Goal: Task Accomplishment & Management: Use online tool/utility

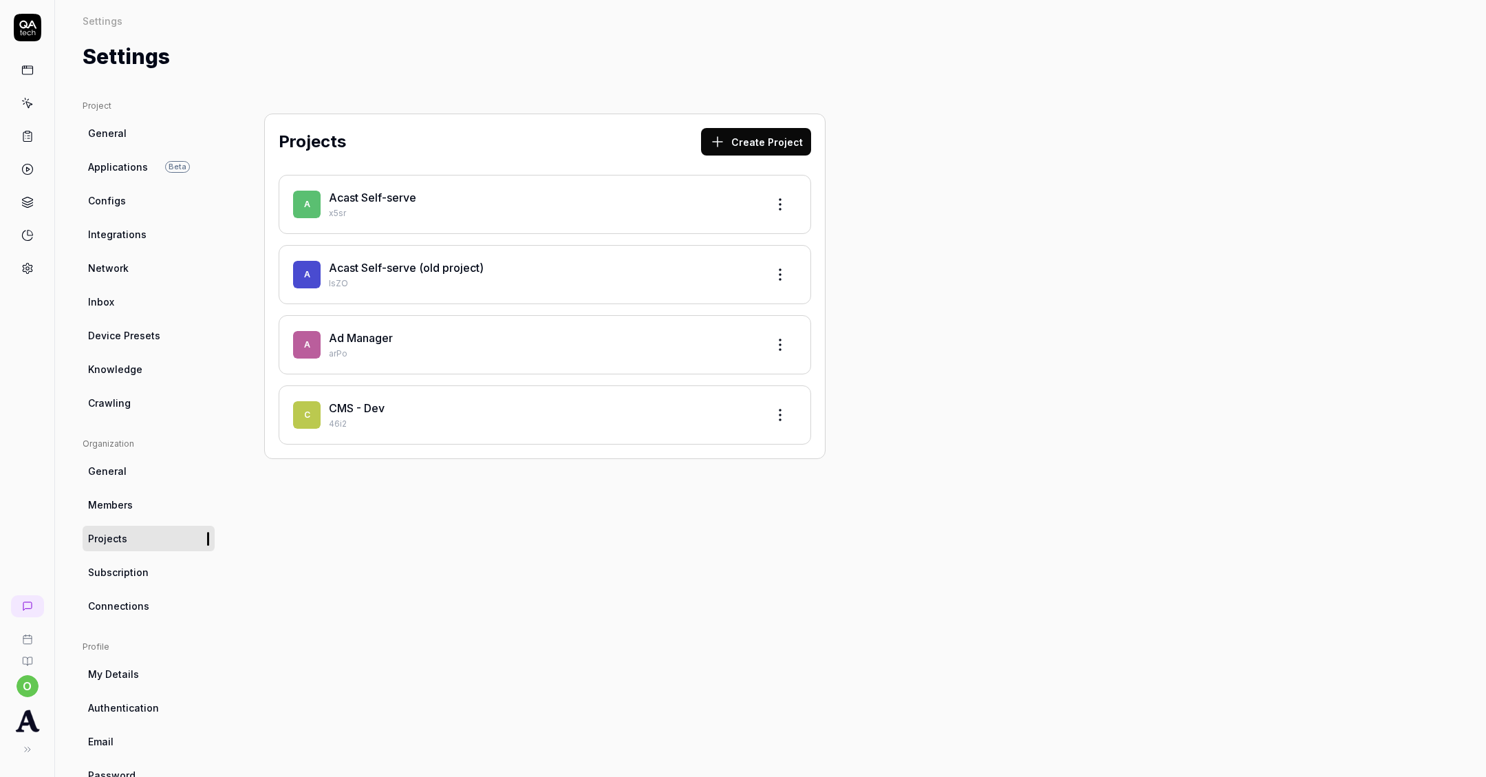
click at [403, 198] on link "Acast Self-serve" at bounding box center [372, 198] width 87 height 14
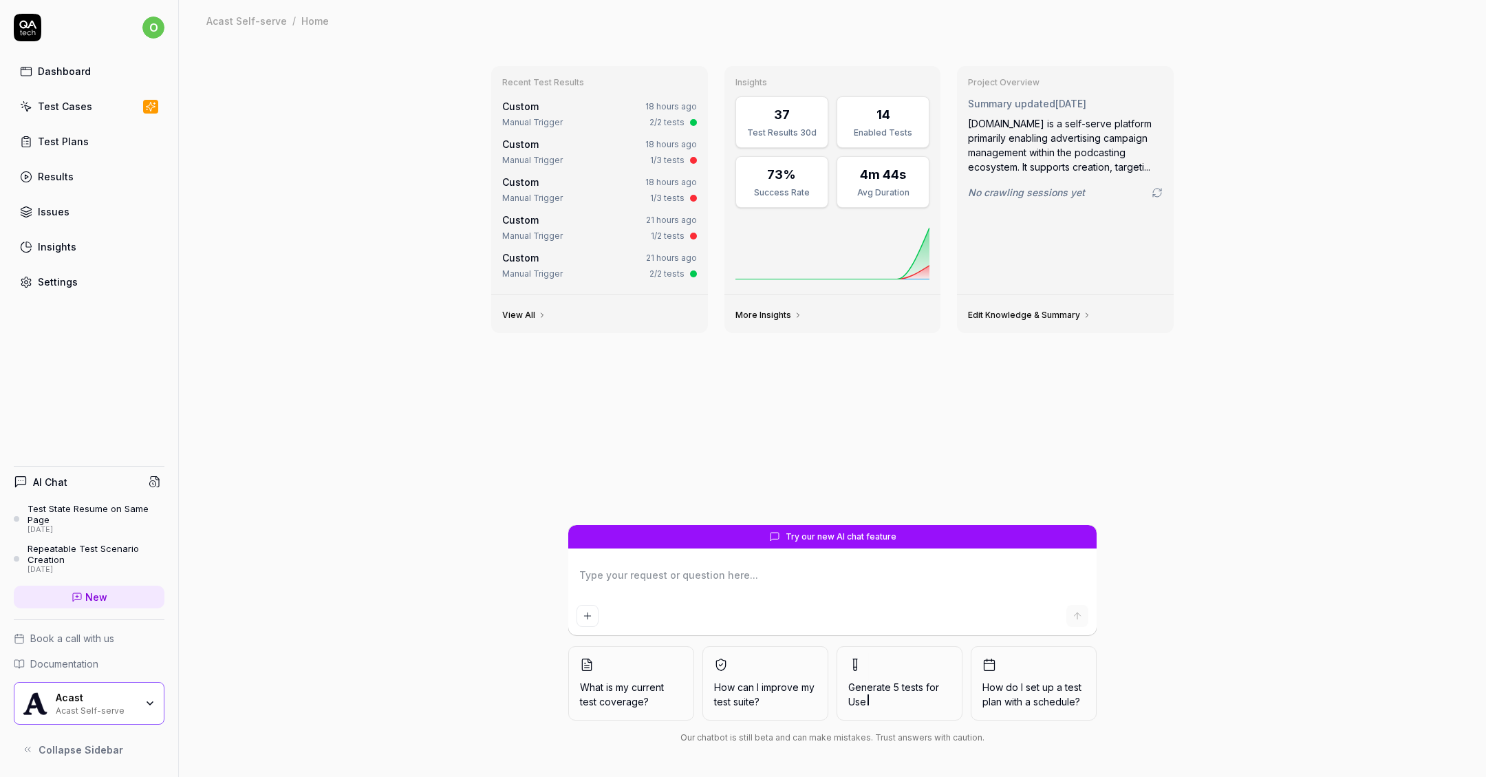
click at [80, 102] on div "Test Cases" at bounding box center [65, 106] width 54 height 14
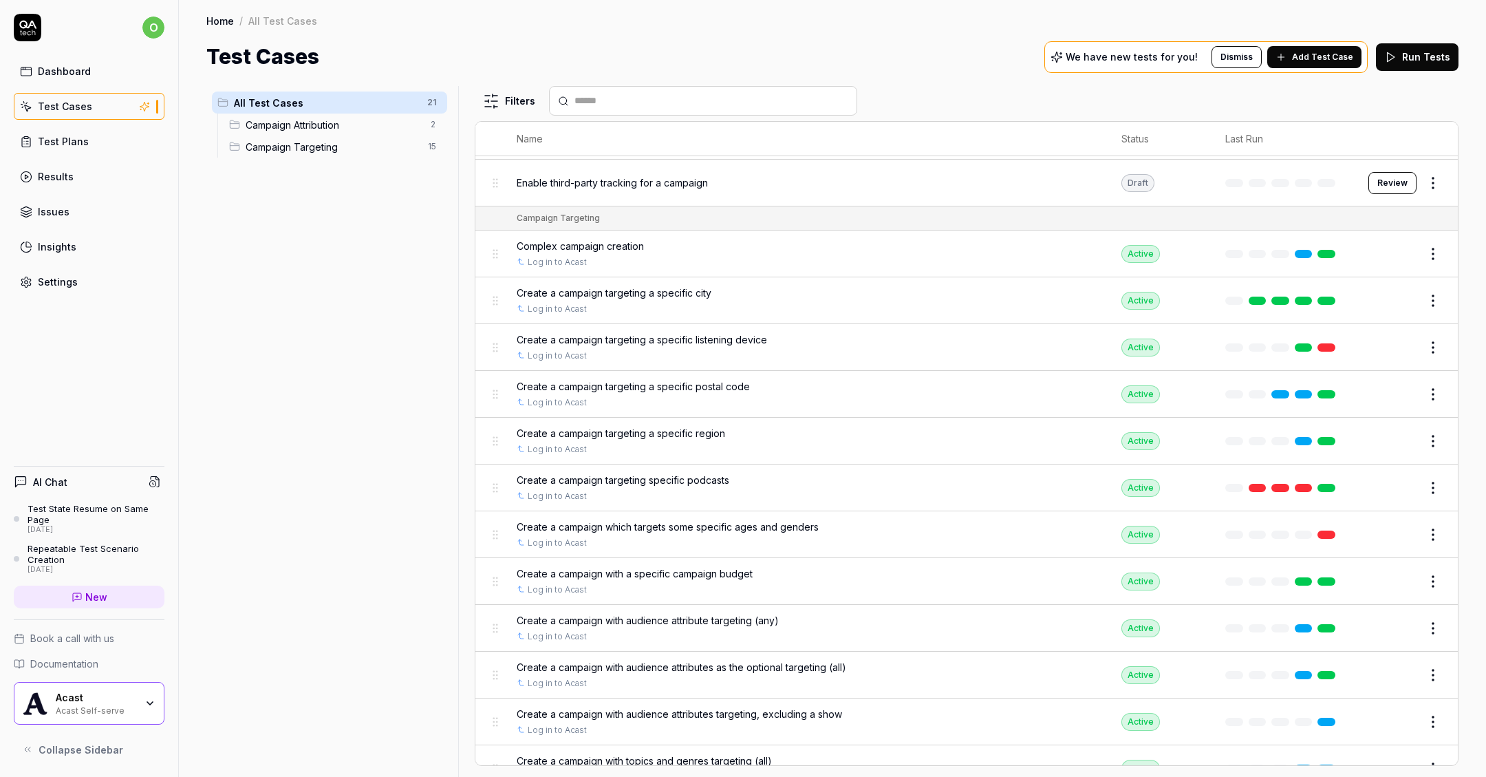
scroll to position [256, 0]
click at [709, 334] on span "Create a campaign targeting a specific listening device" at bounding box center [642, 338] width 250 height 14
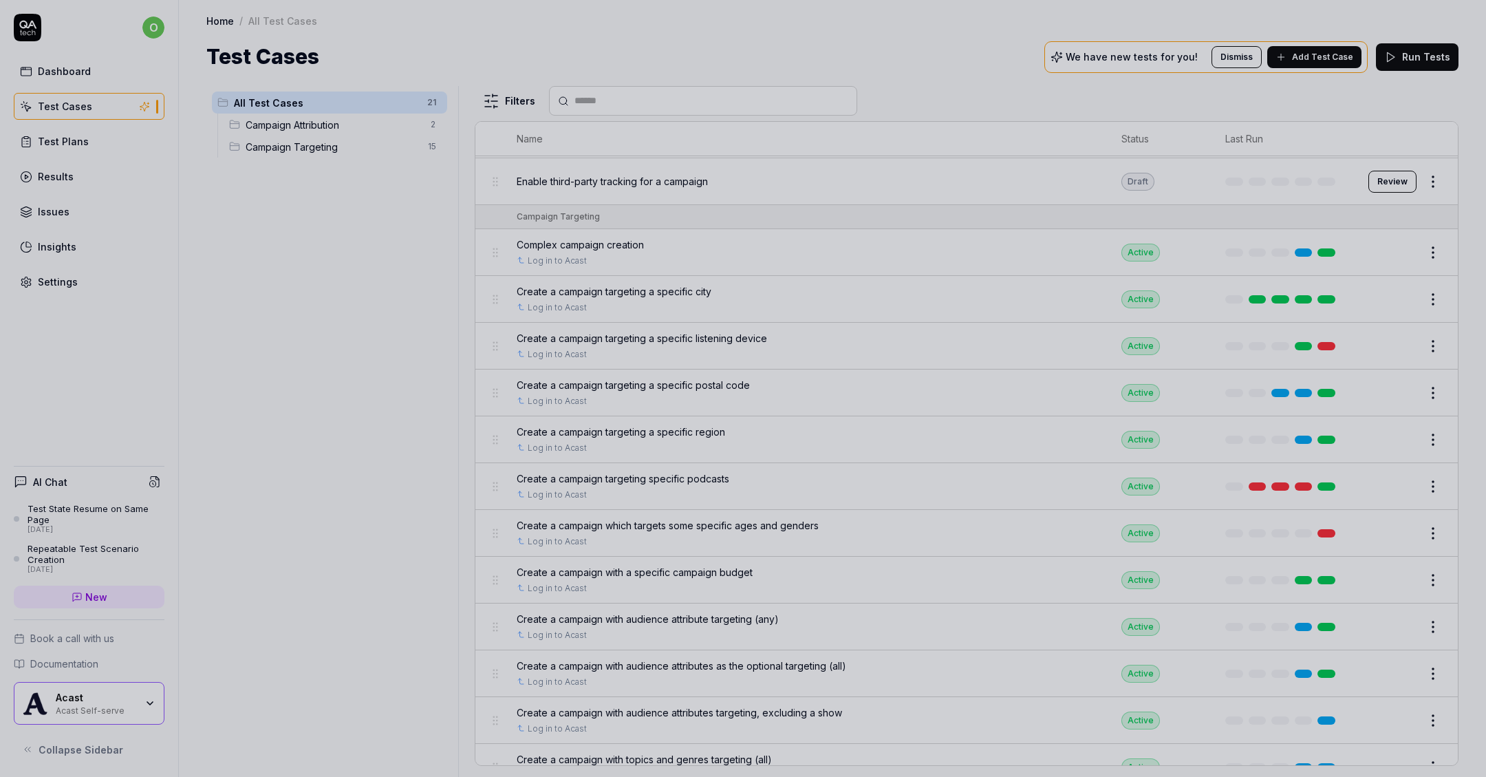
click at [1031, 264] on div at bounding box center [743, 388] width 1486 height 777
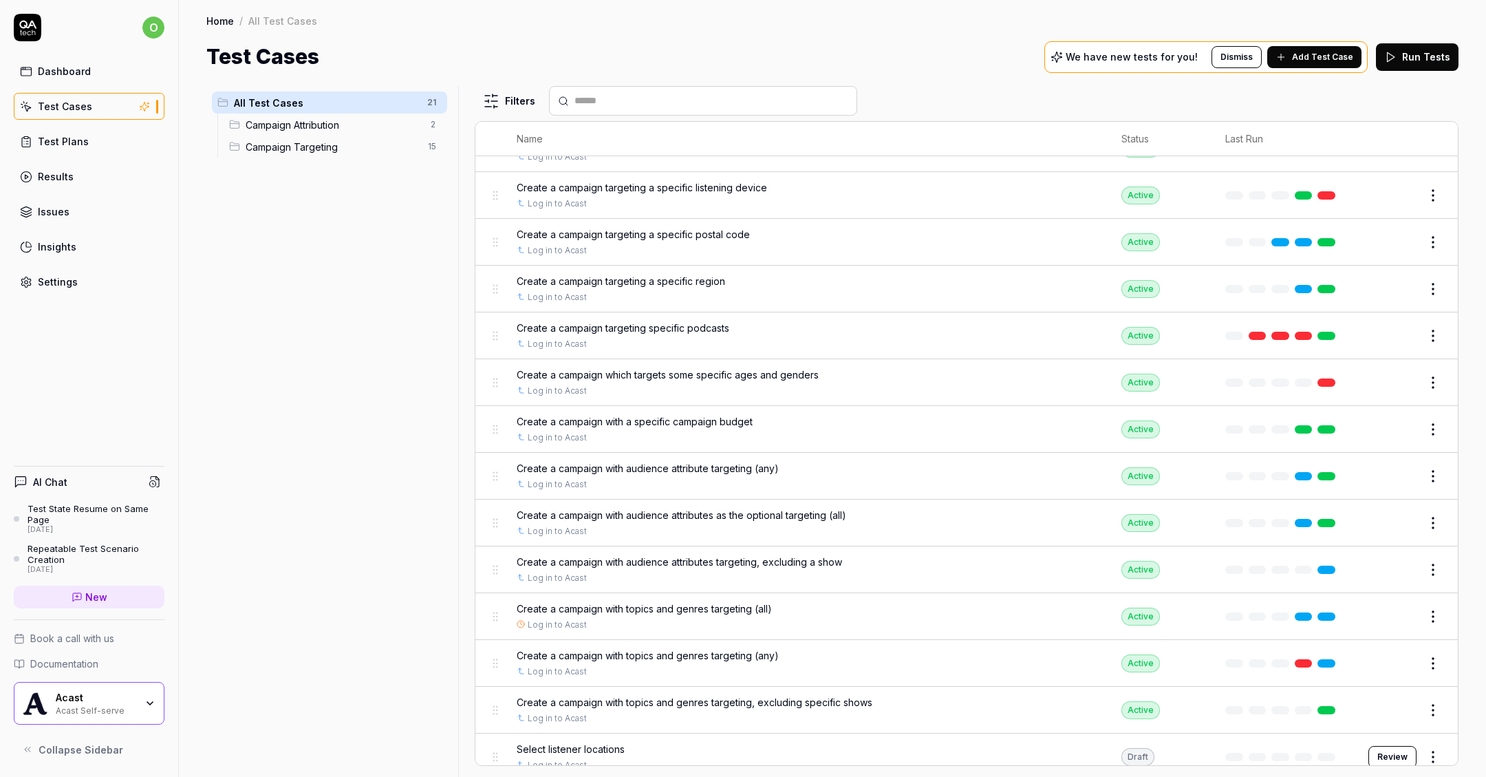
scroll to position [413, 0]
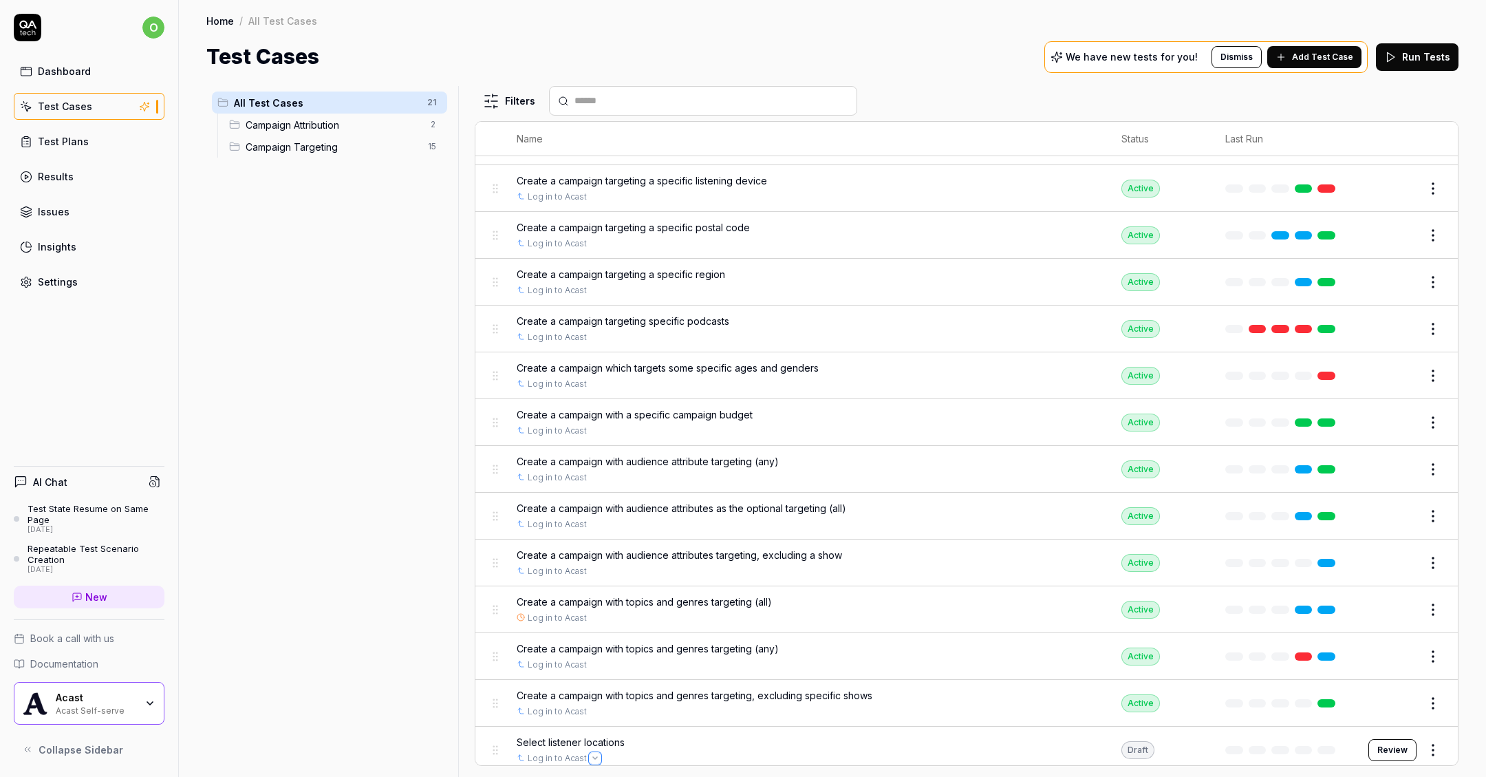
click at [595, 753] on button "Open selector" at bounding box center [595, 758] width 11 height 11
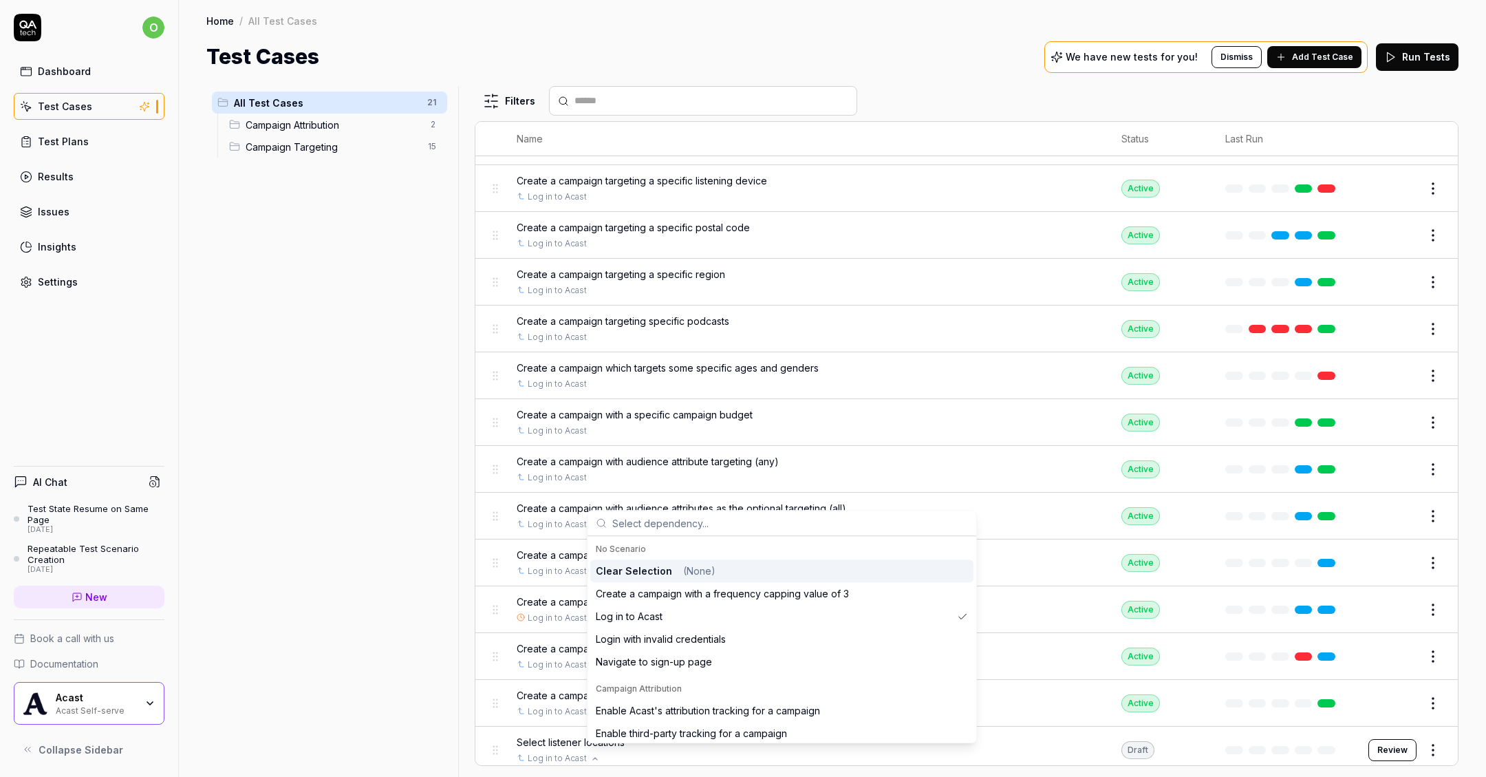
click at [569, 735] on span "Select listener locations" at bounding box center [571, 742] width 108 height 14
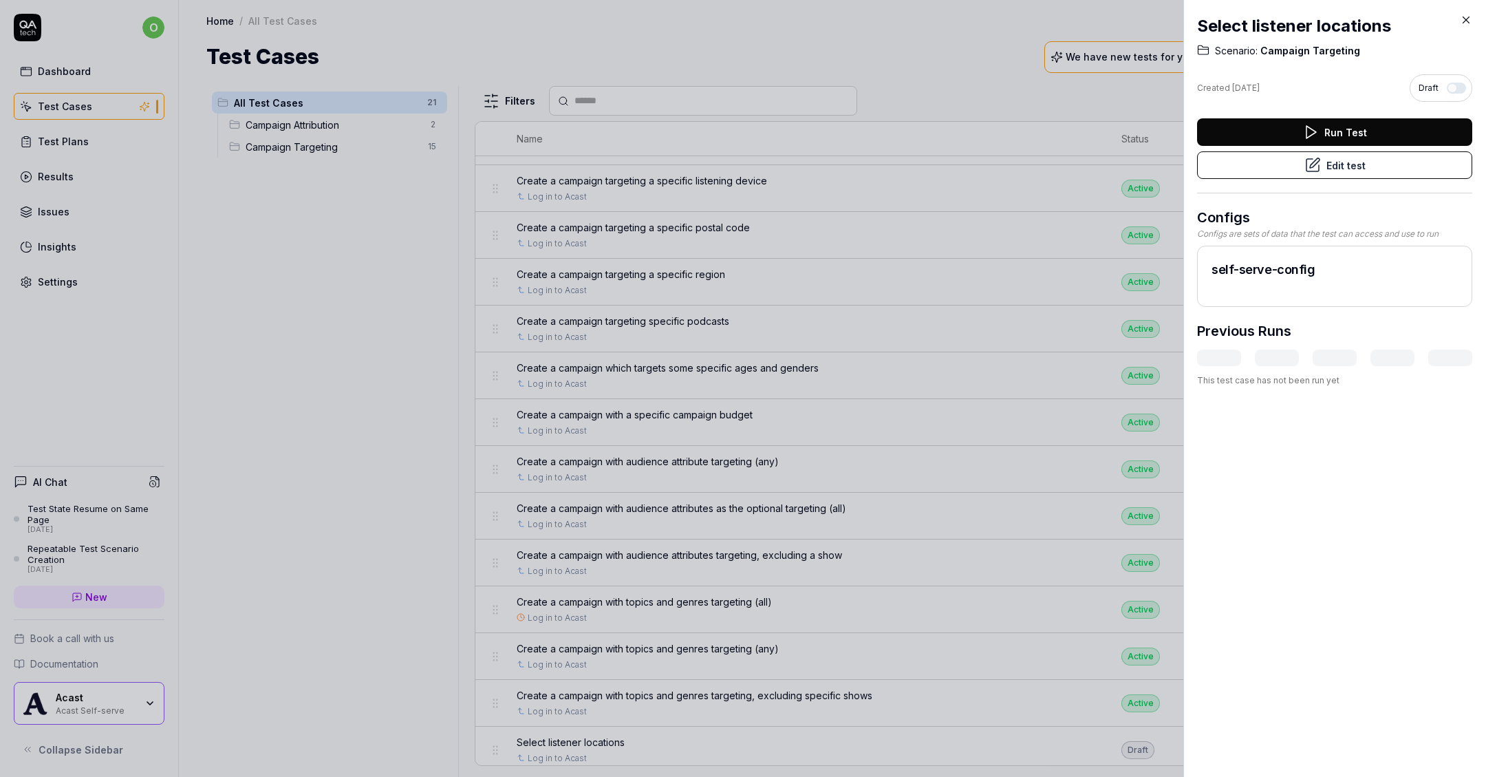
click at [1302, 135] on button "Run Test" at bounding box center [1334, 132] width 275 height 28
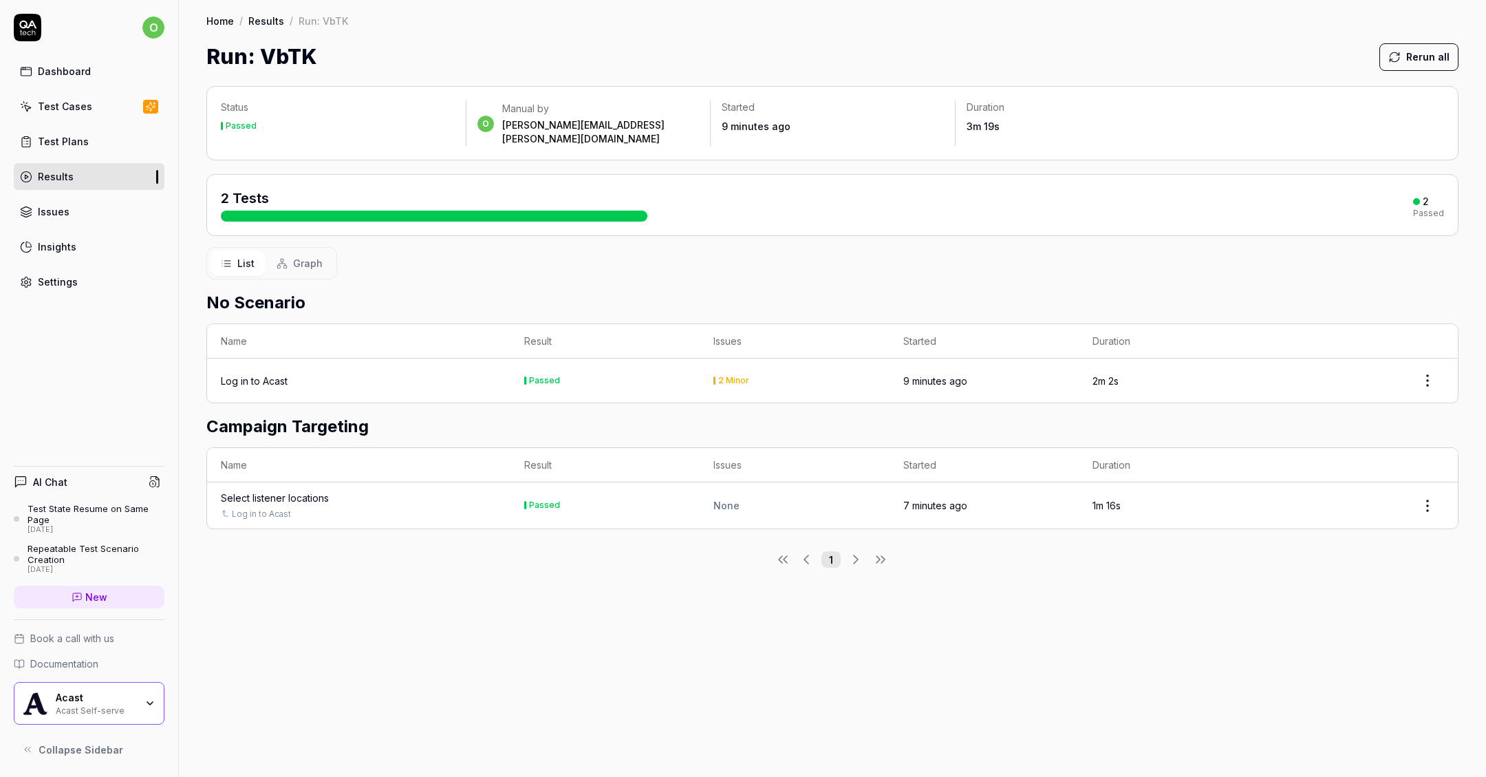
click at [293, 358] on td "Log in to Acast" at bounding box center [358, 380] width 303 height 44
click at [293, 491] on div "Select listener locations" at bounding box center [275, 498] width 108 height 14
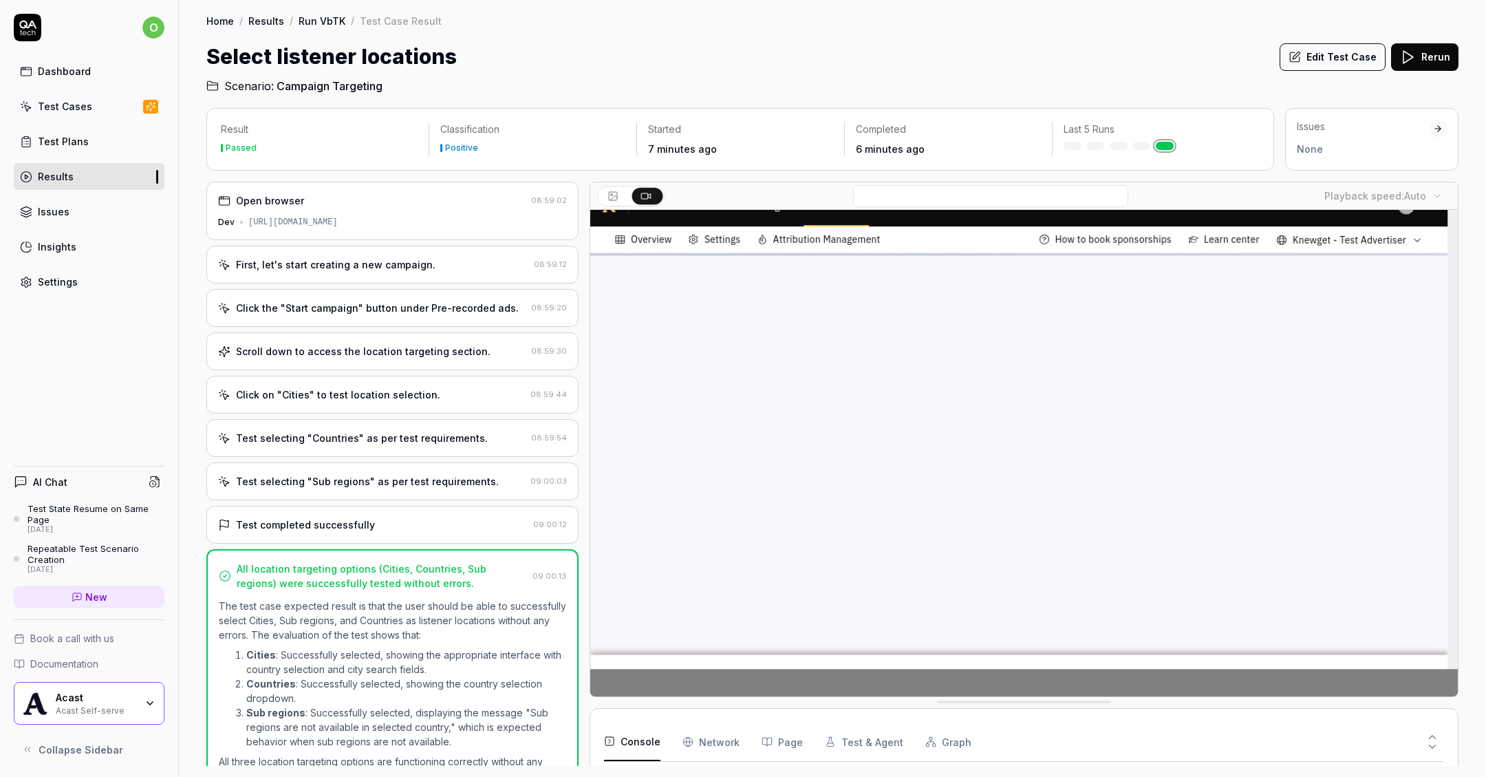
click at [418, 517] on div "Test completed successfully" at bounding box center [373, 524] width 310 height 14
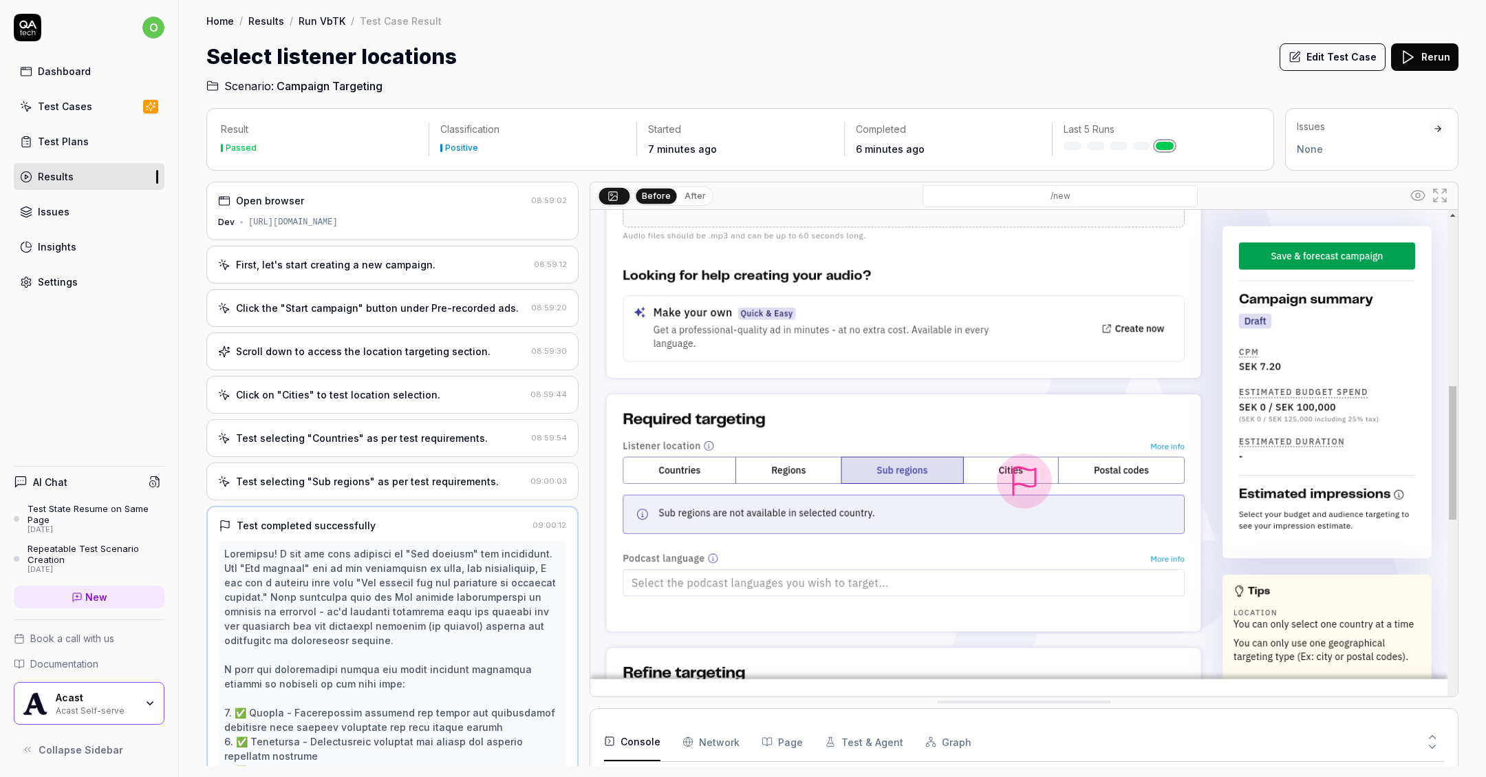
click at [1292, 54] on button "Edit Test Case" at bounding box center [1333, 57] width 106 height 28
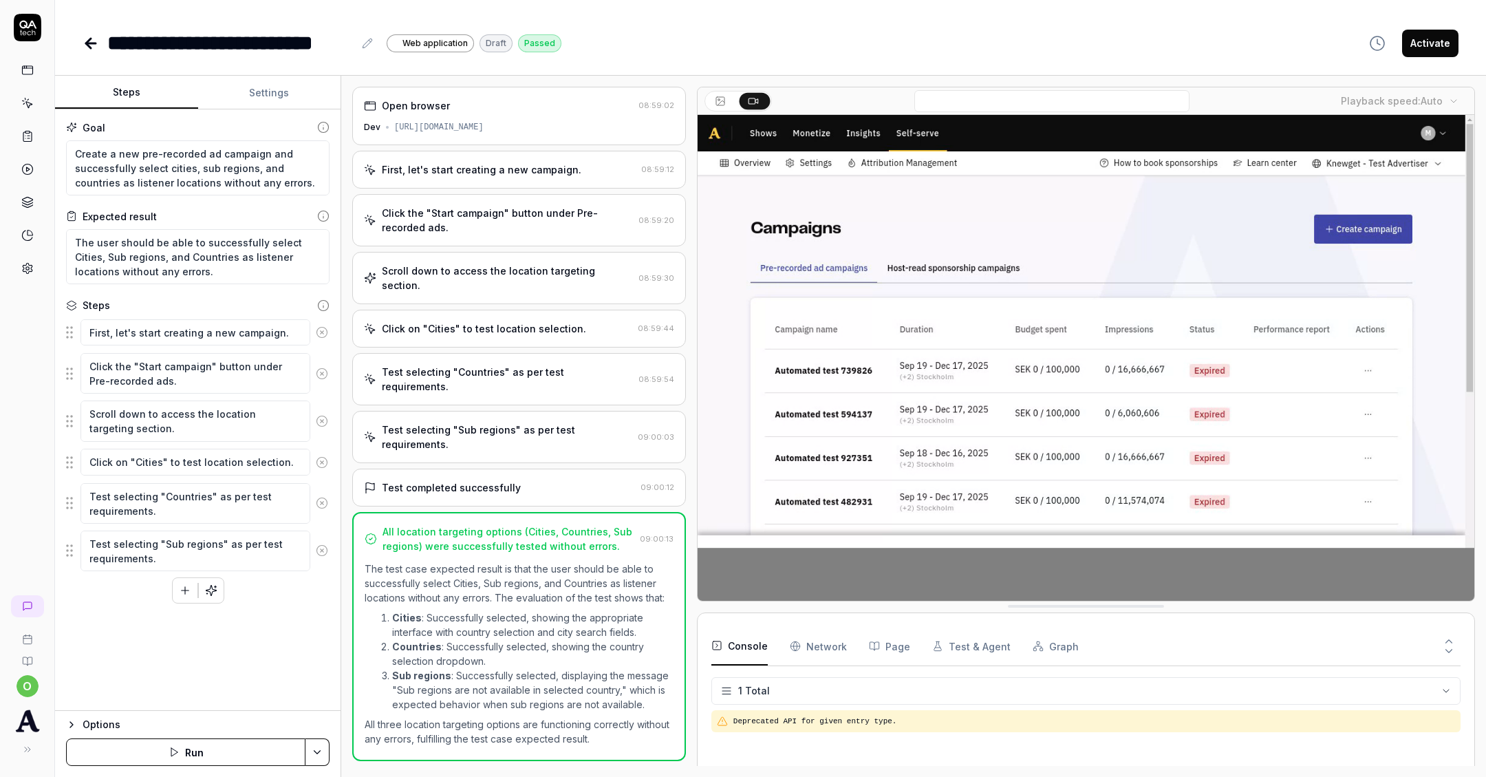
click at [93, 41] on icon at bounding box center [91, 43] width 17 height 17
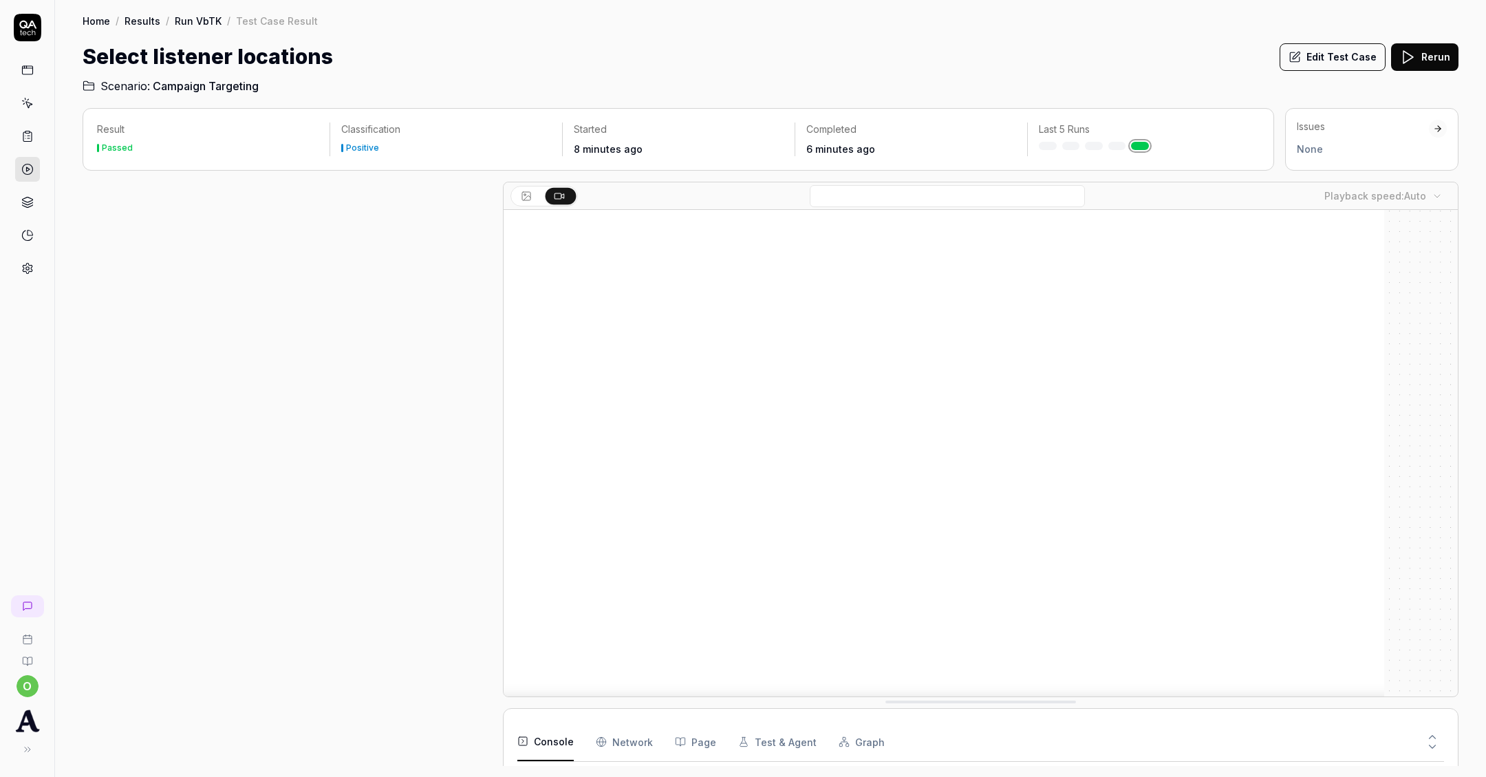
scroll to position [13, 0]
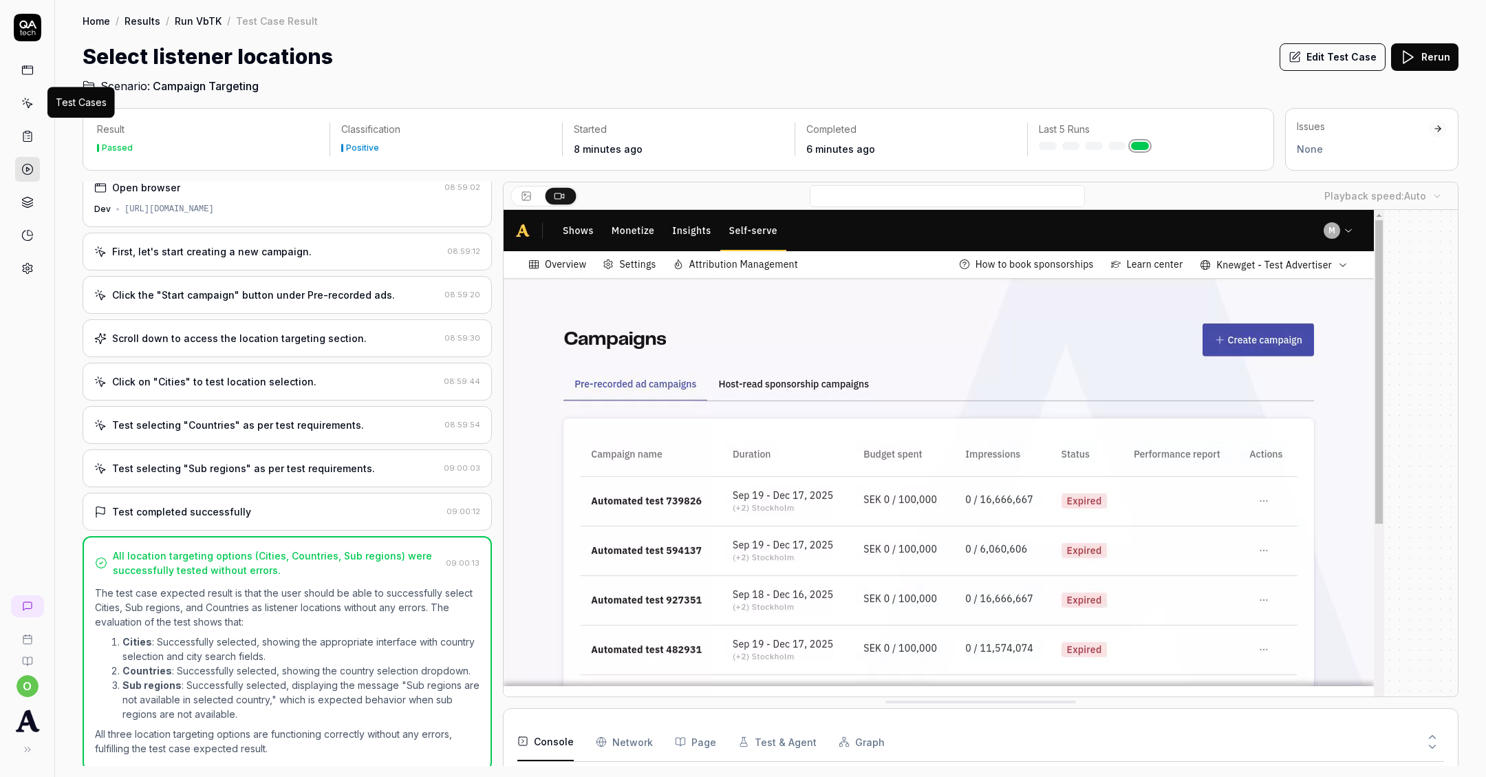
click at [25, 103] on icon at bounding box center [27, 103] width 12 height 12
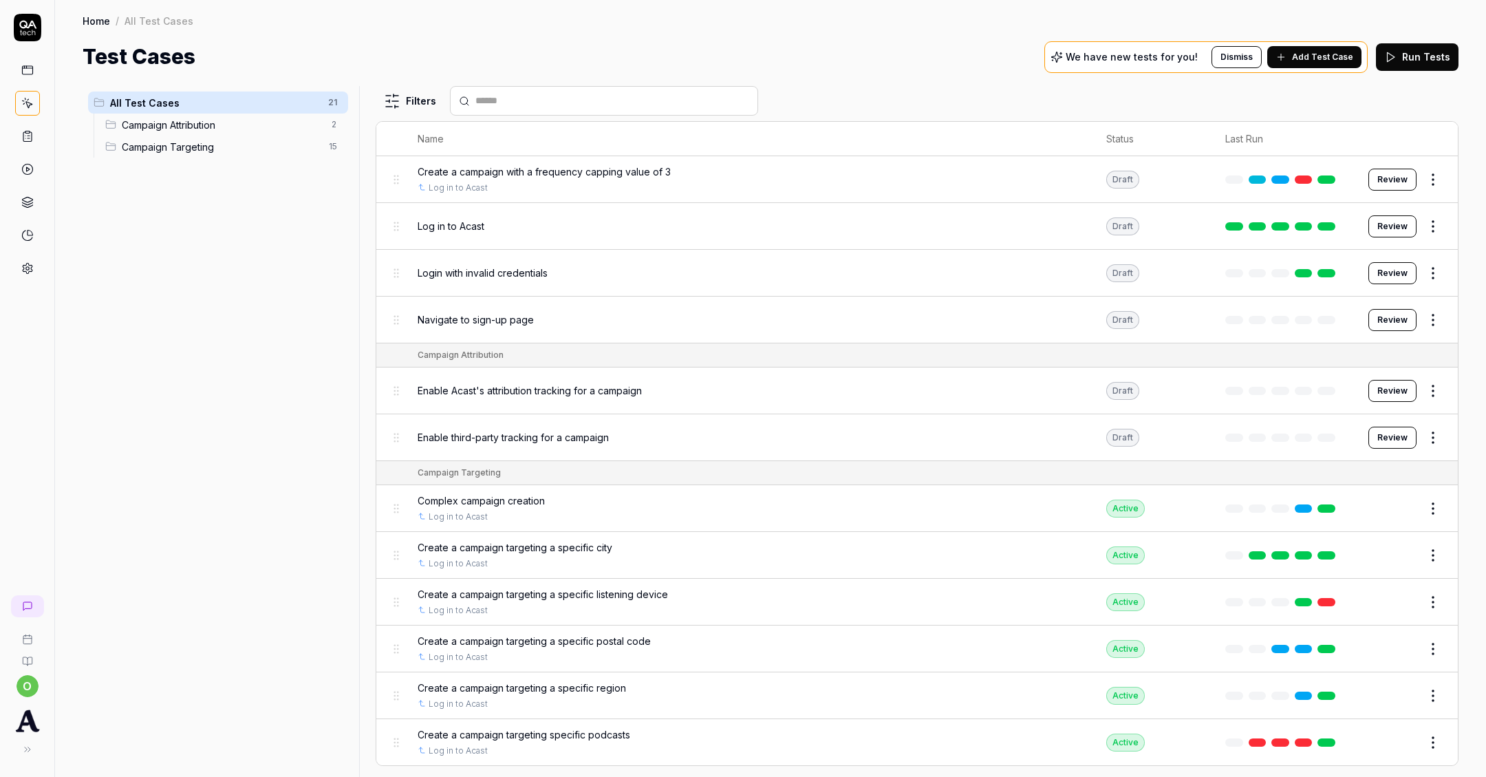
click at [1380, 384] on button "Review" at bounding box center [1392, 391] width 48 height 22
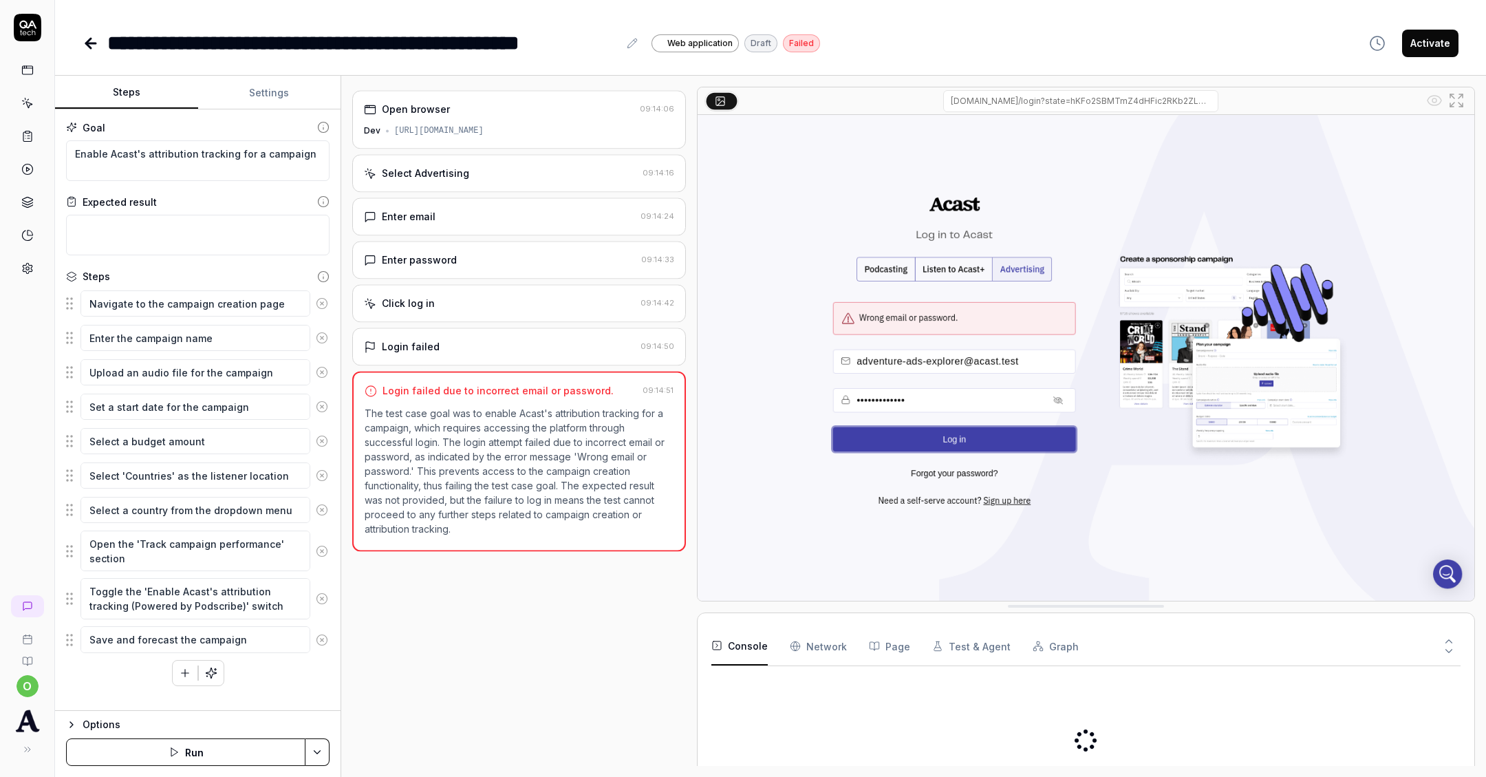
click at [244, 91] on button "Settings" at bounding box center [269, 92] width 143 height 33
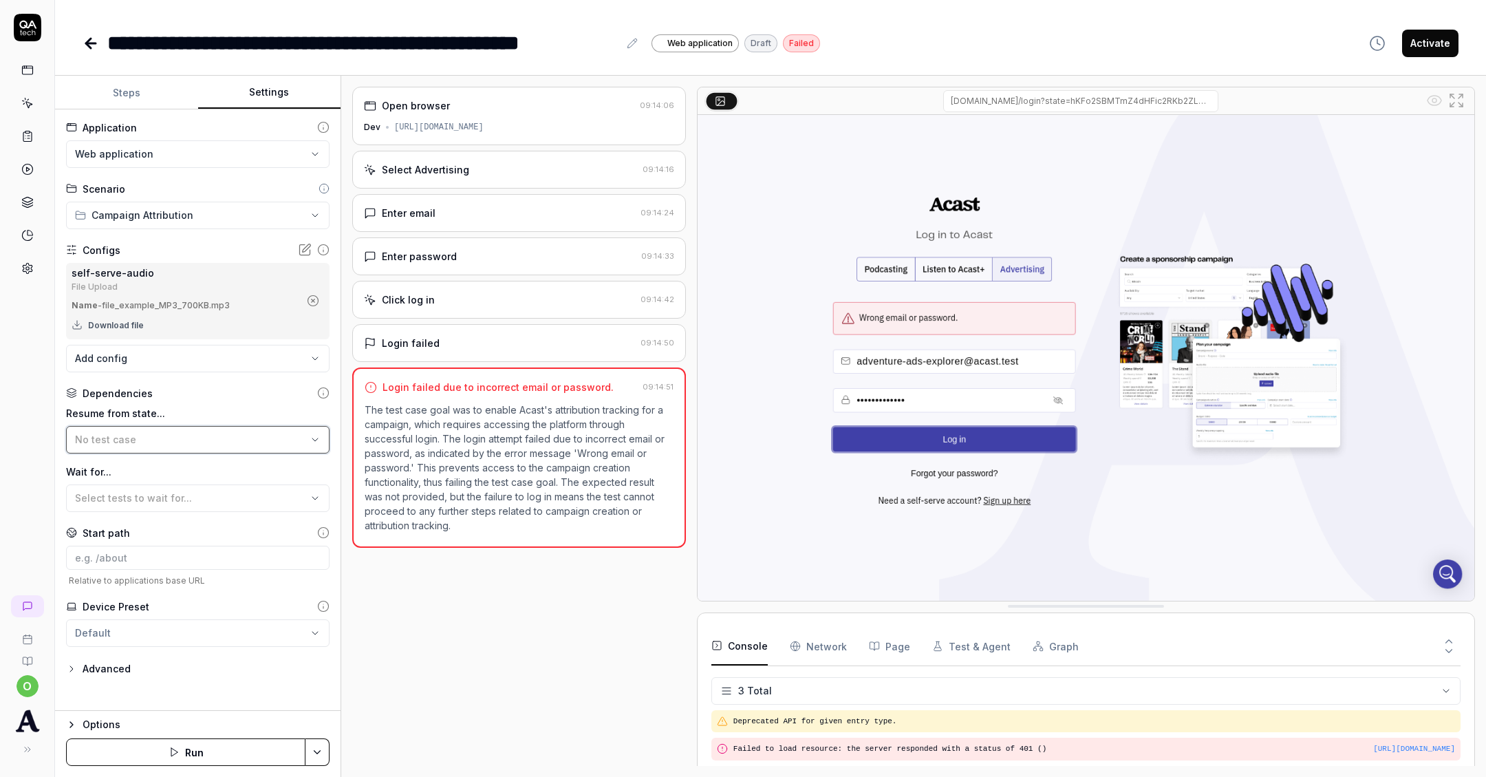
click at [164, 440] on div "No test case" at bounding box center [191, 439] width 232 height 14
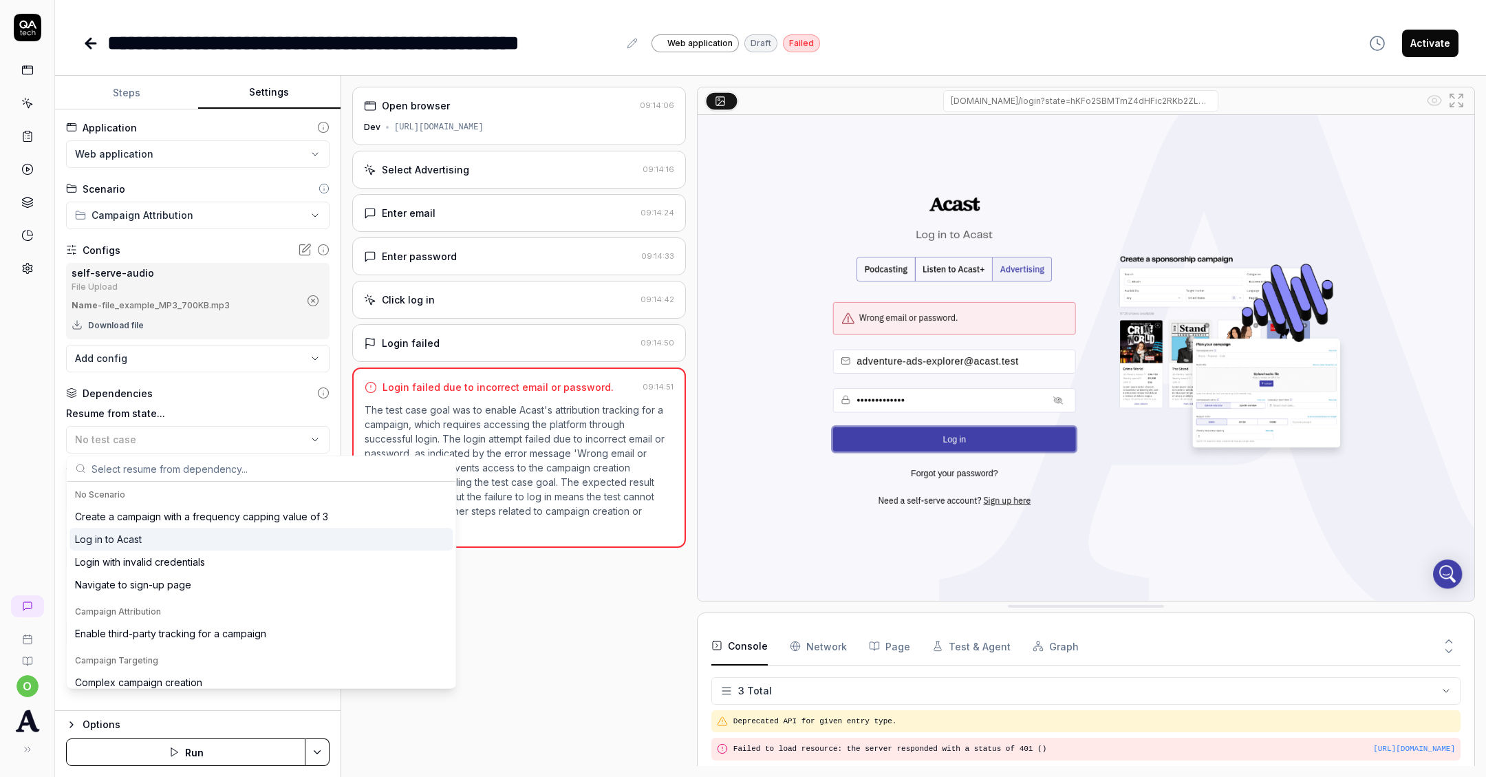
click at [186, 544] on div "Log in to Acast" at bounding box center [260, 539] width 383 height 23
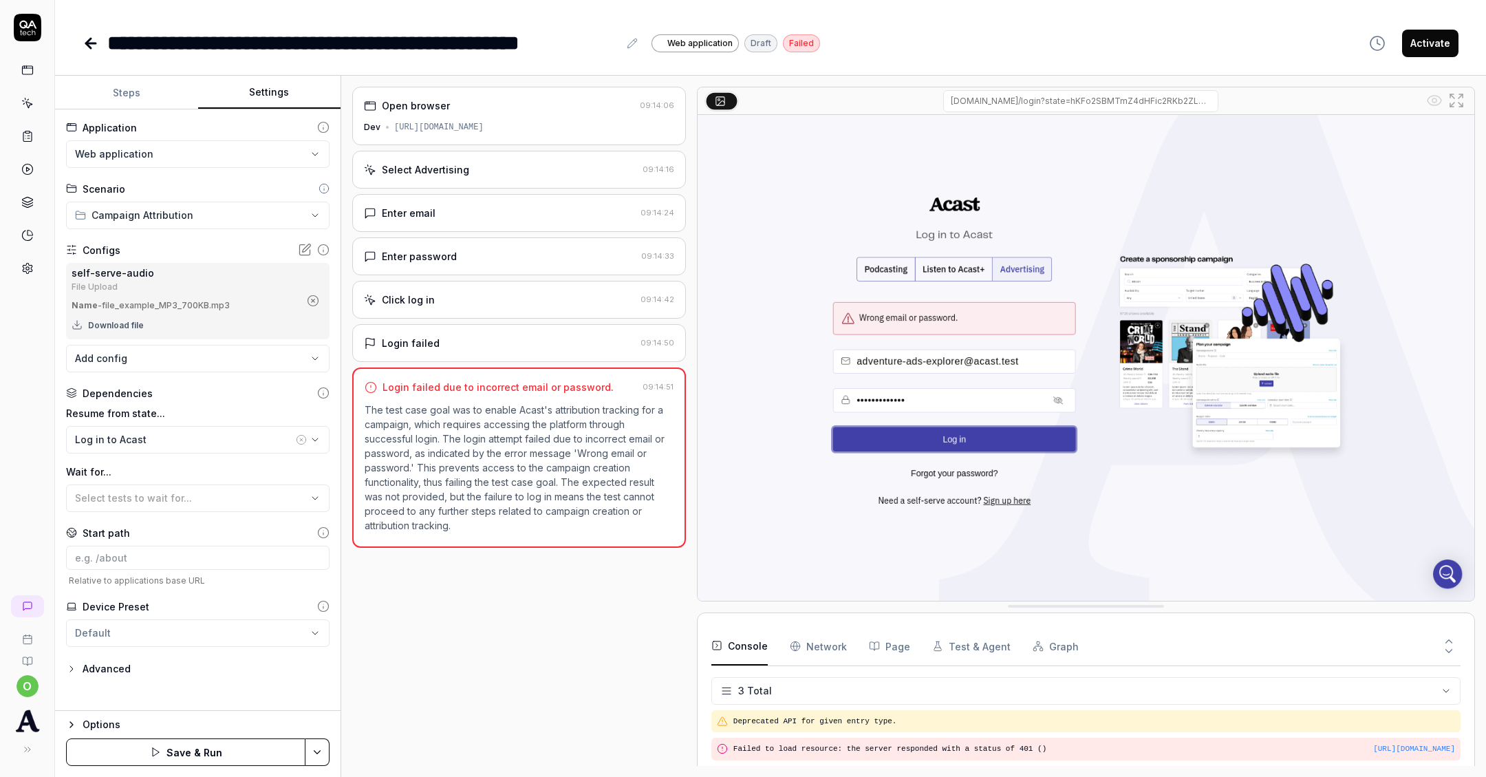
click at [132, 102] on button "Steps" at bounding box center [126, 92] width 143 height 33
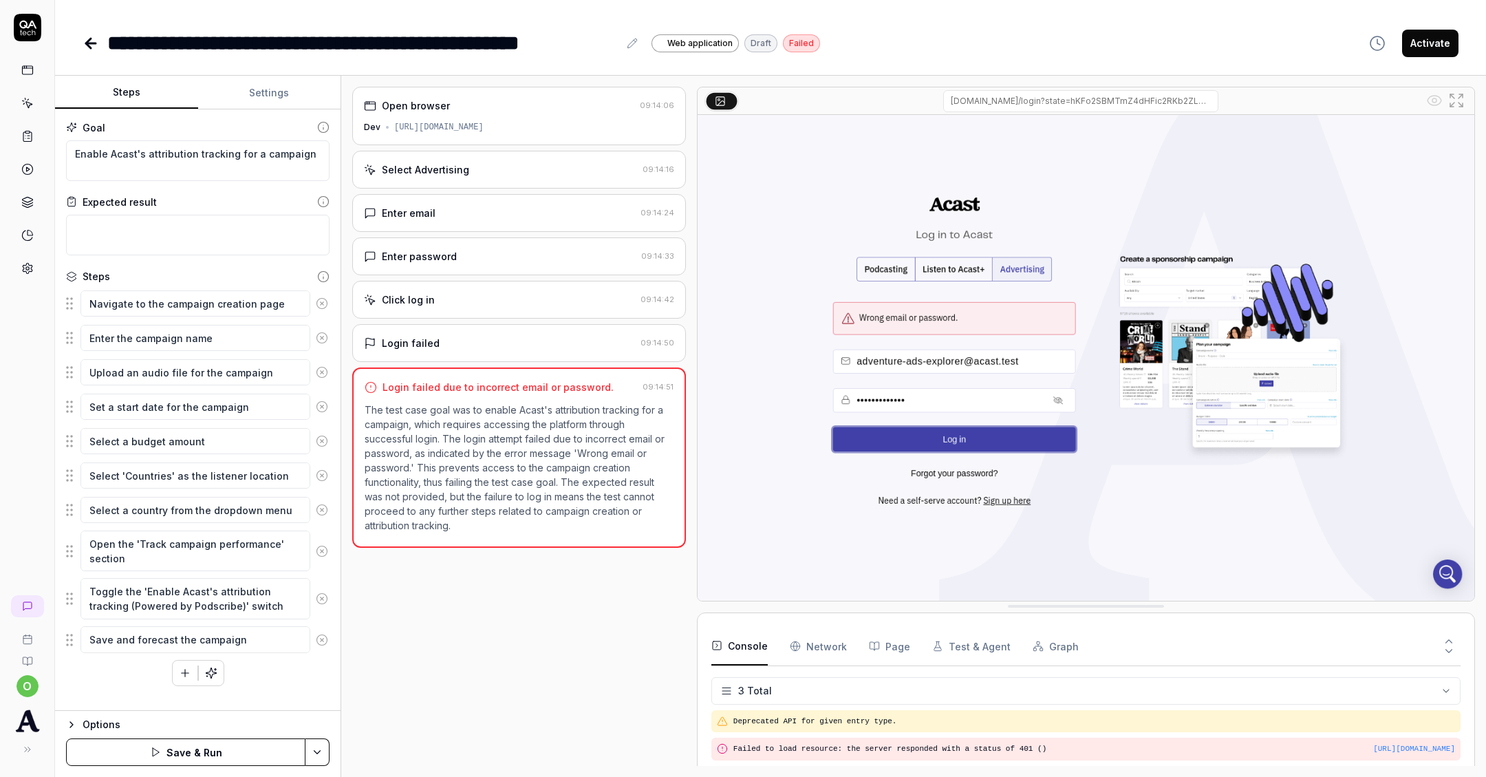
click at [278, 82] on button "Settings" at bounding box center [269, 92] width 143 height 33
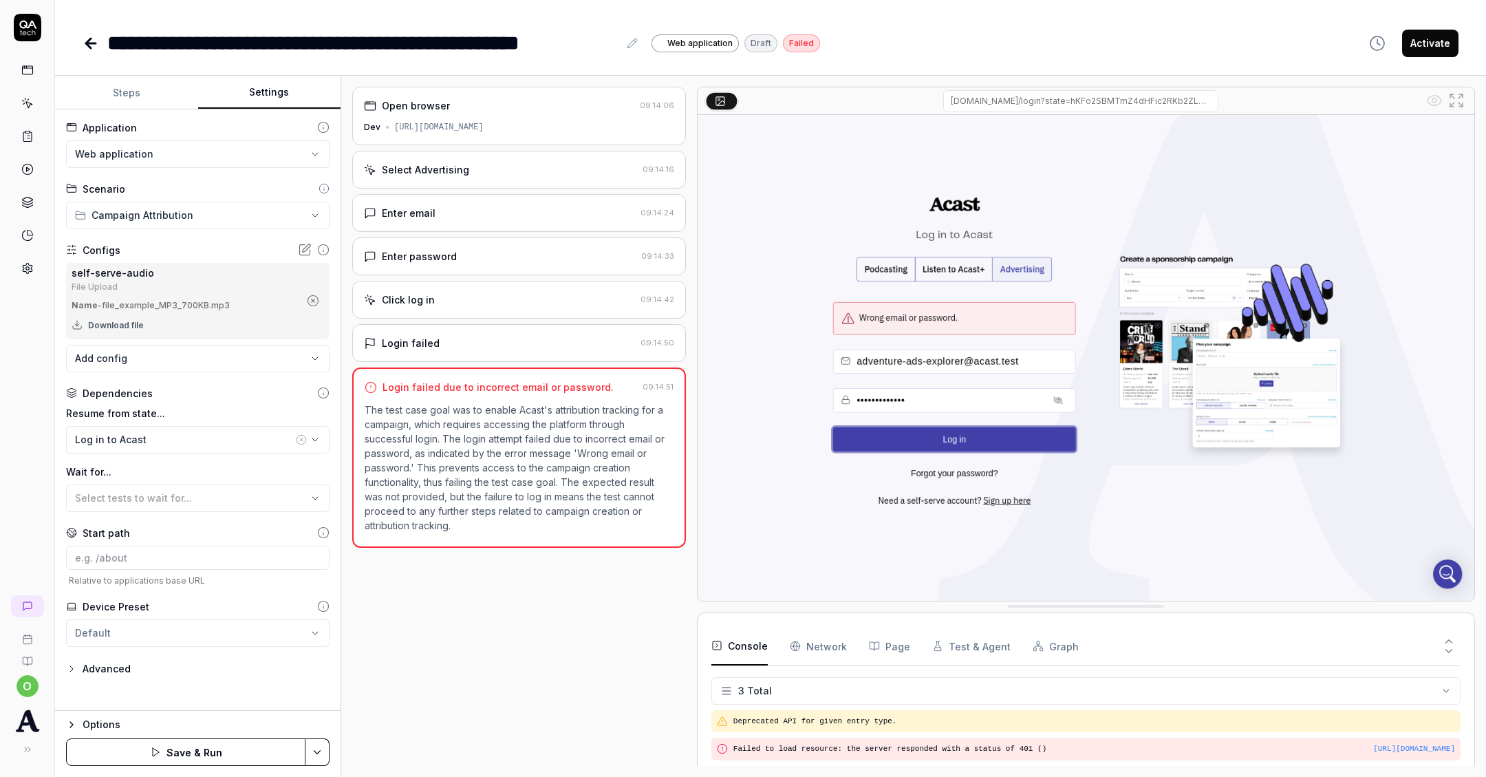
click at [204, 749] on button "Save & Run" at bounding box center [185, 752] width 239 height 28
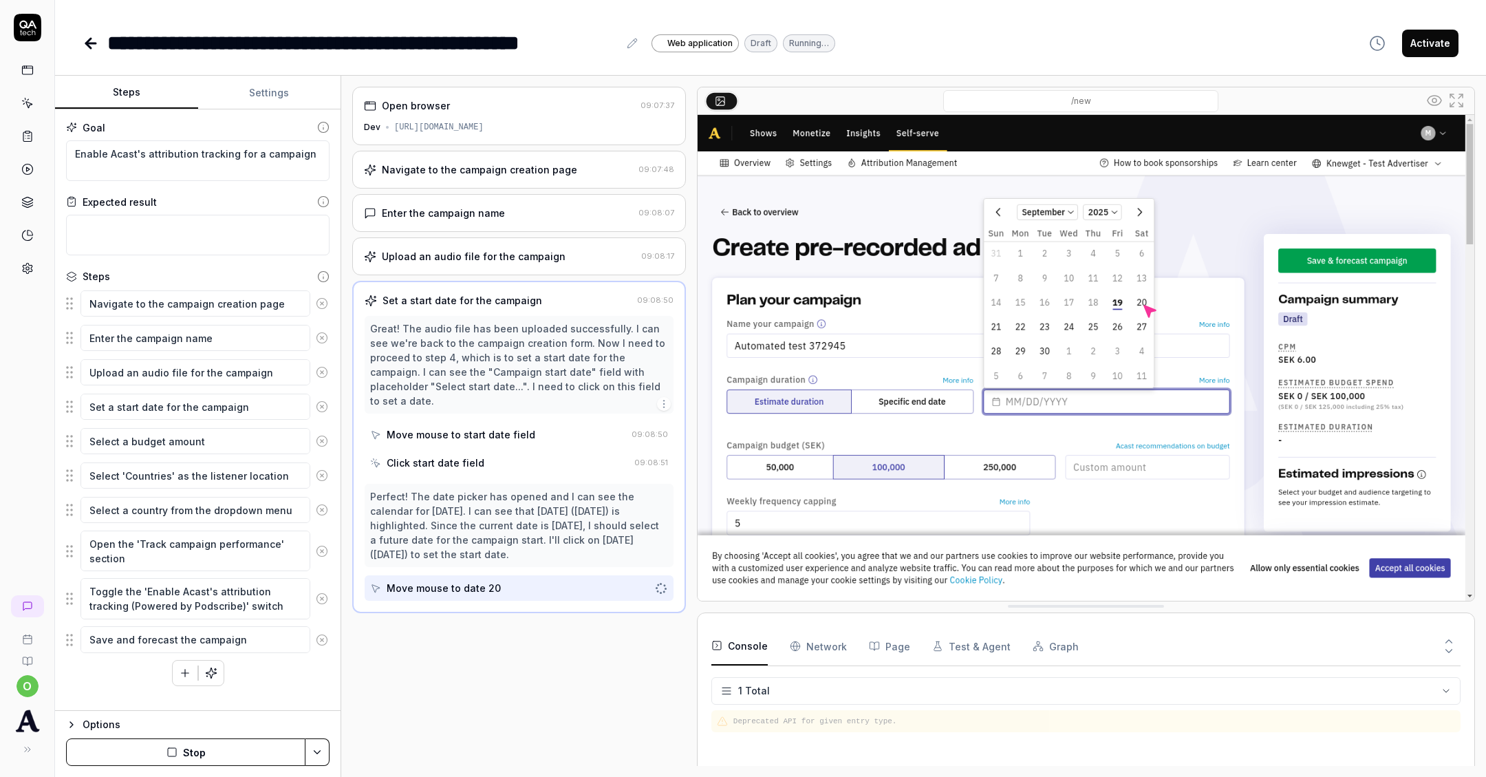
click at [145, 83] on button "Steps" at bounding box center [126, 92] width 143 height 33
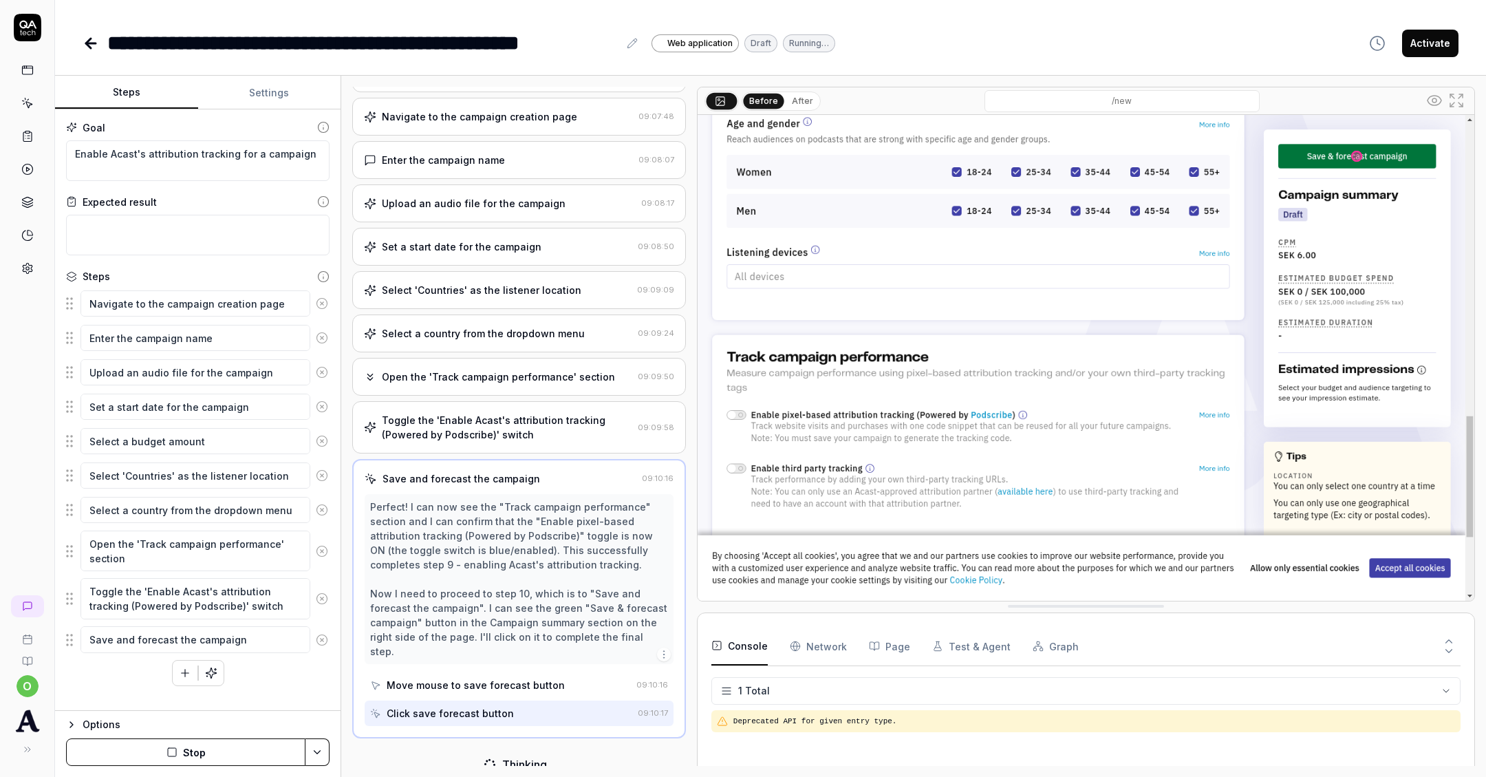
scroll to position [50, 0]
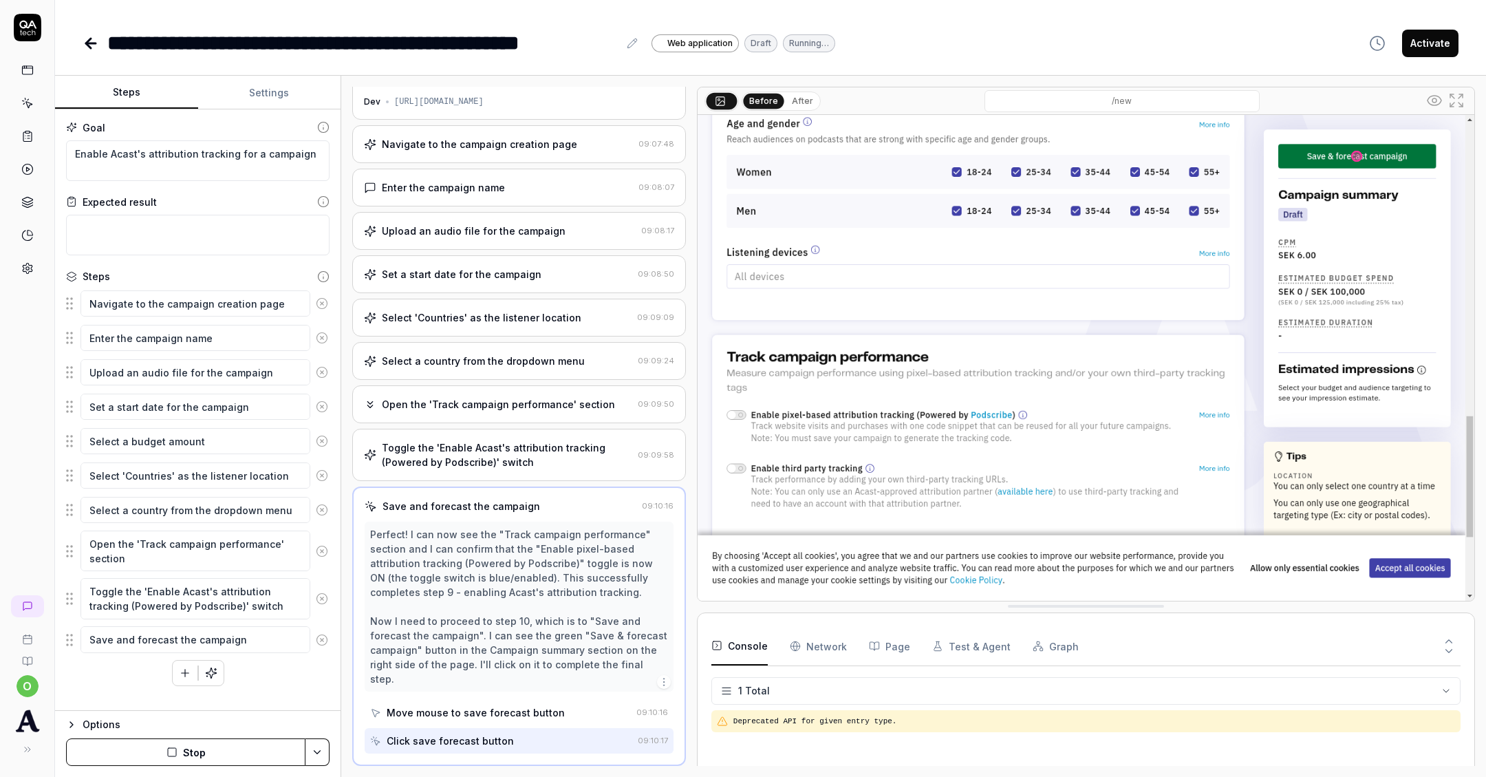
click at [598, 405] on div "Open browser 09:07:37 Dev https://selfie.dev.mercury.acast.cloud/7959b088-5142-…" at bounding box center [519, 426] width 334 height 679
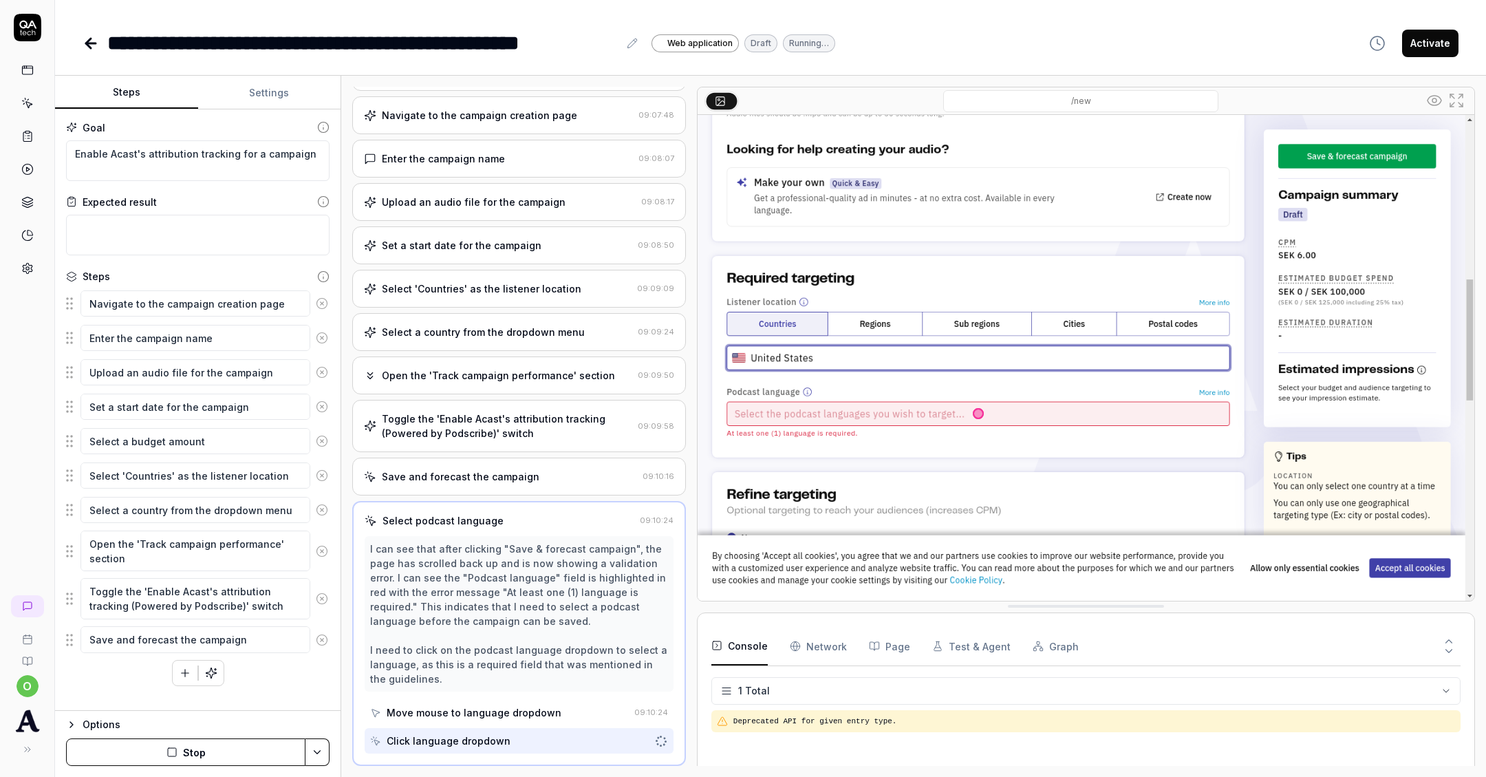
click at [566, 421] on div "Open browser 09:07:37 Dev https://selfie.dev.mercury.acast.cloud/7959b088-5142-…" at bounding box center [519, 426] width 334 height 679
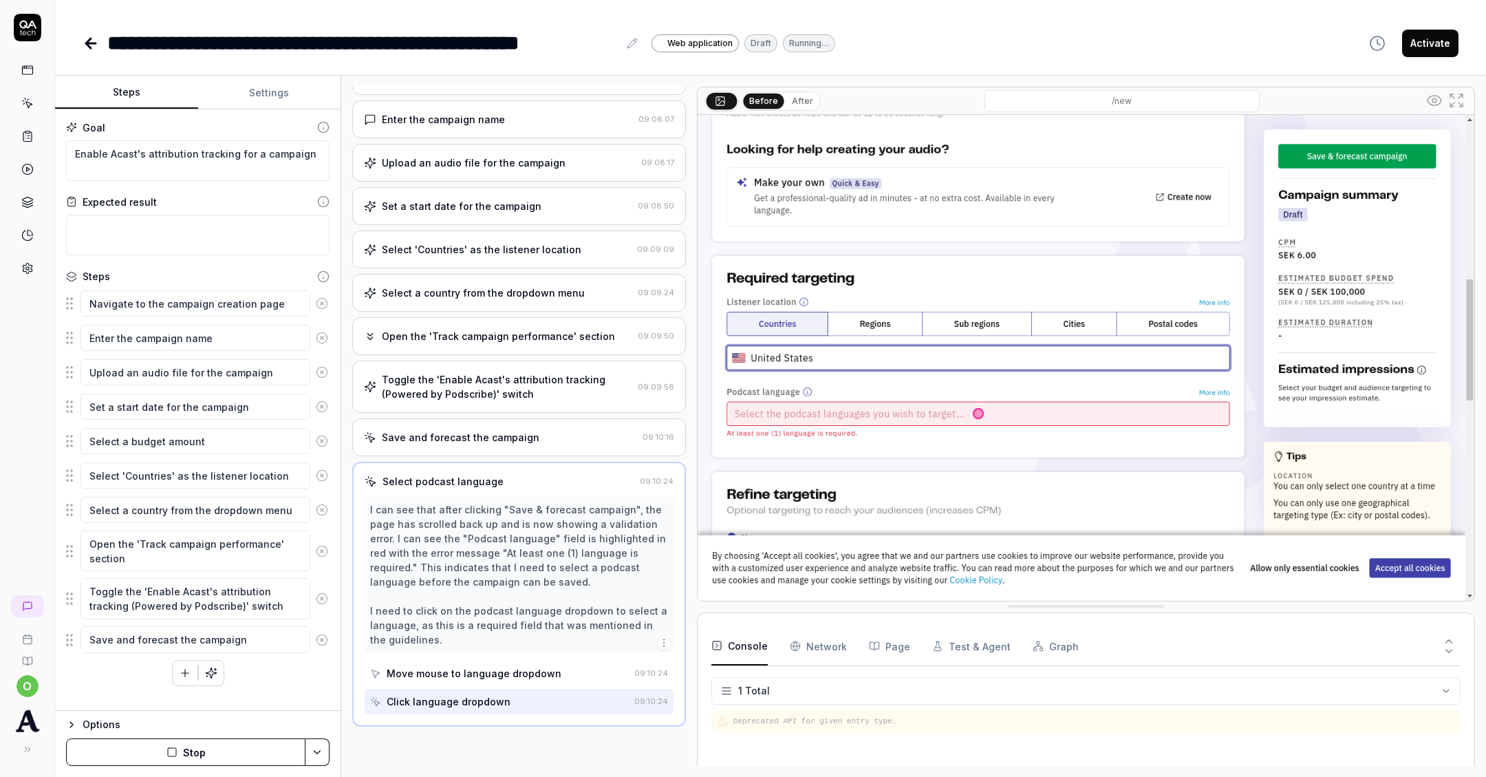
scroll to position [93, 0]
click at [529, 361] on div "Toggle the 'Enable Acast's attribution tracking (Powered by Podscribe)' switch …" at bounding box center [519, 387] width 334 height 52
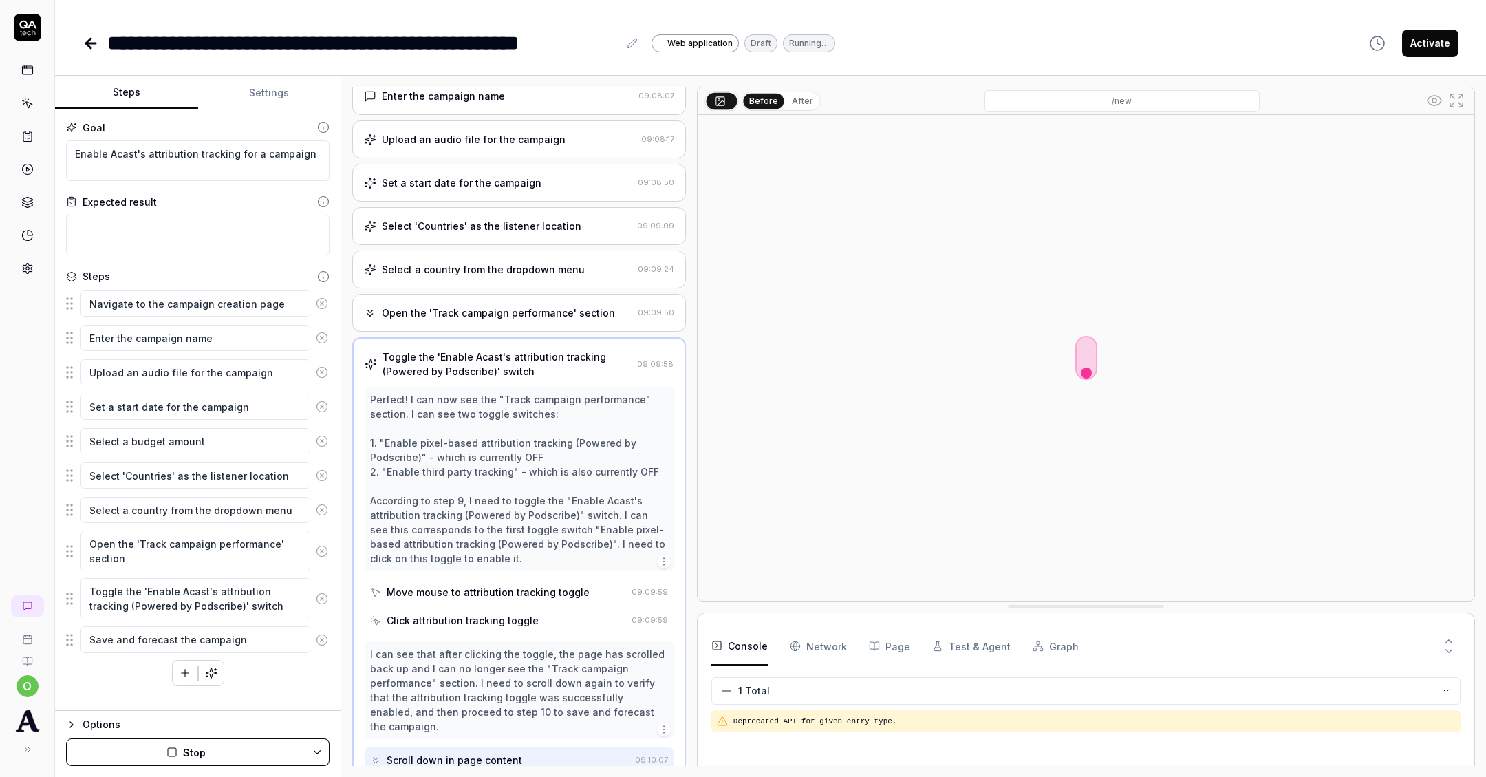
scroll to position [247, 0]
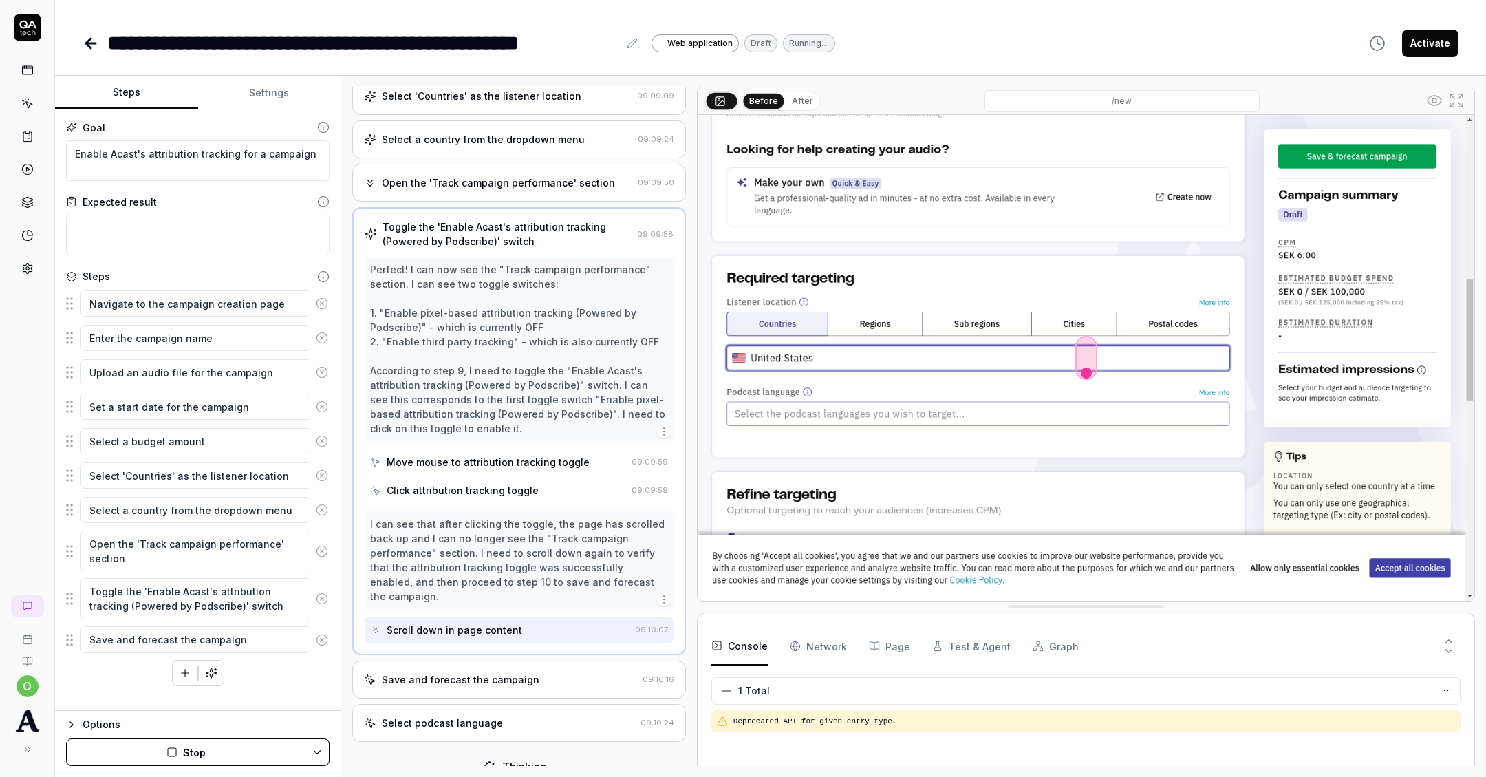
click at [538, 462] on div "Move mouse to attribution tracking toggle" at bounding box center [488, 462] width 203 height 14
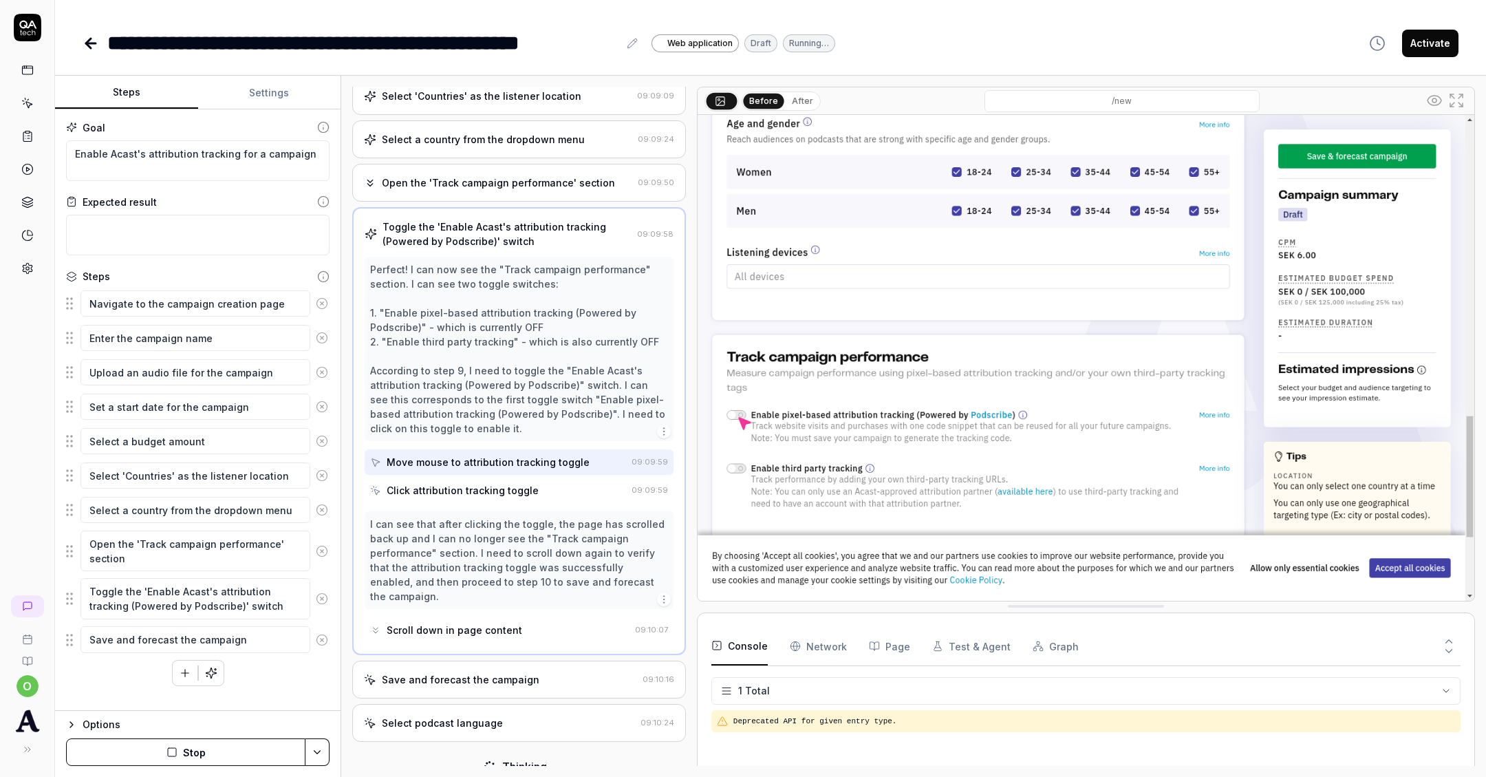
click at [536, 477] on div "Click attribution tracking toggle" at bounding box center [498, 489] width 256 height 25
click at [544, 724] on div "Open browser 09:07:37 Dev https://selfie.dev.mercury.acast.cloud/7959b088-5142-…" at bounding box center [519, 426] width 334 height 679
click at [544, 747] on div "Type English language 09:10:32" at bounding box center [519, 766] width 334 height 38
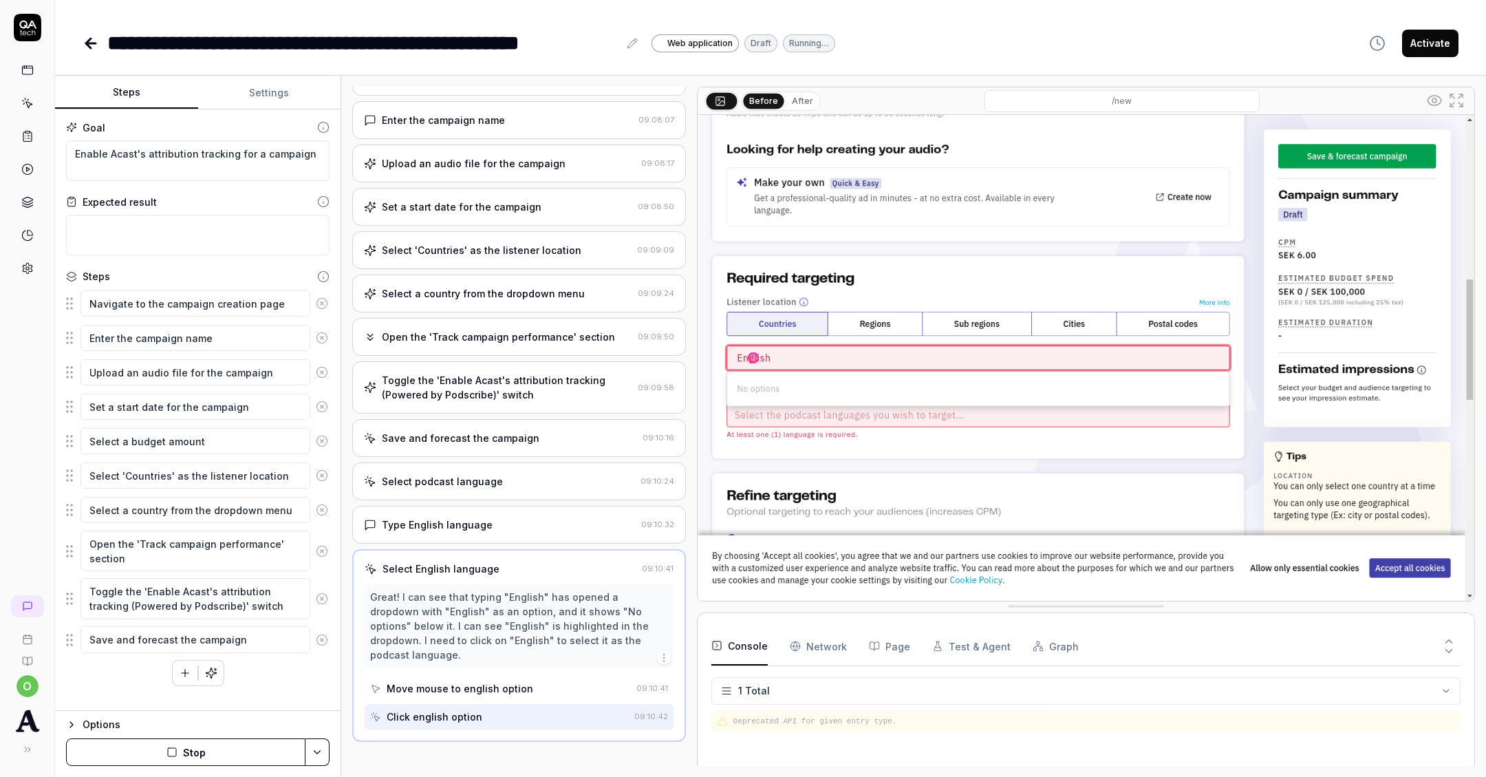
scroll to position [92, 0]
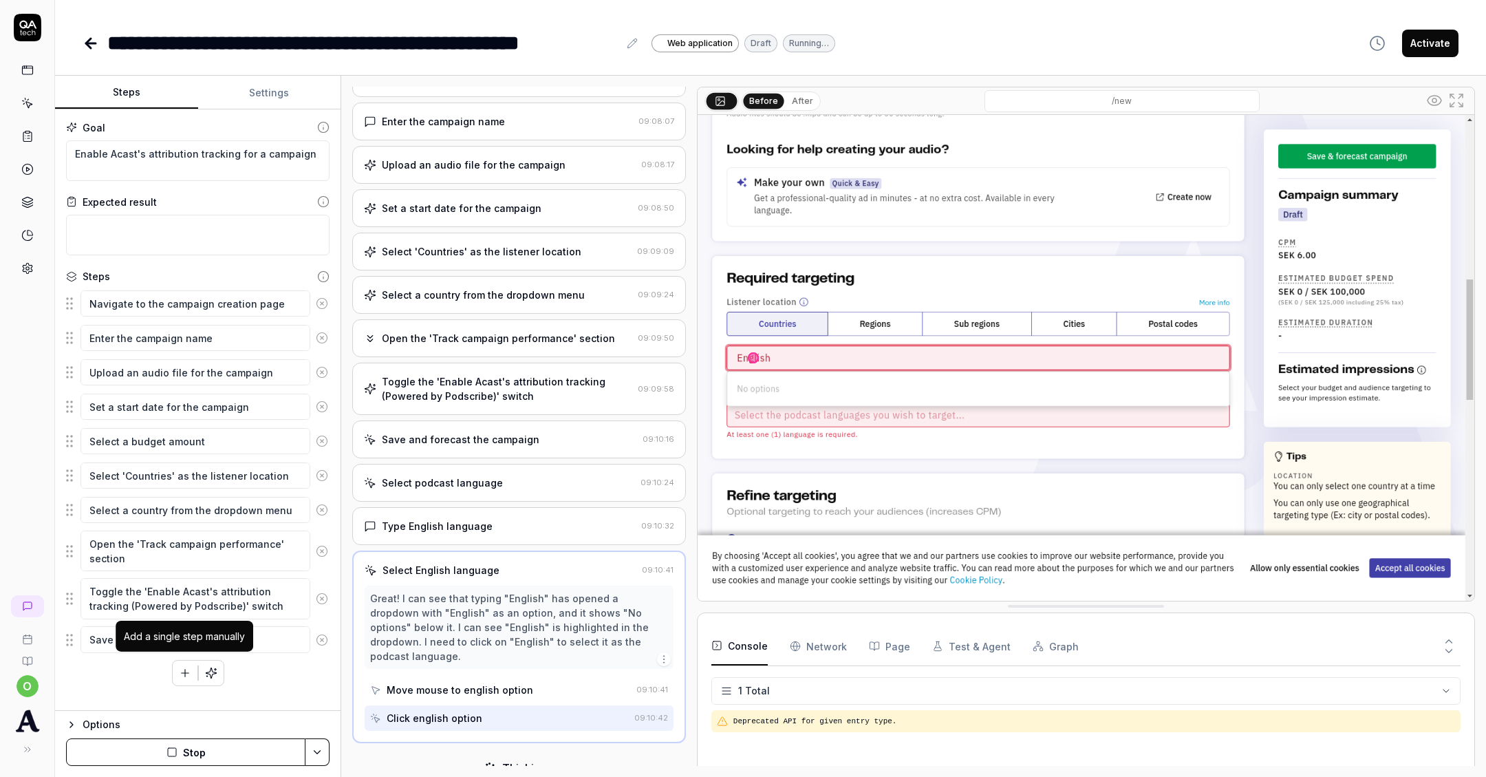
click at [184, 670] on icon "button" at bounding box center [185, 673] width 12 height 12
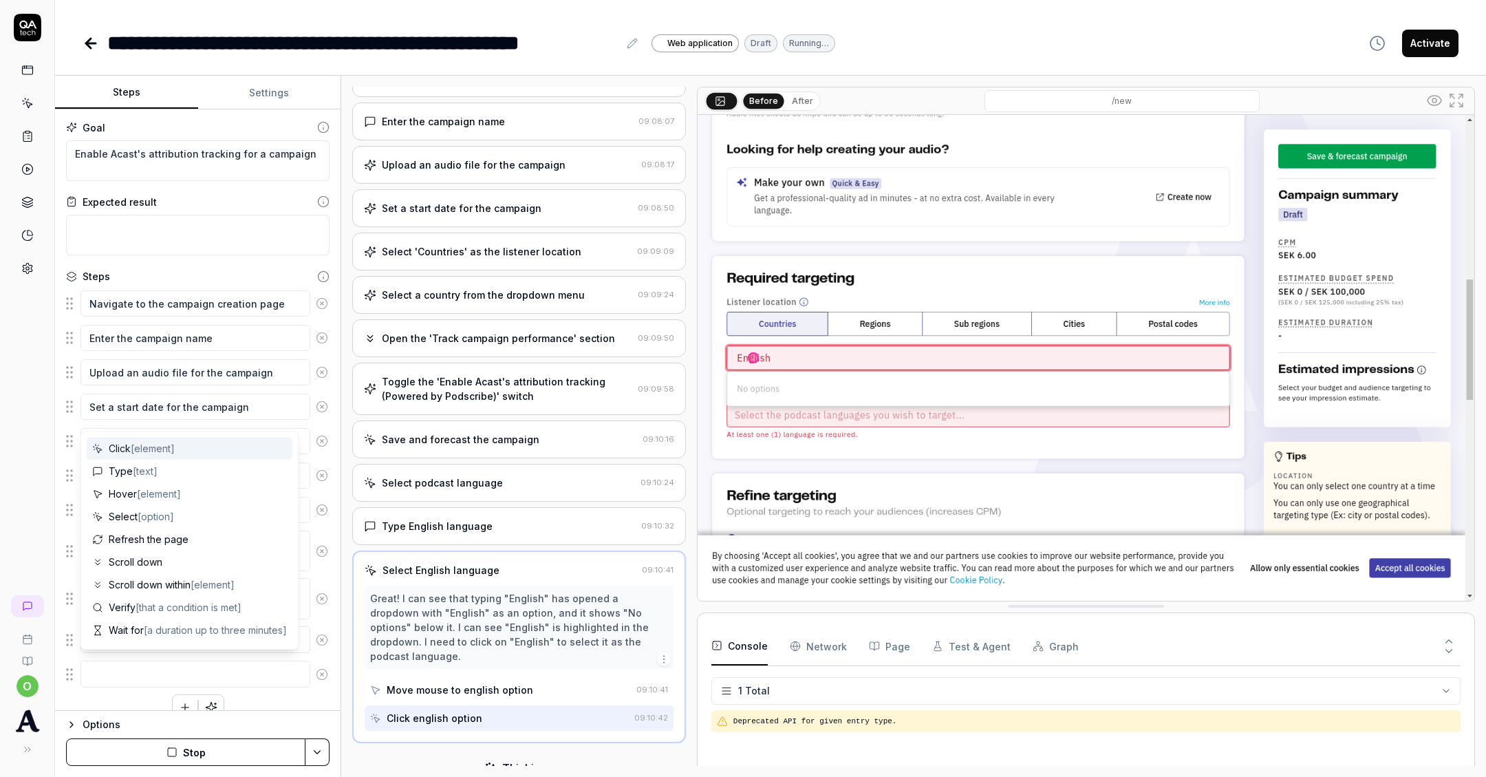
click at [184, 670] on textarea at bounding box center [195, 673] width 230 height 26
click at [189, 672] on textarea at bounding box center [195, 673] width 230 height 26
click at [136, 445] on span "[element]" at bounding box center [153, 448] width 44 height 12
type textarea "*"
type textarea "Click"
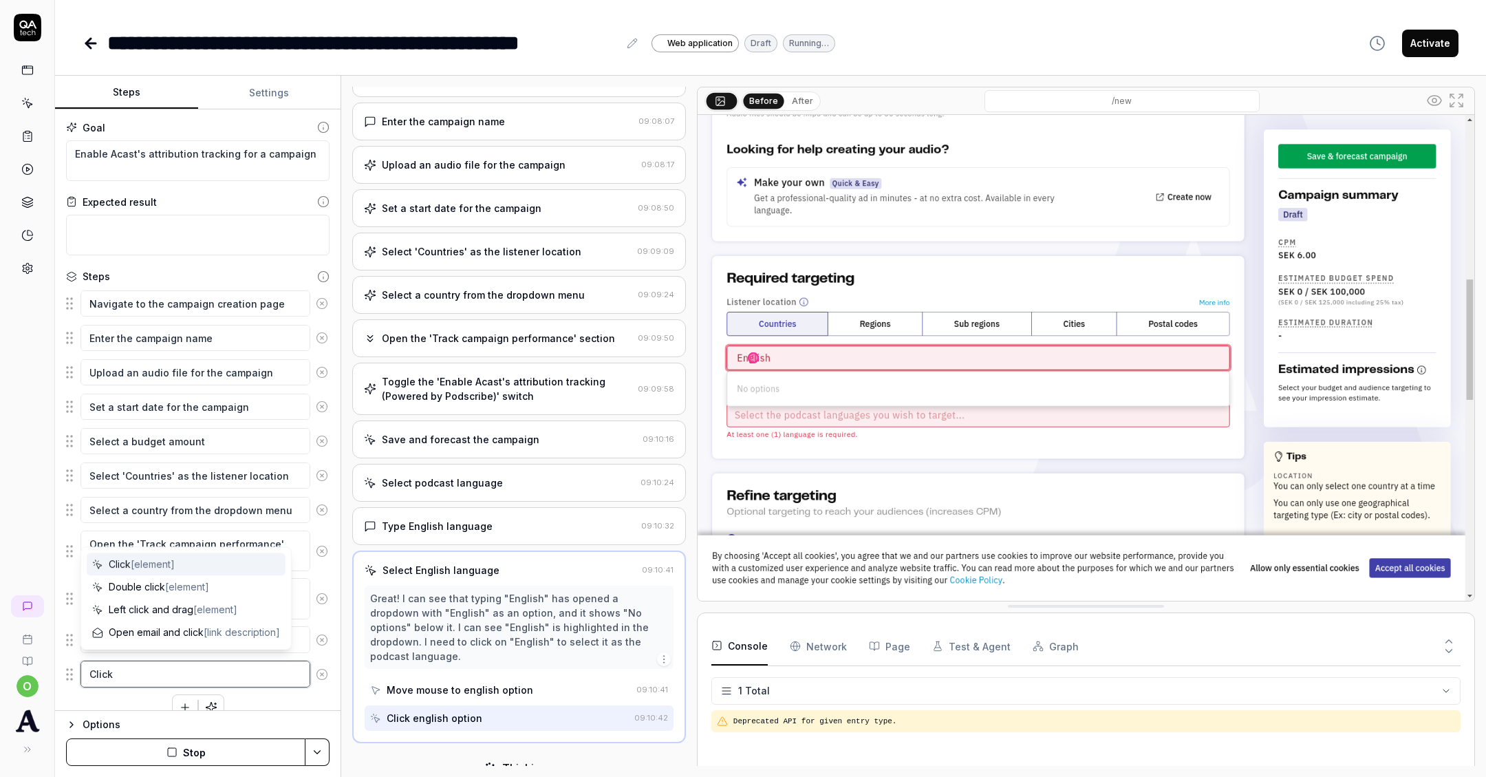
type textarea "*"
type textarea "Click C"
type textarea "*"
type textarea "Click Ca"
type textarea "*"
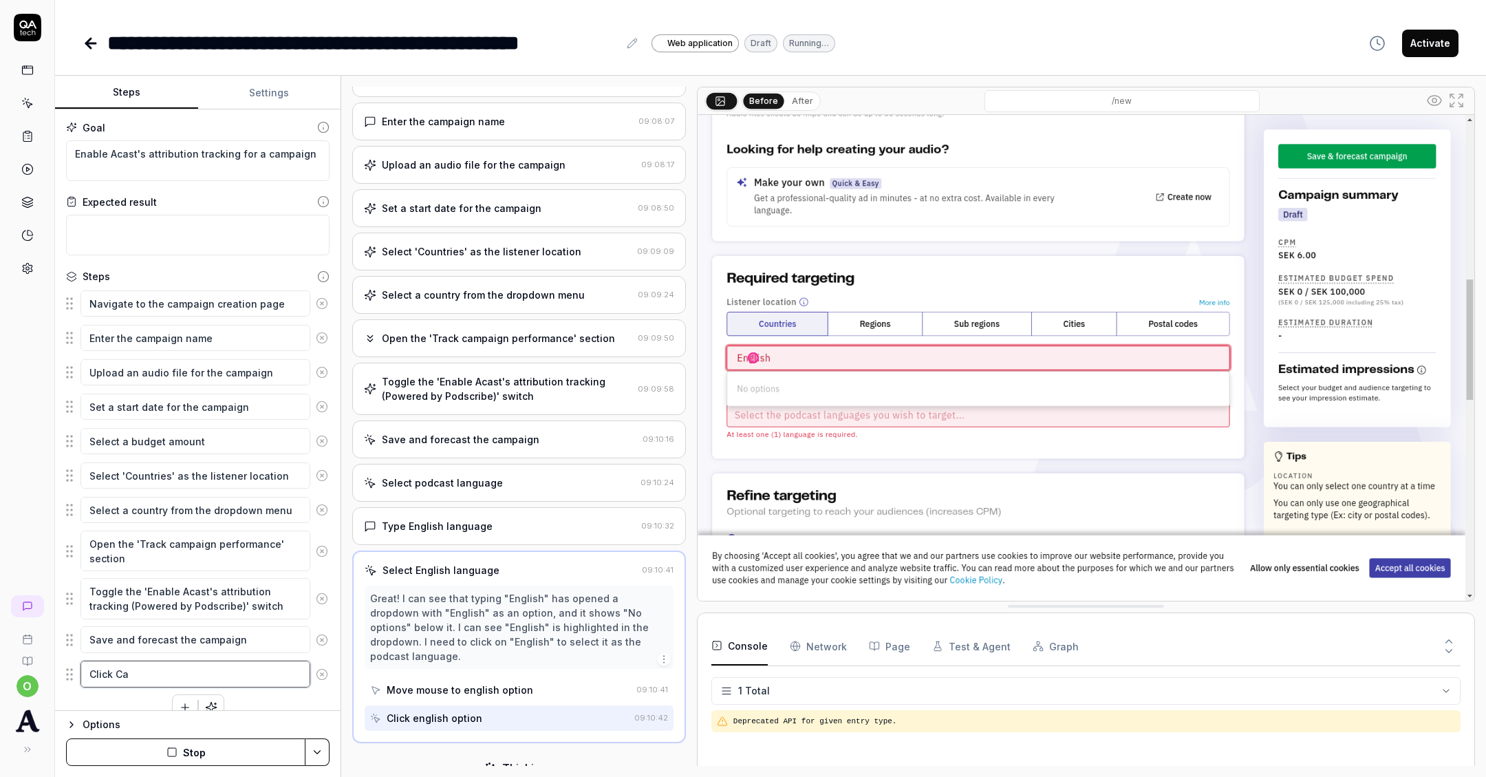
type textarea "Click Cam"
type textarea "*"
type textarea "Click Camp"
type textarea "*"
type textarea "Click Campa"
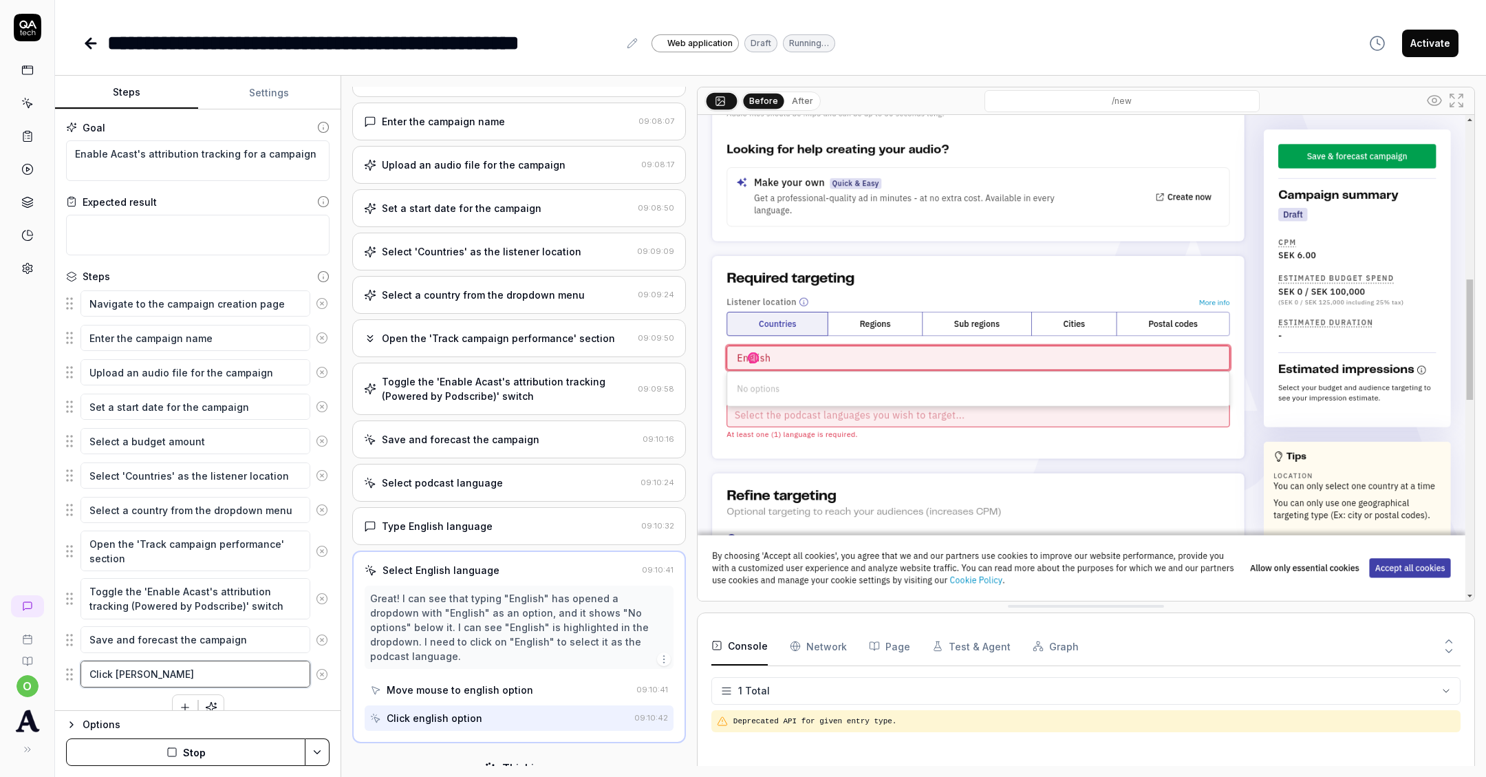
type textarea "*"
type textarea "Click Campai"
type textarea "*"
type textarea "Click Campaig"
type textarea "*"
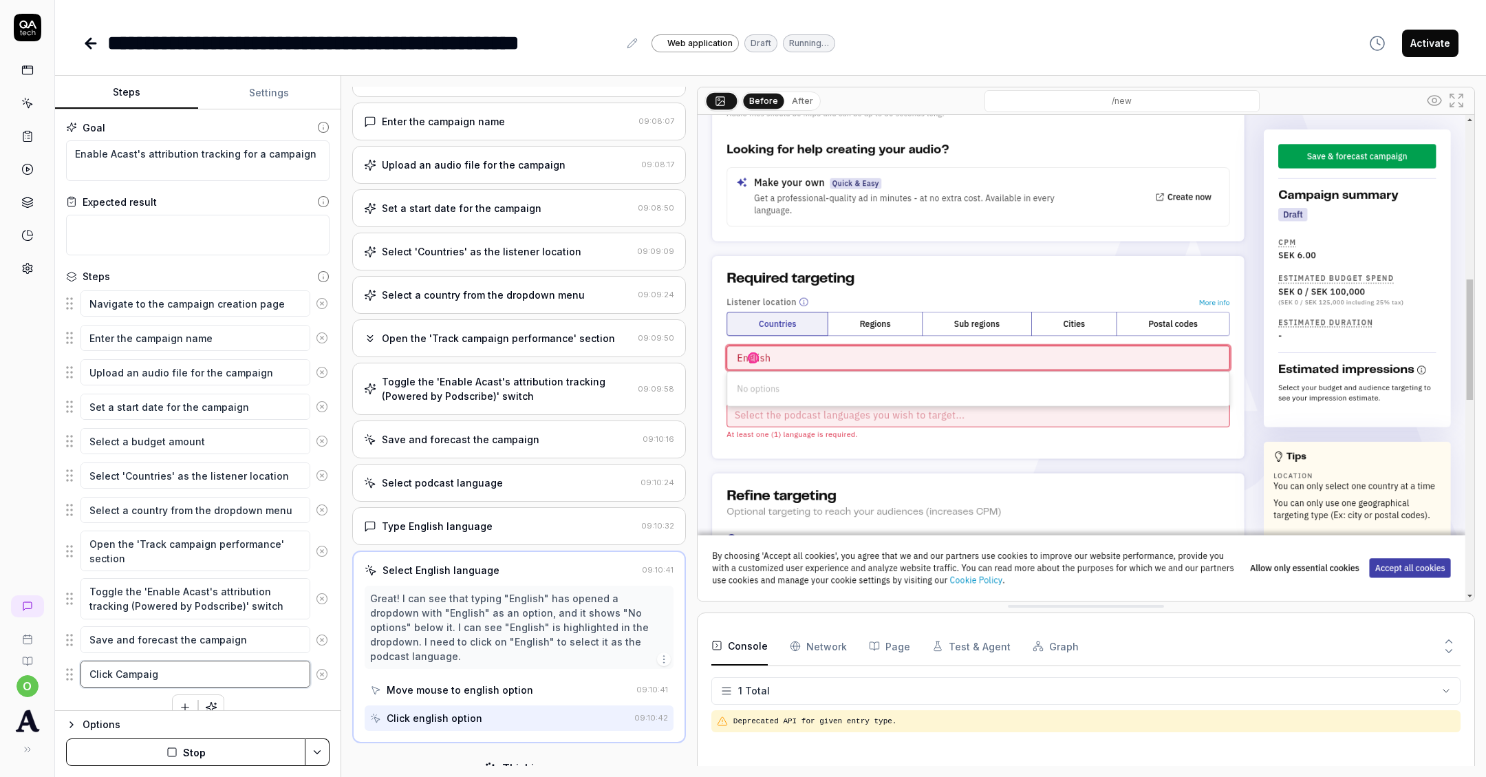
type textarea "Click Campaign"
type textarea "*"
type textarea "Click Campaign"
type textarea "*"
type textarea "Click Campaign s"
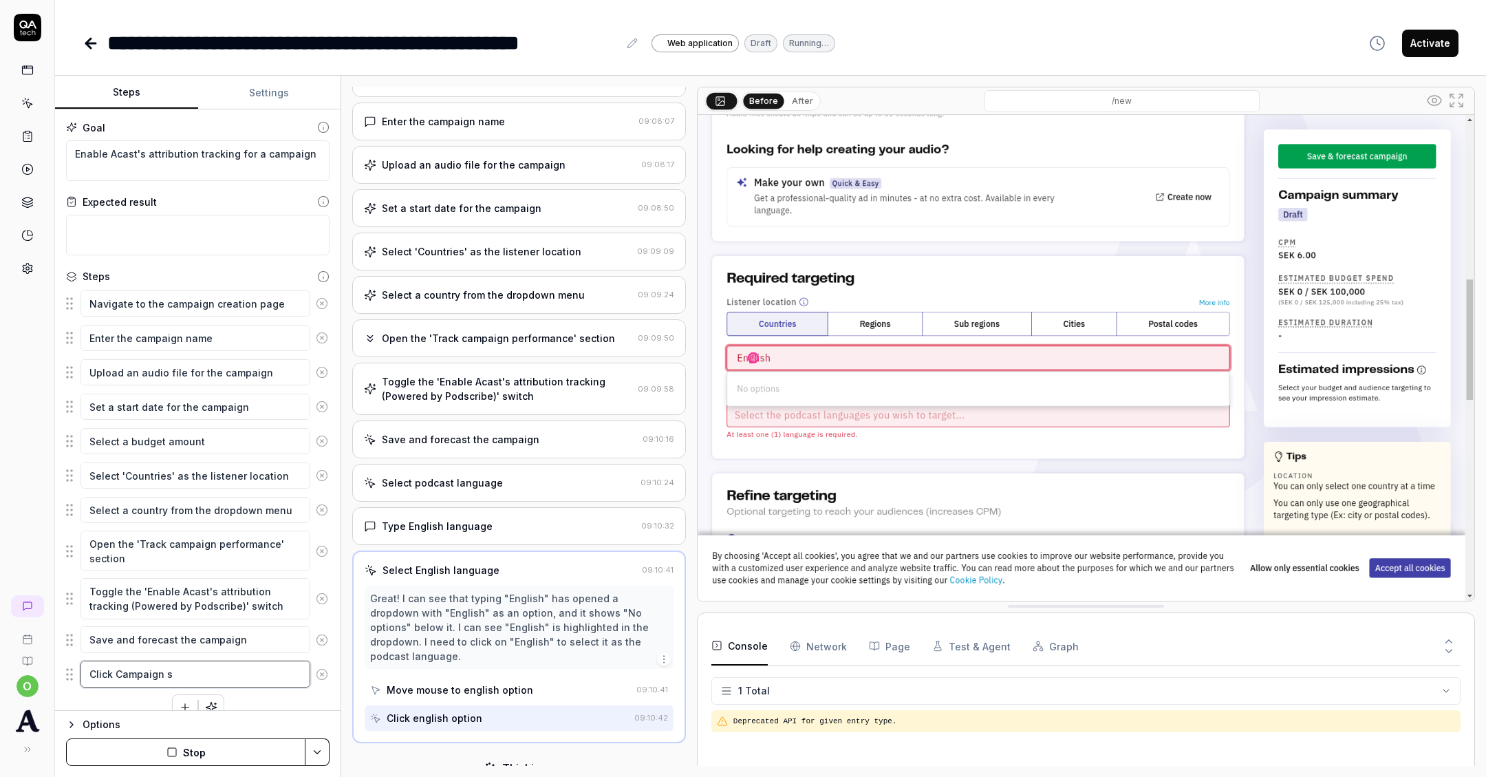
type textarea "*"
type textarea "Click Campaign su"
type textarea "*"
type textarea "Click Campaign sum"
type textarea "*"
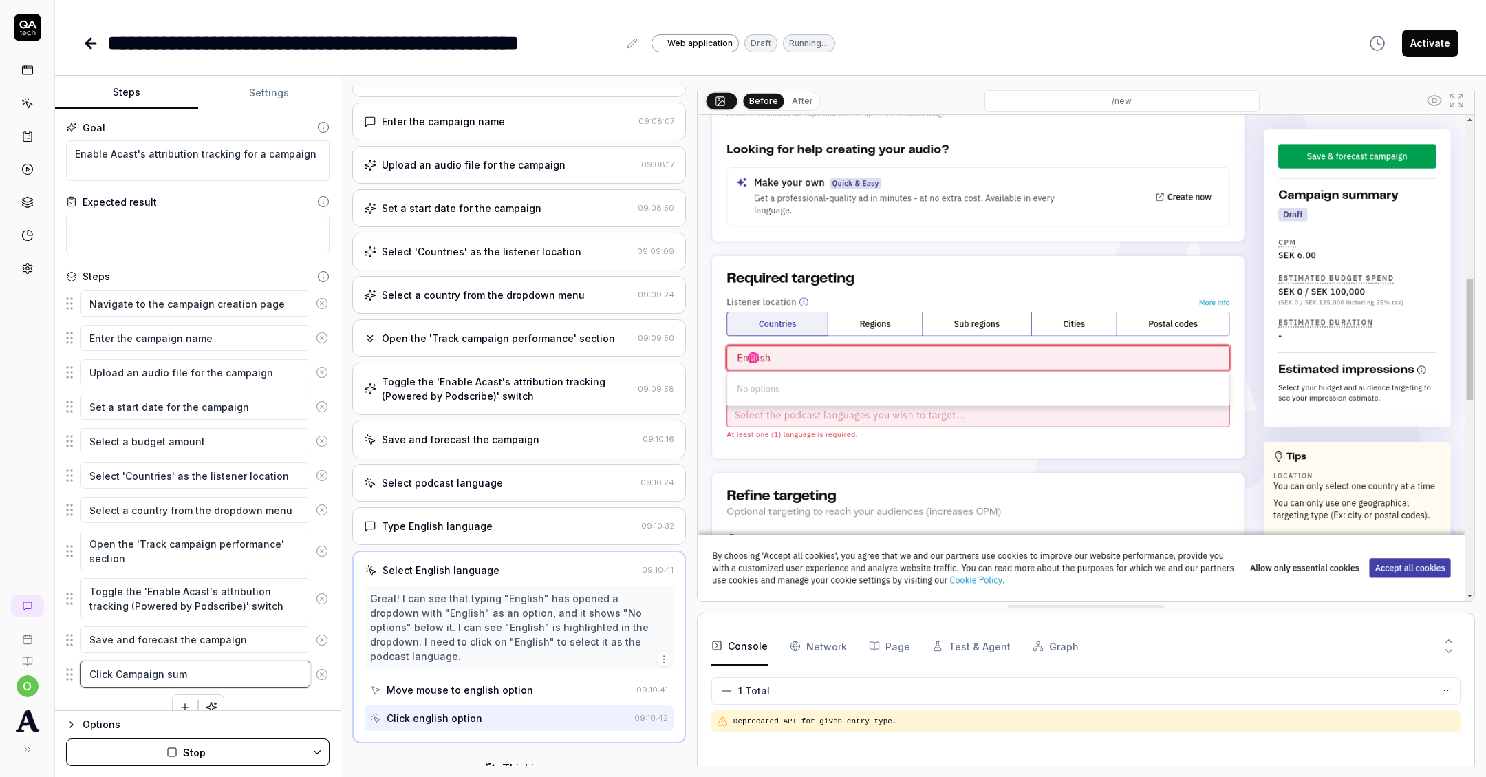
type textarea "Click Campaign summ"
type textarea "*"
type textarea "Click Campaign summa"
type textarea "*"
type textarea "Click Campaign summar"
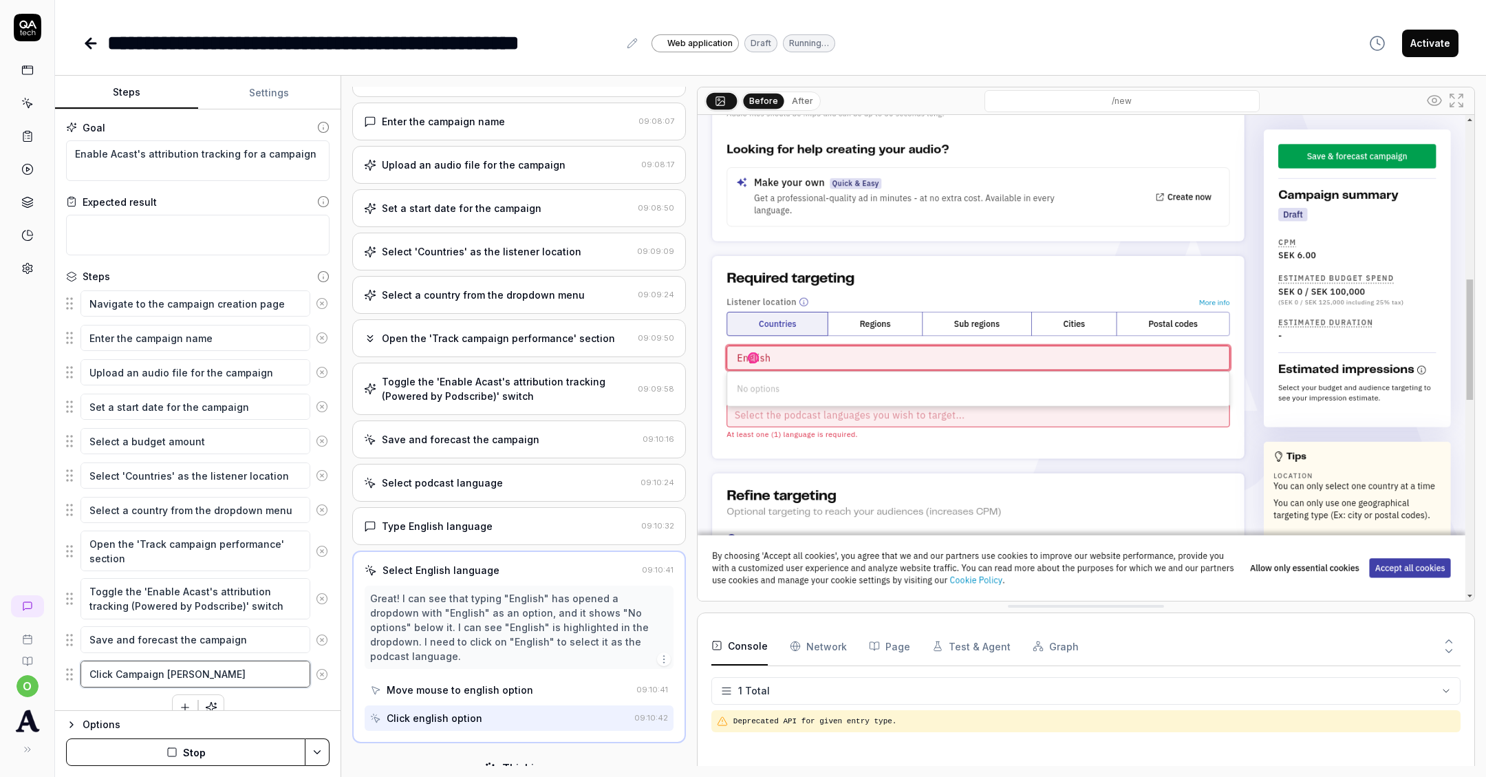
type textarea "*"
type textarea "Click Campaign summary"
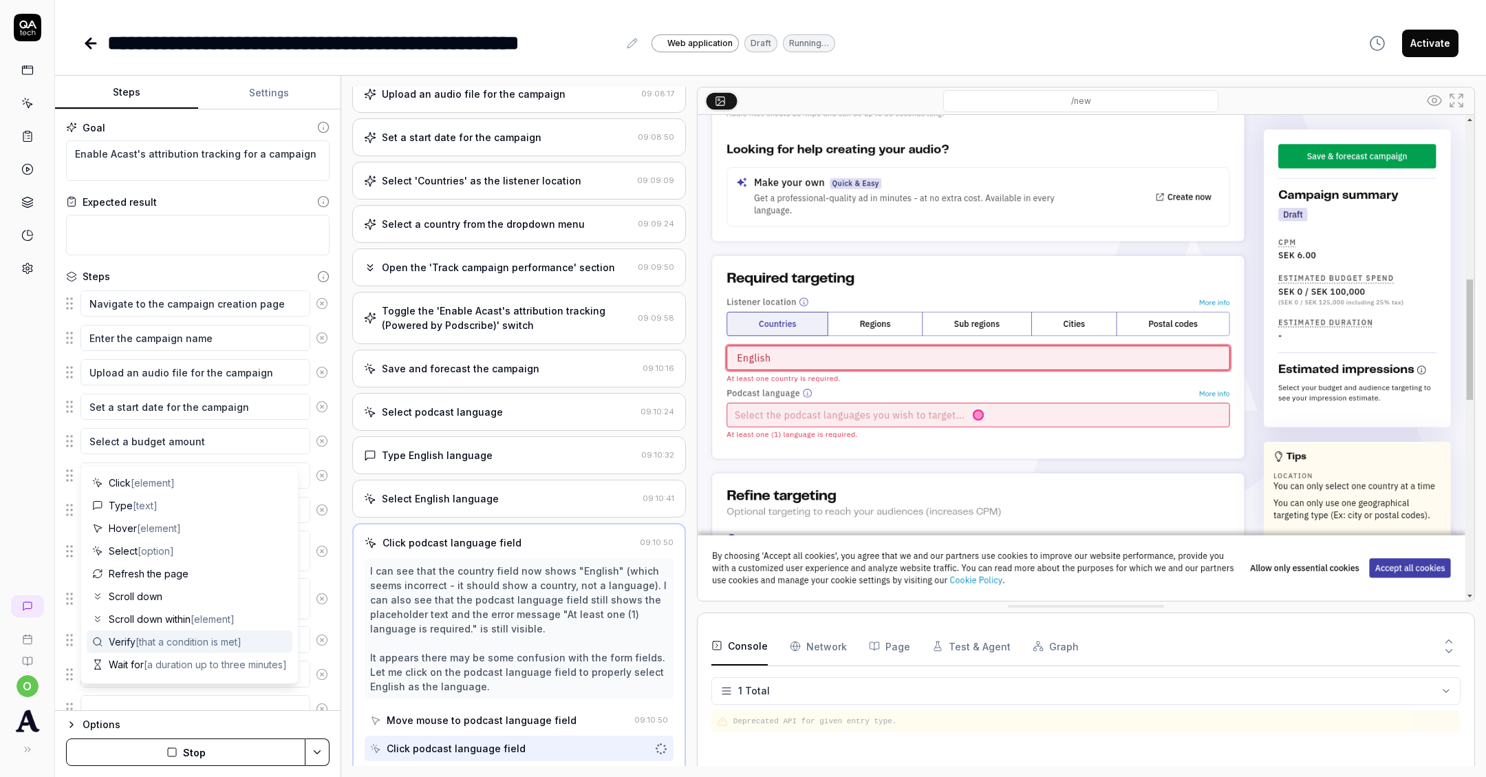
click at [345, 628] on div "Open browser 09:07:37 Dev https://selfie.dev.mercury.acast.cloud/7959b088-5142-…" at bounding box center [913, 426] width 1145 height 701
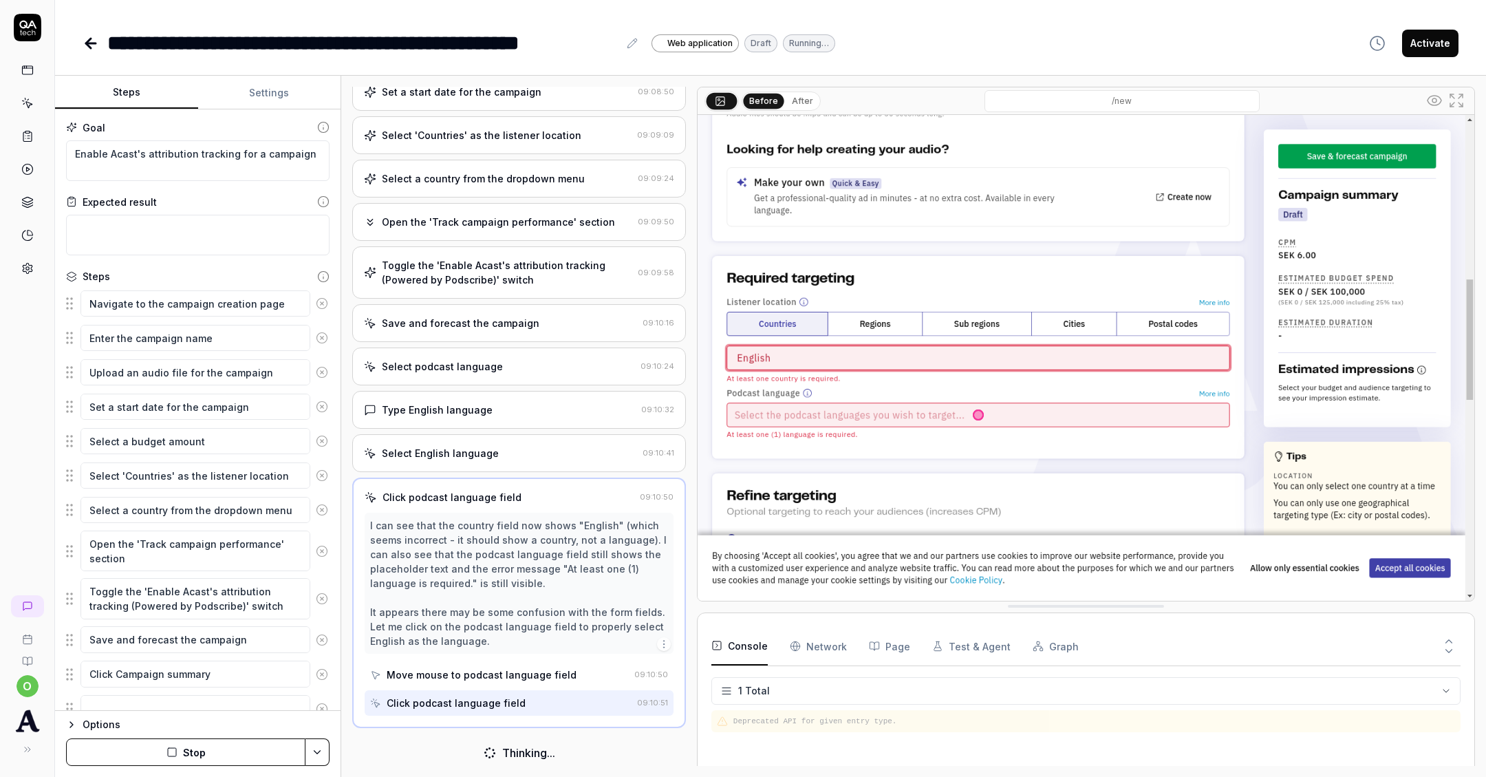
scroll to position [207, 0]
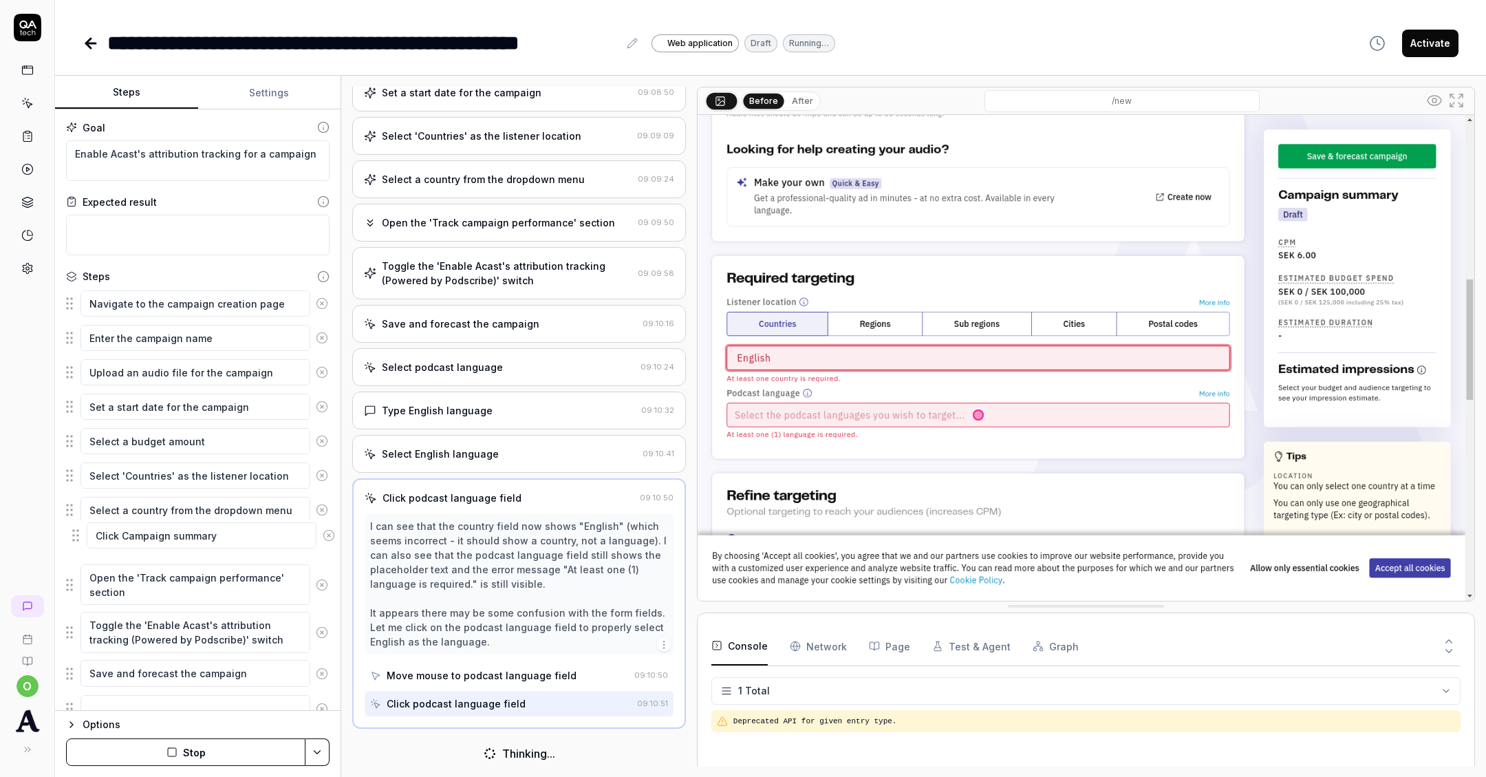
drag, startPoint x: 72, startPoint y: 674, endPoint x: 79, endPoint y: 541, distance: 133.0
click at [78, 541] on fieldset "Navigate to the campaign creation page Enter the campaign name Upload an audio …" at bounding box center [198, 506] width 264 height 434
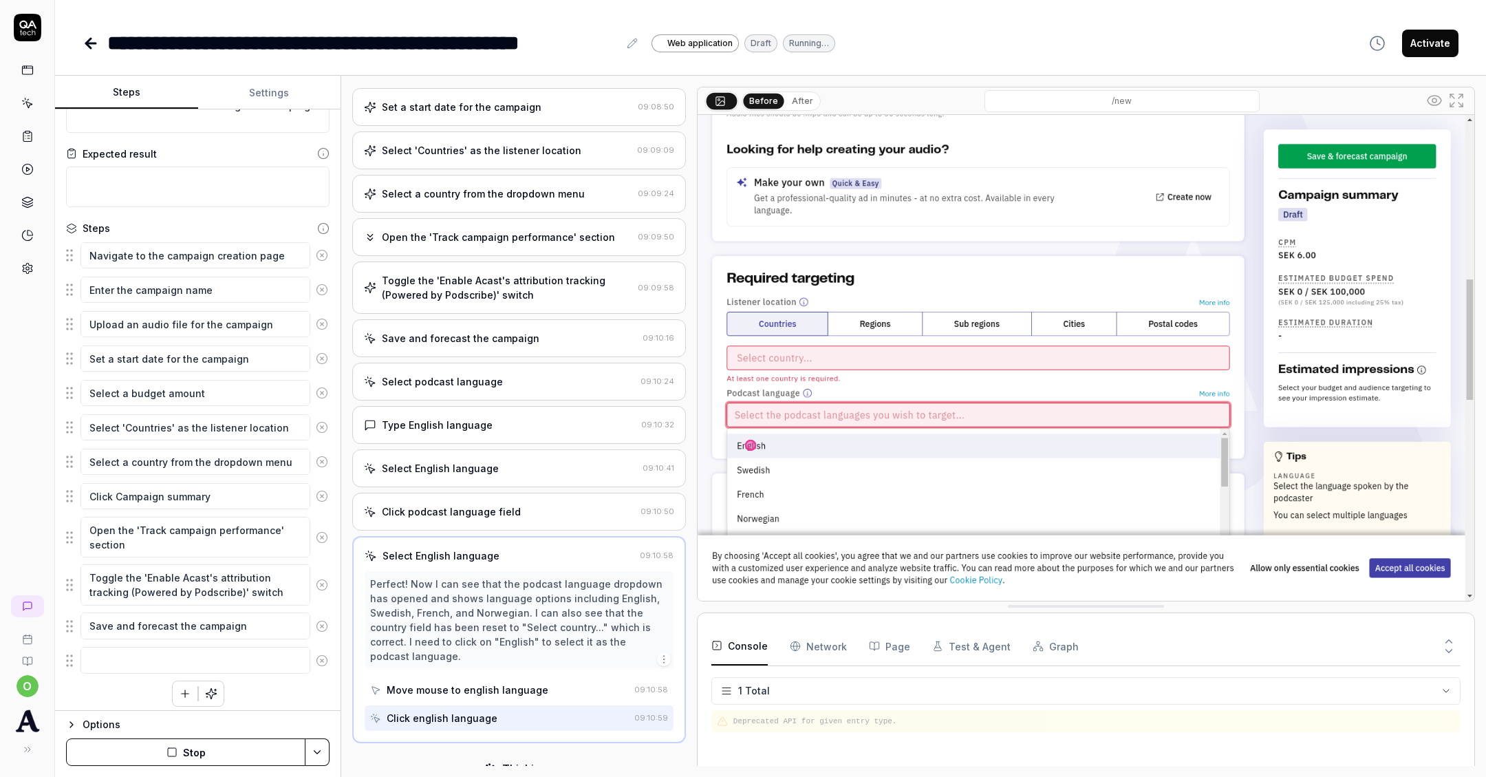
scroll to position [192, 0]
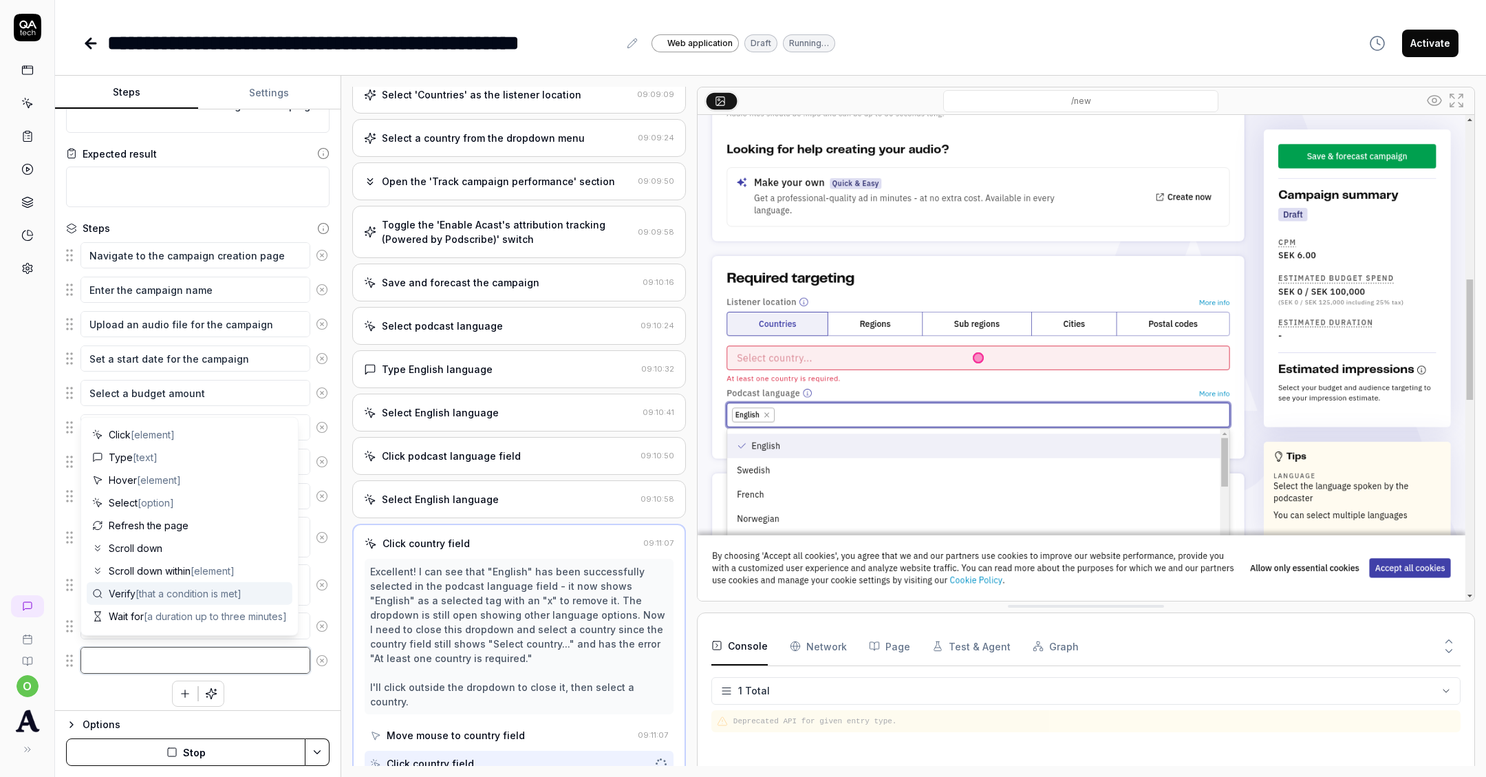
click at [147, 655] on textarea at bounding box center [195, 660] width 230 height 26
type textarea "*"
type textarea "S"
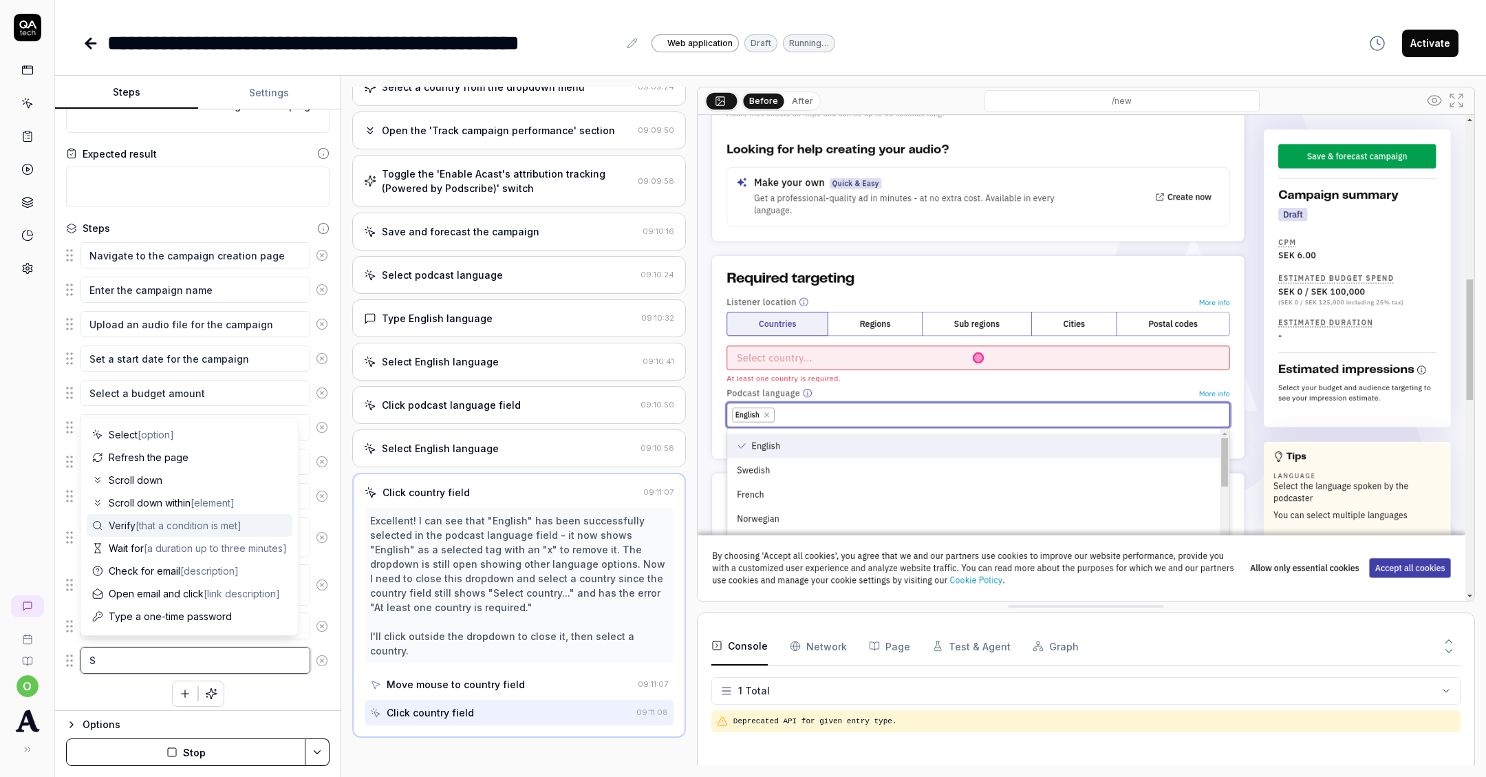
type textarea "*"
type textarea "Se"
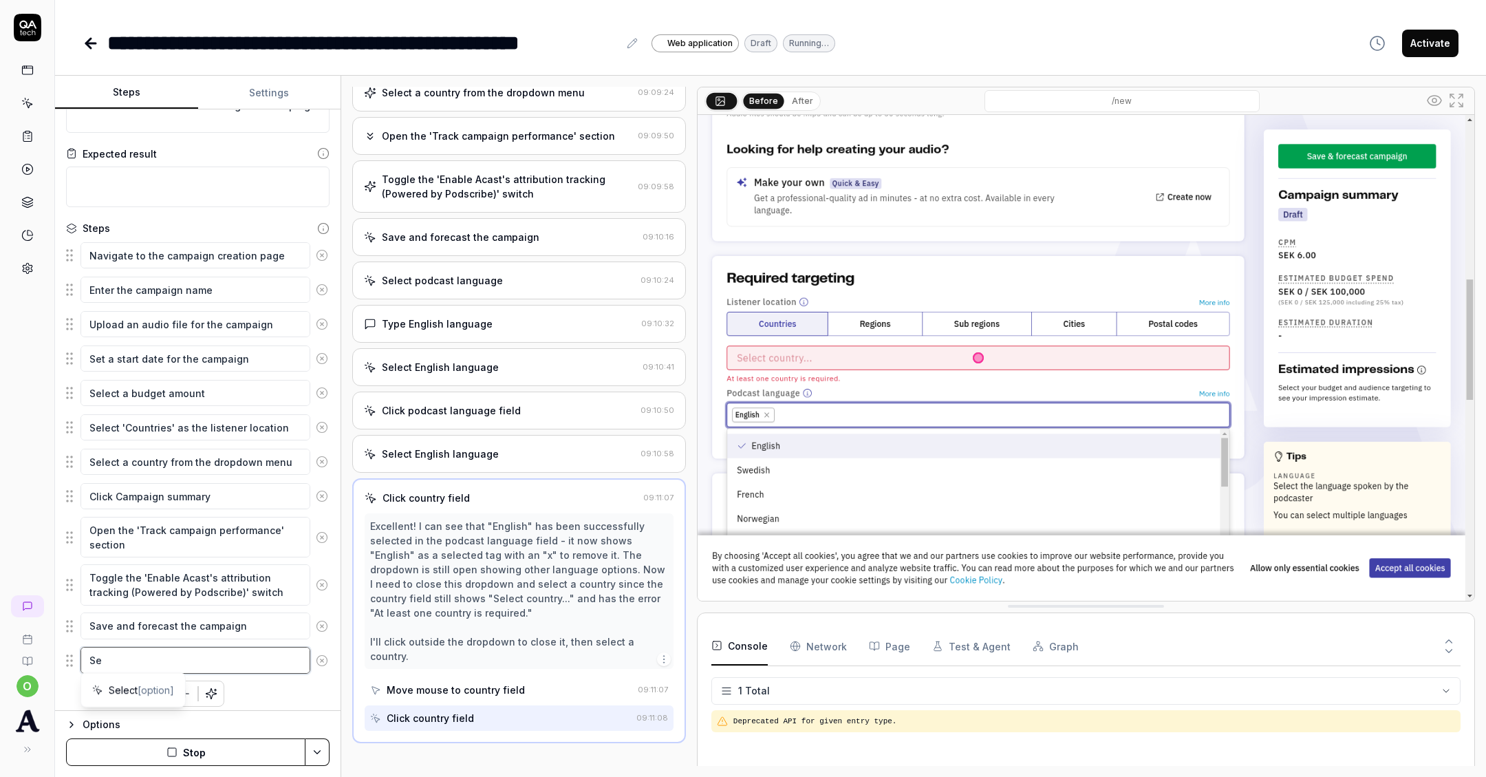
scroll to position [292, 0]
type textarea "*"
type textarea "Sel"
type textarea "*"
type textarea "Sele"
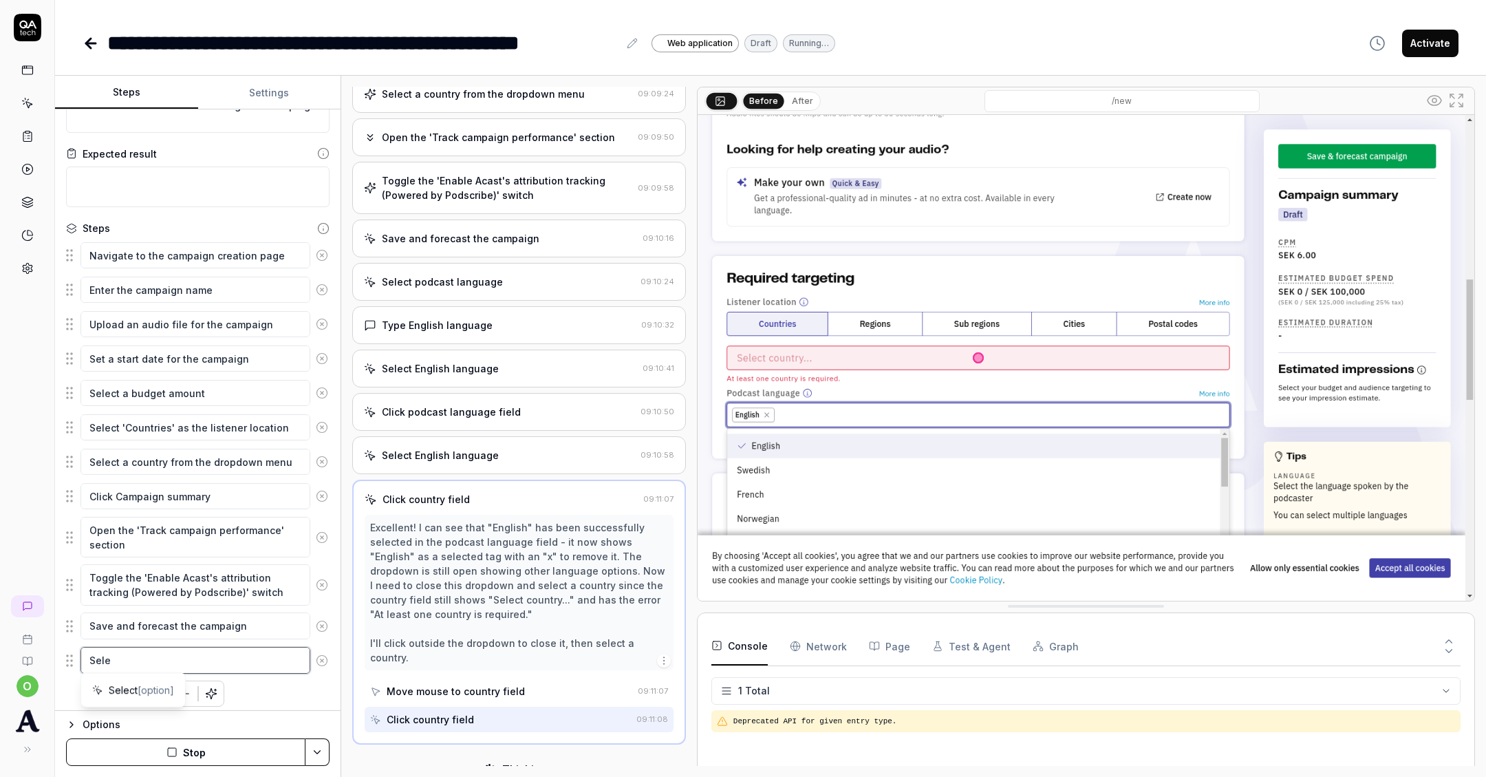
type textarea "*"
type textarea "Selec"
type textarea "*"
type textarea "Select"
type textarea "*"
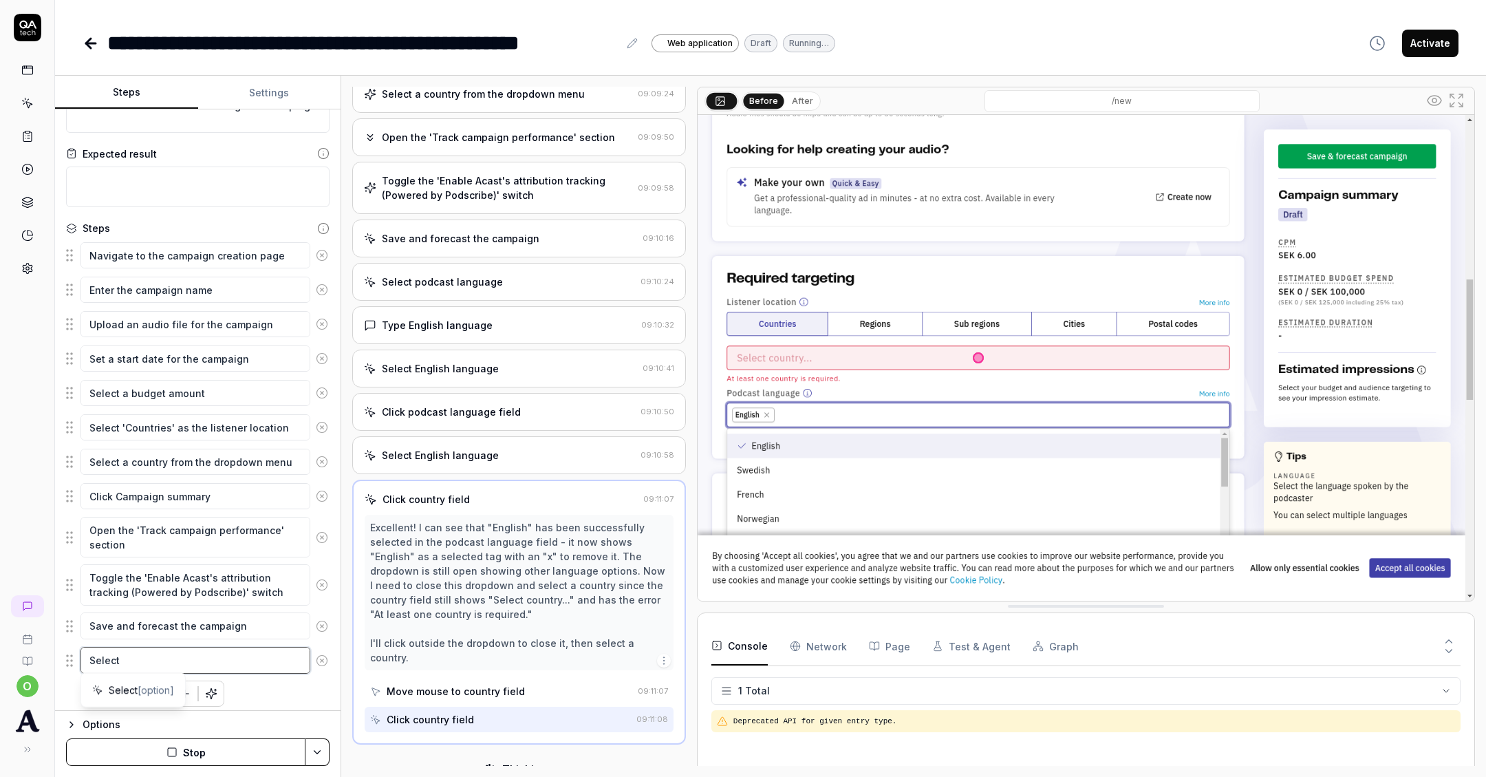
type textarea "Select"
type textarea "*"
type textarea "Select a"
type textarea "*"
type textarea "Select a"
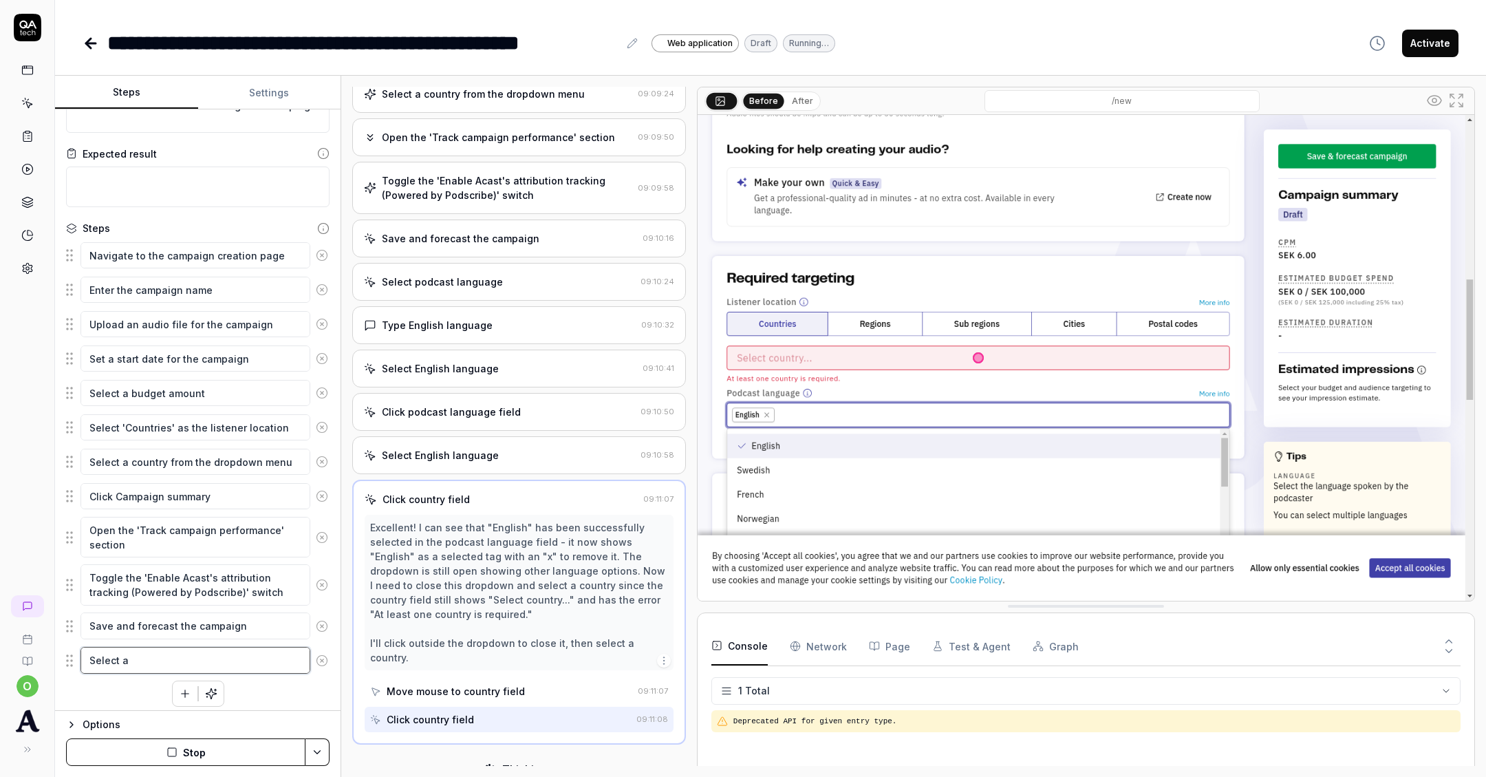
type textarea "*"
type textarea "Select a"
type textarea "*"
type textarea "Select"
type textarea "*"
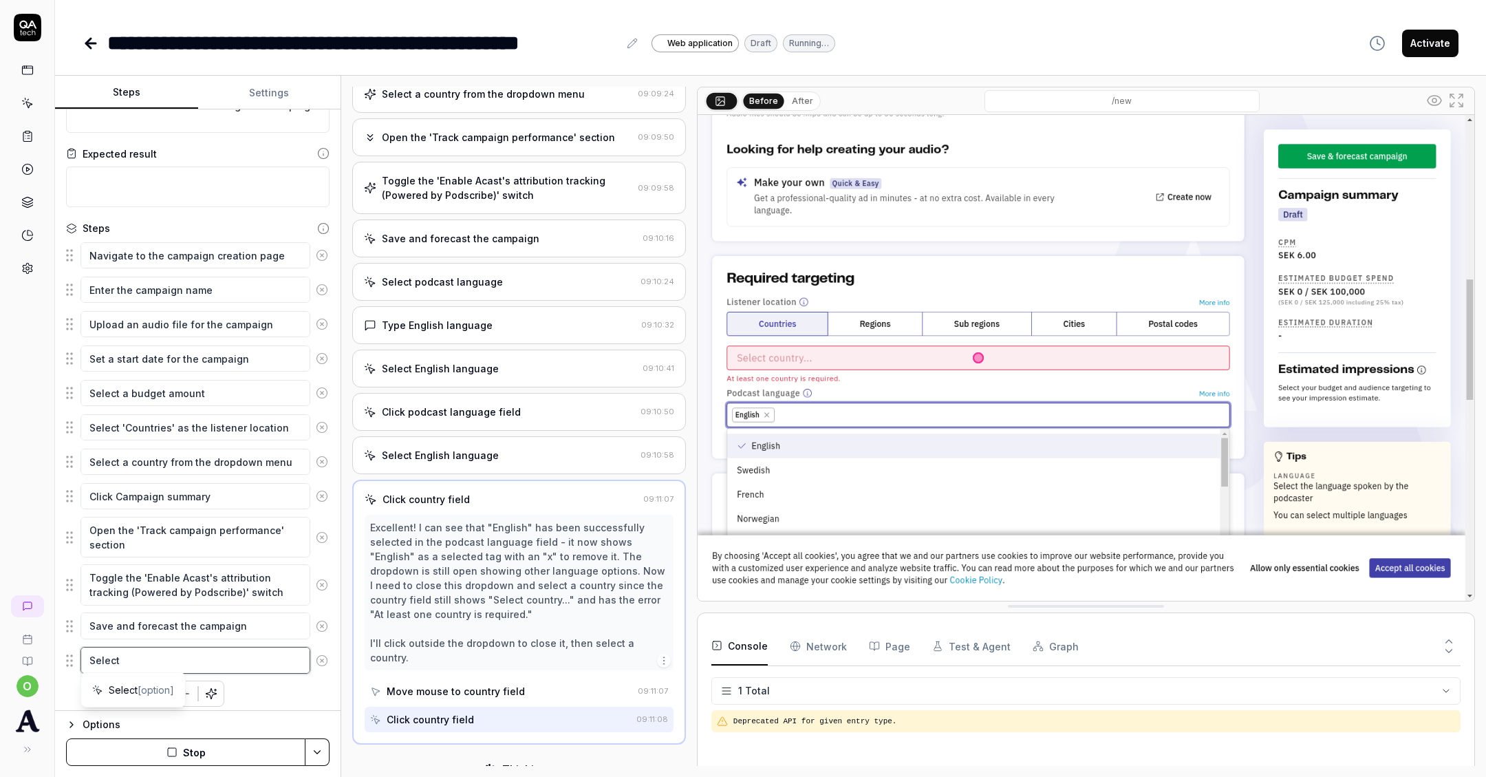
type textarea "Select"
type textarea "*"
type textarea "Selec"
type textarea "*"
type textarea "Sele"
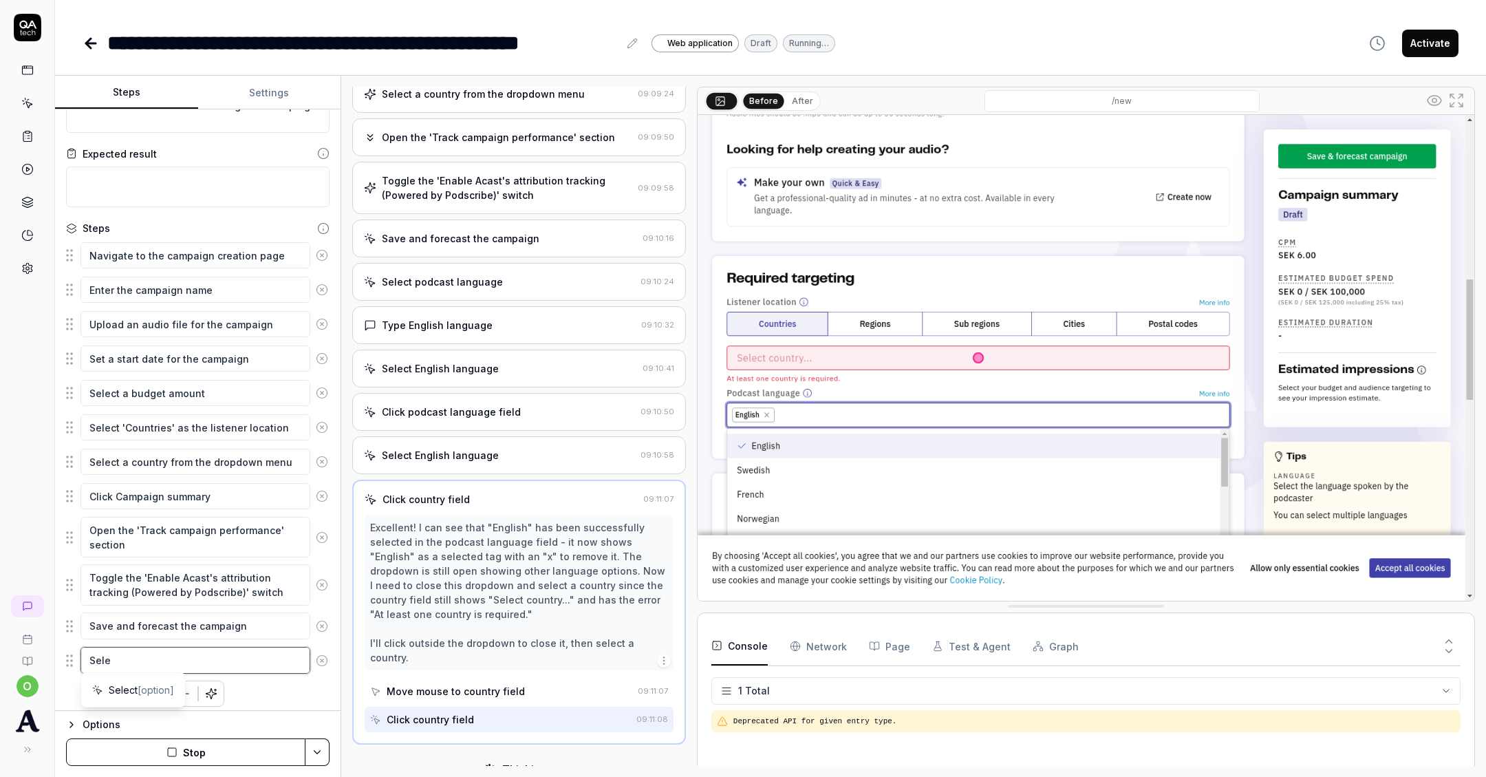
type textarea "*"
type textarea "Sel"
type textarea "*"
type textarea "Se"
type textarea "*"
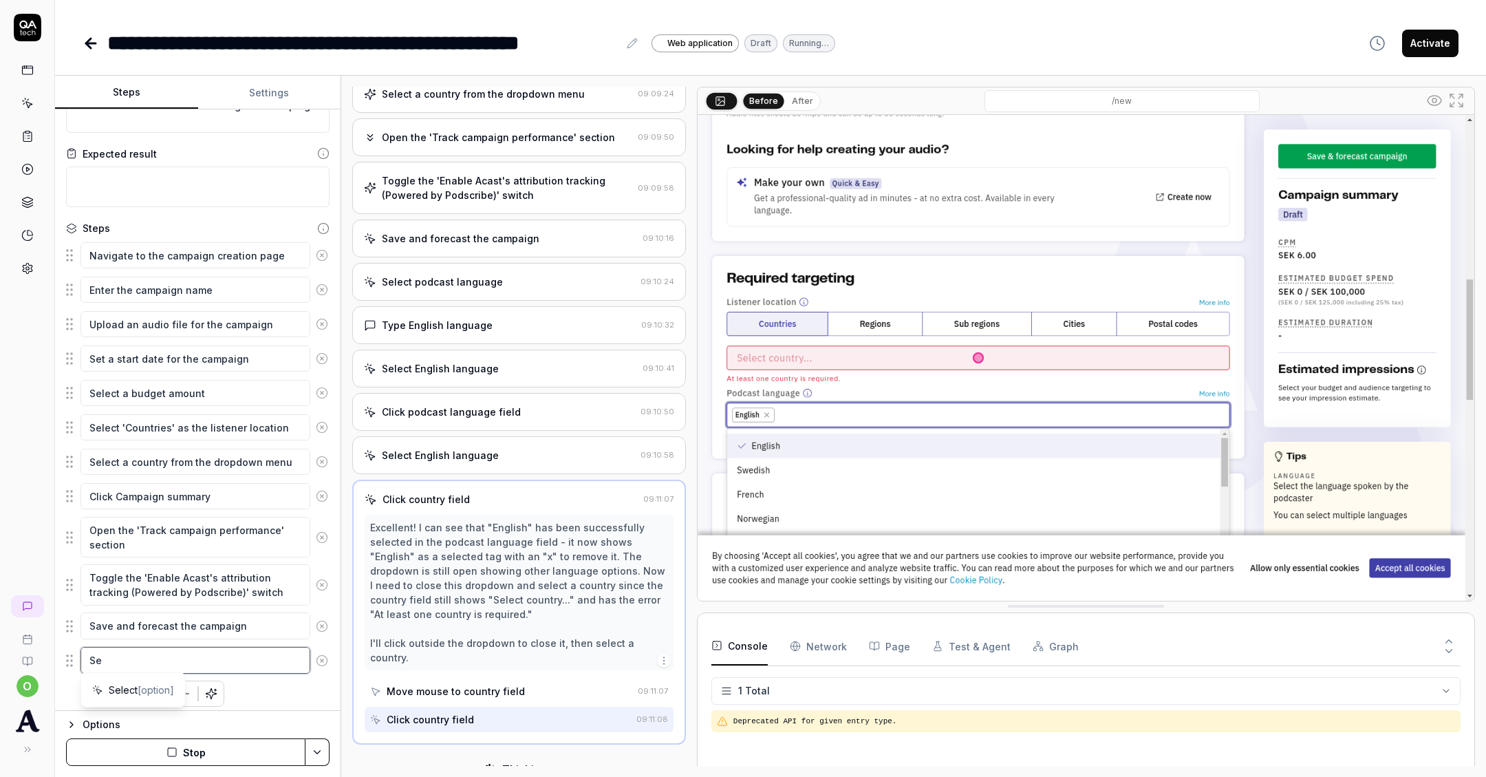
type textarea "S"
type textarea "*"
type textarea "C"
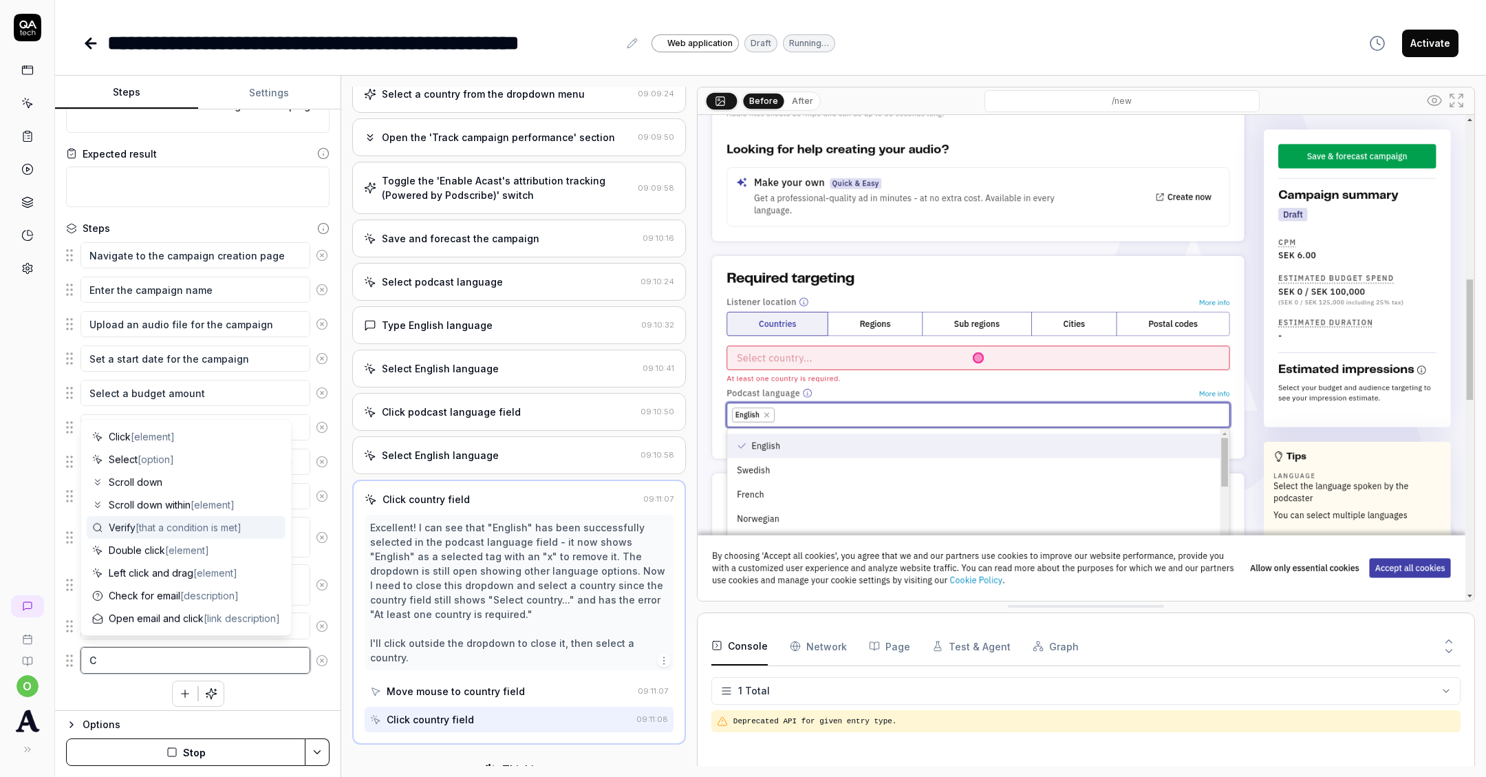
type textarea "*"
type textarea "Cl"
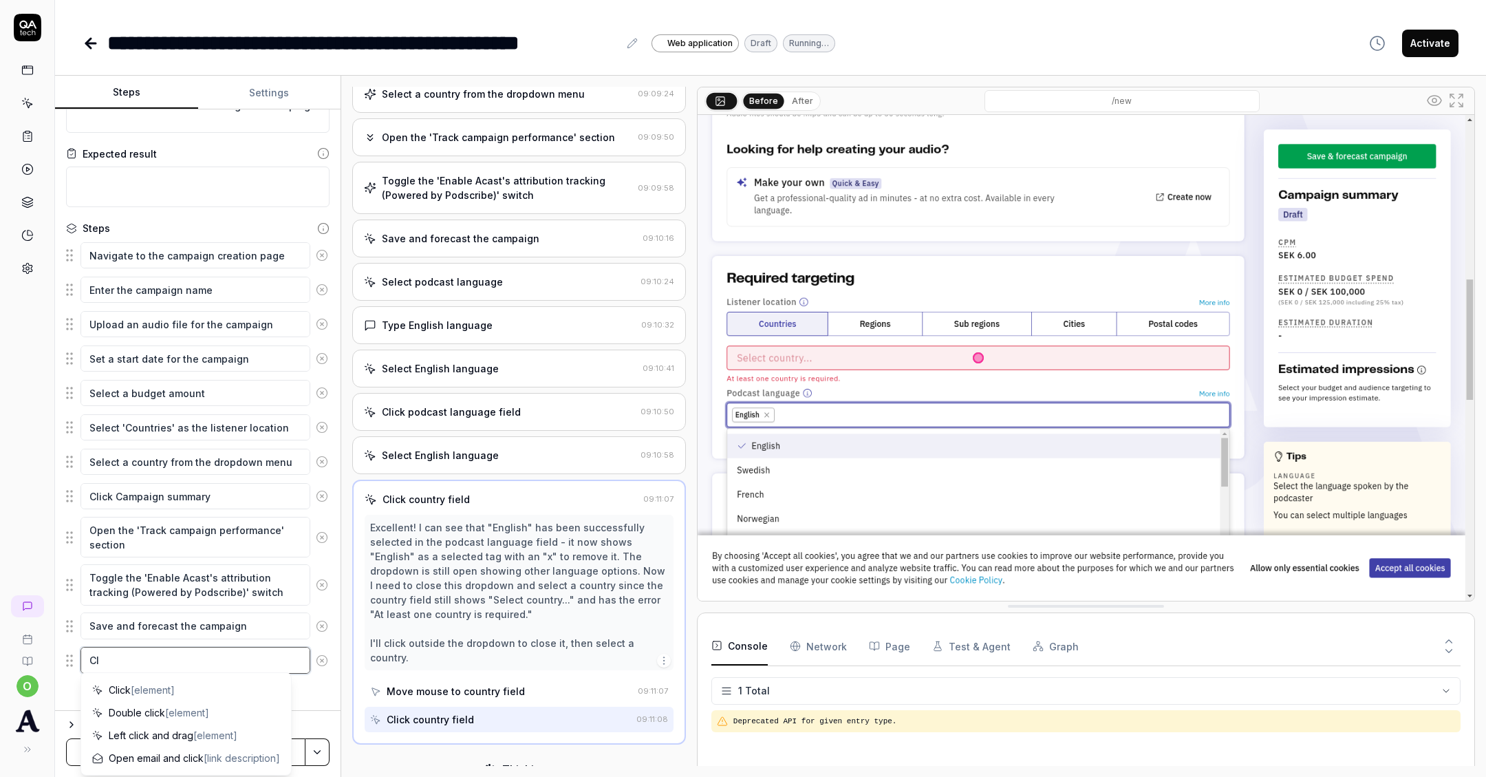
type textarea "*"
type textarea "Cli"
type textarea "*"
type textarea "Clic"
type textarea "*"
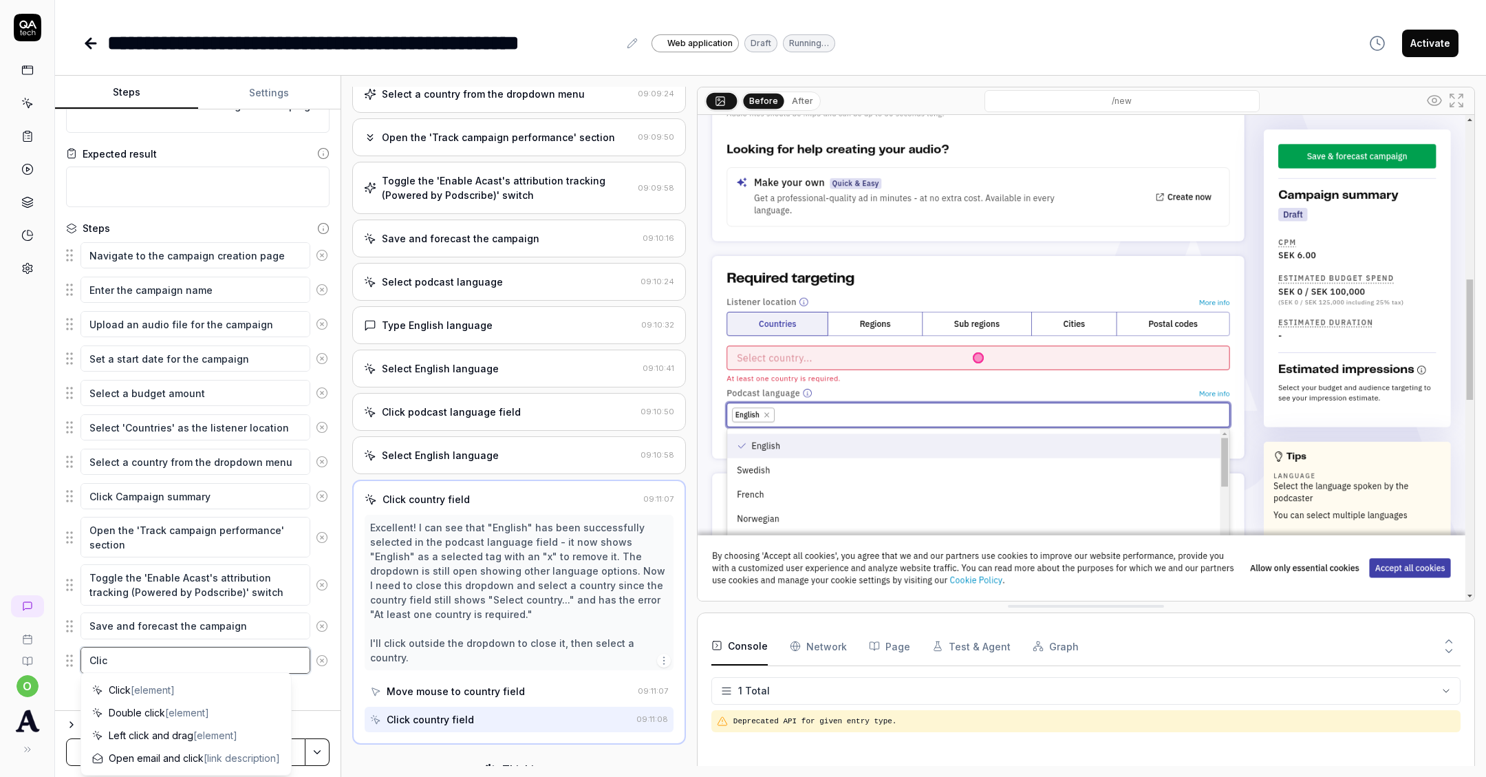
type textarea "Click"
type textarea "*"
type textarea "Click"
type textarea "*"
type textarea "Click p"
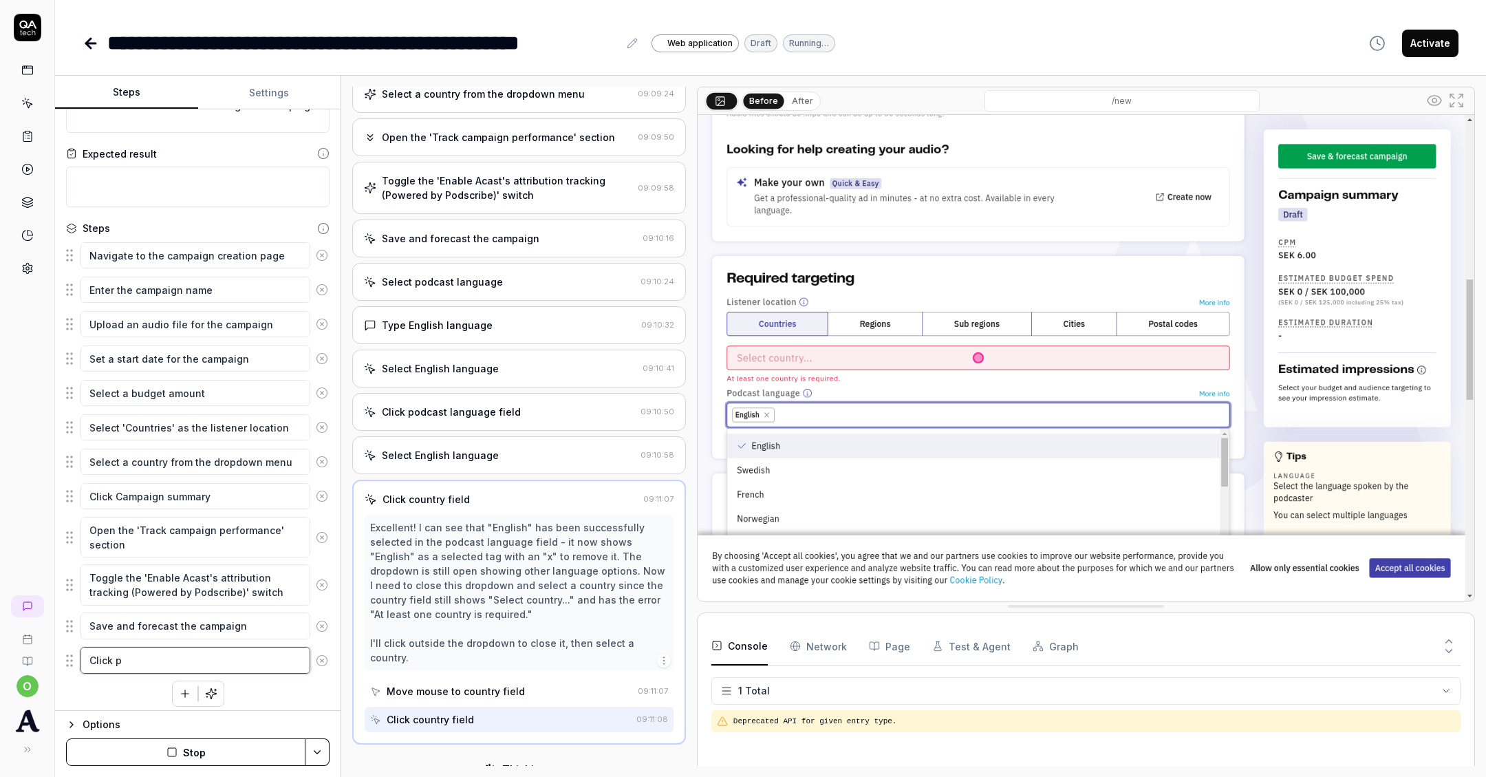
type textarea "*"
type textarea "Click po"
type textarea "*"
type textarea "Click pod"
type textarea "*"
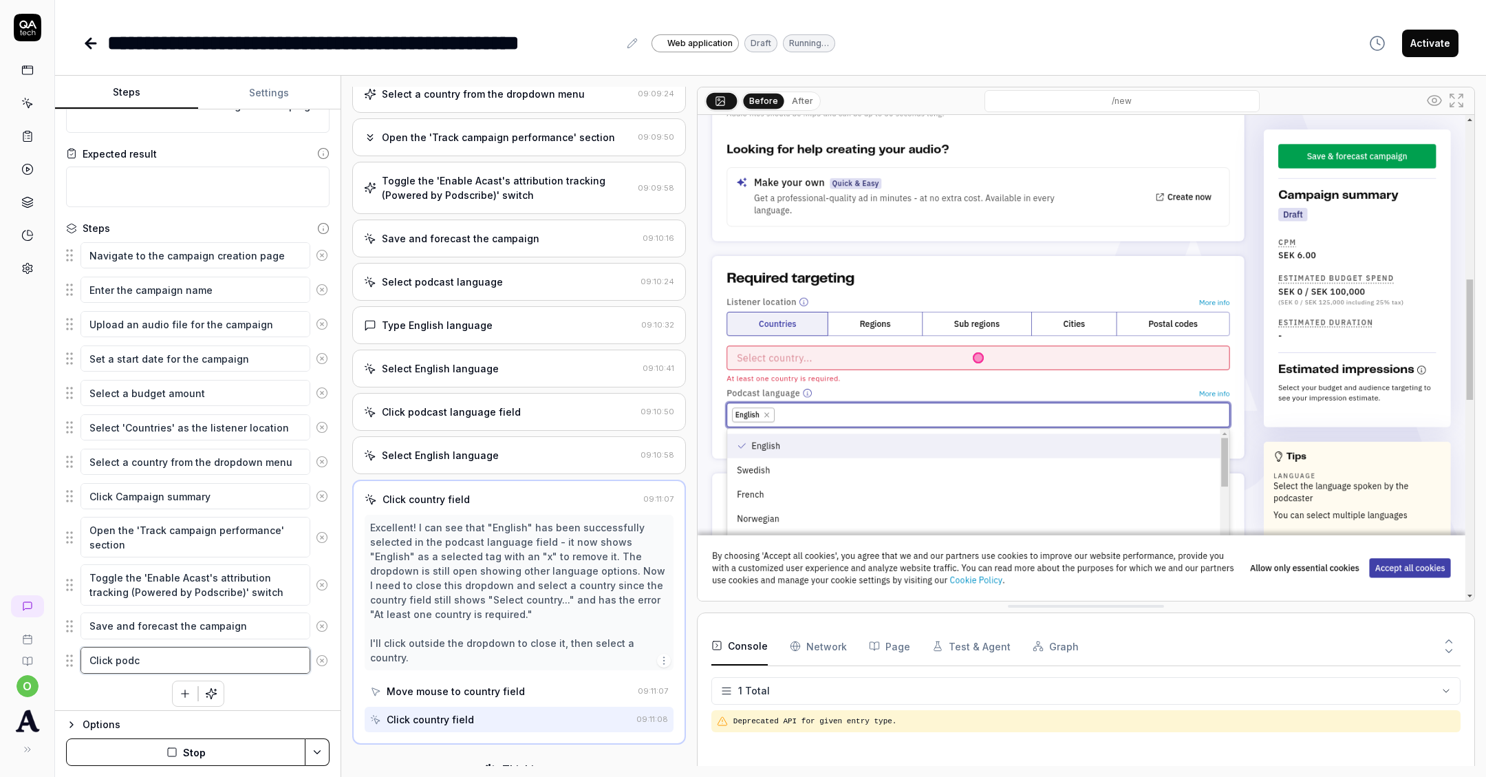
type textarea "Click podca"
type textarea "*"
type textarea "Click podcas"
type textarea "*"
type textarea "Click podcast"
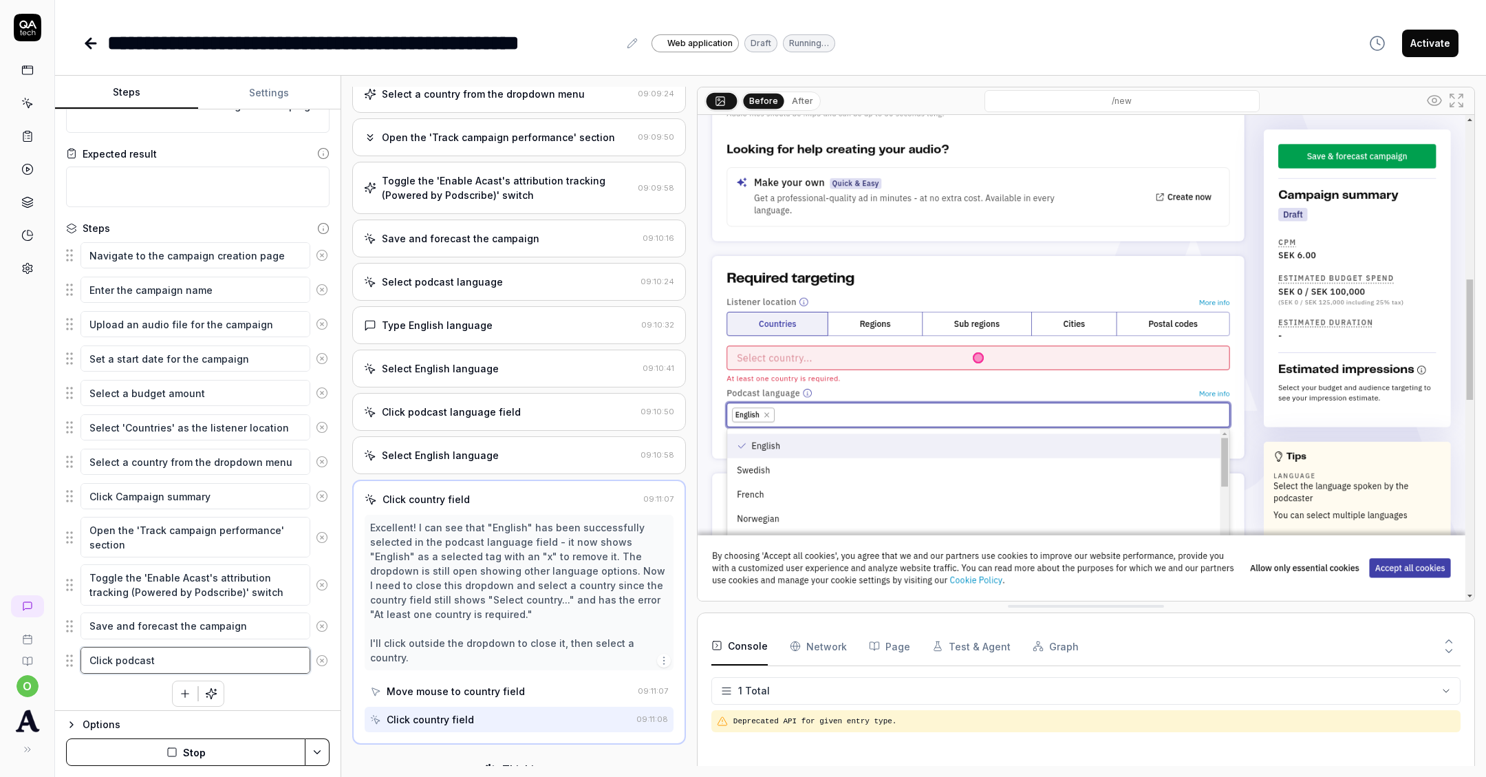
type textarea "*"
type textarea "Click podcast la"
type textarea "*"
type textarea "Click podcast lan"
type textarea "*"
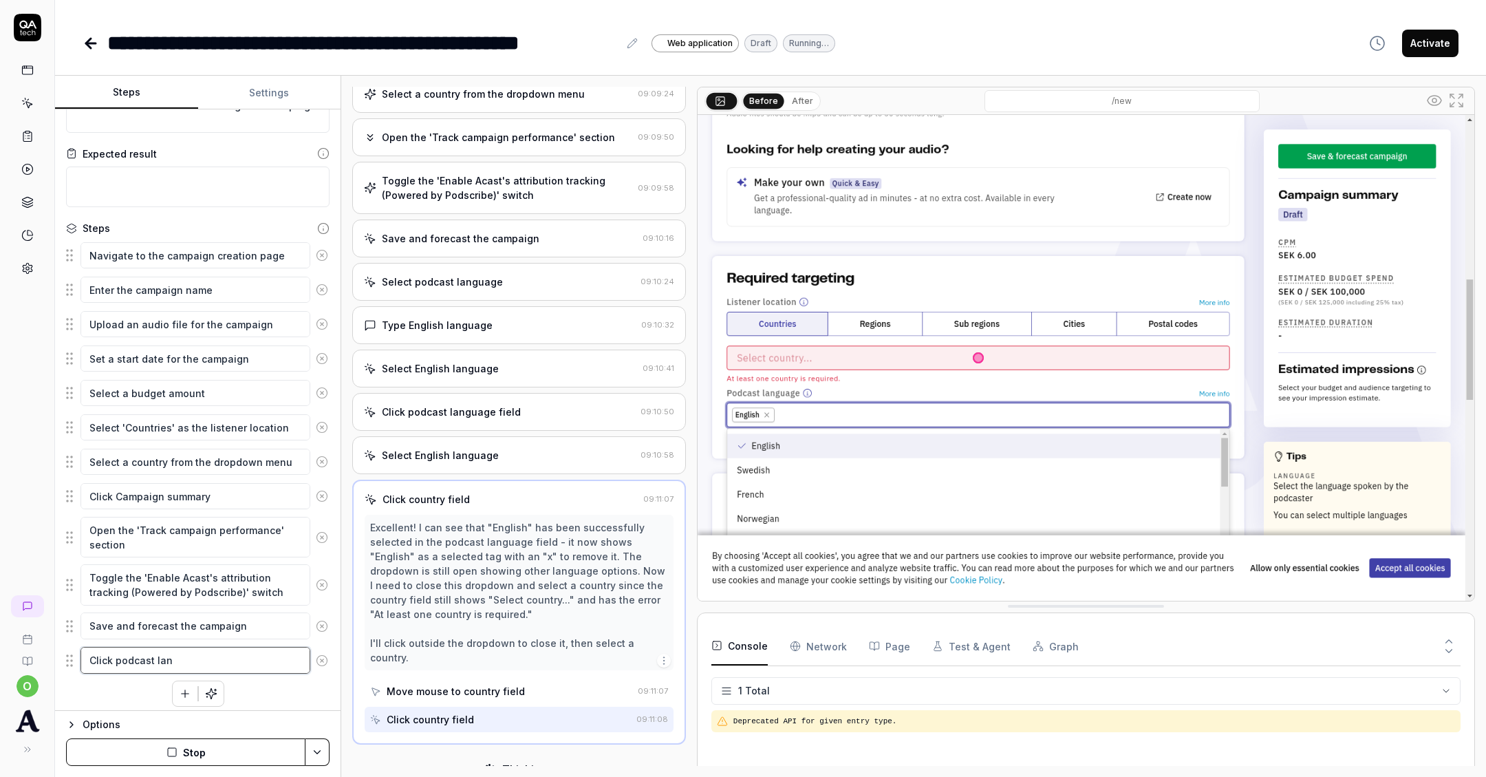
type textarea "Click podcast lang"
type textarea "*"
type textarea "Click podcast langu"
type textarea "*"
type textarea "Click podcast langua"
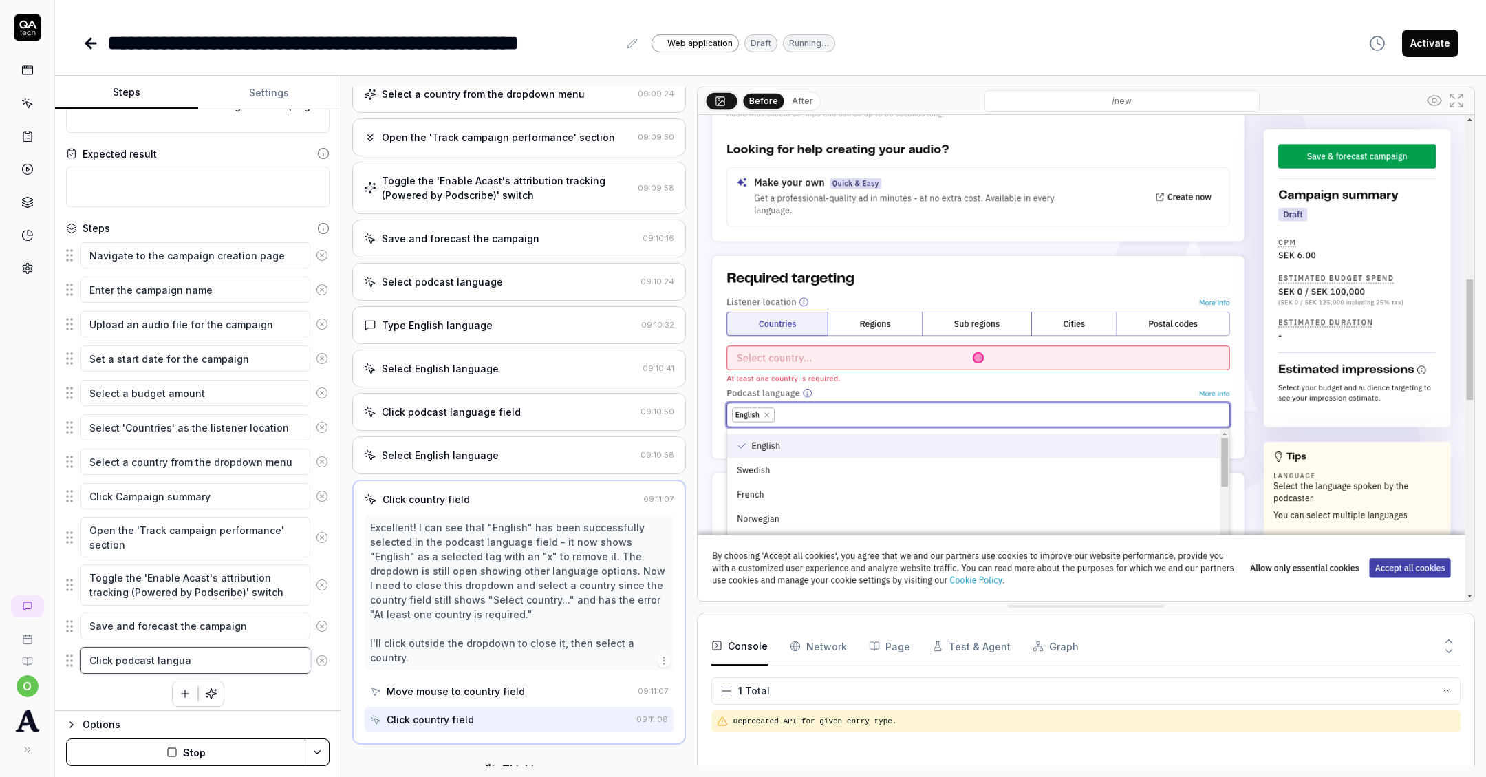
type textarea "*"
type textarea "Click podcast languag"
type textarea "*"
type textarea "Click podcast language"
type textarea "*"
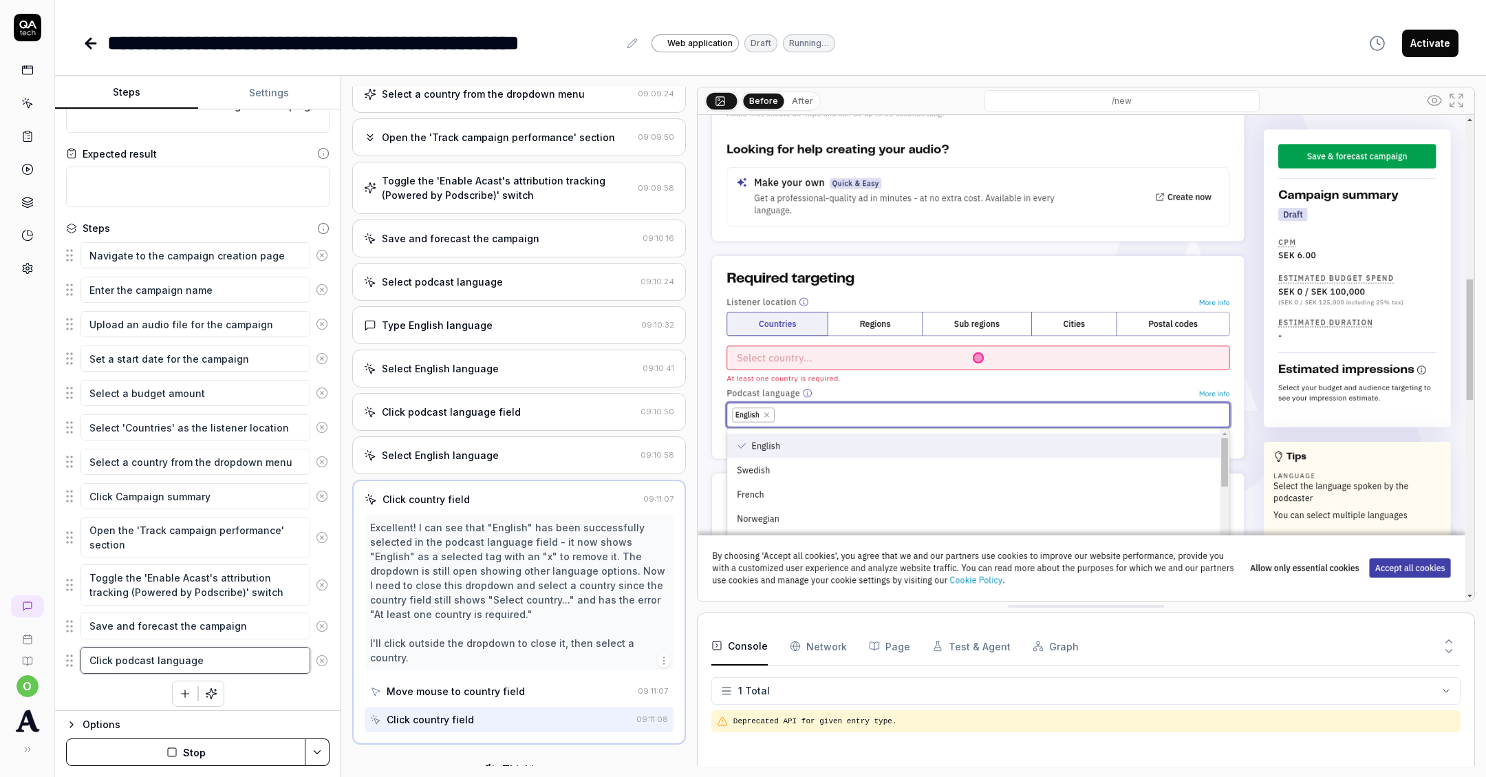
type textarea "Click podcast language"
type textarea "*"
type textarea "Click podcast language d"
type textarea "*"
type textarea "Click podcast language dr"
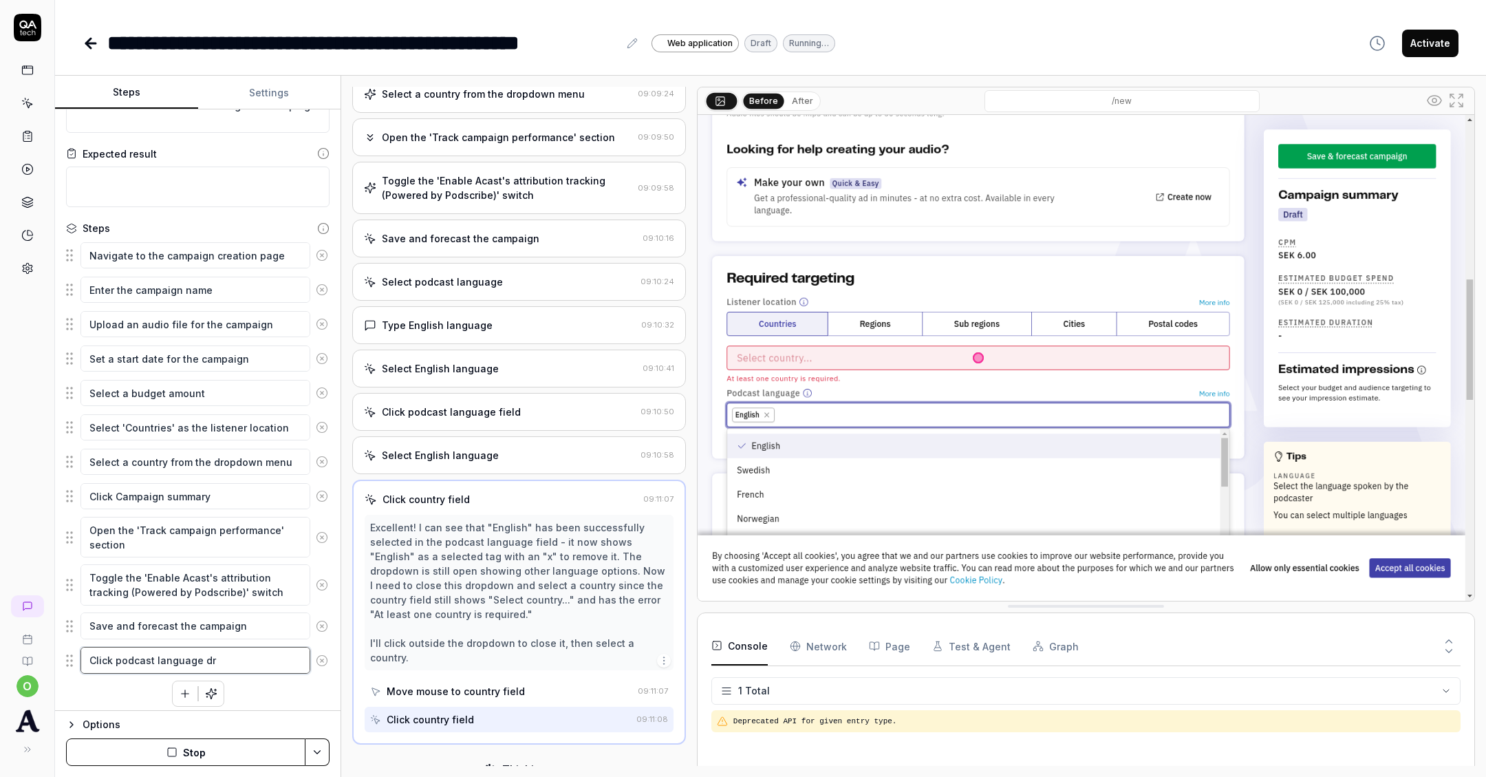
type textarea "*"
type textarea "Click podcast language dro"
type textarea "*"
type textarea "Click podcast language dropd"
type textarea "*"
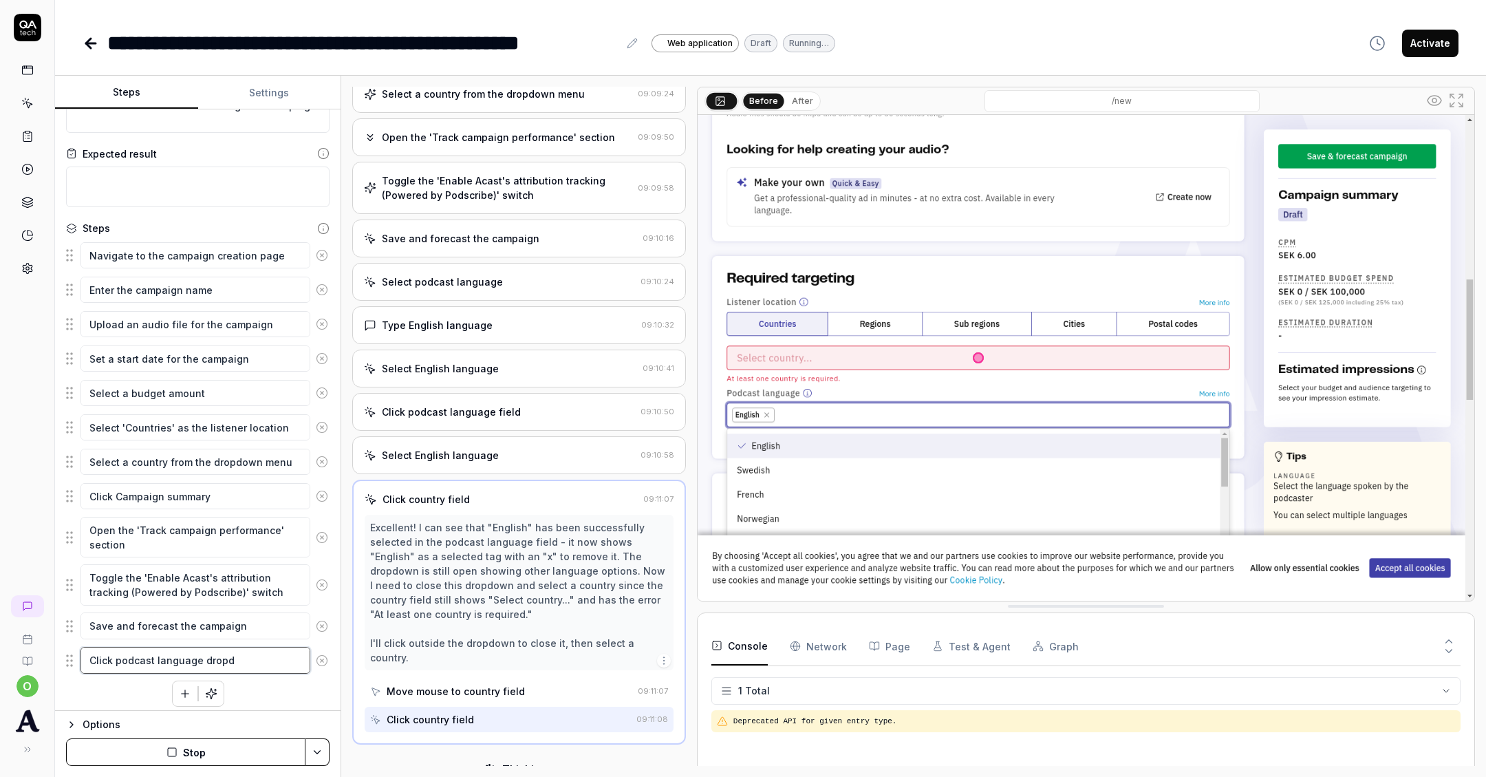
type textarea "Click podcast language dropdo"
type textarea "*"
type textarea "Click podcast language dropdow"
type textarea "*"
type textarea "Click podcast language dropdown"
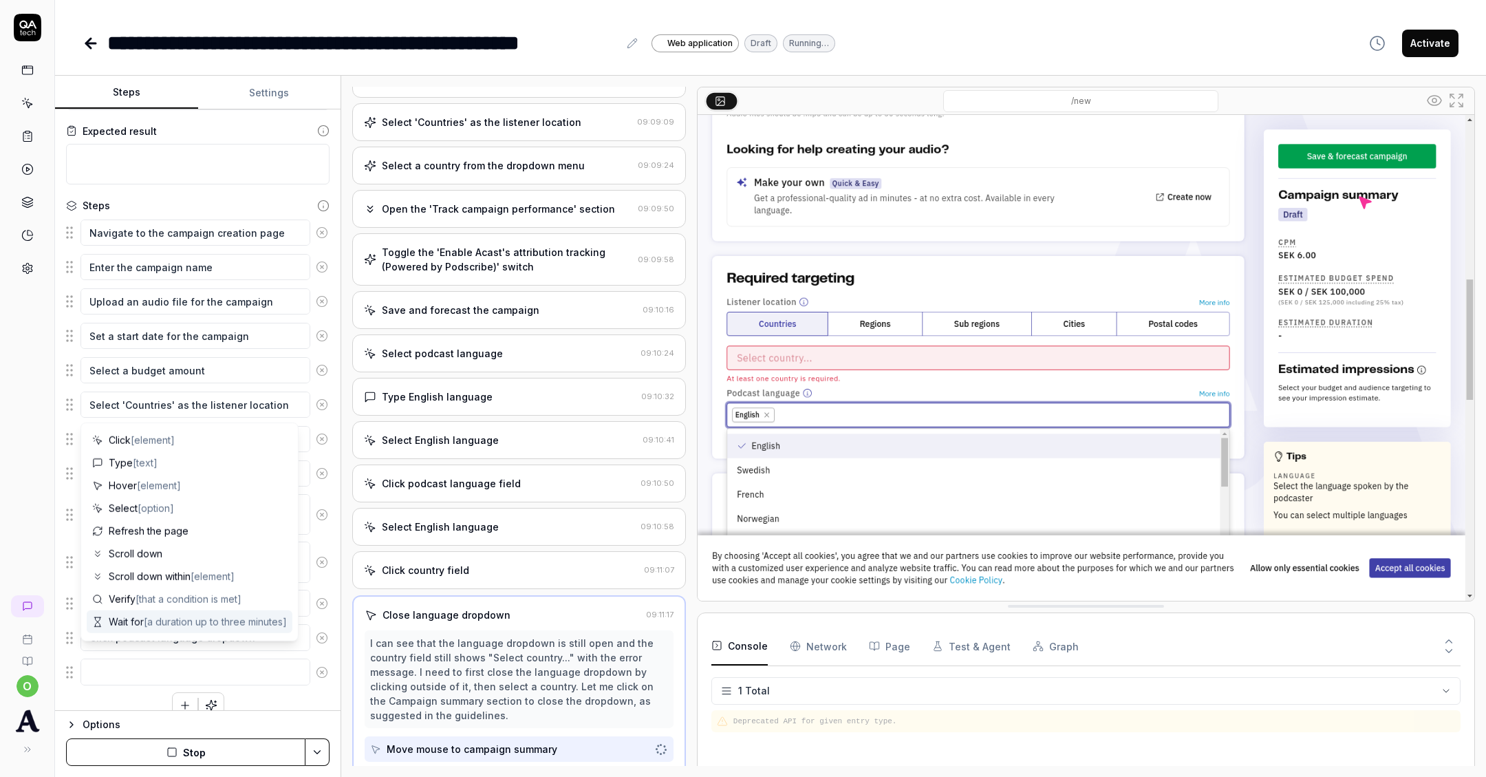
scroll to position [82, 0]
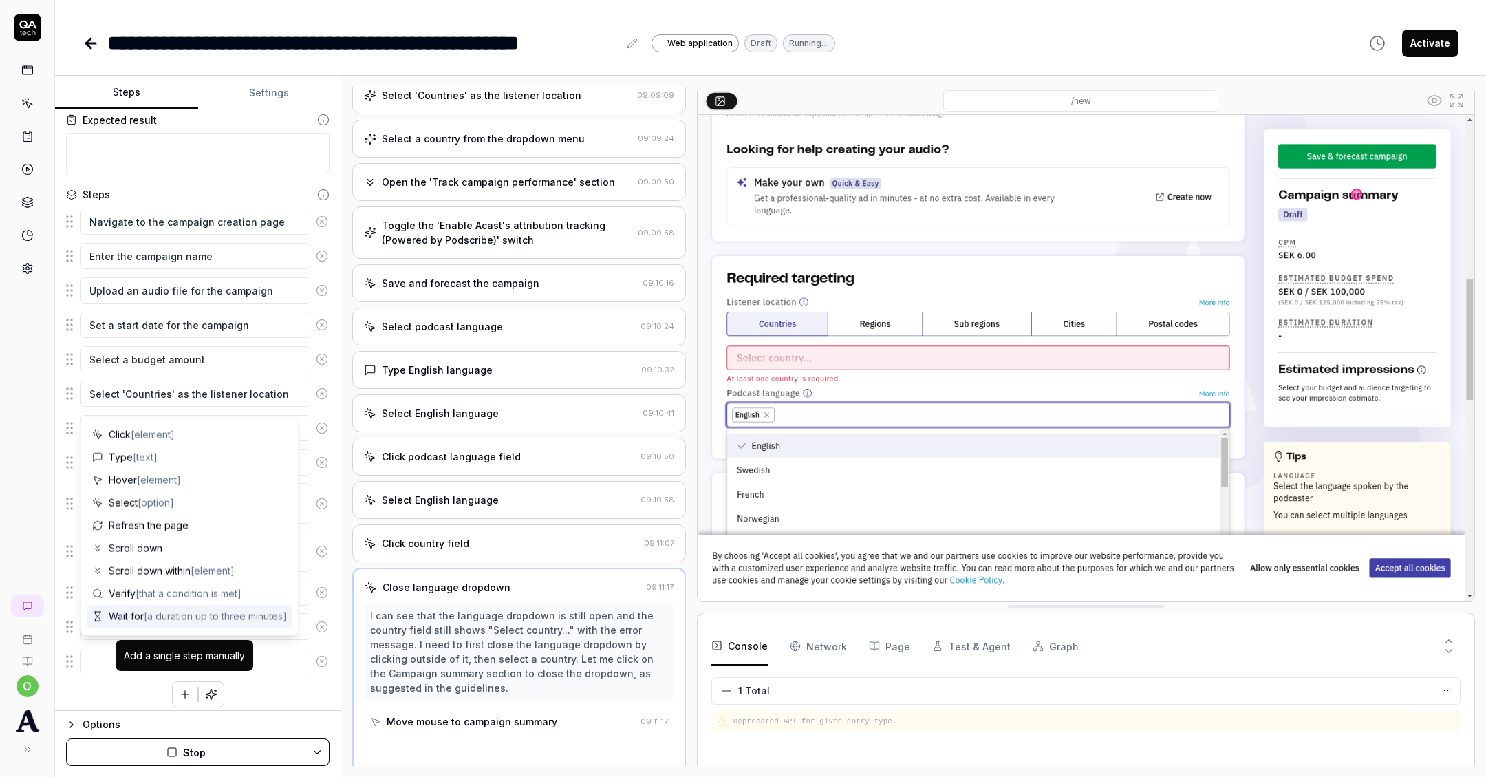
type textarea "*"
type textarea "C"
type textarea "*"
type textarea "Ch"
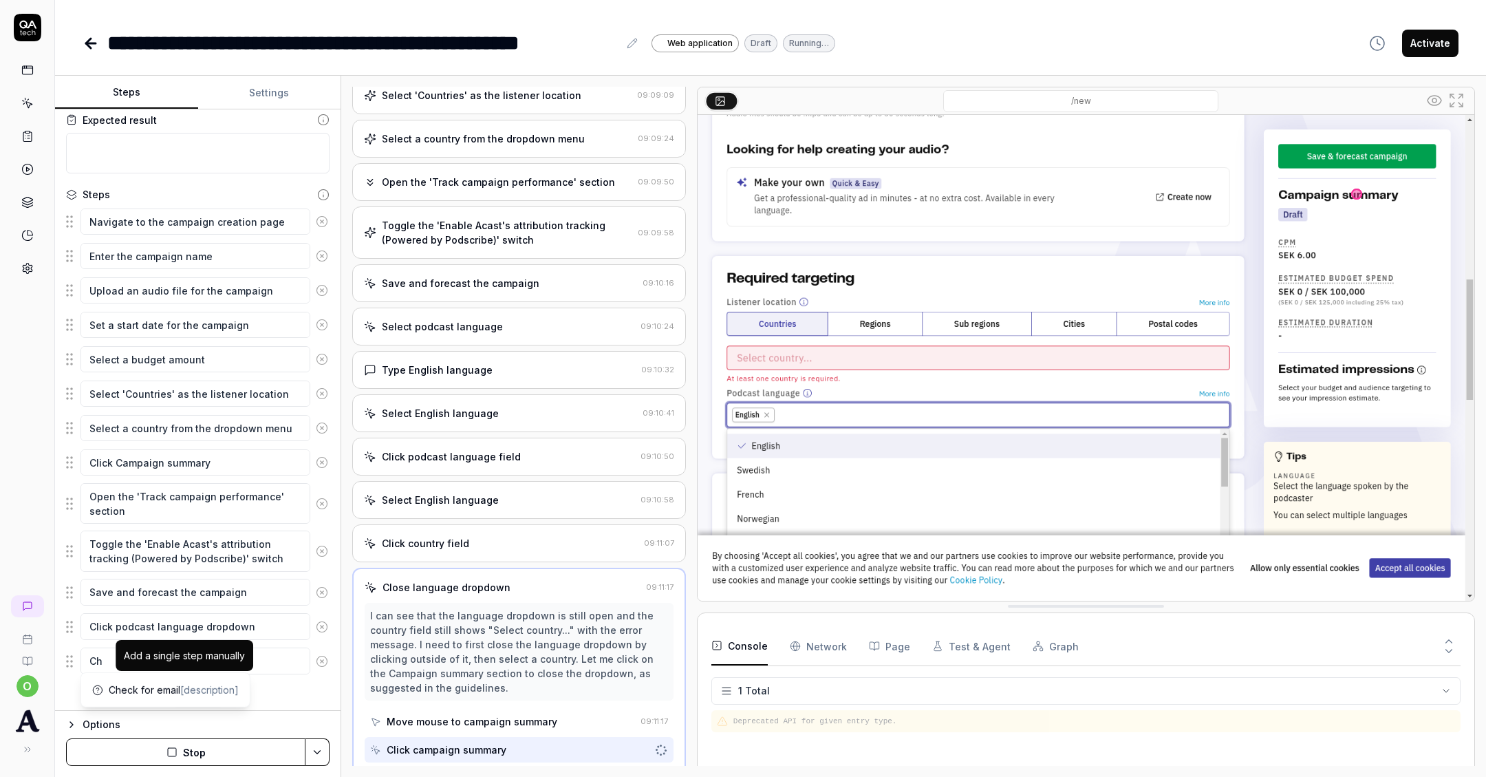
type textarea "*"
type textarea "Cho"
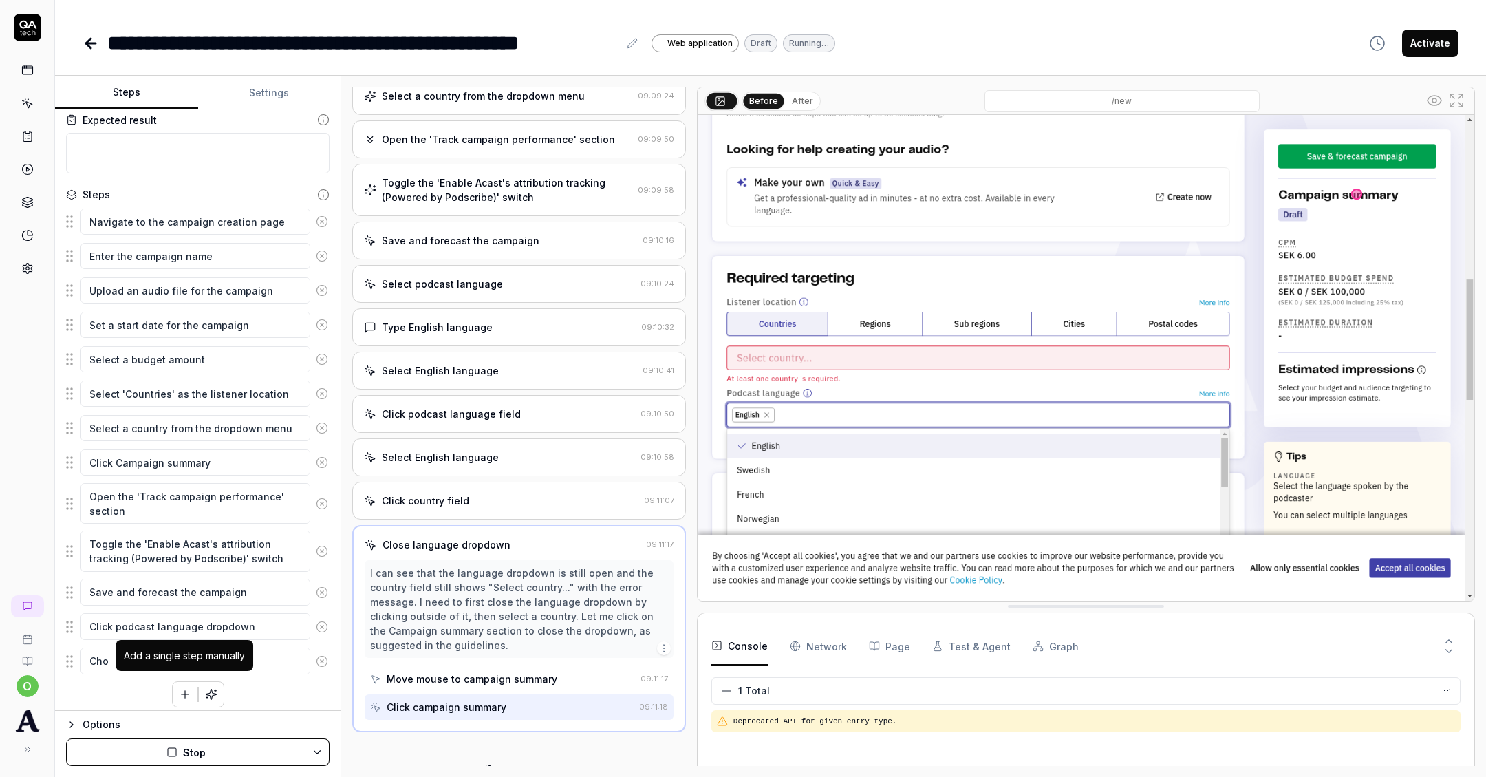
type textarea "*"
type textarea "Choo"
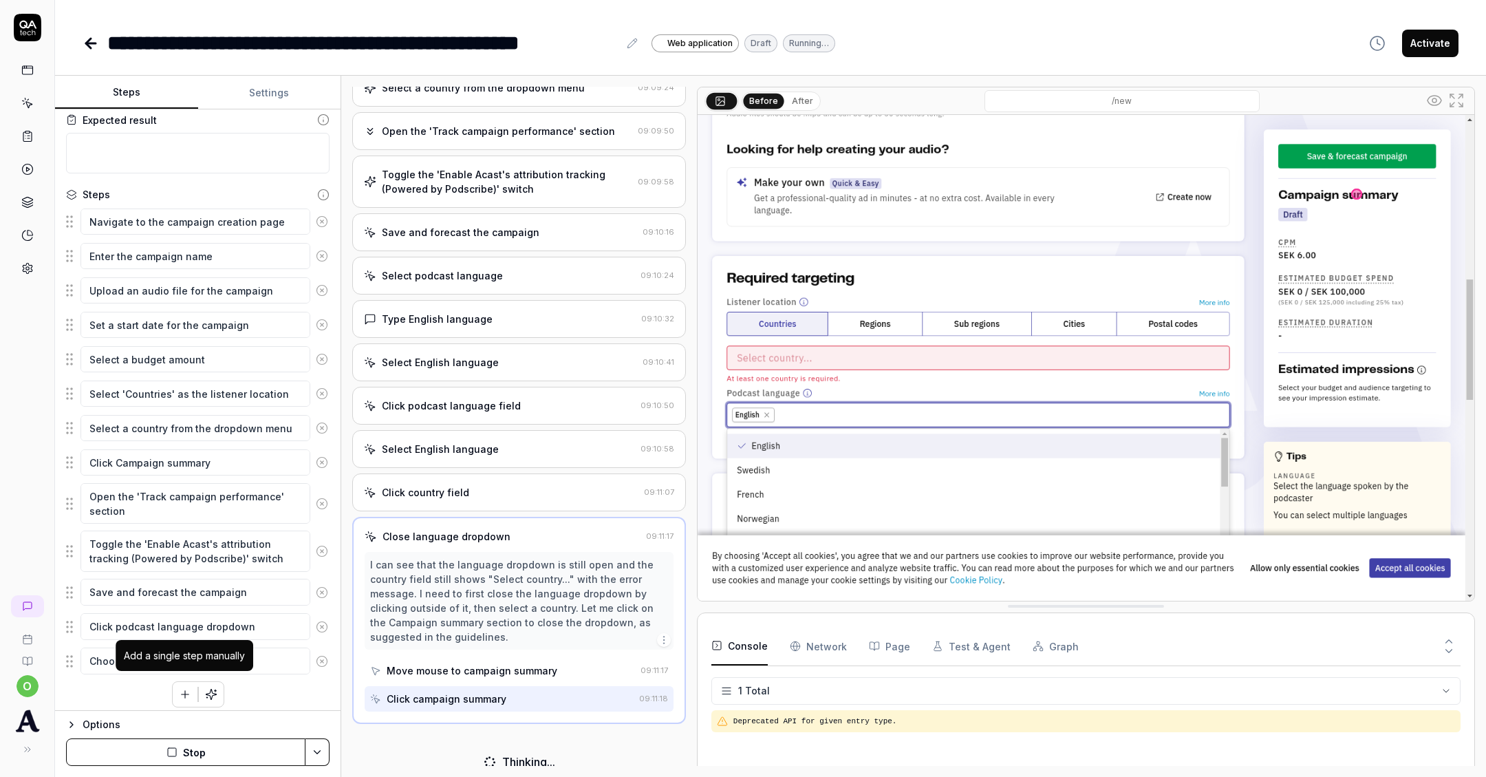
type textarea "*"
type textarea "Choos"
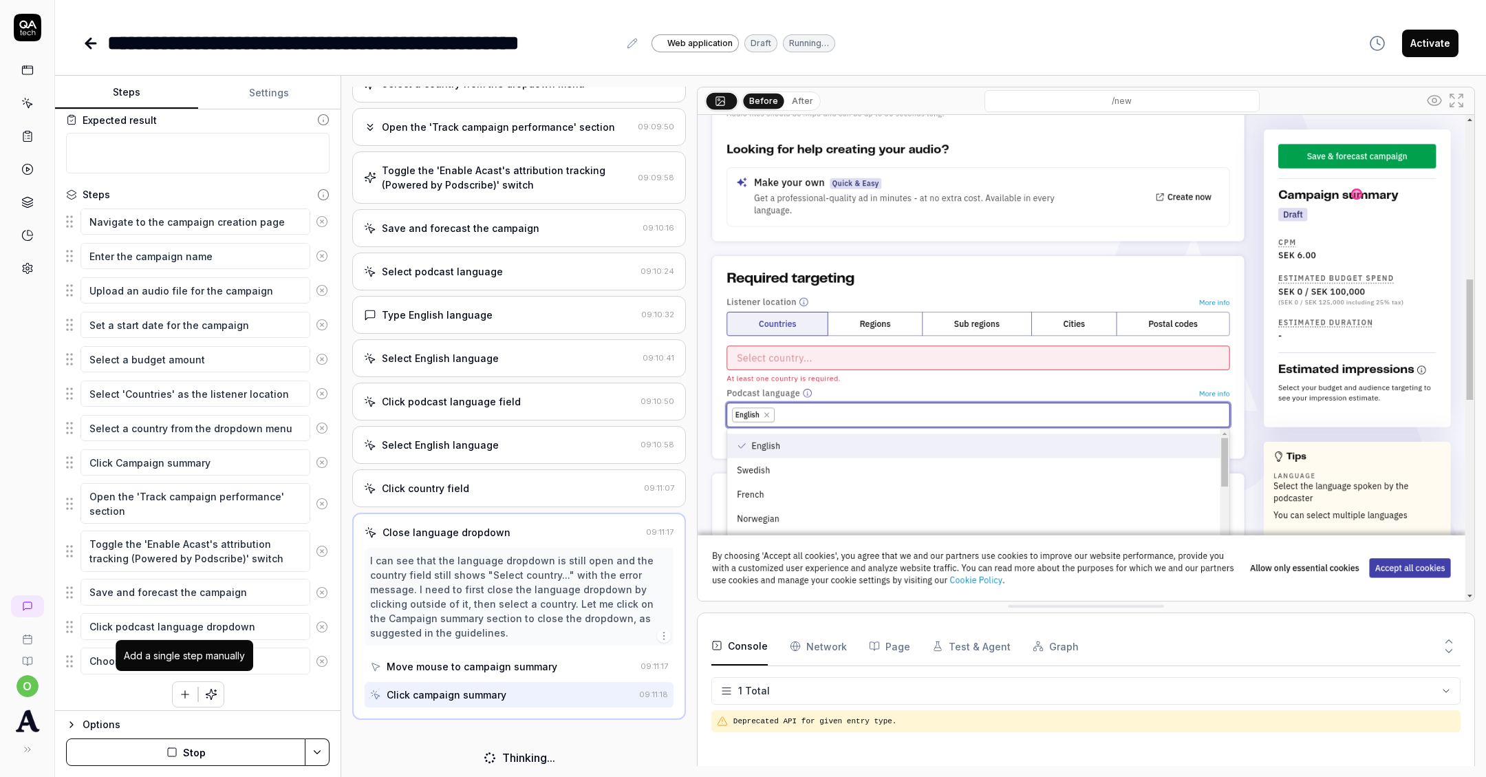
type textarea "*"
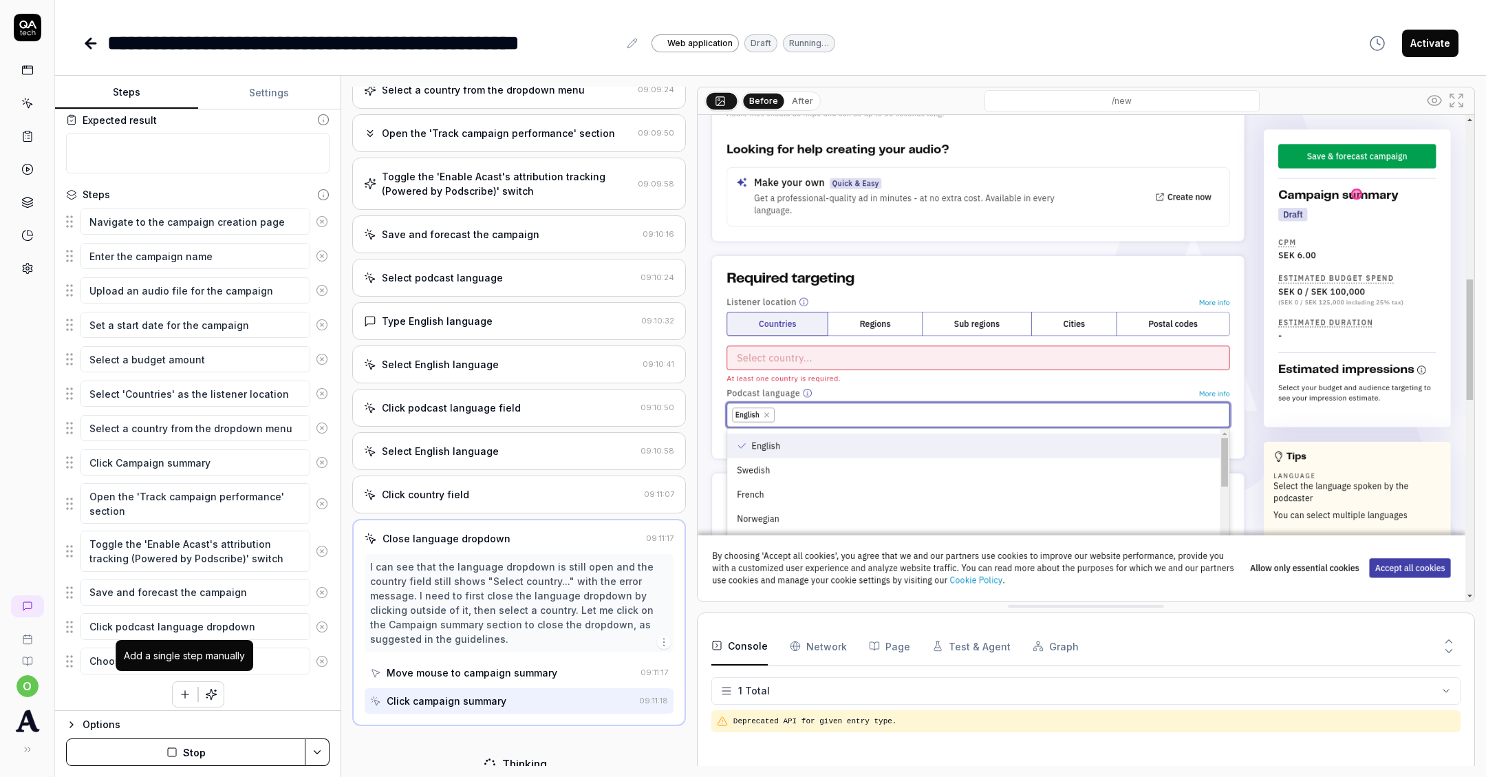
type textarea "Choose"
type textarea "*"
type textarea "Choose a"
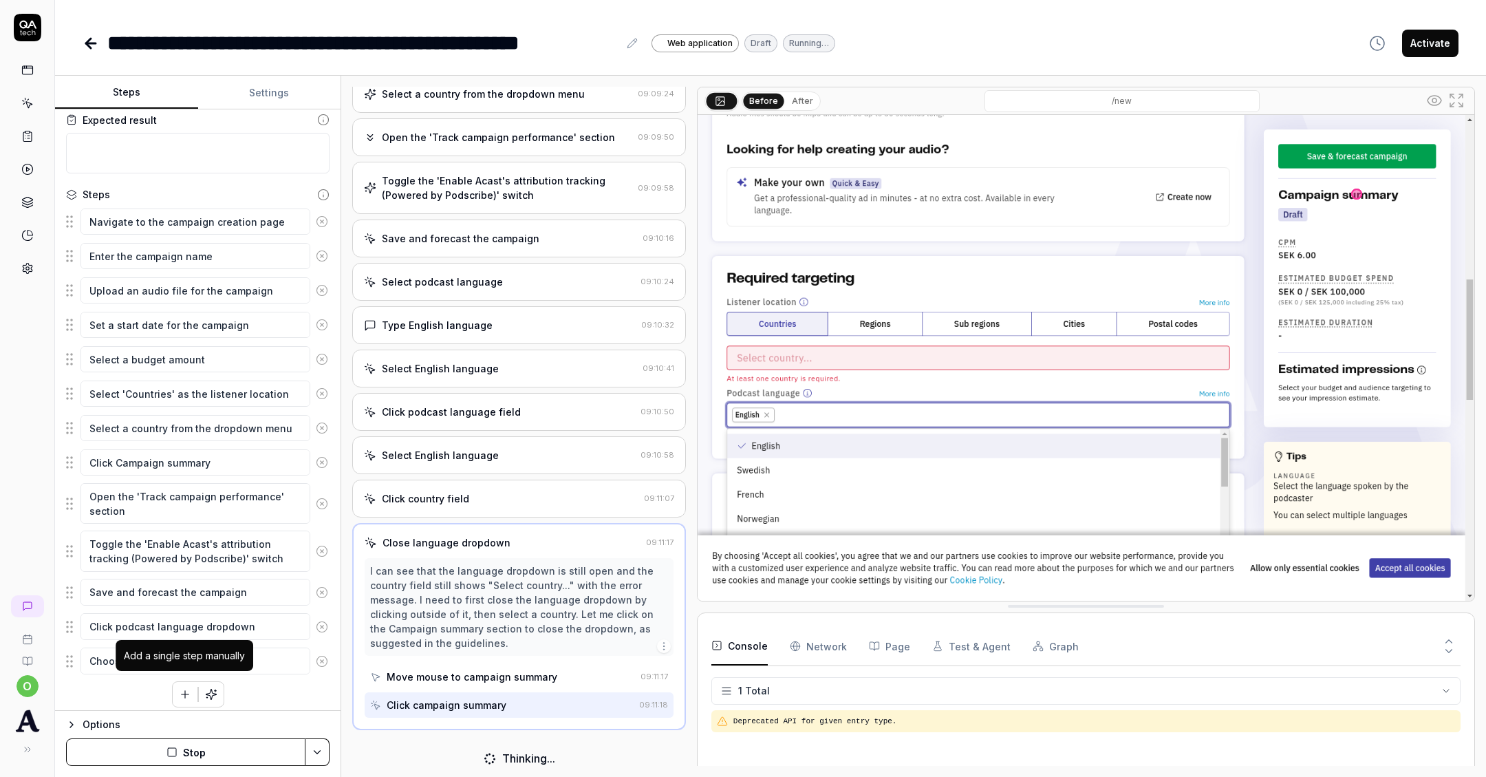
type textarea "*"
type textarea "Choose a"
type textarea "*"
type textarea "Choose a l"
type textarea "*"
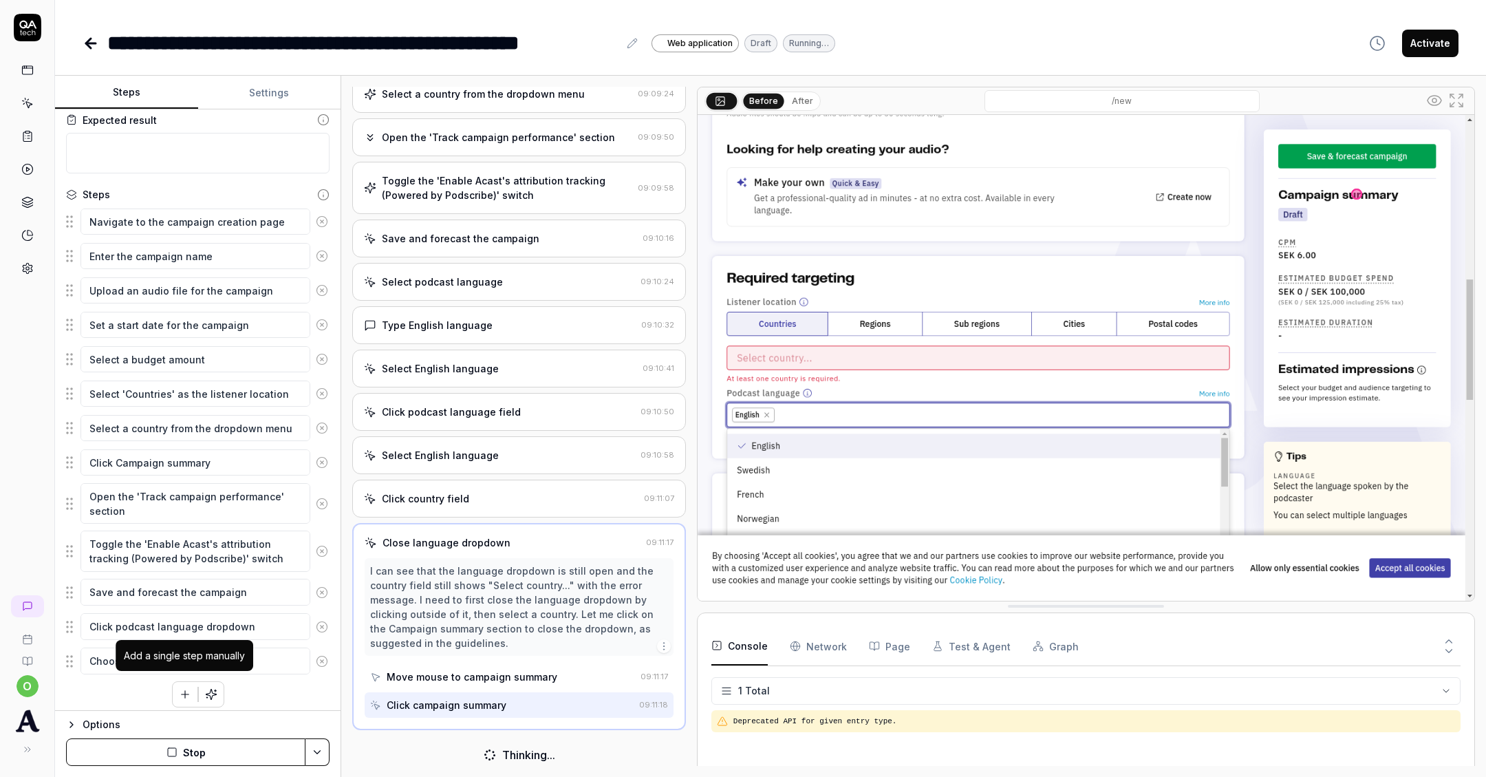
type textarea "Choose a la"
type textarea "*"
type textarea "Choose a lan"
type textarea "*"
type textarea "Choose a lang"
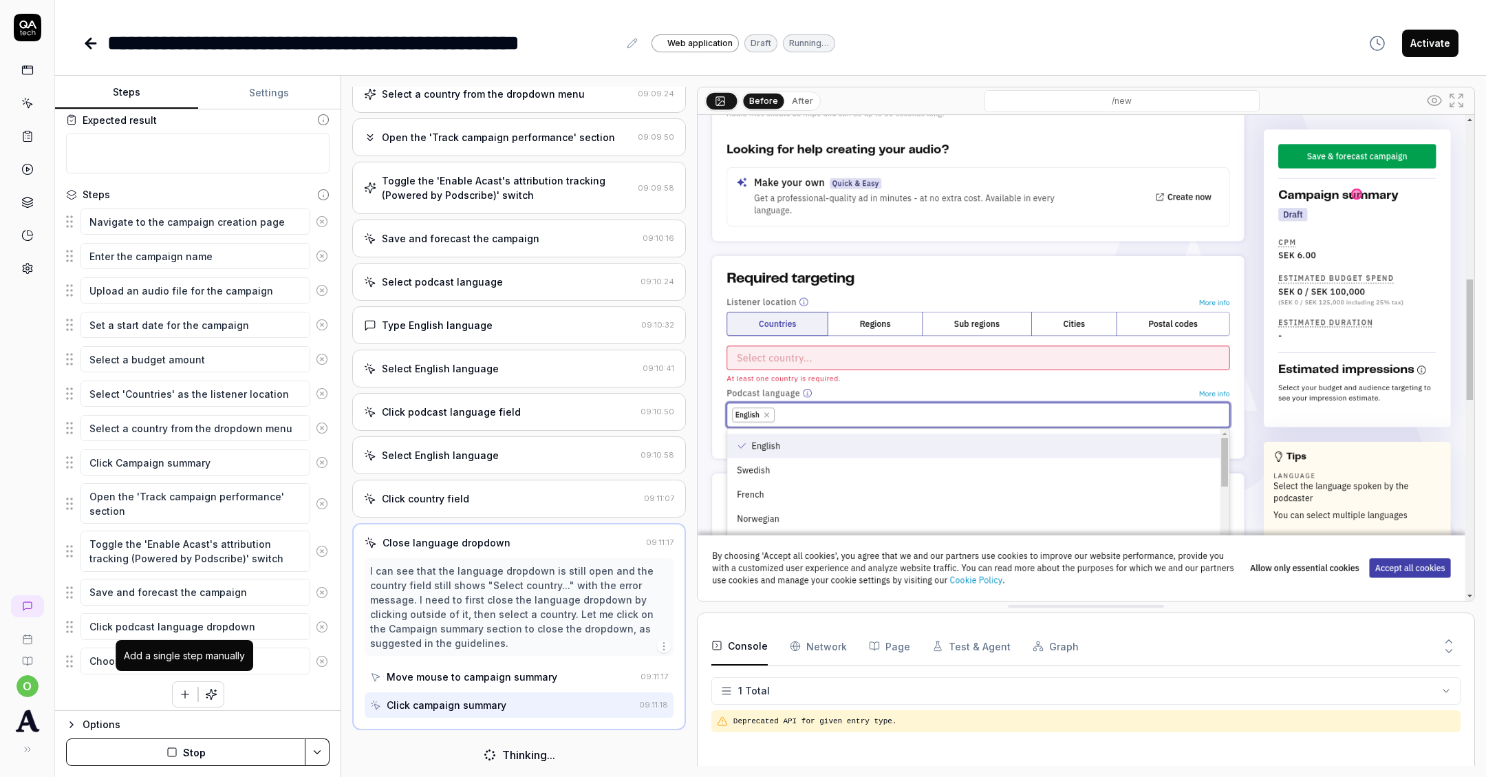
type textarea "*"
type textarea "Choose a langu"
type textarea "*"
type textarea "Choose a langua"
type textarea "*"
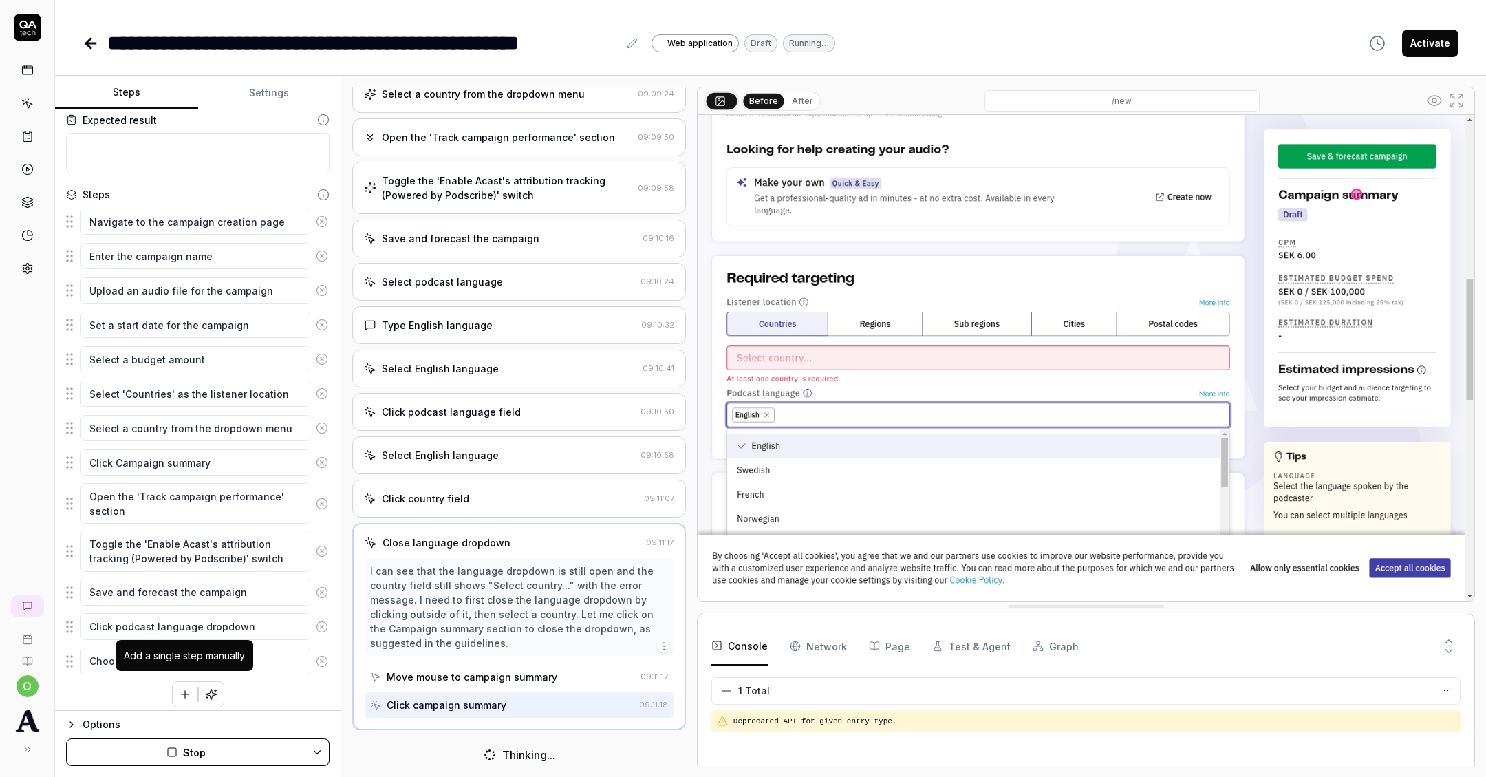
type textarea "Choose a languag"
type textarea "*"
type textarea "Choose a language"
type textarea "*"
type textarea "Choose a language]"
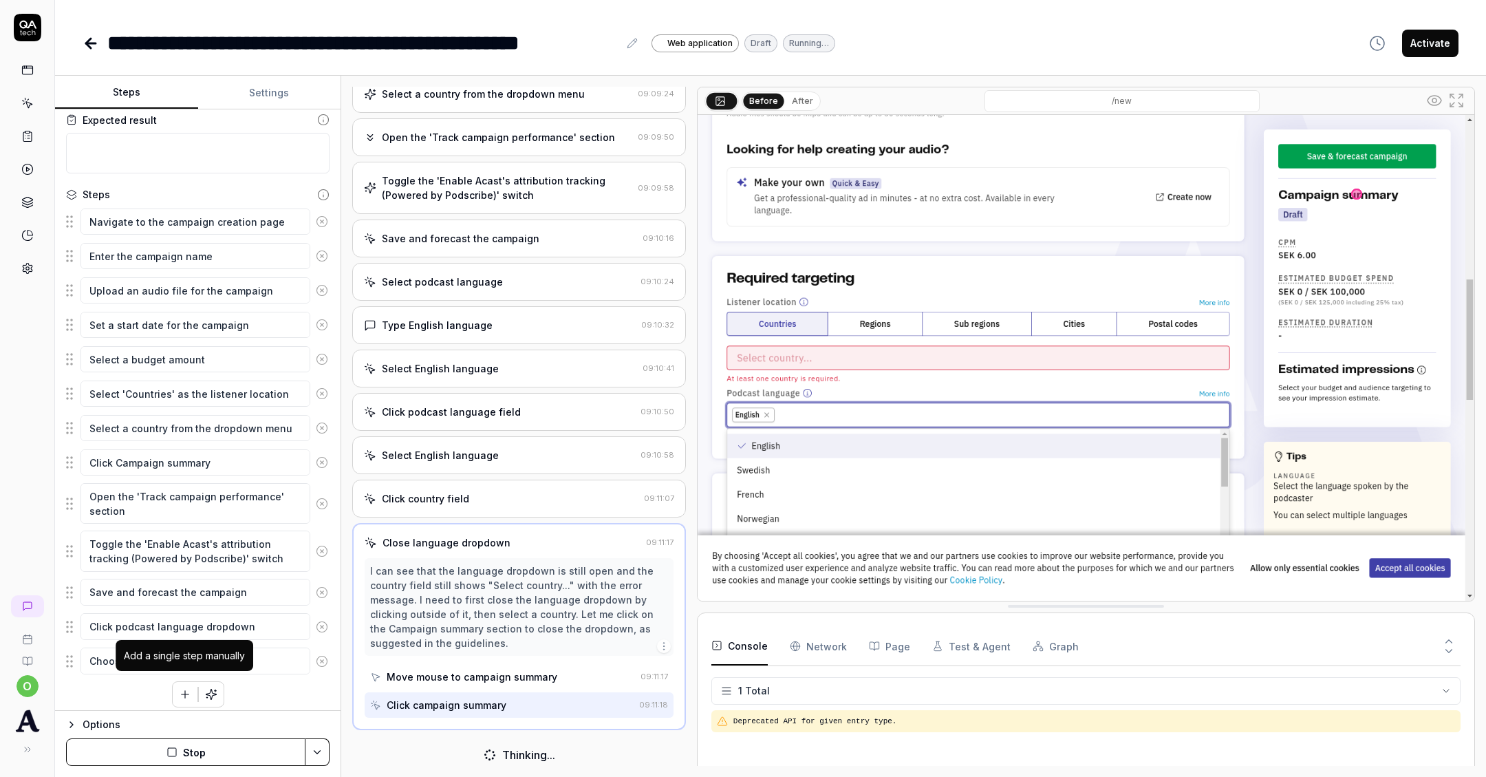
type textarea "*"
type textarea "Choose a language"
click at [179, 716] on div "Options Stop" at bounding box center [198, 743] width 286 height 67
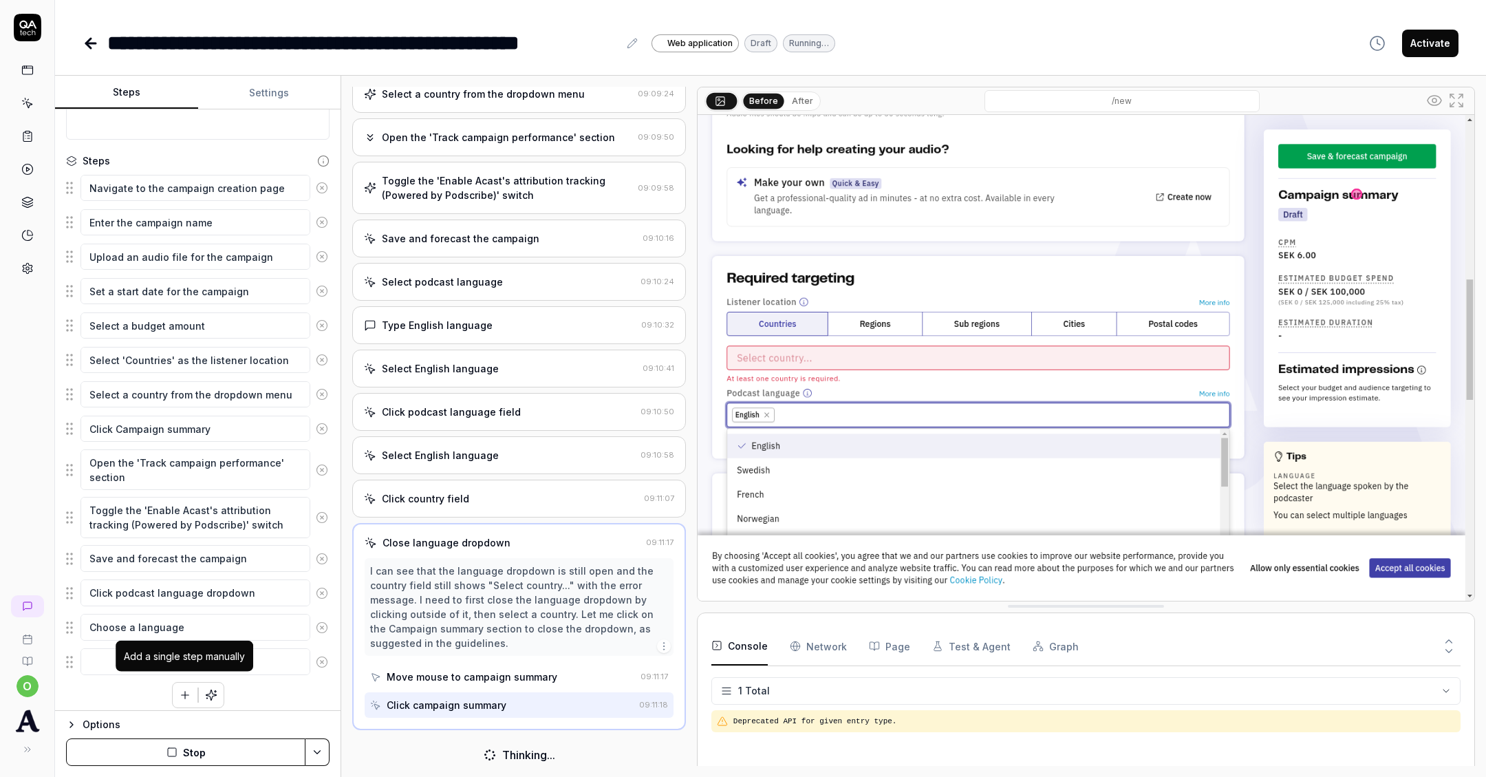
click at [191, 691] on button "button" at bounding box center [185, 695] width 25 height 25
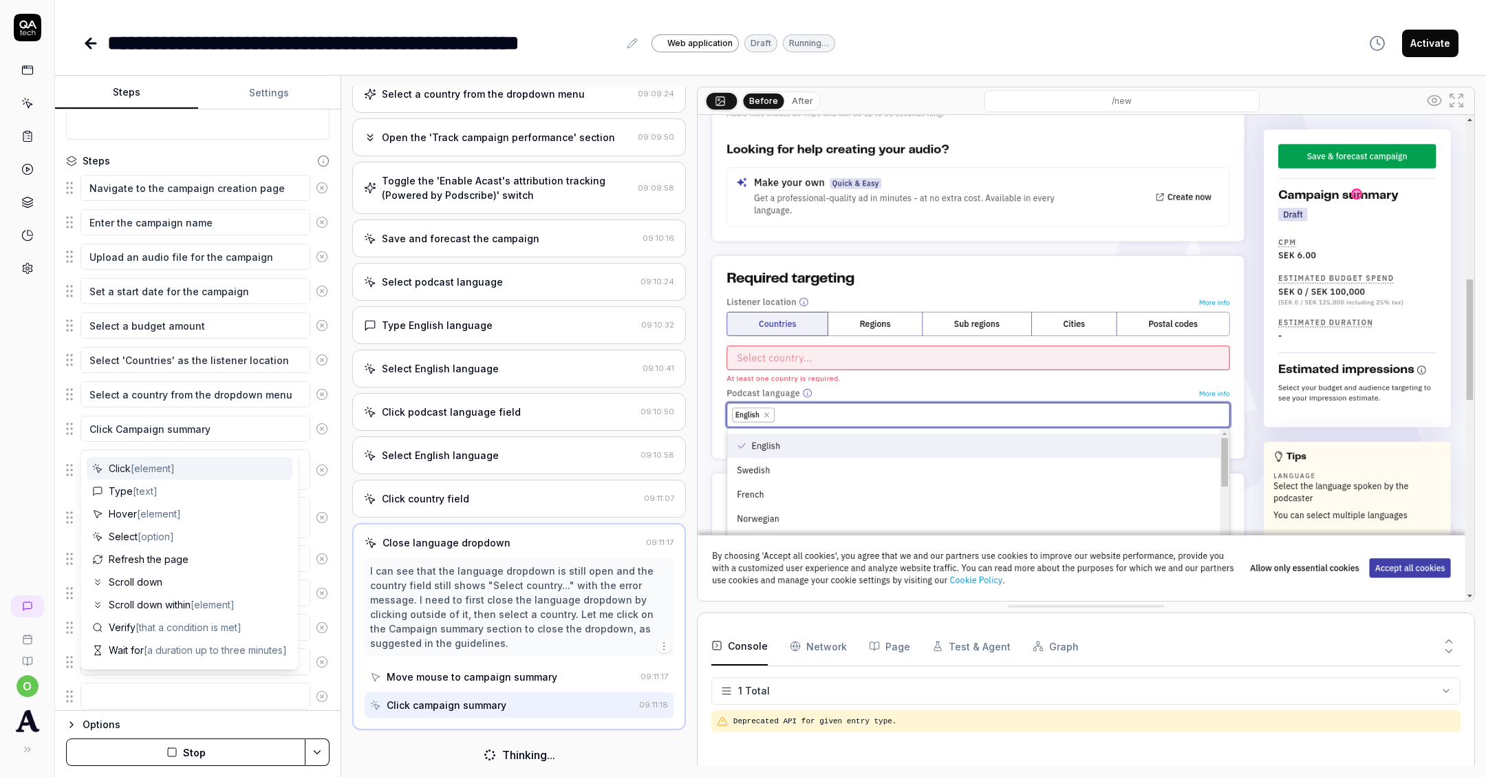
type textarea "*"
type textarea "C"
type textarea "*"
type textarea "Cl"
type textarea "*"
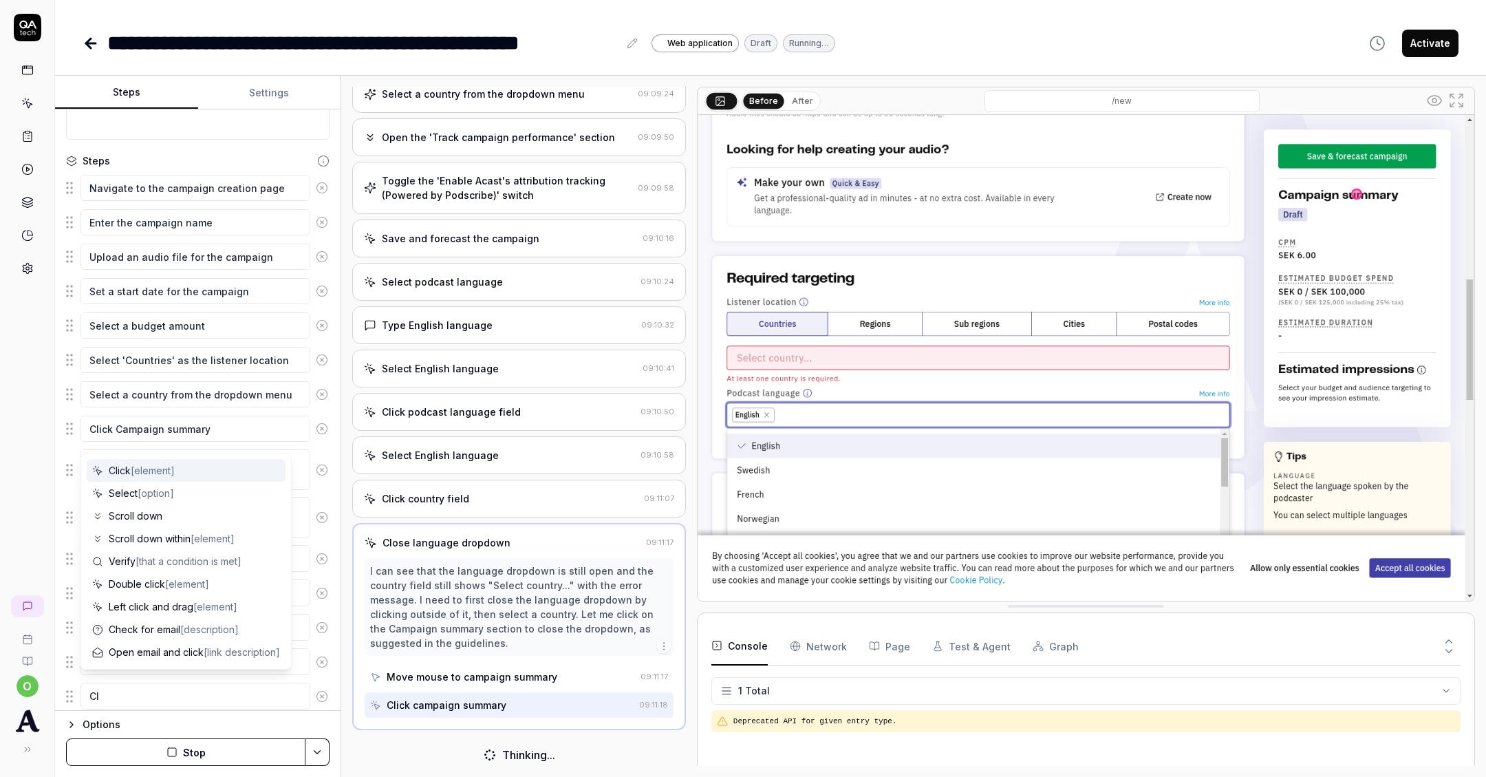
type textarea "Cli"
type textarea "*"
type textarea "Clic"
type textarea "*"
type textarea "Click"
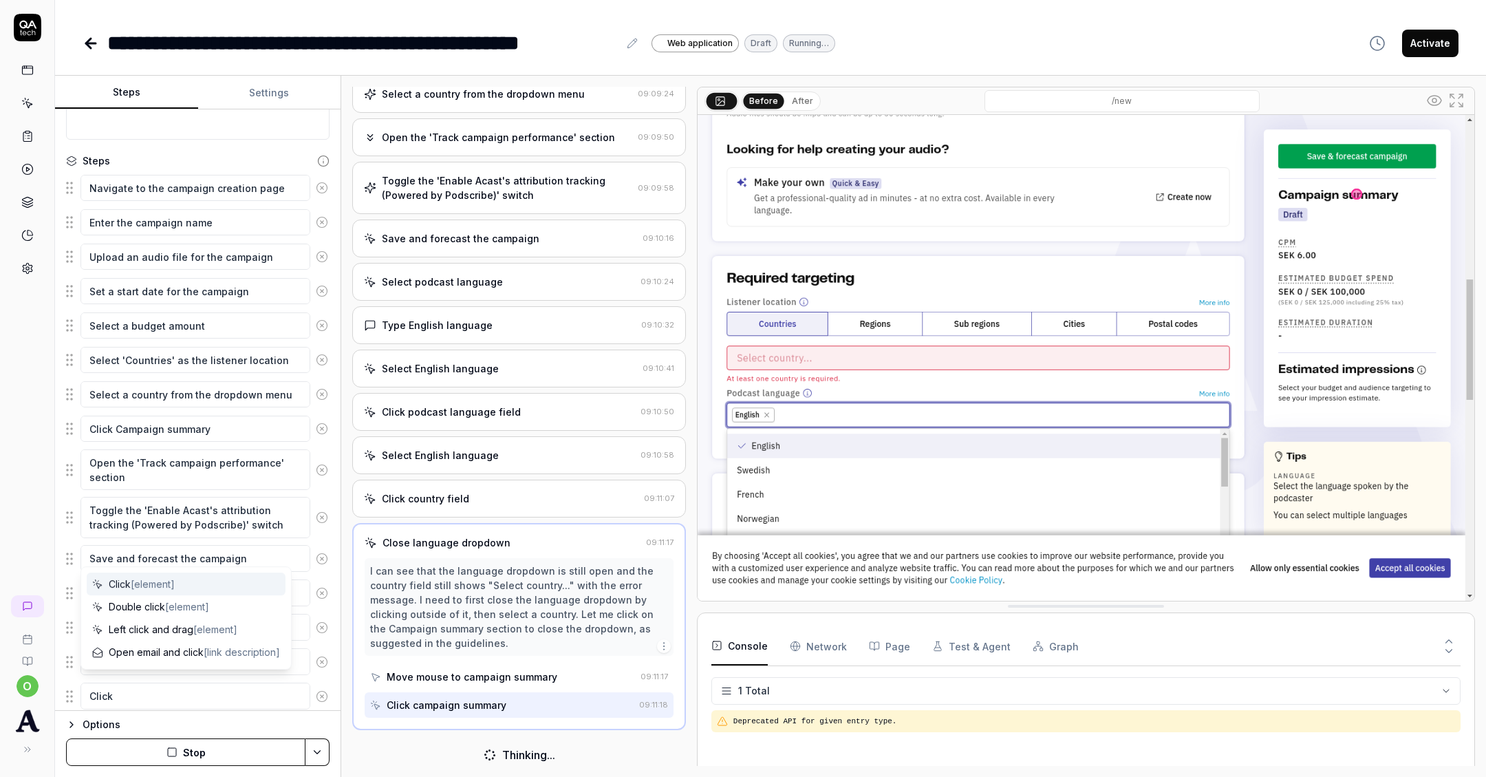
type textarea "*"
type textarea "Click"
type textarea "*"
type textarea "Click c"
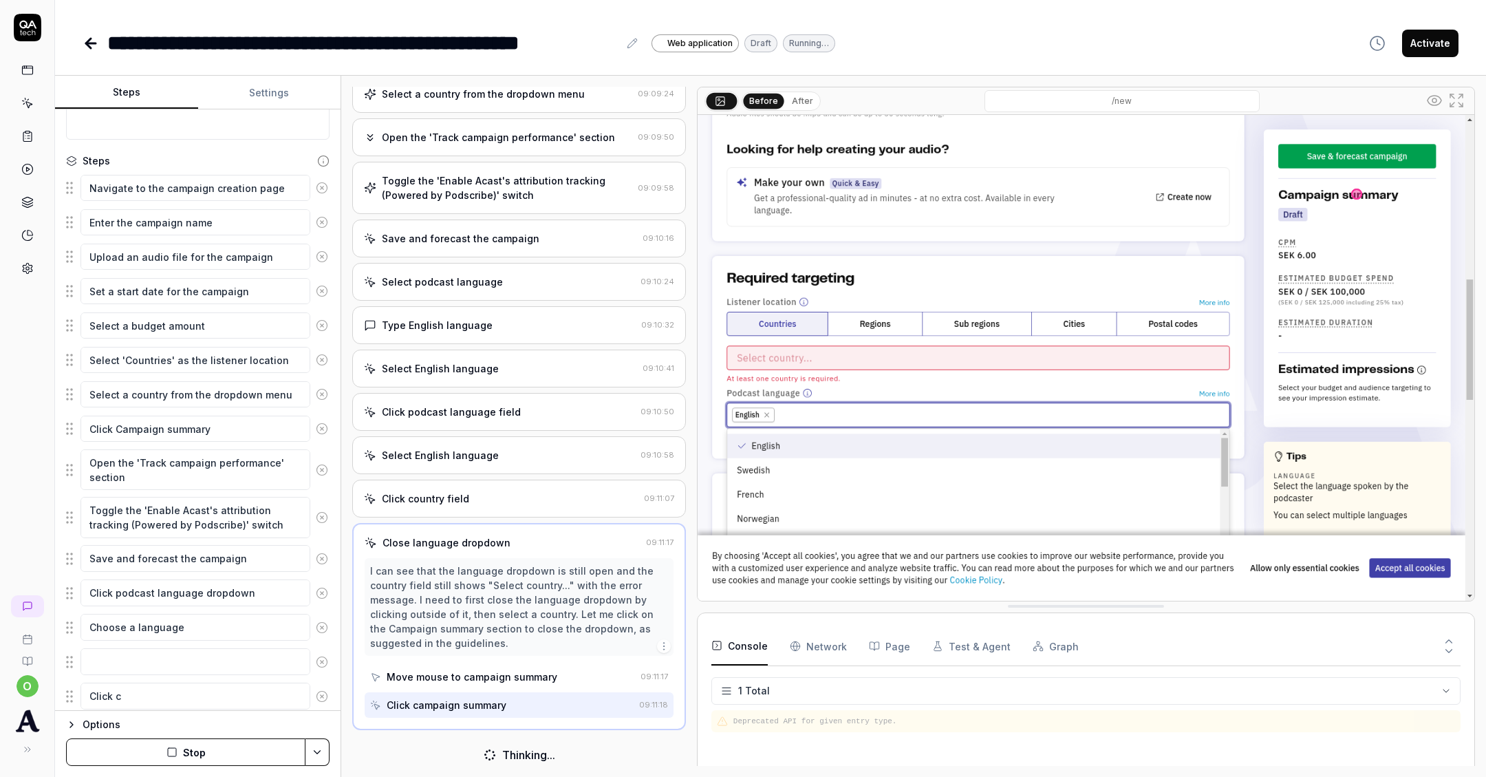
type textarea "*"
type textarea "Click ca"
type textarea "*"
type textarea "Click cam"
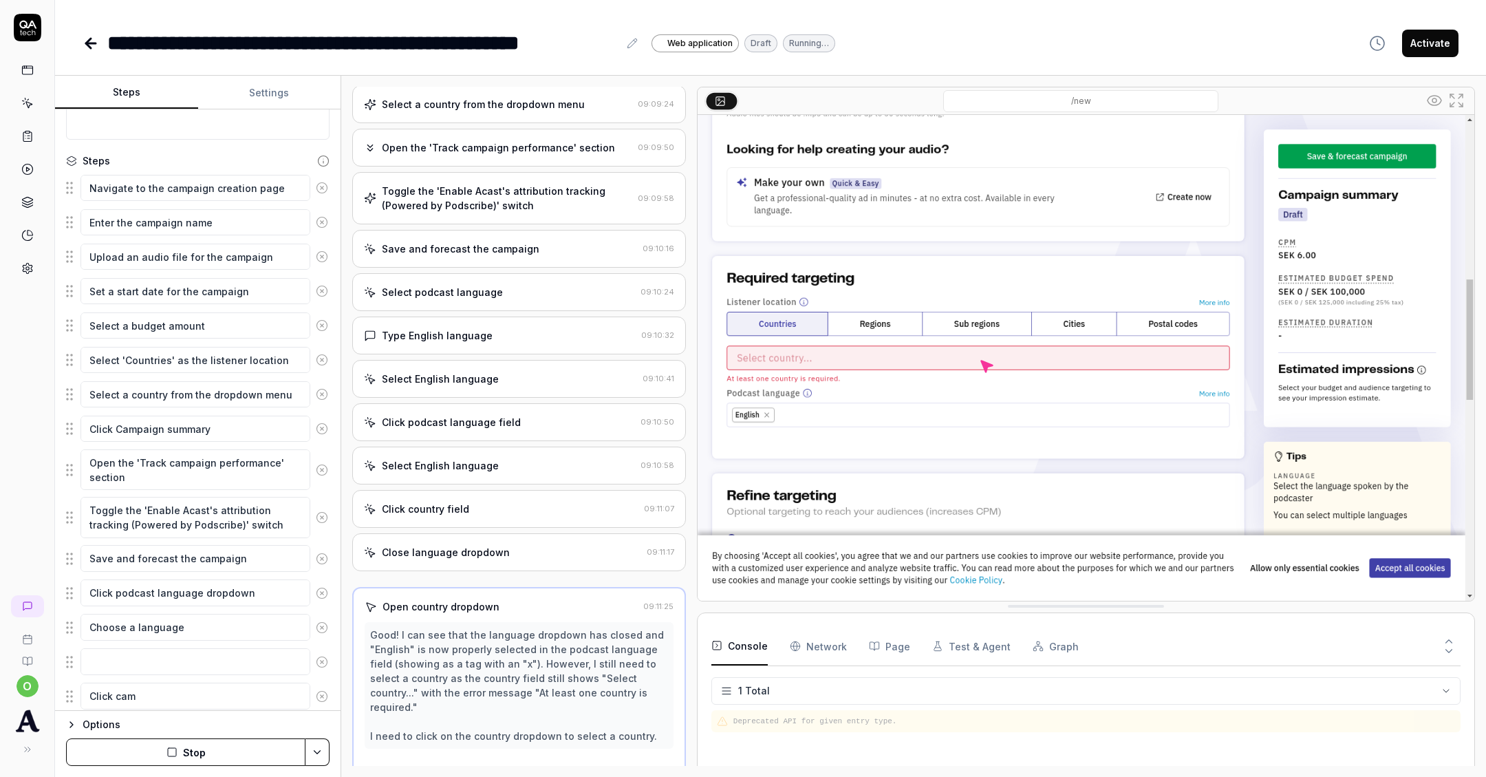
type textarea "*"
type textarea "Click campa"
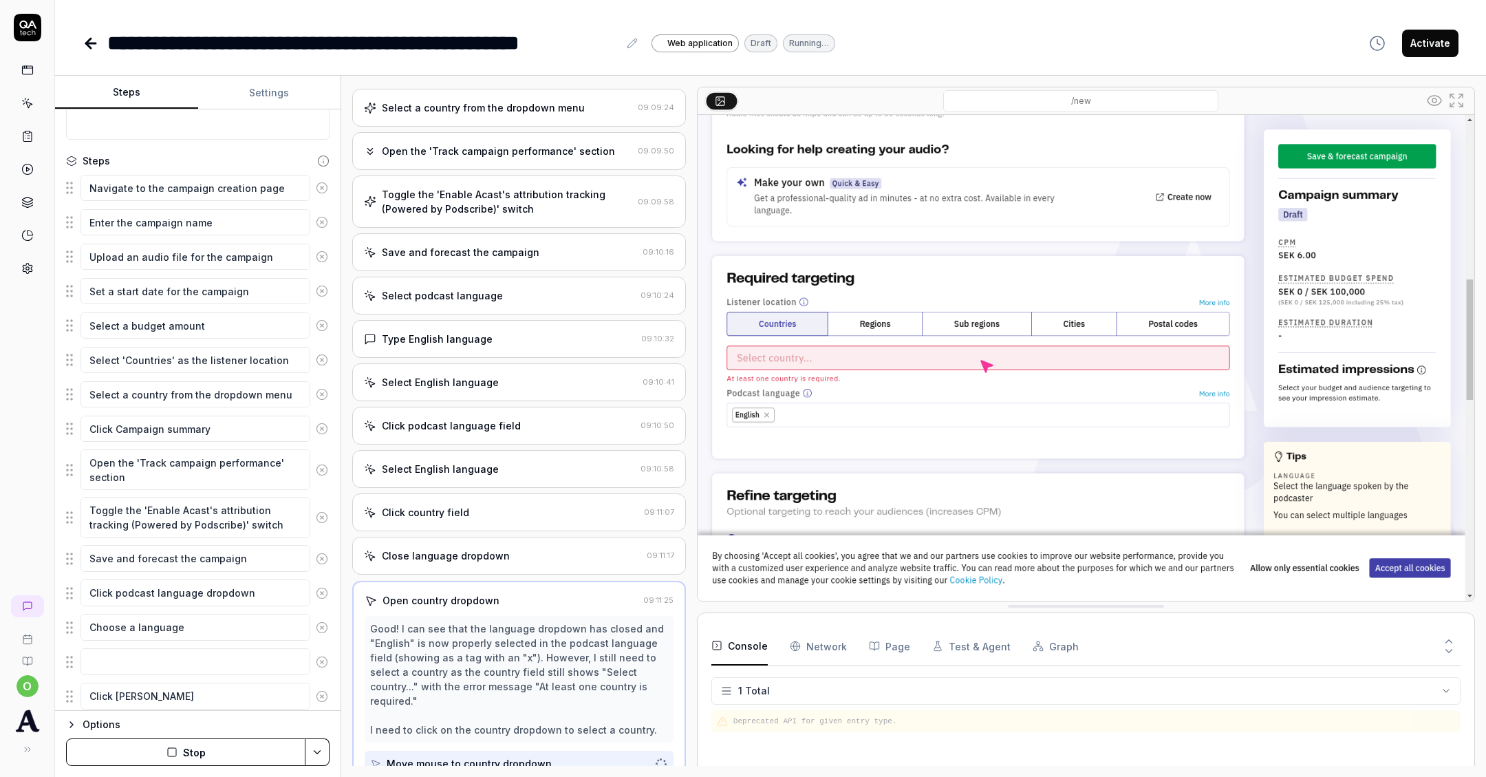
type textarea "*"
type textarea "Click campai"
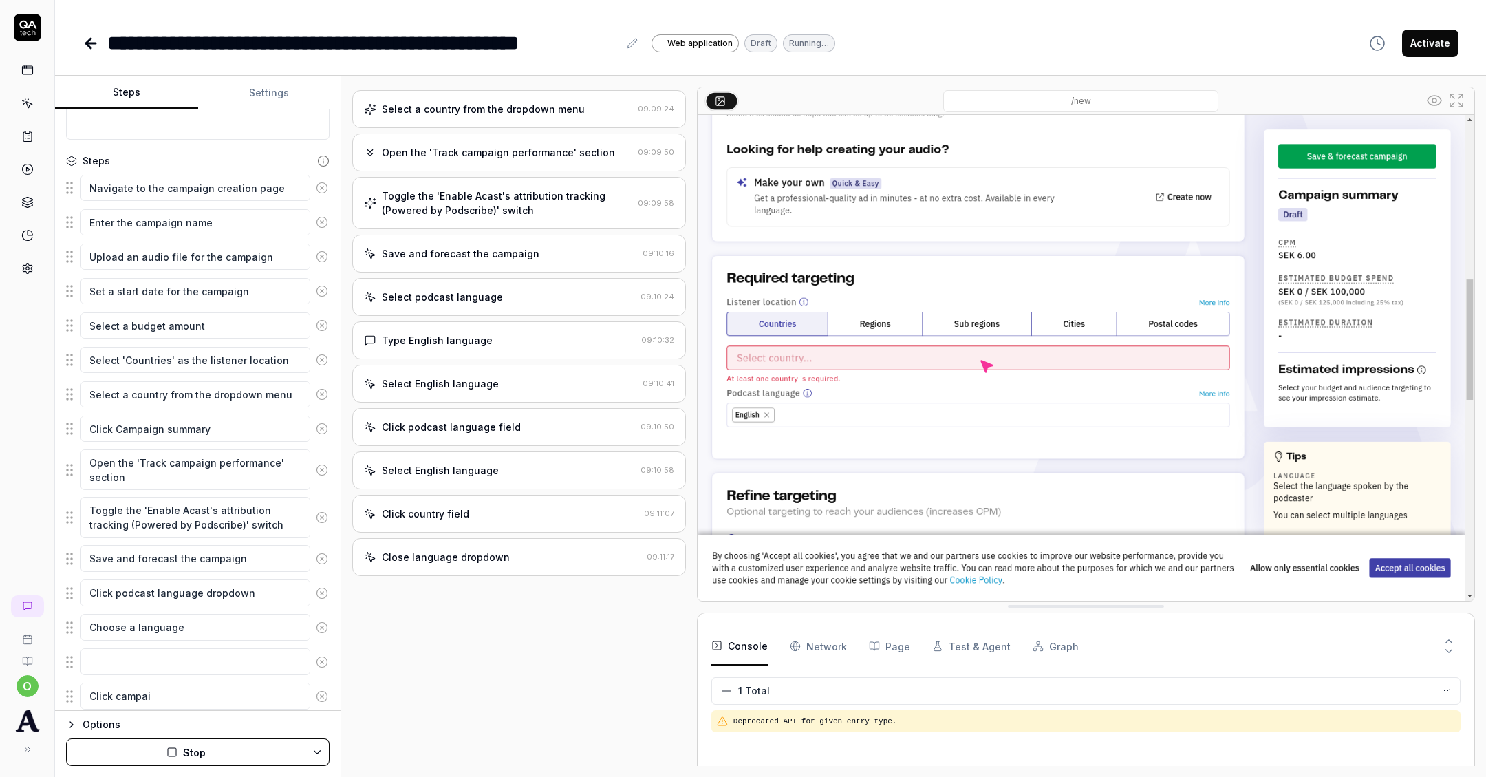
type textarea "*"
type textarea "Click campain"
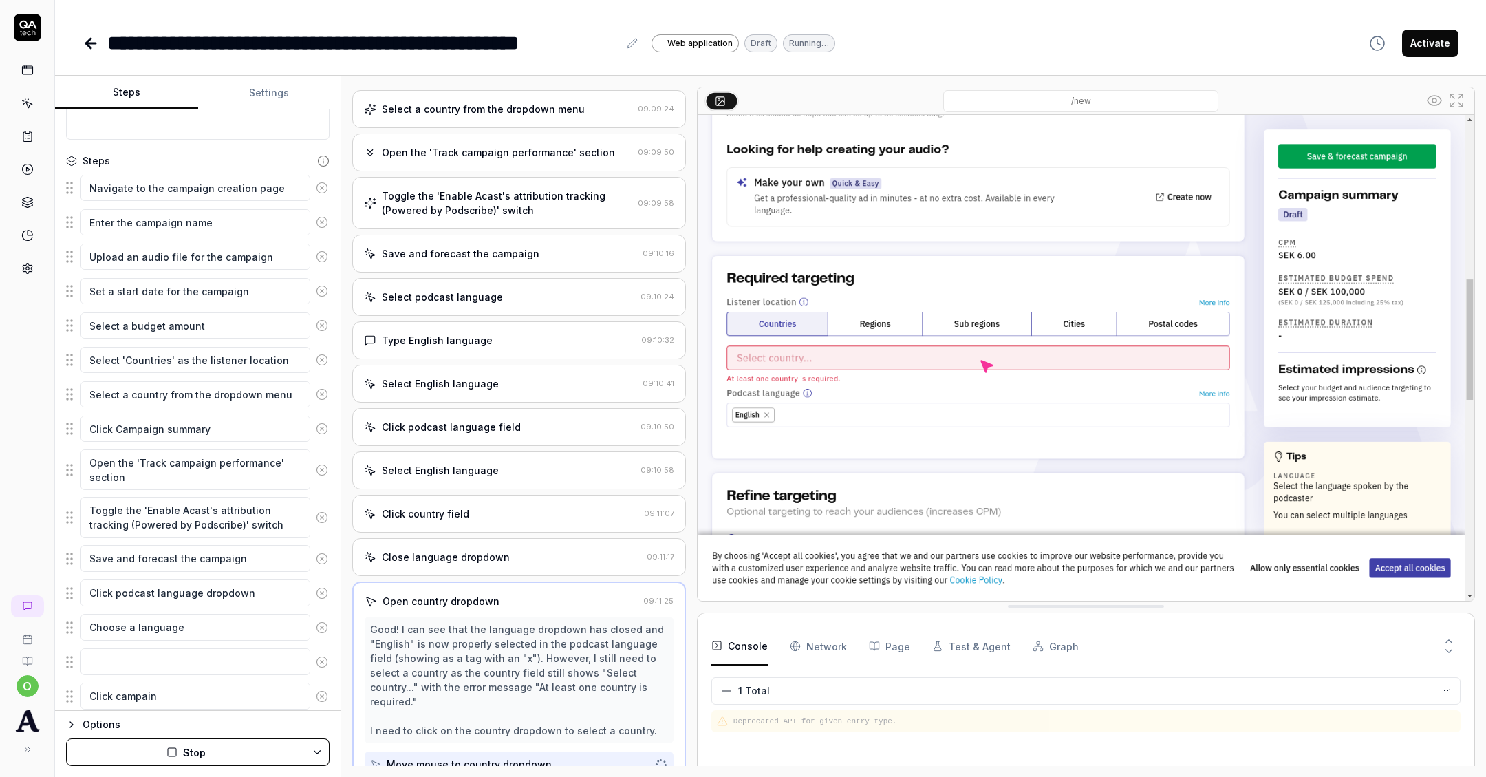
type textarea "*"
type textarea "Click campaing"
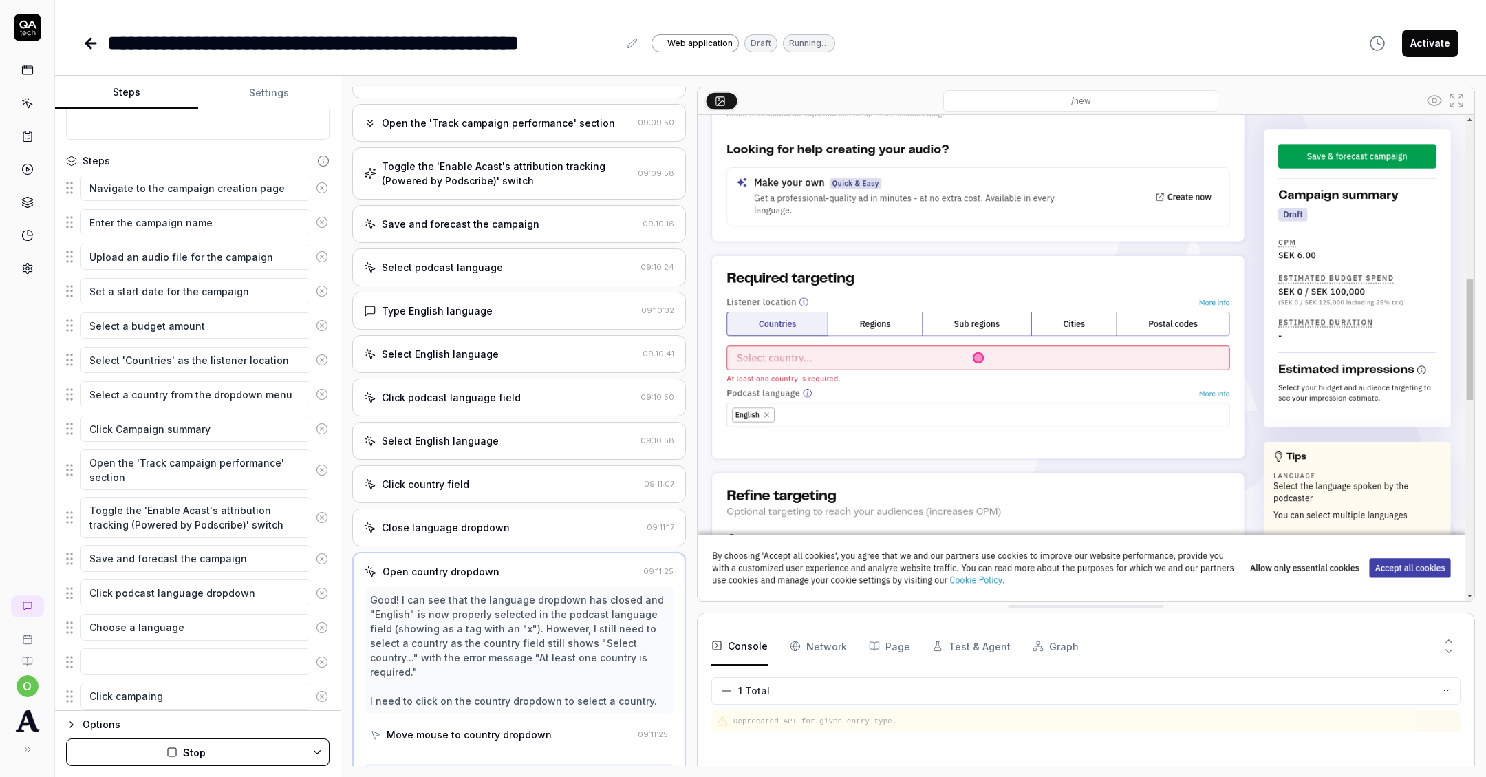
type textarea "*"
type textarea "Click campain"
type textarea "*"
type textarea "Click campai"
type textarea "*"
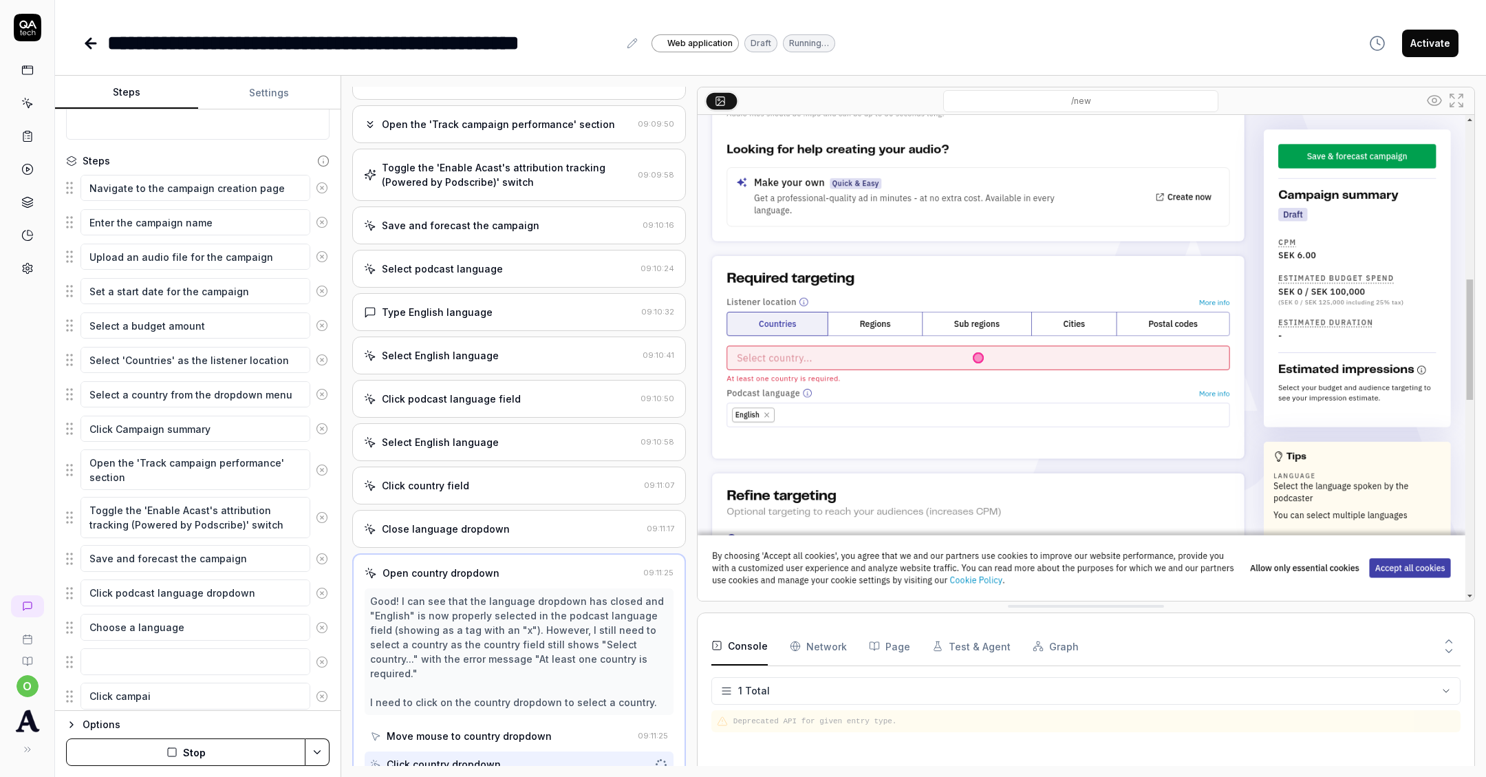
type textarea "Click campaig"
type textarea "*"
type textarea "Click campaign"
type textarea "*"
type textarea "Click campaign"
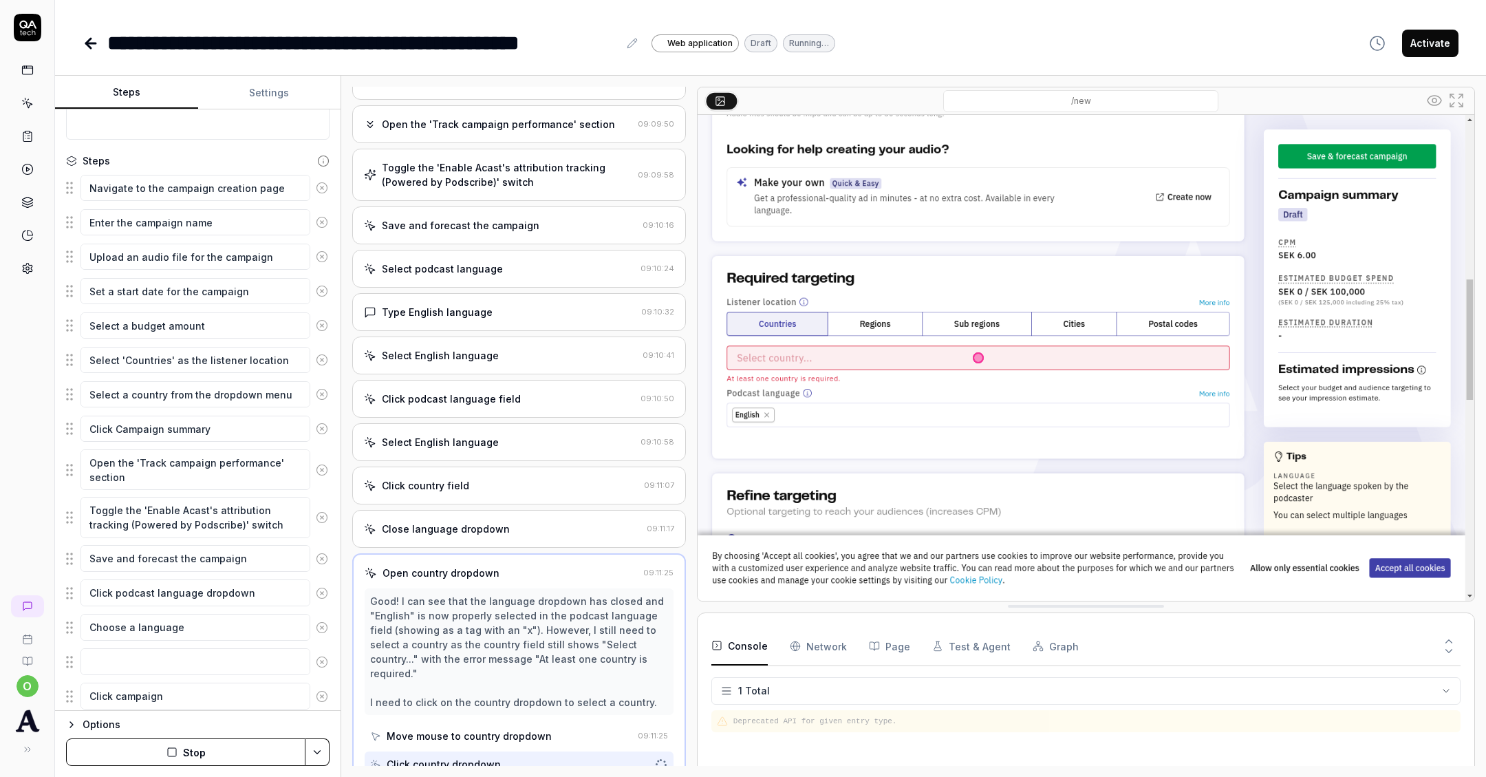
type textarea "*"
type textarea "Click campaign s"
type textarea "*"
type textarea "Click campaign su"
type textarea "*"
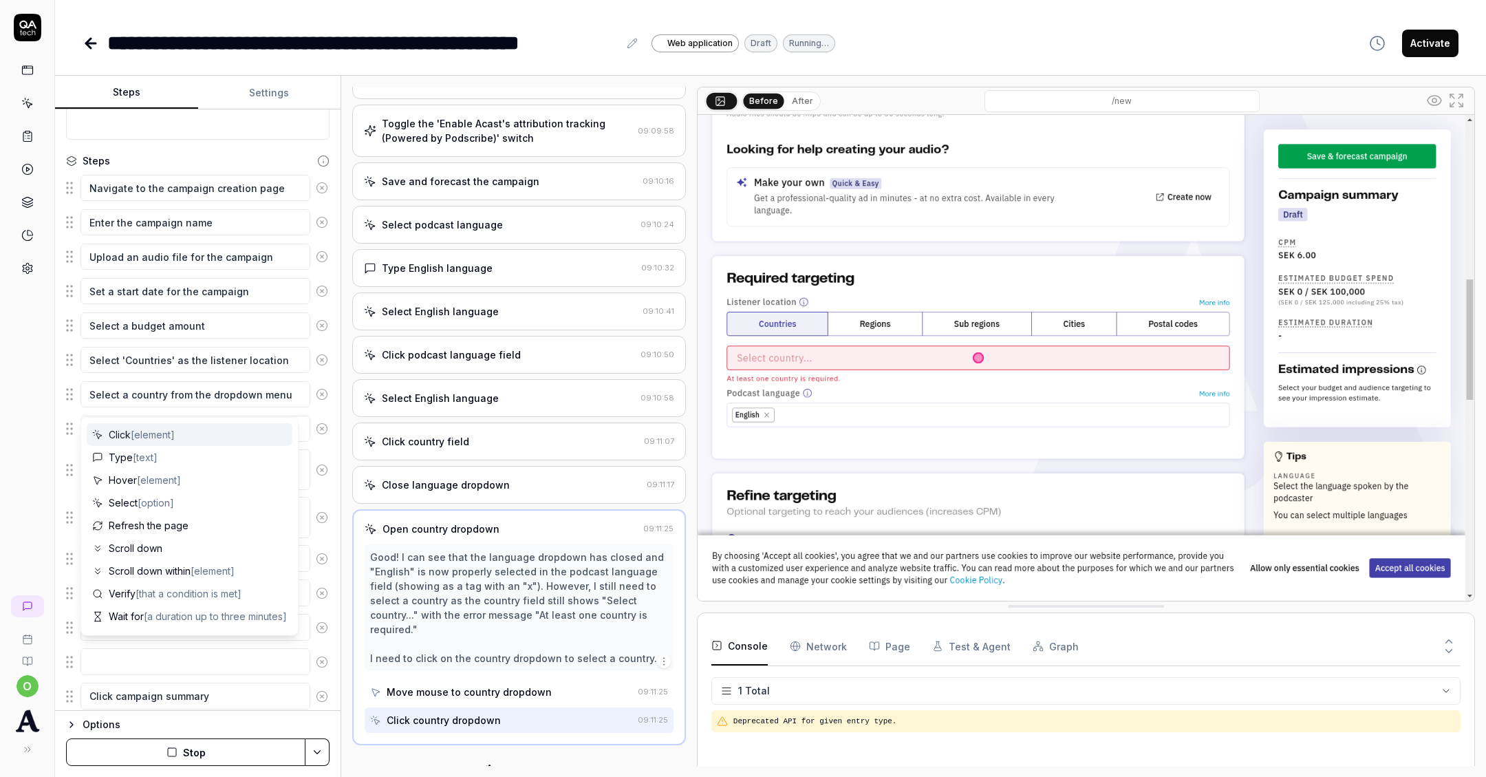
scroll to position [183, 0]
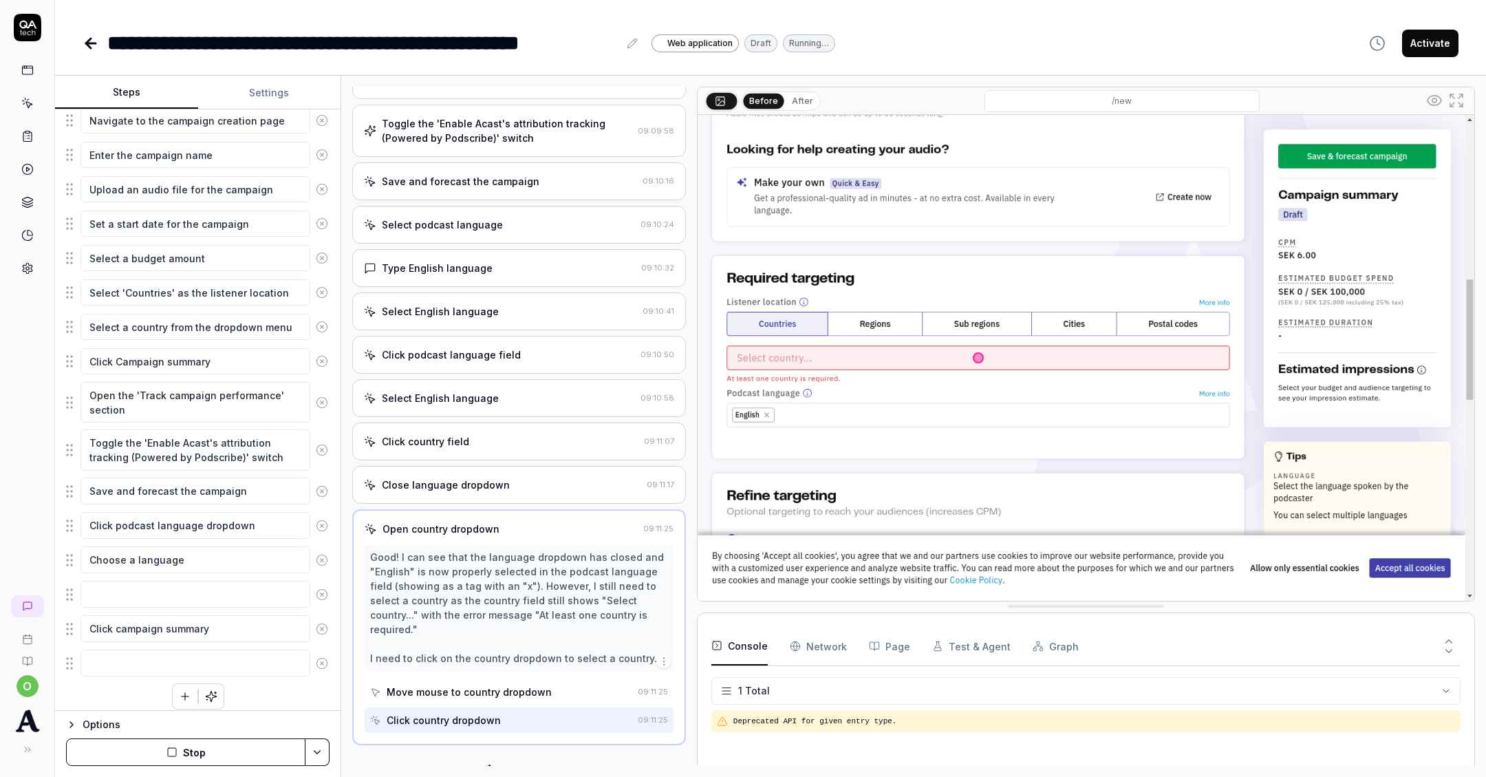
click at [104, 674] on div "Navigate to the campaign creation page Enter the campaign name Upload an audio …" at bounding box center [198, 407] width 264 height 603
drag, startPoint x: 70, startPoint y: 617, endPoint x: 74, endPoint y: 597, distance: 20.4
click at [74, 598] on fieldset "Navigate to the campaign creation page Enter the campaign name Upload an audio …" at bounding box center [198, 392] width 264 height 572
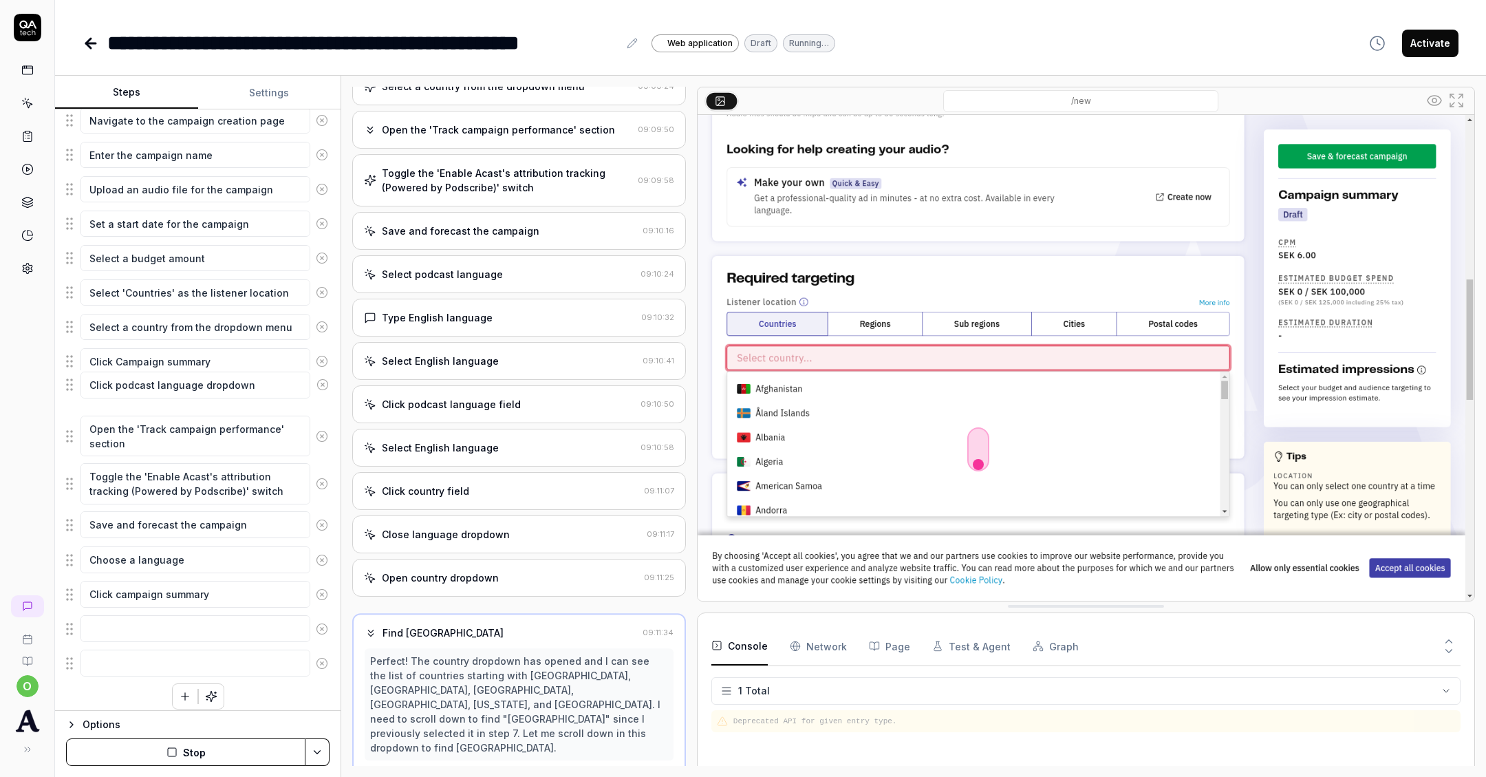
drag, startPoint x: 76, startPoint y: 524, endPoint x: 76, endPoint y: 391, distance: 132.8
click at [76, 391] on fieldset "Navigate to the campaign creation page Enter the campaign name Upload an audio …" at bounding box center [198, 392] width 264 height 572
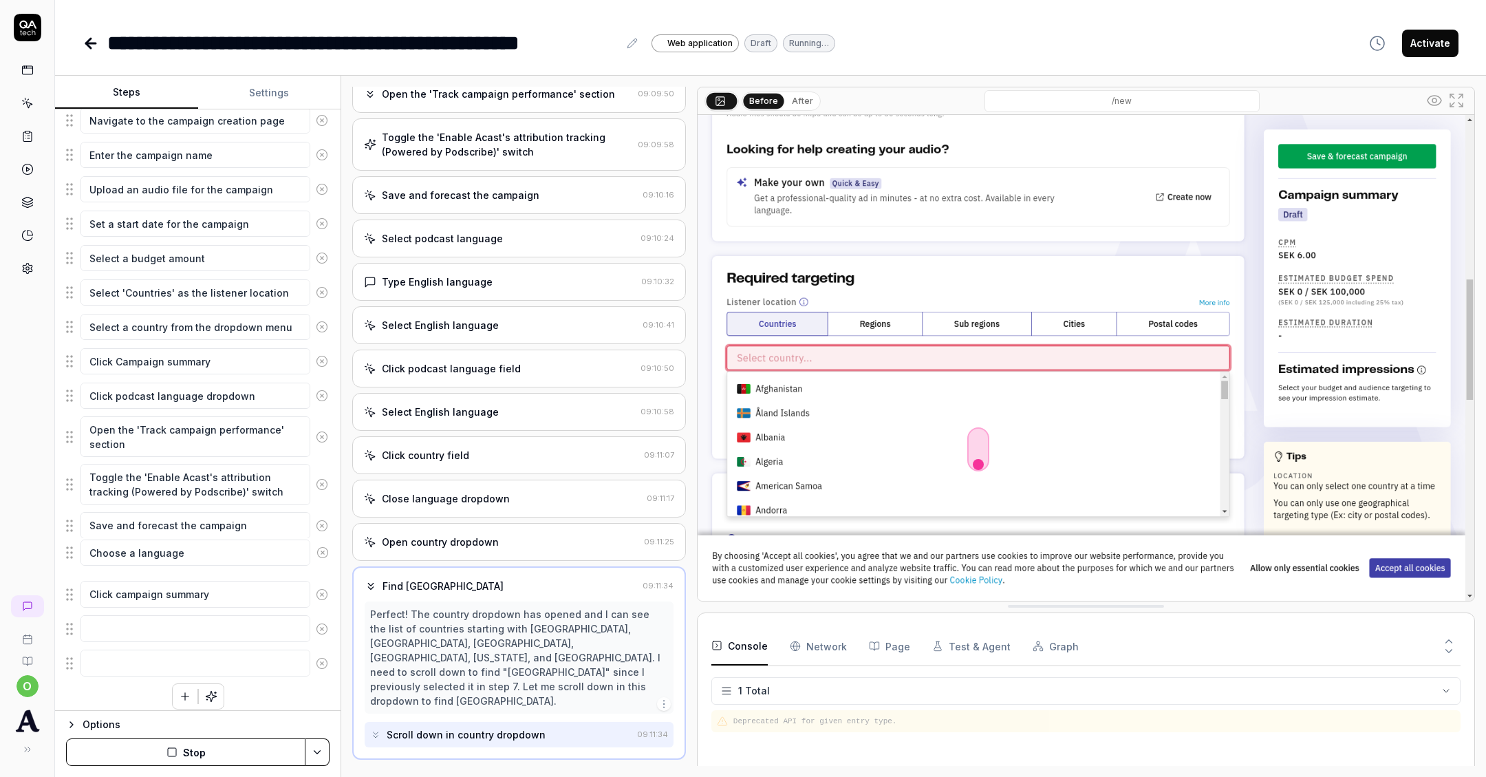
scroll to position [335, 0]
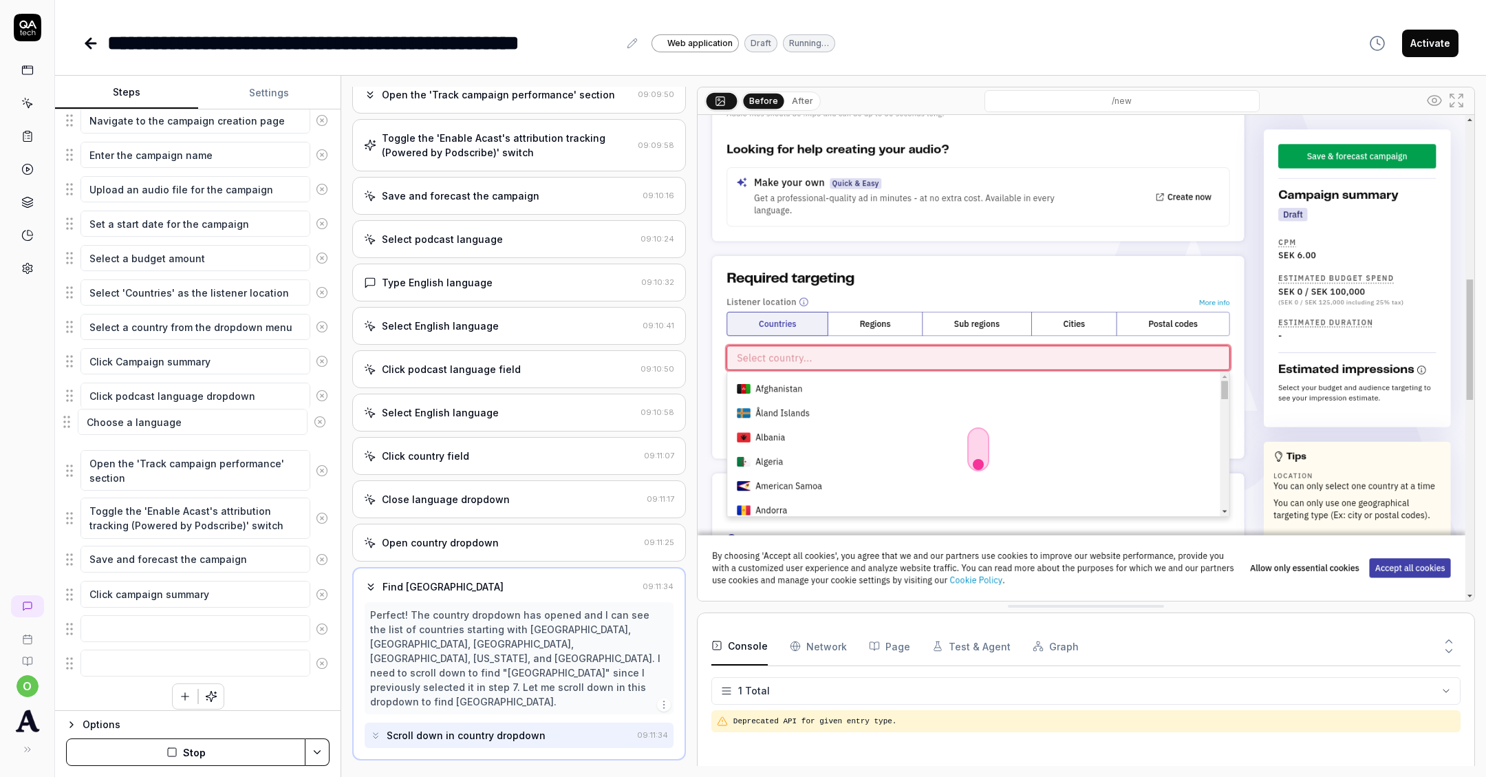
drag, startPoint x: 71, startPoint y: 548, endPoint x: 67, endPoint y: 421, distance: 127.3
click at [67, 421] on fieldset "Navigate to the campaign creation page Enter the campaign name Upload an audio …" at bounding box center [198, 392] width 264 height 572
drag, startPoint x: 72, startPoint y: 581, endPoint x: 77, endPoint y: 457, distance: 124.7
click at [77, 457] on fieldset "Navigate to the campaign creation page Enter the campaign name Upload an audio …" at bounding box center [198, 392] width 264 height 572
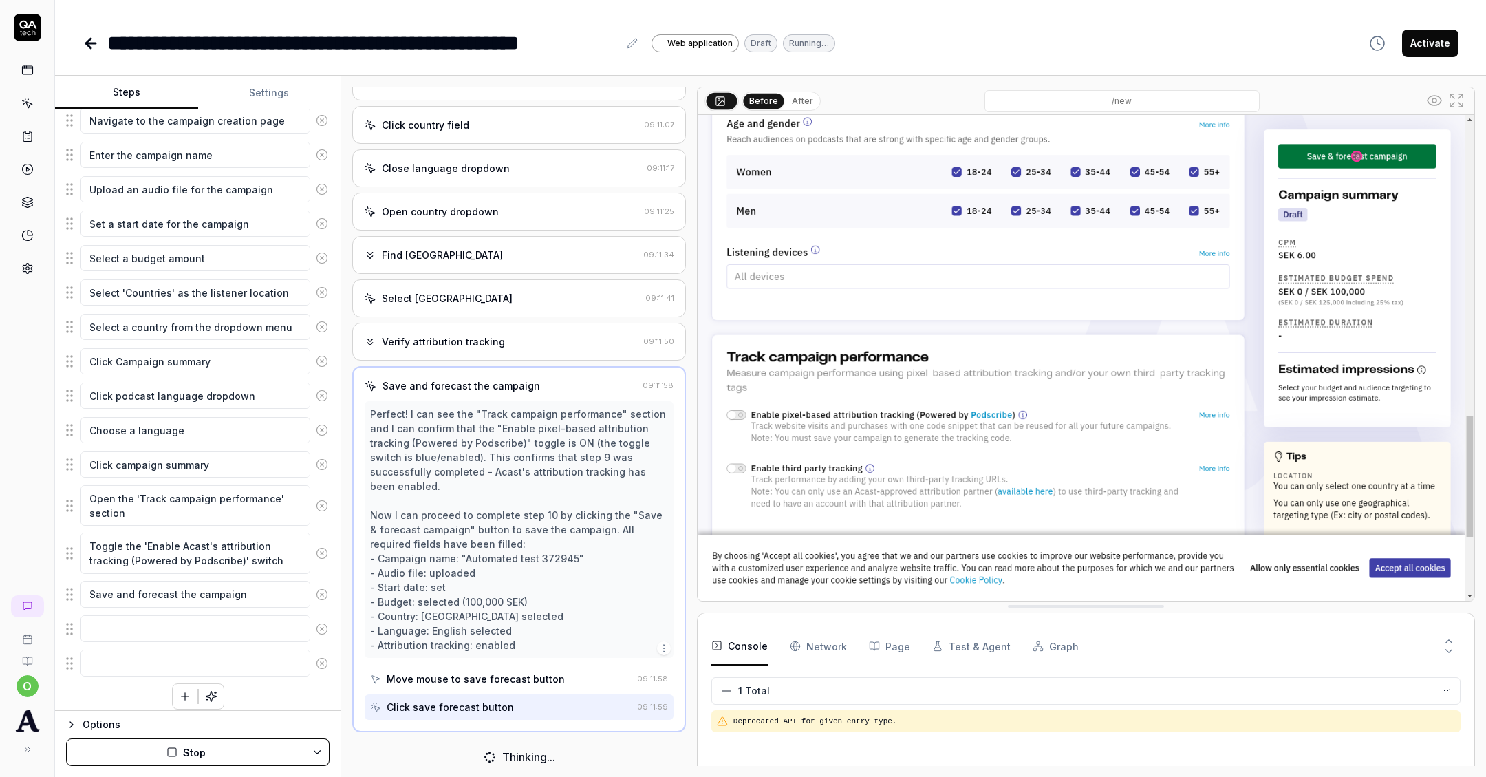
scroll to position [665, 0]
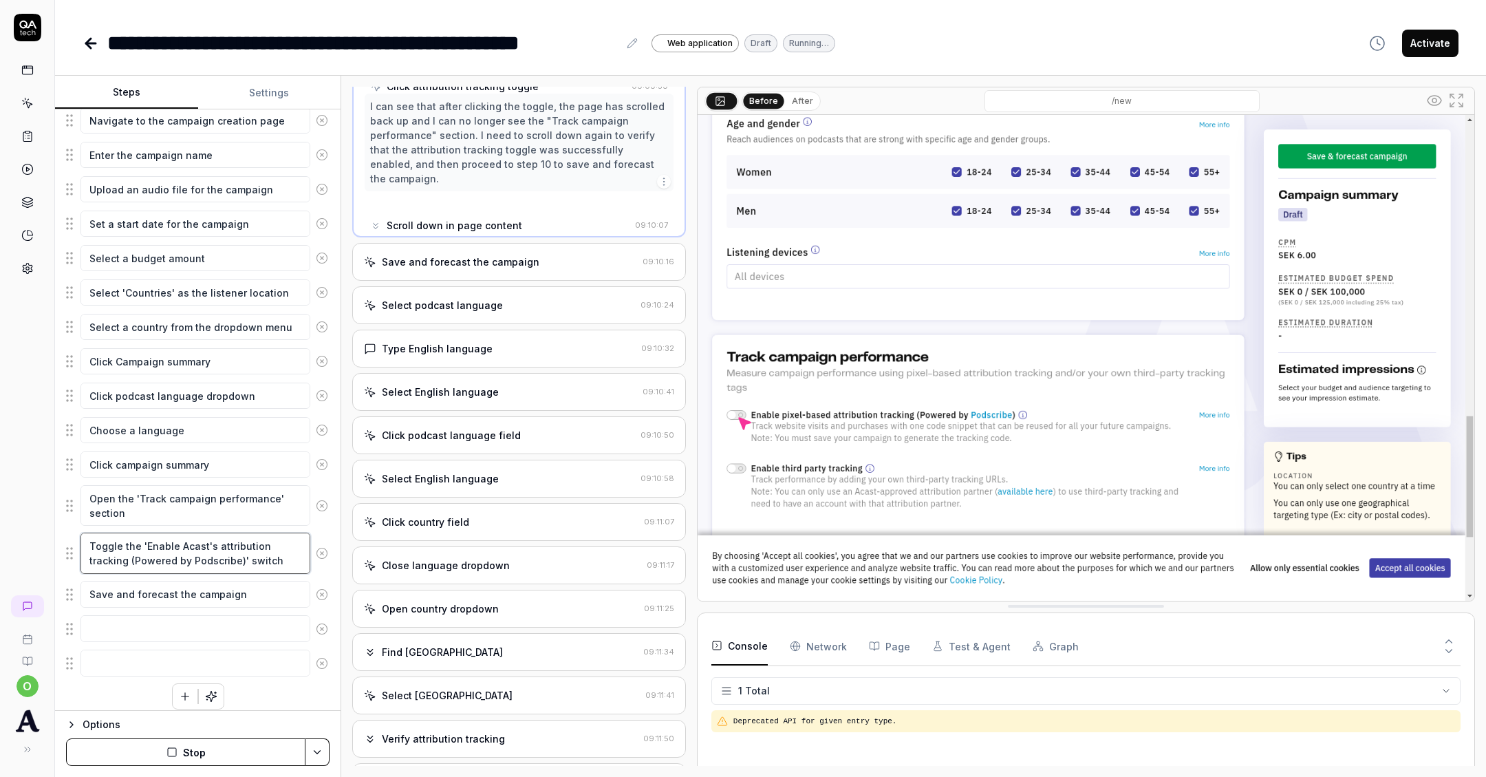
click at [264, 557] on textarea "Toggle the 'Enable Acast's attribution tracking (Powered by Podscribe)' switch" at bounding box center [195, 553] width 230 height 41
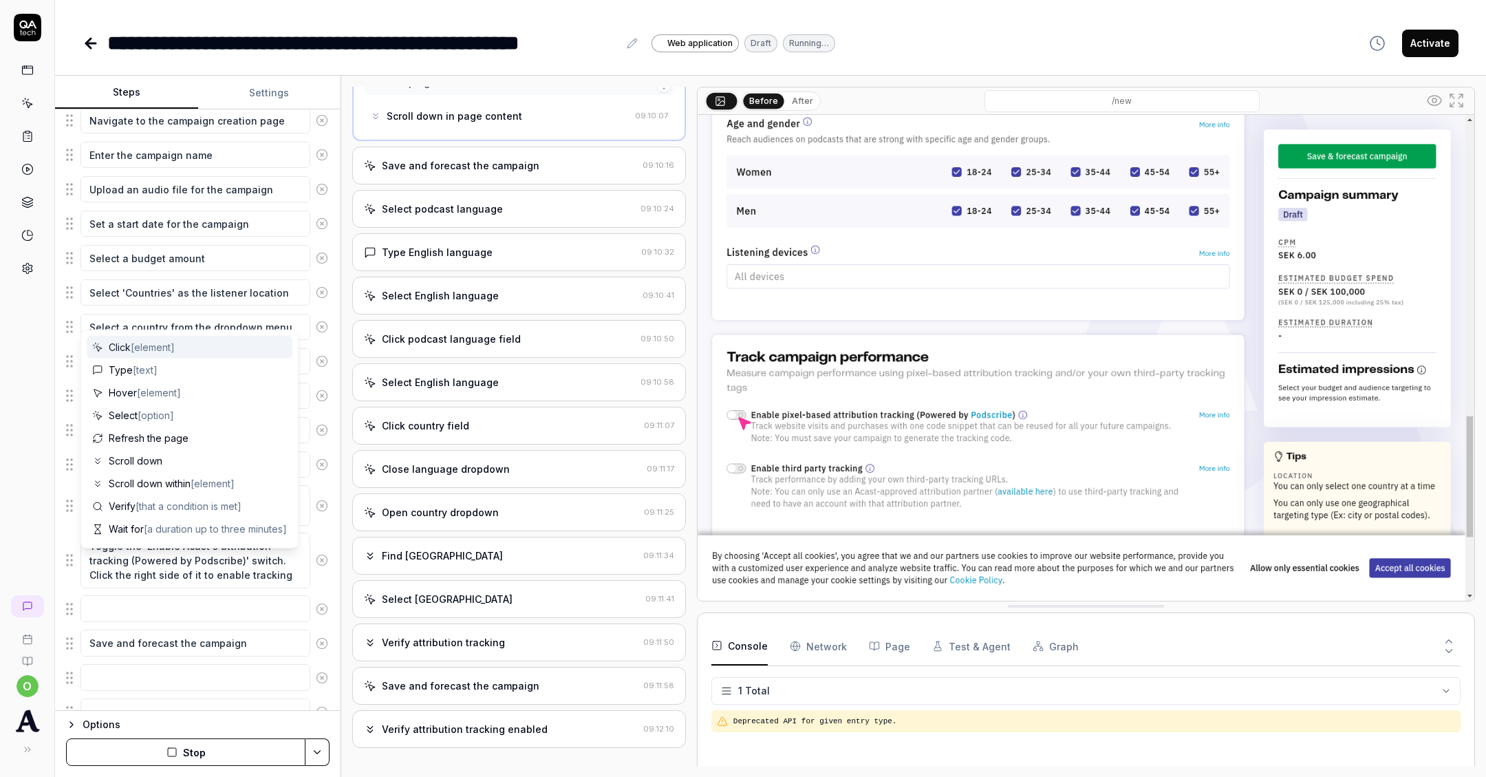
scroll to position [217, 0]
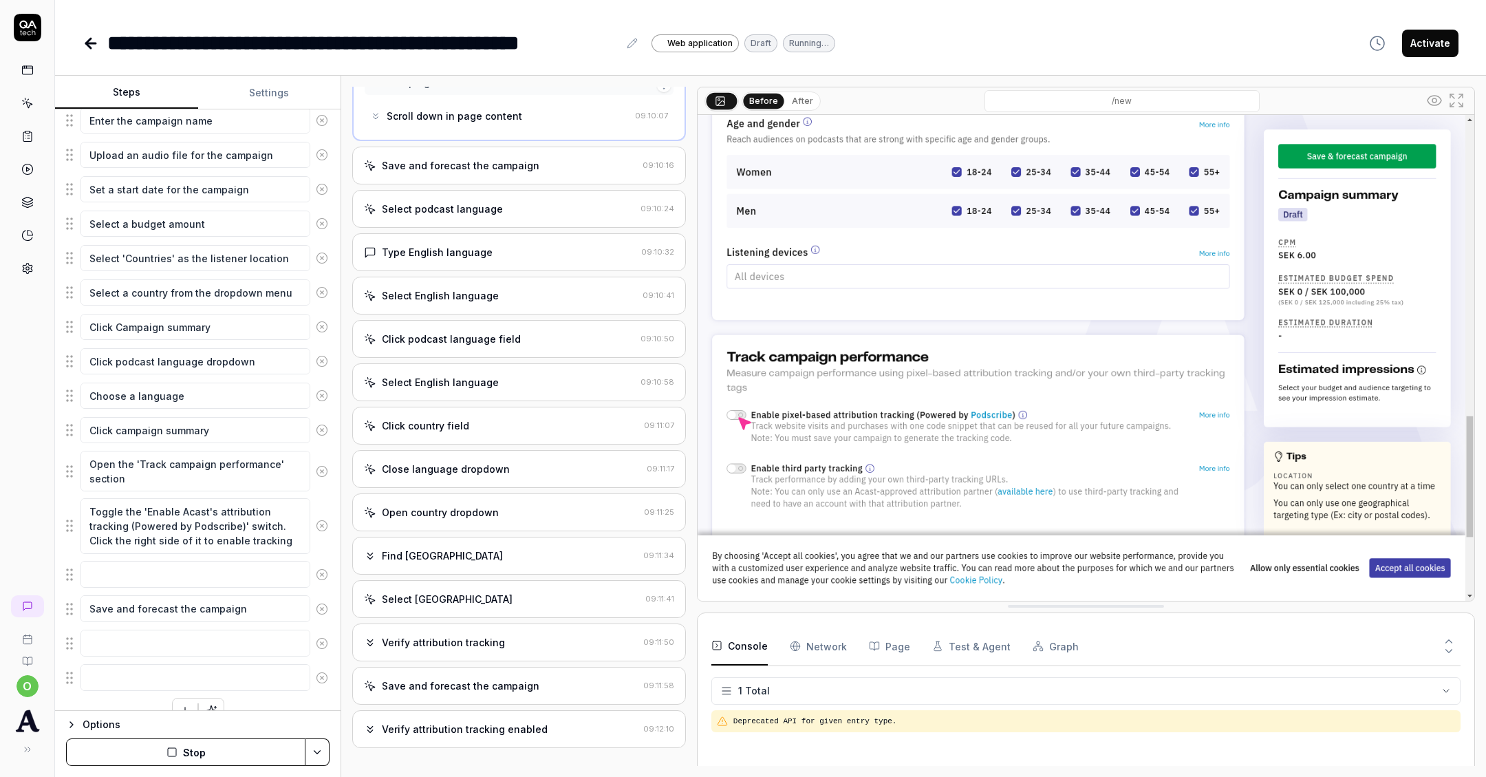
click at [512, 710] on div "Verify attribution tracking enabled 09:12:10" at bounding box center [519, 729] width 334 height 38
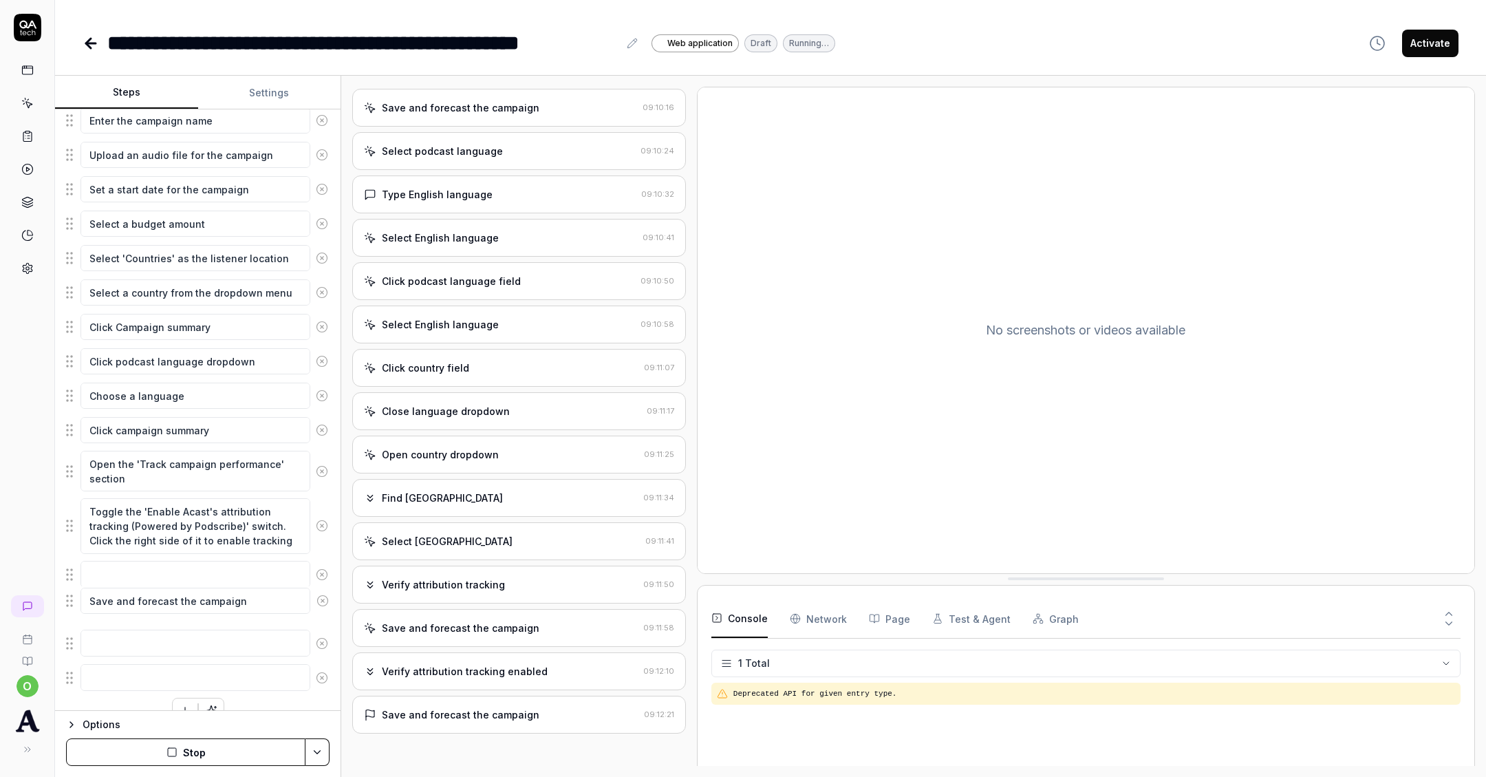
scroll to position [423, 0]
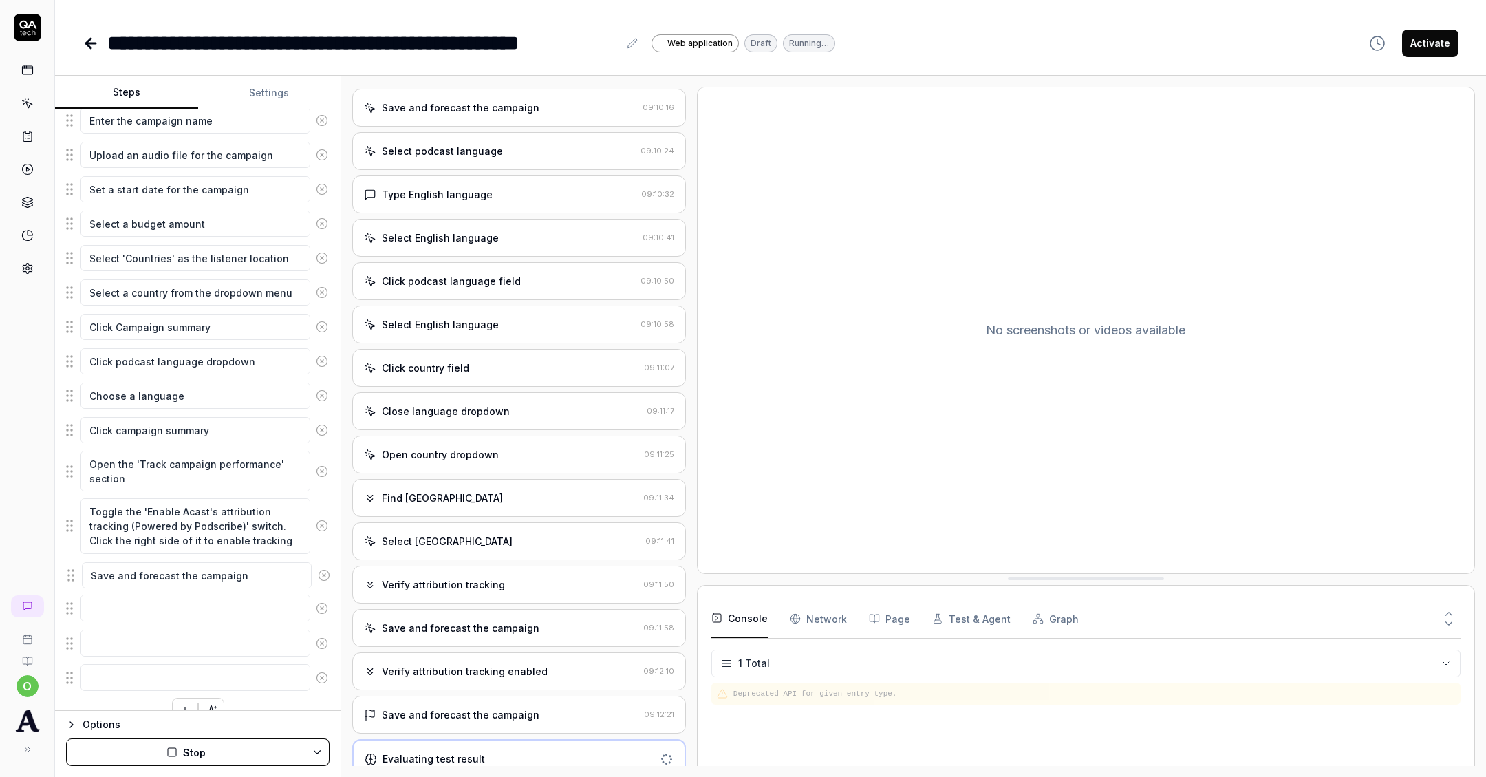
drag, startPoint x: 69, startPoint y: 599, endPoint x: 70, endPoint y: 573, distance: 26.2
click at [71, 573] on fieldset "Navigate to the campaign creation page Enter the campaign name Upload an audio …" at bounding box center [198, 382] width 264 height 621
click at [323, 637] on icon at bounding box center [322, 643] width 12 height 12
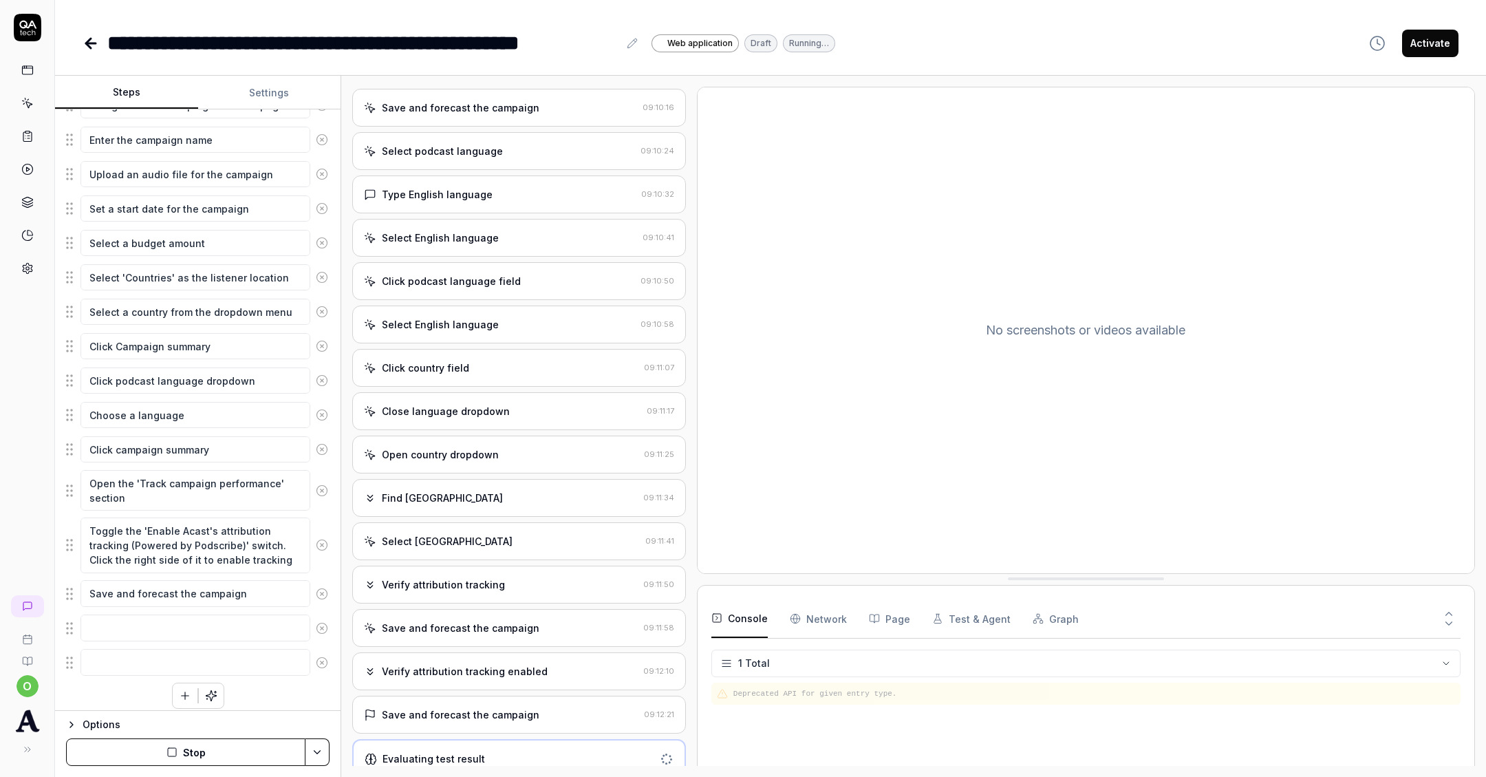
click at [325, 657] on icon at bounding box center [322, 662] width 12 height 12
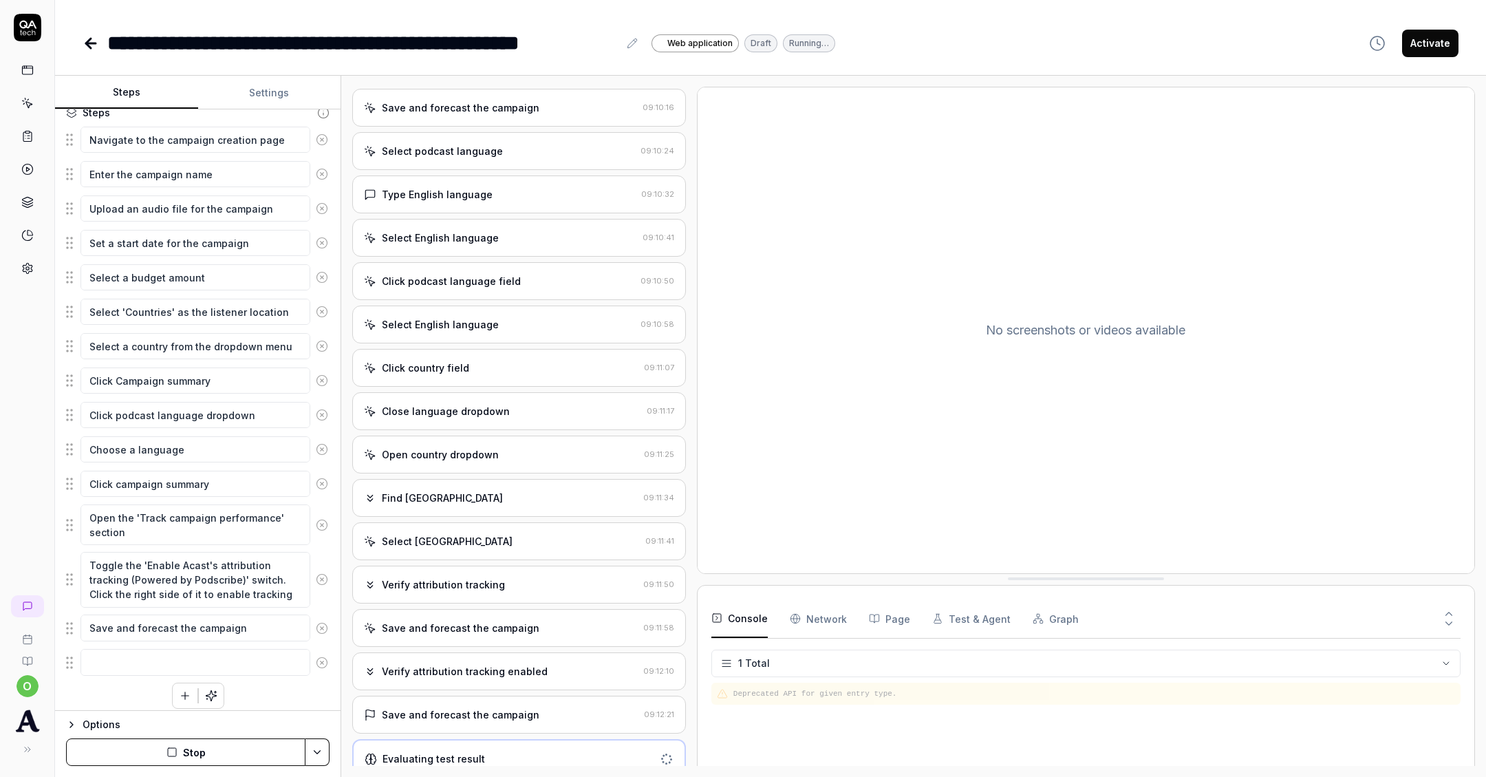
click at [323, 658] on circle at bounding box center [322, 662] width 10 height 10
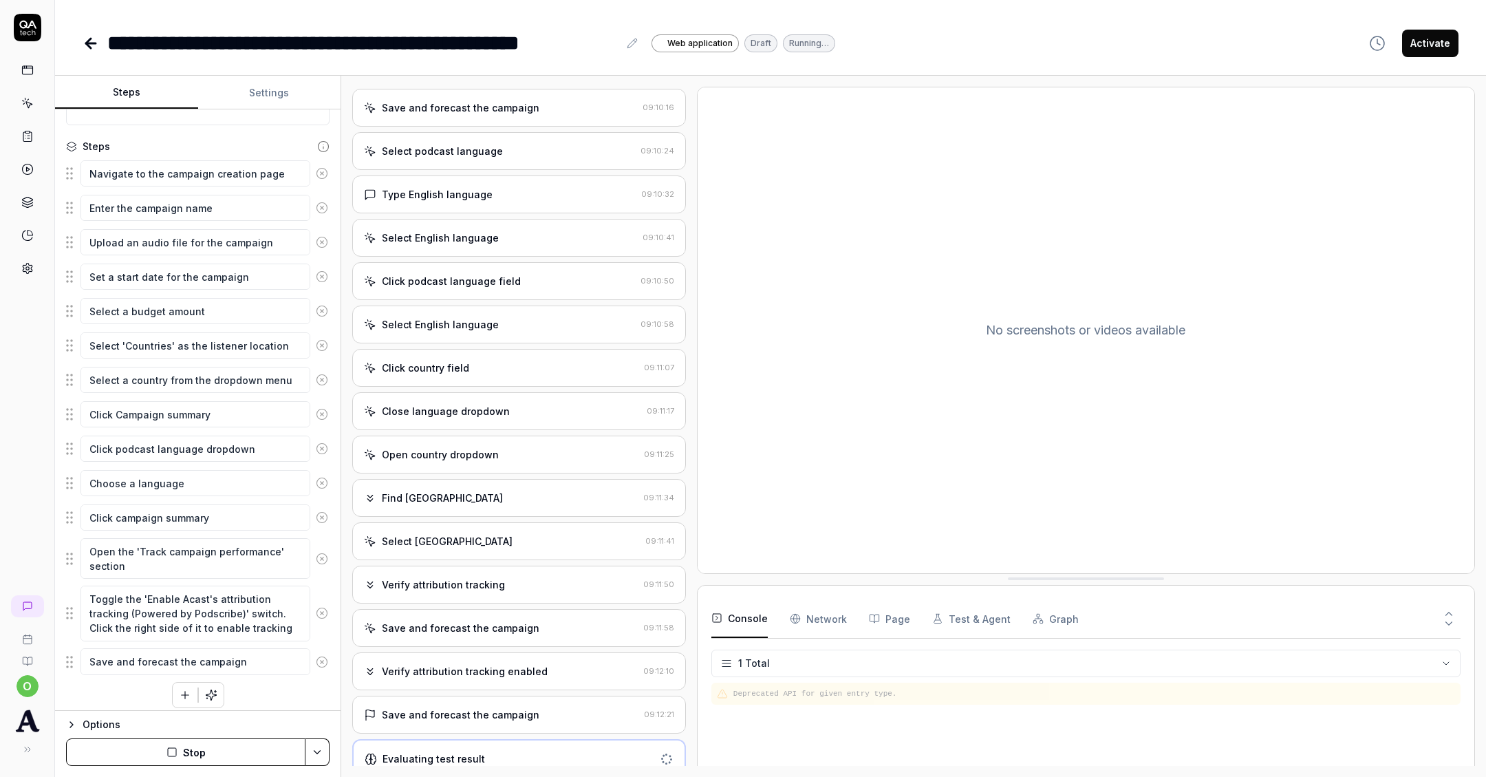
click at [263, 744] on button "Stop" at bounding box center [185, 752] width 239 height 28
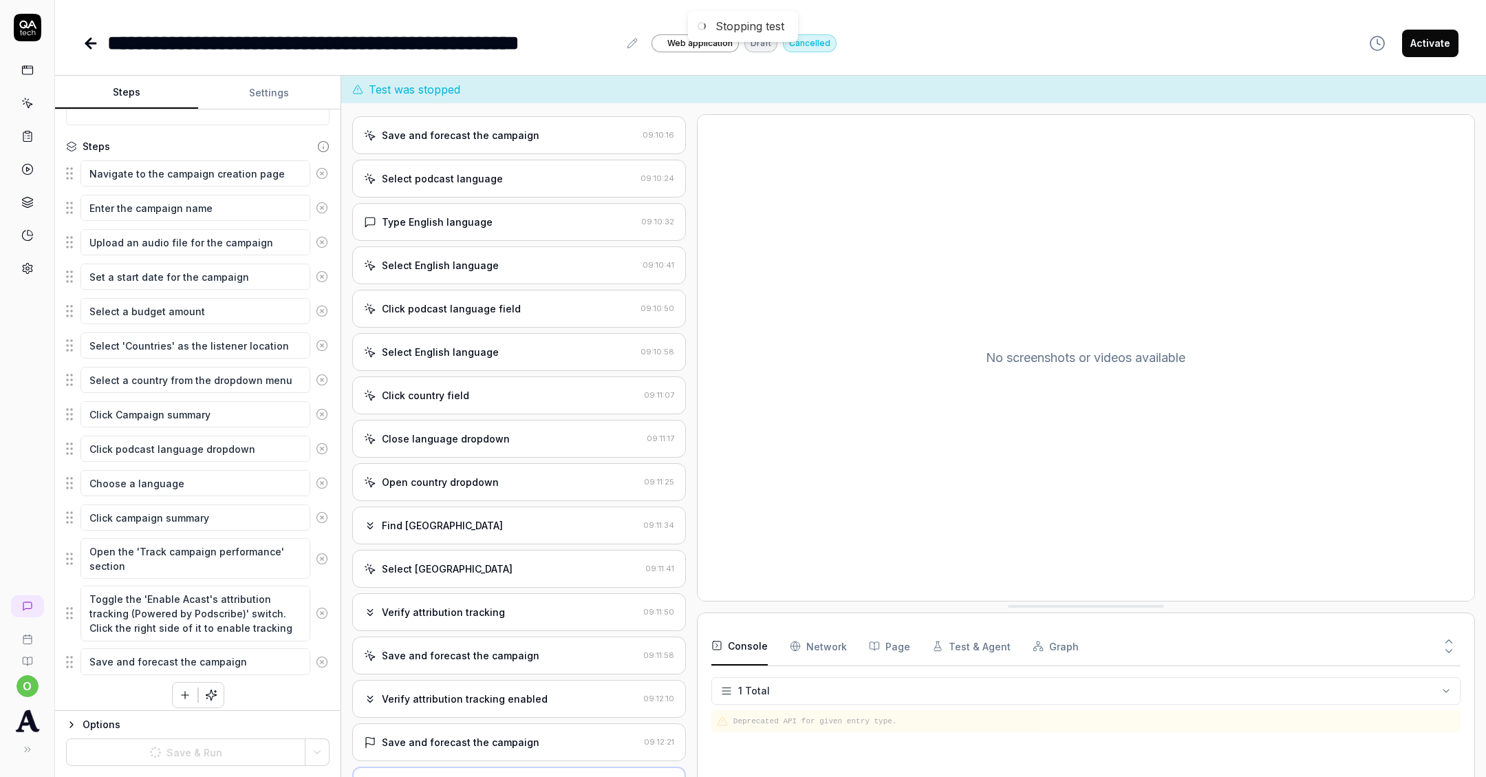
scroll to position [425, 0]
click at [257, 749] on button "Save & Run" at bounding box center [185, 752] width 239 height 28
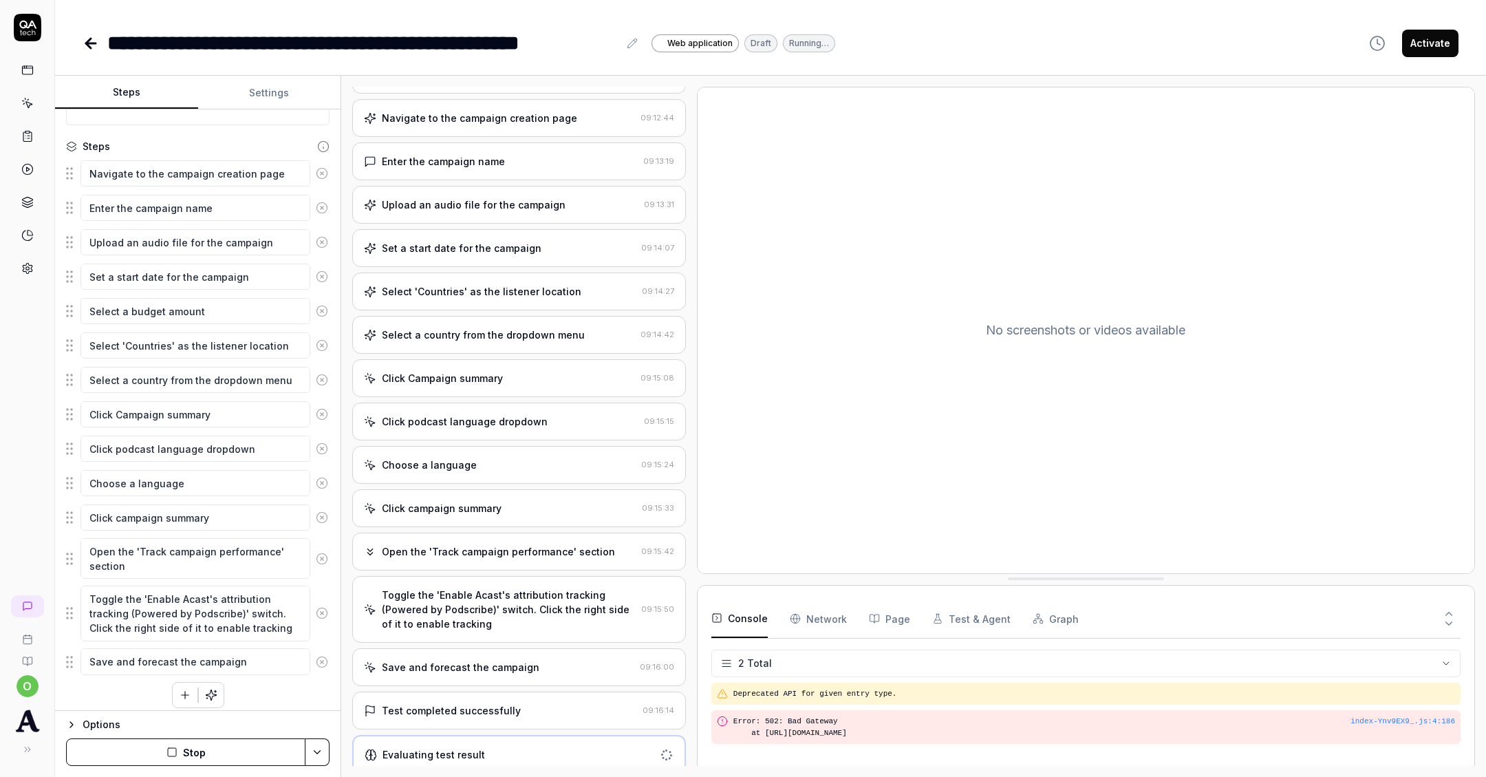
scroll to position [54, 0]
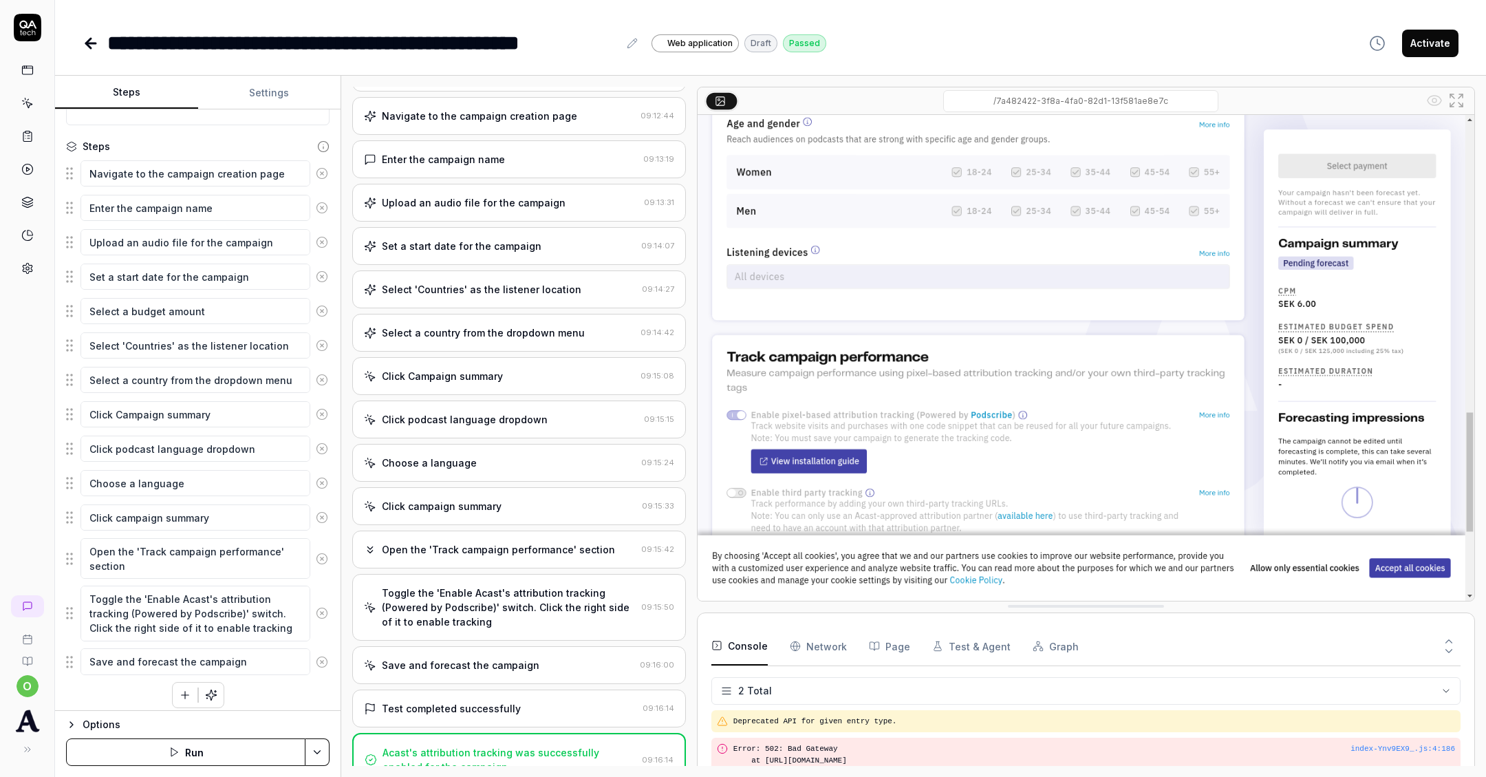
click at [1430, 48] on button "Activate" at bounding box center [1430, 44] width 56 height 28
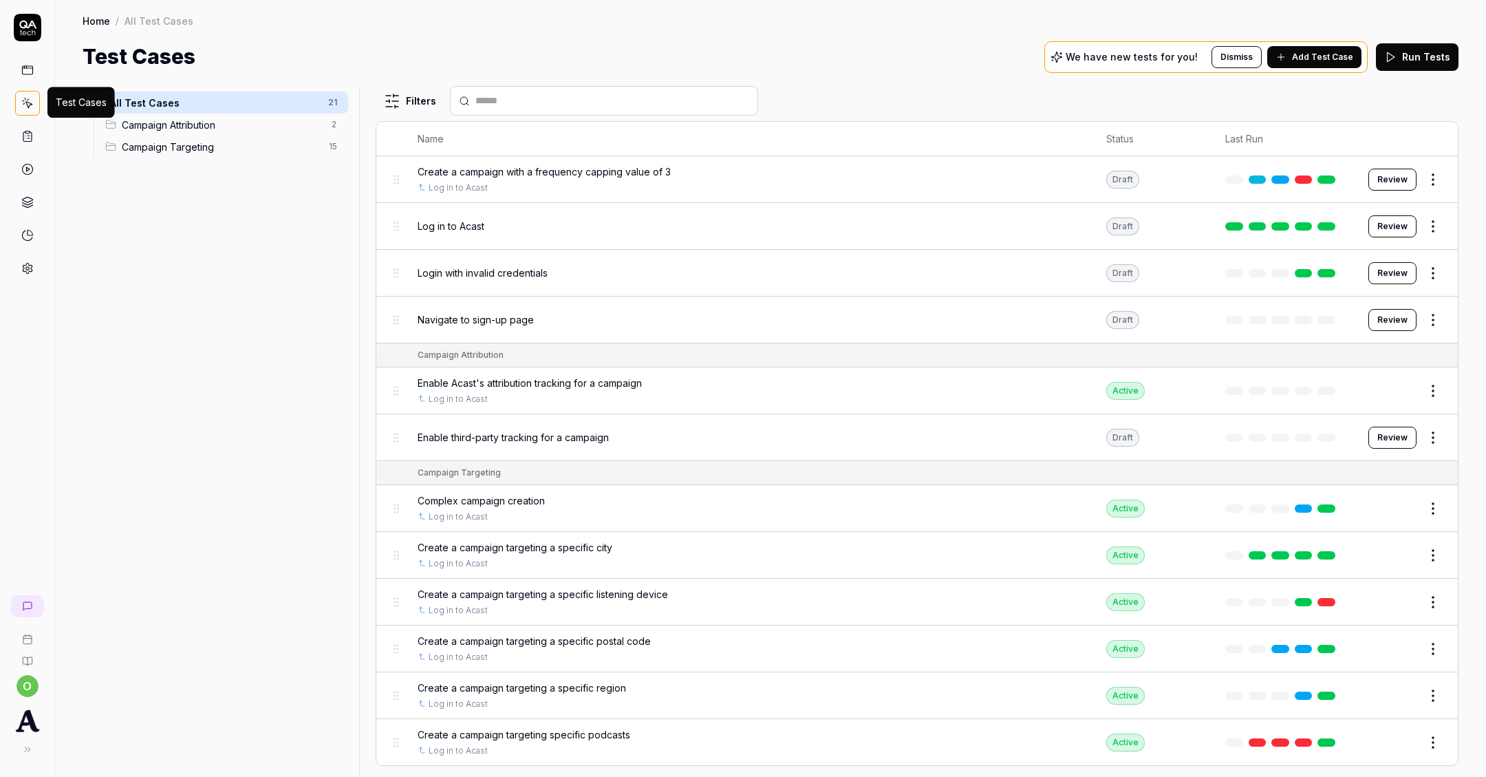
click at [27, 98] on icon at bounding box center [27, 103] width 12 height 12
click at [559, 433] on span "Enable third-party tracking for a campaign" at bounding box center [513, 437] width 191 height 14
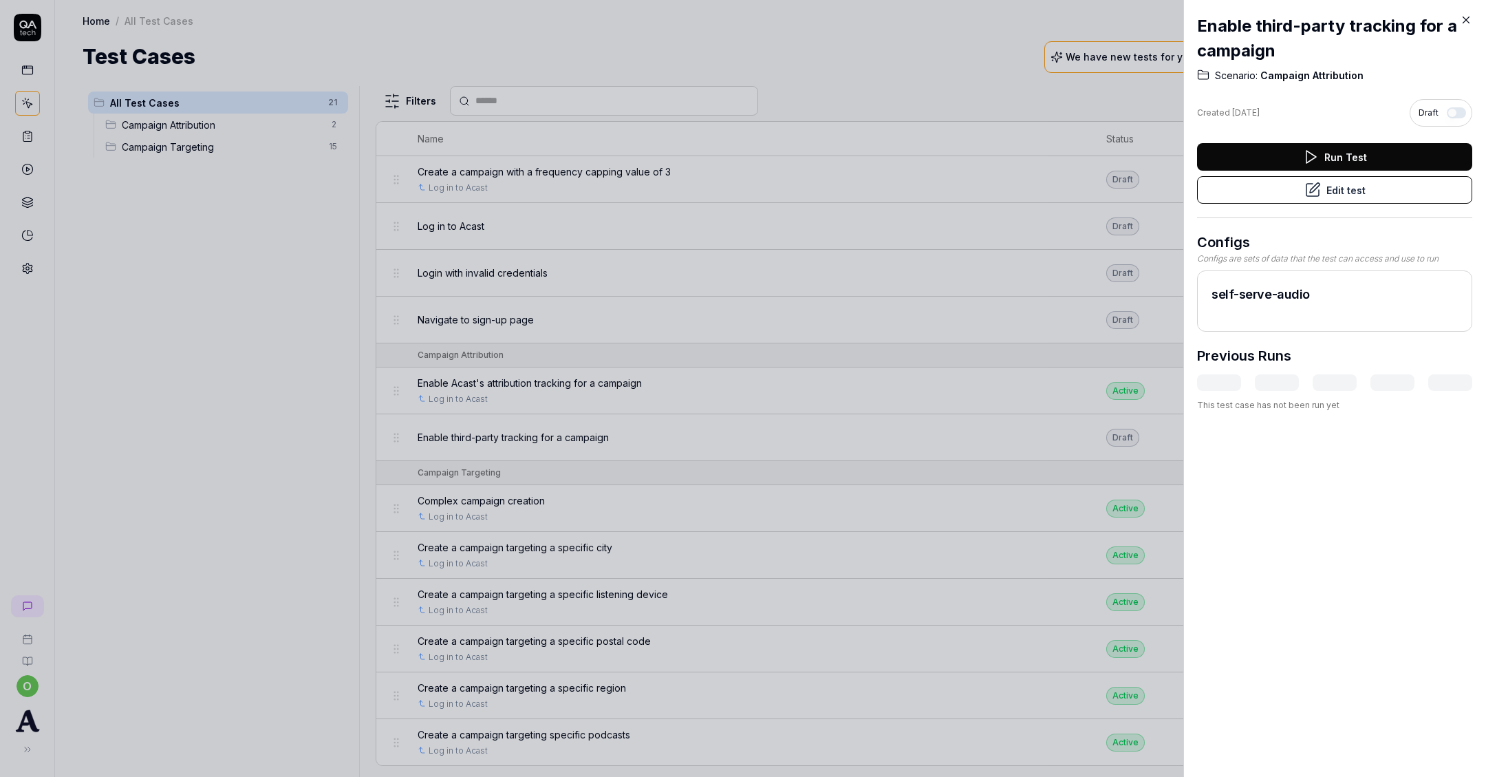
click at [1265, 155] on button "Run Test" at bounding box center [1334, 157] width 275 height 28
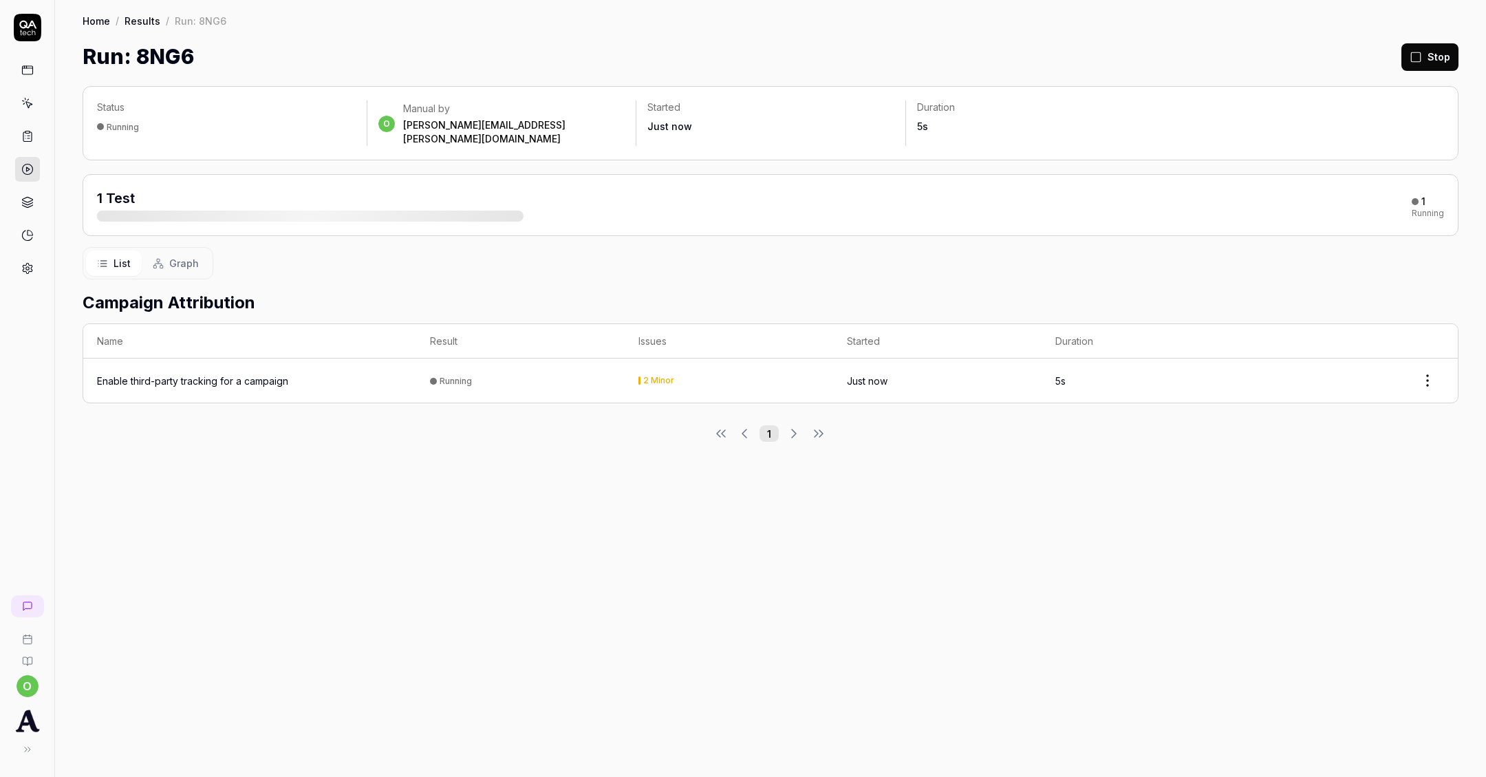
click at [1422, 51] on icon at bounding box center [1416, 57] width 12 height 12
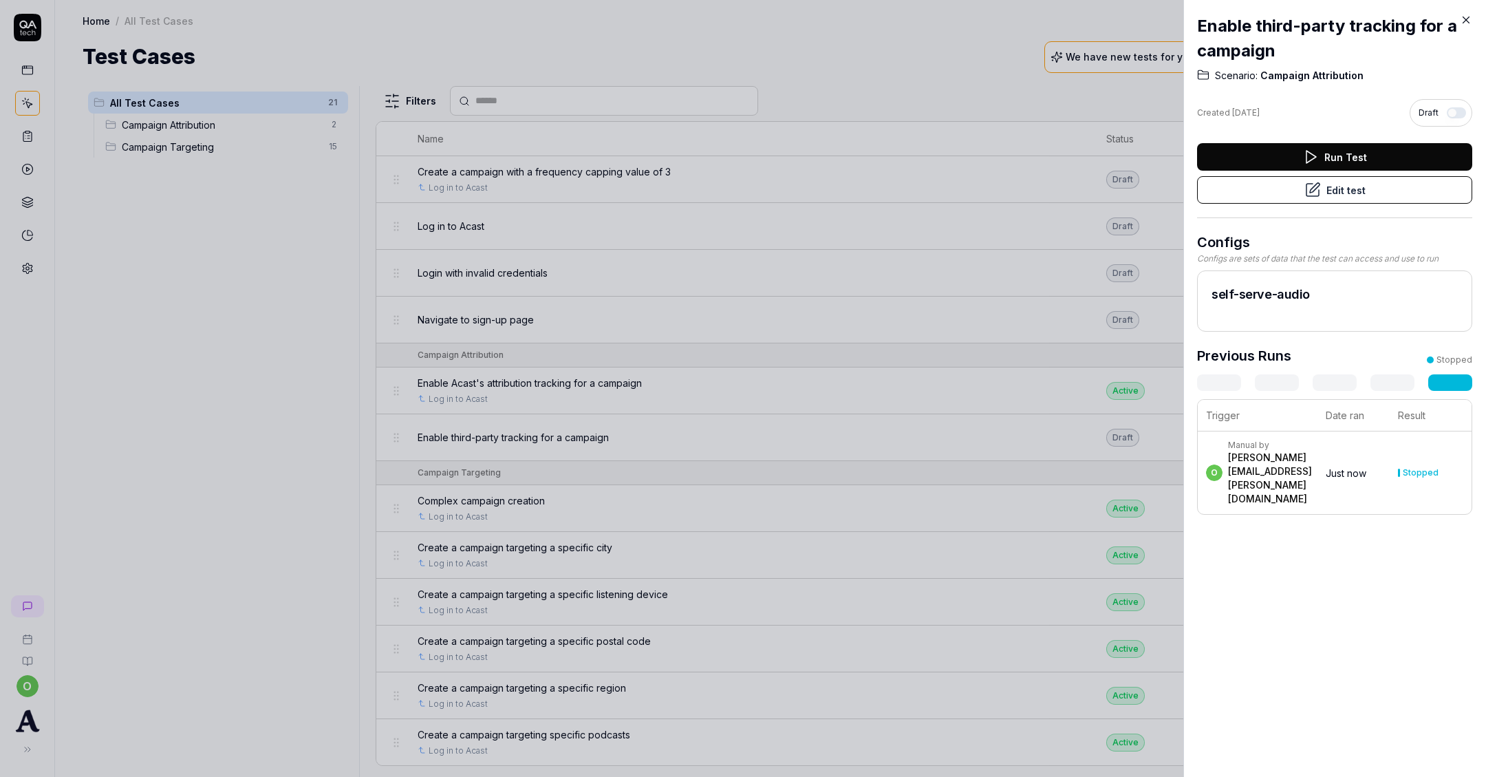
click at [1324, 204] on div "Run Test Edit test" at bounding box center [1334, 180] width 275 height 75
click at [1307, 193] on icon at bounding box center [1313, 190] width 12 height 12
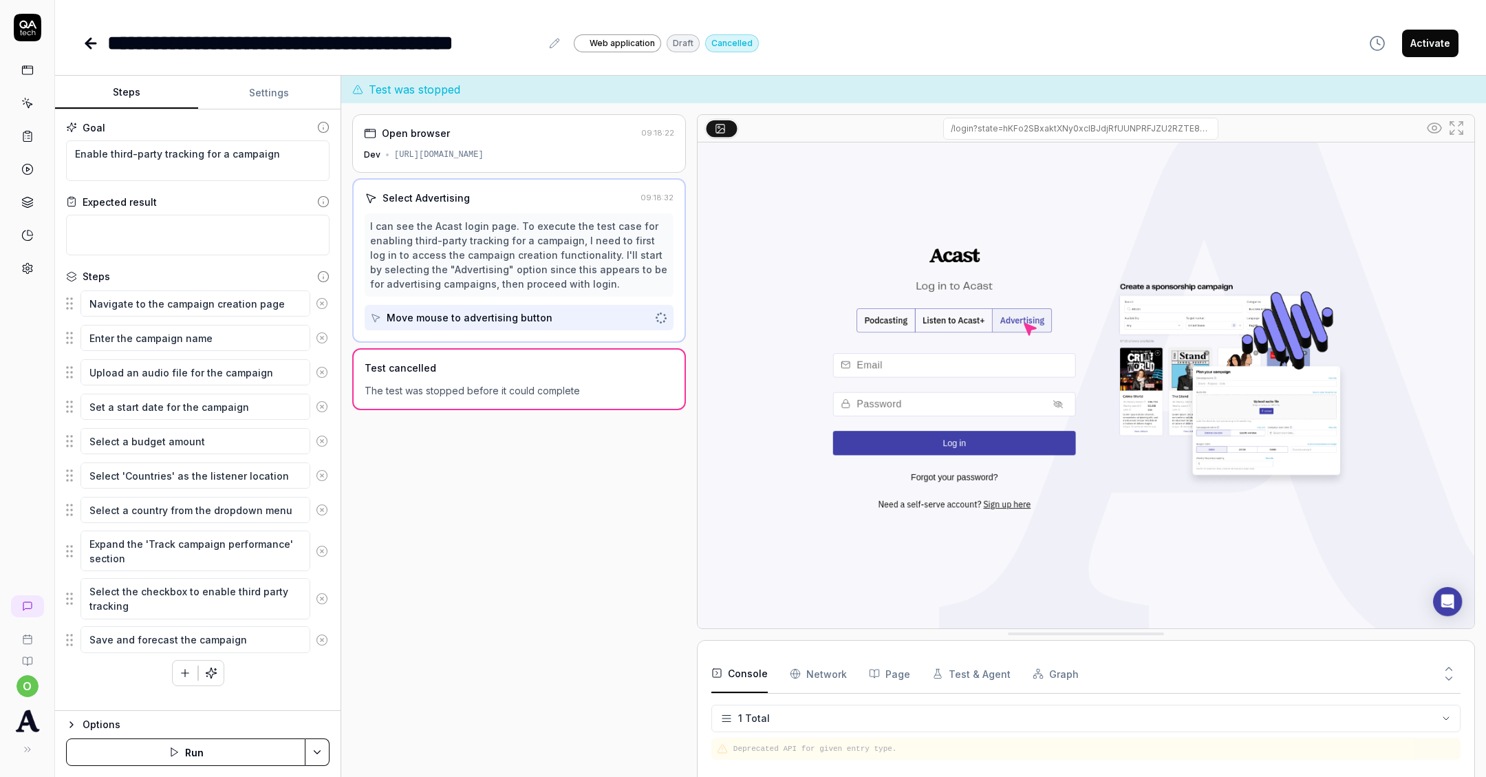
click at [299, 92] on button "Settings" at bounding box center [269, 92] width 143 height 33
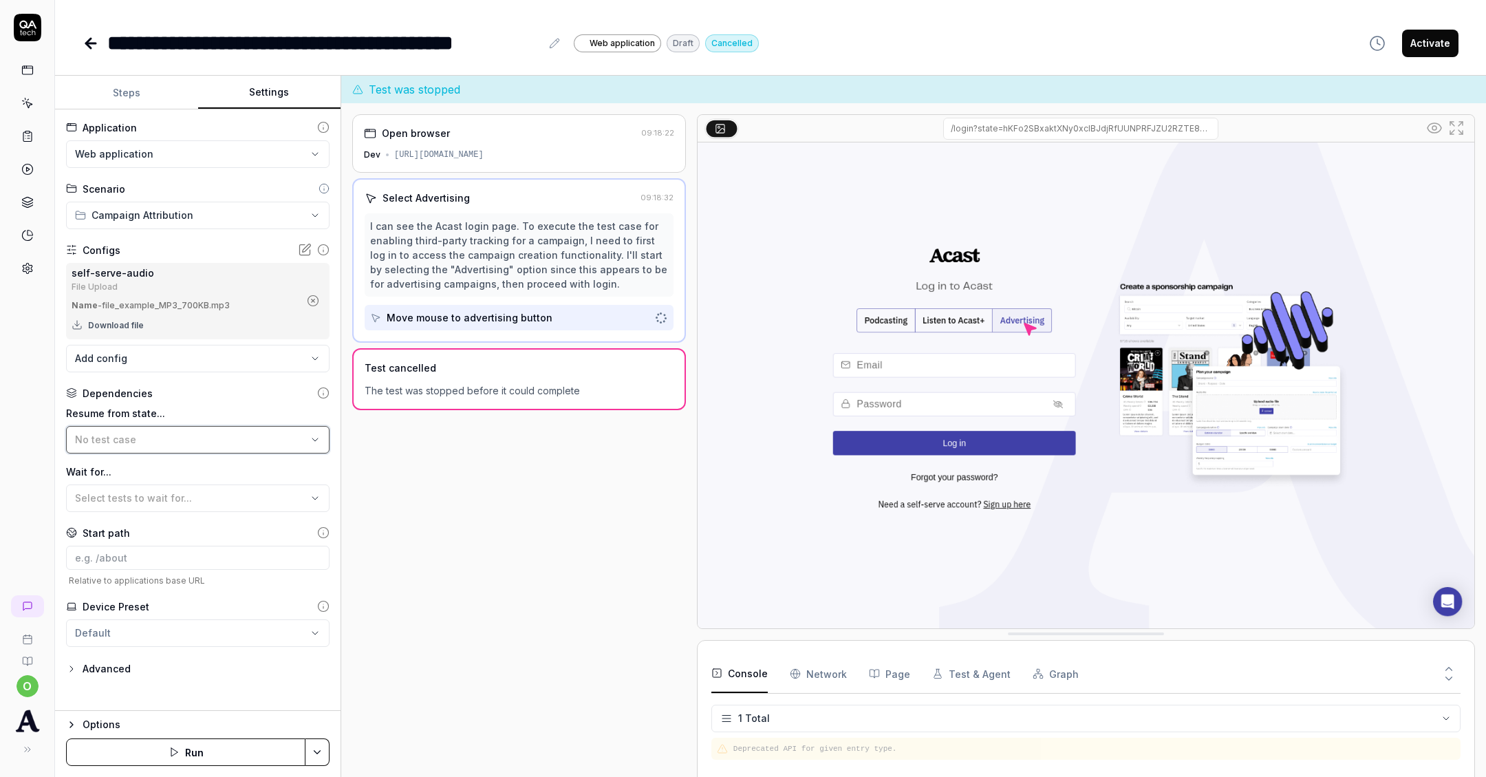
click at [192, 442] on div "No test case" at bounding box center [191, 439] width 232 height 14
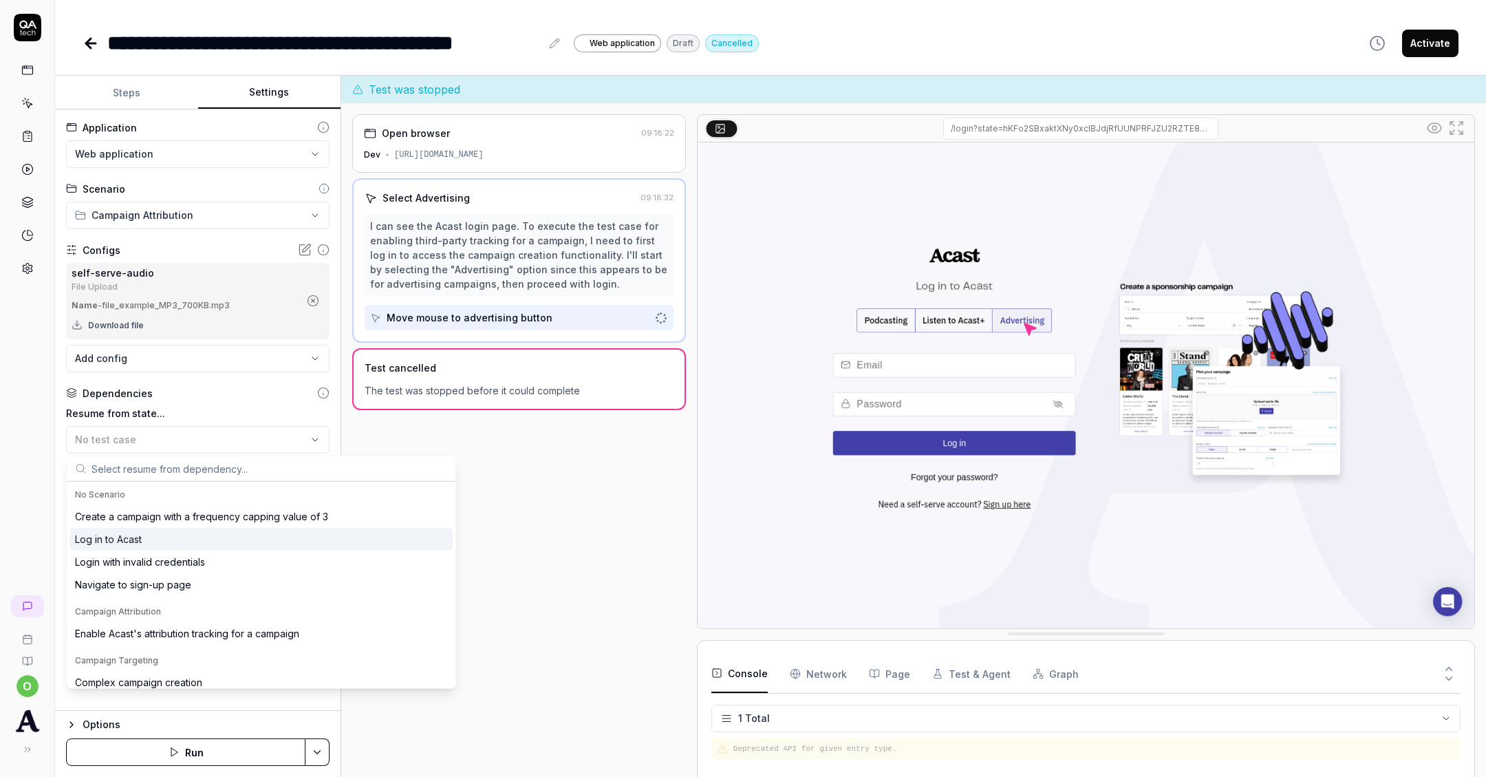
click at [189, 537] on div "Log in to Acast" at bounding box center [260, 539] width 383 height 23
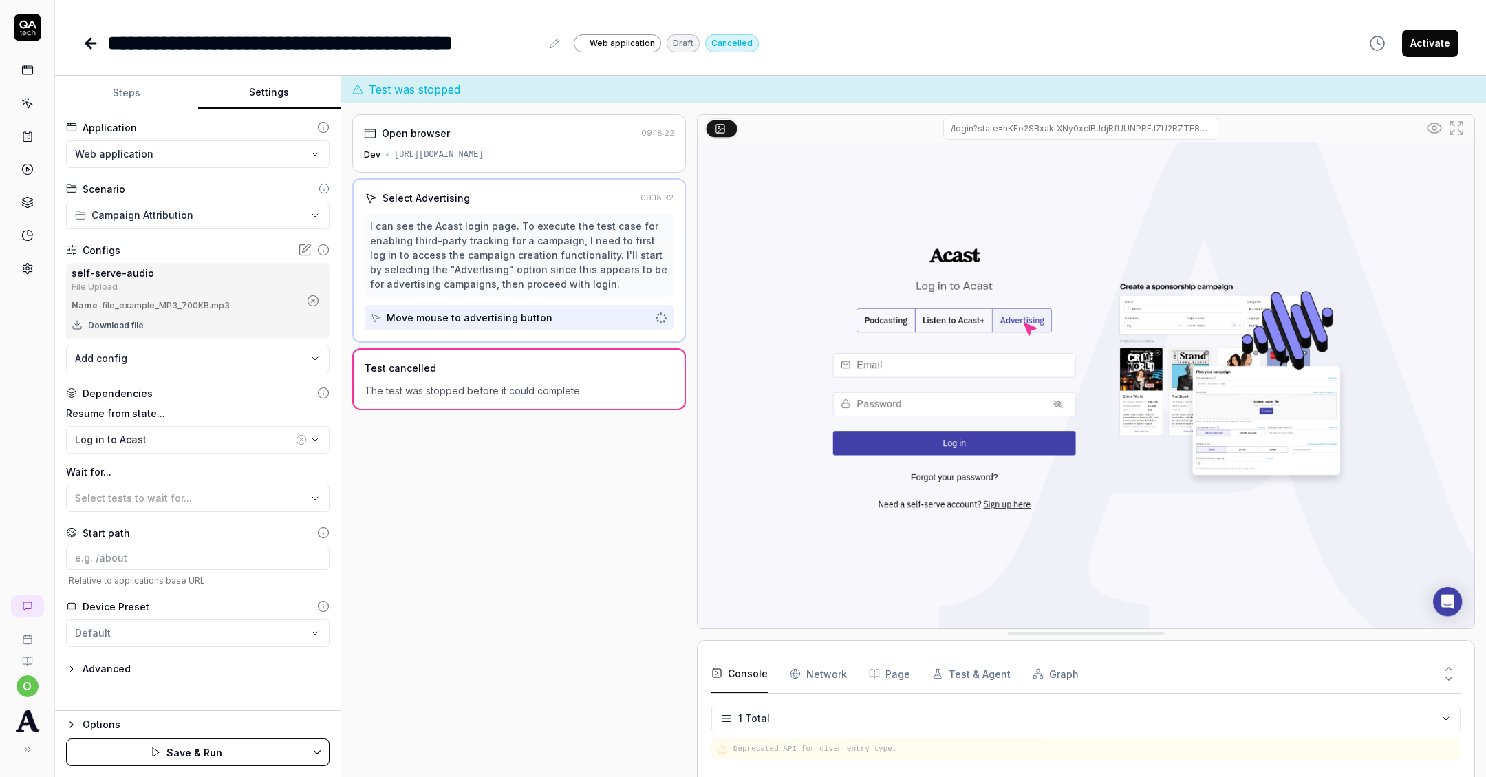
click at [104, 80] on button "Steps" at bounding box center [126, 92] width 143 height 33
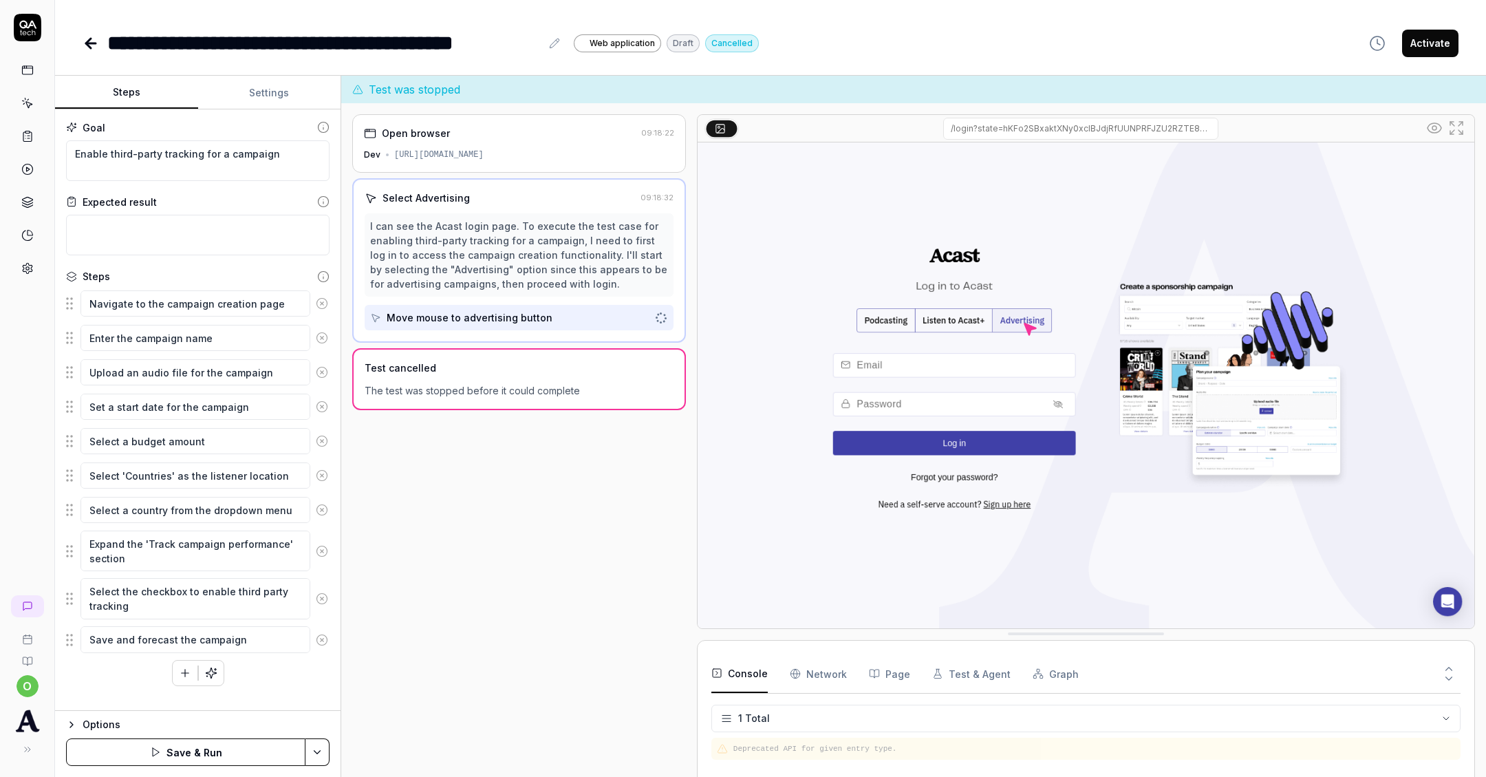
click at [189, 673] on icon "button" at bounding box center [185, 673] width 8 height 0
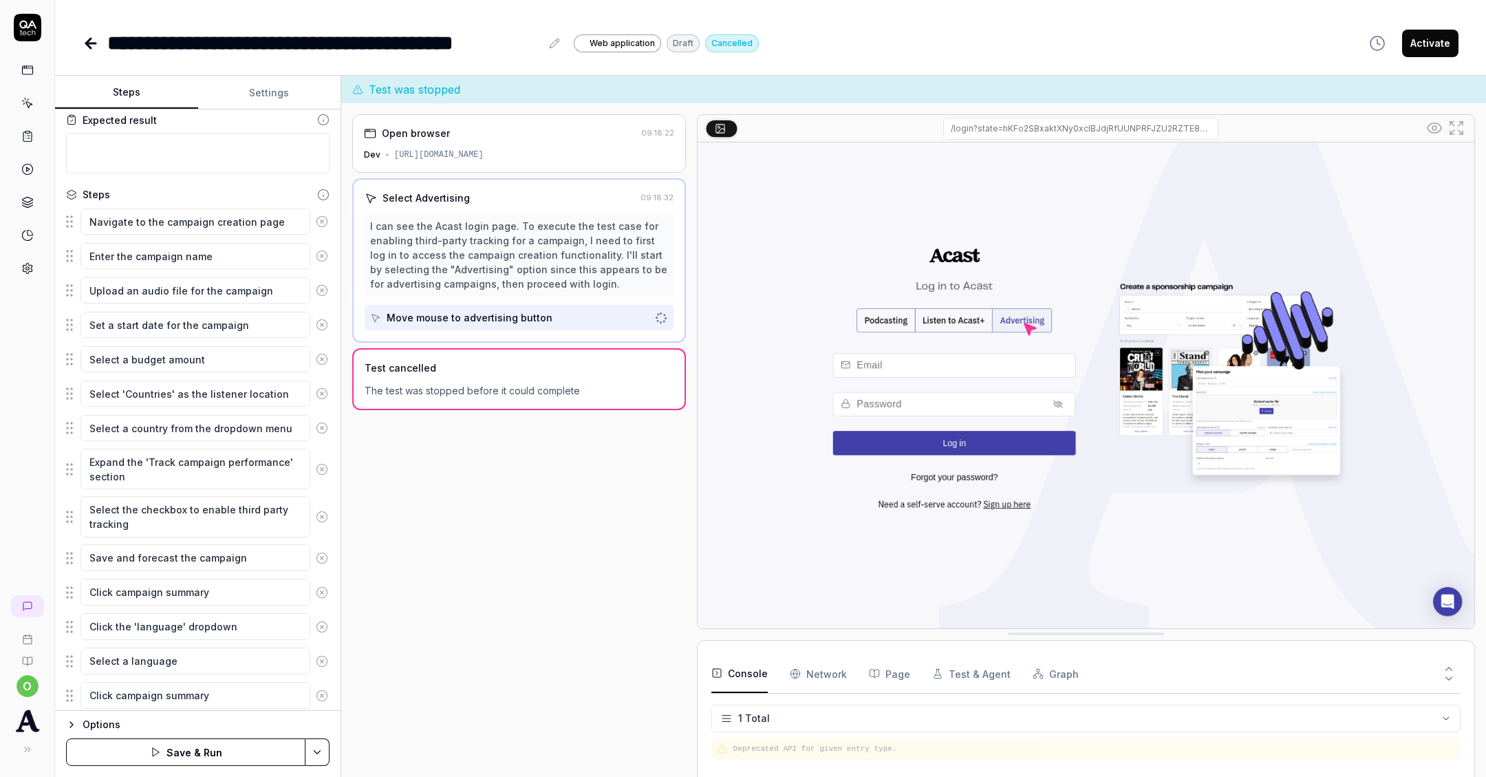
scroll to position [149, 0]
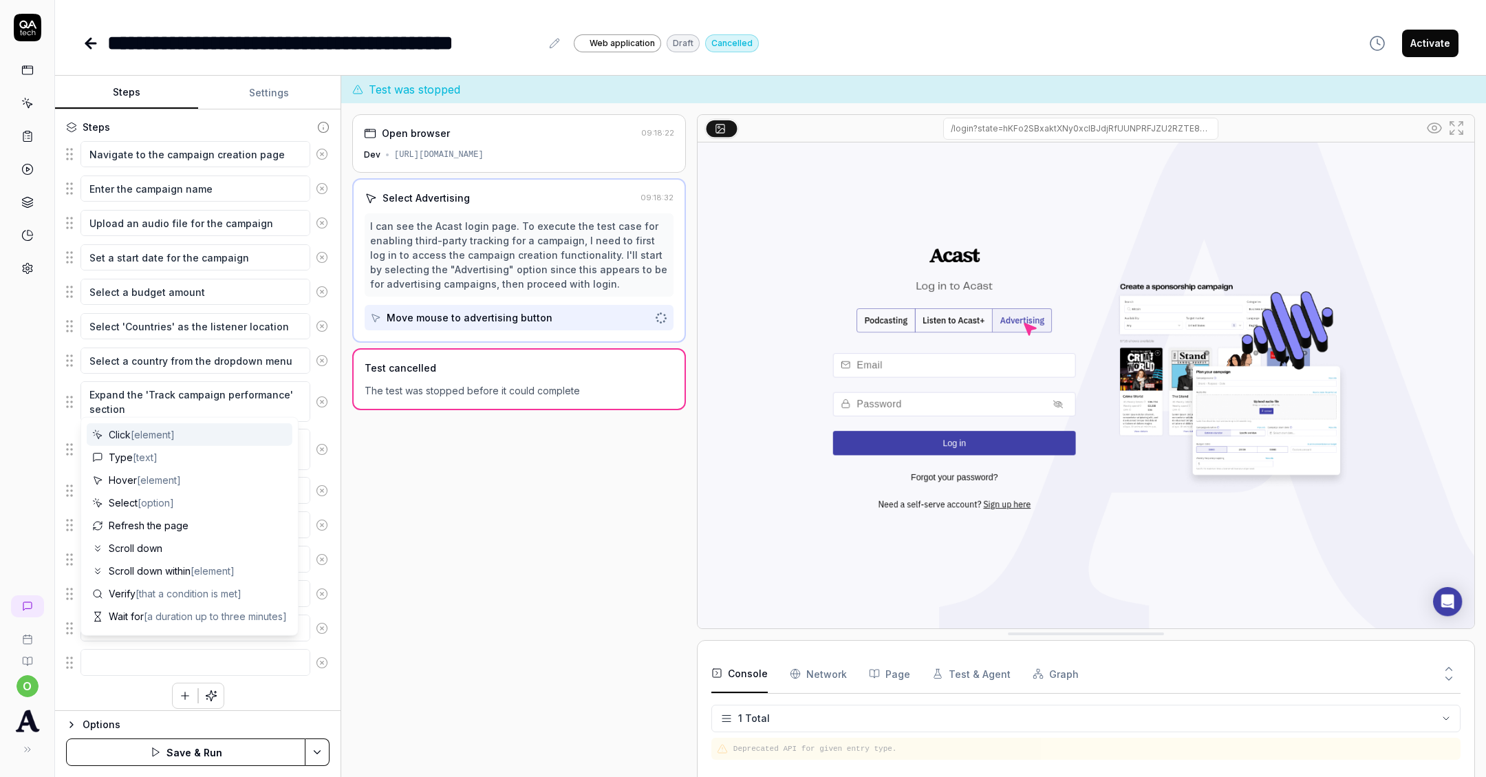
click at [92, 702] on div "Goal Enable third-party tracking for a campaign Expected result Steps Navigate …" at bounding box center [198, 409] width 286 height 601
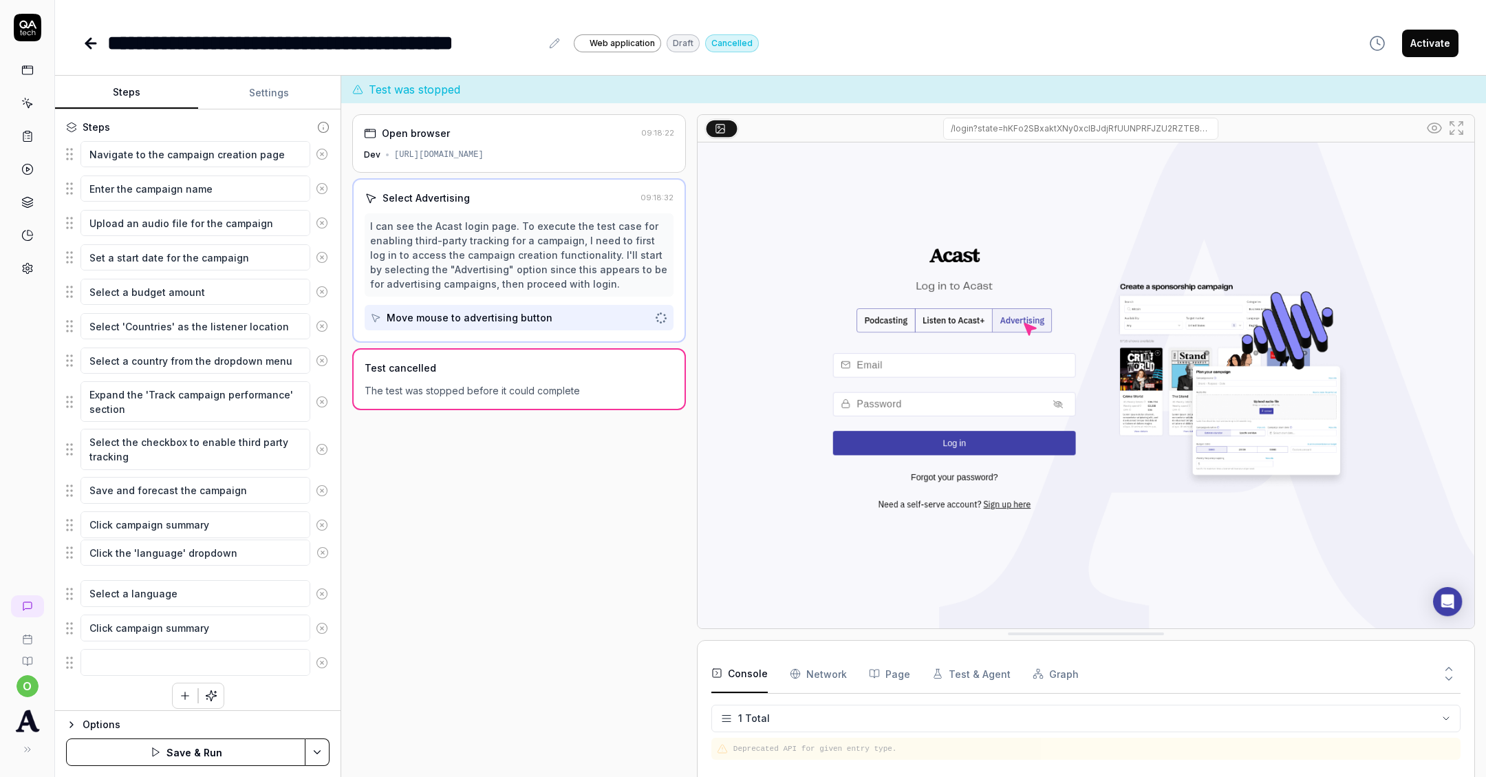
click at [72, 552] on fieldset "Navigate to the campaign creation page Enter the campaign name Upload an audio …" at bounding box center [198, 408] width 264 height 537
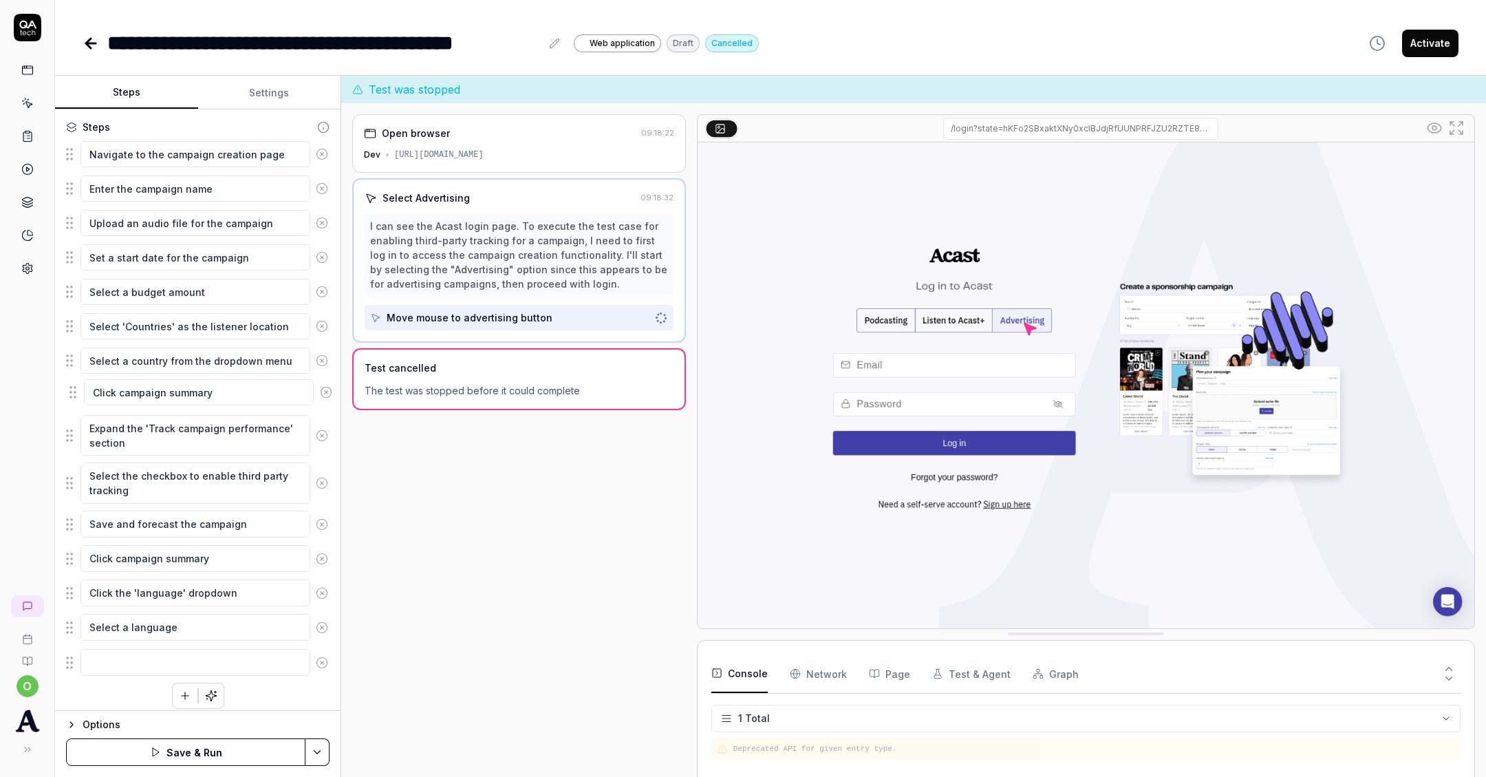
drag, startPoint x: 76, startPoint y: 618, endPoint x: 79, endPoint y: 393, distance: 225.0
click at [79, 393] on fieldset "Navigate to the campaign creation page Enter the campaign name Upload an audio …" at bounding box center [198, 408] width 264 height 537
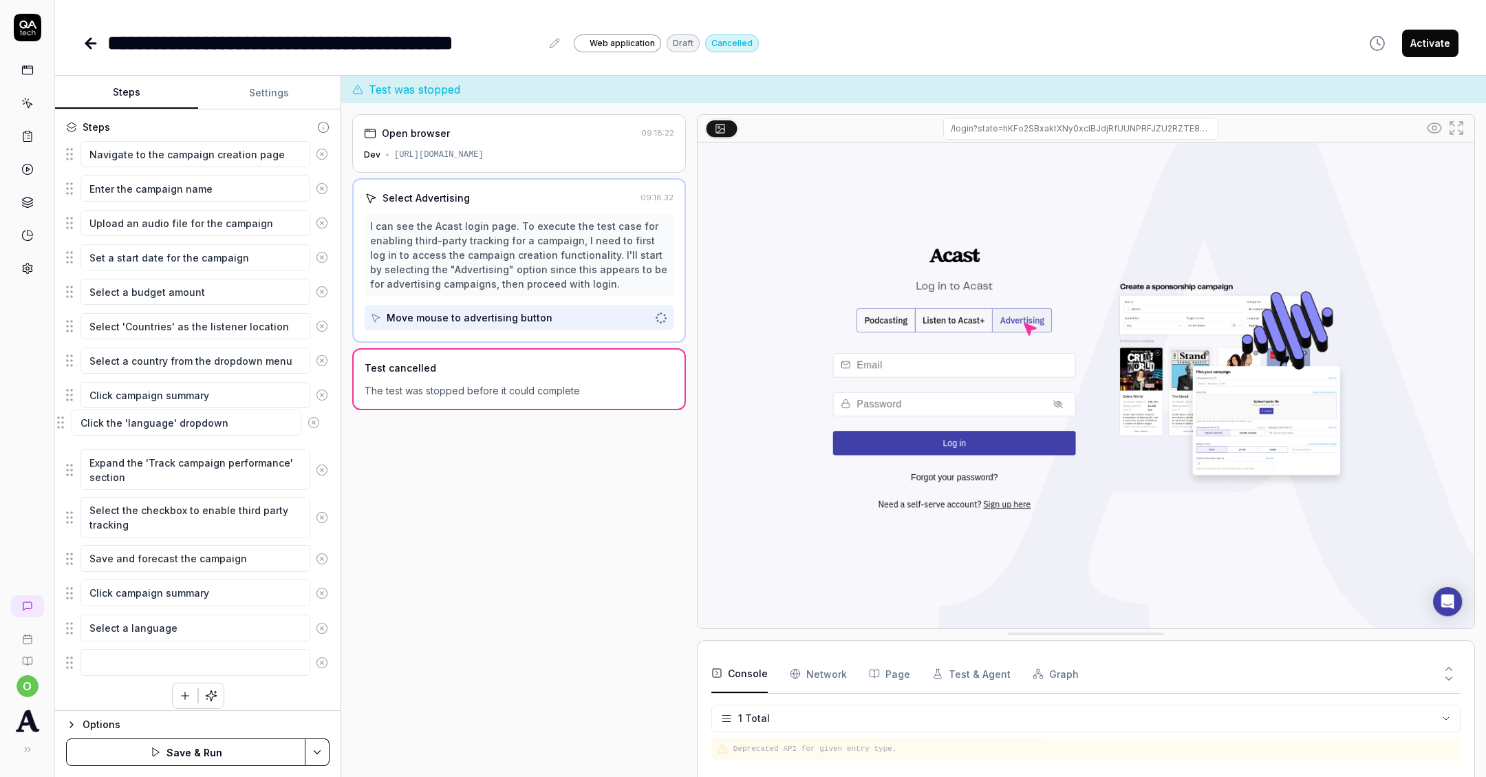
drag, startPoint x: 73, startPoint y: 588, endPoint x: 65, endPoint y: 425, distance: 163.3
click at [66, 424] on fieldset "Navigate to the campaign creation page Enter the campaign name Upload an audio …" at bounding box center [198, 408] width 264 height 537
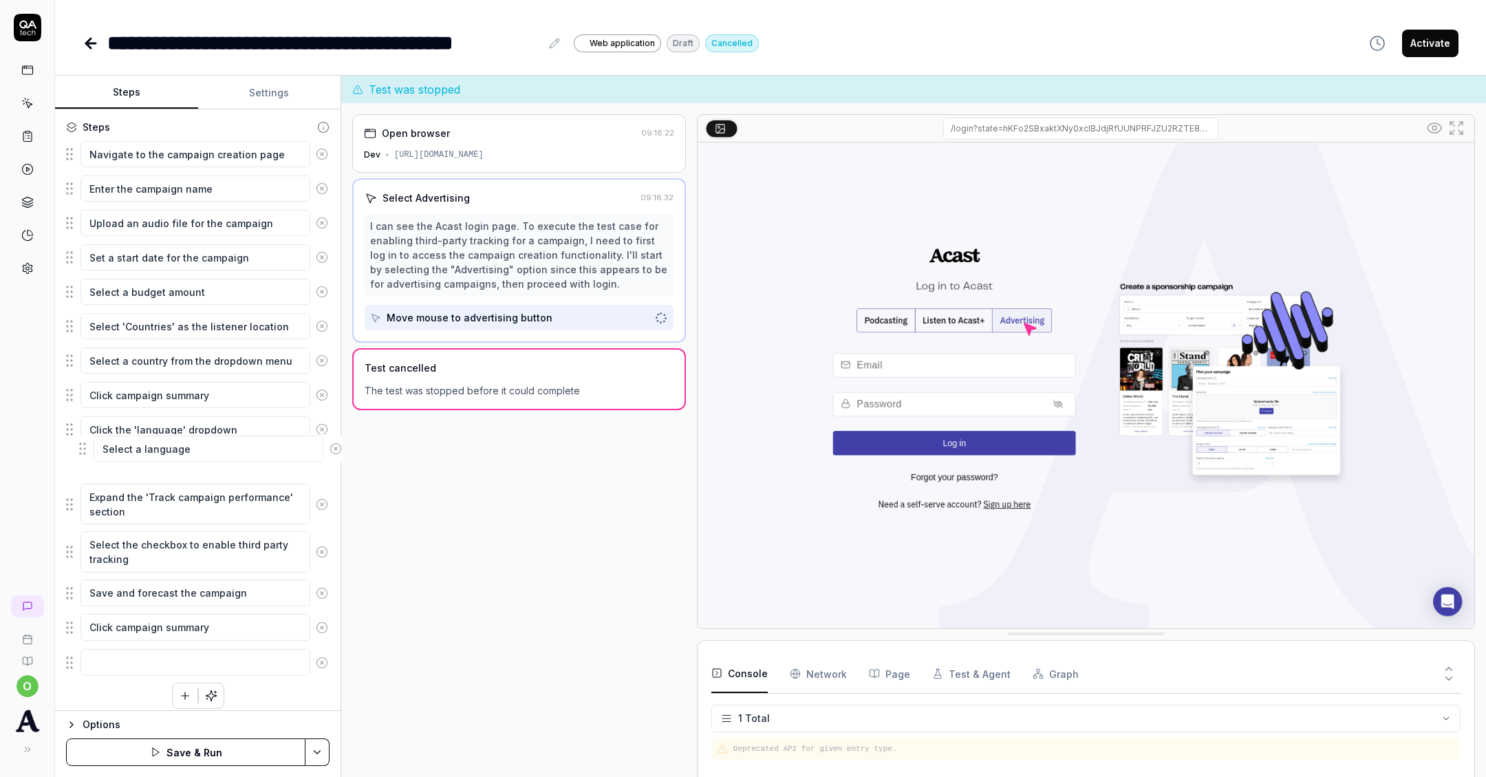
drag, startPoint x: 73, startPoint y: 619, endPoint x: 86, endPoint y: 449, distance: 170.4
click at [86, 449] on fieldset "Navigate to the campaign creation page Enter the campaign name Upload an audio …" at bounding box center [198, 408] width 264 height 537
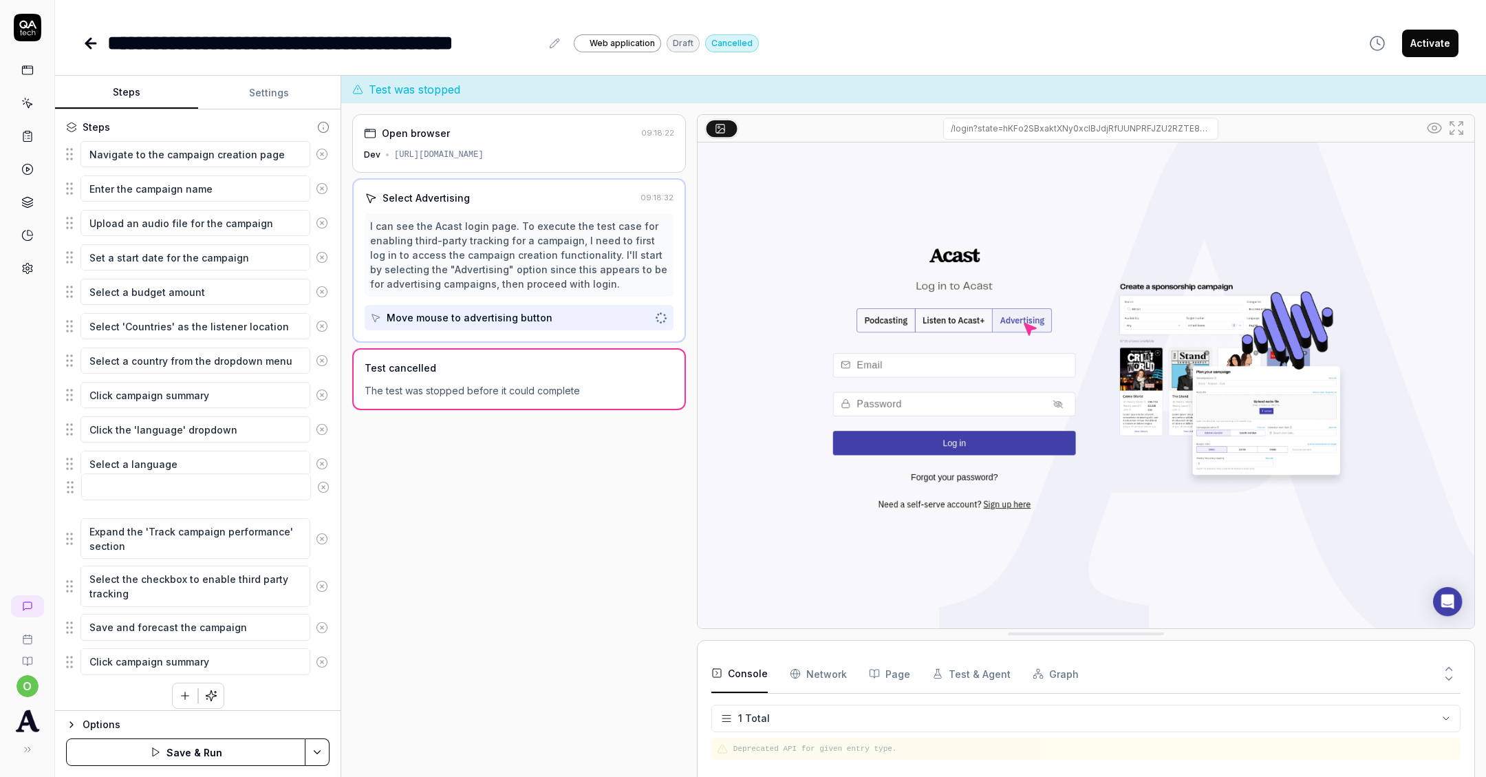
drag, startPoint x: 71, startPoint y: 653, endPoint x: 72, endPoint y: 489, distance: 163.8
click at [72, 489] on fieldset "Navigate to the campaign creation page Enter the campaign name Upload an audio …" at bounding box center [198, 408] width 264 height 537
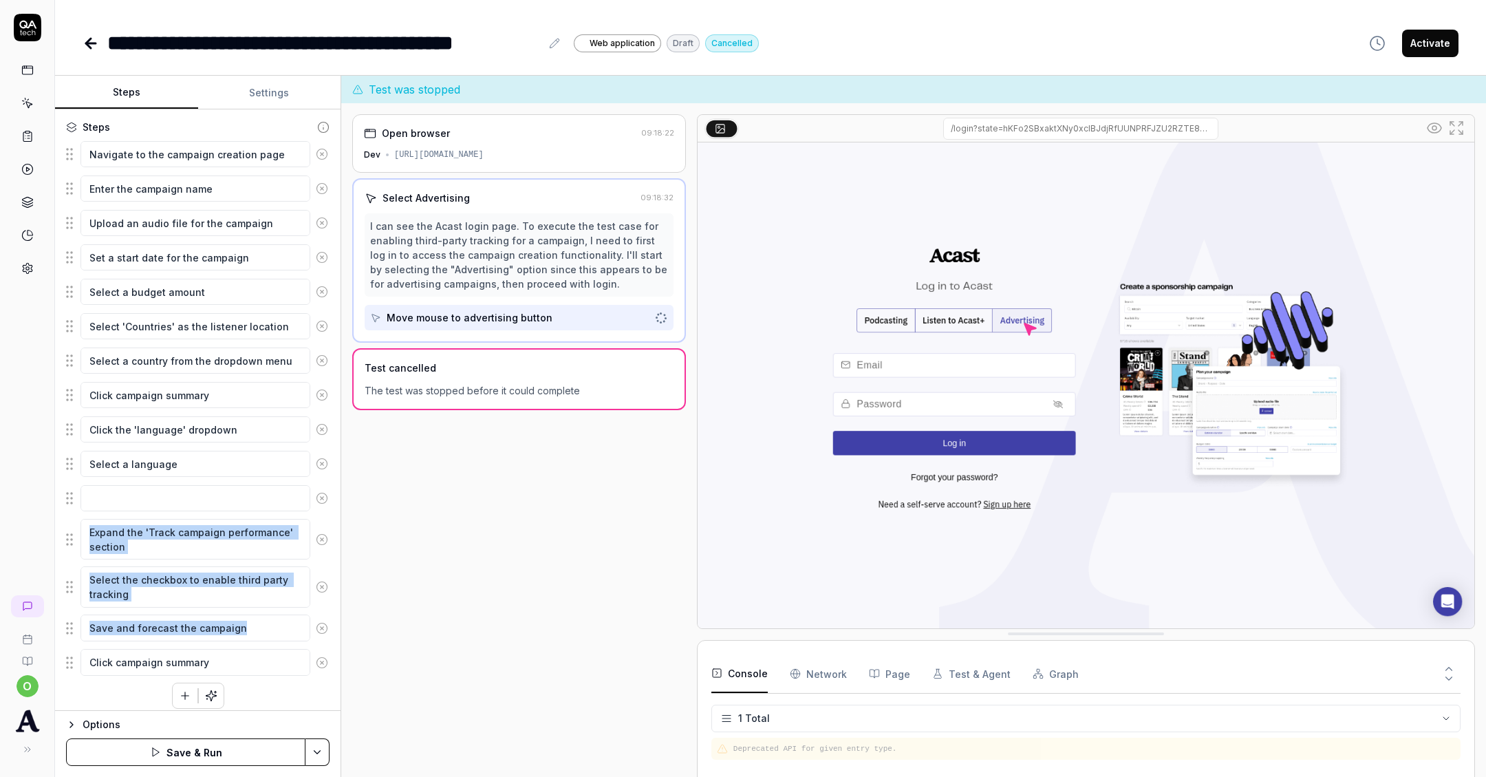
drag, startPoint x: 65, startPoint y: 658, endPoint x: 72, endPoint y: 497, distance: 161.2
click at [72, 496] on div "Goal Enable third-party tracking for a campaign Expected result Steps Navigate …" at bounding box center [198, 409] width 286 height 601
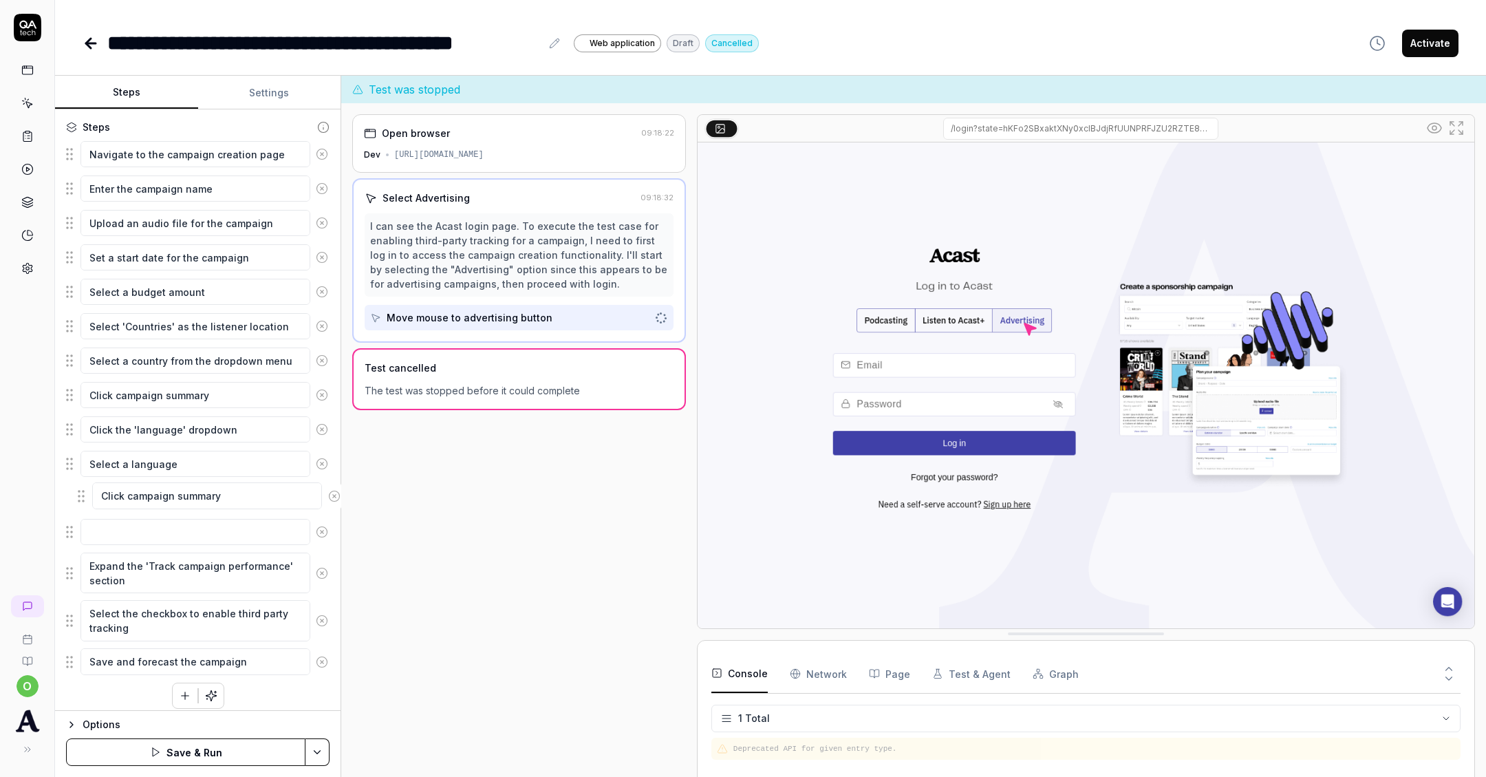
drag, startPoint x: 74, startPoint y: 651, endPoint x: 85, endPoint y: 493, distance: 157.9
click at [85, 493] on fieldset "Navigate to the campaign creation page Enter the campaign name Upload an audio …" at bounding box center [198, 408] width 264 height 537
click at [166, 749] on button "Save & Run" at bounding box center [185, 752] width 239 height 28
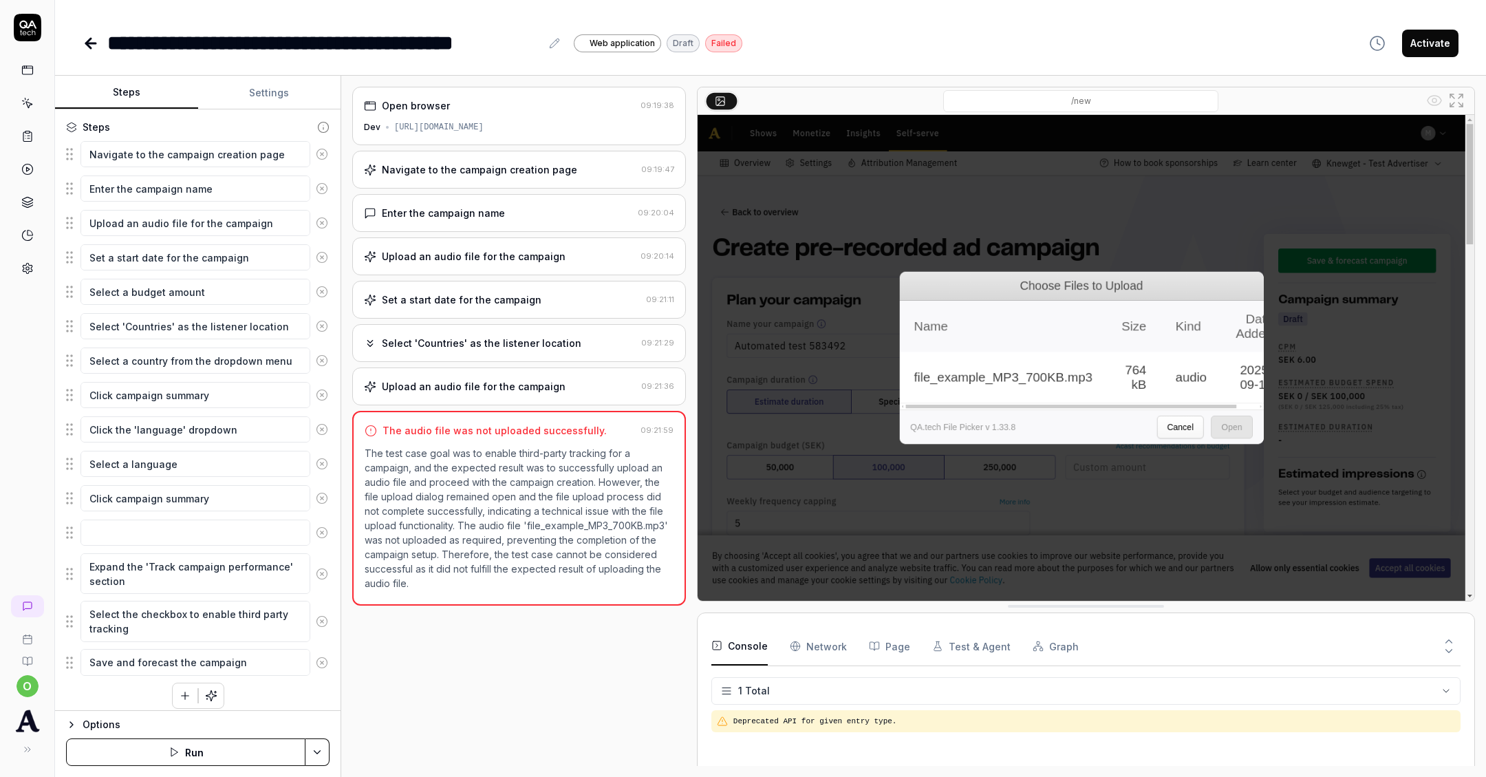
click at [325, 220] on icon at bounding box center [322, 223] width 12 height 12
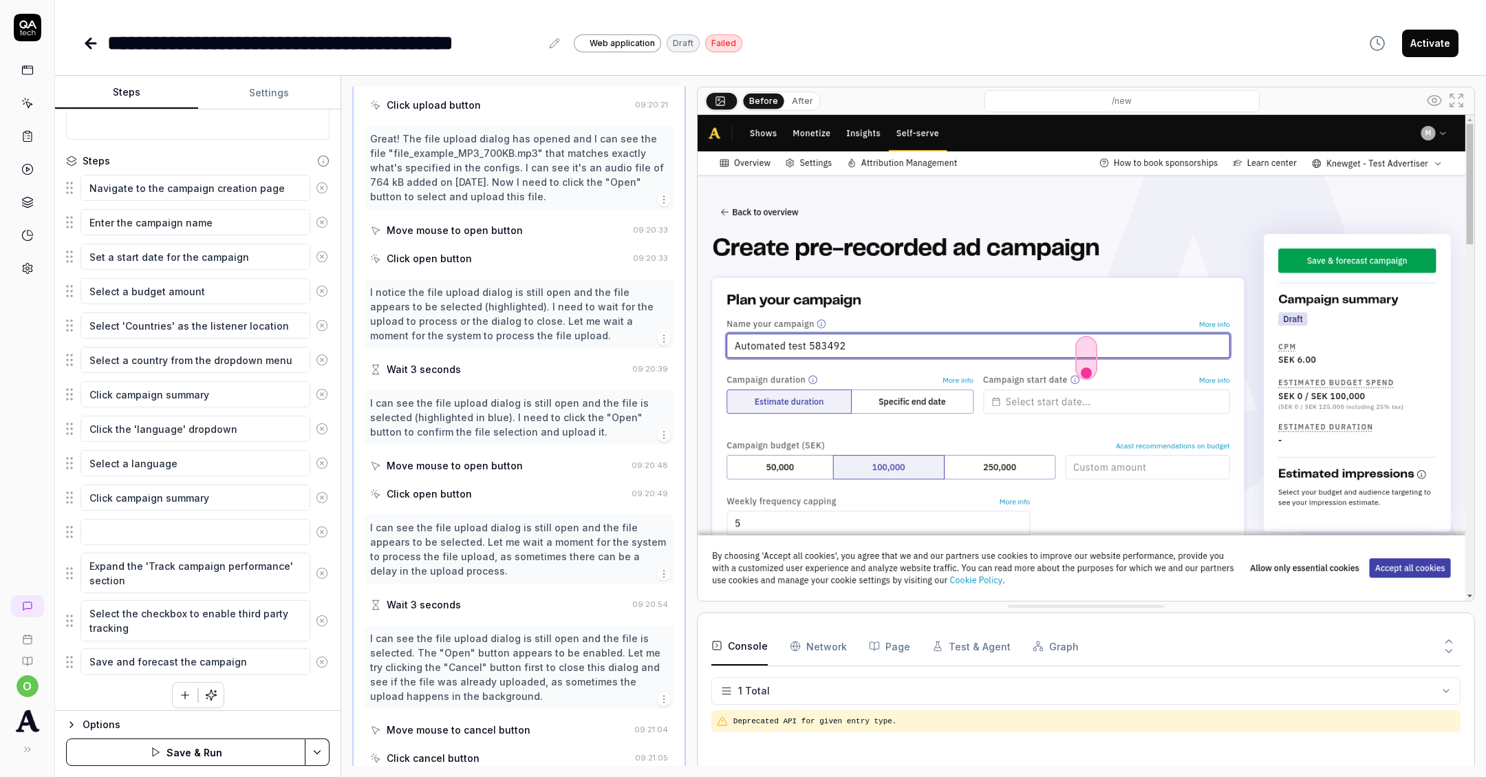
scroll to position [411, 0]
click at [246, 744] on button "Save & Run" at bounding box center [185, 752] width 239 height 28
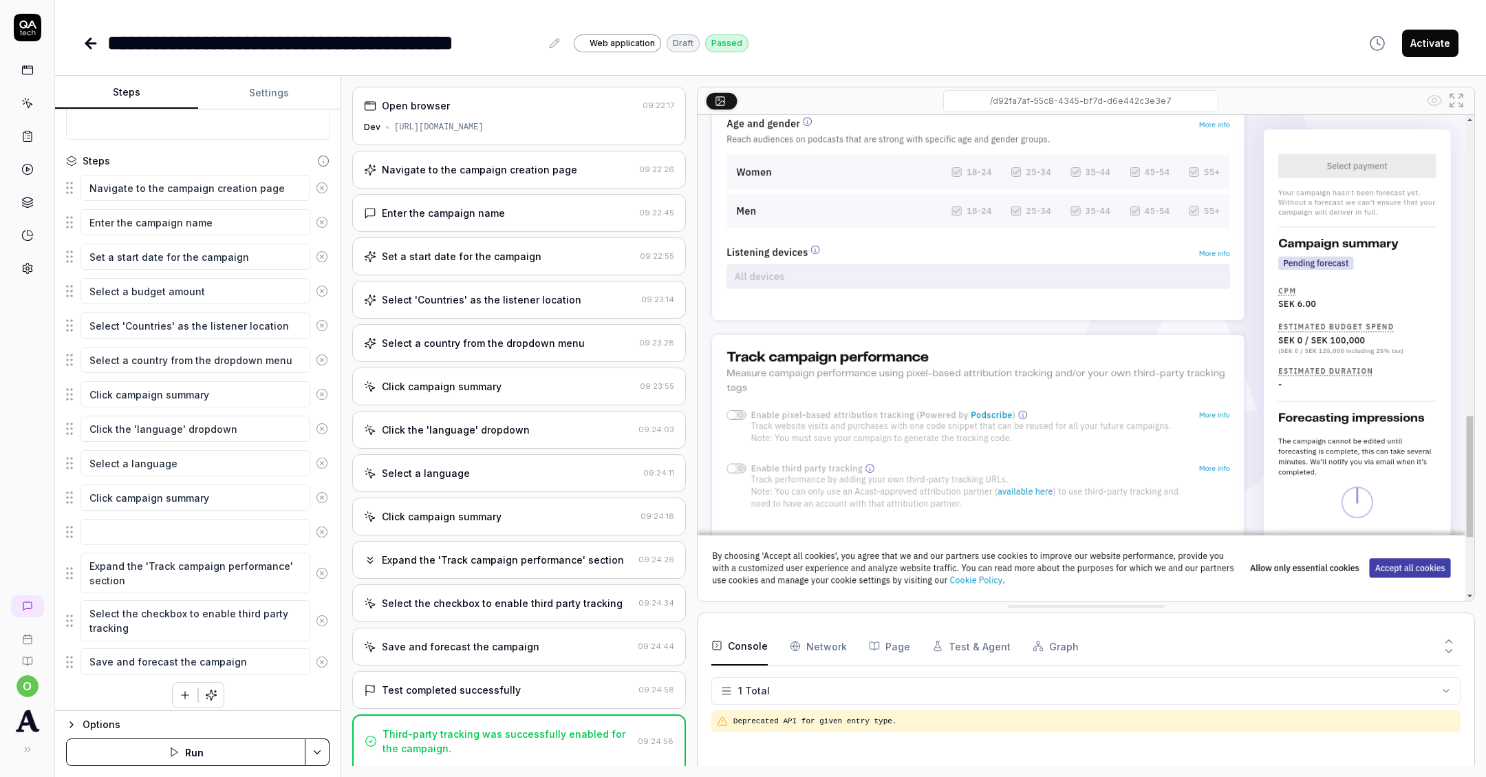
click at [1407, 36] on button "Activate" at bounding box center [1430, 44] width 56 height 28
click at [24, 21] on icon at bounding box center [27, 25] width 17 height 8
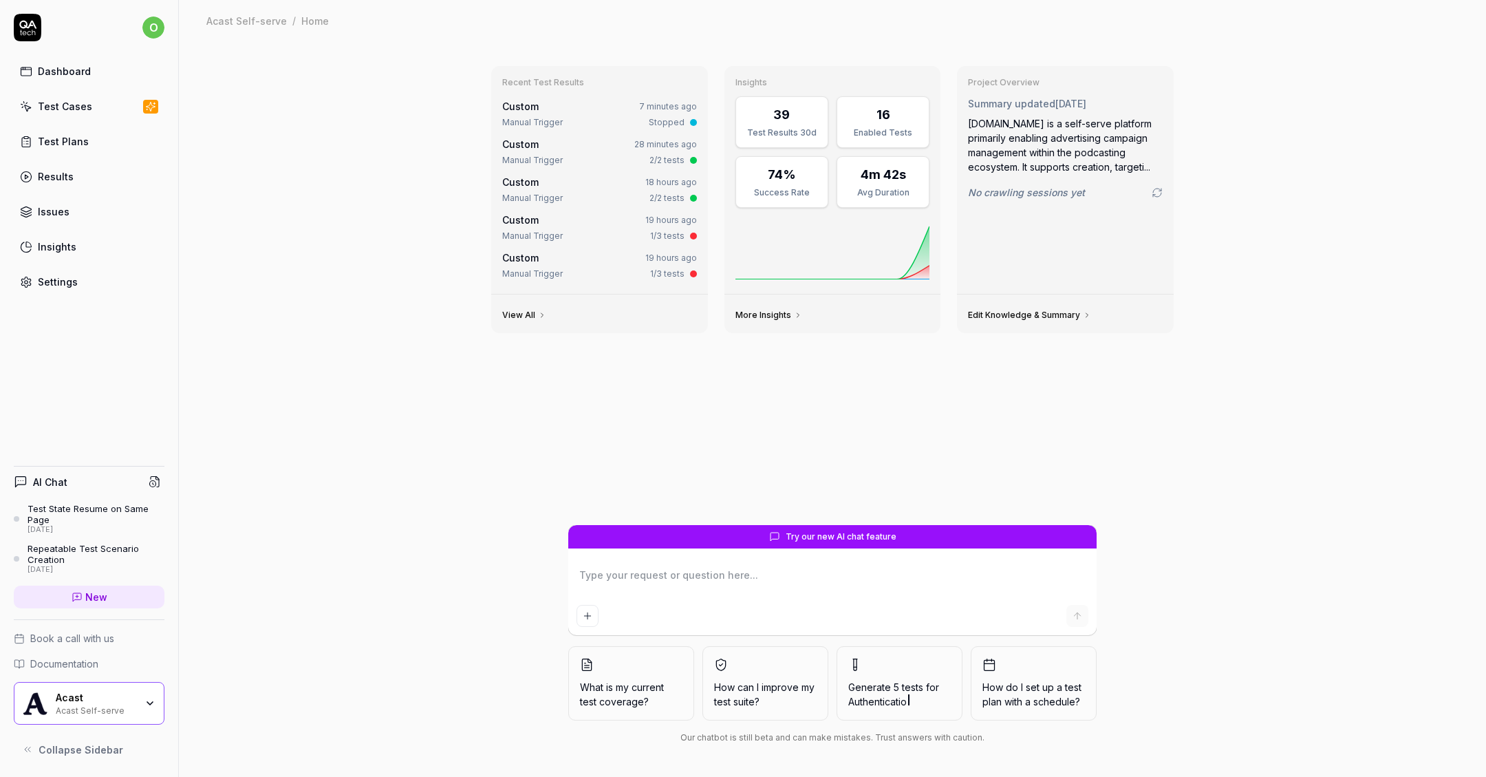
click at [83, 119] on div "Dashboard Test Cases Test Plans Results Issues Insights Settings" at bounding box center [89, 176] width 151 height 237
click at [88, 94] on link "Test Cases" at bounding box center [89, 106] width 151 height 27
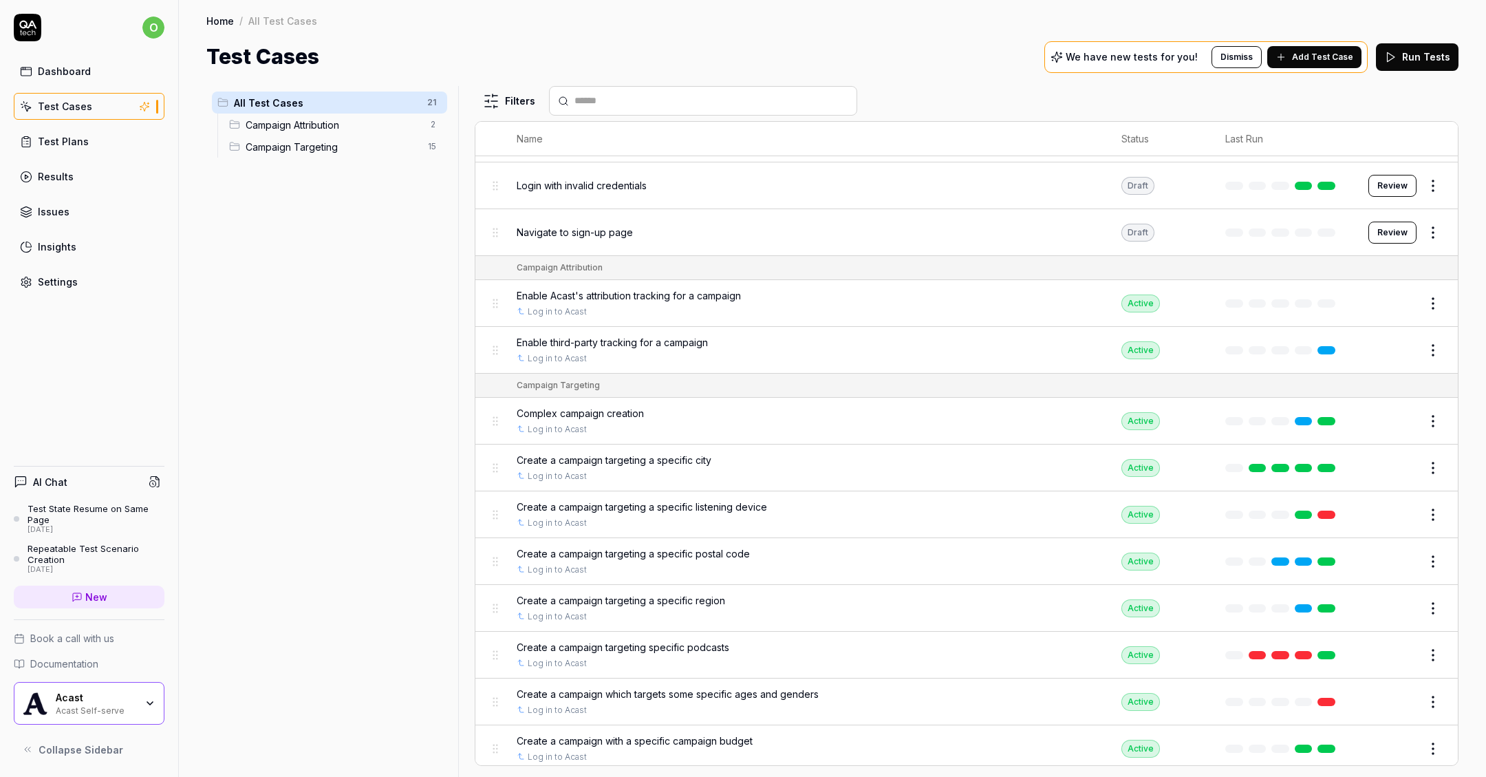
scroll to position [109, 0]
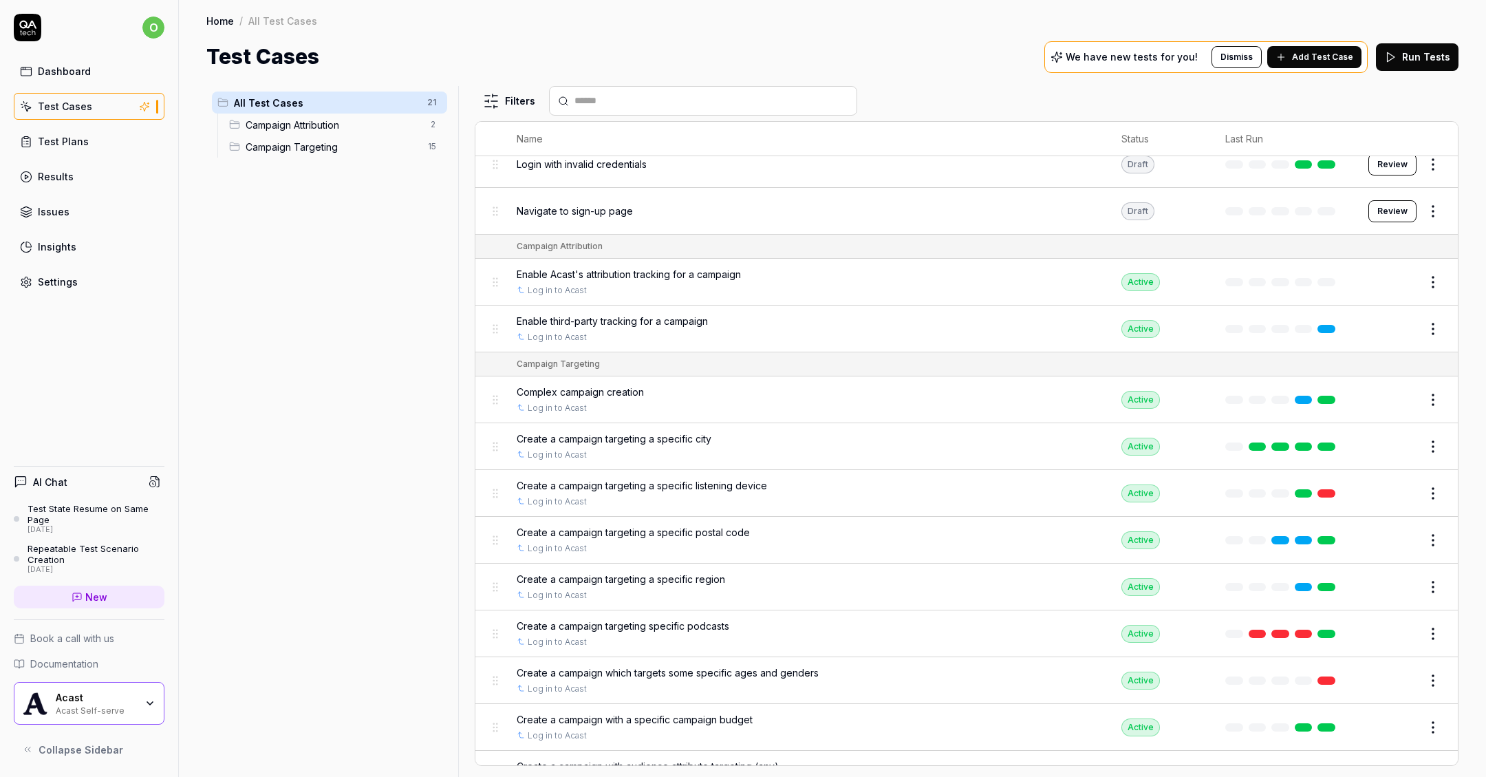
click at [631, 484] on span "Create a campaign targeting a specific listening device" at bounding box center [642, 485] width 250 height 14
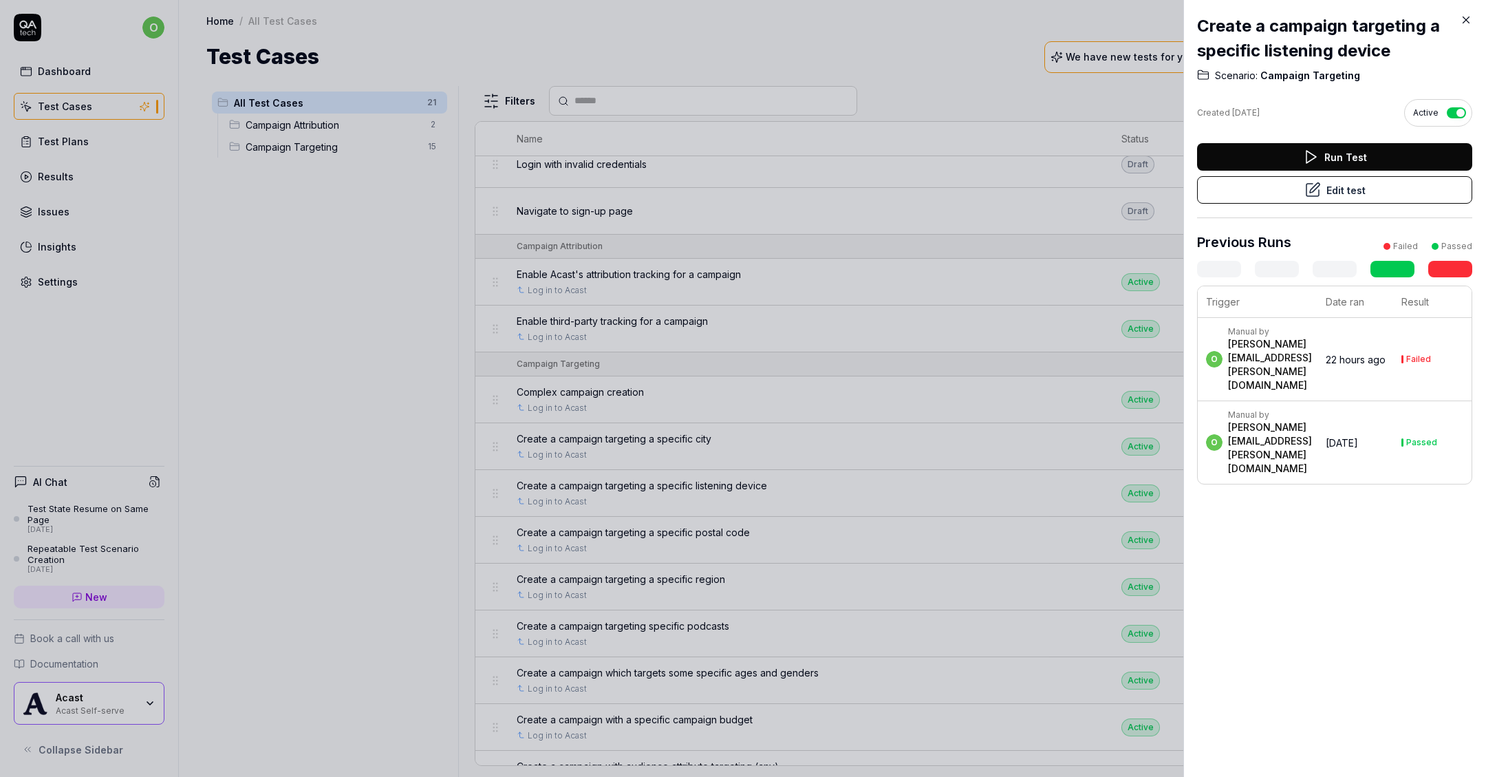
click at [1258, 193] on button "Edit test" at bounding box center [1334, 190] width 275 height 28
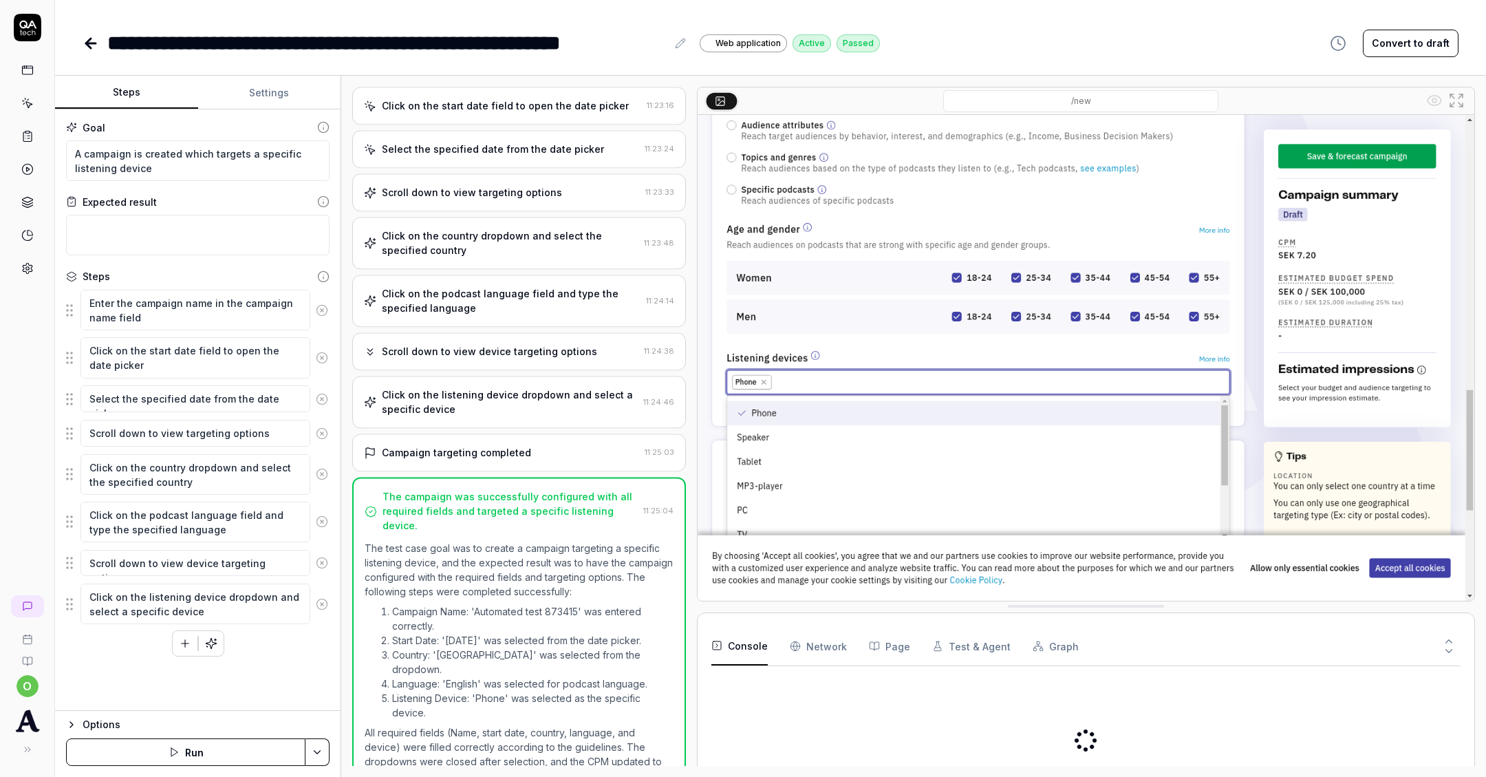
scroll to position [205, 0]
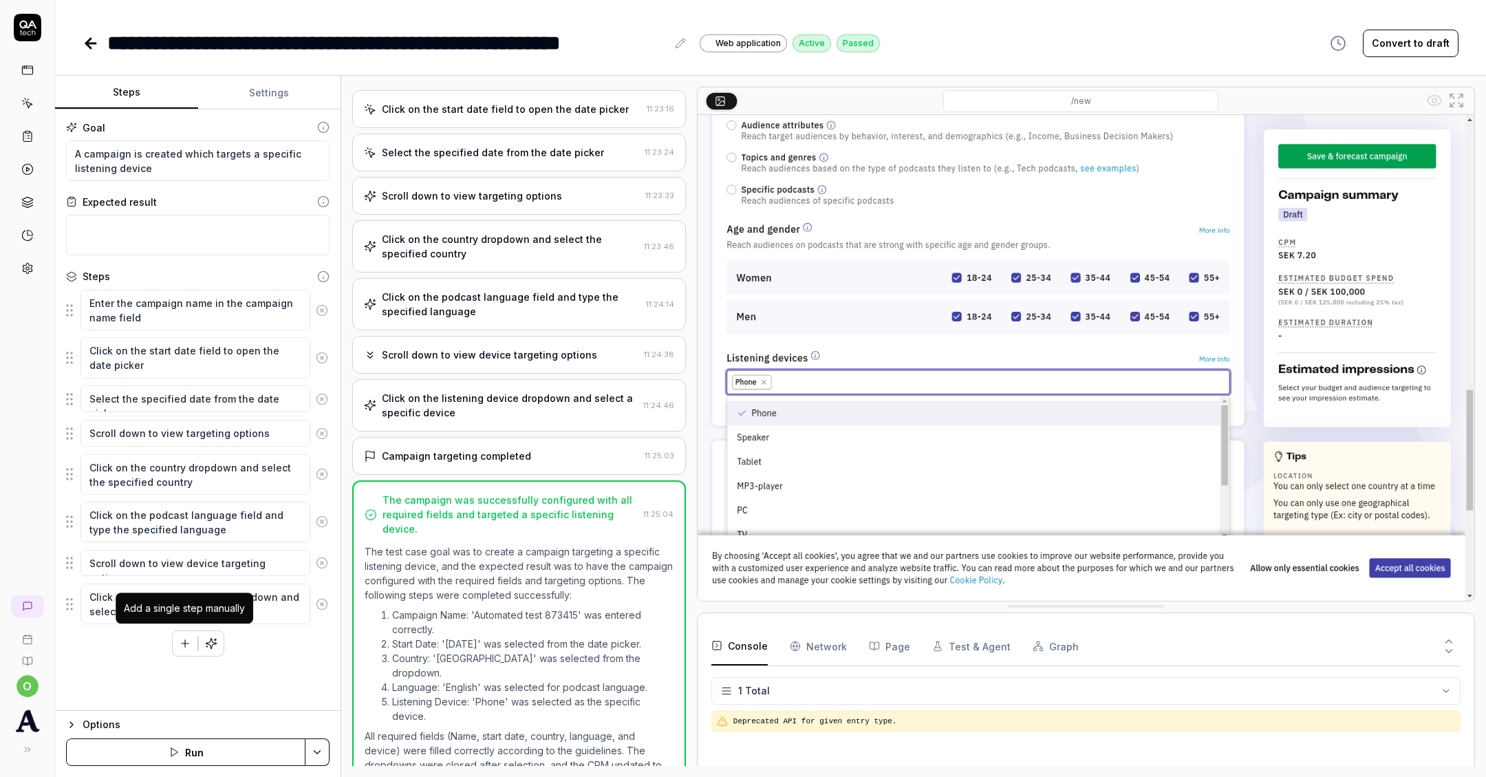
click at [182, 646] on button "button" at bounding box center [185, 643] width 25 height 25
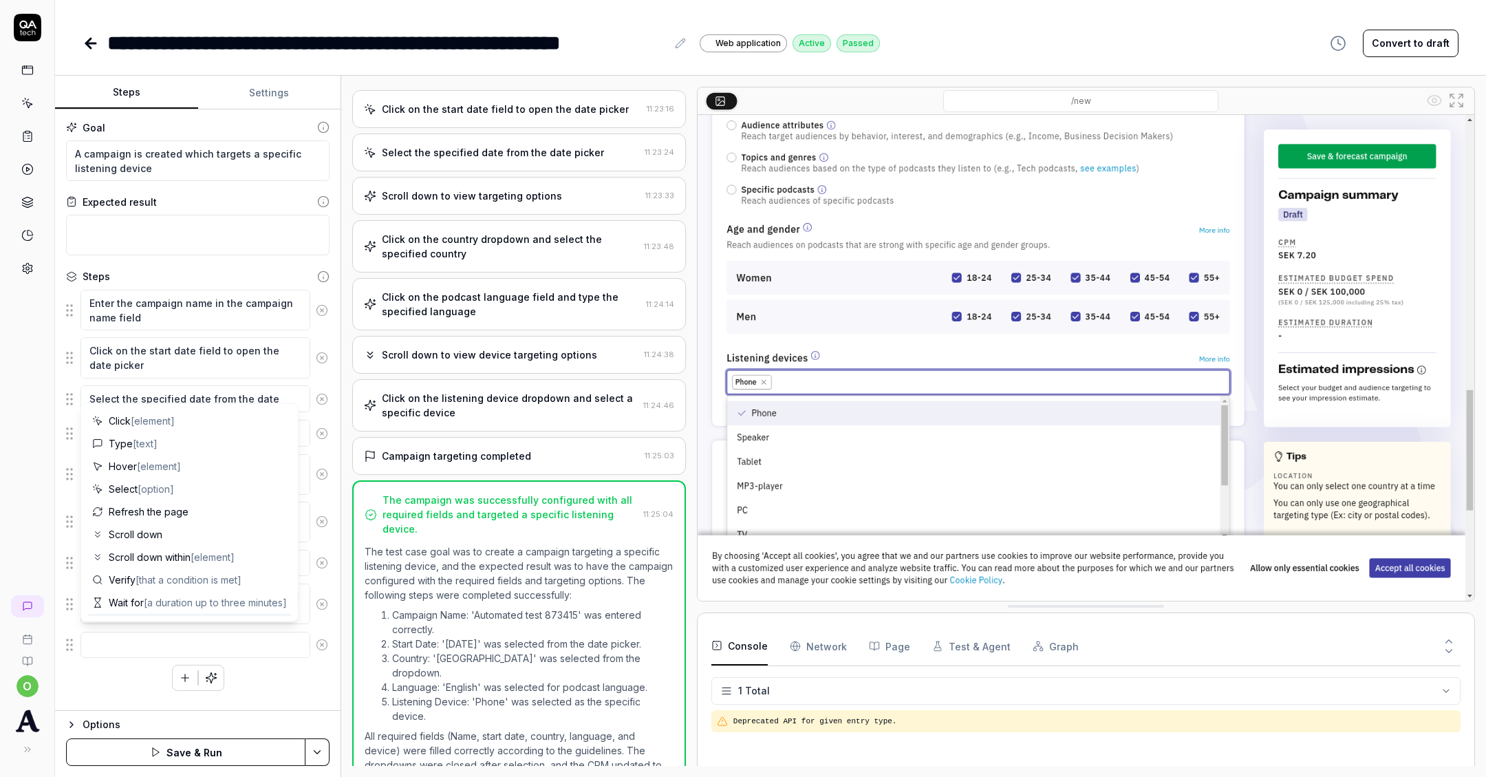
click at [129, 687] on div "Goal A campaign is created which targets a specific listening device Expected r…" at bounding box center [198, 409] width 286 height 601
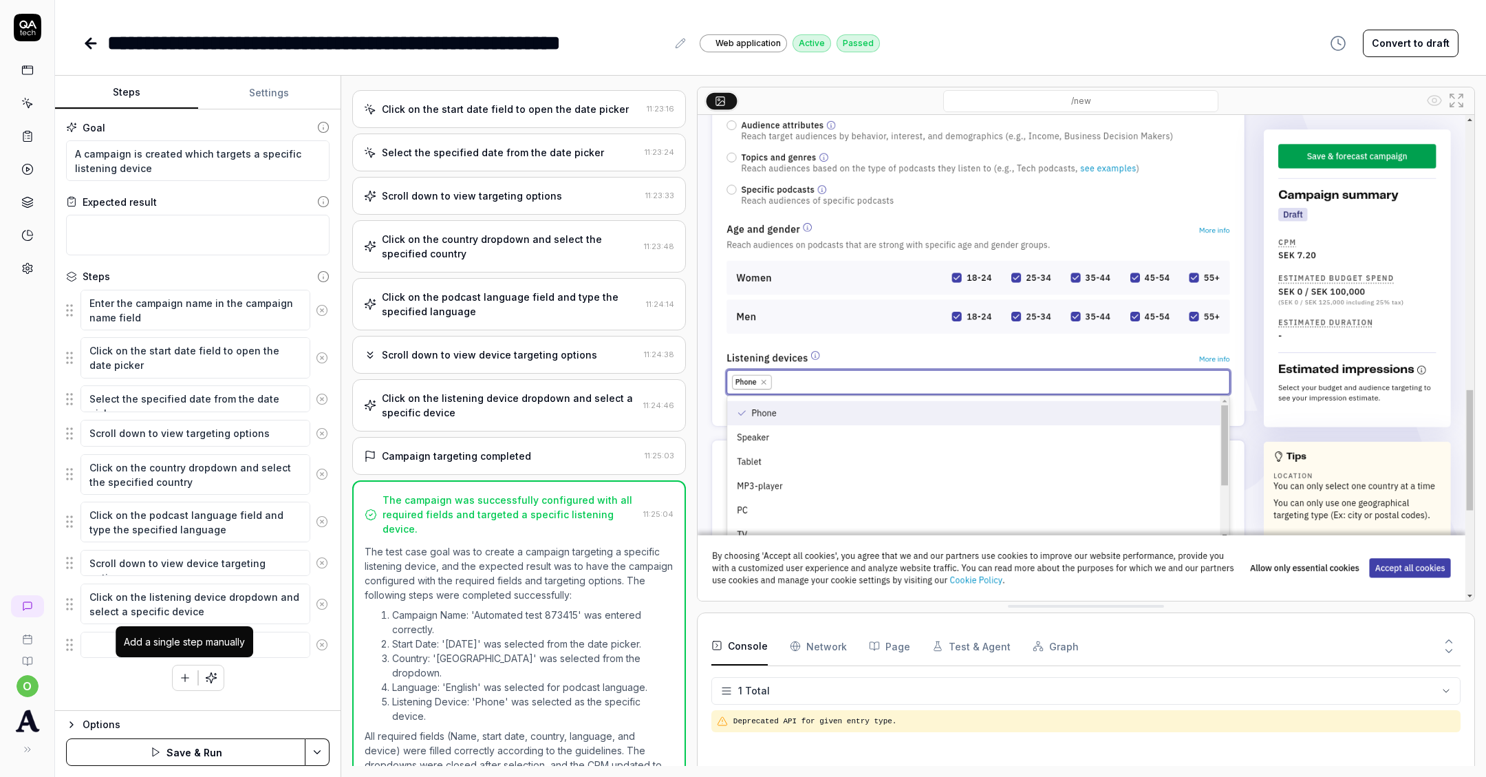
click at [184, 672] on icon "button" at bounding box center [185, 678] width 12 height 12
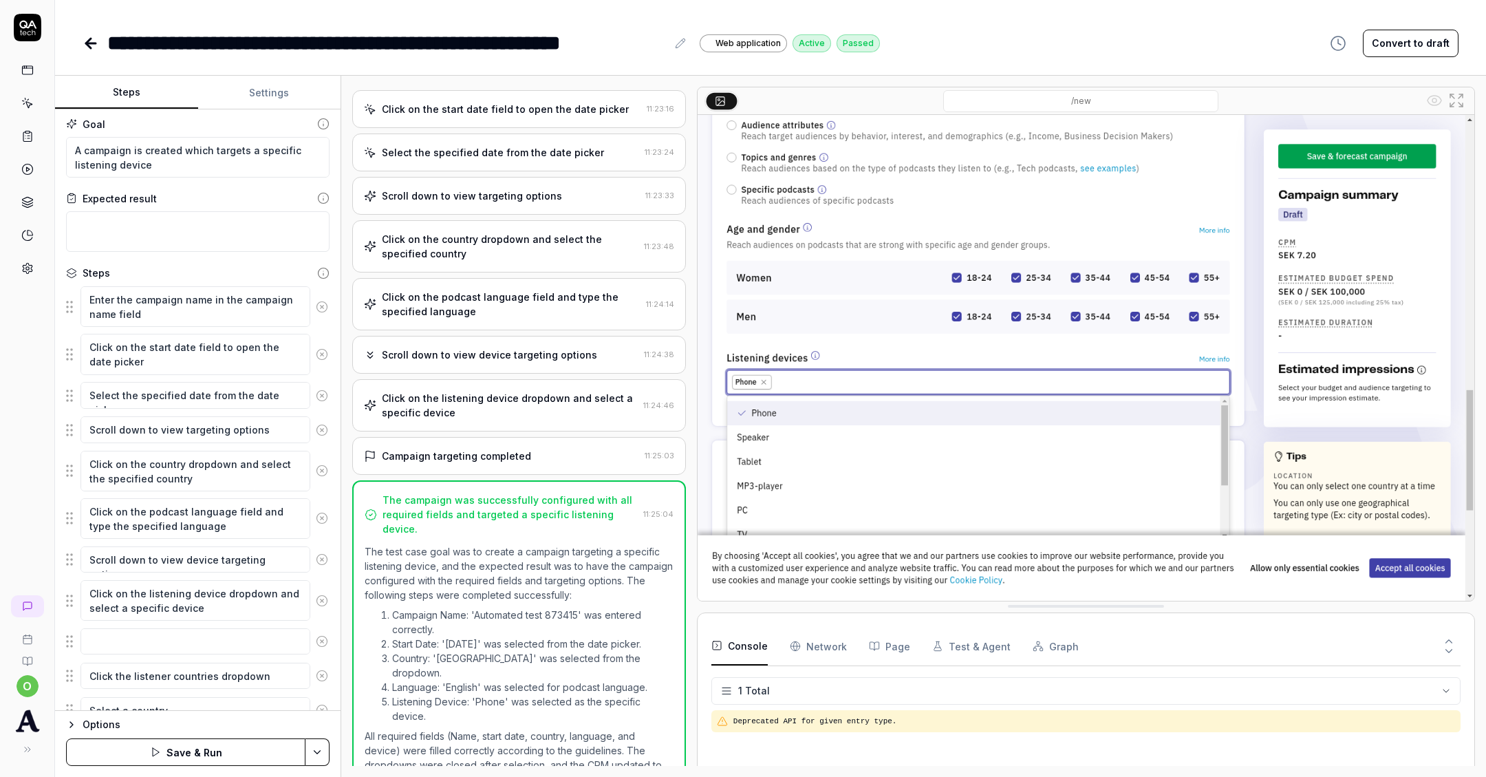
scroll to position [87, 0]
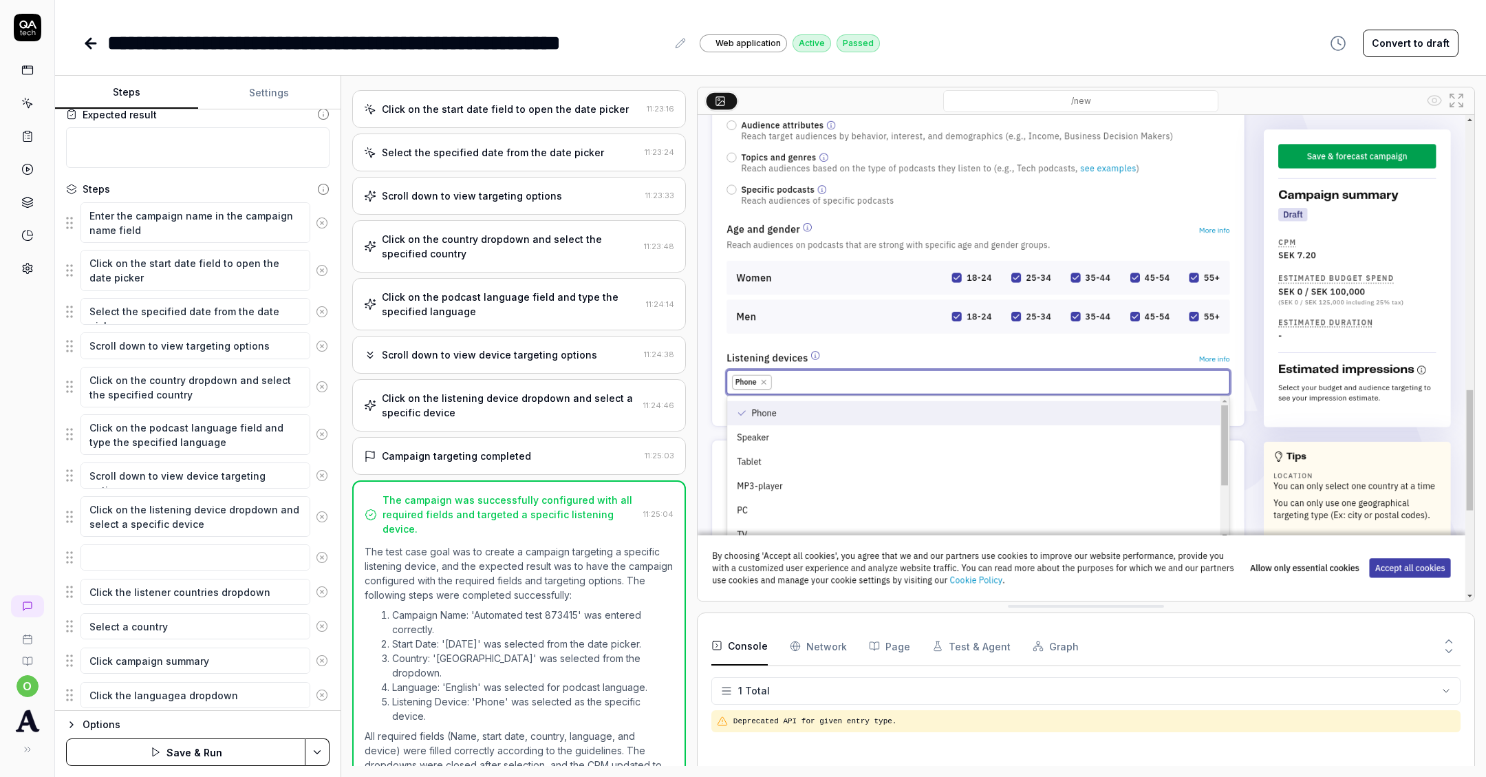
click at [178, 688] on textarea "Click the languagea dropdown" at bounding box center [195, 695] width 230 height 26
click at [243, 689] on textarea "Click the language dropdown" at bounding box center [195, 695] width 230 height 26
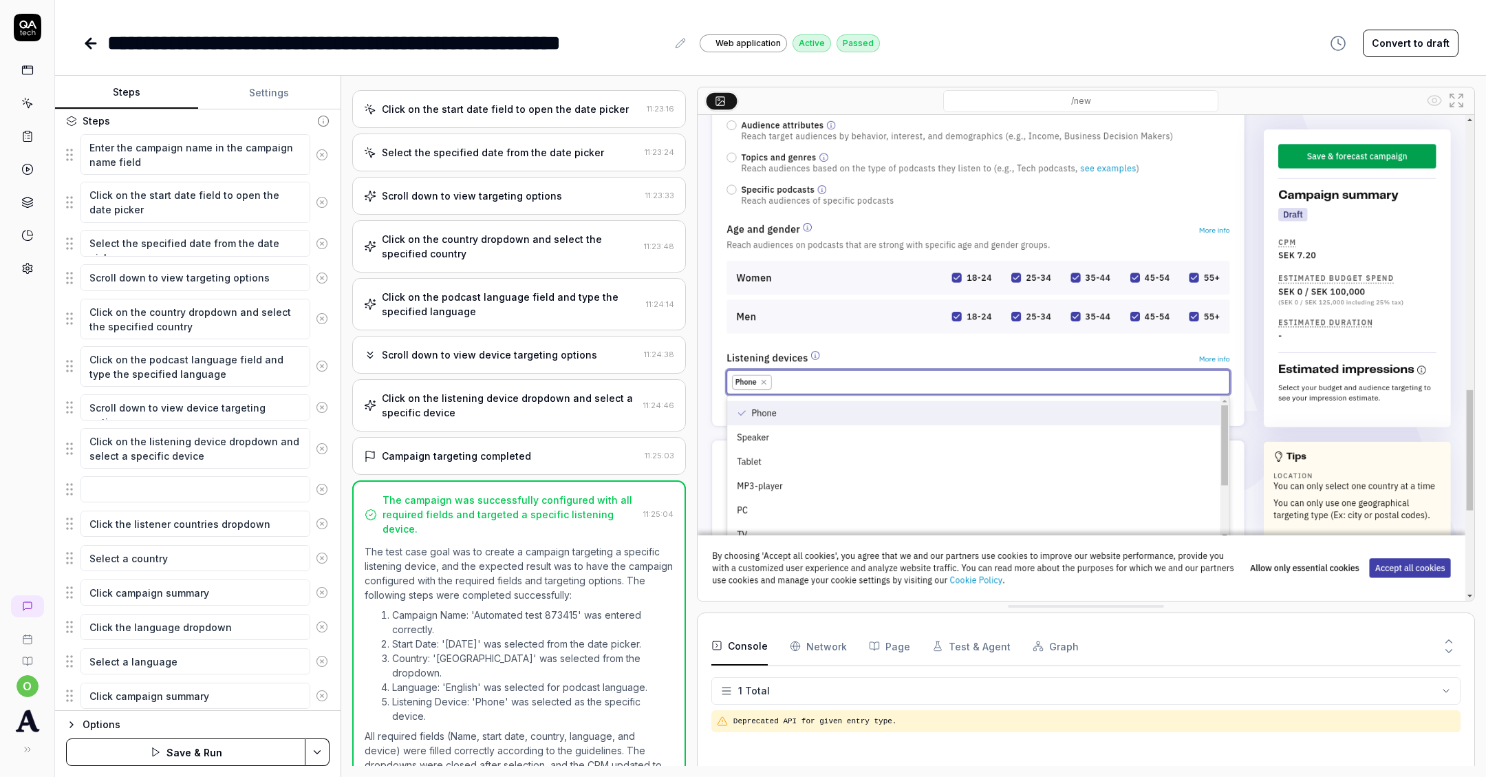
scroll to position [223, 0]
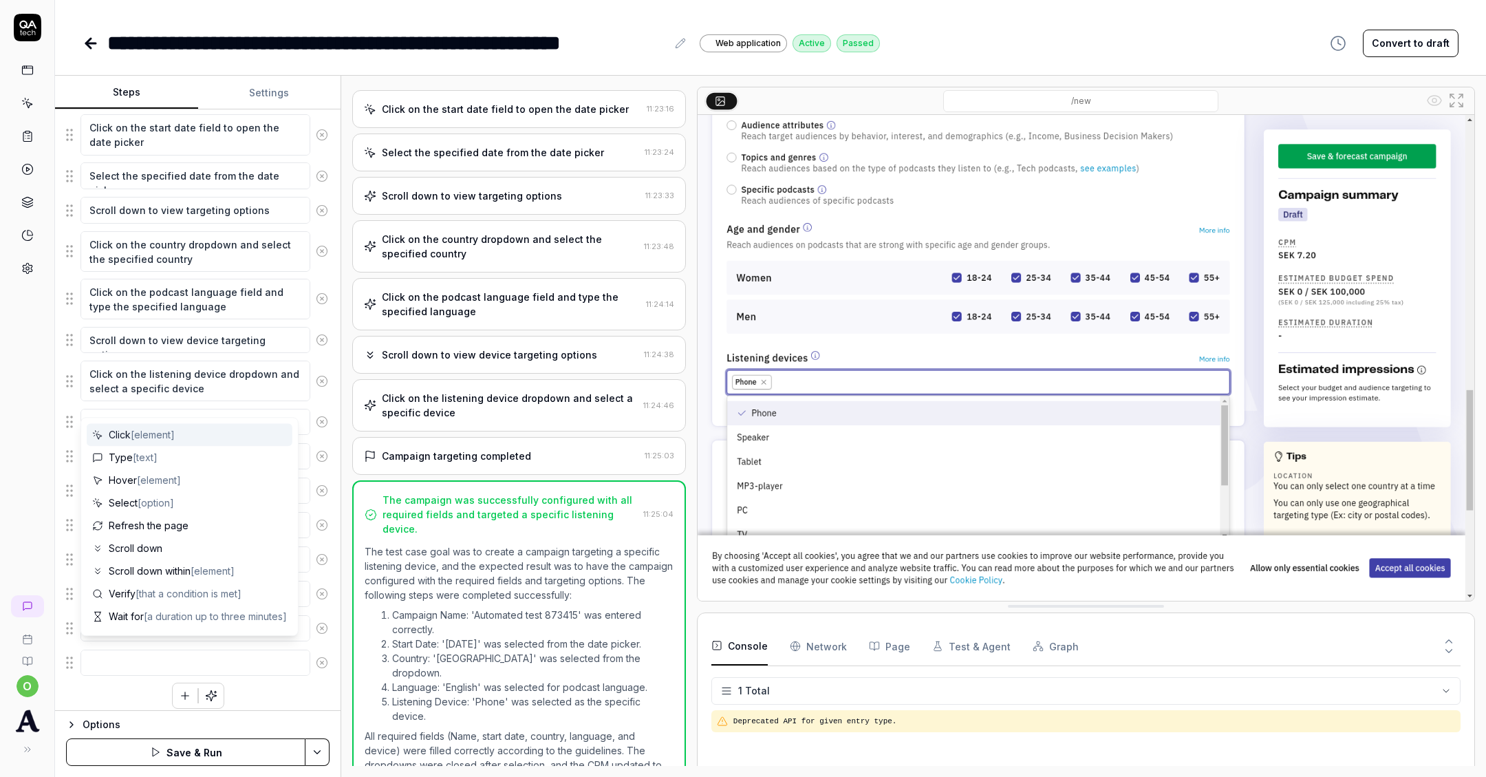
click at [29, 409] on div "o" at bounding box center [27, 388] width 55 height 777
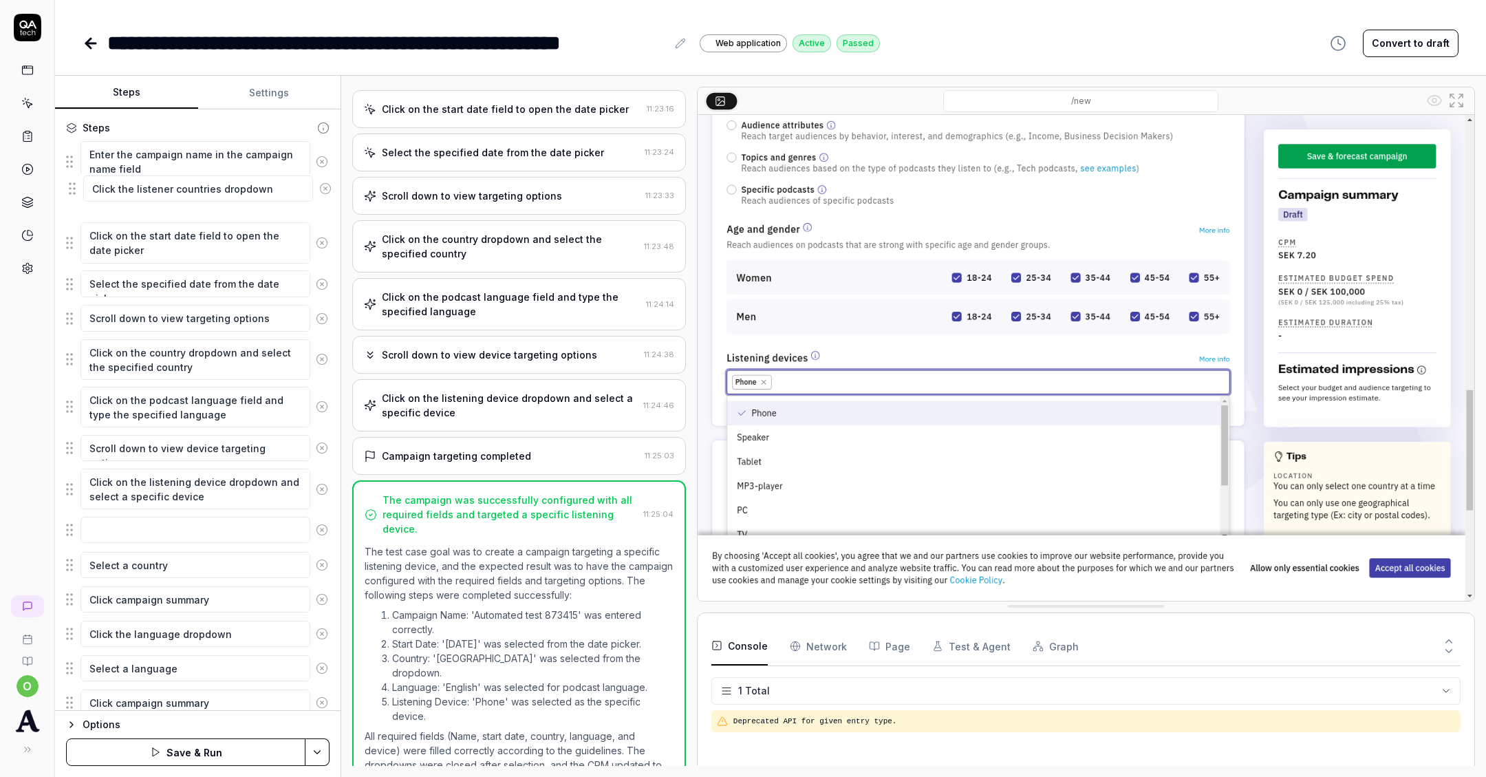
scroll to position [148, 0]
drag, startPoint x: 74, startPoint y: 454, endPoint x: 74, endPoint y: 294, distance: 160.3
click at [74, 294] on fieldset "Enter the campaign name in the campaign name field Click on the start date fiel…" at bounding box center [198, 446] width 264 height 611
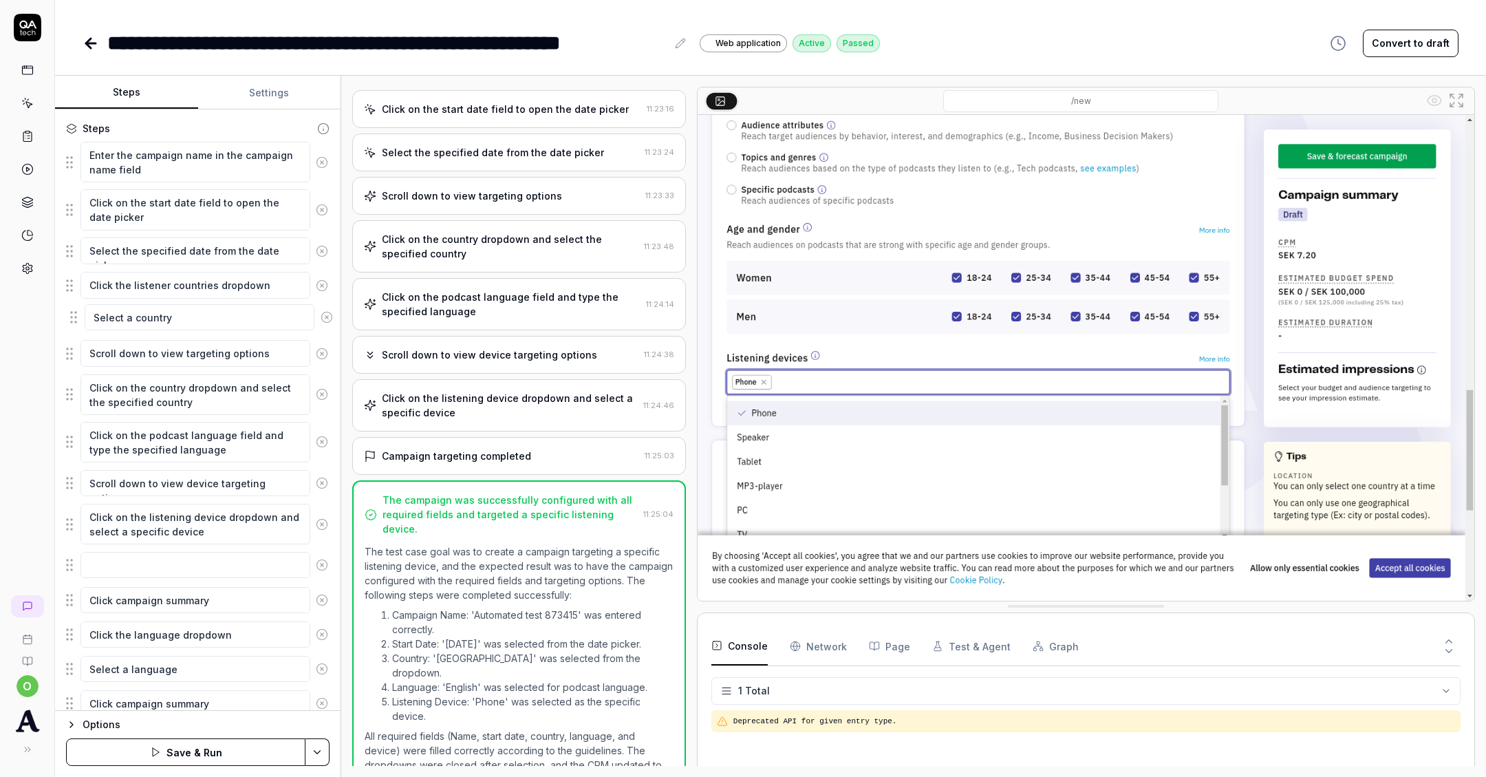
drag, startPoint x: 69, startPoint y: 562, endPoint x: 73, endPoint y: 319, distance: 242.9
click at [73, 319] on fieldset "Enter the campaign name in the campaign name field Click on the start date fiel…" at bounding box center [198, 446] width 264 height 611
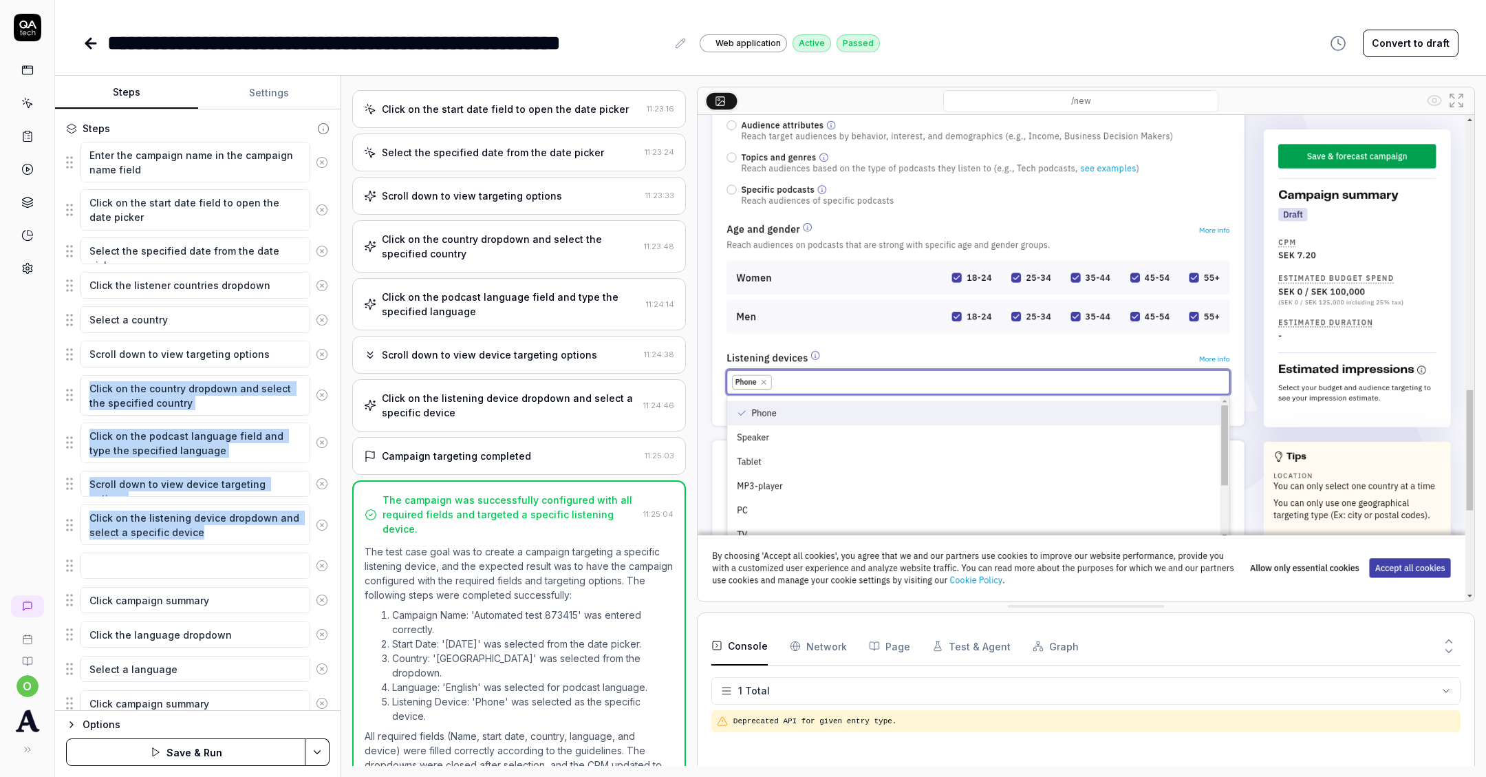
drag, startPoint x: 69, startPoint y: 603, endPoint x: 61, endPoint y: 380, distance: 222.4
click at [61, 380] on div "Goal A campaign is created which targets a specific listening device Expected r…" at bounding box center [198, 409] width 286 height 601
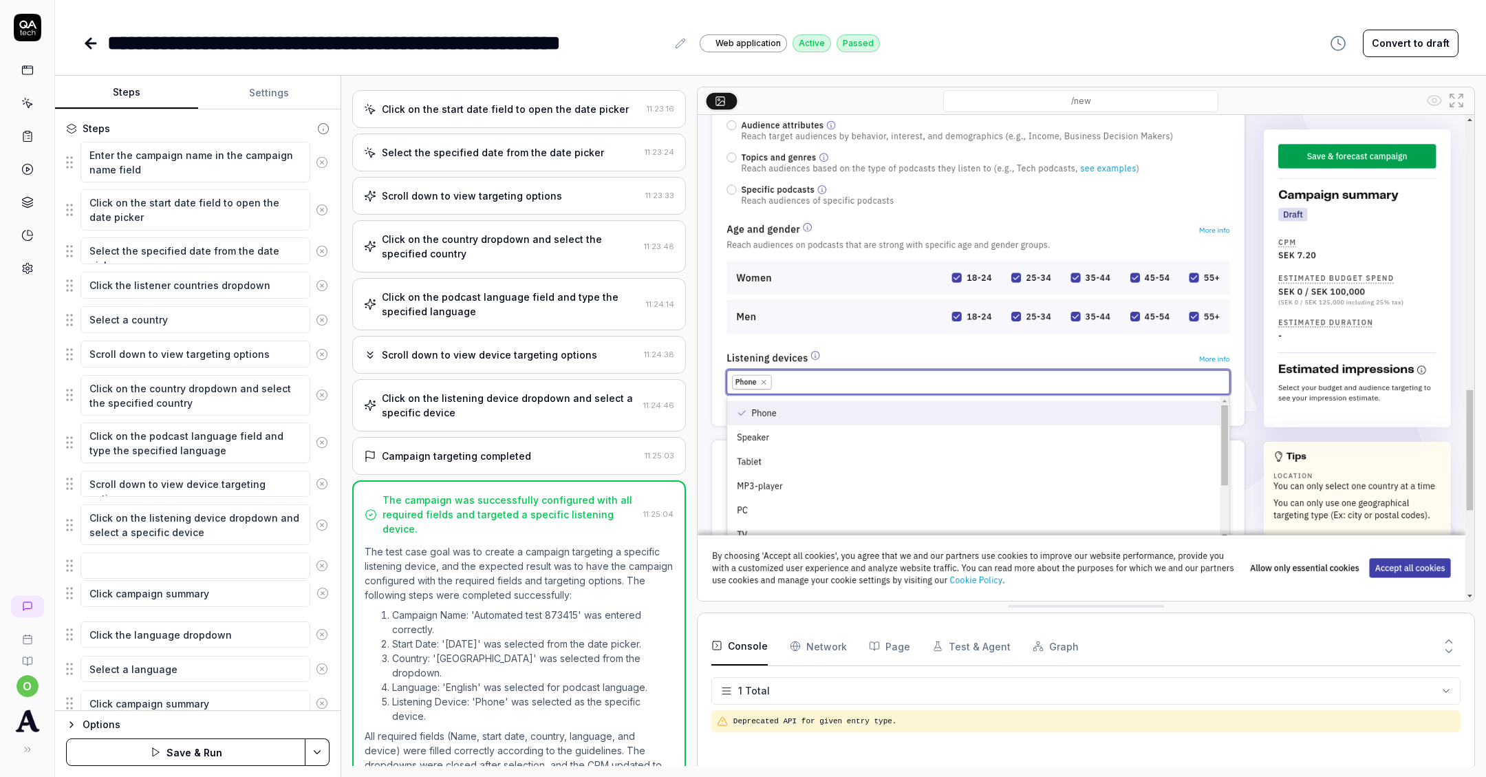
click at [70, 601] on fieldset "Enter the campaign name in the campaign name field Click on the start date fiel…" at bounding box center [198, 446] width 264 height 611
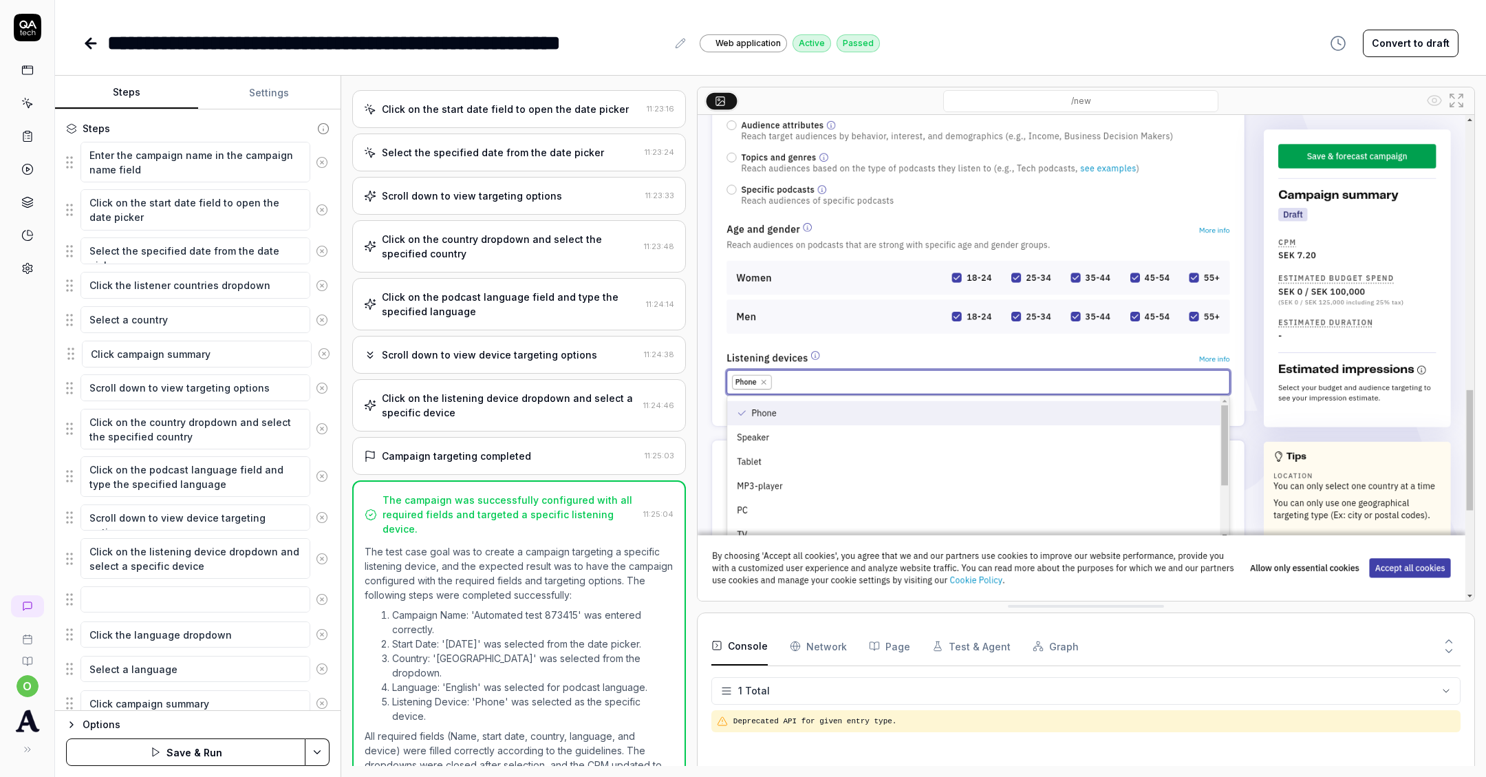
drag, startPoint x: 70, startPoint y: 601, endPoint x: 72, endPoint y: 361, distance: 239.4
click at [72, 361] on fieldset "Enter the campaign name in the campaign name field Click on the start date fiel…" at bounding box center [198, 446] width 264 height 611
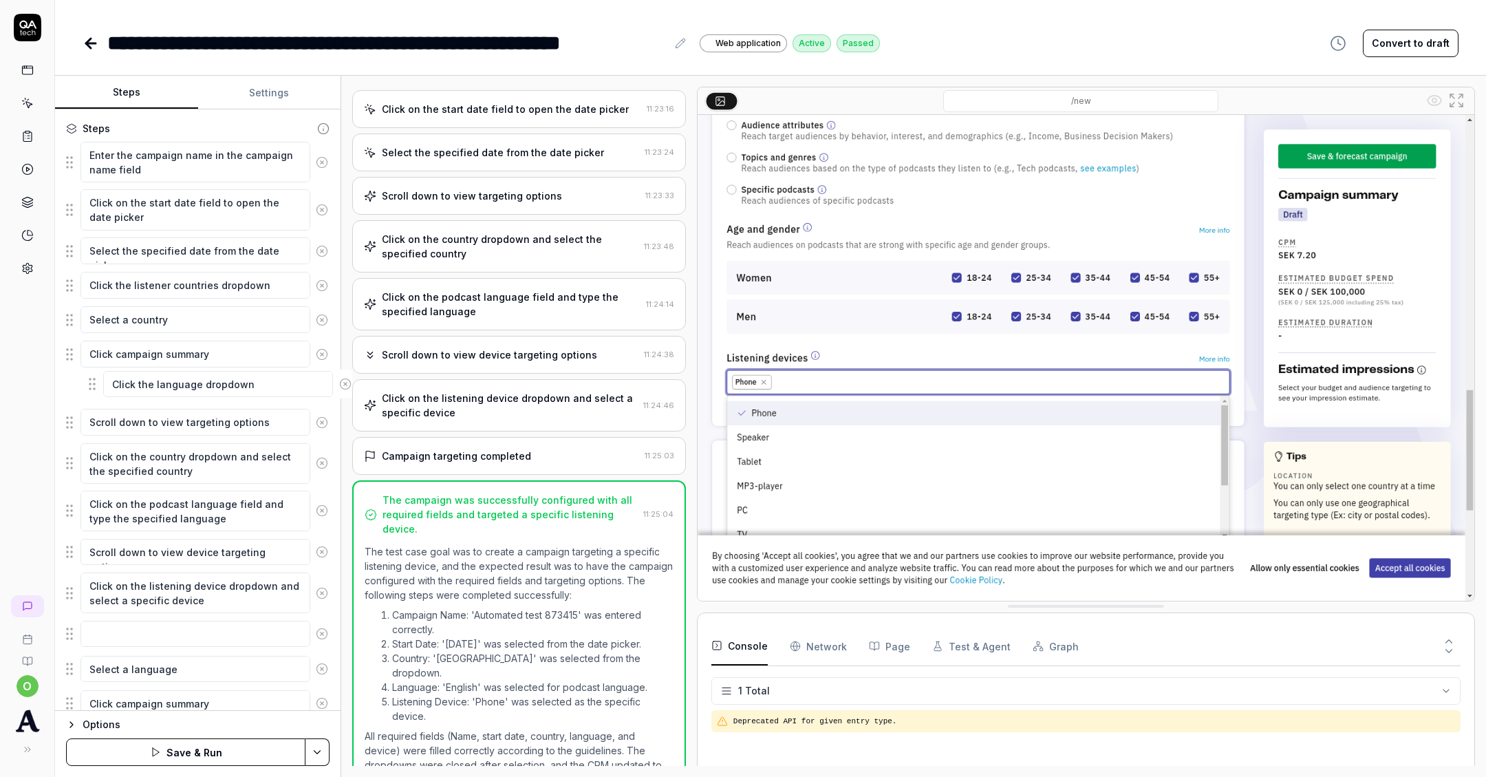
drag, startPoint x: 67, startPoint y: 627, endPoint x: 89, endPoint y: 383, distance: 244.6
click at [89, 383] on fieldset "Enter the campaign name in the campaign name field Click on the start date fiel…" at bounding box center [198, 446] width 264 height 611
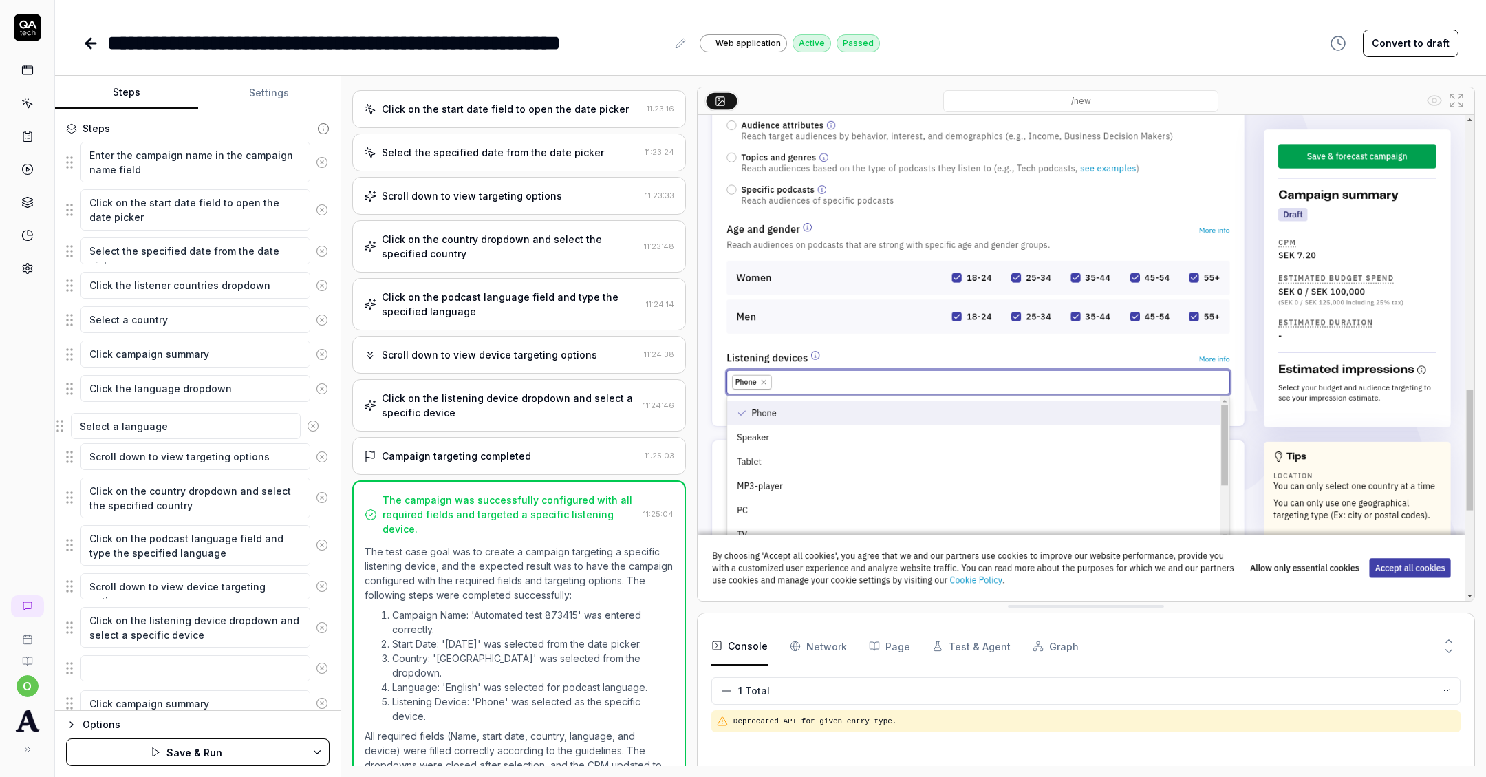
drag, startPoint x: 71, startPoint y: 659, endPoint x: 61, endPoint y: 422, distance: 237.6
click at [66, 422] on fieldset "Enter the campaign name in the campaign name field Click on the start date fiel…" at bounding box center [198, 446] width 264 height 611
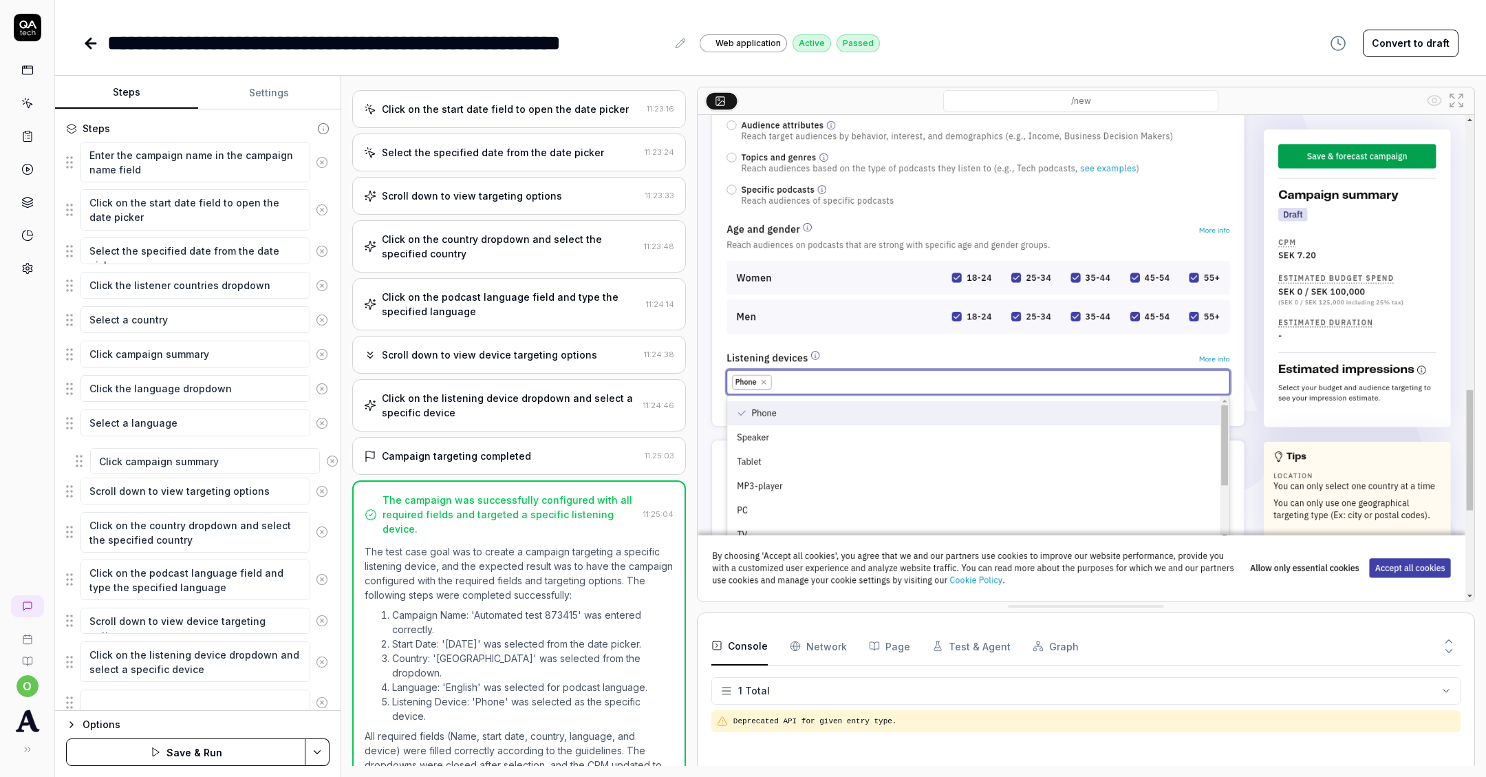
drag, startPoint x: 72, startPoint y: 698, endPoint x: 81, endPoint y: 464, distance: 234.8
click at [81, 464] on fieldset "Enter the campaign name in the campaign name field Click on the start date fiel…" at bounding box center [198, 446] width 264 height 611
click at [197, 747] on button "Save & Run" at bounding box center [185, 752] width 239 height 28
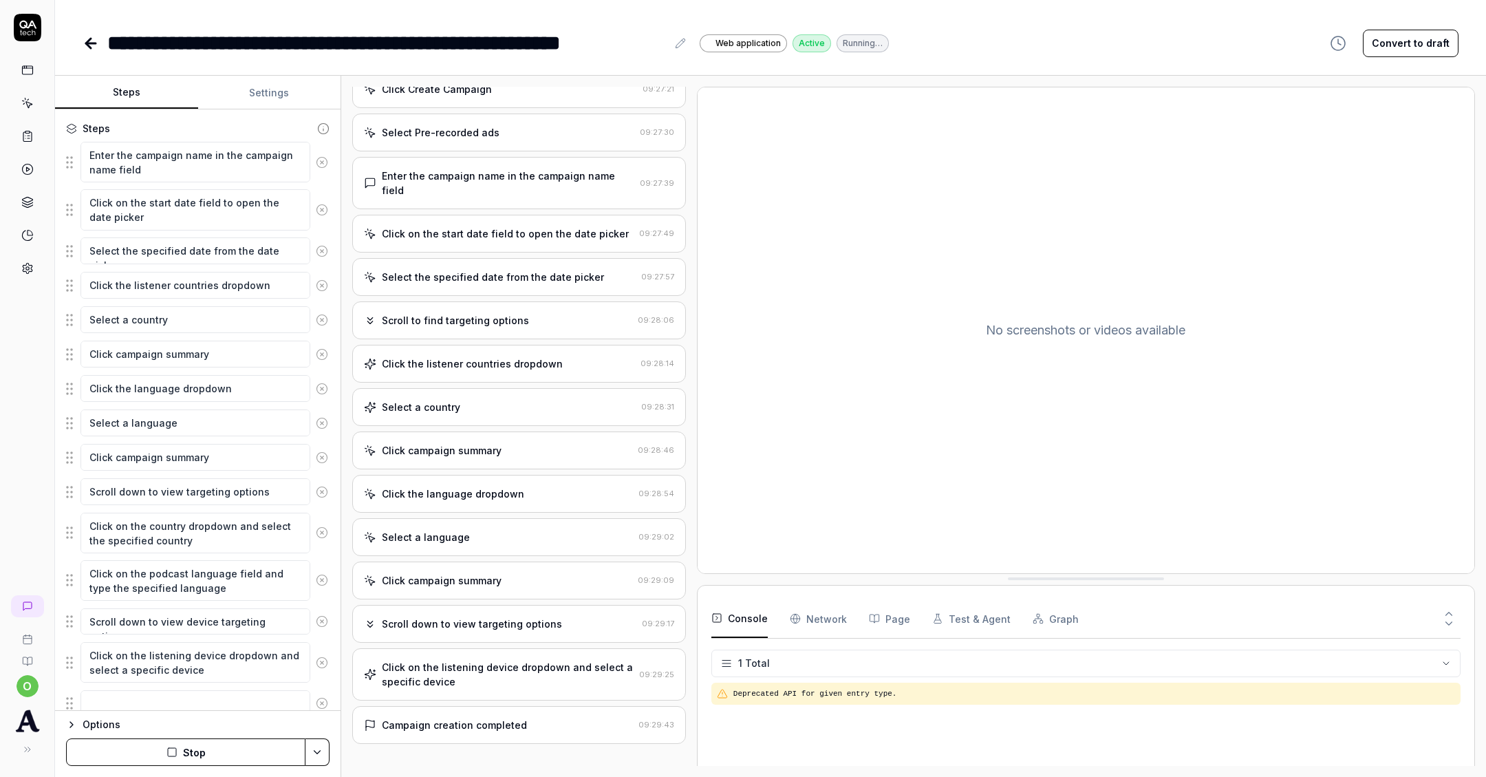
scroll to position [80, 0]
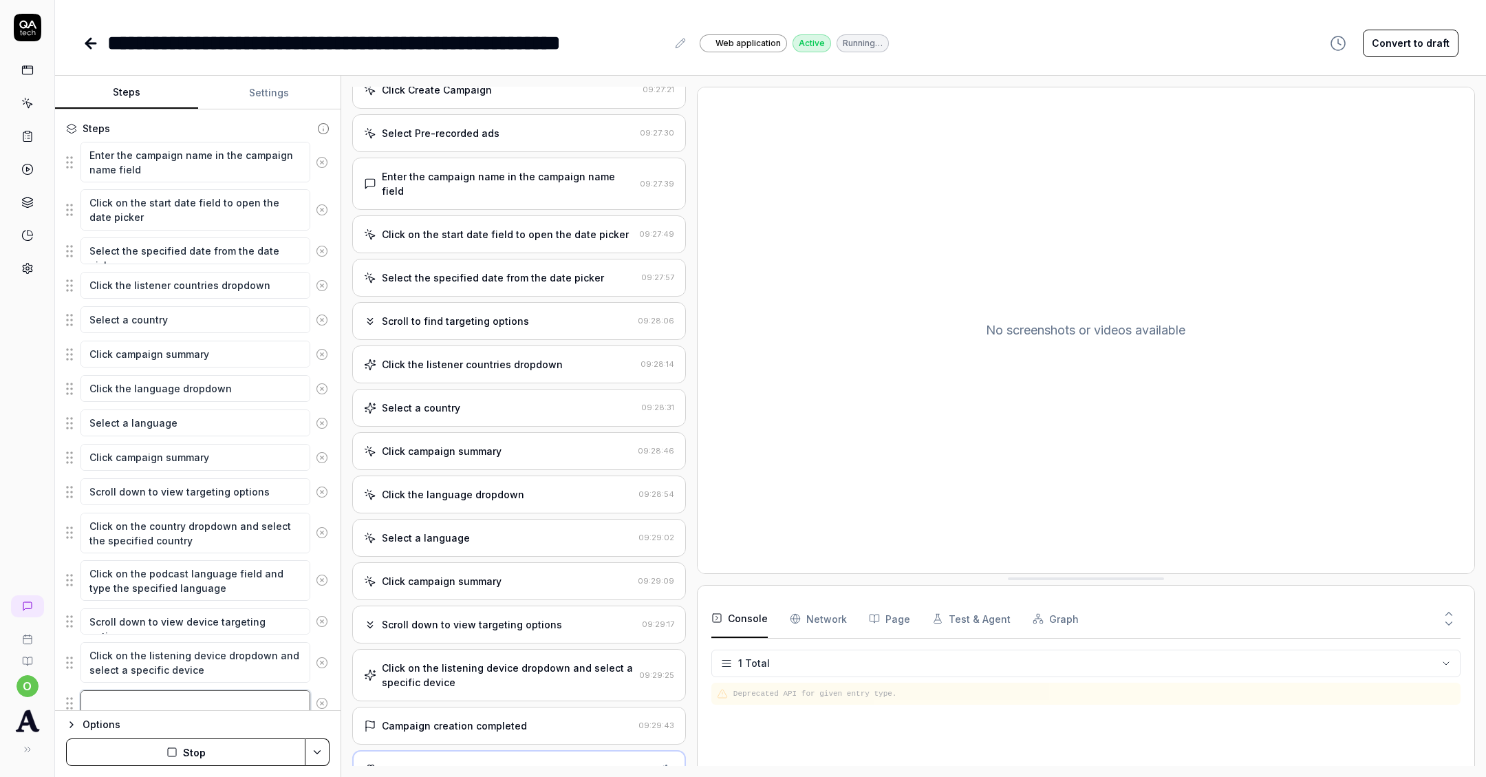
click at [144, 698] on textarea at bounding box center [195, 703] width 230 height 26
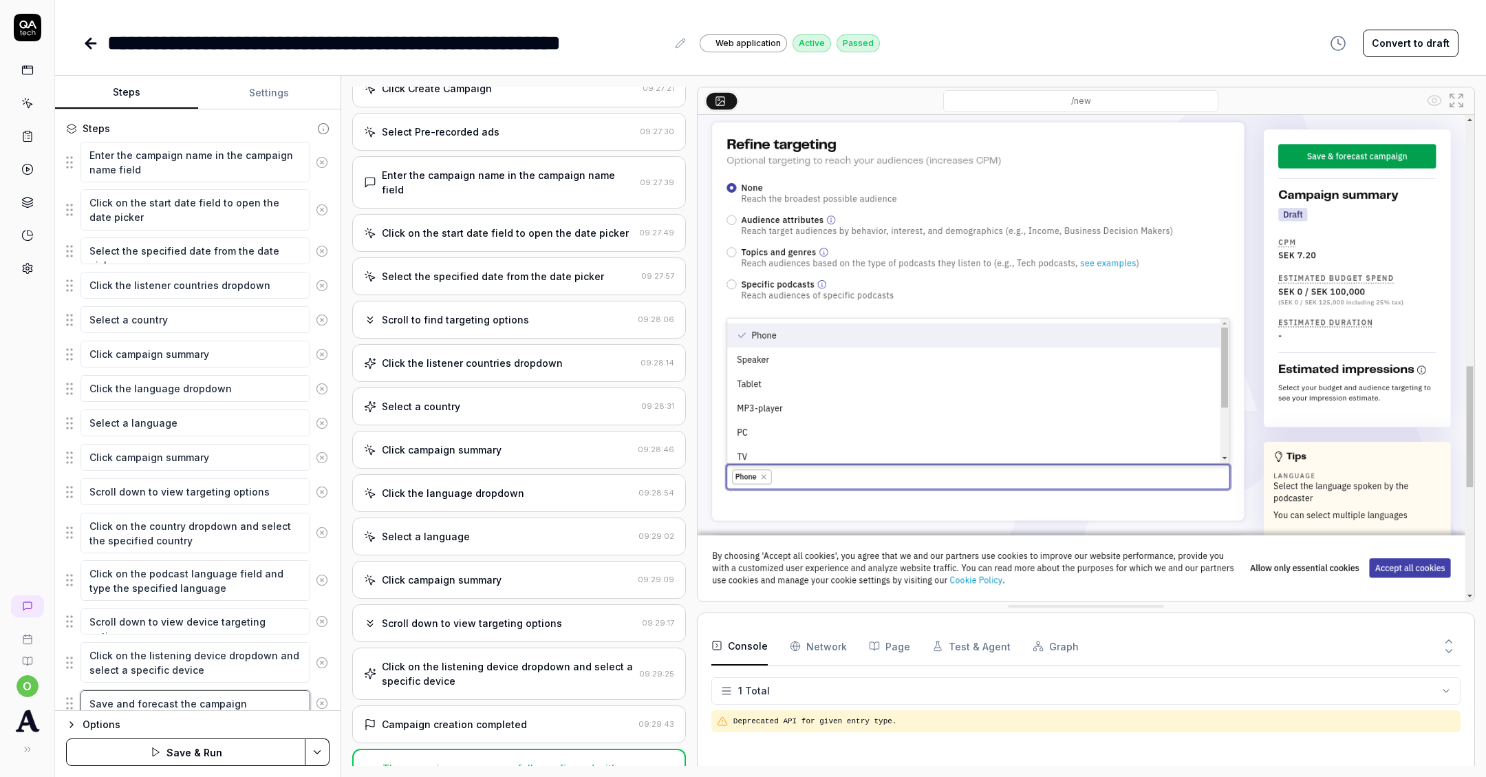
scroll to position [223, 0]
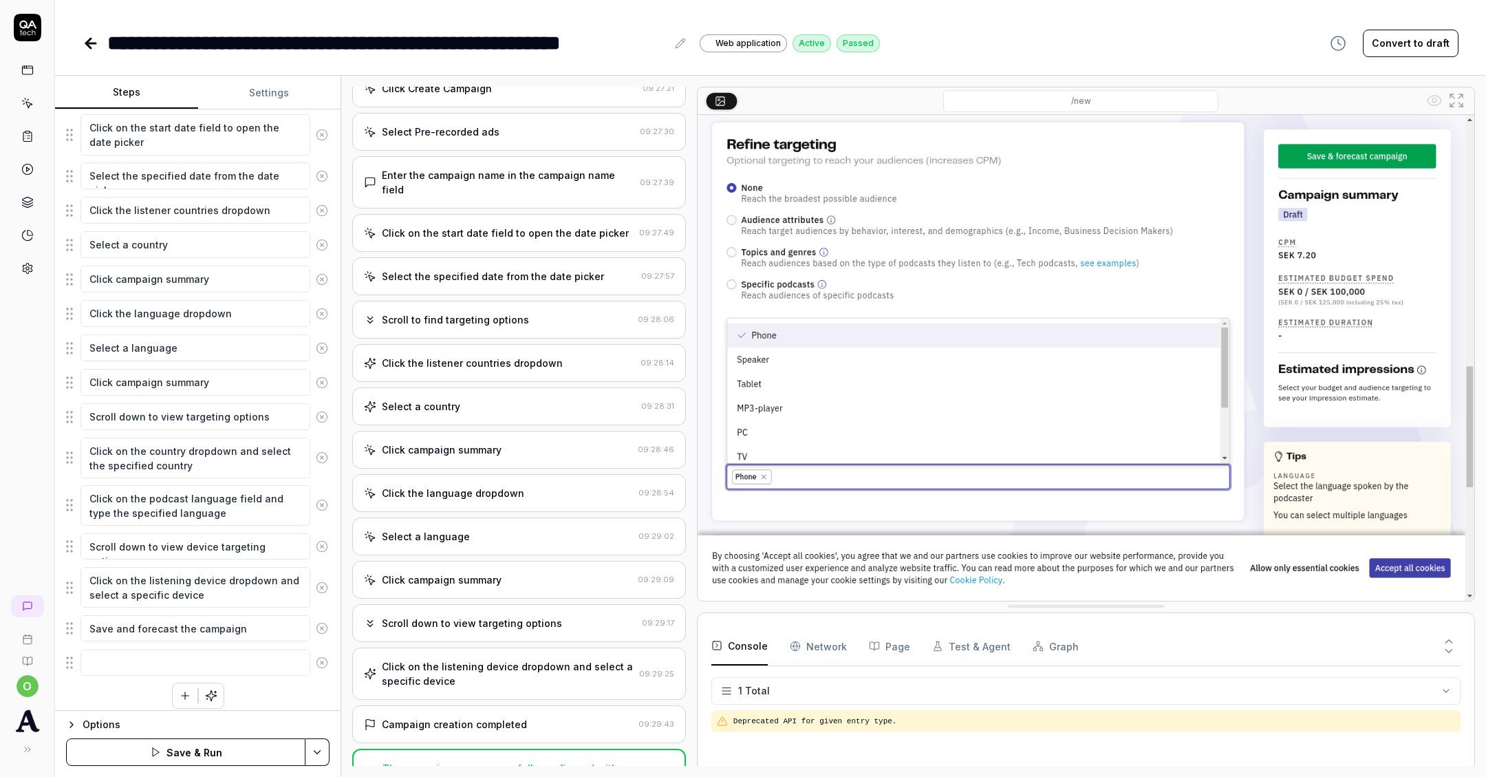
click at [173, 683] on button "button" at bounding box center [185, 695] width 25 height 25
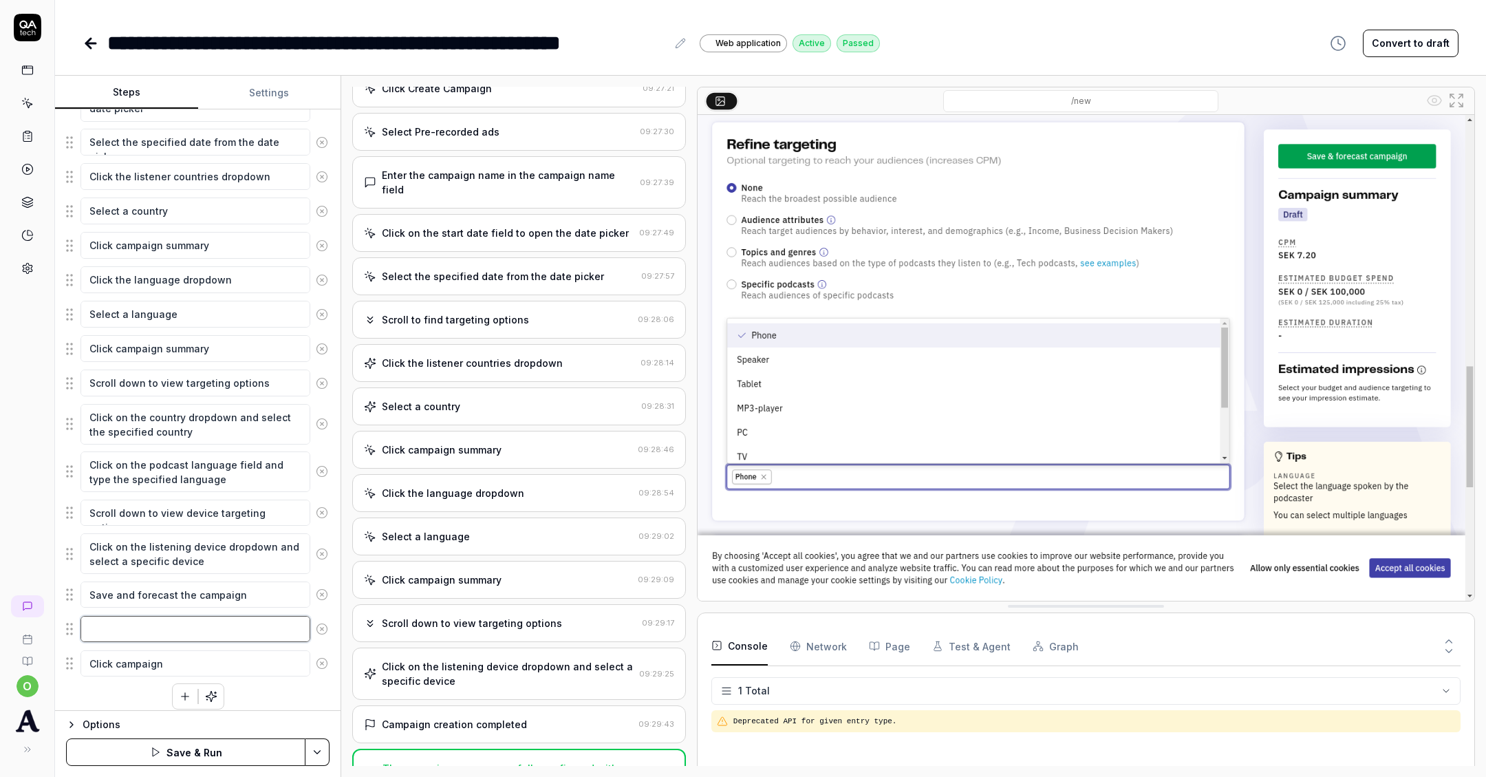
click at [166, 616] on textarea at bounding box center [195, 629] width 230 height 26
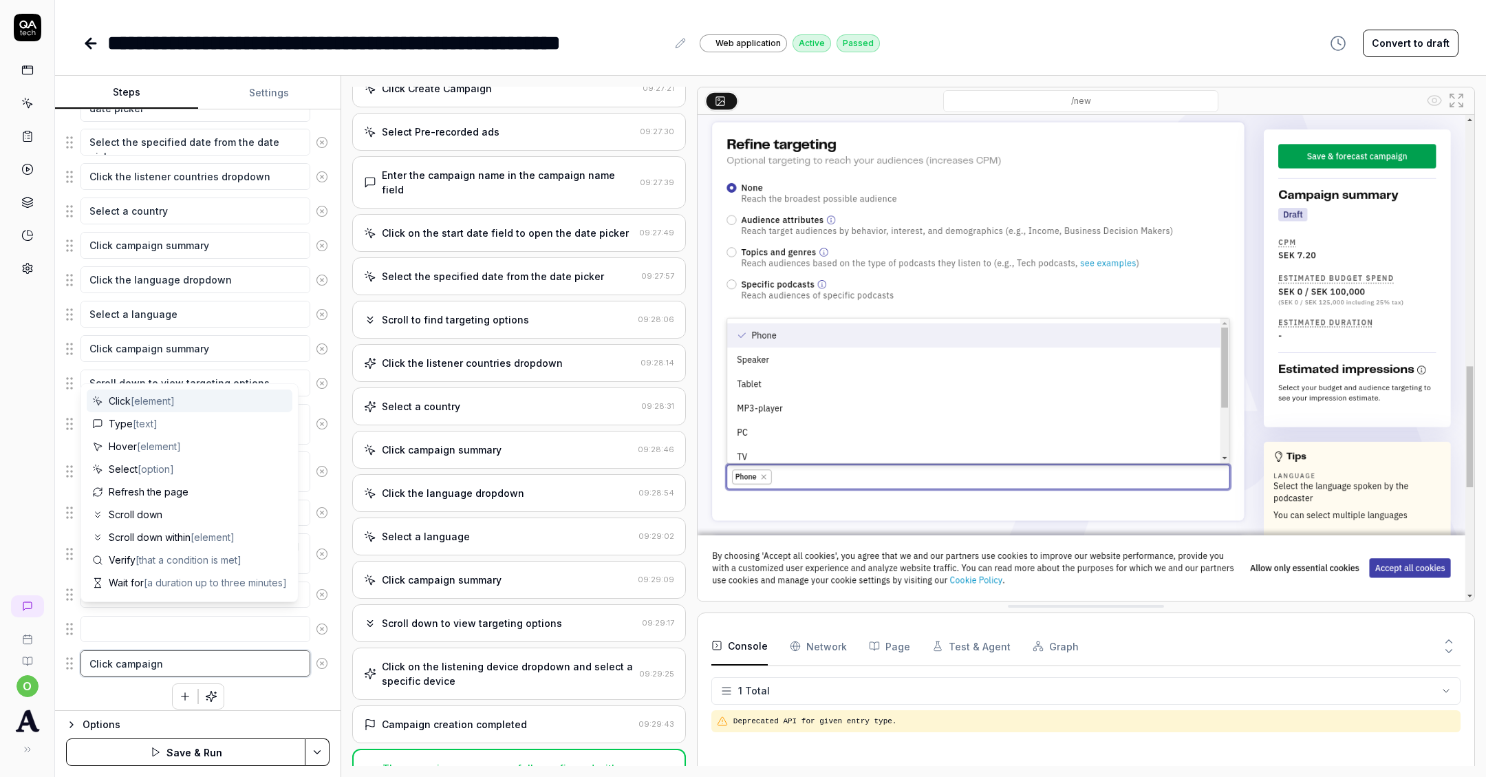
click at [185, 654] on textarea "Click campaign" at bounding box center [195, 663] width 230 height 26
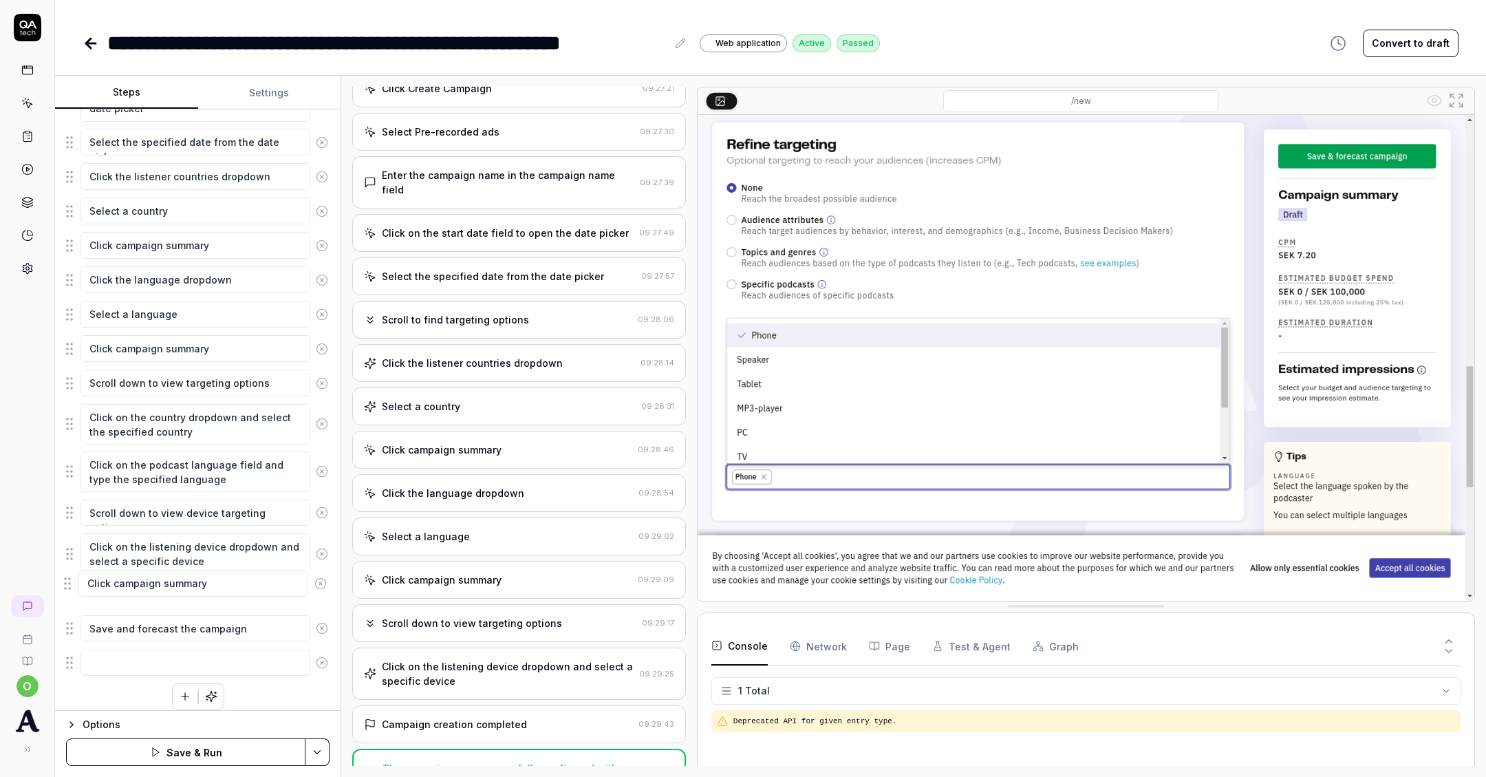
drag, startPoint x: 74, startPoint y: 653, endPoint x: 71, endPoint y: 582, distance: 70.9
click at [71, 583] on fieldset "Enter the campaign name in the campaign name field Click on the start date fiel…" at bounding box center [198, 354] width 264 height 645
click at [173, 739] on button "Save & Run" at bounding box center [185, 752] width 239 height 28
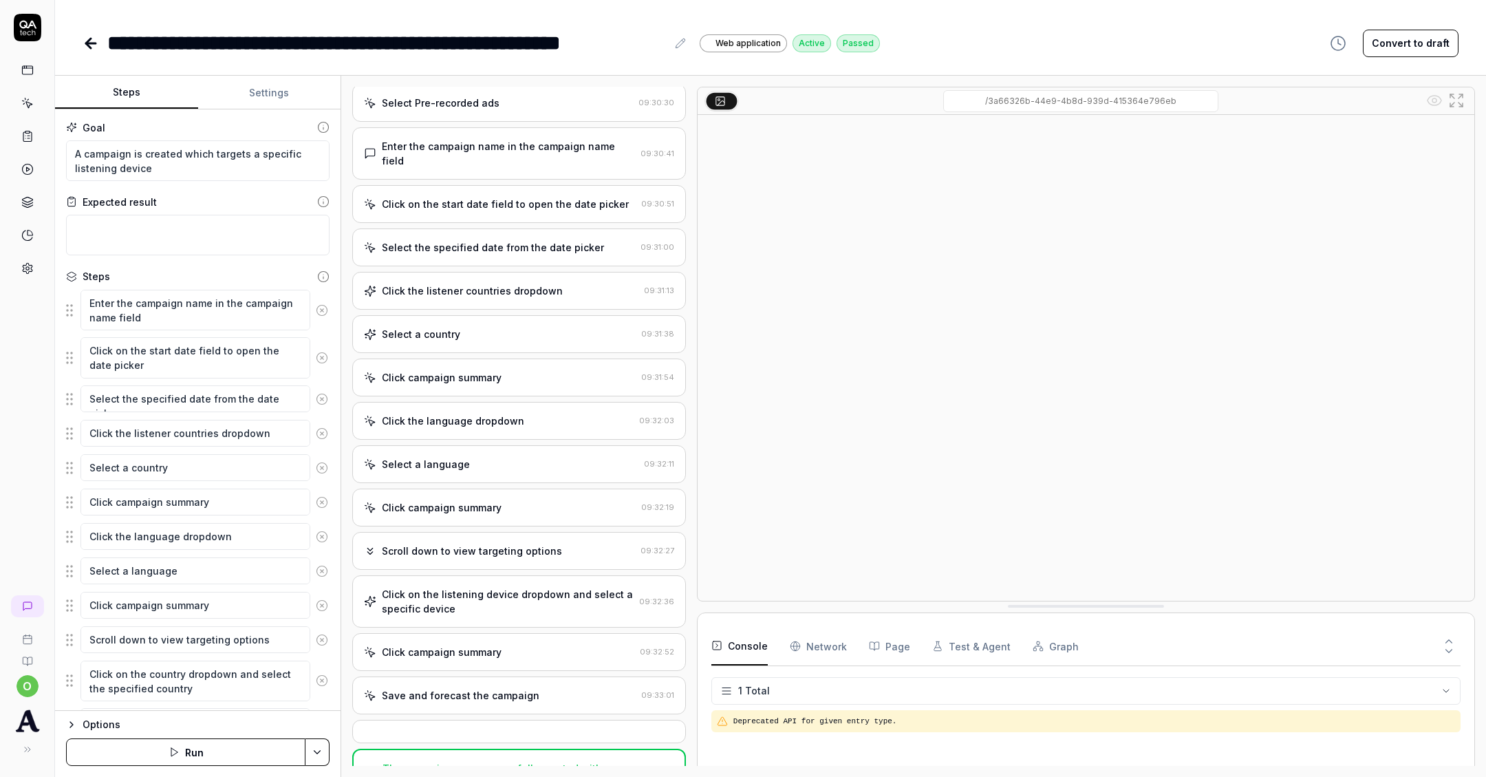
scroll to position [257, 0]
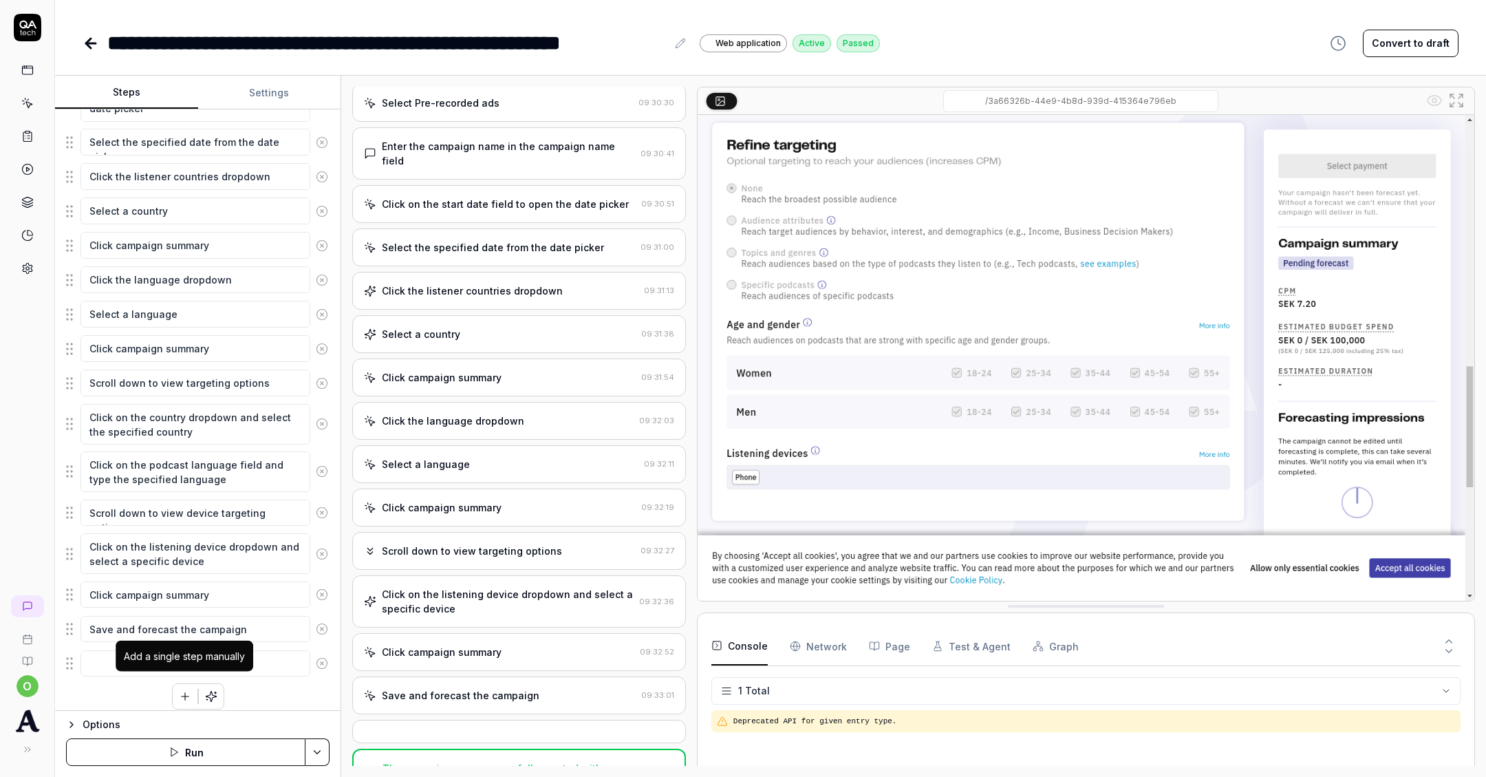
click at [178, 654] on div "Add a single step manually" at bounding box center [184, 656] width 121 height 14
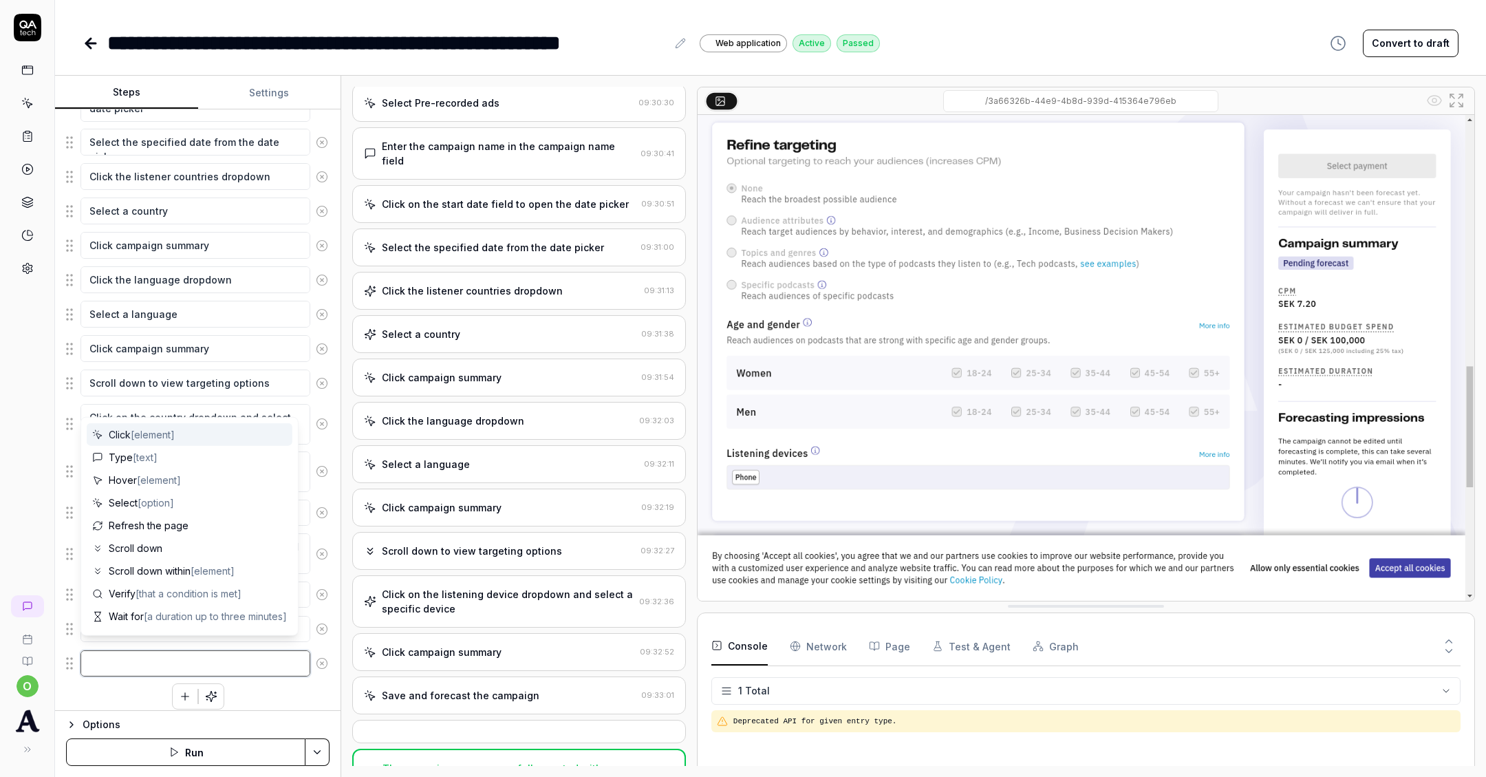
click at [95, 654] on textarea at bounding box center [195, 663] width 230 height 26
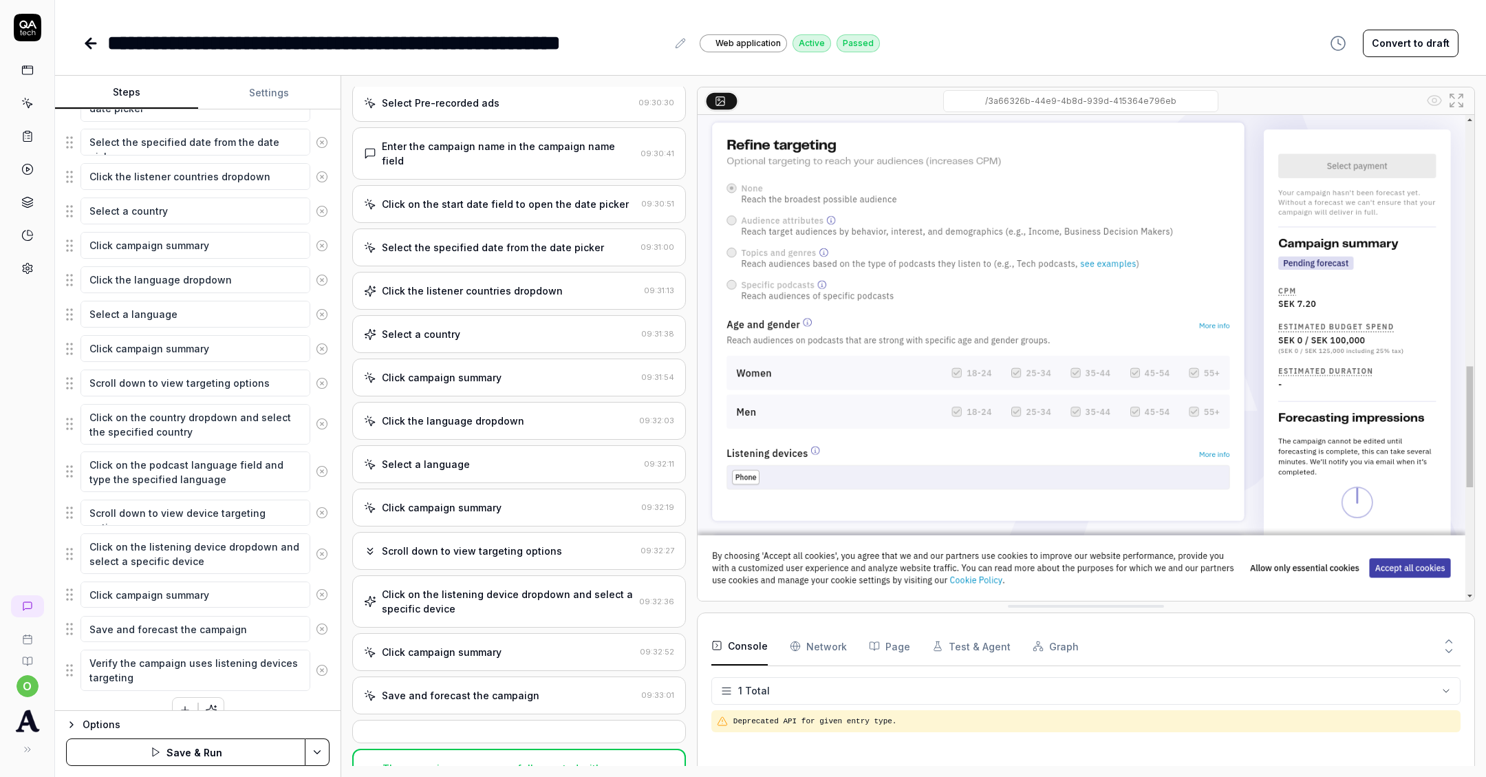
click at [112, 735] on div "Options Save & Run" at bounding box center [198, 743] width 286 height 67
click at [115, 755] on button "Save & Run" at bounding box center [185, 752] width 239 height 28
click at [25, 130] on icon at bounding box center [27, 136] width 12 height 12
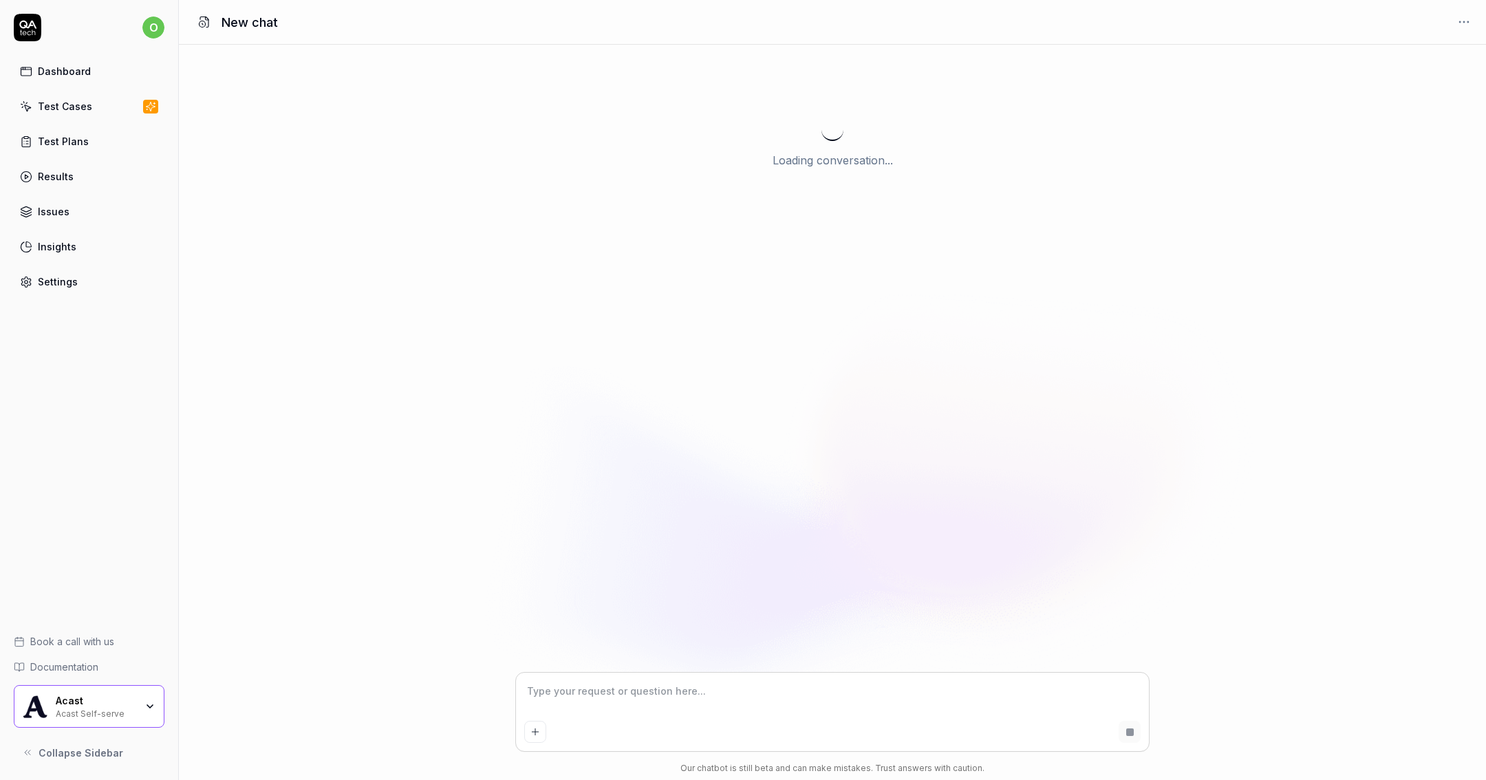
type textarea "*"
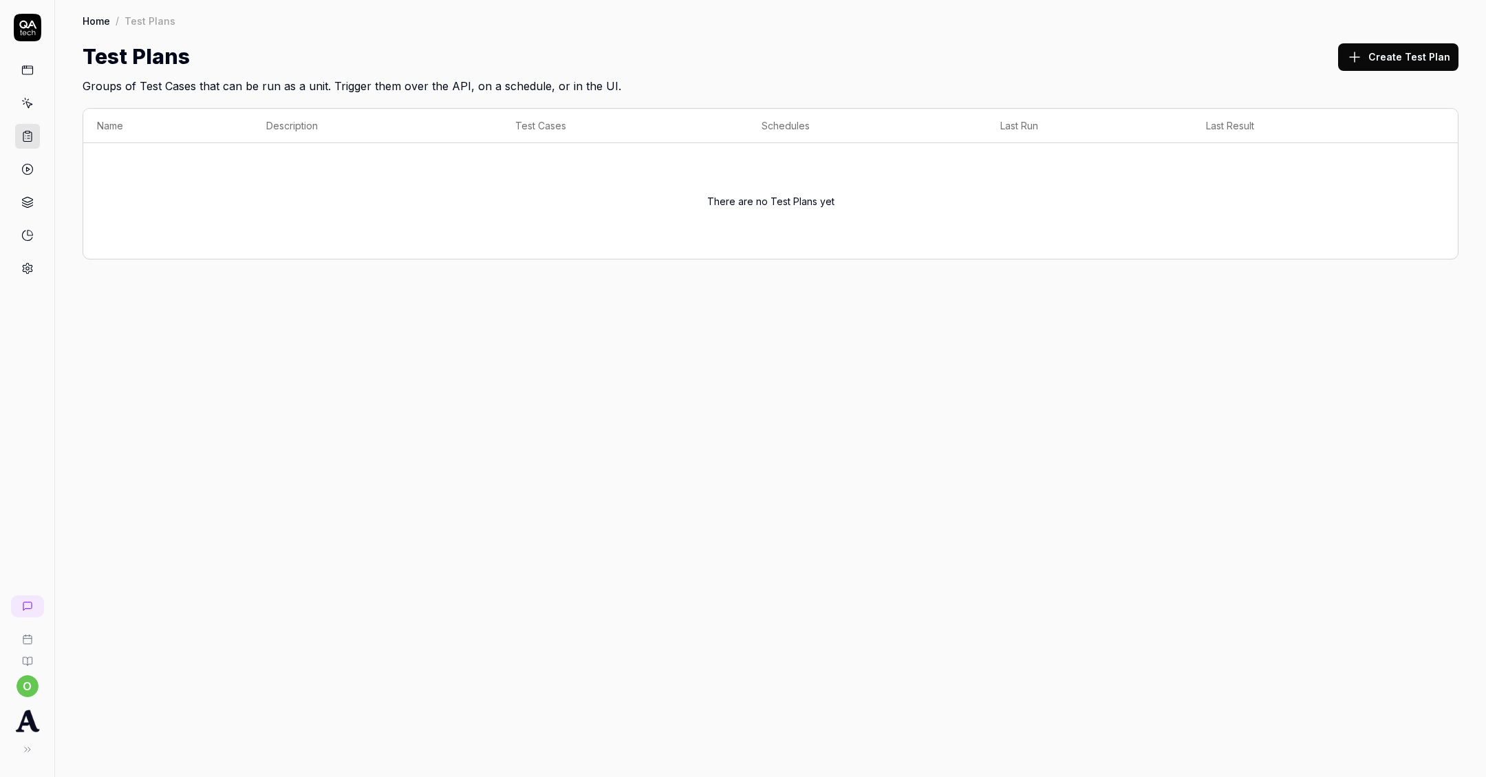
click at [36, 105] on link at bounding box center [27, 103] width 25 height 25
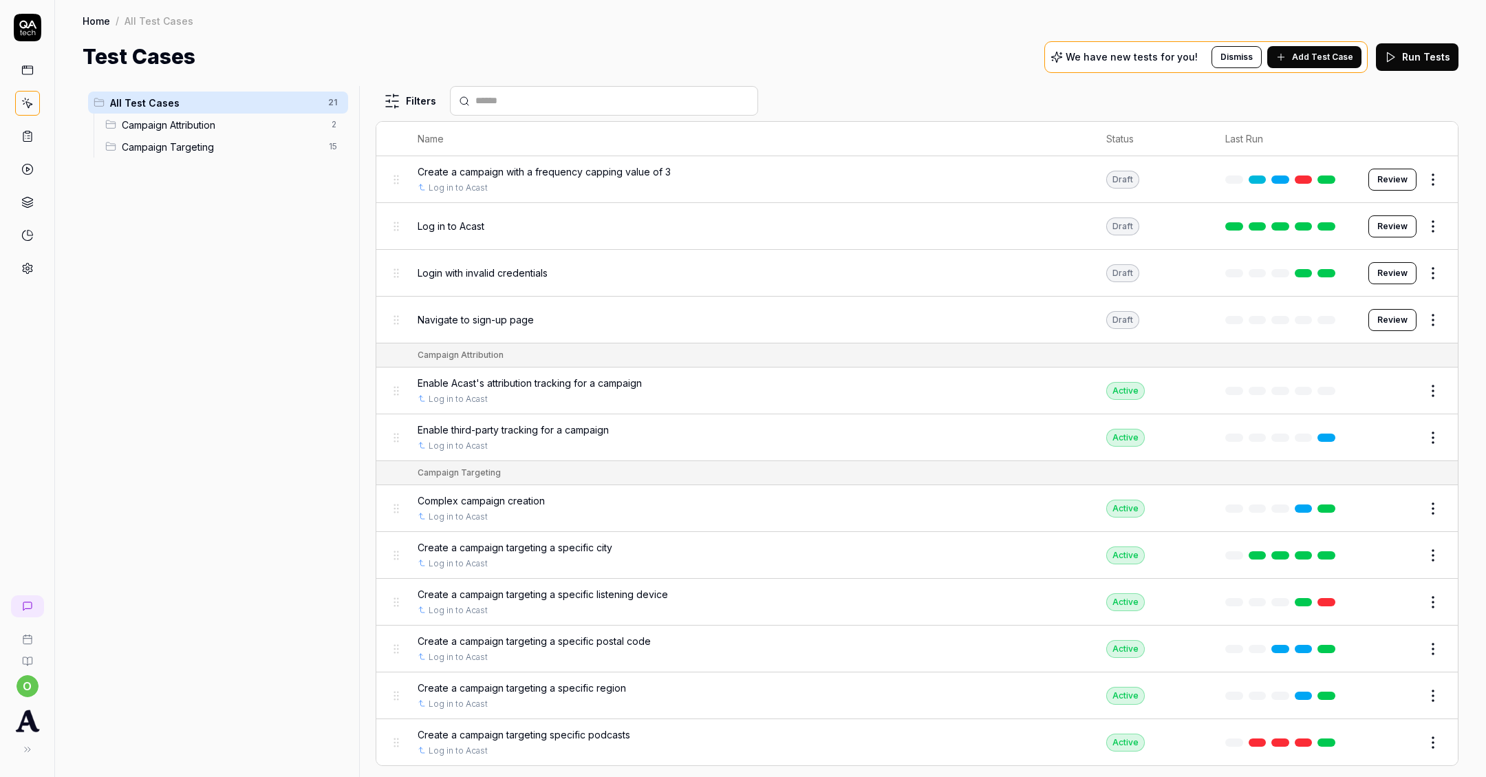
click at [1391, 391] on button "Edit" at bounding box center [1400, 391] width 33 height 22
click at [1392, 436] on button "Edit" at bounding box center [1400, 438] width 33 height 22
click at [1397, 507] on button "Edit" at bounding box center [1400, 508] width 33 height 22
click at [1399, 549] on button "Edit" at bounding box center [1400, 555] width 33 height 22
click at [1401, 594] on button "Edit" at bounding box center [1400, 602] width 33 height 22
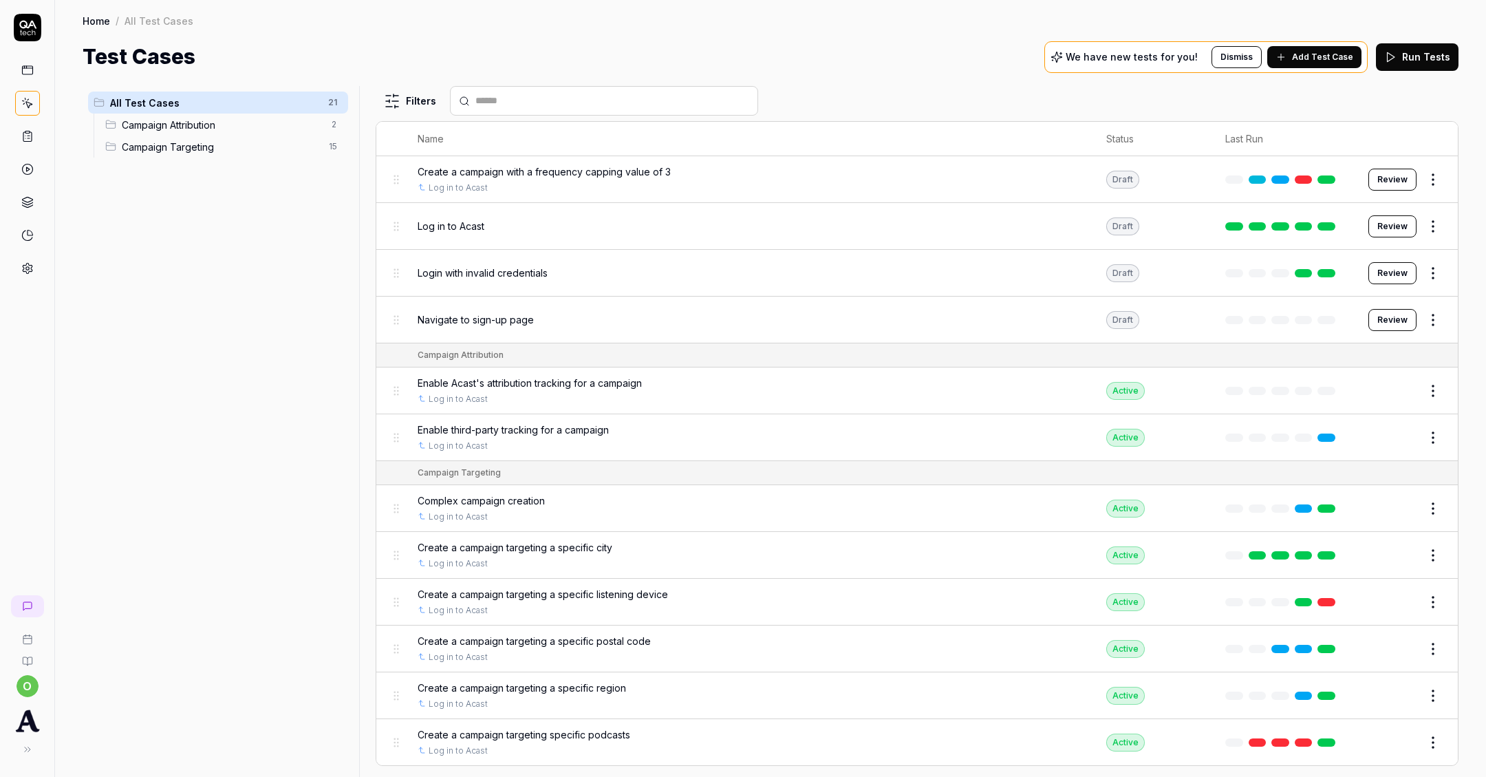
click at [1397, 648] on button "Edit" at bounding box center [1400, 649] width 33 height 22
click at [1397, 679] on td "Edit" at bounding box center [1406, 695] width 103 height 47
click at [1397, 692] on button "Edit" at bounding box center [1400, 696] width 33 height 22
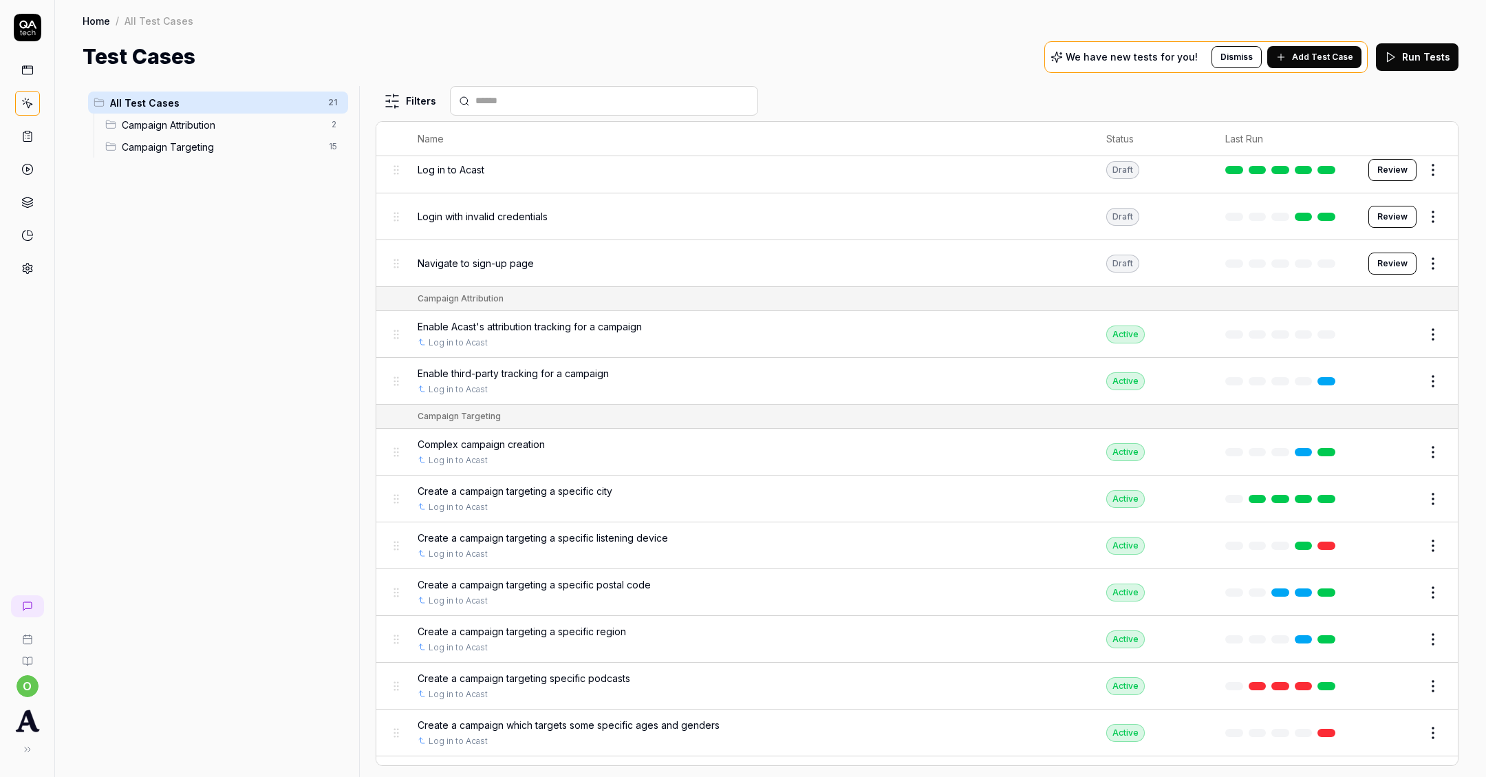
scroll to position [71, 0]
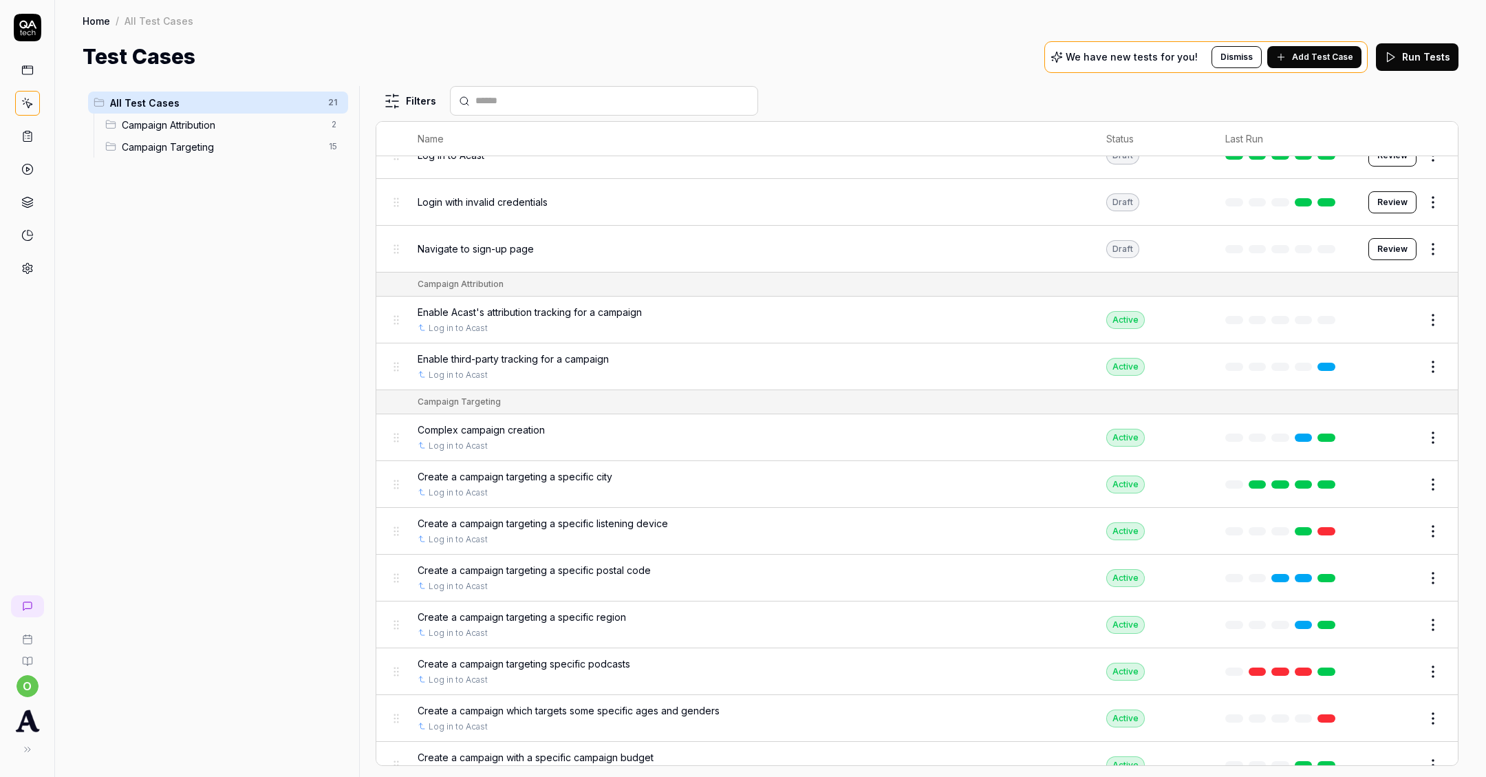
click at [1391, 660] on button "Edit" at bounding box center [1400, 671] width 33 height 22
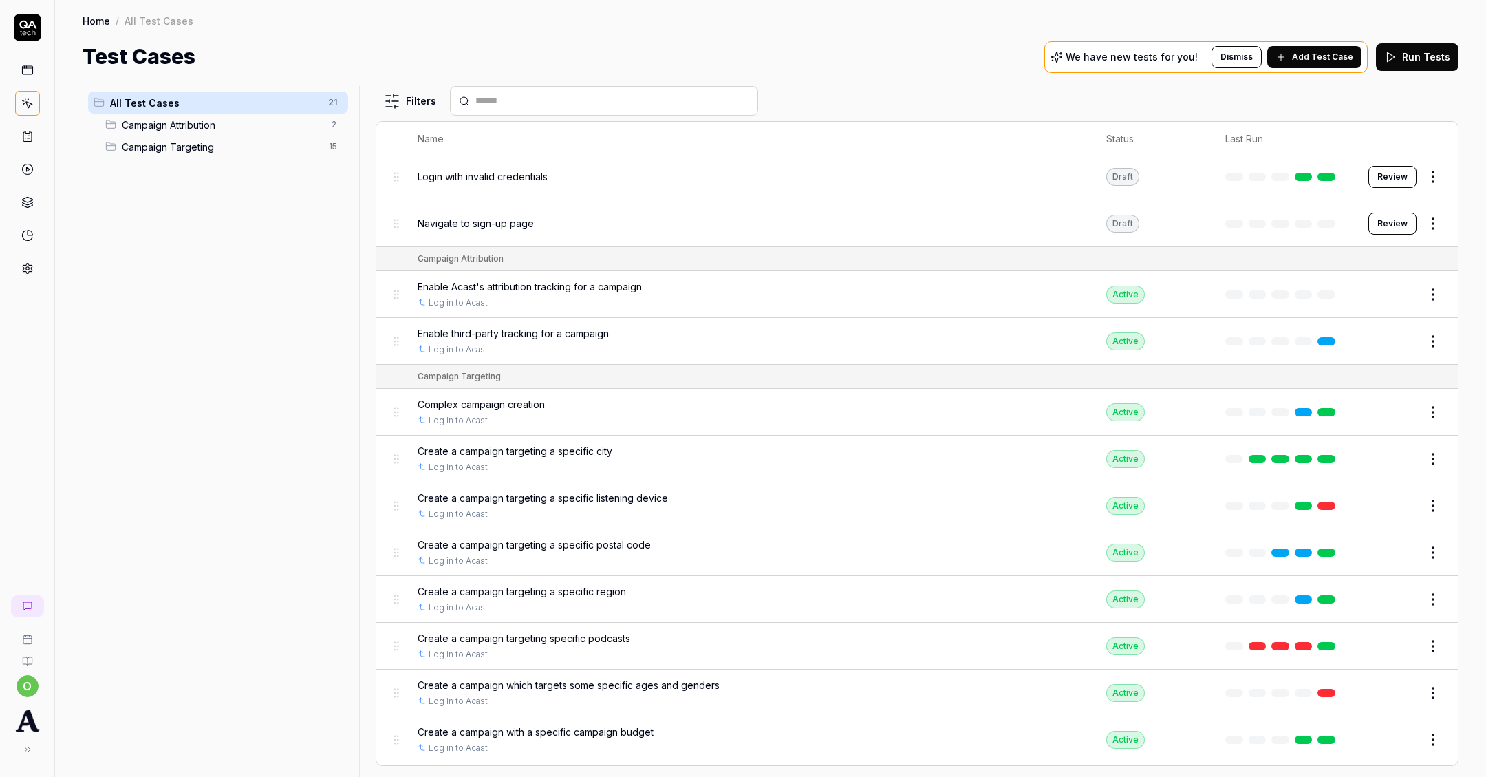
scroll to position [111, 0]
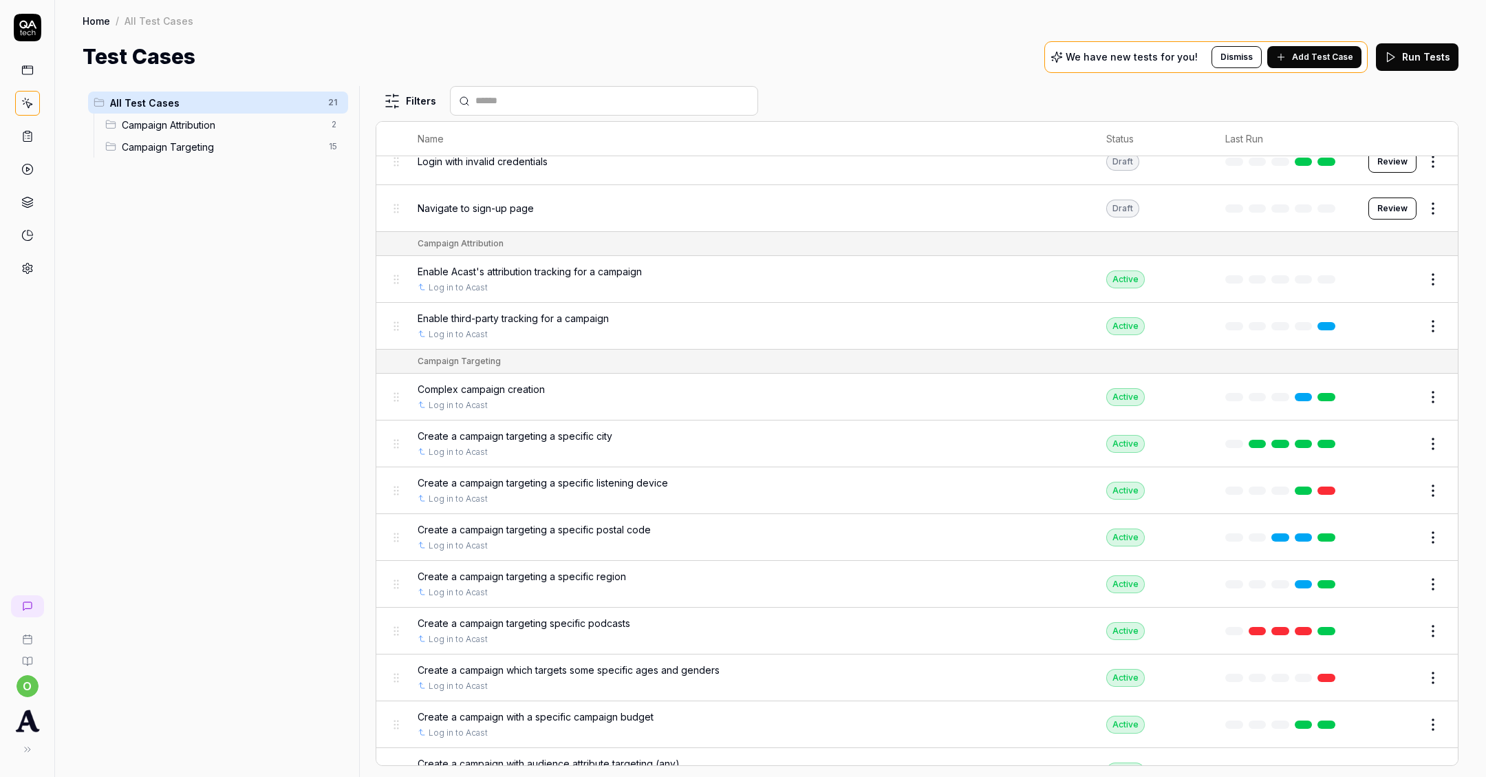
click at [1396, 667] on button "Edit" at bounding box center [1400, 678] width 33 height 22
click at [1397, 713] on button "Edit" at bounding box center [1400, 724] width 33 height 22
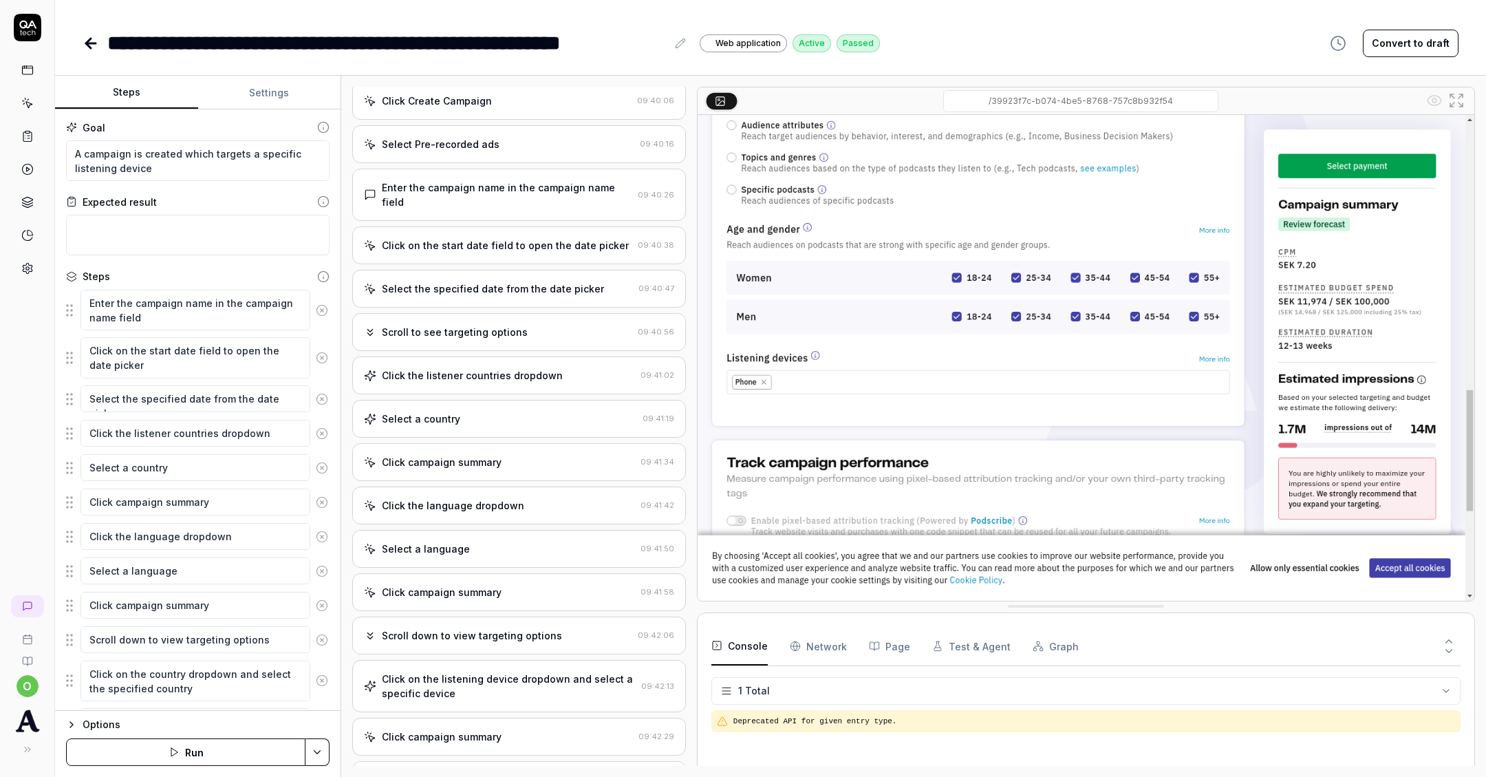
scroll to position [145, 0]
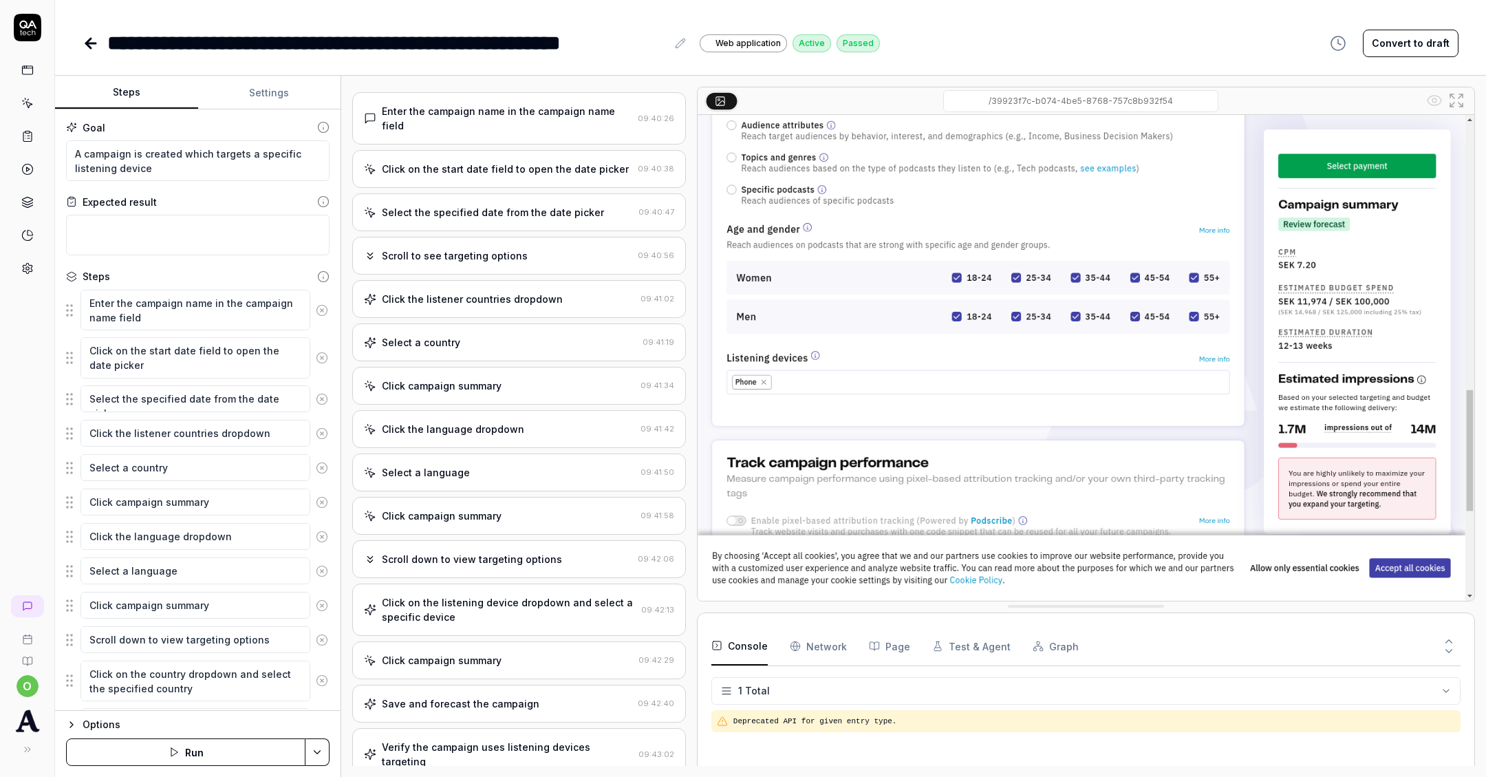
type textarea "*"
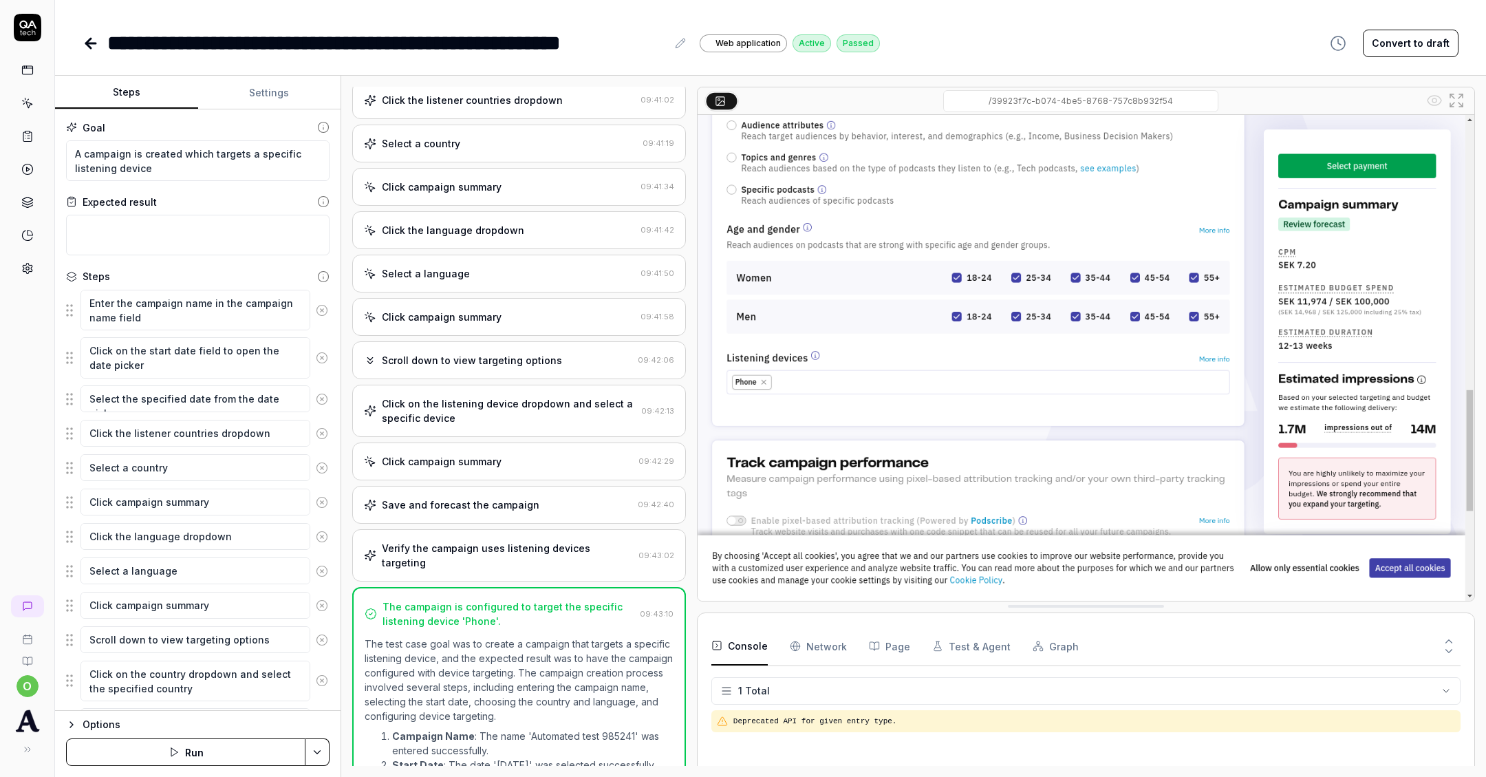
scroll to position [523, 0]
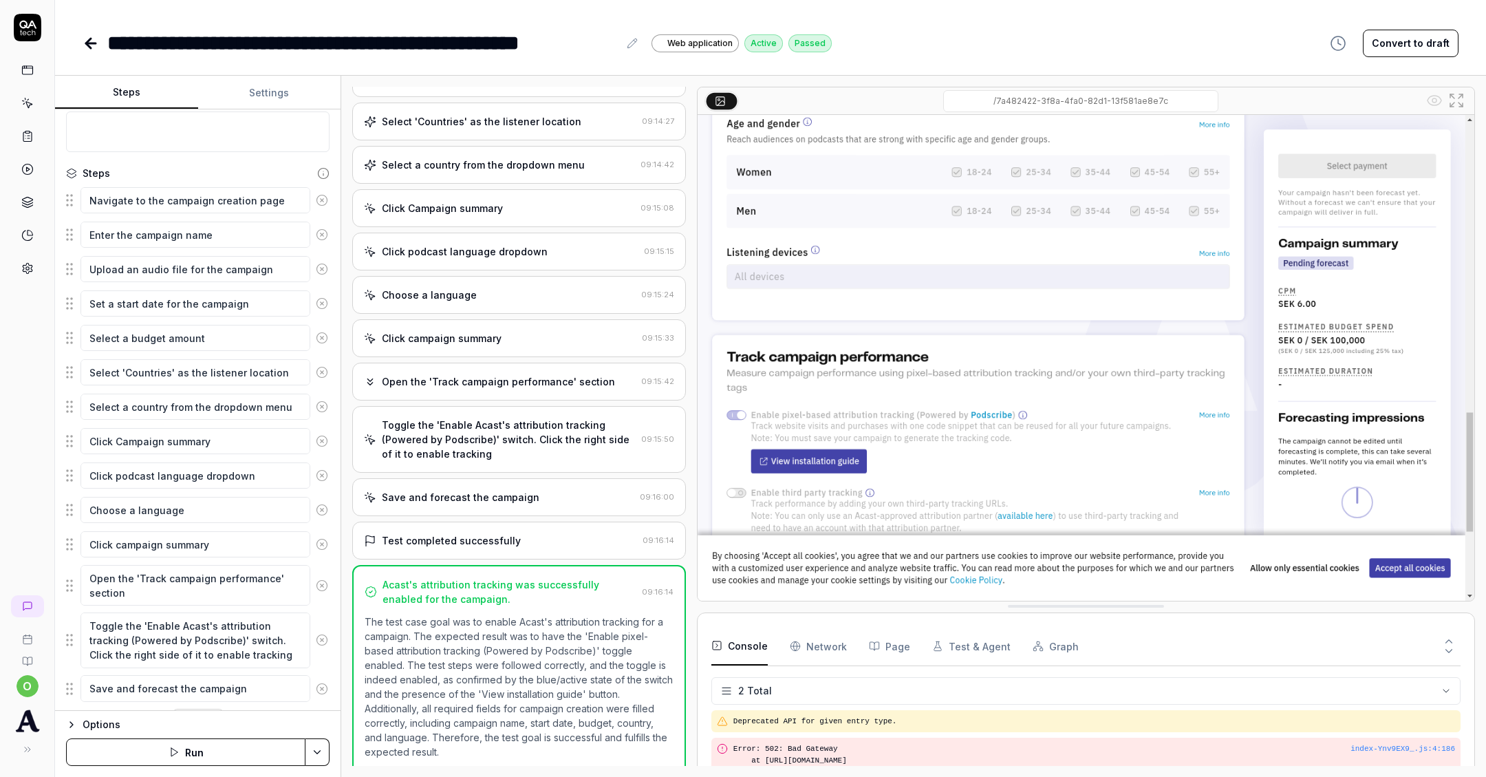
scroll to position [130, 0]
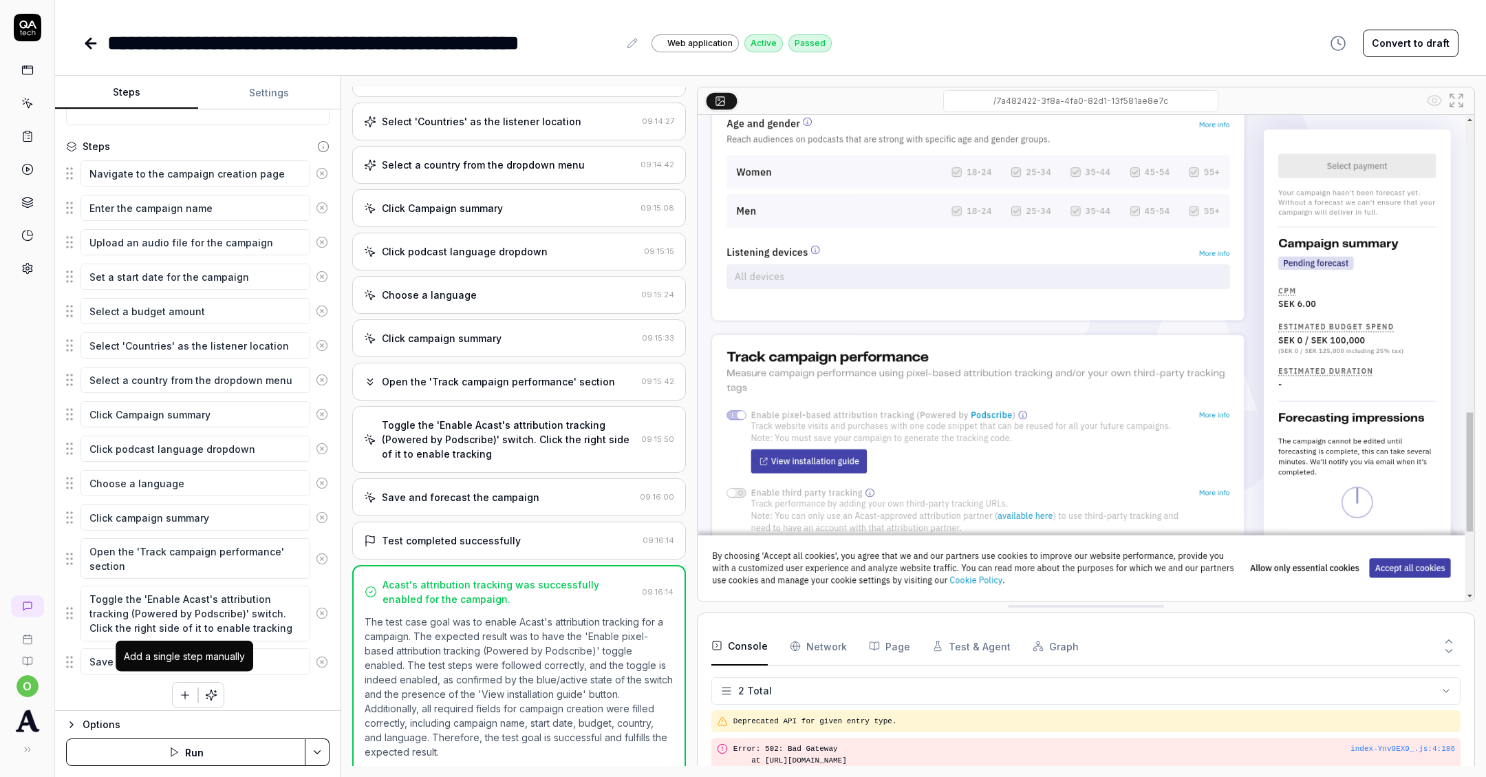
click at [185, 691] on icon "button" at bounding box center [185, 695] width 0 height 8
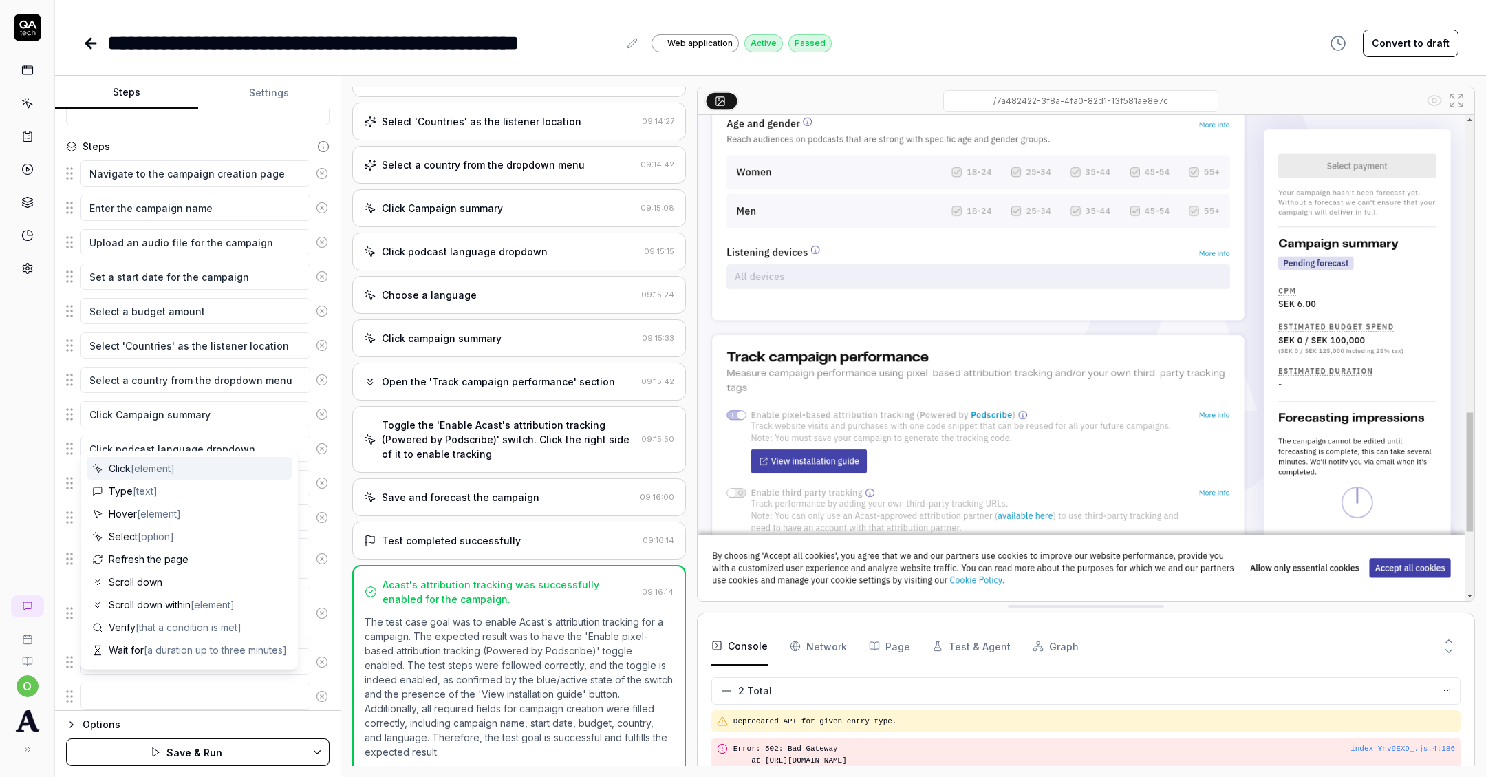
type textarea "*"
type textarea "E"
type textarea "*"
type textarea "En"
type textarea "*"
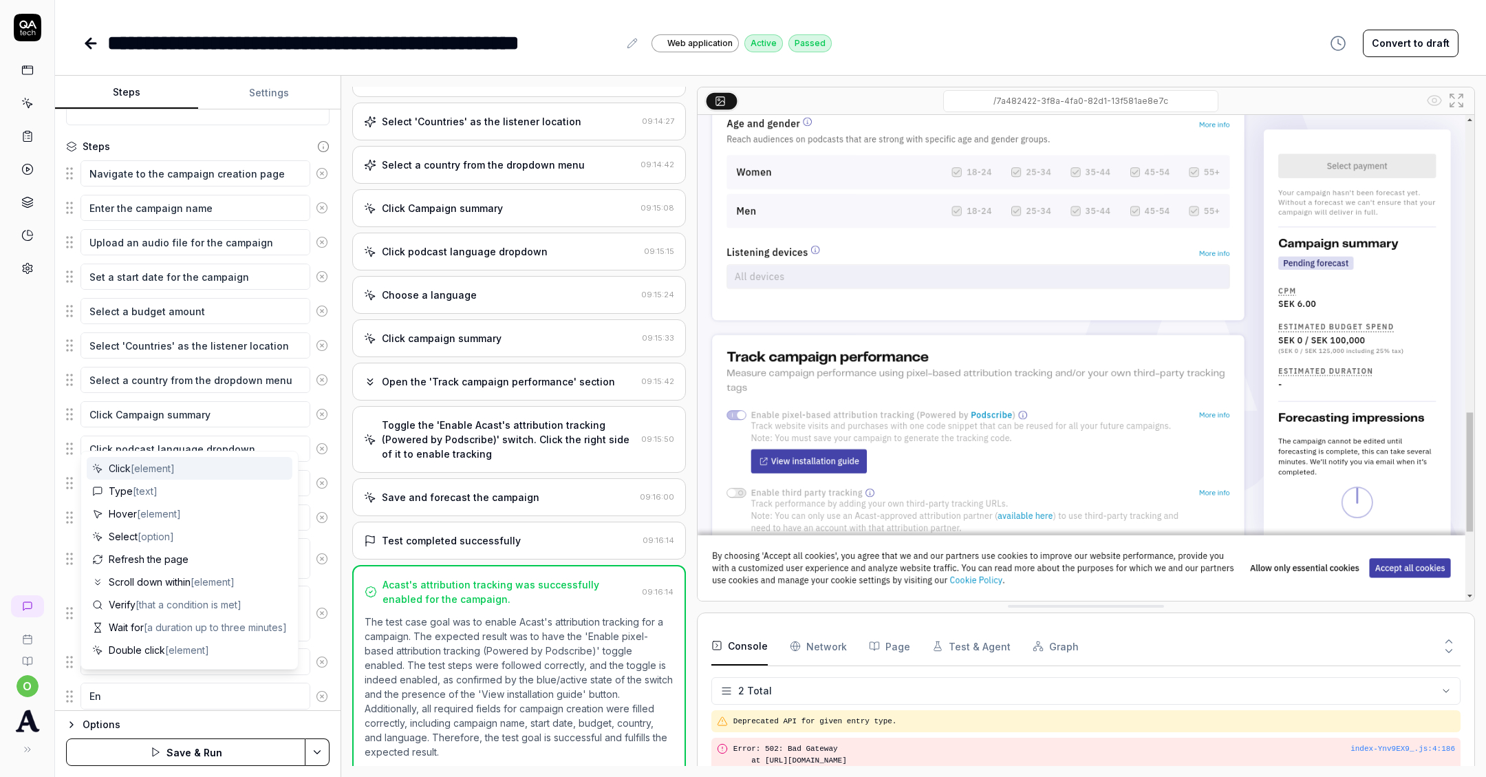
type textarea "Ens"
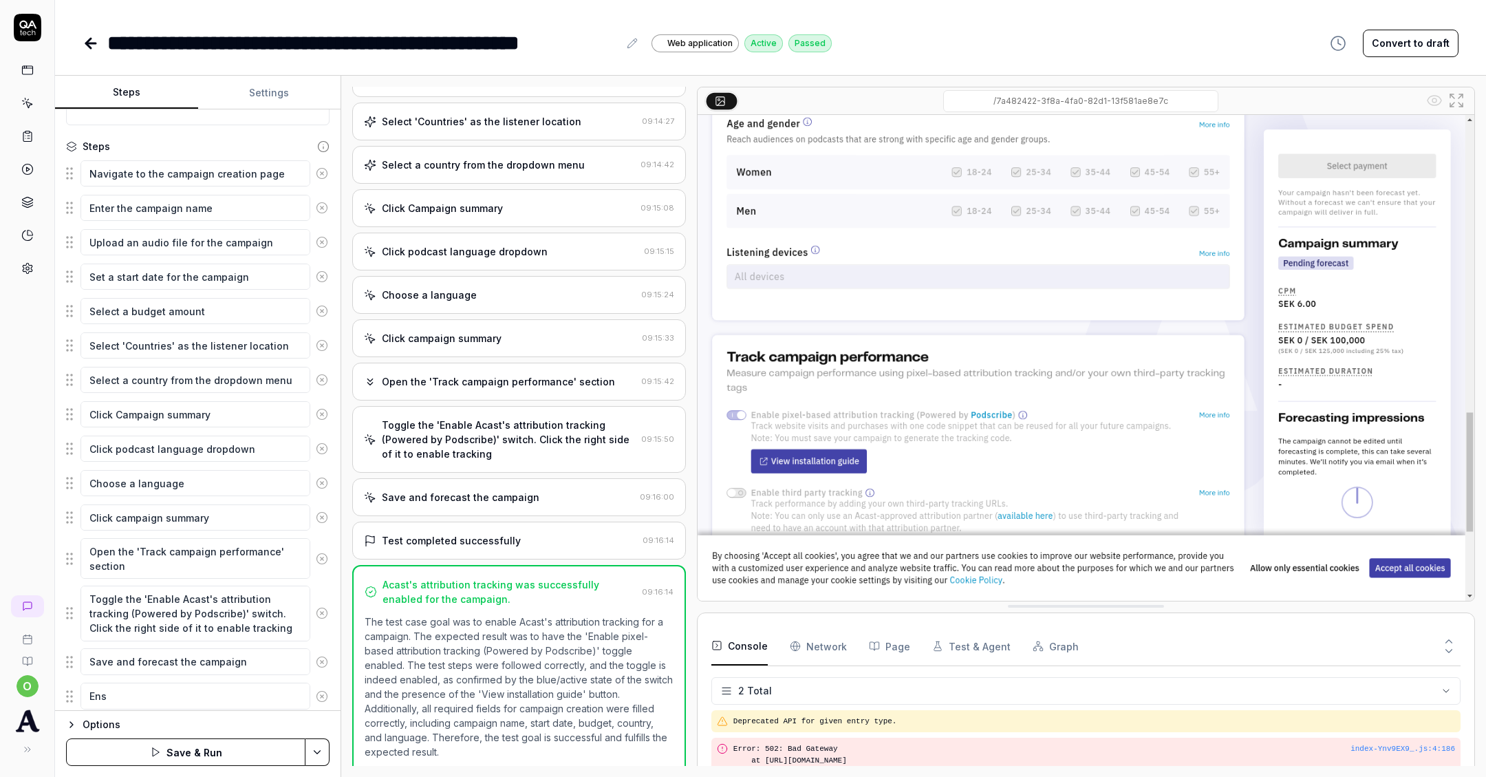
type textarea "*"
type textarea "Ensu"
type textarea "*"
type textarea "Ensur"
type textarea "*"
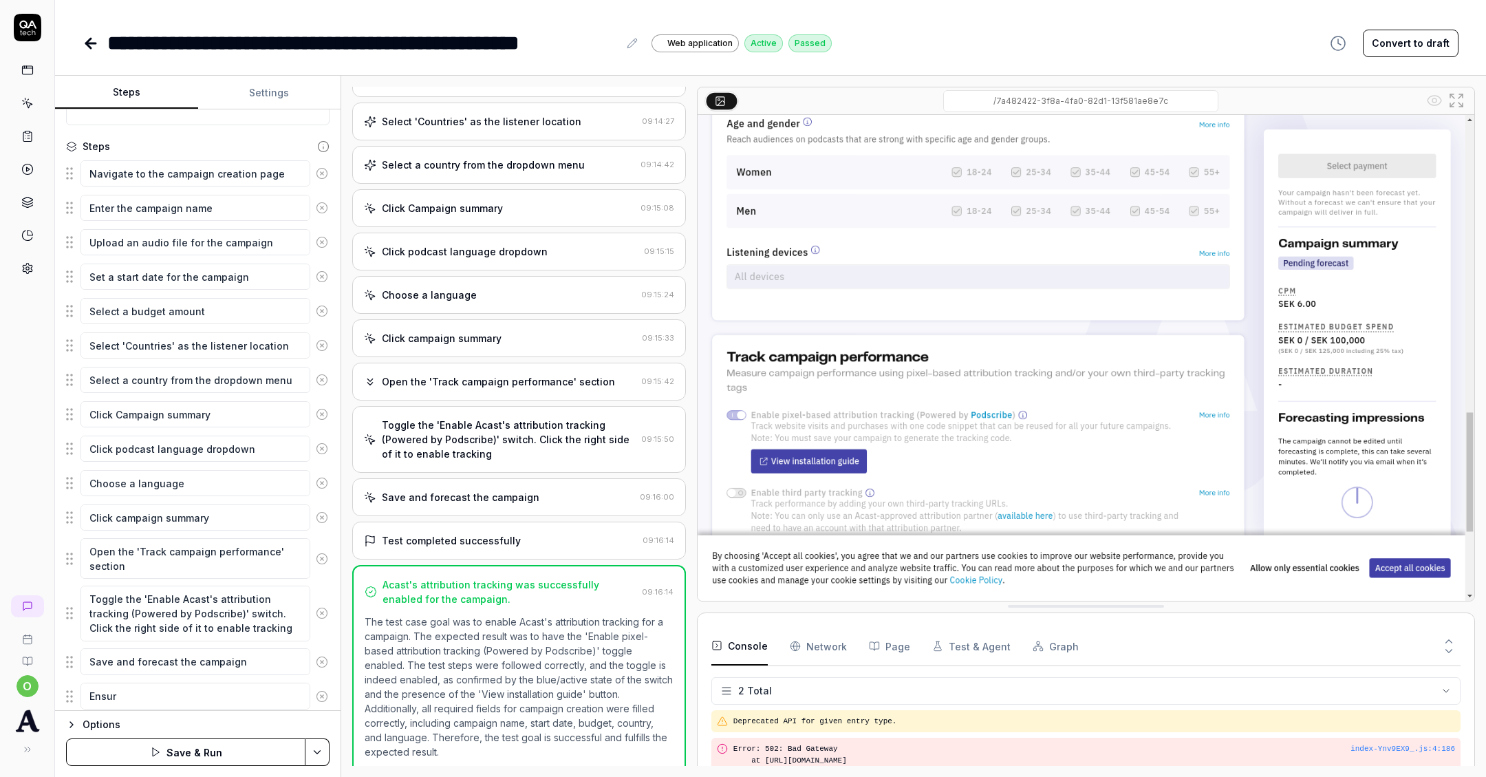
type textarea "Ensure"
type textarea "*"
type textarea "Ensure"
type textarea "*"
type textarea "Ensure a"
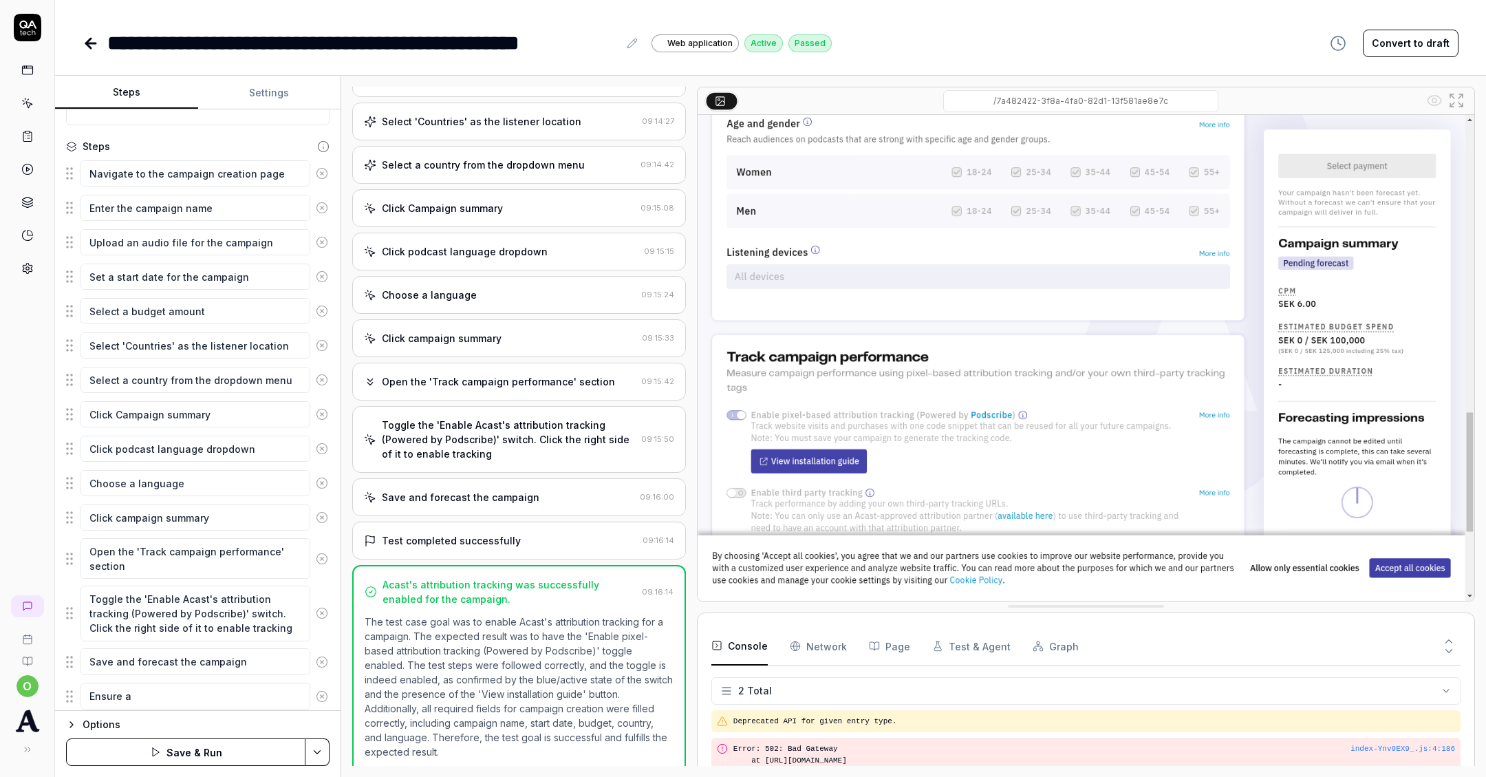
type textarea "*"
type textarea "Ensure ac"
type textarea "*"
type textarea "Ensure a"
type textarea "*"
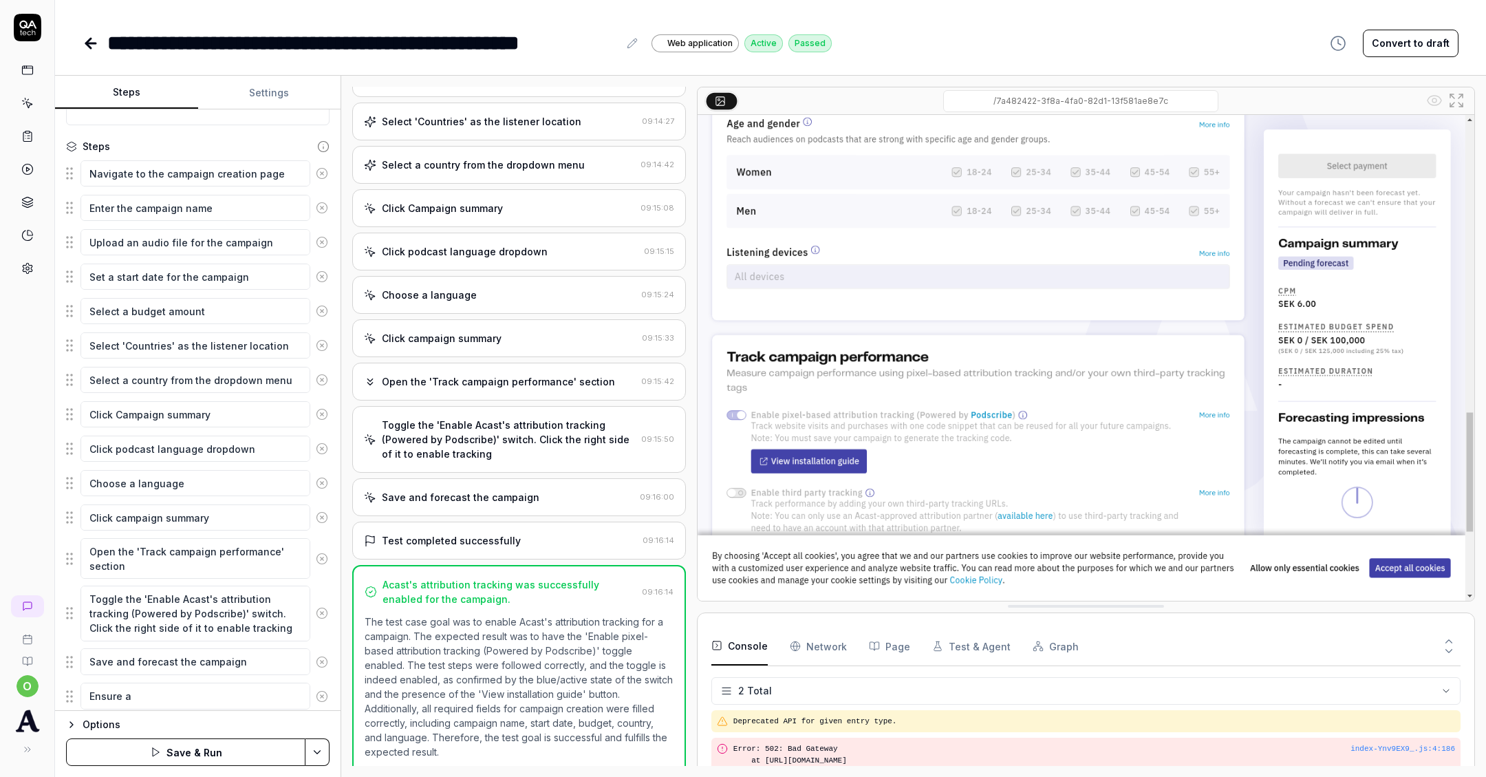
type textarea "Ensure"
type textarea "*"
type textarea "Ensure t"
type textarea "*"
type textarea "Ensure tt"
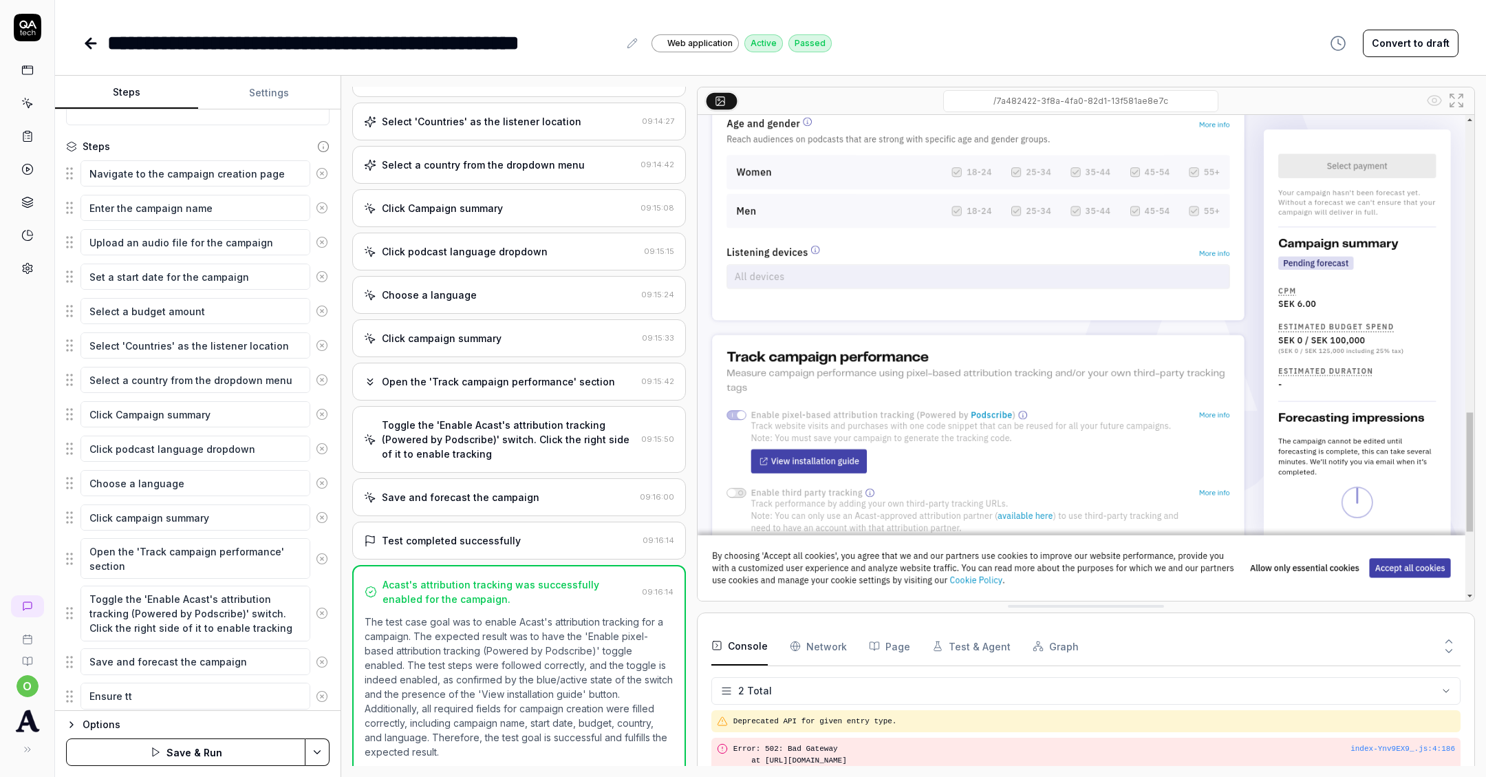
type textarea "*"
type textarea "Ensure t"
type textarea "*"
type textarea "Ensure"
type textarea "*"
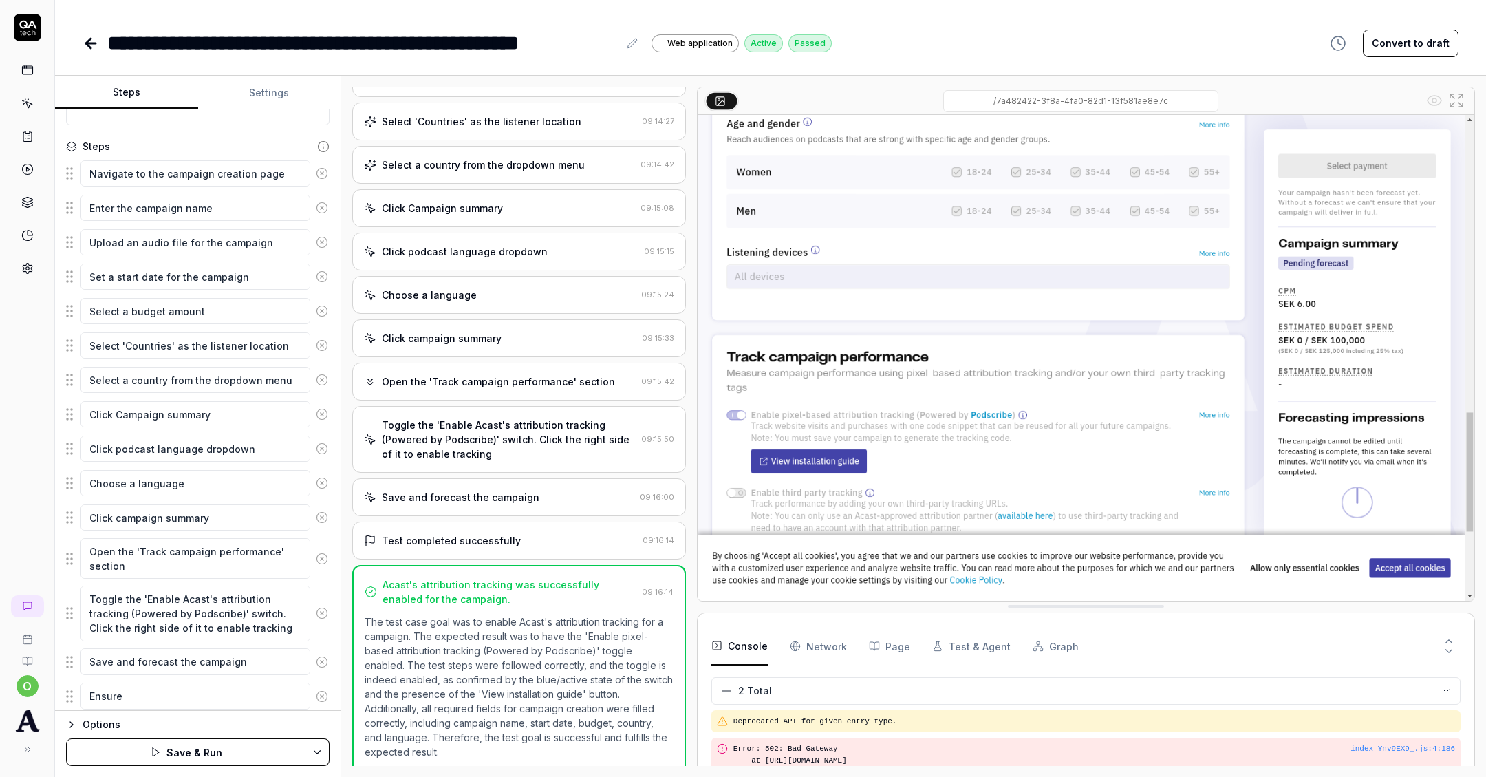
type textarea "Ensure"
type textarea "*"
type textarea "Ensure"
type textarea "*"
type textarea "Ensure a"
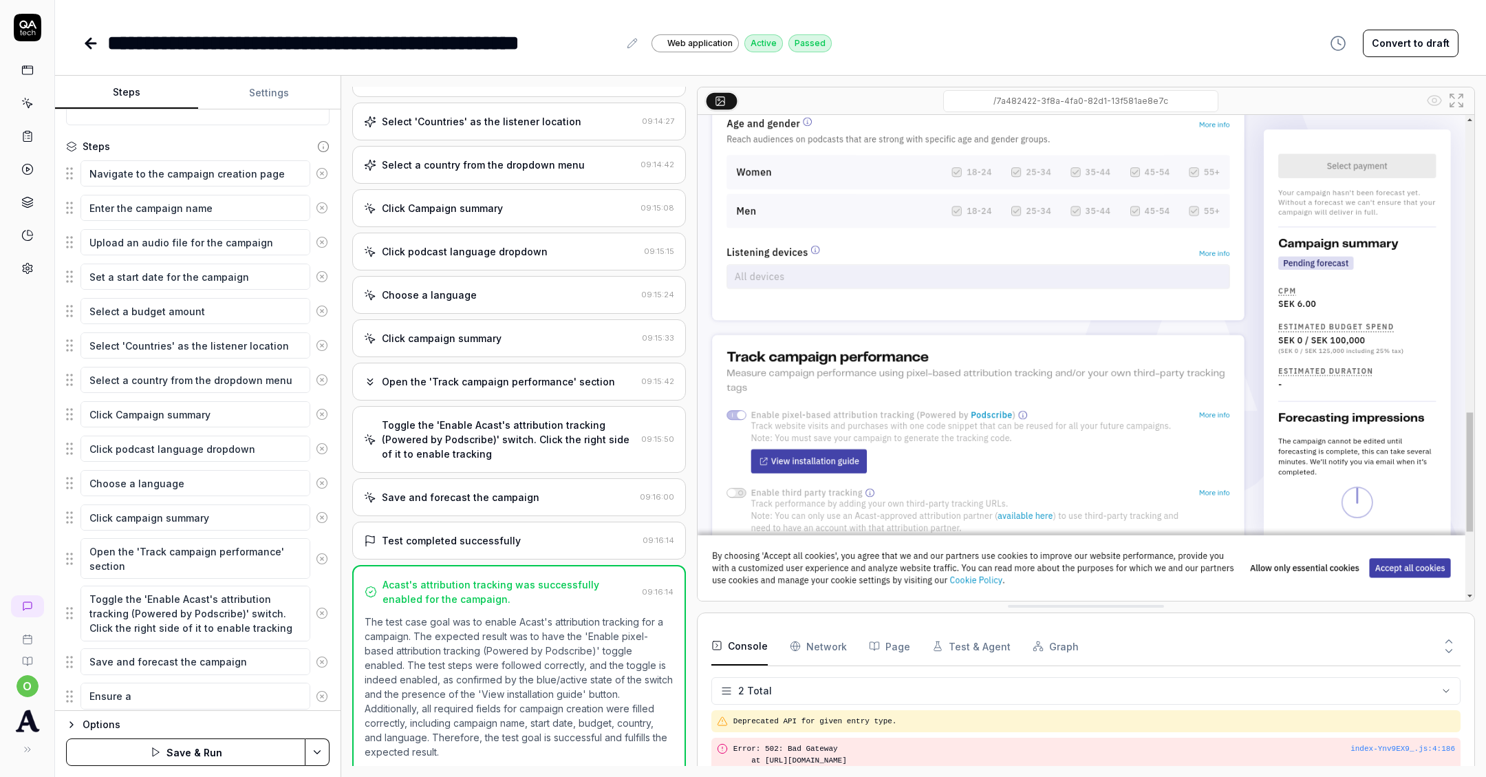
type textarea "*"
type textarea "Ensure at"
type textarea "*"
type textarea "Ensure att"
type textarea "*"
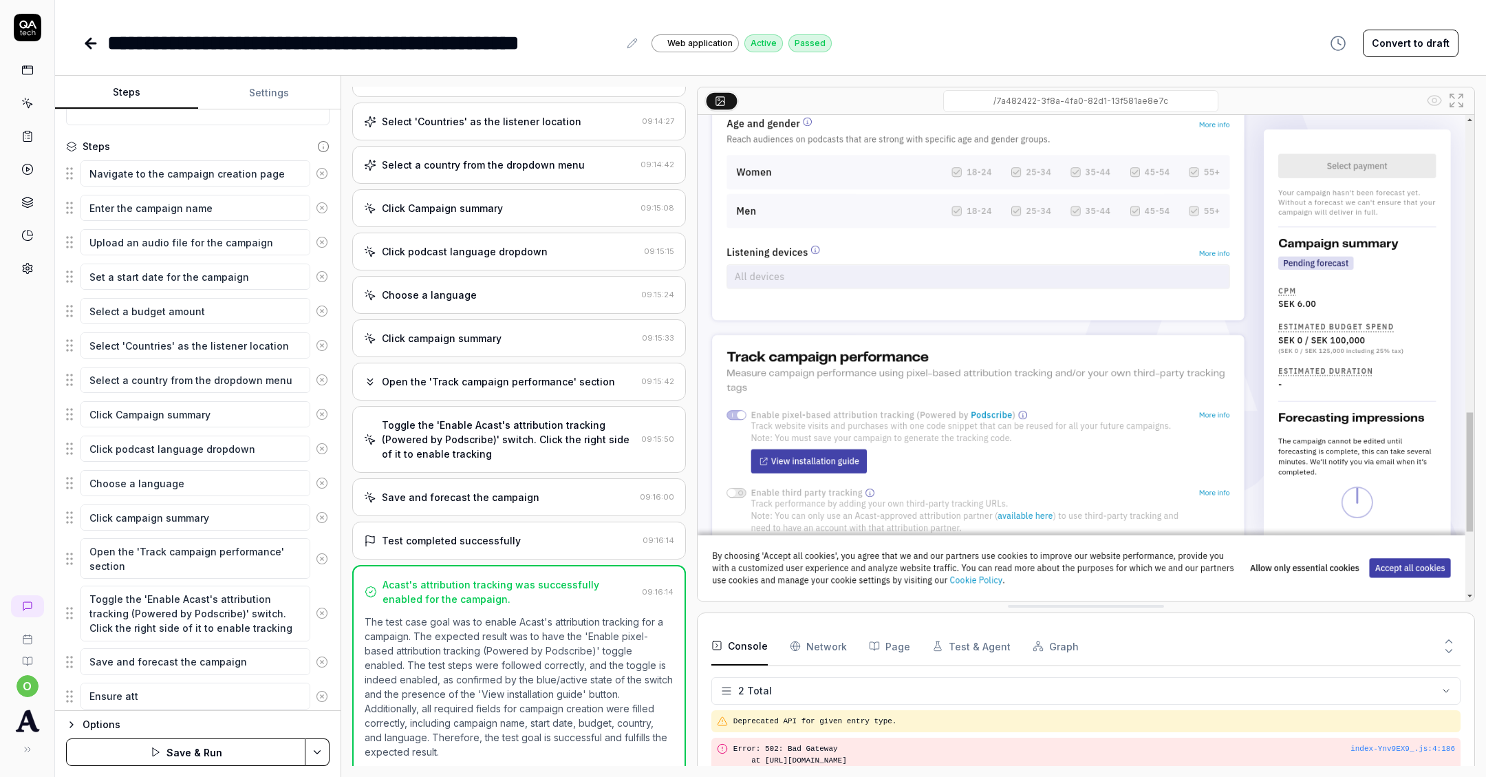
type textarea "Ensure attr"
type textarea "*"
type textarea "Ensure attri"
type textarea "*"
type textarea "Ensure attrib"
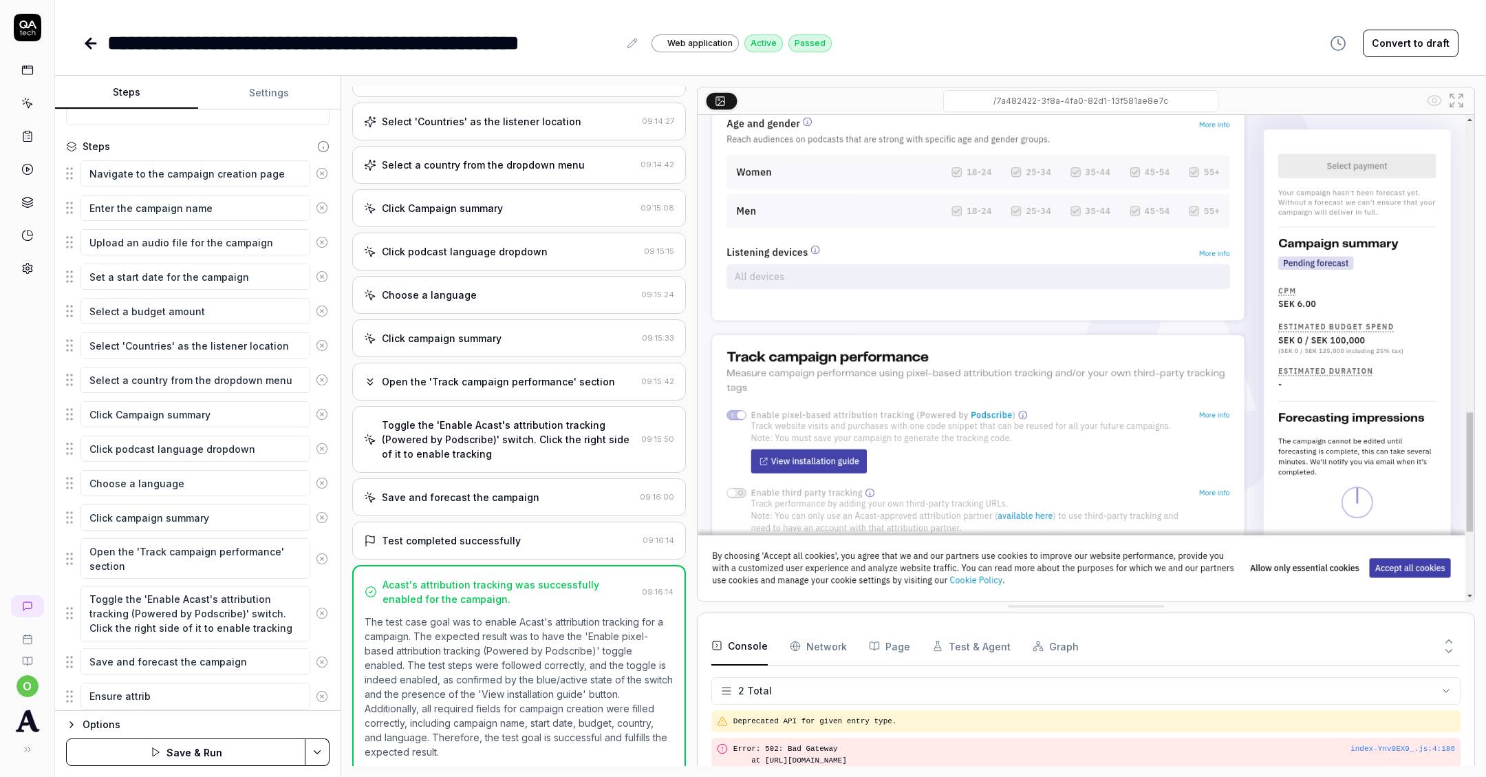
type textarea "*"
type textarea "Ensure attribu"
type textarea "*"
type textarea "Ensure attribut"
type textarea "*"
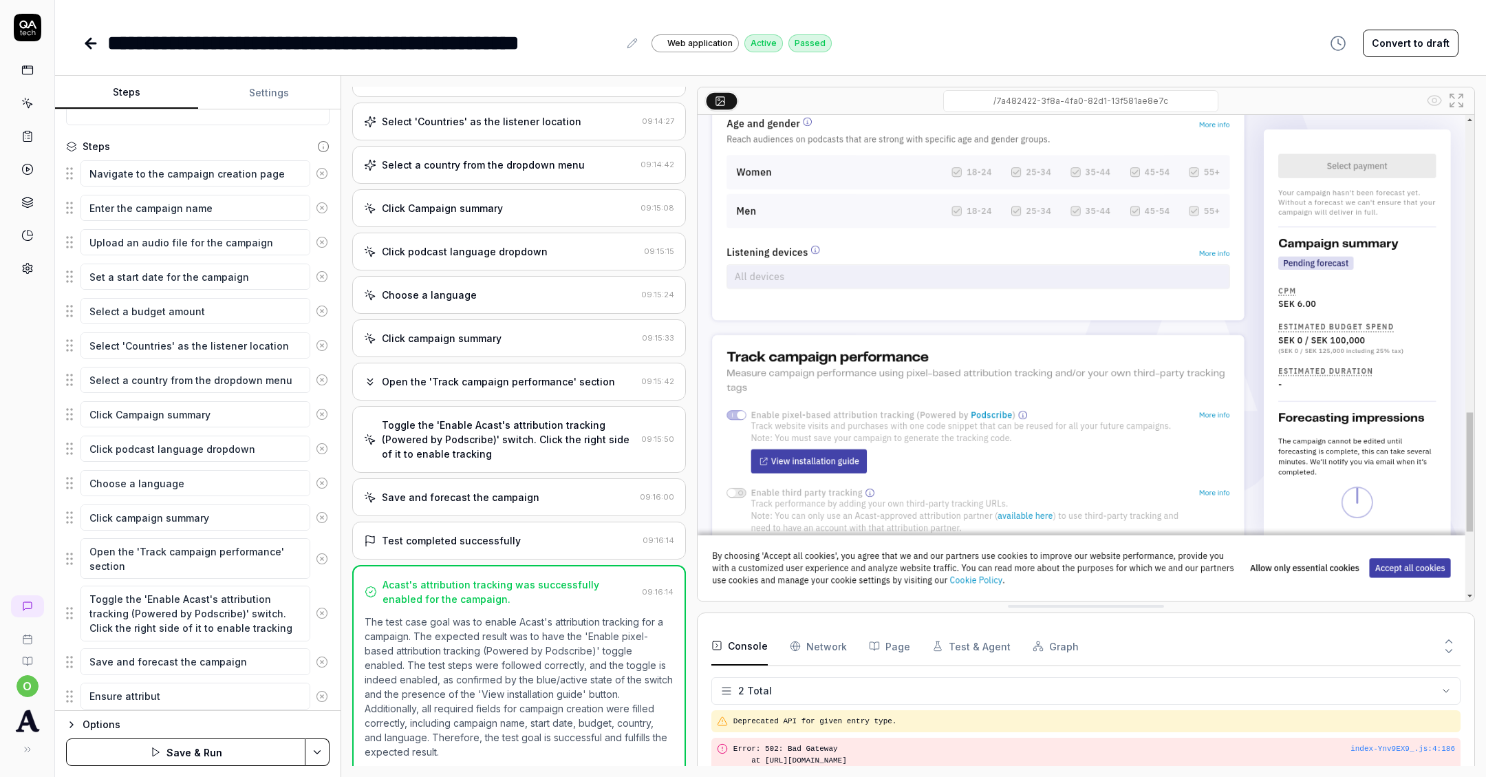
type textarea "Ensure attributi"
type textarea "*"
type textarea "Ensure attributio"
type textarea "*"
type textarea "Ensure attribution"
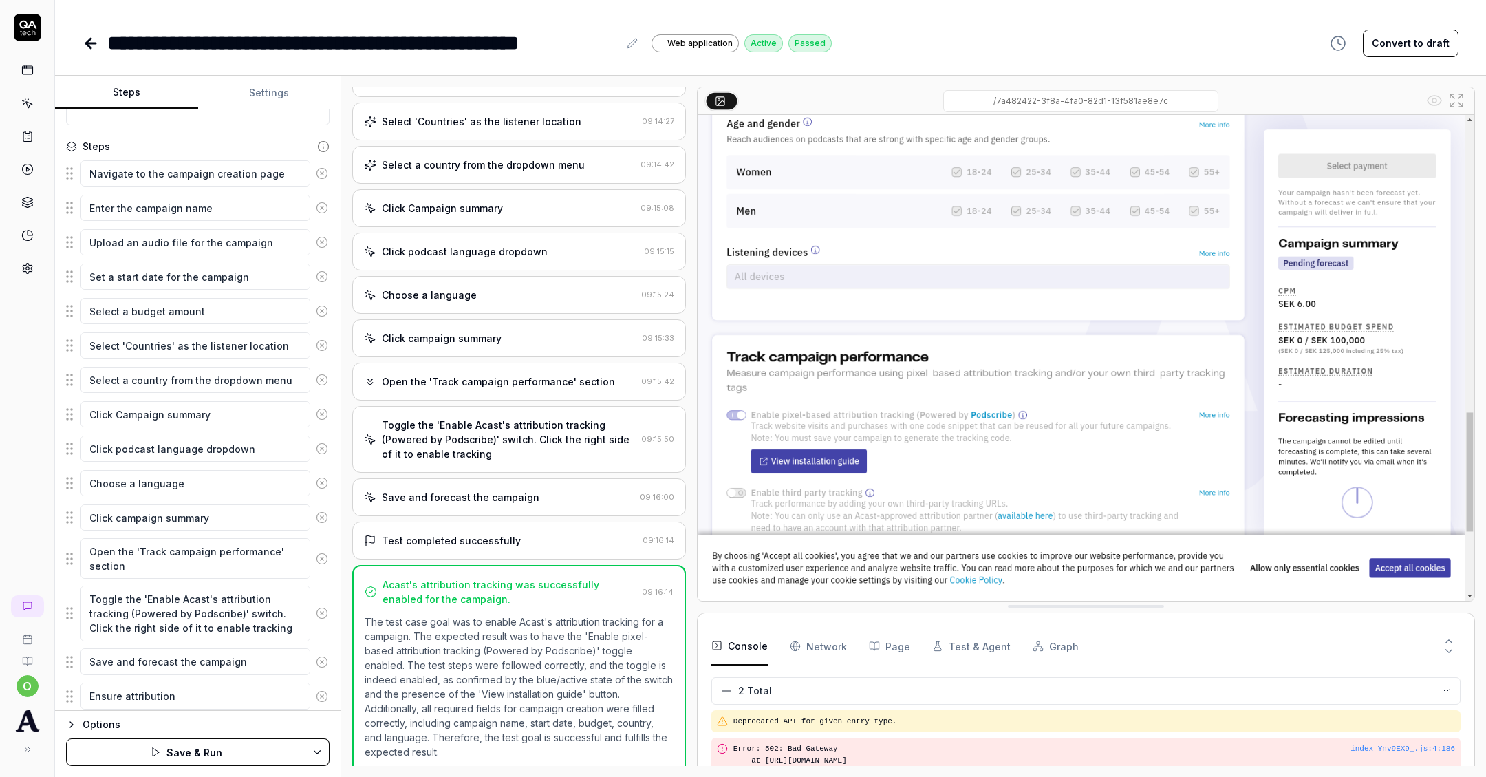
type textarea "*"
type textarea "Ensure attribution"
type textarea "*"
type textarea "Ensure attribution t"
type textarea "*"
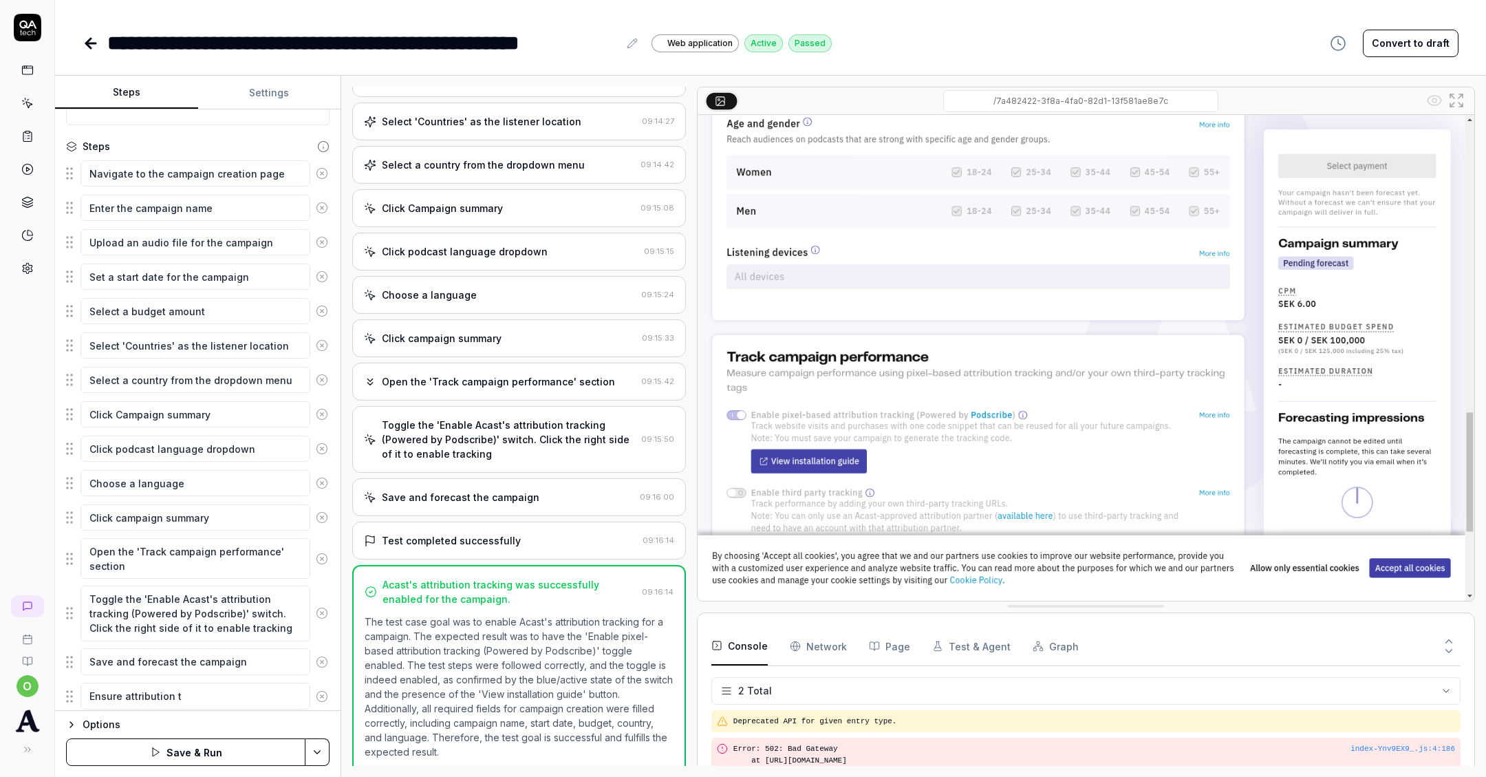
type textarea "Ensure attribution tr"
type textarea "*"
type textarea "Ensure attribution tra"
type textarea "*"
type textarea "Ensure attribution trac"
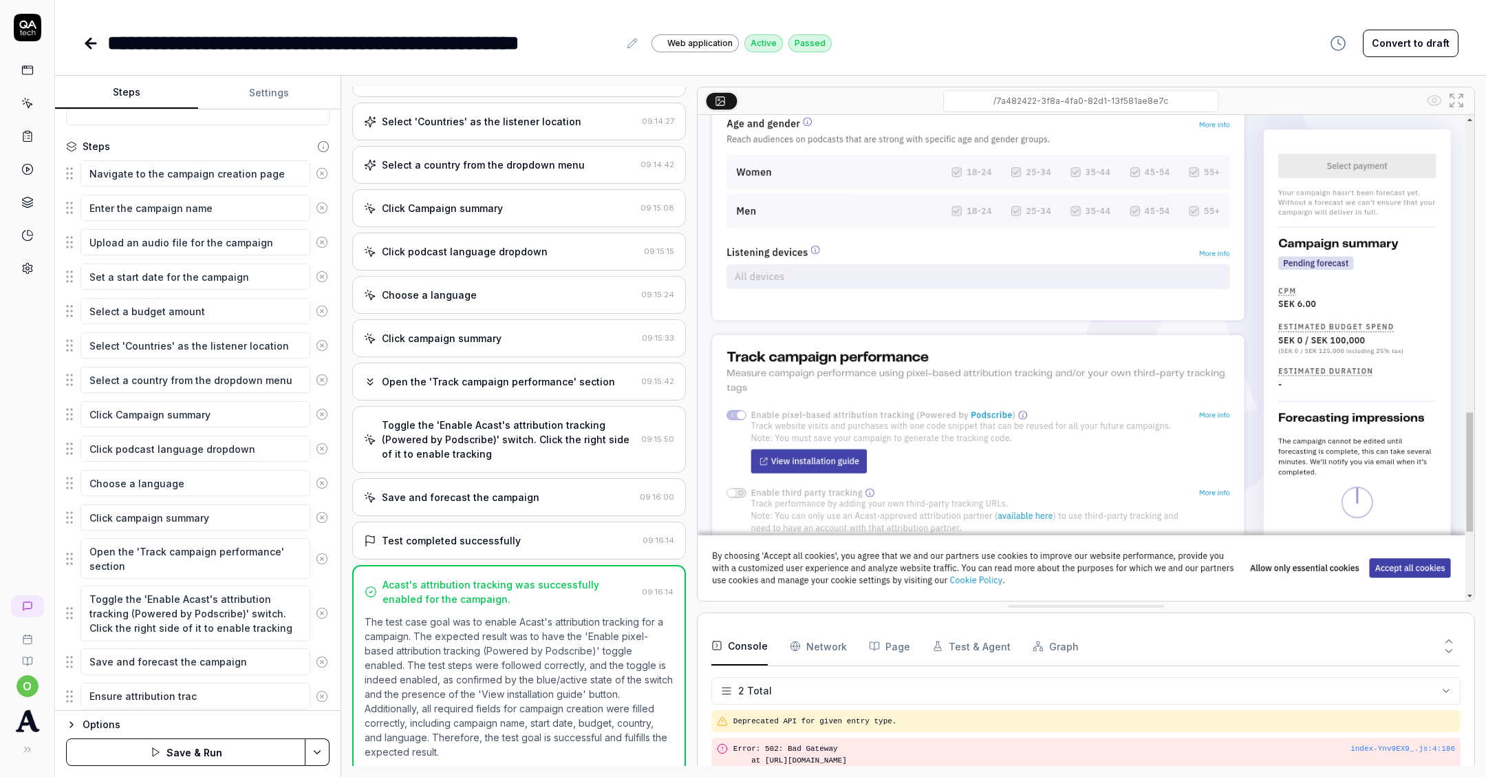
type textarea "*"
type textarea "Ensure attribution track"
type textarea "*"
type textarea "Ensure attribution tracki"
type textarea "*"
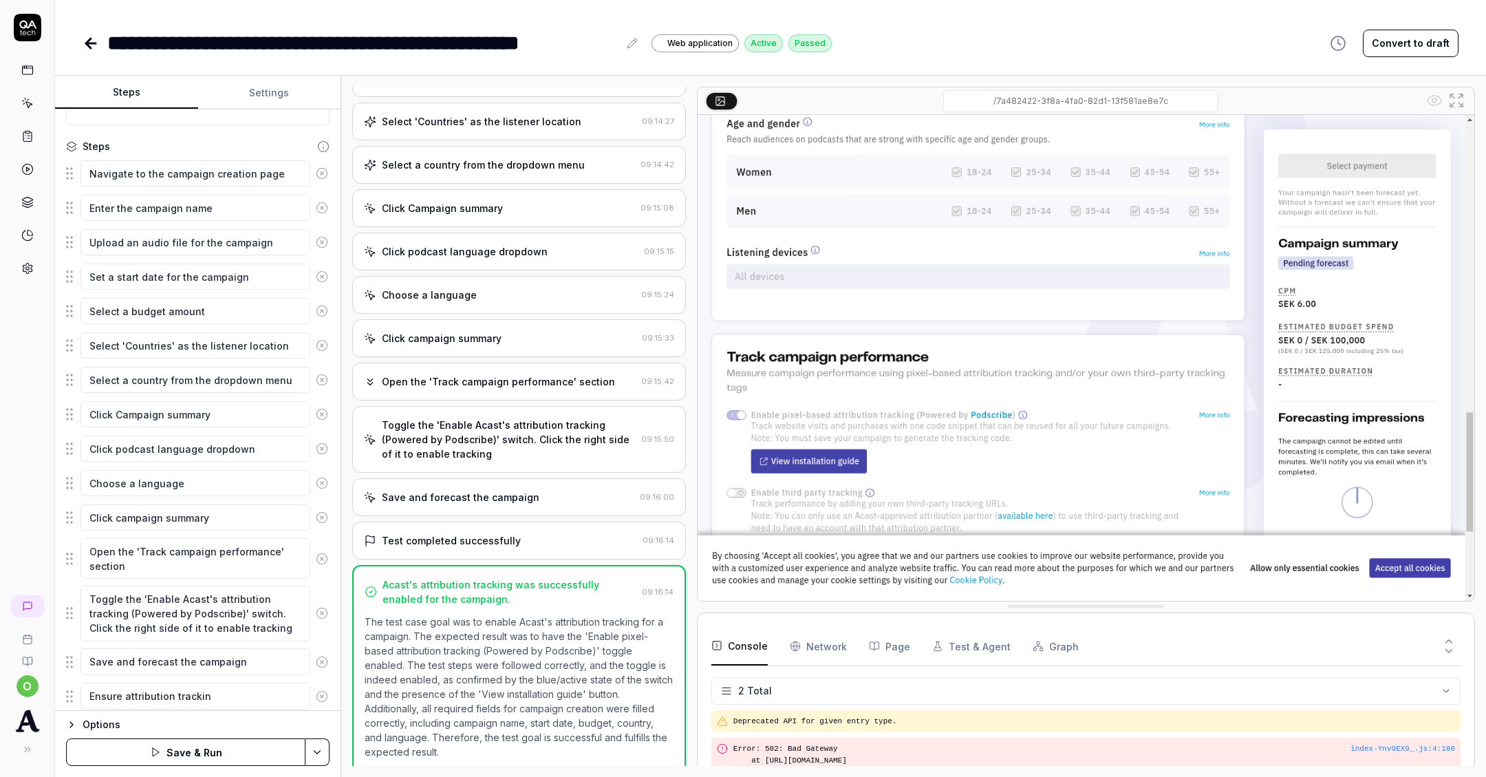
type textarea "Ensure attribution tracking"
type textarea "*"
type textarea "Ensure attribution tracking"
type textarea "*"
type textarea "Ensure attribution tracking i"
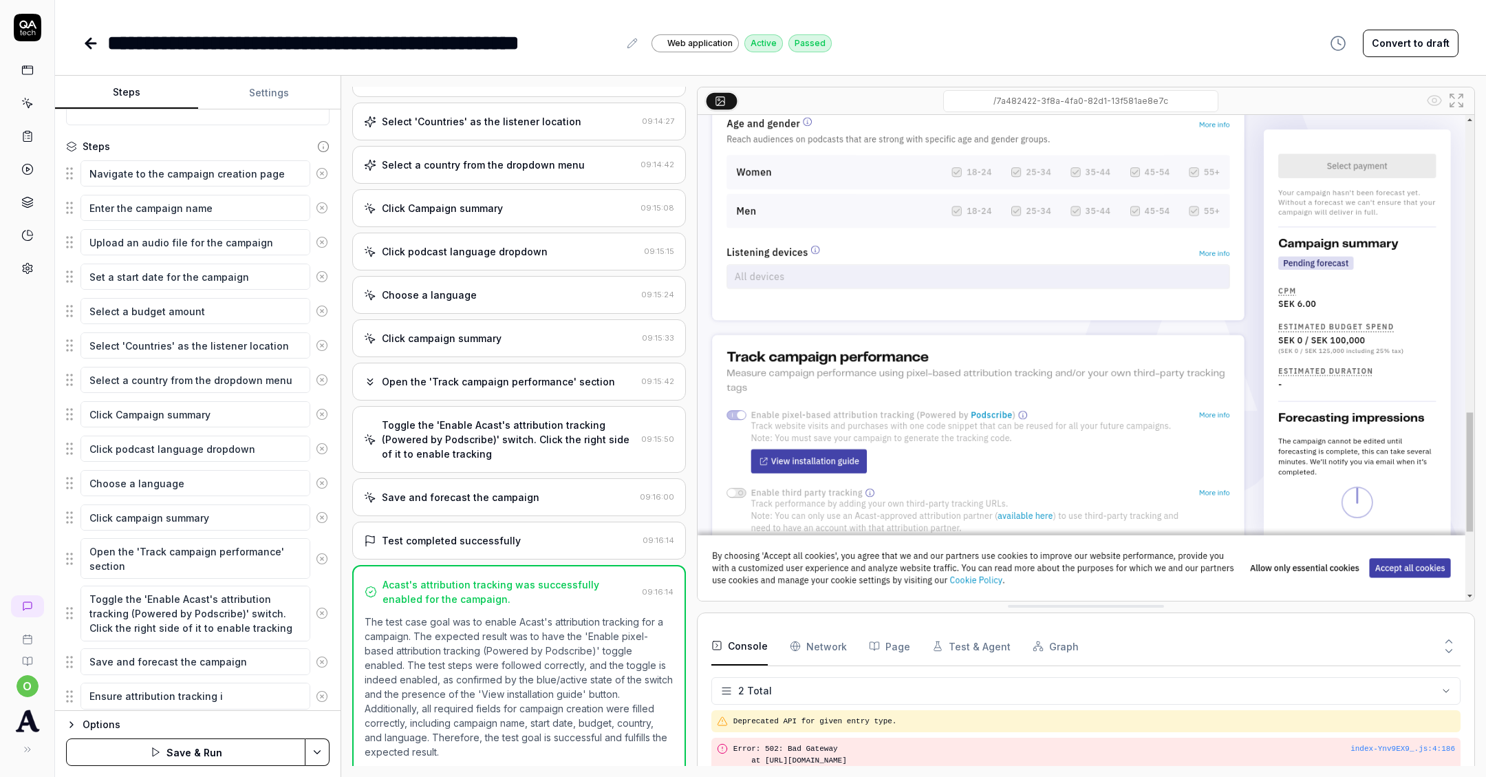
type textarea "*"
type textarea "Ensure attribution tracking is"
type textarea "*"
type textarea "Ensure attribution tracking is c"
type textarea "*"
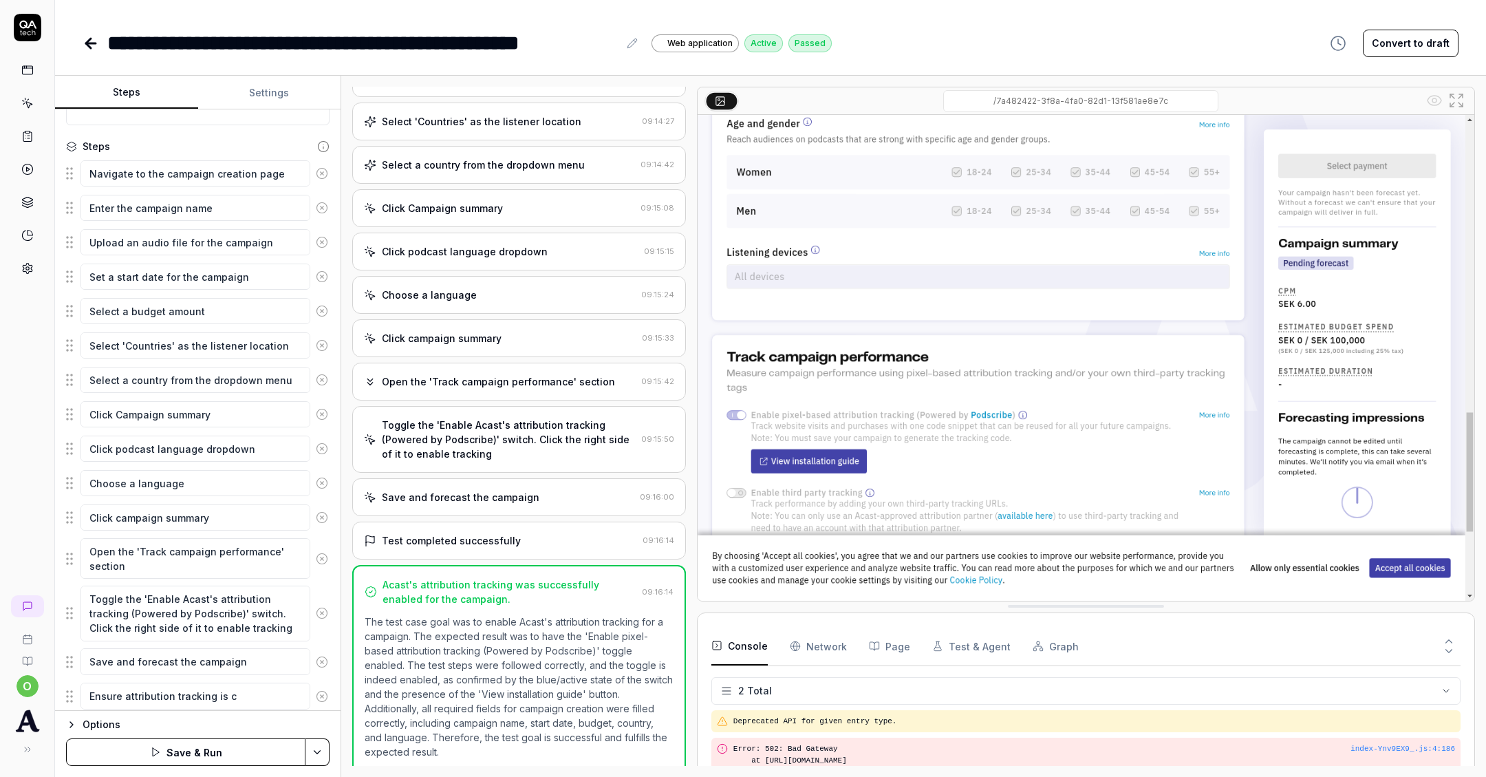
type textarea "Ensure attribution tracking is ch"
type textarea "*"
type textarea "Ensure attribution tracking is che"
type textarea "*"
type textarea "Ensure attribution tracking is chec"
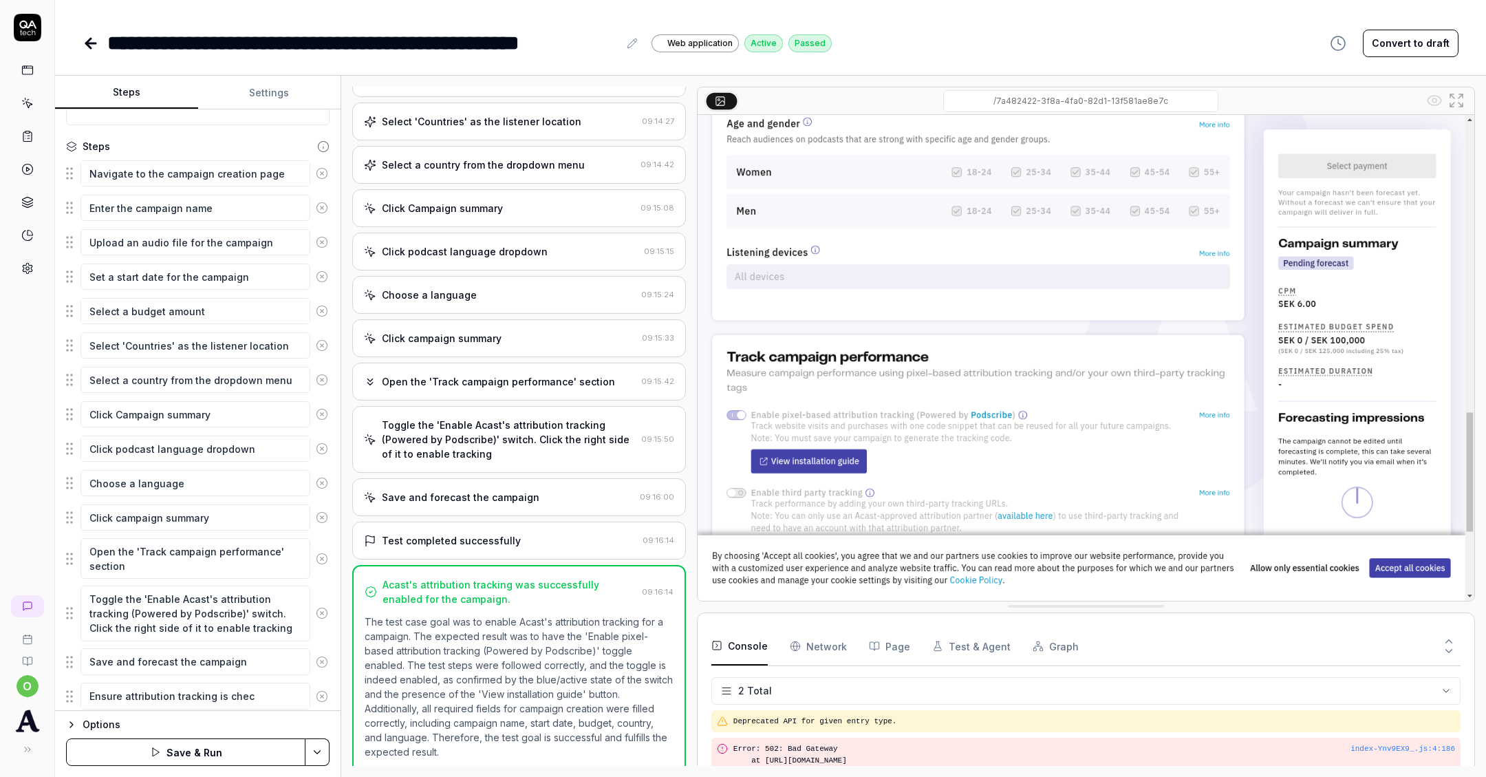
type textarea "*"
type textarea "Ensure attribution tracking is check"
type textarea "*"
type textarea "Ensure attribution tracking is checke"
type textarea "*"
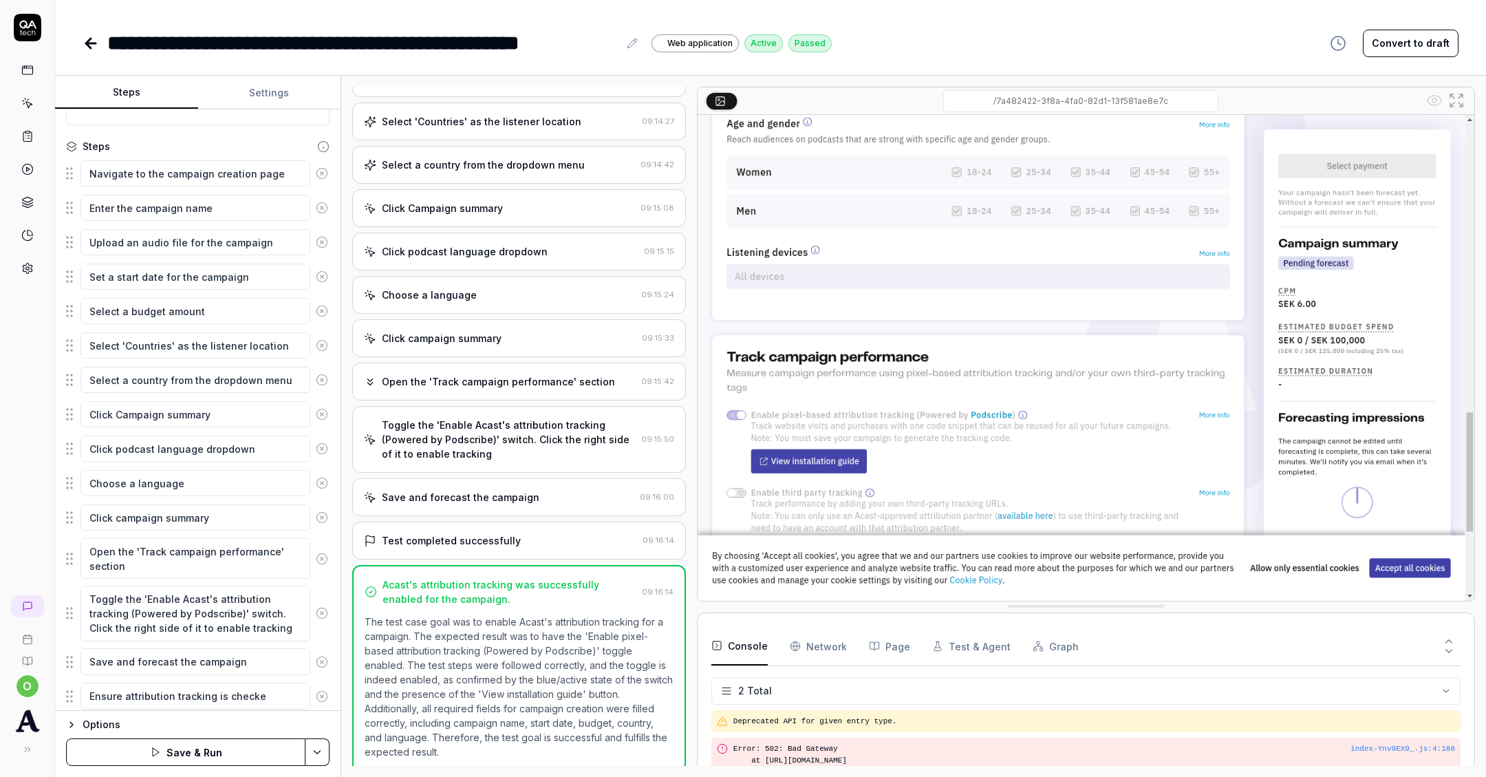
type textarea "Ensure attribution tracking is checked"
type textarea "*"
type textarea "Ensure attribution tracking is checked"
type textarea "*"
type textarea "Ensure attribution tracking is checked o"
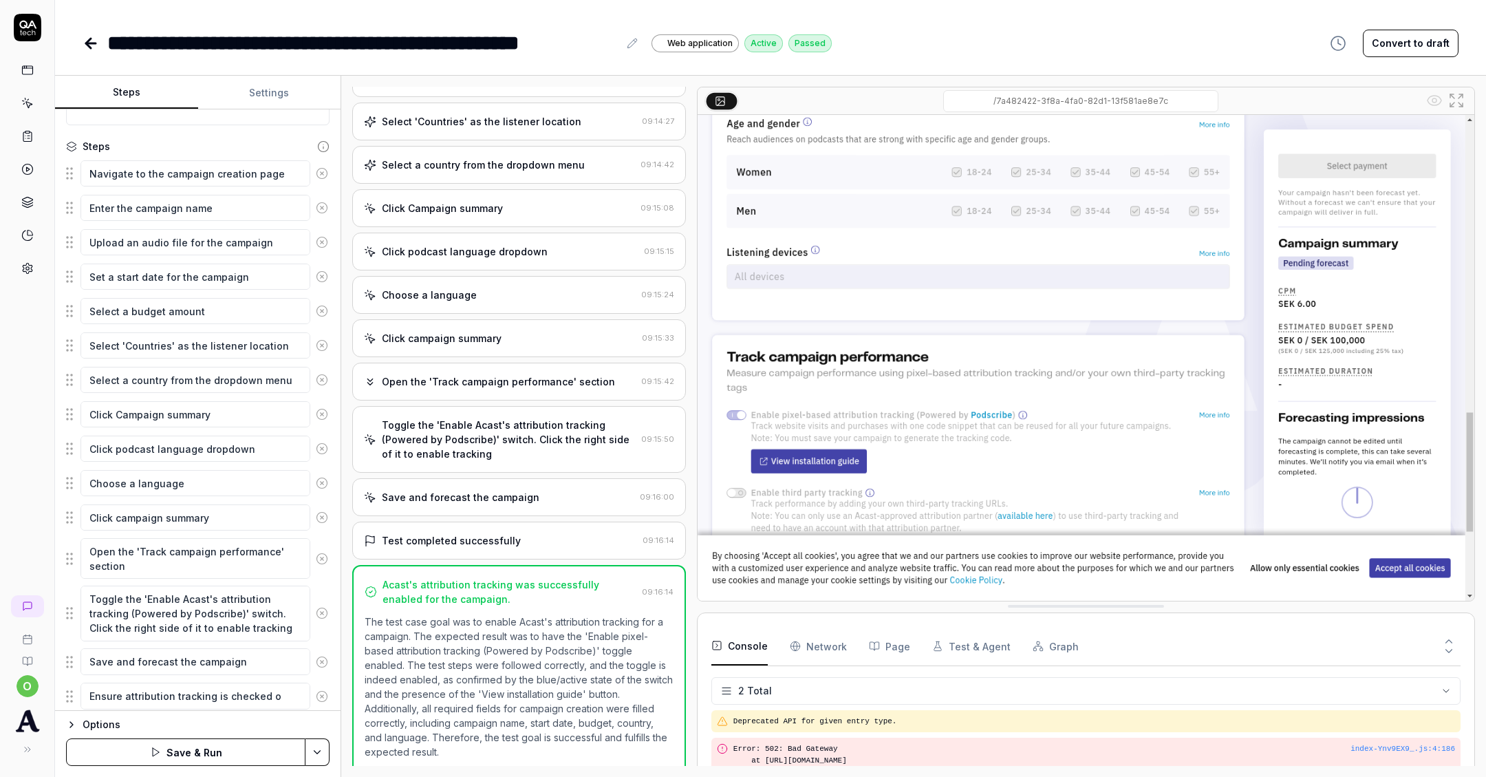
type textarea "*"
type textarea "Ensure attribution tracking is checked on"
type textarea "*"
type textarea "Ensure attribution tracking is checked on"
type textarea "*"
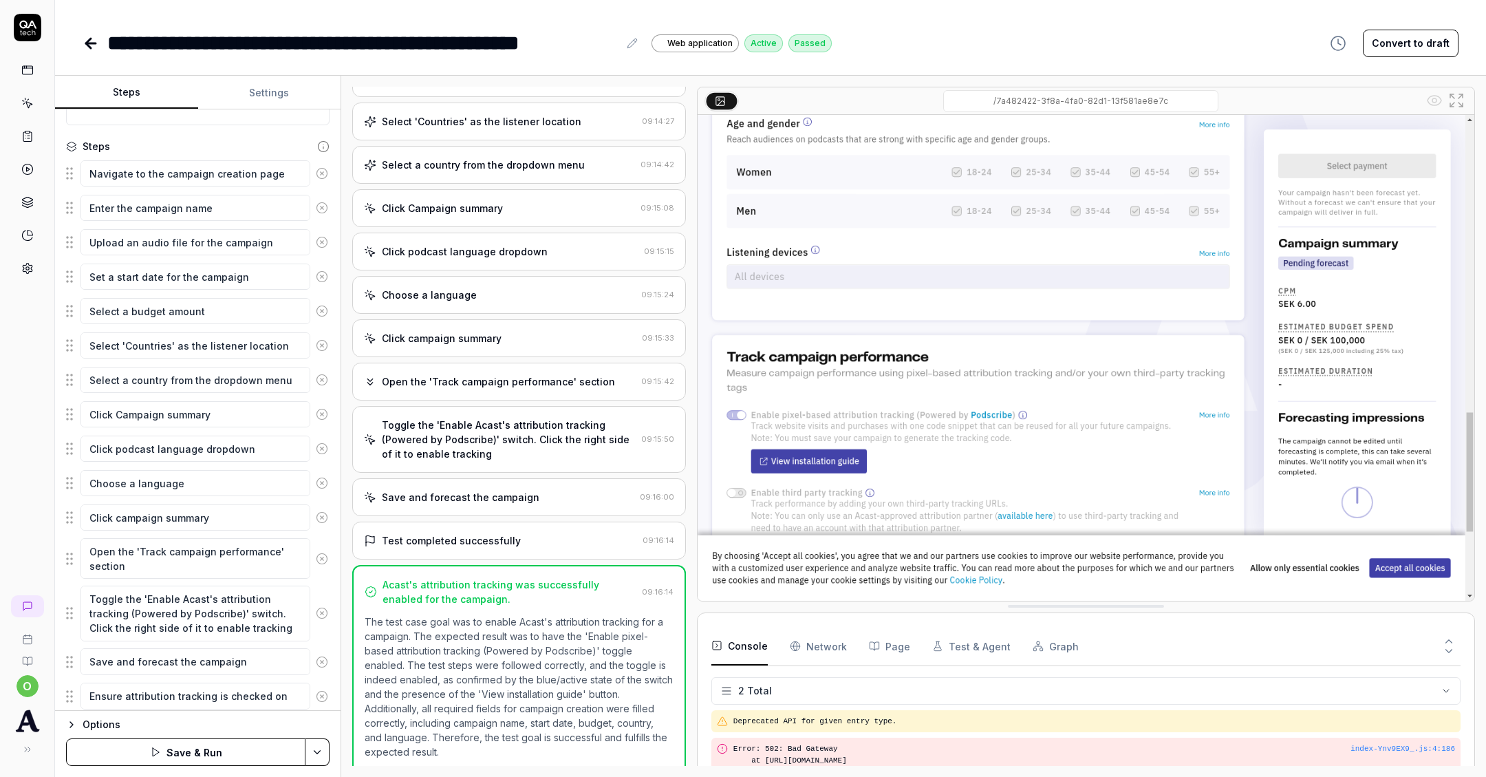
type textarea "Ensure attribution tracking is checked on t"
type textarea "*"
type textarea "Ensure attribution tracking is checked on th"
type textarea "*"
type textarea "Ensure attribution tracking is checked on the"
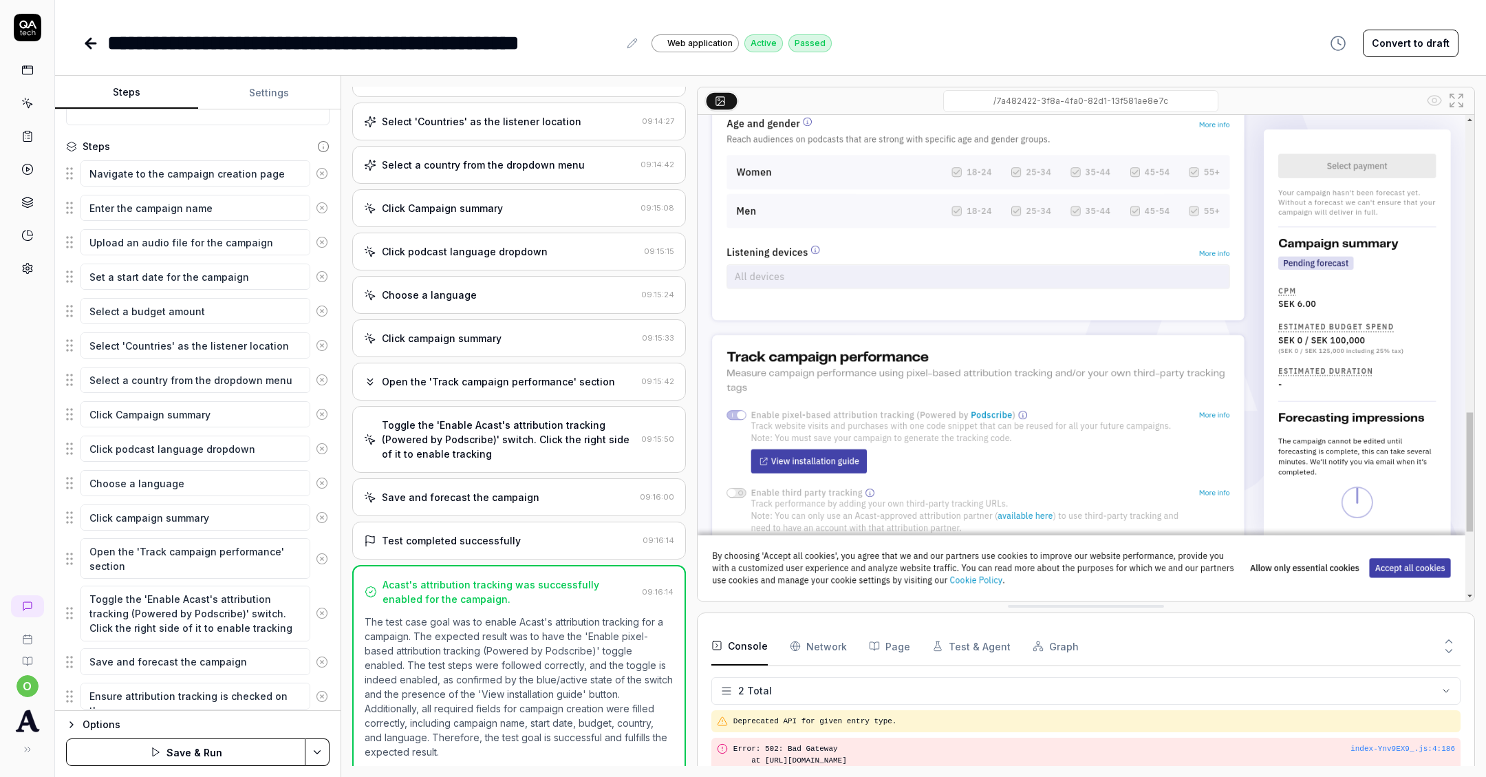
type textarea "*"
type textarea "Ensure attribution tracking is checked on the"
type textarea "*"
type textarea "Ensure attribution tracking is checked on the s"
type textarea "*"
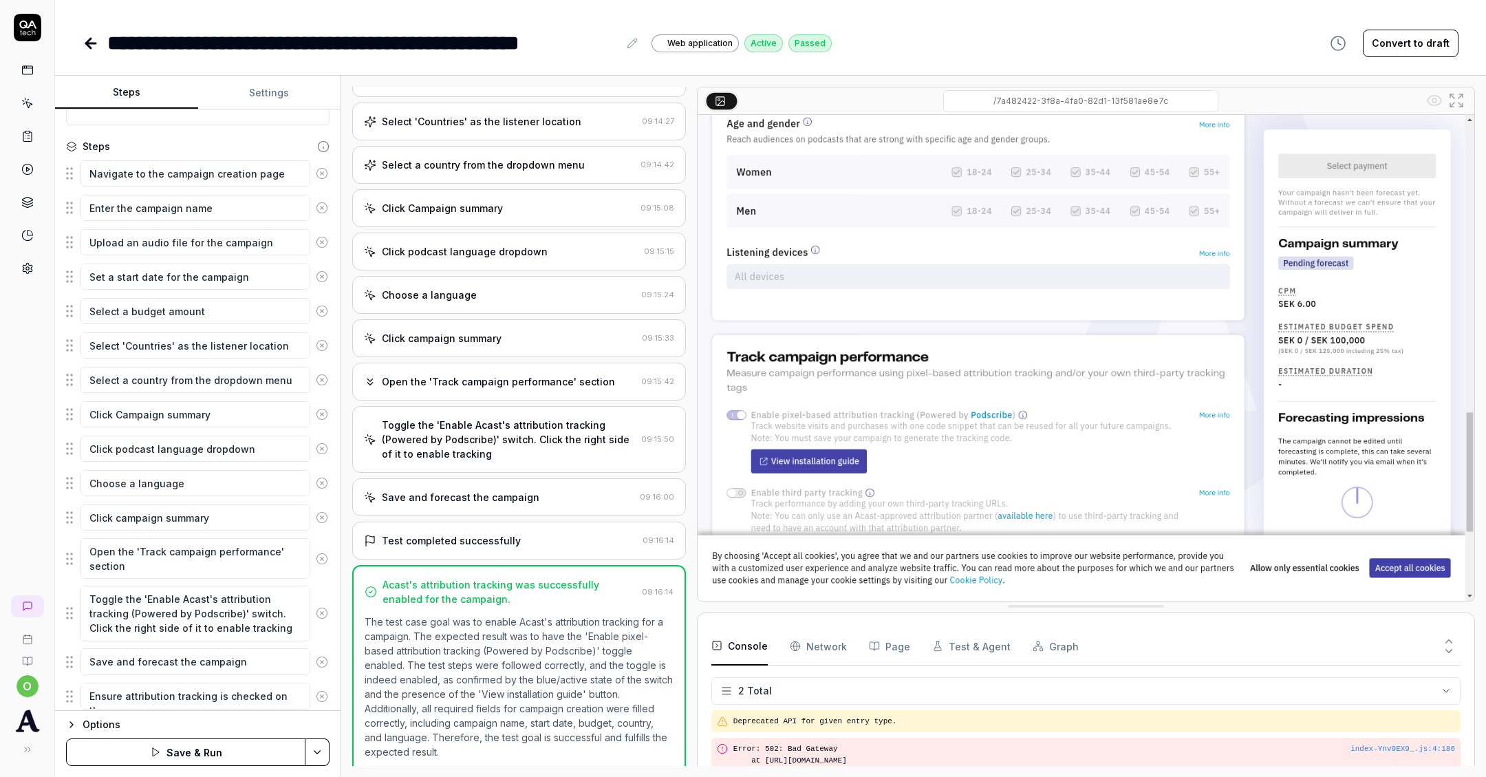
type textarea "Ensure attribution tracking is checked on the sa"
type textarea "*"
type textarea "Ensure attribution tracking is checked on the sav"
type textarea "*"
type textarea "Ensure attribution tracking is checked on the savs"
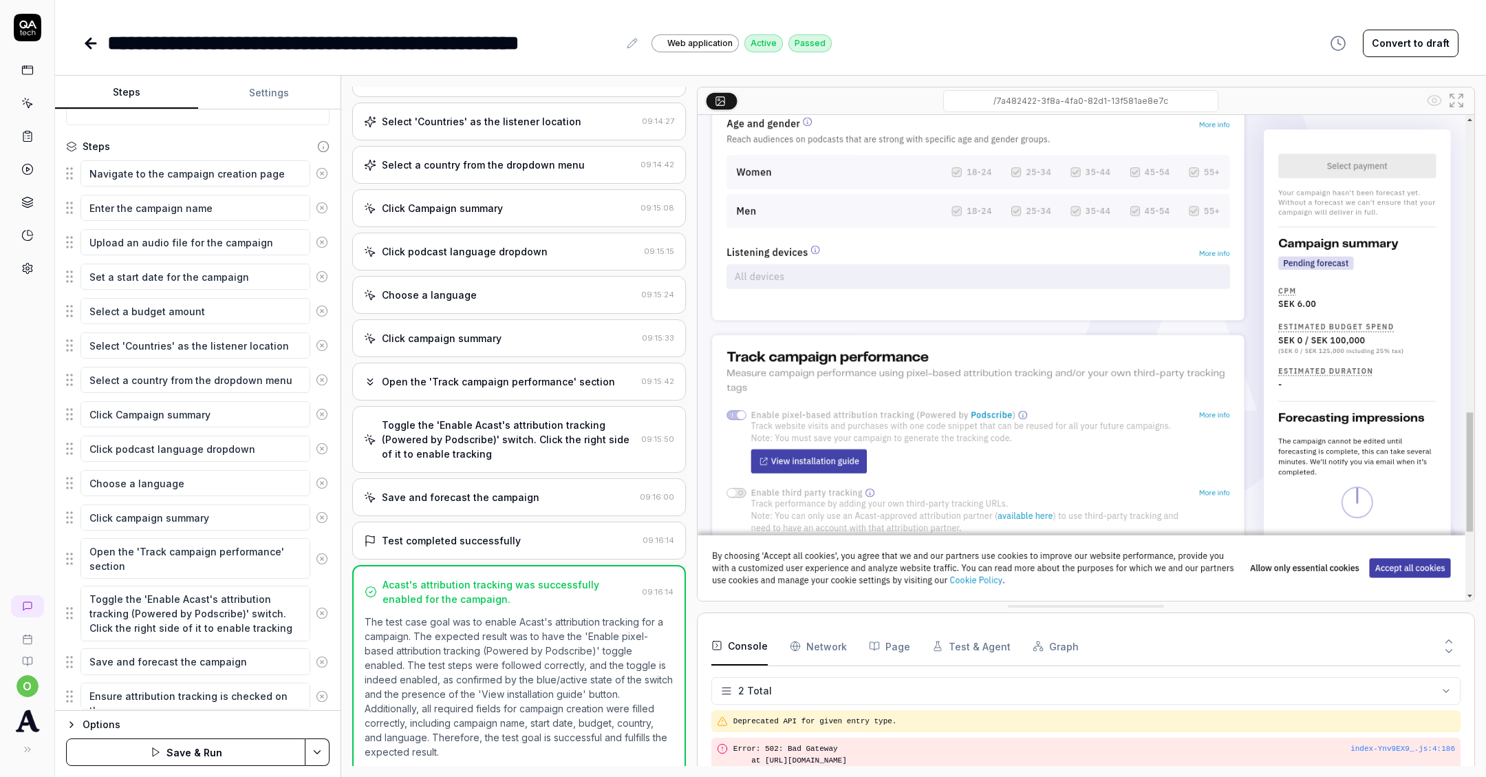
type textarea "*"
type textarea "Ensure attribution tracking is checked on the savse"
type textarea "*"
type textarea "Ensure attribution tracking is checked on the savse d"
type textarea "*"
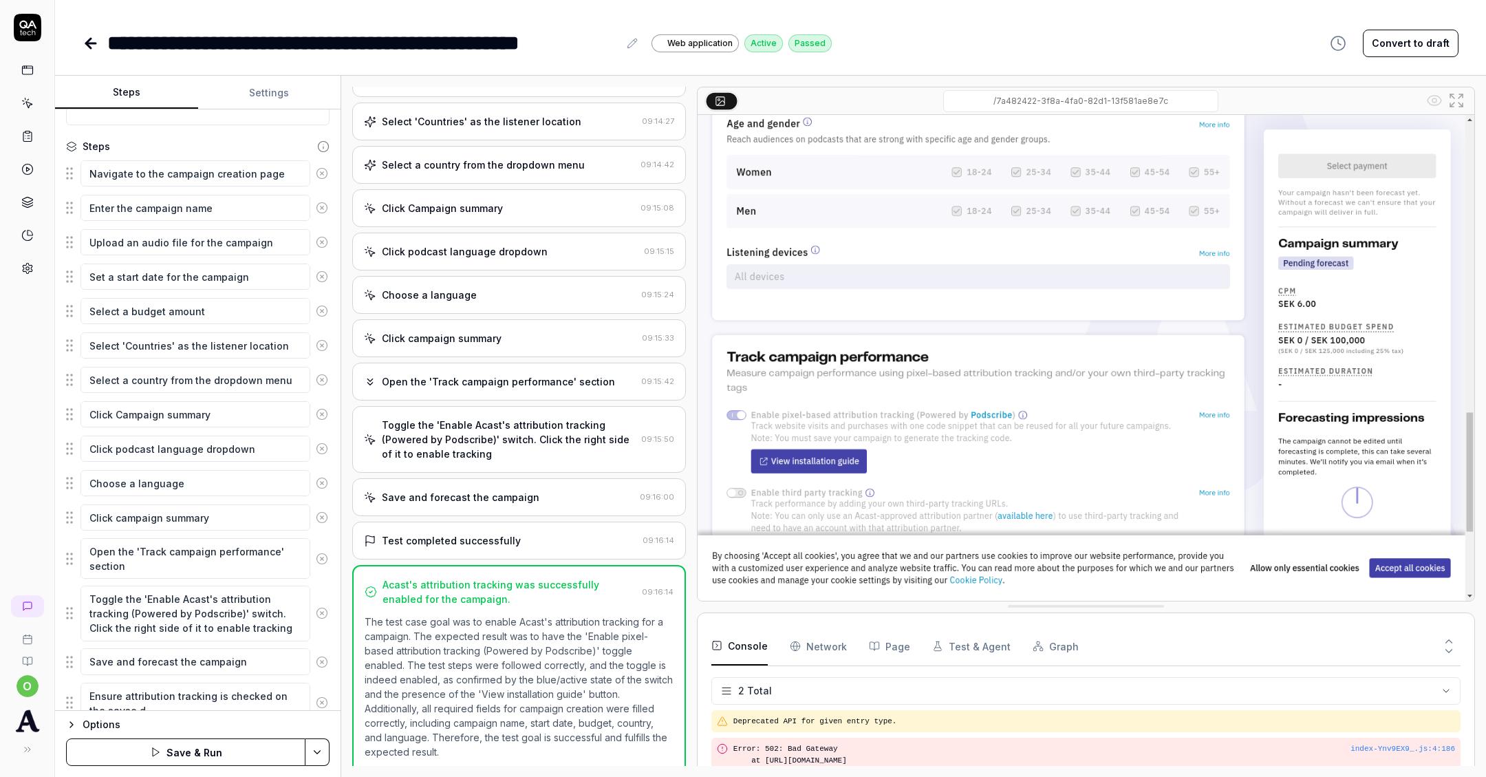
type textarea "Ensure attribution tracking is checked on the savse da"
type textarea "*"
type textarea "Ensure attribution tracking is checked on the savse d"
type textarea "*"
type textarea "Ensure attribution tracking is checked on the savse"
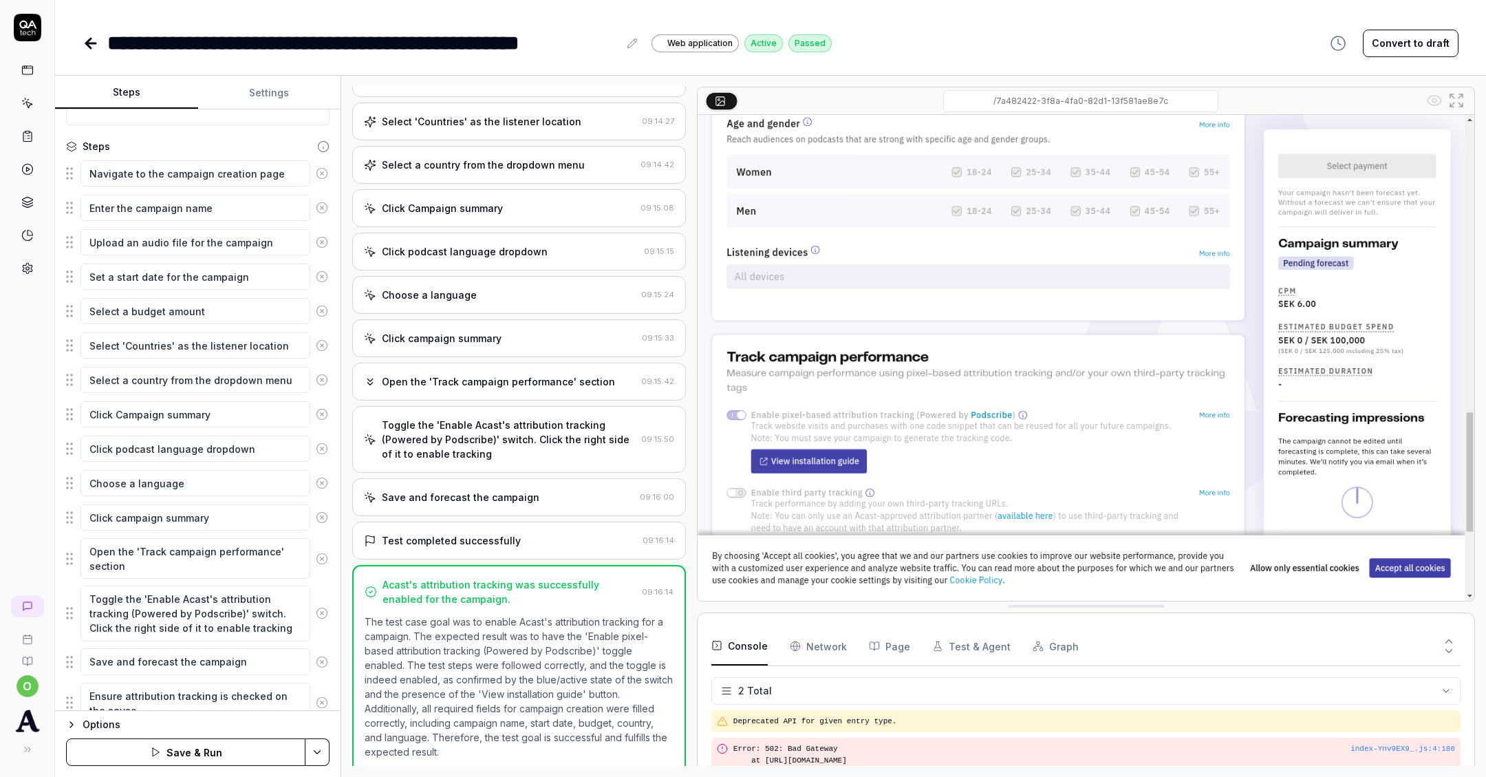
type textarea "*"
type textarea "Ensure attribution tracking is checked on the savse"
type textarea "*"
type textarea "Ensure attribution tracking is checked on the savs"
type textarea "*"
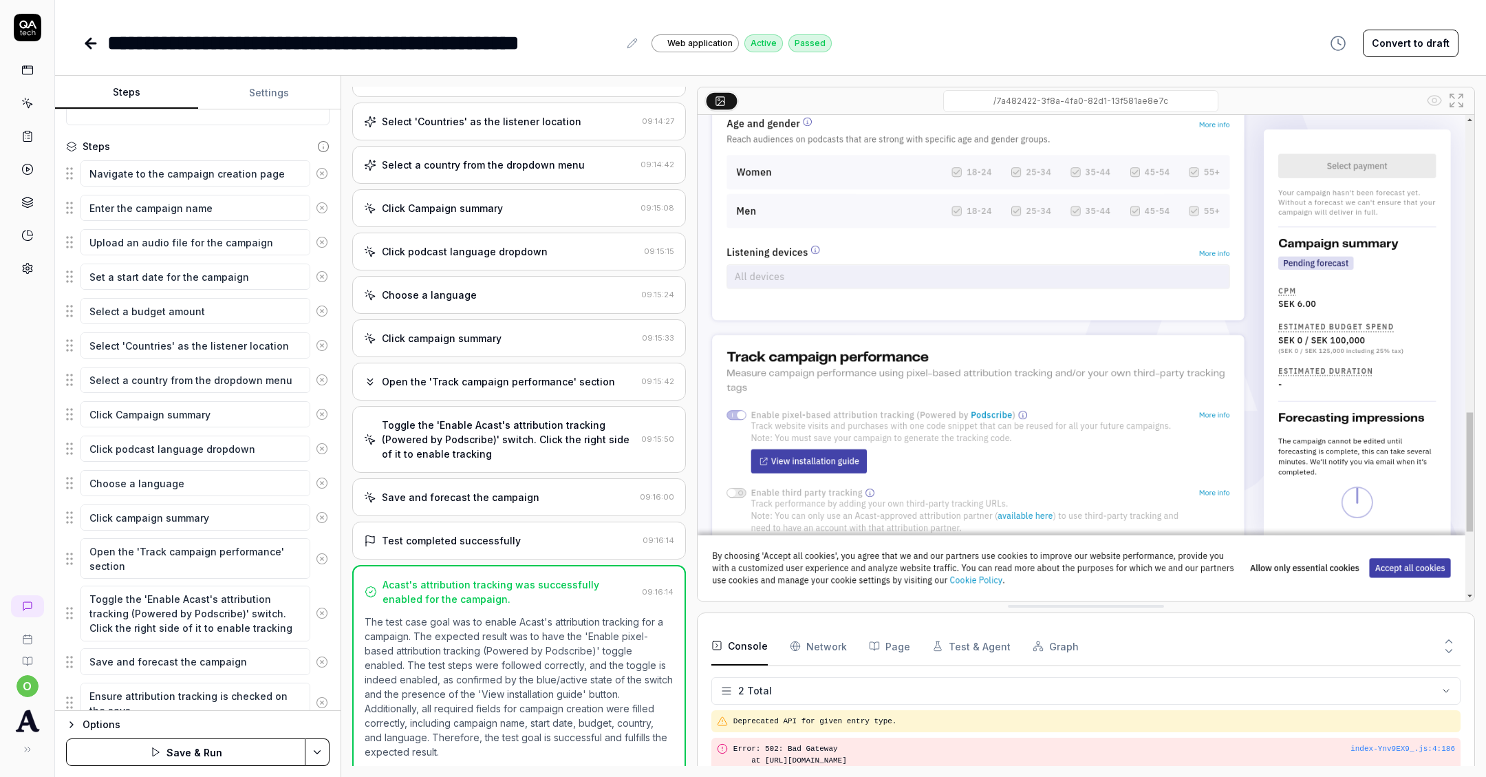
type textarea "Ensure attribution tracking is checked on the sav"
type textarea "*"
type textarea "Ensure attribution tracking is checked on the save"
type textarea "*"
type textarea "Ensure attribution tracking is checked on the saved"
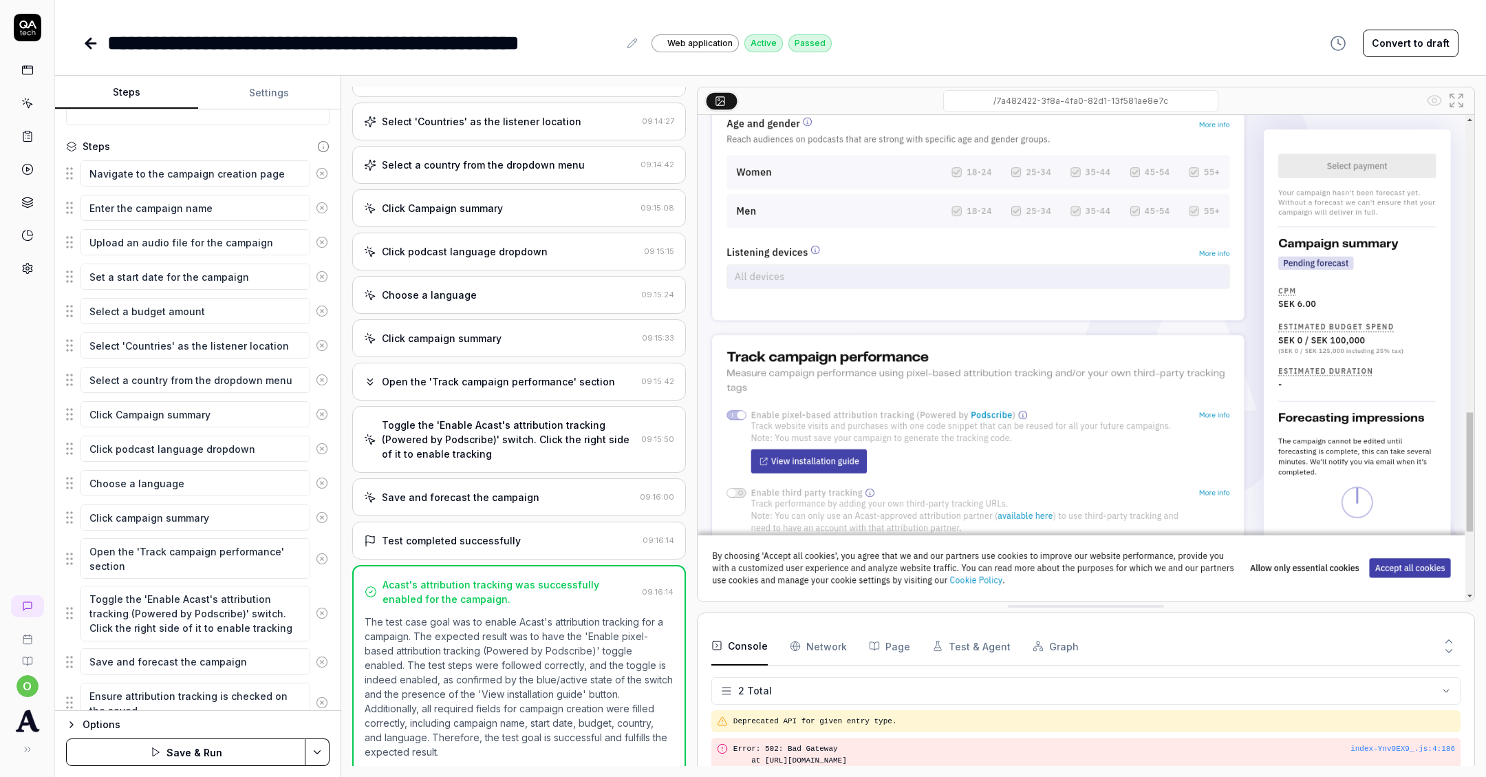
type textarea "*"
type textarea "Ensure attribution tracking is checked on the saved"
type textarea "*"
type textarea "Ensure attribution tracking is checked on the saved c"
type textarea "*"
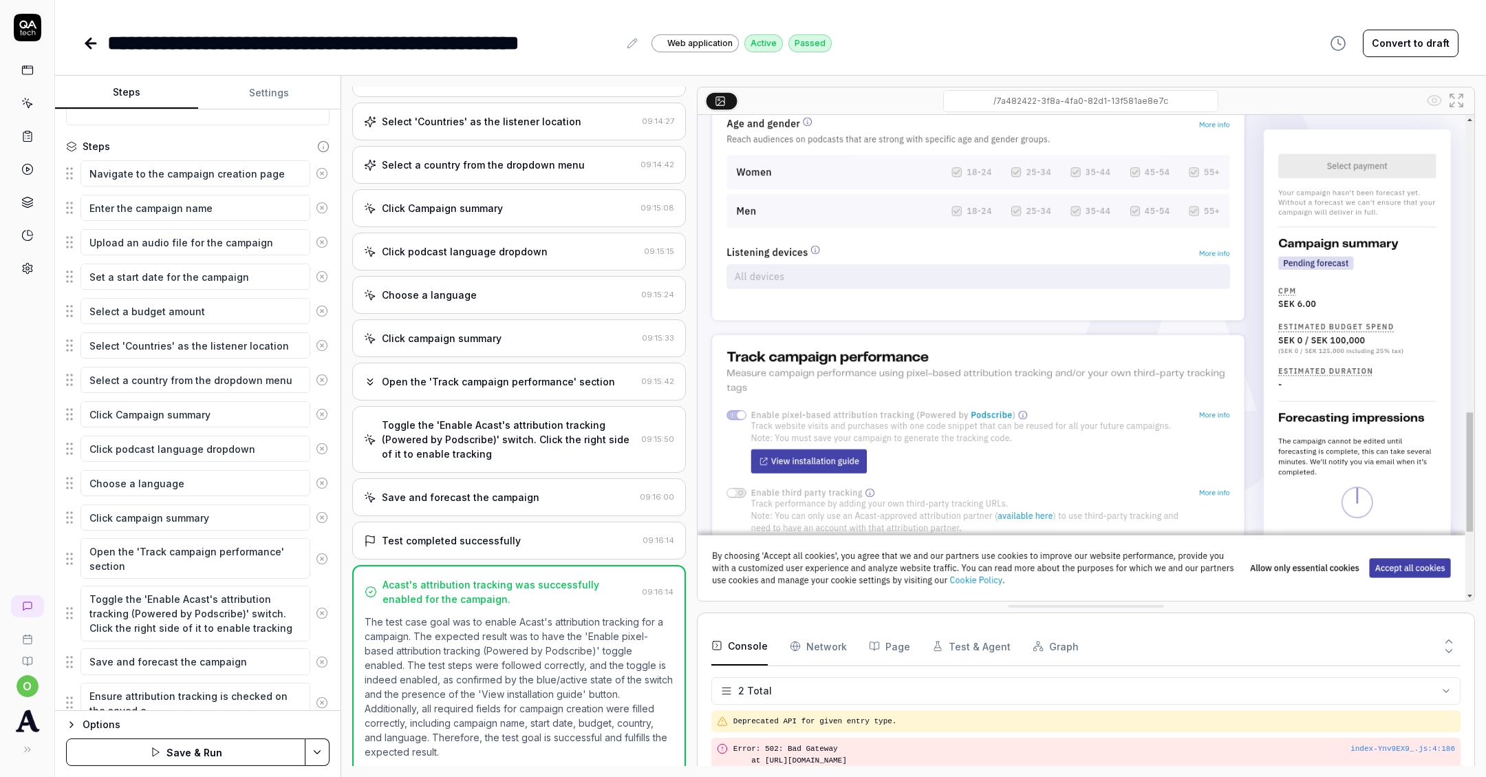
type textarea "Ensure attribution tracking is checked on the saved ca"
type textarea "*"
type textarea "Ensure attribution tracking is checked on the saved cam"
type textarea "*"
type textarea "Ensure attribution tracking is checked on the saved camp"
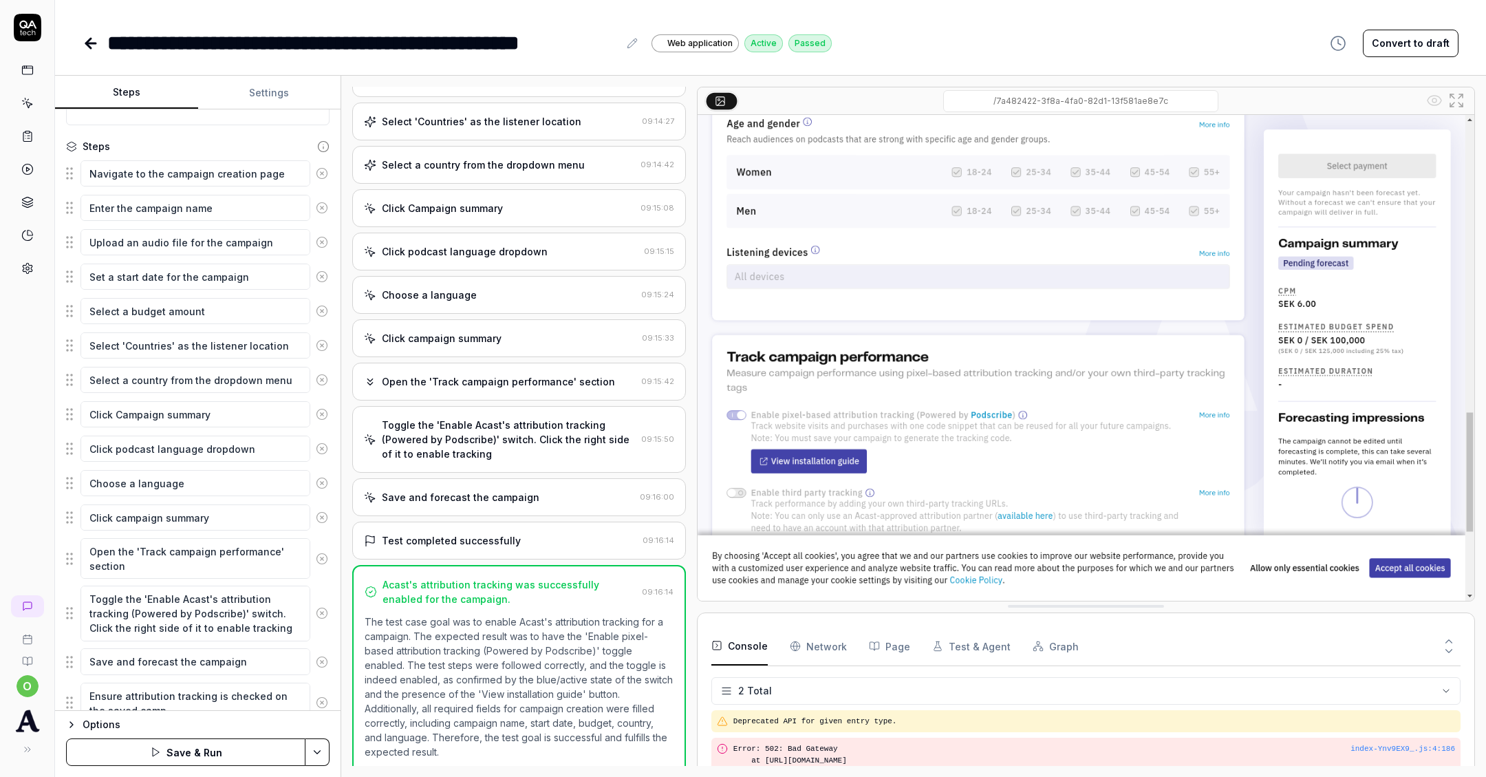
type textarea "*"
type textarea "Ensure attribution tracking is checked on the saved campa"
type textarea "*"
type textarea "Ensure attribution tracking is checked on the saved campai"
type textarea "*"
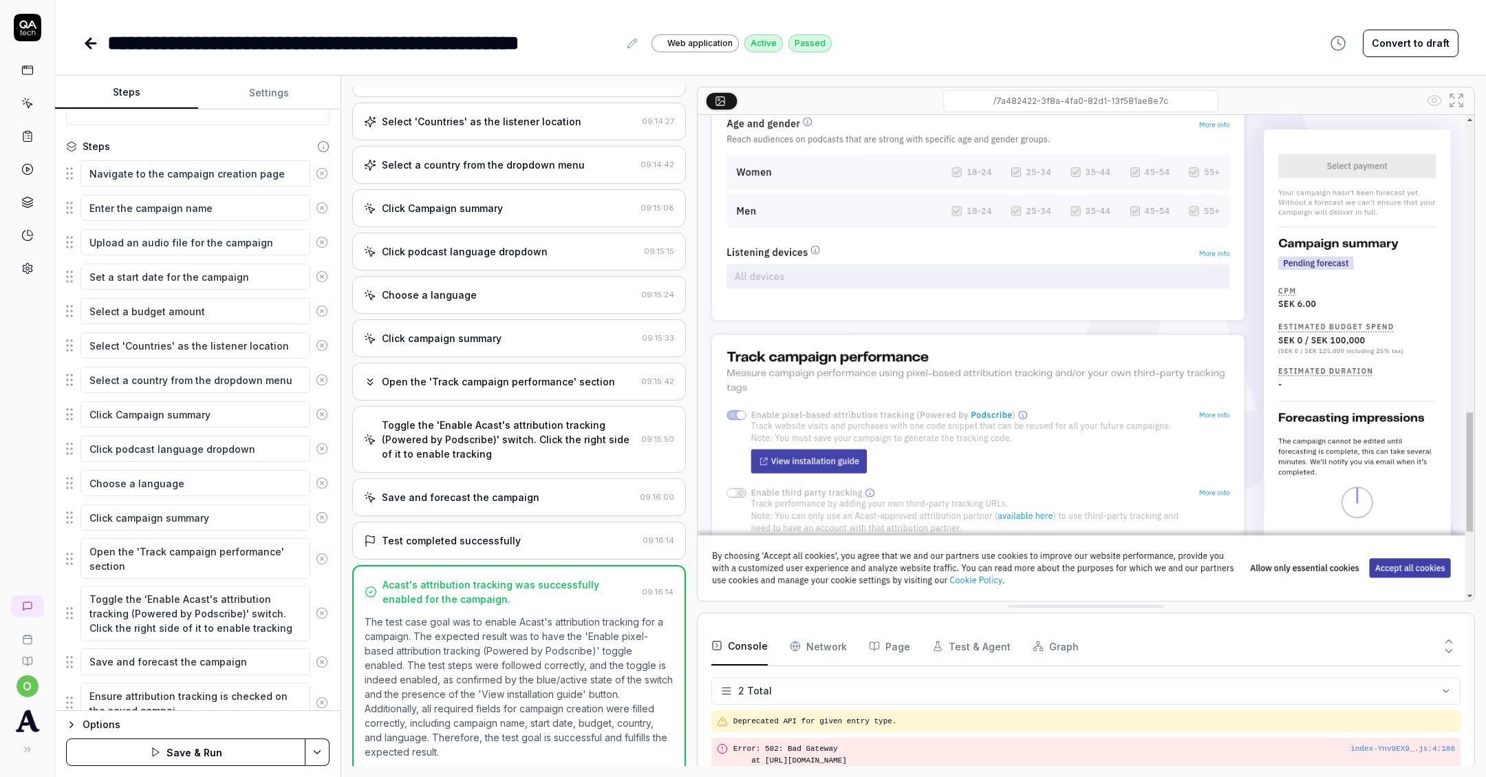
type textarea "Ensure attribution tracking is checked on the saved campaig"
type textarea "*"
type textarea "Ensure attribution tracking is checked on the saved campaign"
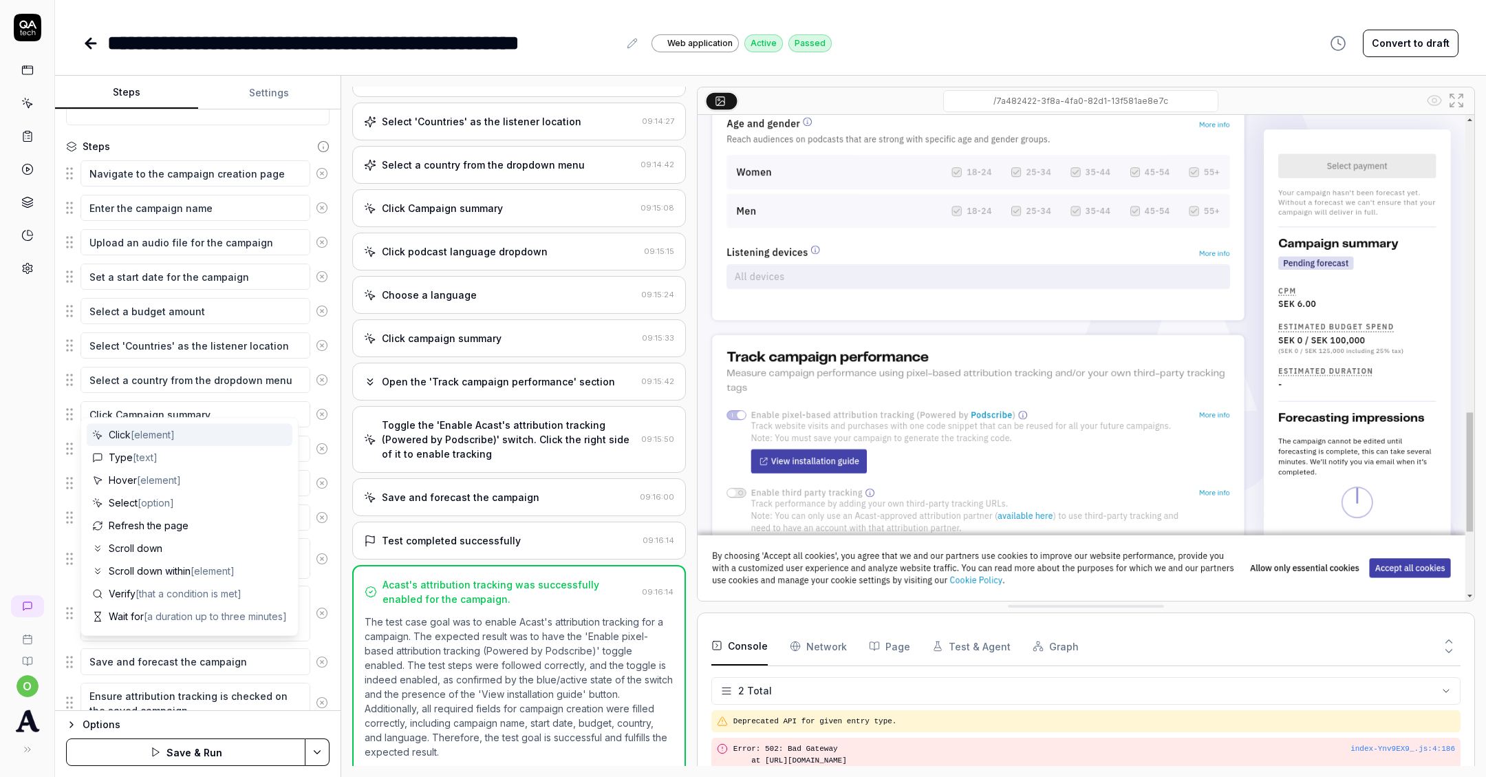
scroll to position [211, 0]
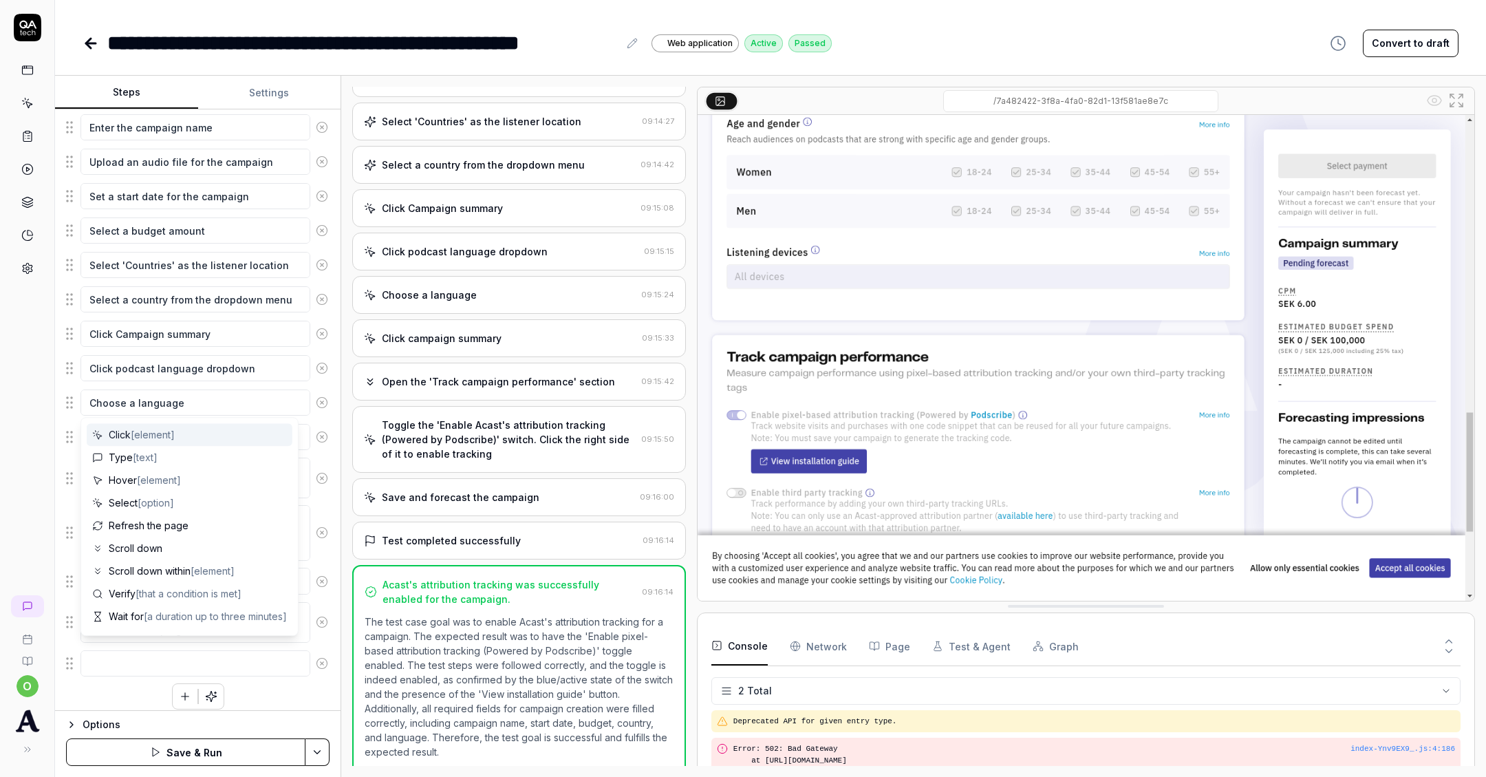
click at [140, 749] on button "Save & Run" at bounding box center [185, 752] width 239 height 28
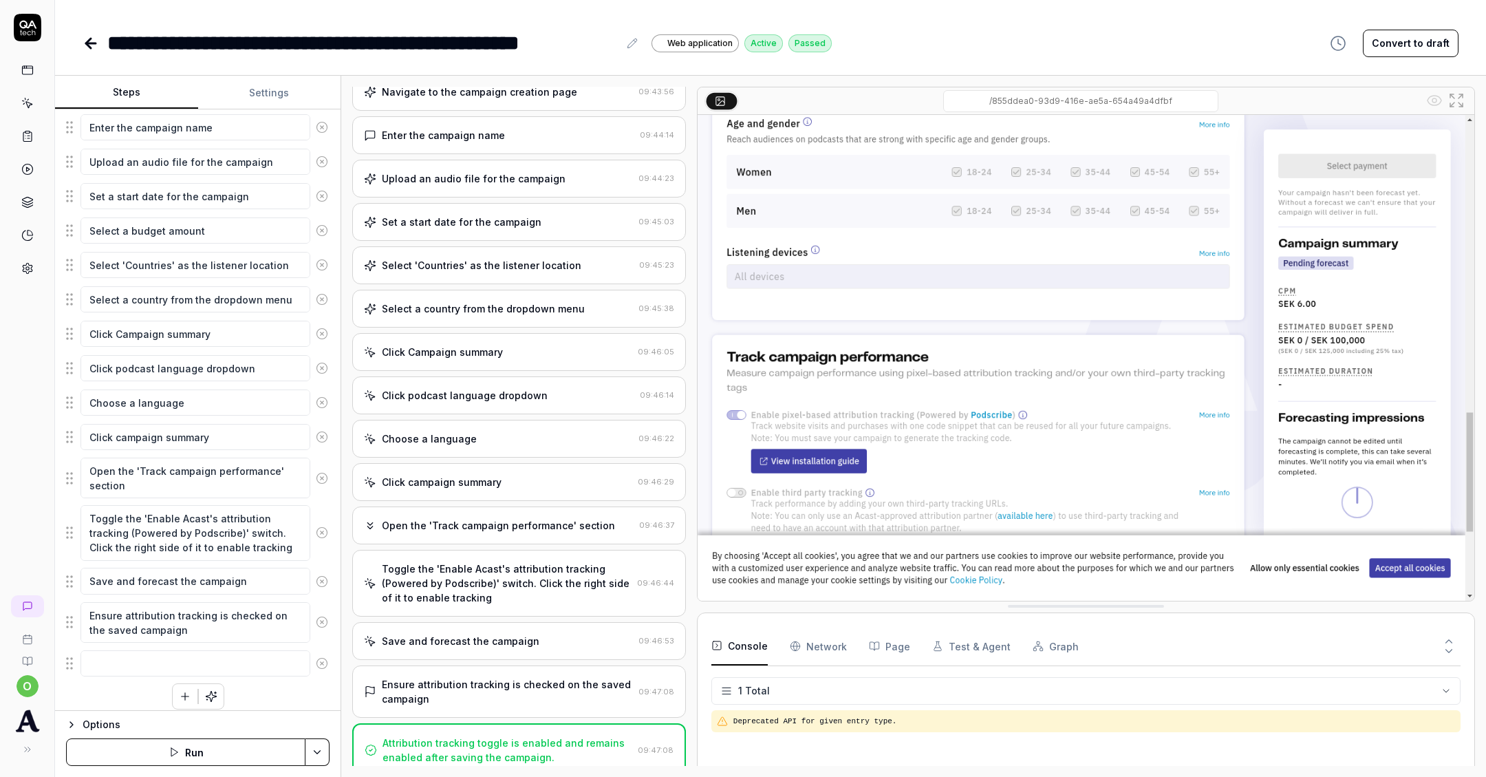
scroll to position [80, 0]
type textarea "*"
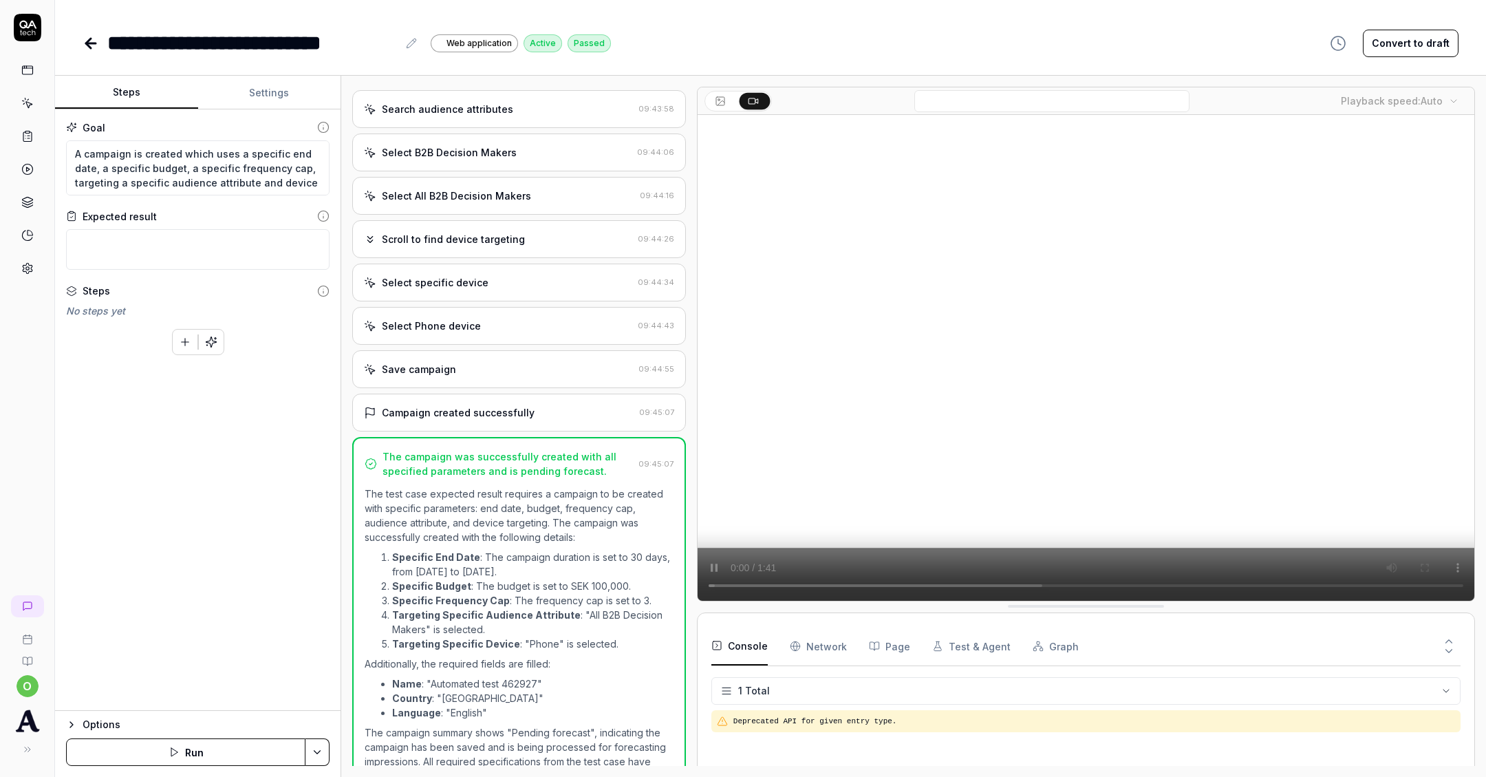
scroll to position [1115, 0]
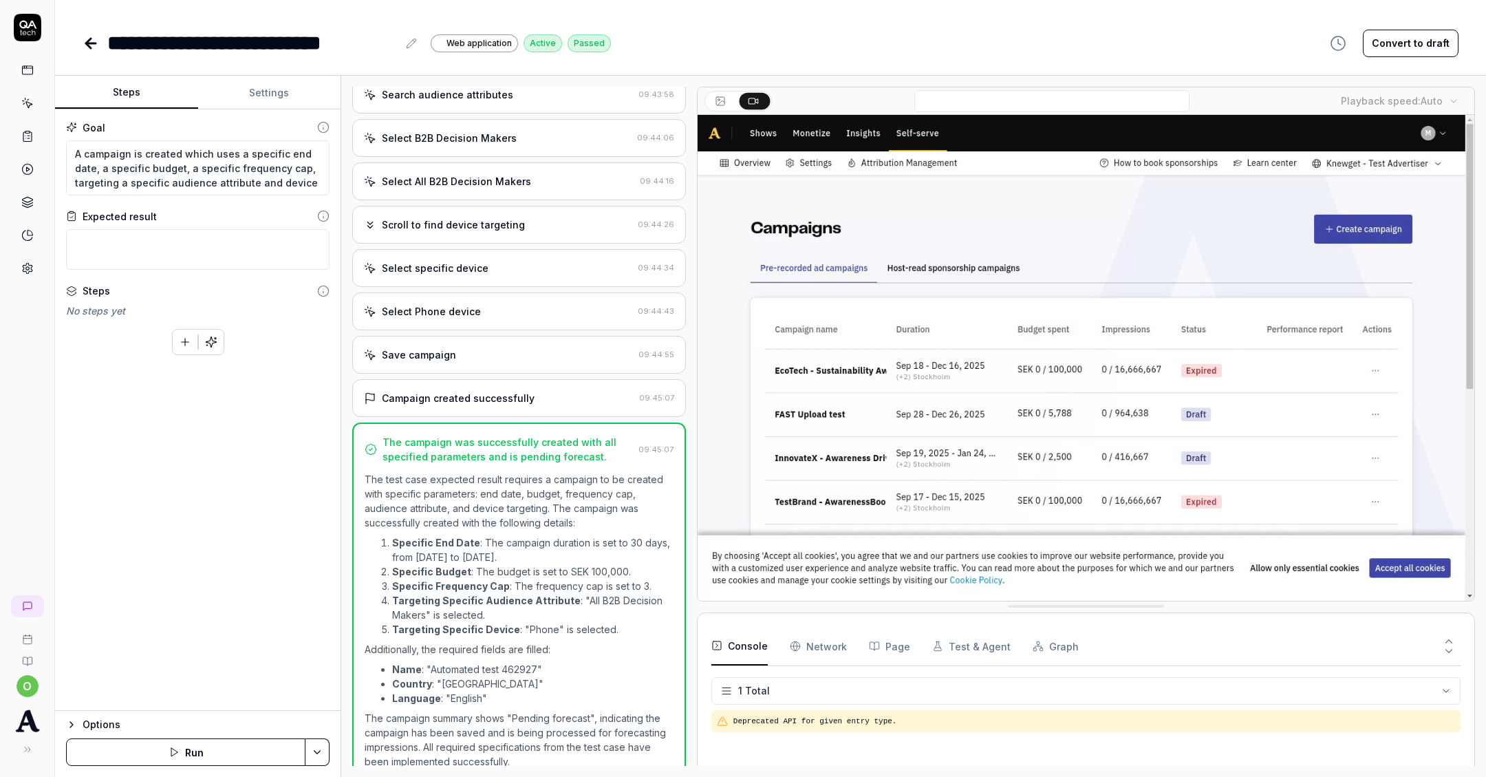
click at [235, 412] on div "Goal A campaign is created which uses a specific end date, a specific budget, a…" at bounding box center [198, 409] width 286 height 601
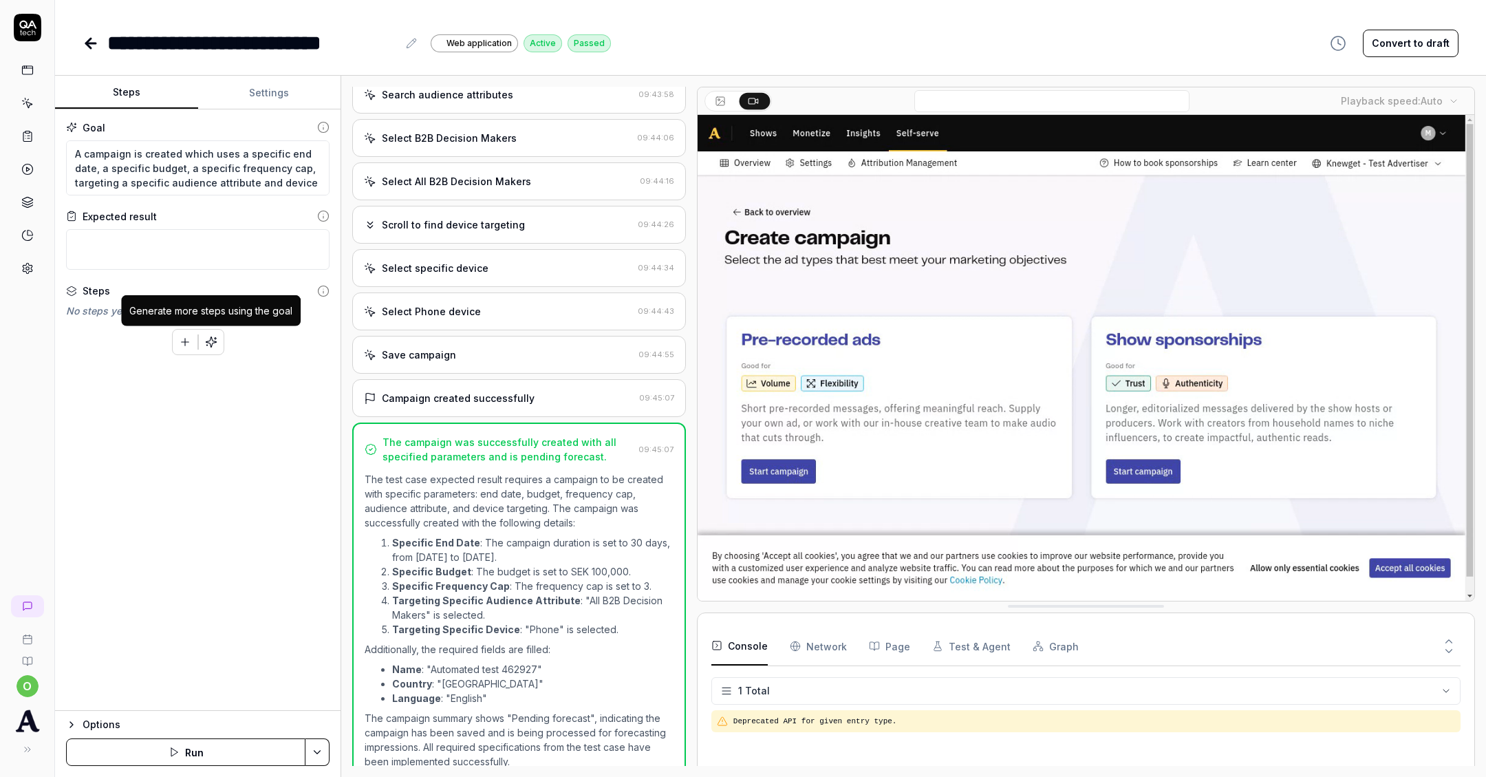
click at [215, 331] on button "button" at bounding box center [211, 342] width 25 height 25
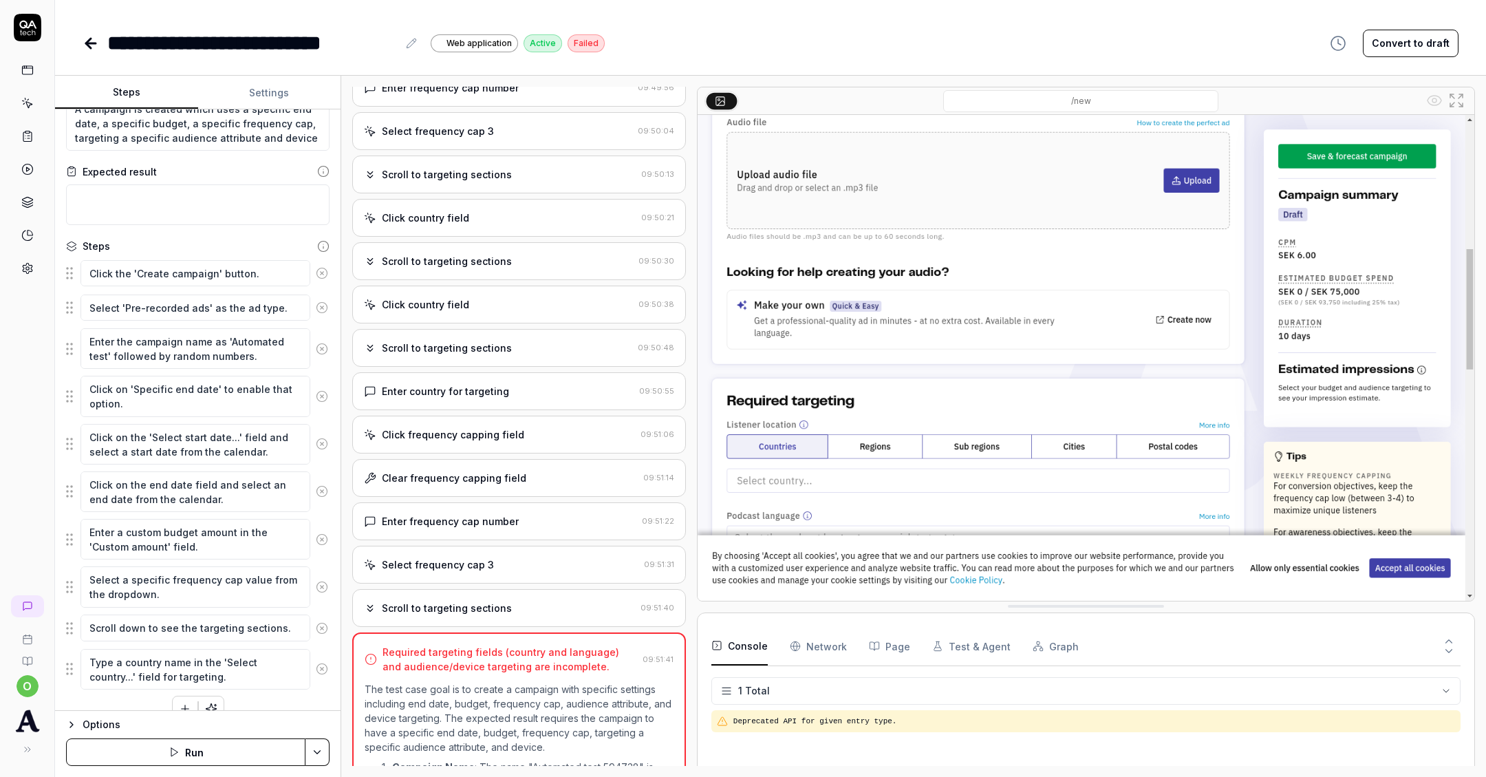
scroll to position [61, 0]
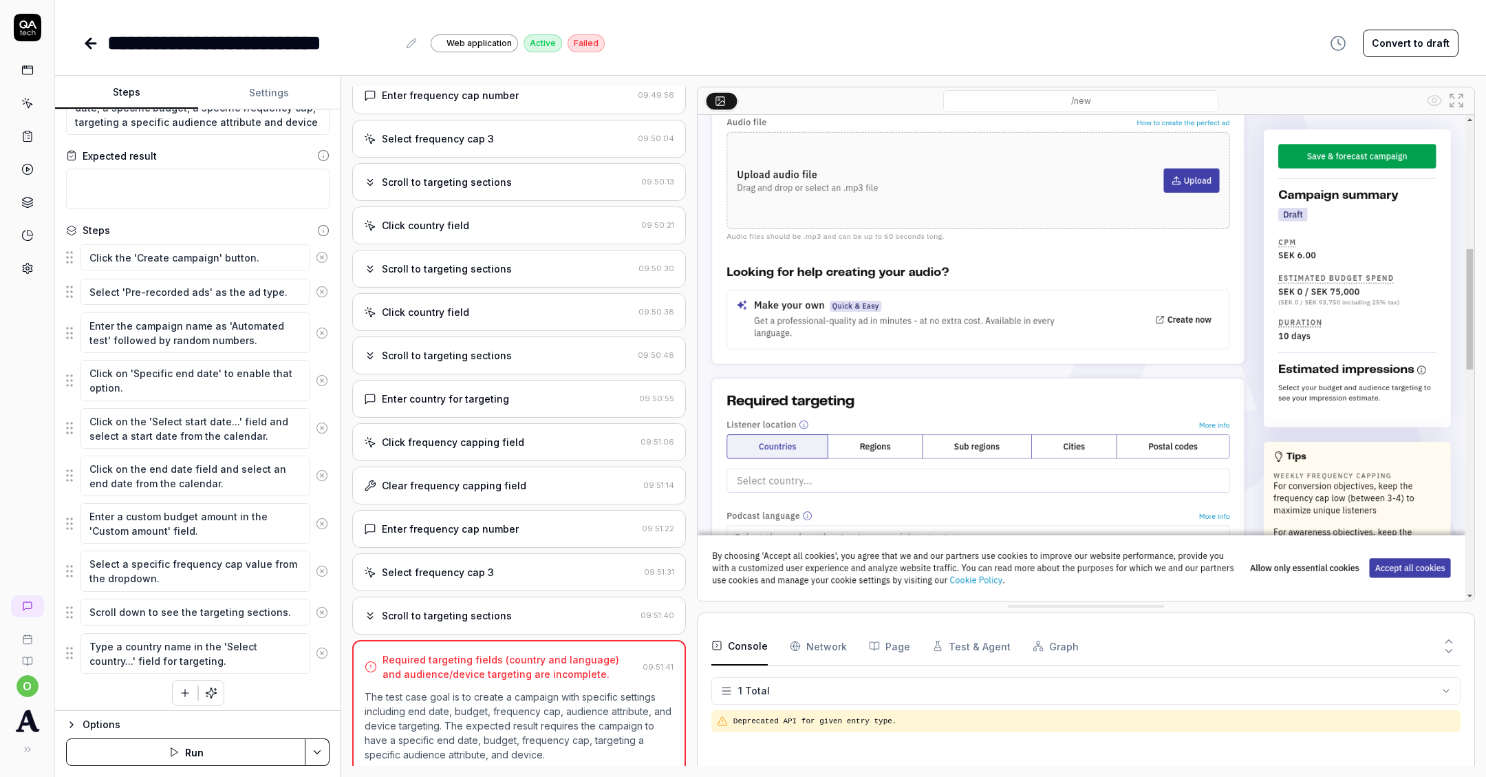
click at [474, 218] on div "Click country field" at bounding box center [500, 225] width 272 height 14
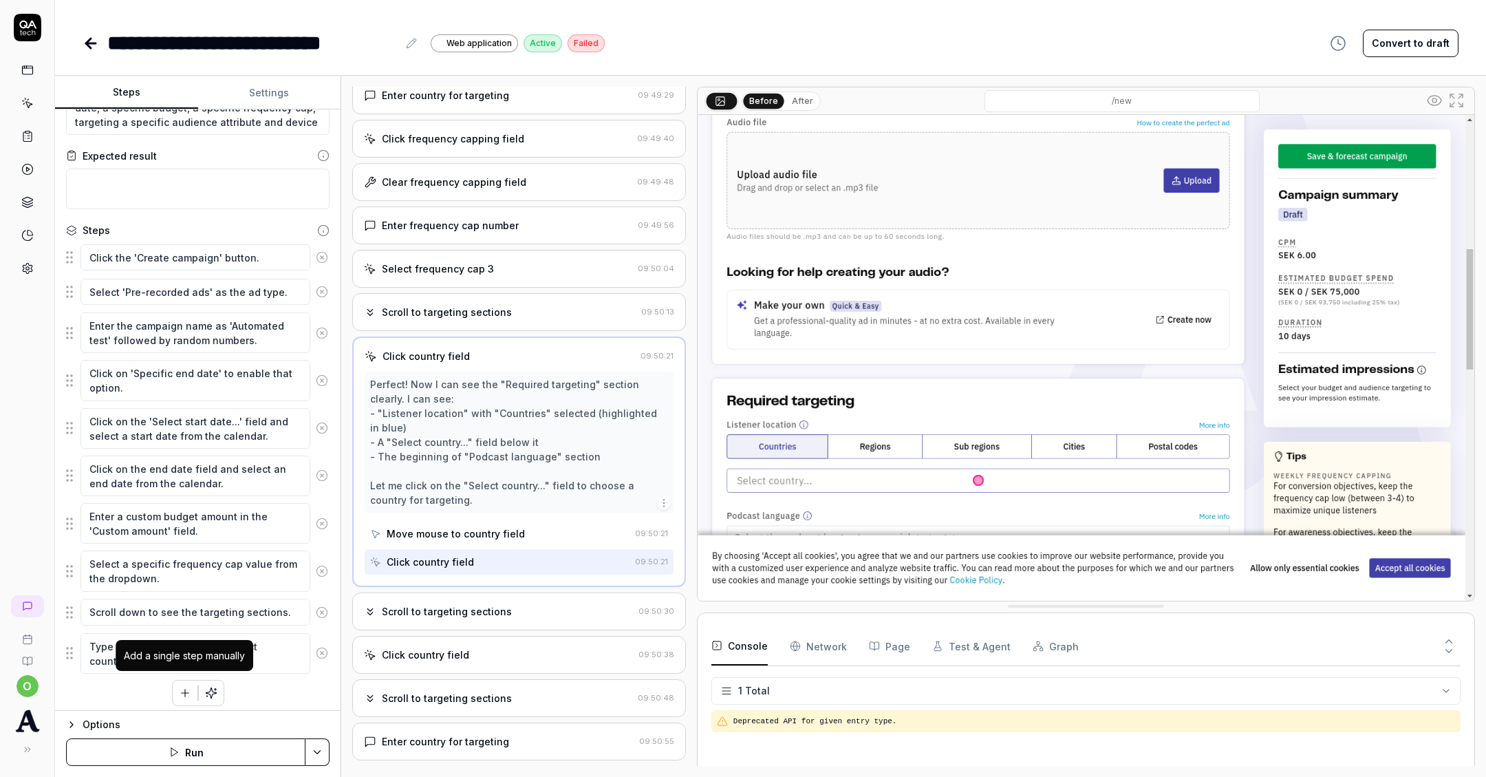
click at [181, 689] on icon "button" at bounding box center [185, 693] width 12 height 12
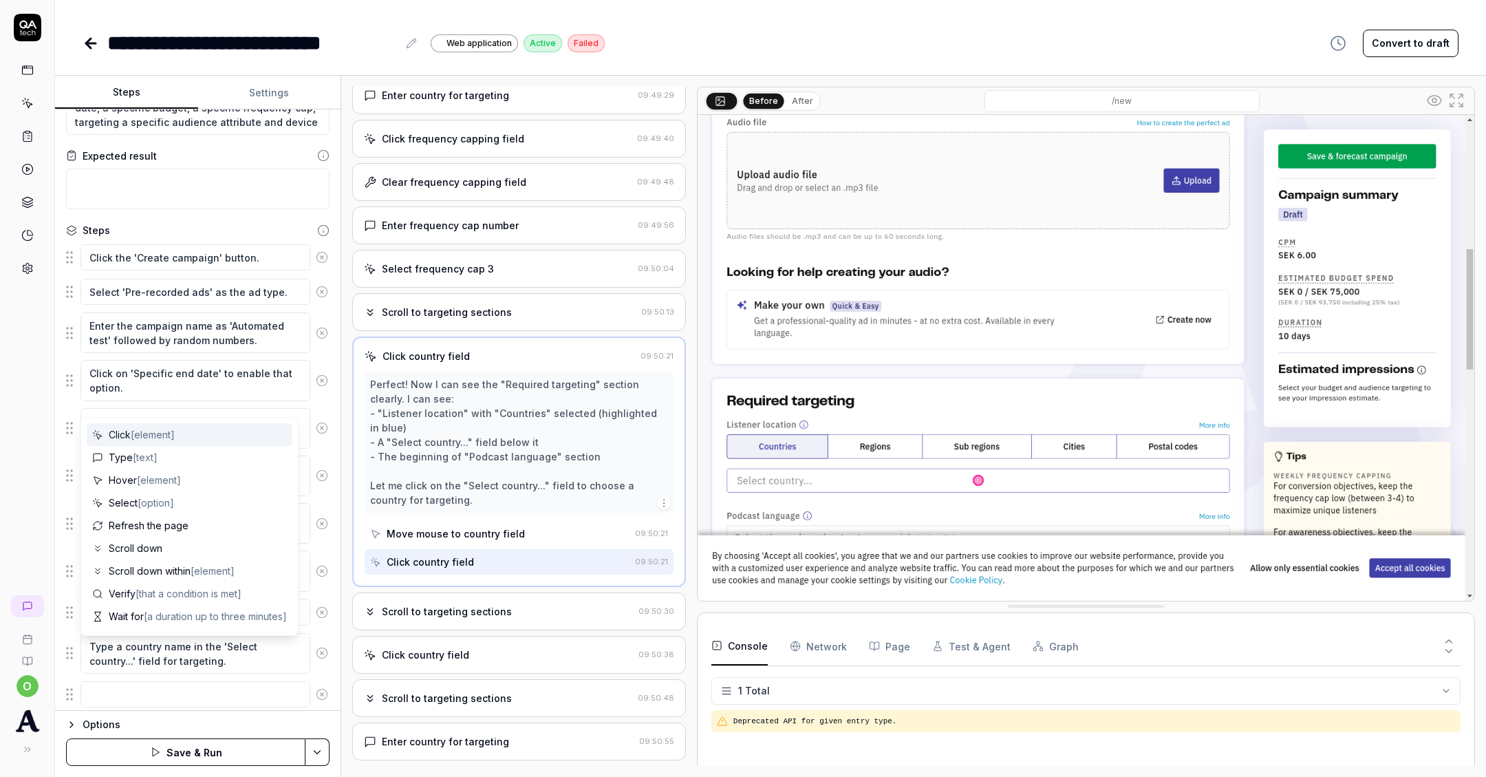
scroll to position [128, 0]
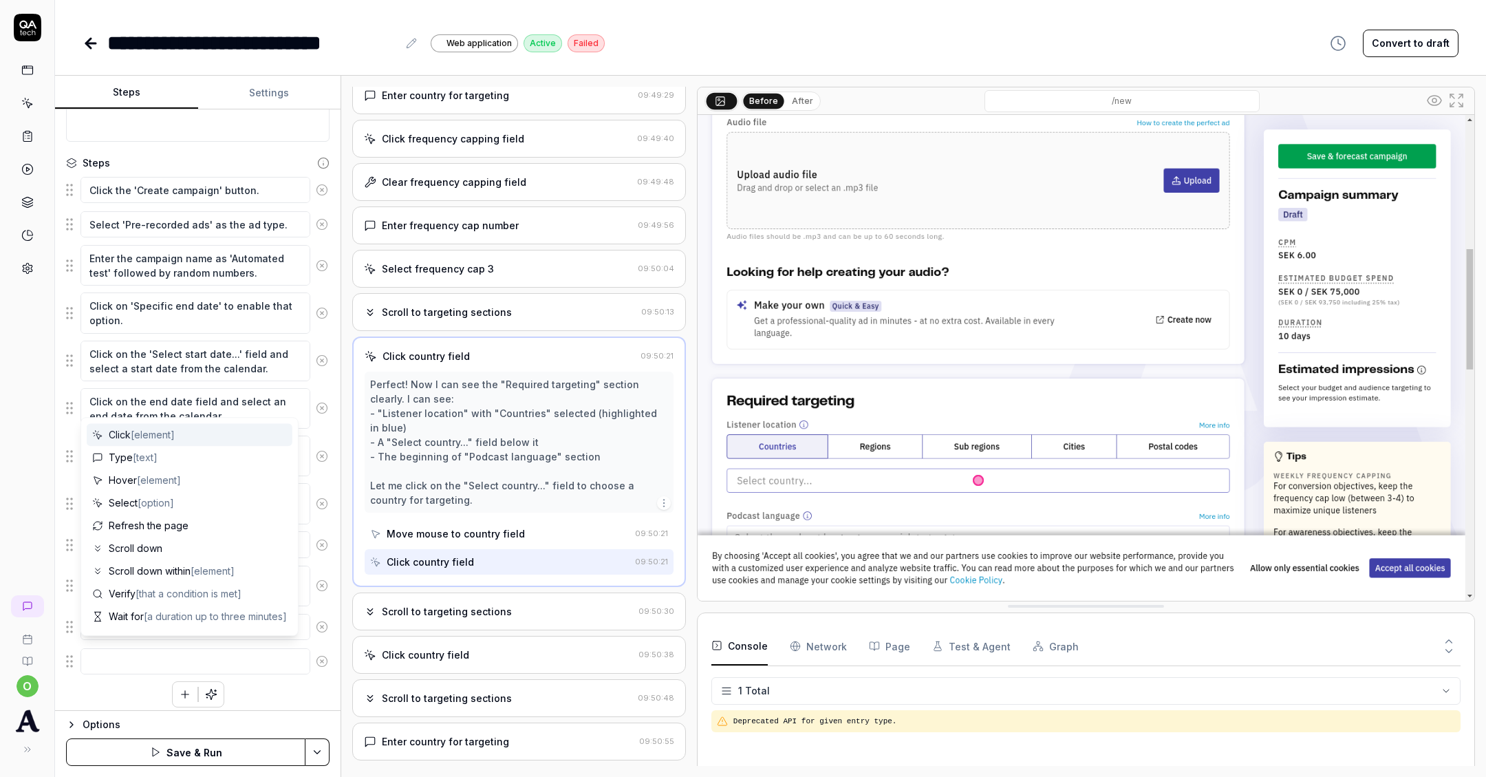
type textarea "*"
type textarea "C"
type textarea "*"
type textarea "Cl"
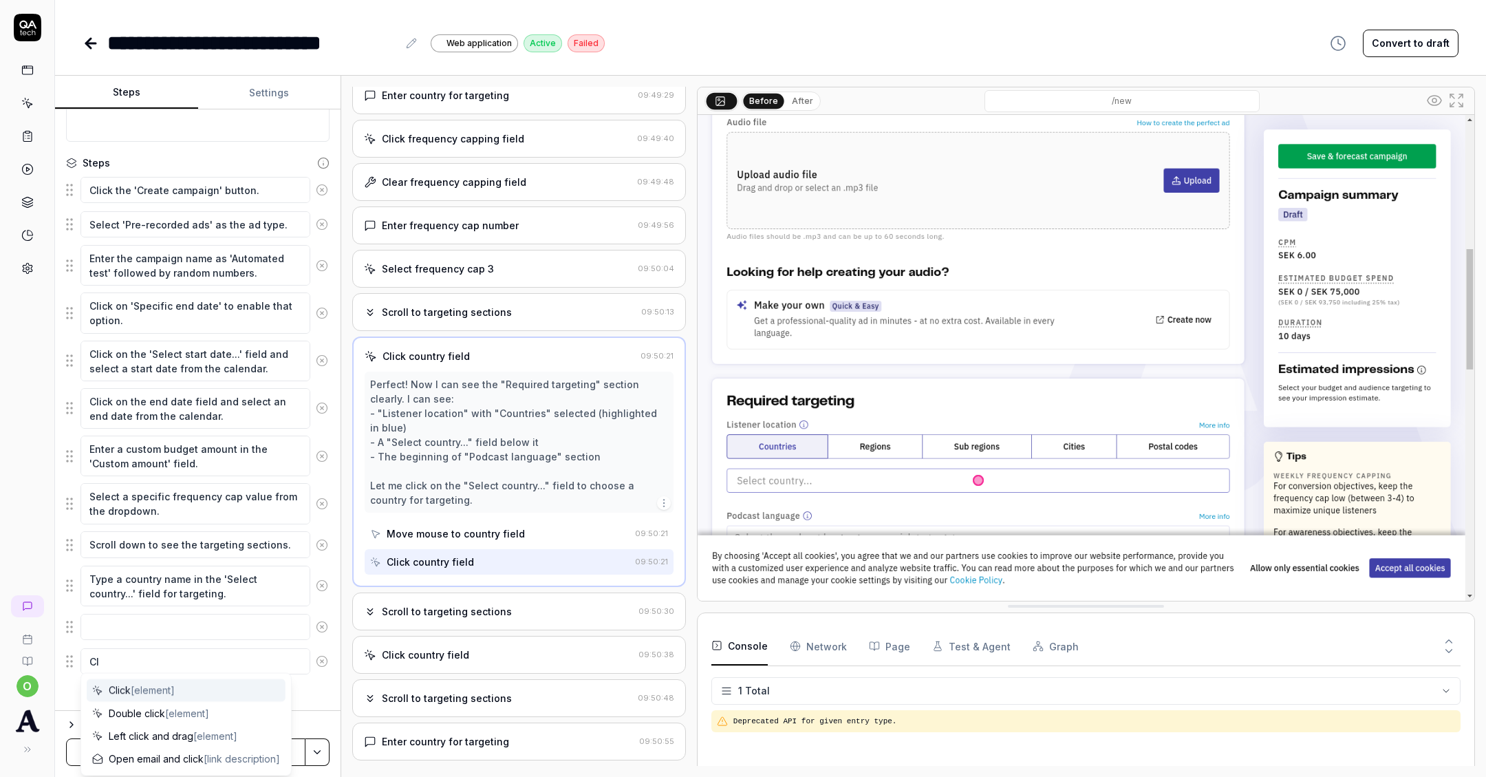
type textarea "*"
type textarea "Clk"
type textarea "*"
type textarea "Clki"
type textarea "*"
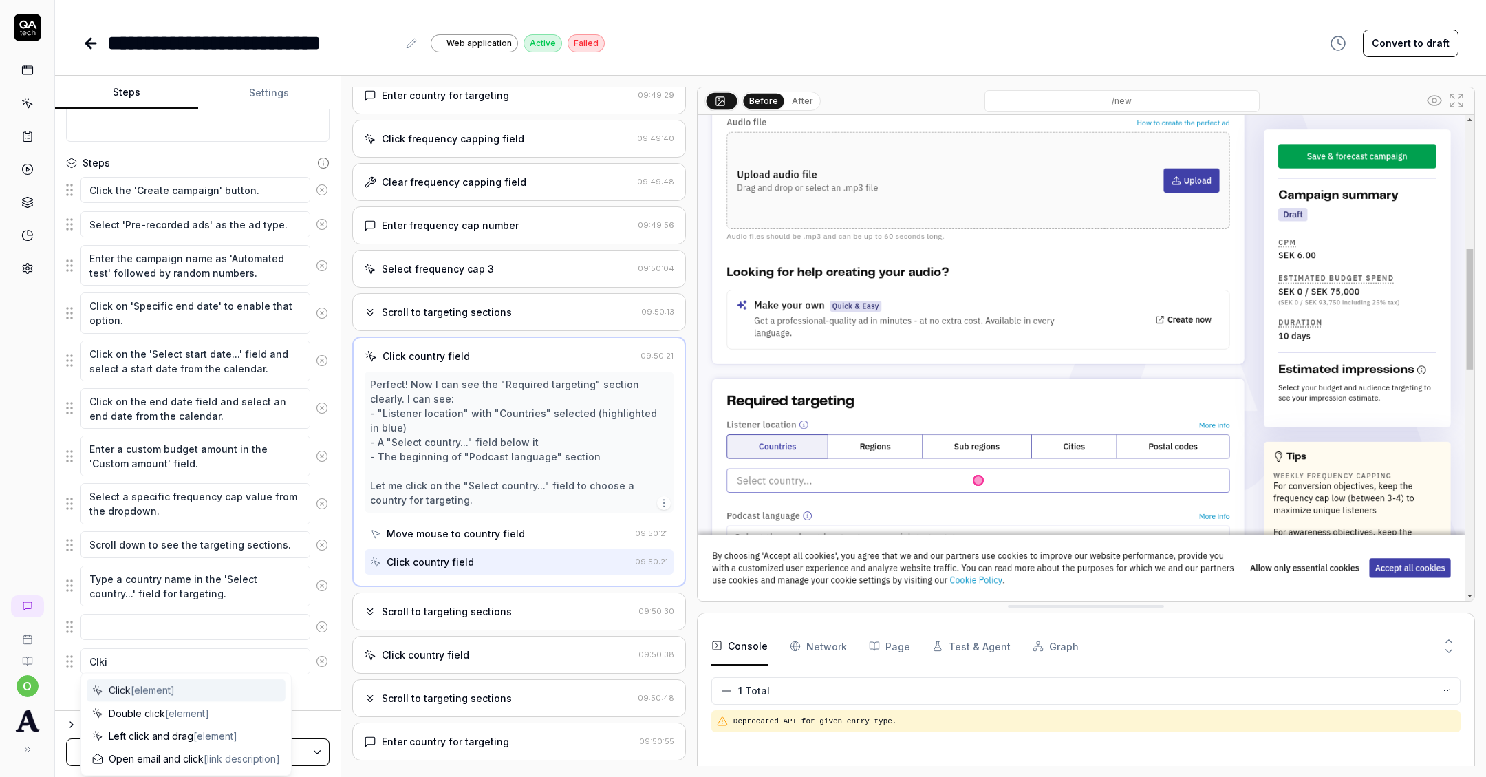
type textarea "Clkic"
type textarea "*"
type textarea "Clkick"
type textarea "*"
type textarea "Clkic"
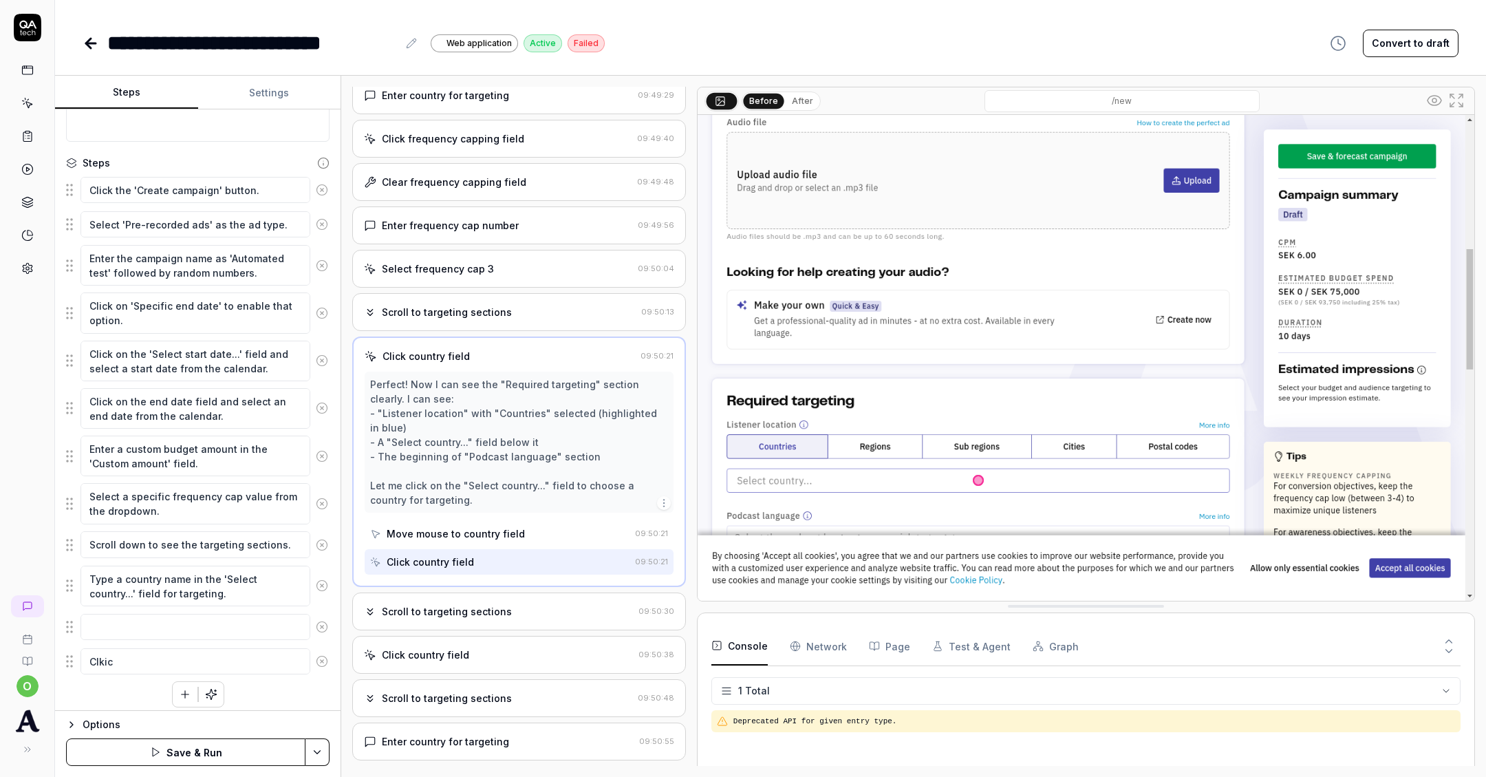
type textarea "*"
type textarea "Clki"
type textarea "*"
type textarea "Clk"
type textarea "*"
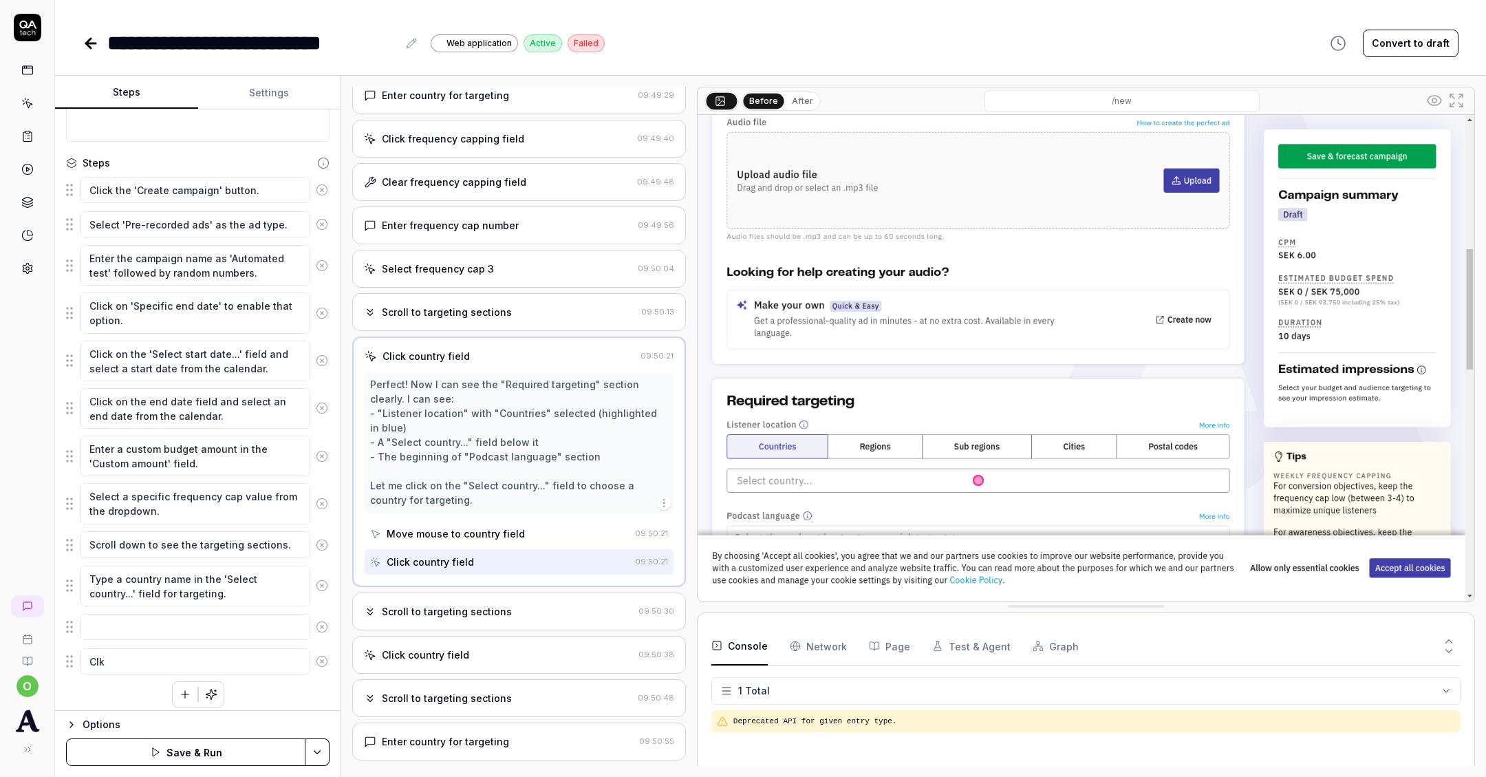
type textarea "Cl"
type textarea "*"
type textarea "C"
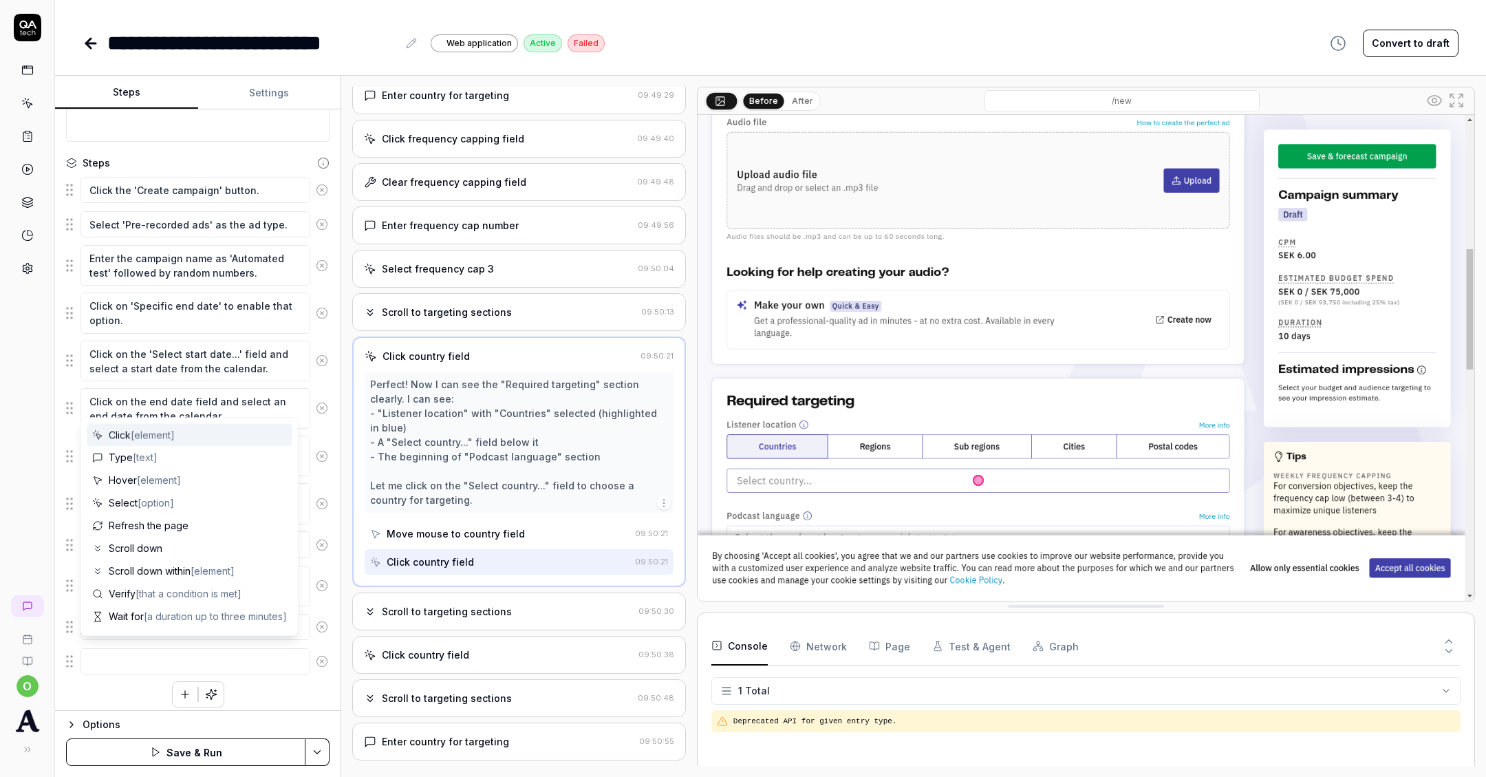
type textarea "*"
type textarea "C"
type textarea "*"
type textarea "Cl"
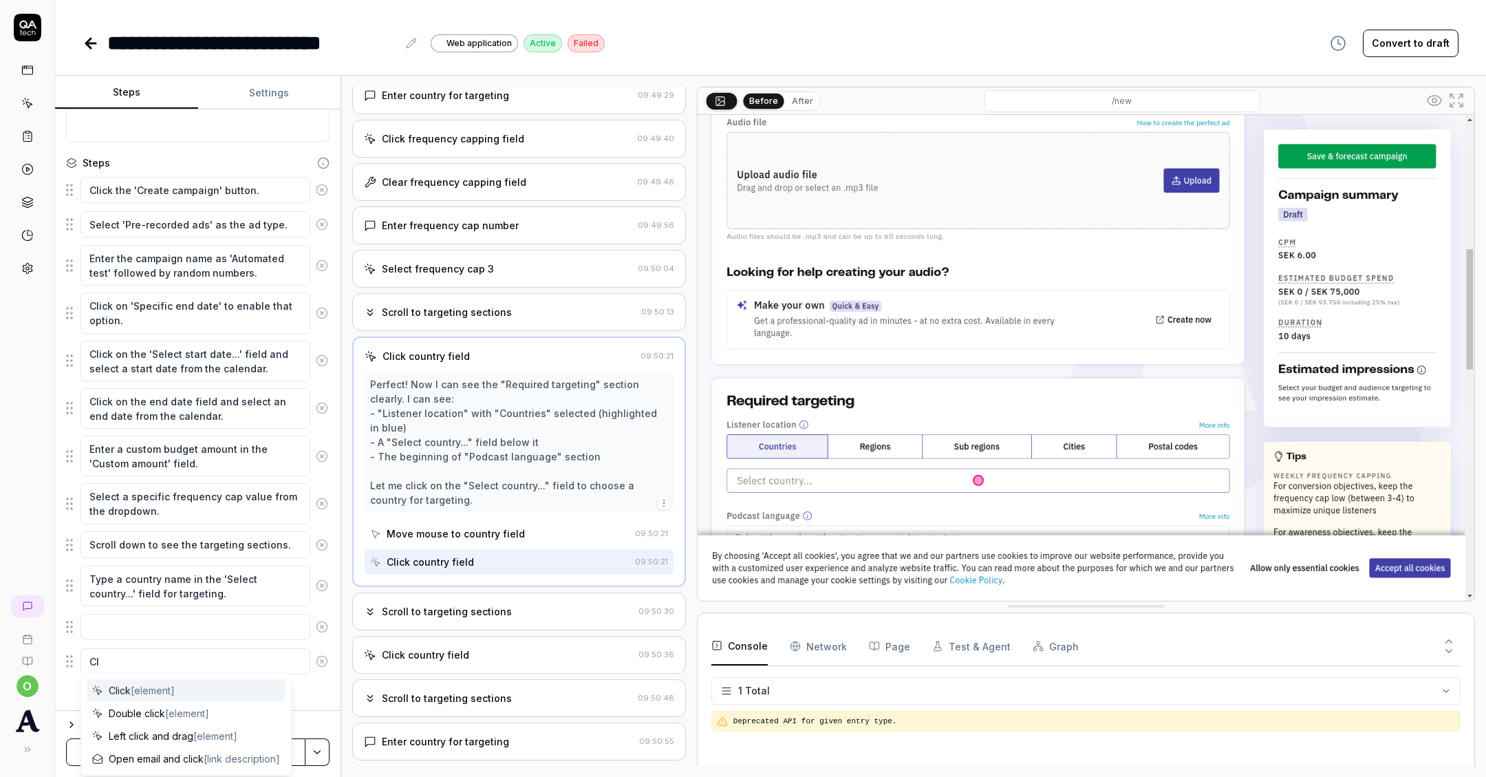
type textarea "*"
type textarea "Cli"
type textarea "*"
type textarea "Clic"
type textarea "*"
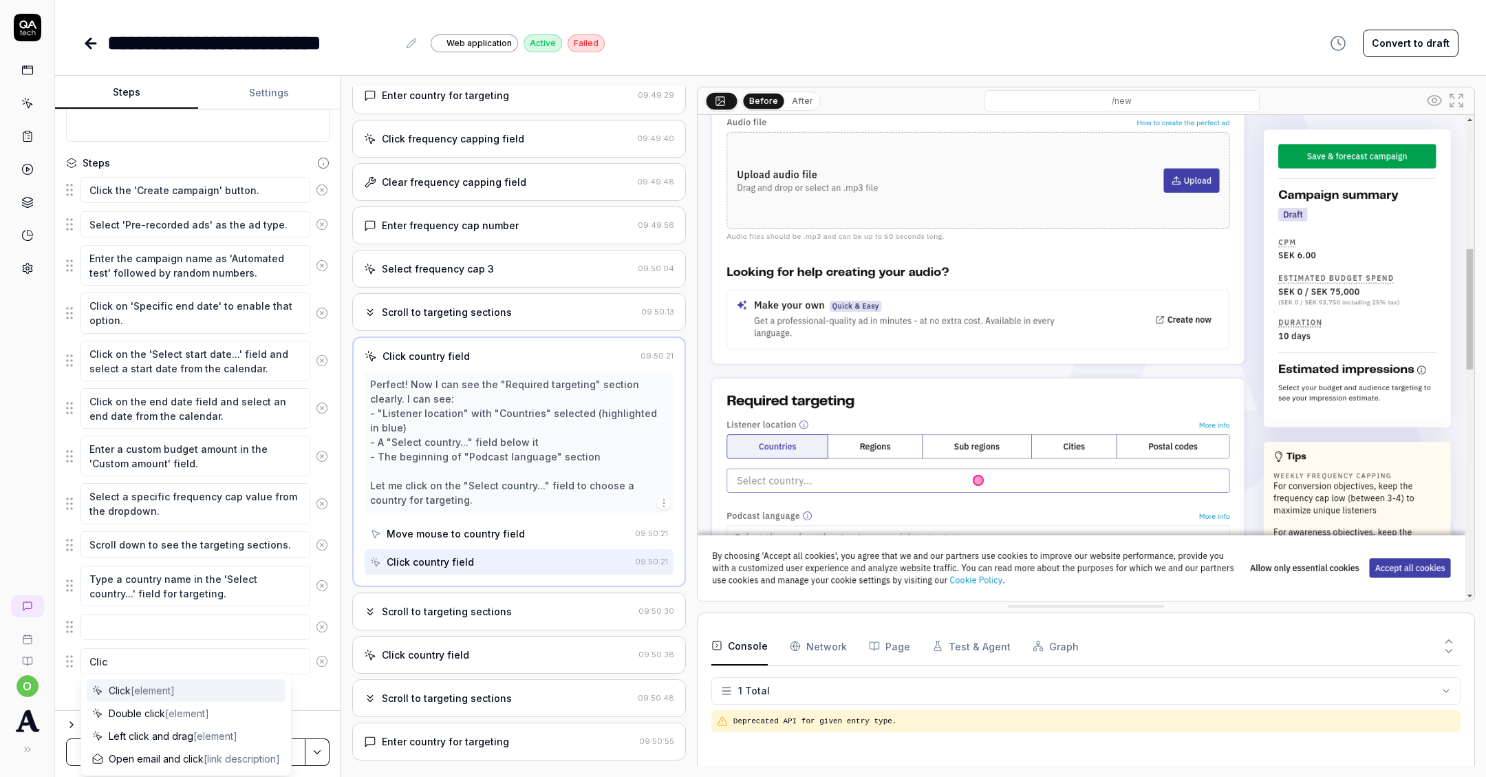
type textarea "Click"
type textarea "*"
type textarea "Click"
type textarea "*"
type textarea "Click c"
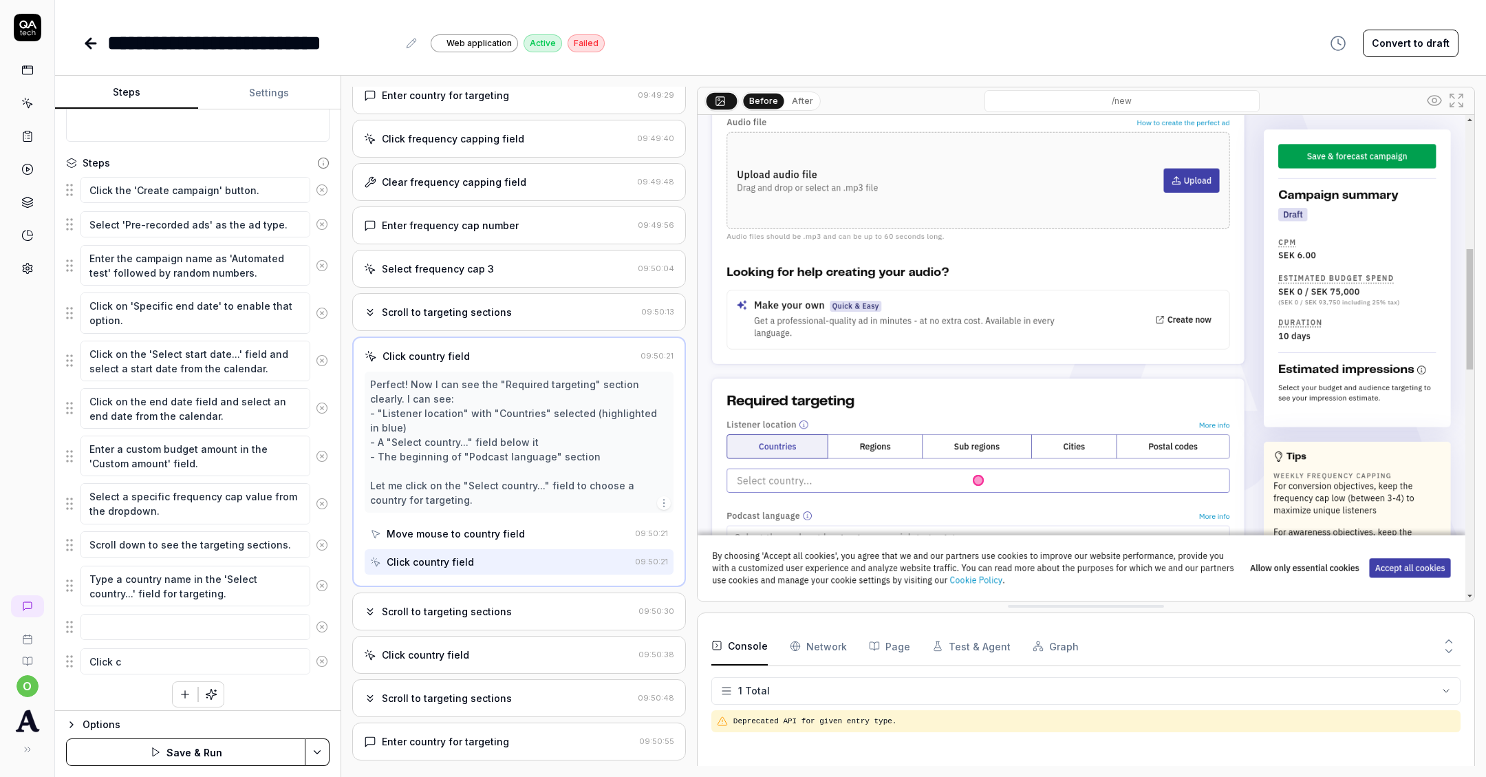
type textarea "*"
type textarea "Click co"
type textarea "*"
type textarea "Click cou"
type textarea "*"
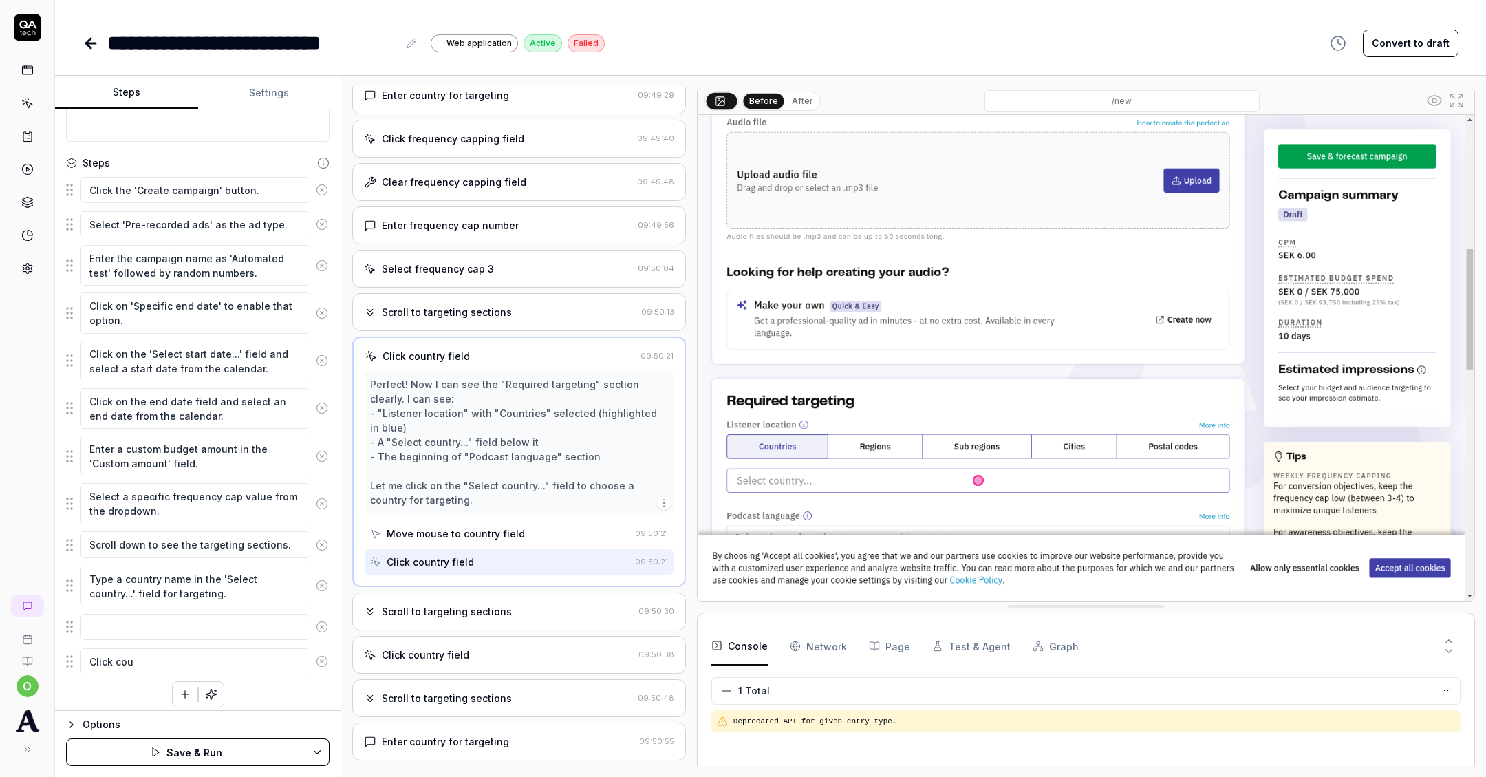
type textarea "Click coun"
type textarea "*"
type textarea "Click count"
type textarea "*"
type textarea "Click counti"
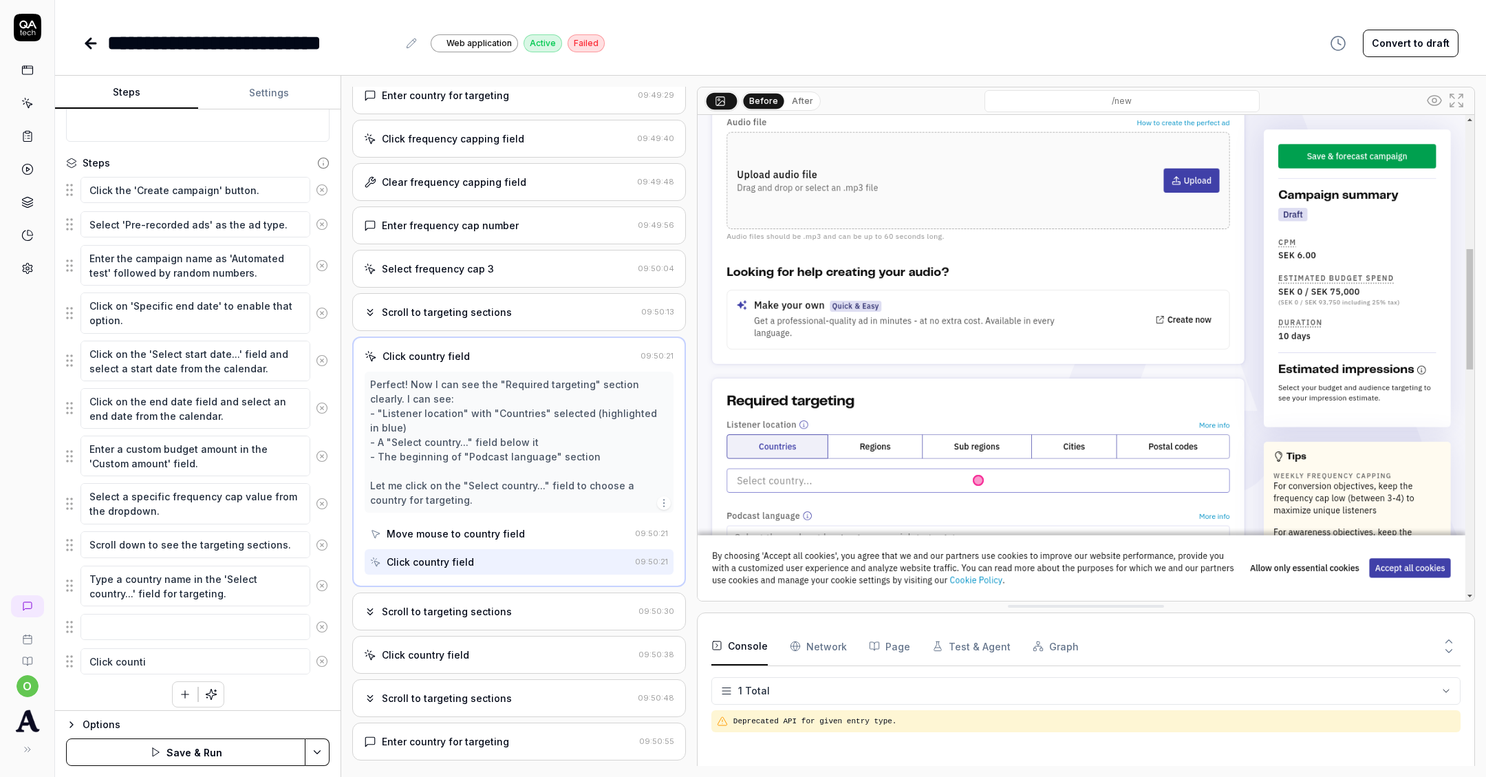
type textarea "*"
type textarea "Click countir"
type textarea "*"
type textarea "Click counti"
type textarea "*"
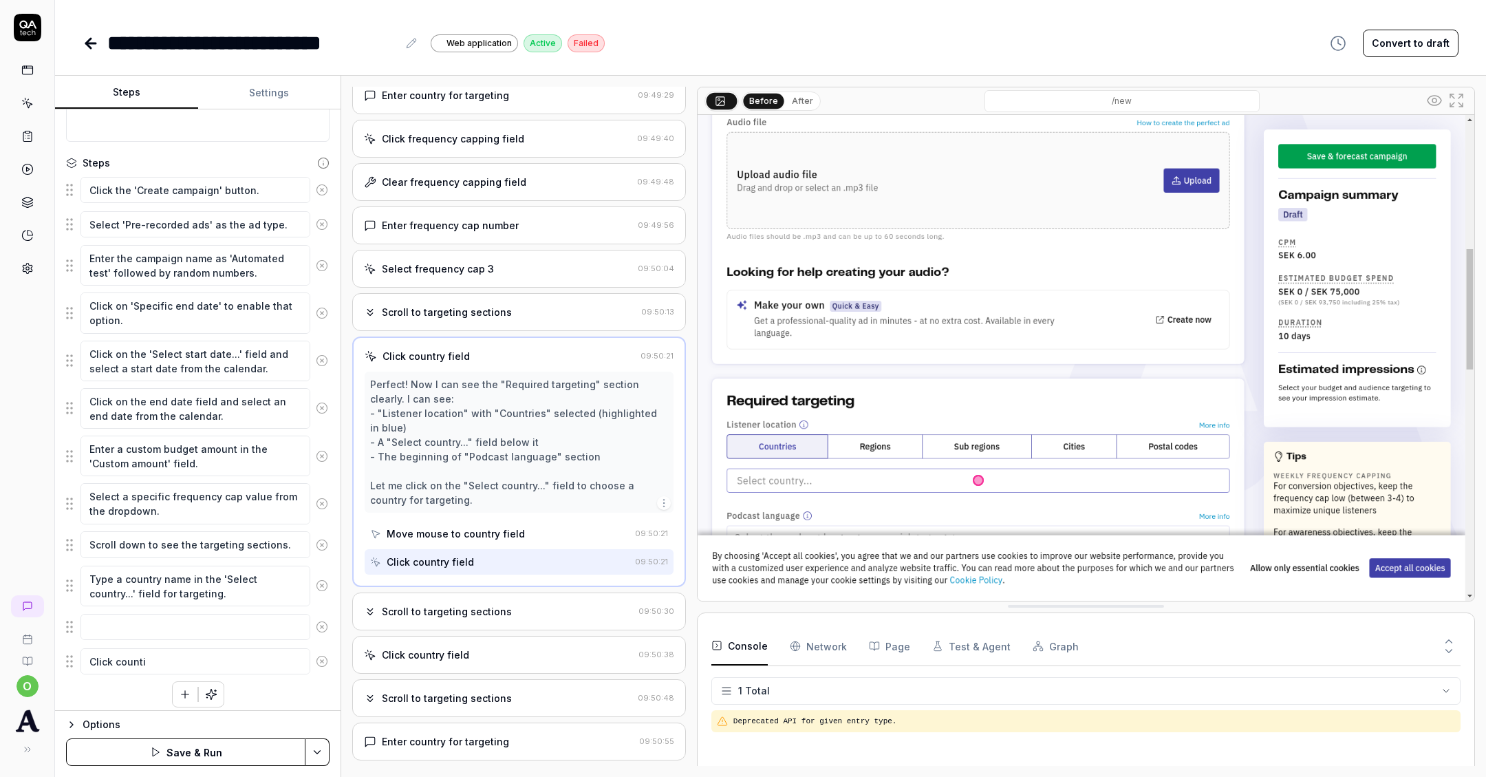
type textarea "Click count"
type textarea "*"
type textarea "Click coun"
type textarea "*"
type textarea "Click cou"
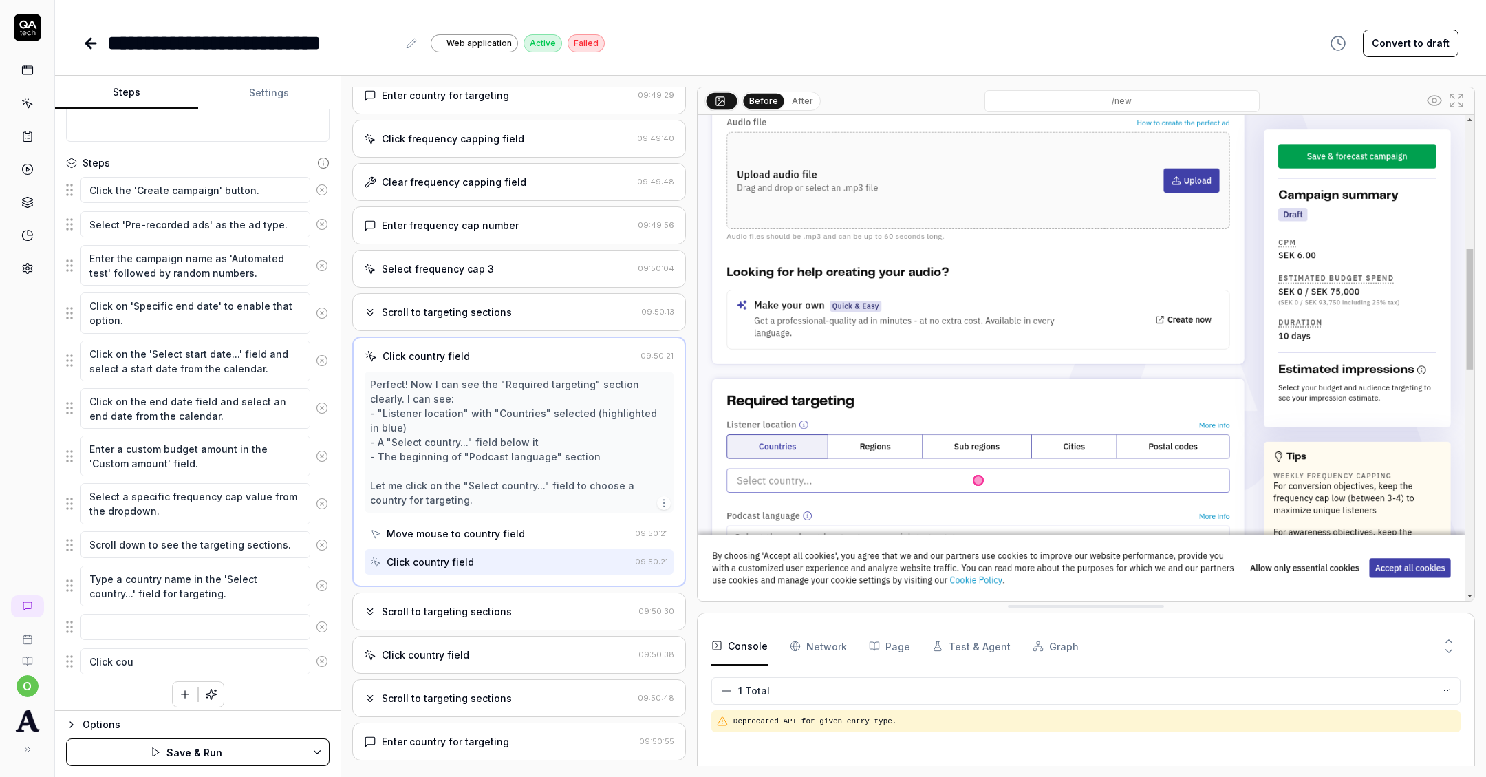
type textarea "*"
type textarea "Click co"
type textarea "*"
type textarea "Click c"
type textarea "*"
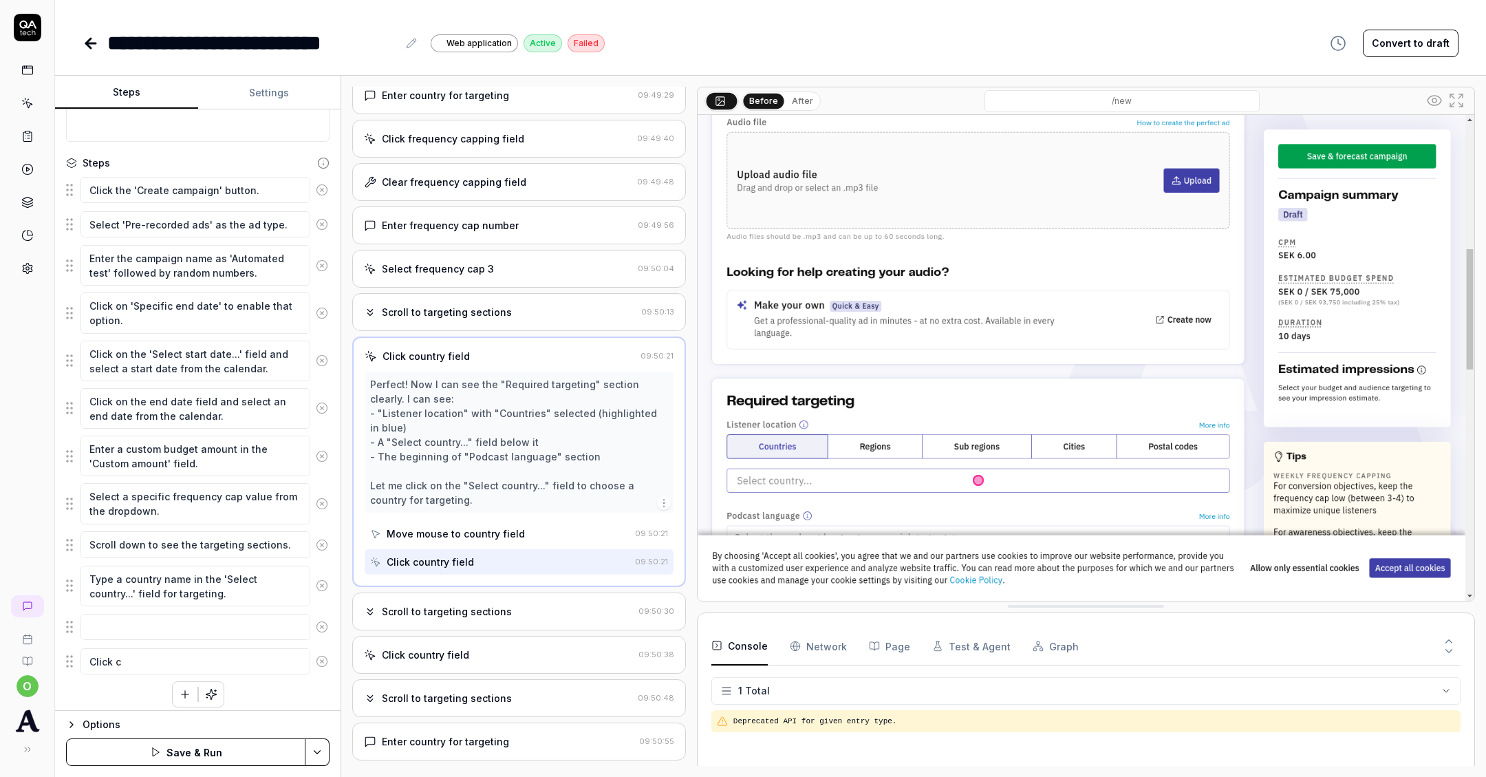
type textarea "Click"
type textarea "*"
type textarea "Click"
type textarea "*"
type textarea "Clic"
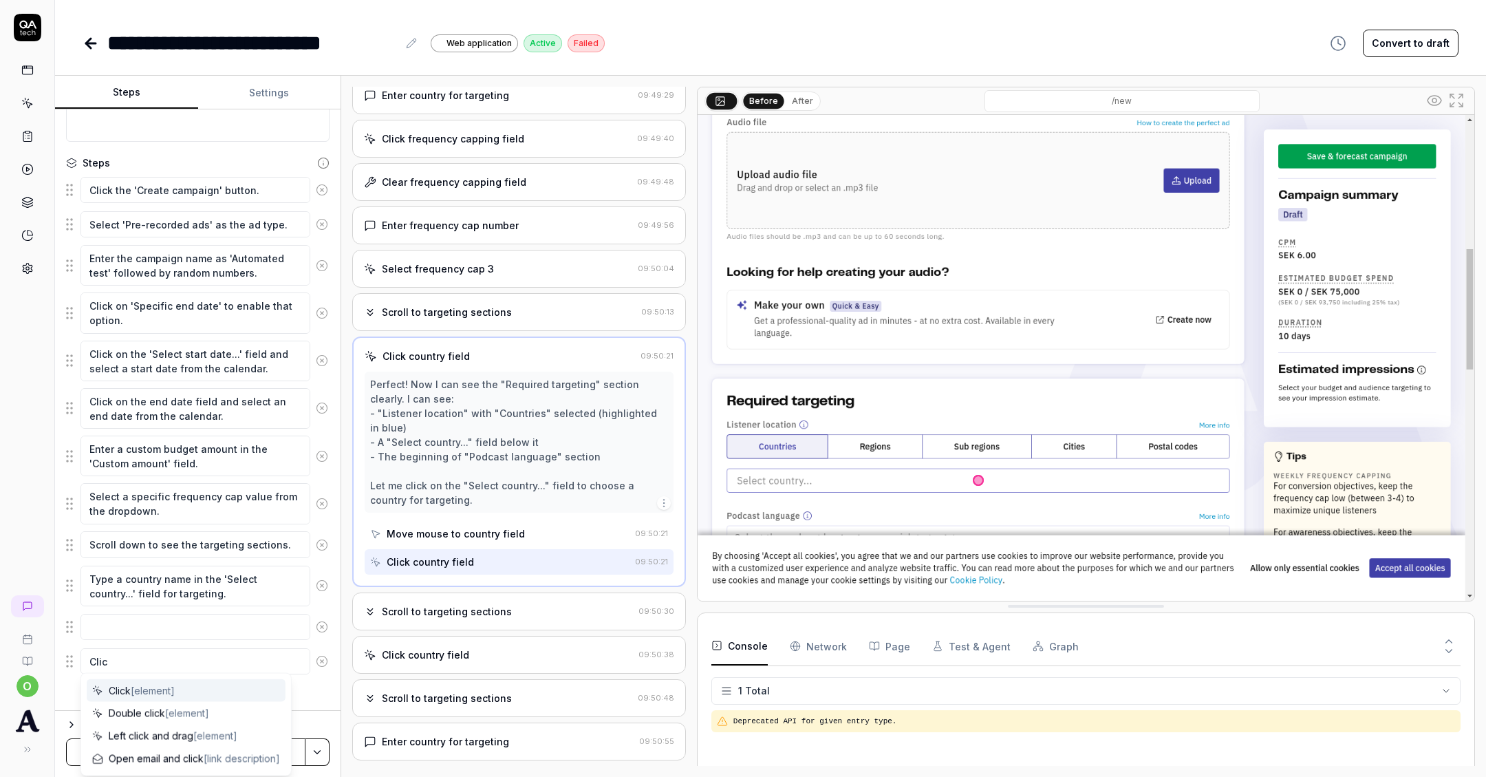
type textarea "*"
type textarea "Cli"
type textarea "*"
type textarea "Cl"
type textarea "*"
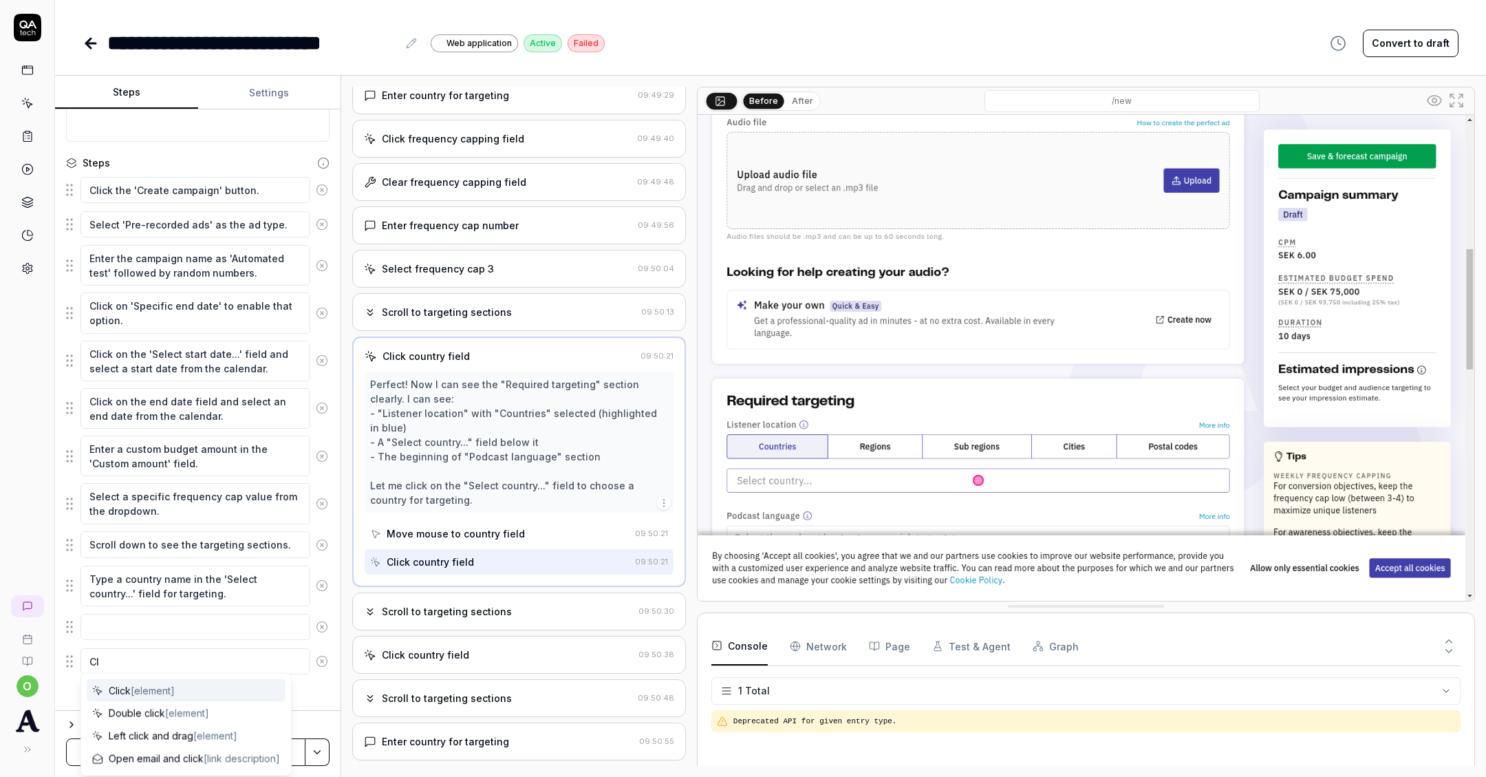
type textarea "C"
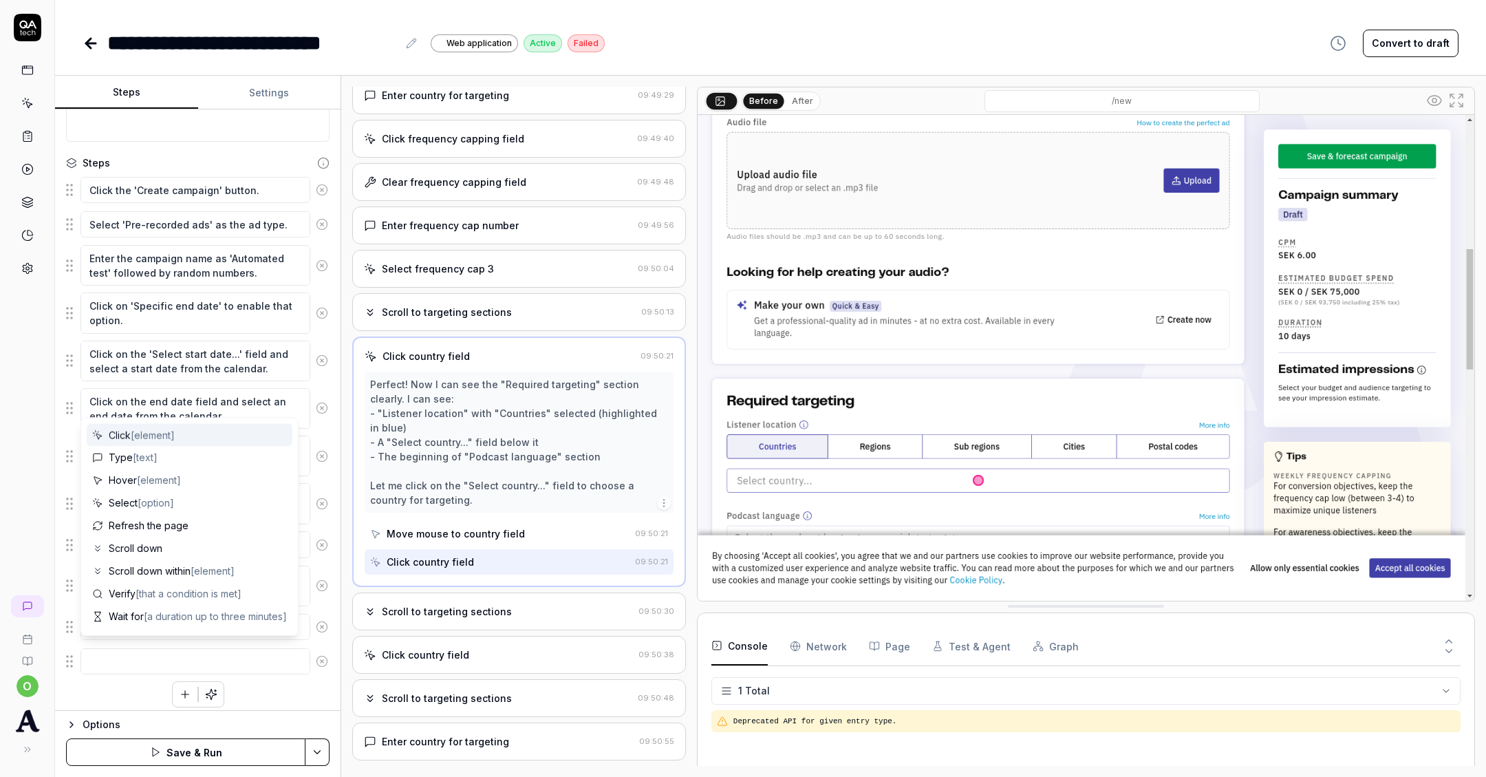
type textarea "s"
type textarea "*"
type textarea "se"
type textarea "*"
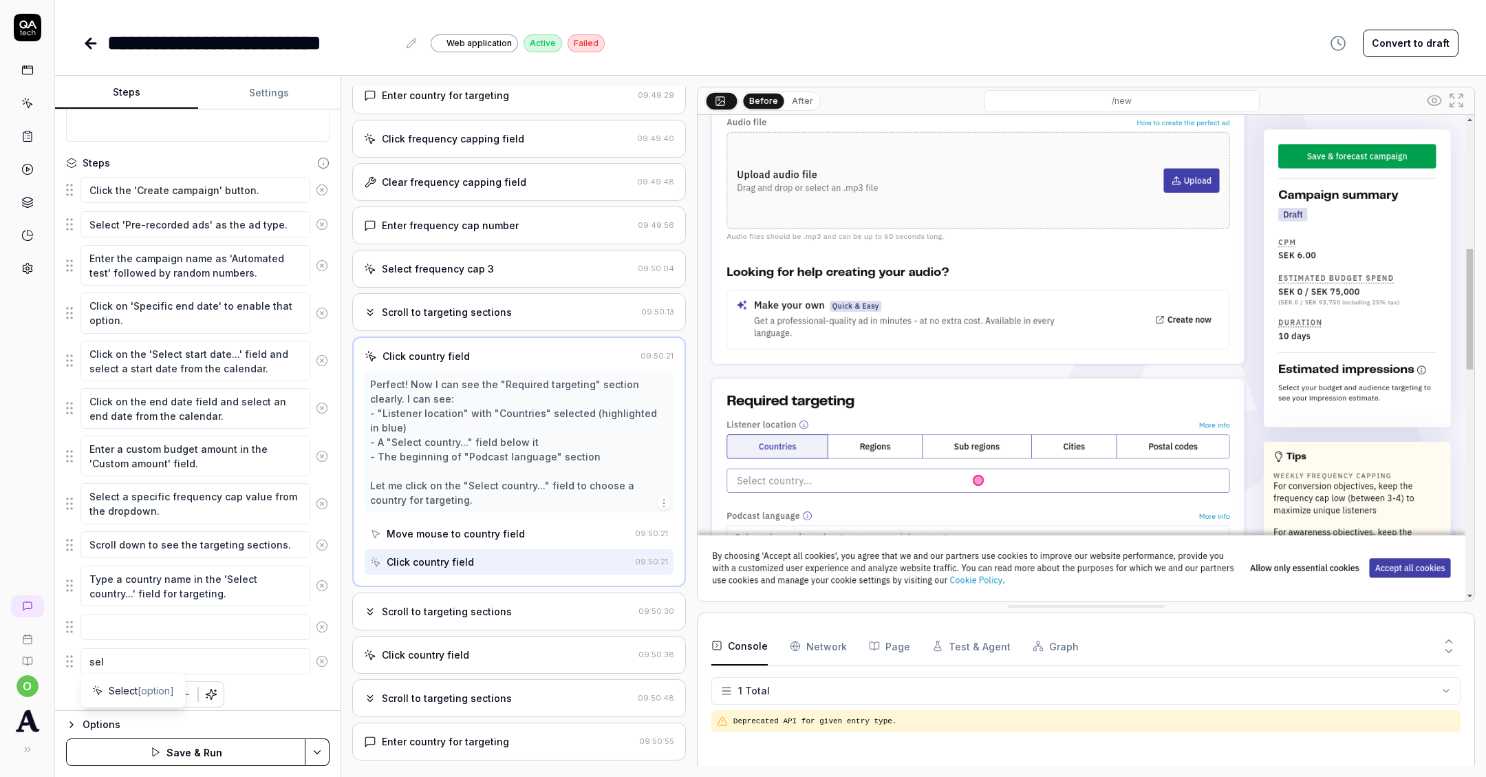
type textarea "sele"
type textarea "*"
type textarea "selec"
type textarea "*"
type textarea "select"
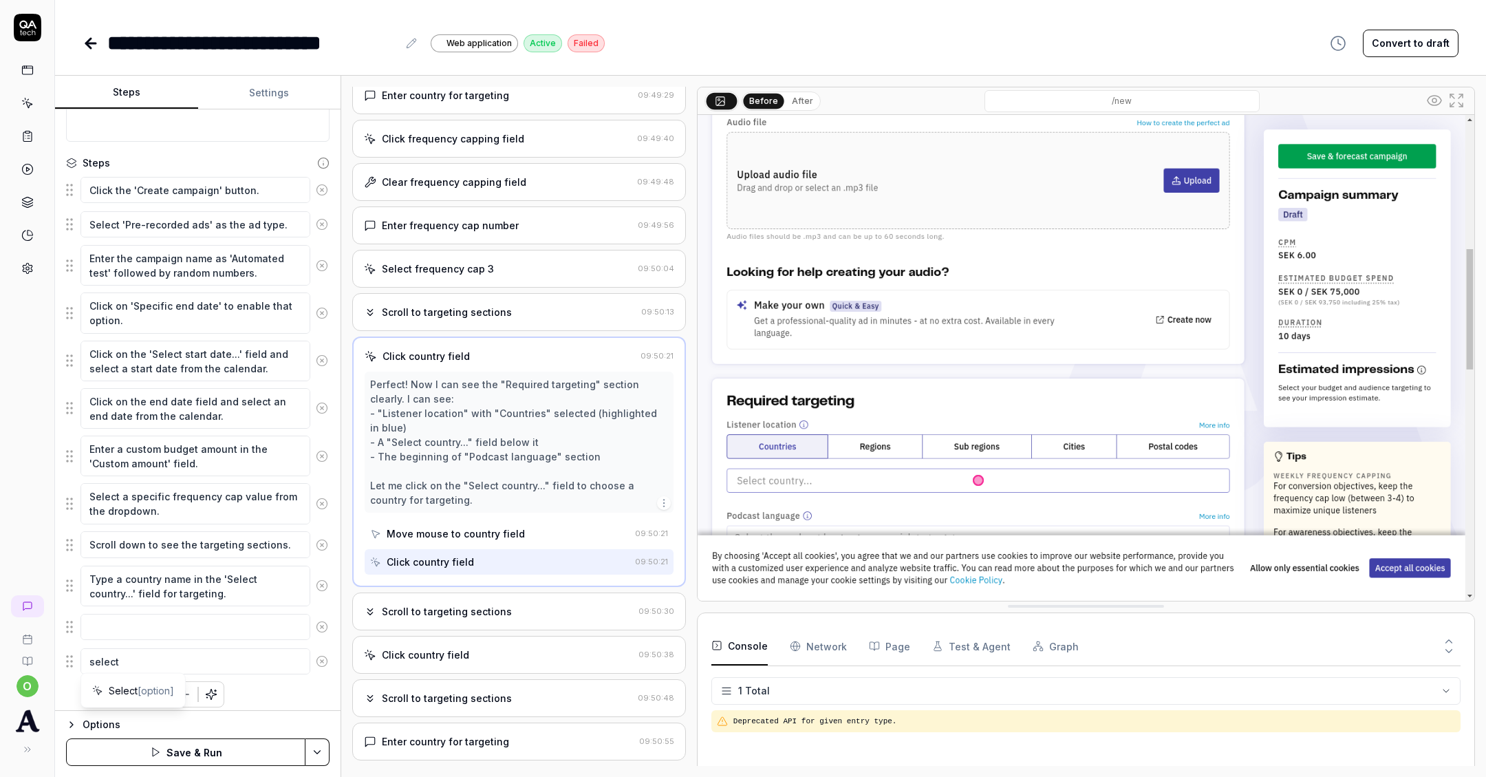
type textarea "*"
type textarea "select"
type textarea "*"
type textarea "select a"
type textarea "*"
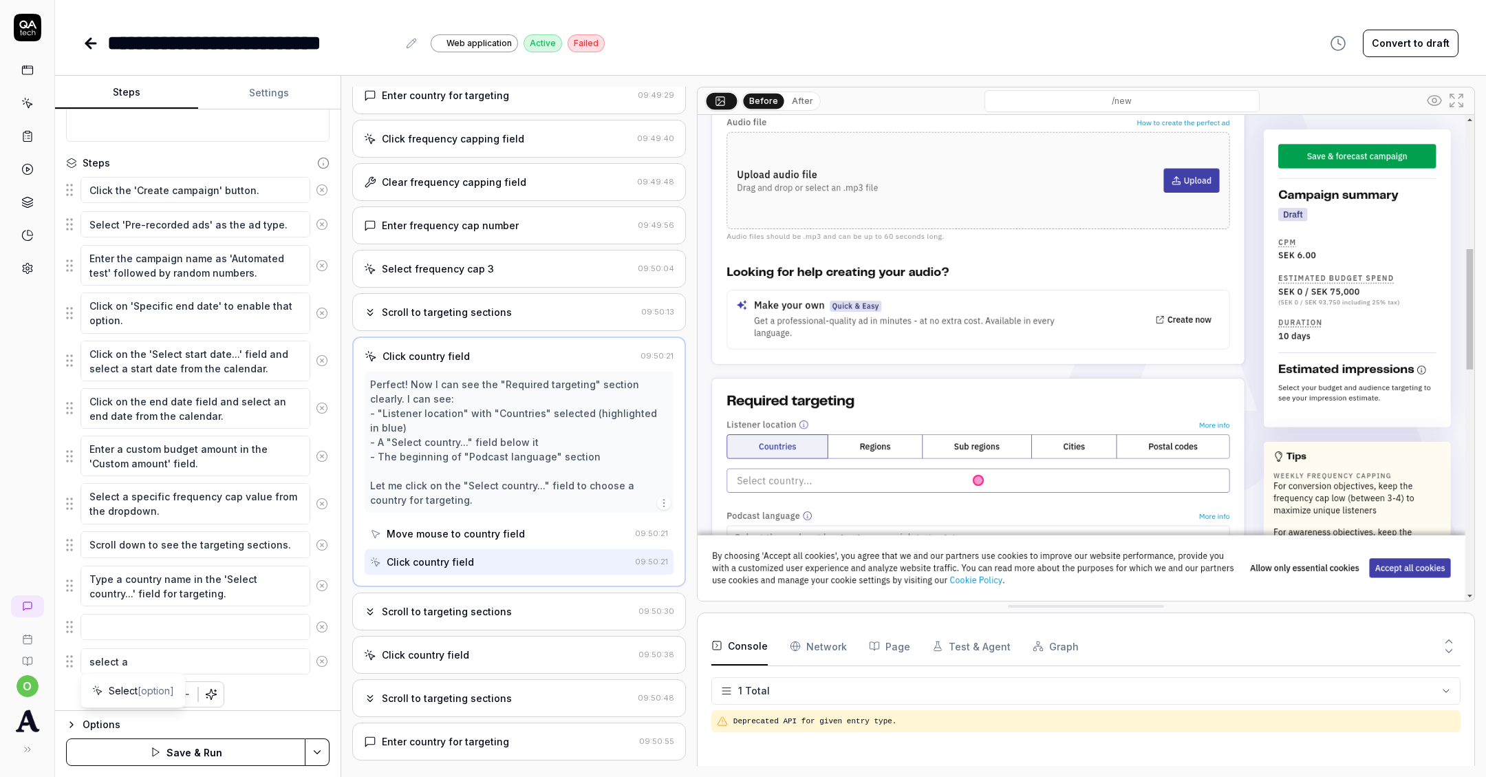
type textarea "select a"
type textarea "*"
type textarea "select a c"
type textarea "*"
type textarea "select a co"
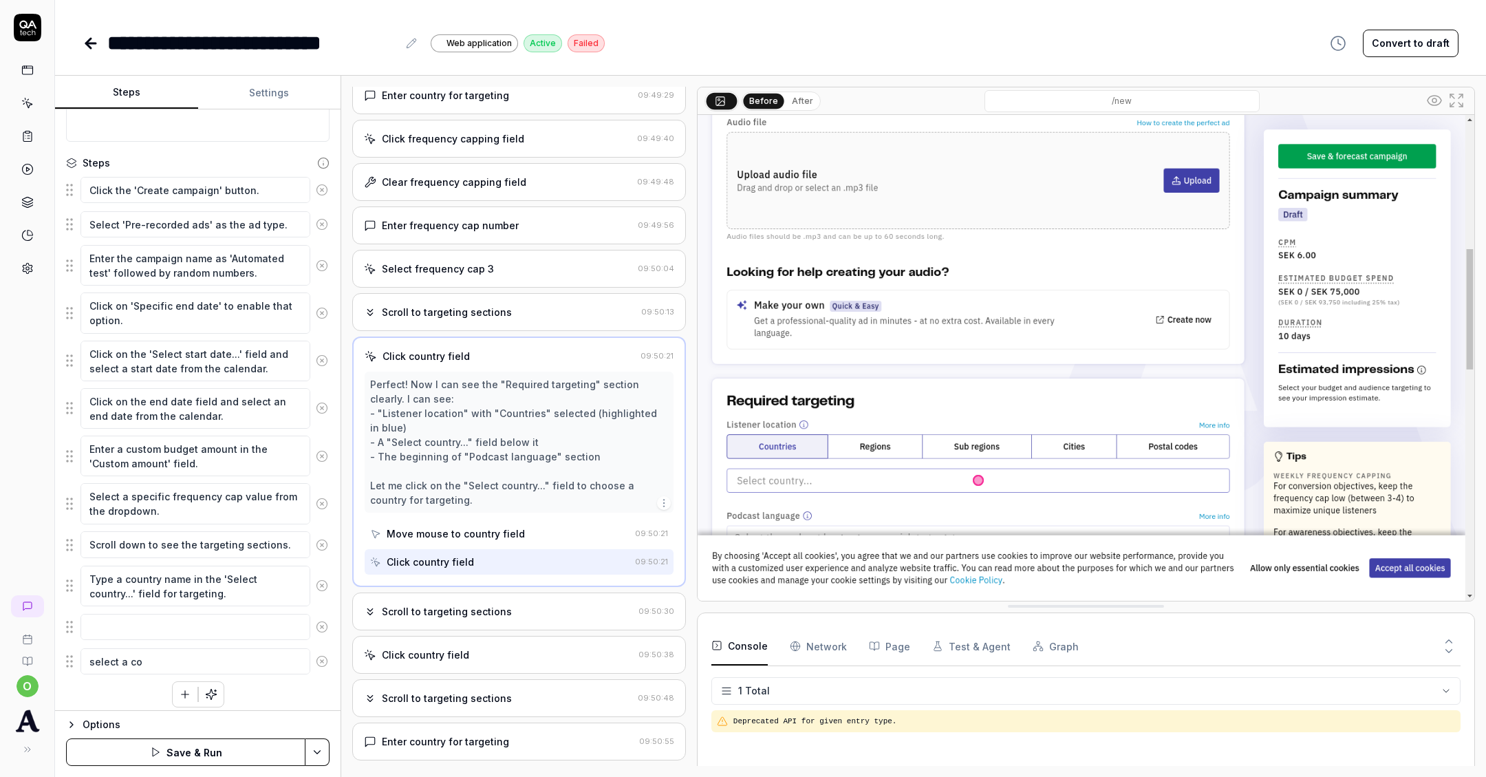
type textarea "*"
type textarea "select a cou"
type textarea "*"
type textarea "select a coun"
type textarea "*"
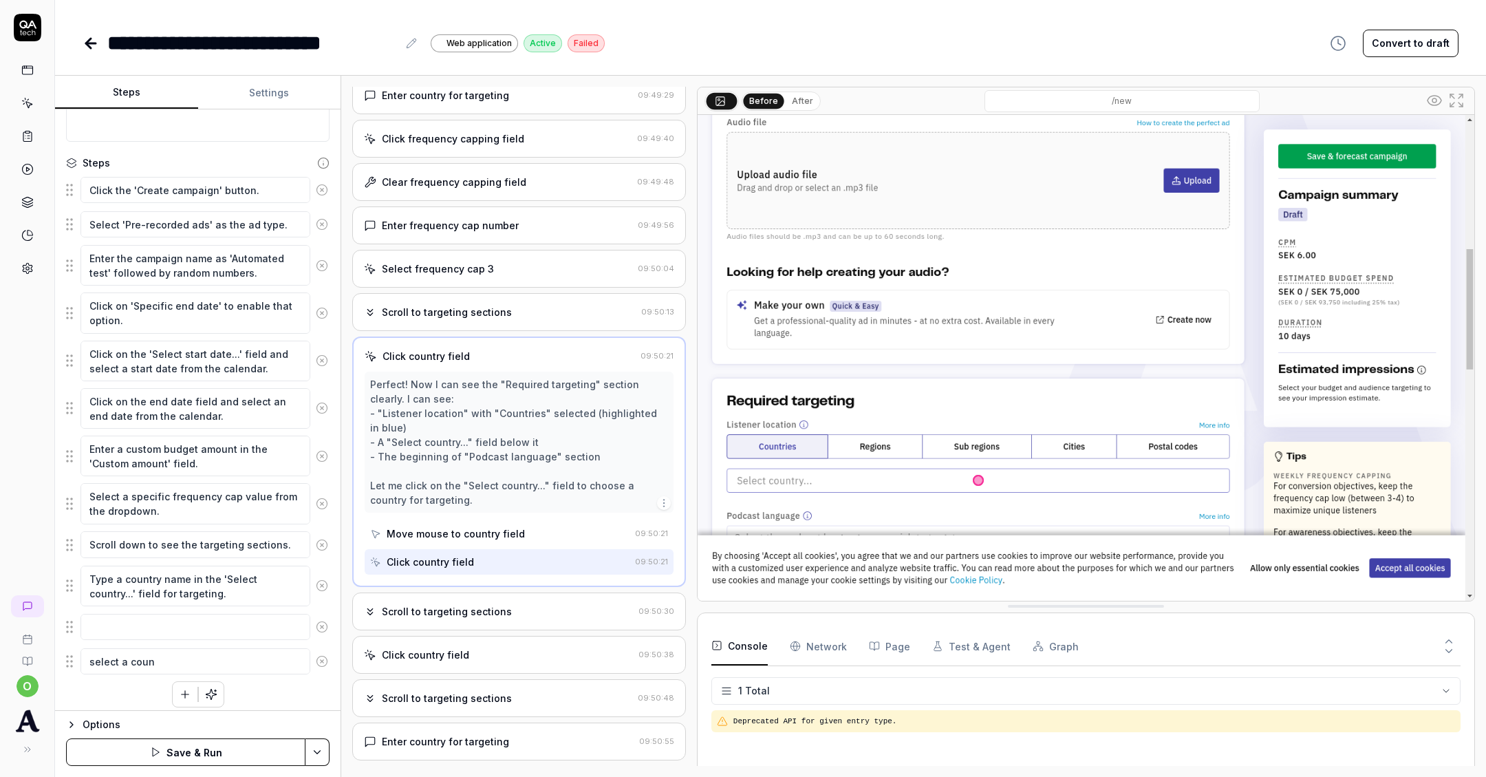
type textarea "select a count"
type textarea "*"
type textarea "select a countr"
type textarea "*"
type textarea "select a country"
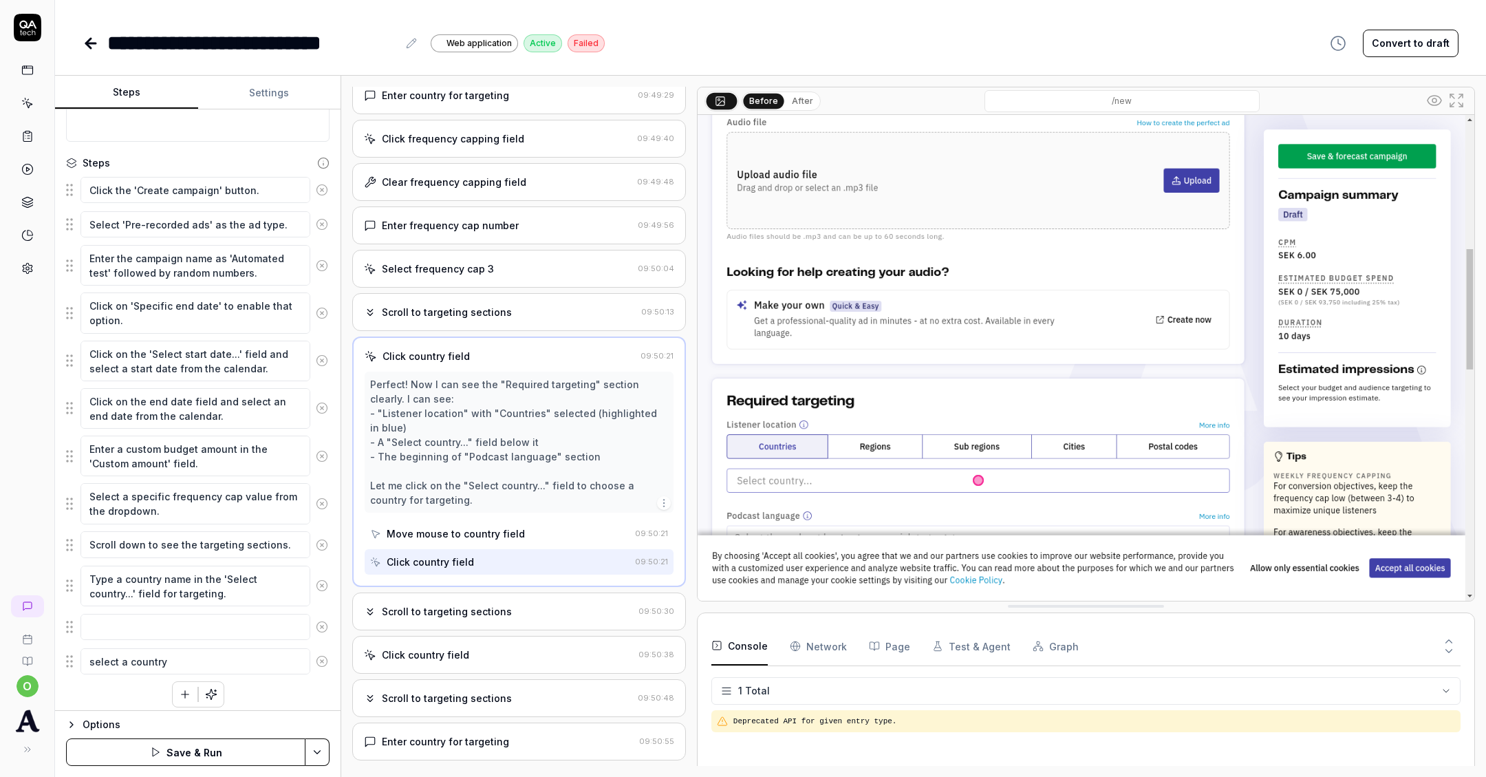
type textarea "*"
type textarea "select a country"
type textarea "*"
type textarea "c"
type textarea "*"
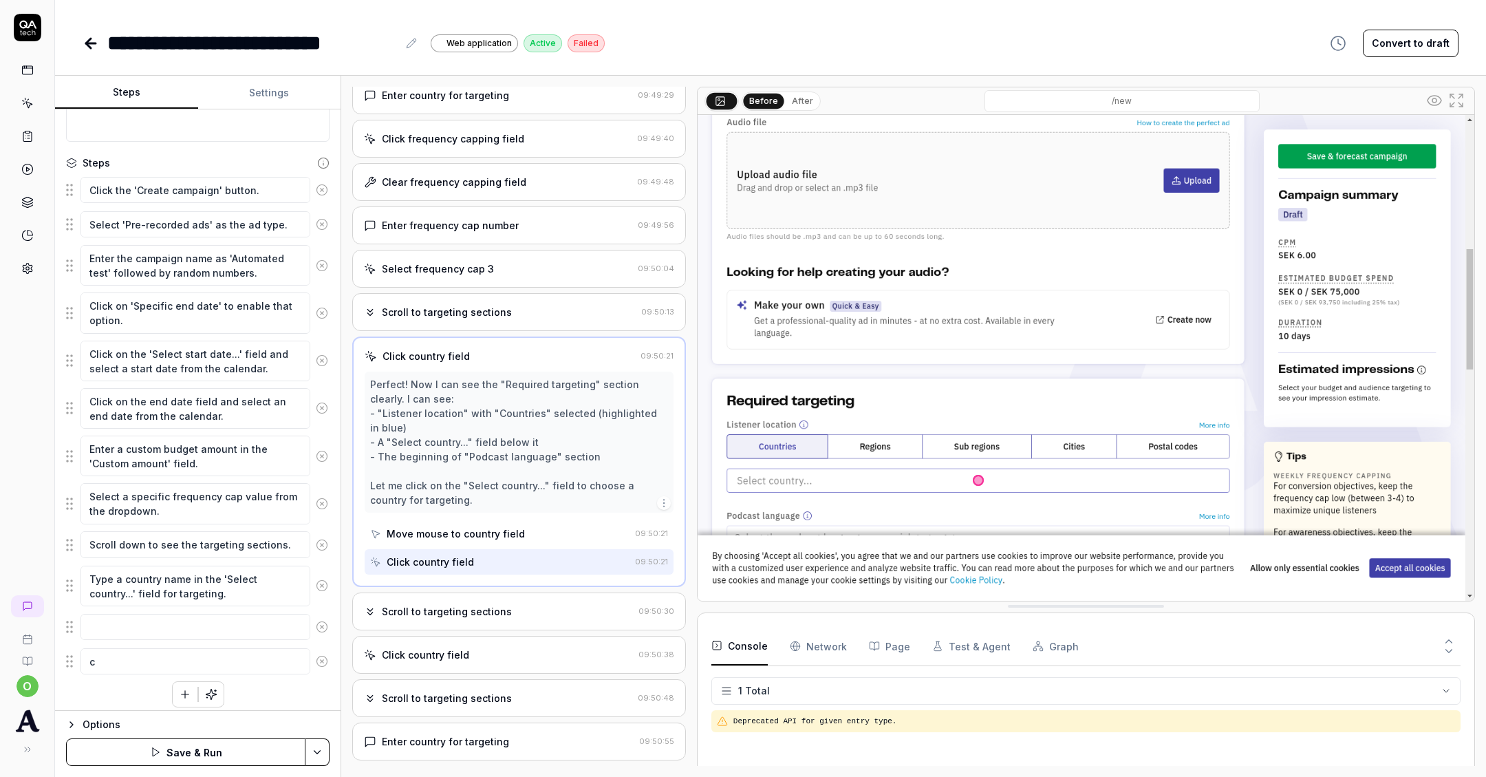
type textarea "cl"
type textarea "*"
type textarea "cli"
type textarea "*"
type textarea "clic"
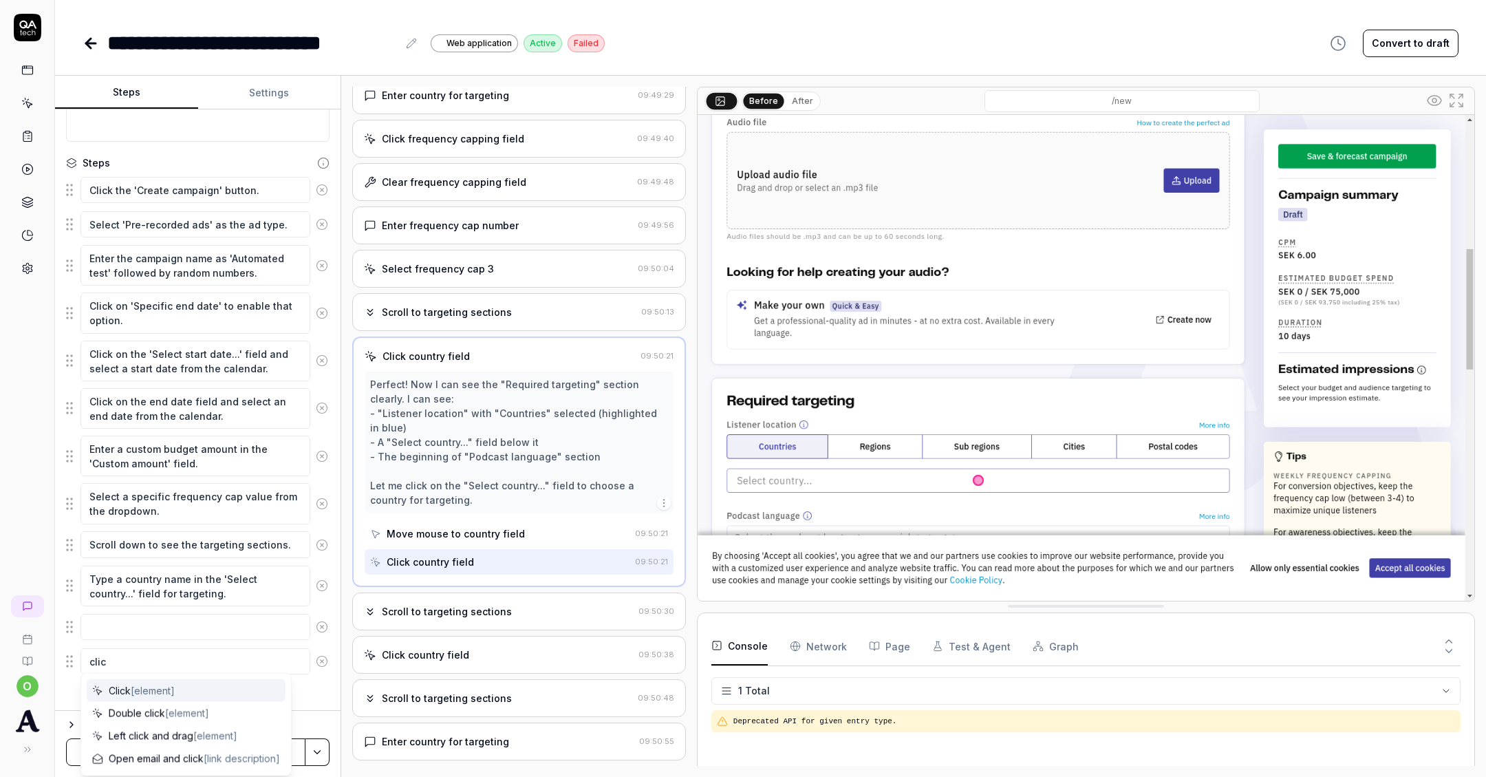
type textarea "*"
type textarea "click"
type textarea "*"
type textarea "click"
type textarea "*"
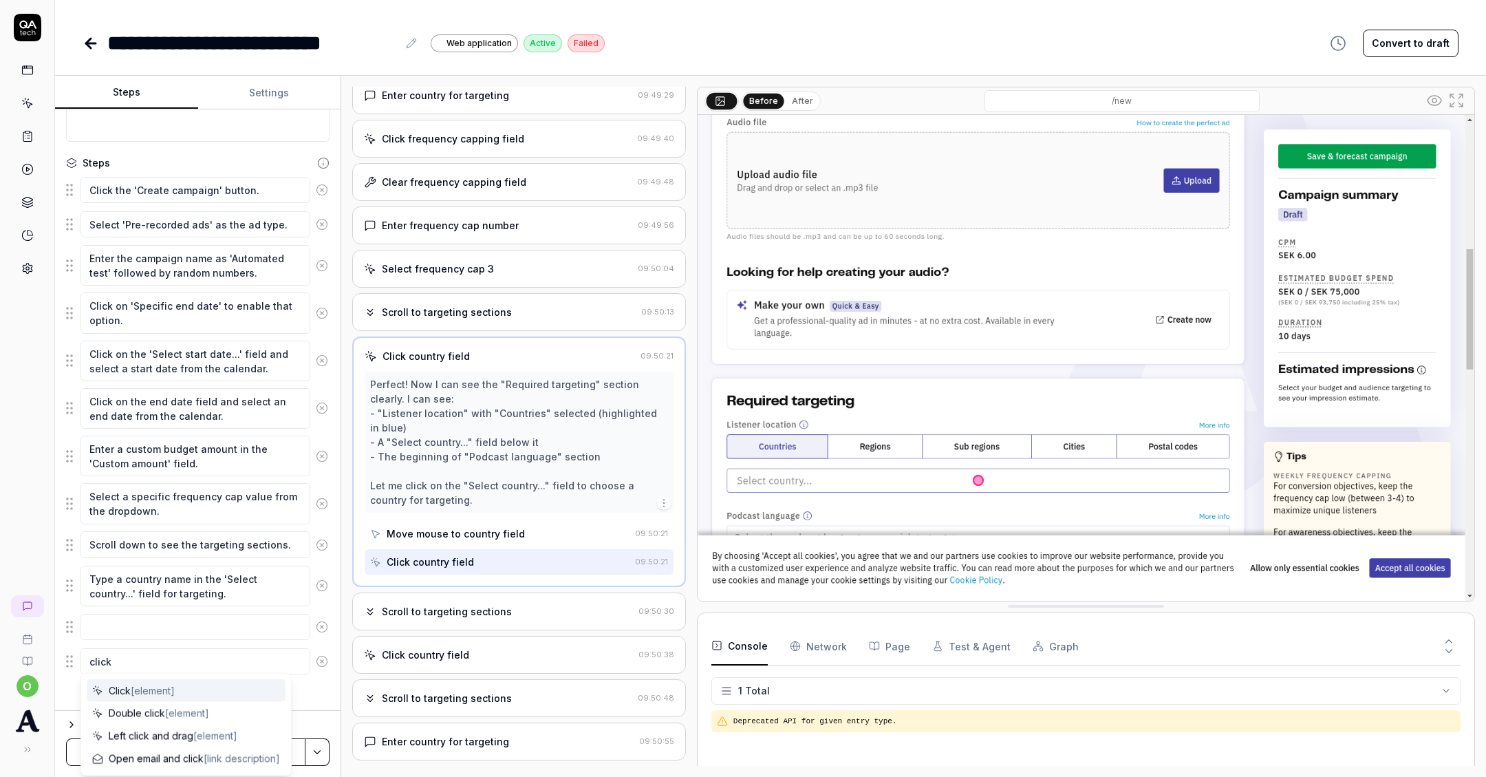
type textarea "click c"
type textarea "*"
type textarea "click co"
type textarea "*"
type textarea "click cou"
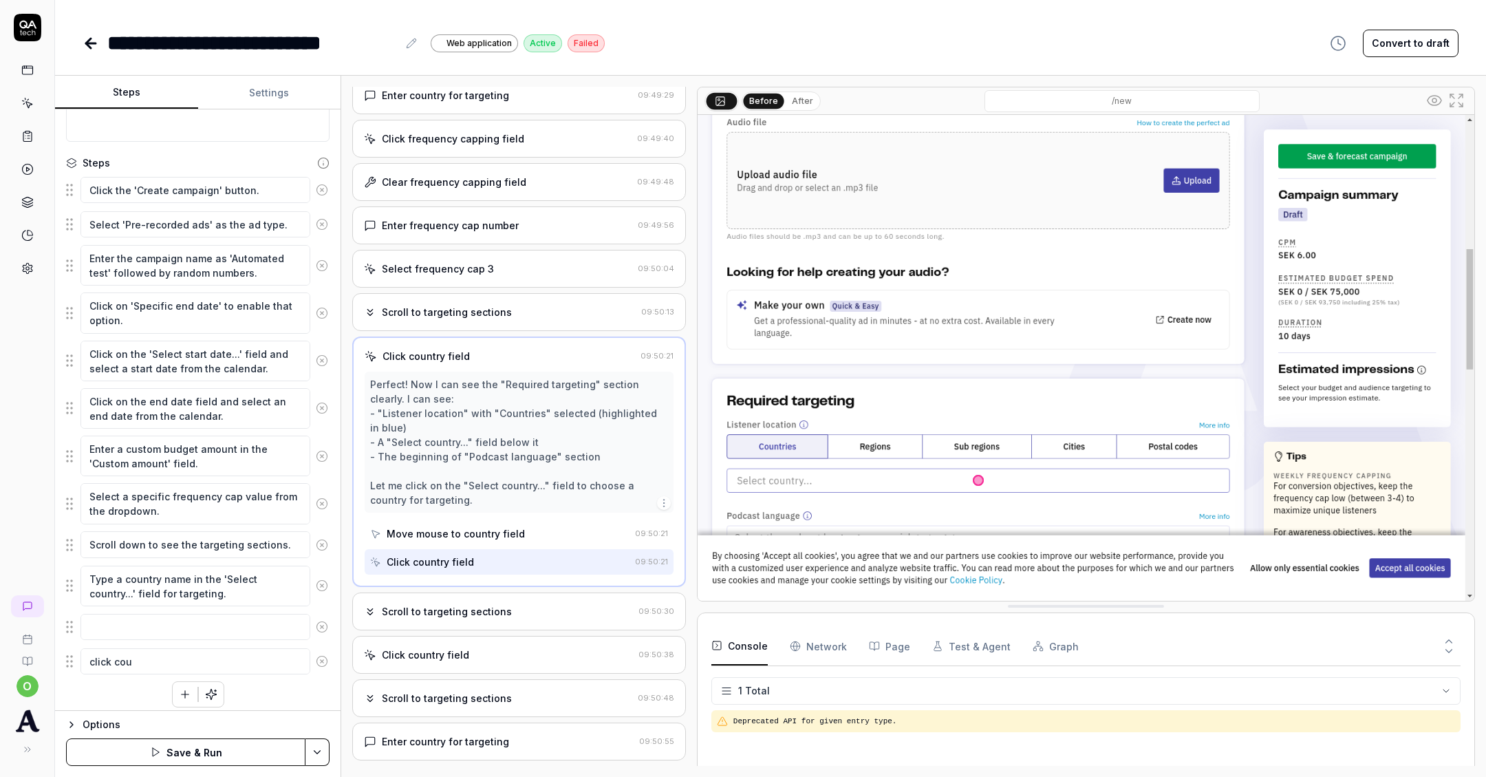
type textarea "*"
type textarea "click coun"
type textarea "*"
type textarea "click count"
type textarea "*"
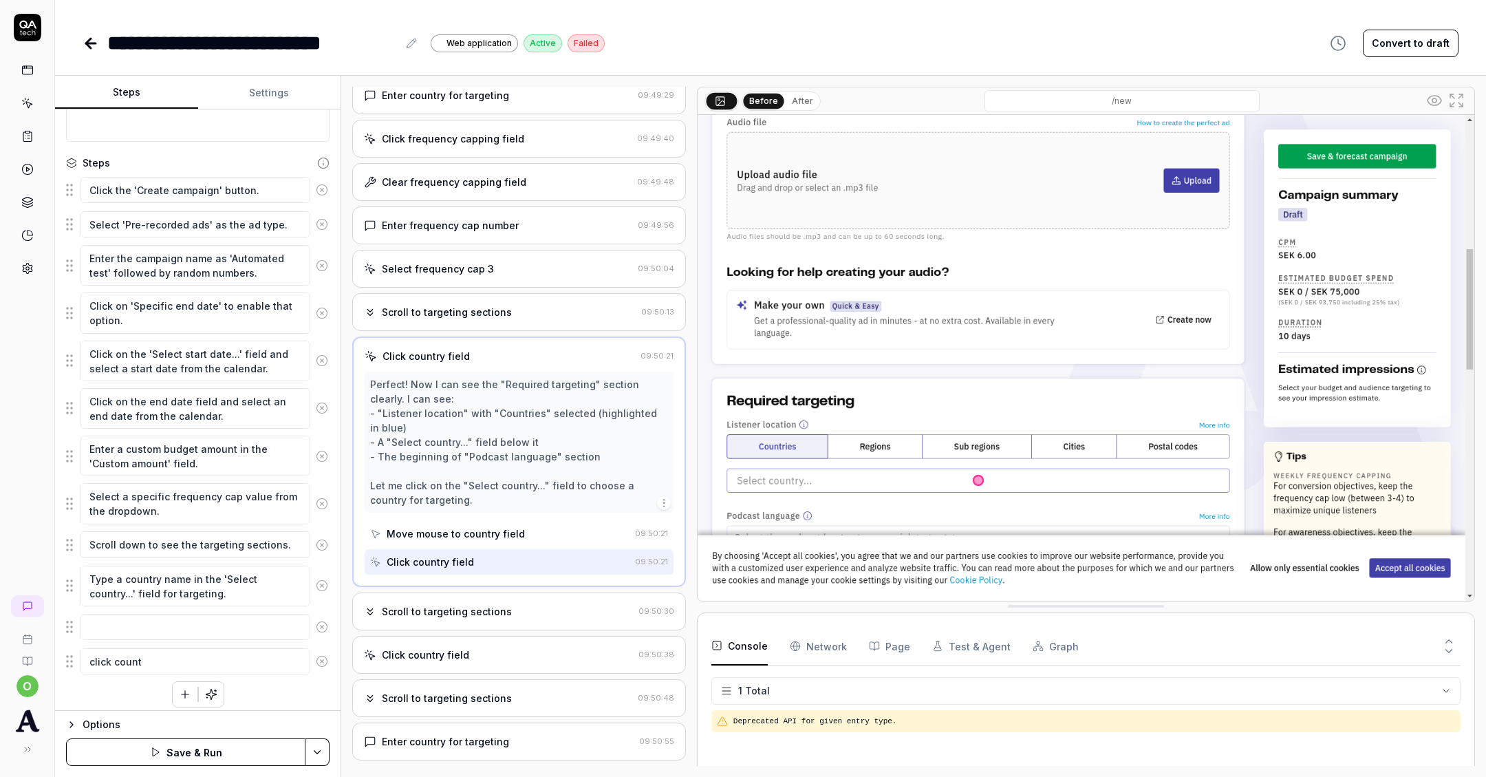
type textarea "click countr"
type textarea "*"
type textarea "click countri"
type textarea "*"
type textarea "click countrie"
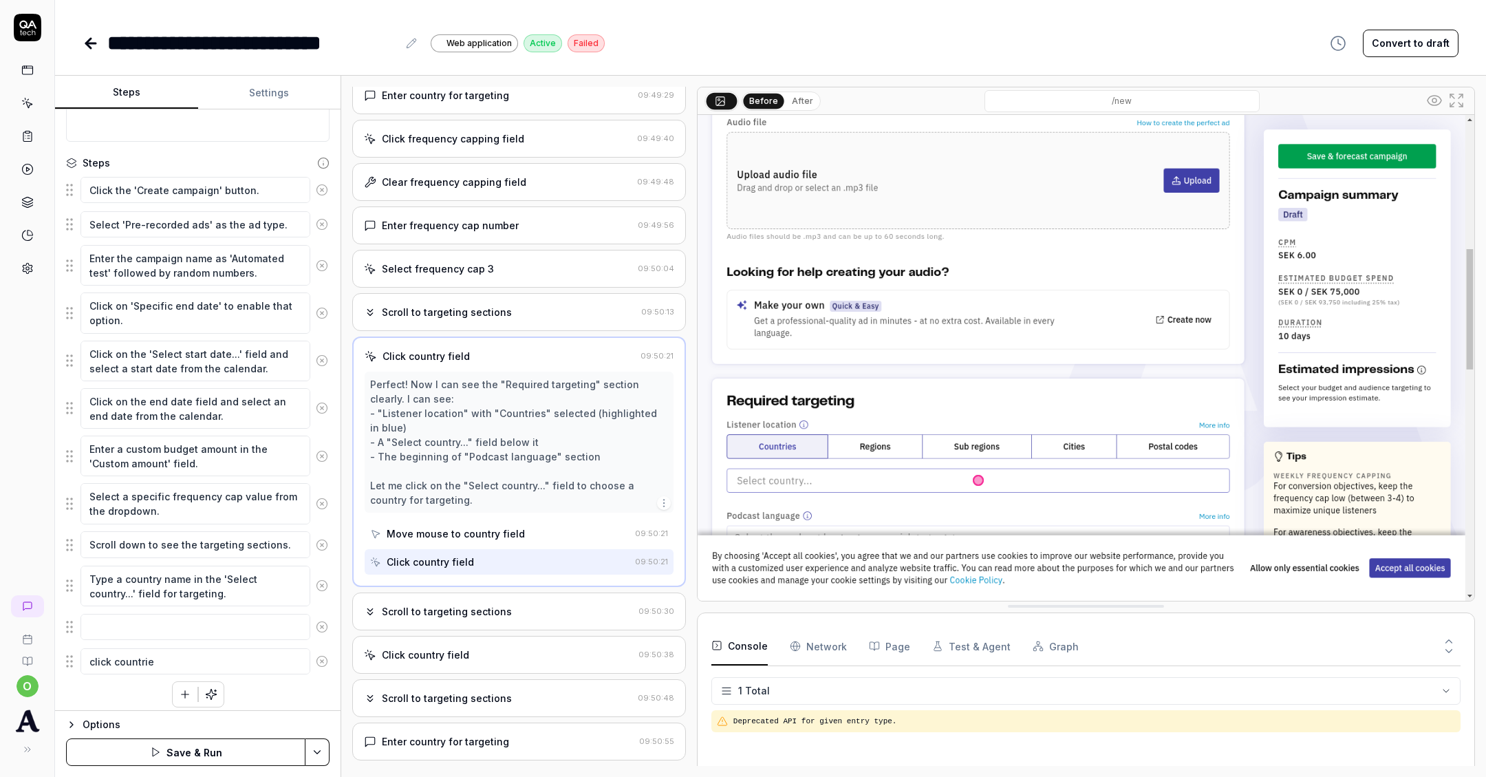
type textarea "*"
type textarea "click countries"
type textarea "*"
type textarea "click countries"
type textarea "*"
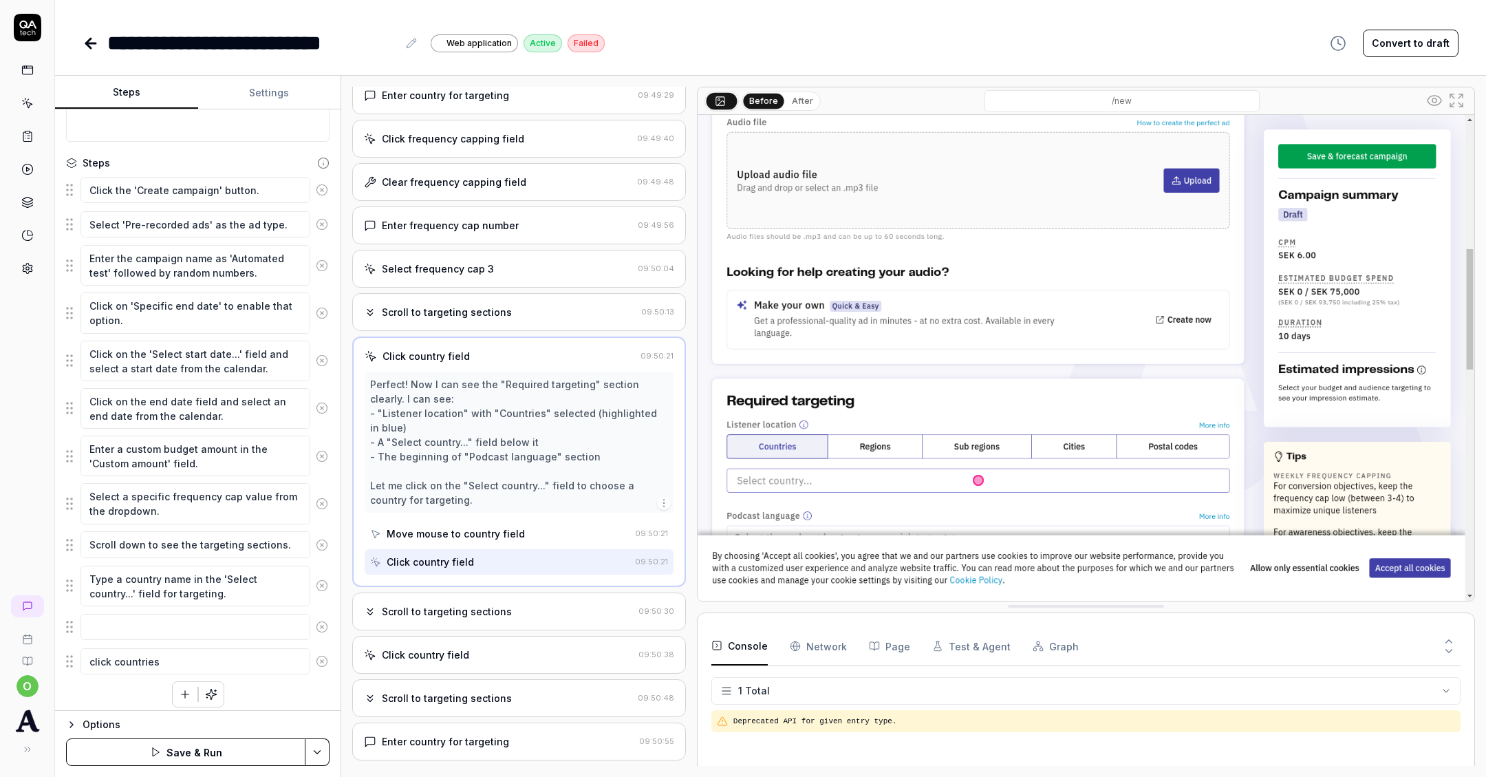
type textarea "click countries t"
type textarea "*"
type textarea "click countries ta"
type textarea "*"
type textarea "click countries tar"
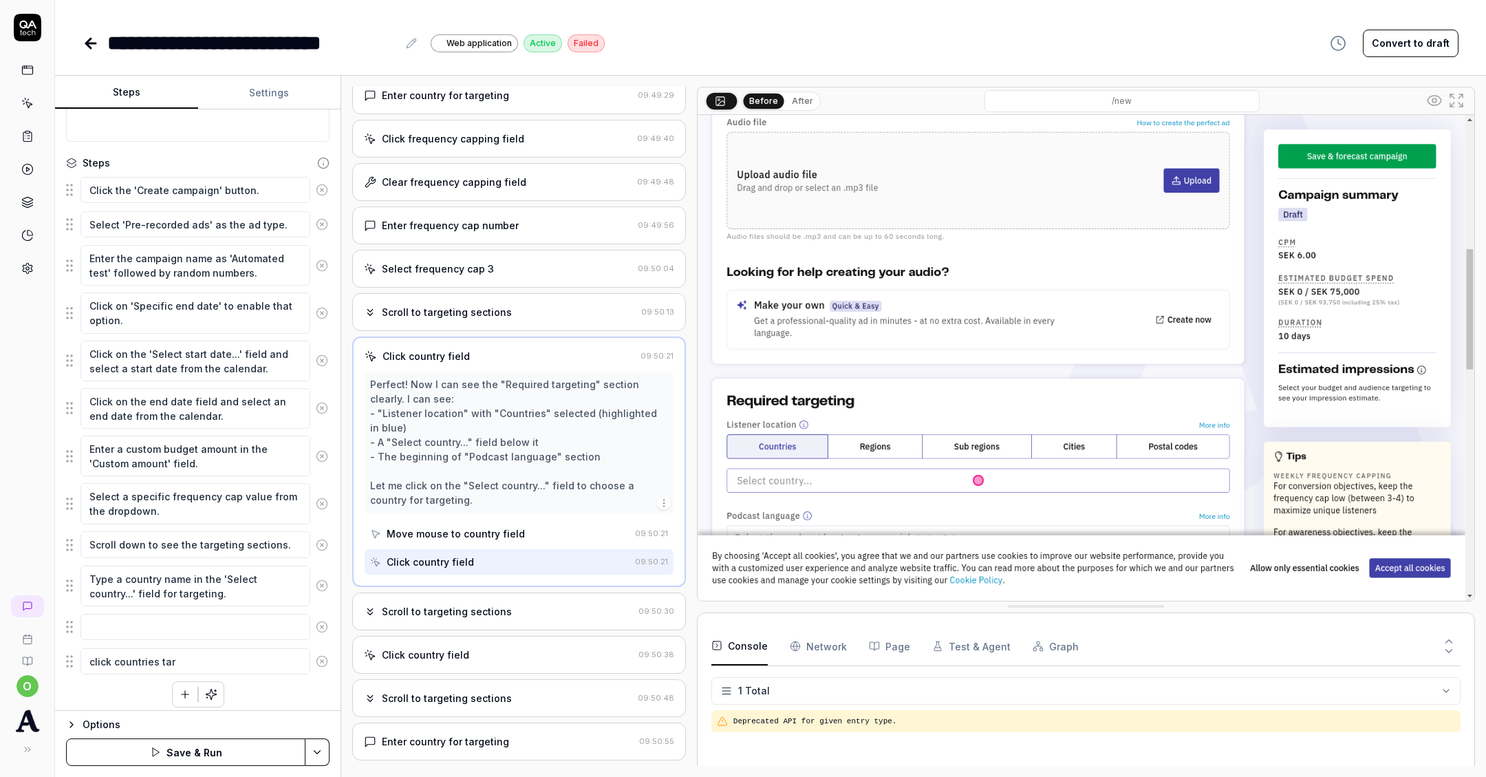
type textarea "*"
type textarea "click countries targ"
type textarea "*"
type textarea "click countries targe"
type textarea "*"
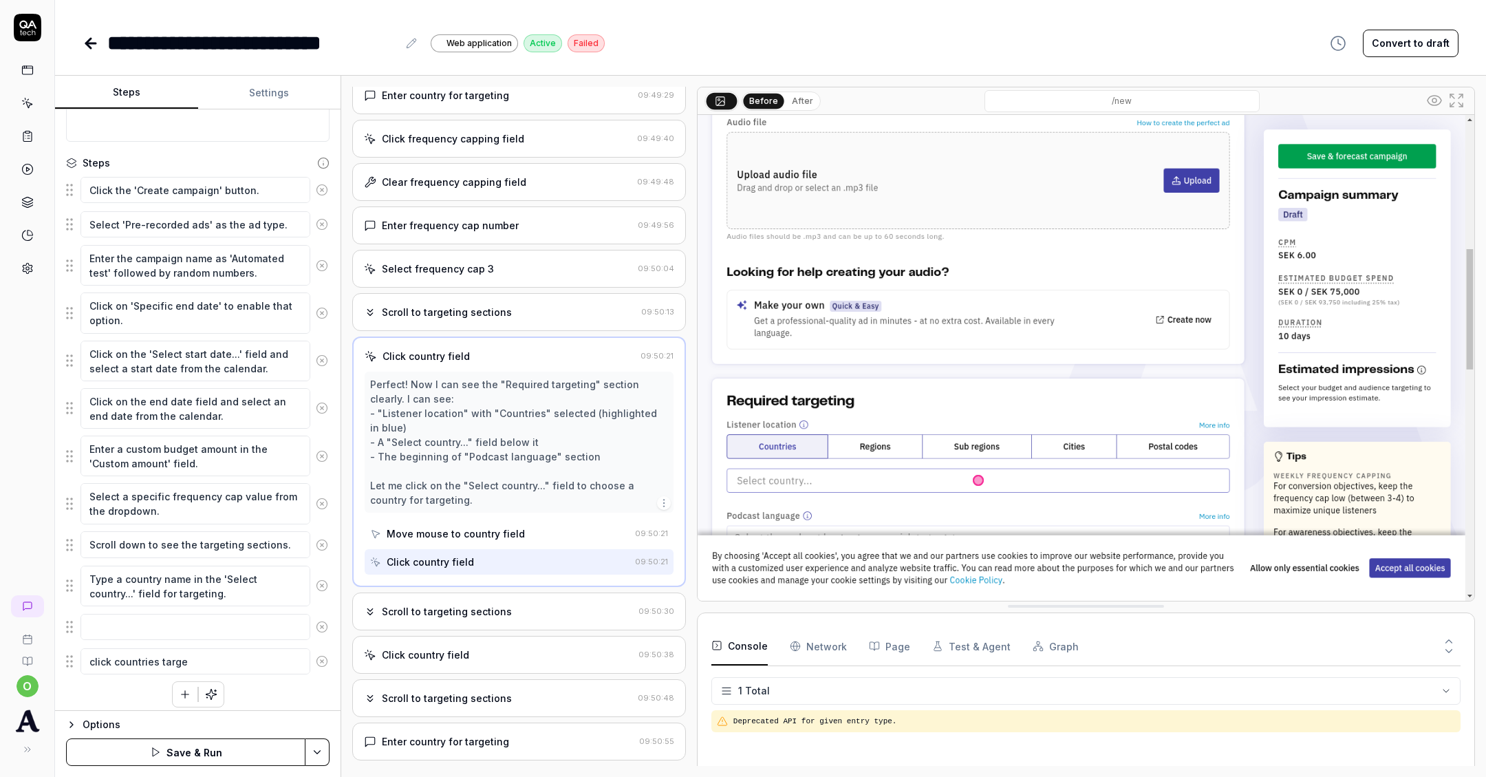
type textarea "click countries target"
type textarea "*"
type textarea "click countries targeti"
type textarea "*"
type textarea "click countries targeting"
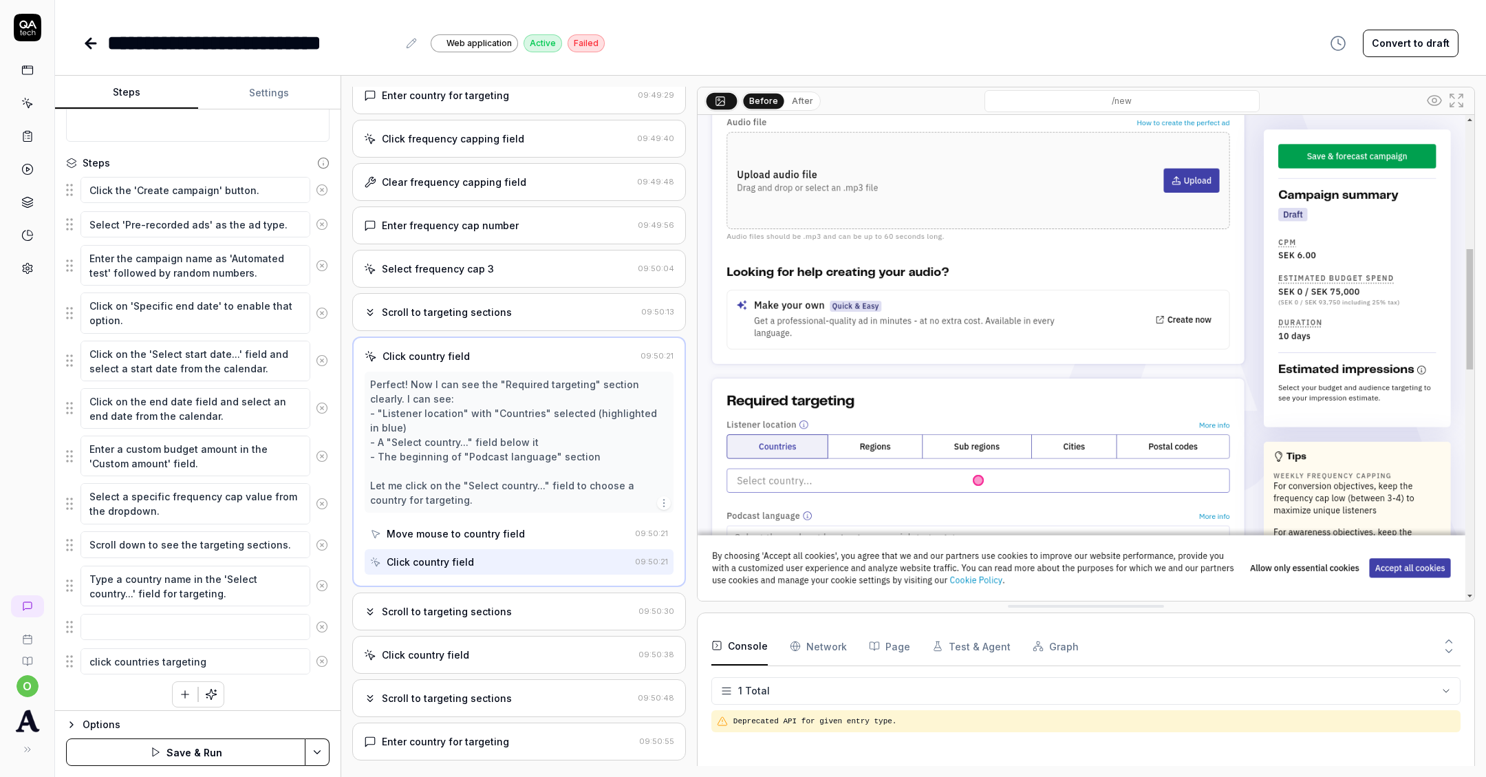
type textarea "*"
type textarea "click countries targeting"
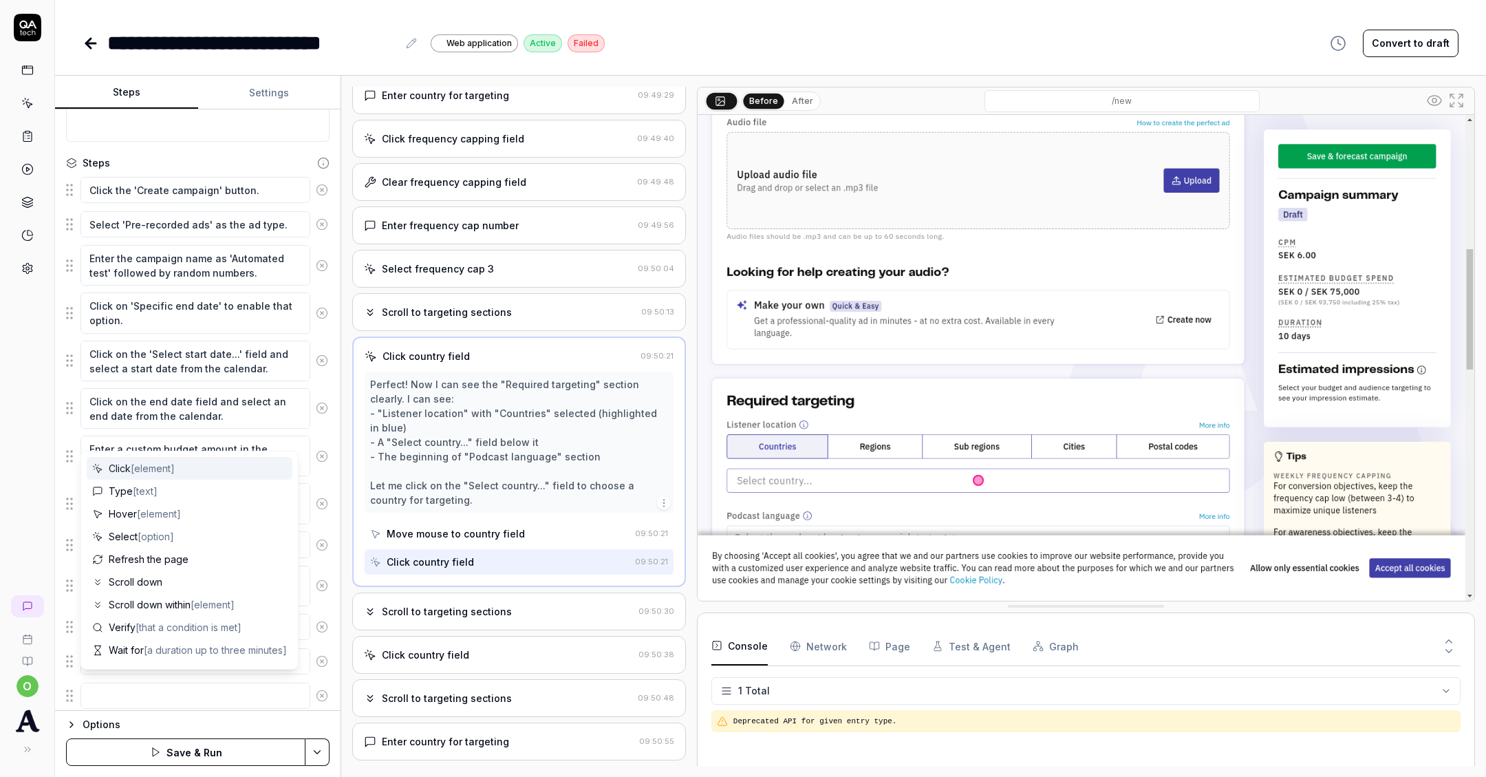
type textarea "*"
type textarea "c"
type textarea "*"
type textarea "cl"
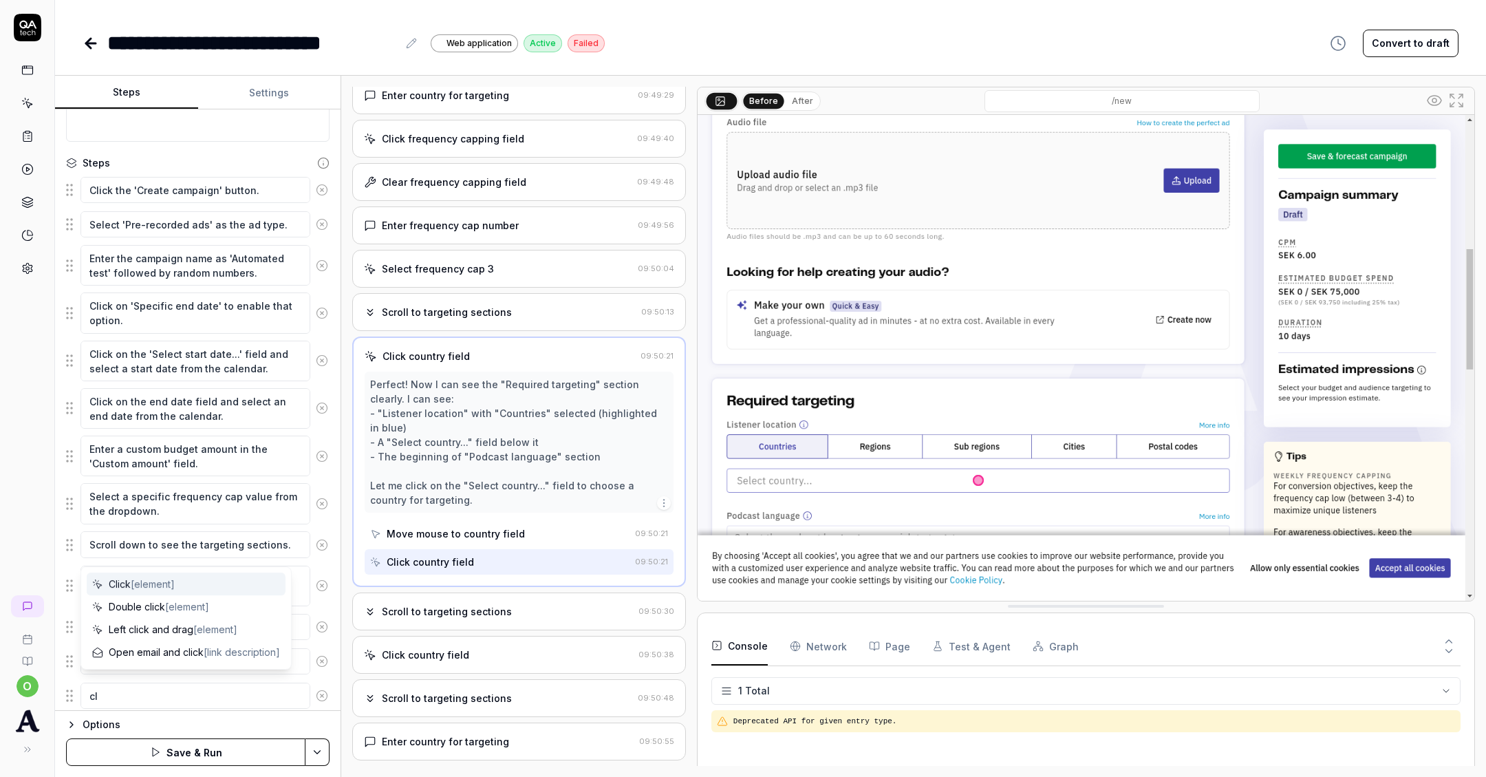
type textarea "*"
type textarea "cli"
type textarea "*"
type textarea "clic"
type textarea "*"
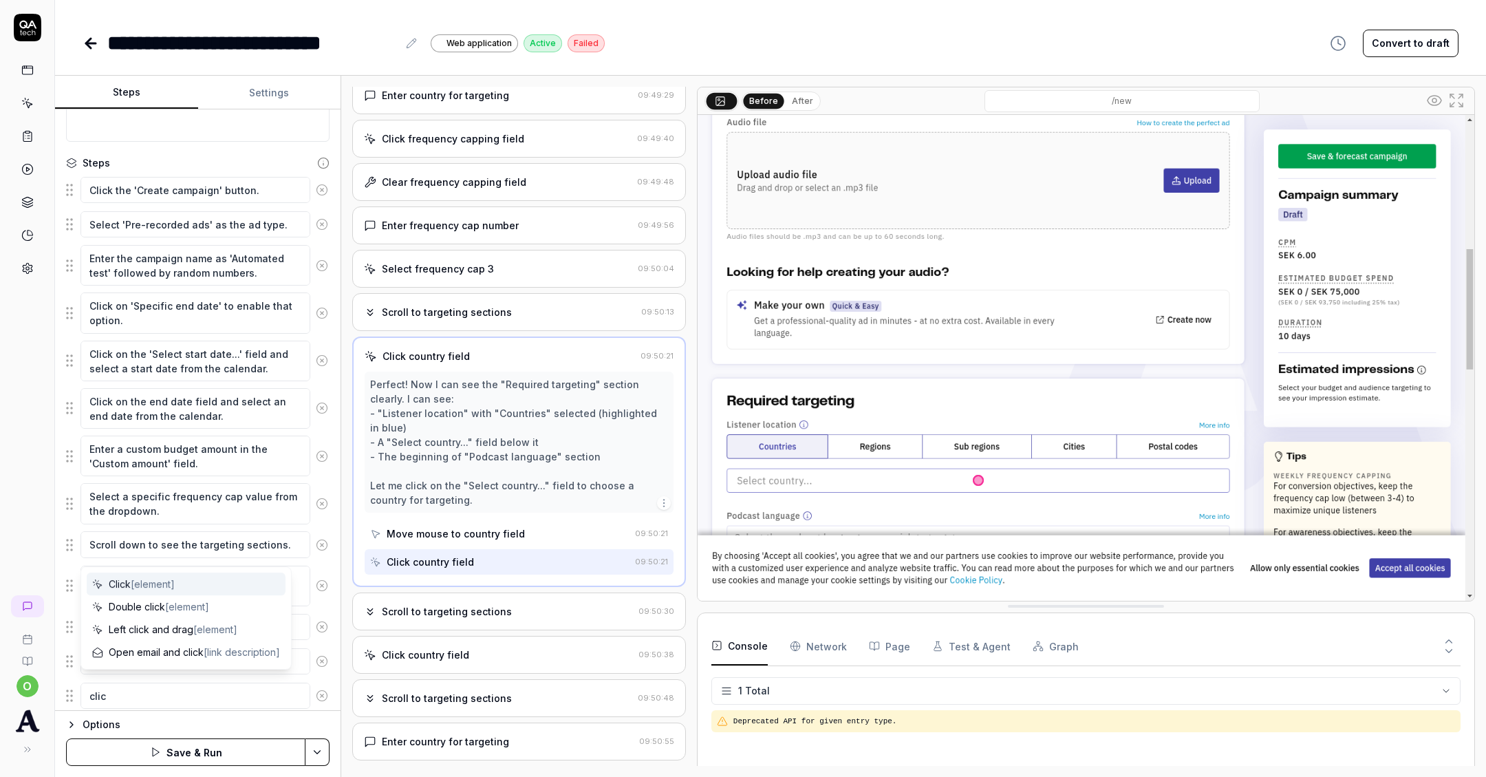
type textarea "click"
type textarea "*"
type textarea "click"
type textarea "*"
type textarea "click c"
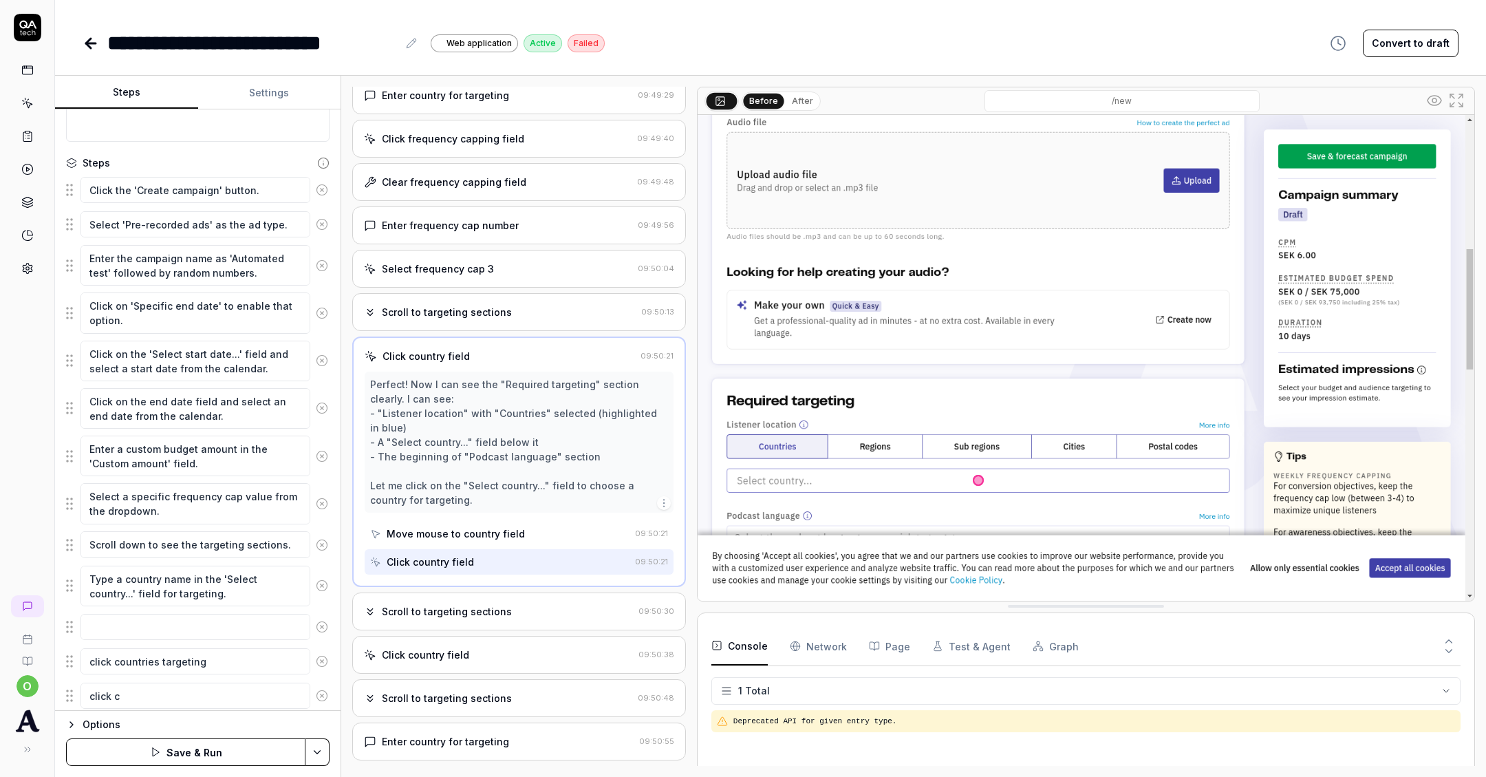
type textarea "*"
type textarea "click"
type textarea "*"
type textarea "click s"
type textarea "*"
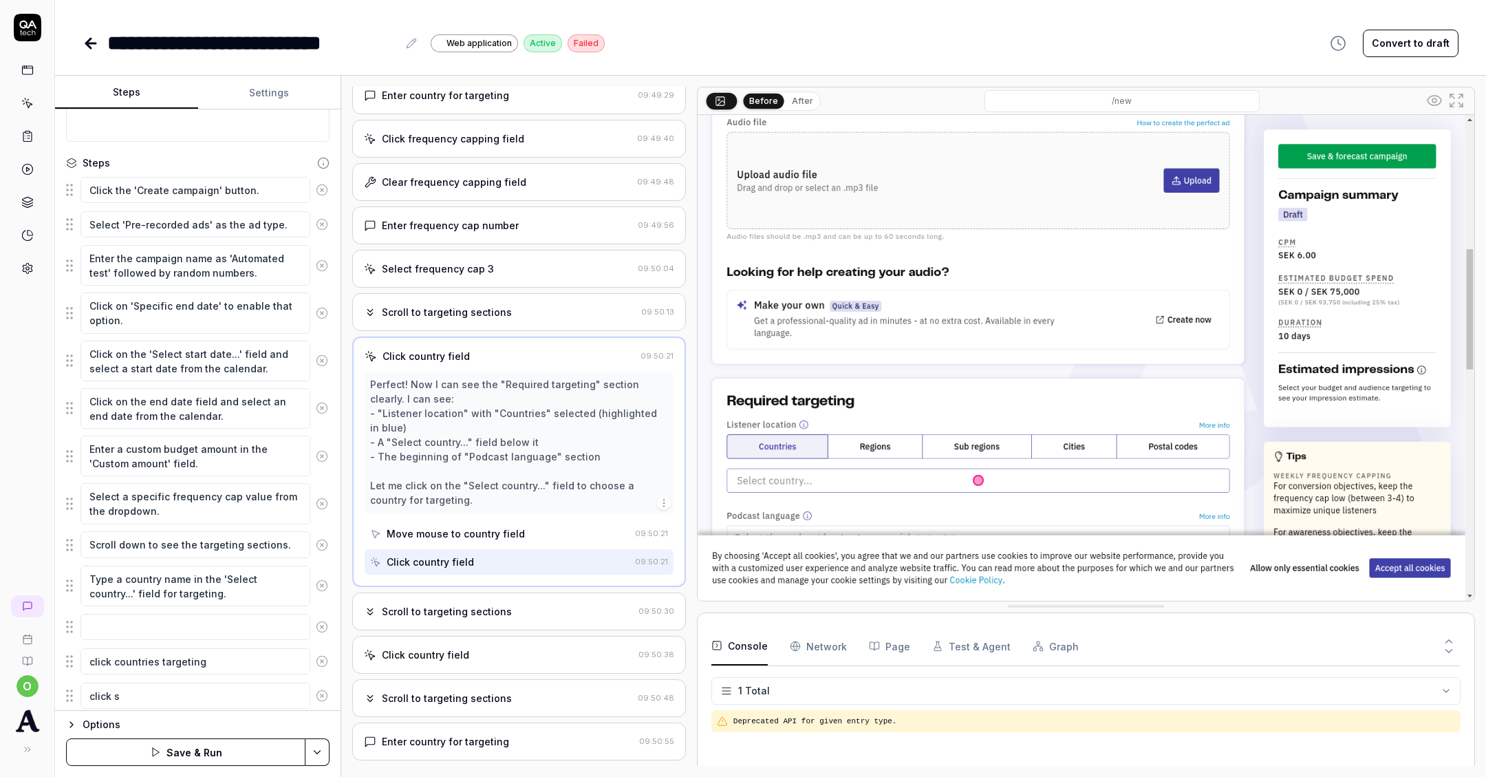
type textarea "click se"
type textarea "*"
type textarea "click sel"
type textarea "*"
type textarea "click sele"
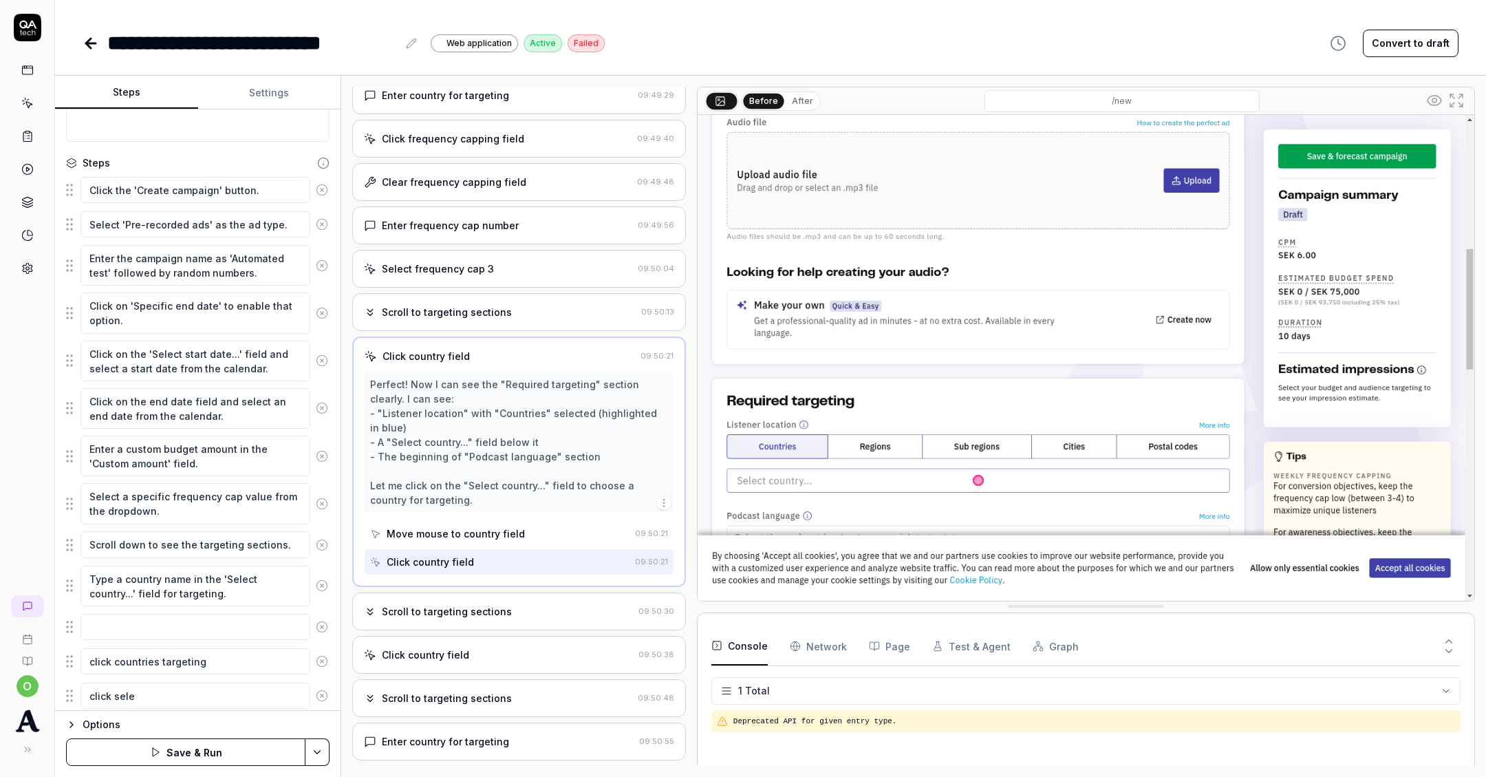
type textarea "*"
type textarea "click selec"
type textarea "*"
type textarea "click select"
type textarea "*"
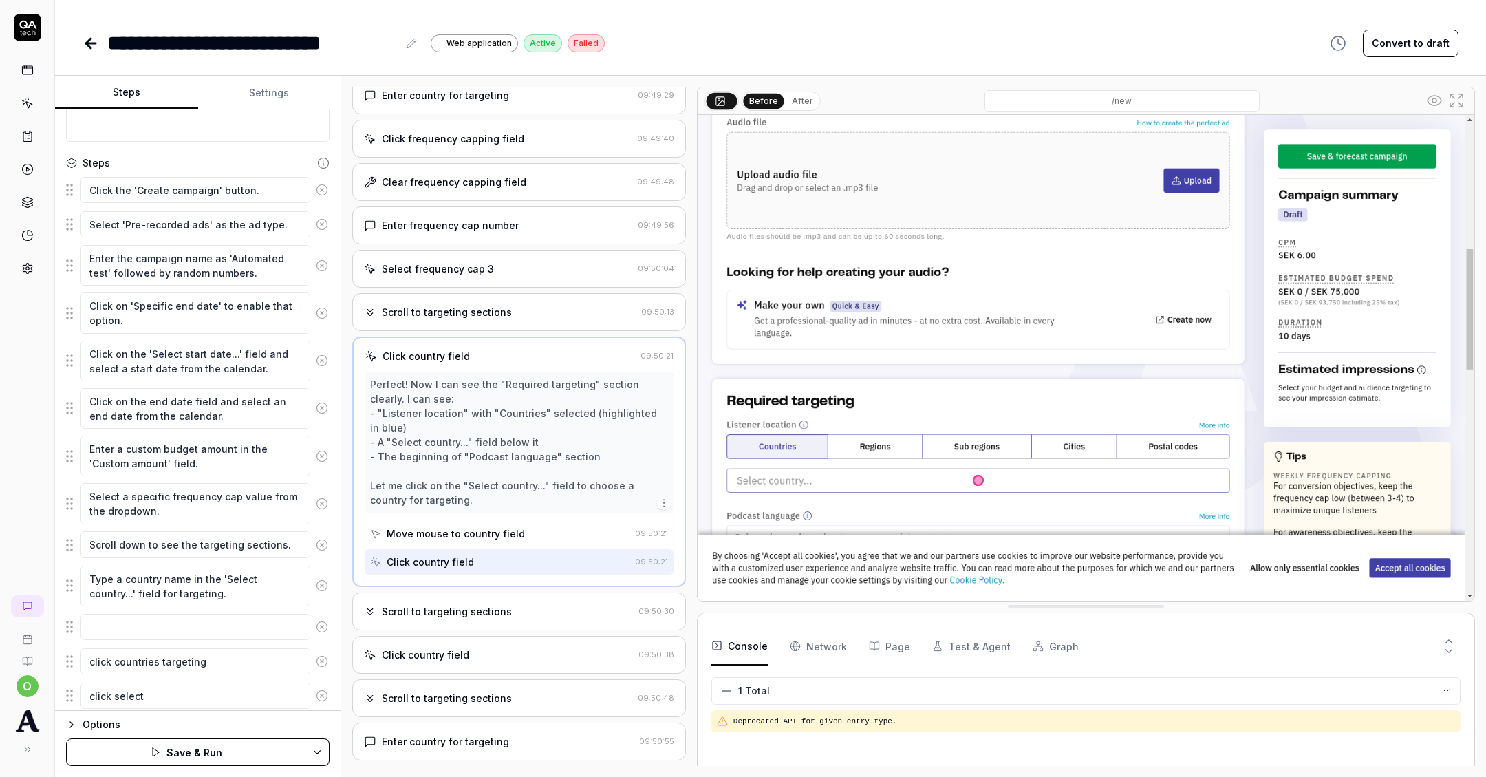
type textarea "click select c"
type textarea "*"
type textarea "click select co"
type textarea "*"
type textarea "click select cou"
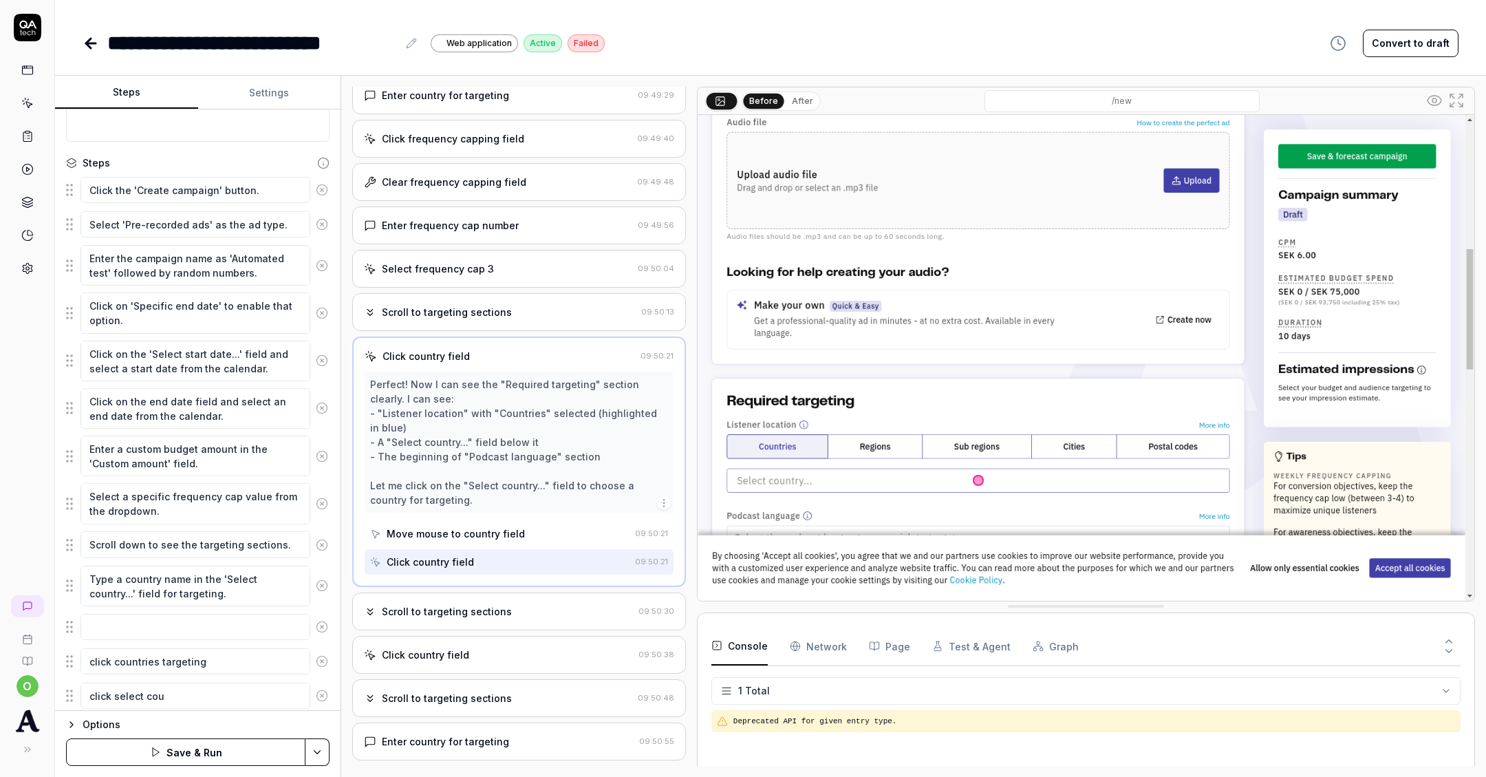
type textarea "*"
type textarea "click select coun"
type textarea "*"
type textarea "click select count"
type textarea "*"
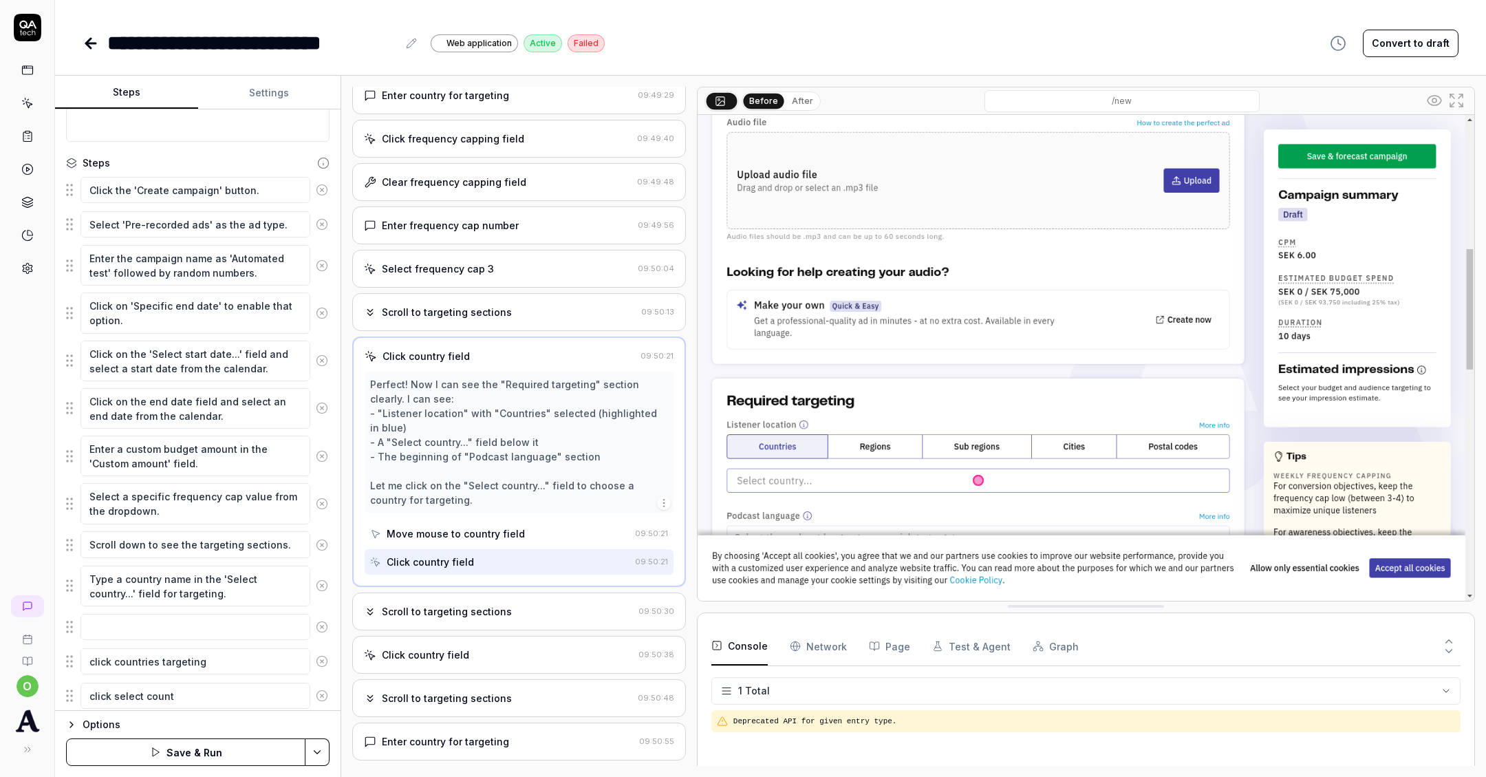
type textarea "click select countr"
type textarea "*"
type textarea "click select country"
type textarea "*"
type textarea "click select country"
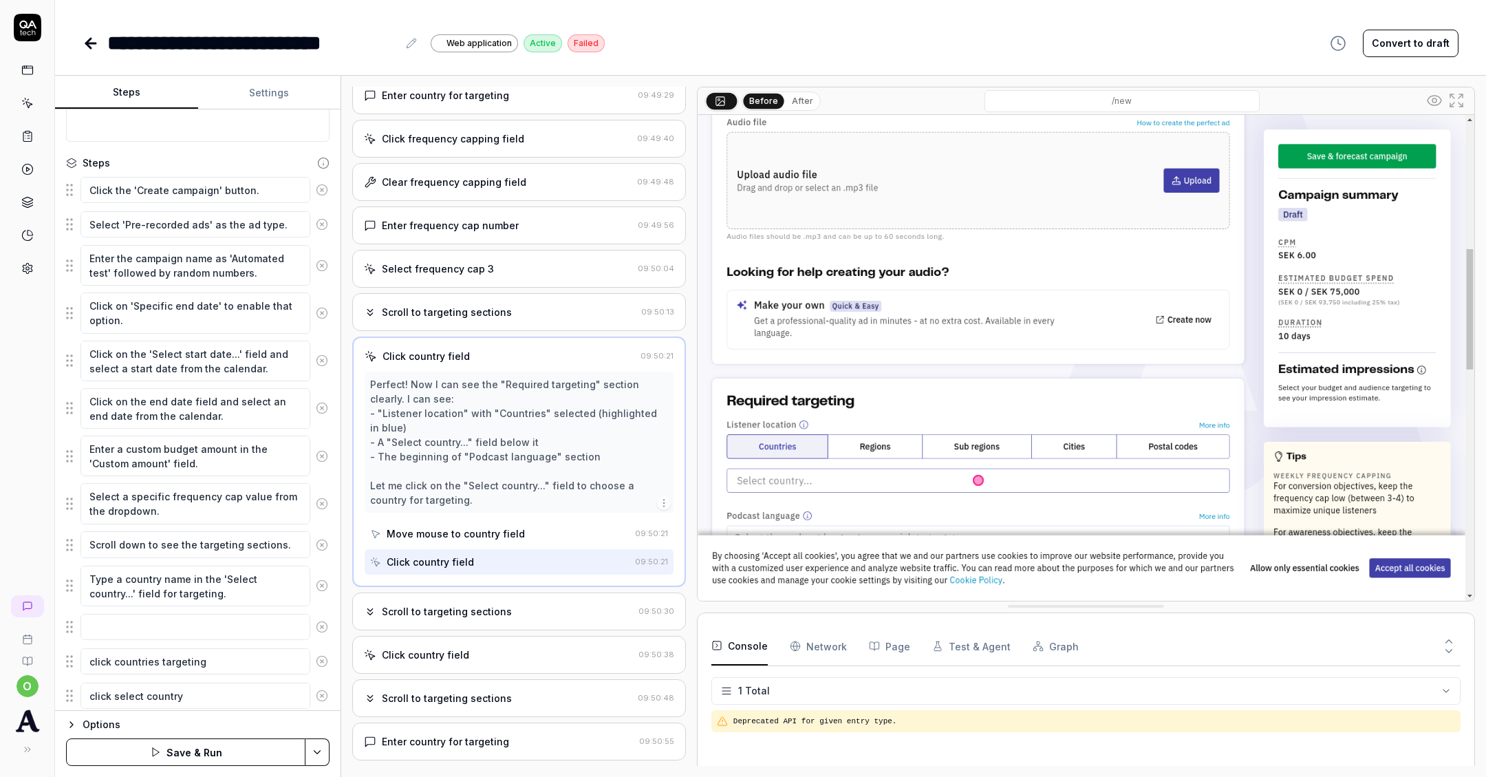
type textarea "*"
type textarea "click select country d"
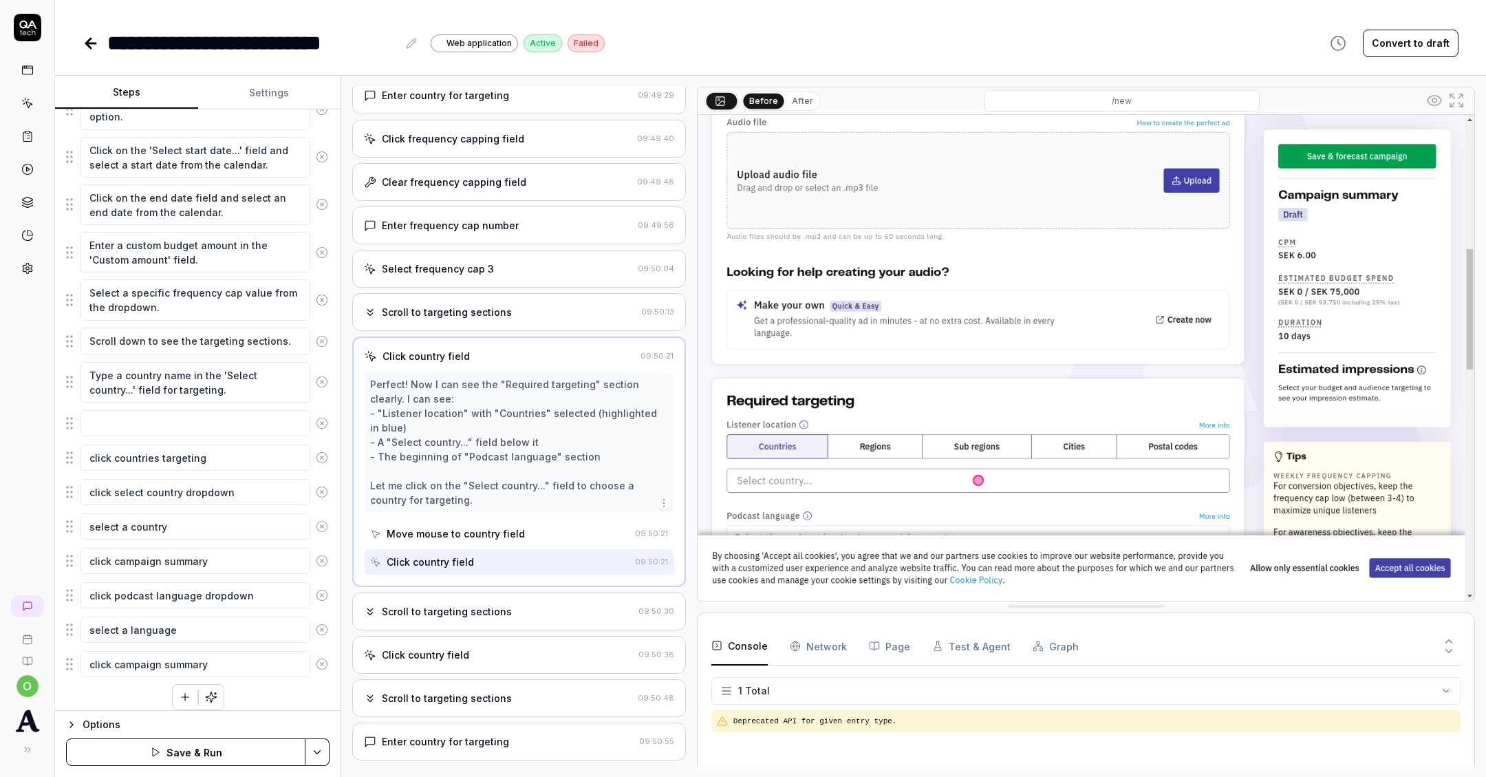
scroll to position [365, 0]
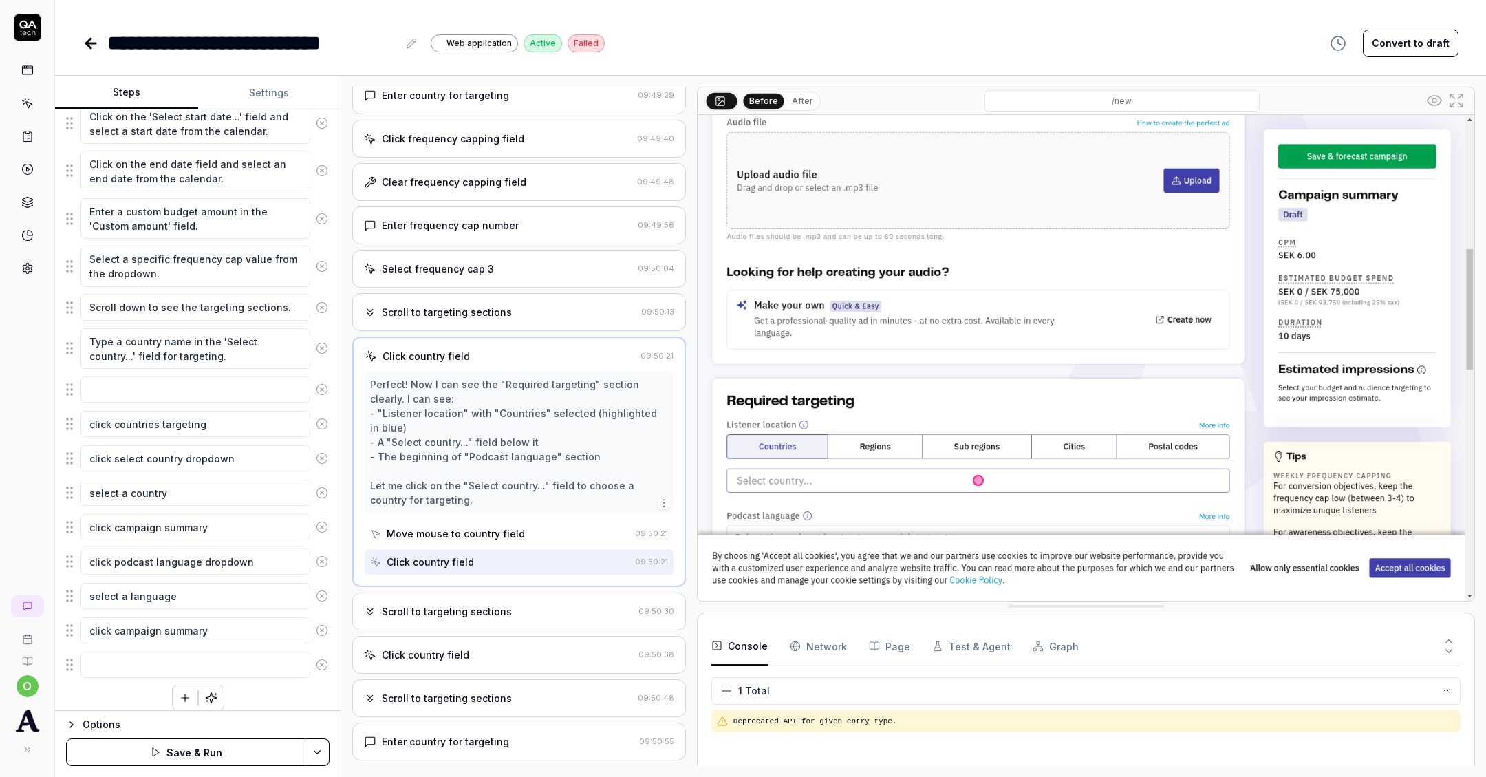
click at [43, 396] on div "o" at bounding box center [27, 388] width 55 height 777
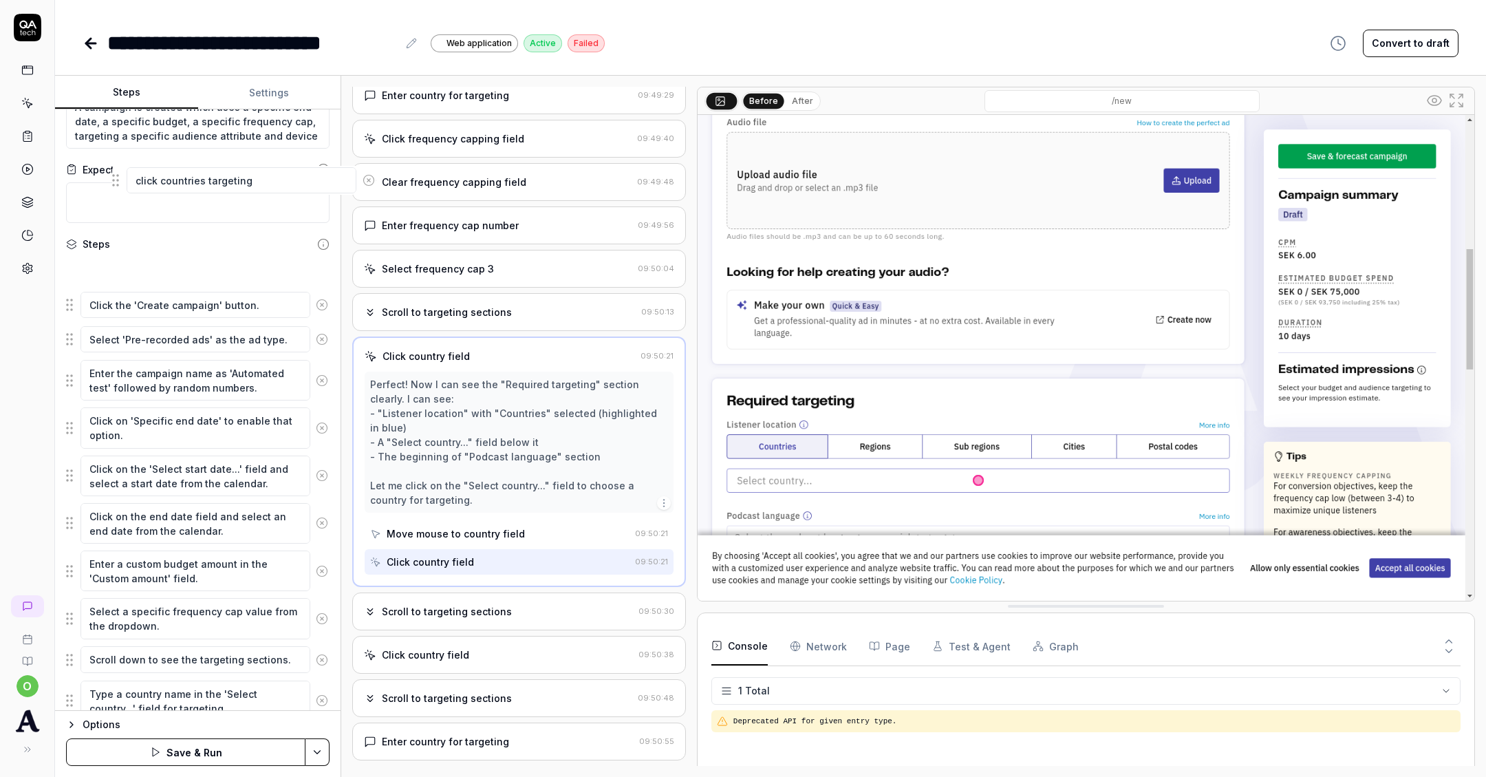
scroll to position [0, 0]
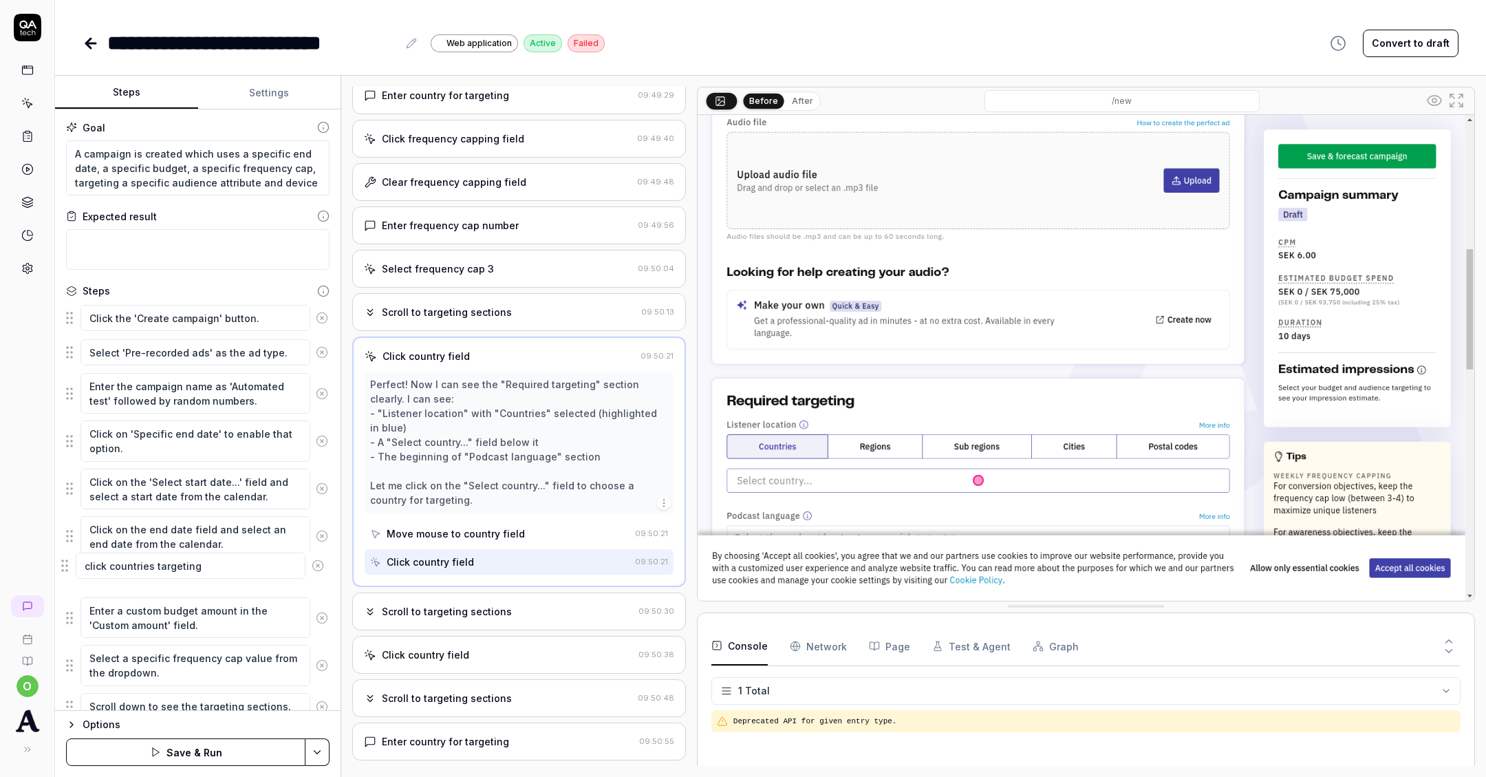
drag, startPoint x: 69, startPoint y: 417, endPoint x: 64, endPoint y: 566, distance: 148.7
click at [66, 566] on fieldset "Click the 'Create campaign' button. Select 'Pre-recorded ads' as the ad type. E…" at bounding box center [198, 673] width 264 height 741
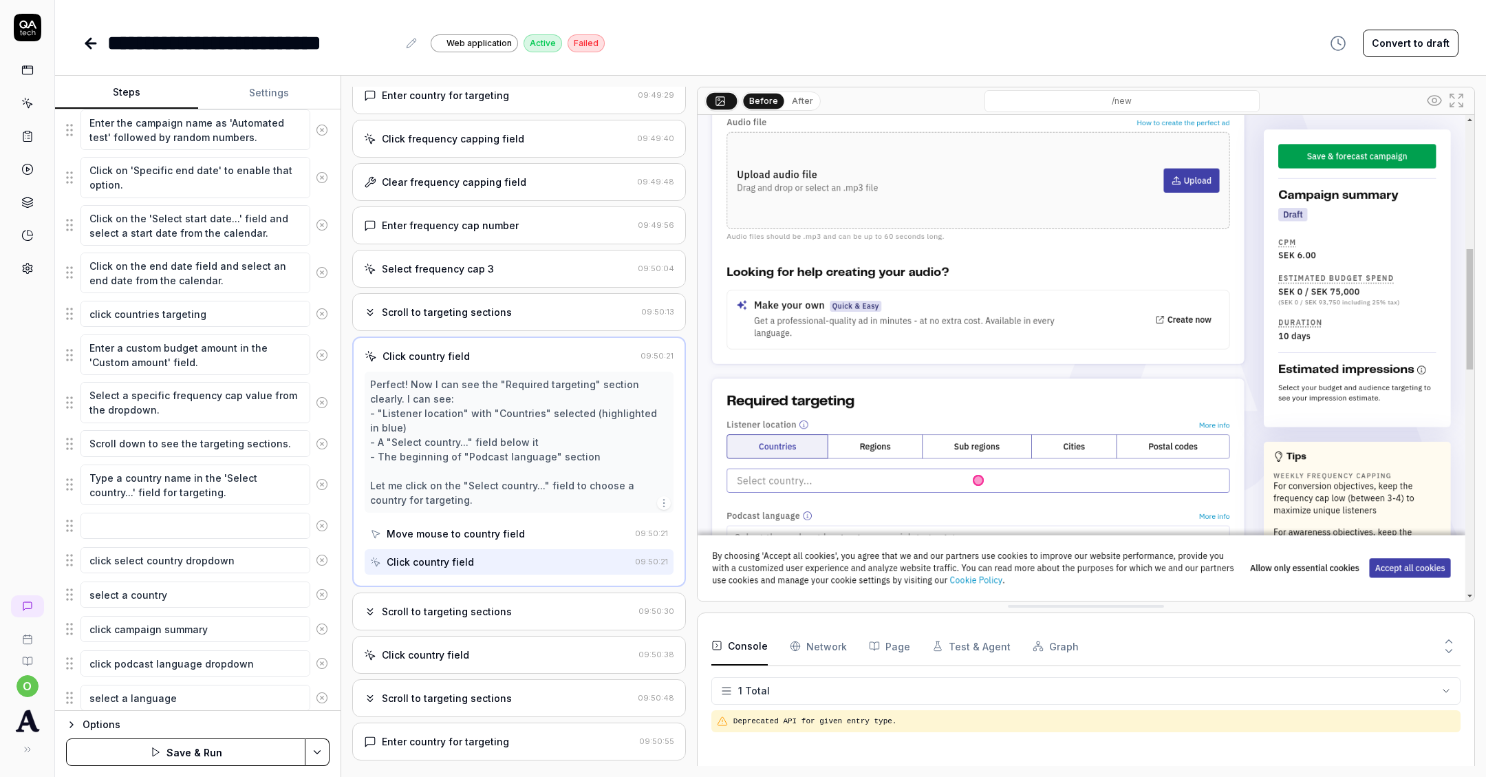
scroll to position [279, 0]
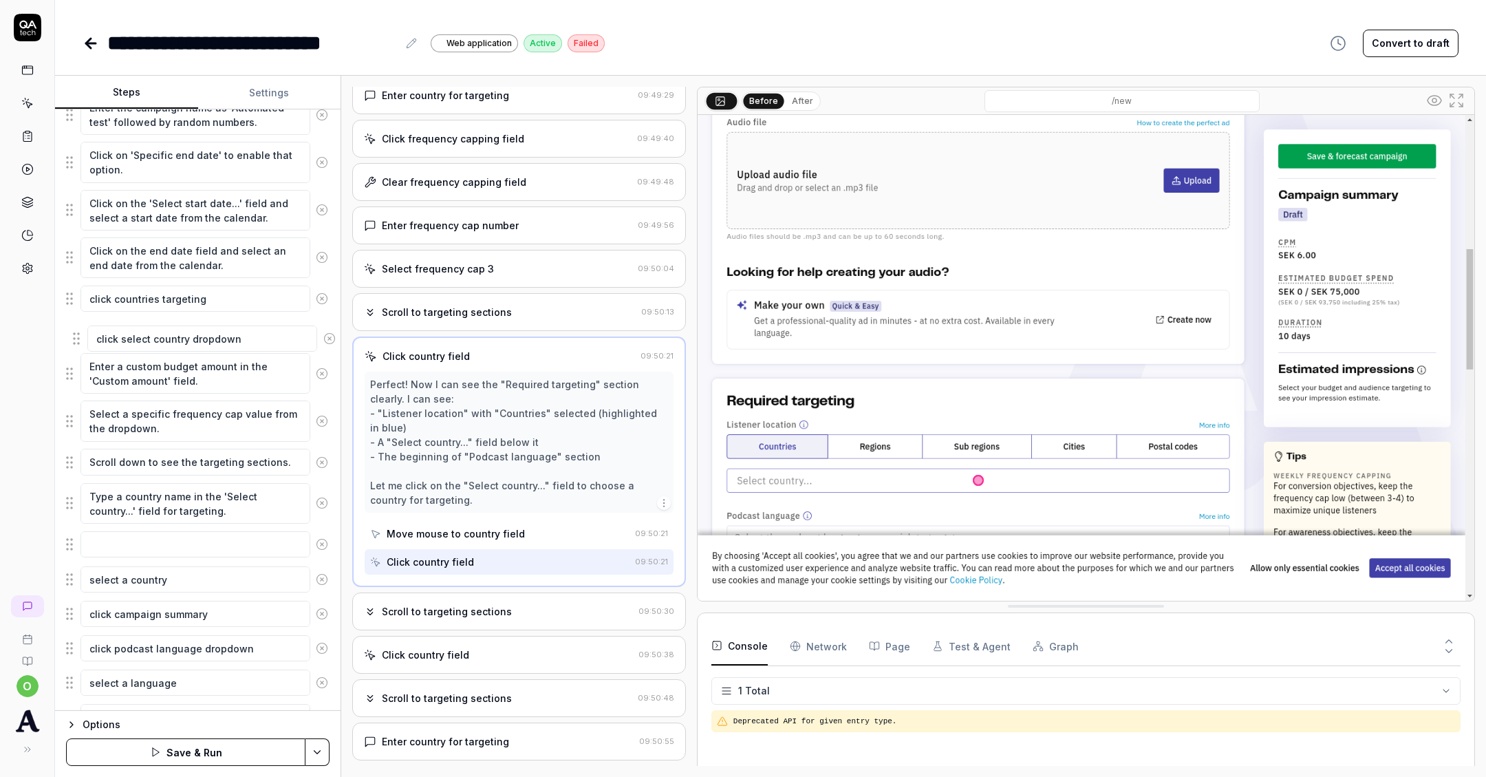
drag, startPoint x: 68, startPoint y: 541, endPoint x: 76, endPoint y: 332, distance: 210.0
click at [76, 331] on fieldset "Click the 'Create campaign' button. Select 'Pre-recorded ads' as the ad type. E…" at bounding box center [198, 395] width 264 height 741
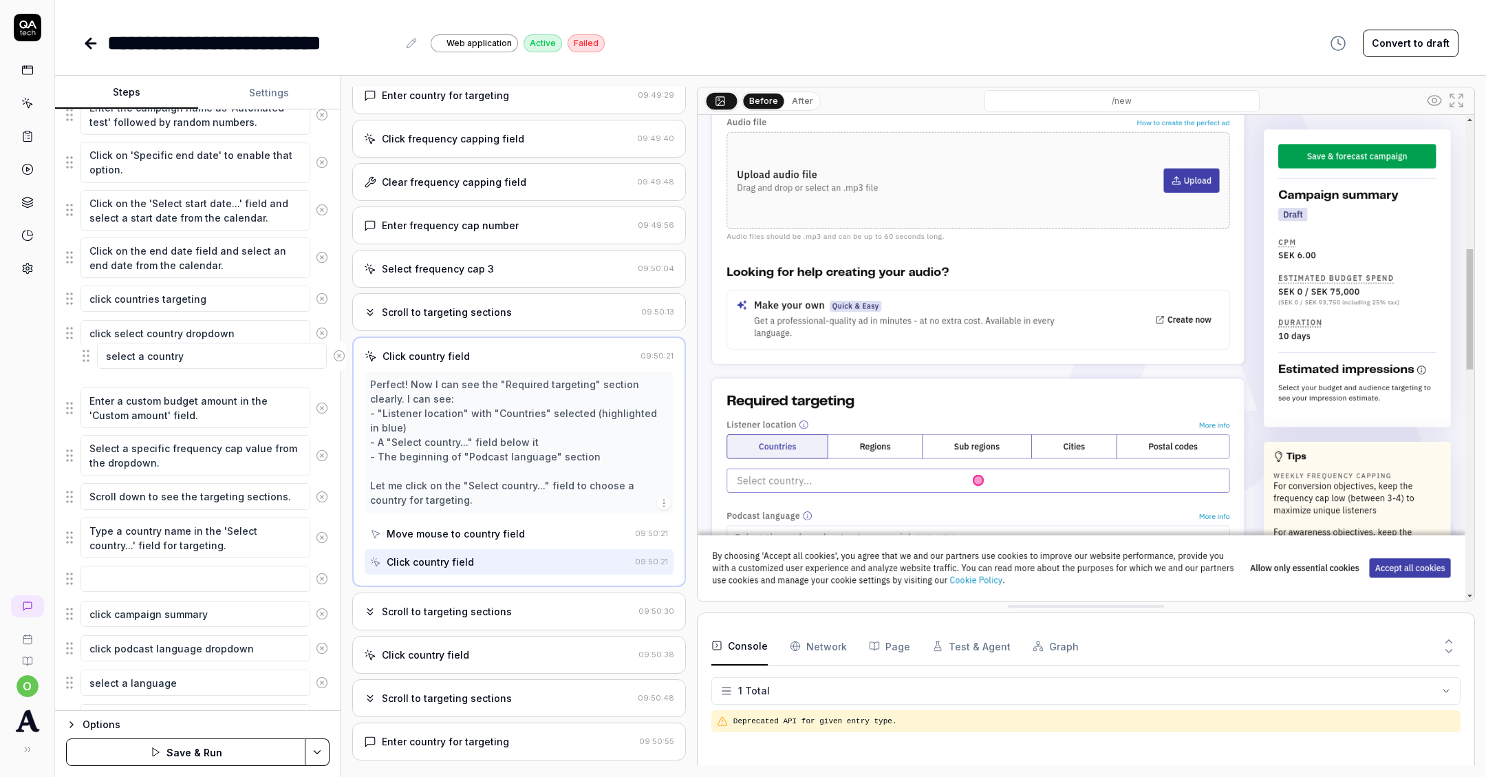
drag, startPoint x: 69, startPoint y: 577, endPoint x: 85, endPoint y: 362, distance: 215.2
click at [85, 362] on fieldset "Click the 'Create campaign' button. Select 'Pre-recorded ads' as the ad type. E…" at bounding box center [198, 395] width 264 height 741
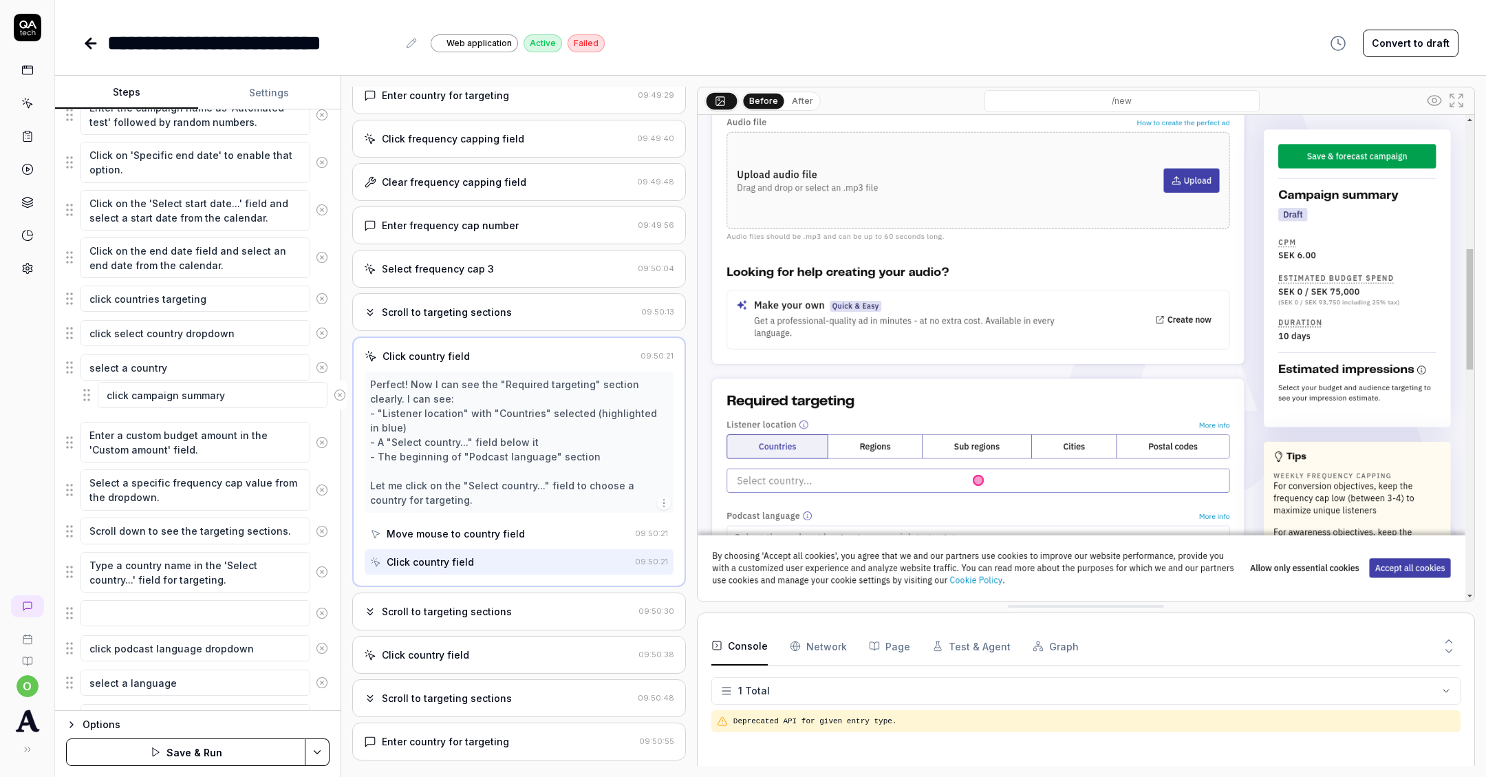
drag, startPoint x: 67, startPoint y: 610, endPoint x: 85, endPoint y: 400, distance: 211.3
click at [85, 400] on fieldset "Click the 'Create campaign' button. Select 'Pre-recorded ads' as the ad type. E…" at bounding box center [198, 395] width 264 height 741
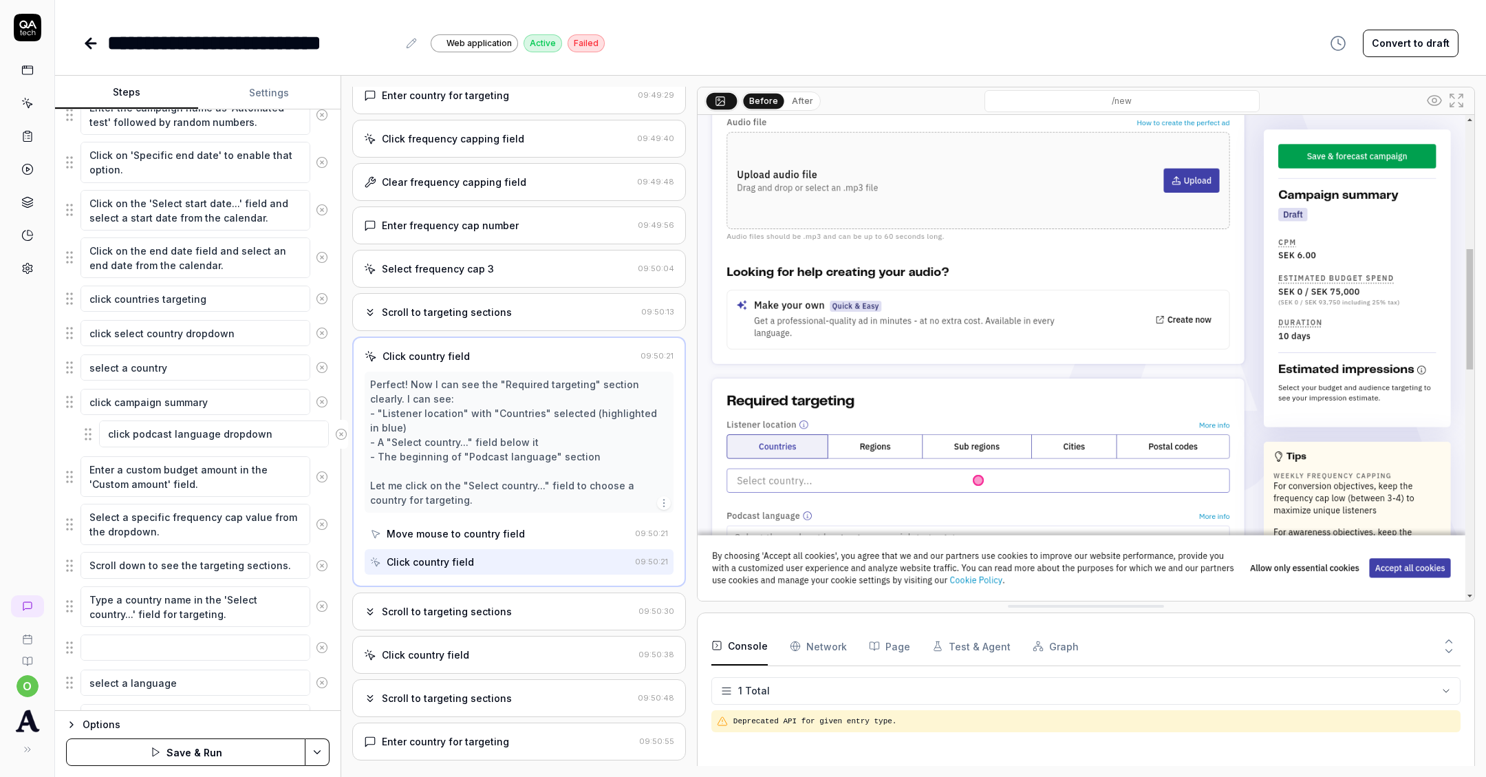
drag, startPoint x: 74, startPoint y: 640, endPoint x: 92, endPoint y: 435, distance: 205.9
click at [92, 434] on fieldset "Click the 'Create campaign' button. Select 'Pre-recorded ads' as the ad type. E…" at bounding box center [198, 395] width 264 height 741
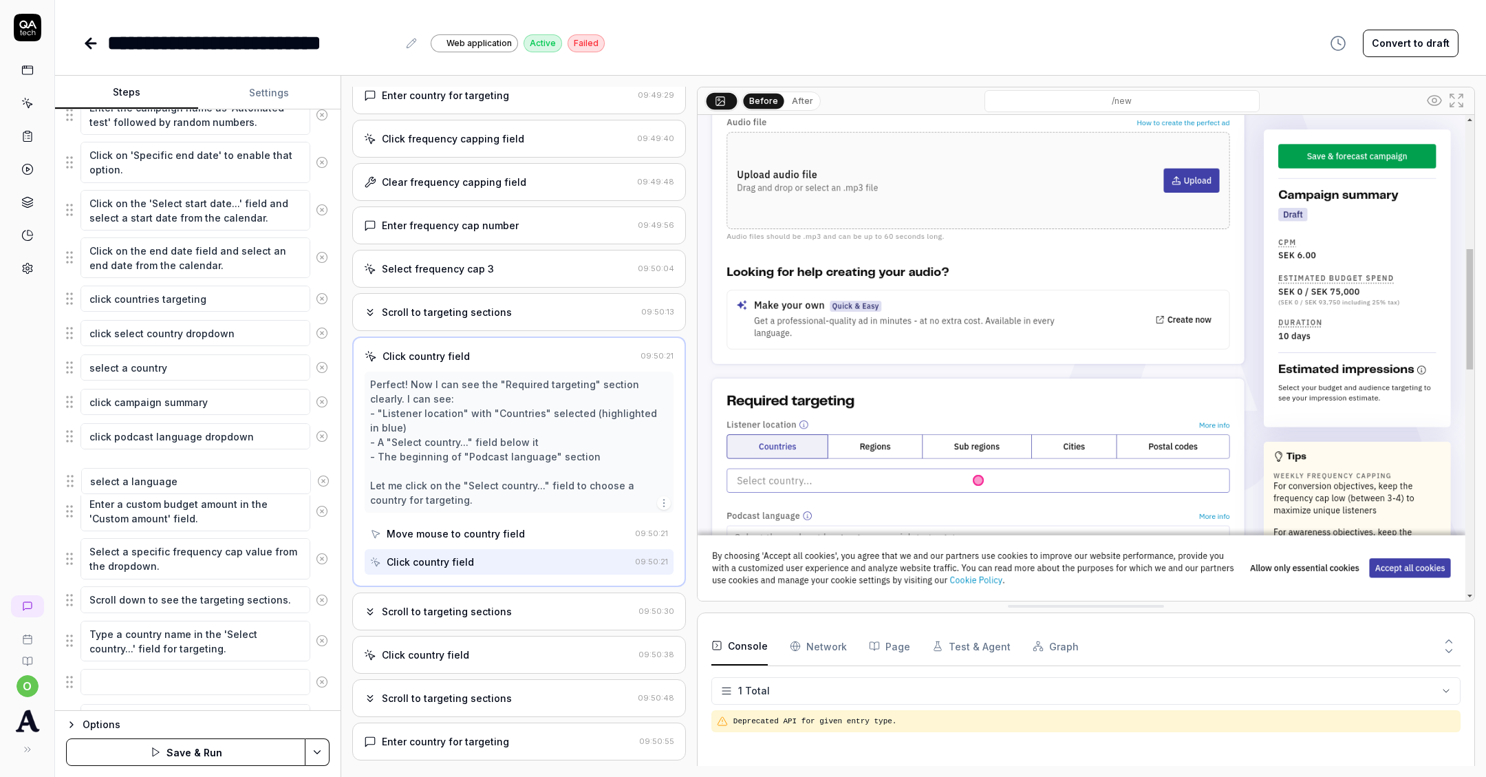
drag, startPoint x: 67, startPoint y: 676, endPoint x: 78, endPoint y: 468, distance: 208.7
click at [78, 467] on fieldset "Click the 'Create campaign' button. Select 'Pre-recorded ads' as the ad type. E…" at bounding box center [198, 395] width 264 height 741
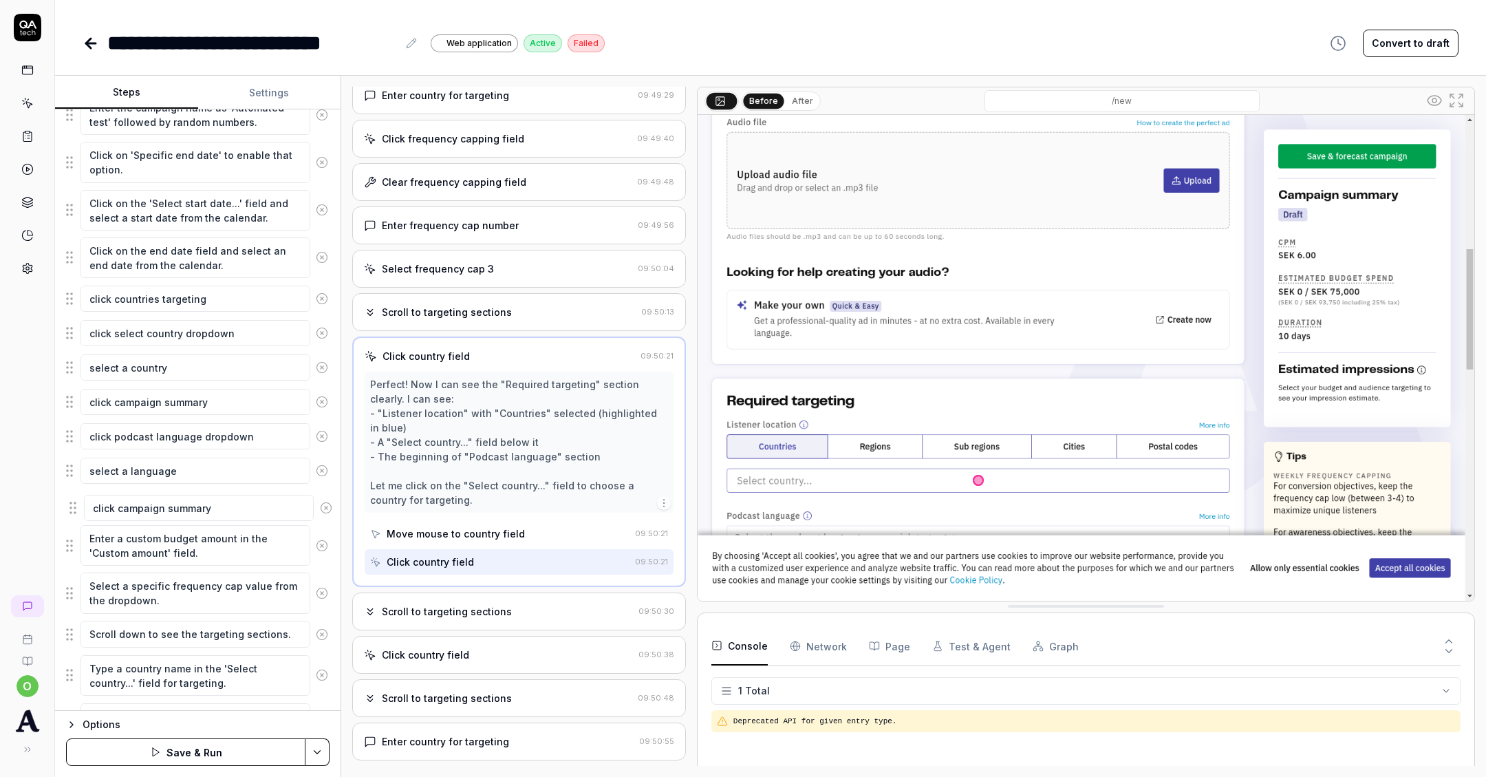
drag, startPoint x: 70, startPoint y: 702, endPoint x: 74, endPoint y: 503, distance: 199.6
click at [74, 503] on fieldset "Click the 'Create campaign' button. Select 'Pre-recorded ads' as the ad type. E…" at bounding box center [198, 395] width 264 height 741
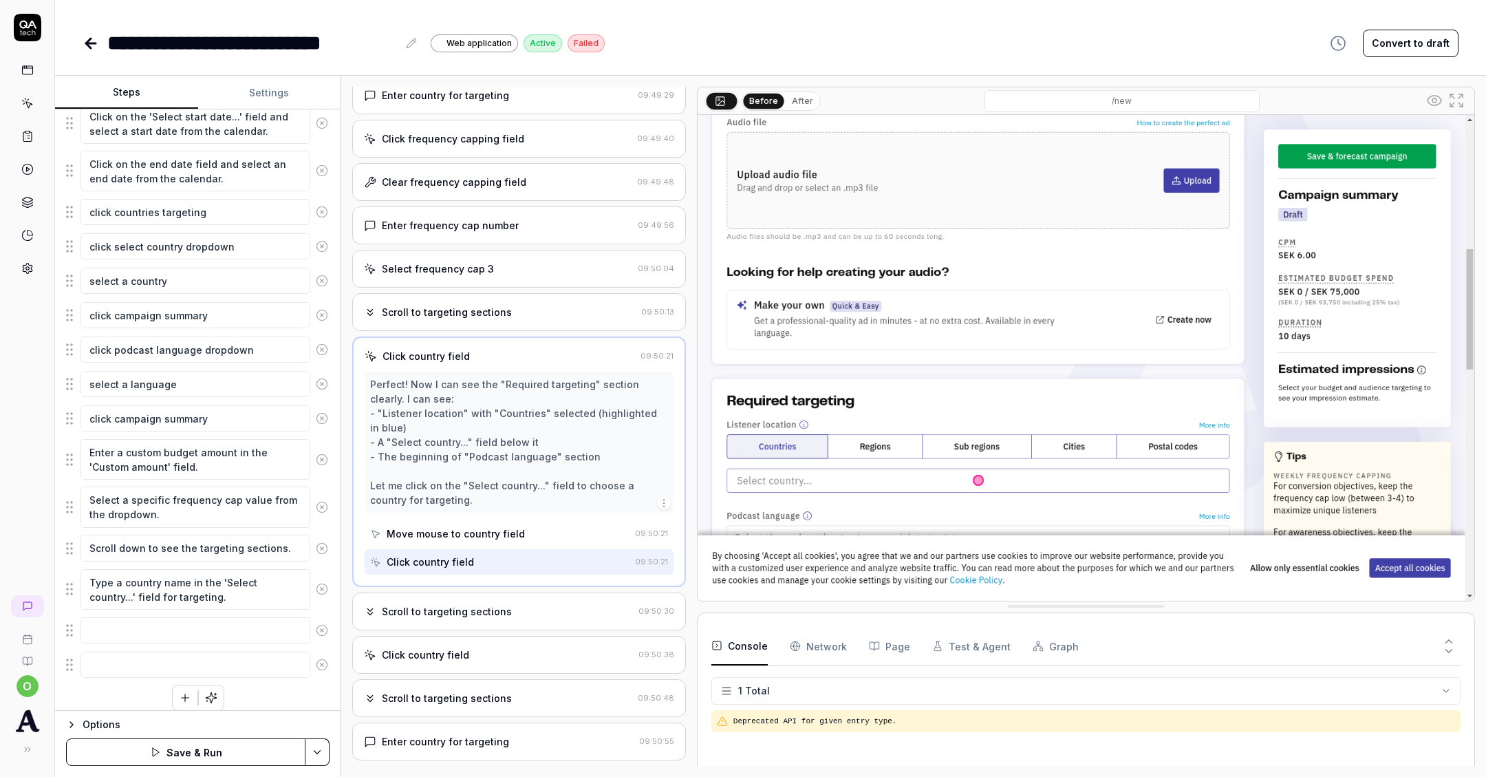
click at [320, 651] on button at bounding box center [322, 665] width 24 height 28
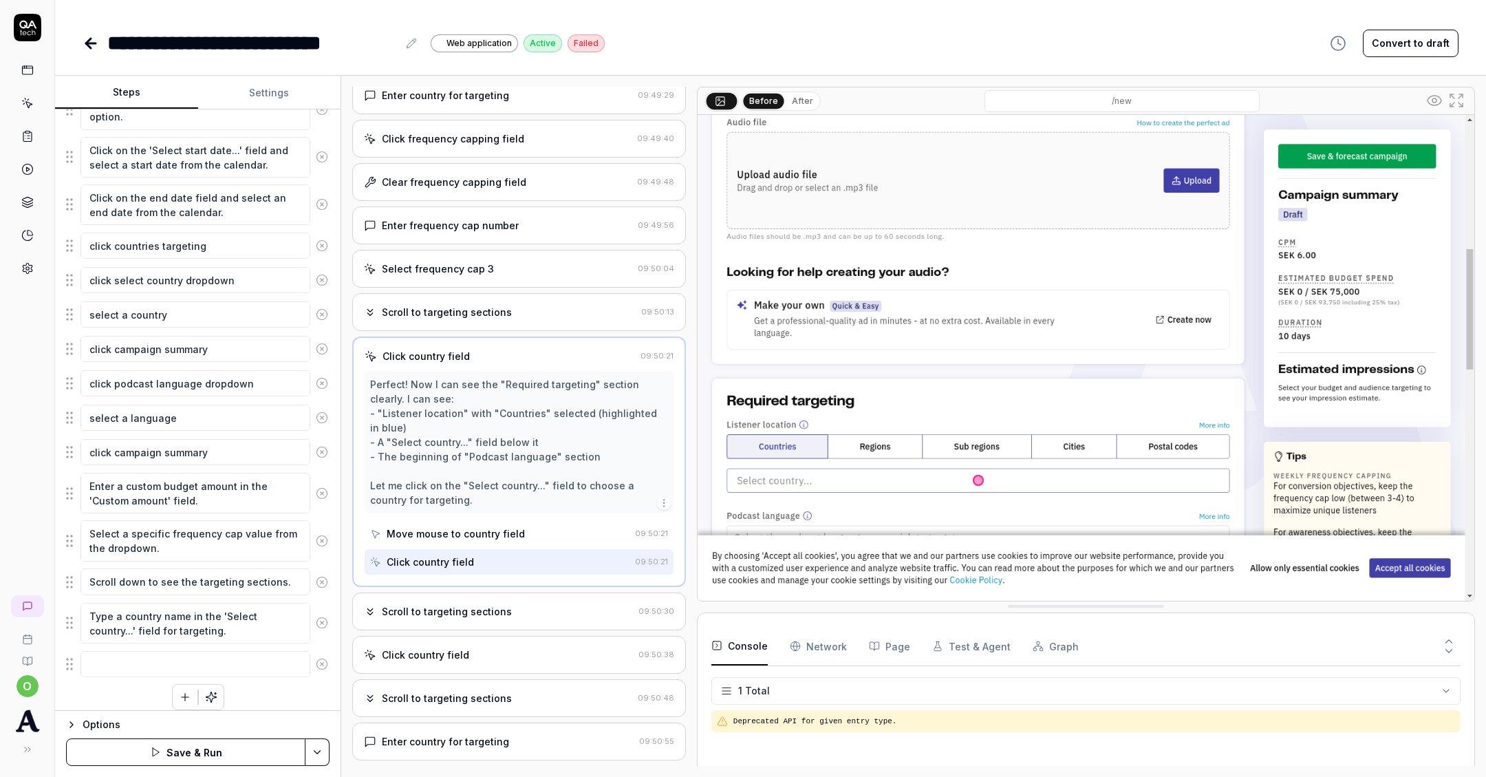
click at [321, 658] on icon at bounding box center [322, 664] width 12 height 12
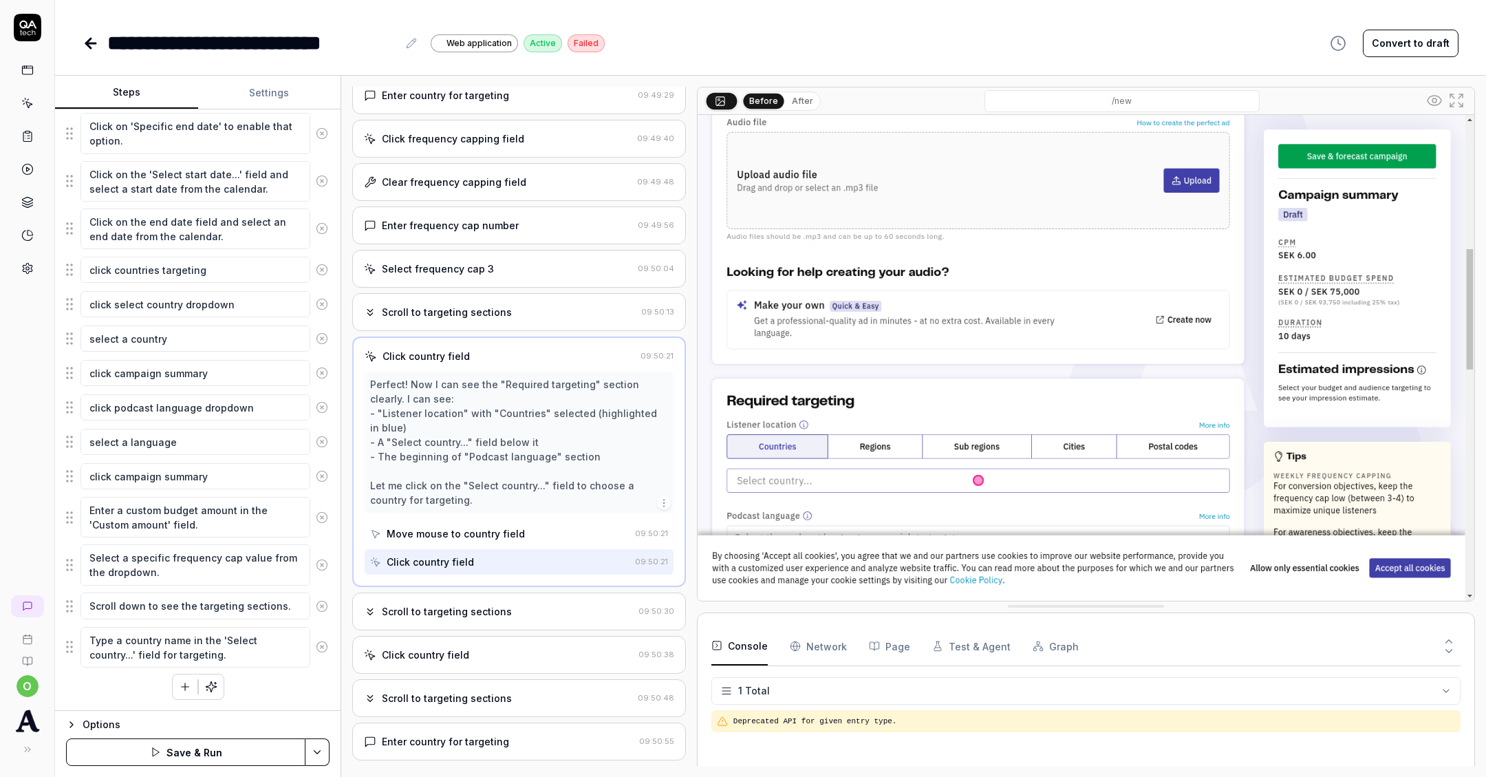
scroll to position [298, 0]
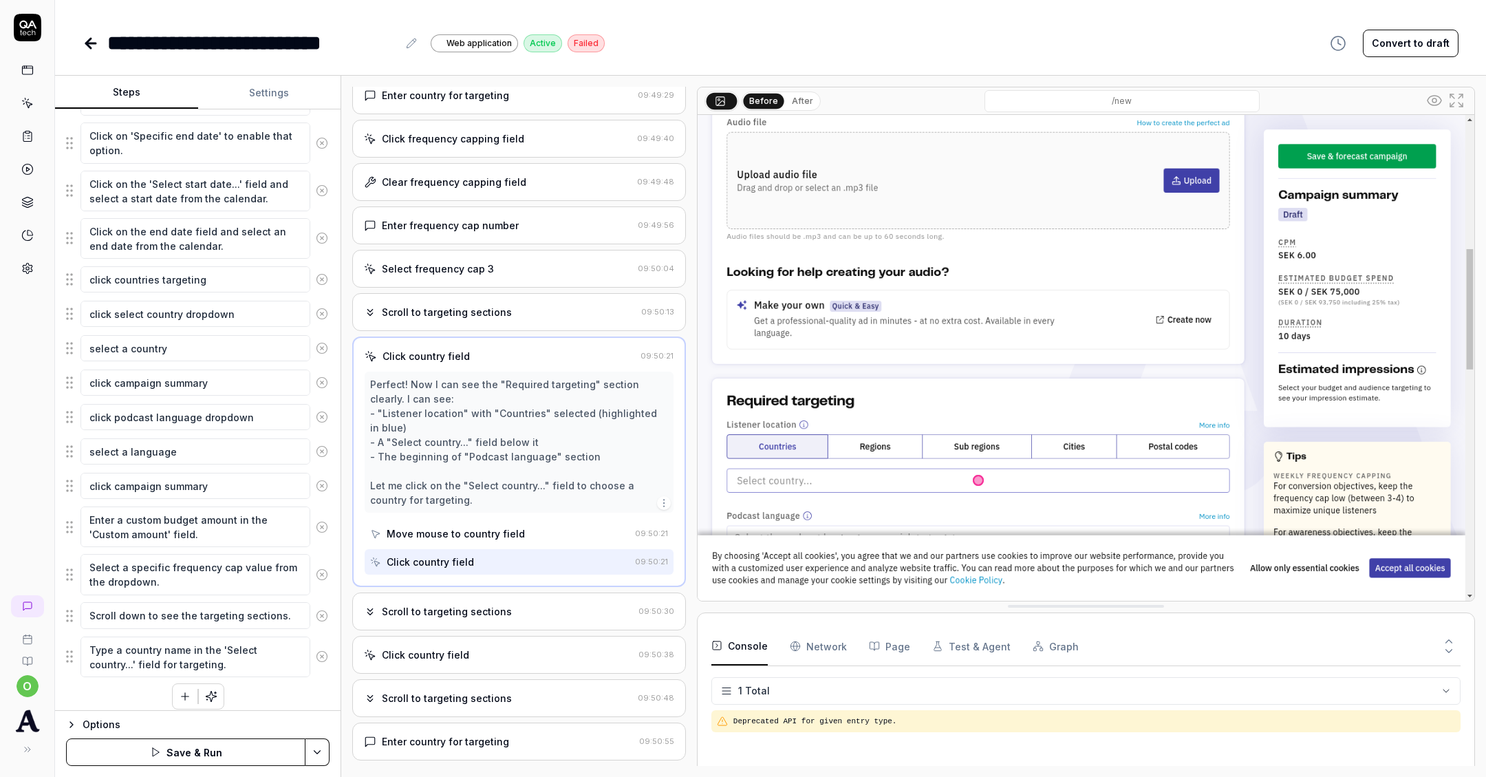
click at [317, 652] on circle at bounding box center [322, 657] width 10 height 10
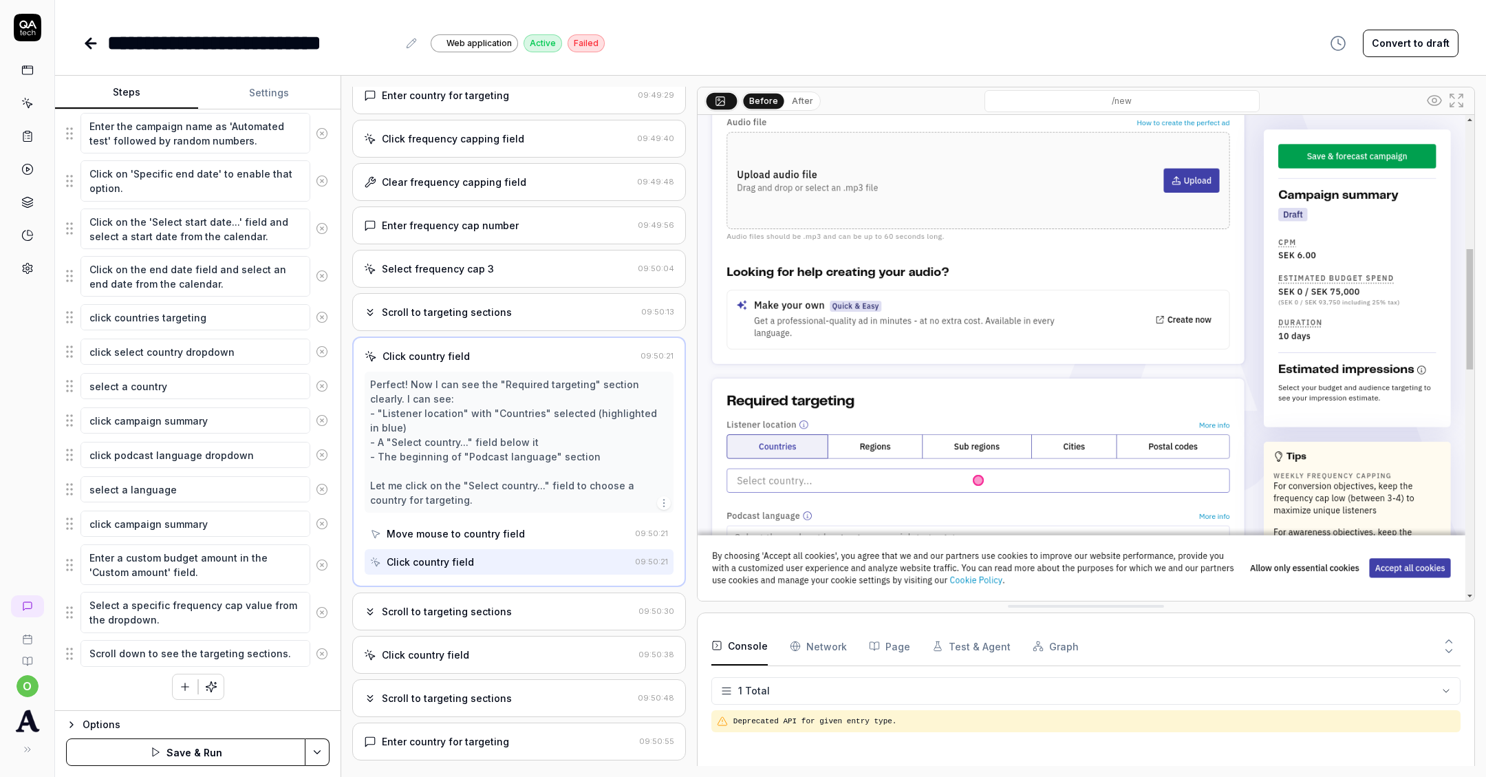
scroll to position [251, 0]
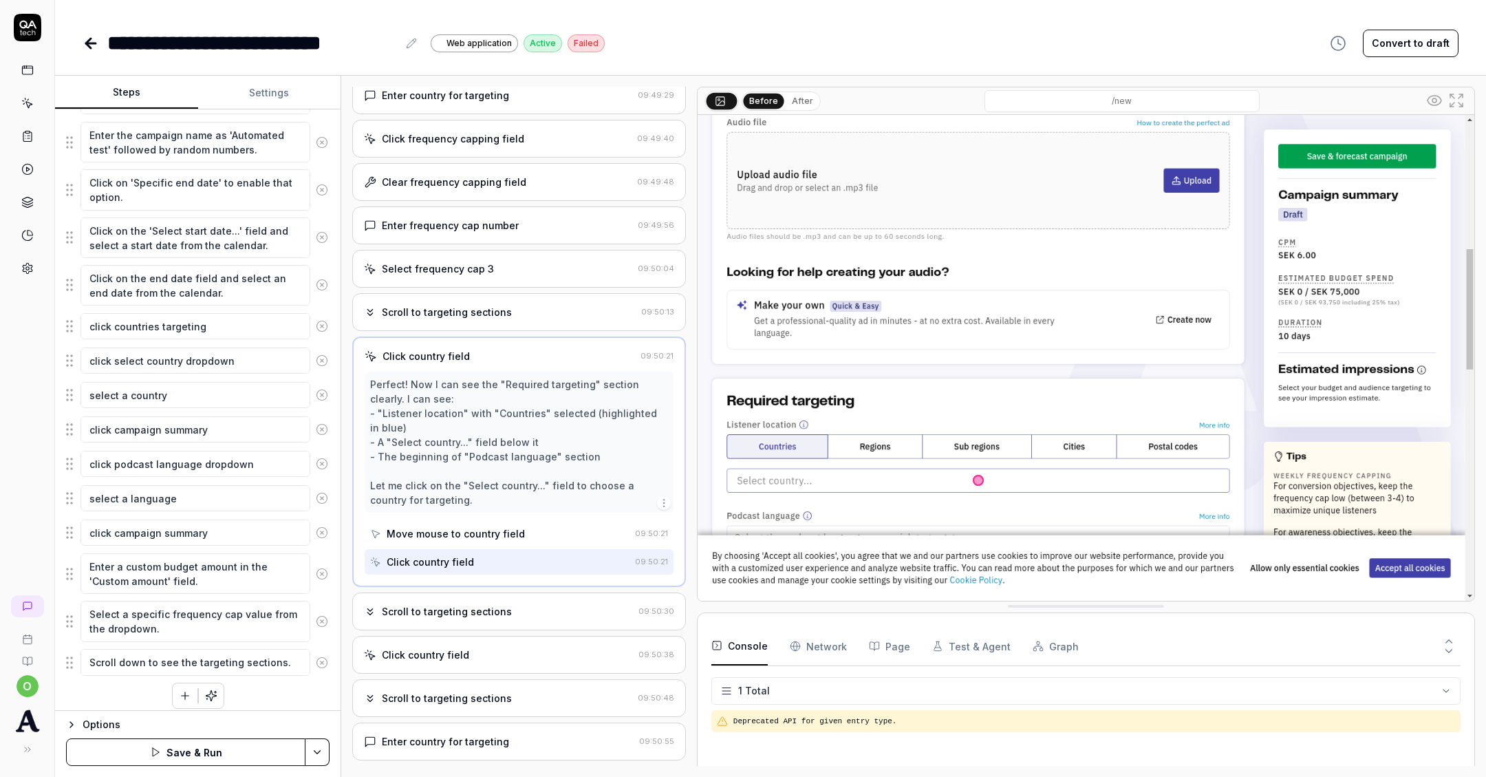
click at [325, 656] on icon at bounding box center [322, 662] width 12 height 12
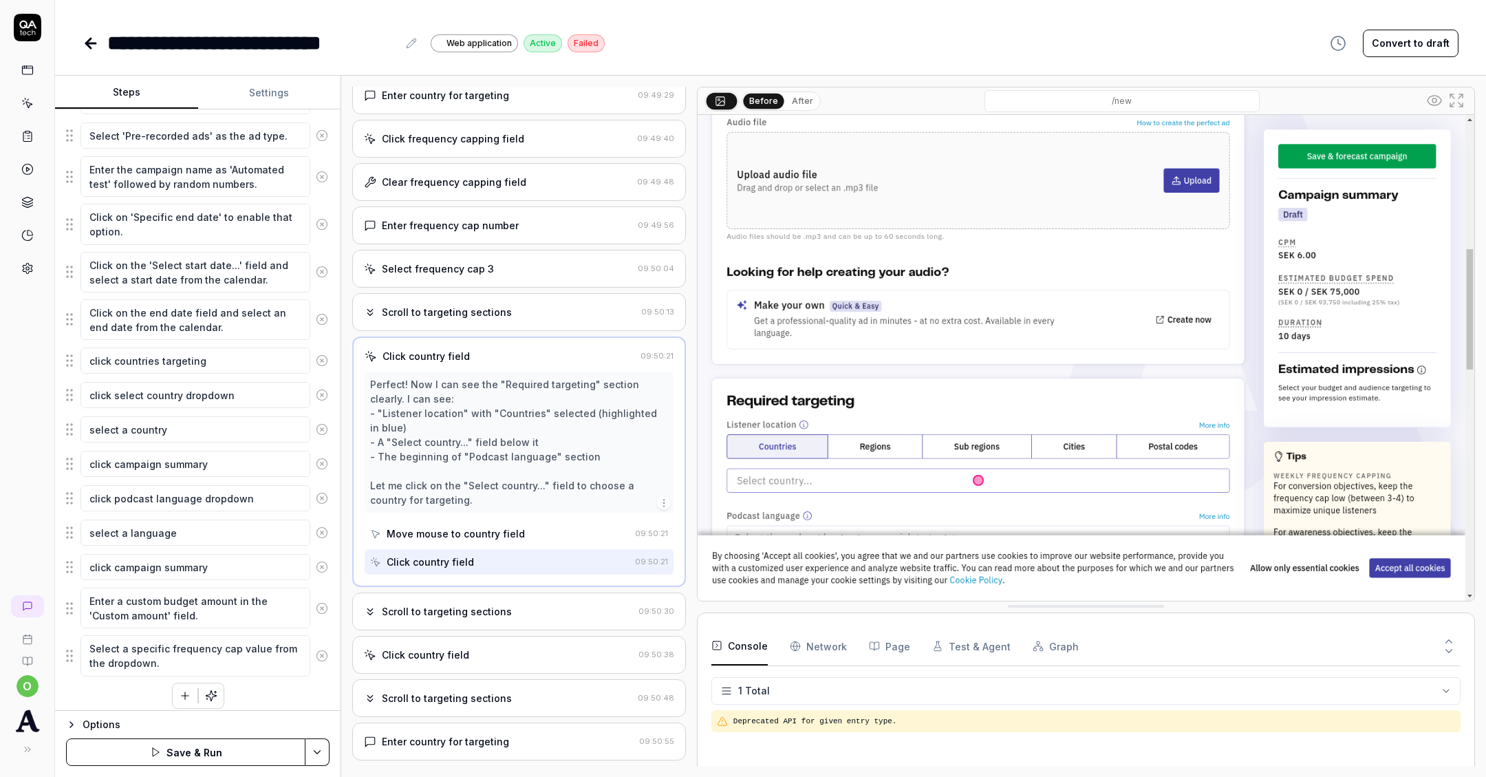
click at [172, 687] on div at bounding box center [198, 696] width 52 height 26
click at [176, 685] on button "button" at bounding box center [185, 695] width 25 height 25
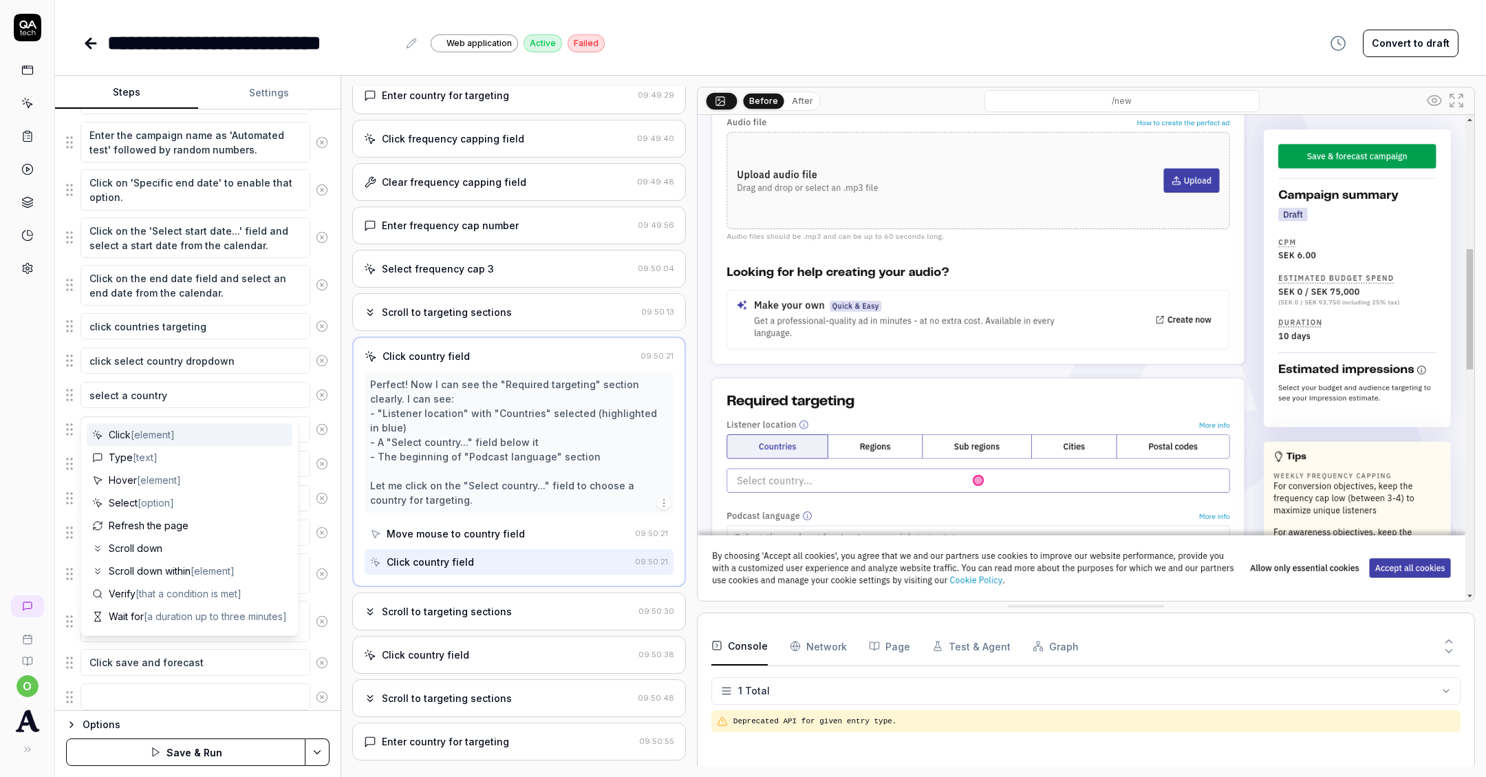
scroll to position [284, 0]
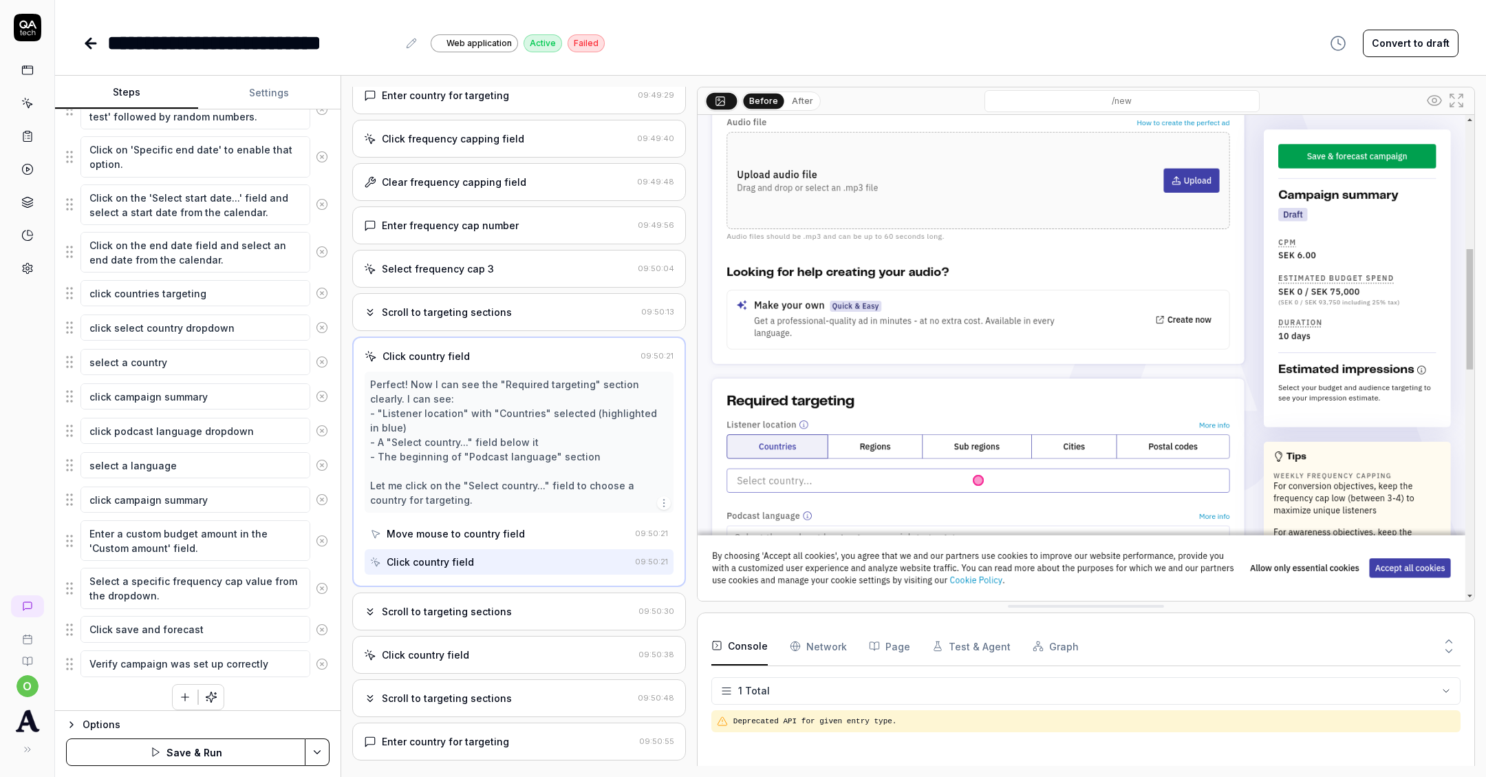
click at [208, 757] on button "Save & Run" at bounding box center [185, 752] width 239 height 28
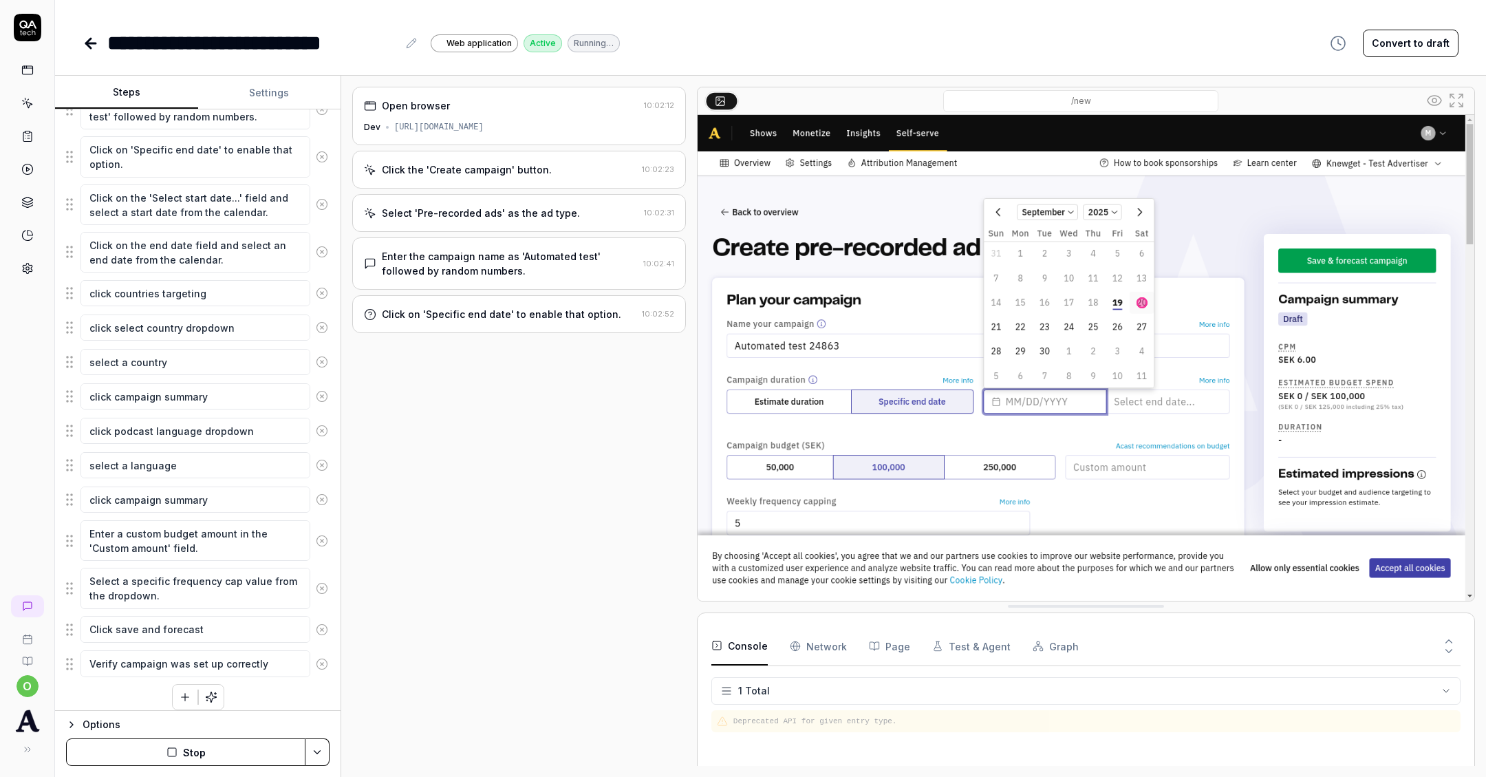
click at [457, 325] on div "Click on 'Specific end date' to enable that option. 10:02:52" at bounding box center [519, 314] width 334 height 38
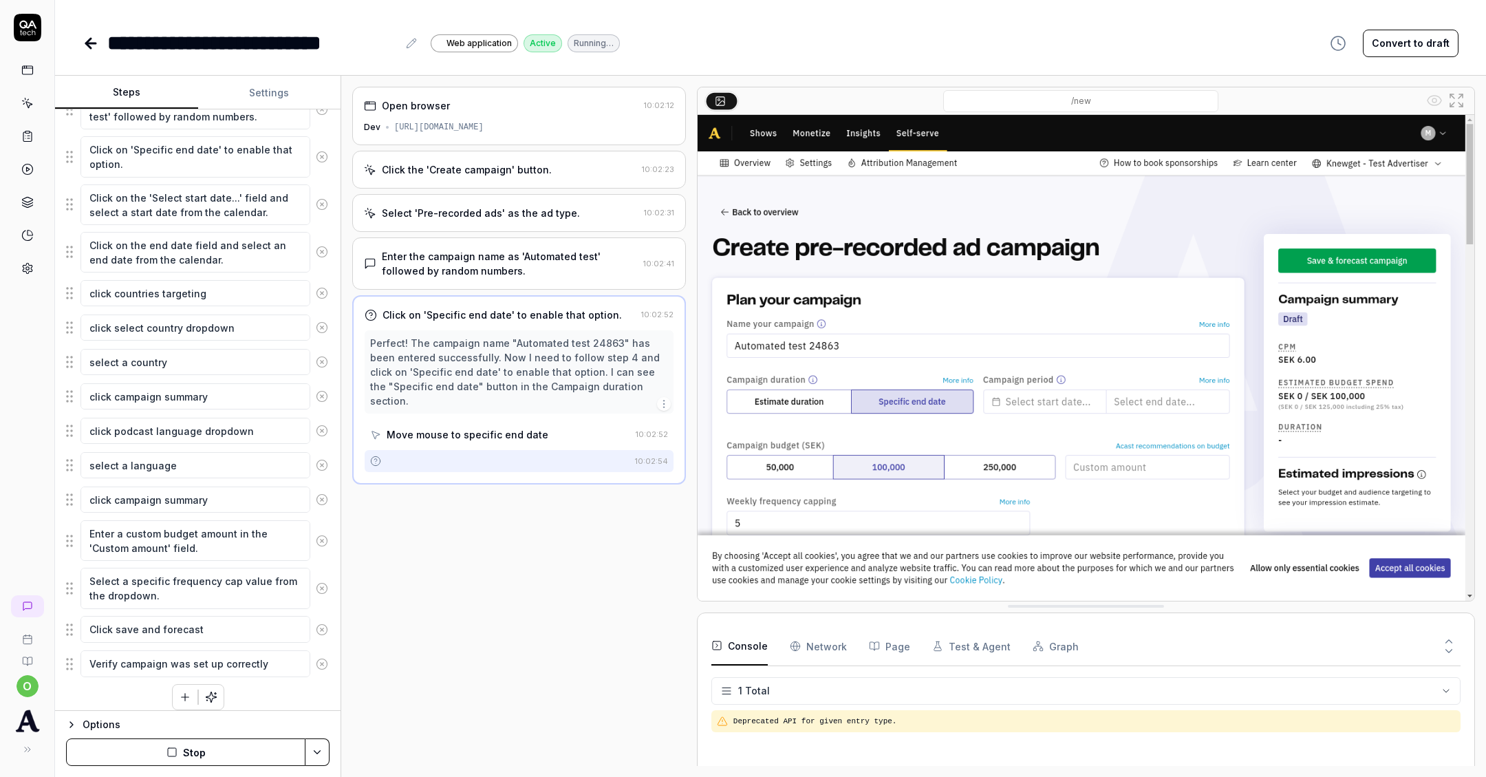
click at [450, 450] on div at bounding box center [499, 461] width 259 height 22
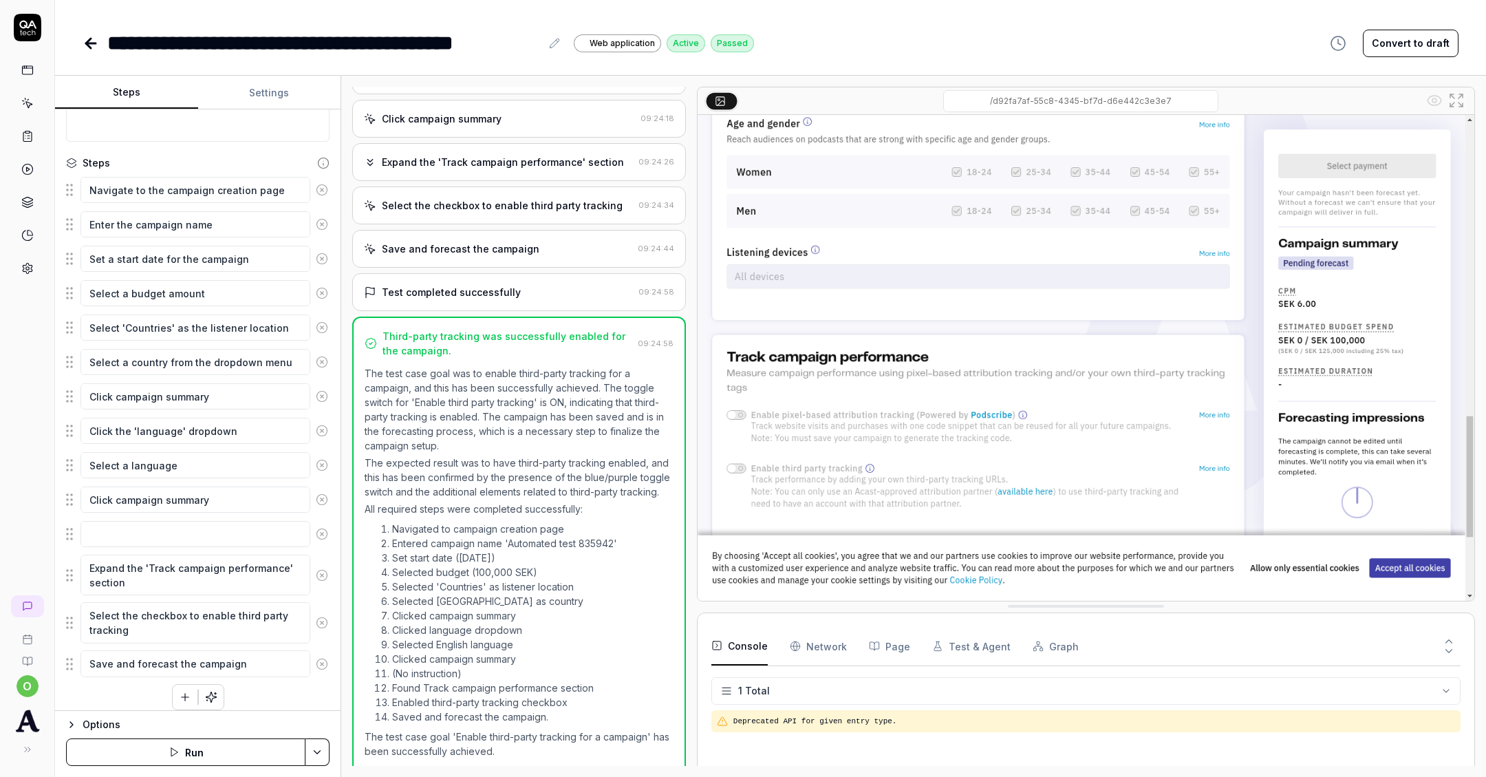
scroll to position [116, 0]
click at [180, 689] on icon "button" at bounding box center [185, 695] width 12 height 12
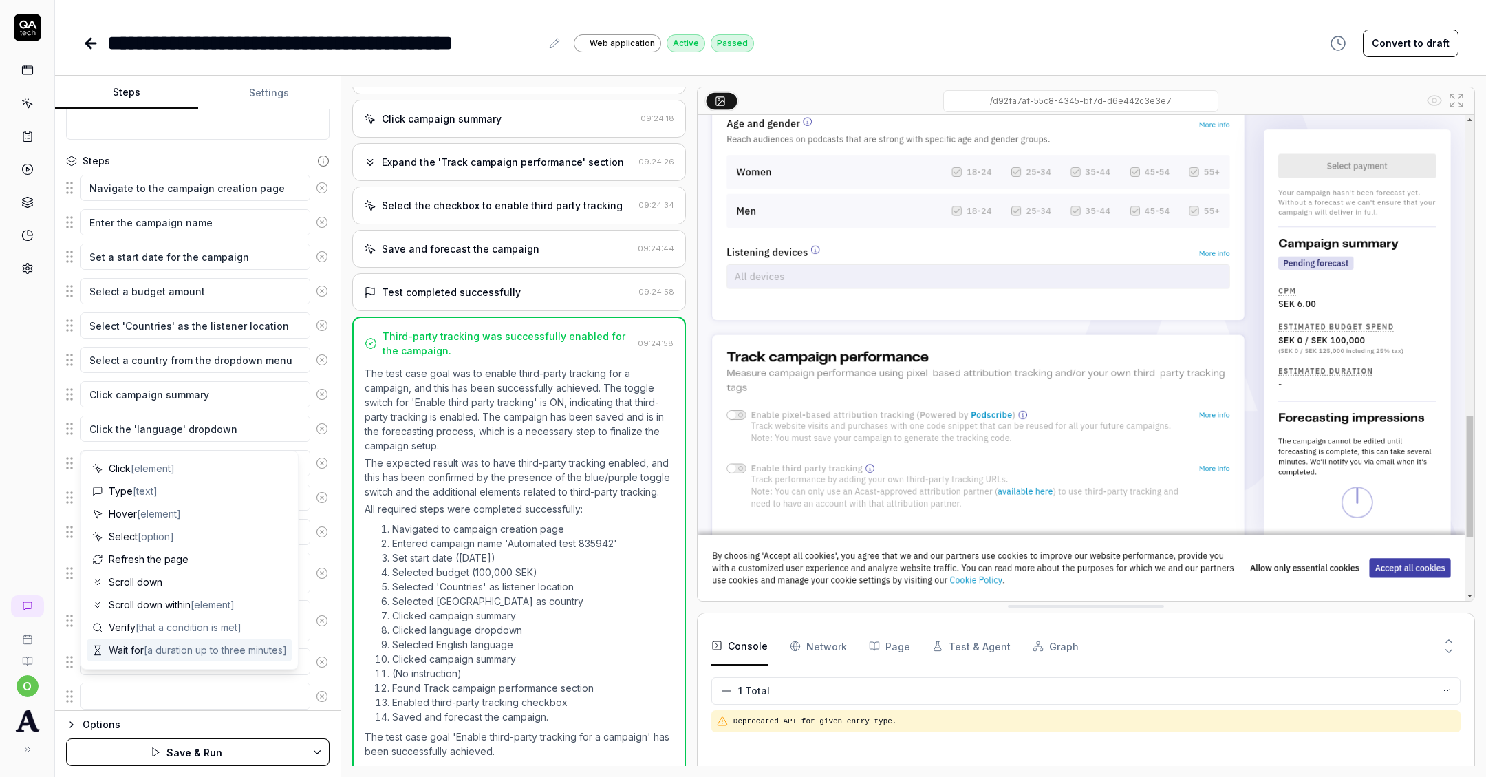
type textarea "*"
type textarea "V"
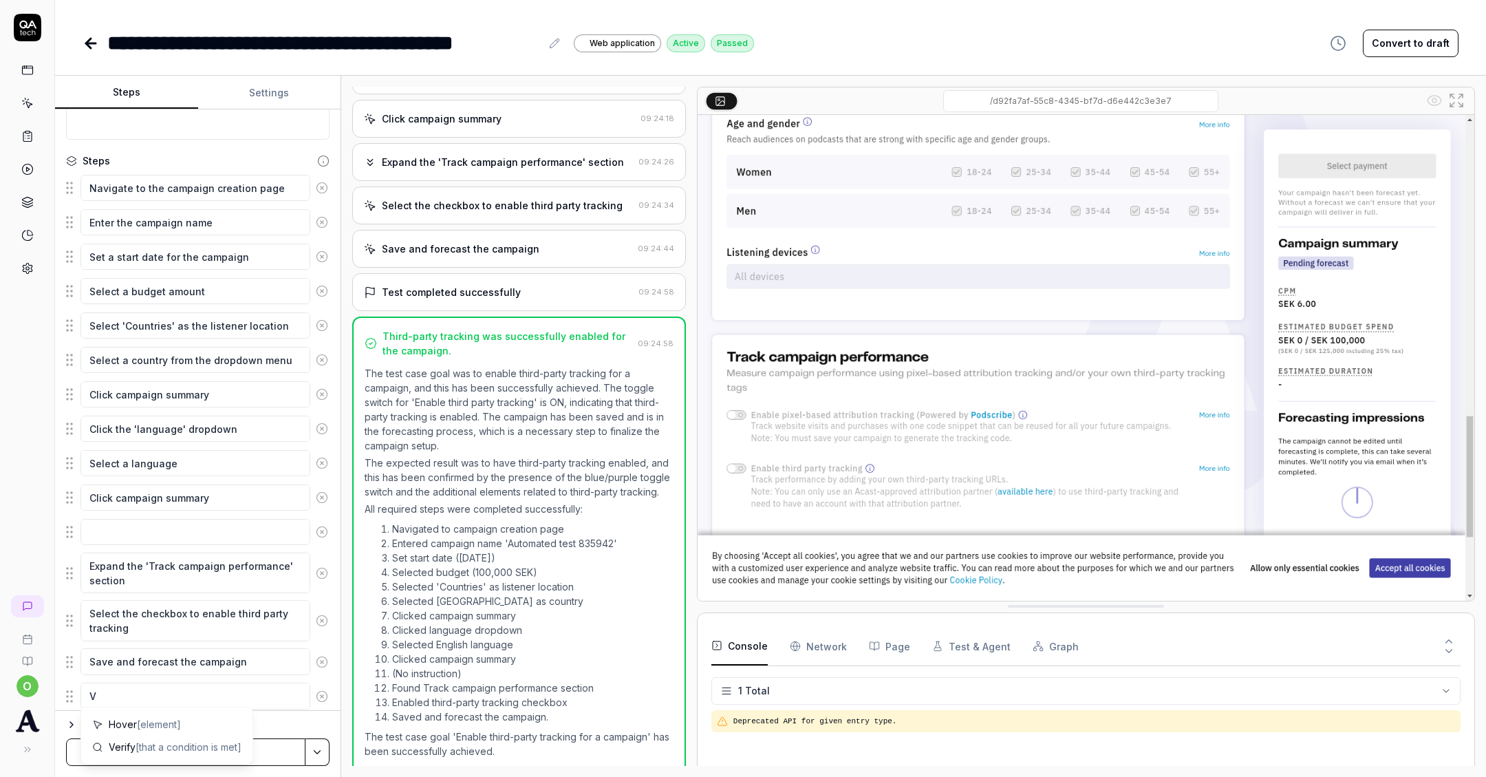
type textarea "*"
type textarea "Ve"
type textarea "*"
type textarea "Ver"
type textarea "*"
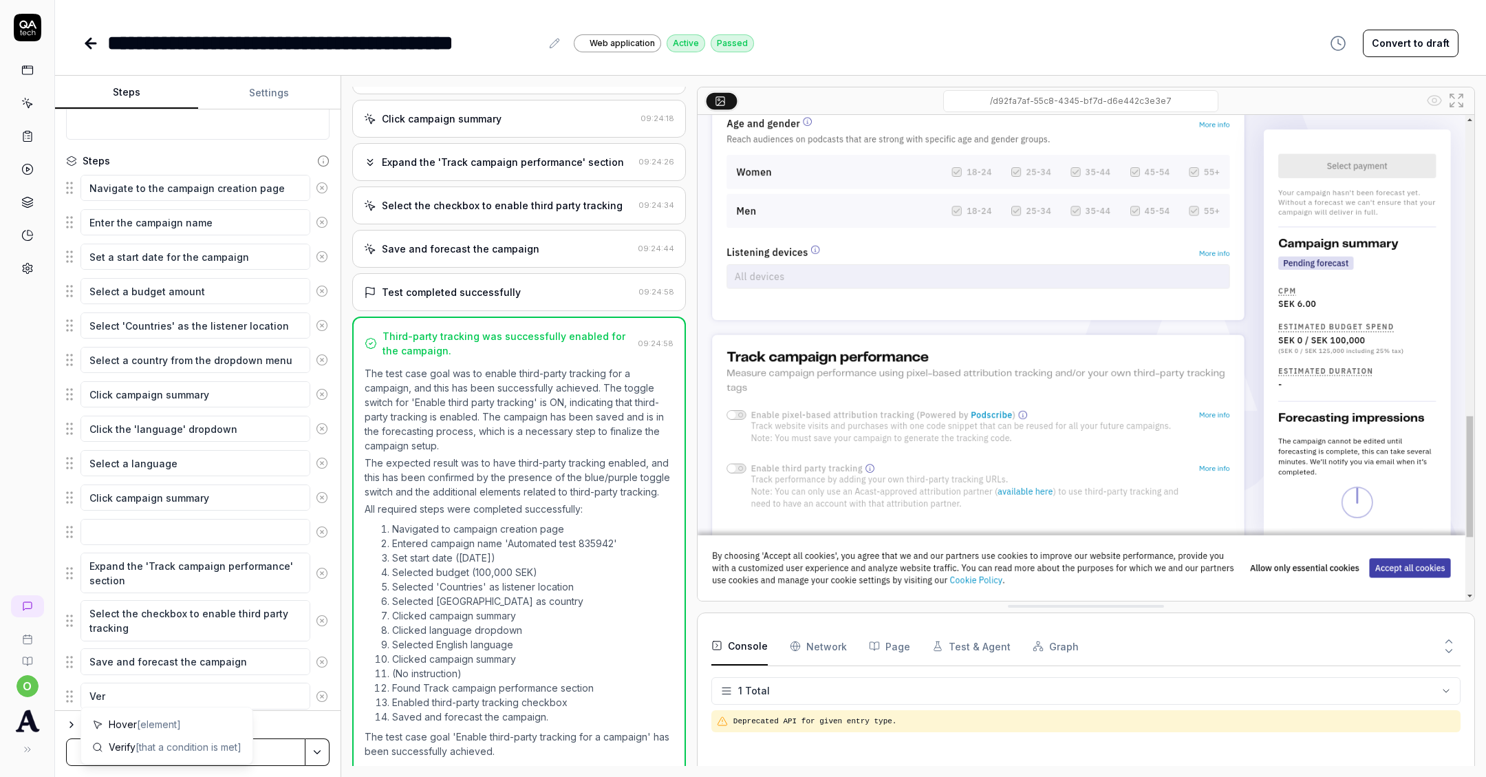
type textarea "Veri"
type textarea "*"
type textarea "Verif"
type textarea "*"
type textarea "Verify"
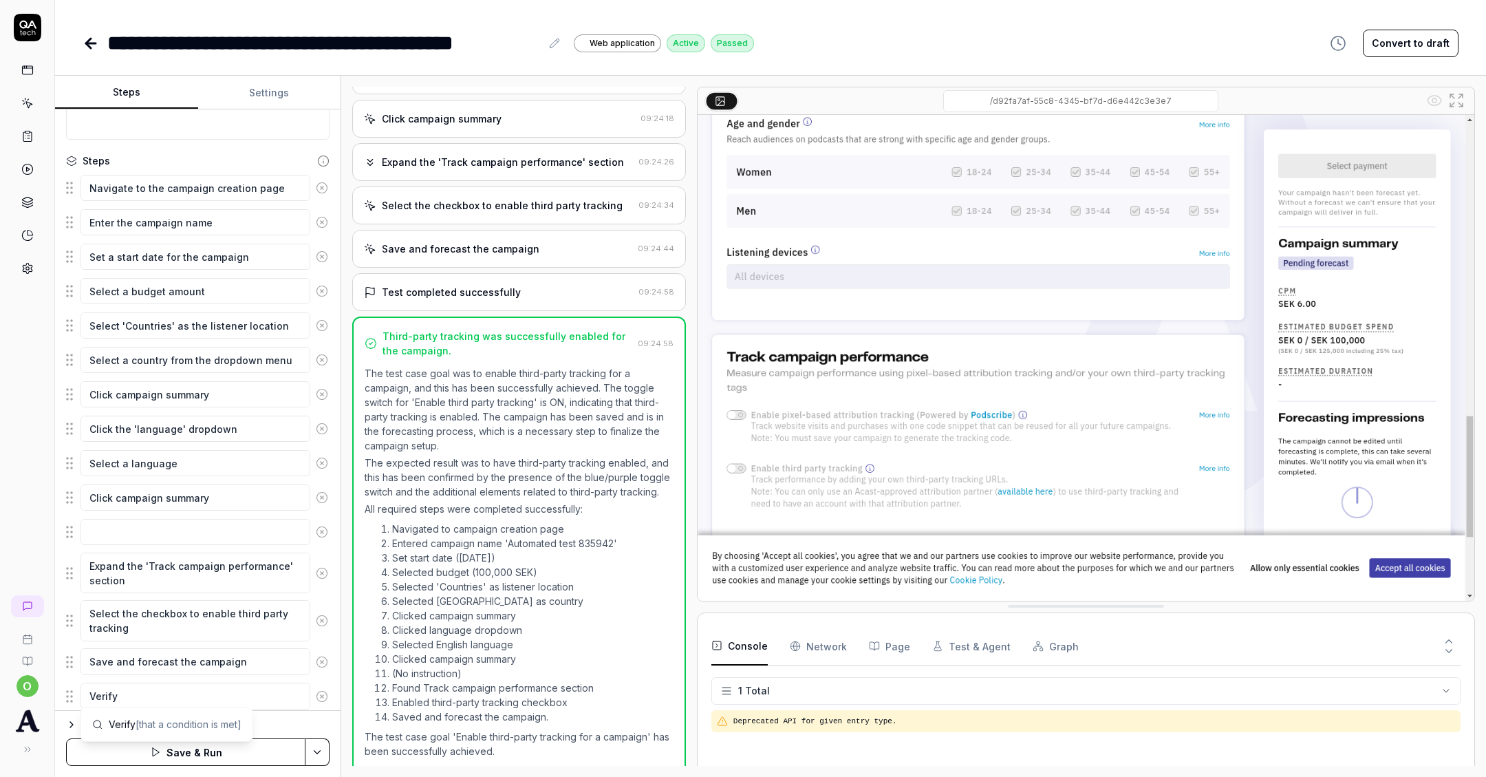
type textarea "*"
type textarea "Verify"
type textarea "*"
type textarea "Verify t"
type textarea "*"
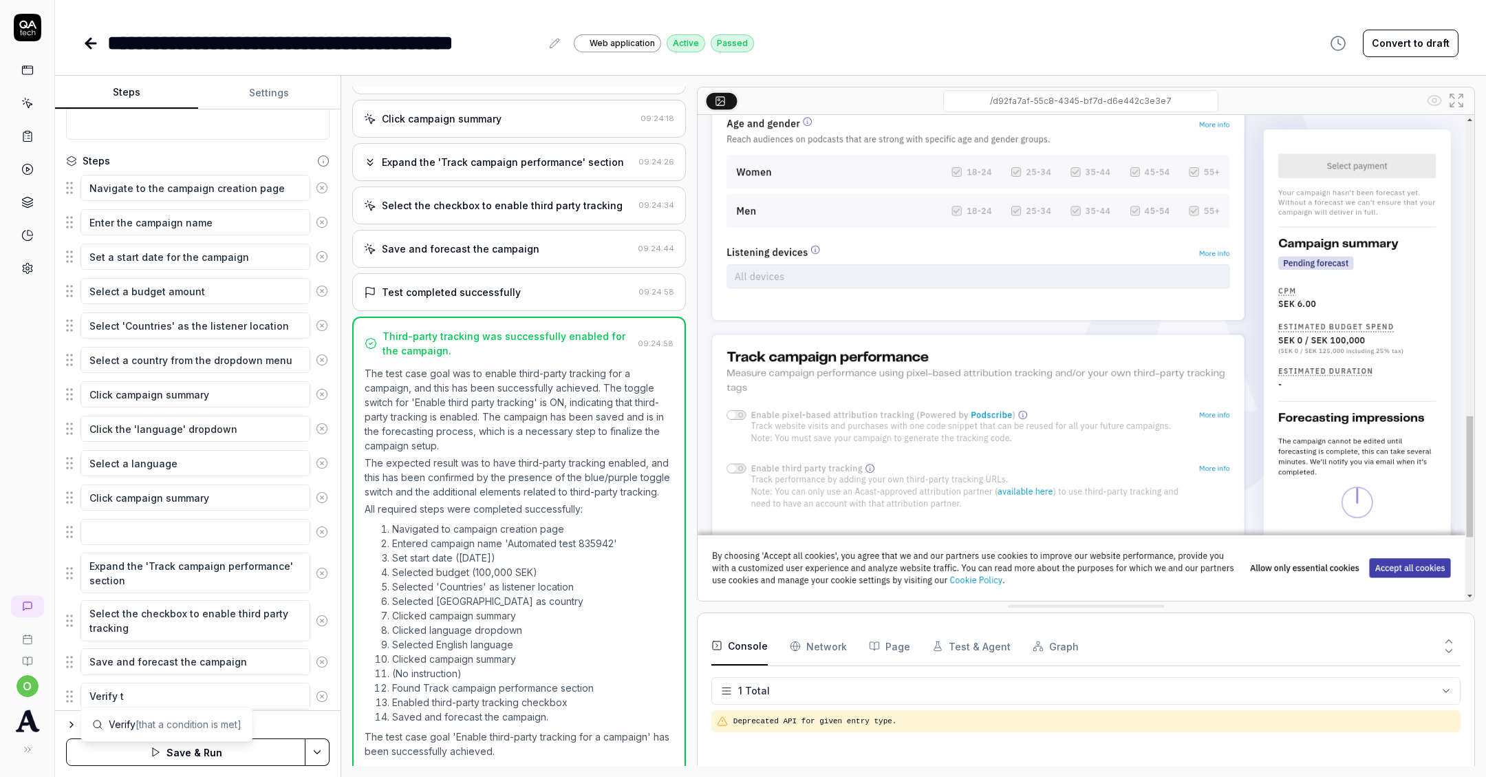
type textarea "Verify th"
type textarea "*"
type textarea "Verify tha"
type textarea "*"
type textarea "Verify that"
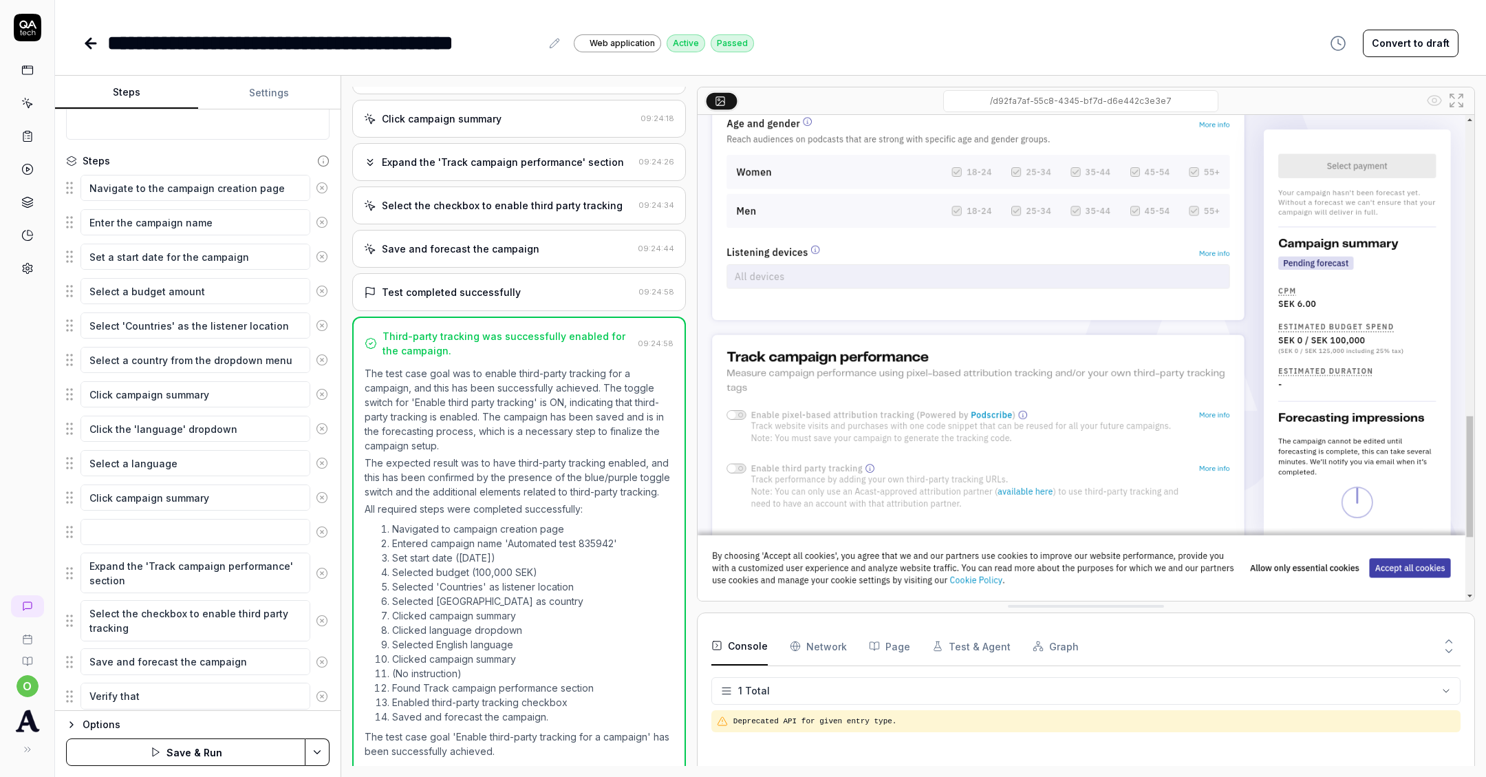
type textarea "*"
type textarea "Verify that"
type textarea "*"
type textarea "Verify that th"
type textarea "*"
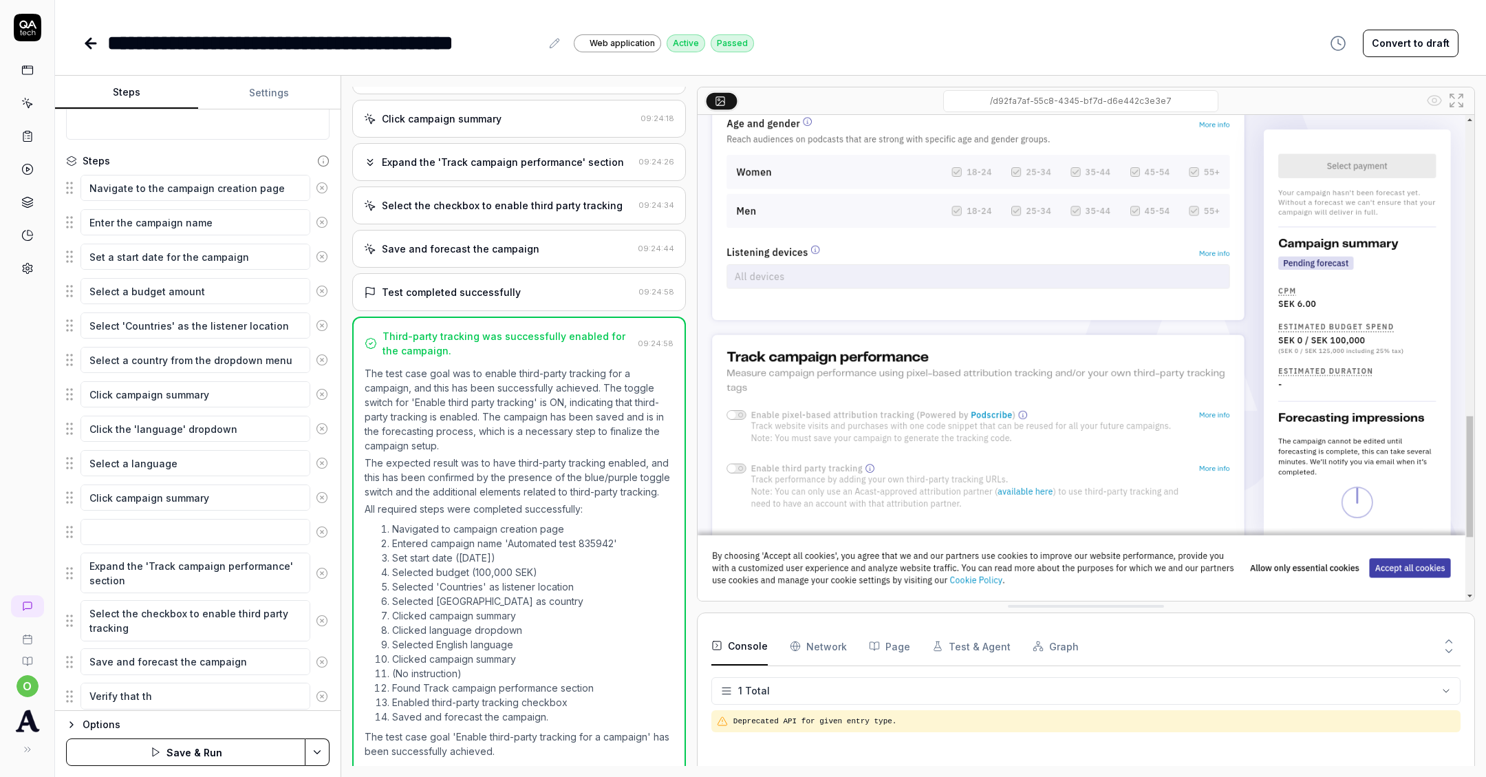
type textarea "Verify that thi"
type textarea "*"
type textarea "Verify that thir"
type textarea "*"
type textarea "Verify that third"
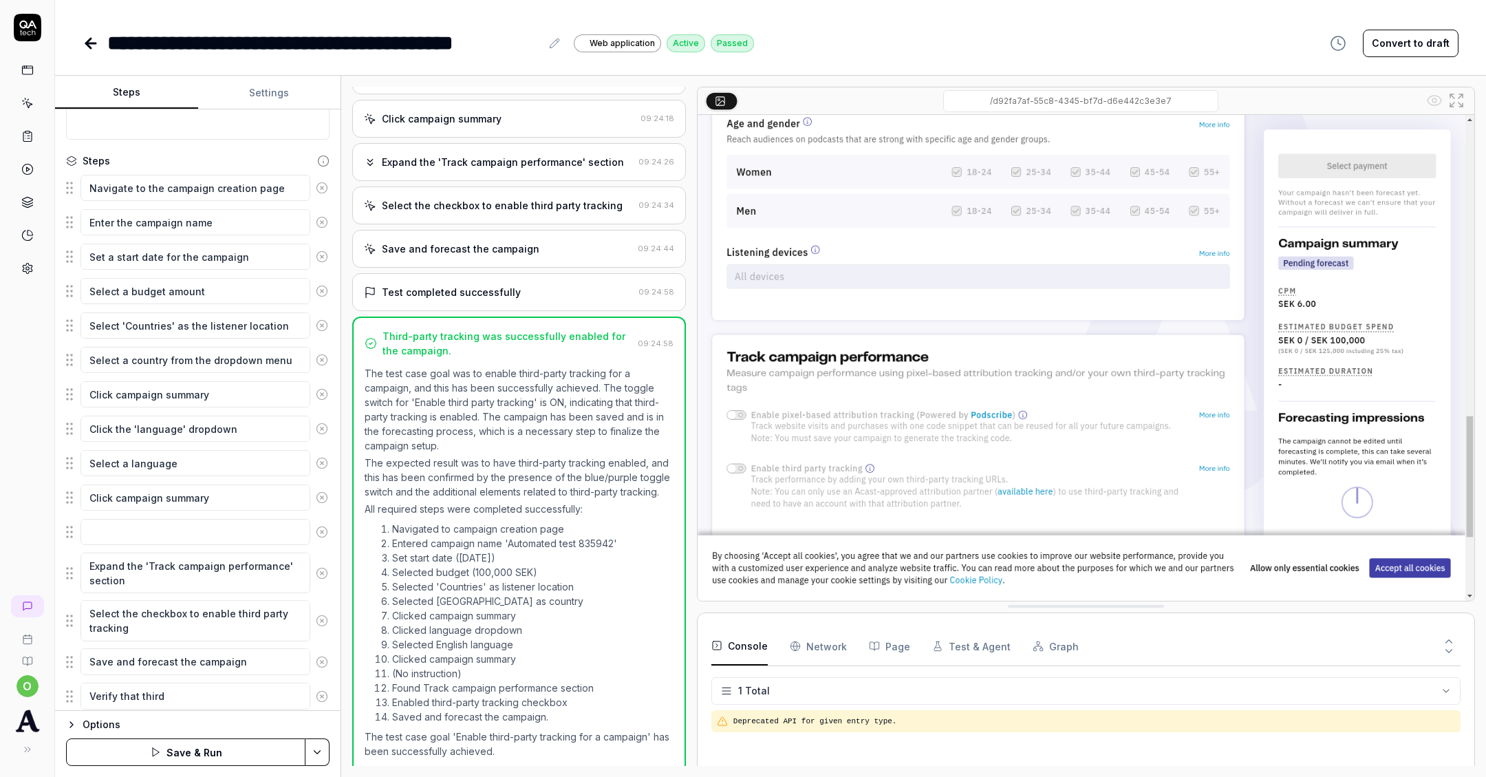
type textarea "*"
type textarea "Verify that third"
type textarea "*"
type textarea "Verify that third p"
type textarea "*"
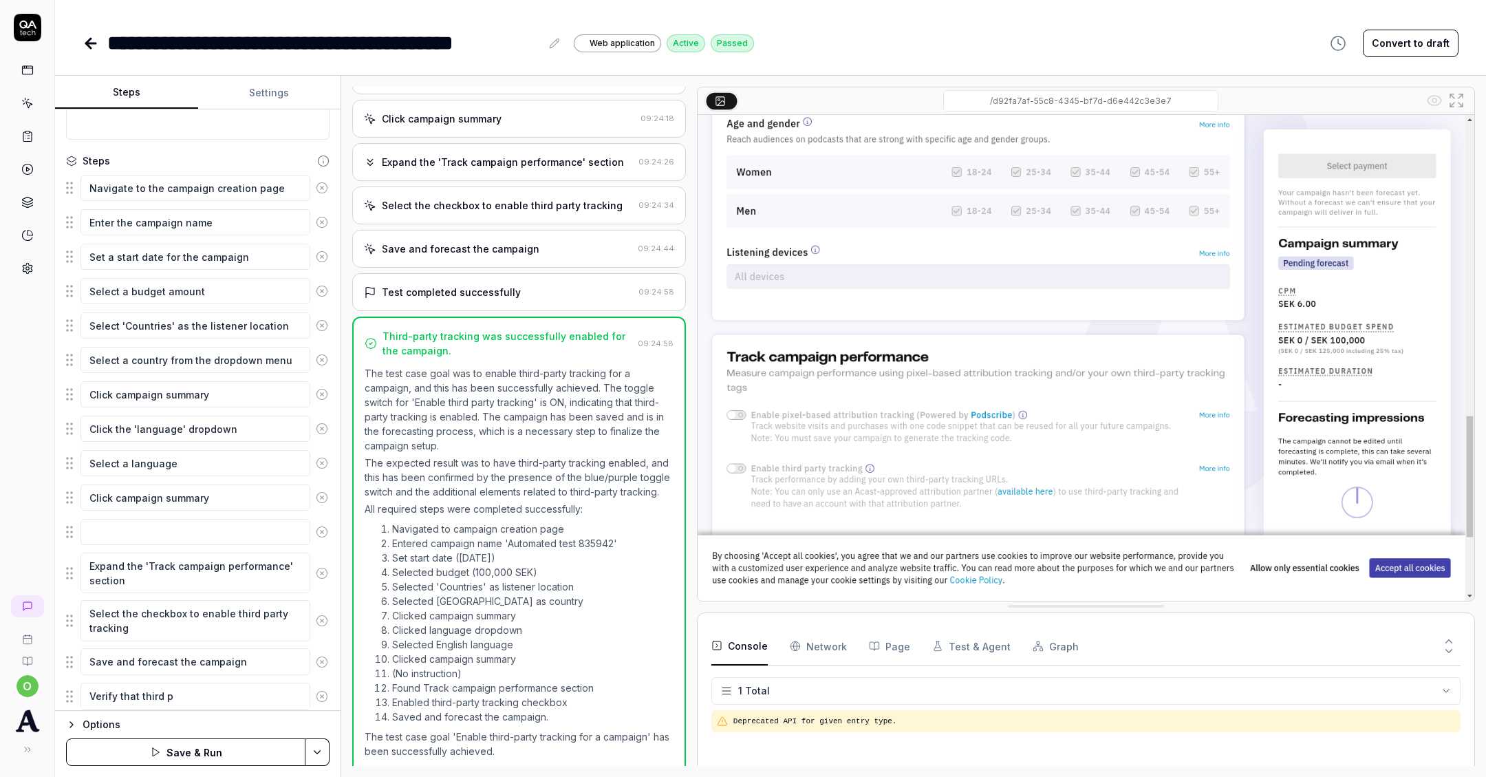
type textarea "Verify that third pa"
type textarea "*"
type textarea "Verify that third par"
type textarea "*"
type textarea "Verify that third part"
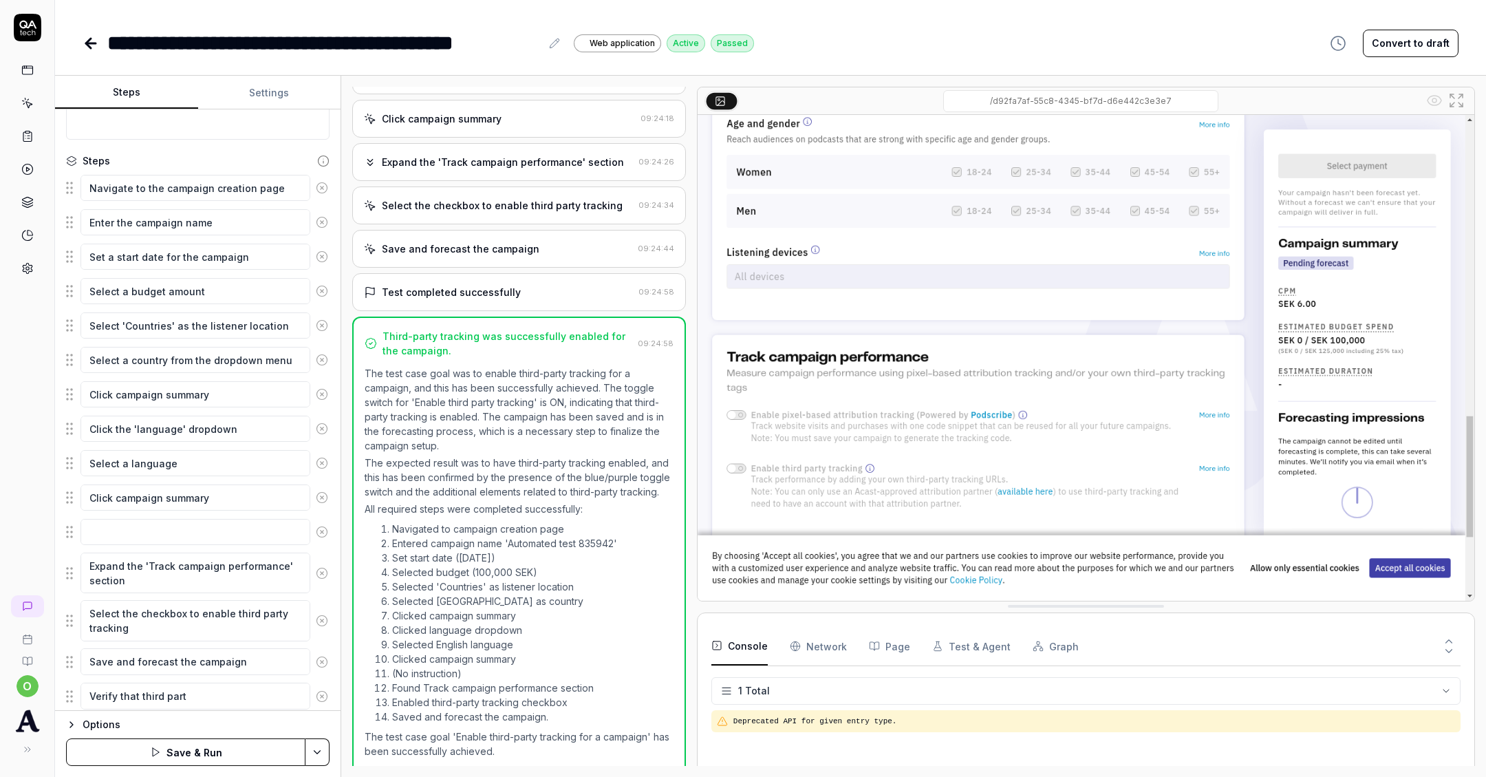
type textarea "*"
type textarea "Verify that third party"
type textarea "*"
type textarea "Verify that third party"
type textarea "*"
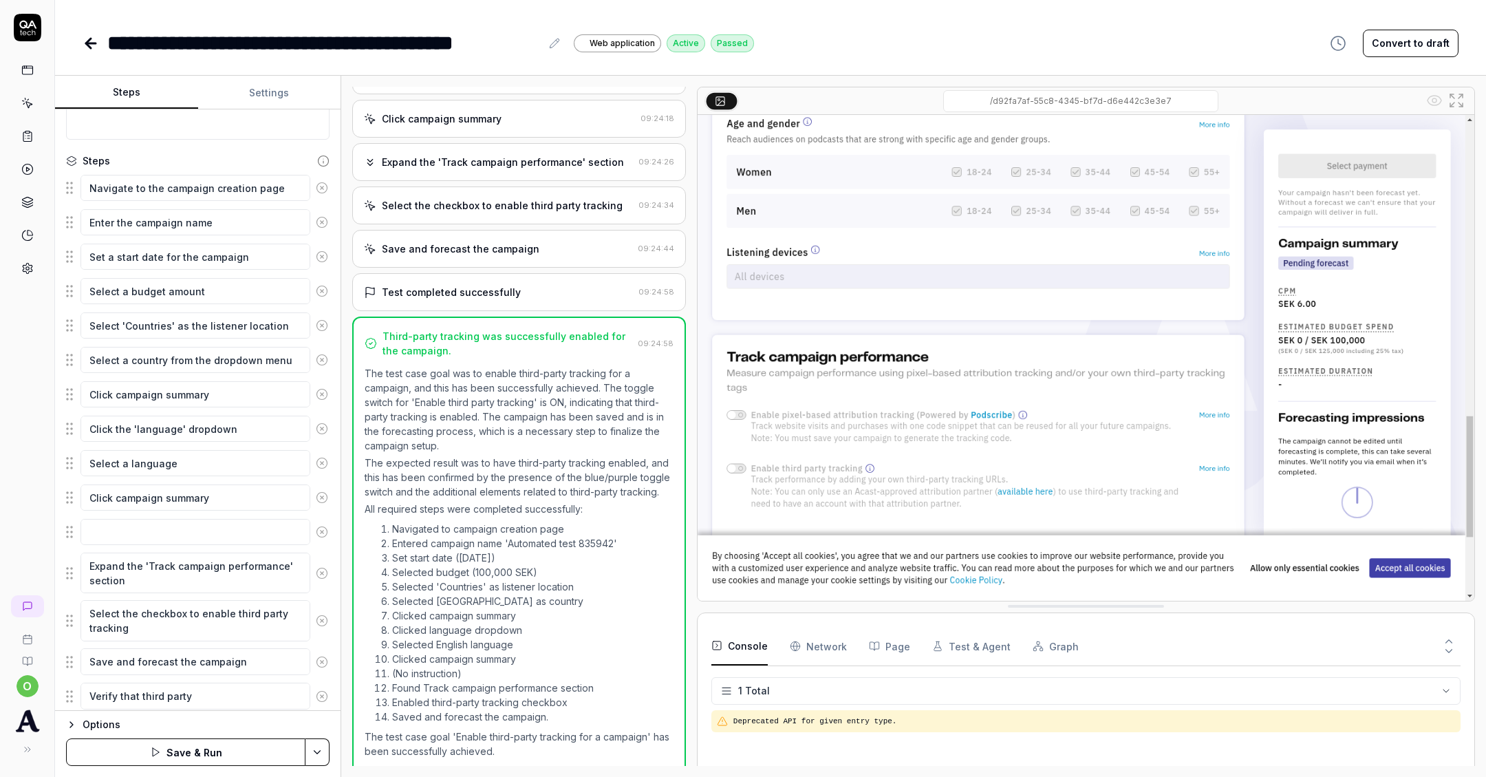
type textarea "Verify that third party t"
type textarea "*"
type textarea "Verify that third party tr"
type textarea "*"
type textarea "Verify that third party tra"
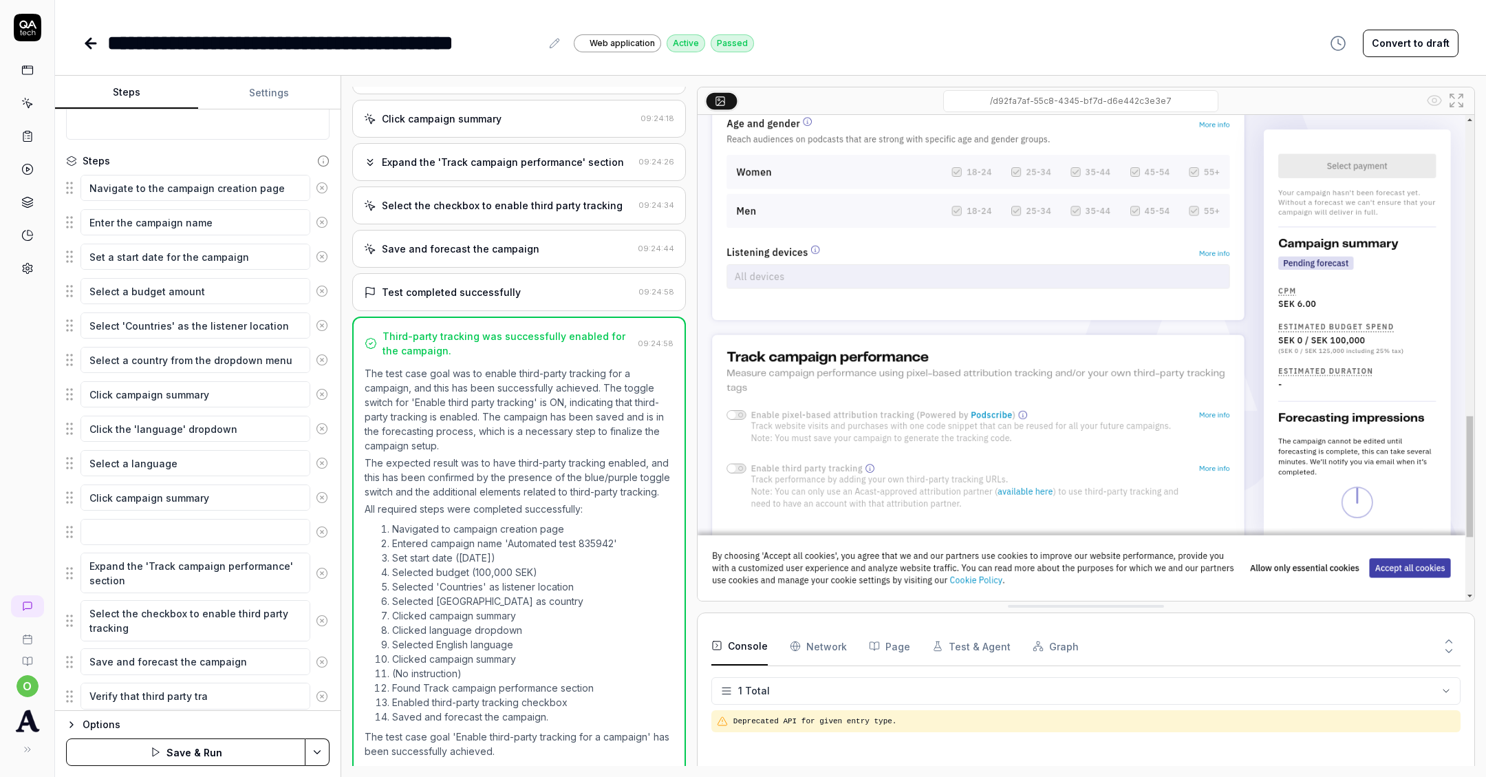
type textarea "*"
type textarea "Verify that third party trac"
type textarea "*"
type textarea "Verify that third party track"
type textarea "*"
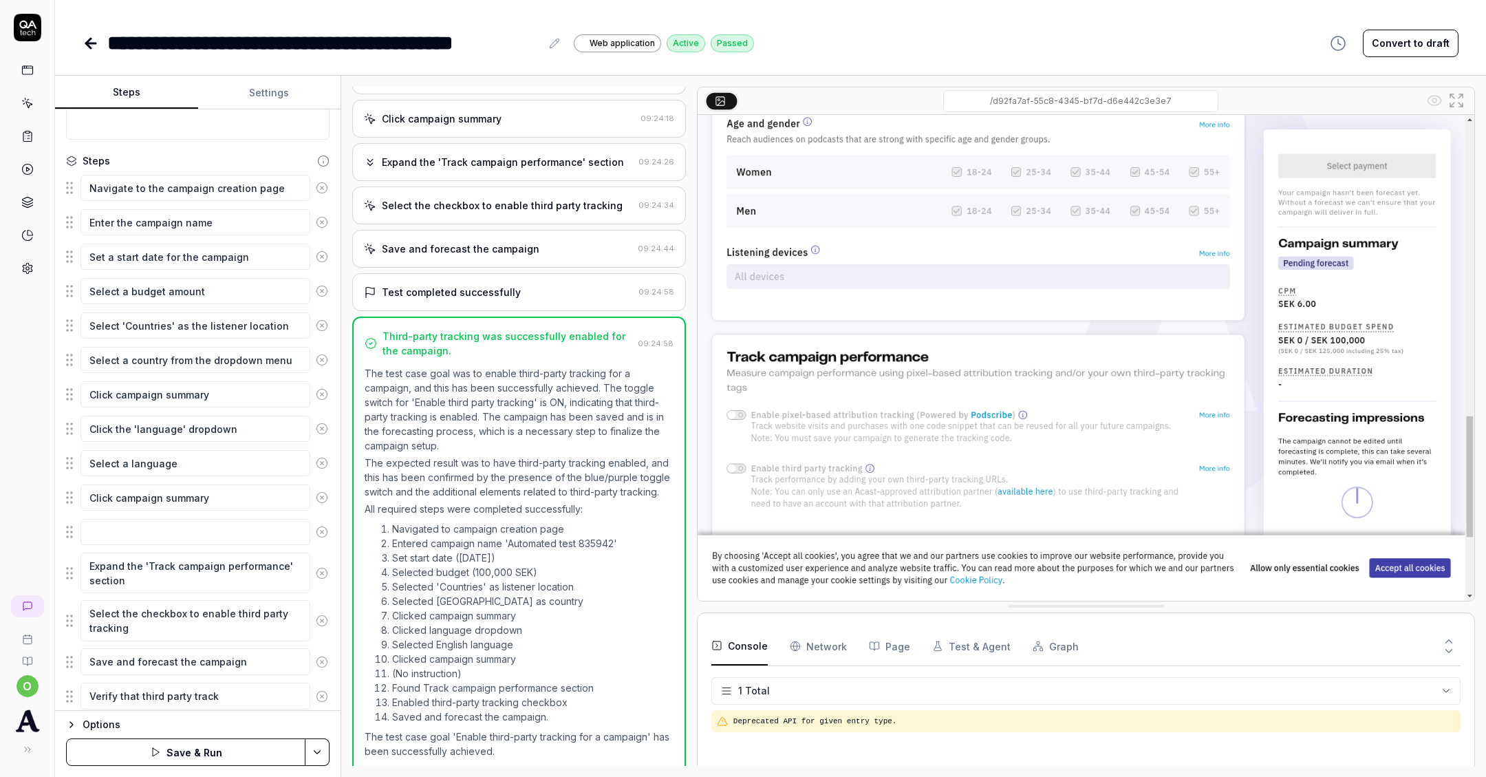
type textarea "Verify that third party tracki"
type textarea "*"
type textarea "Verify that third party trackin"
type textarea "*"
type textarea "Verify that third party tracking"
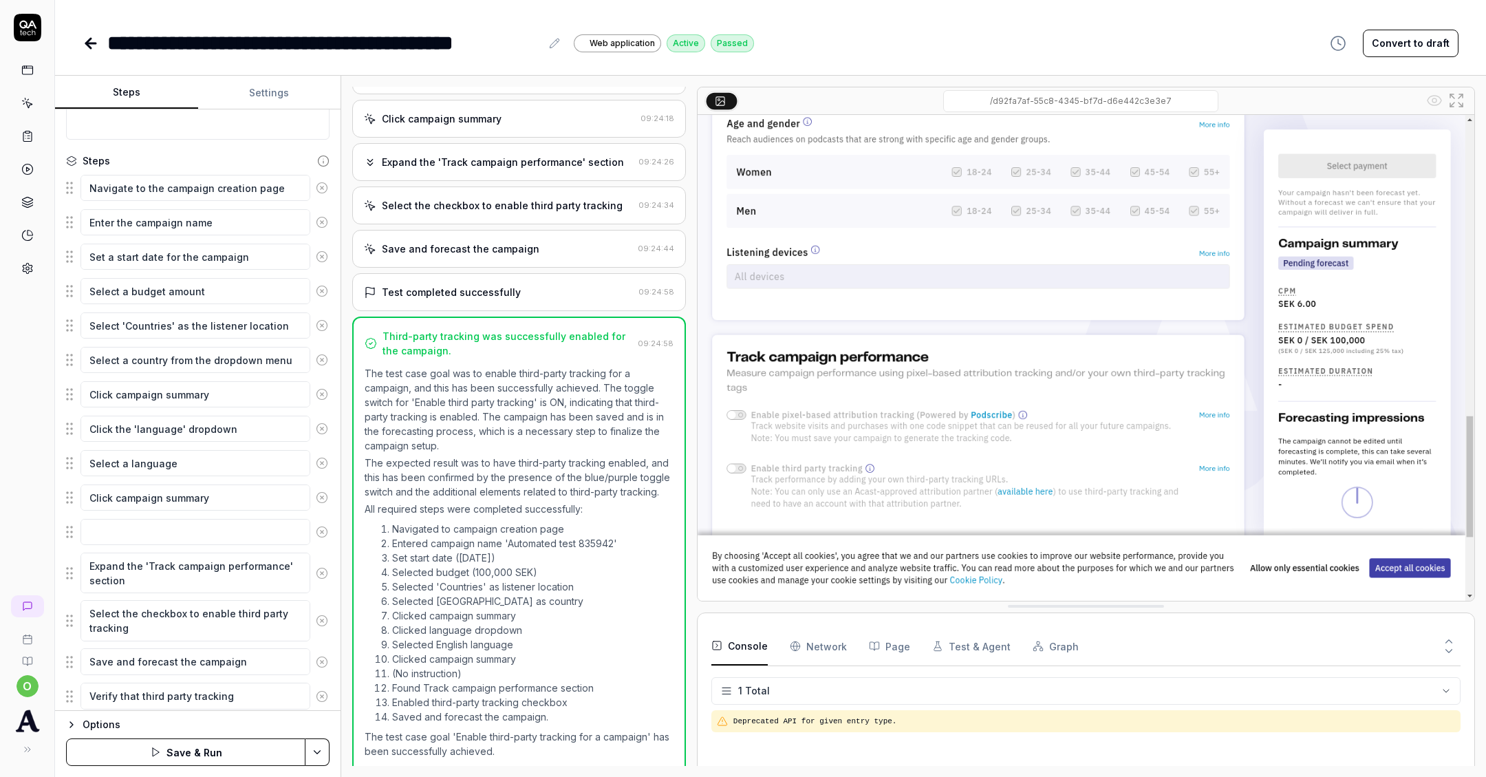
type textarea "*"
type textarea "Verify that third party tracking"
type textarea "*"
type textarea "Verify that third party tracking i"
type textarea "*"
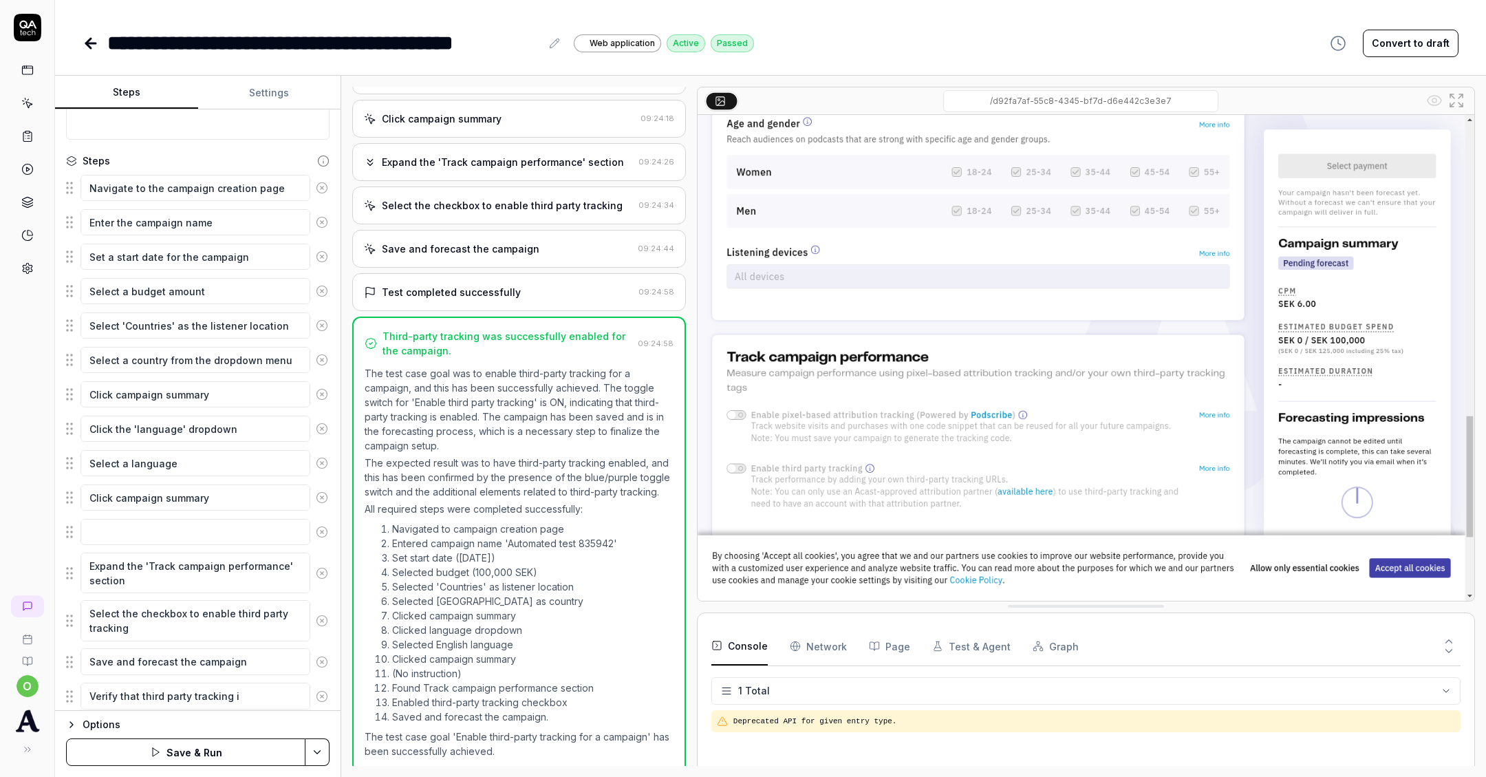
type textarea "Verify that third party tracking is"
type textarea "*"
type textarea "Verify that third party tracking is"
type textarea "*"
type textarea "Verify that third party tracking is e"
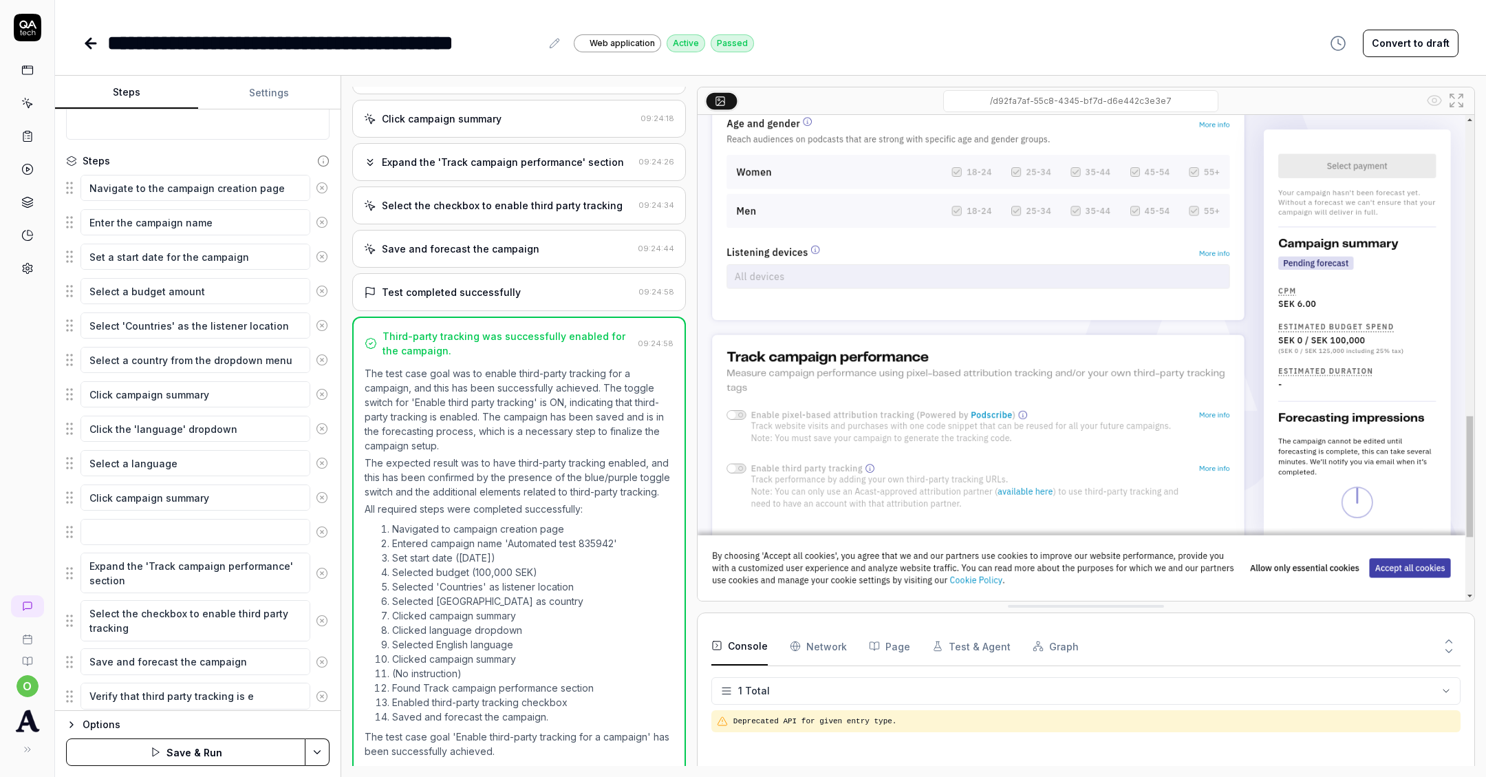
type textarea "*"
type textarea "Verify that third party tracking is en"
type textarea "*"
type textarea "Verify that third party tracking is ena"
type textarea "*"
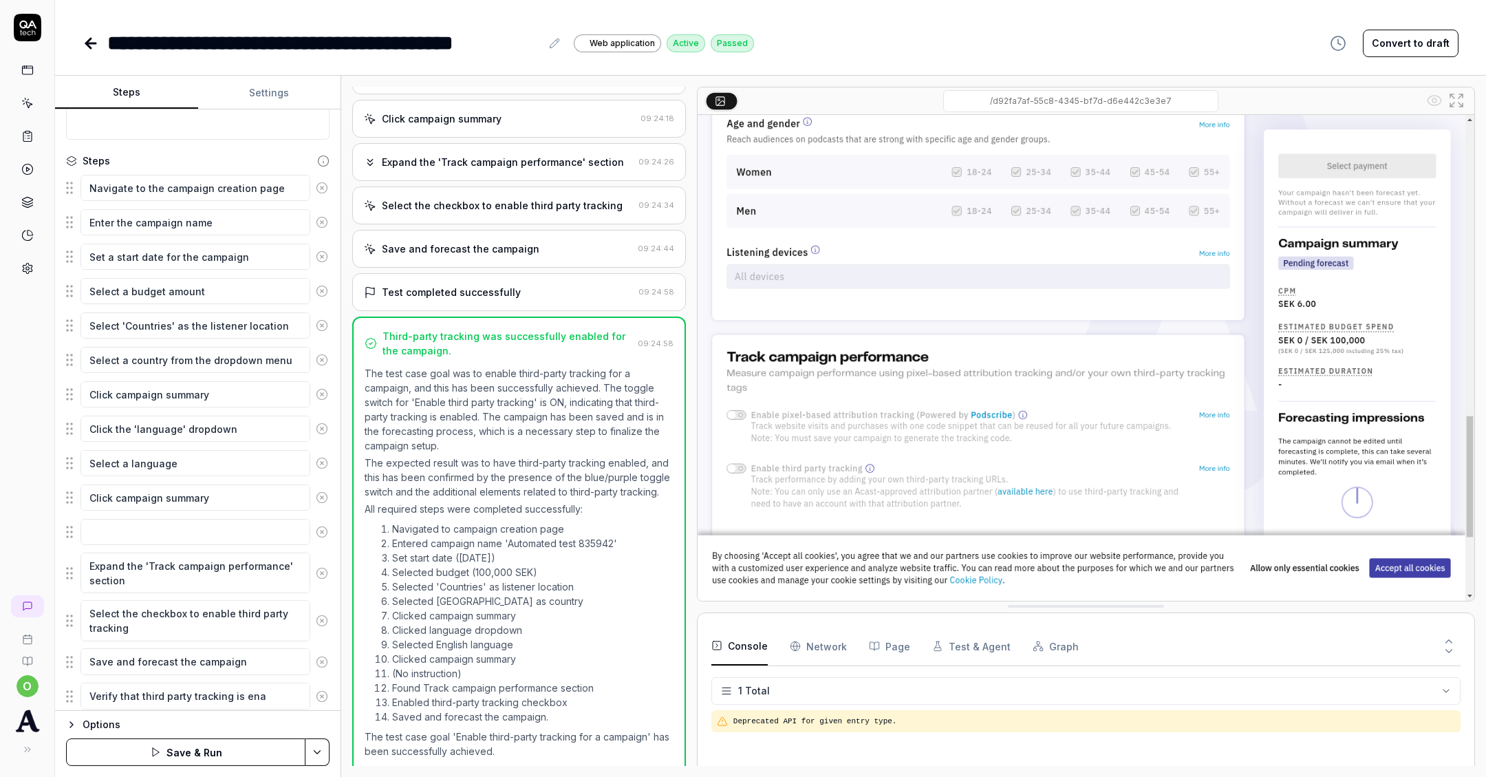
type textarea "Verify that third party tracking is enab"
type textarea "*"
type textarea "Verify that third party tracking is enabl"
type textarea "*"
type textarea "Verify that third party tracking is enable"
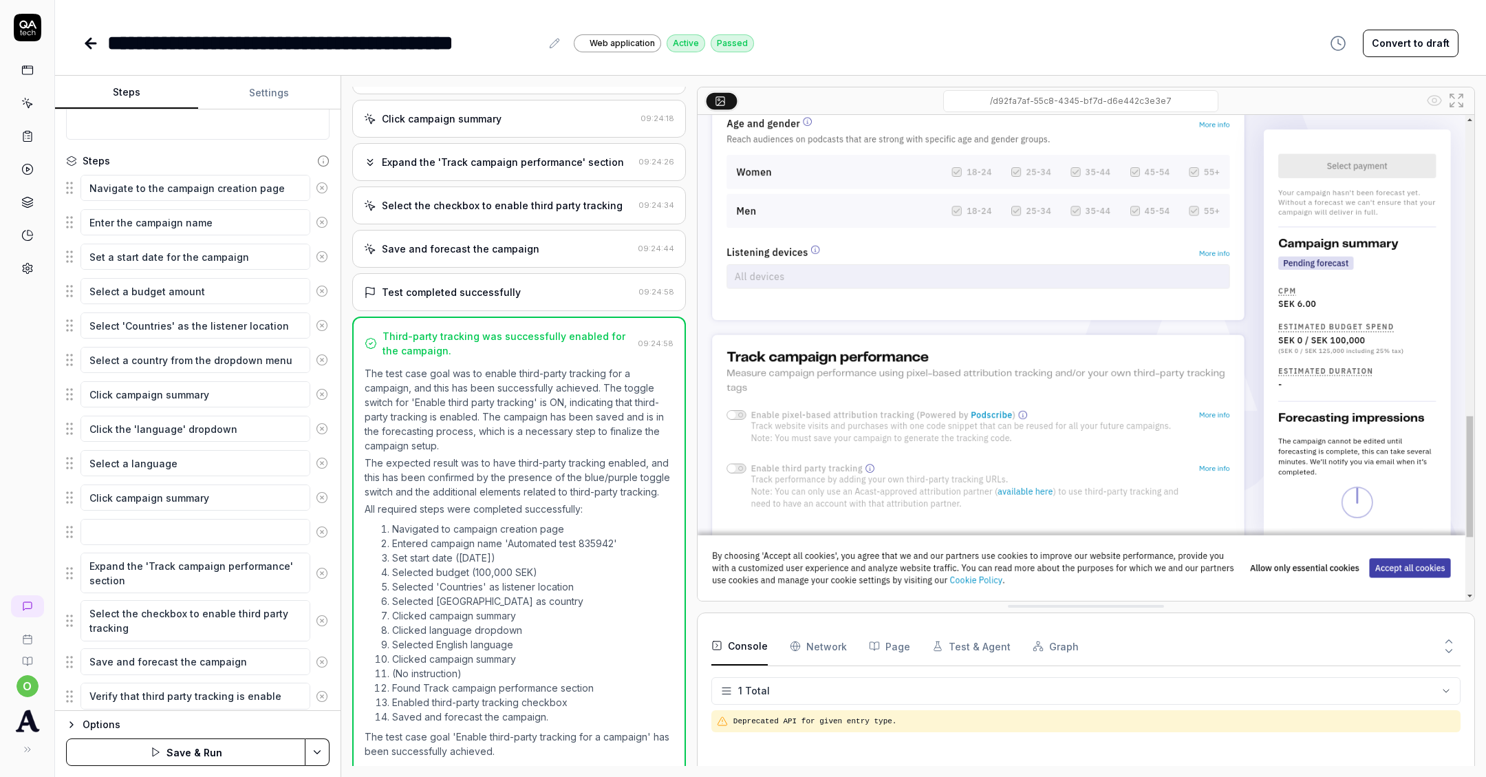
type textarea "*"
type textarea "Verify that third party tracking is enabled"
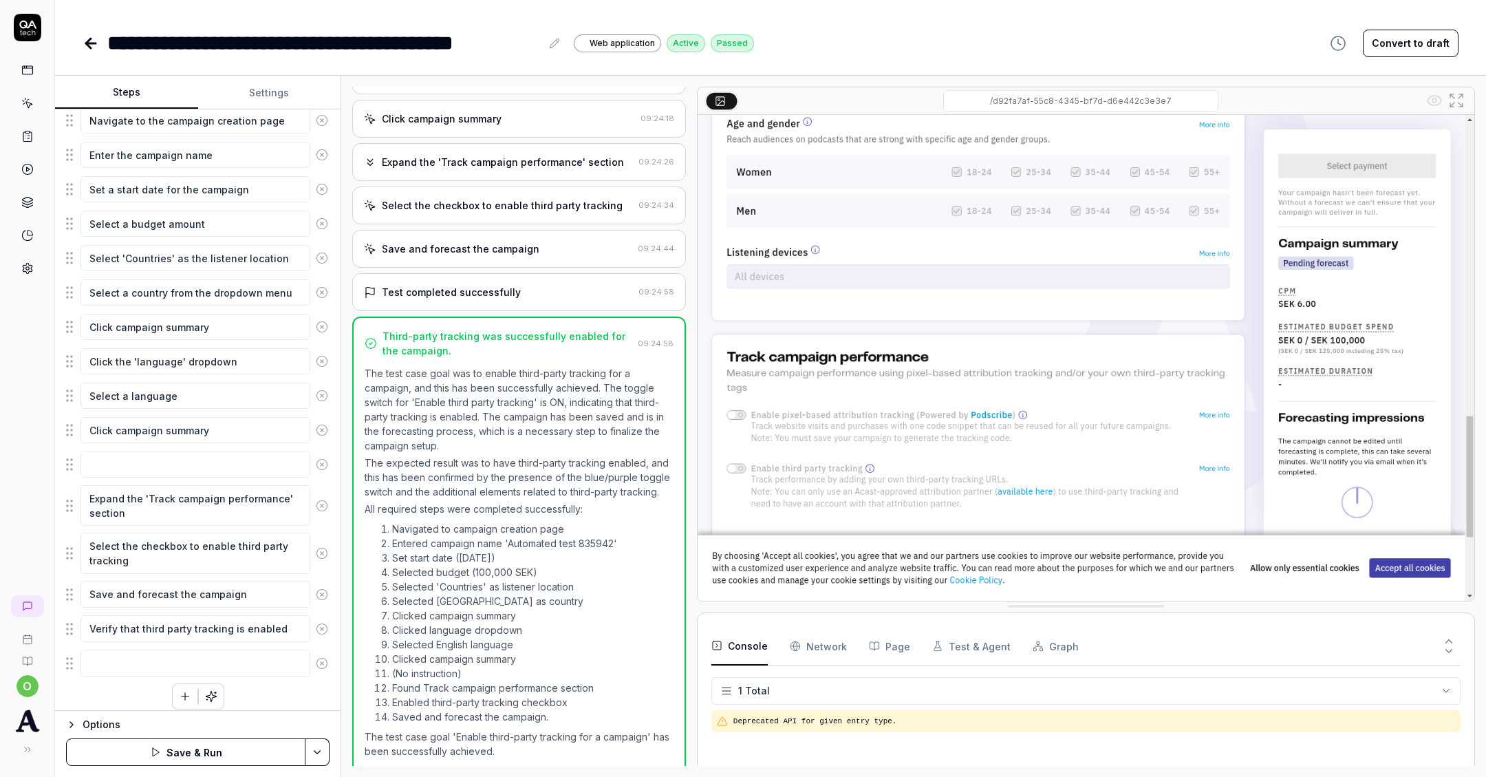
click at [266, 682] on div "Navigate to the campaign creation page Enter the campaign name Set a start date…" at bounding box center [198, 407] width 264 height 603
type textarea "*"
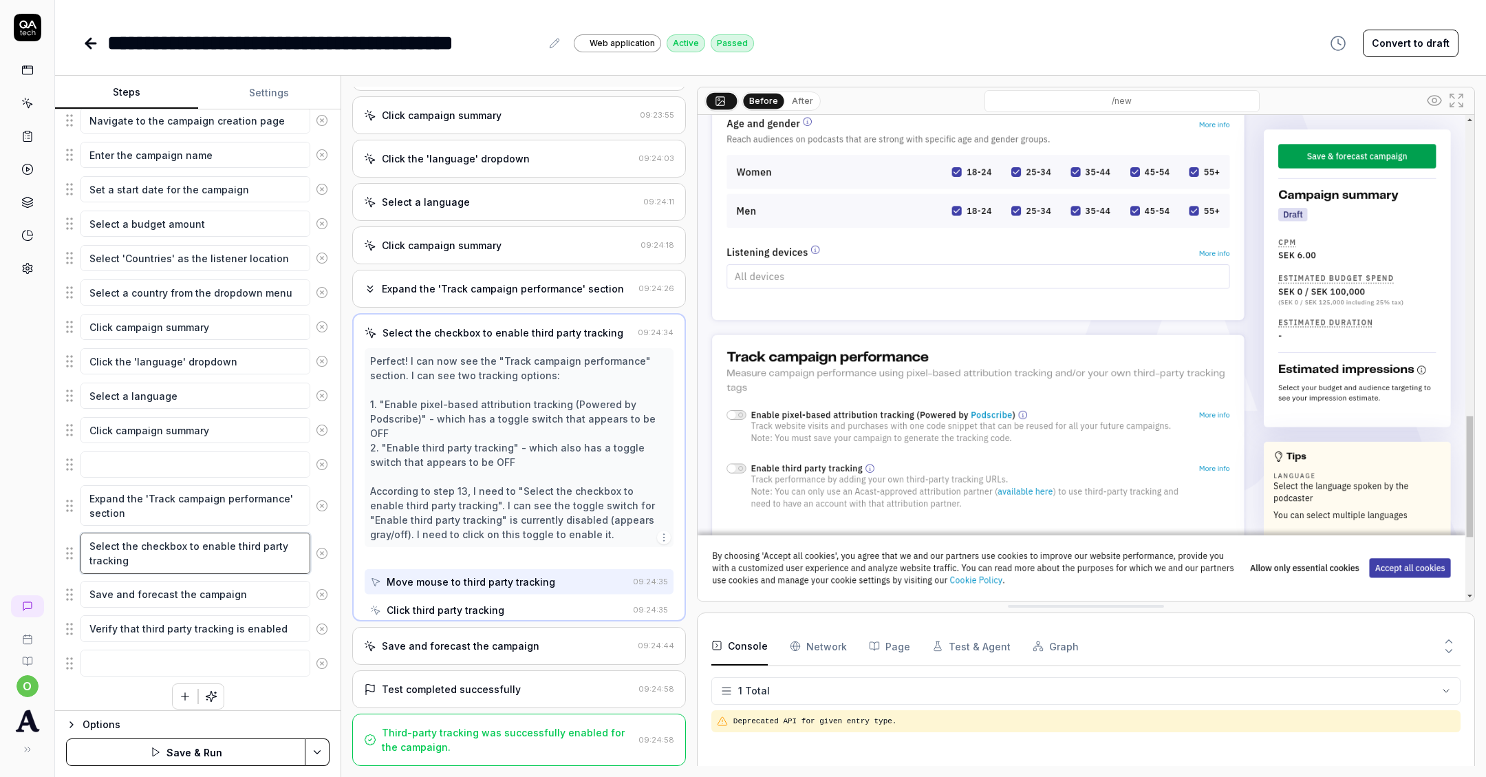
click at [183, 548] on textarea "Select the checkbox to enable third party tracking" at bounding box center [195, 553] width 230 height 41
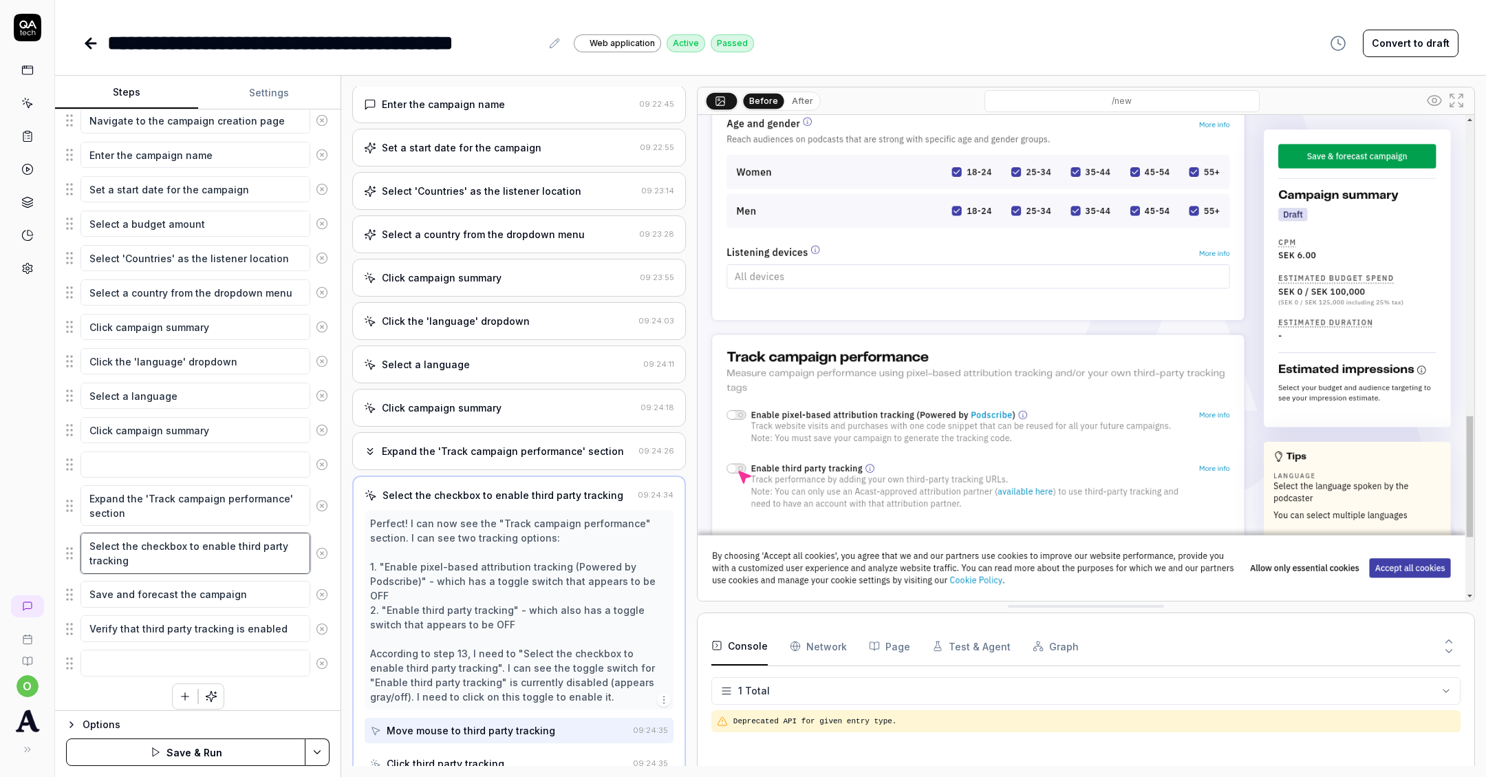
scroll to position [106, 0]
type textarea "Select the checkbox to enable third party tracking,"
type textarea "*"
type textarea "Select the checkbox to enable third party tracking,"
type textarea "*"
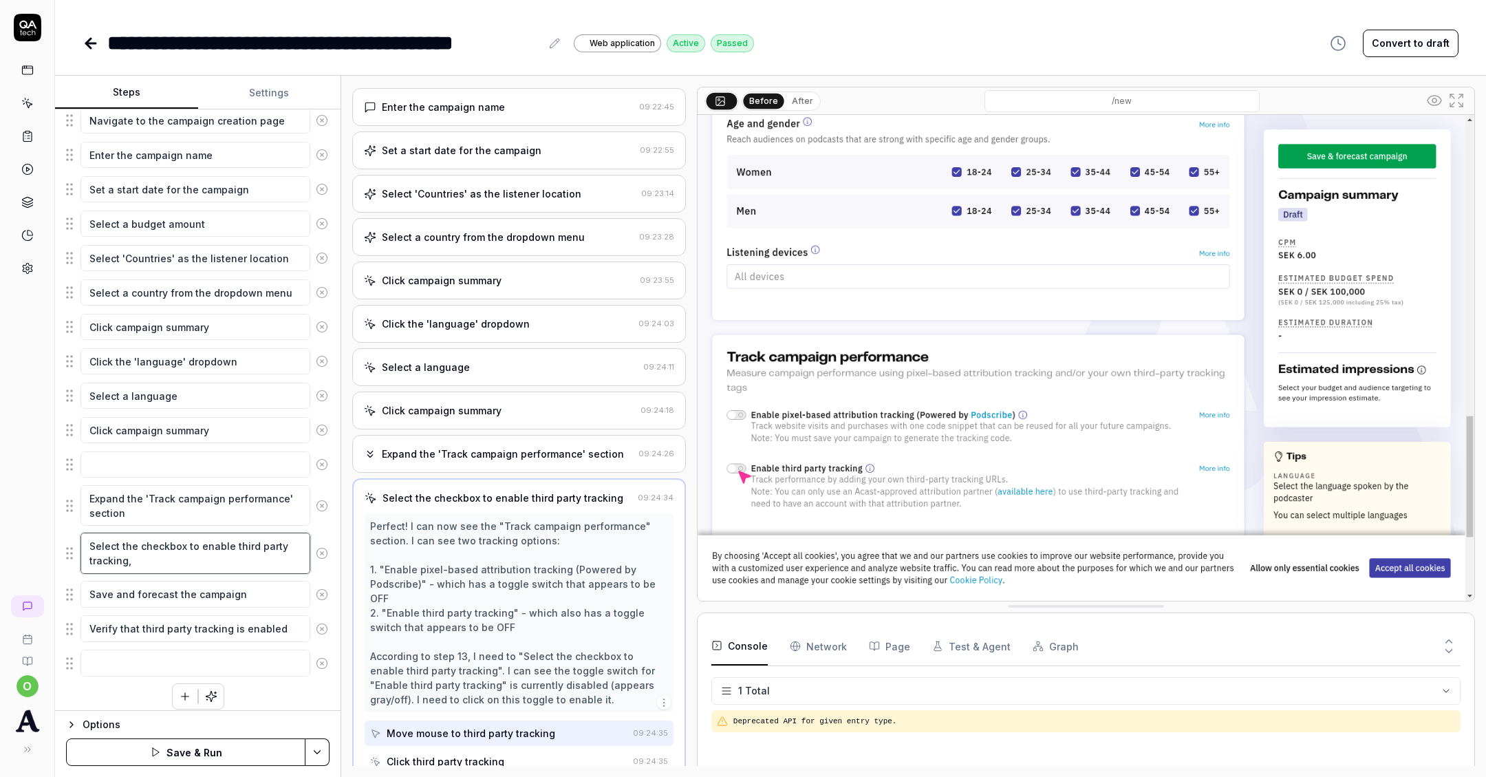
type textarea "Select the checkbox to enable third party tracking, C"
type textarea "*"
type textarea "Select the checkbox to enable third party tracking,"
type textarea "*"
type textarea "Select the checkbox to enable third party tracking,"
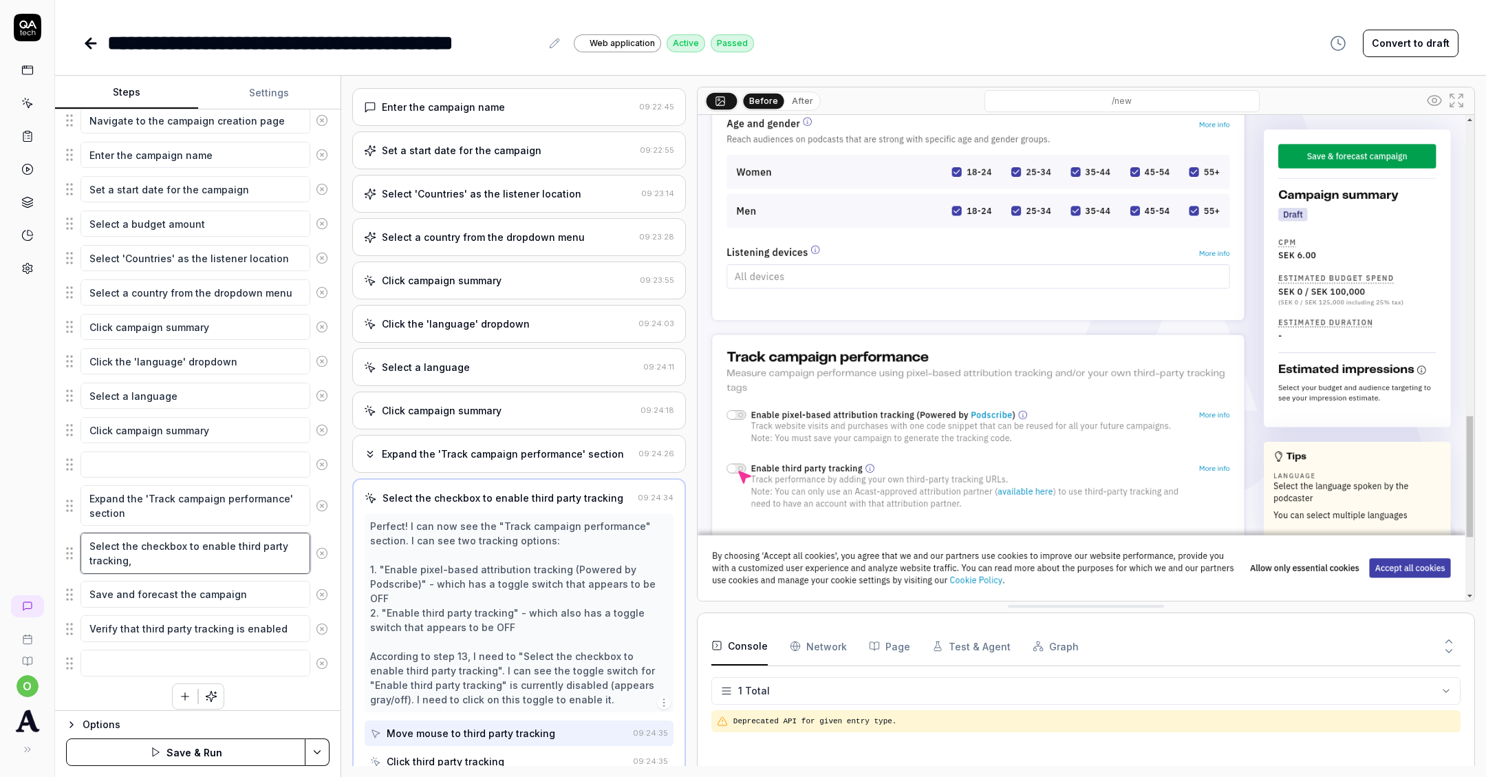
type textarea "*"
type textarea "Select the checkbox to enable third party tracking"
type textarea "*"
type textarea "Select the checkbox to enable third party tracking."
type textarea "*"
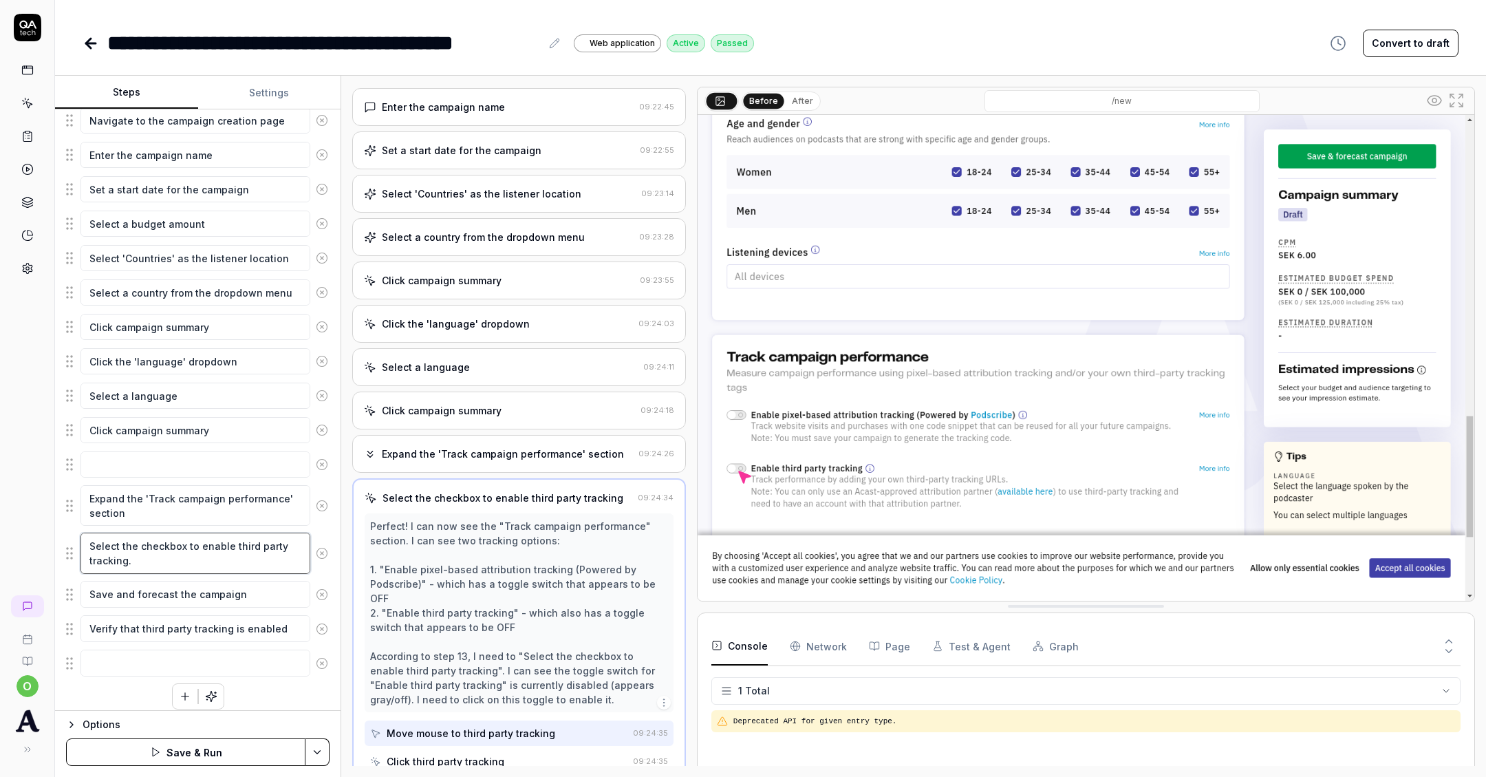
type textarea "Select the checkbox to enable third party tracking."
type textarea "*"
type textarea "Select the checkbox to enable third party tracking. C"
type textarea "*"
type textarea "Select the checkbox to enable third party tracking. Cl"
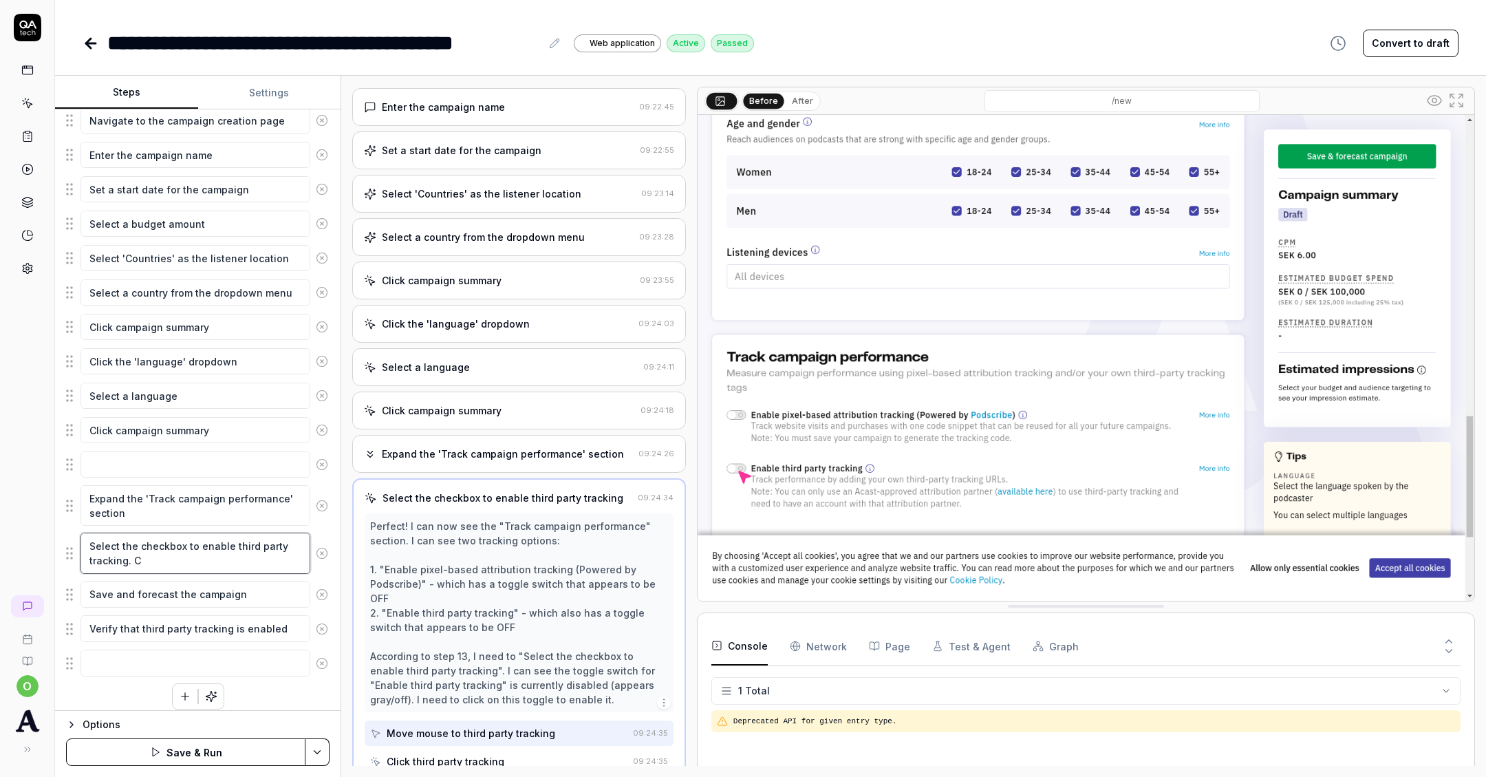
type textarea "*"
type textarea "Select the checkbox to enable third party tracking. Cli"
type textarea "*"
type textarea "Select the checkbox to enable third party tracking. Clic"
type textarea "*"
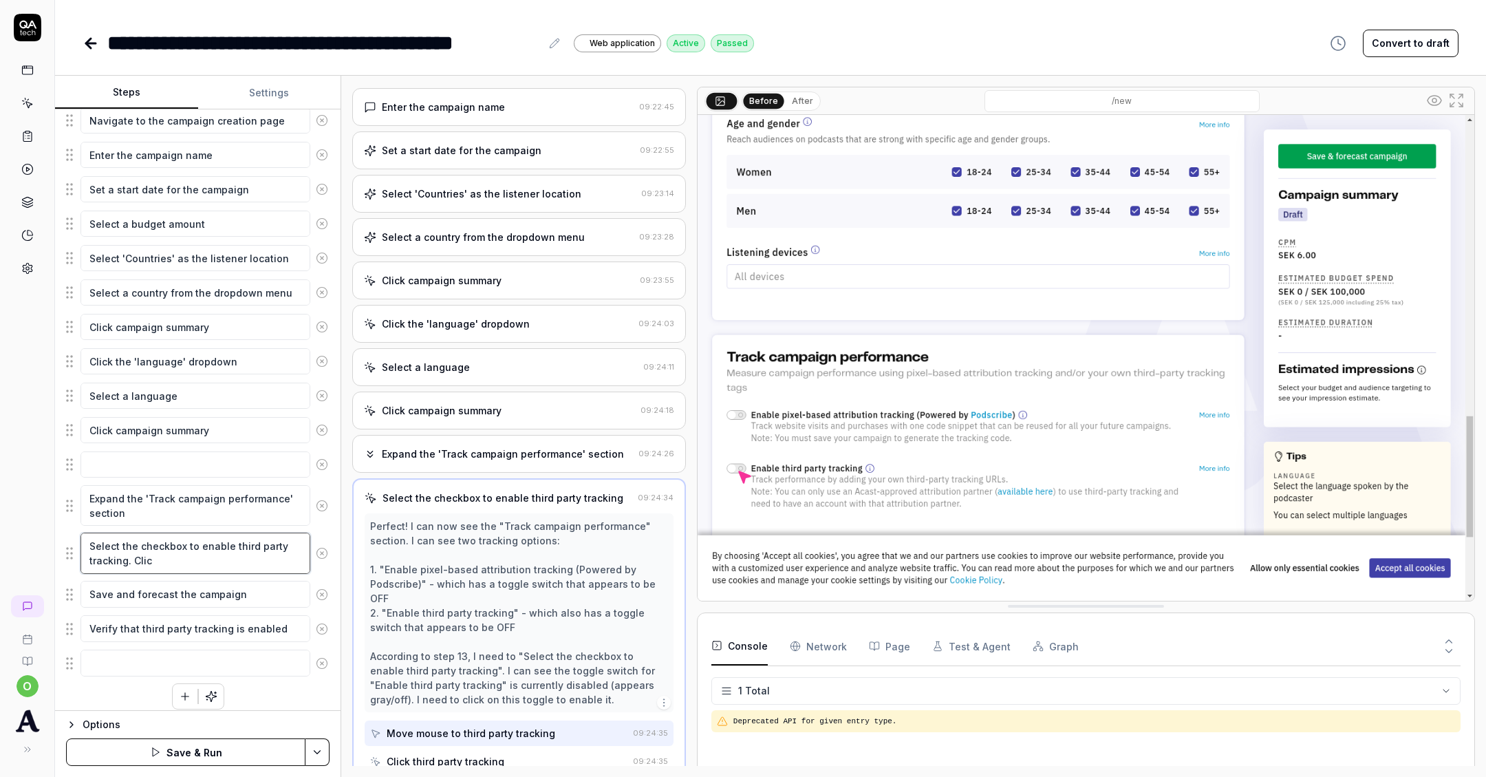
type textarea "Select the checkbox to enable third party tracking. Click"
type textarea "*"
type textarea "Select the checkbox to enable third party tracking. Click"
type textarea "*"
type textarea "Select the checkbox to enable third party tracking. Click t"
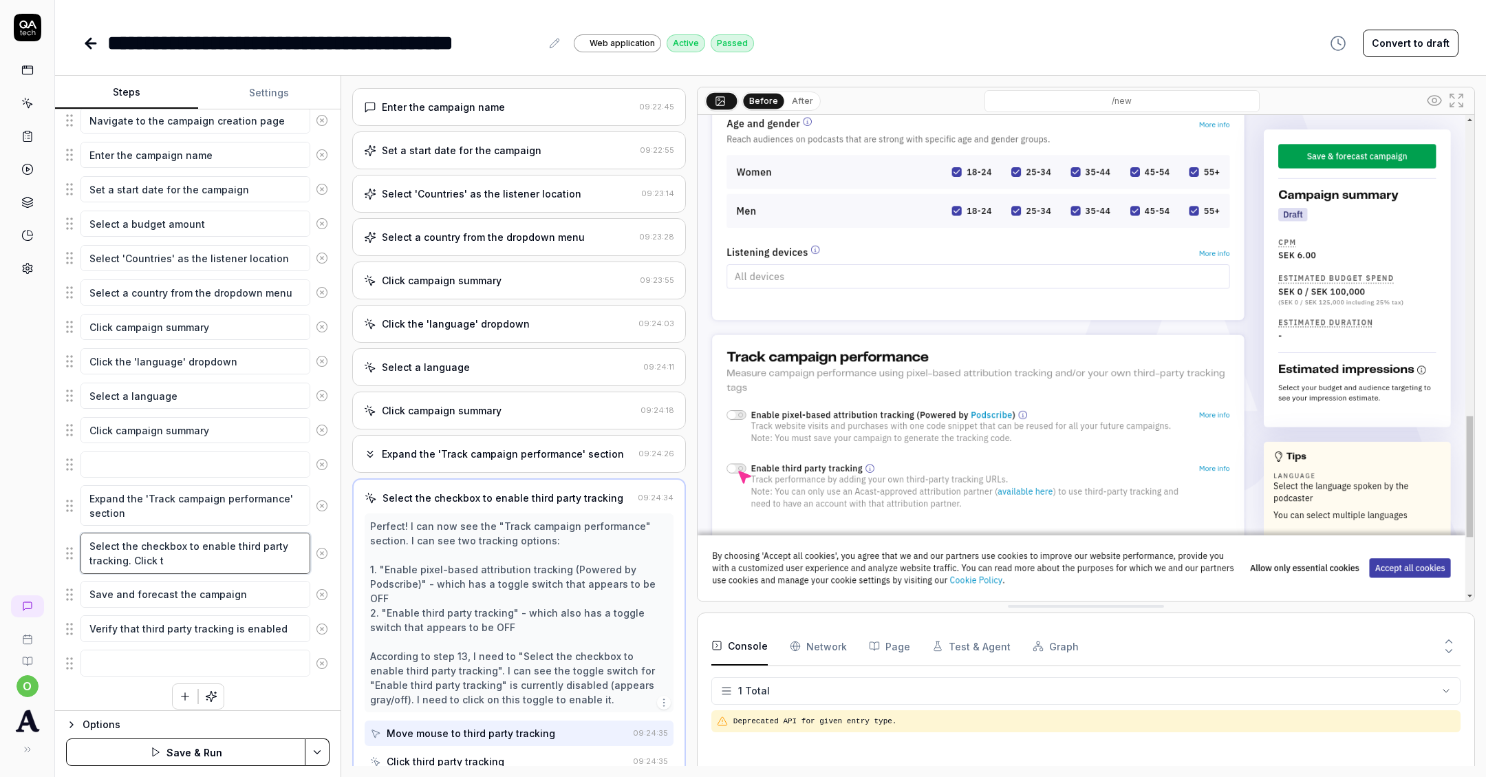
type textarea "*"
type textarea "Select the checkbox to enable third party tracking. Click th"
type textarea "*"
type textarea "Select the checkbox to enable third party tracking. Click the"
type textarea "*"
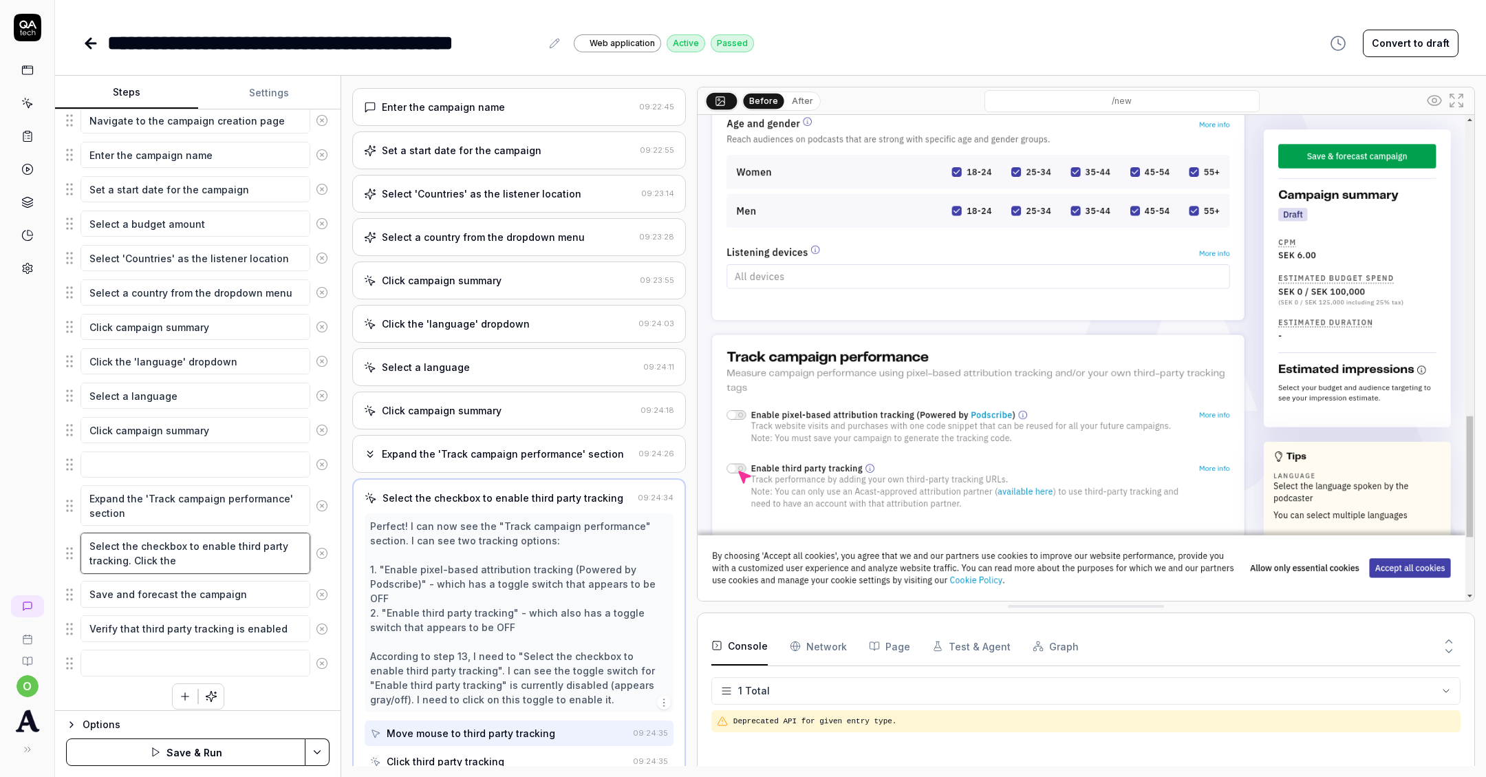
type textarea "Select the checkbox to enable third party tracking. Click the"
type textarea "*"
type textarea "Select the checkbox to enable third party tracking. Click the r"
type textarea "*"
type textarea "Select the checkbox to enable third party tracking. Click the ri"
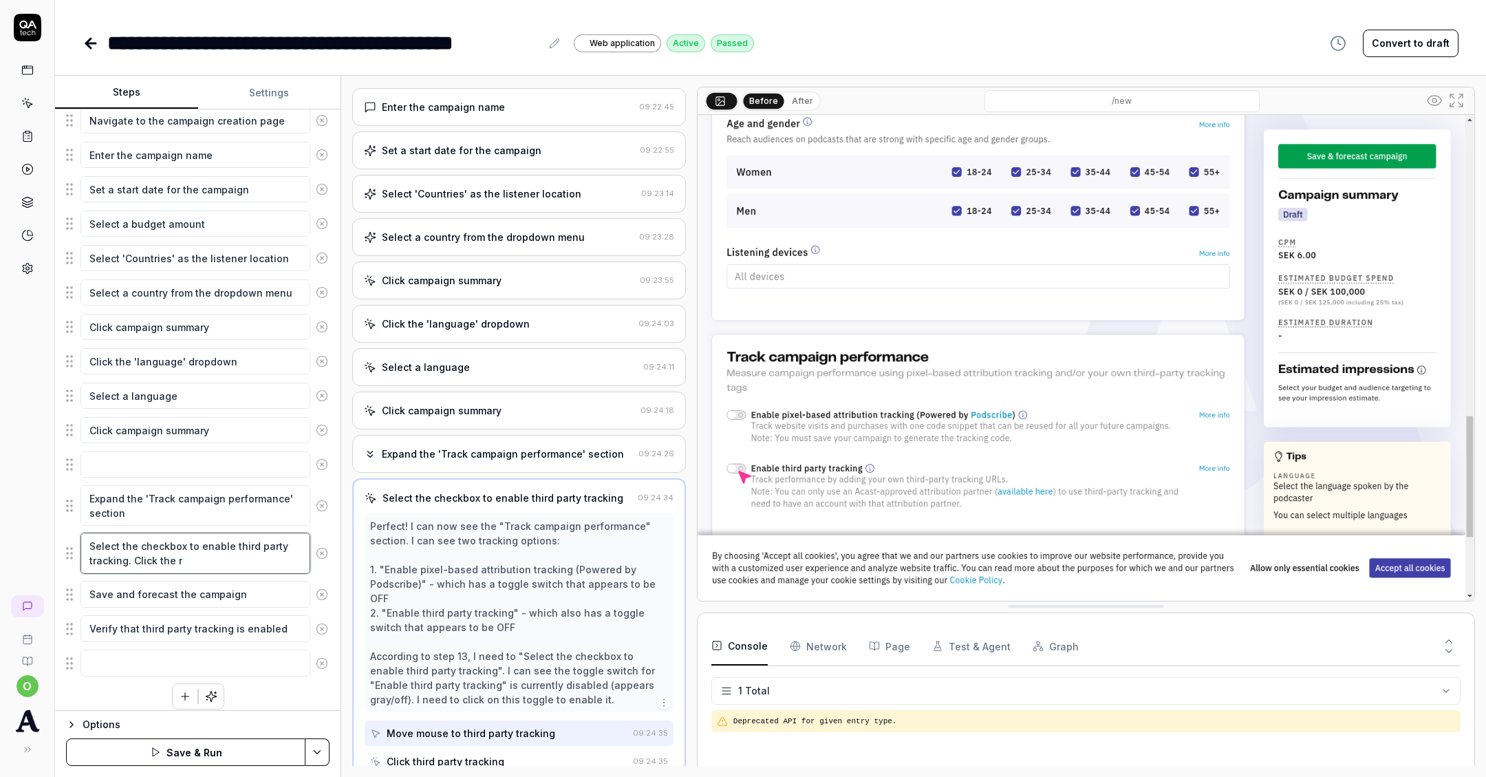
type textarea "*"
type textarea "Select the checkbox to enable third party tracking. Click the rig"
type textarea "*"
type textarea "Select the checkbox to enable third party tracking. Click the righ"
type textarea "*"
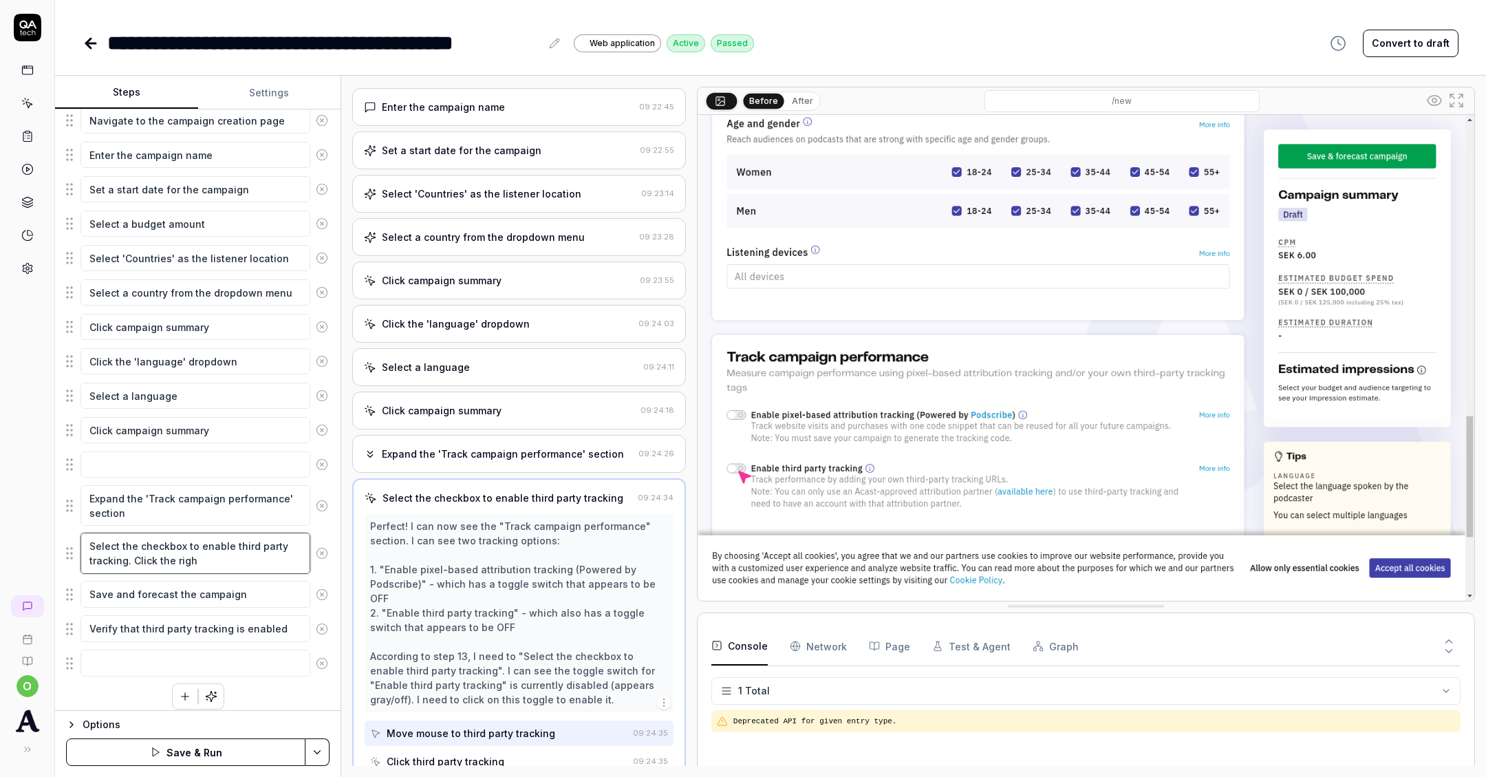
type textarea "Select the checkbox to enable third party tracking. Click the right"
type textarea "*"
type textarea "Select the checkbox to enable third party tracking. Click the right"
type textarea "*"
type textarea "Select the checkbox to enable third party tracking. Click the right s"
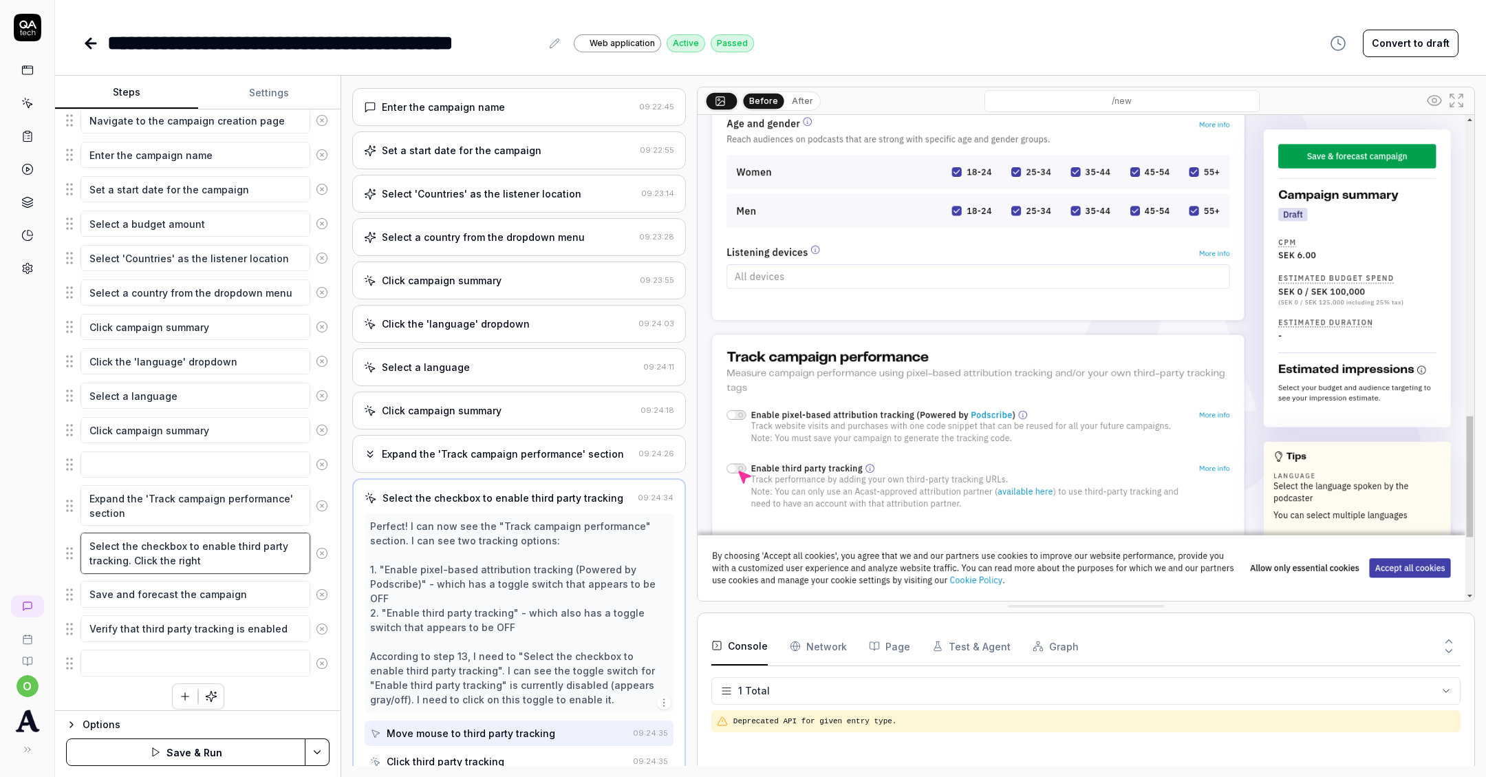
type textarea "*"
type textarea "Select the checkbox to enable third party tracking. Click the right si"
type textarea "*"
type textarea "Select the checkbox to enable third party tracking. Click the right sid"
type textarea "*"
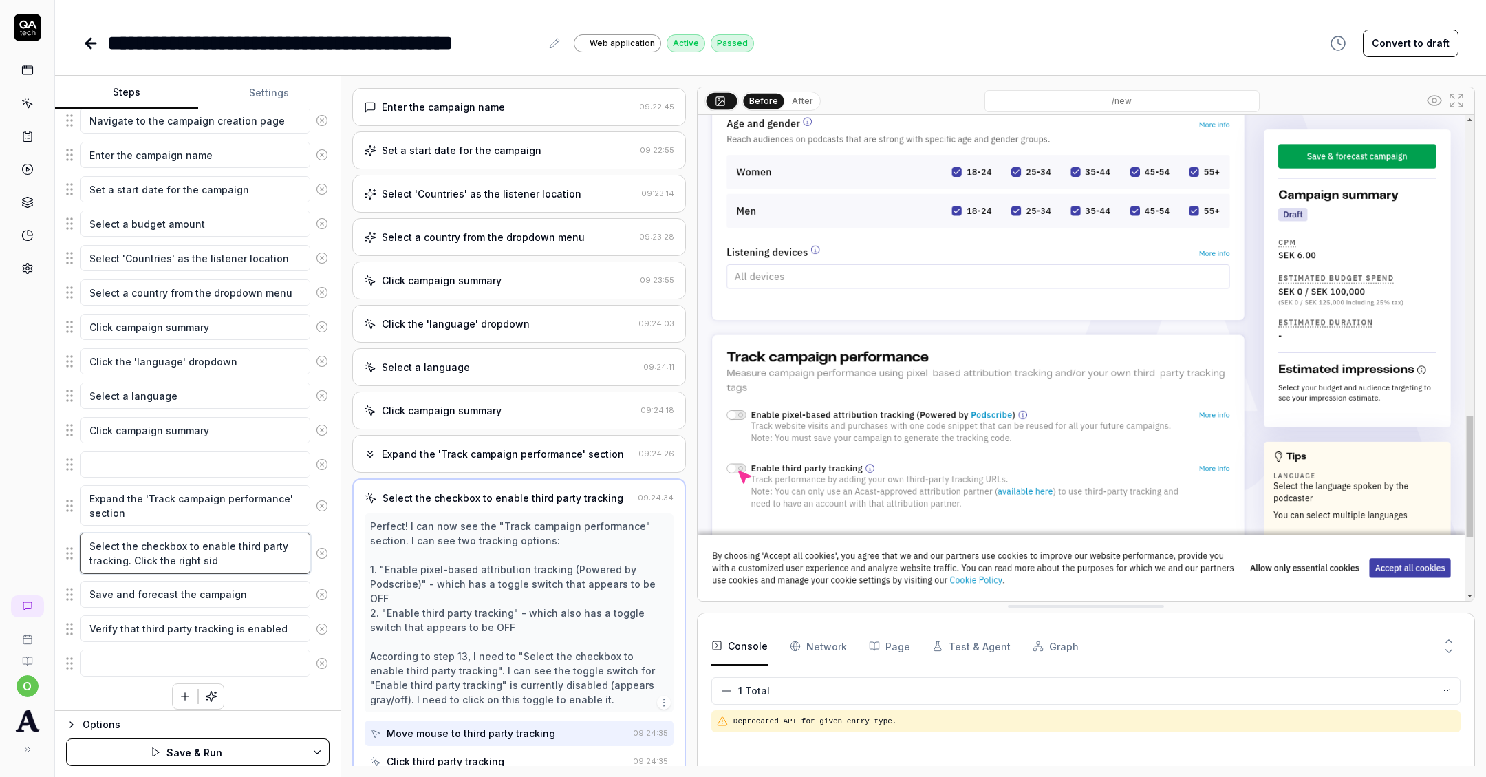
type textarea "Select the checkbox to enable third party tracking. Click the right side"
type textarea "*"
type textarea "Select the checkbox to enable third party tracking. Click the right side"
type textarea "*"
type textarea "Select the checkbox to enable third party tracking. Click the right side o"
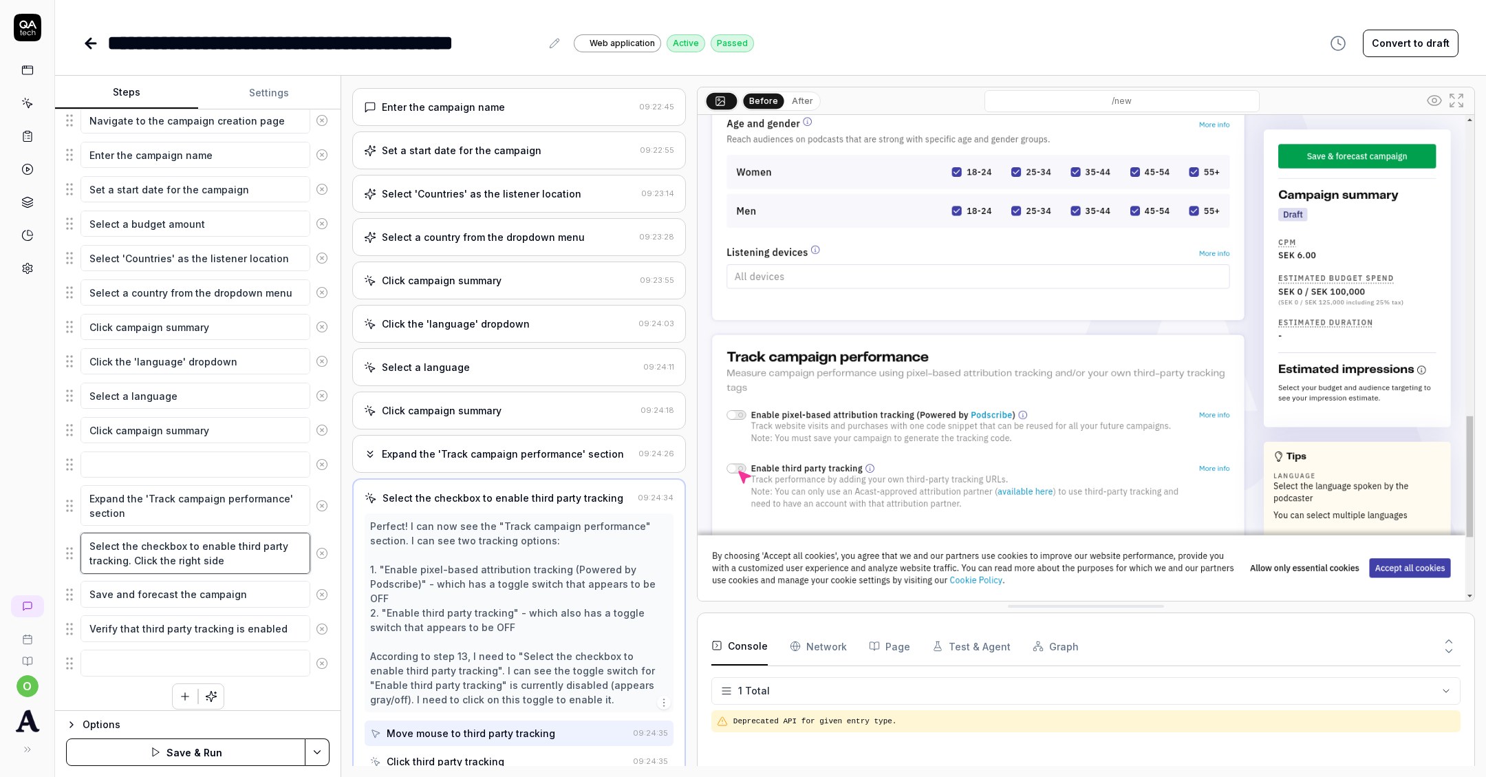
type textarea "*"
type textarea "Select the checkbox to enable third party tracking. Click the right side of"
type textarea "*"
type textarea "Select the checkbox to enable third party tracking. Click the right side of"
type textarea "*"
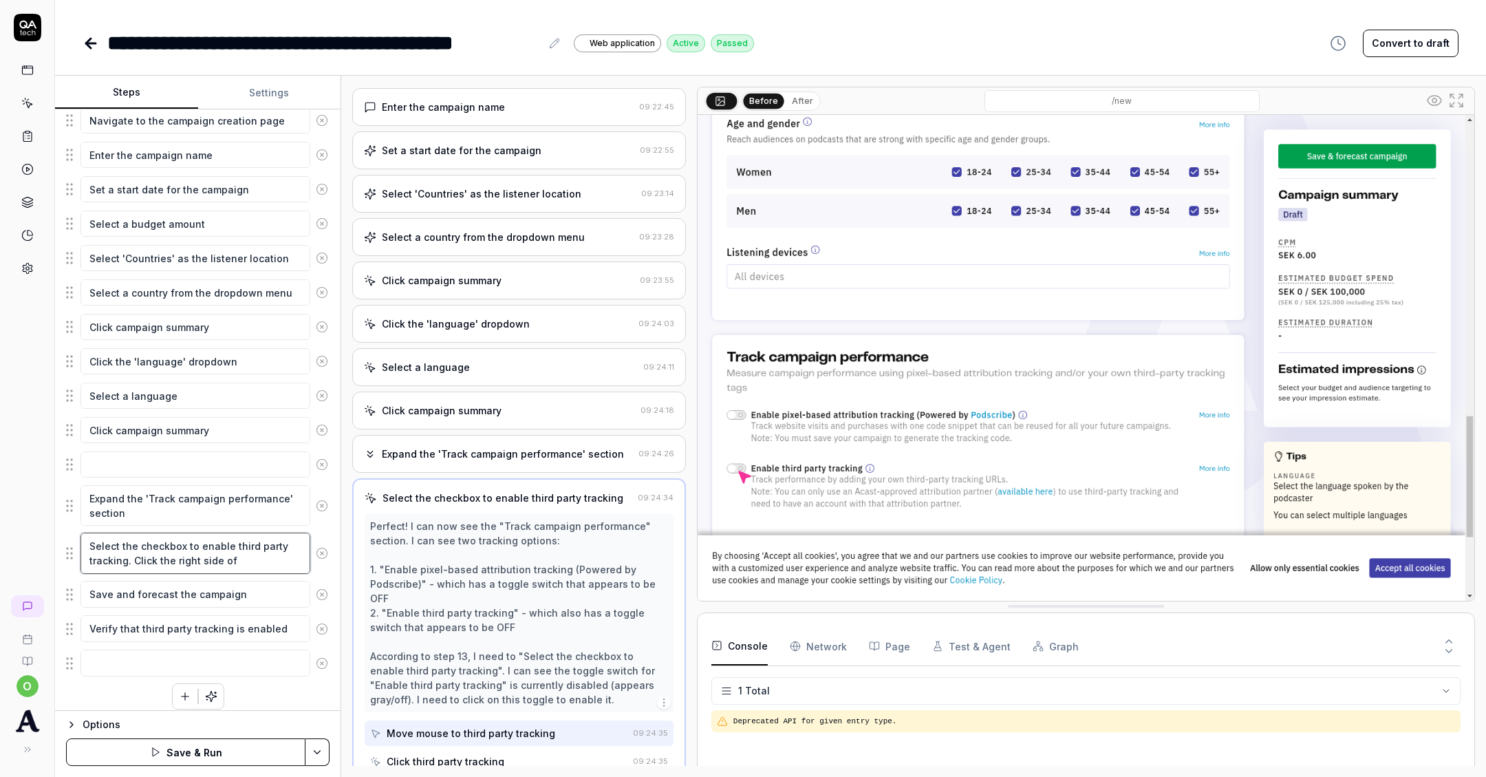
type textarea "Select the checkbox to enable third party tracking. Click the right side of t"
type textarea "*"
type textarea "Select the checkbox to enable third party tracking. Click the right side of th"
type textarea "*"
type textarea "Select the checkbox to enable third party tracking. Click the right side of the"
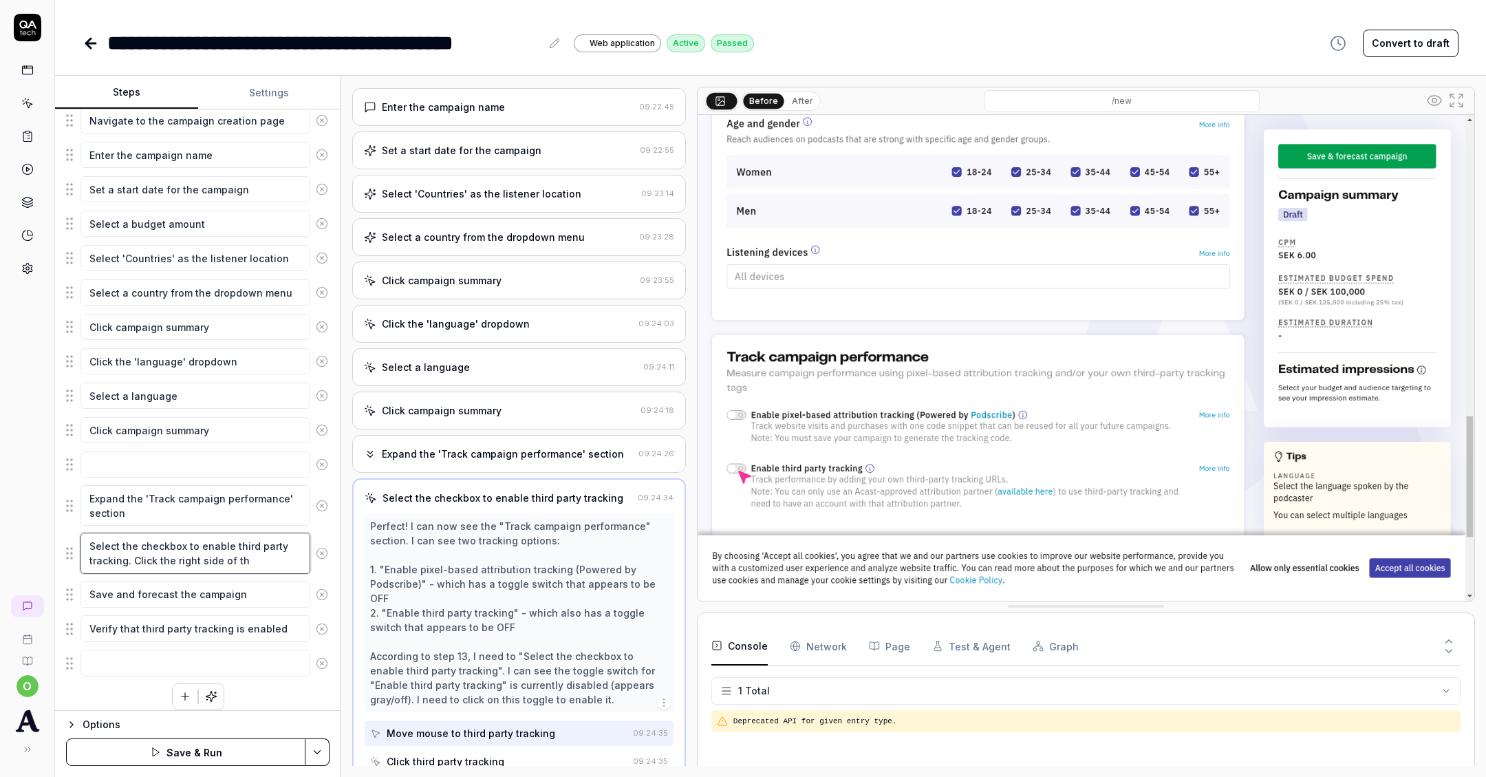
type textarea "*"
type textarea "Select the checkbox to enable third party tracking. Click the right side of the"
type textarea "*"
type textarea "Select the checkbox to enable third party tracking. Click the right side of the…"
type textarea "*"
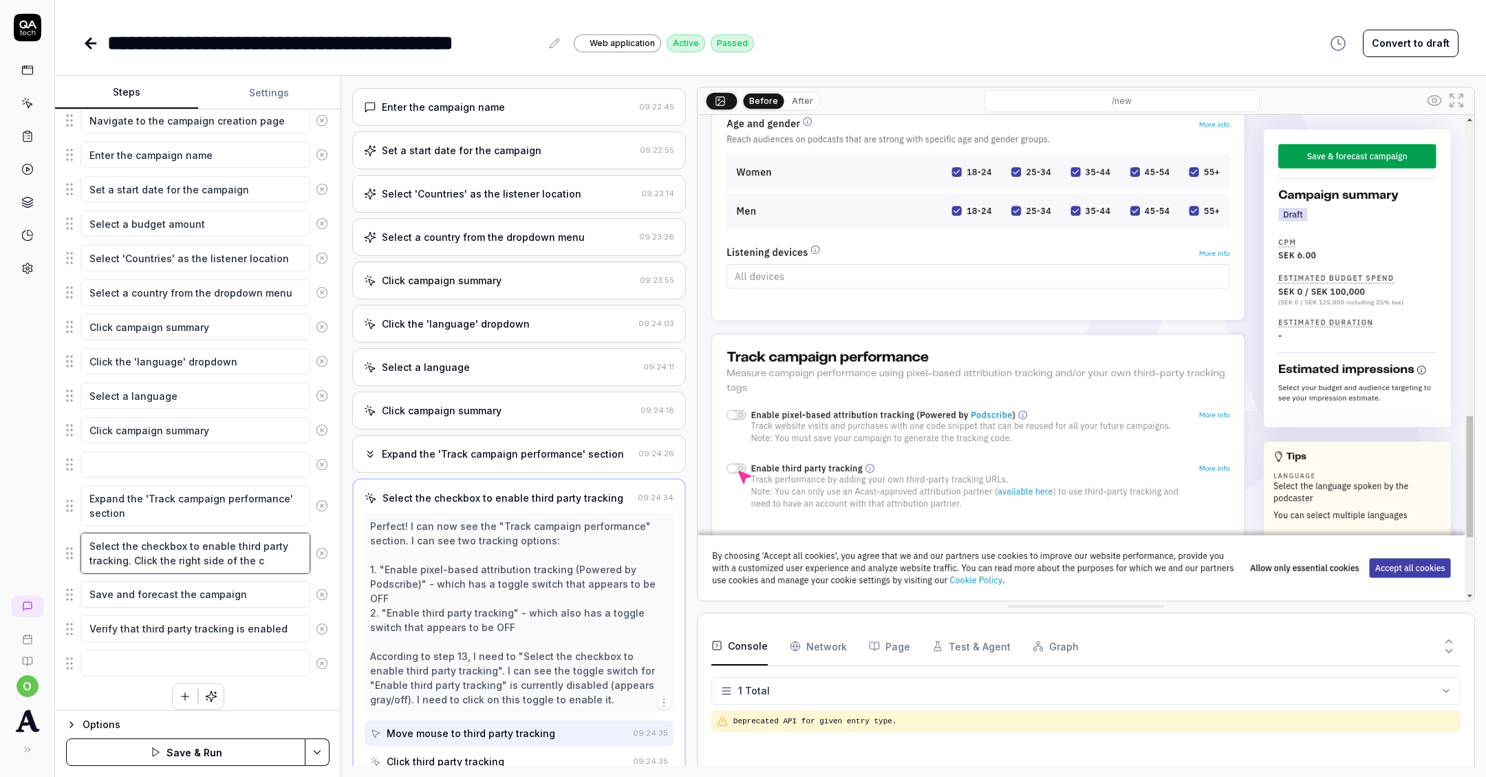
type textarea "Select the checkbox to enable third party tracking. Click the right side of the…"
type textarea "*"
type textarea "Select the checkbox to enable third party tracking. Click the right side of the…"
type textarea "*"
type textarea "Select the checkbox to enable third party tracking. Click the right side of the…"
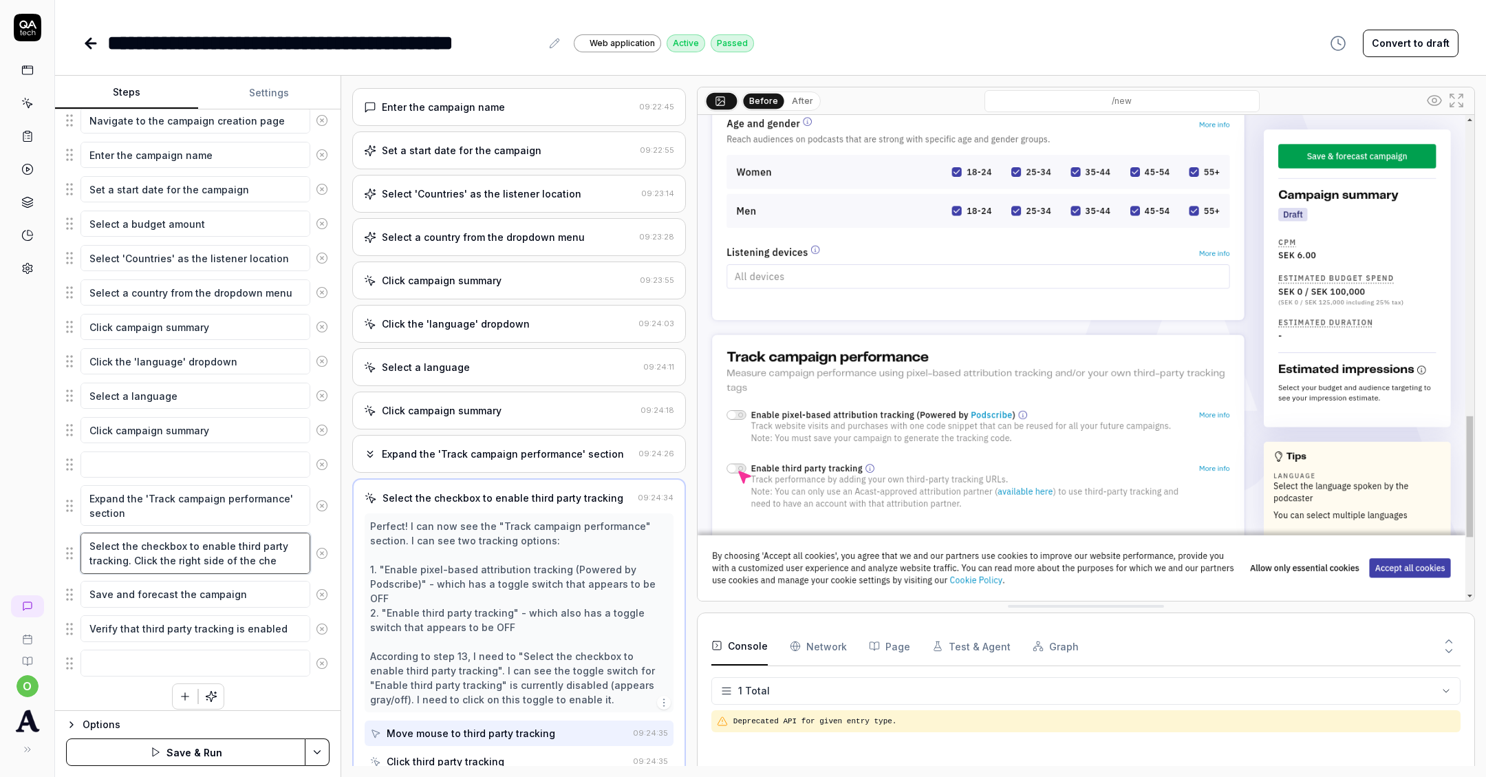
type textarea "*"
type textarea "Select the checkbox to enable third party tracking. Click the right side of the…"
type textarea "*"
type textarea "Select the checkbox to enable third party tracking. Click the right side of the…"
type textarea "*"
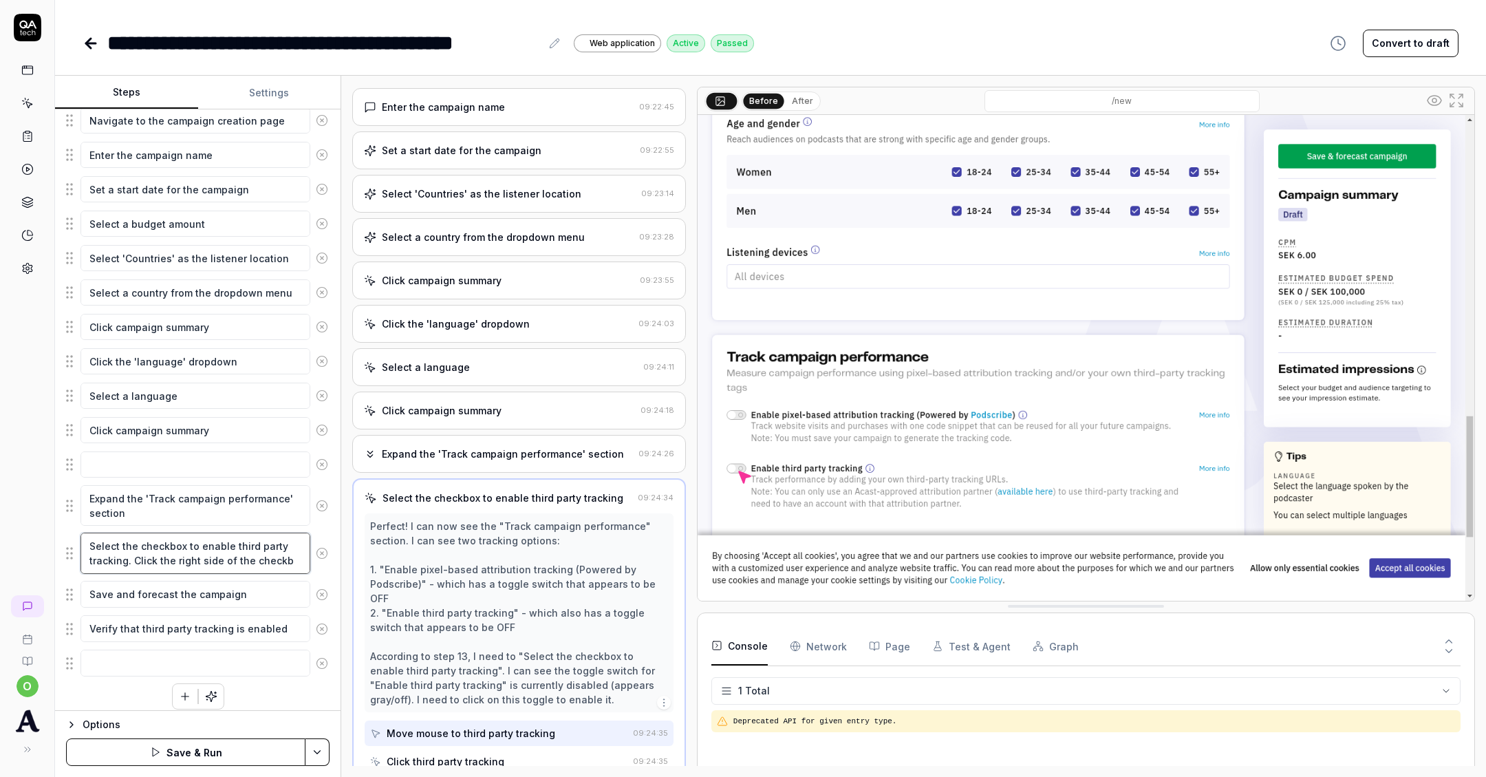
type textarea "Select the checkbox to enable third party tracking. Click the right side of the…"
type textarea "*"
type textarea "Select the checkbox to enable third party tracking. Click the right side of the…"
type textarea "*"
type textarea "Select the checkbox to enable third party tracking. Click the right side of the…"
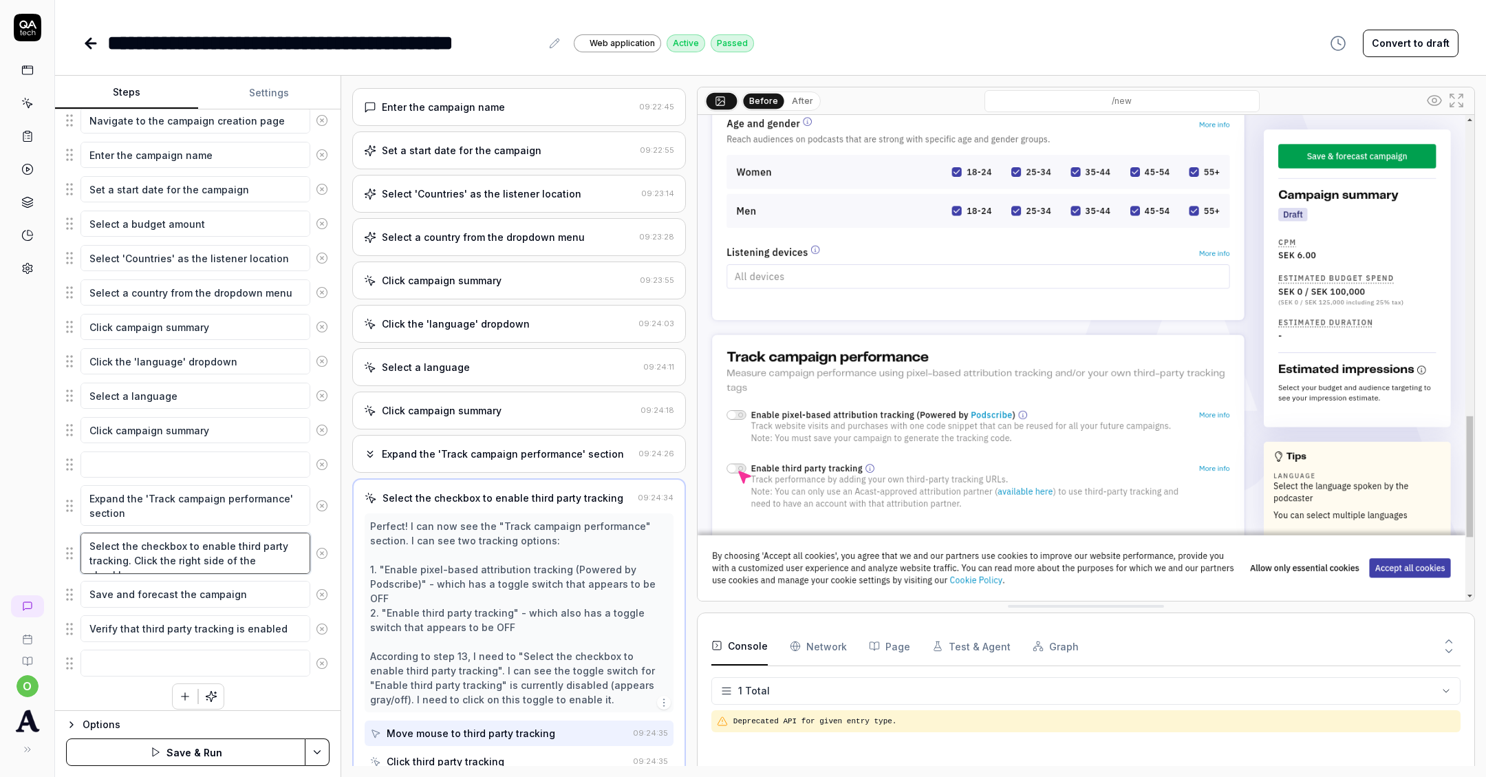
type textarea "*"
type textarea "Select the checkbox to enable third party tracking. Click the right side of the…"
type textarea "*"
type textarea "Select the checkbox to enable third party tracking. Click the right side of the…"
type textarea "*"
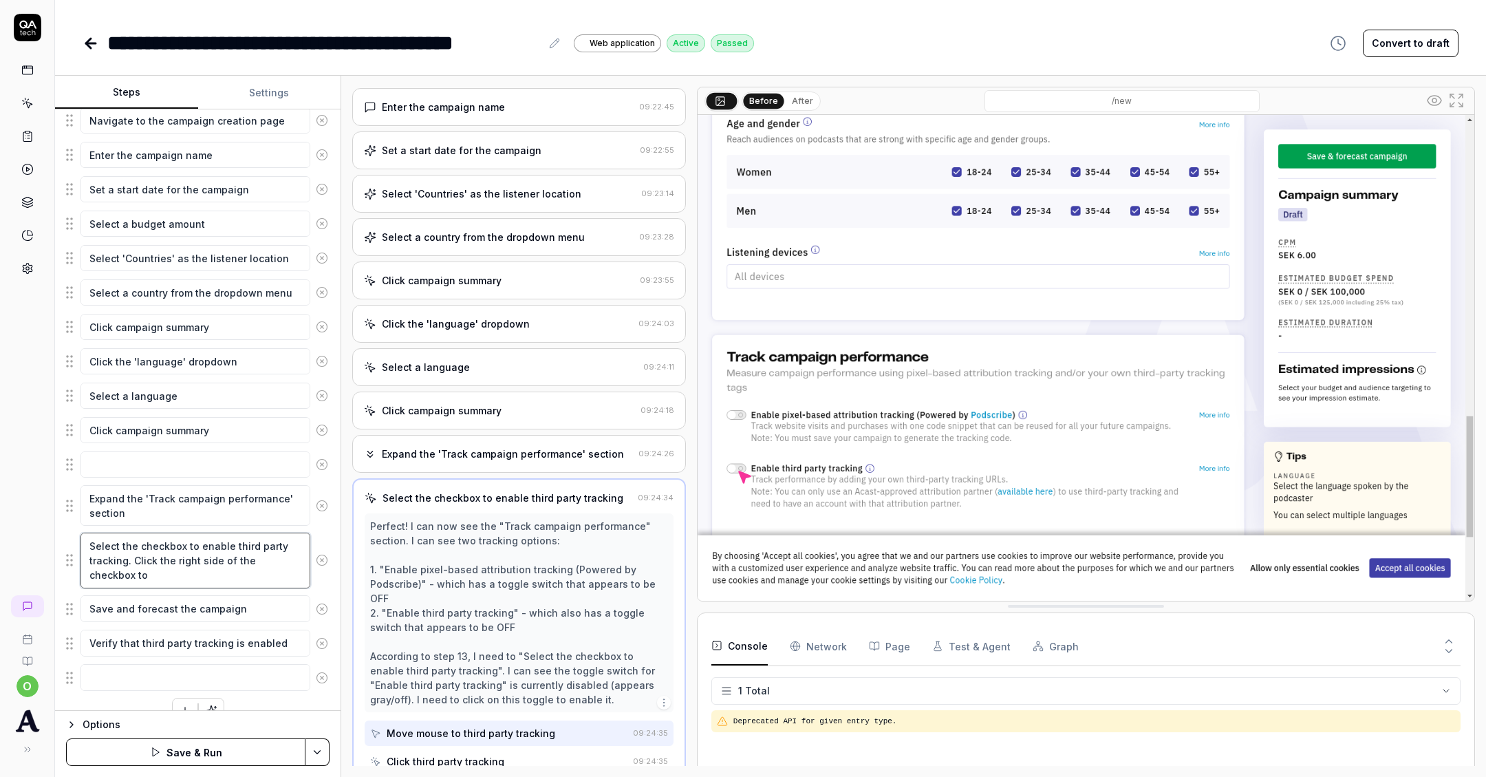
type textarea "Select the checkbox to enable third party tracking. Click the right side of the…"
type textarea "*"
type textarea "Select the checkbox to enable third party tracking. Click the right side of the…"
type textarea "*"
type textarea "Select the checkbox to enable third party tracking. Click the right side of the…"
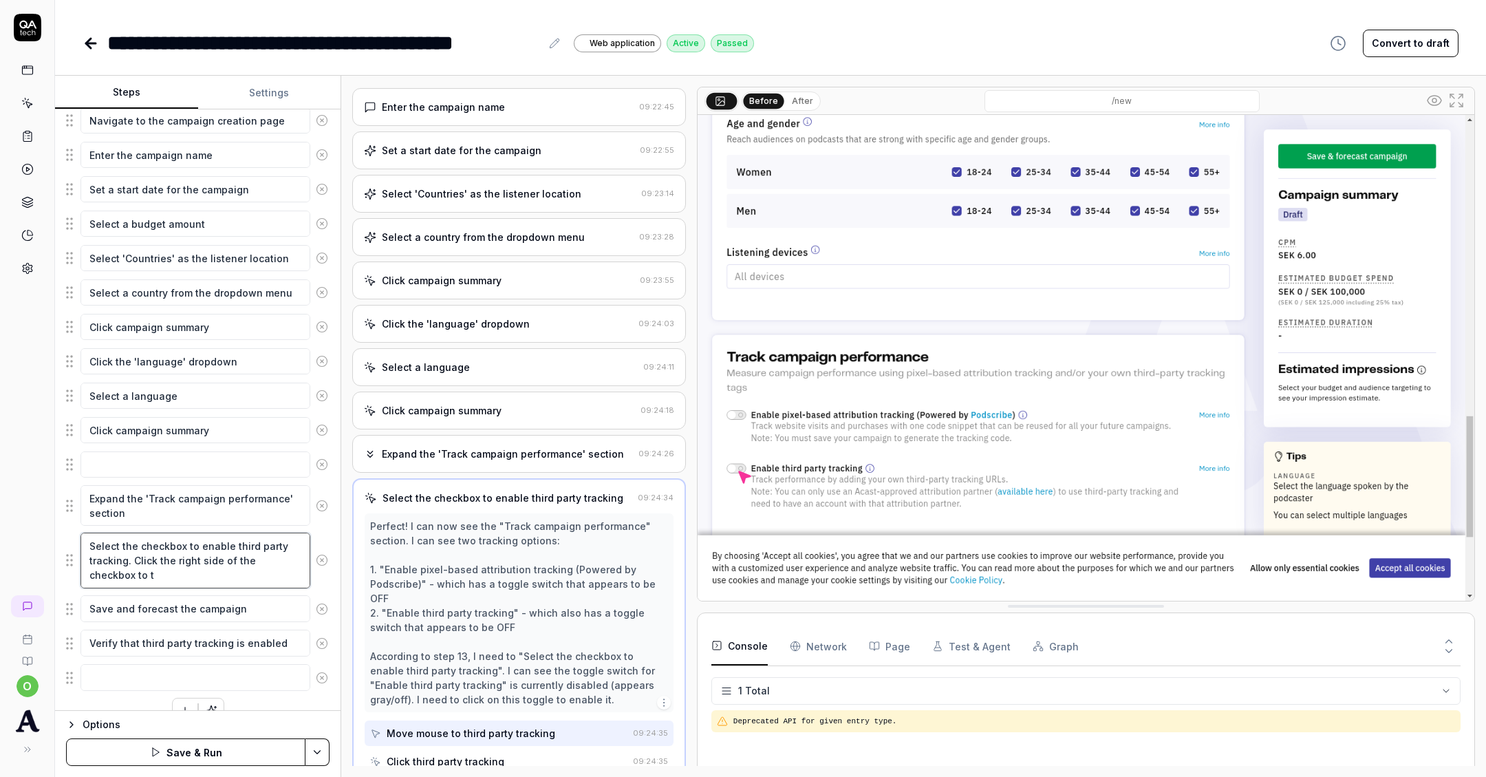
type textarea "*"
type textarea "Select the checkbox to enable third party tracking. Click the right side of the…"
type textarea "*"
type textarea "Select the checkbox to enable third party tracking. Click the right side of the…"
type textarea "*"
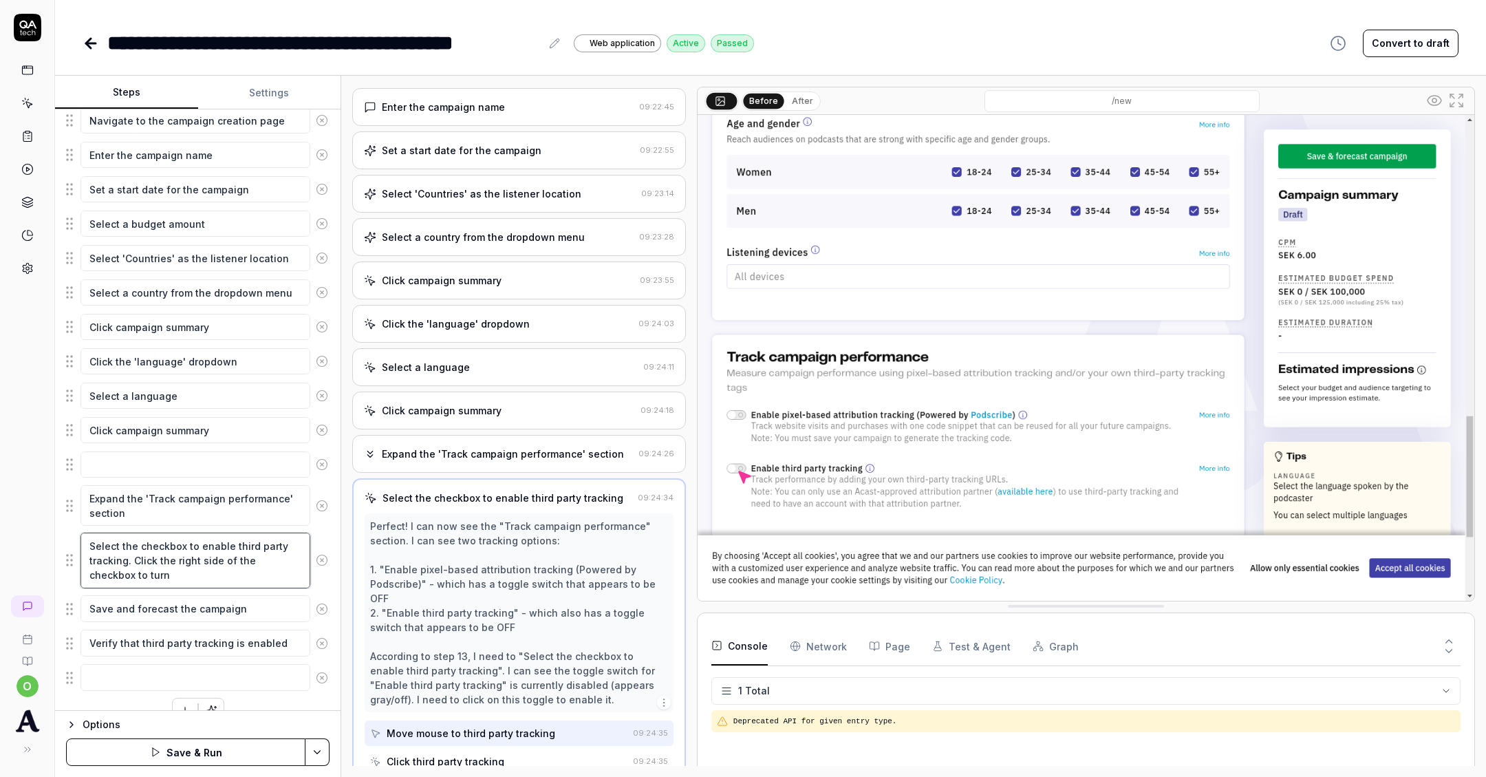
type textarea "Select the checkbox to enable third party tracking. Click the right side of the…"
type textarea "*"
type textarea "Select the checkbox to enable third party tracking. Click the right side of the…"
type textarea "*"
type textarea "Select the checkbox to enable third party tracking. Click the right side of the…"
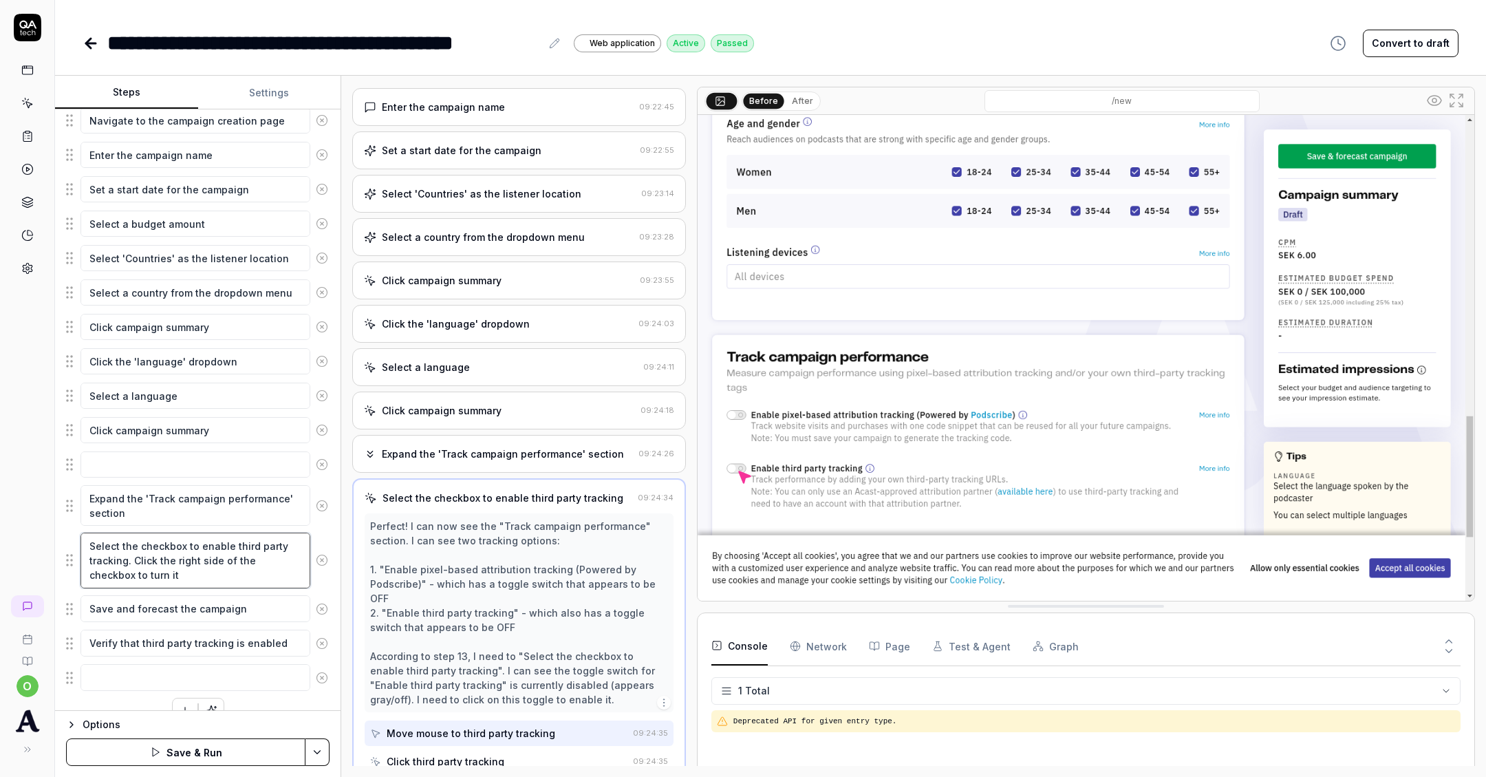
type textarea "*"
type textarea "Select the checkbox to enable third party tracking. Click the right side of the…"
type textarea "*"
type textarea "Select the checkbox to enable third party tracking. Click the right side of the…"
type textarea "*"
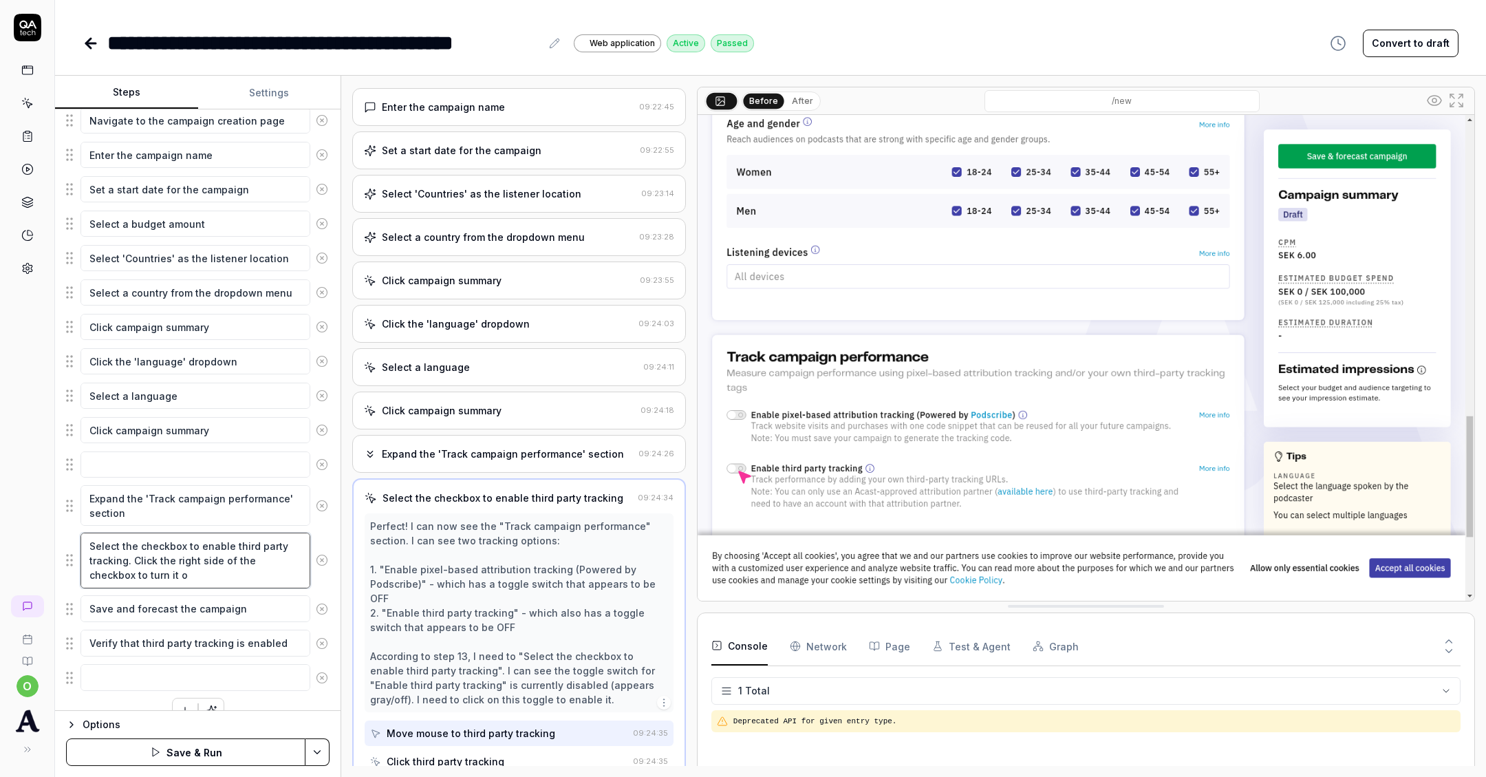
type textarea "Select the checkbox to enable third party tracking. Click the right side of the…"
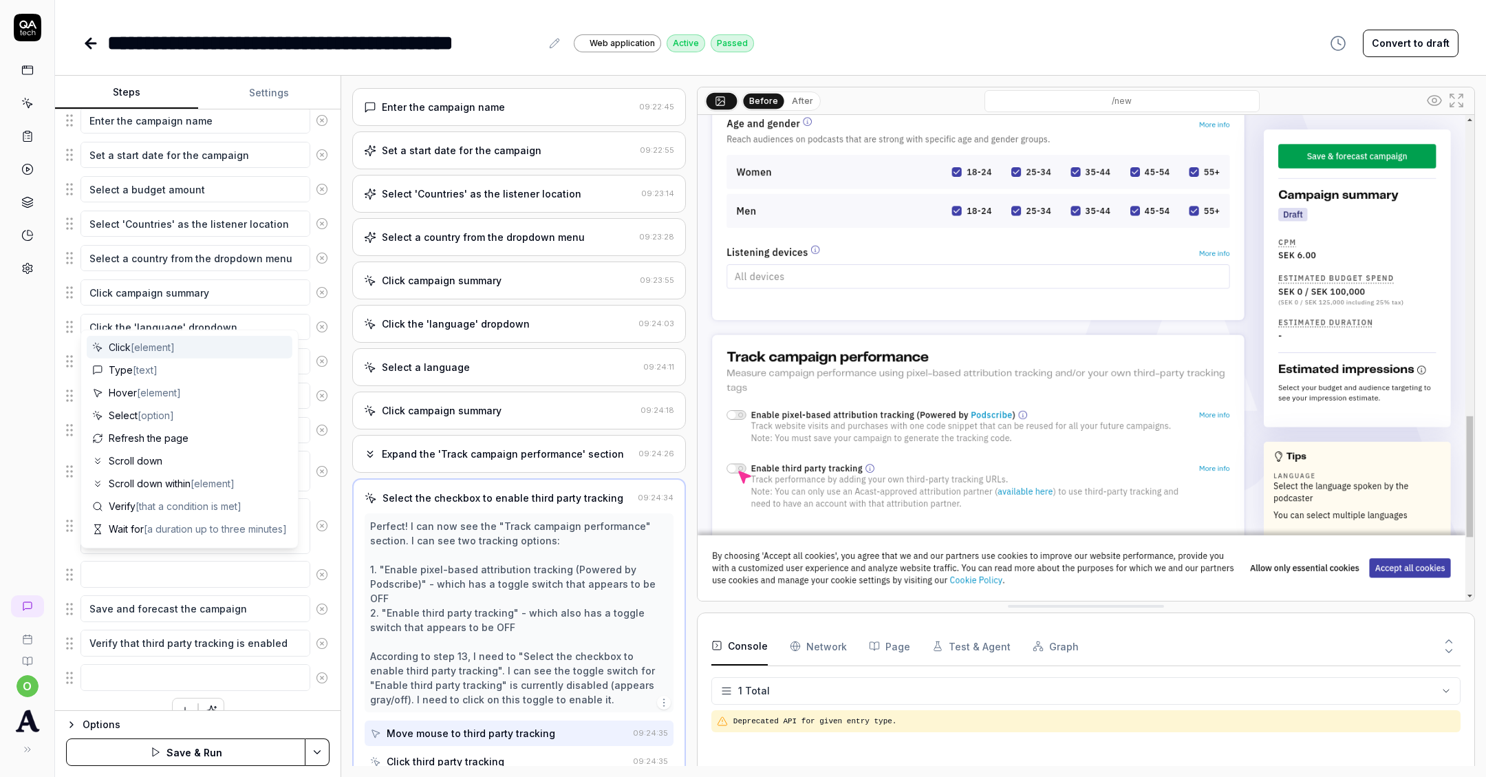
click at [124, 741] on button "Save & Run" at bounding box center [185, 752] width 239 height 28
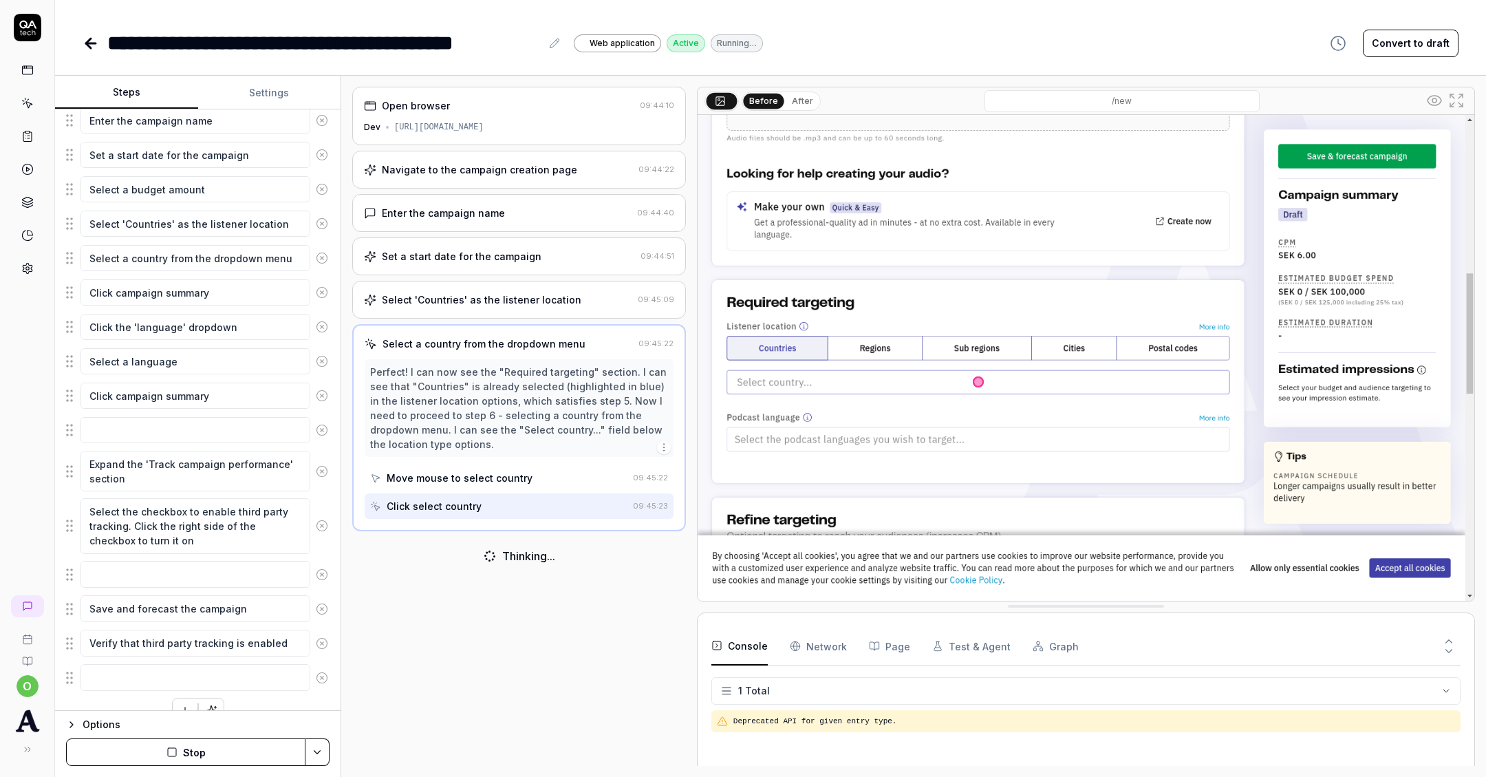
scroll to position [231, 0]
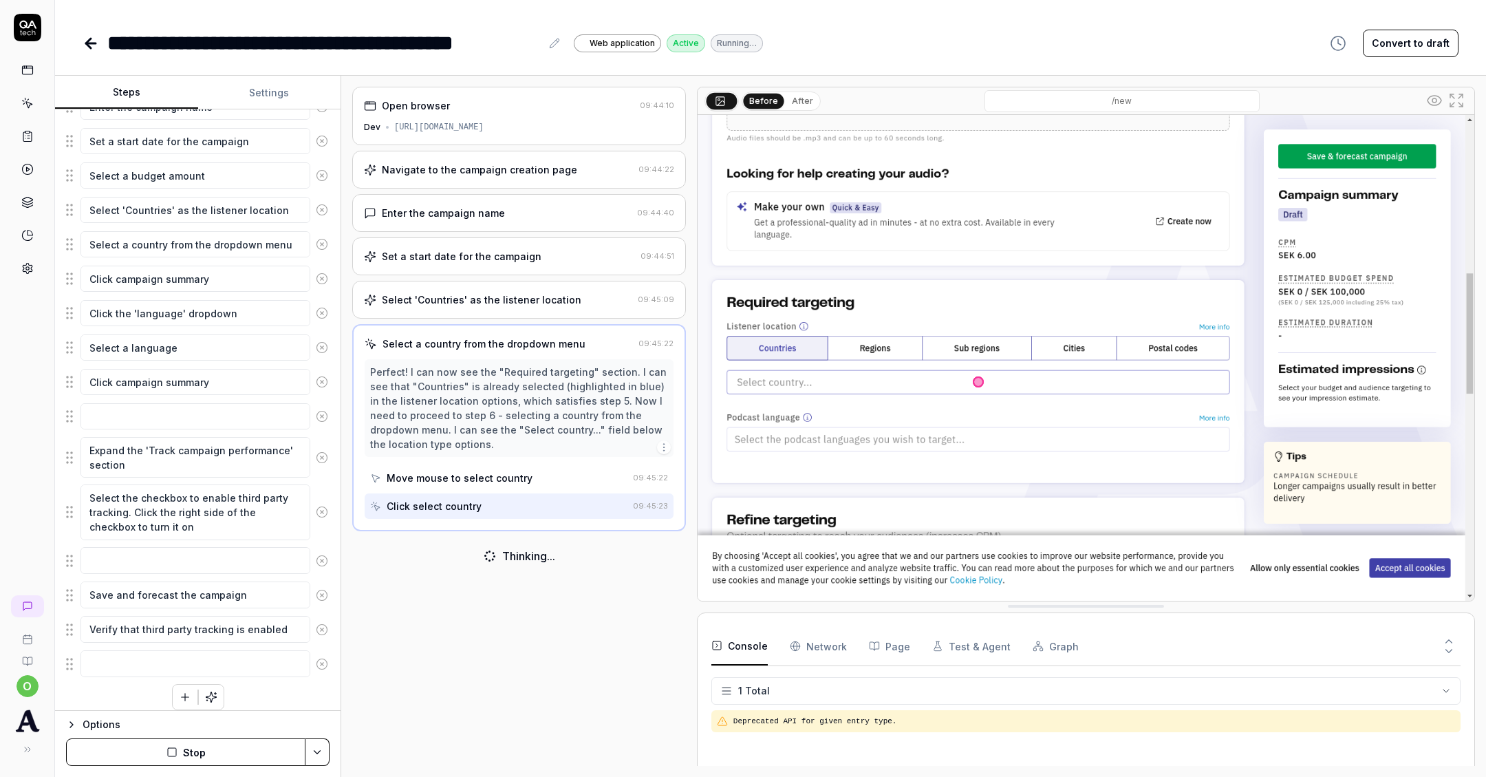
click at [319, 555] on icon at bounding box center [322, 561] width 12 height 12
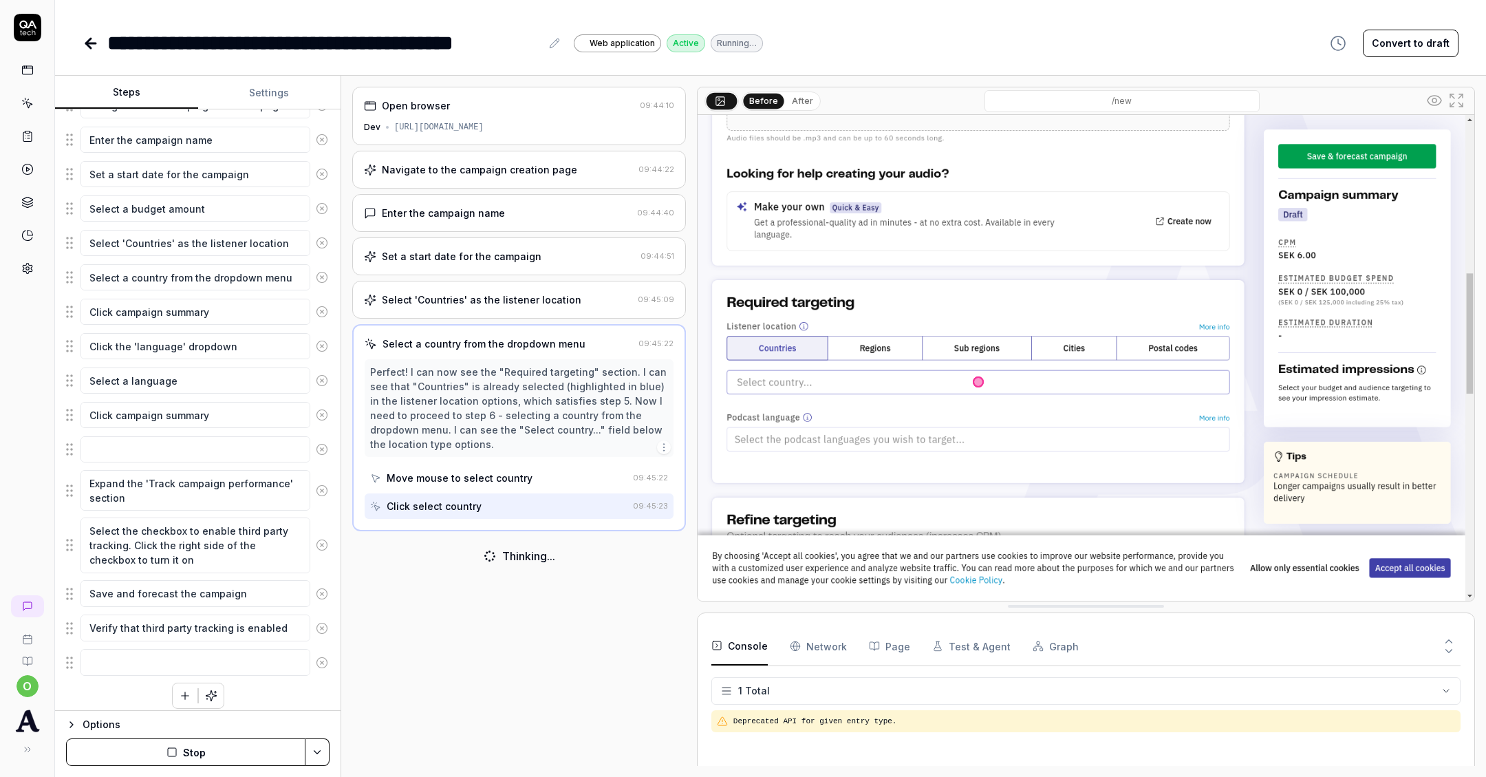
click at [324, 449] on button at bounding box center [322, 450] width 24 height 28
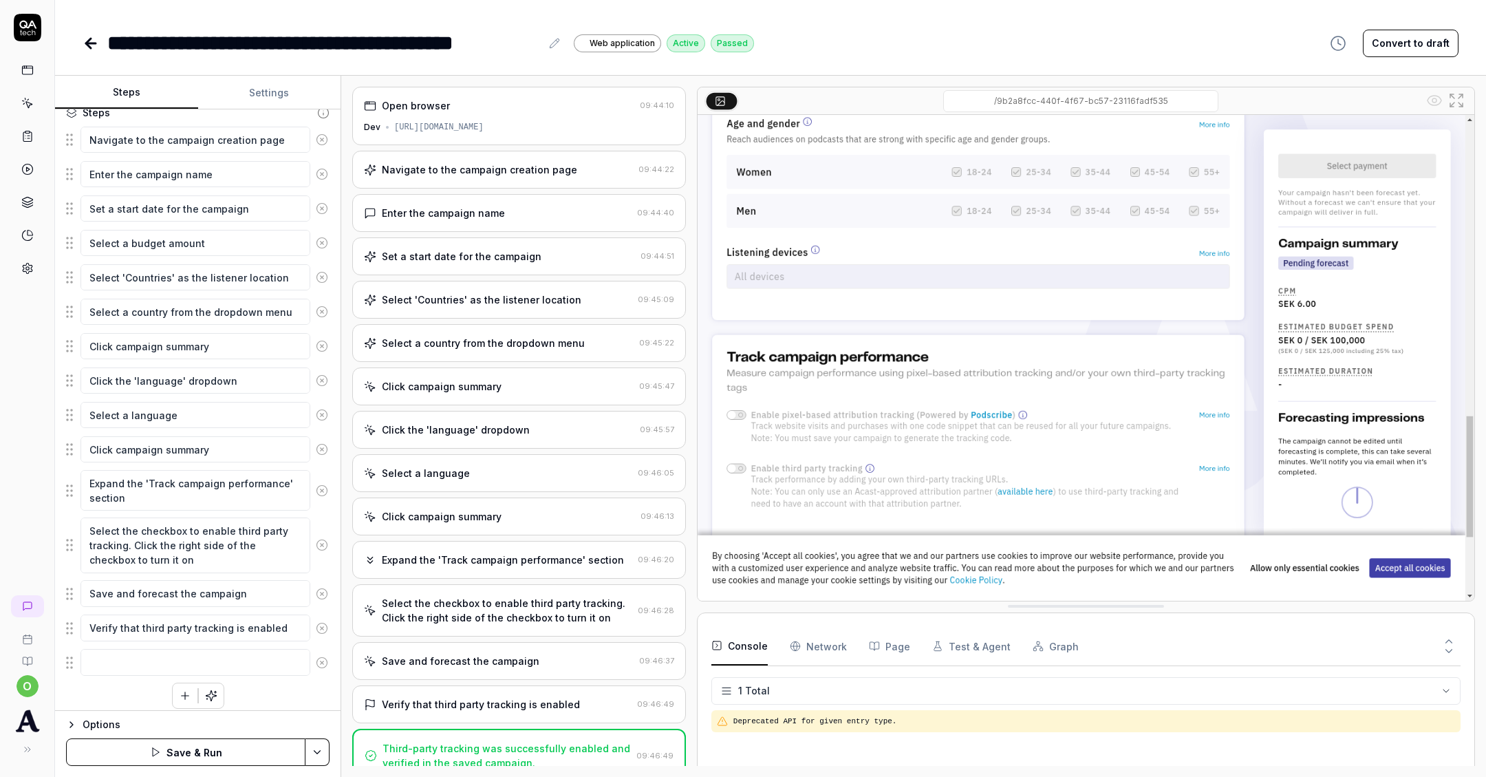
scroll to position [8, 0]
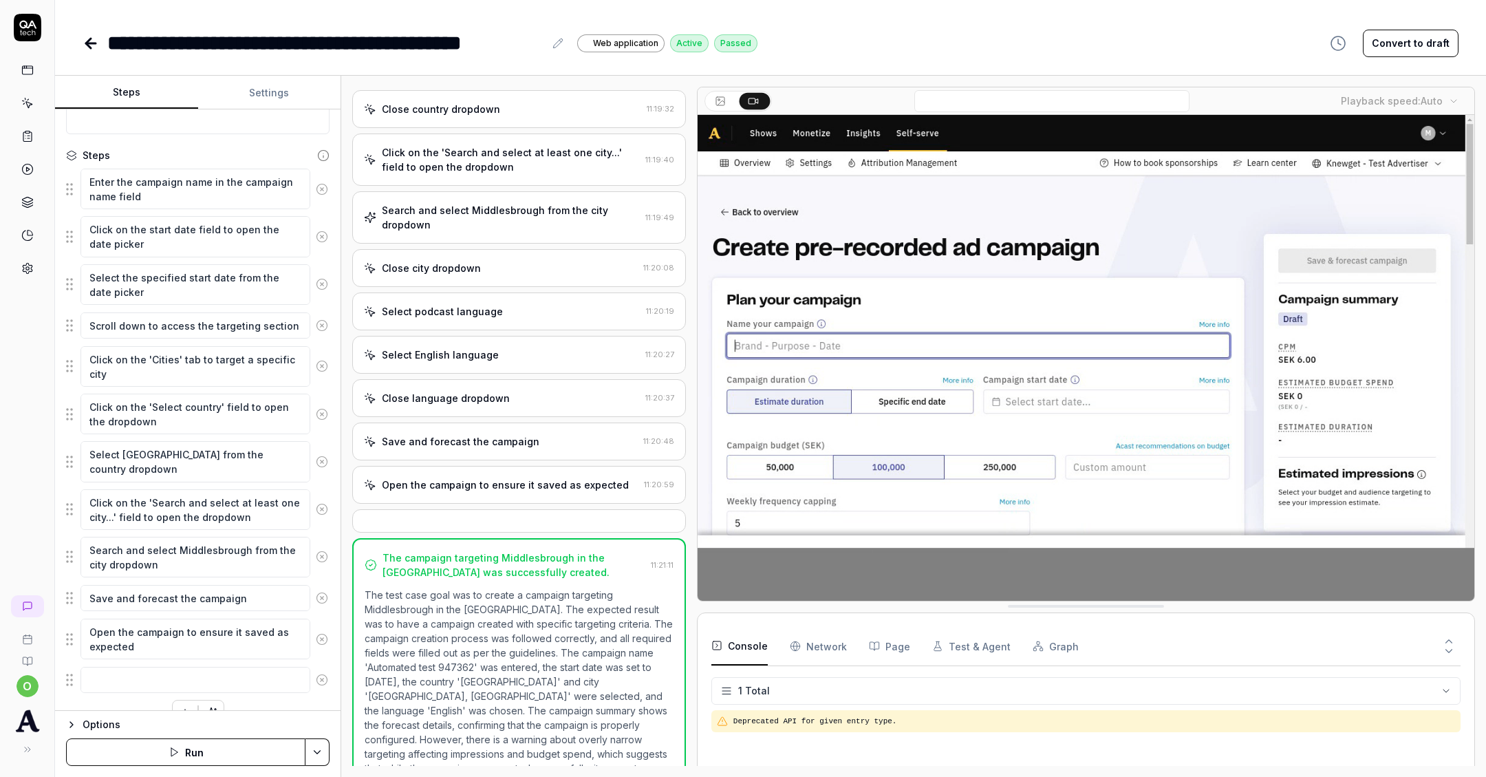
scroll to position [140, 0]
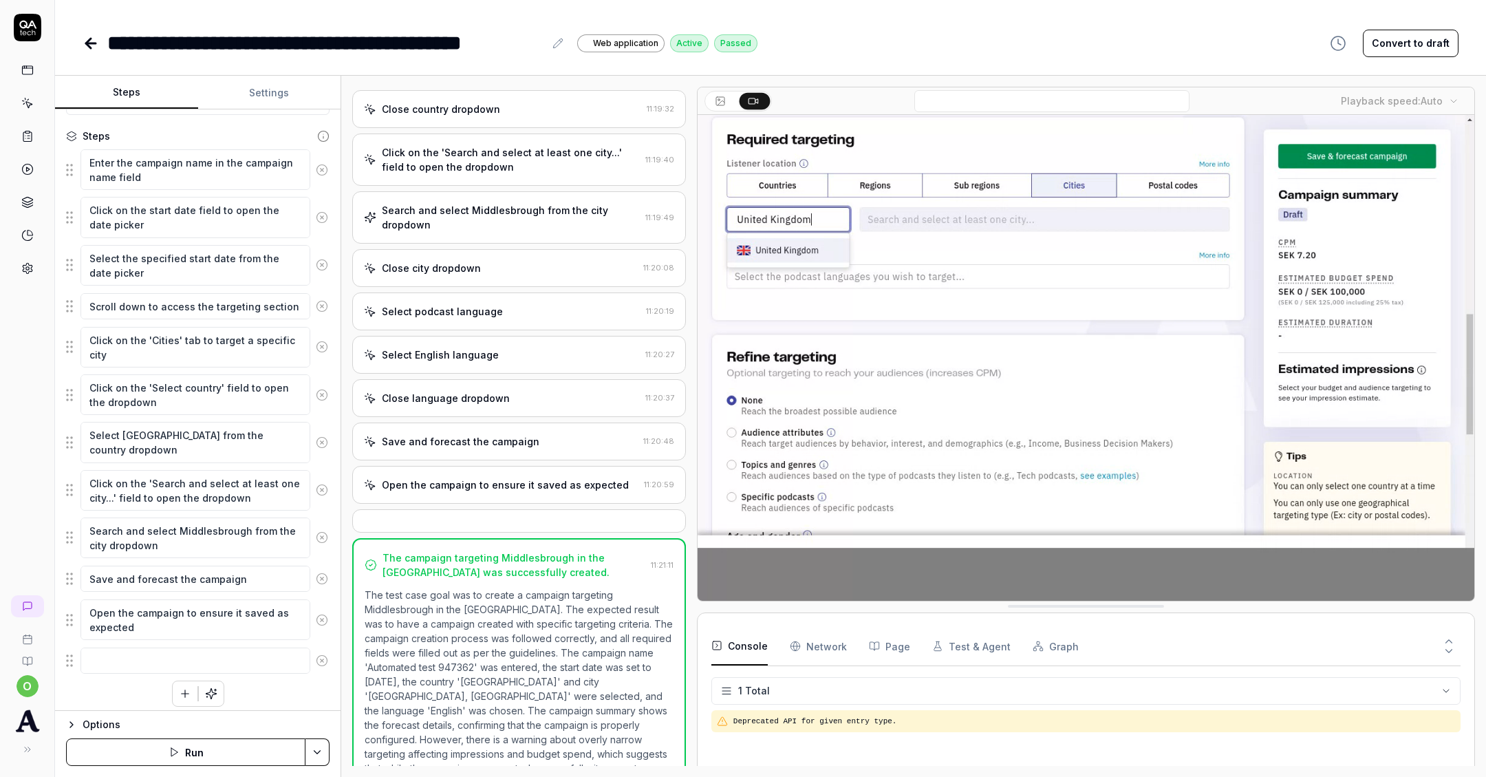
click at [185, 691] on icon "button" at bounding box center [185, 693] width 12 height 12
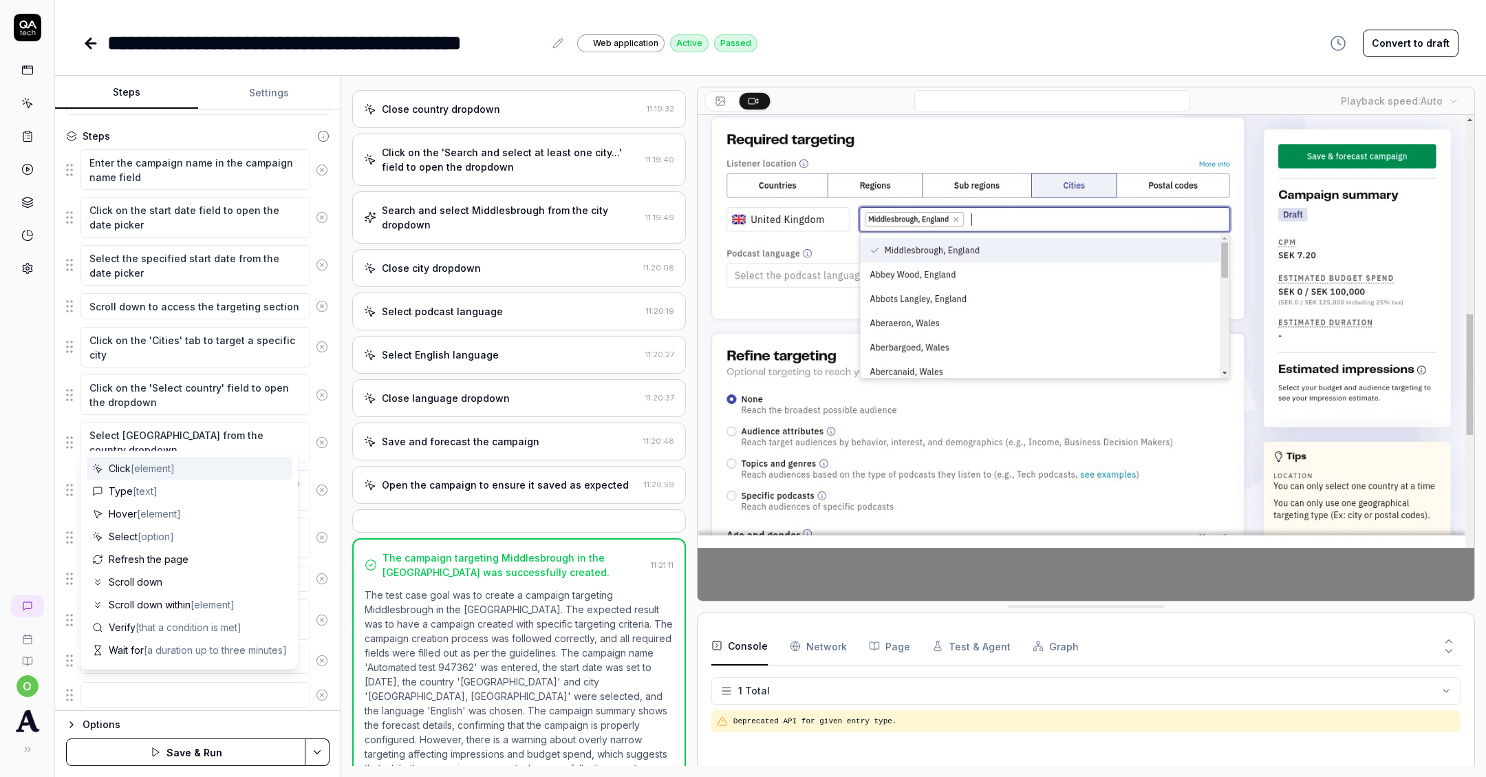
type textarea "*"
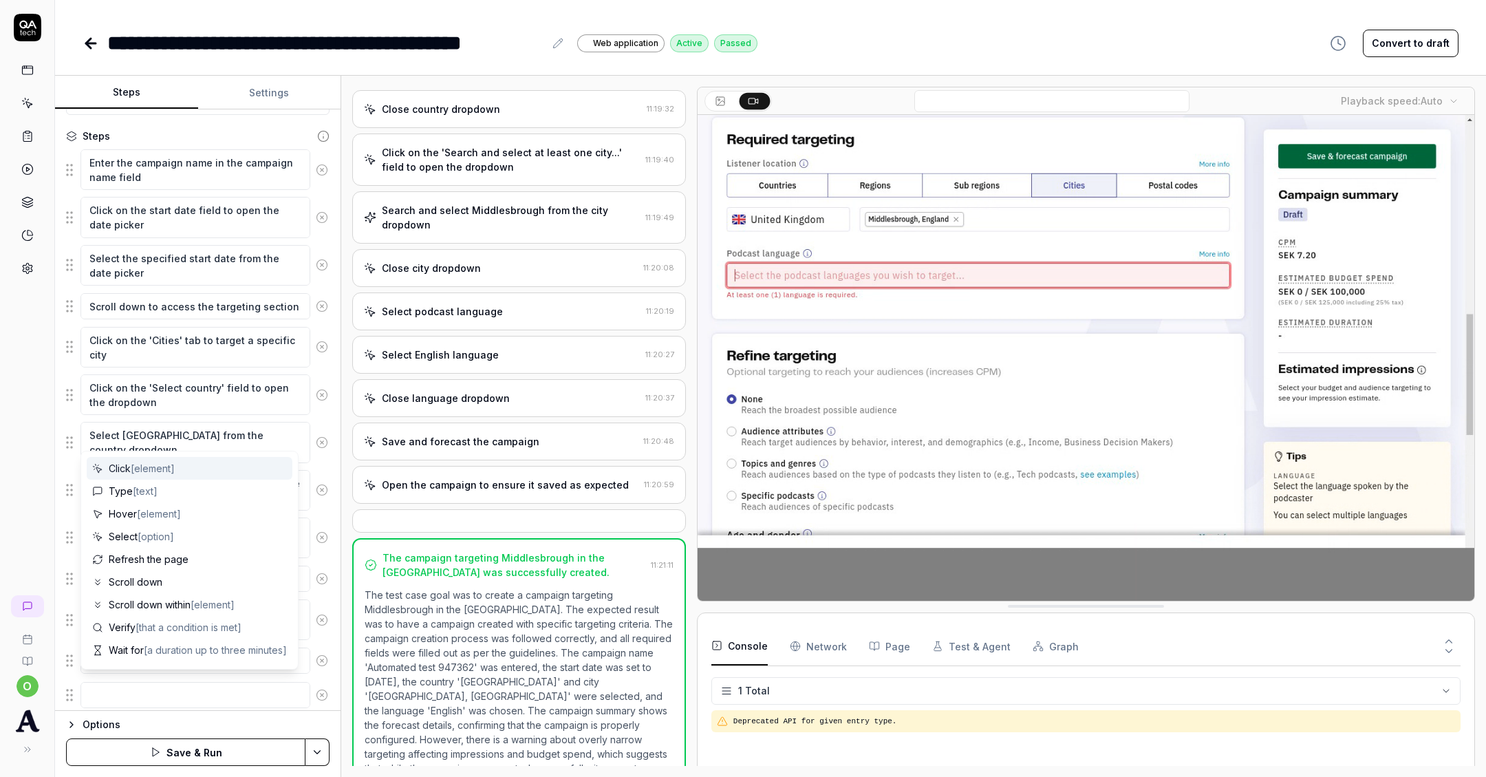
type textarea "C"
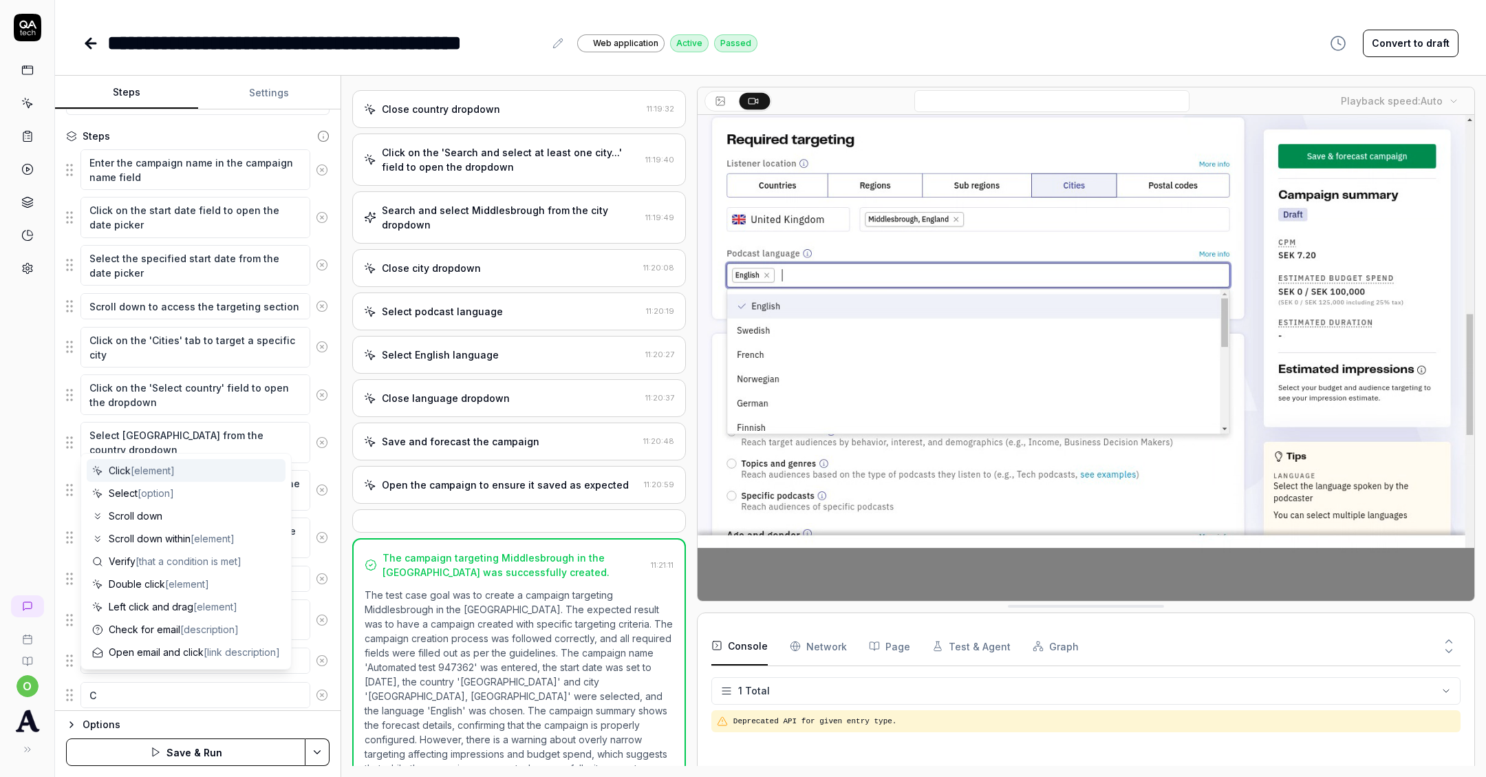
type textarea "*"
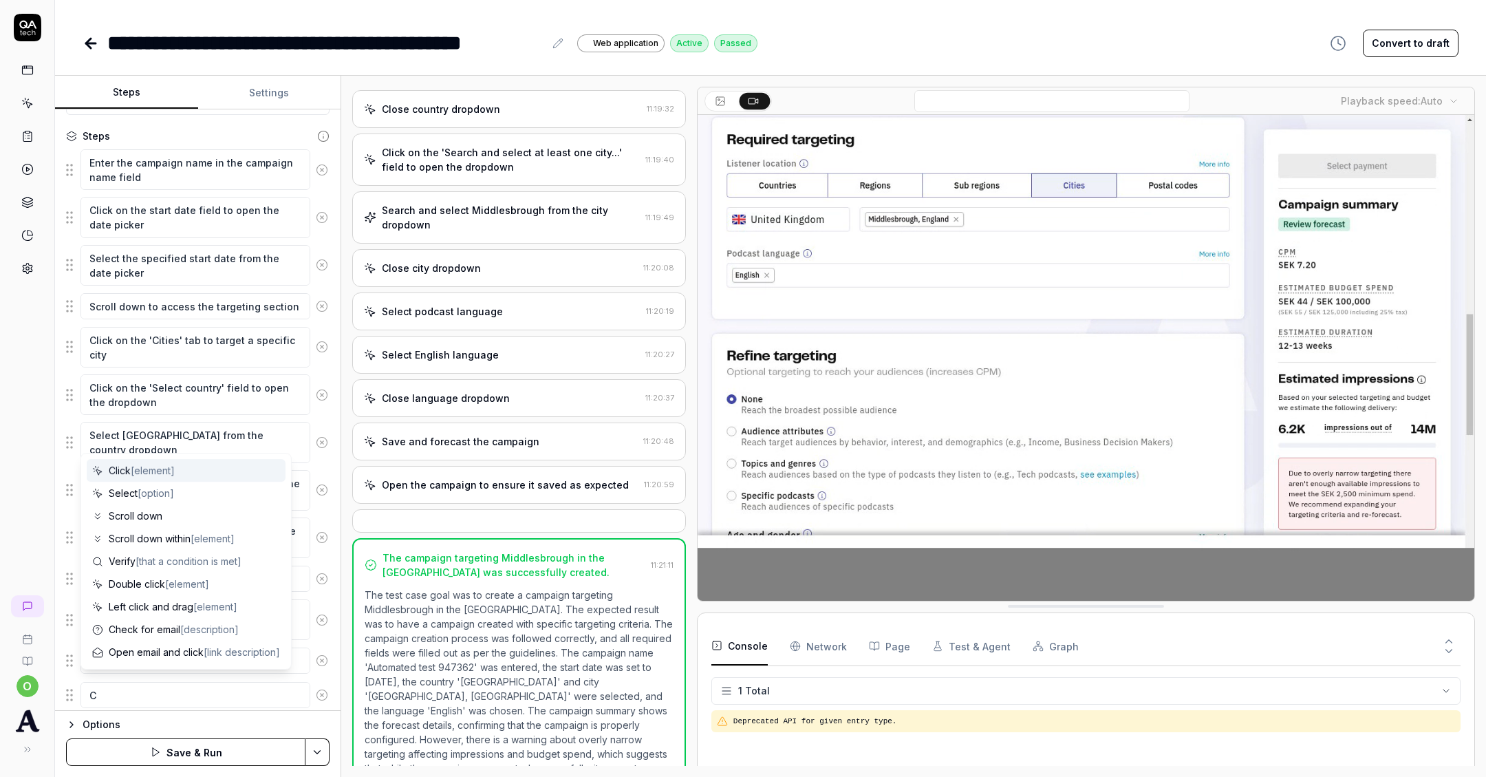
type textarea "Cl"
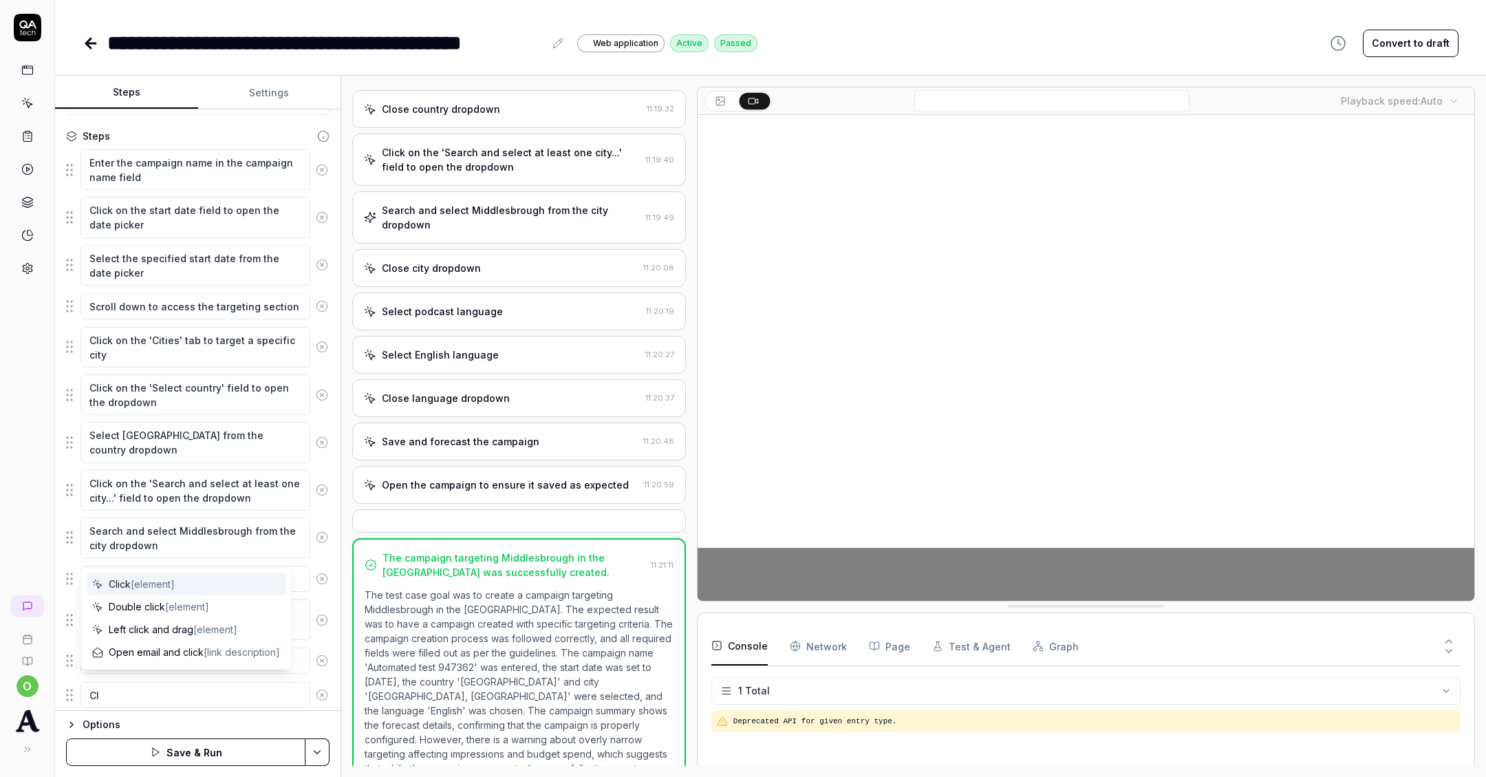
type textarea "*"
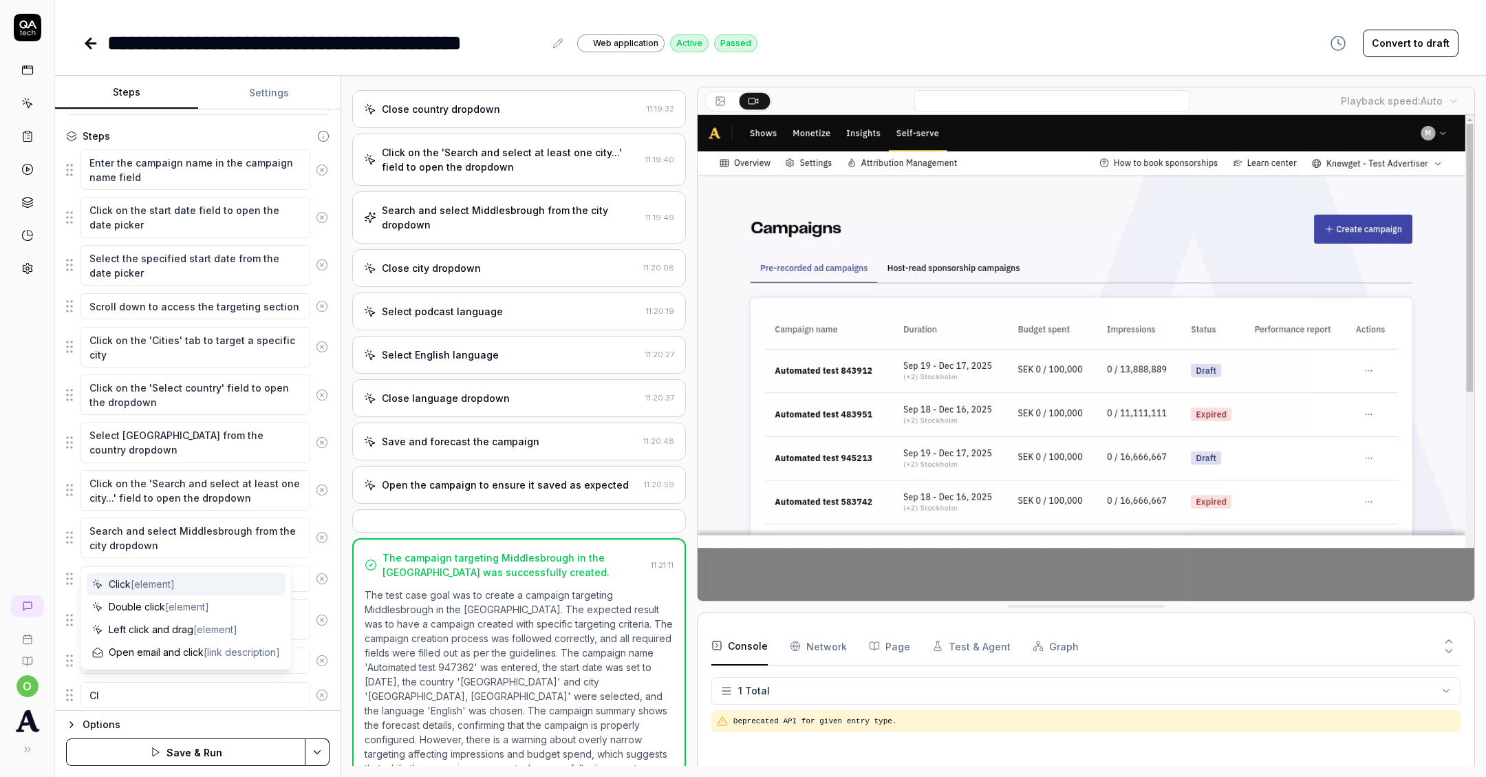
type textarea "Cli"
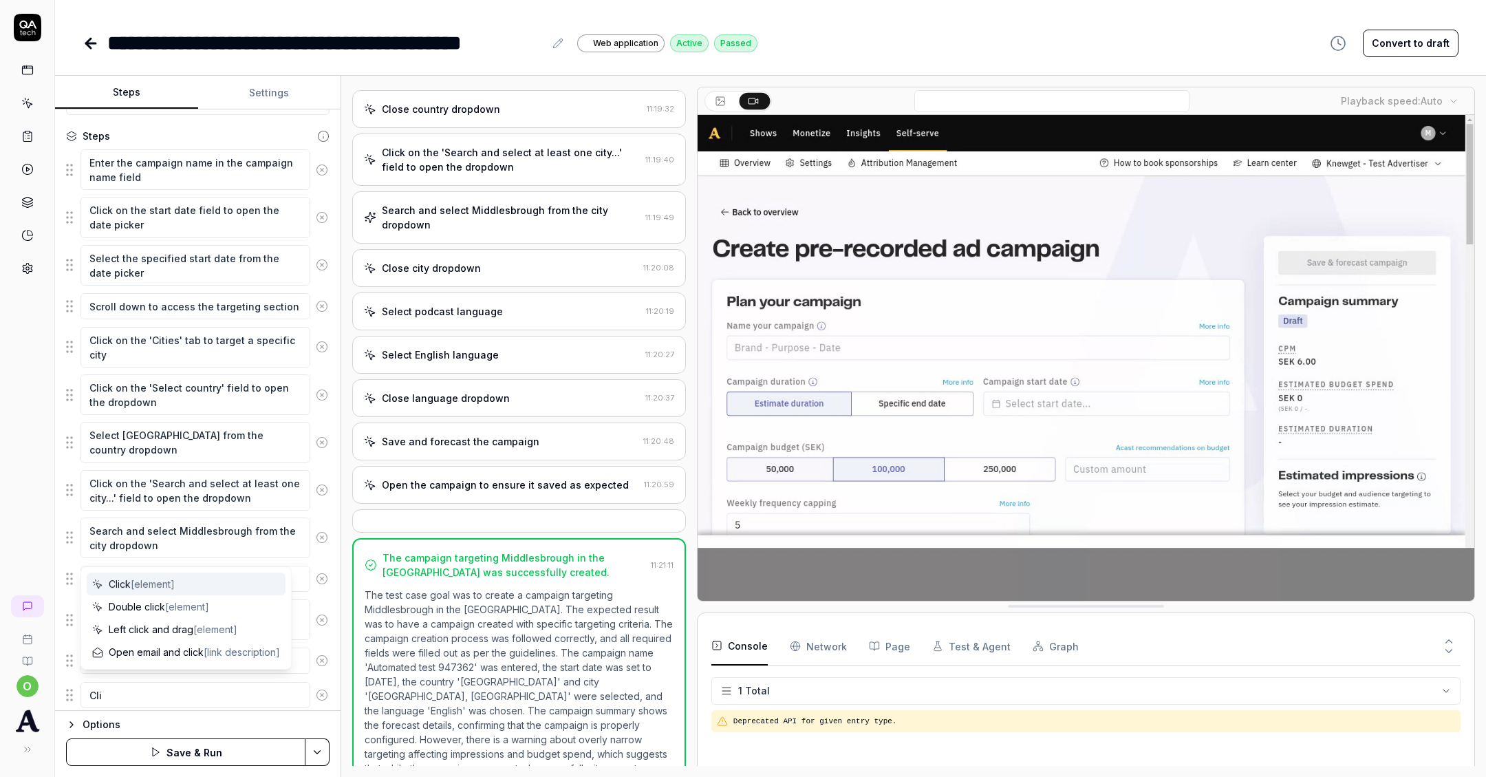
type textarea "*"
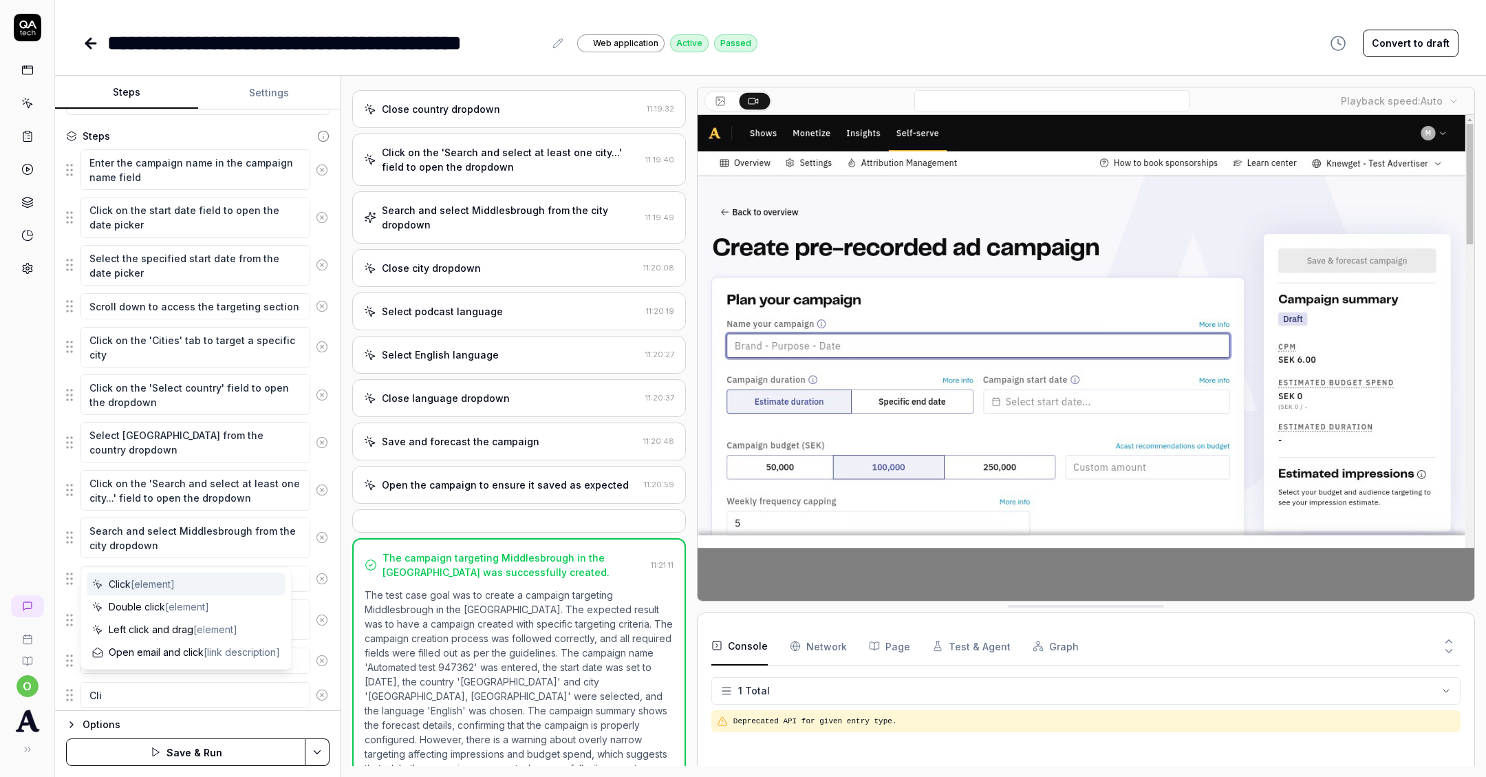
type textarea "Clic"
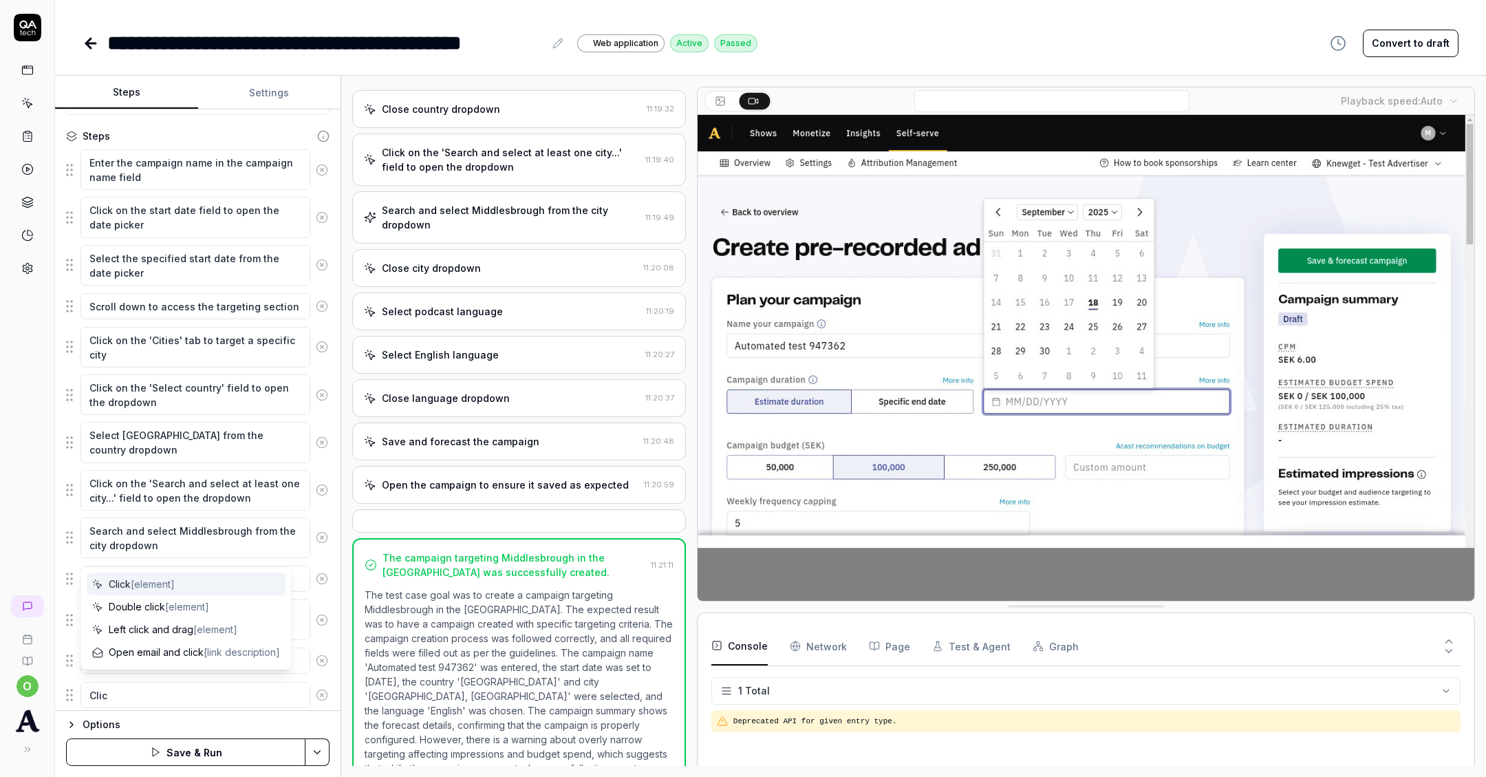
type textarea "*"
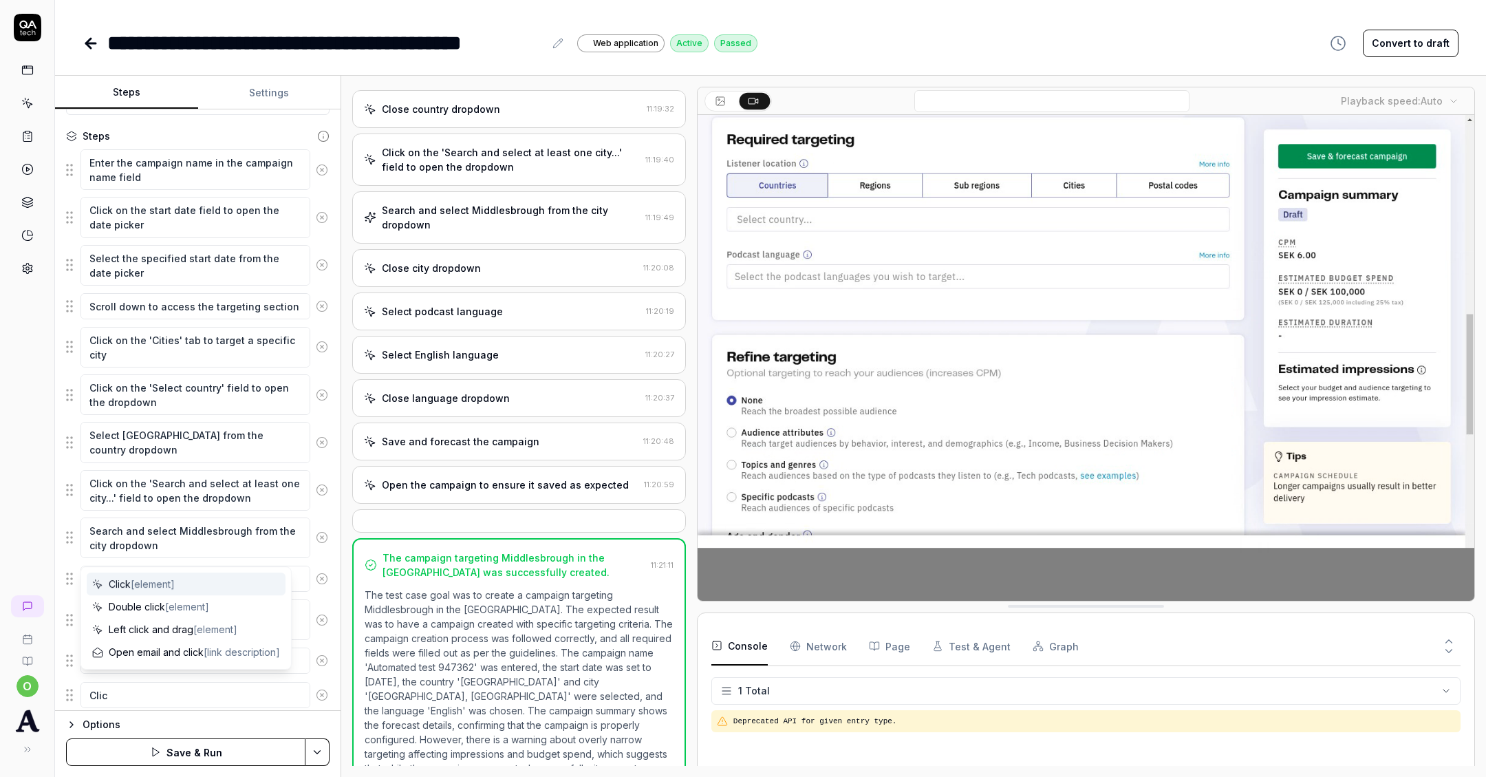
type textarea "Click"
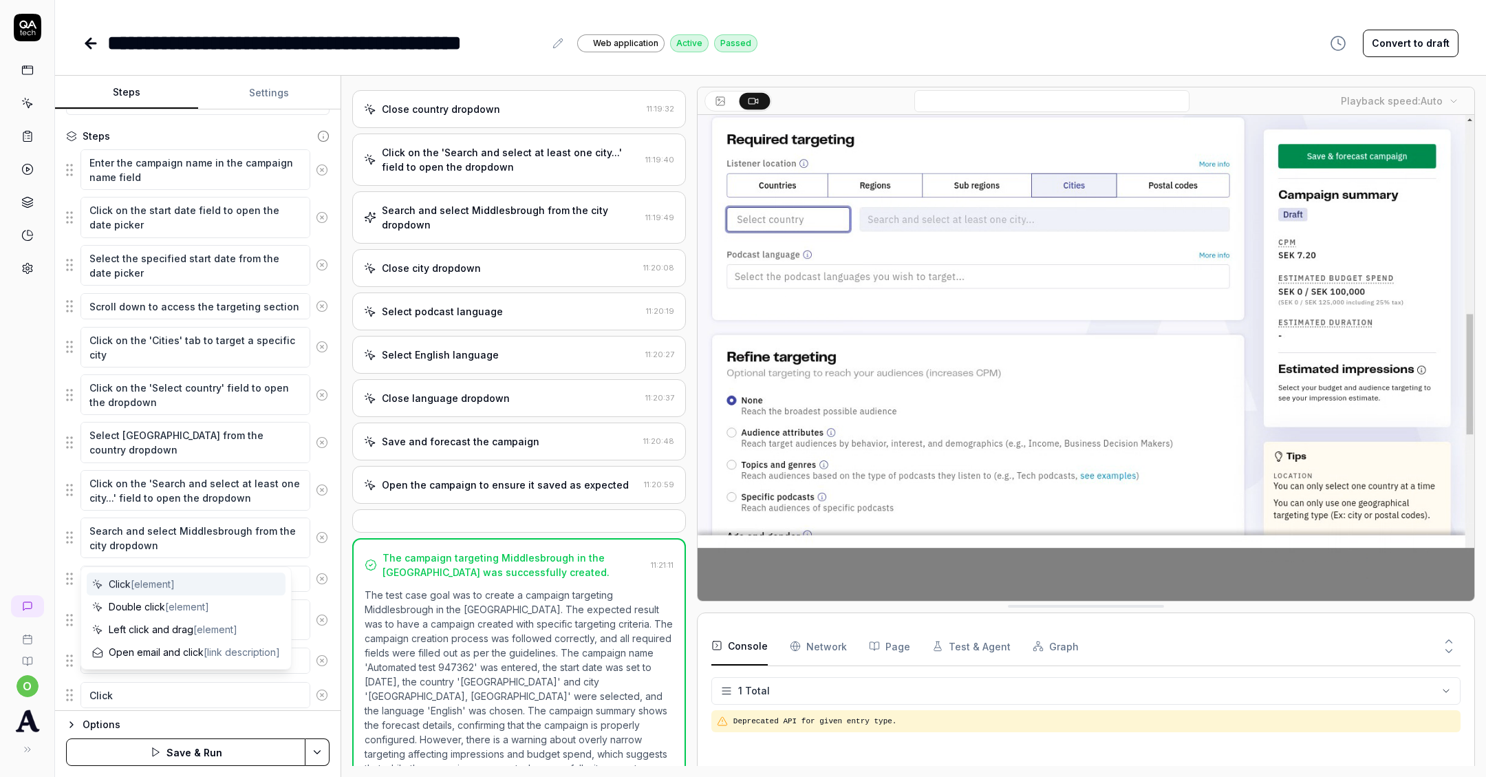
type textarea "*"
type textarea "Click"
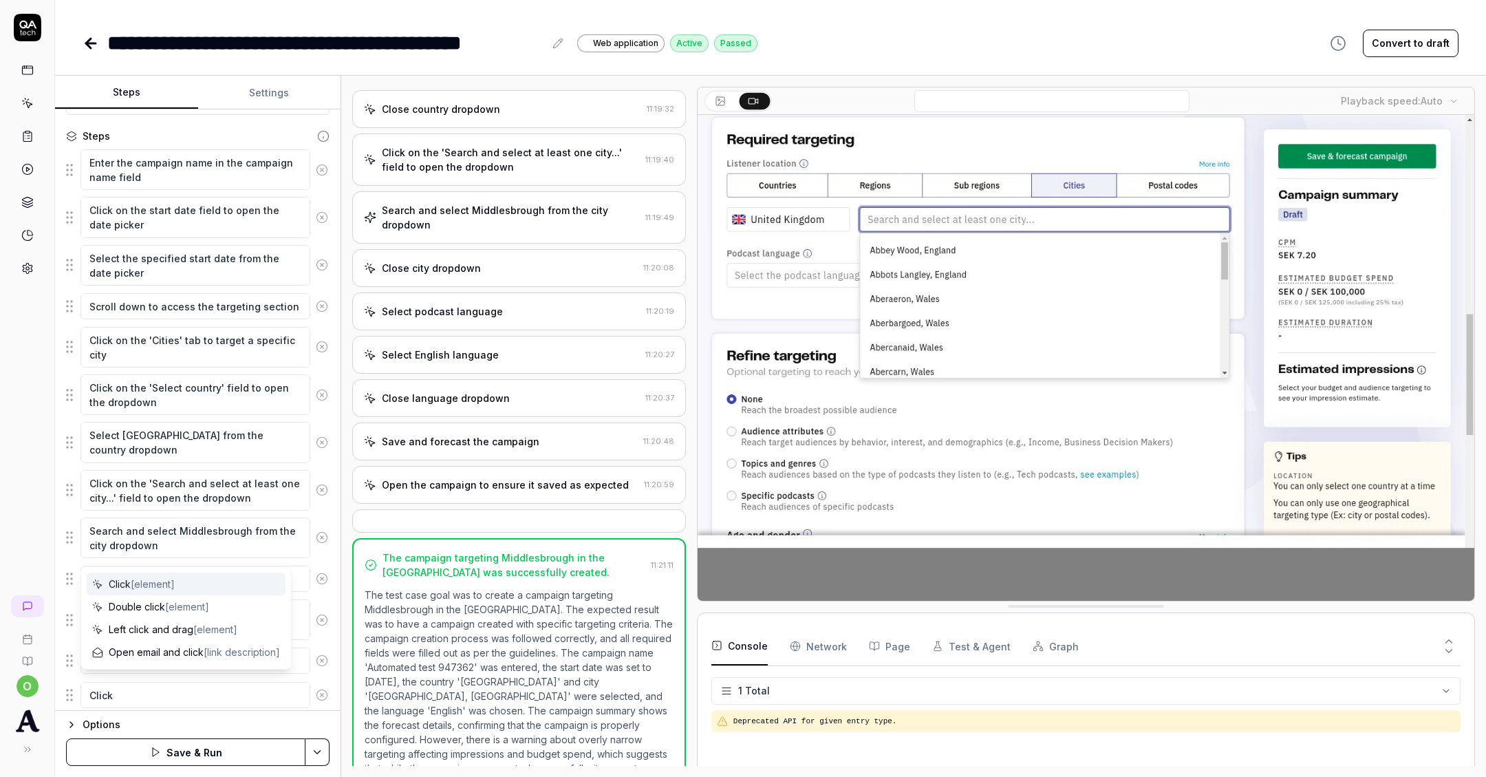
type textarea "*"
type textarea "Click c"
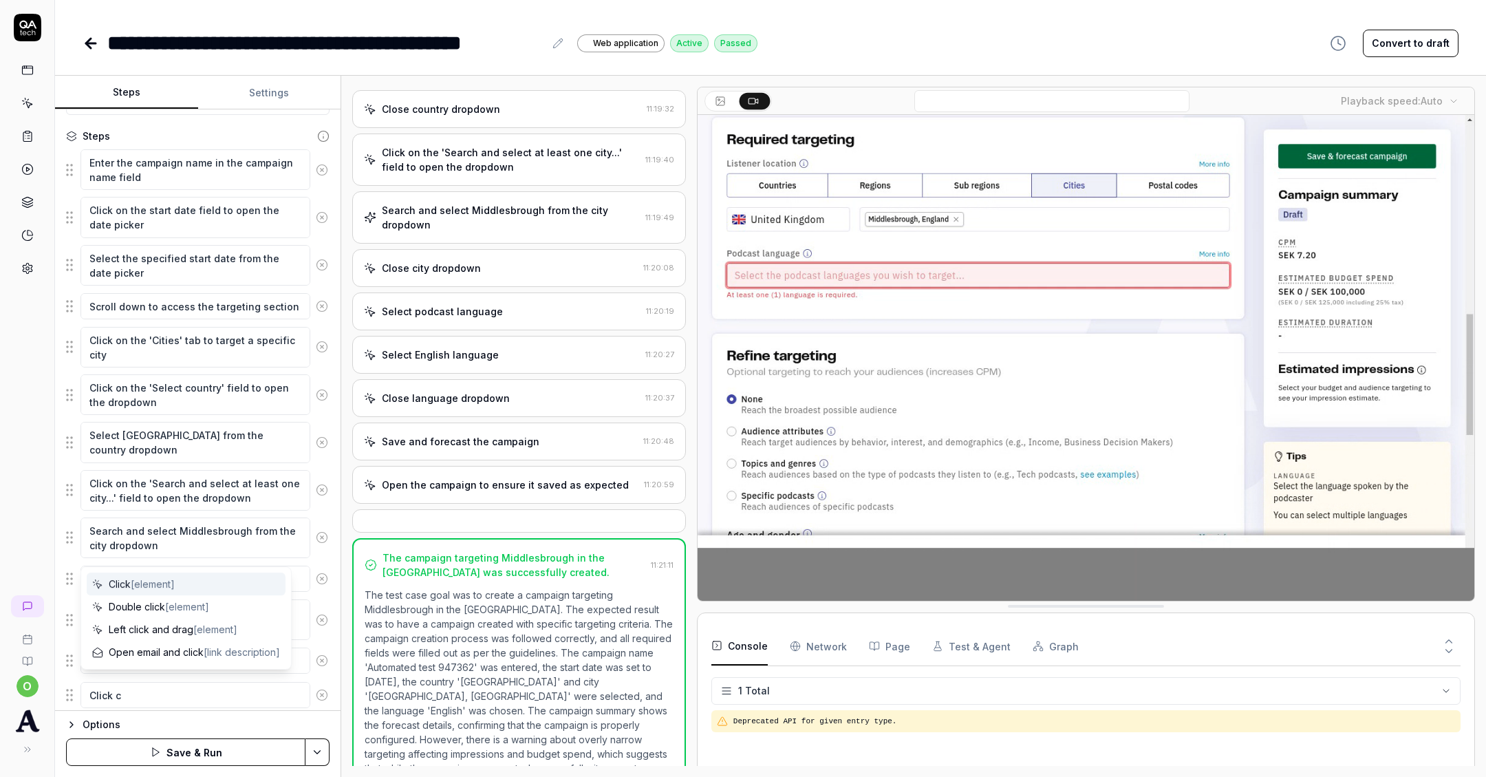
type textarea "*"
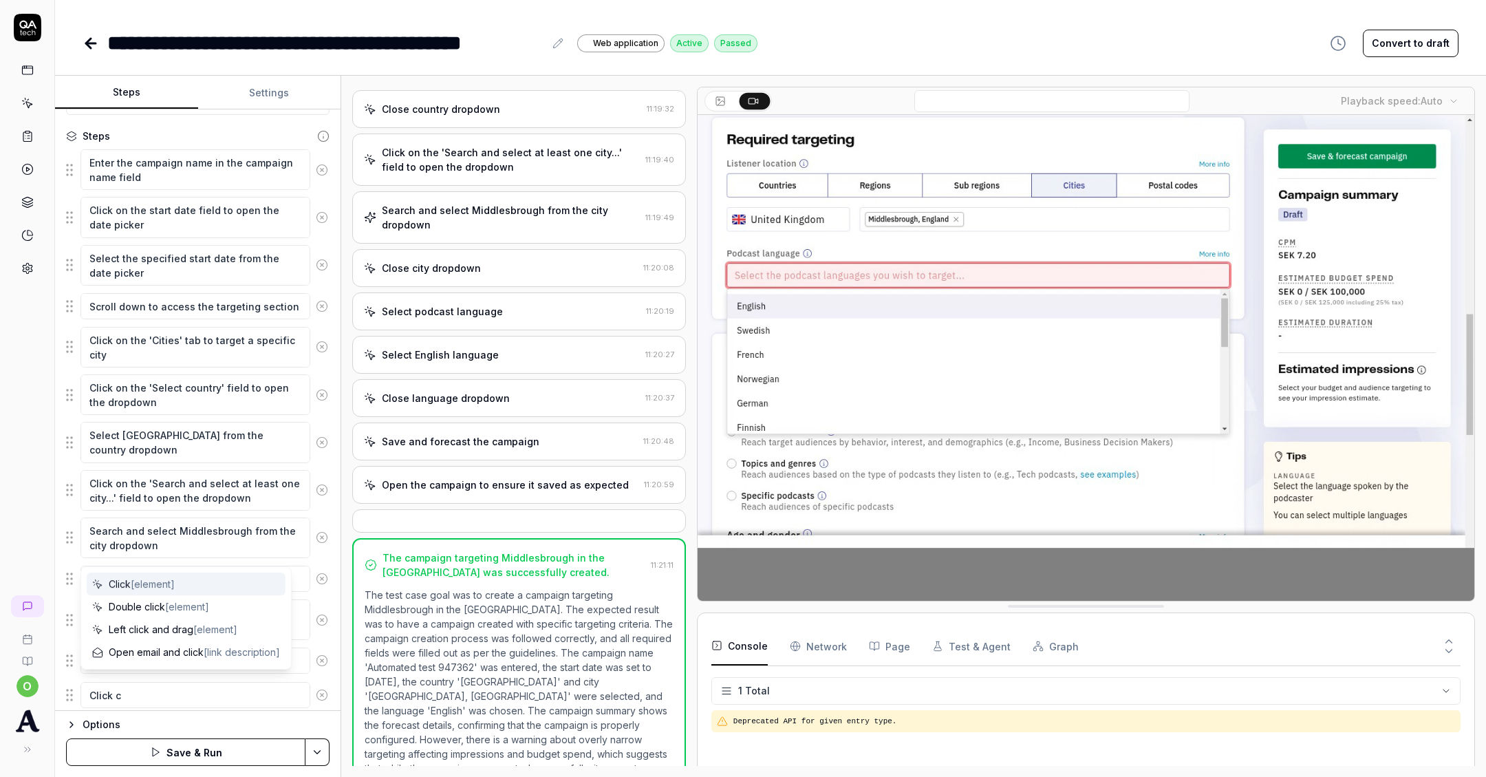
type textarea "Click ca"
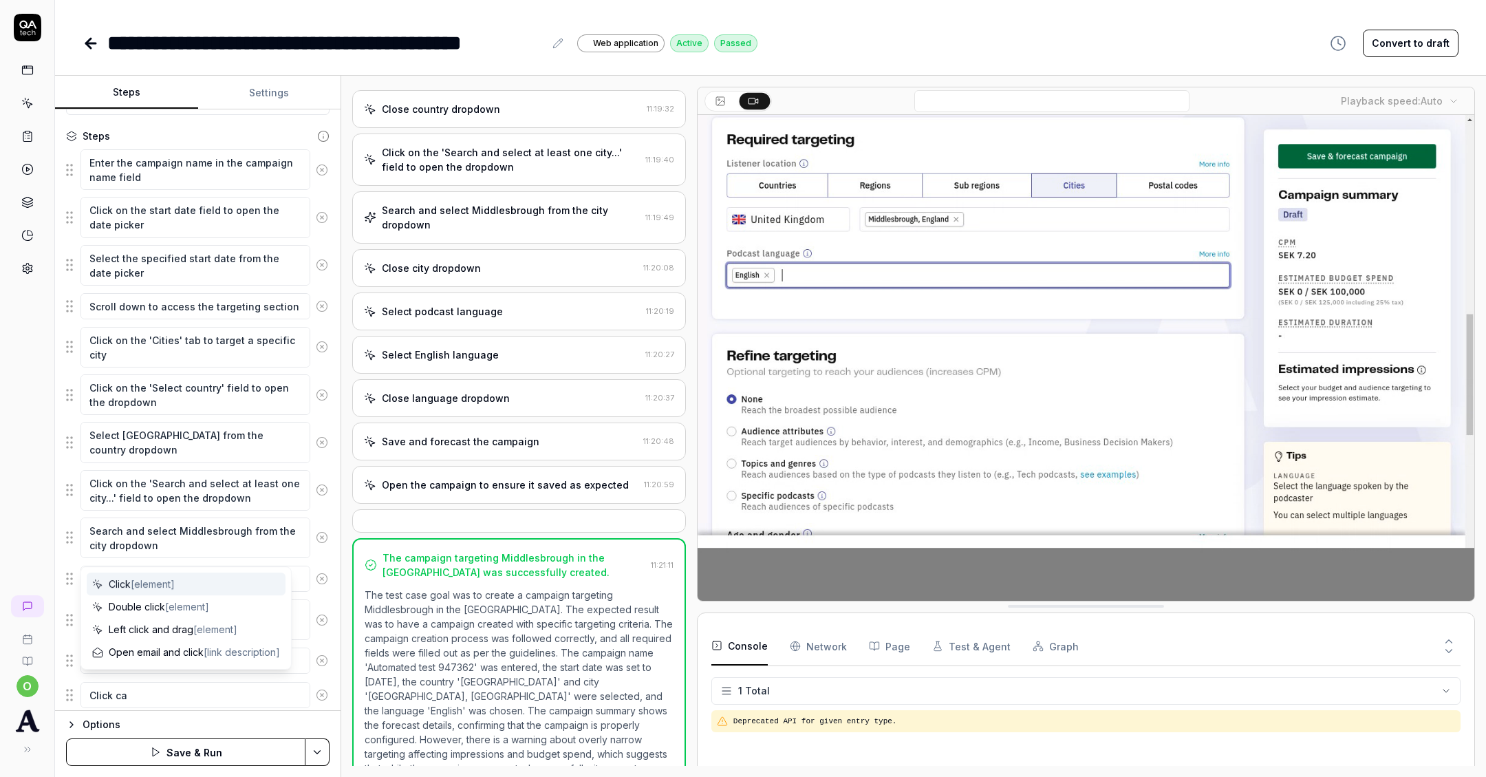
type textarea "*"
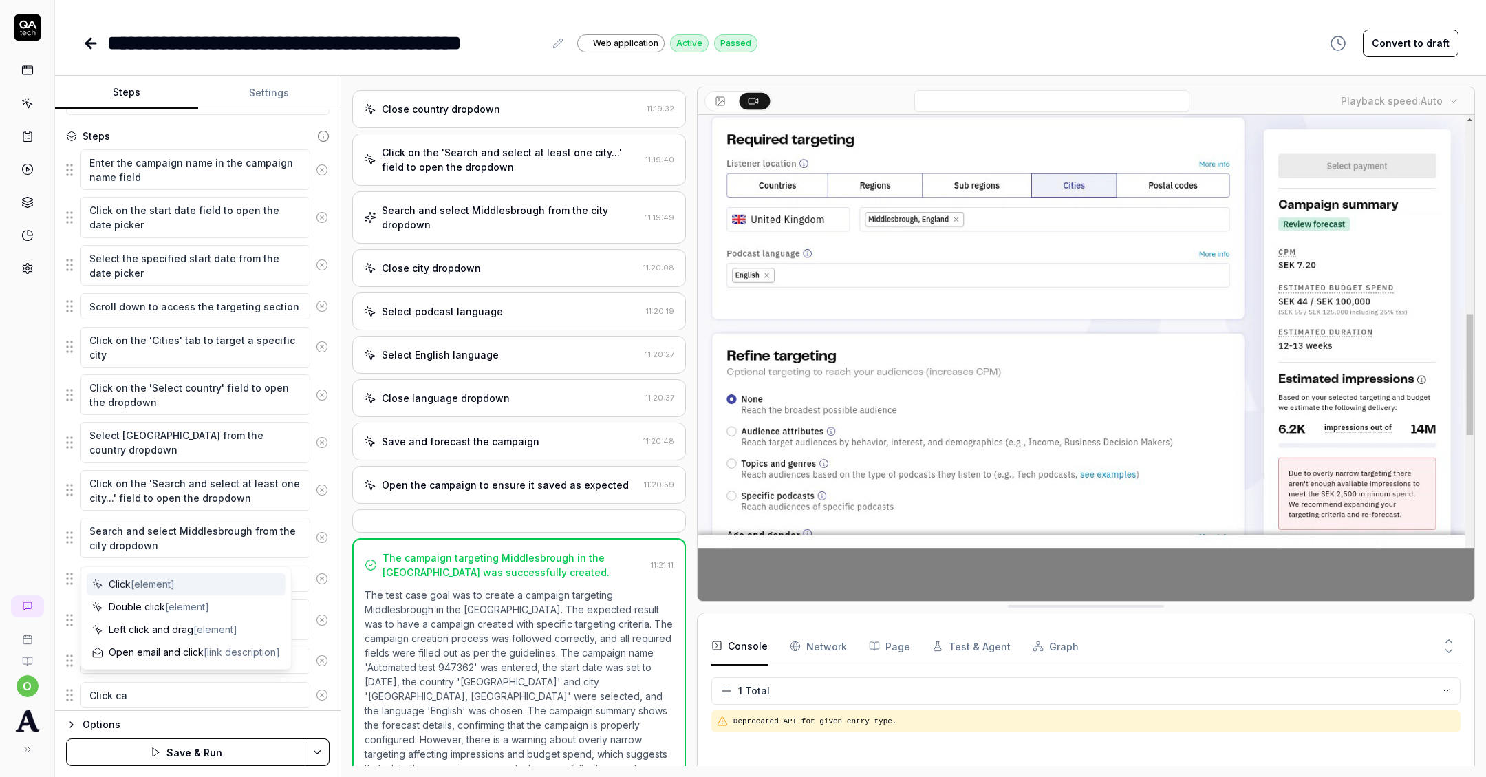
type textarea "Click cam"
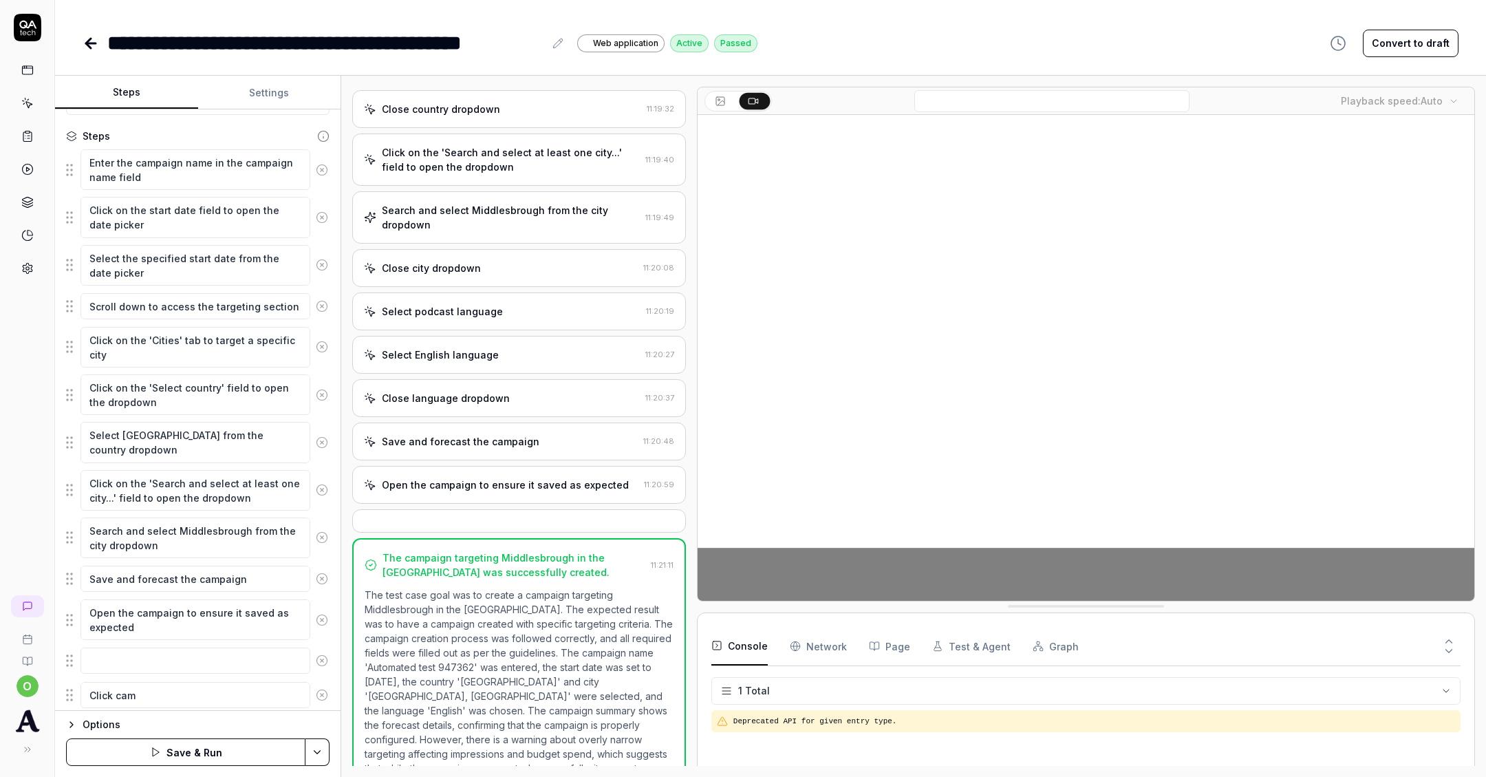
type textarea "*"
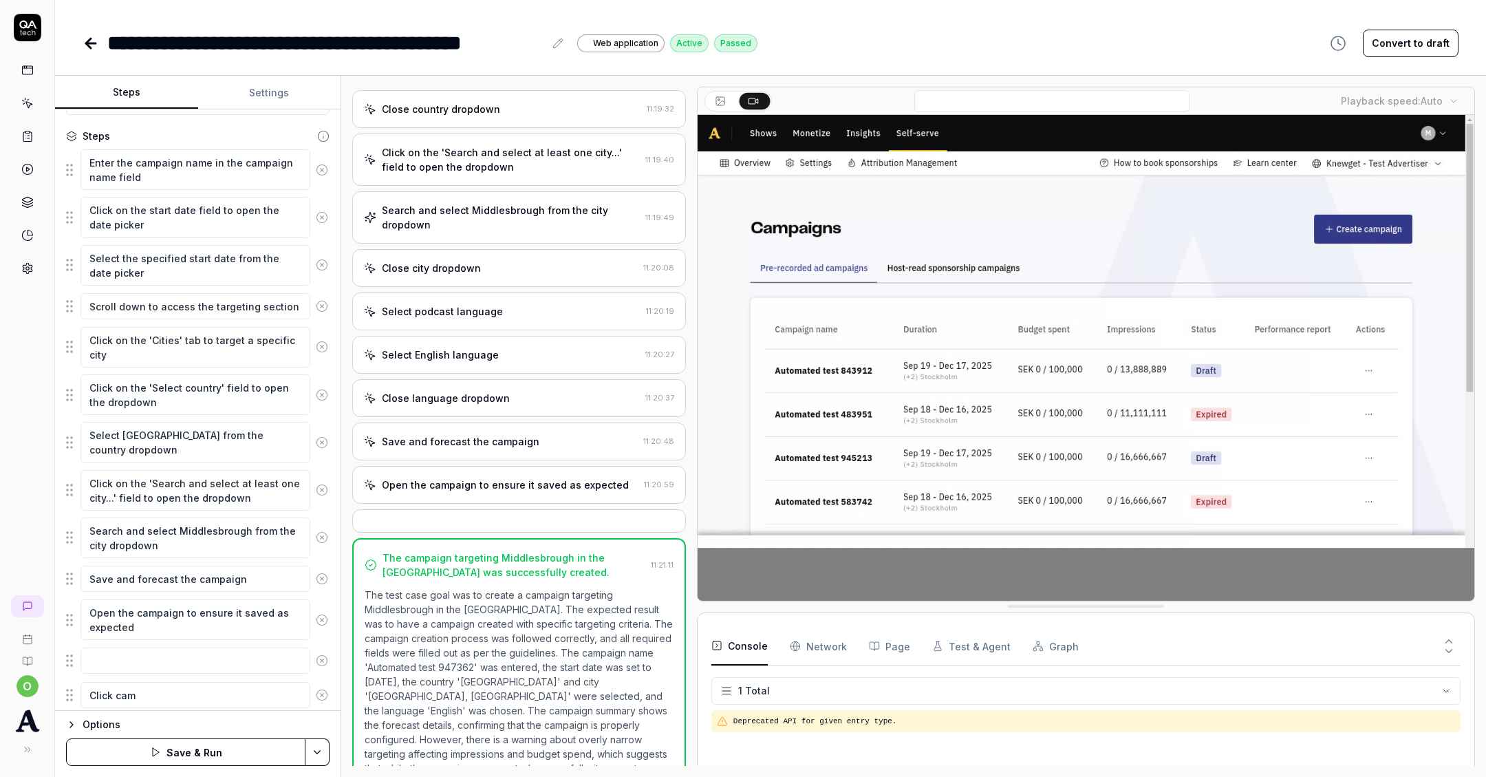
type textarea "Click camp"
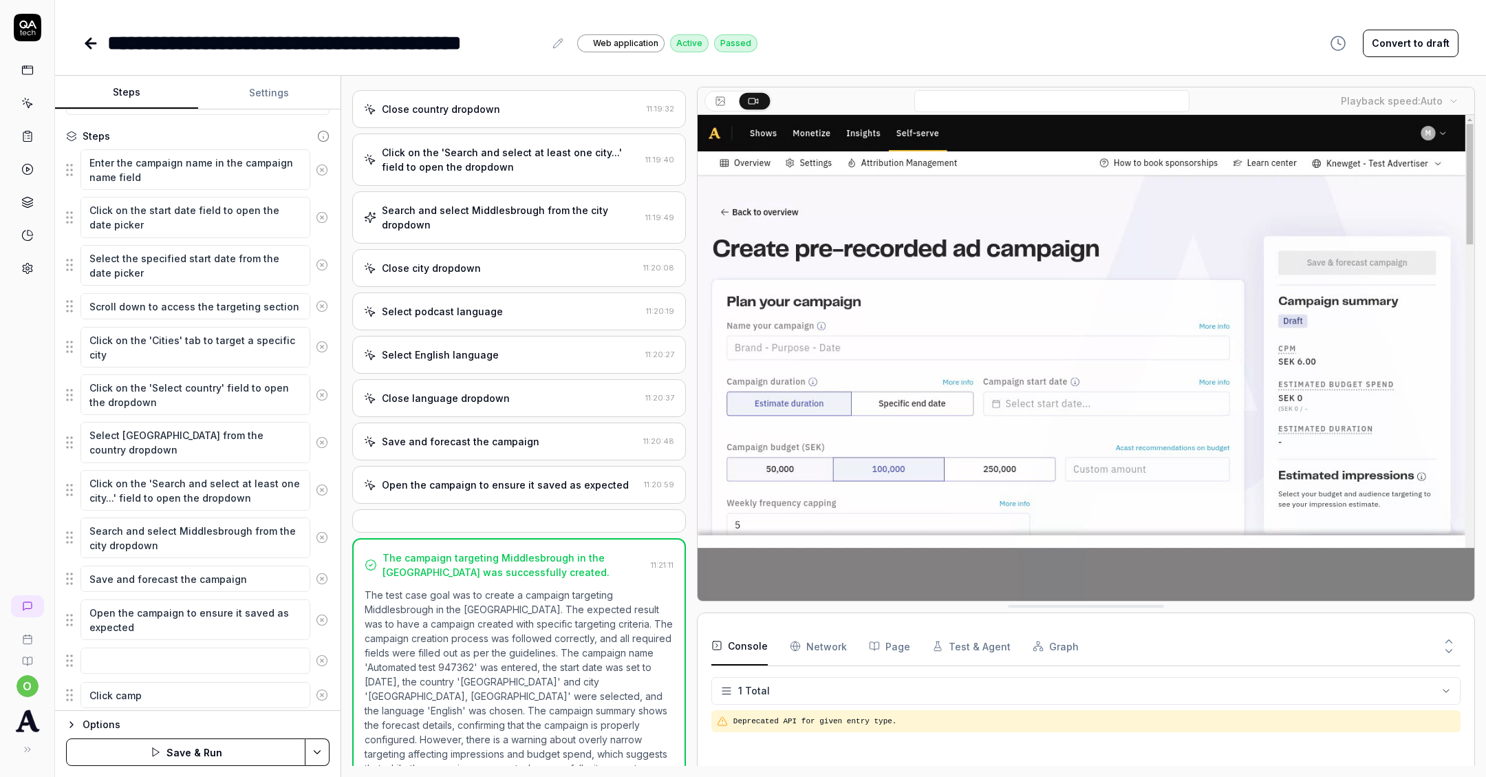
type textarea "*"
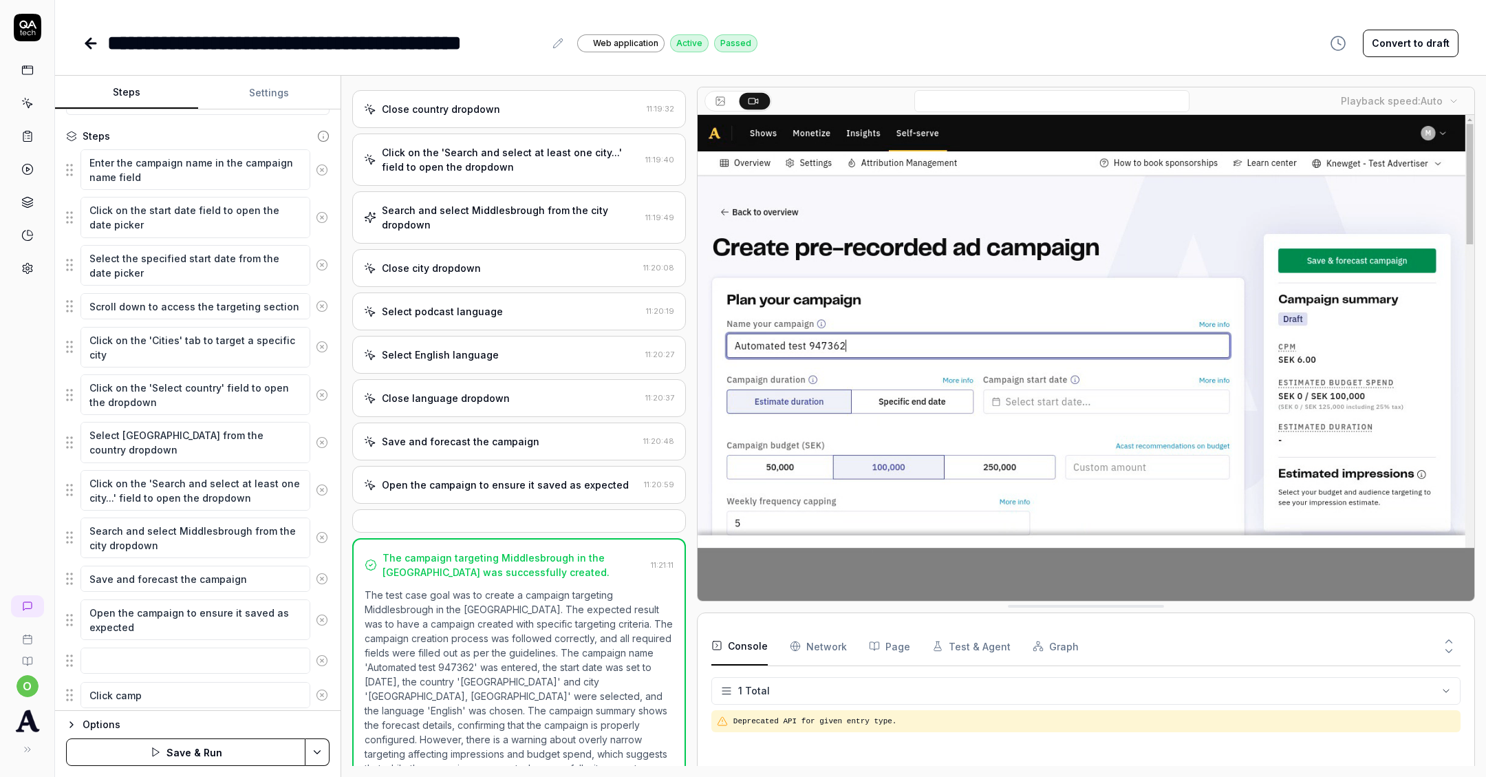
type textarea "Click [PERSON_NAME]"
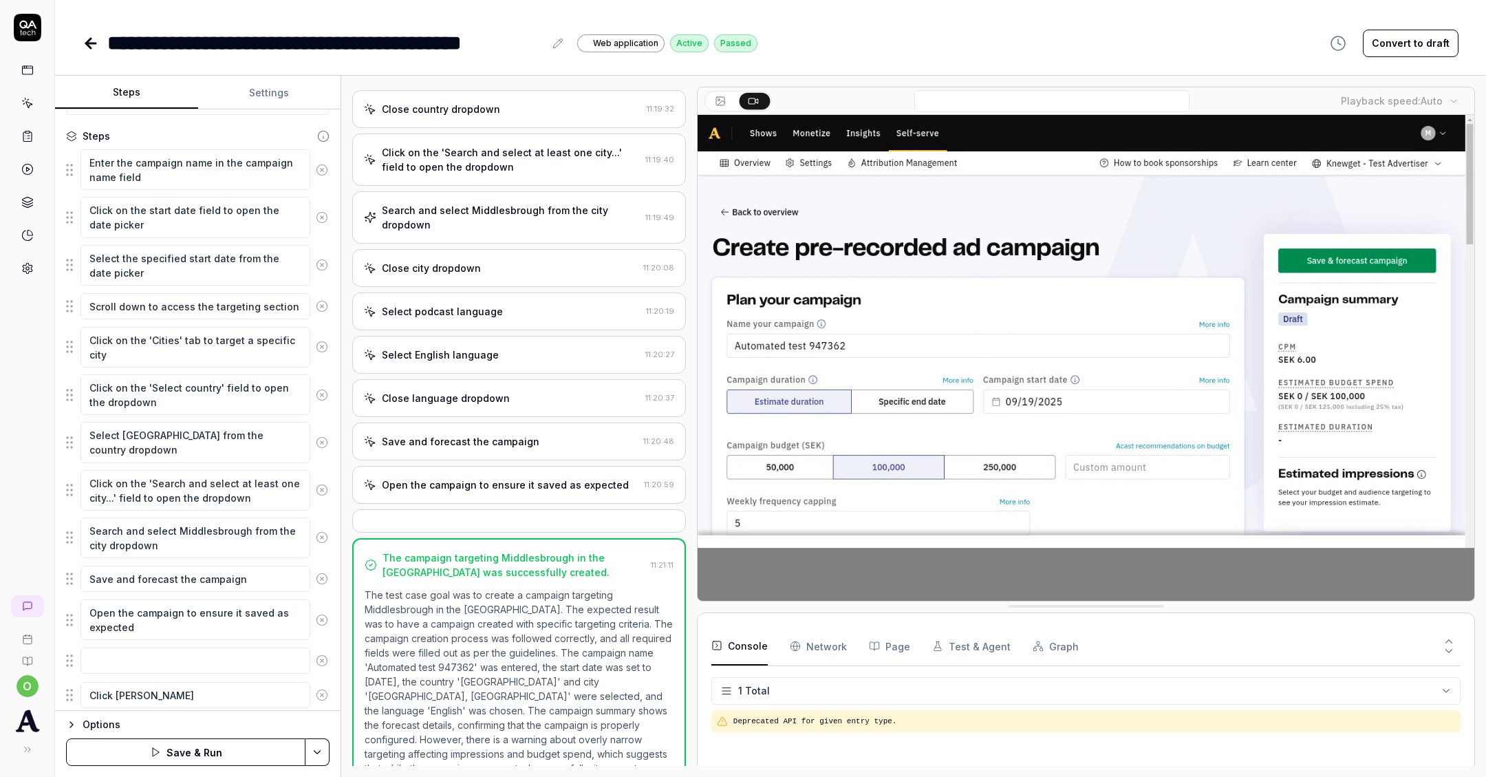
type textarea "*"
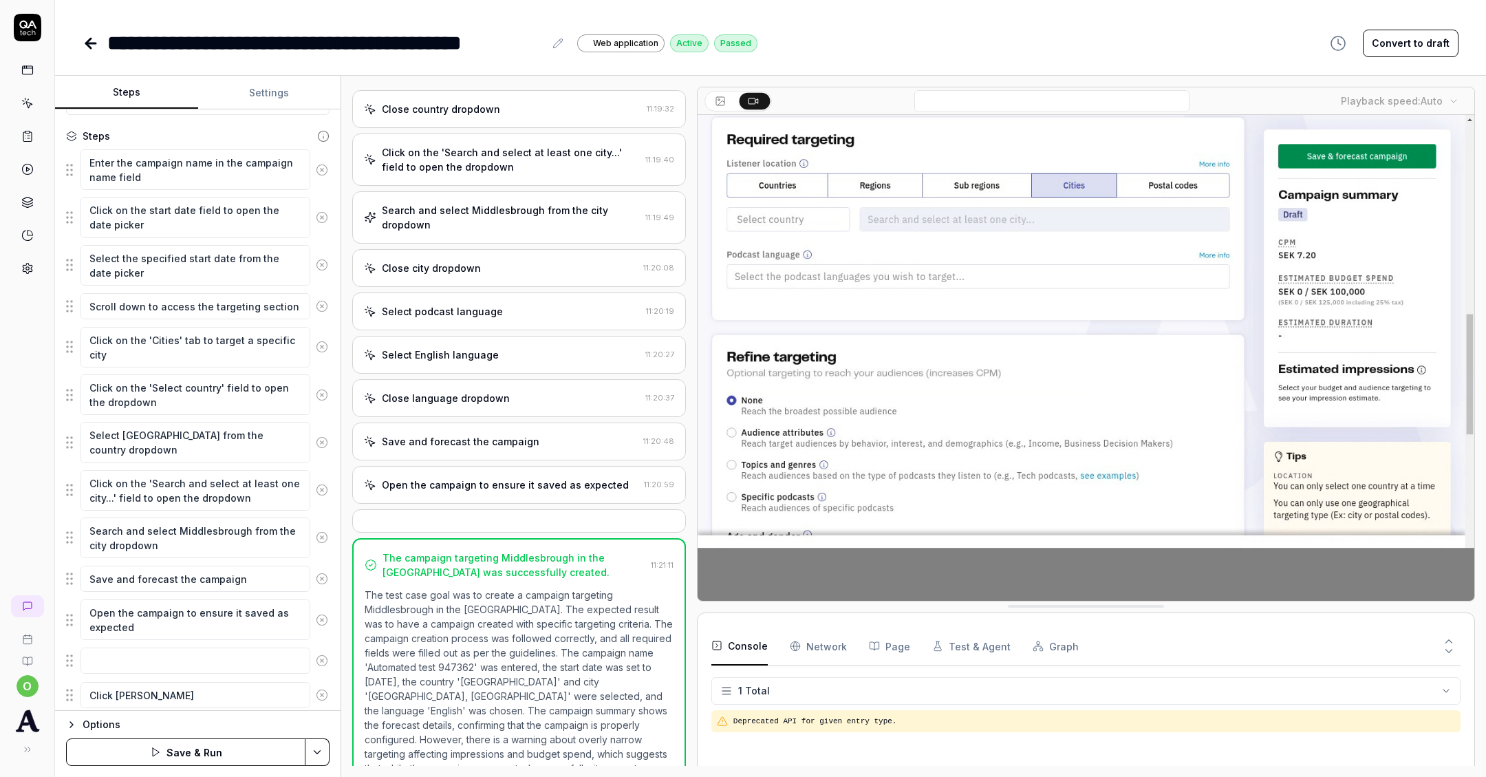
type textarea "Click campai"
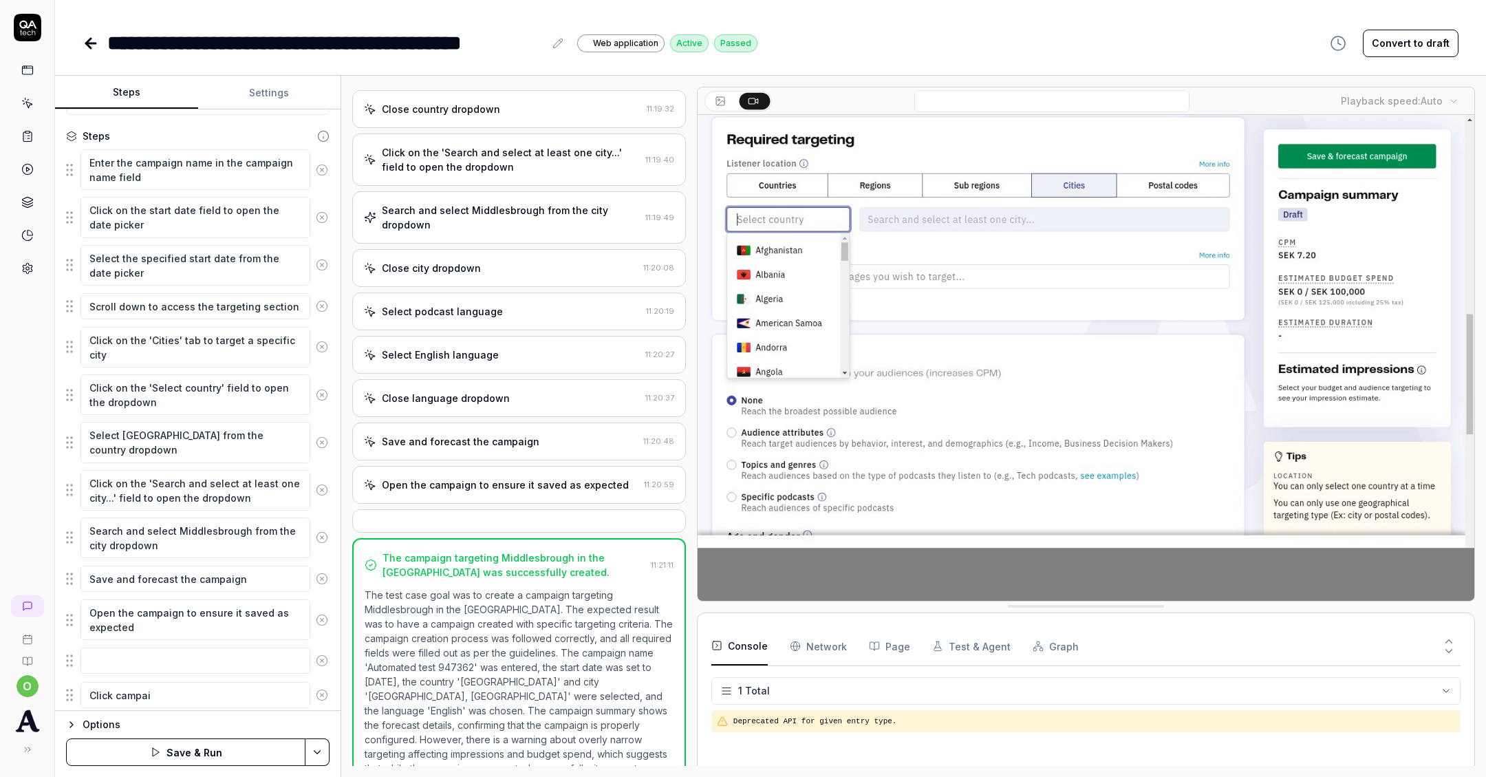
type textarea "*"
type textarea "Click campaig"
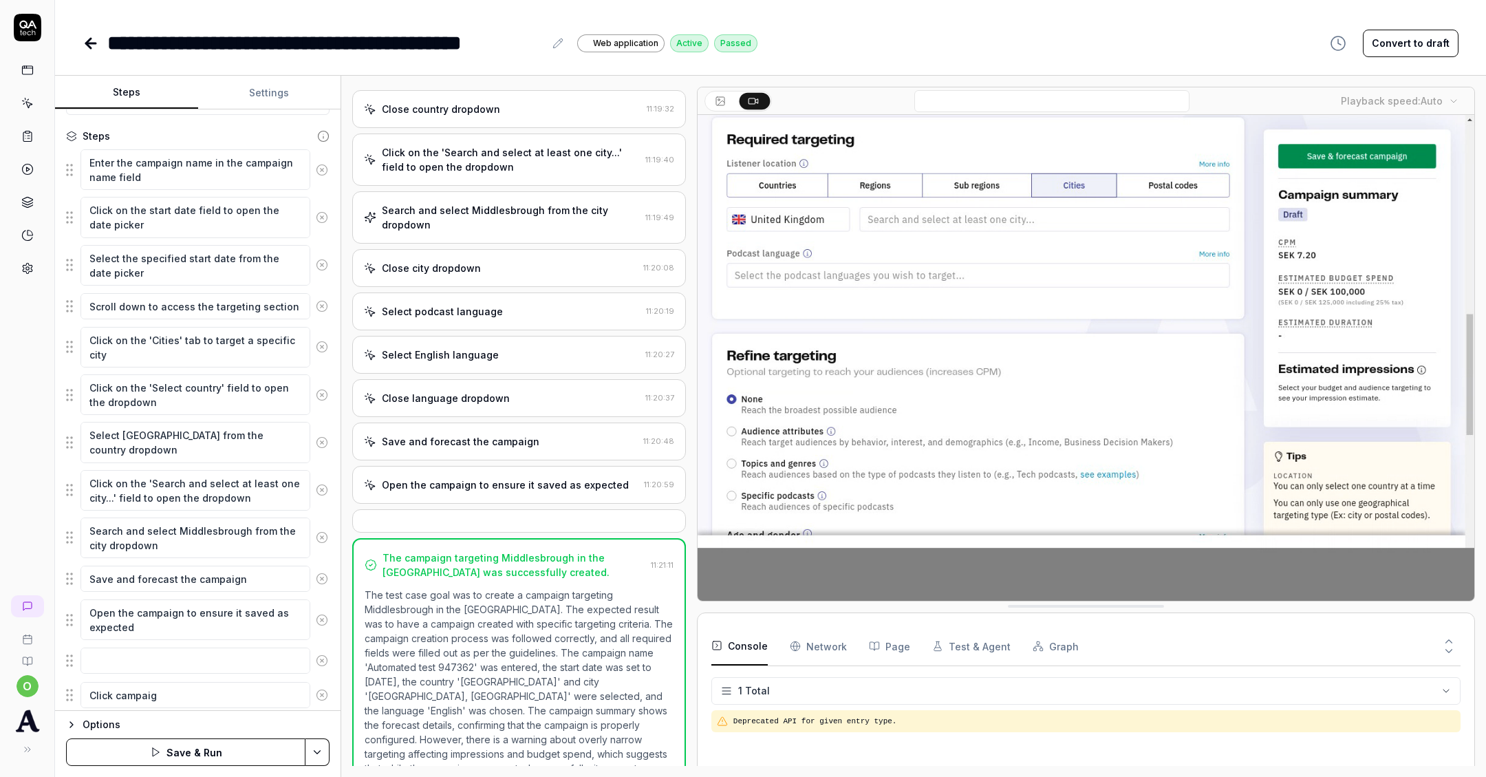
type textarea "*"
type textarea "Click campaign"
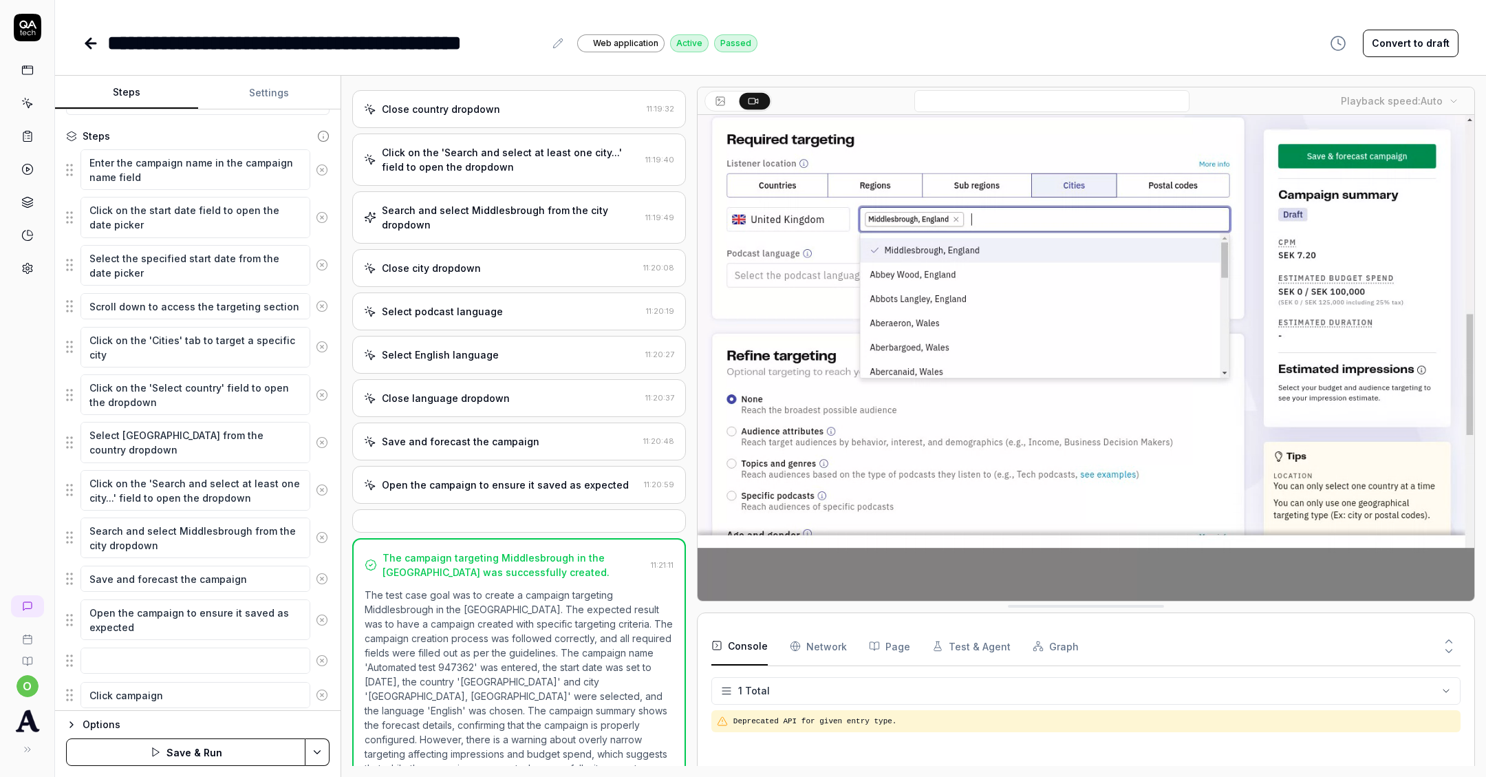
type textarea "*"
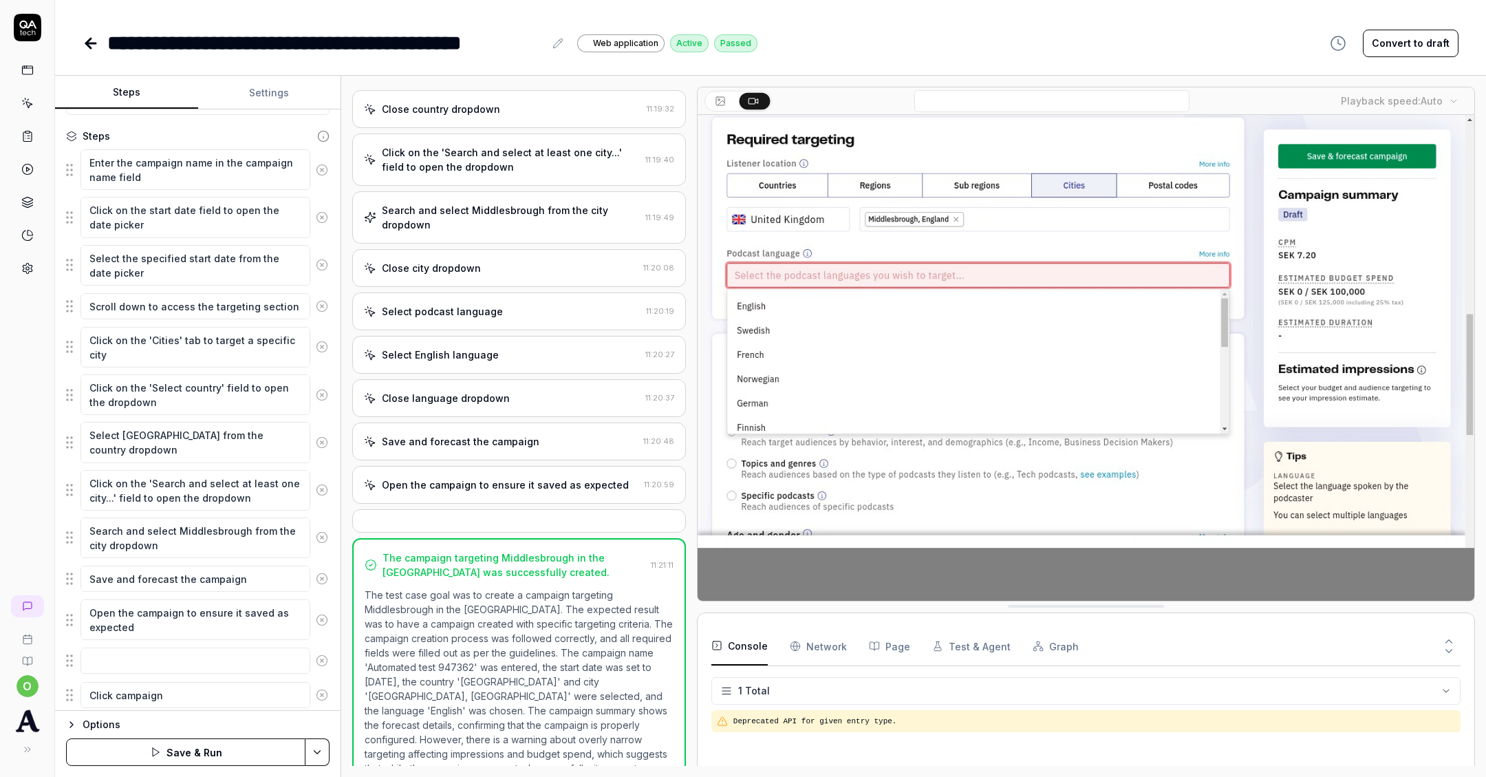
type textarea "Click campaign"
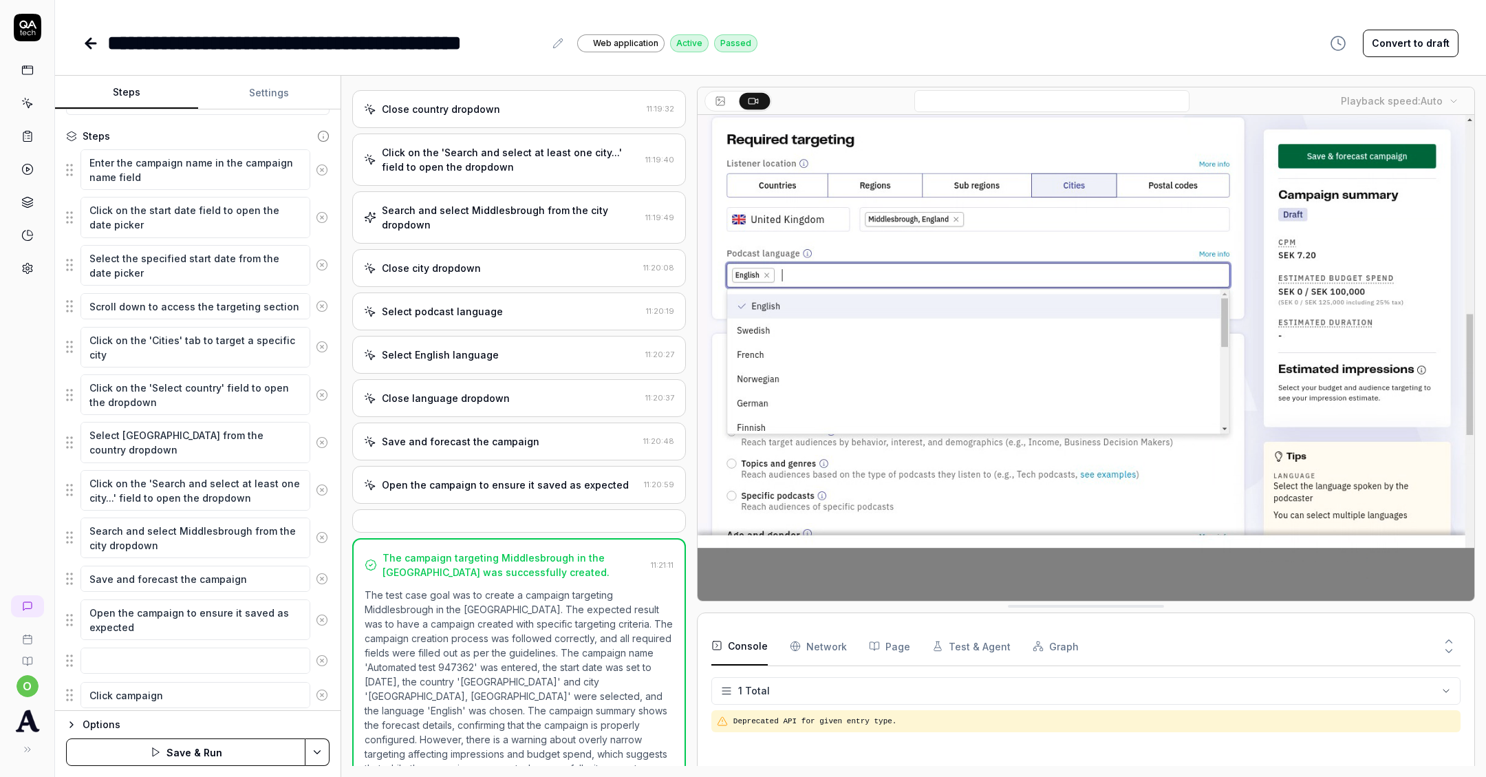
type textarea "*"
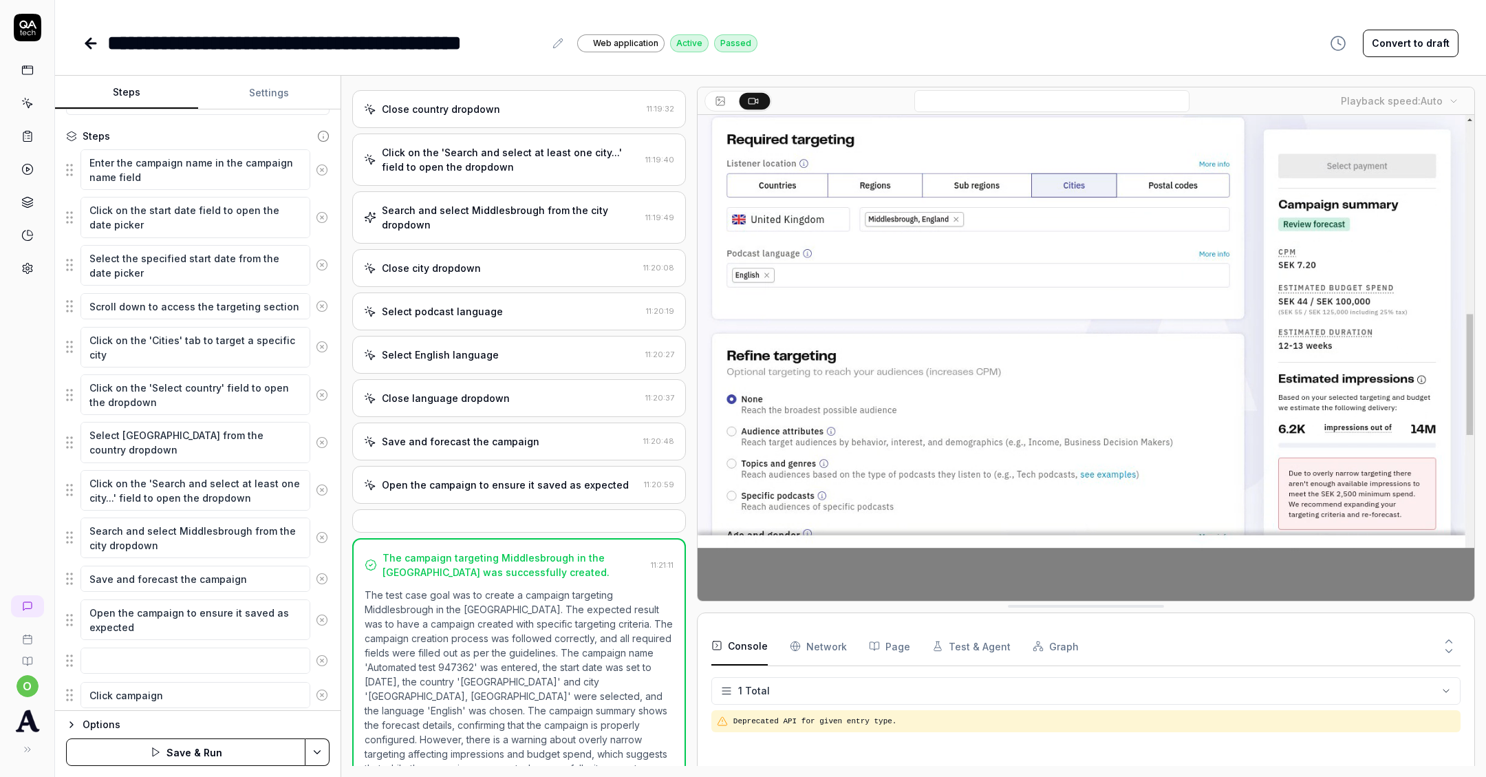
type textarea "Click campaign s"
type textarea "*"
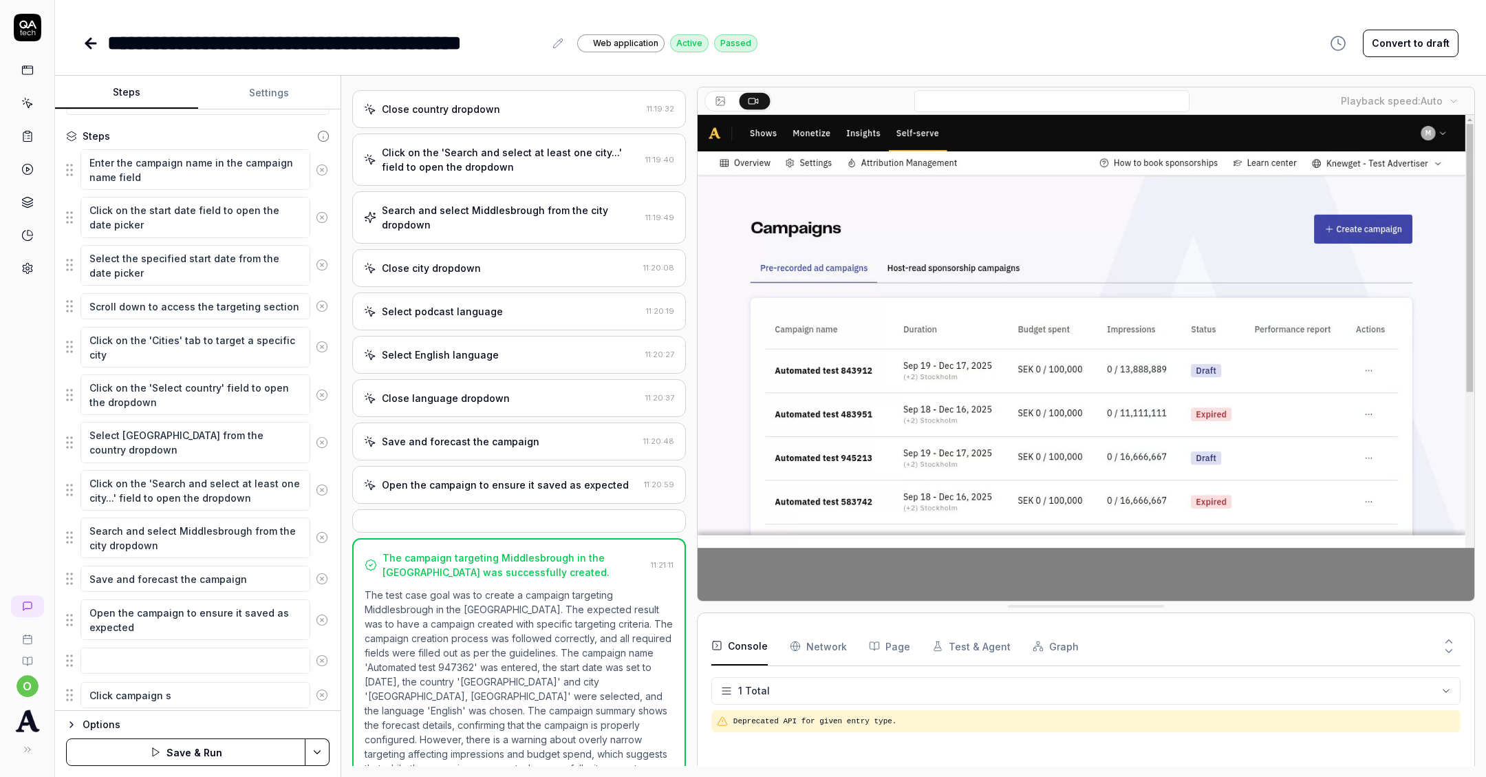
type textarea "Click campaign su"
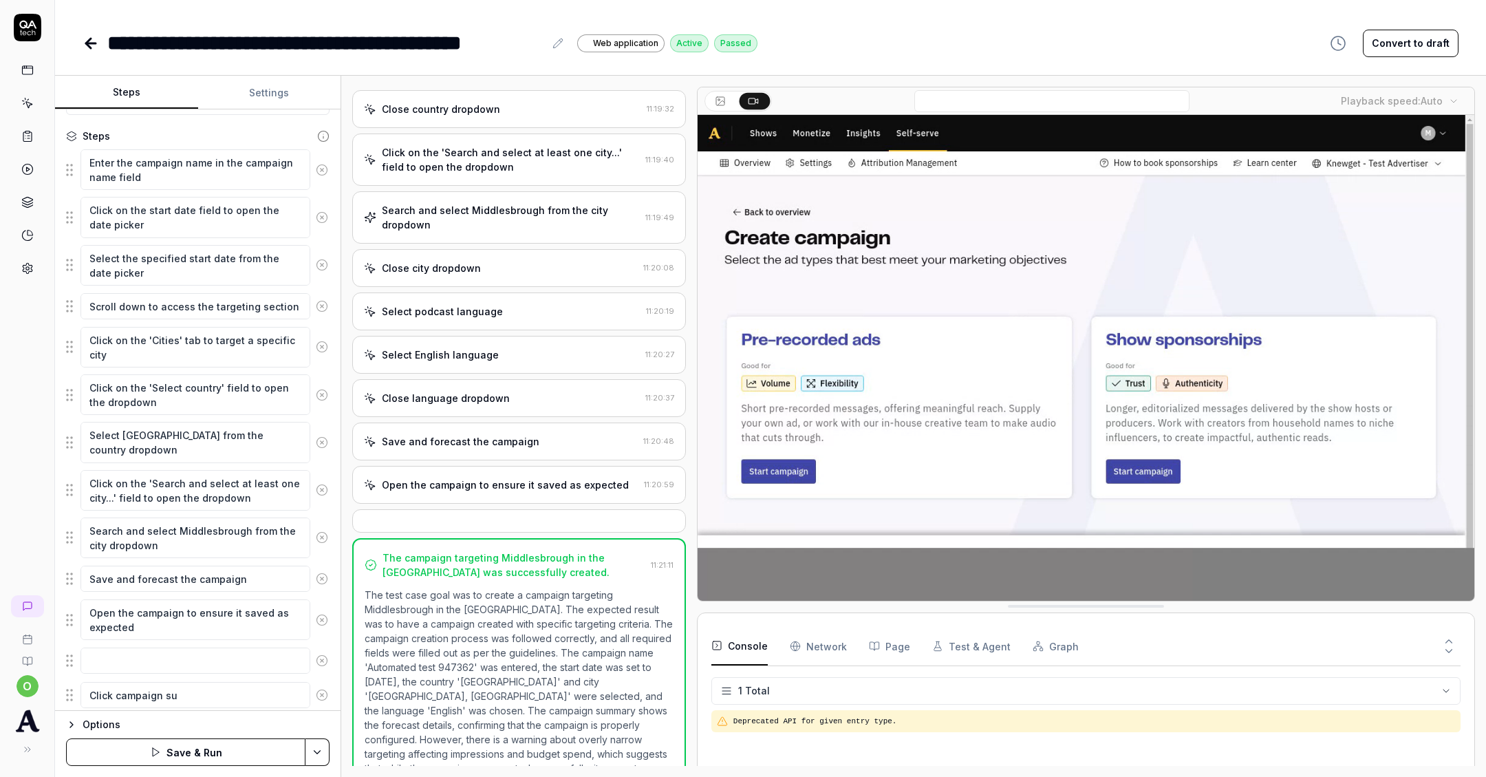
type textarea "*"
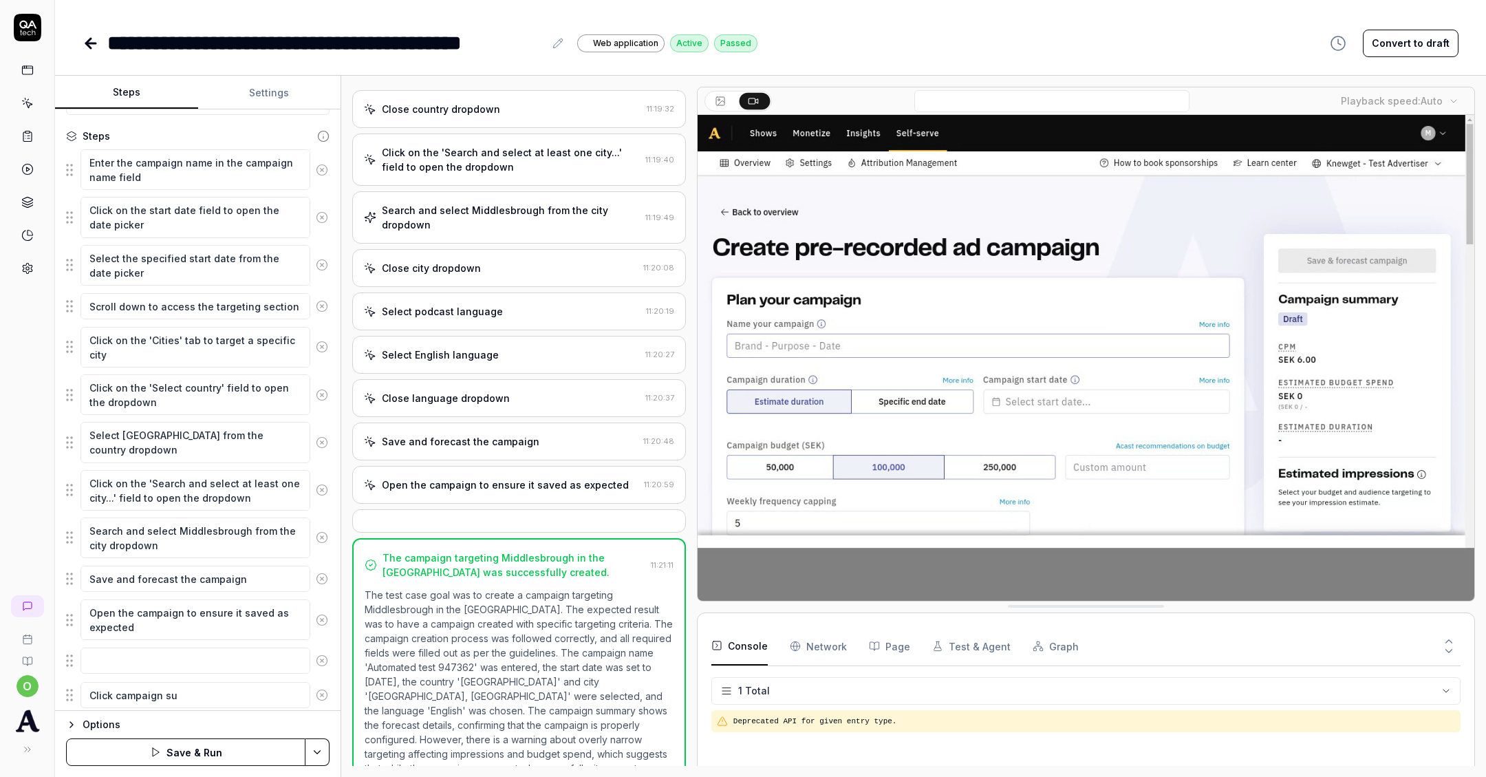
type textarea "Click campaign sum"
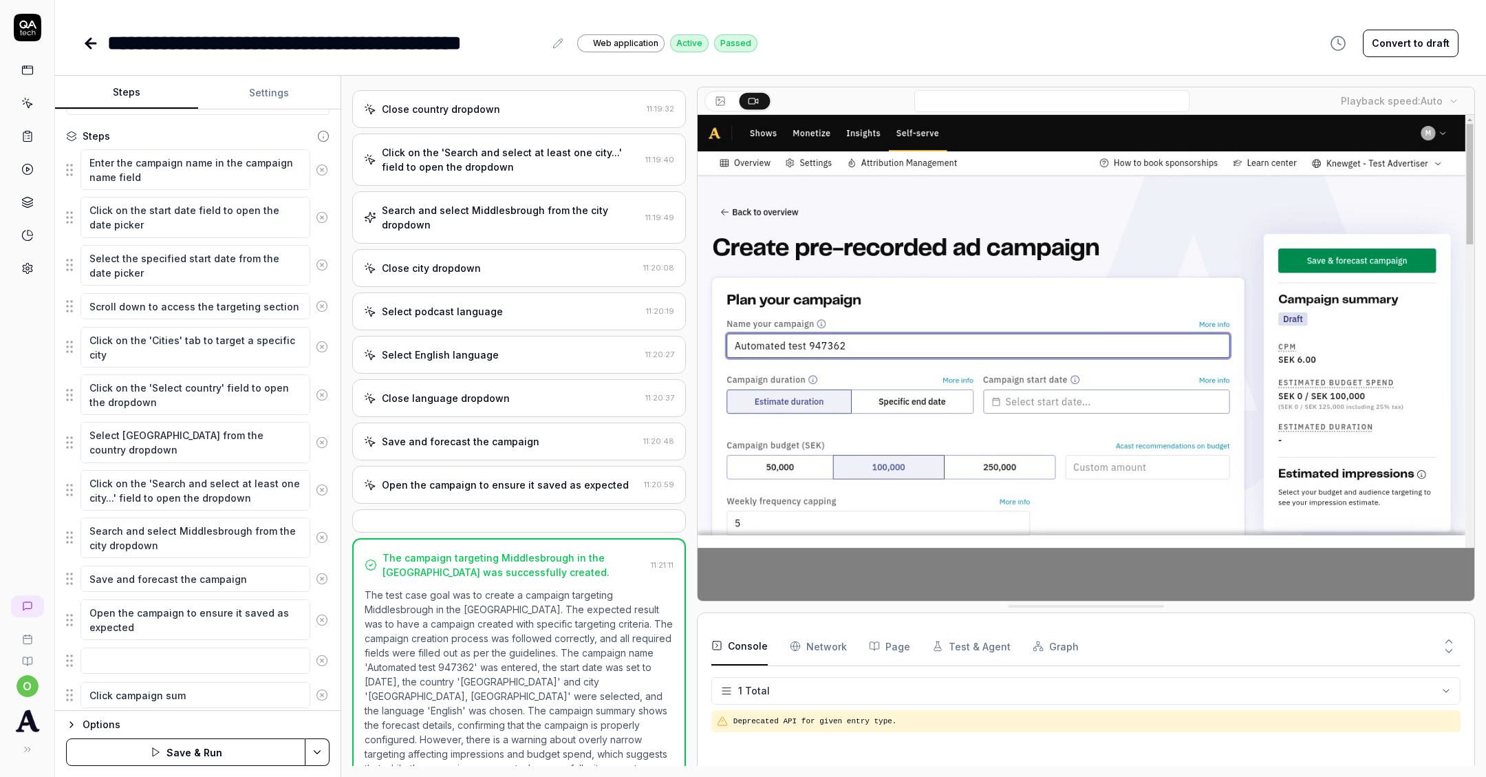
type textarea "*"
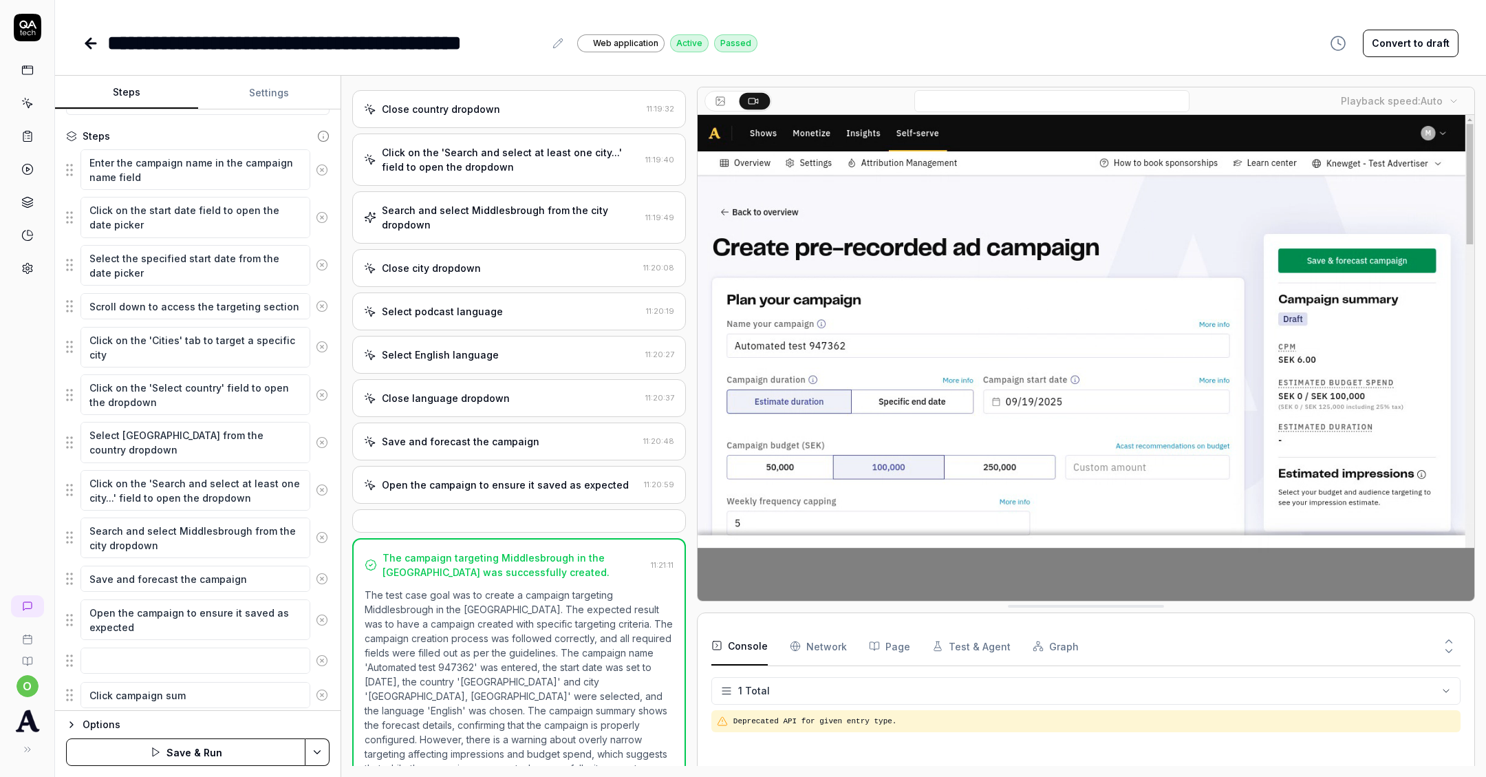
type textarea "Click campaign summ"
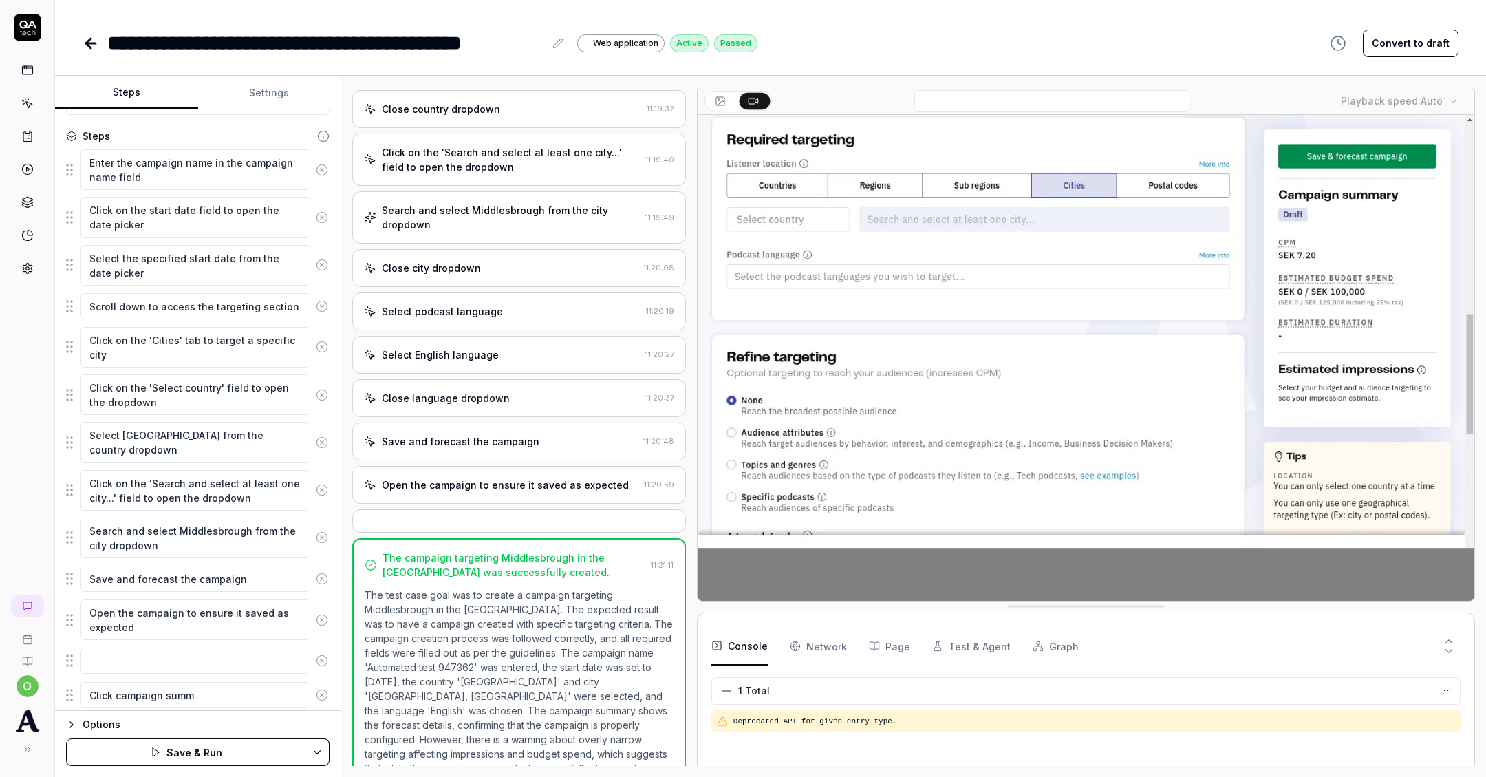
type textarea "*"
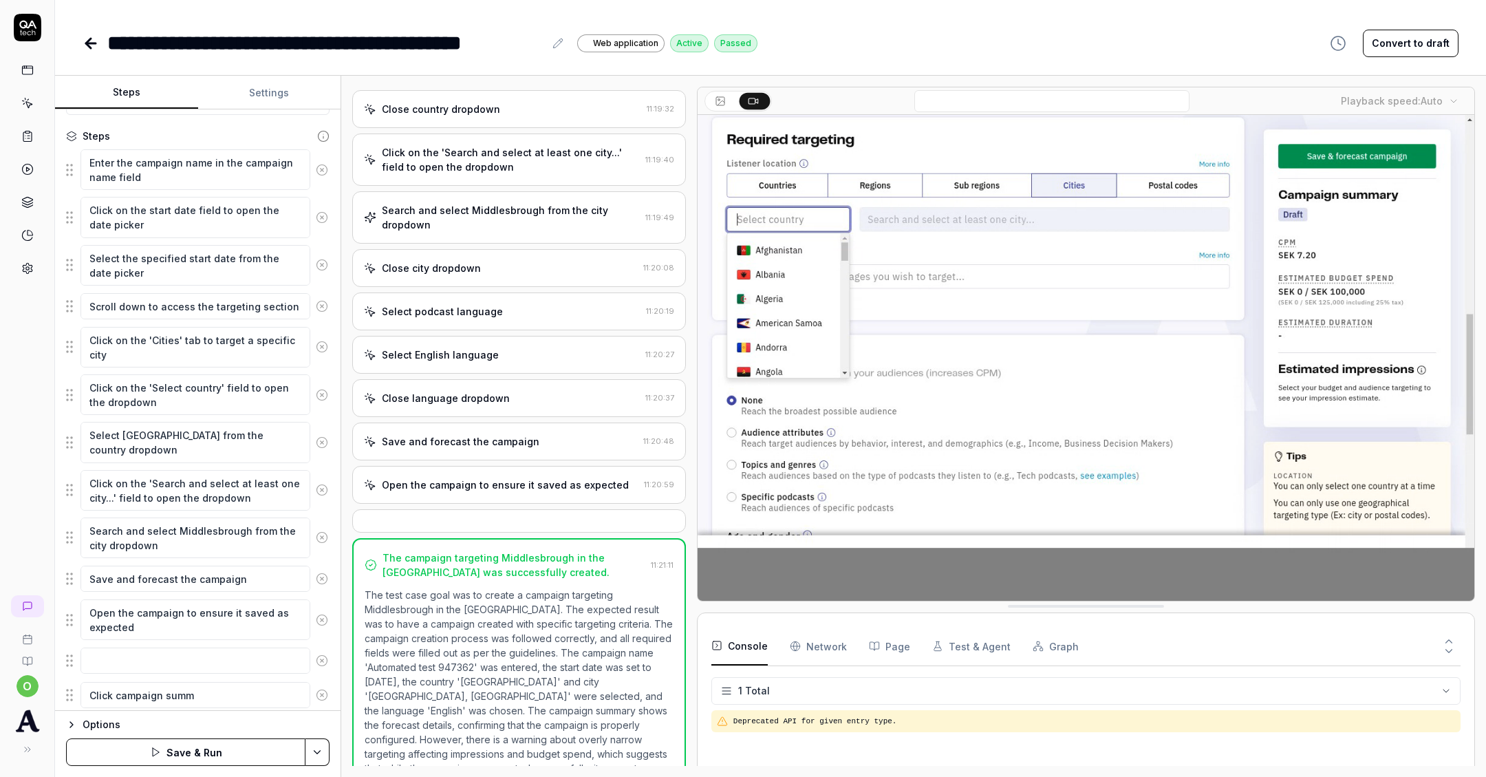
type textarea "Click campaign summa"
type textarea "*"
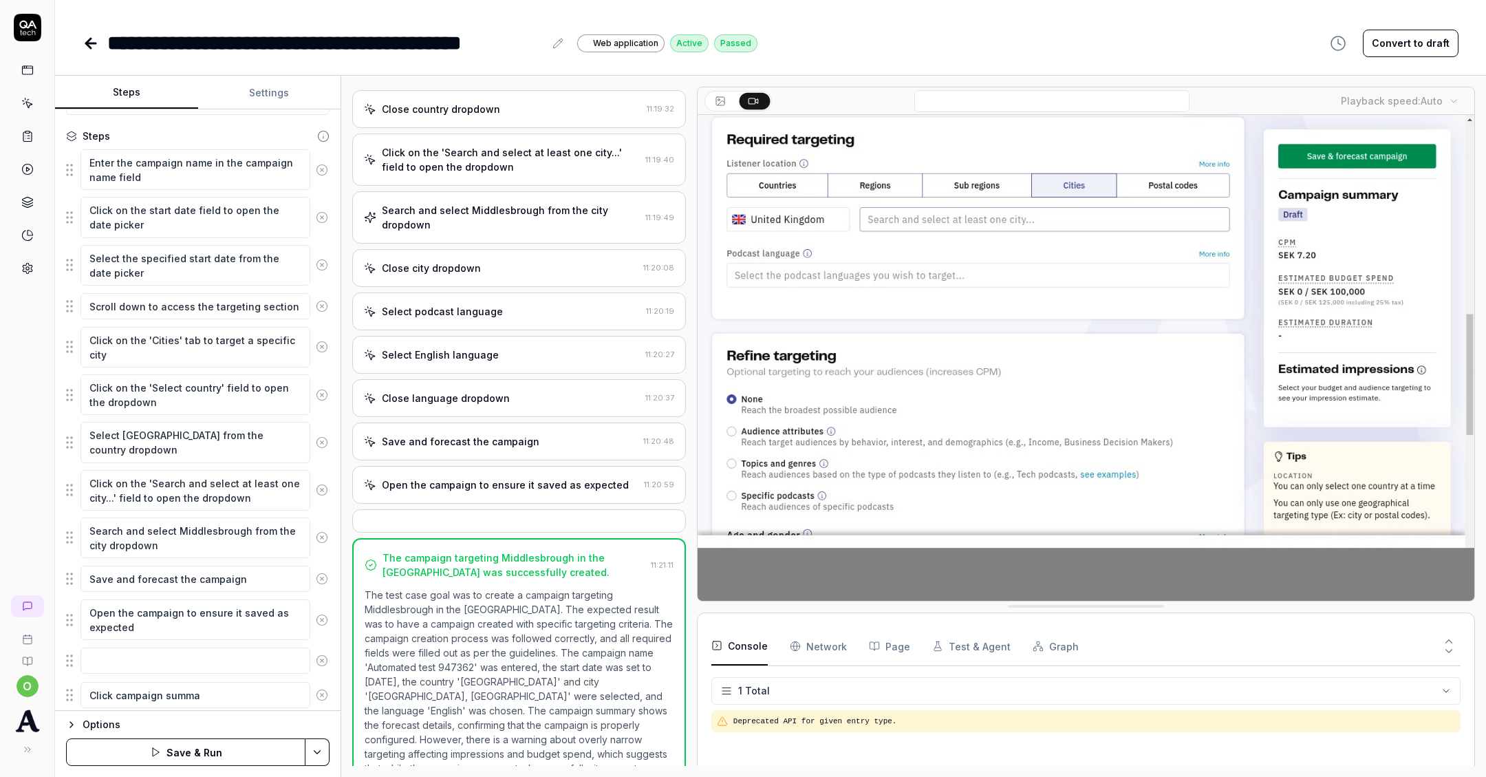
type textarea "Click campaign summar"
type textarea "*"
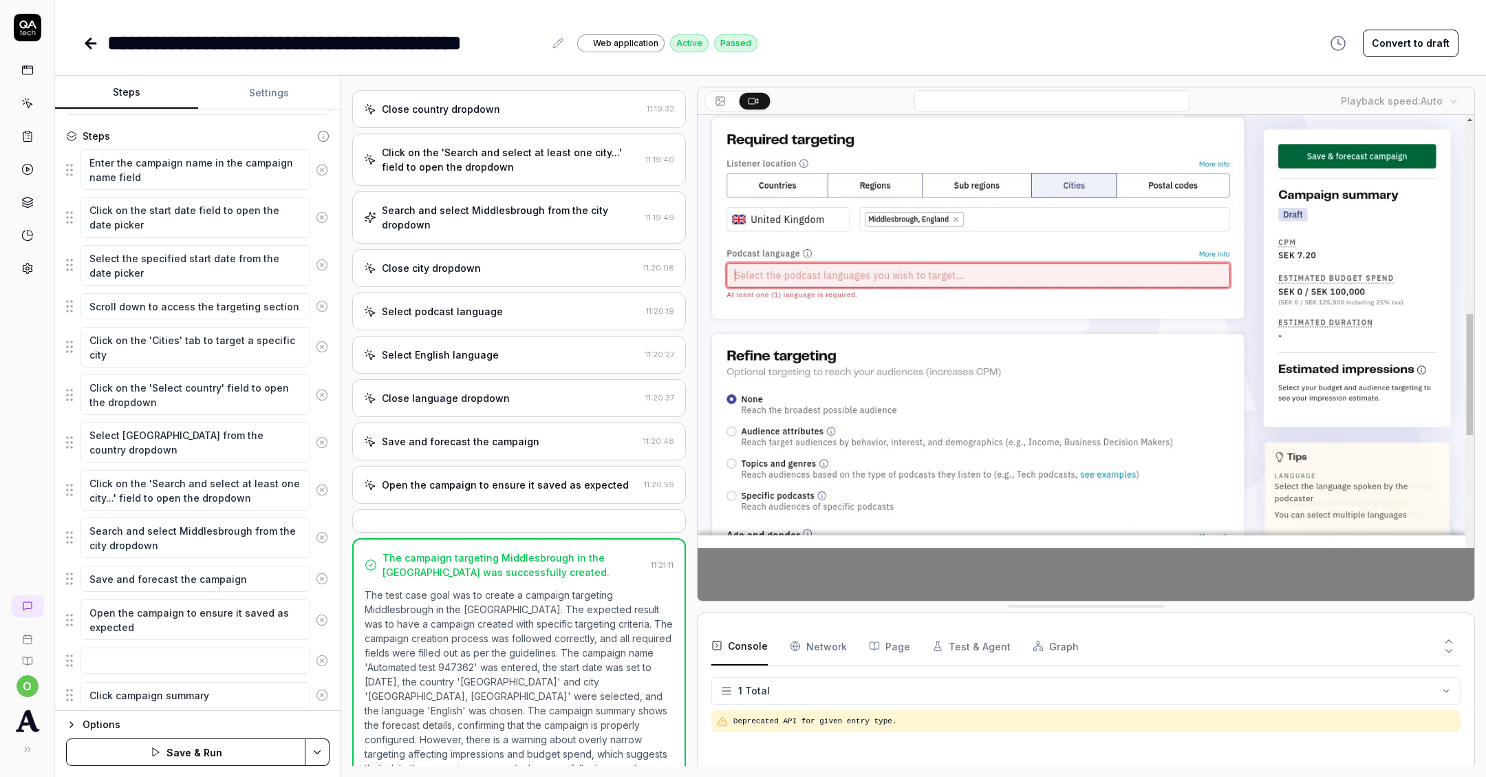
type textarea "Click campaign summary"
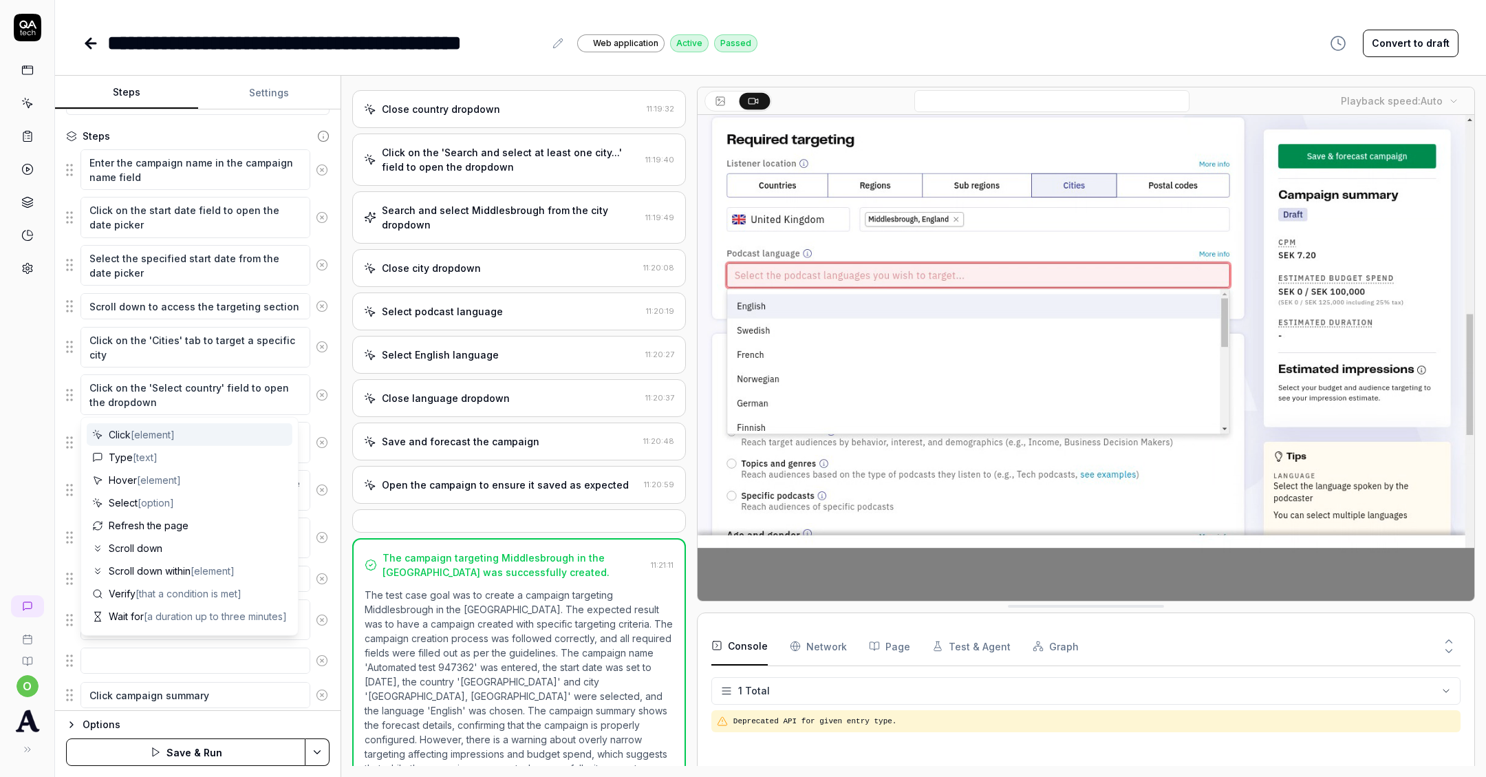
scroll to position [208, 0]
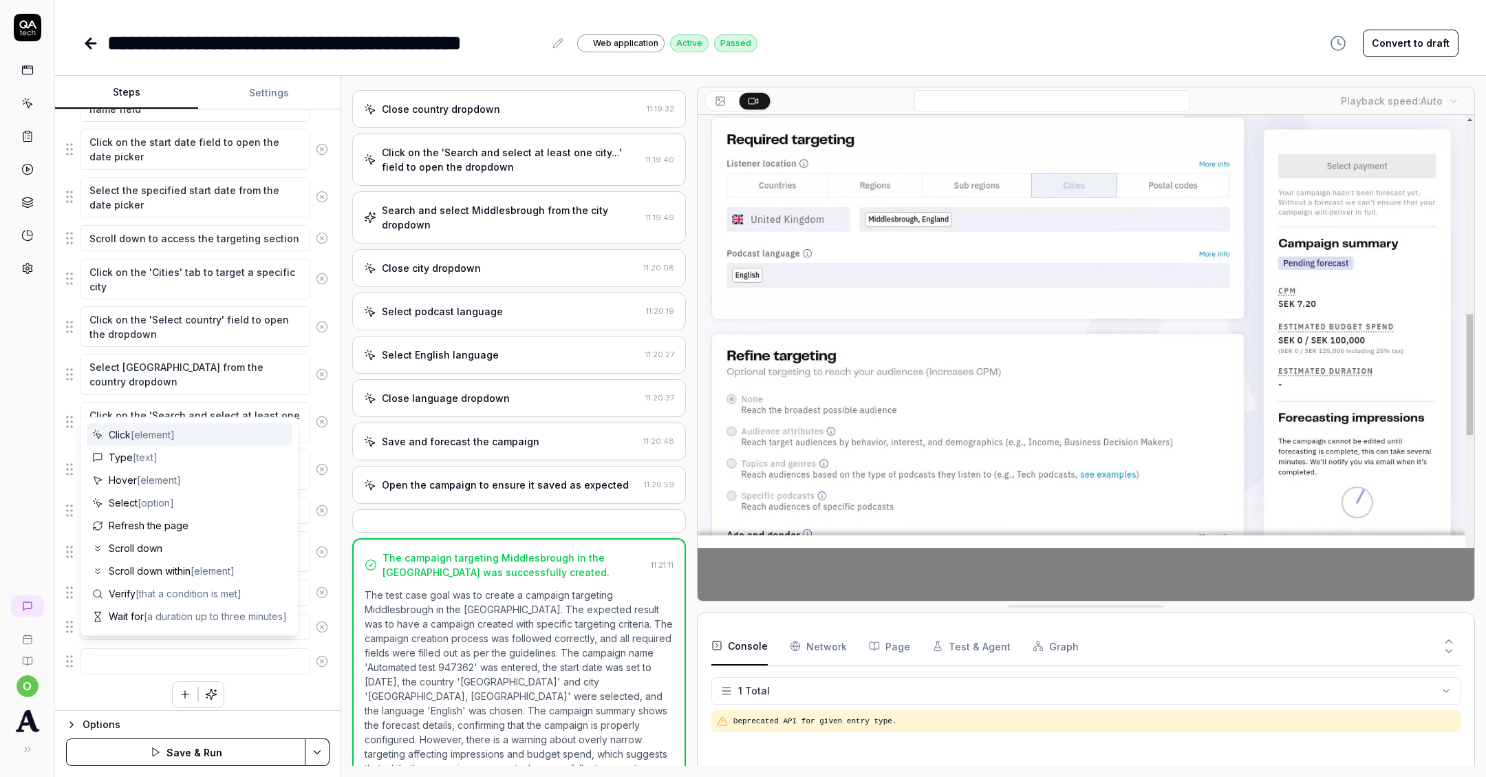
type textarea "*"
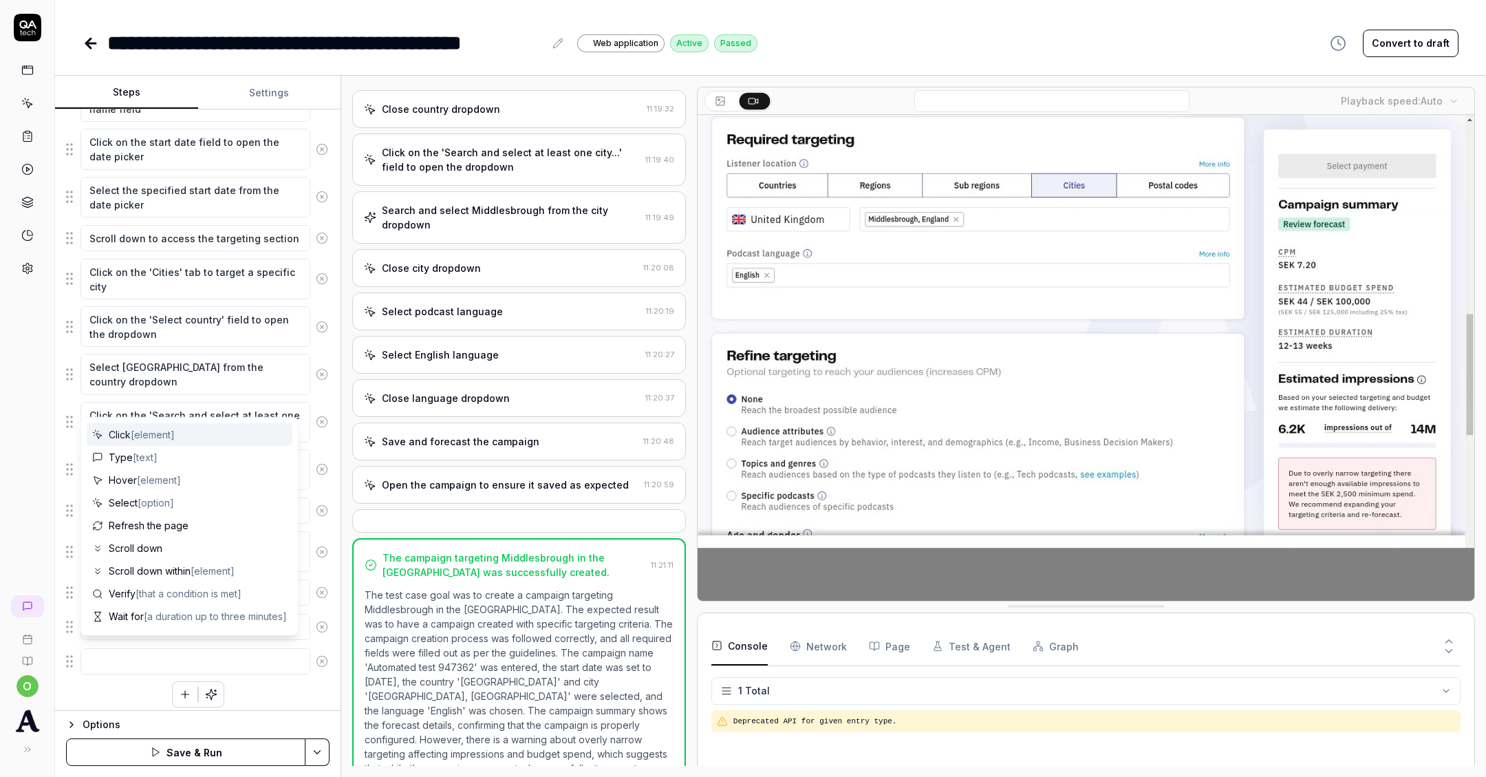
type textarea "C"
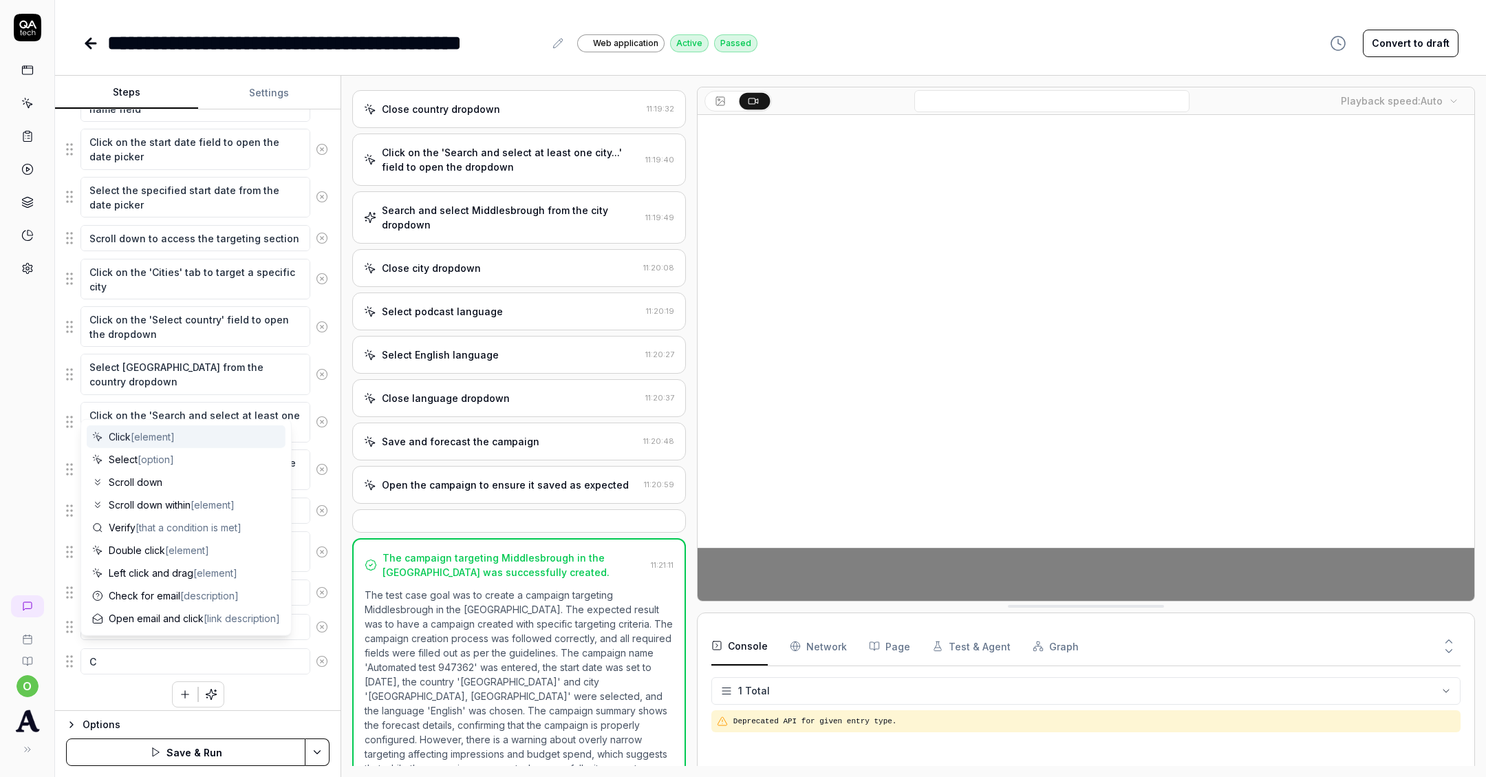
type textarea "*"
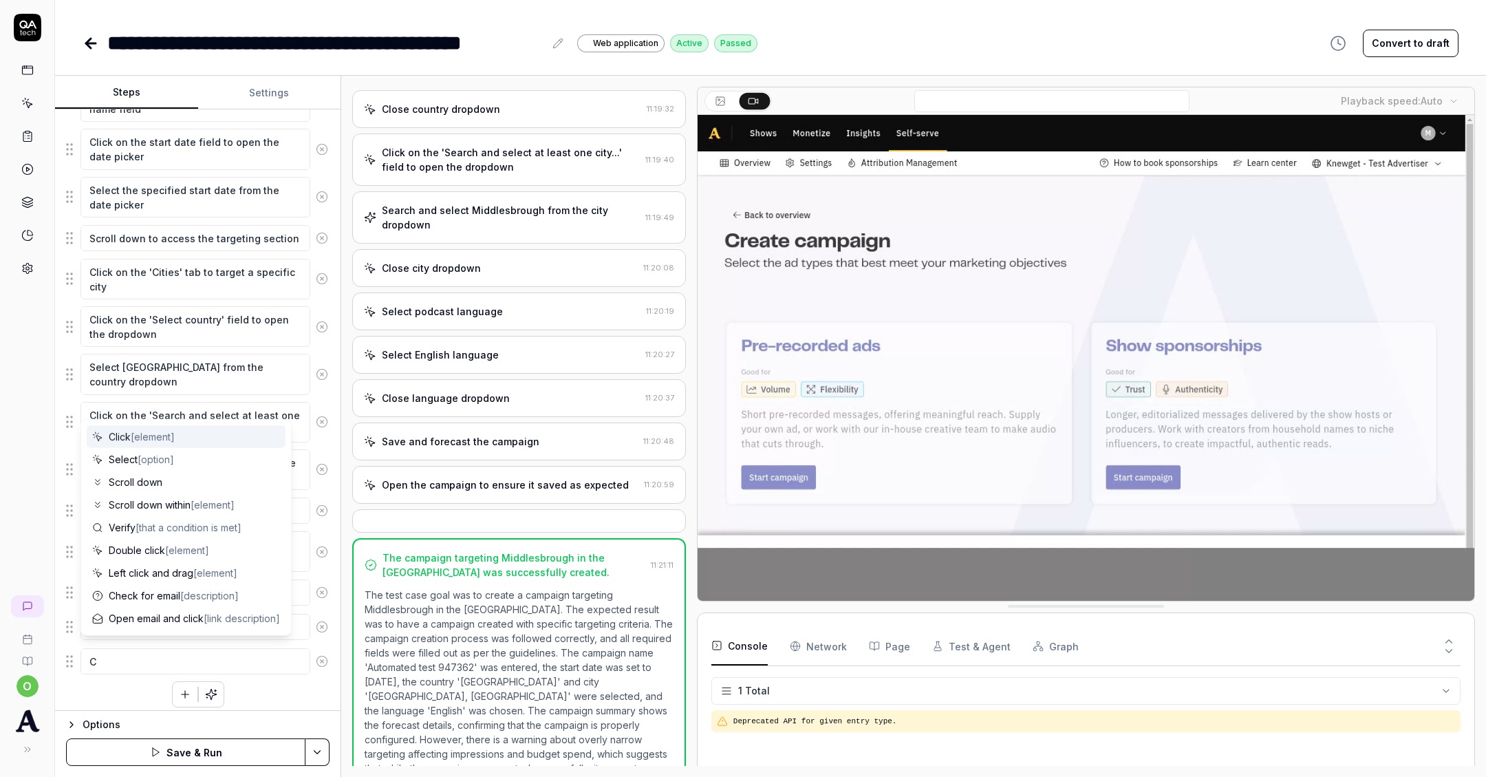
type textarea "Cl"
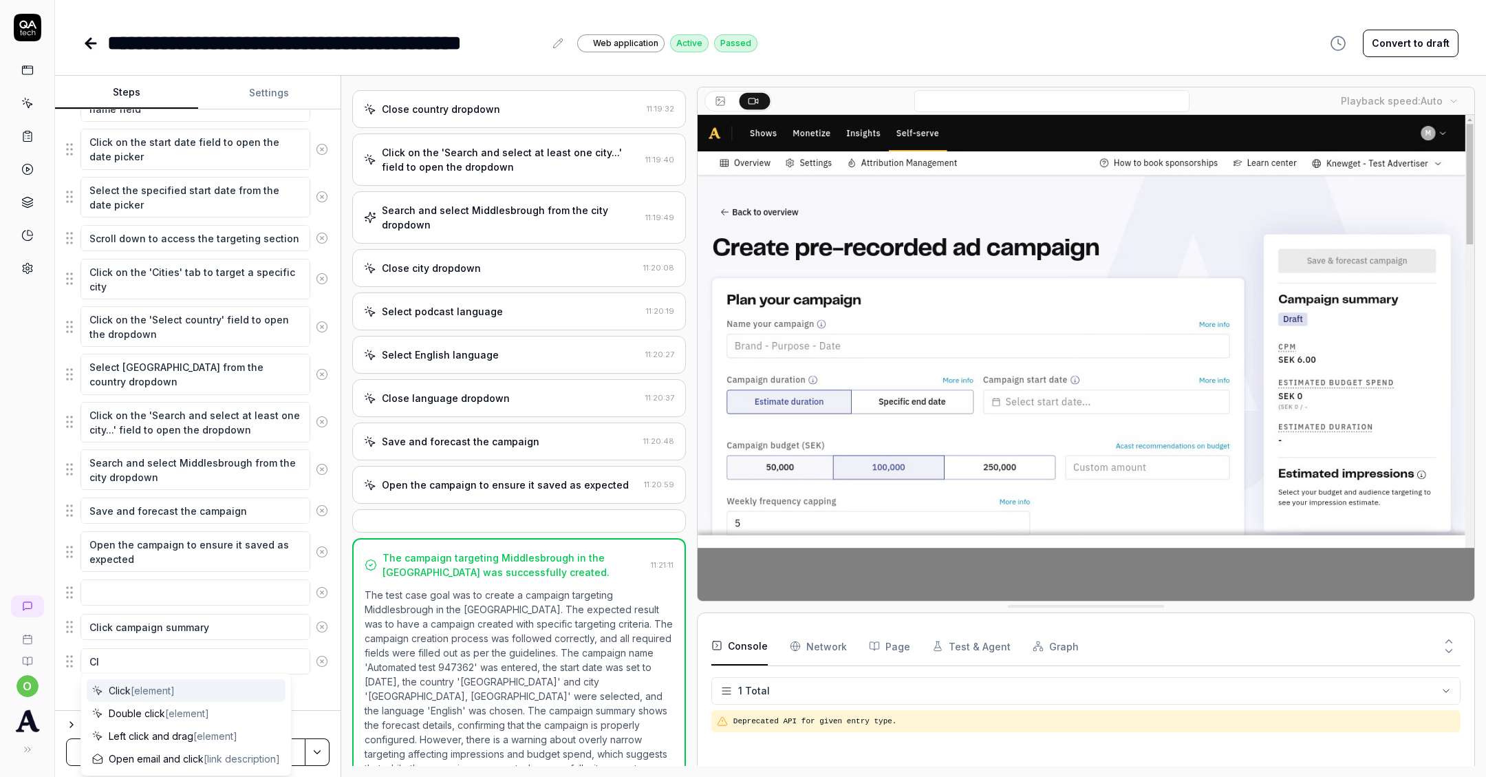
type textarea "*"
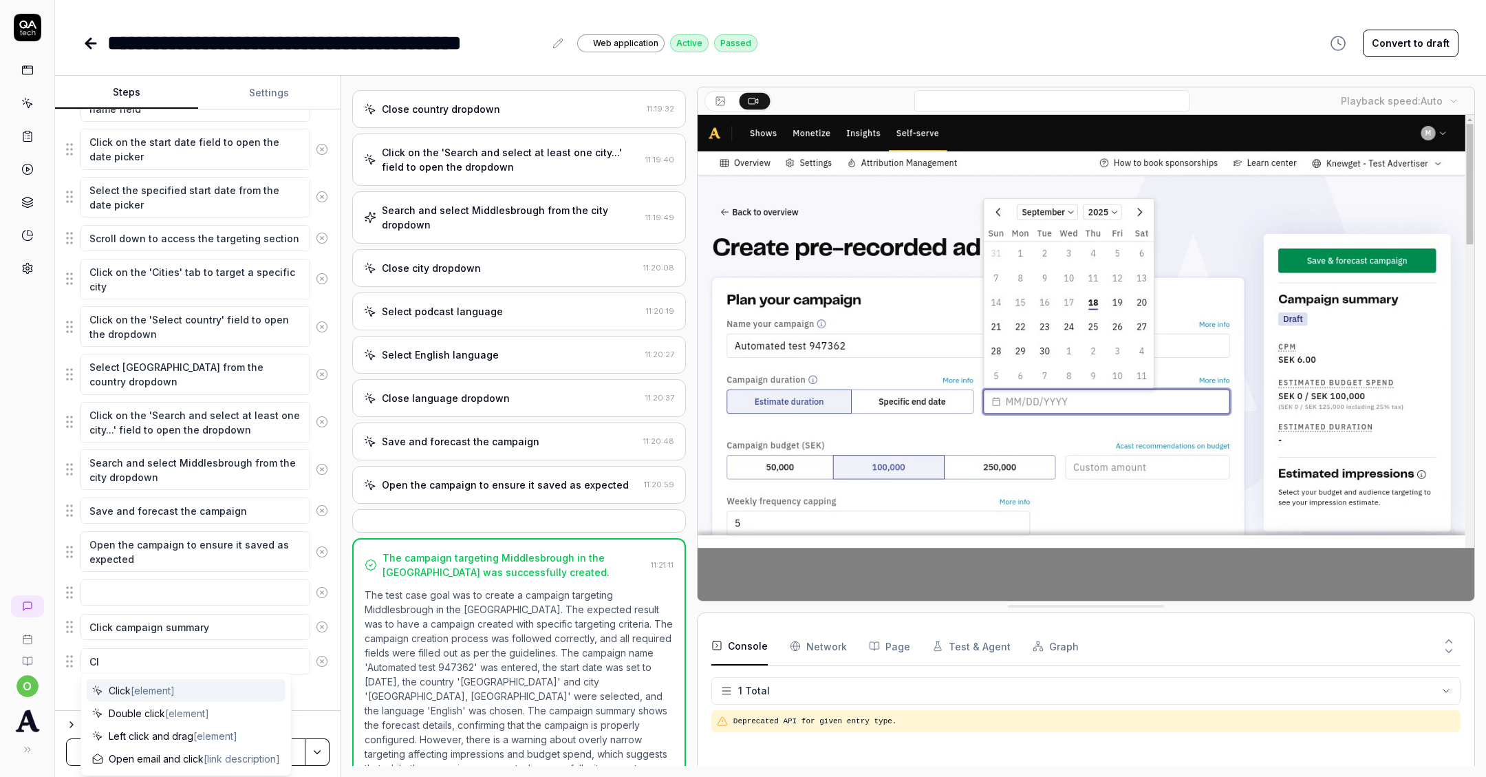
type textarea "Cli"
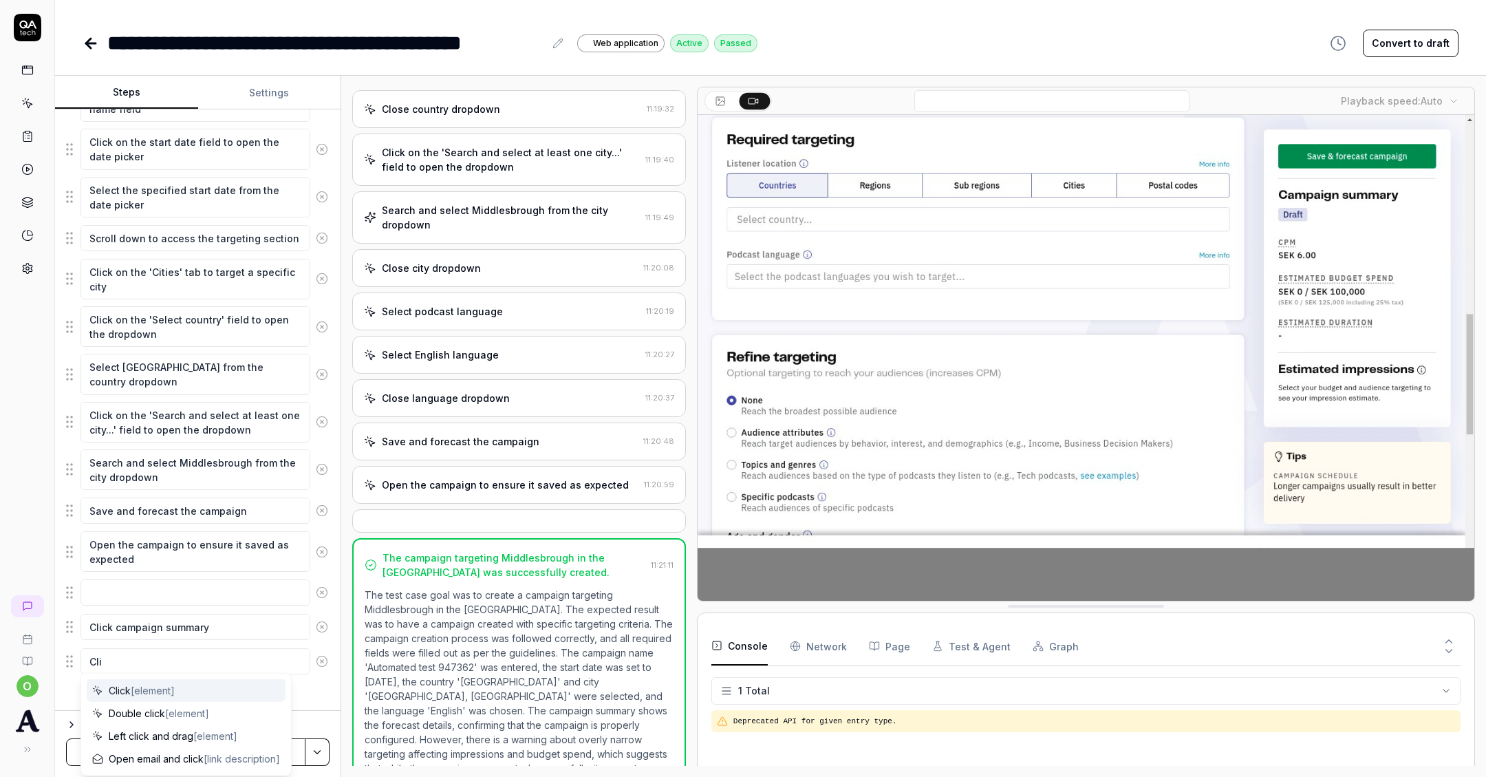
type textarea "*"
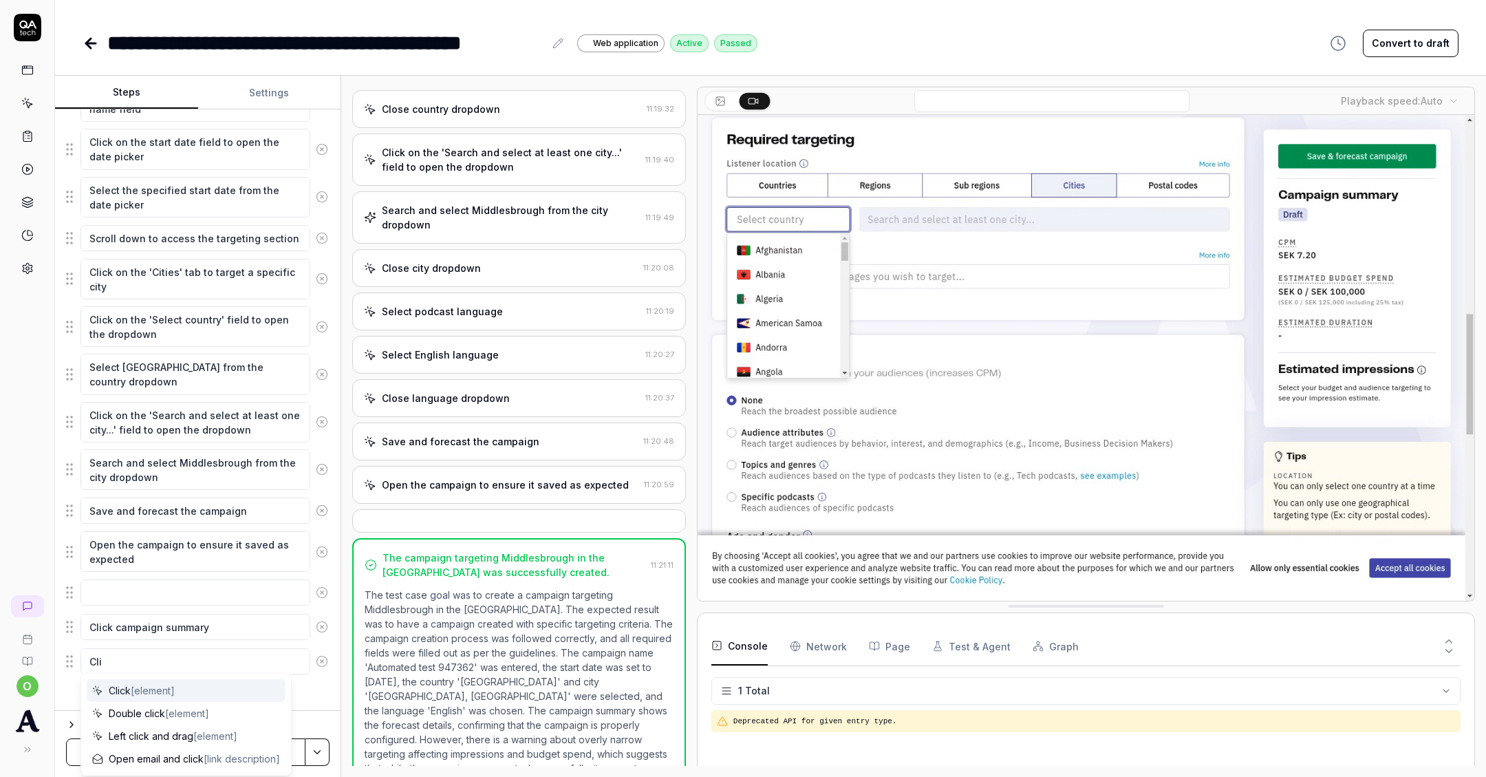
type textarea "Clic"
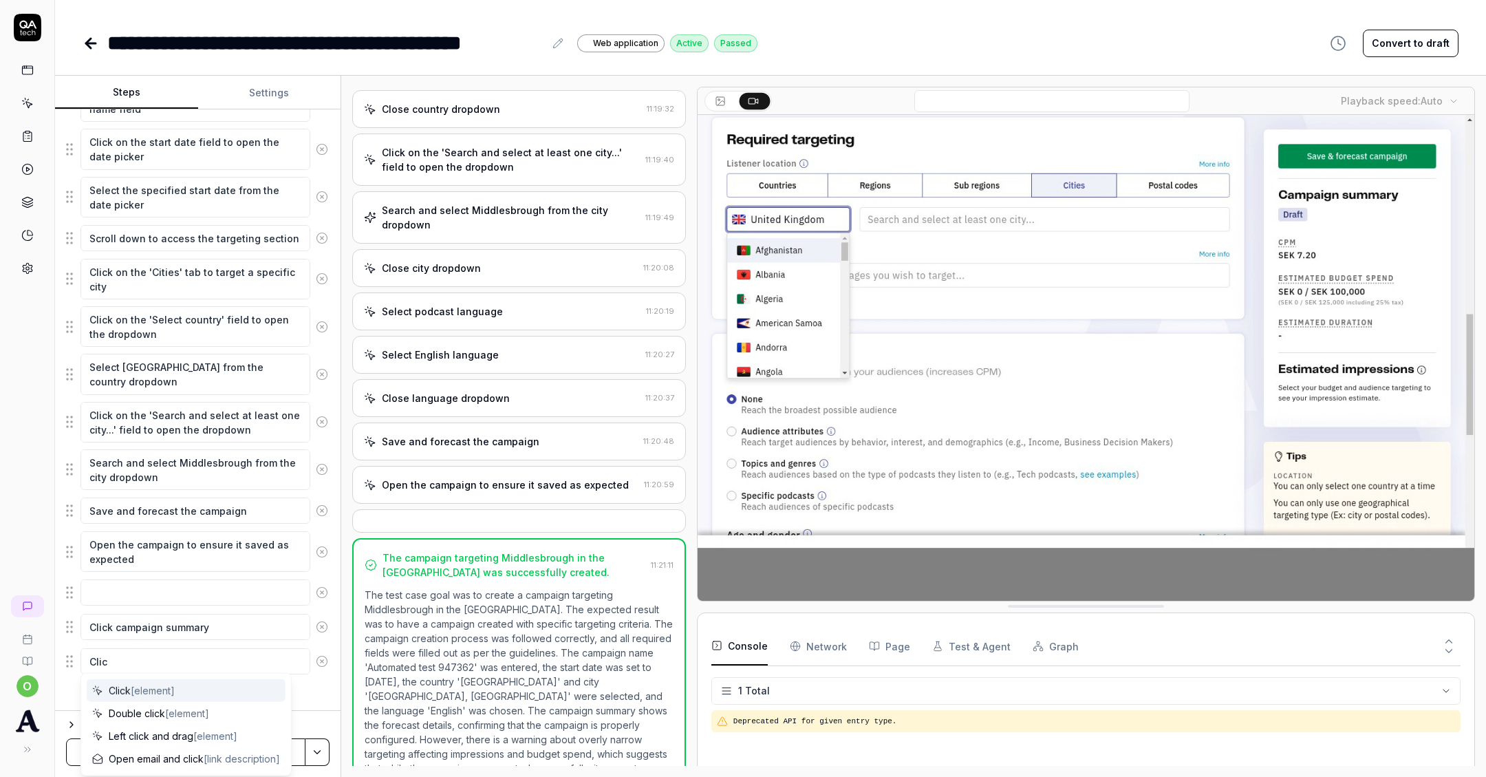
type textarea "*"
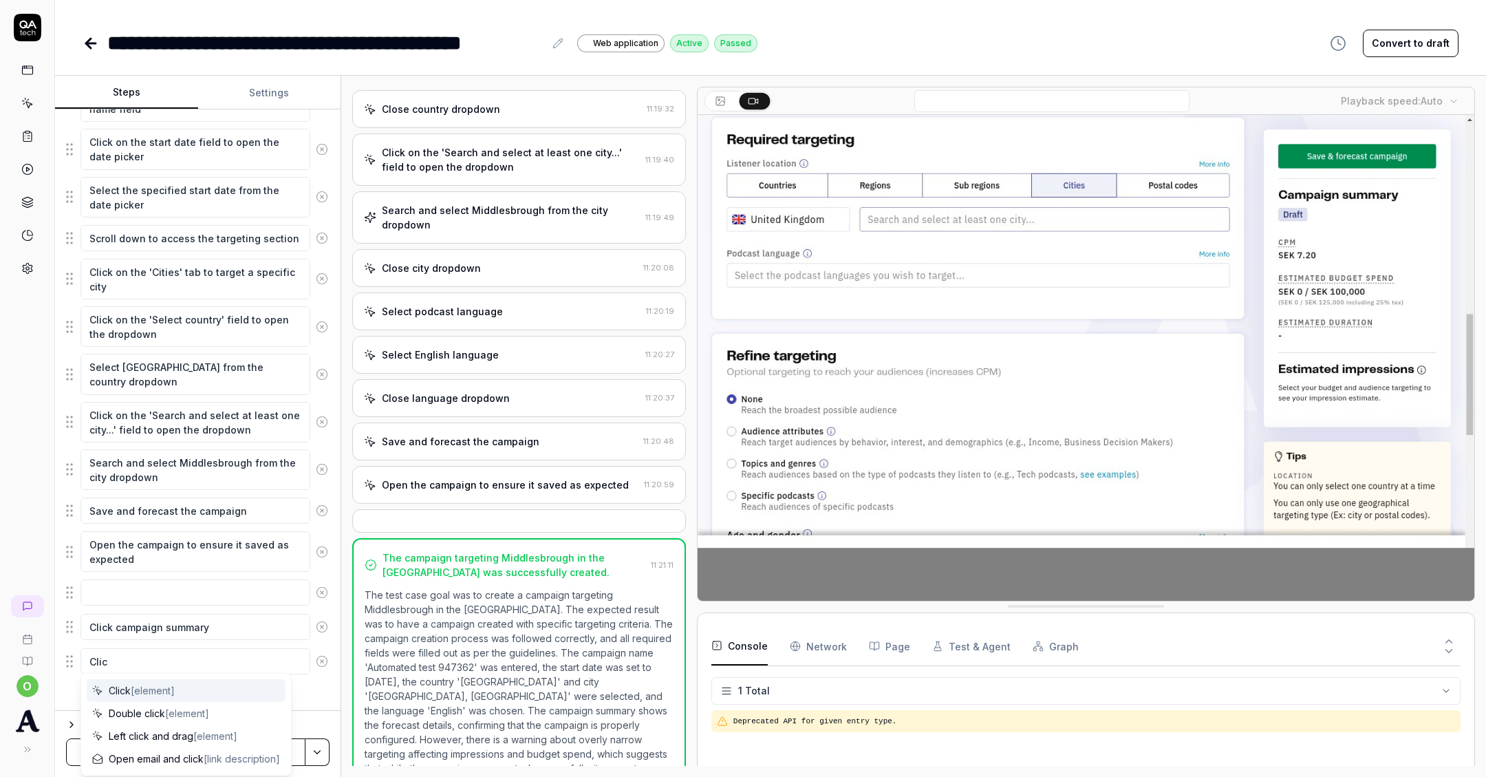
type textarea "Click"
type textarea "*"
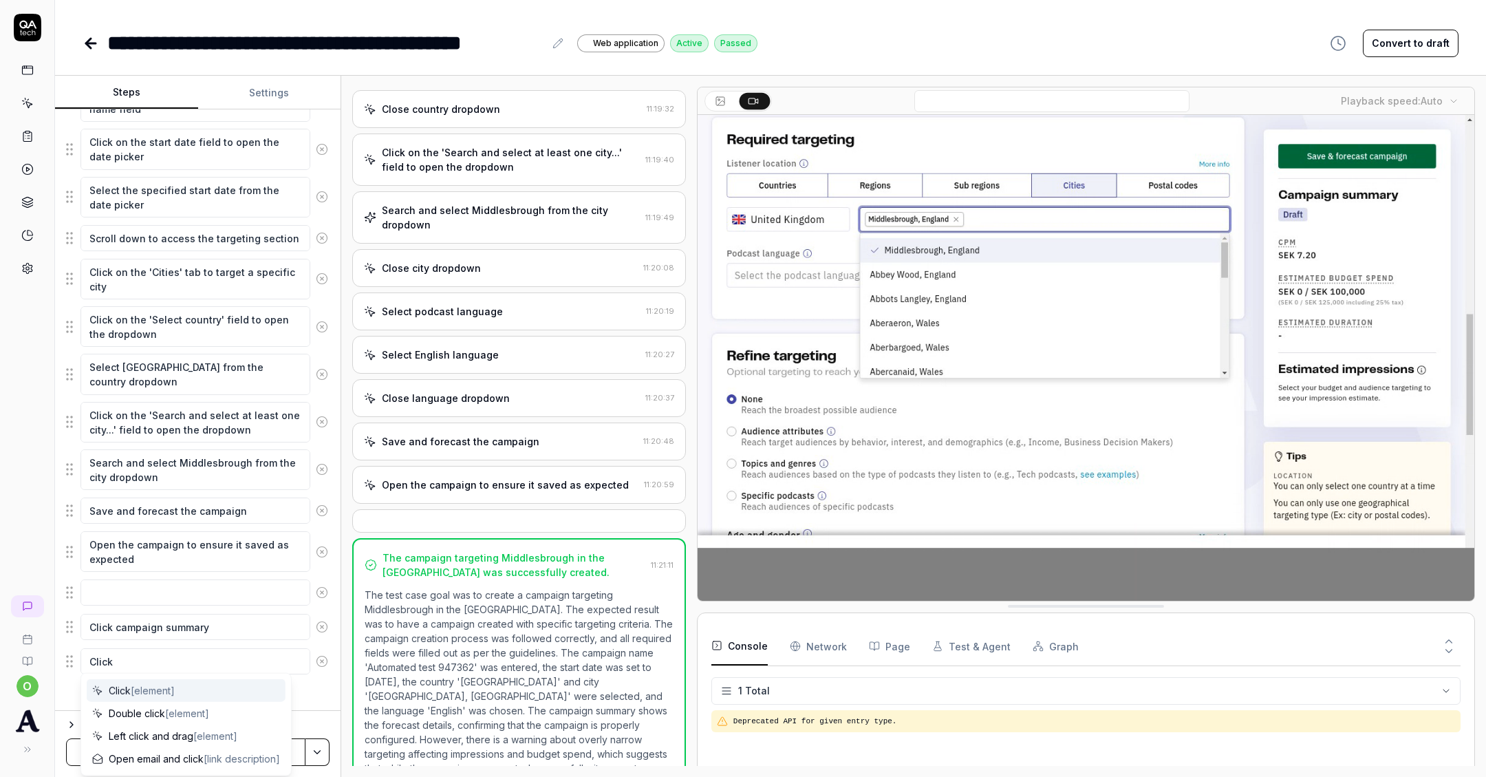
type textarea "Click"
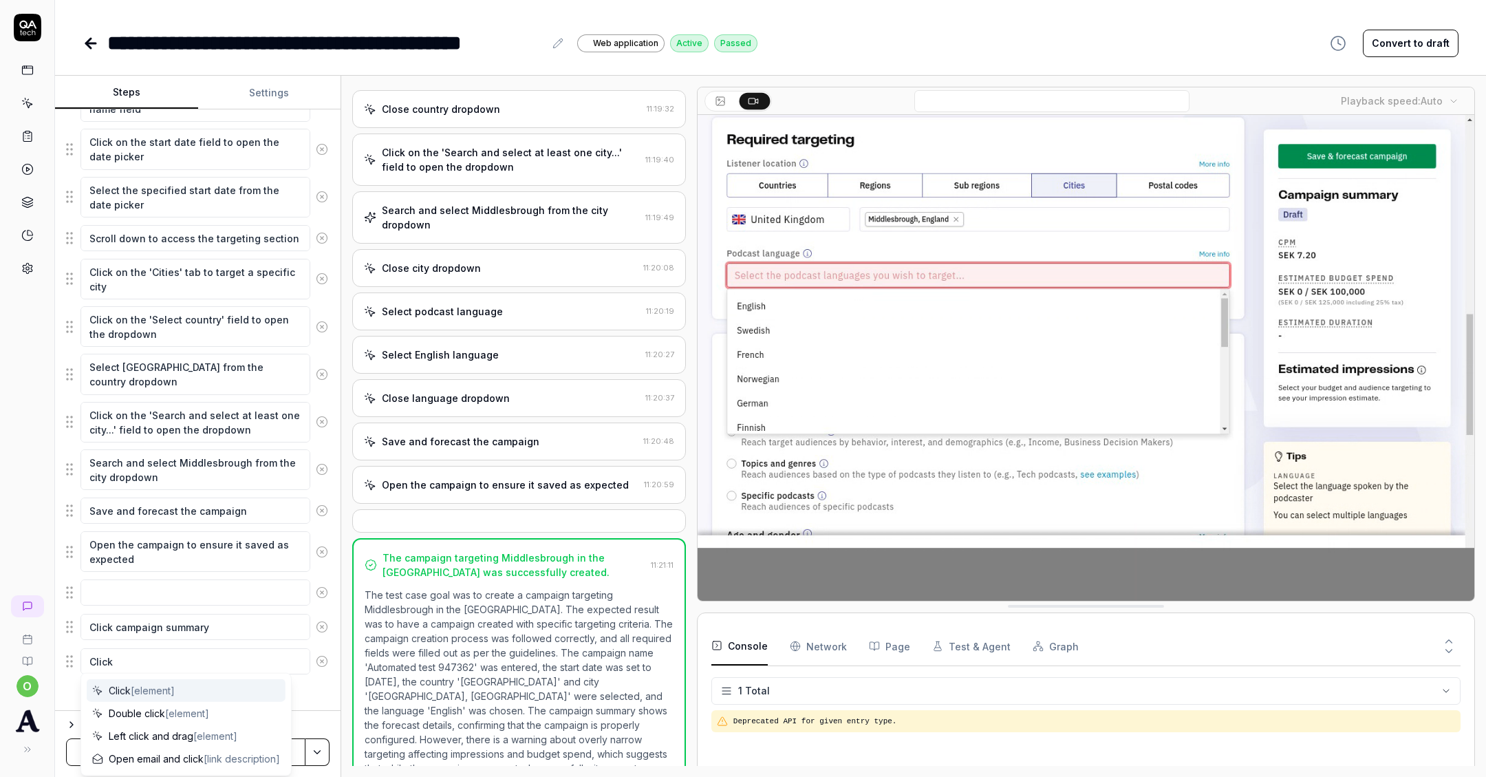
type textarea "*"
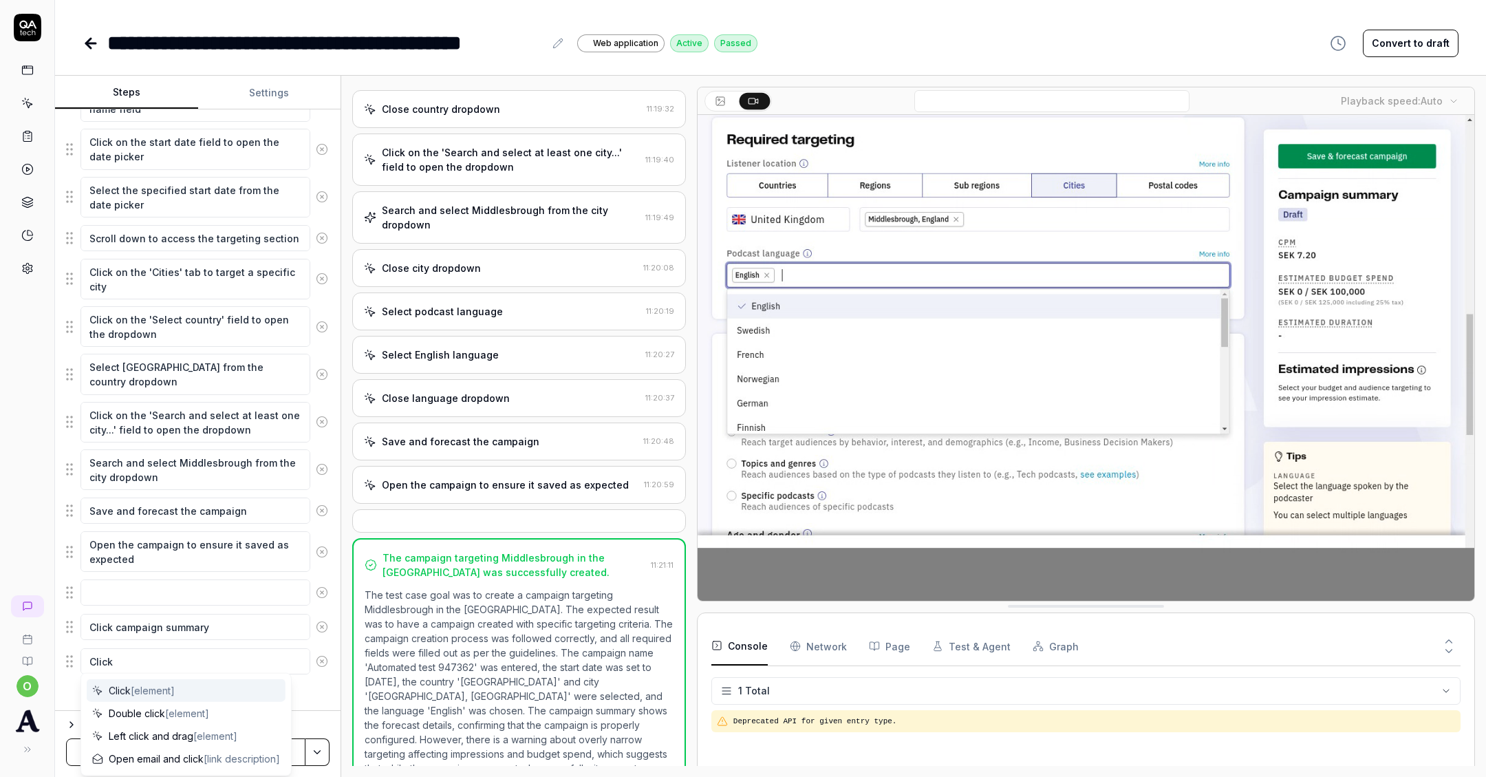
type textarea "Click c"
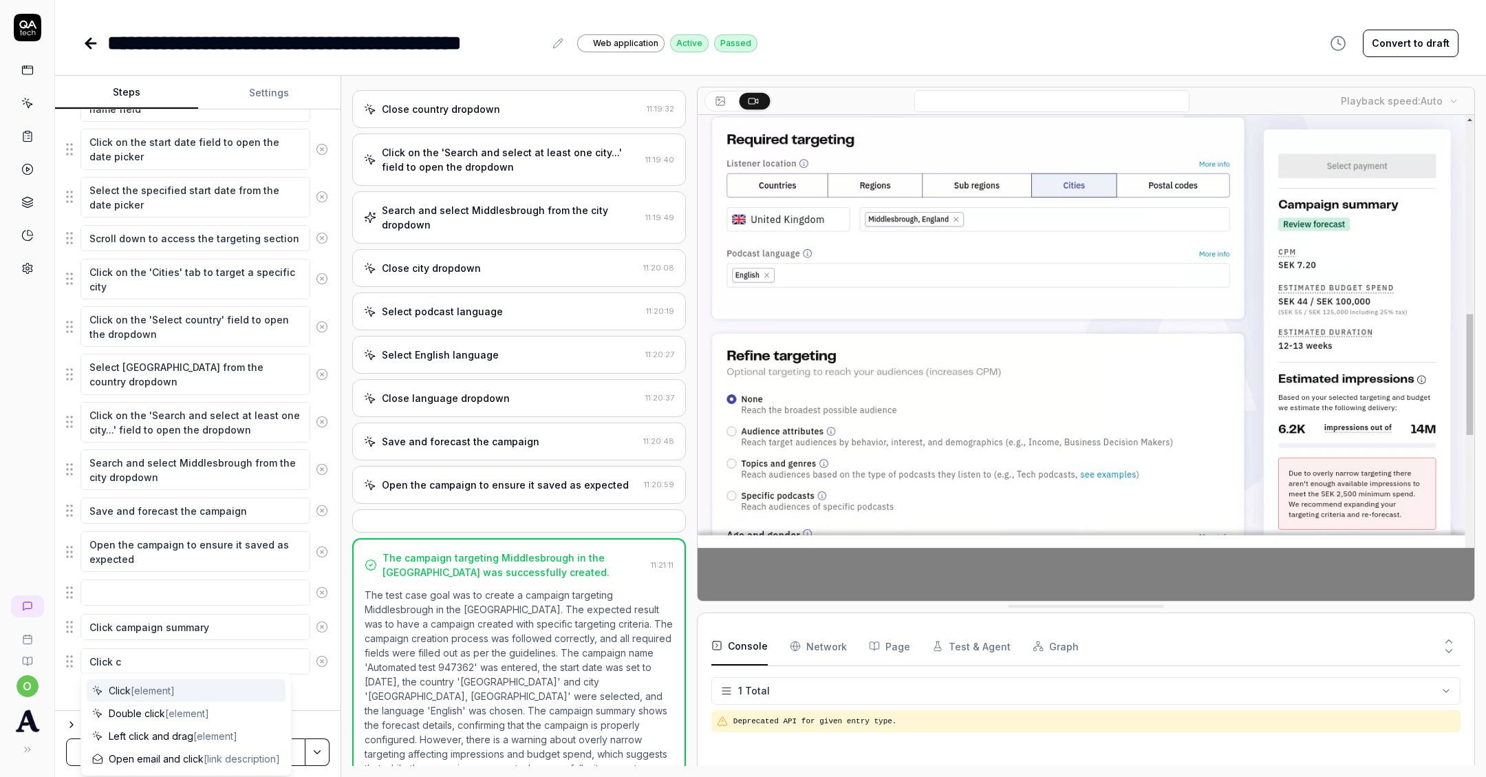
type textarea "*"
type textarea "Click ca"
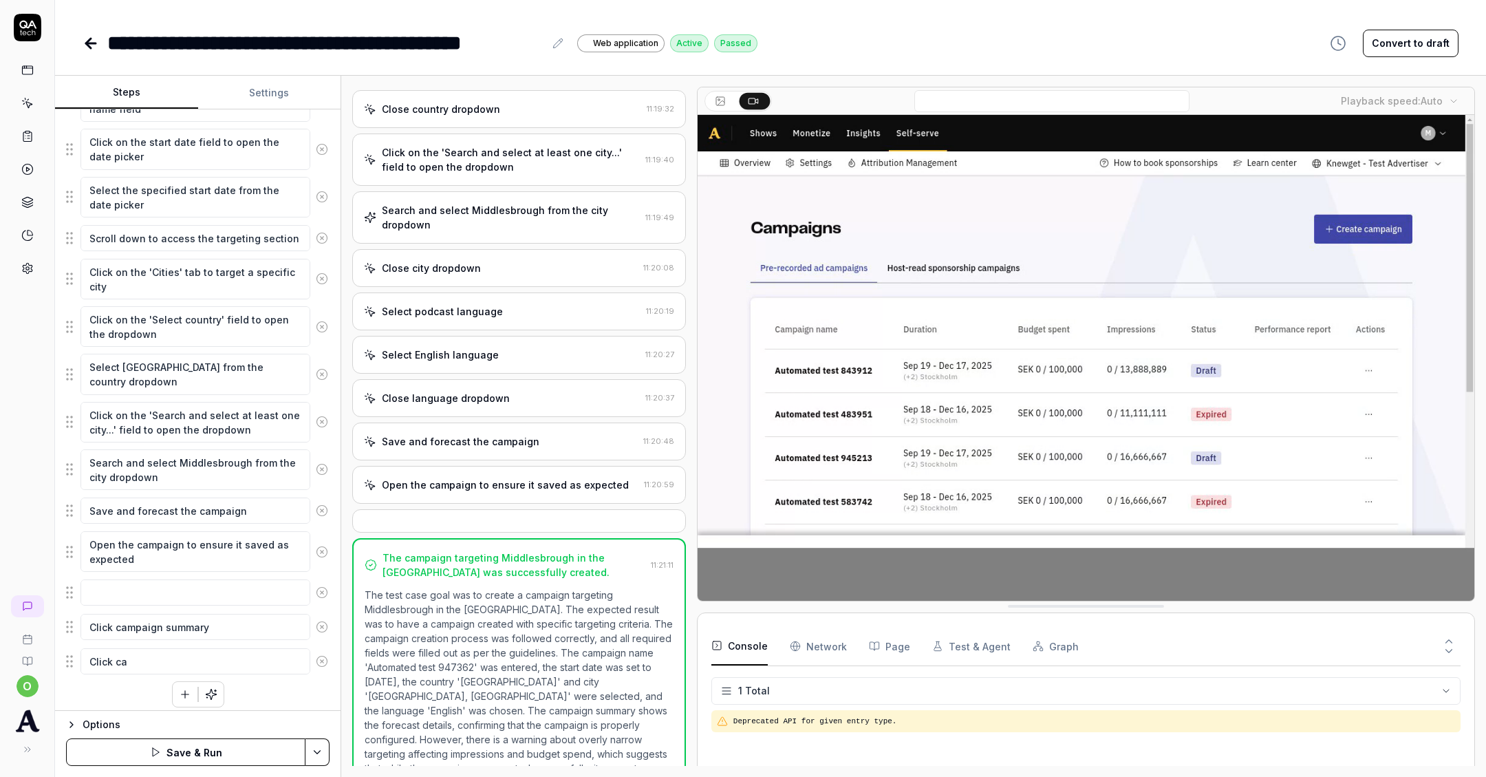
type textarea "*"
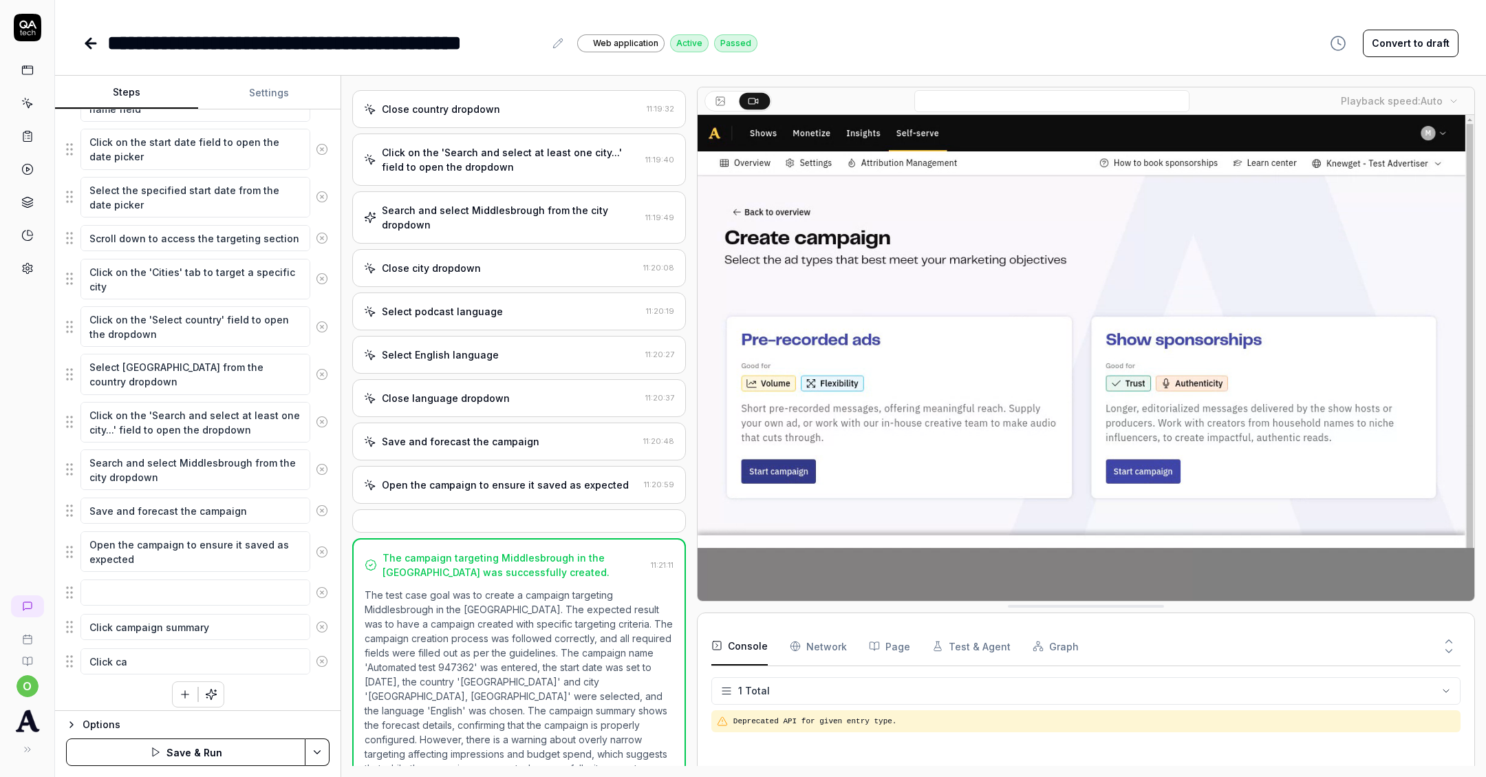
type textarea "Click cam"
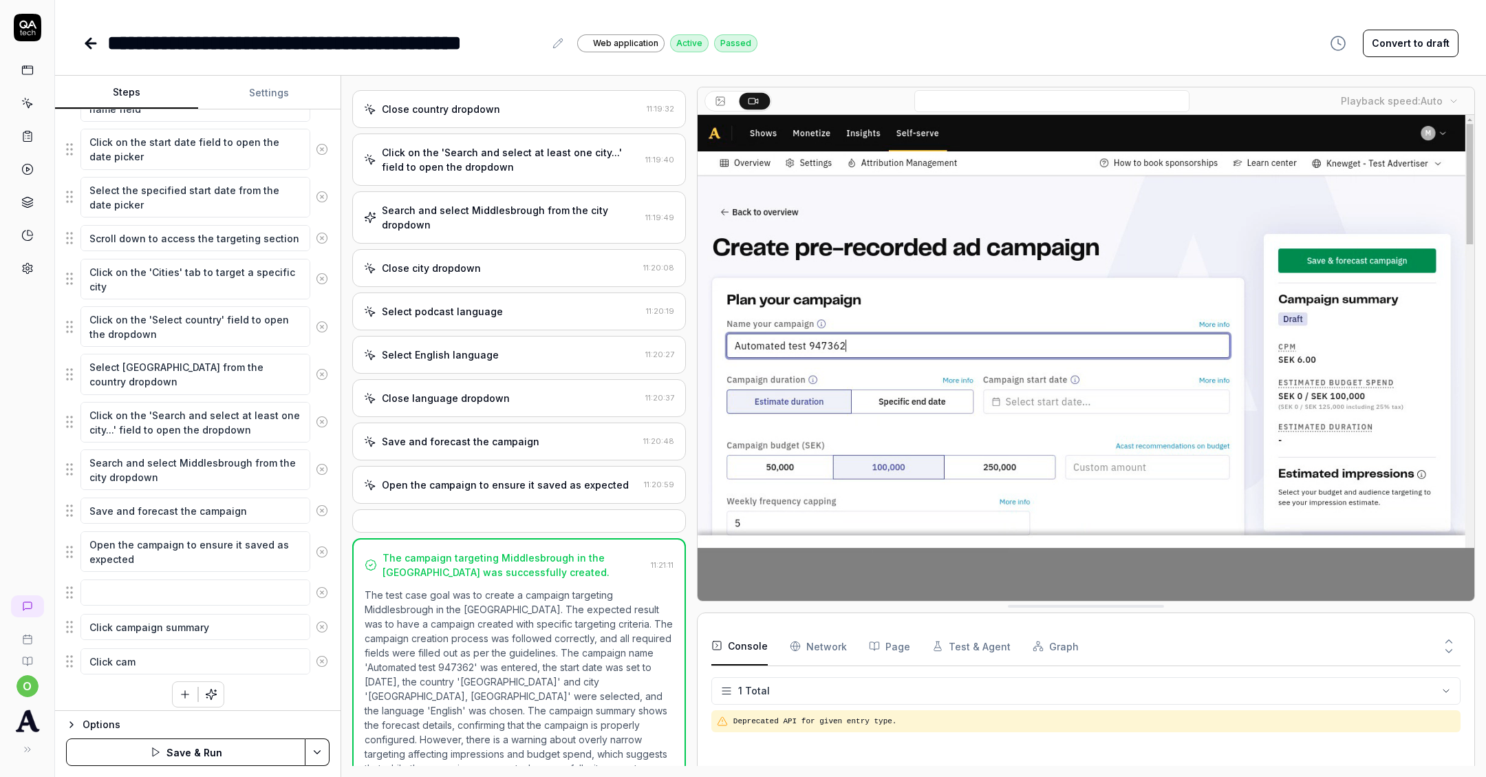
type textarea "*"
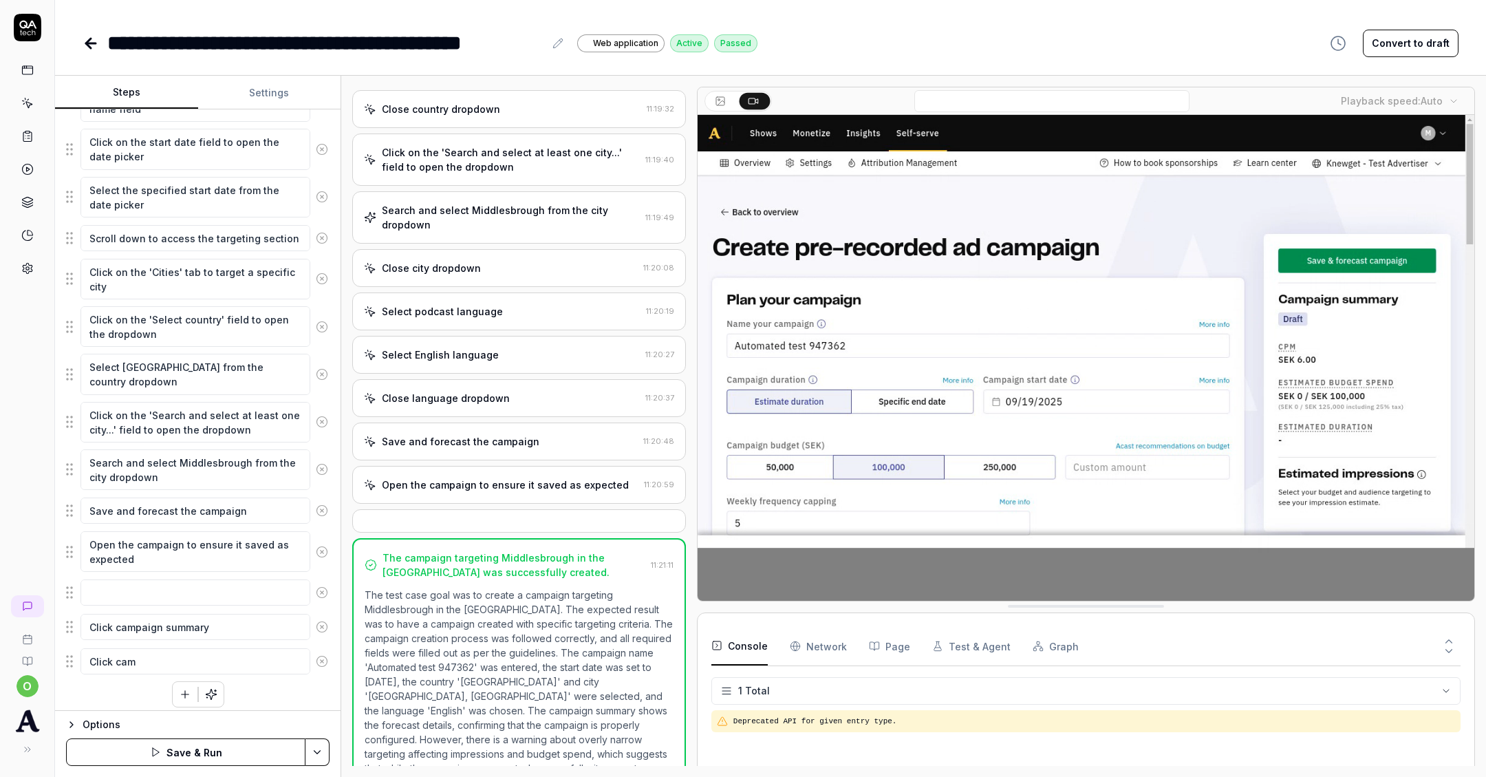
type textarea "Click camp"
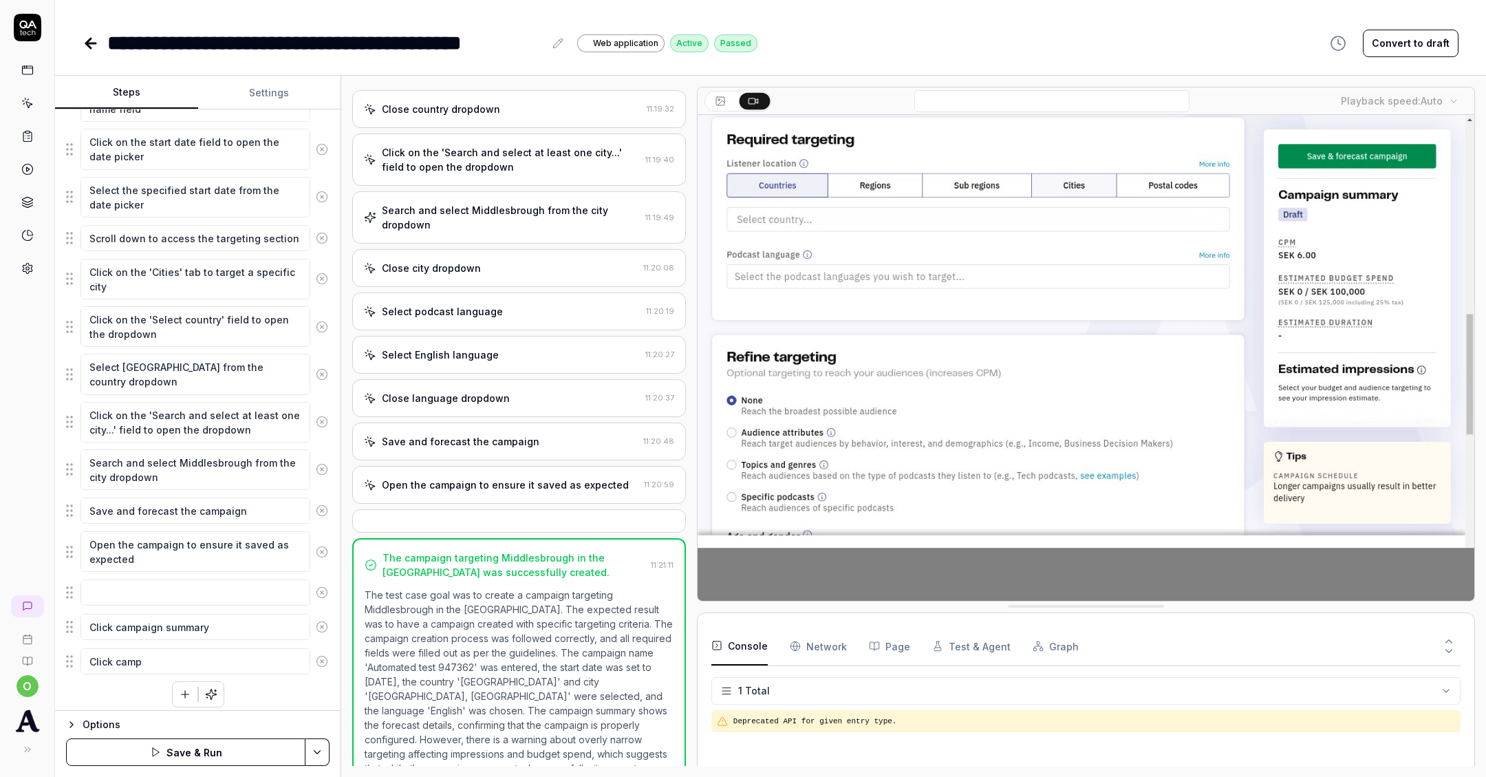
type textarea "*"
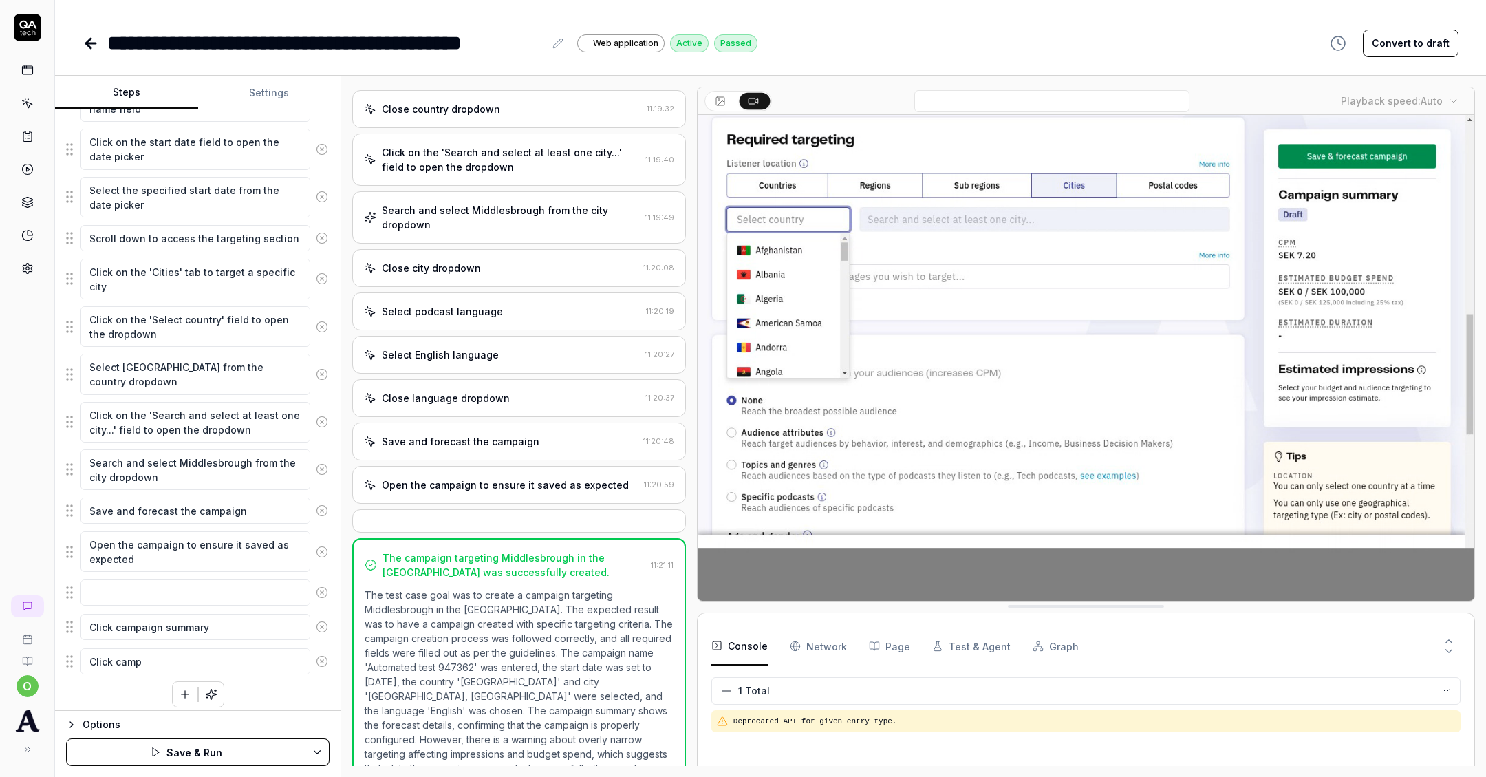
type textarea "Click [PERSON_NAME]"
type textarea "*"
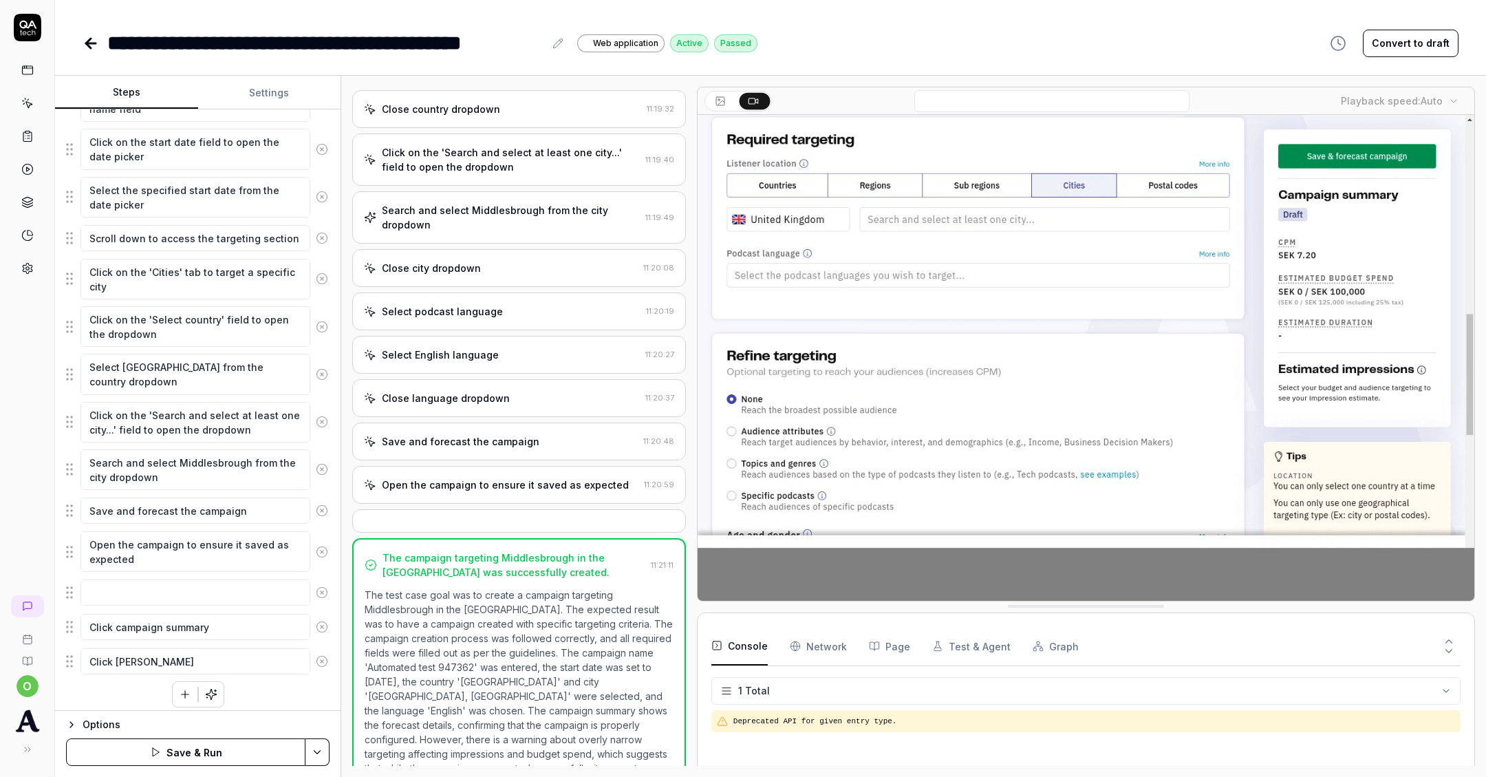
type textarea "Click campai"
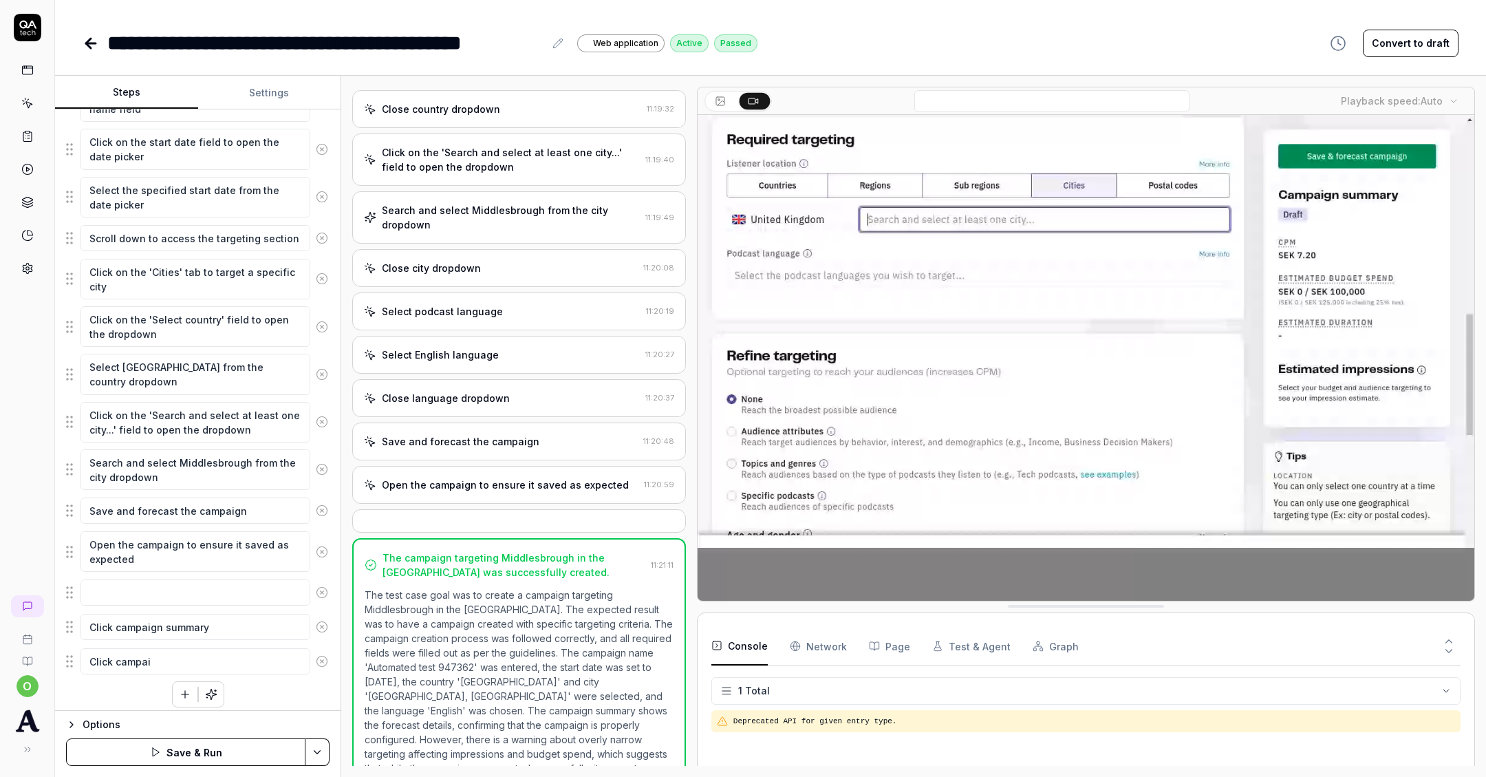
type textarea "*"
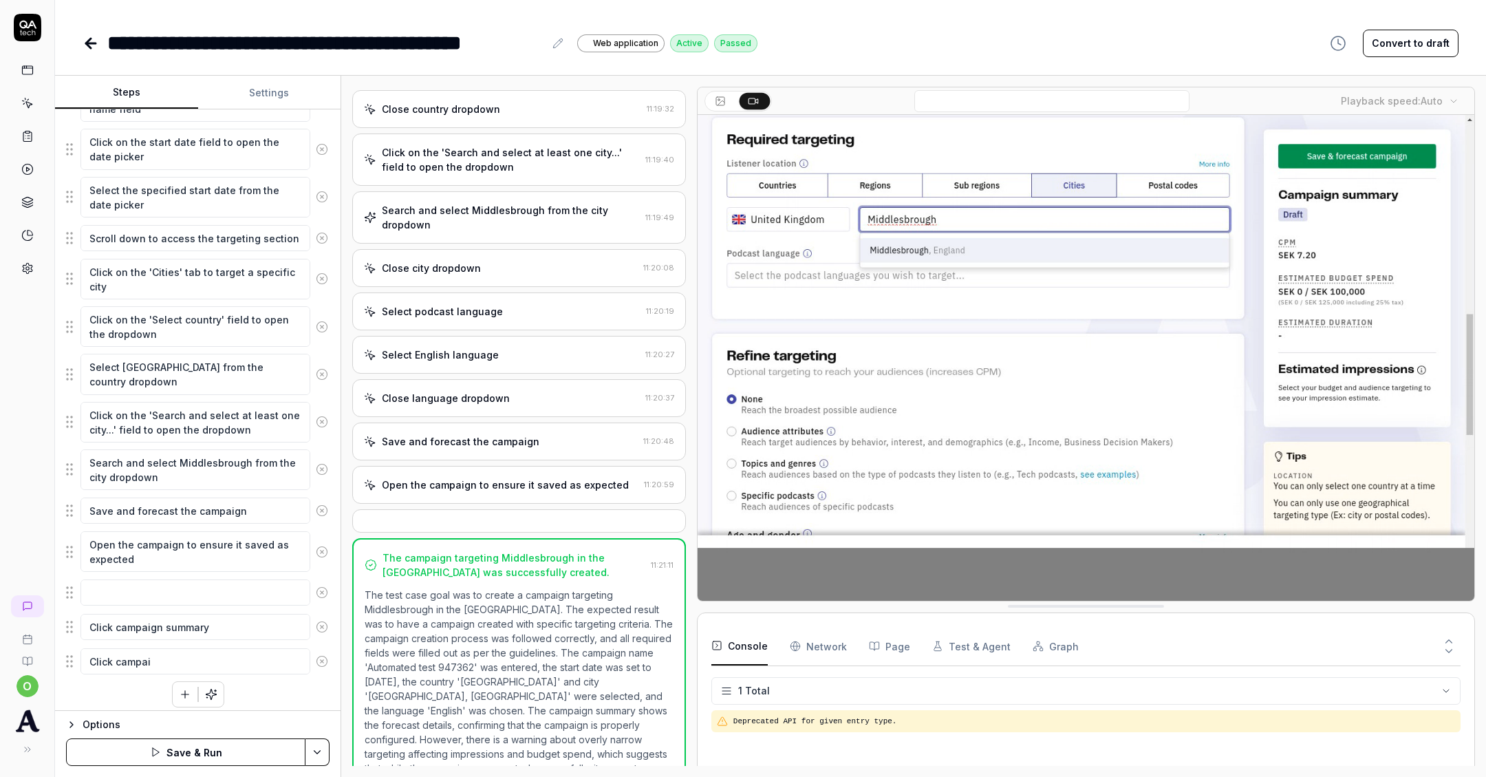
type textarea "Click campaig"
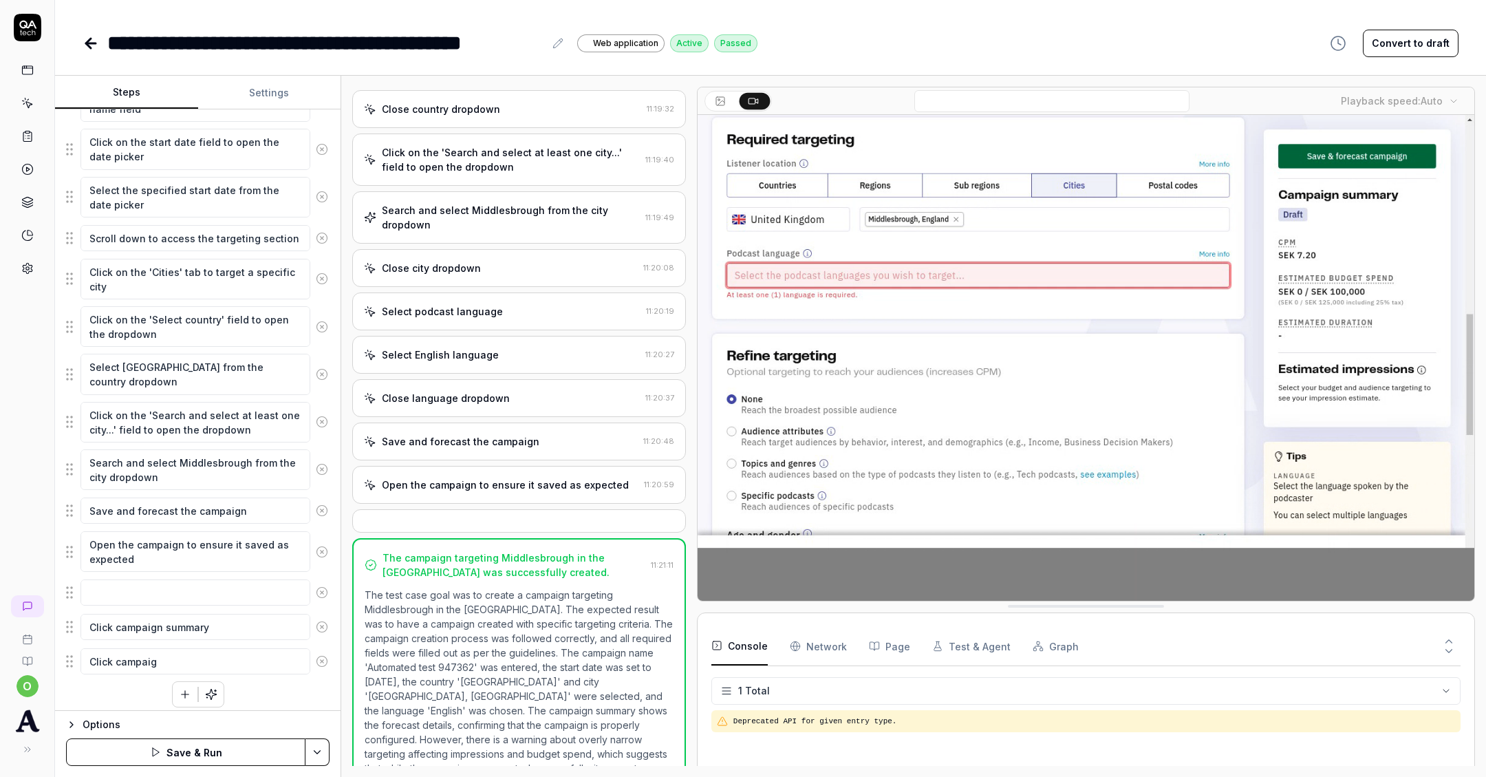
type textarea "*"
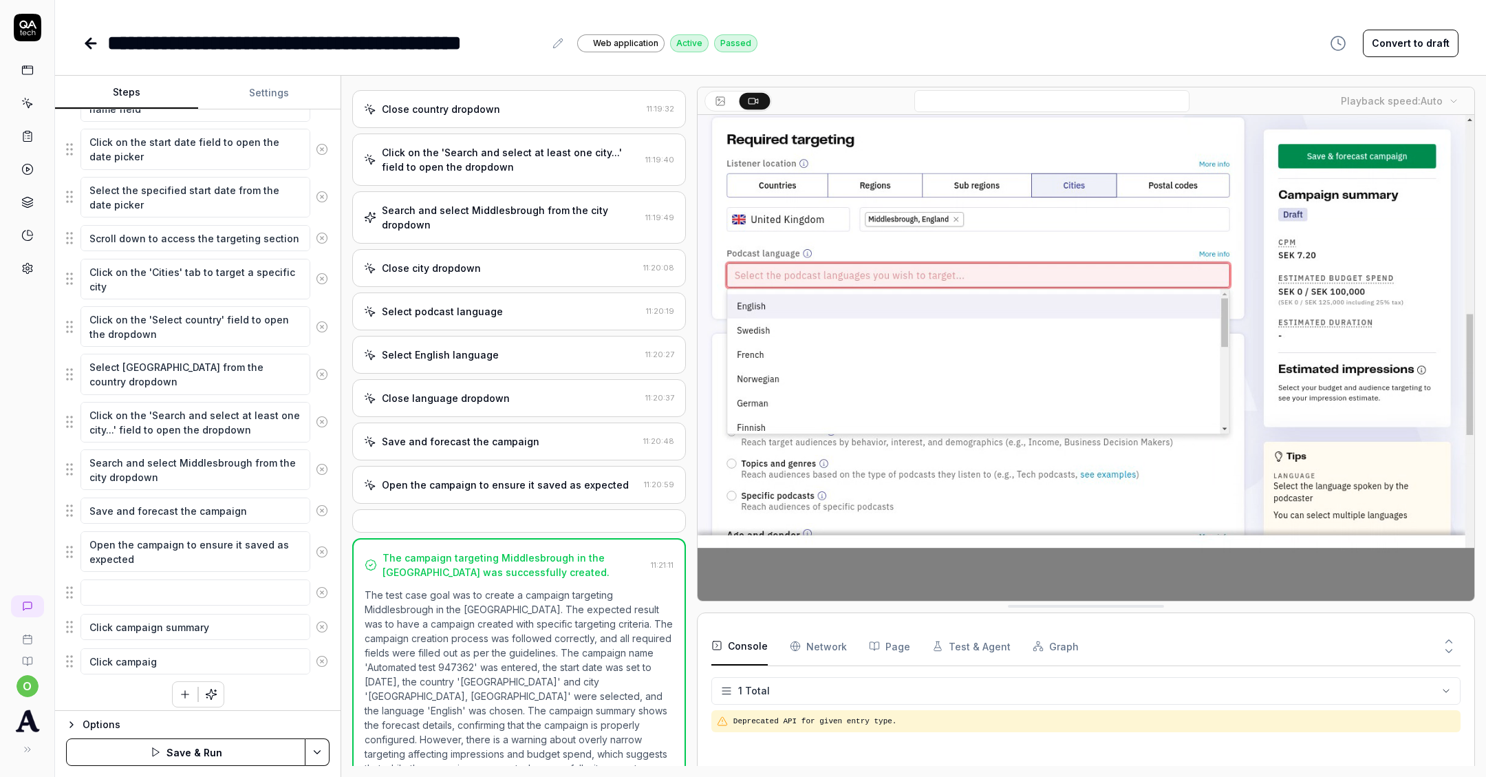
type textarea "Click campaign"
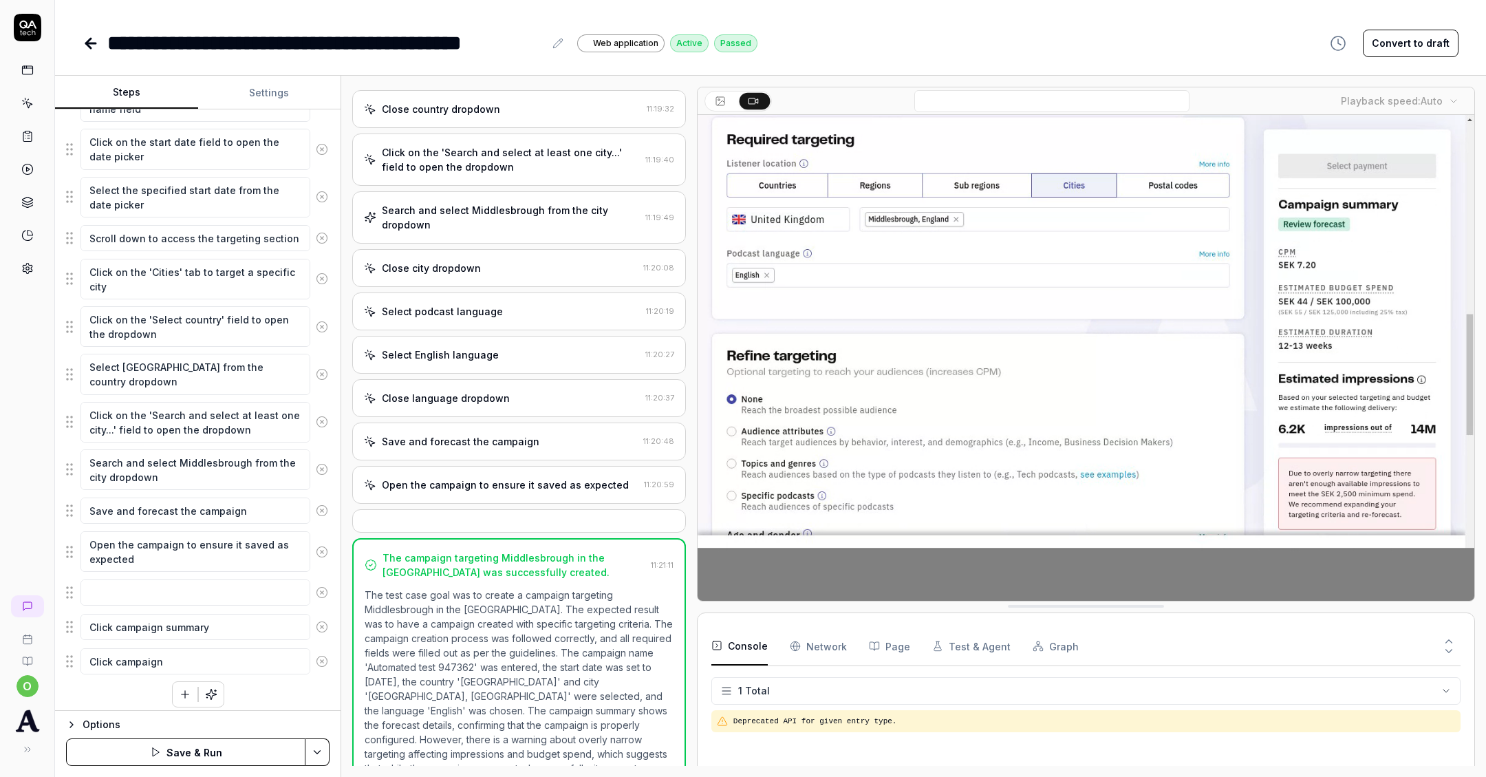
type textarea "*"
type textarea "Click campaign"
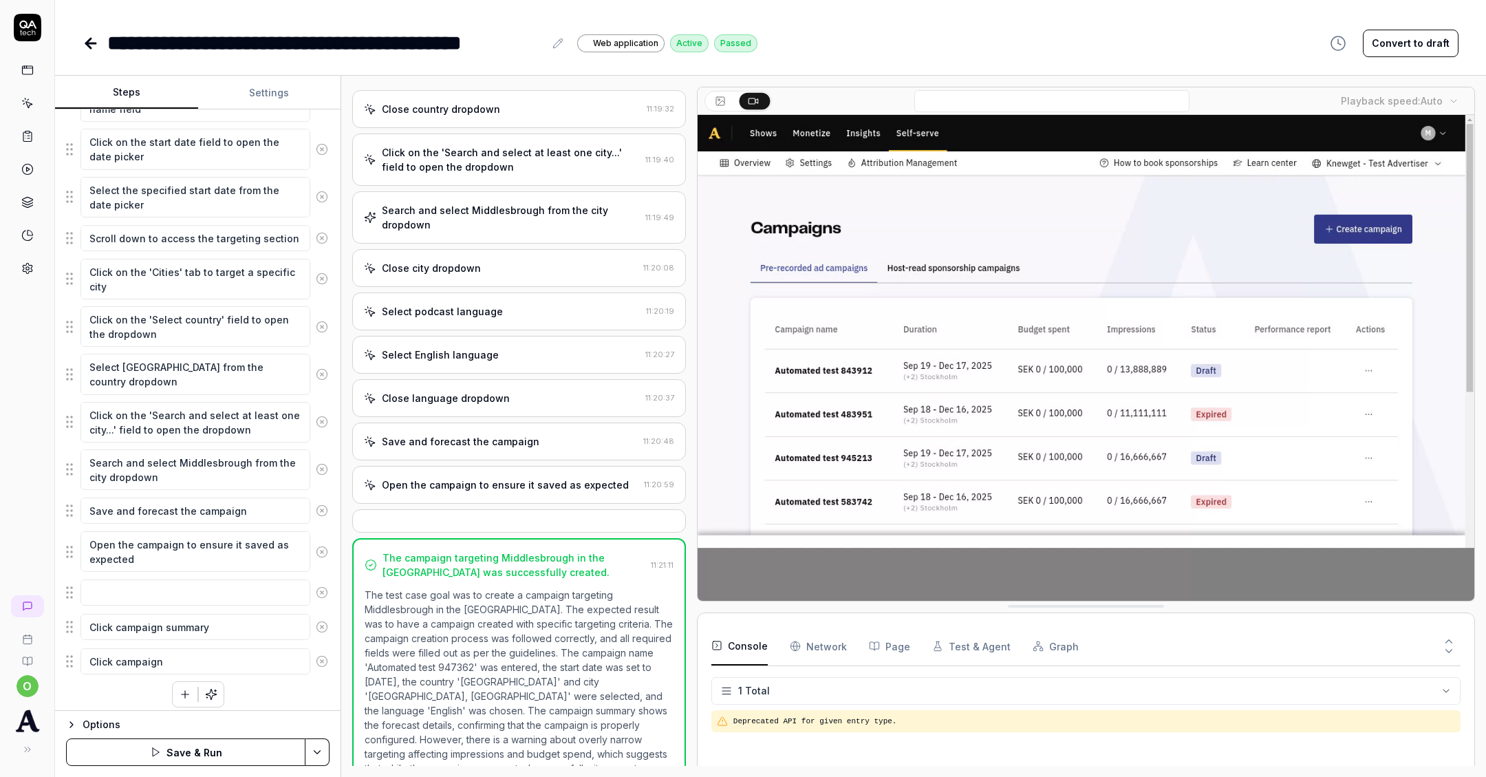
type textarea "*"
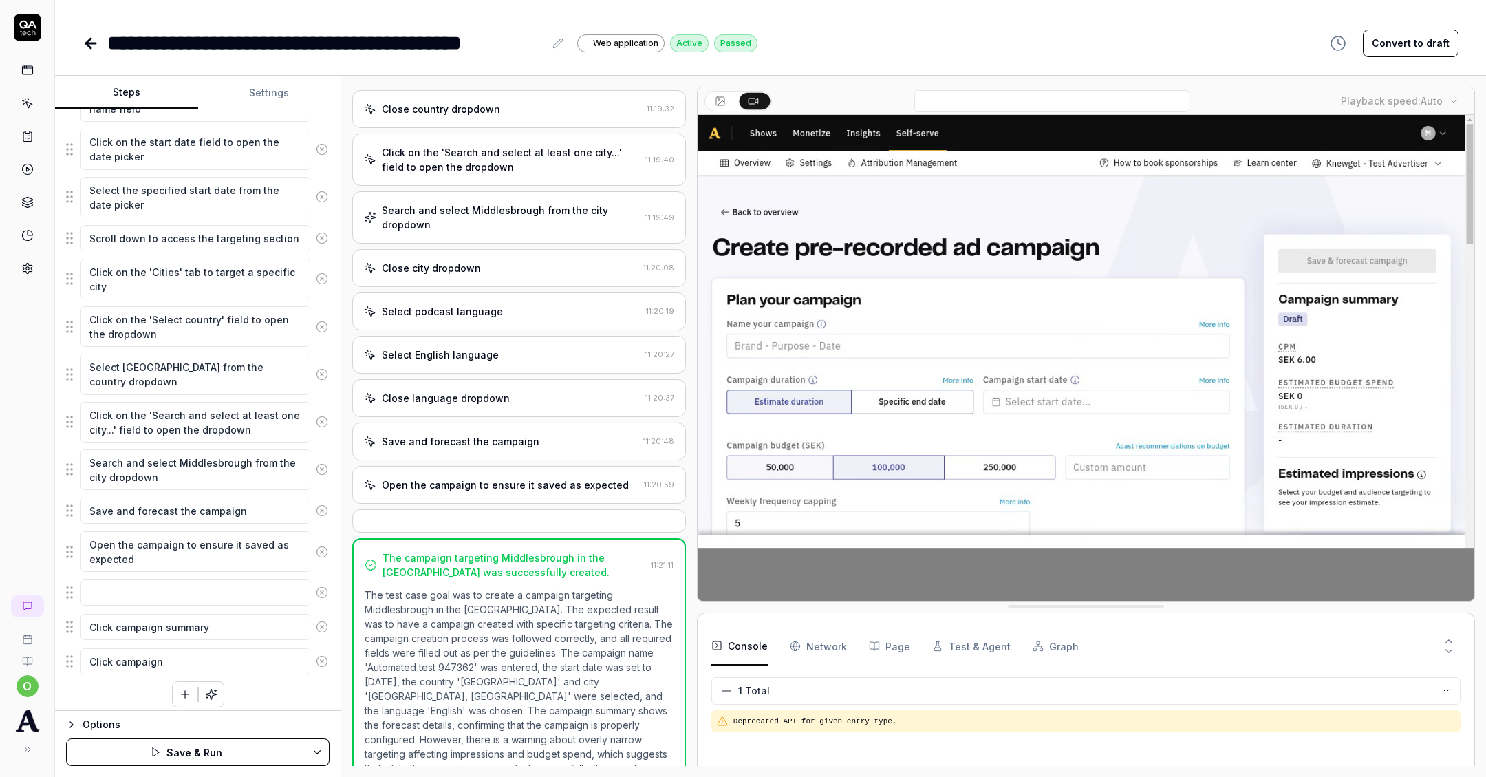
type textarea "Click campaign s"
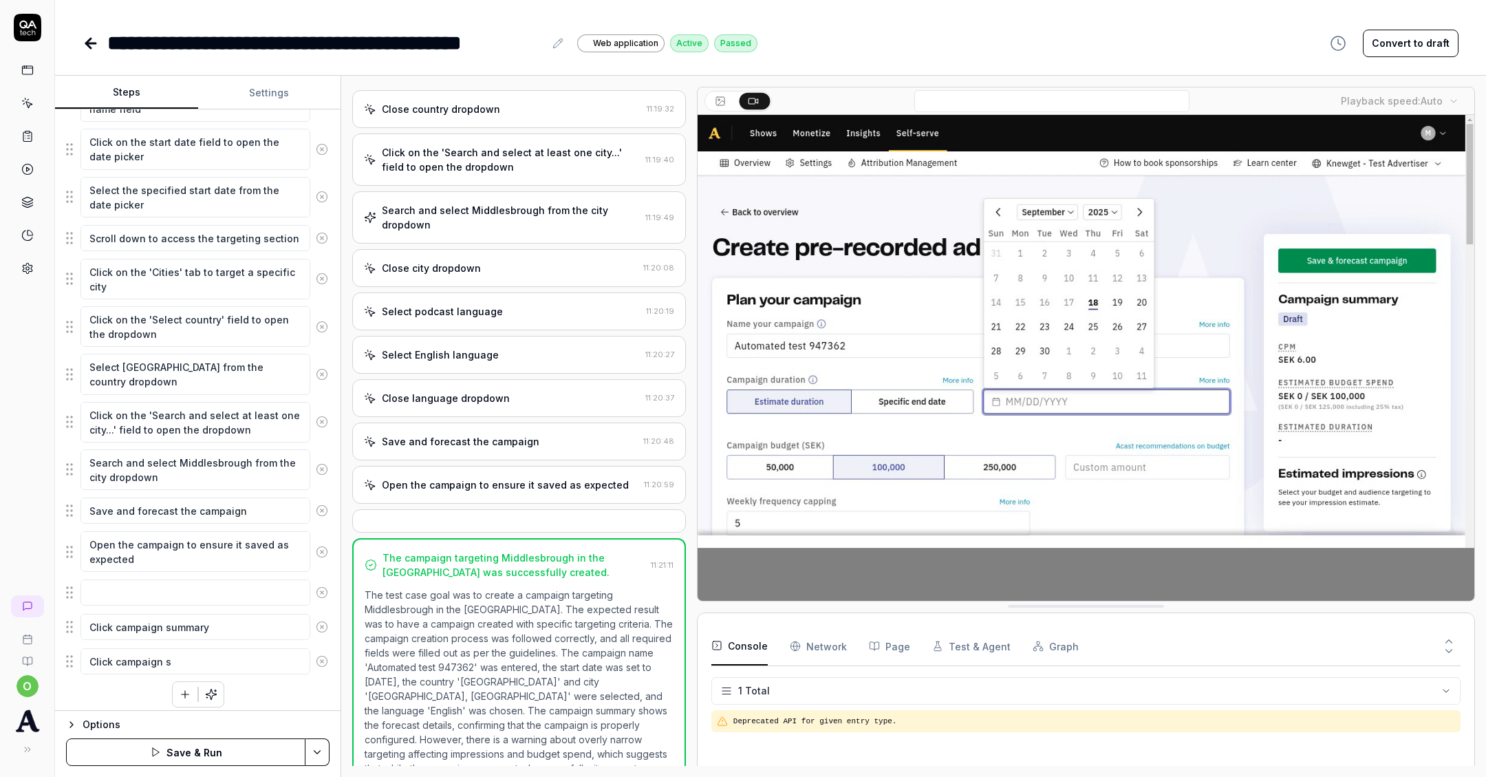
type textarea "*"
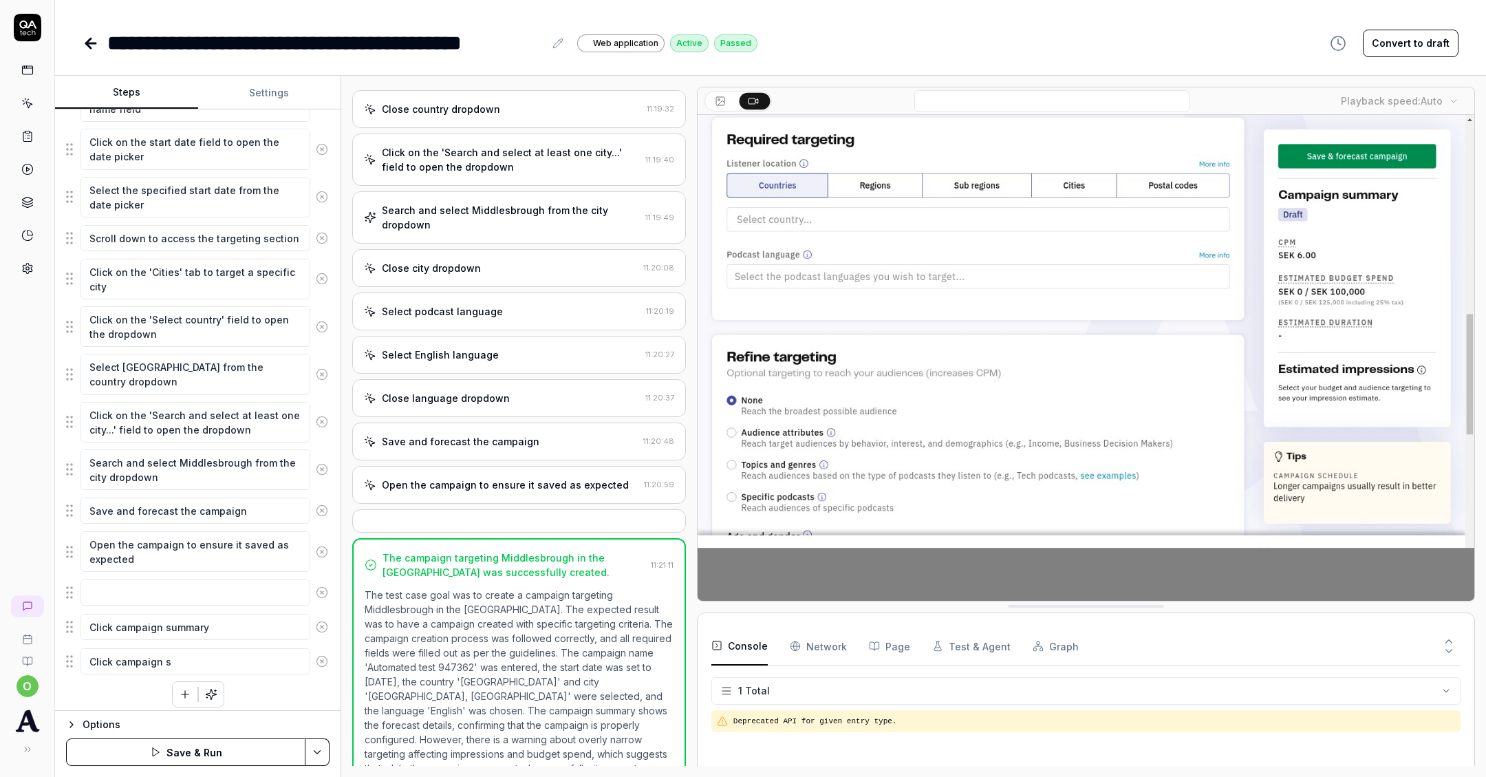
type textarea "Click campaign su"
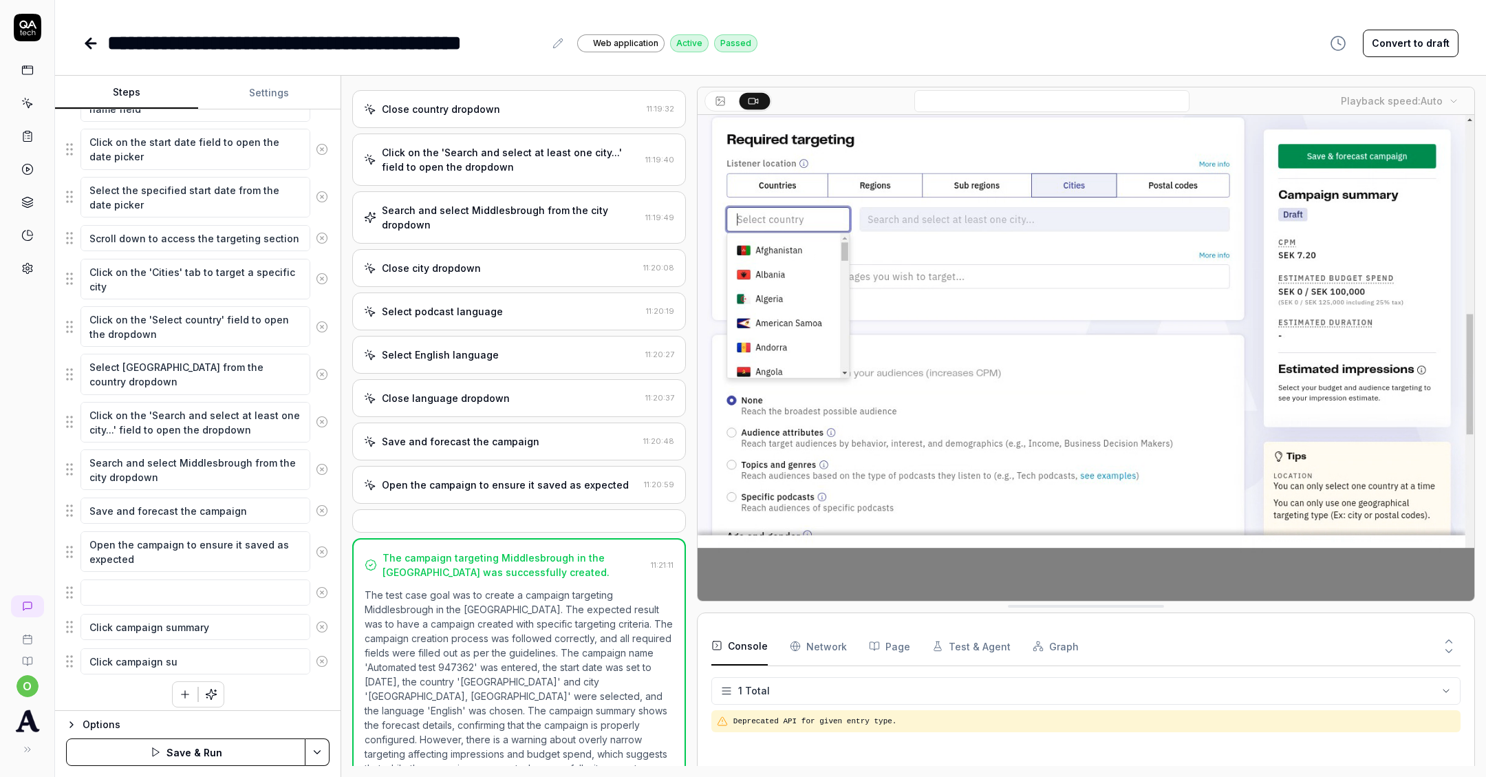
type textarea "*"
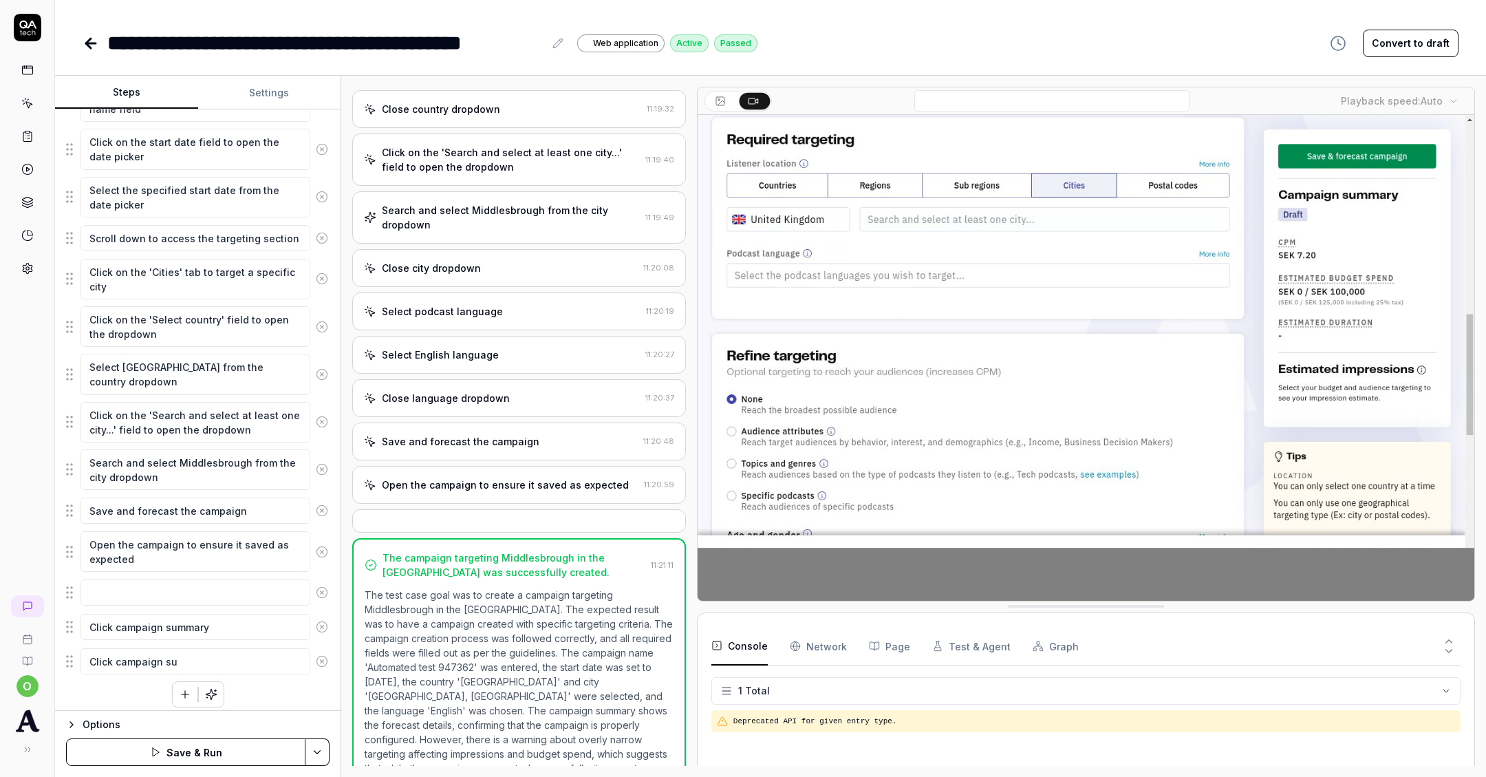
type textarea "Click campaign sum"
type textarea "*"
type textarea "Click campaign summ"
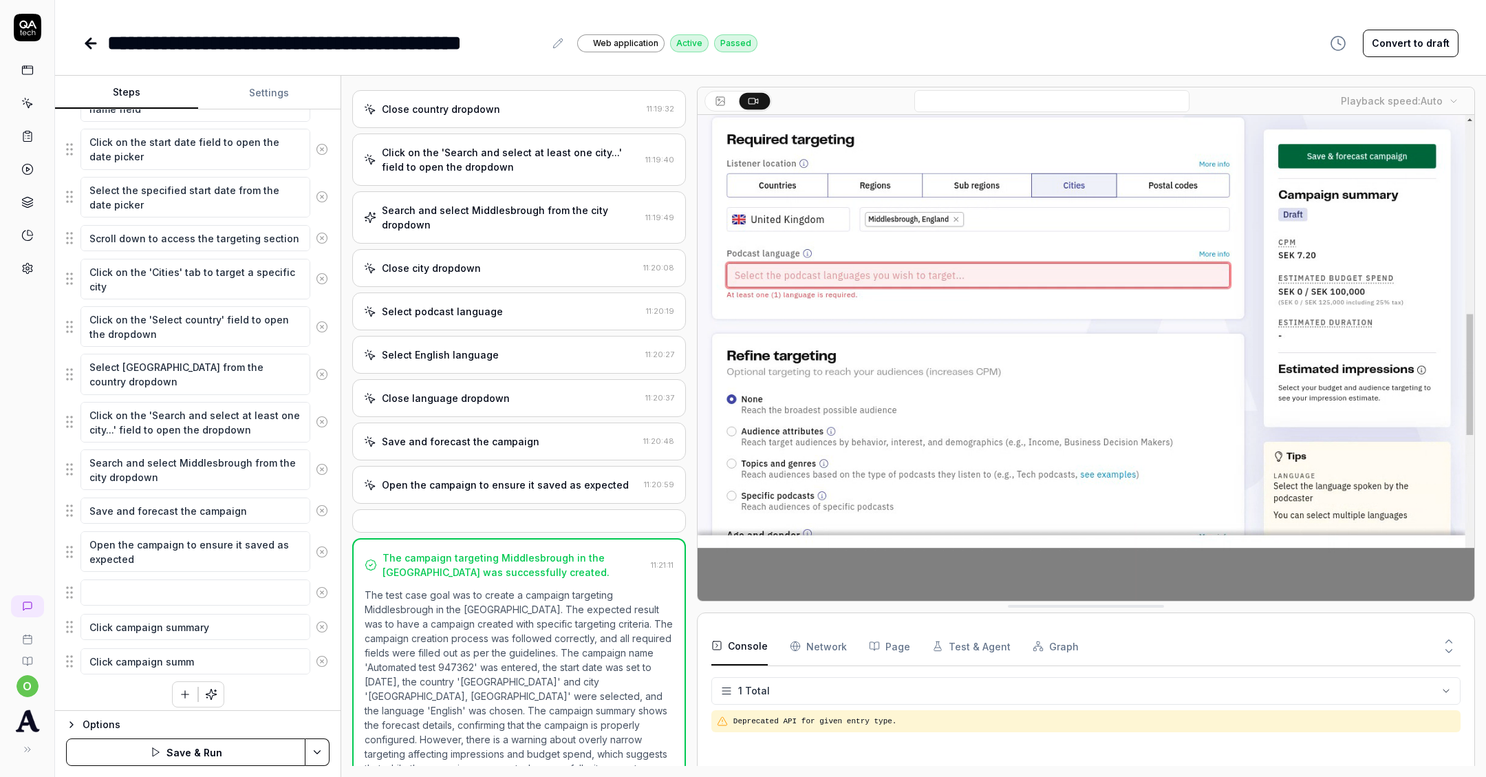
type textarea "*"
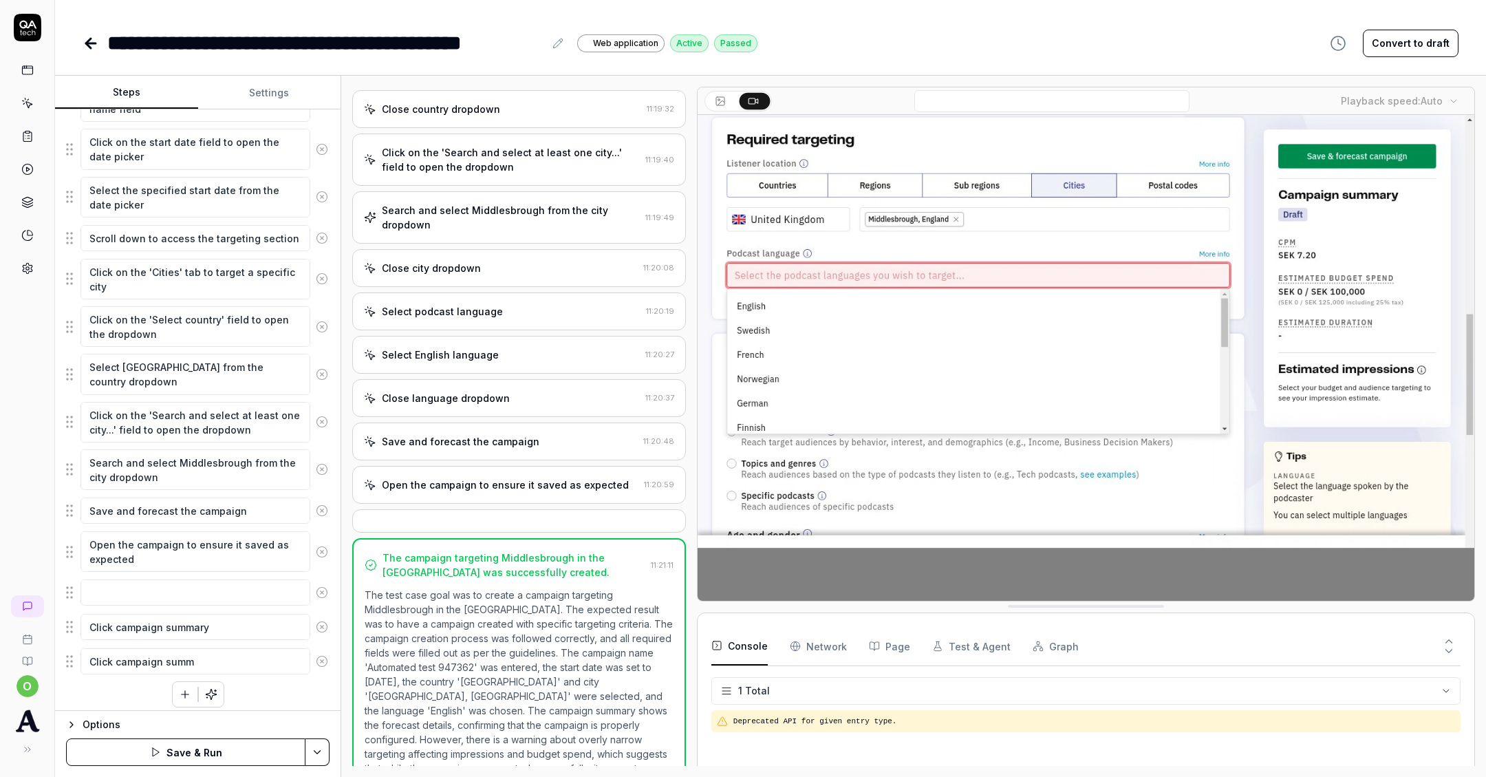
type textarea "Click campaign summa"
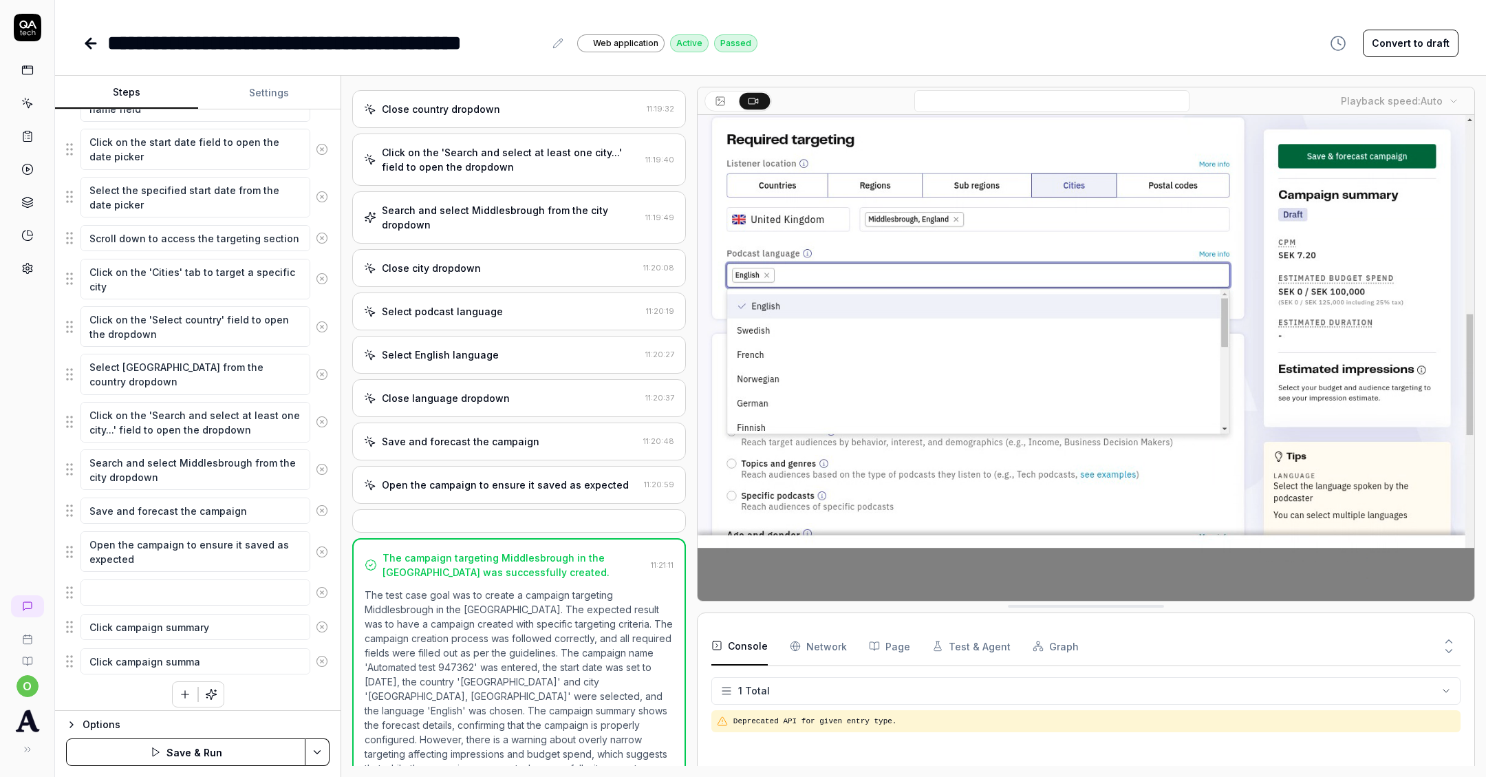
type textarea "*"
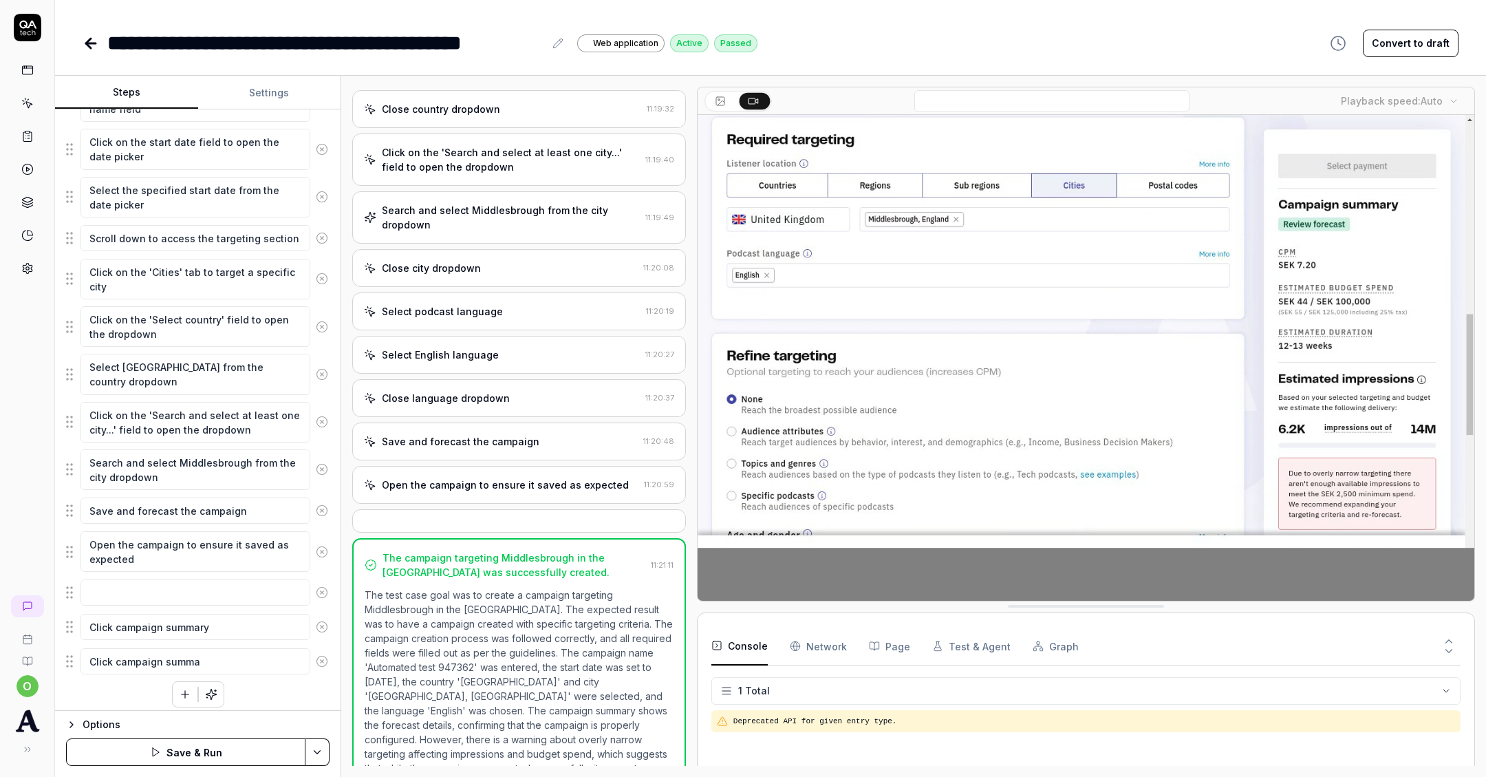
type textarea "Click campaign summar"
type textarea "*"
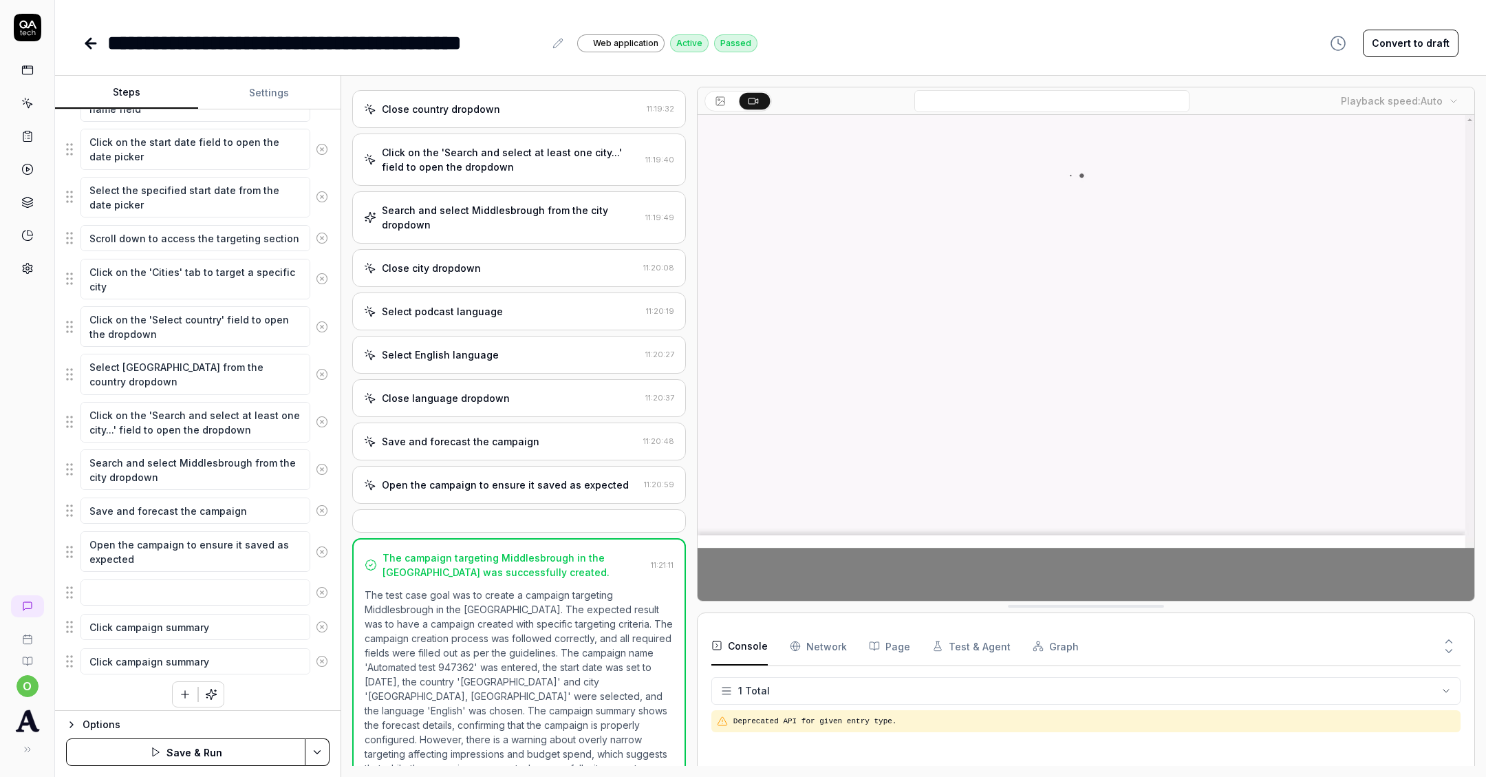
type textarea "Click campaign summary"
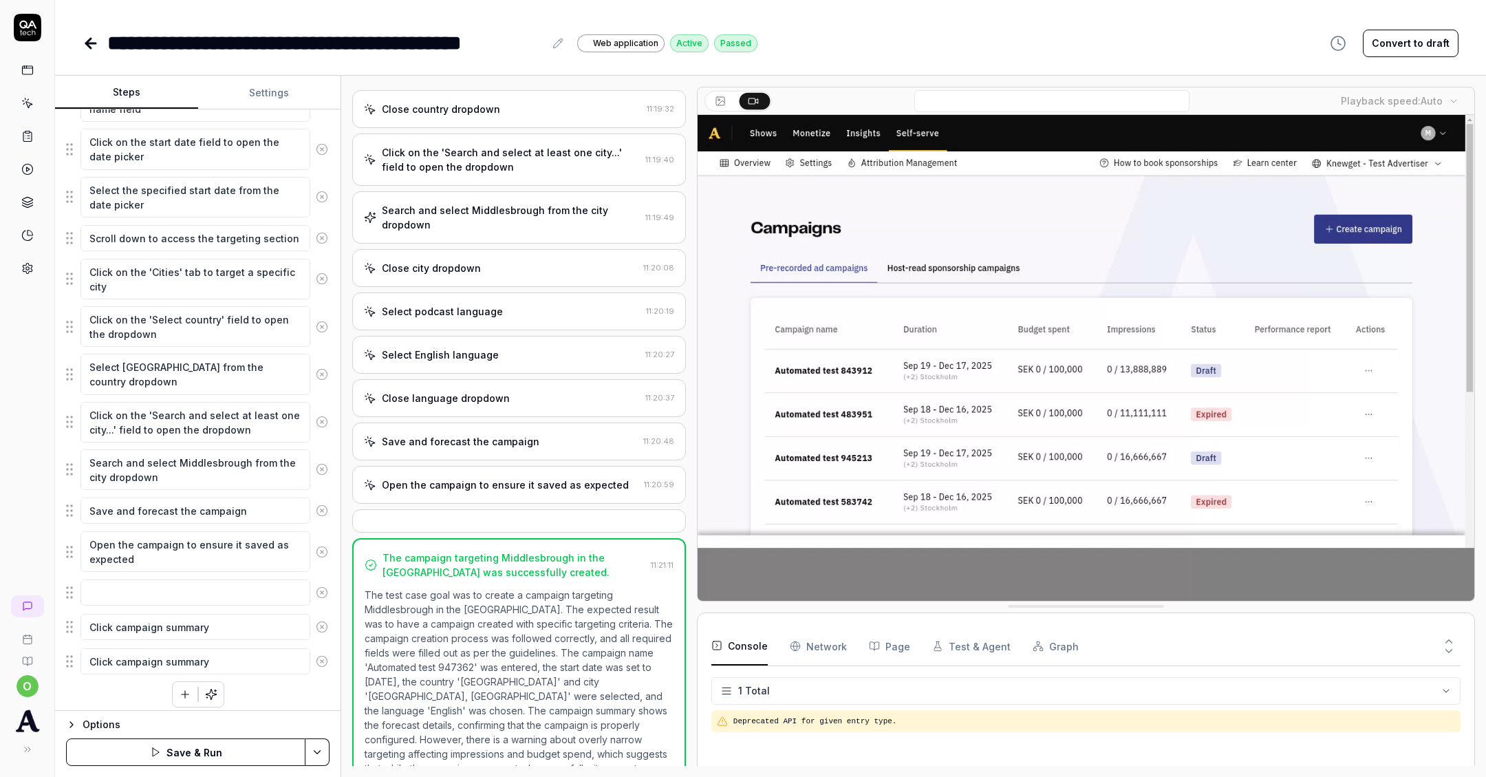
scroll to position [242, 0]
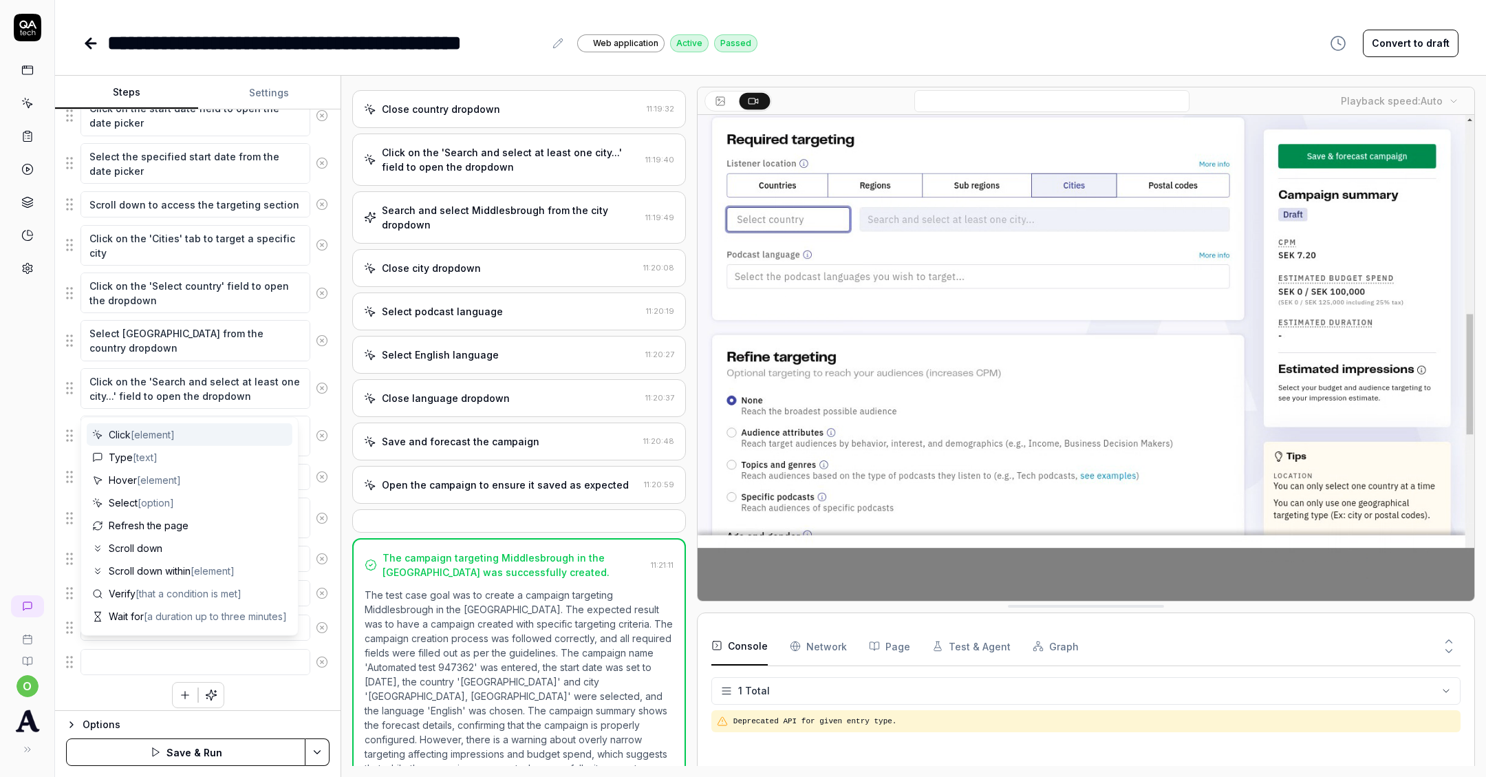
click at [111, 668] on div "Enter the campaign name in the campaign name field Click on the start date fiel…" at bounding box center [198, 377] width 264 height 661
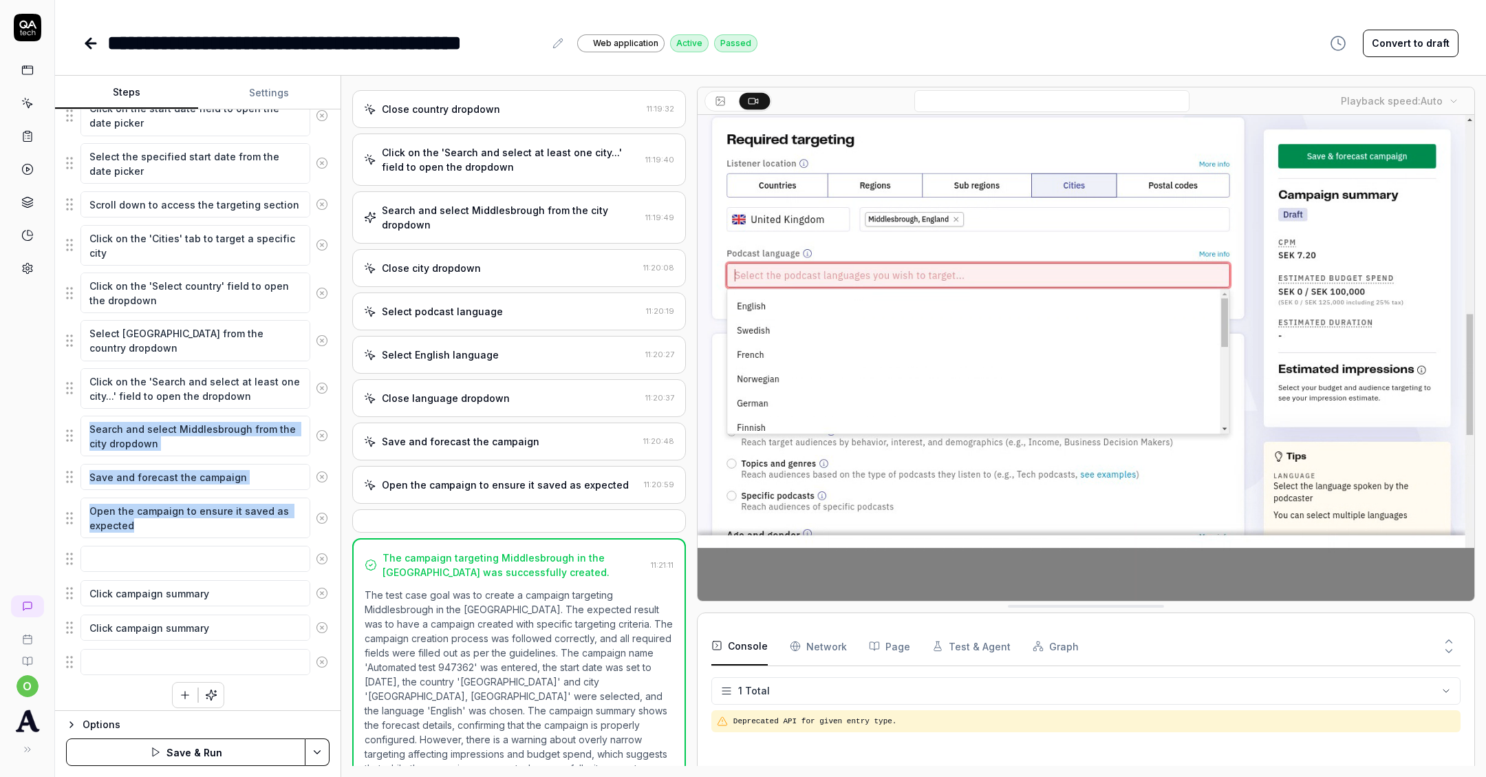
drag, startPoint x: 70, startPoint y: 595, endPoint x: 74, endPoint y: 409, distance: 185.8
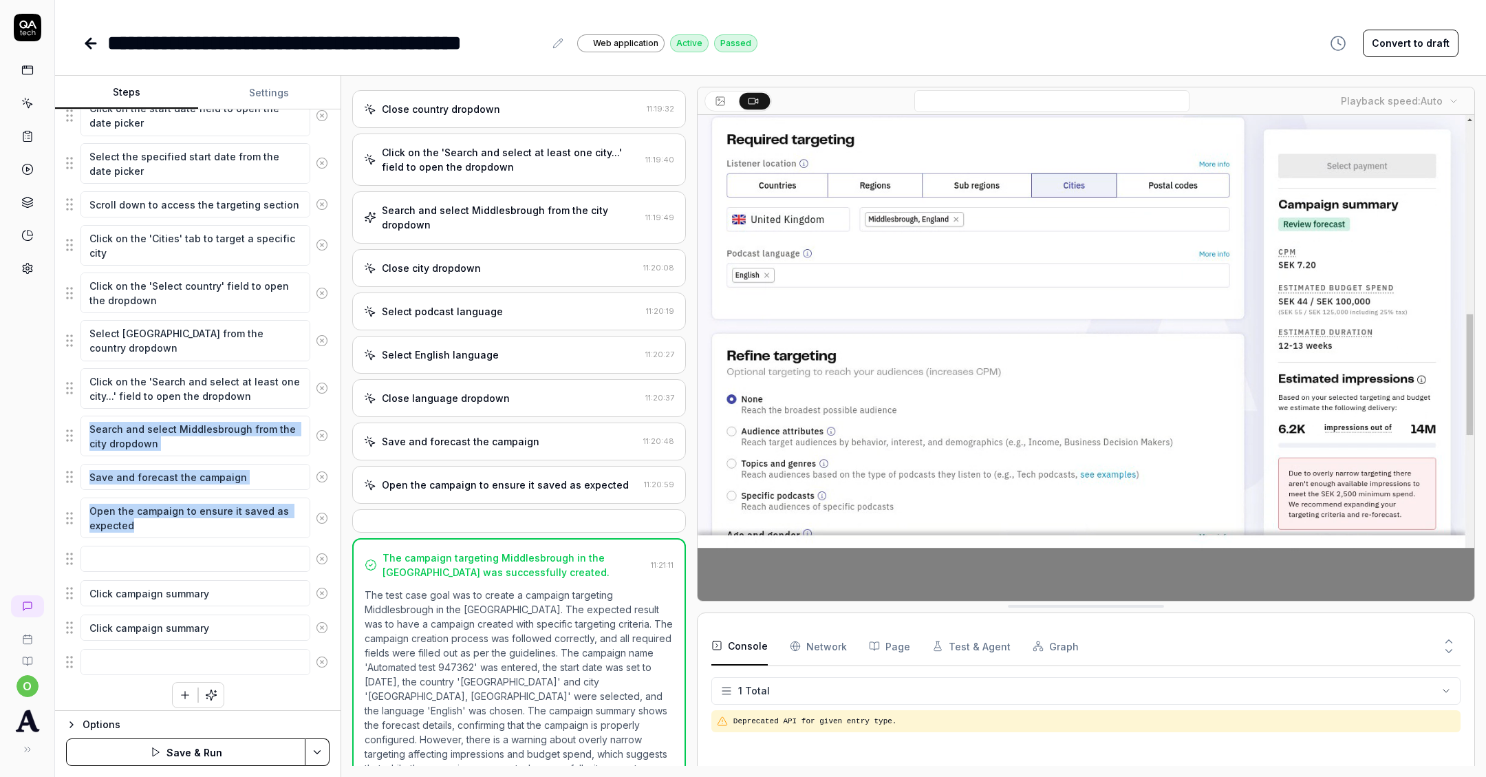
click at [74, 409] on fieldset "Enter the campaign name in the campaign name field Click on the start date fiel…" at bounding box center [198, 362] width 264 height 630
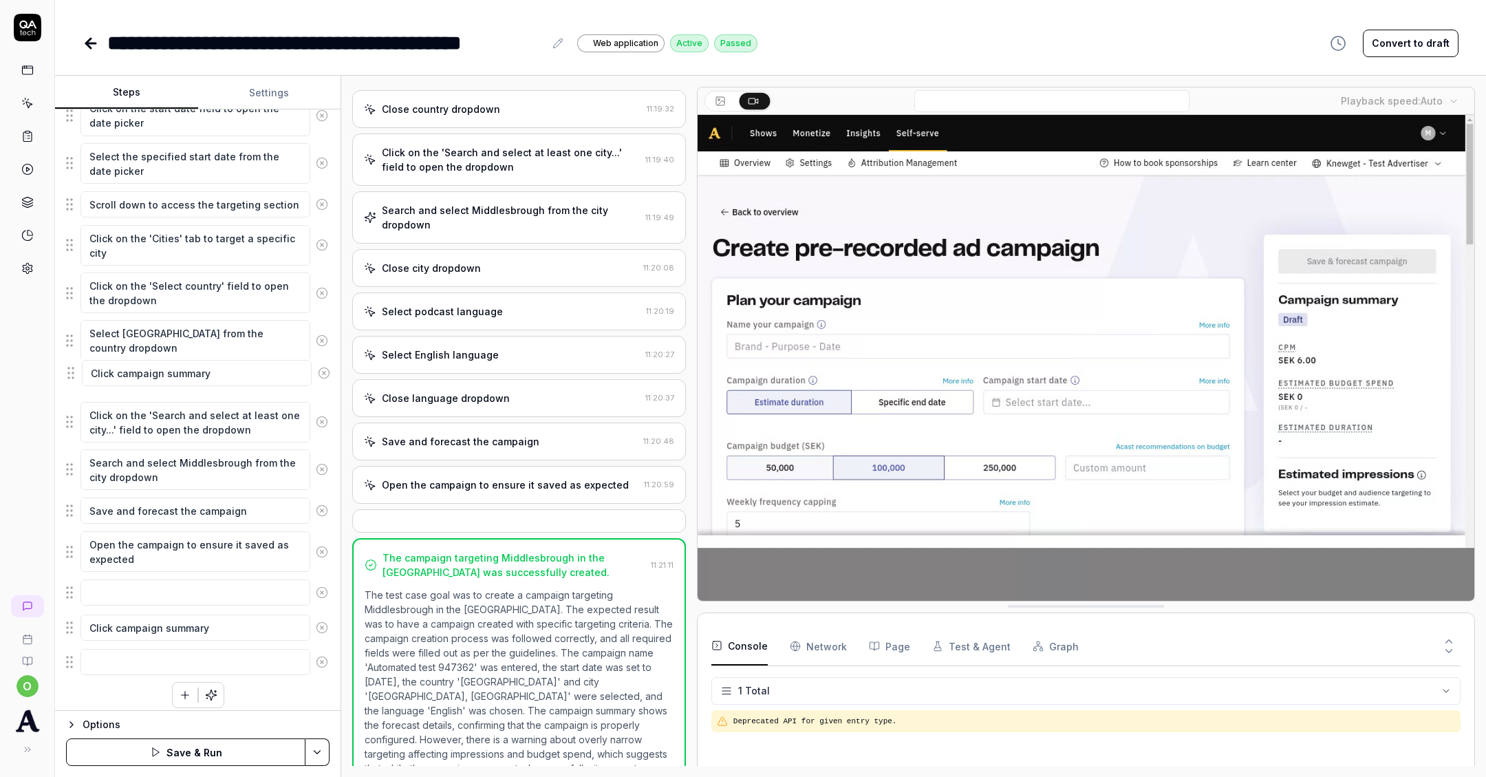
drag, startPoint x: 73, startPoint y: 587, endPoint x: 74, endPoint y: 374, distance: 212.6
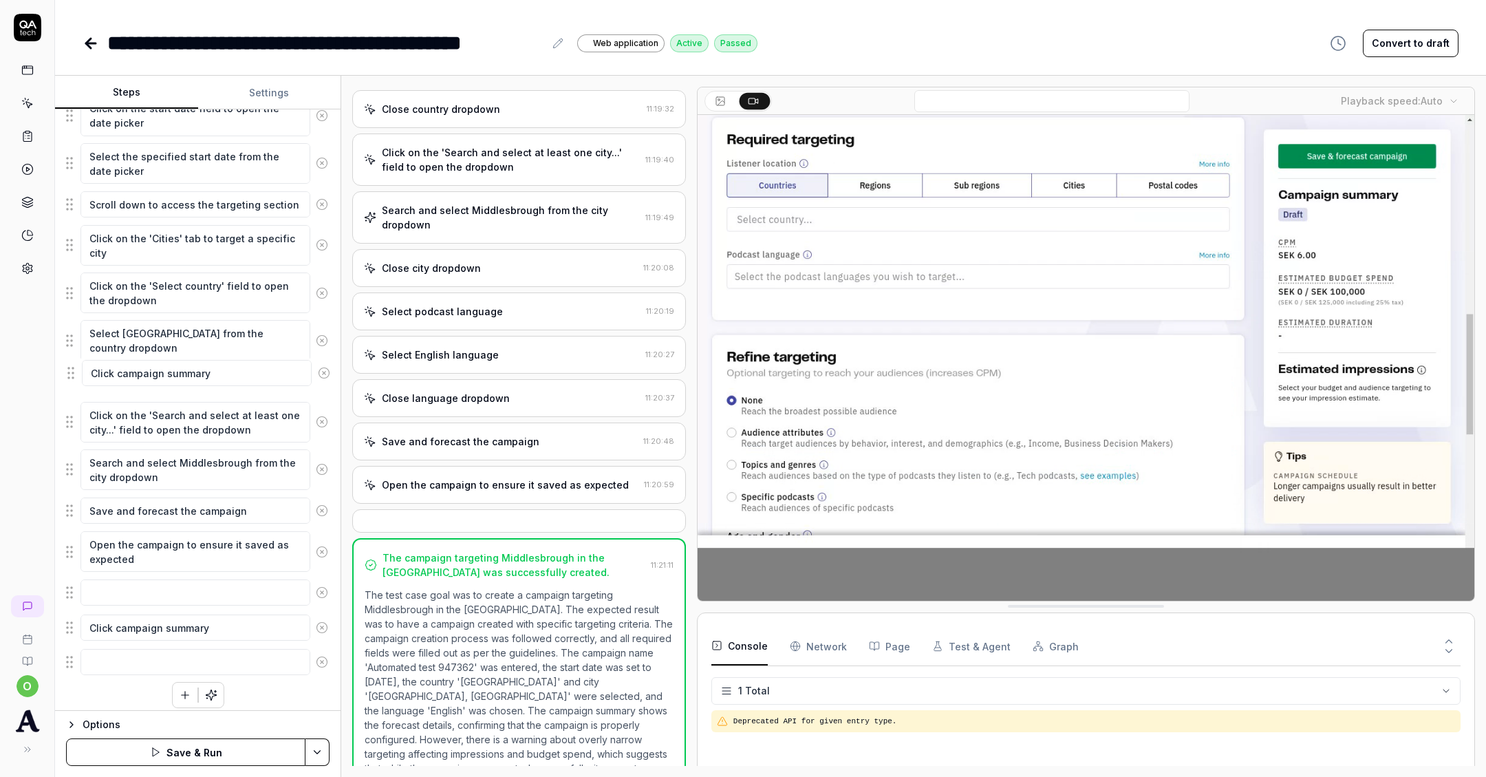
click at [74, 374] on fieldset "Enter the campaign name in the campaign name field Click on the start date fiel…" at bounding box center [198, 362] width 264 height 630
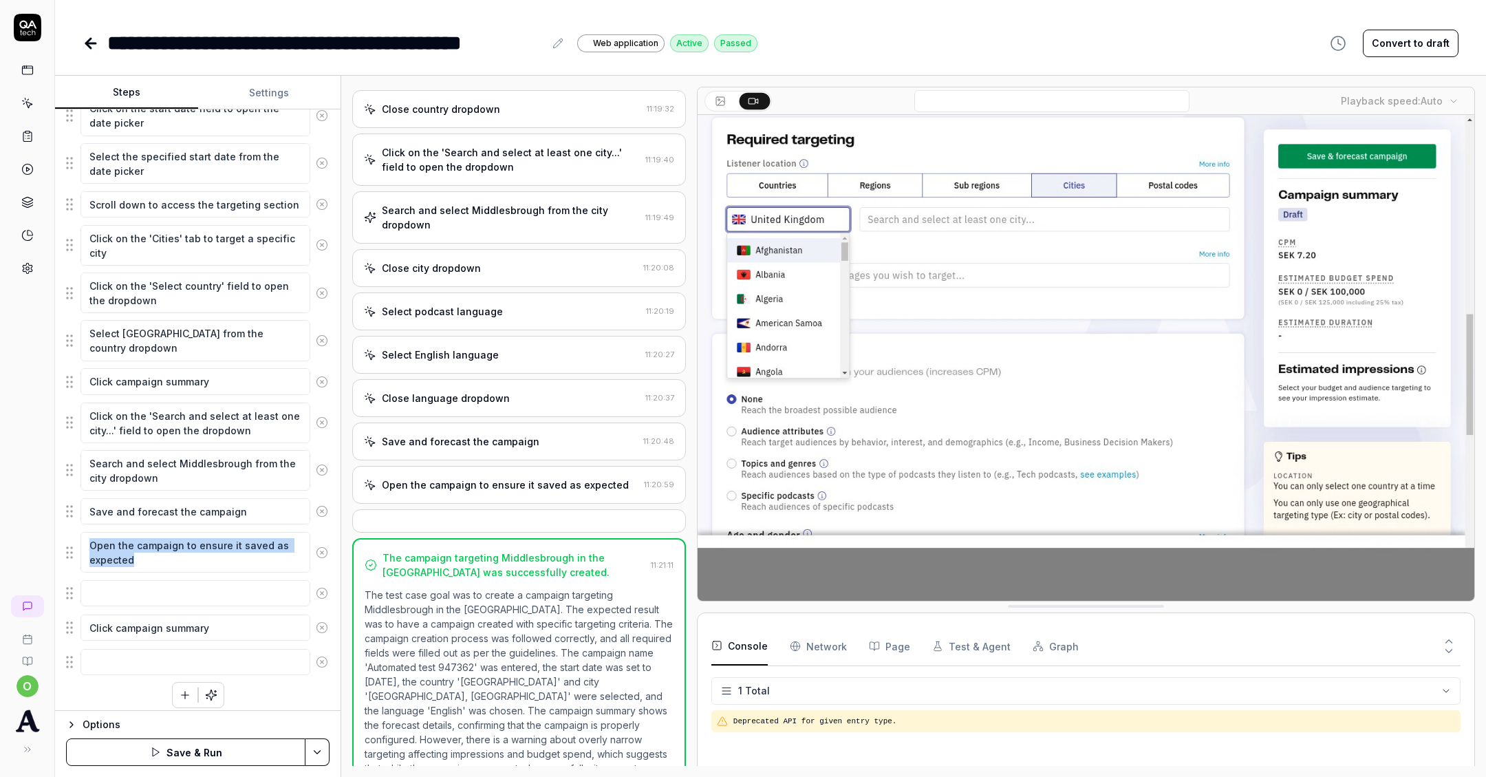
drag, startPoint x: 70, startPoint y: 630, endPoint x: 75, endPoint y: 539, distance: 90.9
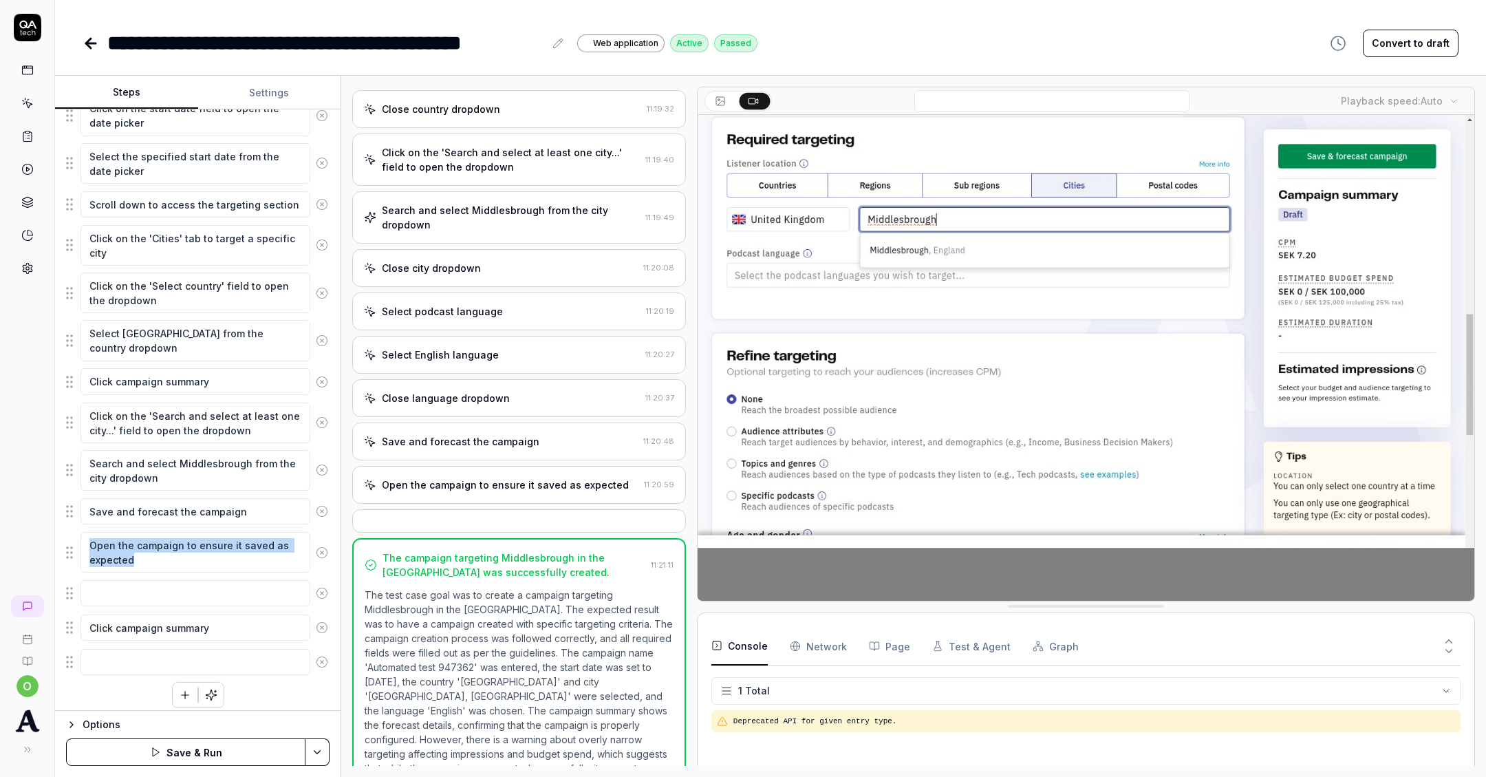
click at [75, 539] on fieldset "Enter the campaign name in the campaign name field Click on the start date fiel…" at bounding box center [198, 362] width 264 height 630
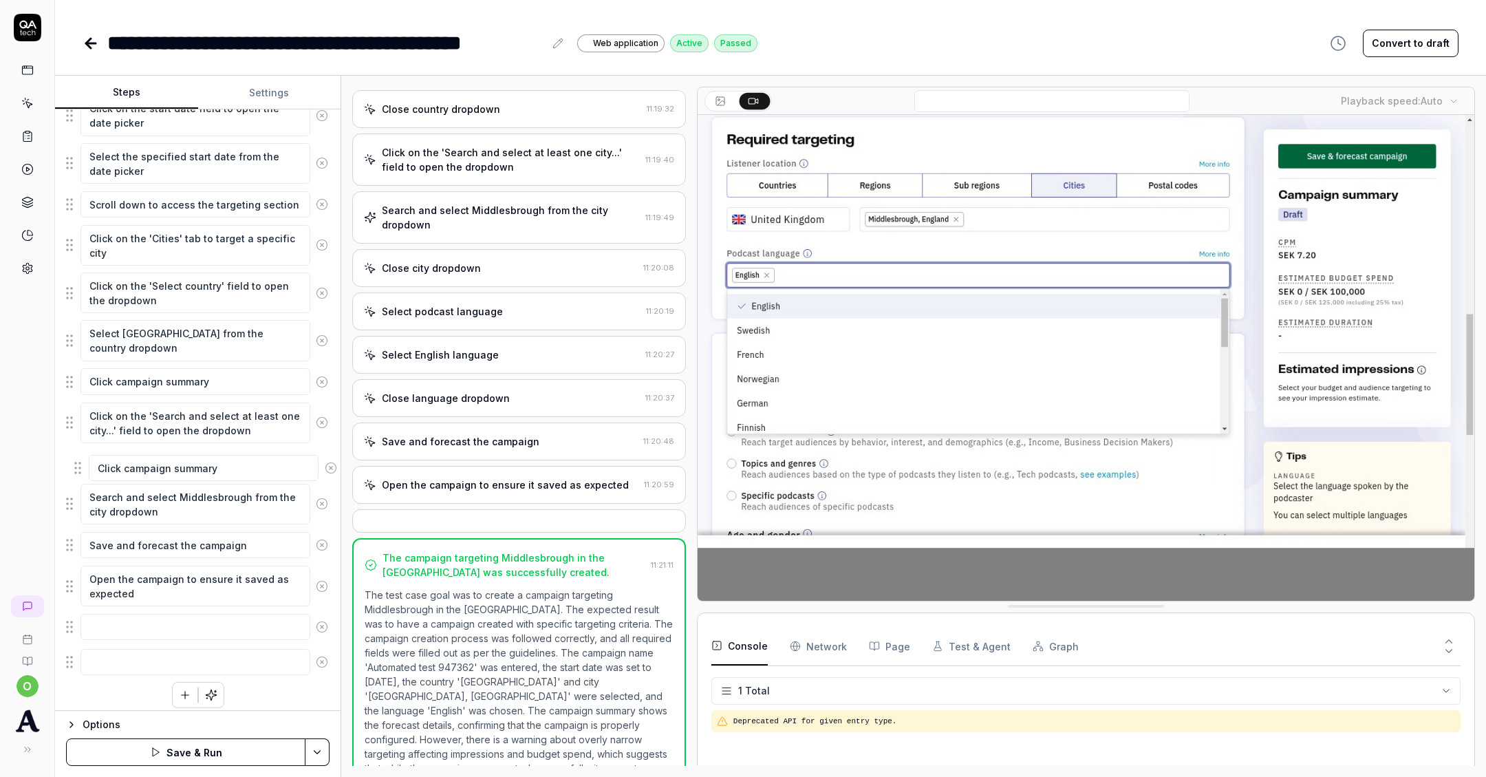
drag, startPoint x: 69, startPoint y: 623, endPoint x: 77, endPoint y: 471, distance: 152.2
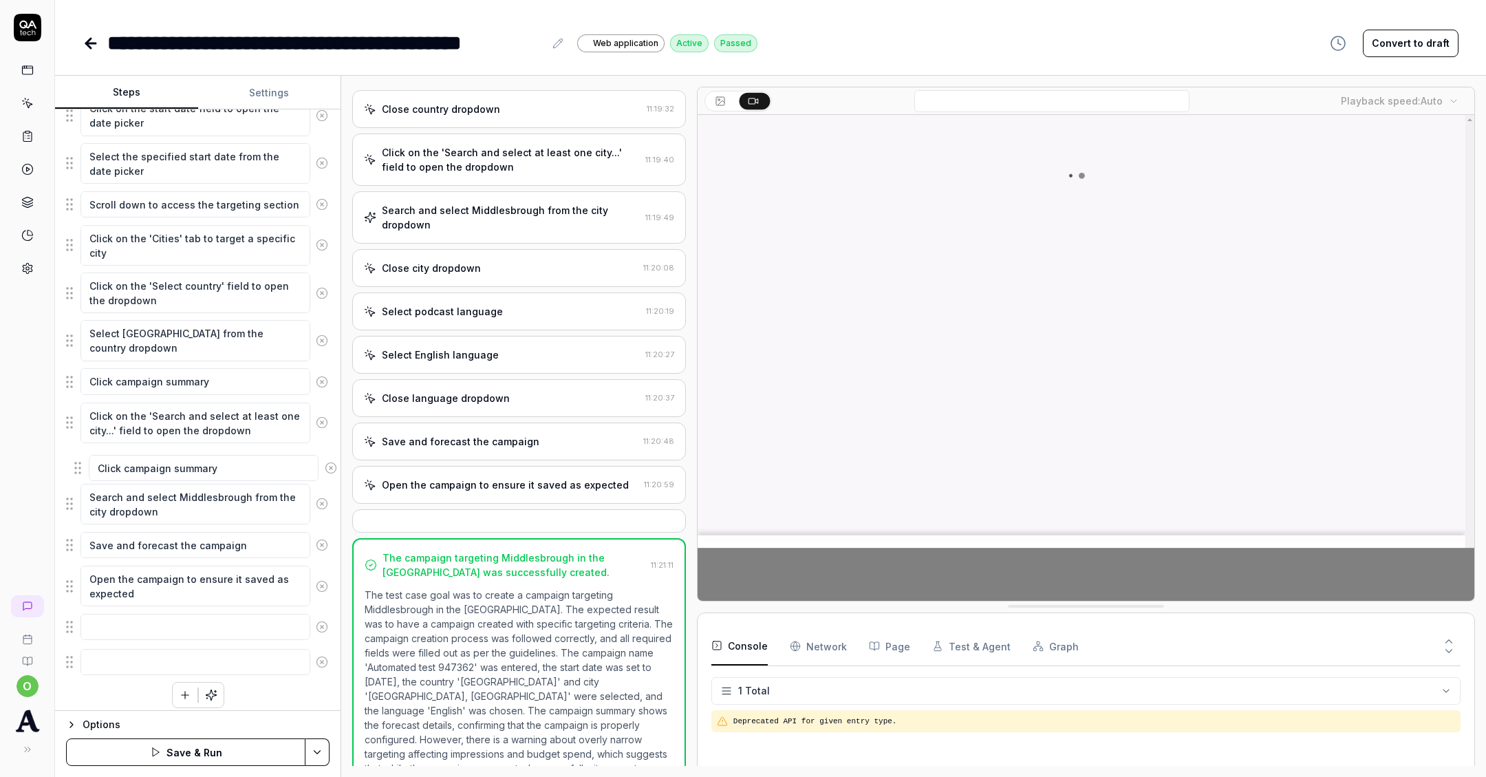
click at [77, 471] on fieldset "Enter the campaign name in the campaign name field Click on the start date fiel…" at bounding box center [198, 362] width 264 height 630
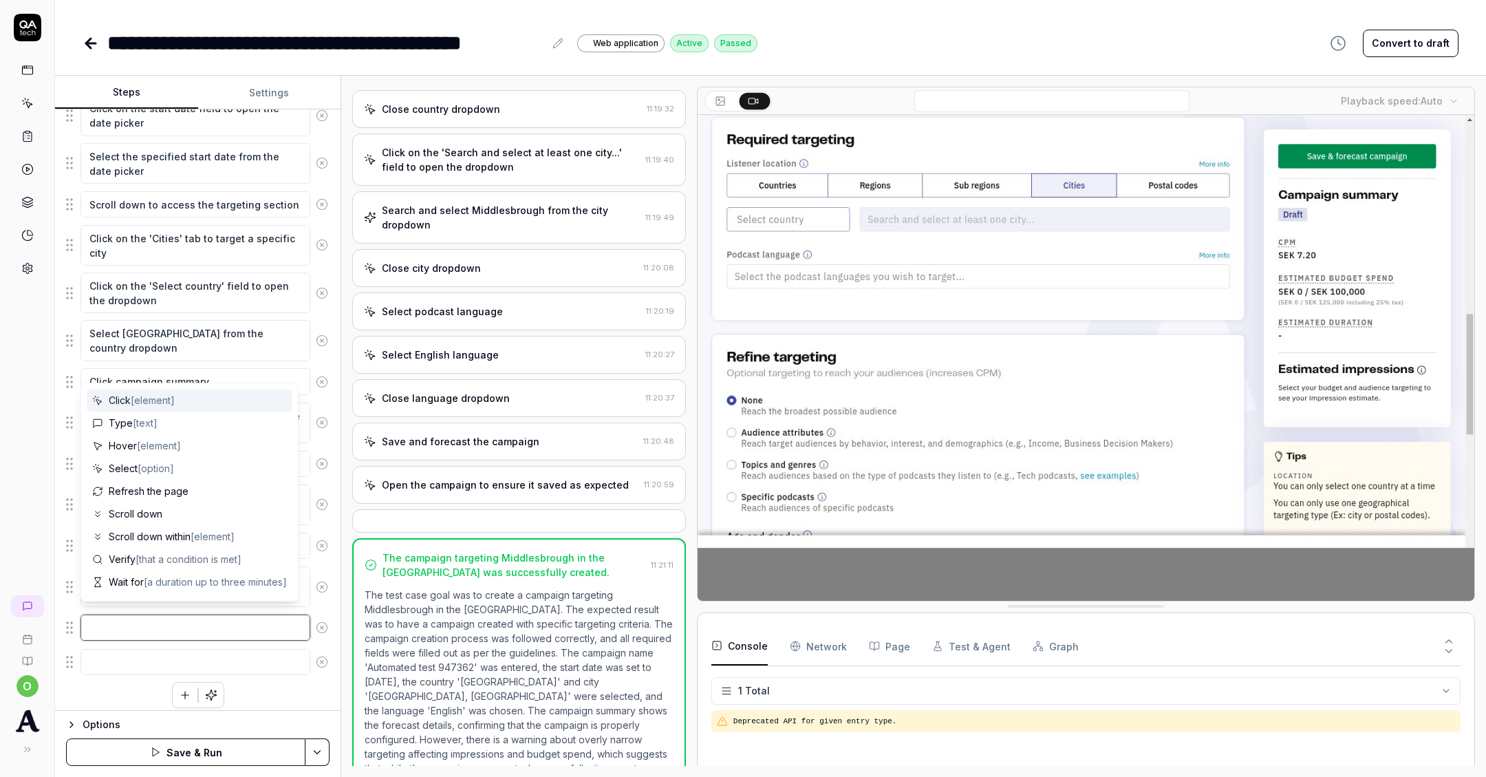
click at [166, 620] on textarea at bounding box center [195, 627] width 230 height 26
type textarea "*"
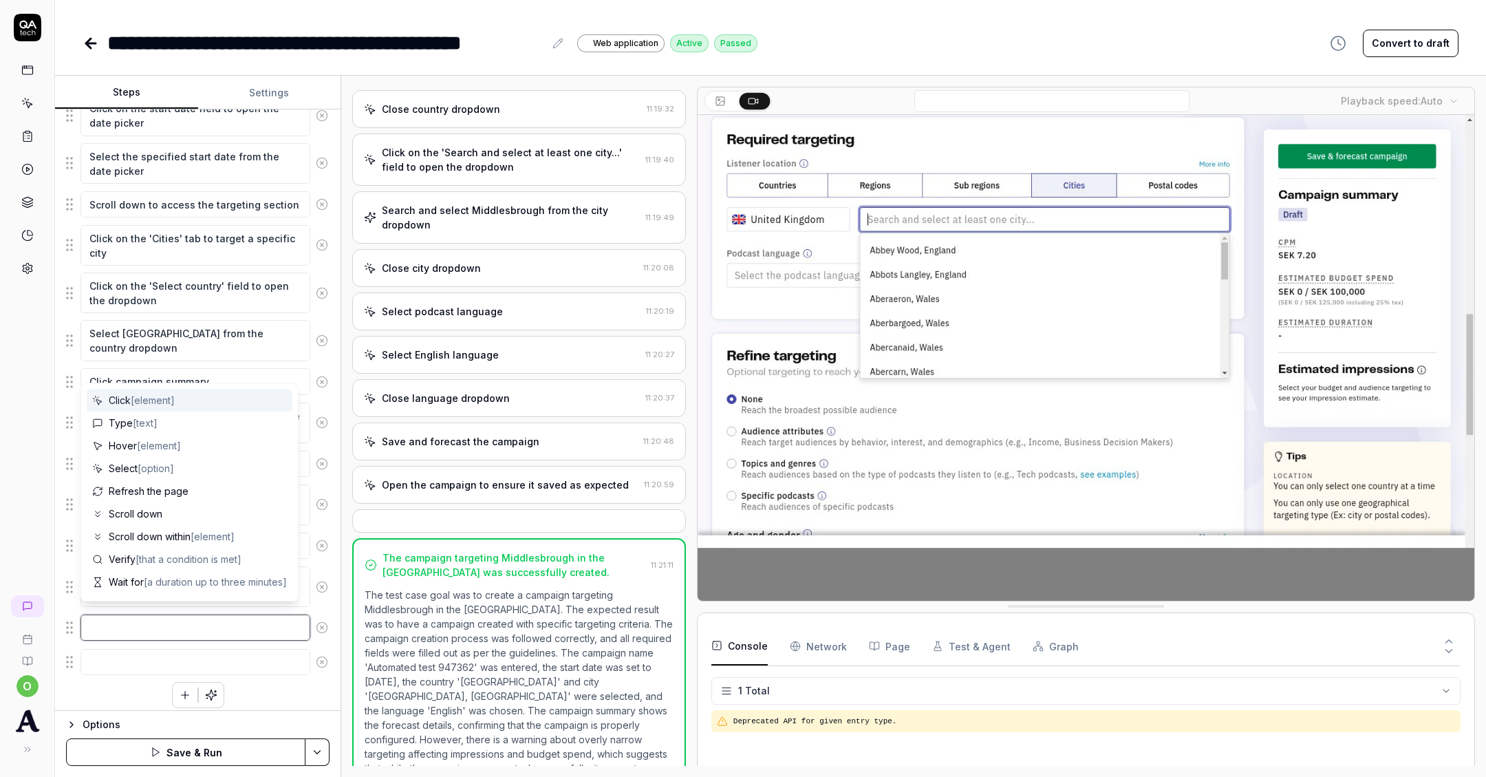
type textarea "S"
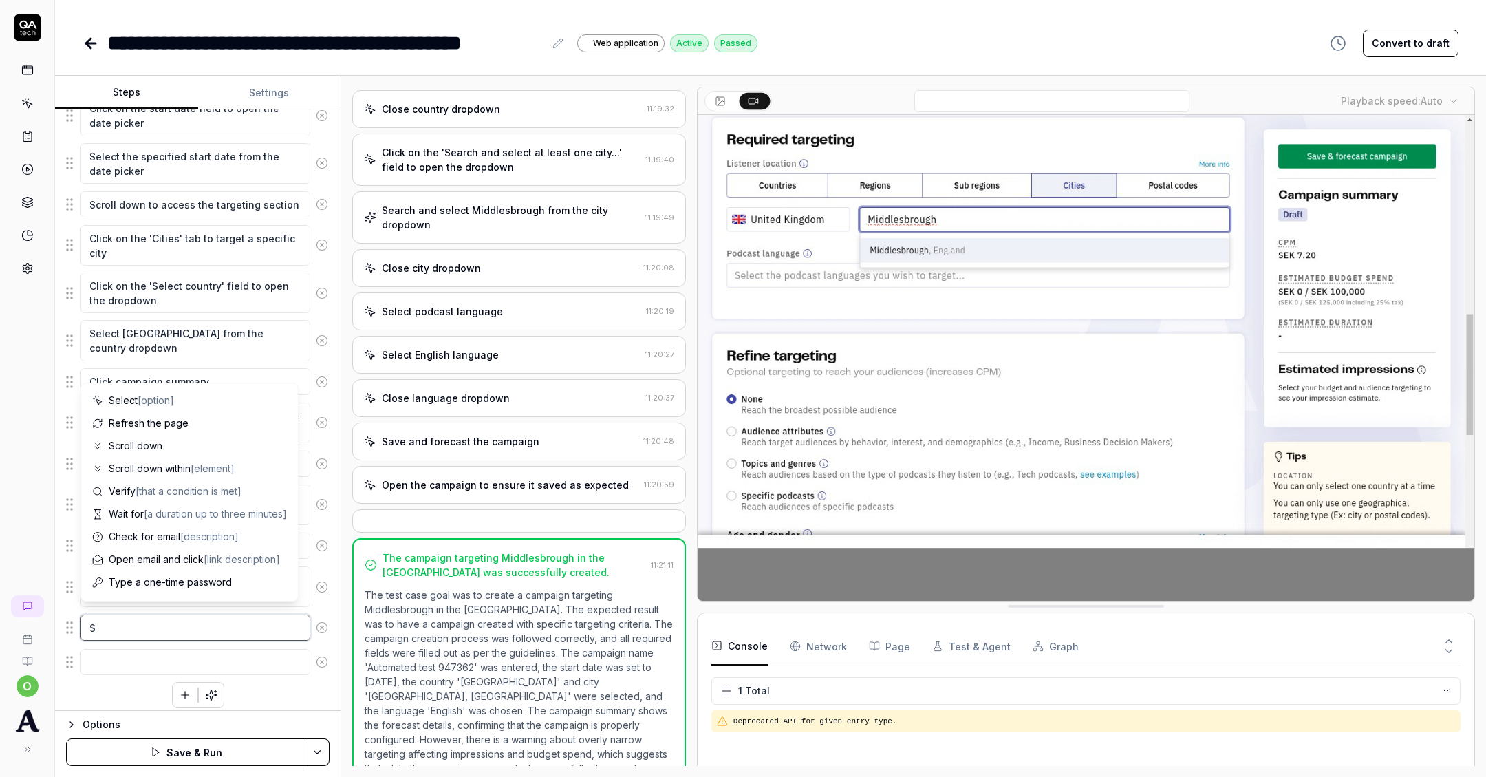
type textarea "*"
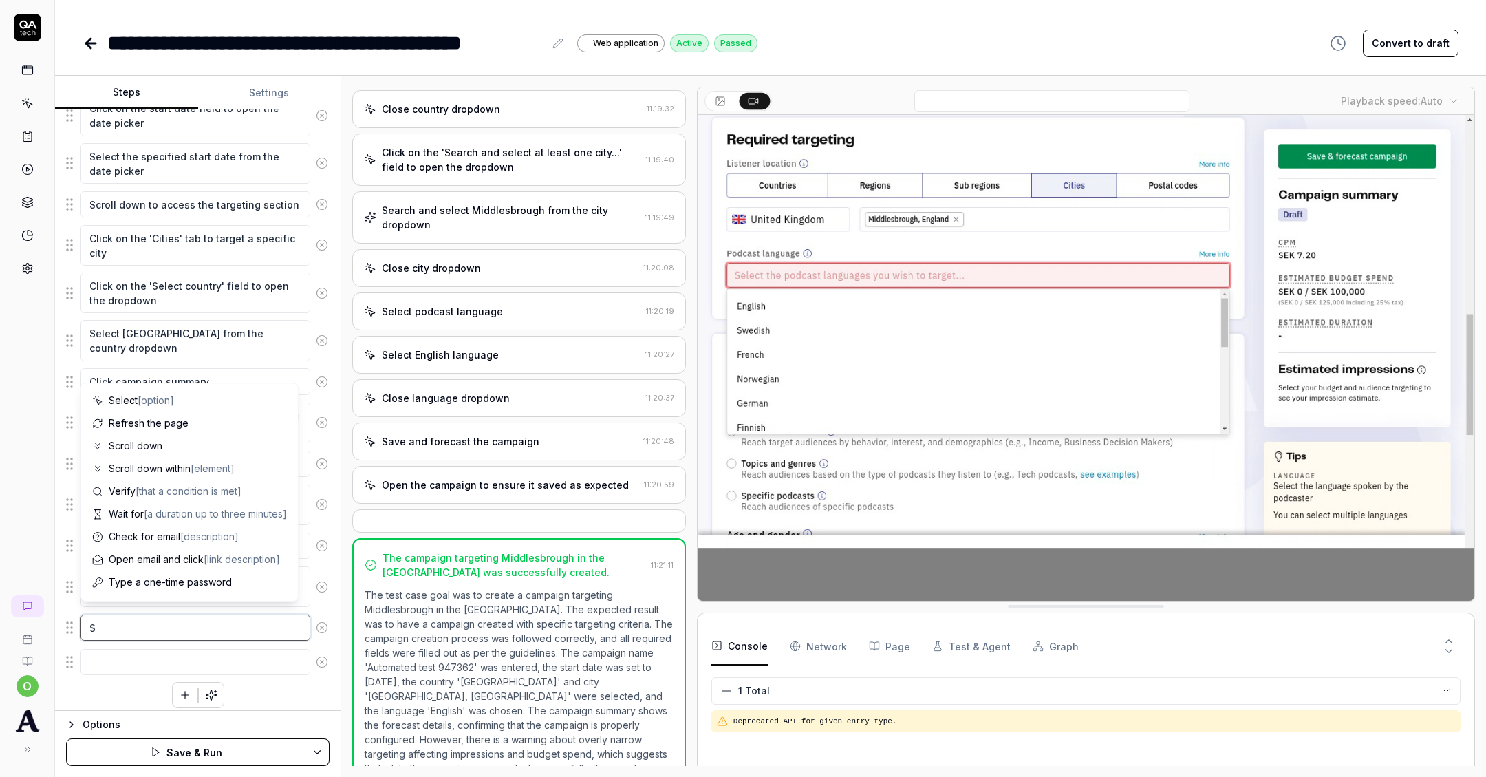
type textarea "Se"
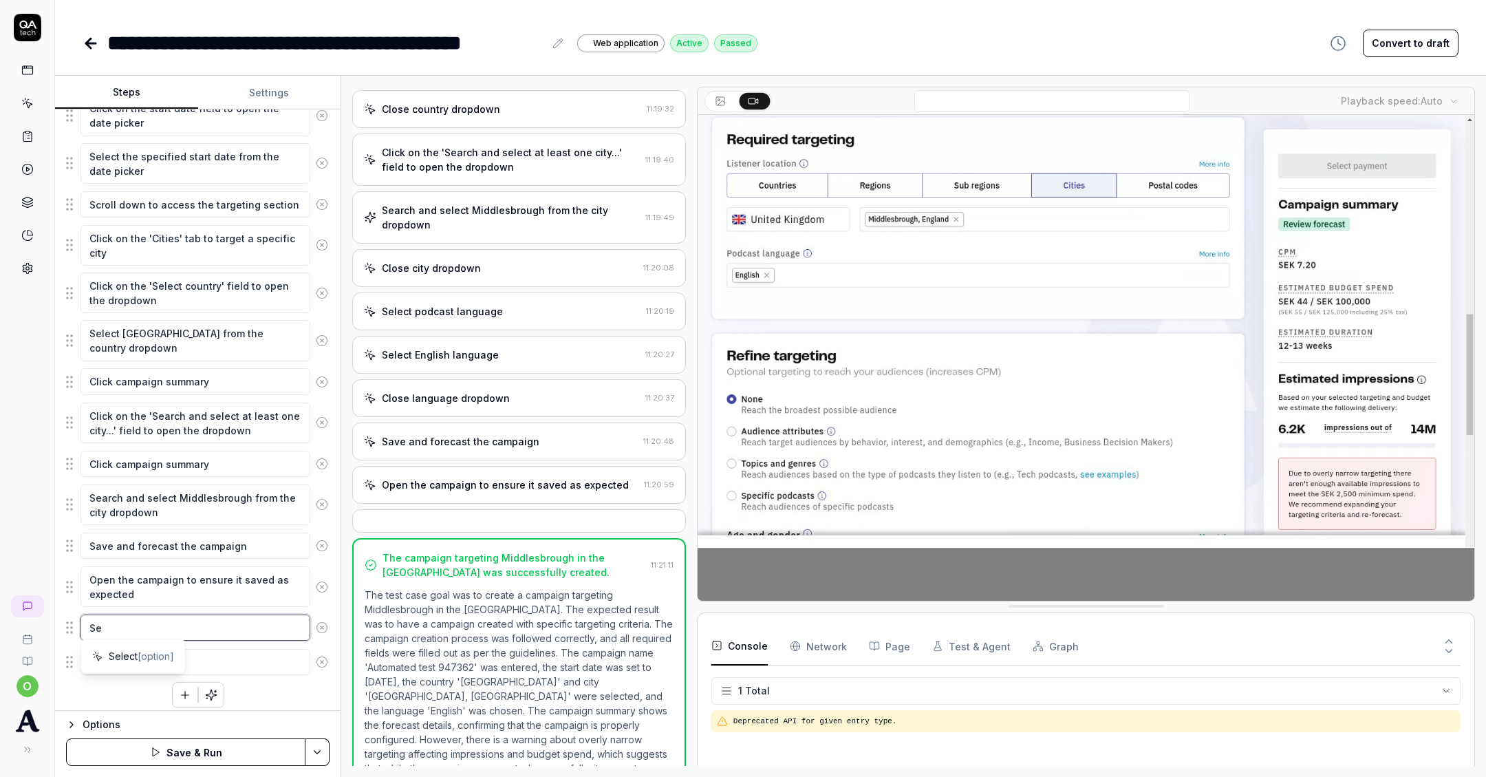
type textarea "*"
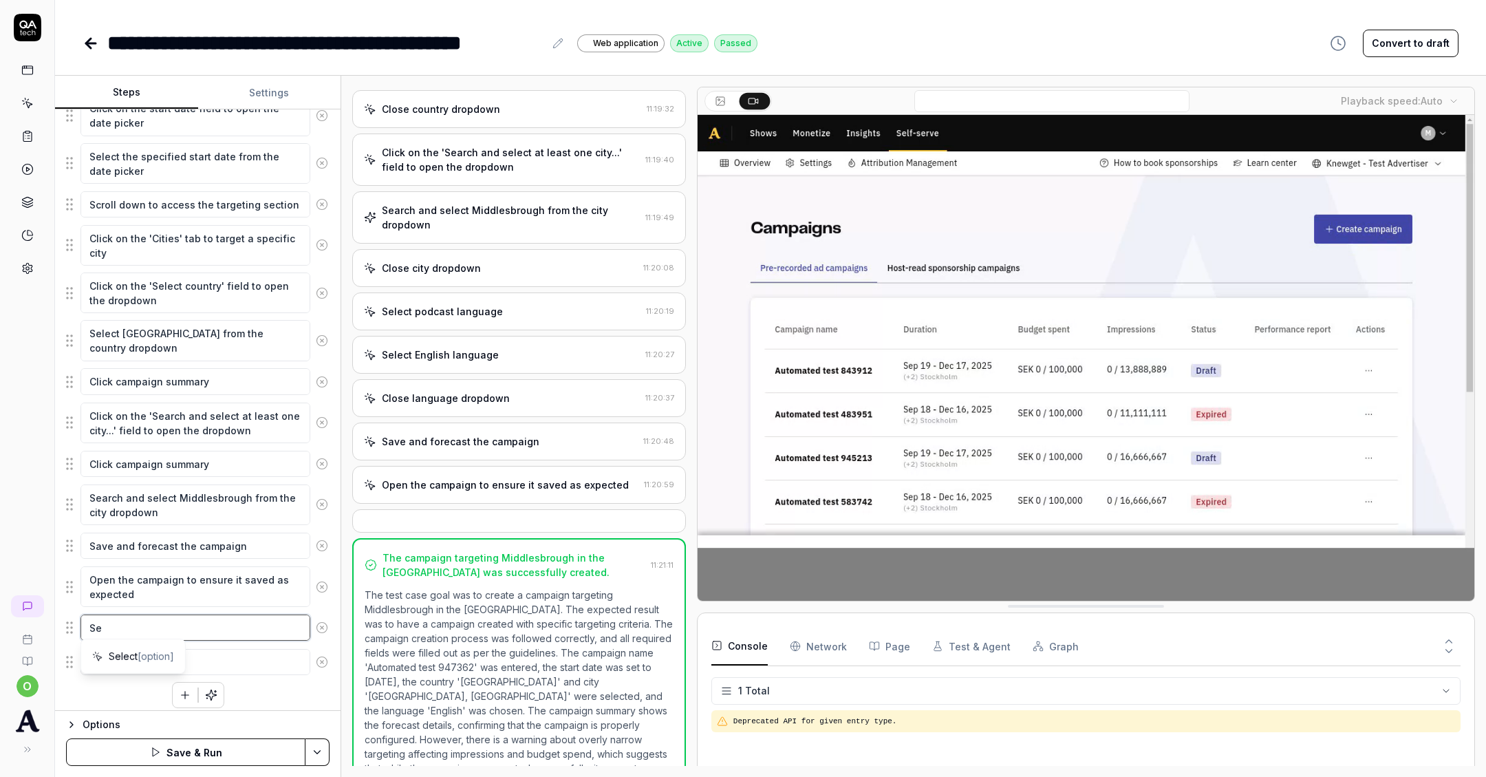
type textarea "Sel"
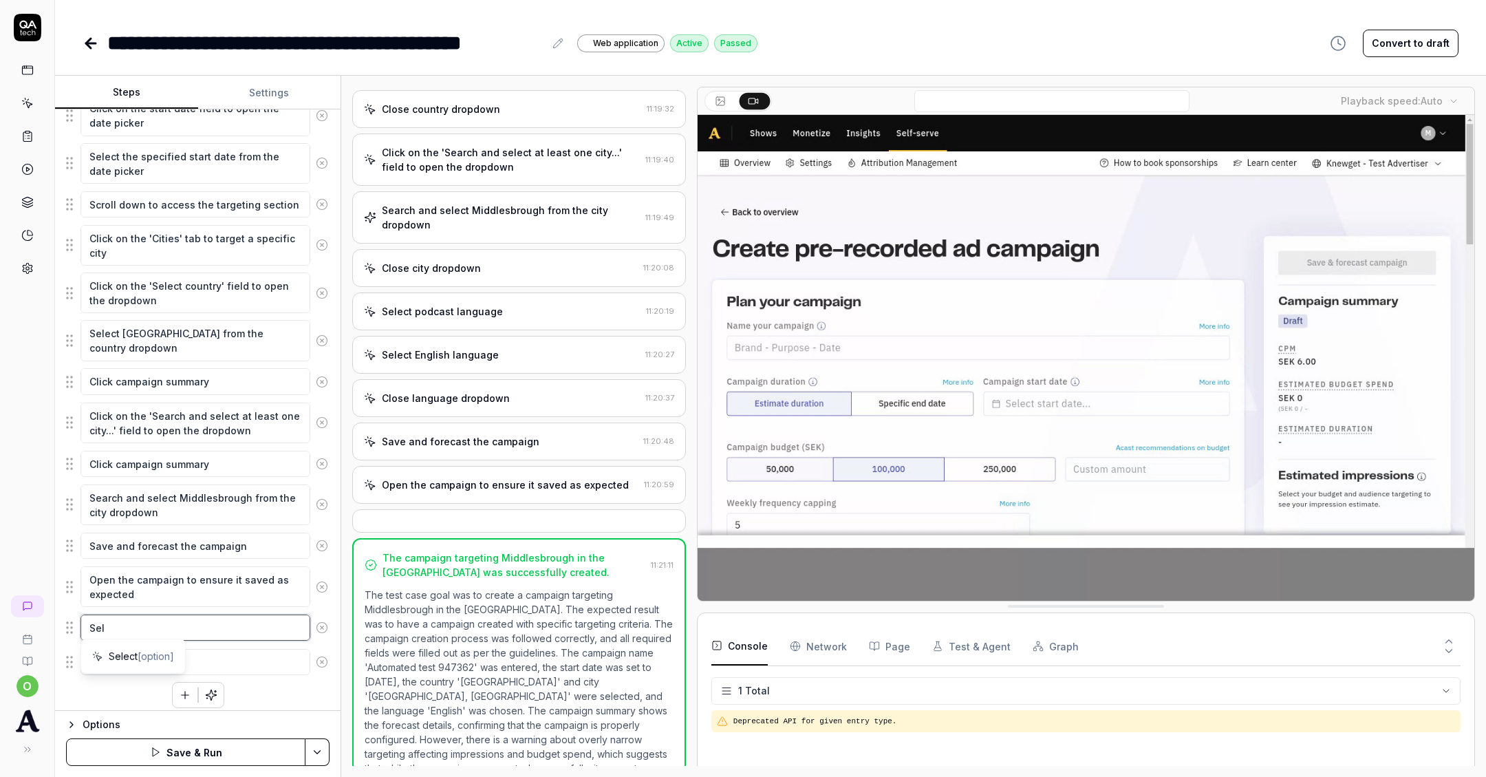
type textarea "*"
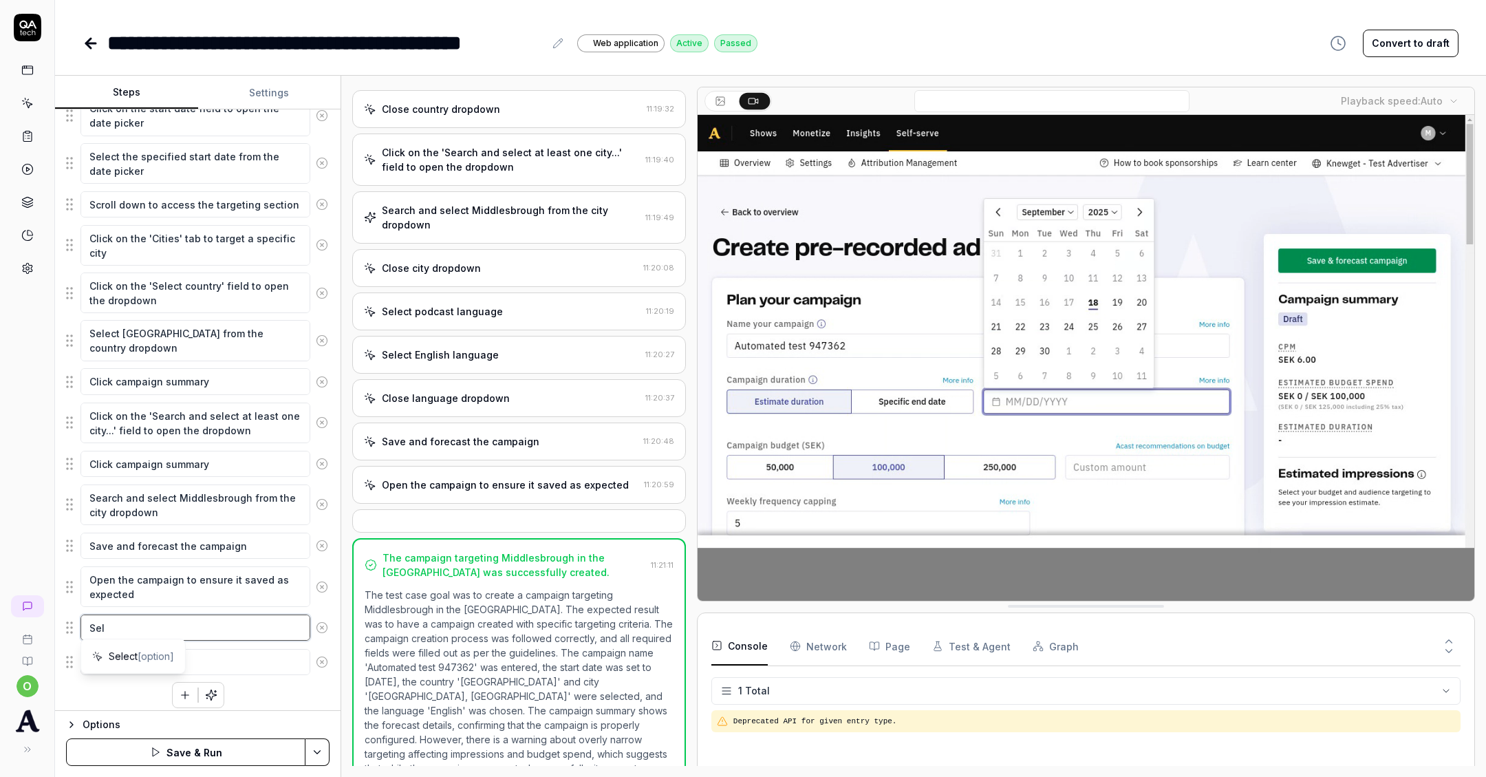
type textarea "Sele"
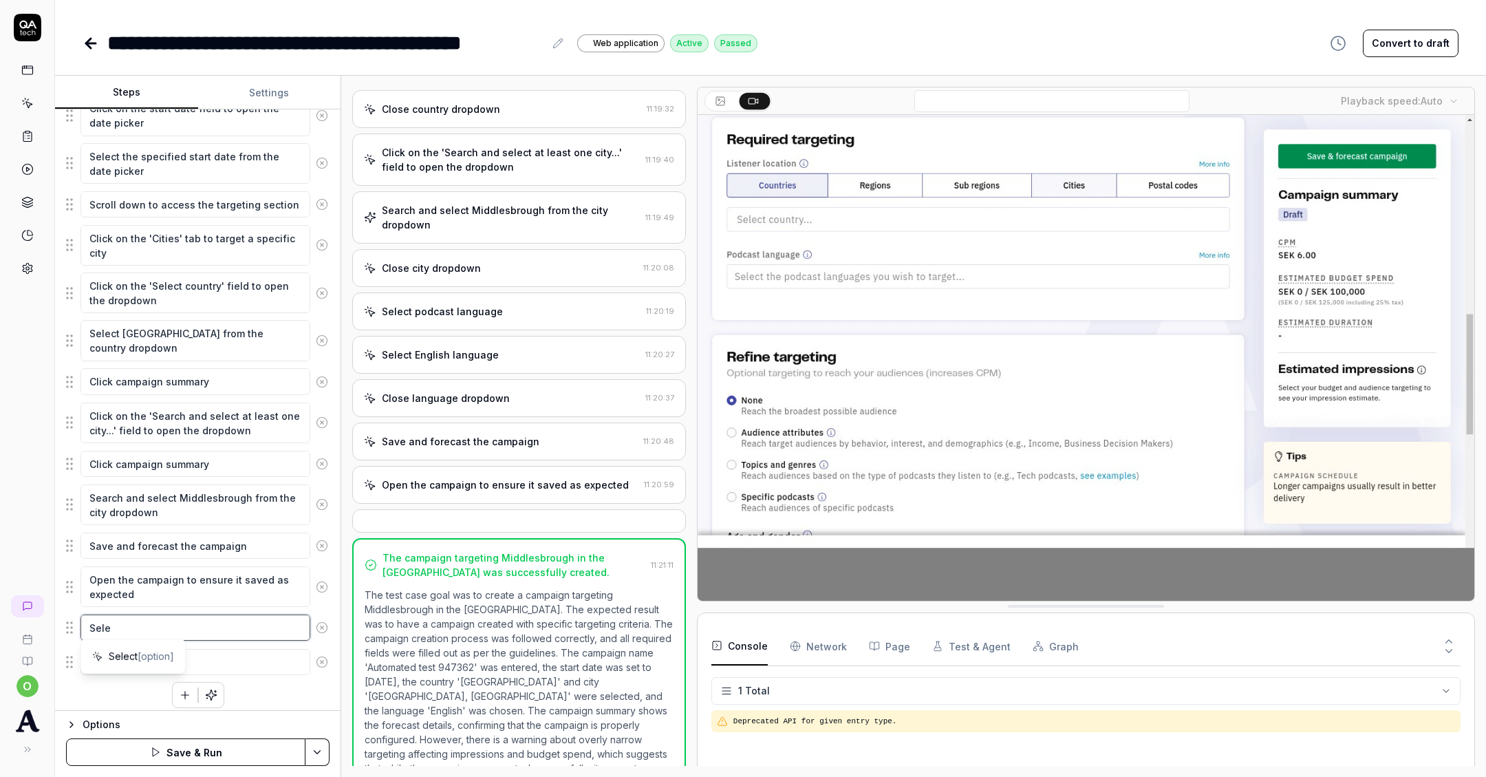
type textarea "*"
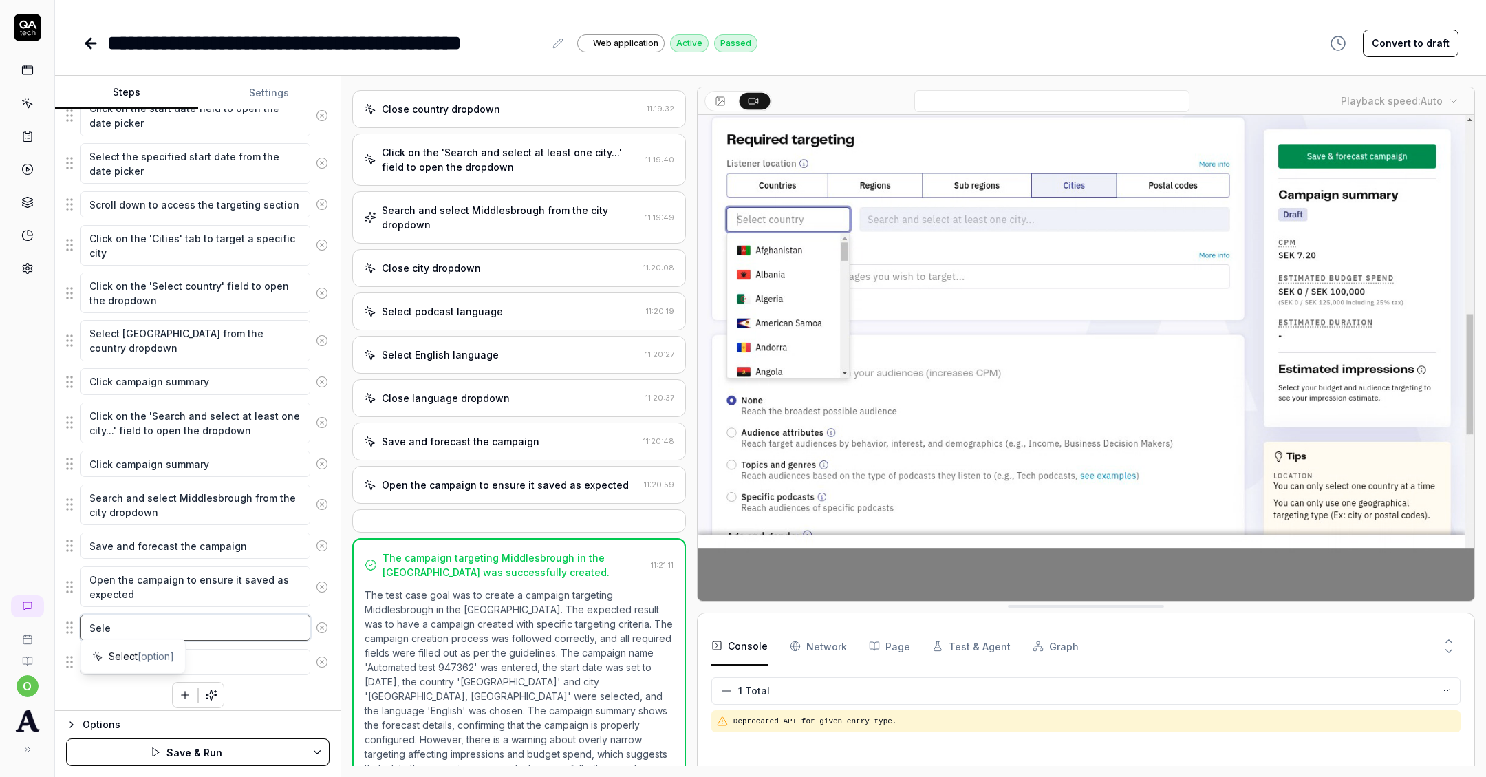
type textarea "Selec"
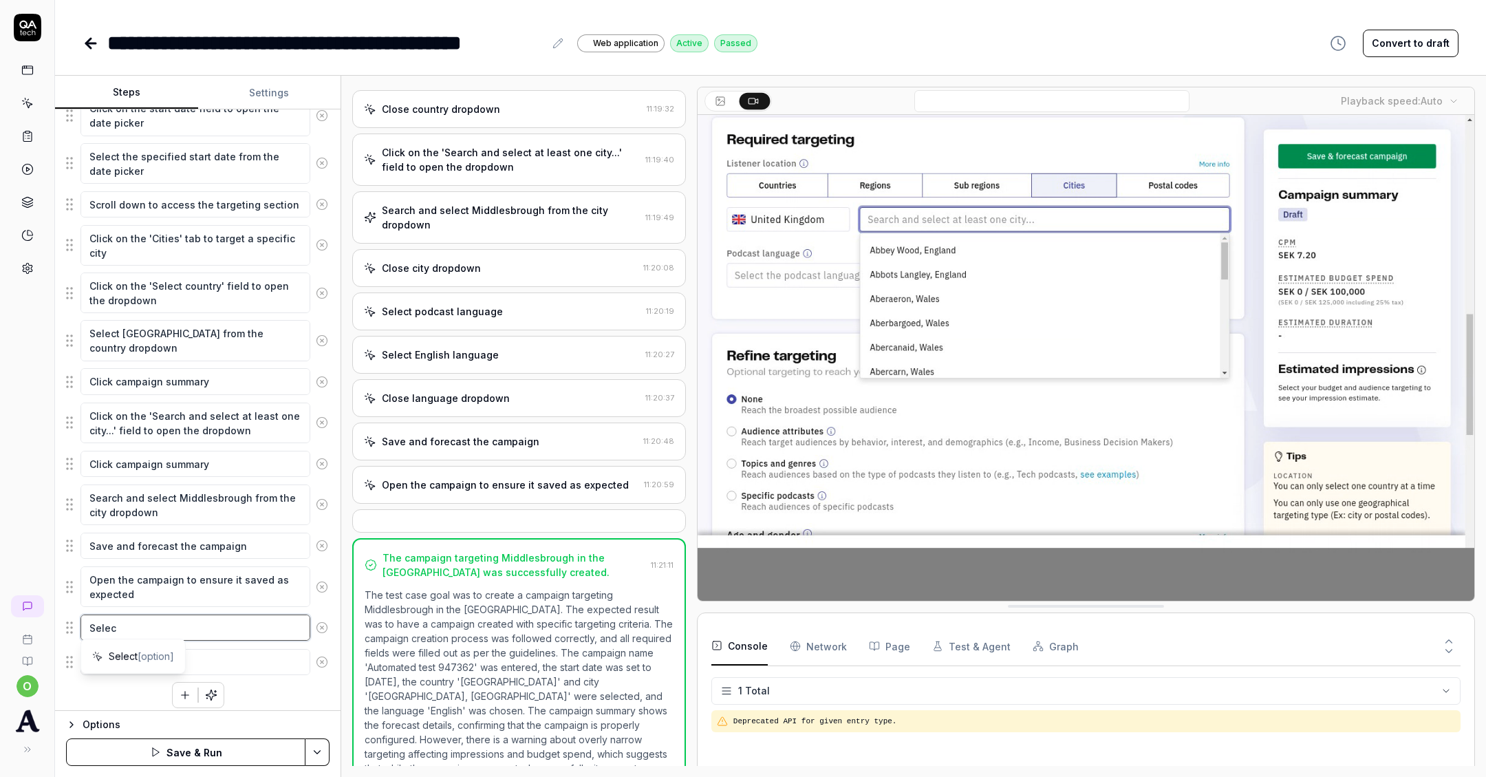
type textarea "*"
type textarea "Select"
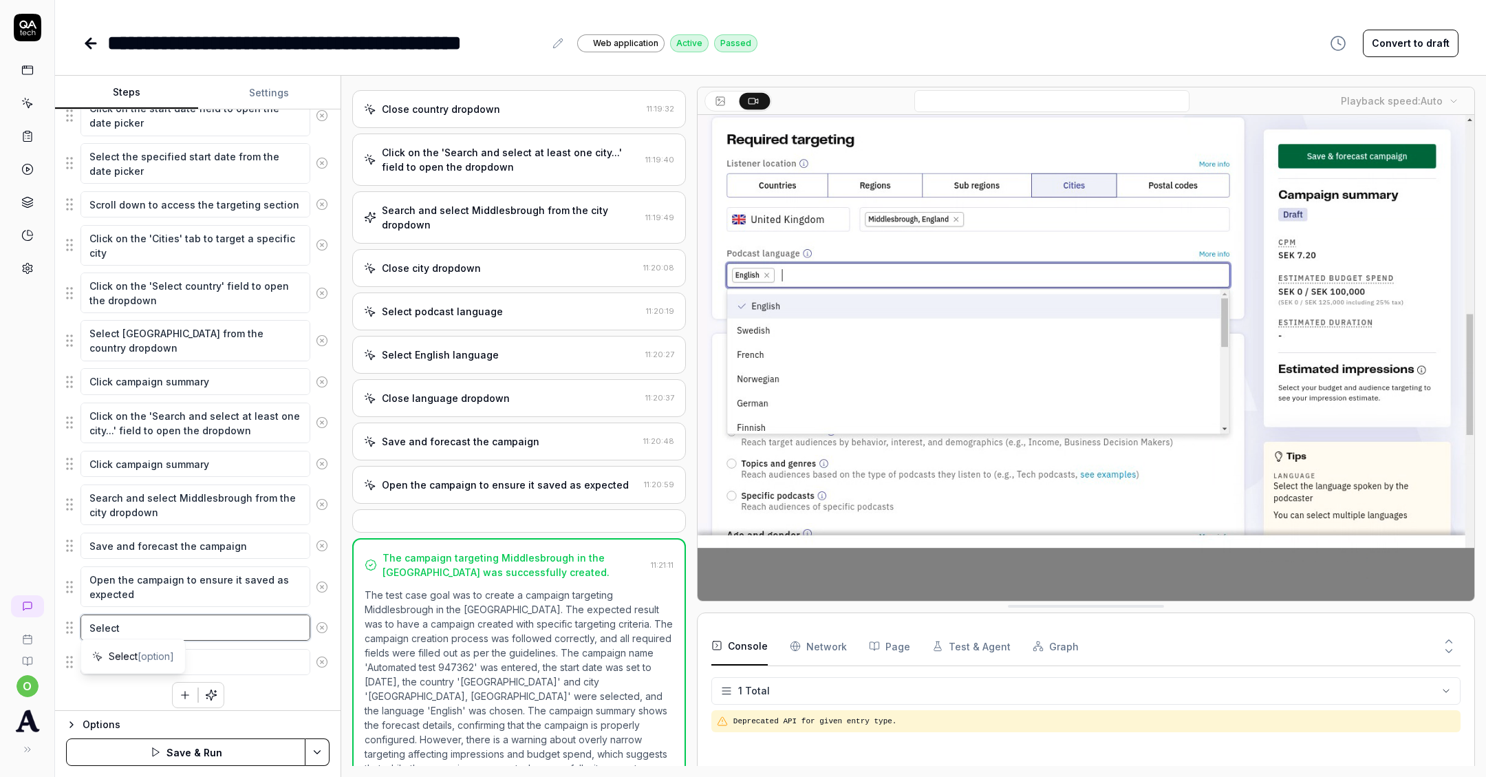
type textarea "*"
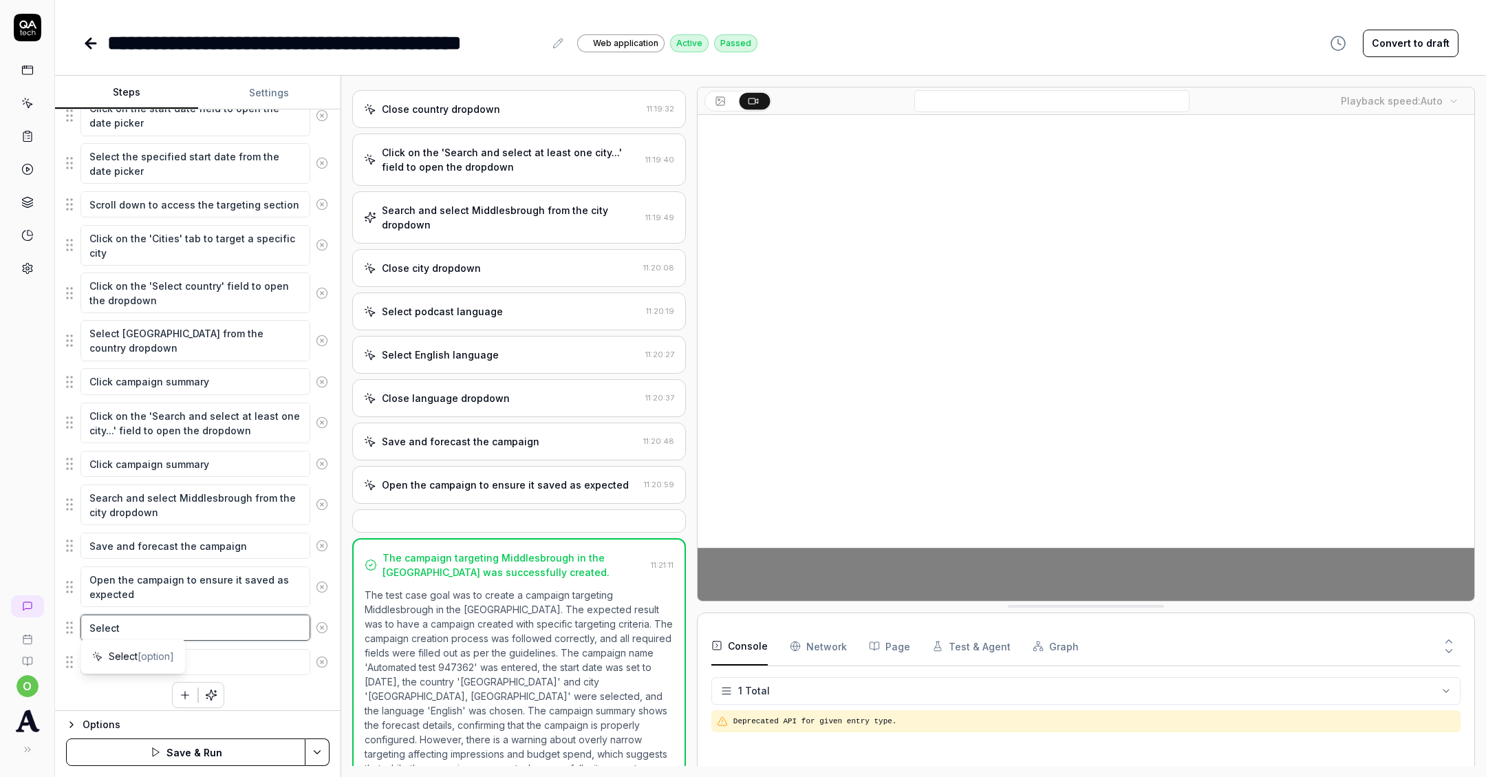
type textarea "Select"
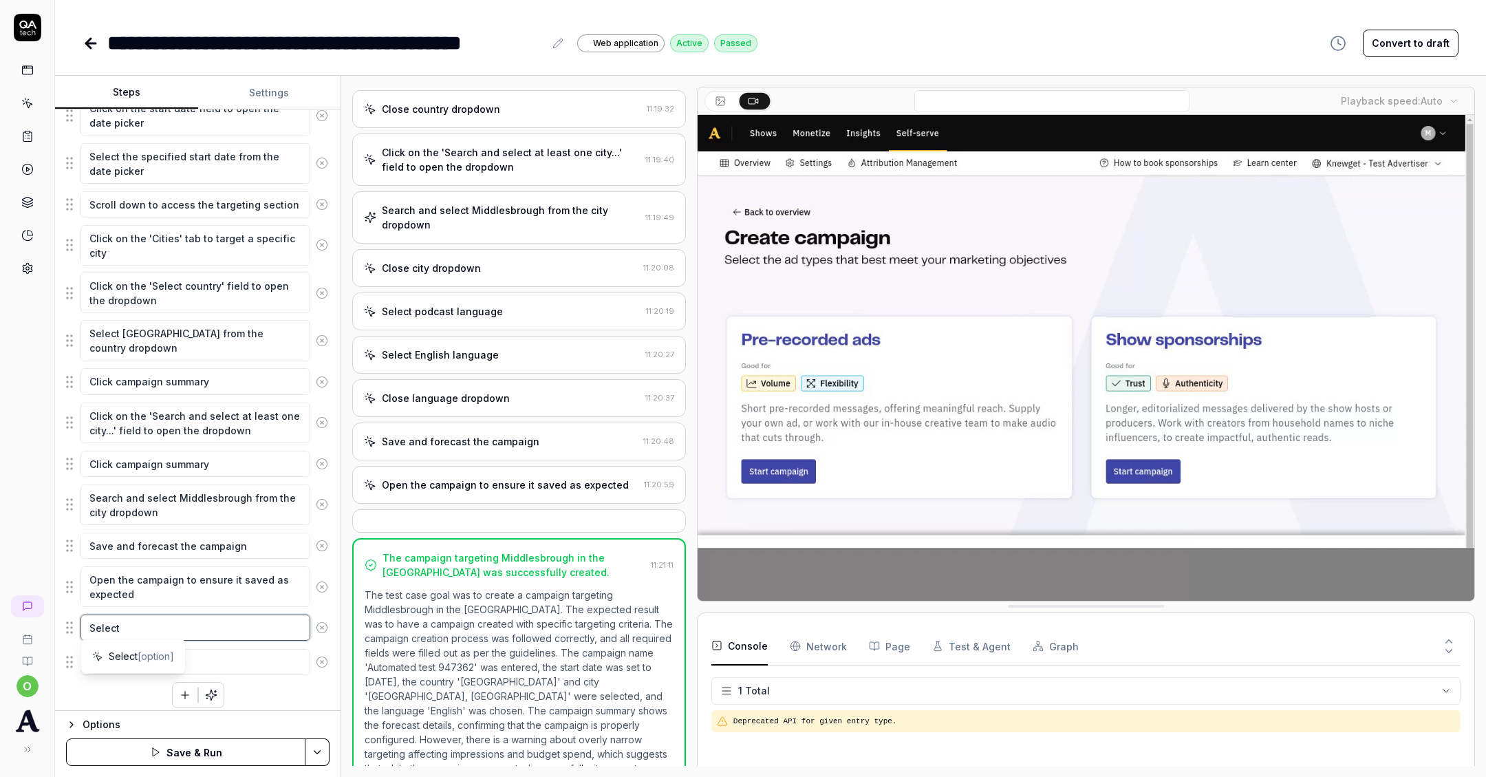
type textarea "*"
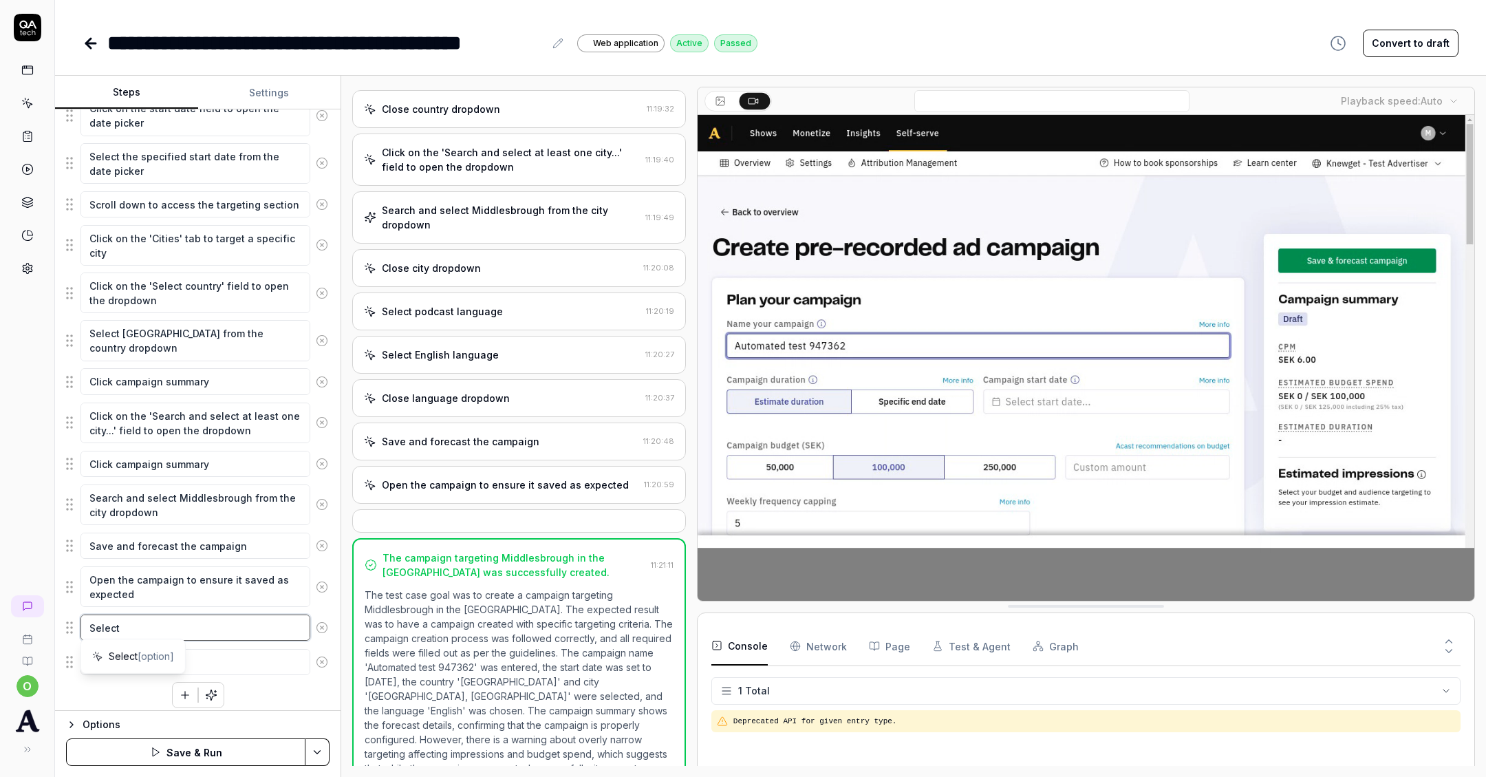
type textarea "Select p"
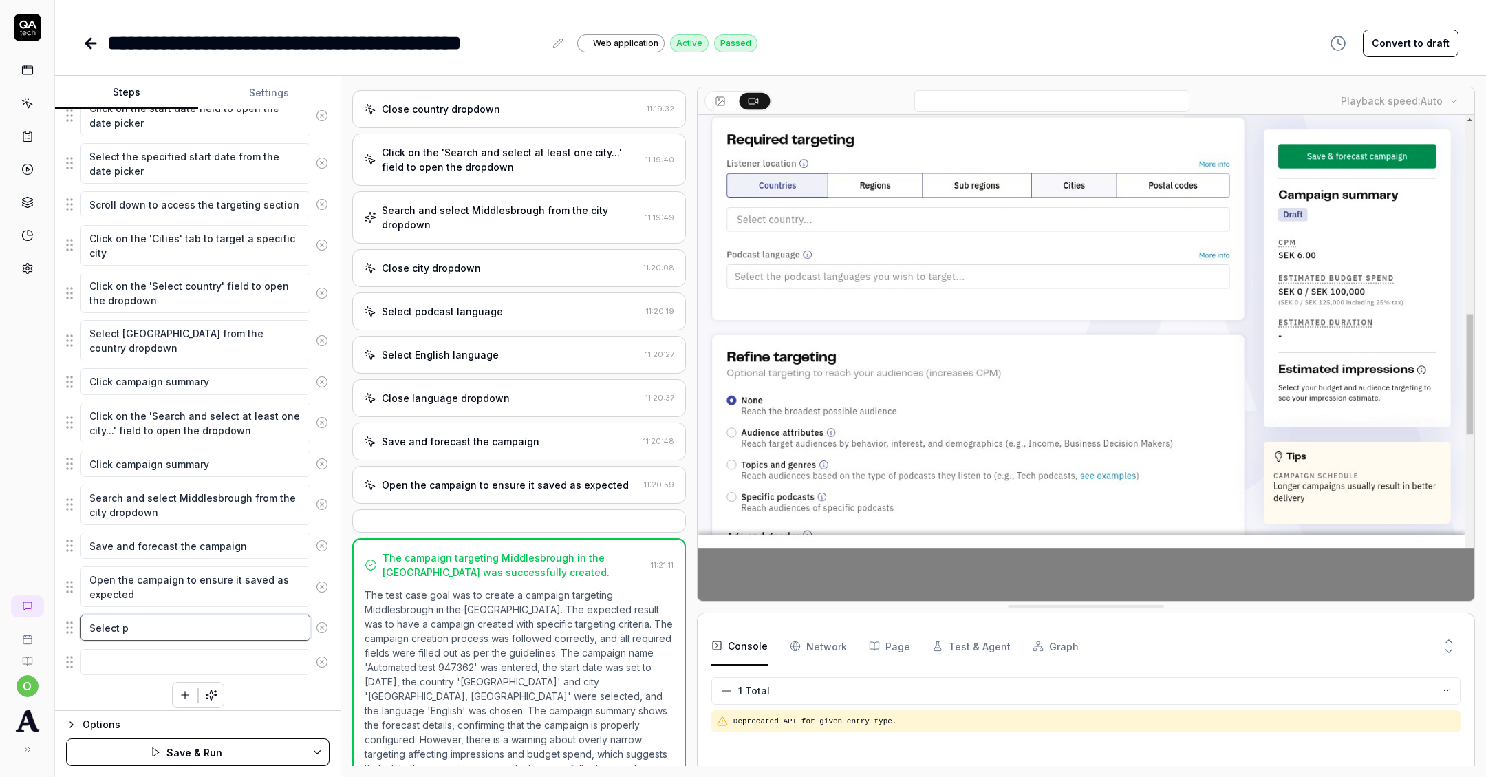
type textarea "*"
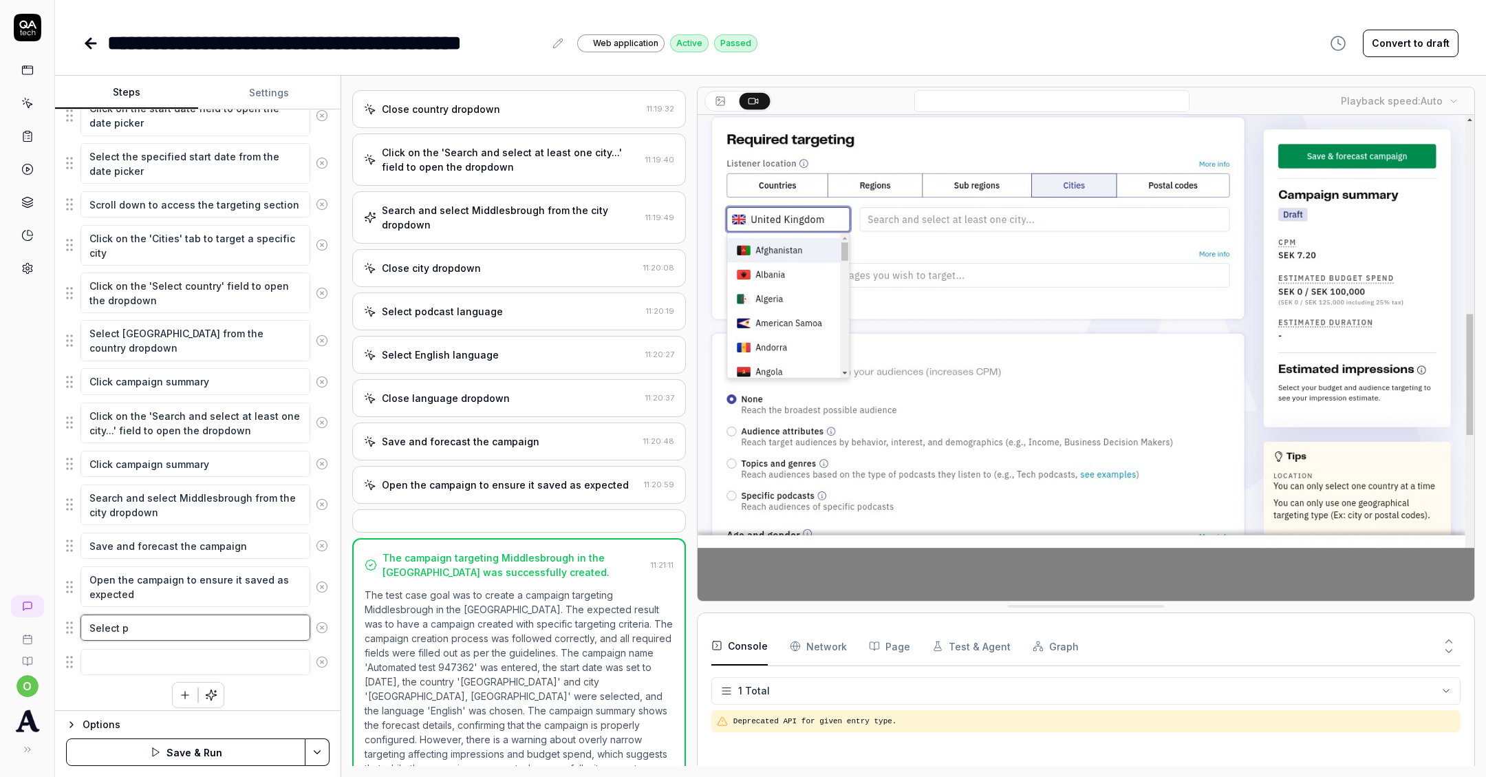
type textarea "Select po"
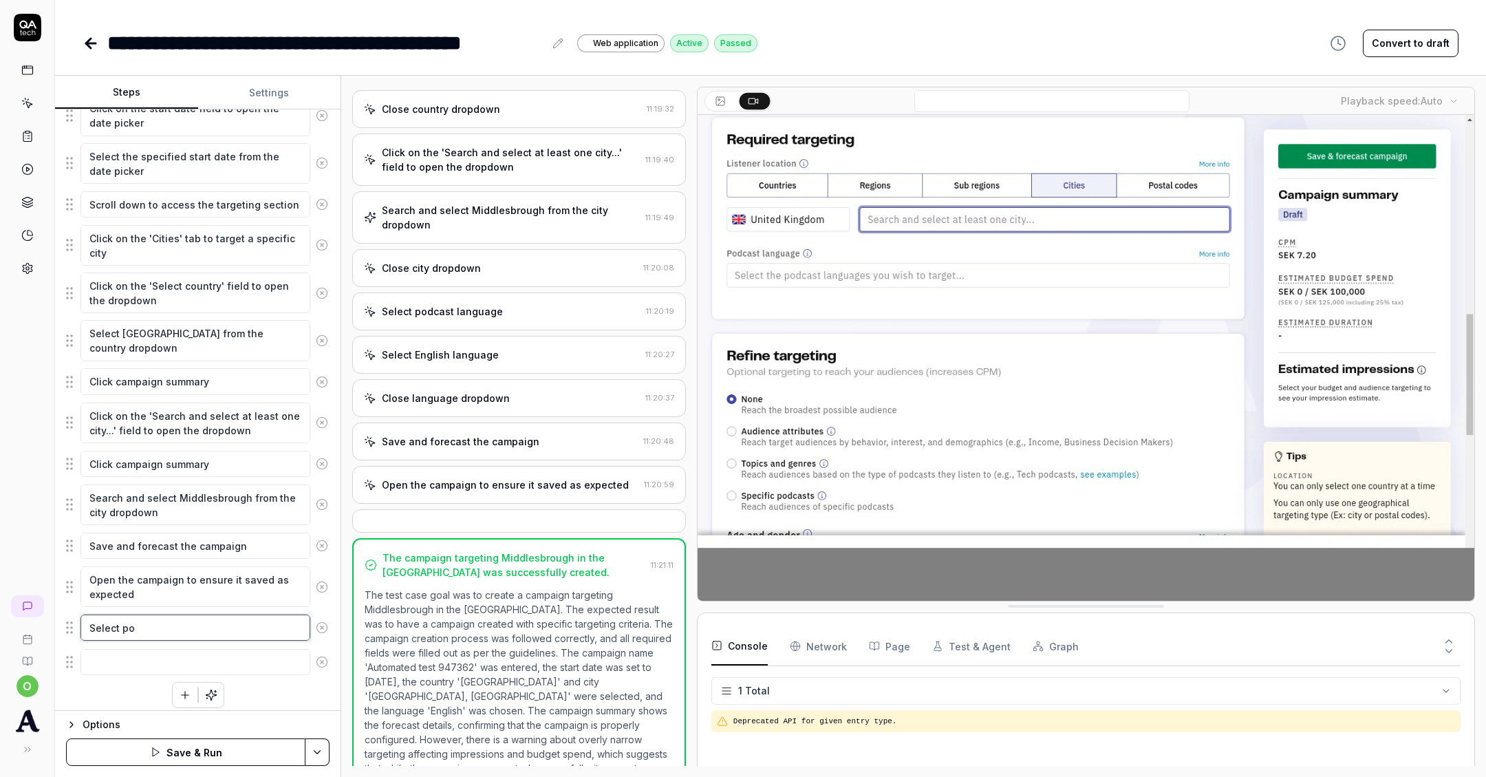
type textarea "*"
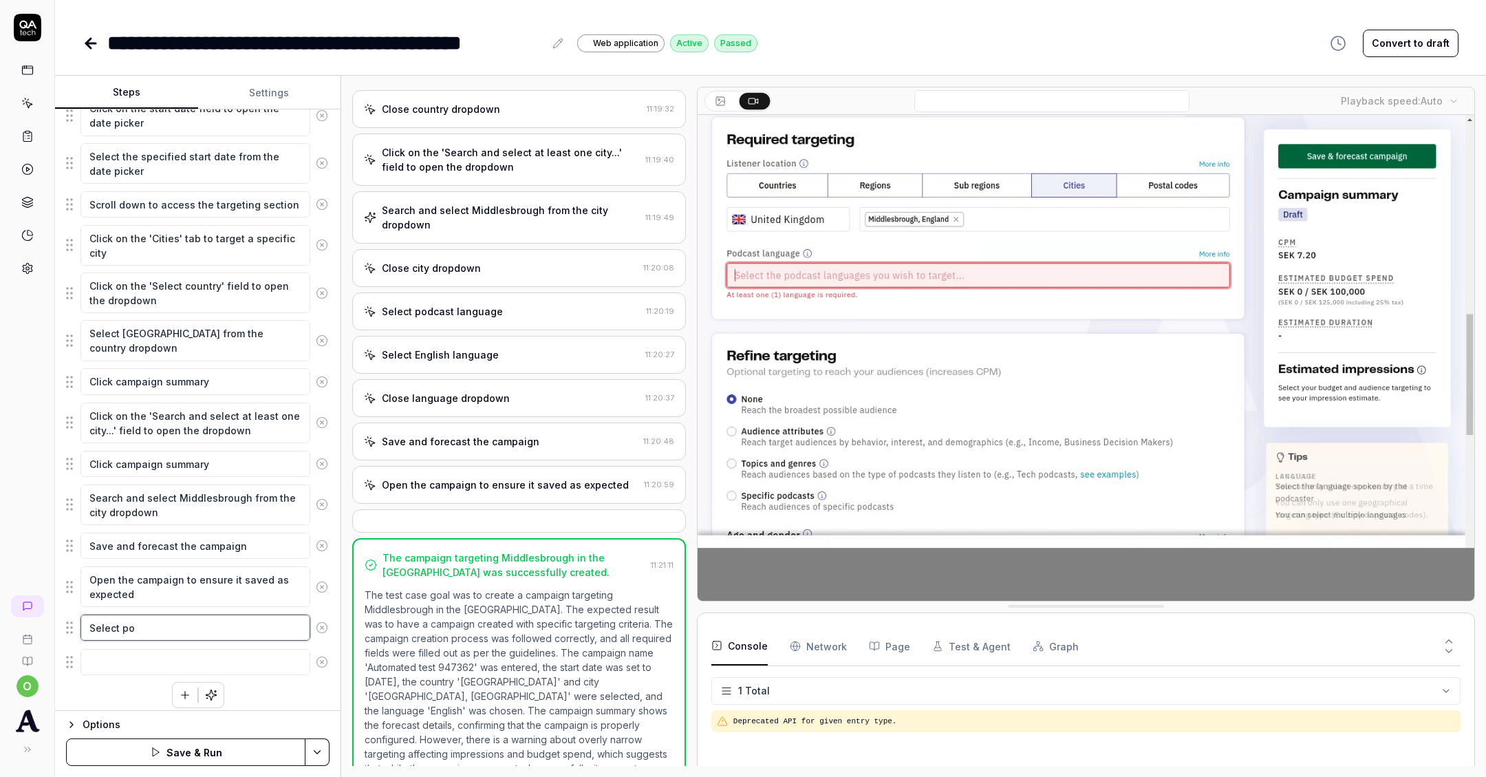
type textarea "Select pod"
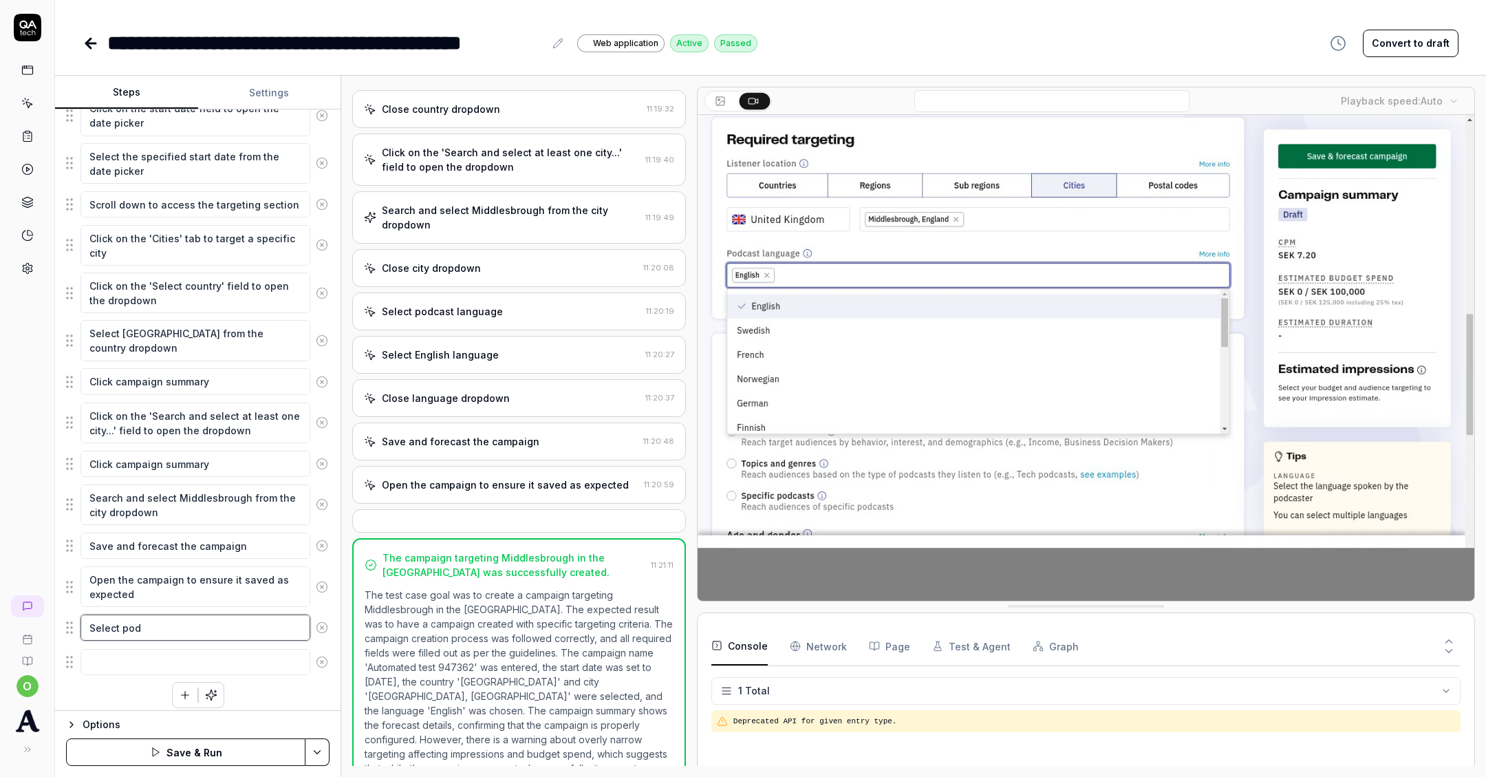
type textarea "*"
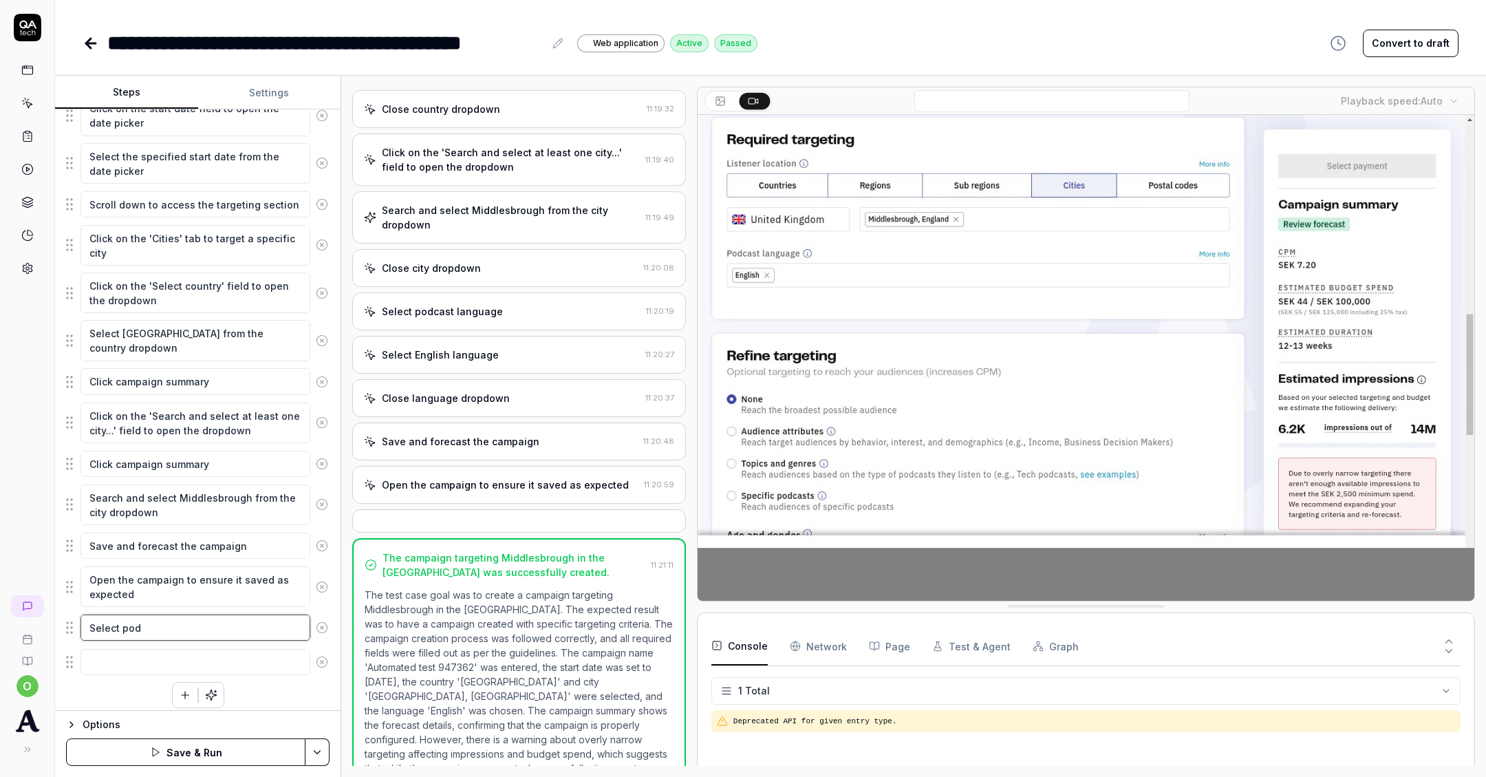
type textarea "Select podc"
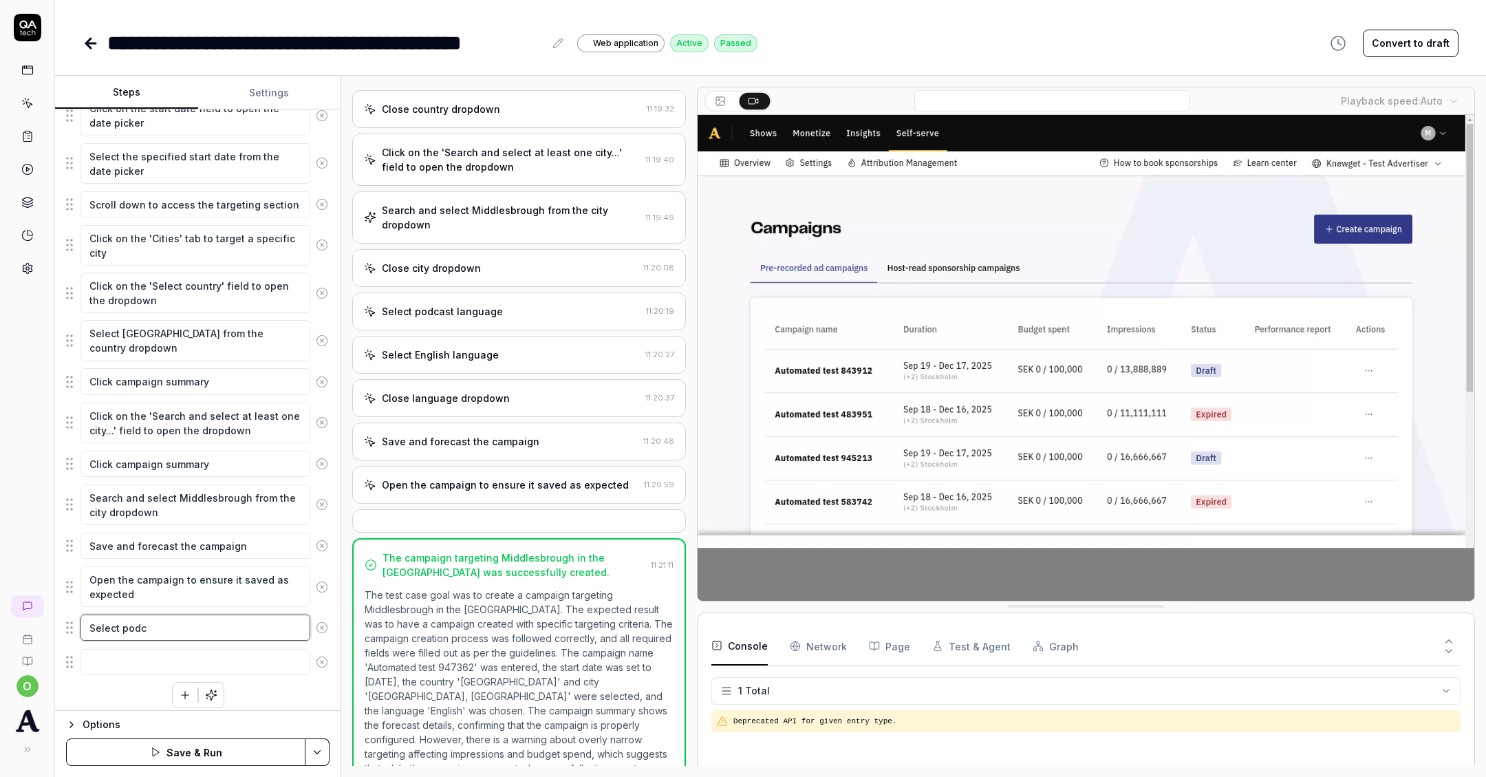
type textarea "*"
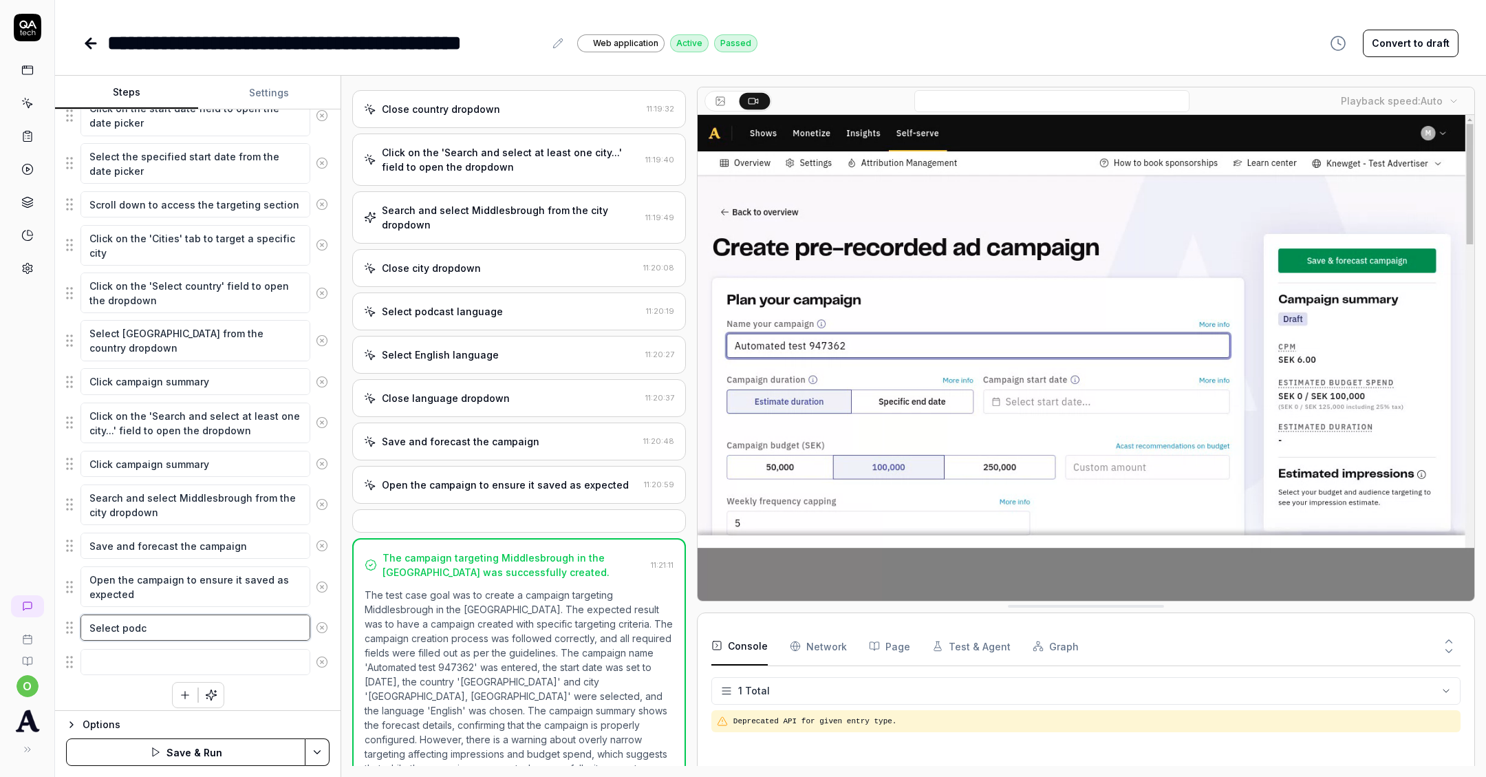
type textarea "Select podca"
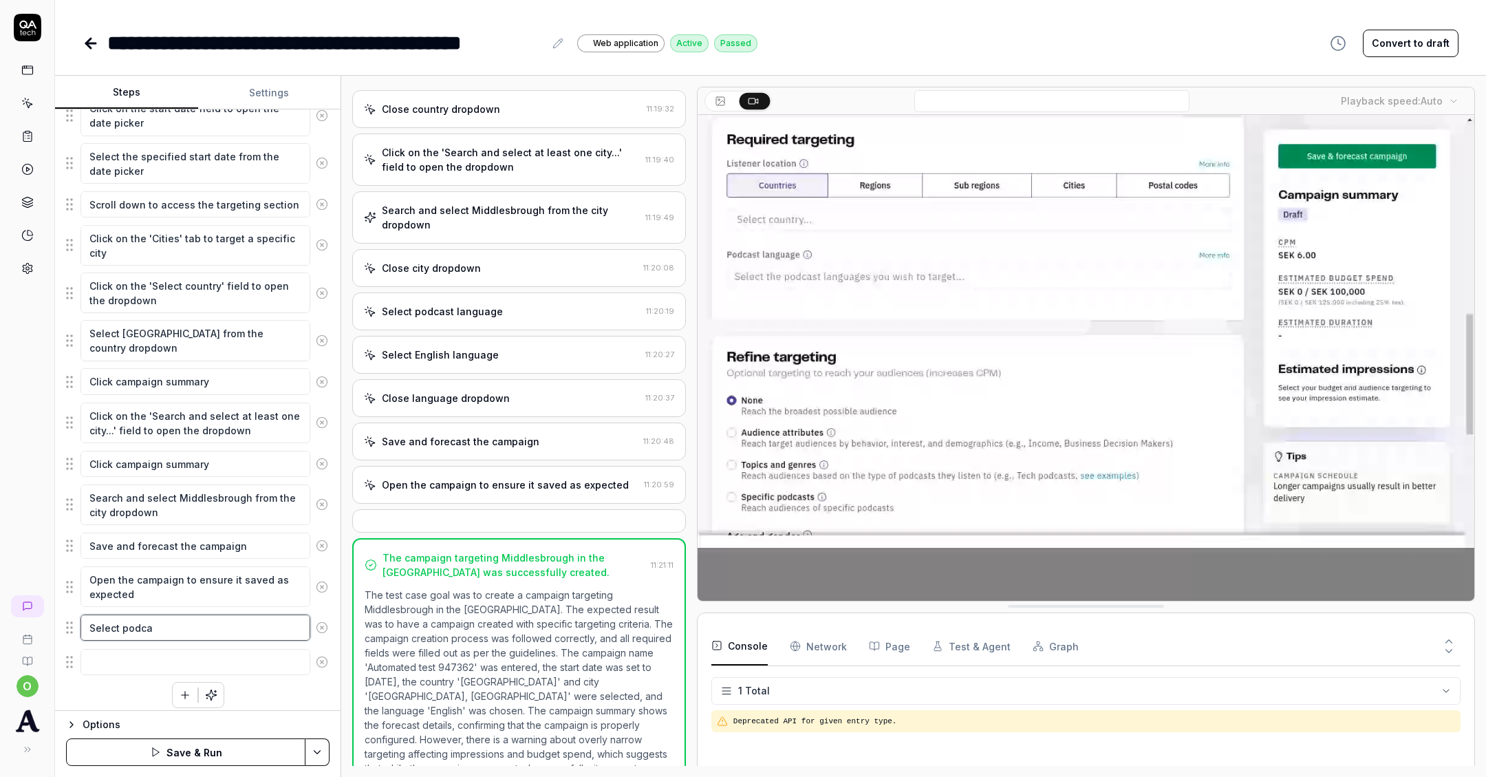
type textarea "*"
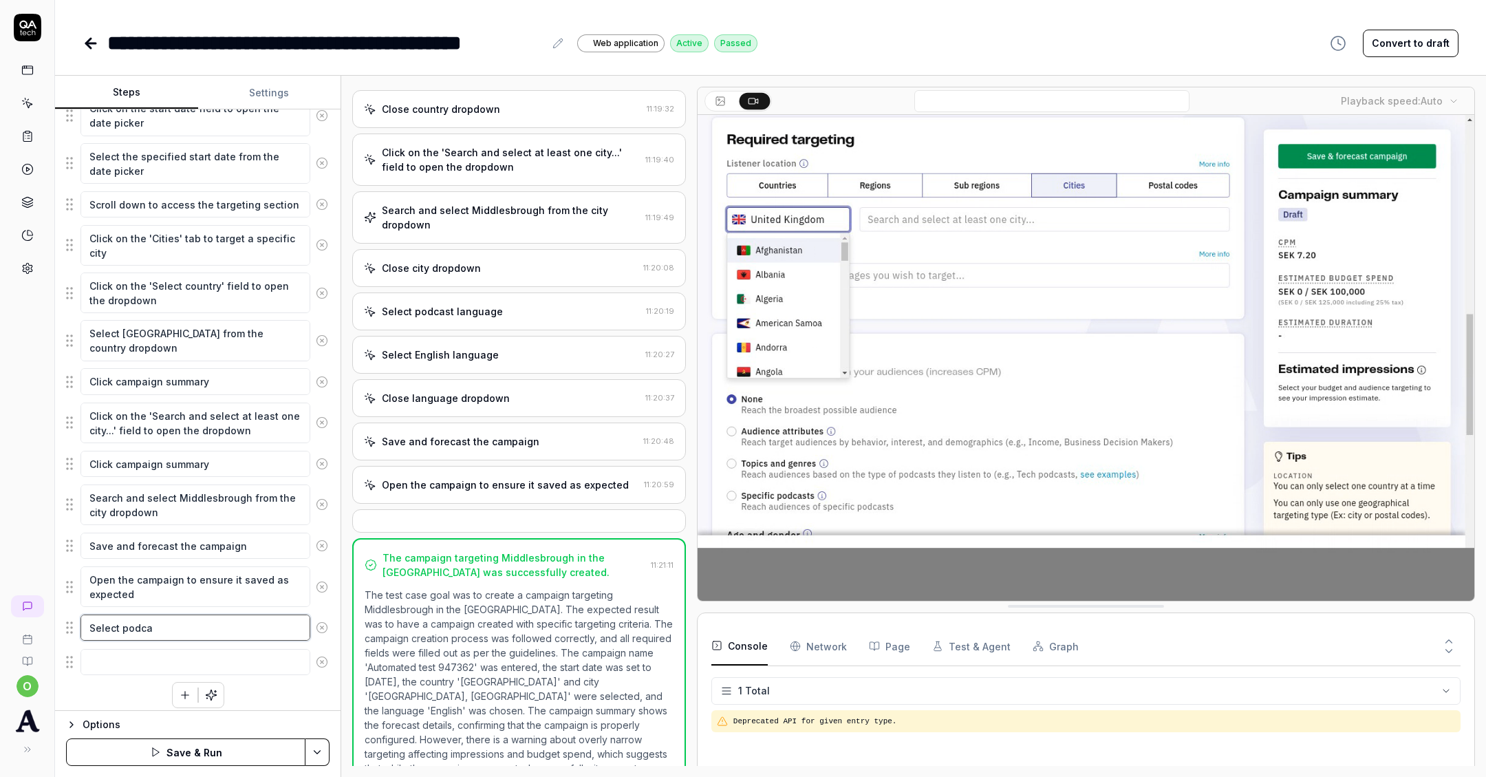
type textarea "Select podcas"
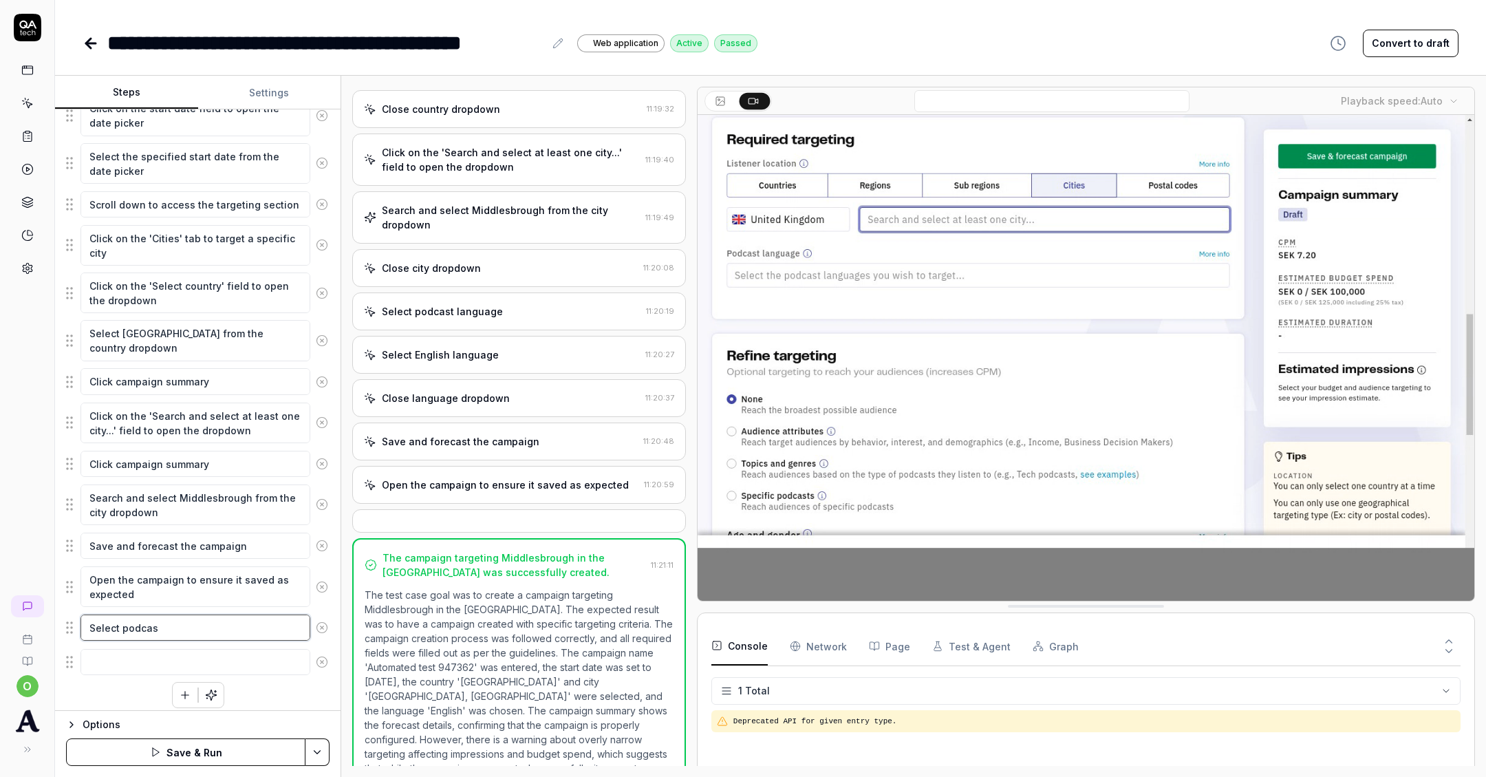
type textarea "*"
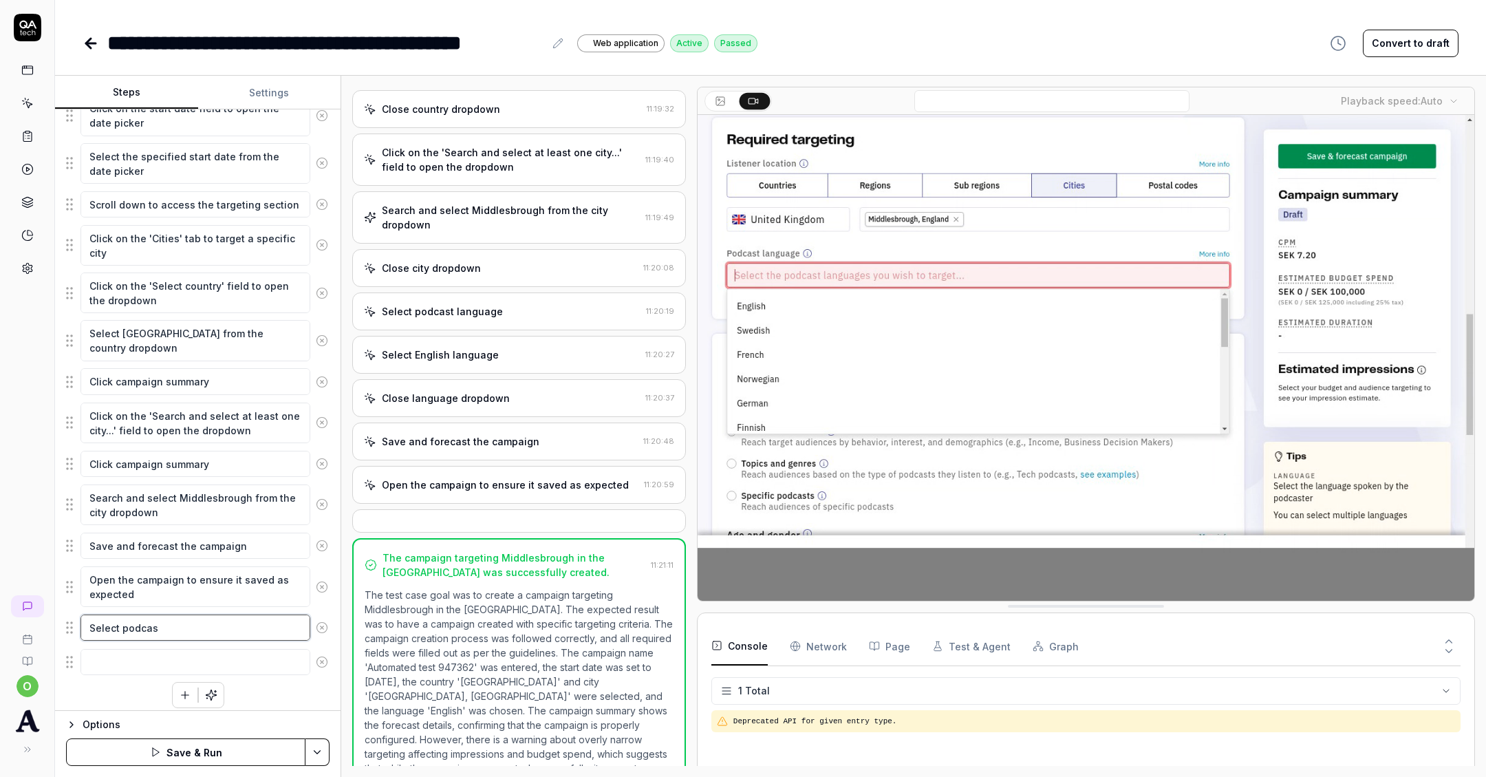
type textarea "Select podcast"
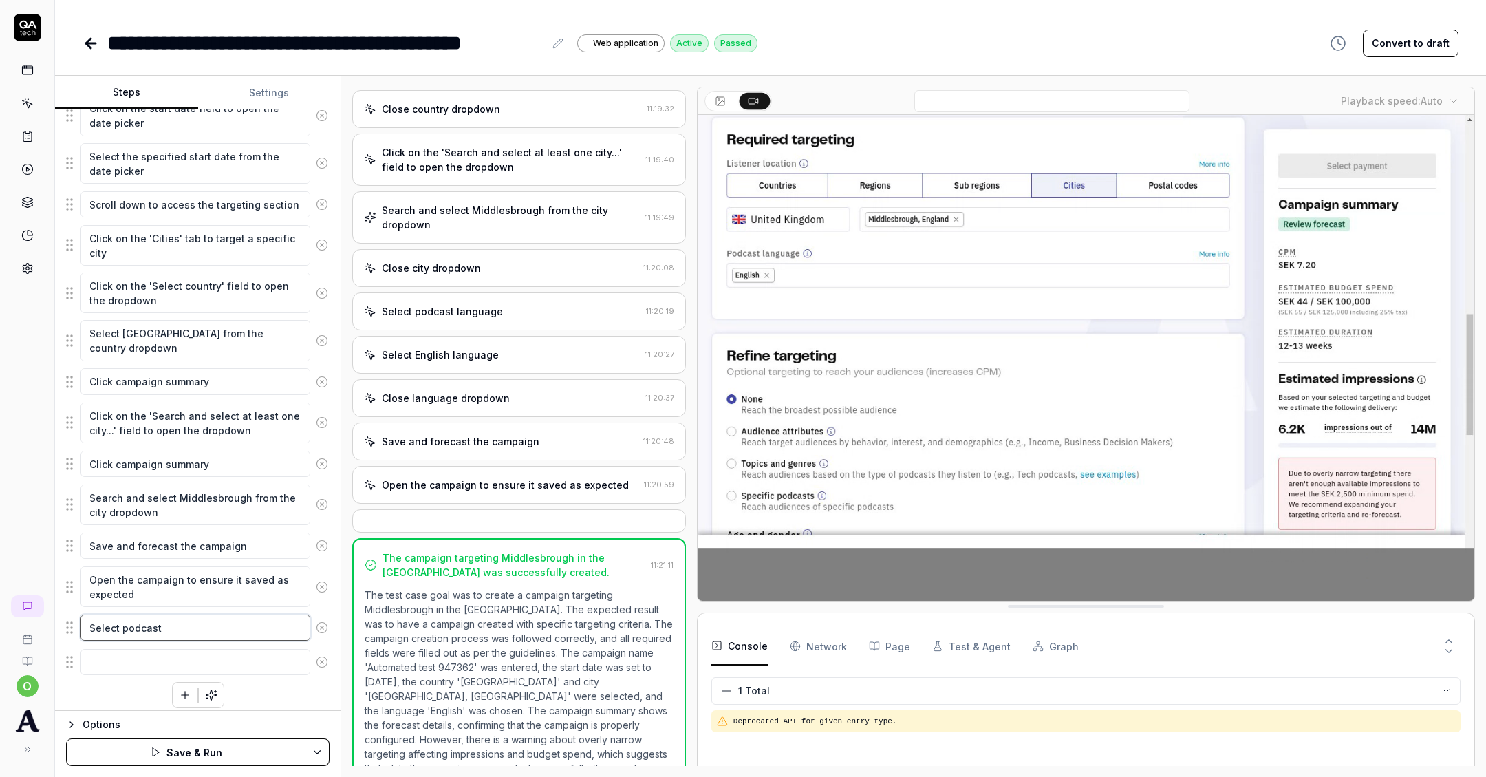
type textarea "*"
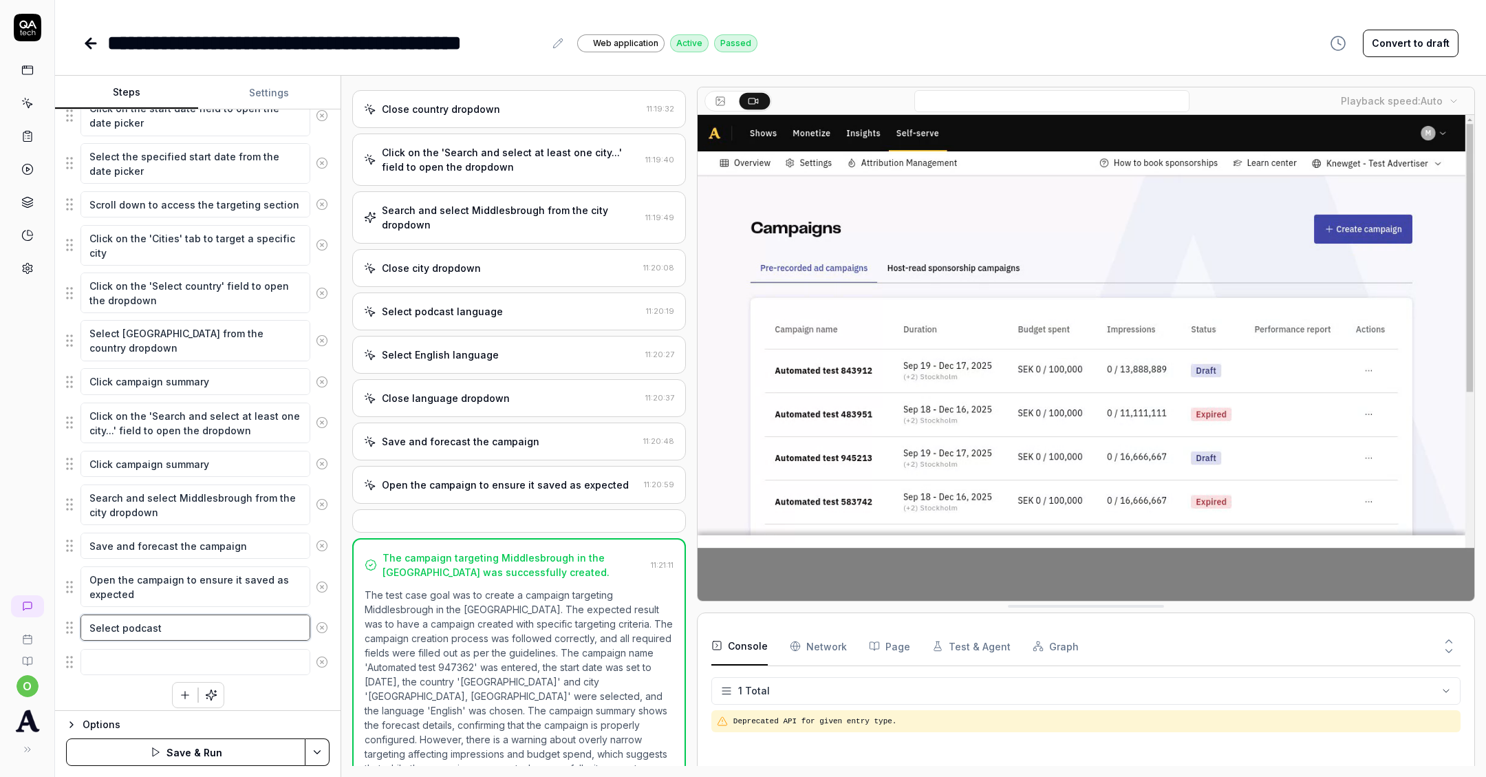
type textarea "Select podcast"
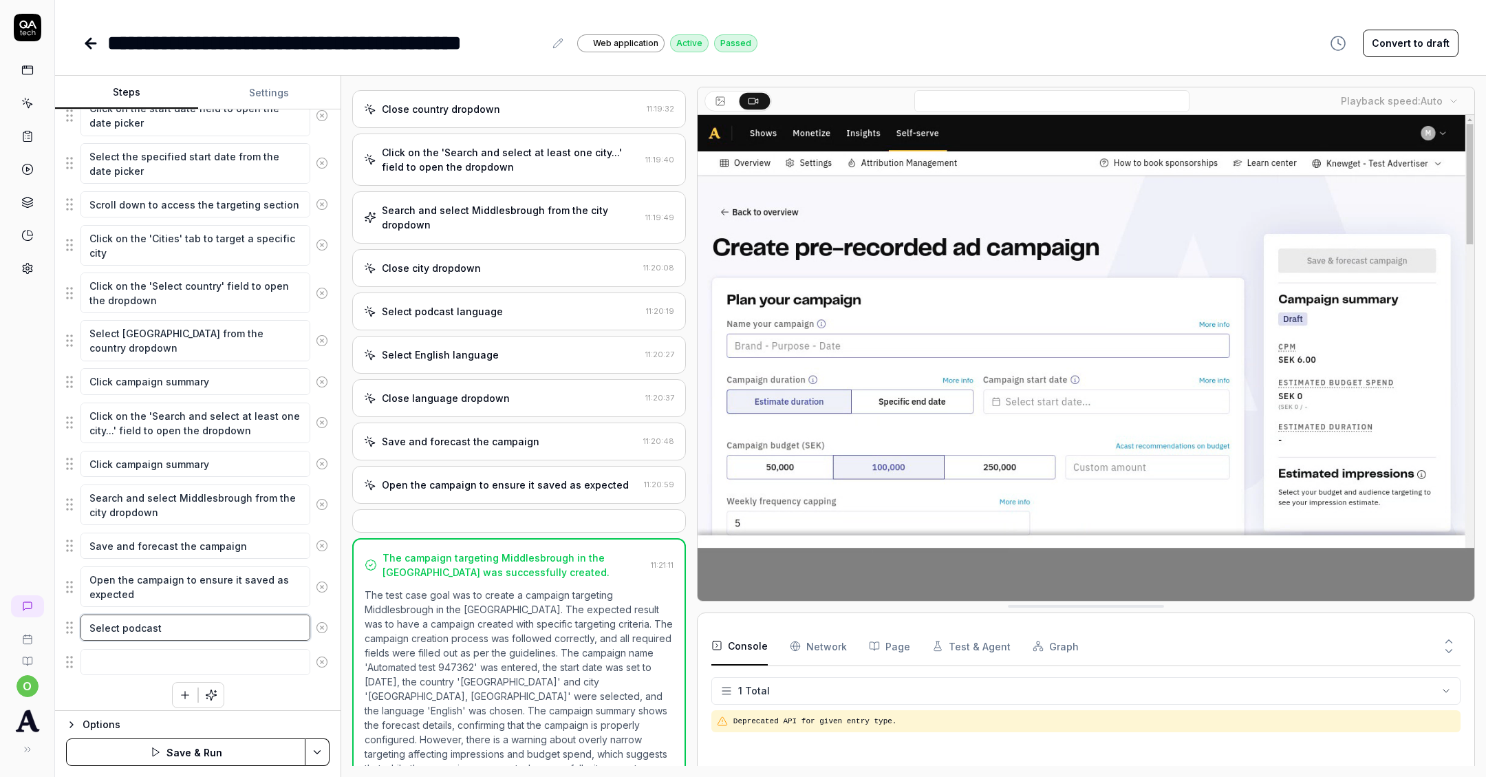
type textarea "*"
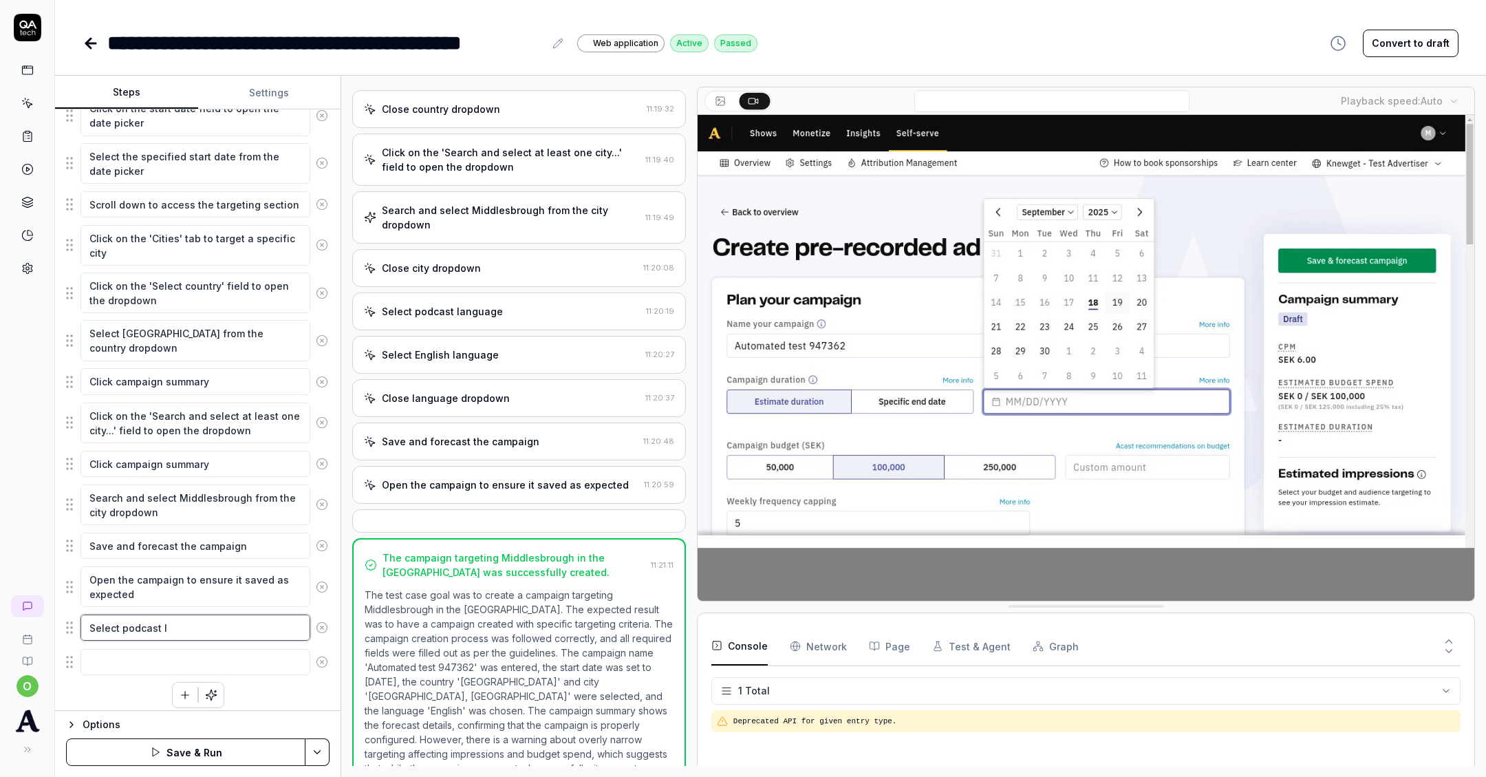
type textarea "Select podcast la"
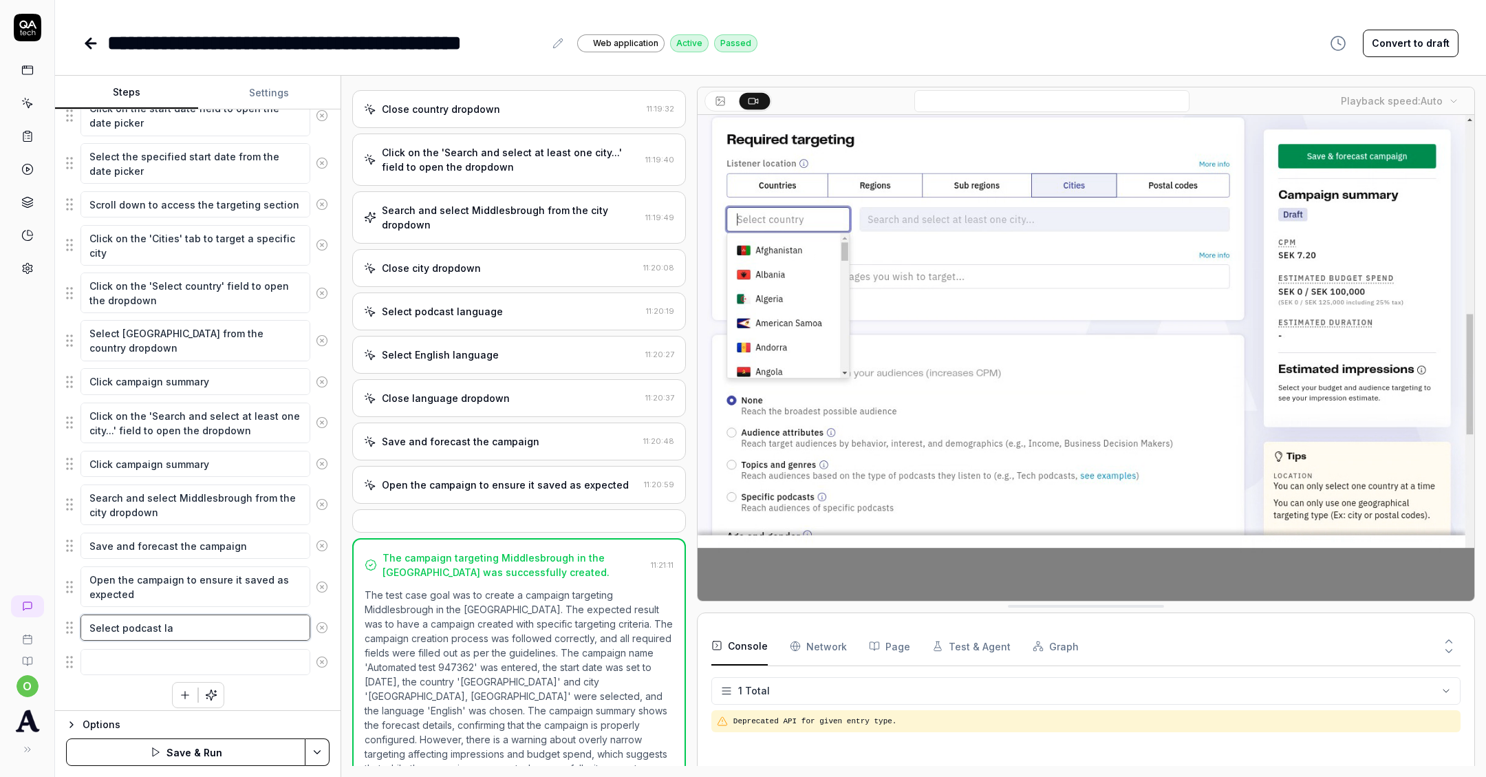
type textarea "*"
type textarea "Select podcast lan"
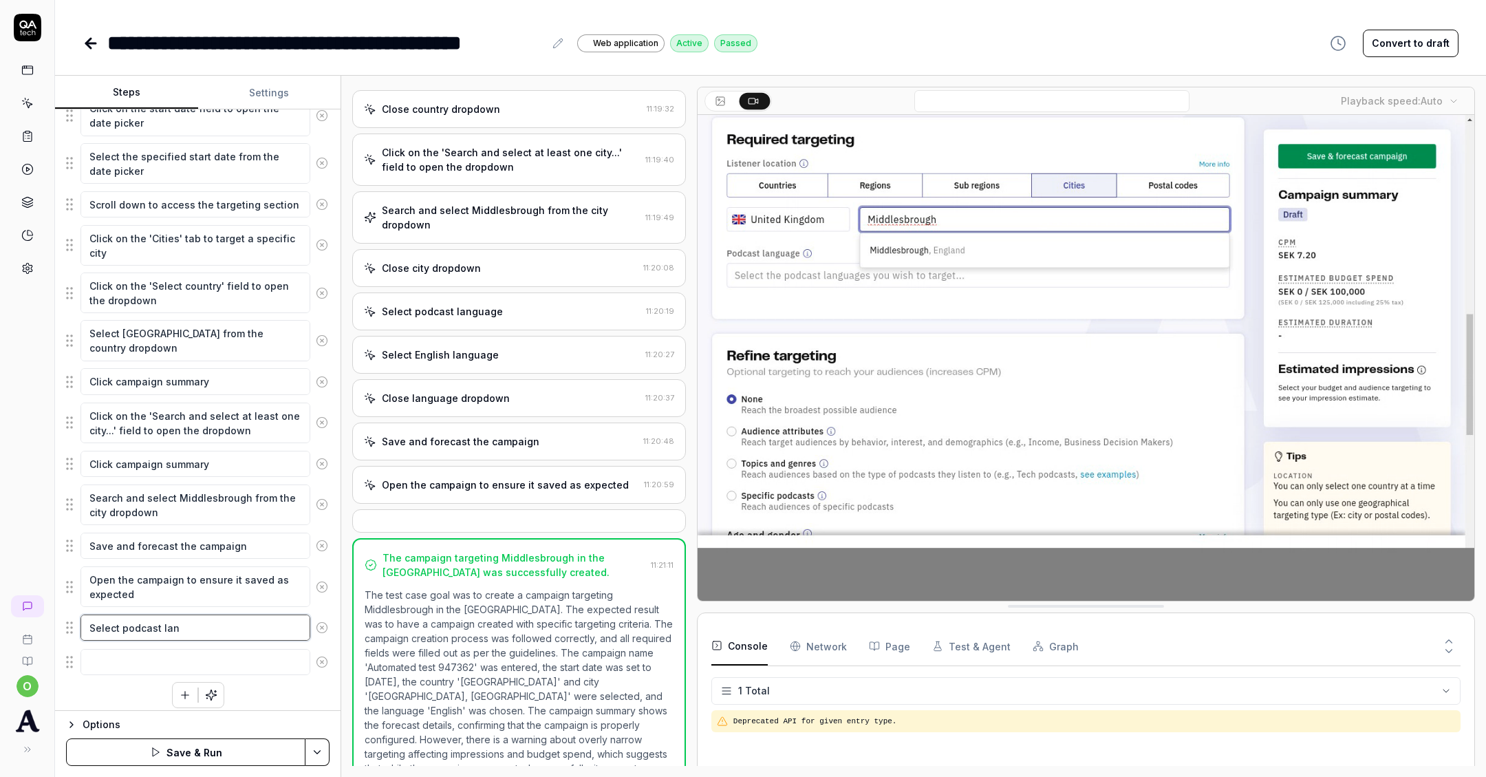
type textarea "*"
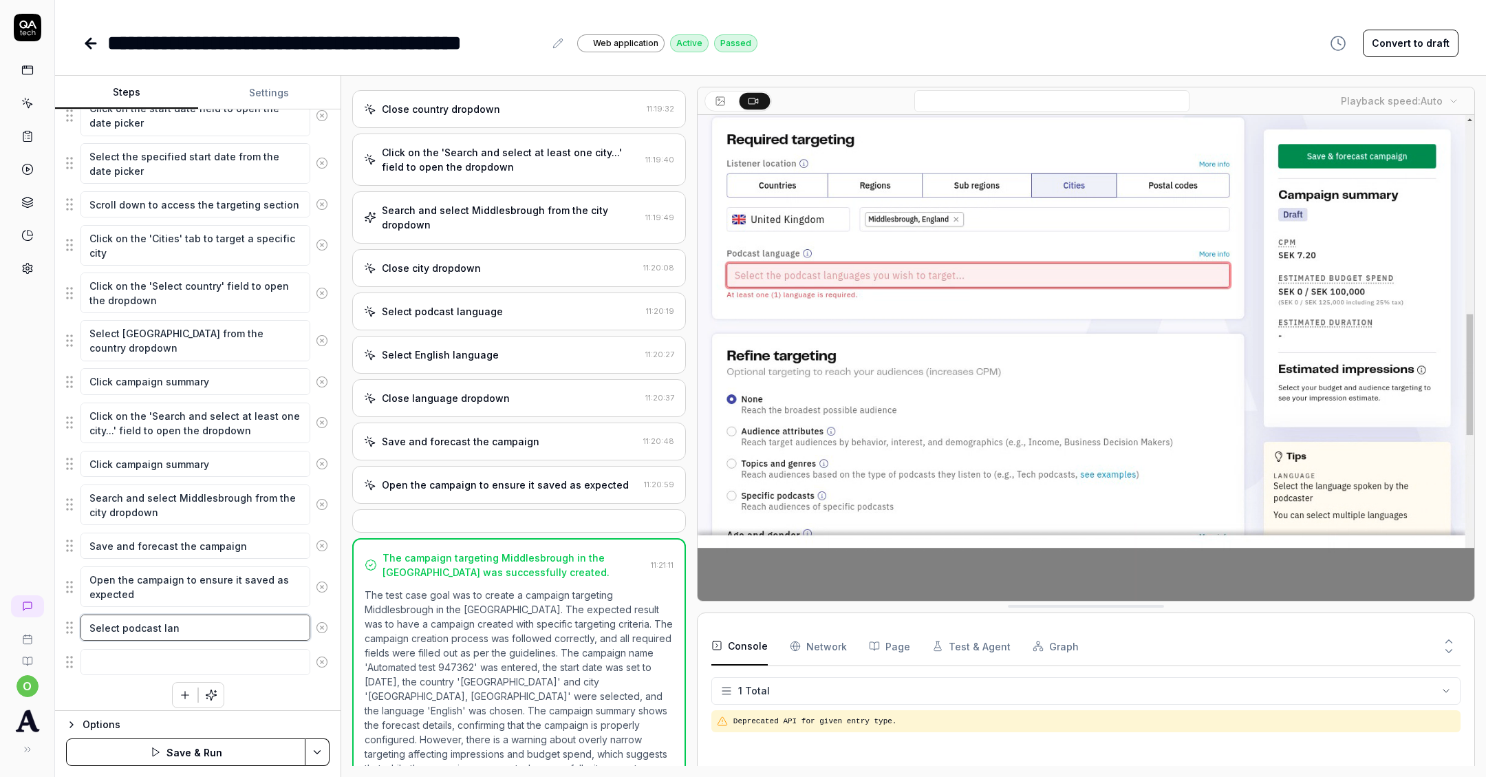
type textarea "Select podcast lang"
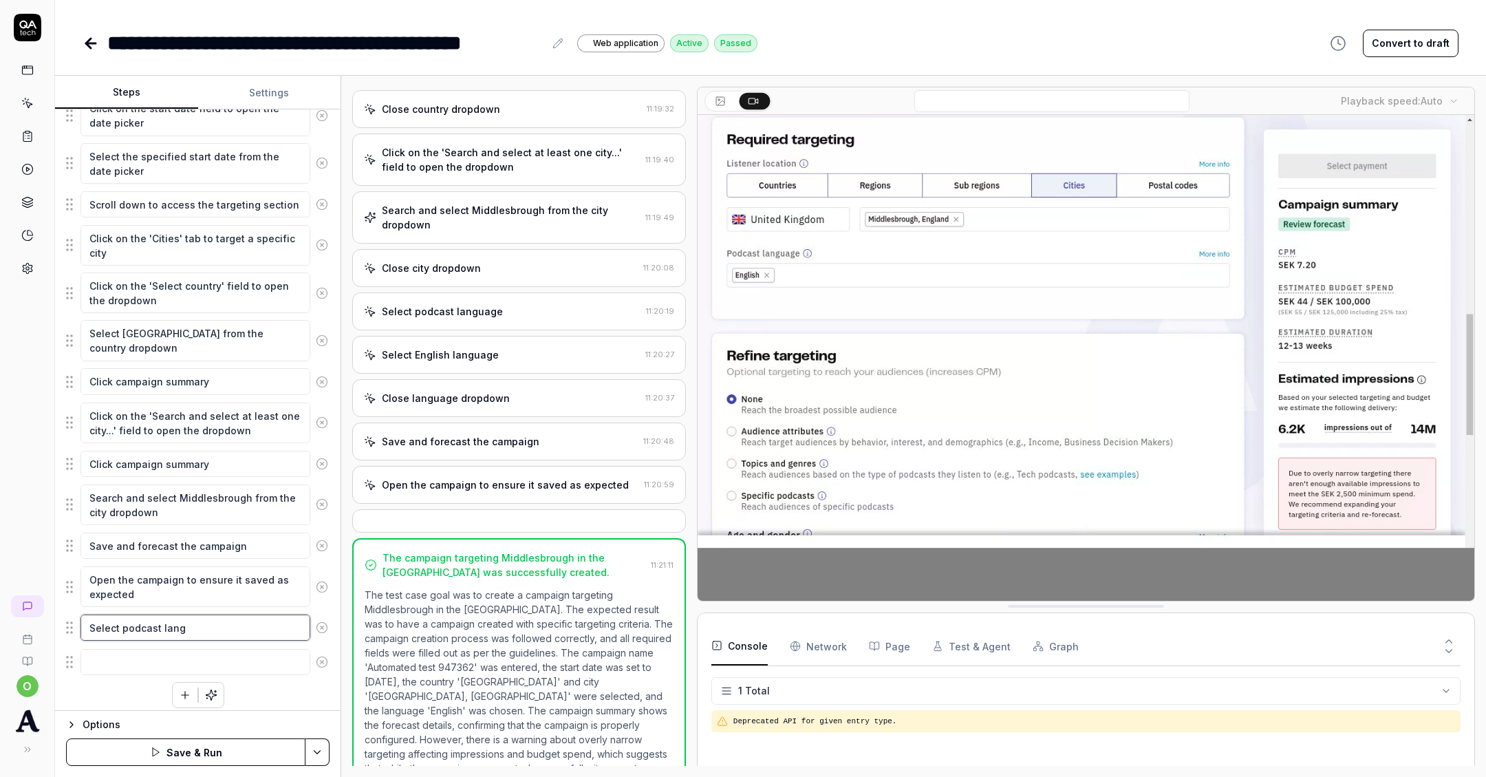
type textarea "*"
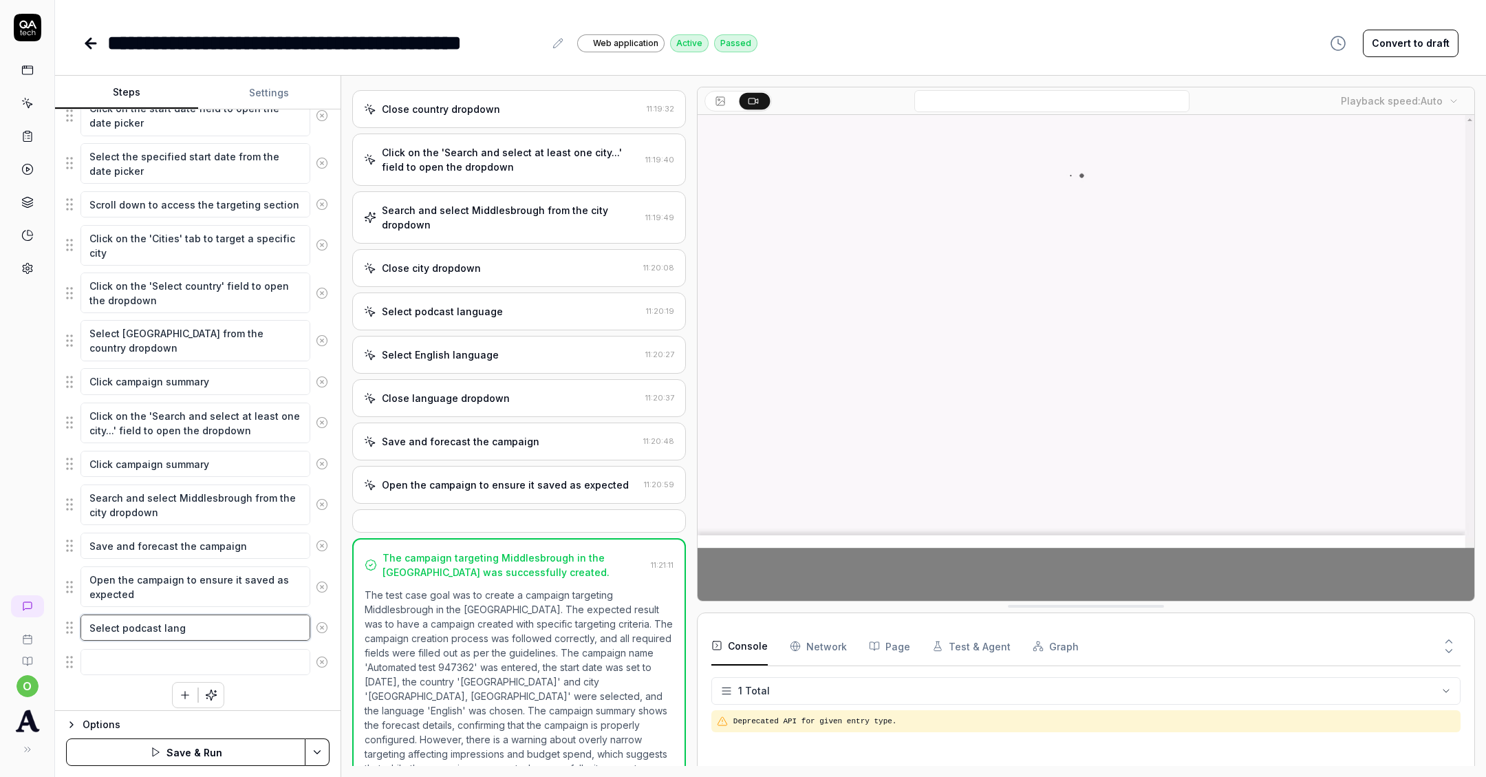
type textarea "Select podcast langu"
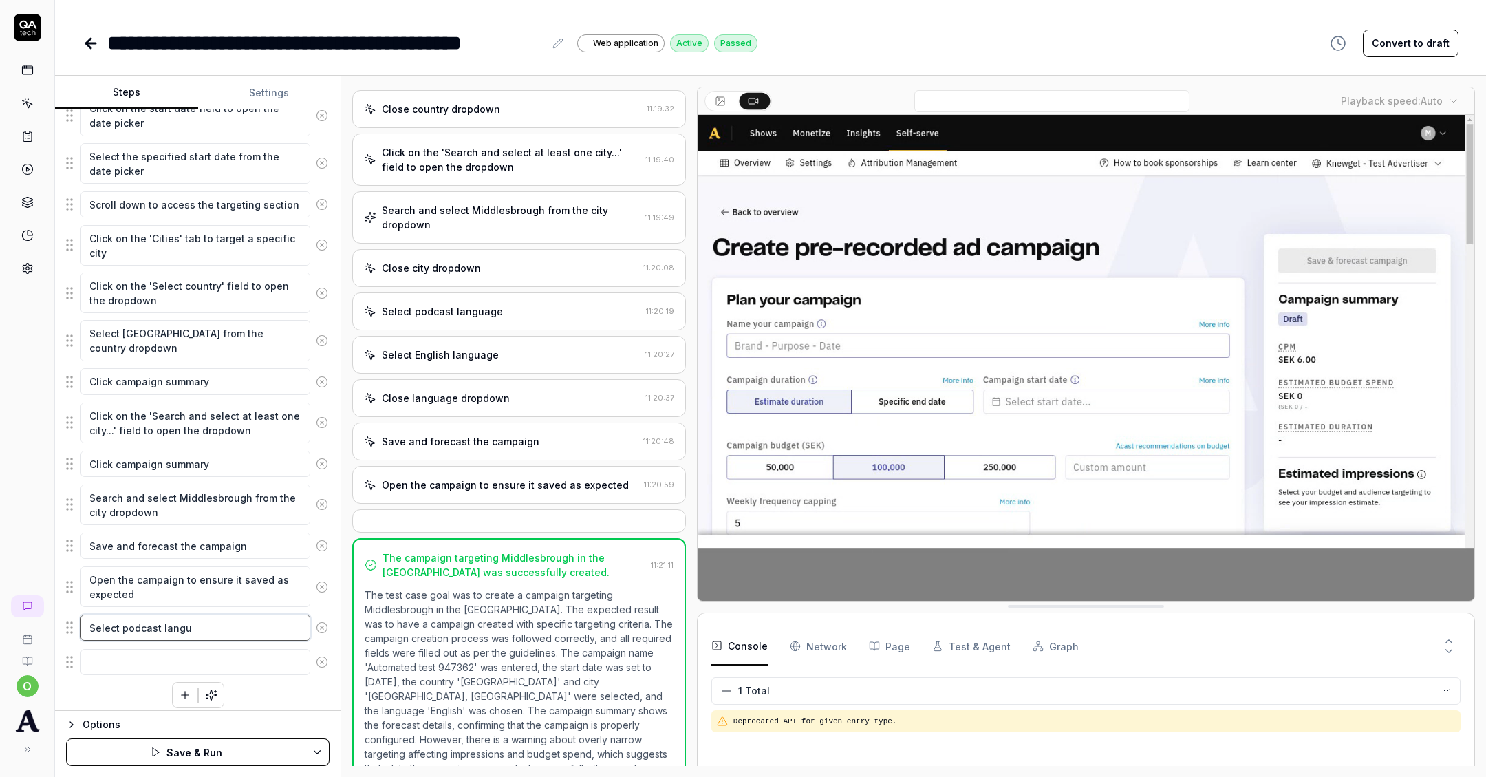
type textarea "*"
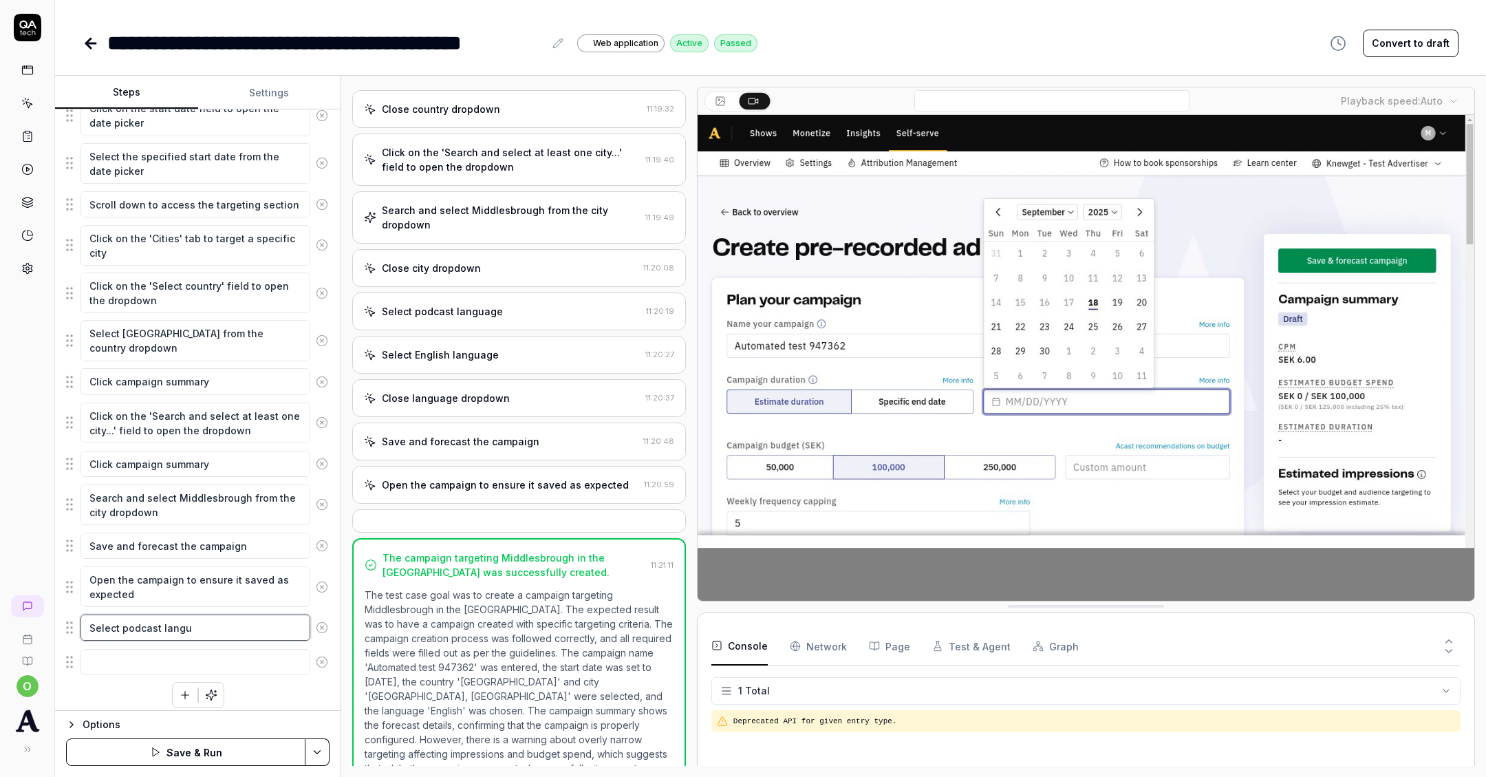
type textarea "Select podcast langua"
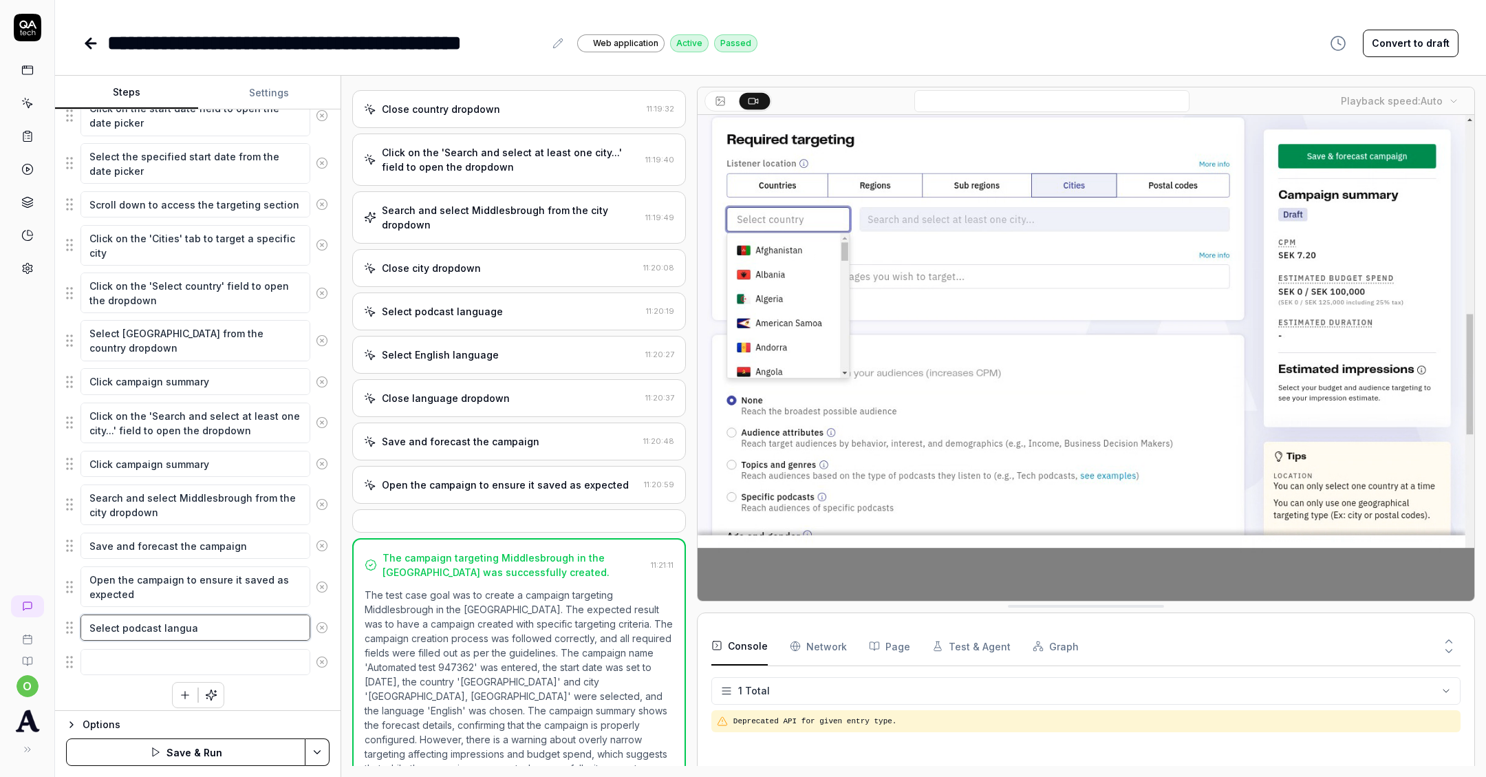
type textarea "*"
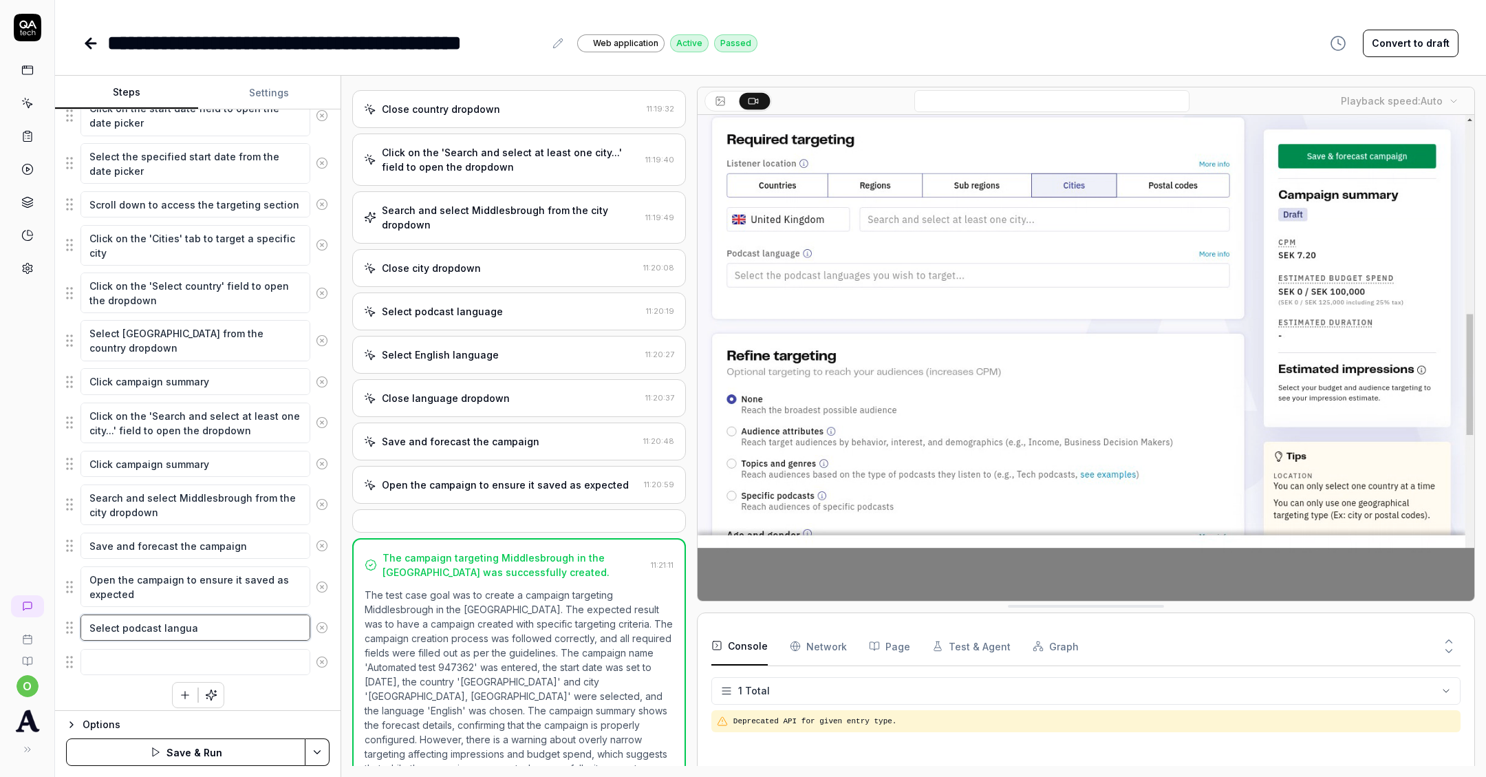
type textarea "Select podcast languag"
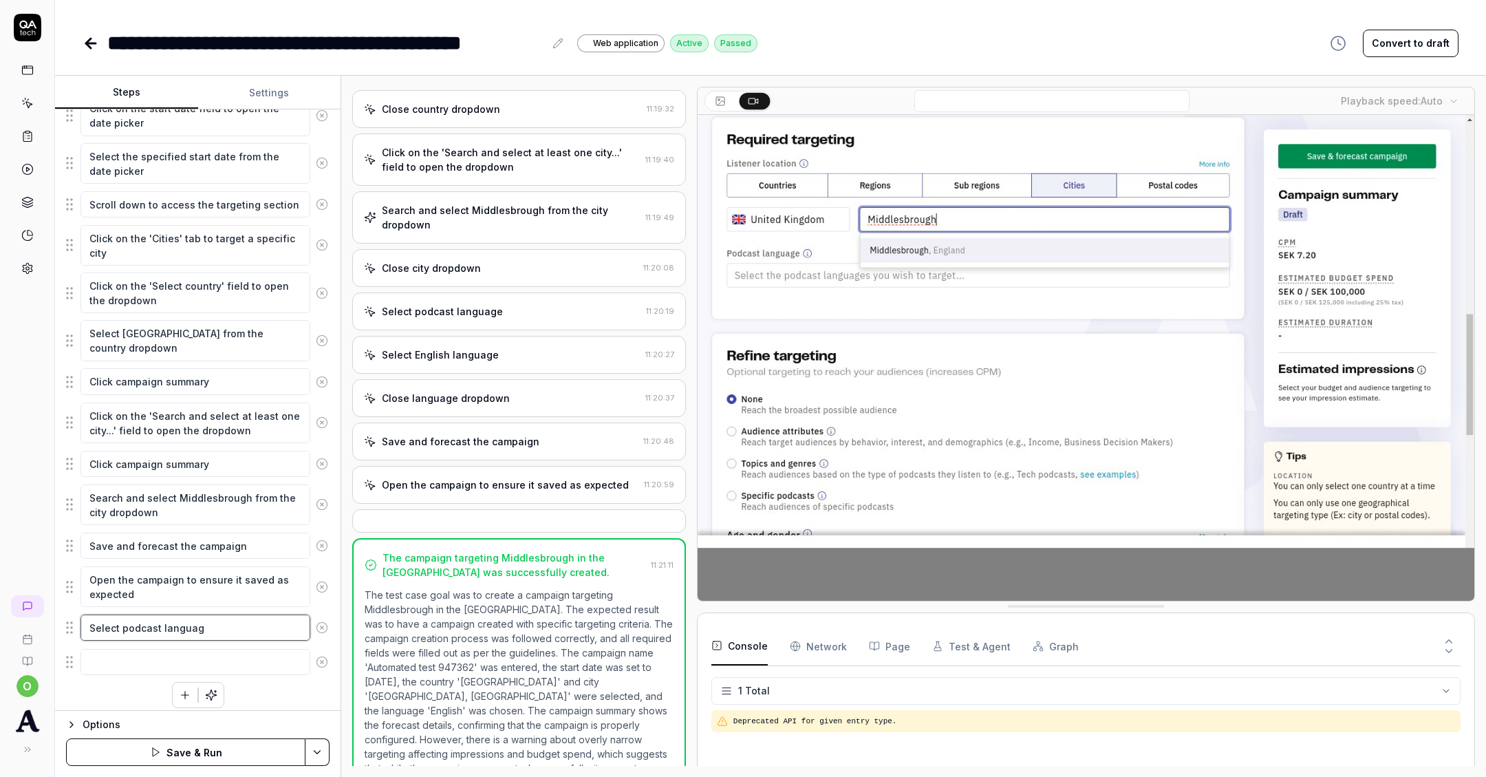
type textarea "*"
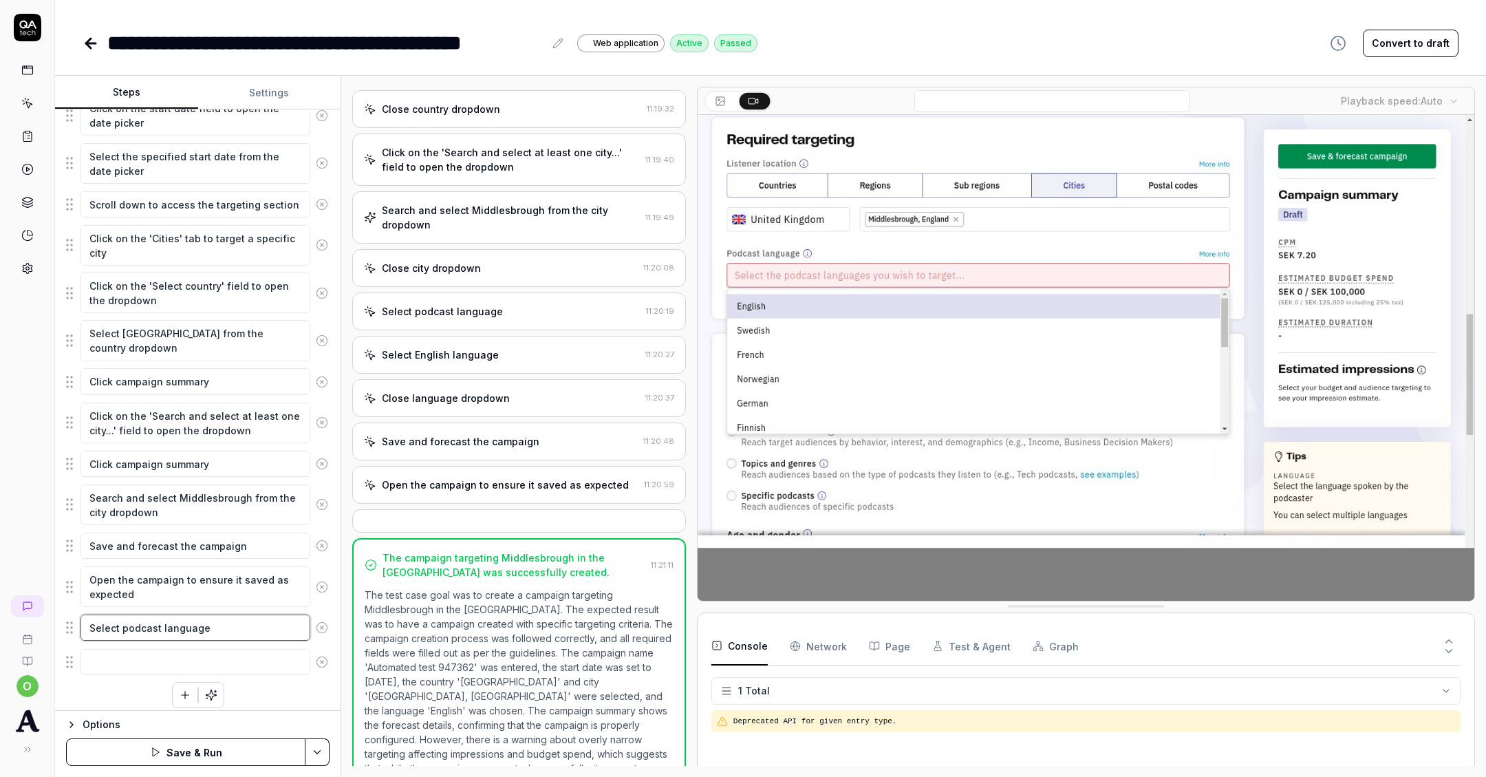
type textarea "Select podcast language"
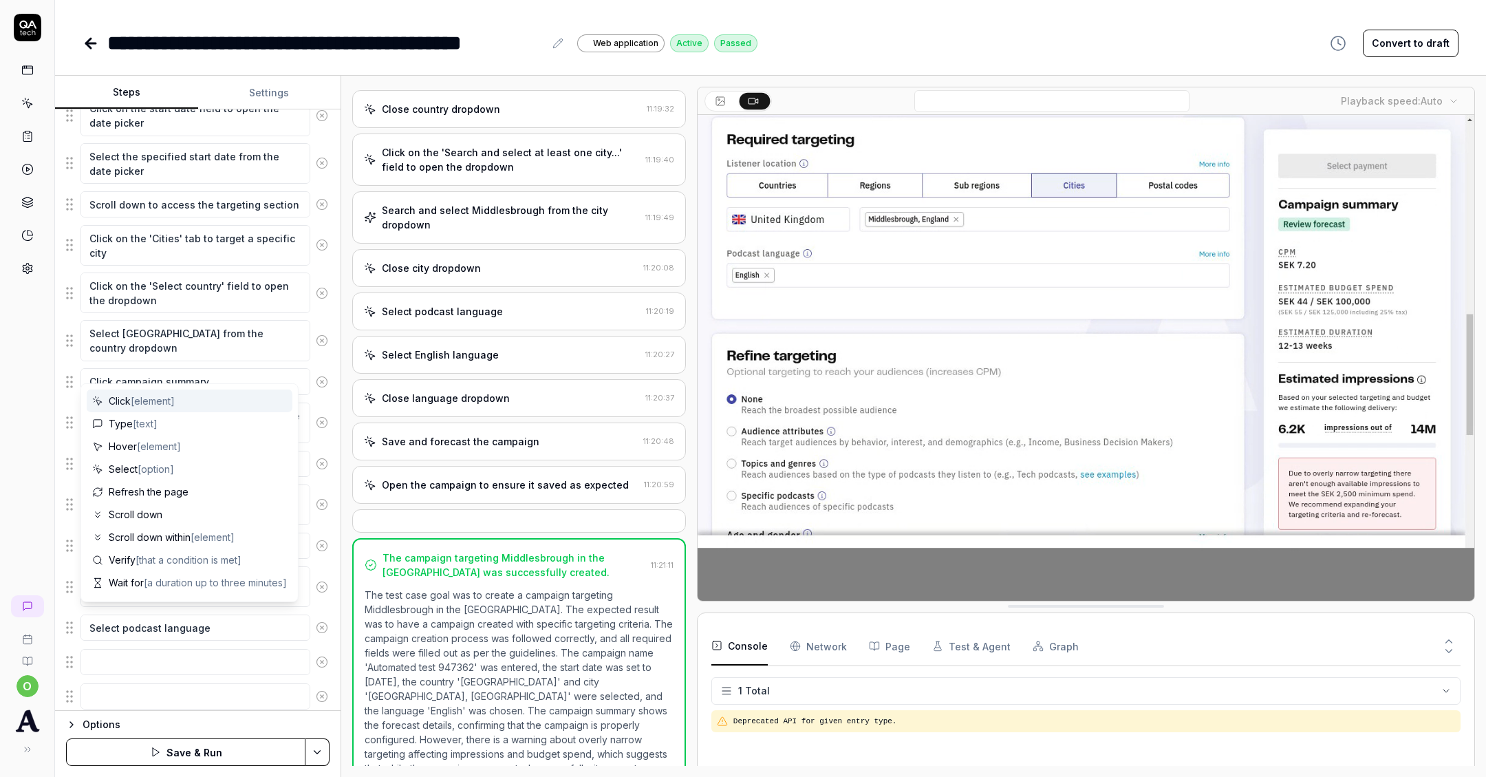
scroll to position [276, 0]
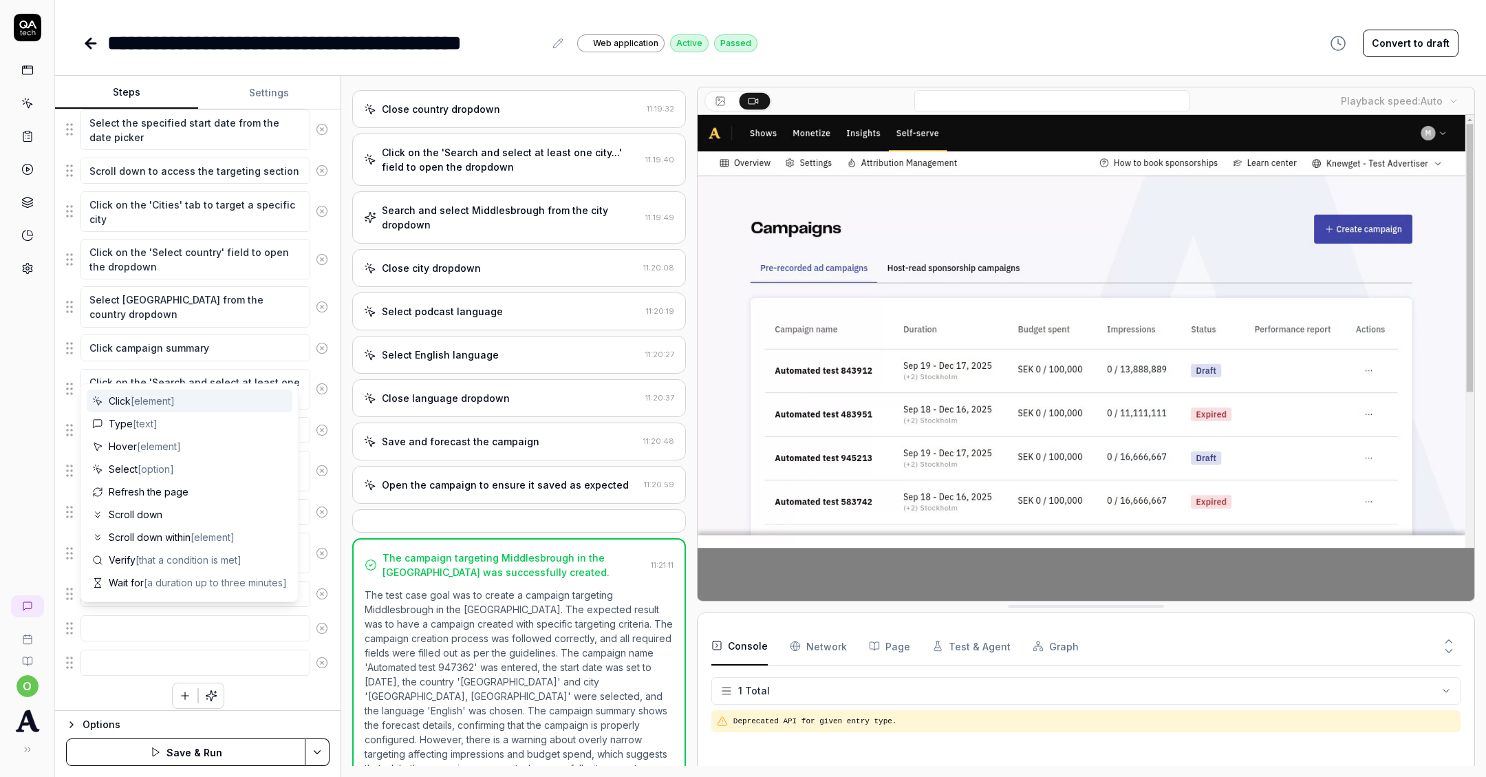
type textarea "*"
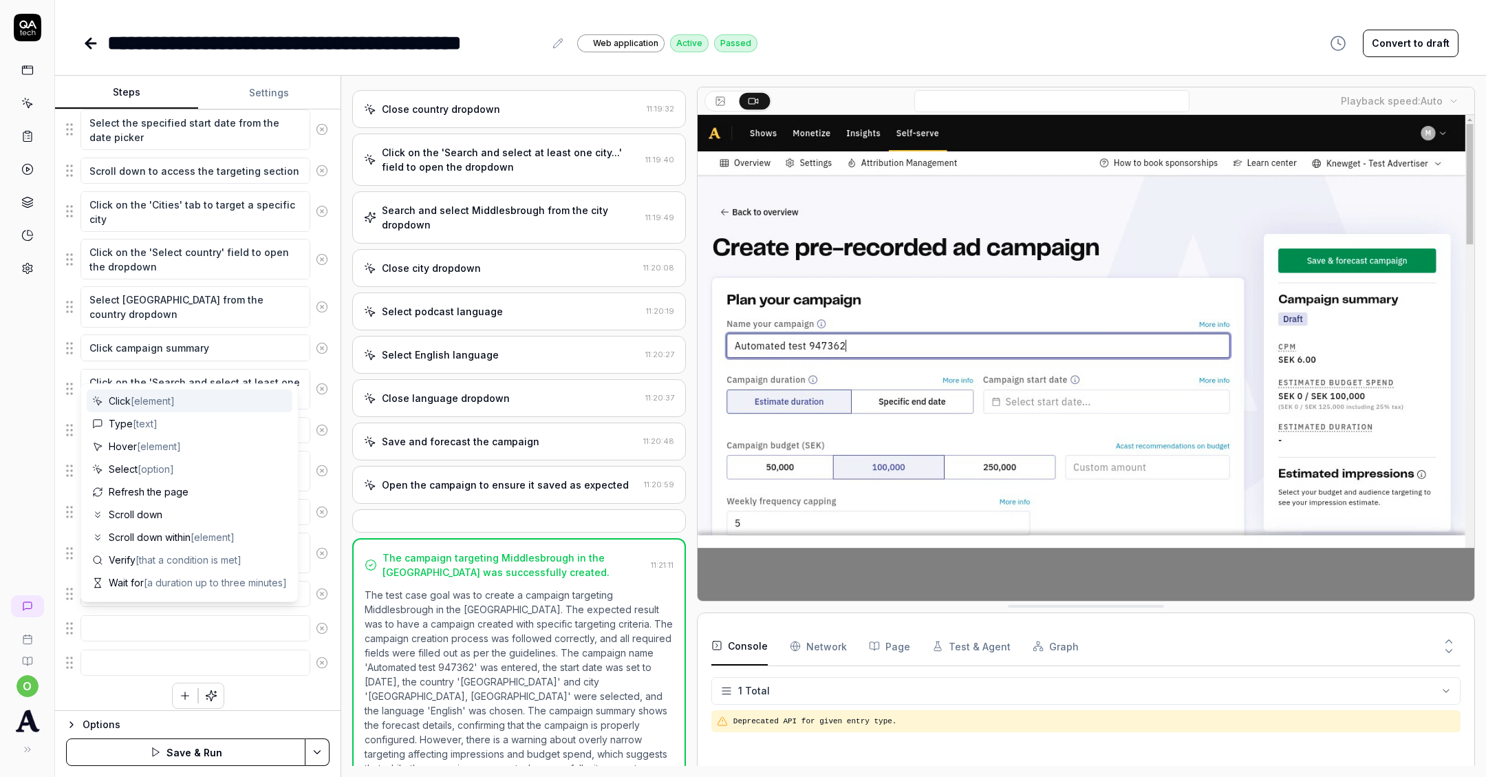
type textarea "S"
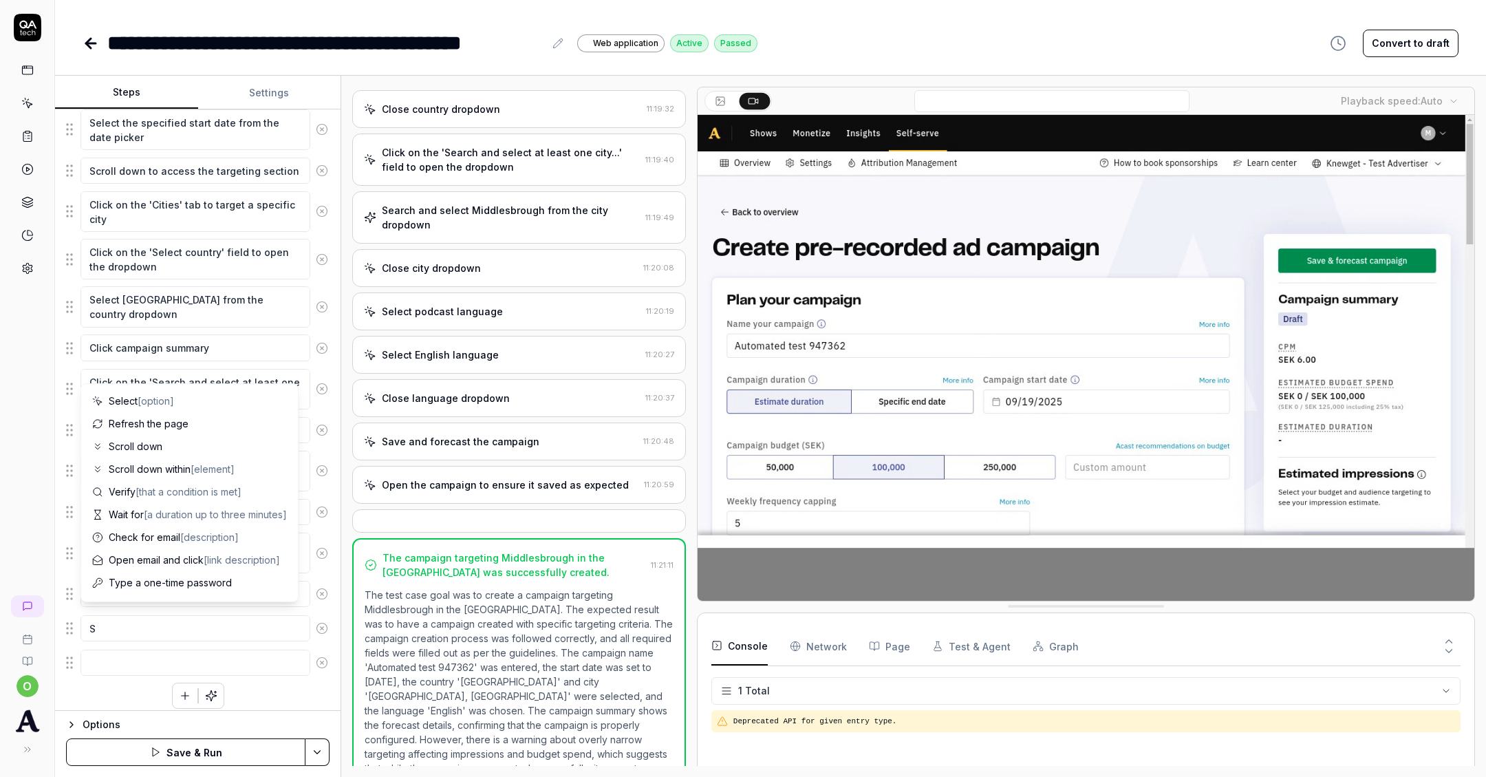
type textarea "*"
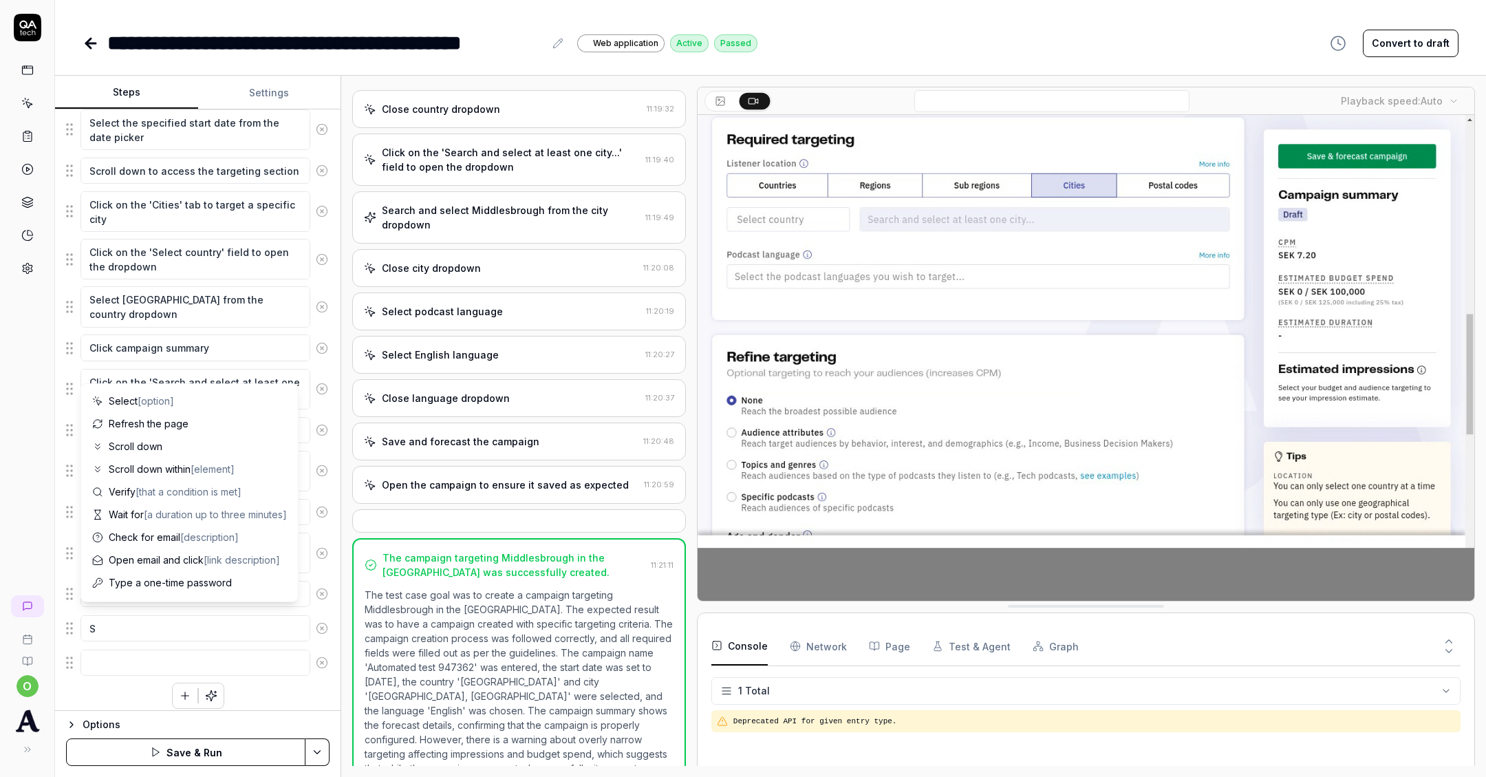
type textarea "Se"
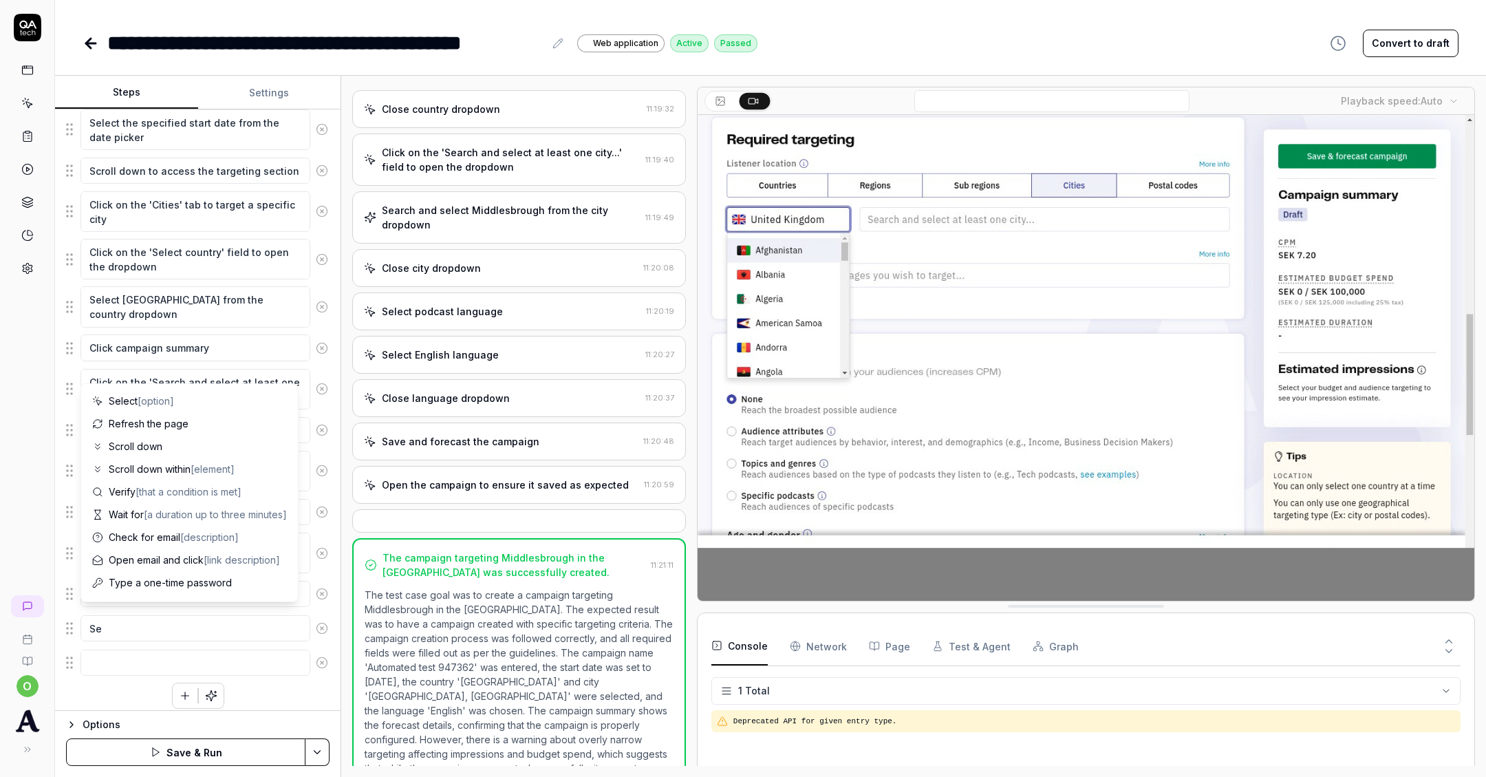
type textarea "*"
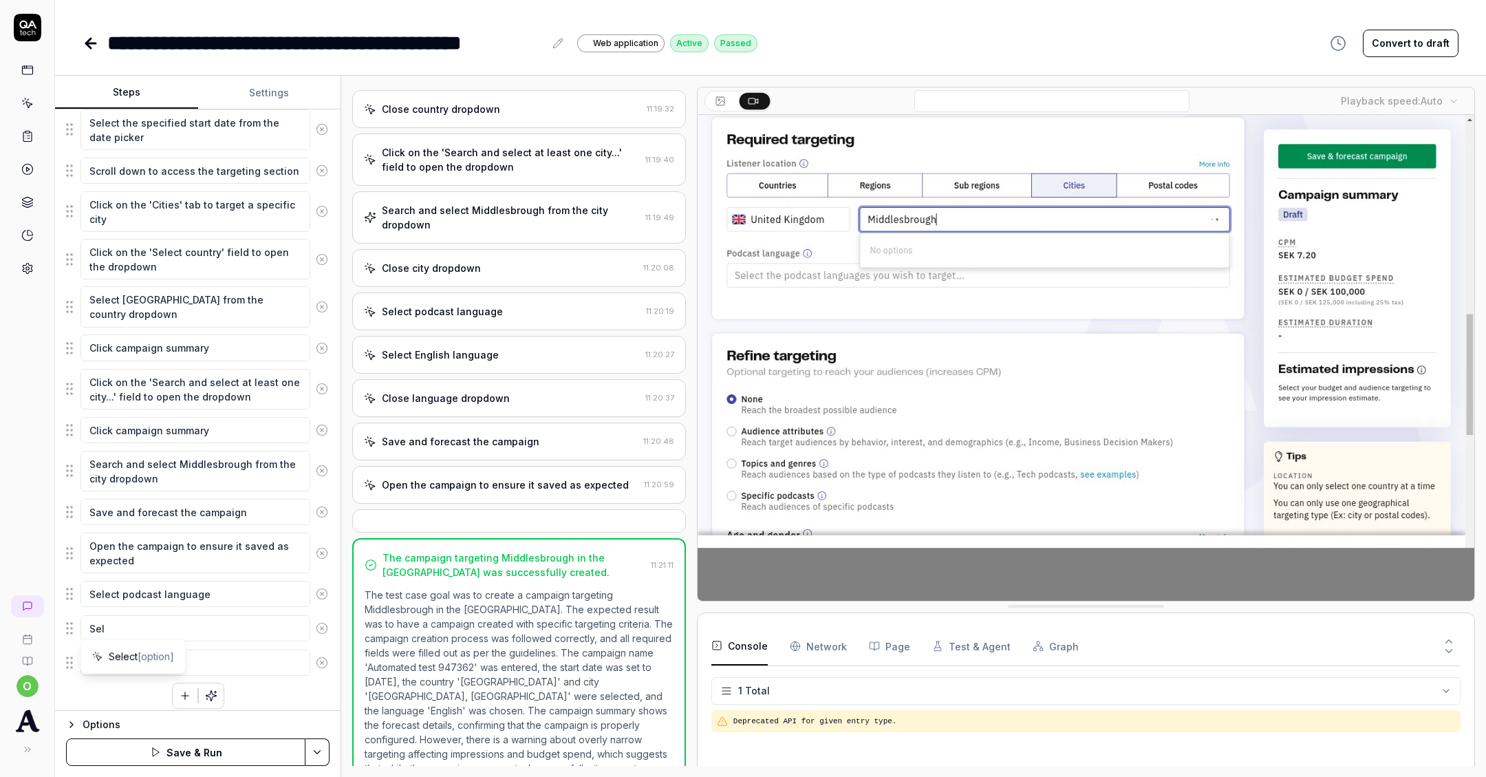
type textarea "Sele"
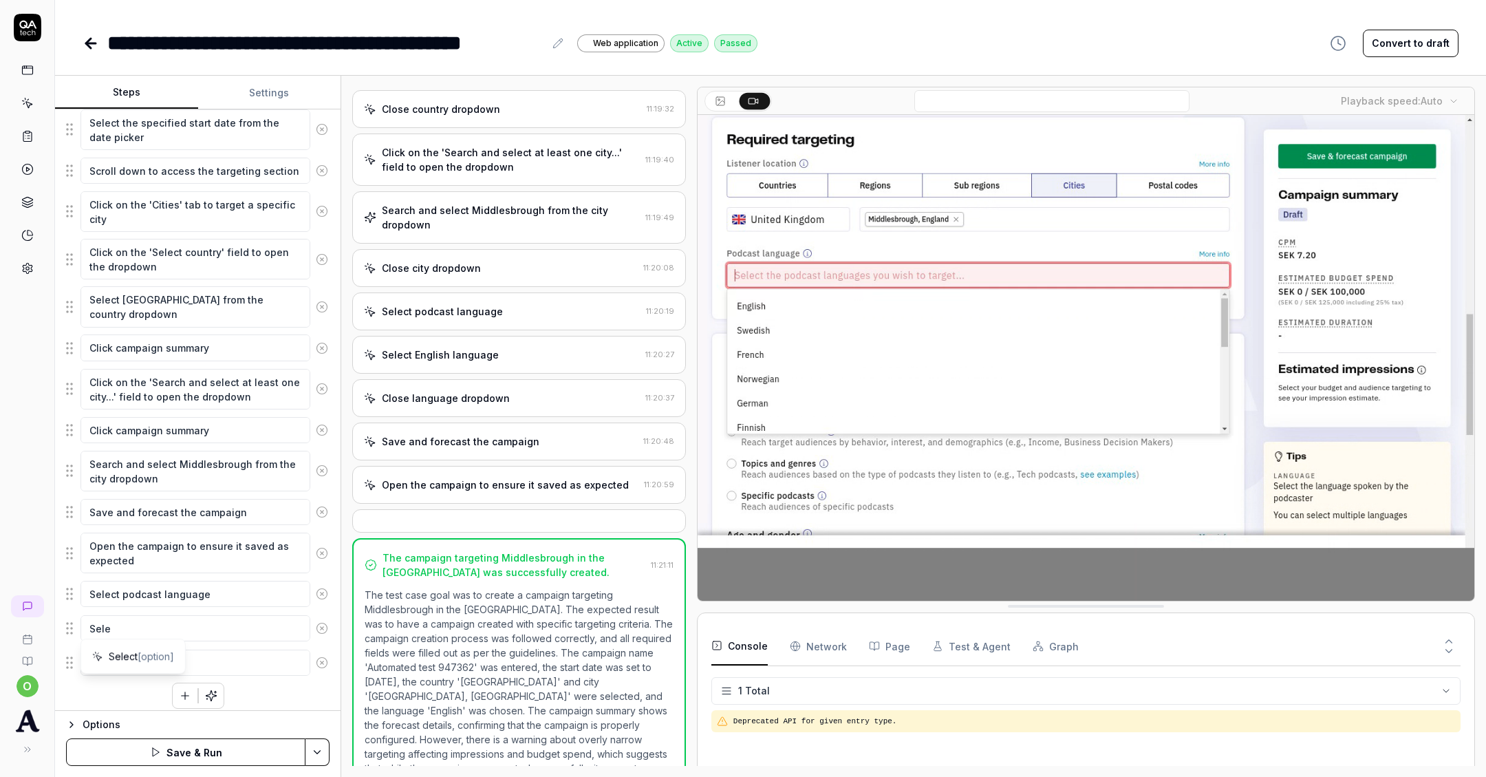
type textarea "*"
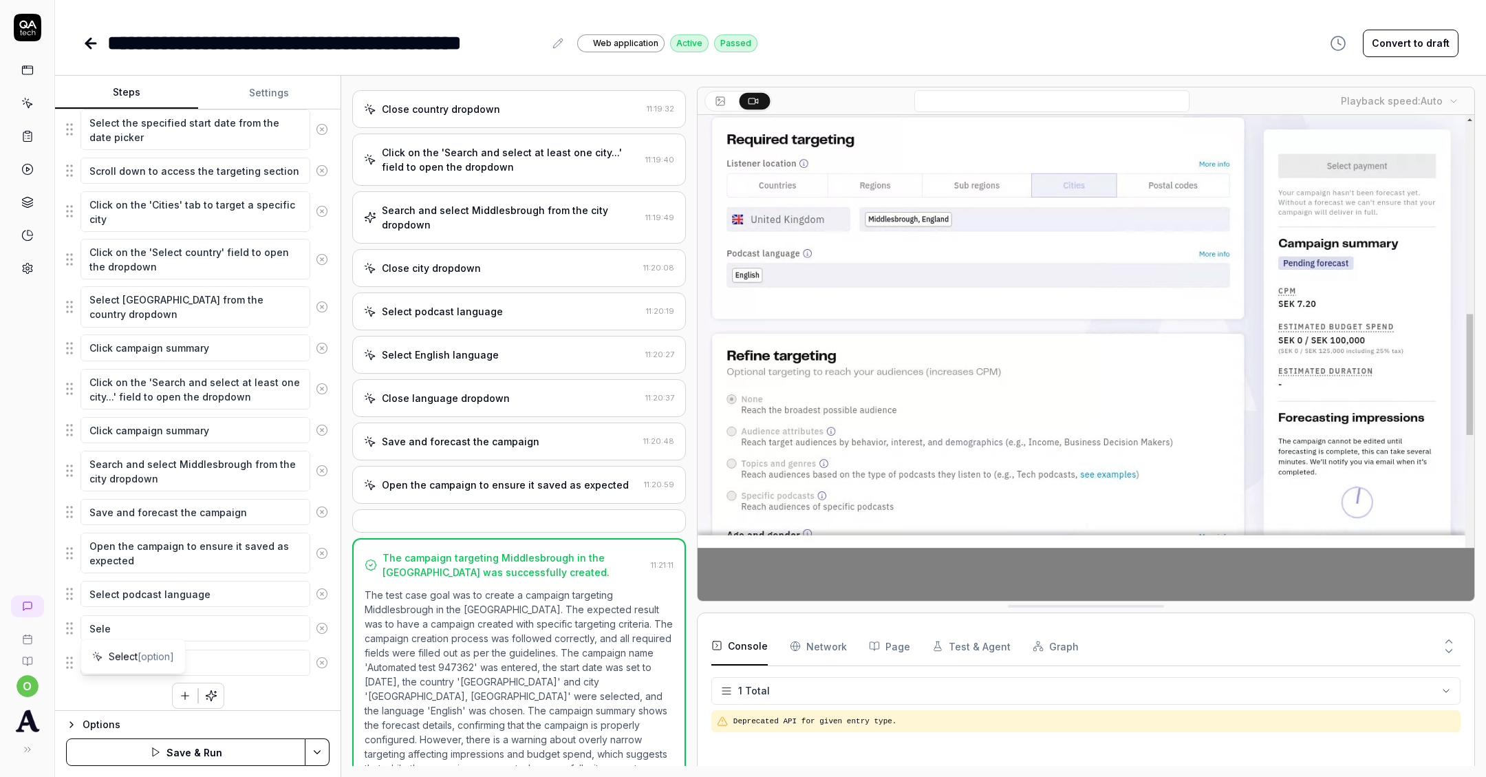
type textarea "Selec"
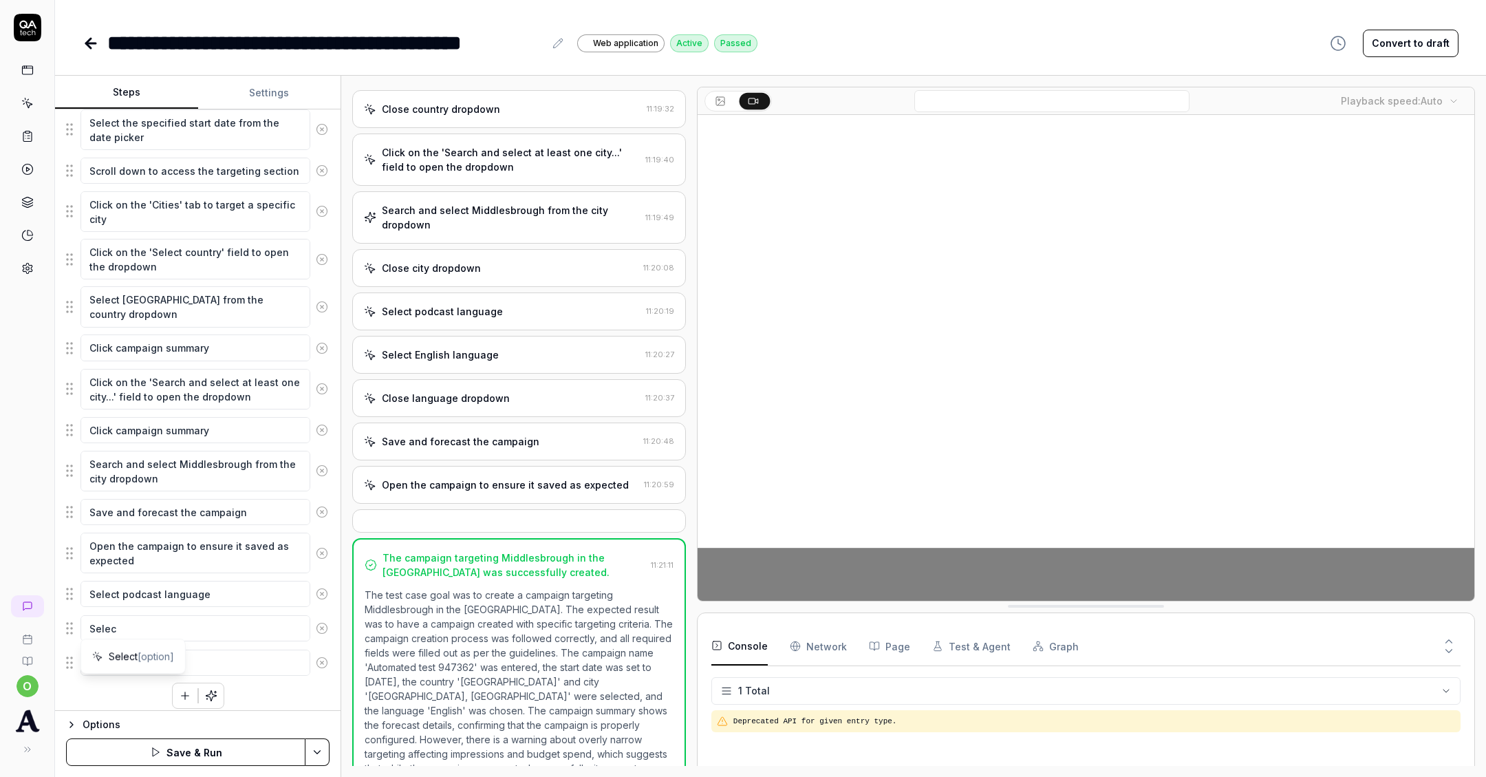
type textarea "*"
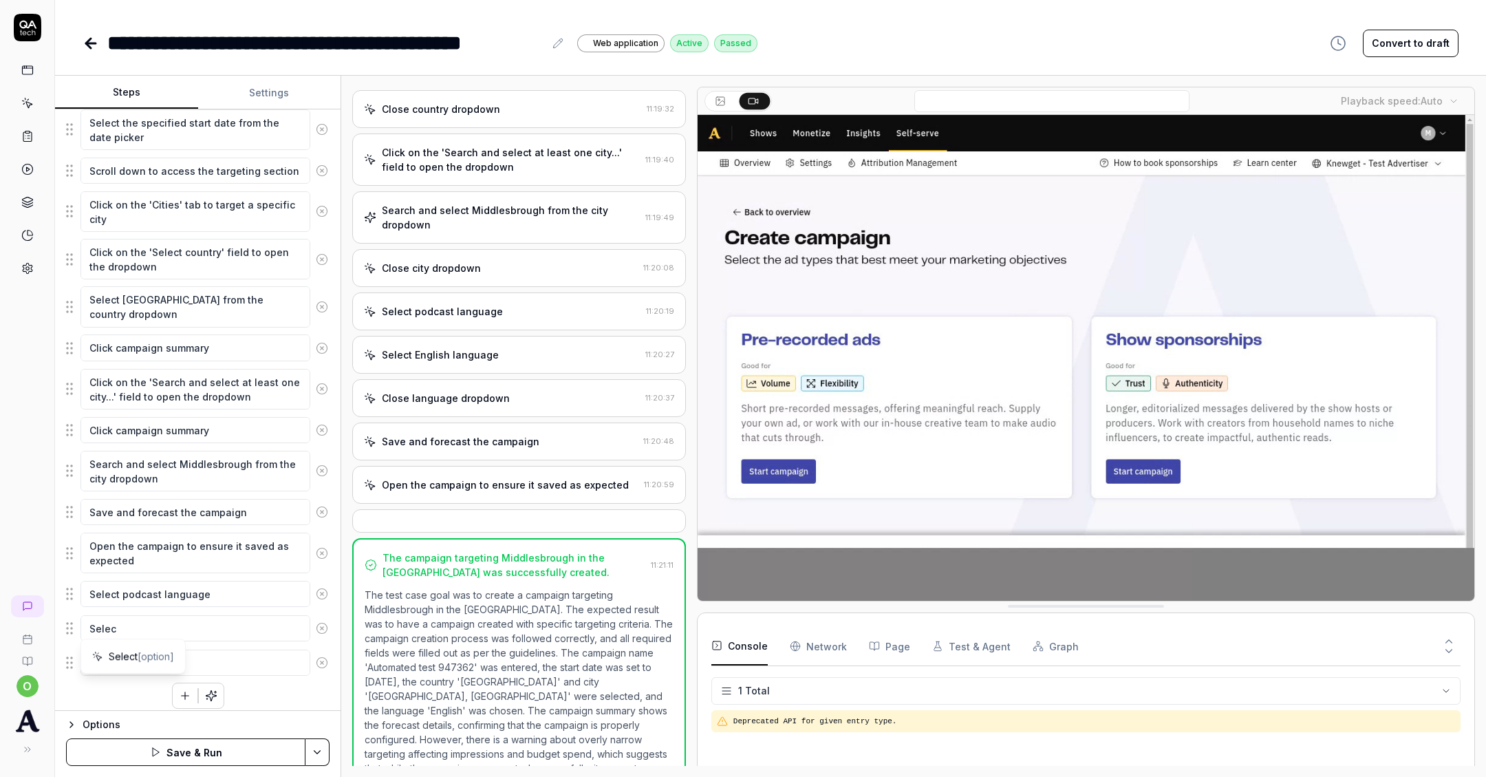
type textarea "Select"
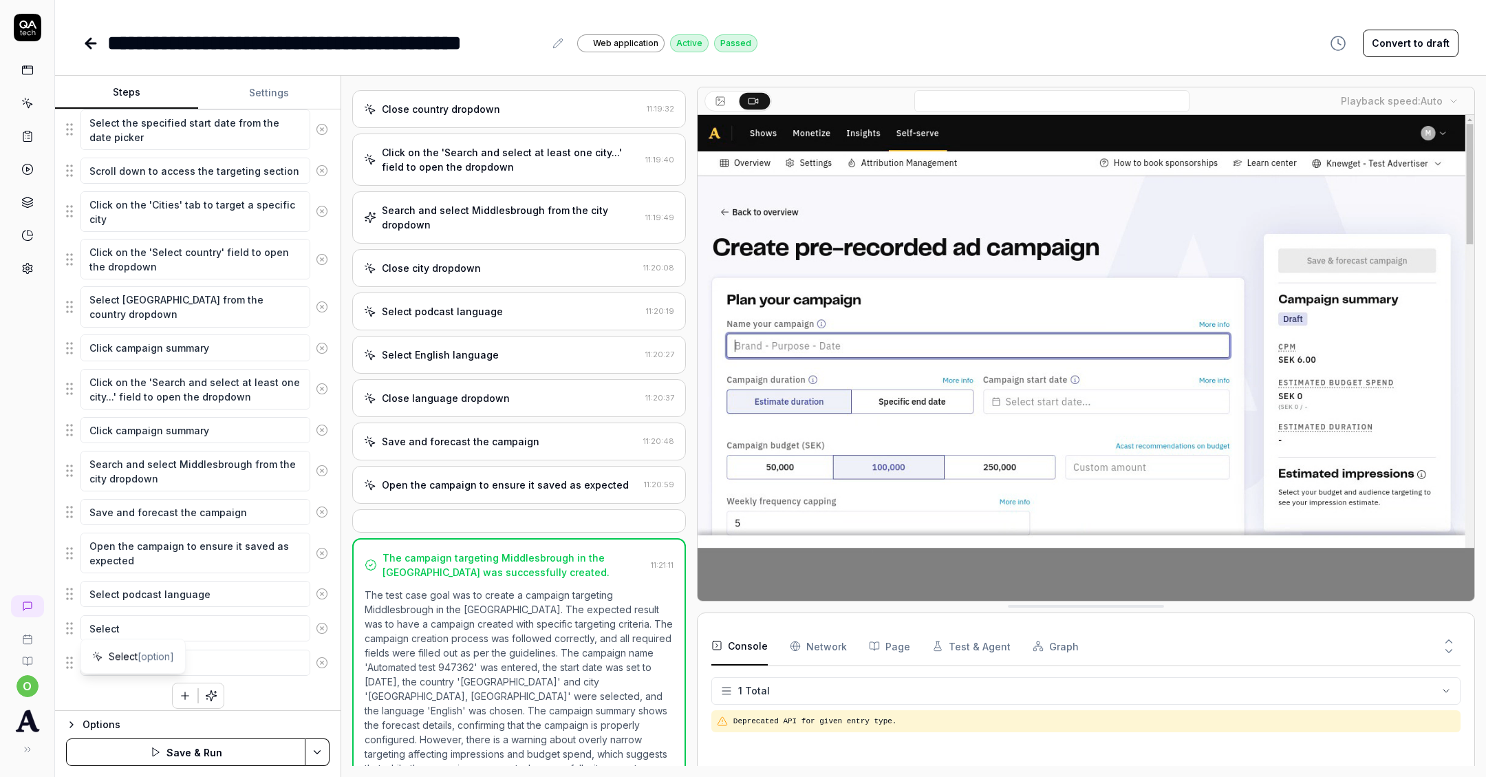
type textarea "*"
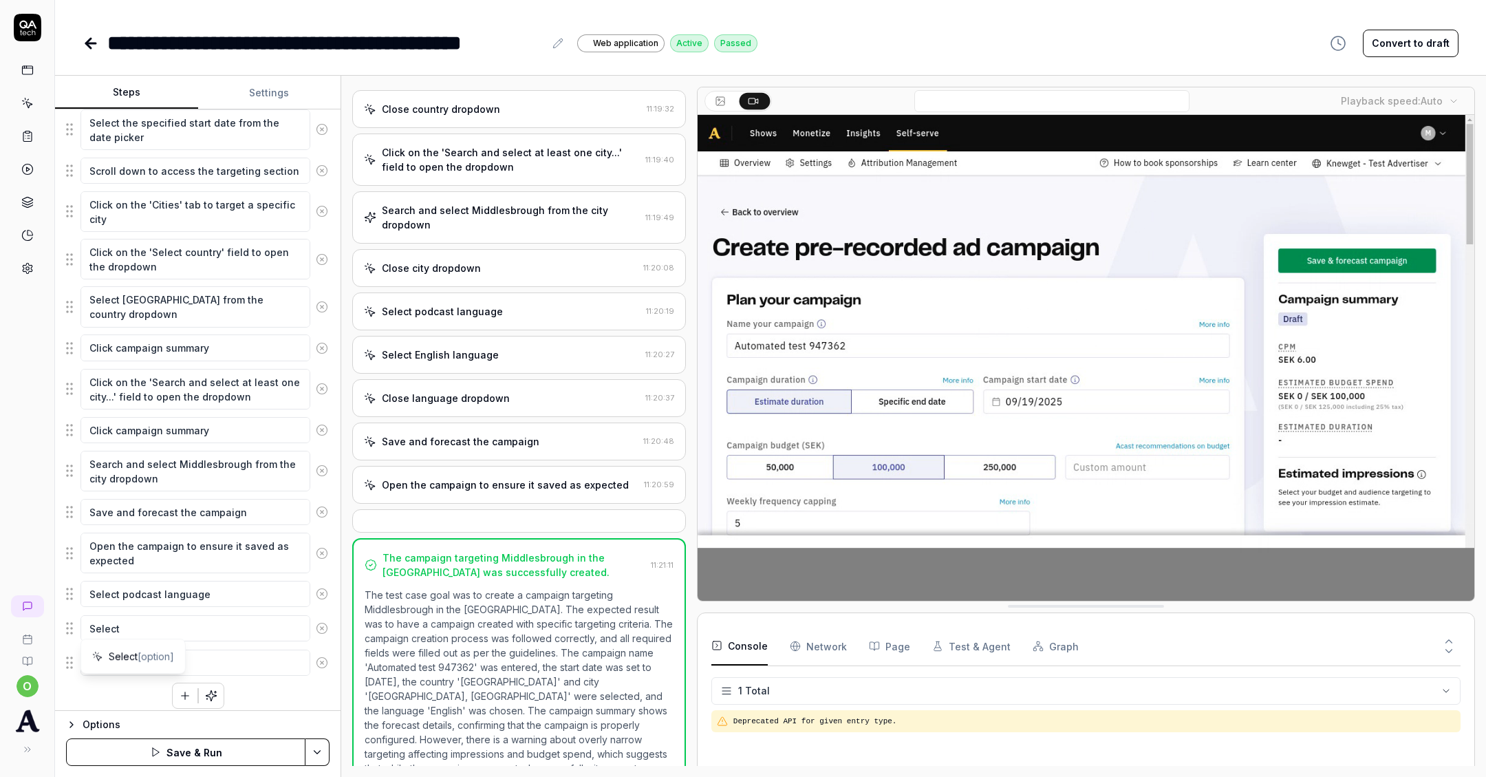
type textarea "Select"
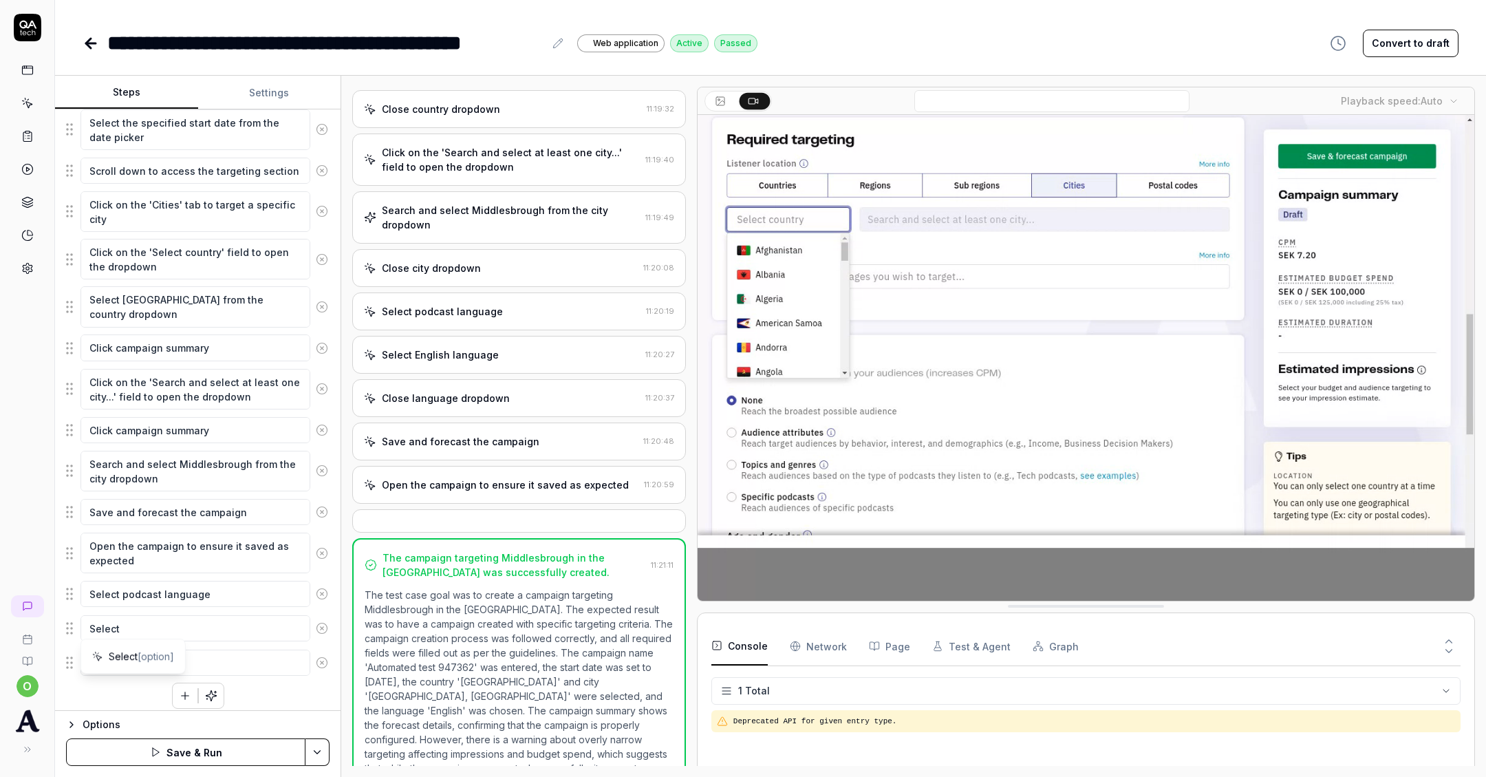
type textarea "*"
type textarea "Select e"
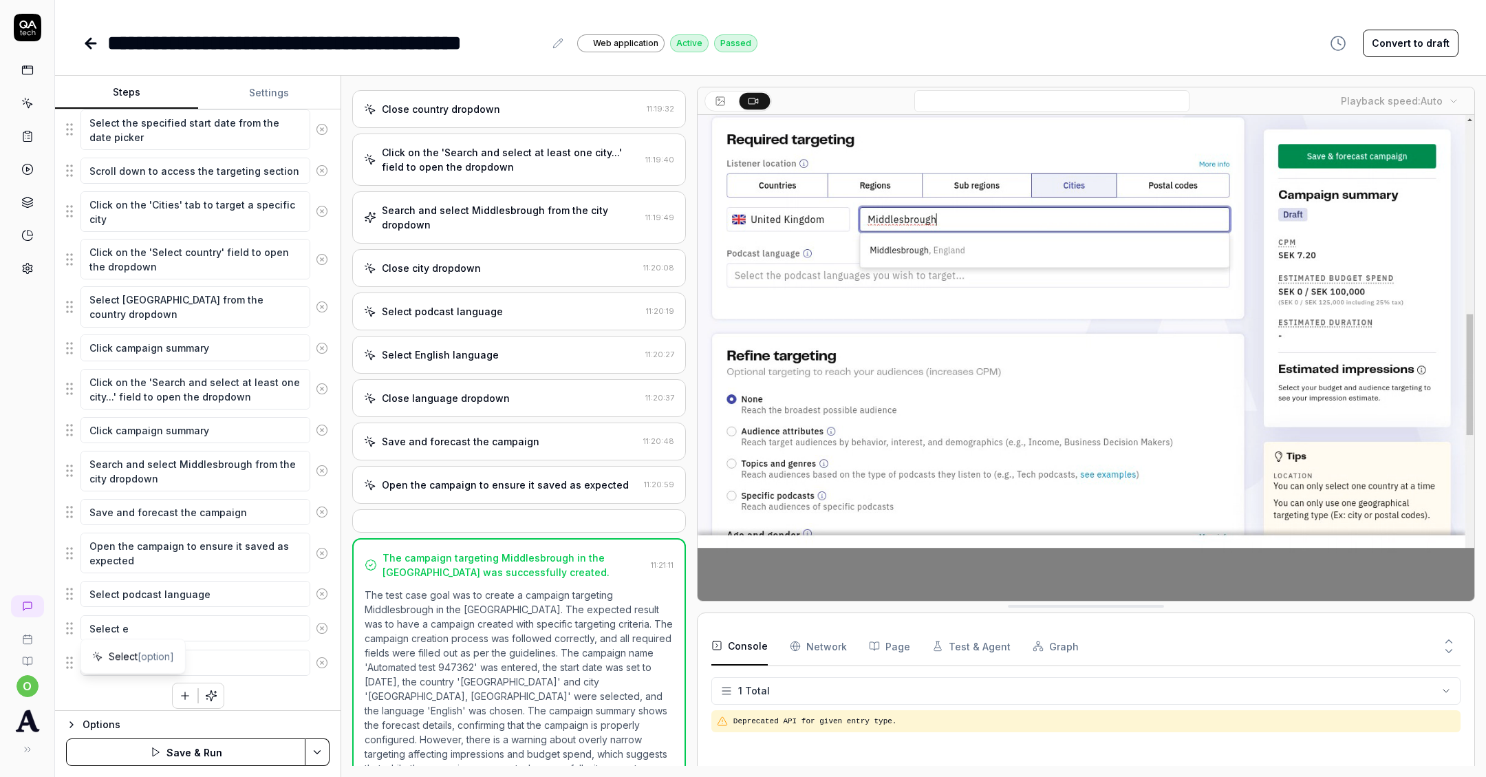
type textarea "*"
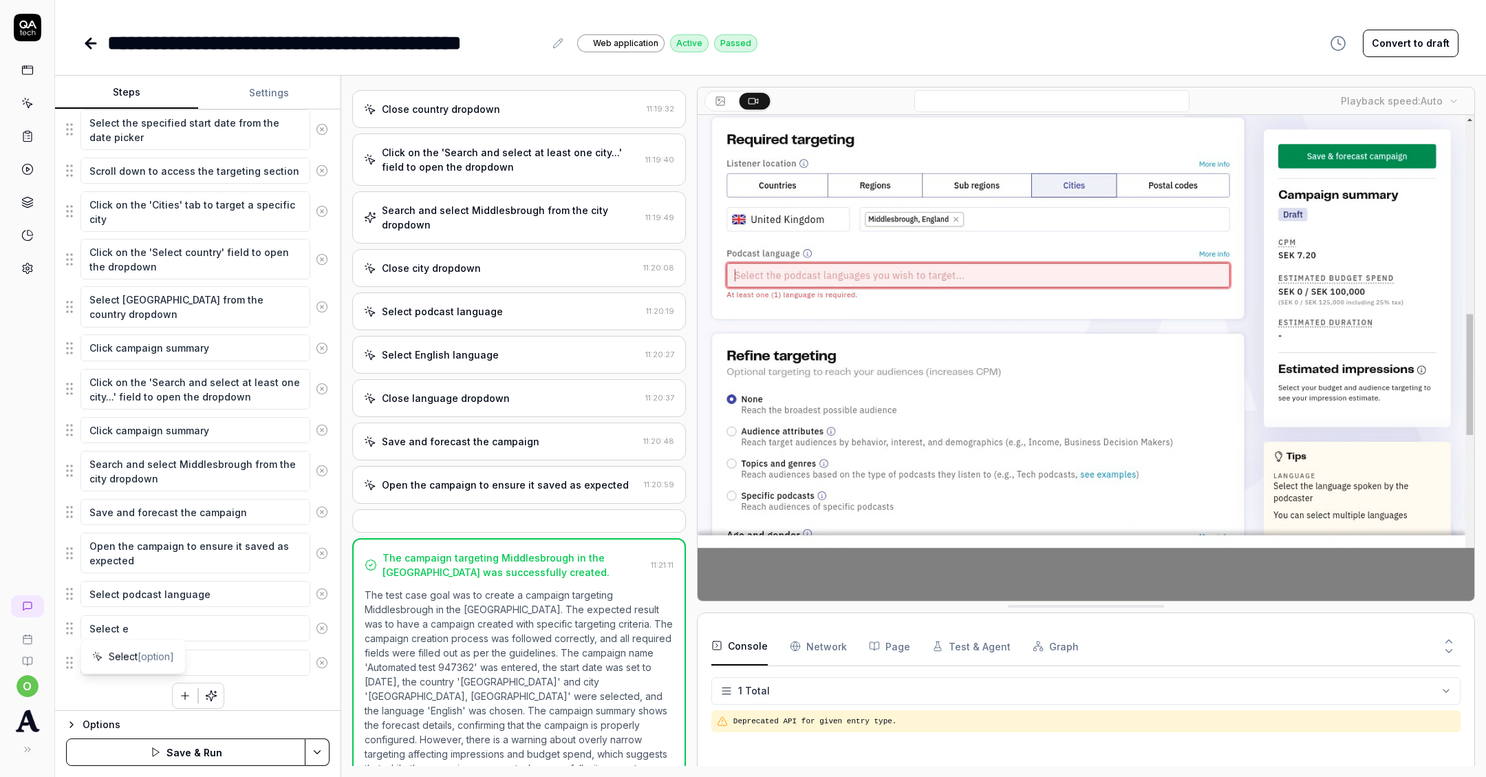
type textarea "Select en"
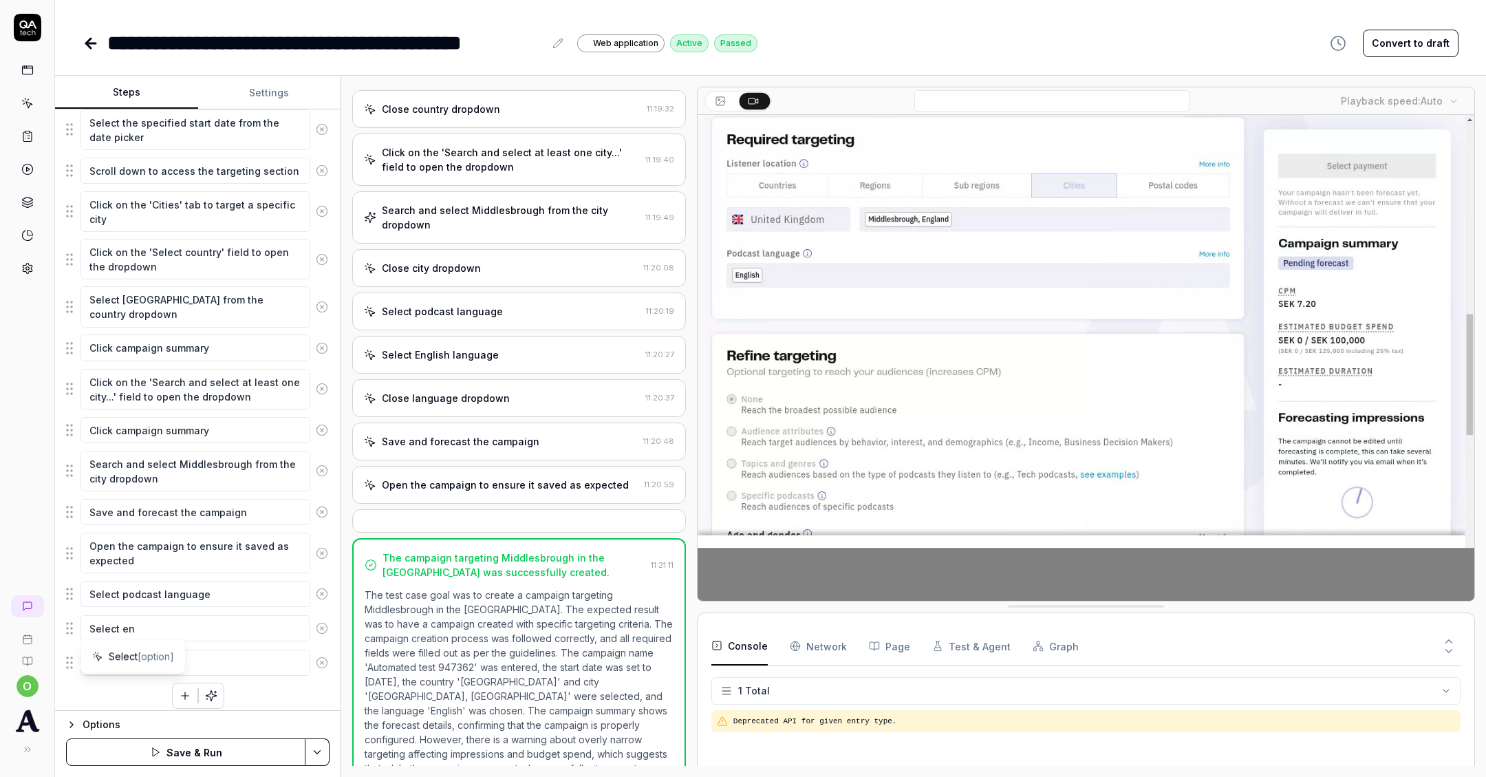
type textarea "*"
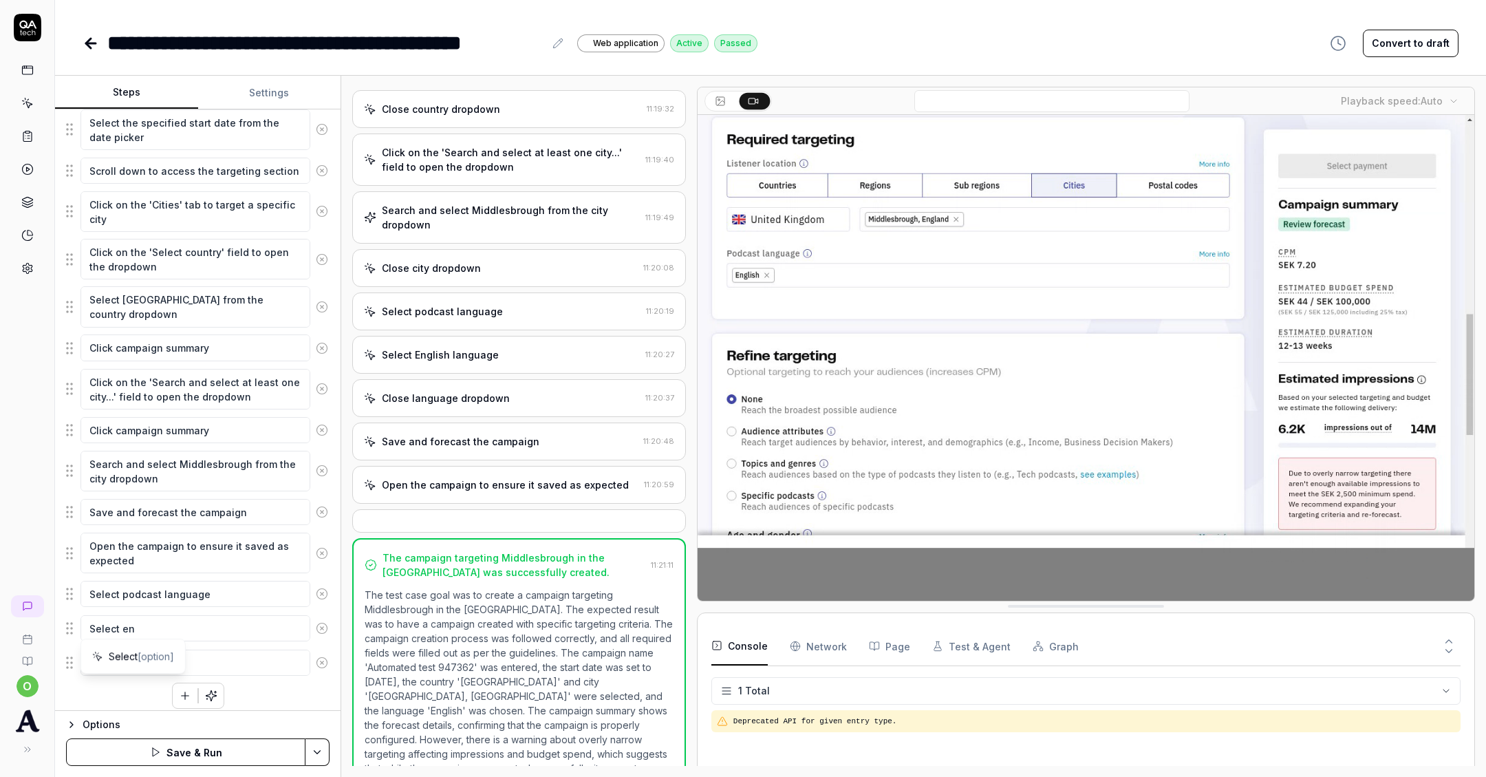
type textarea "Select eng"
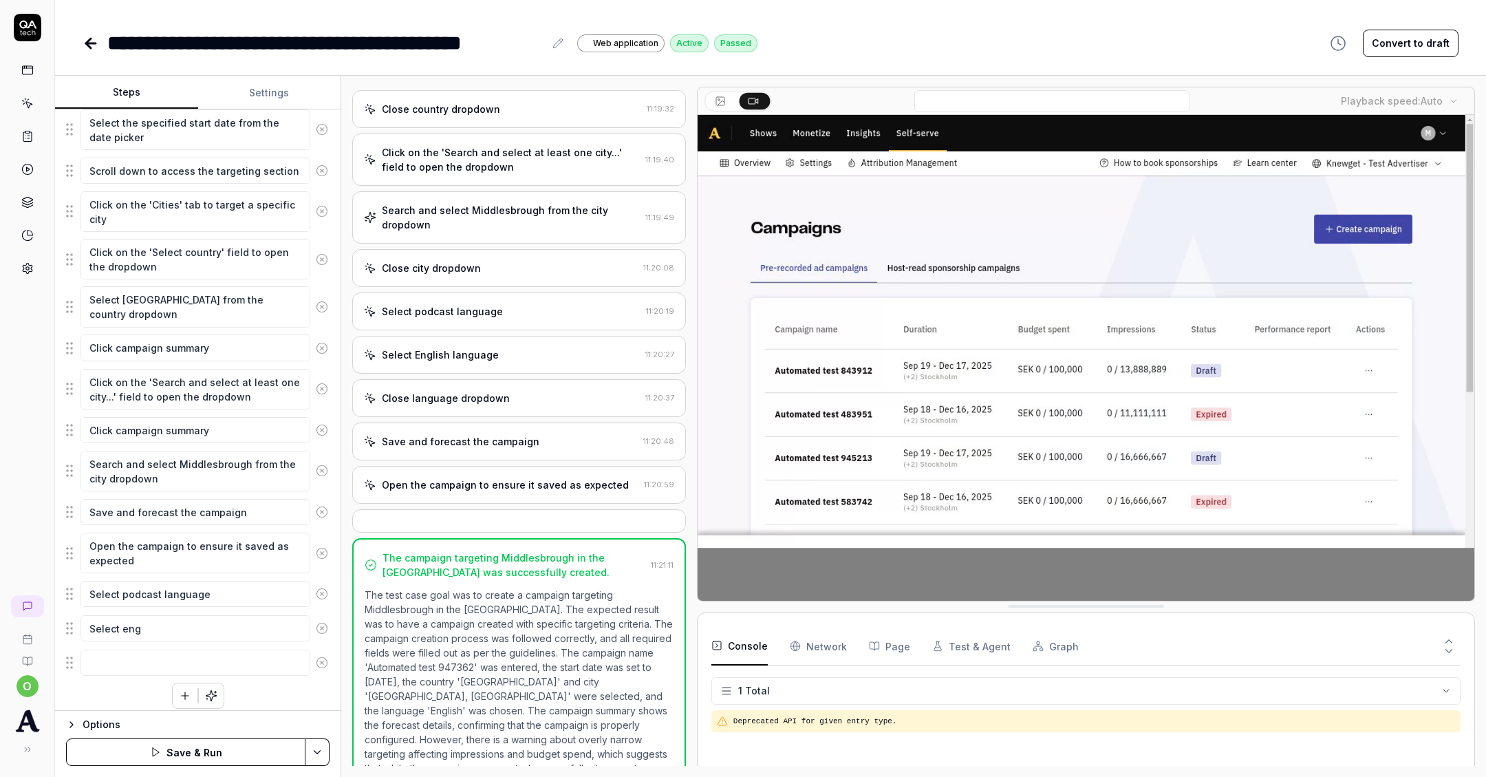
type textarea "*"
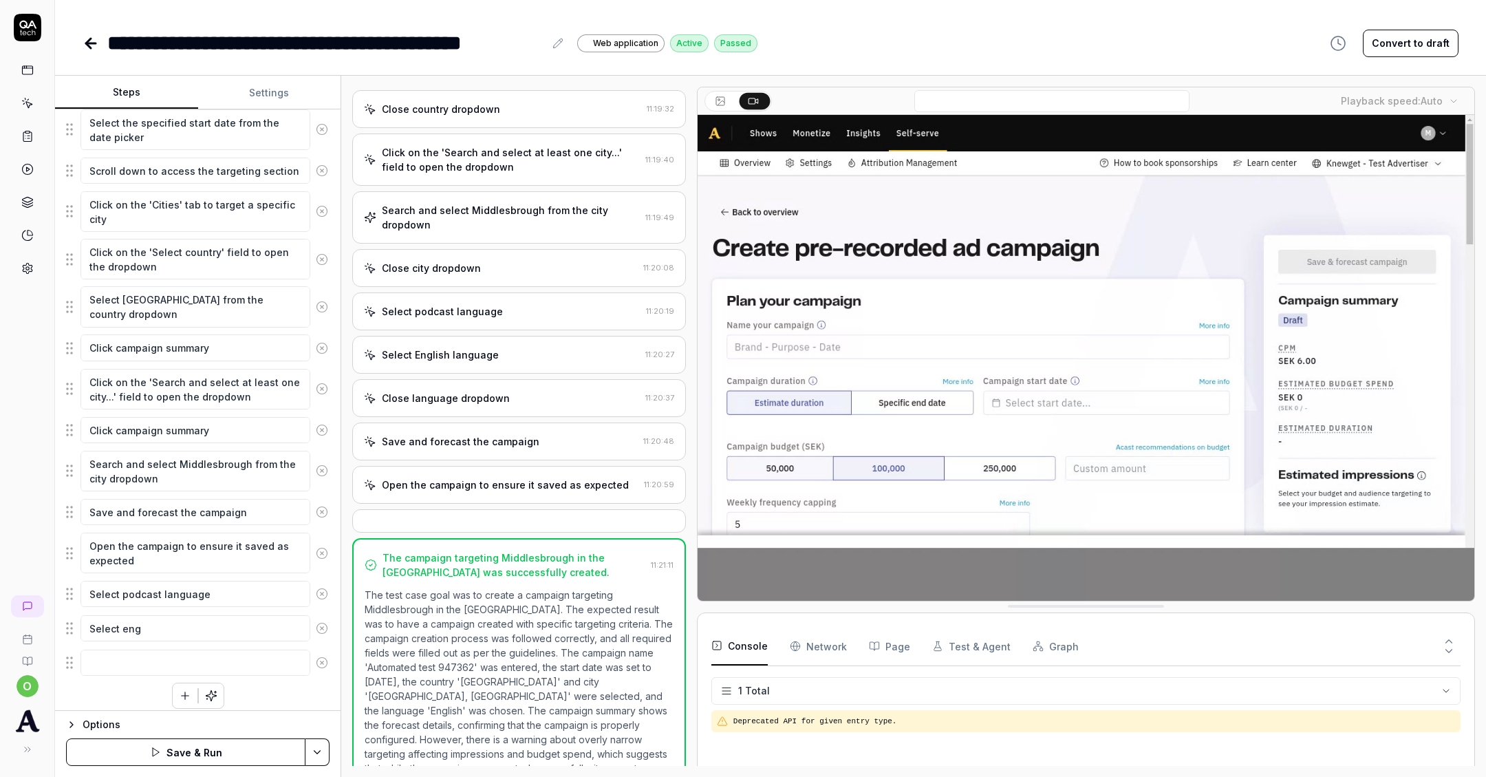
type textarea "Select engl"
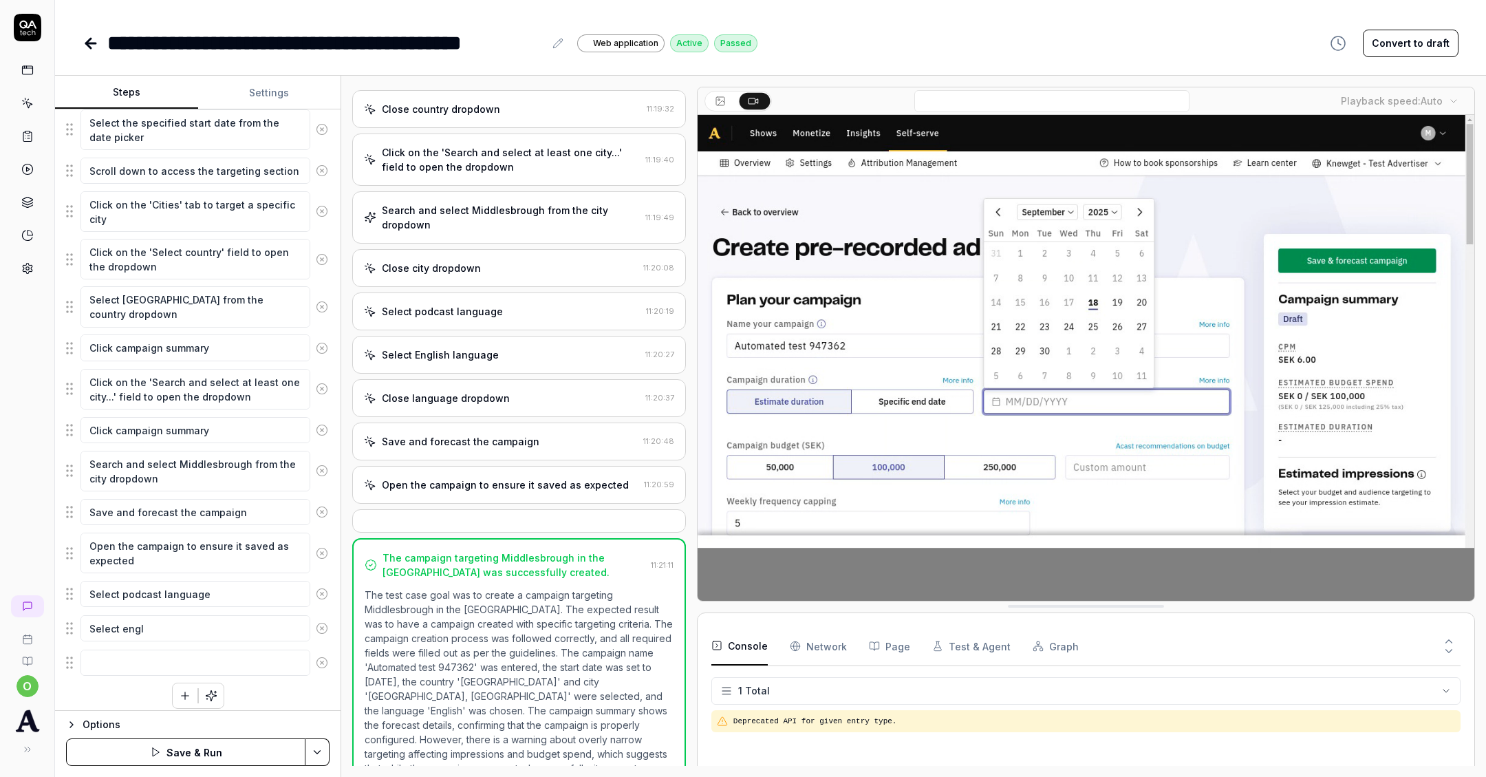
type textarea "*"
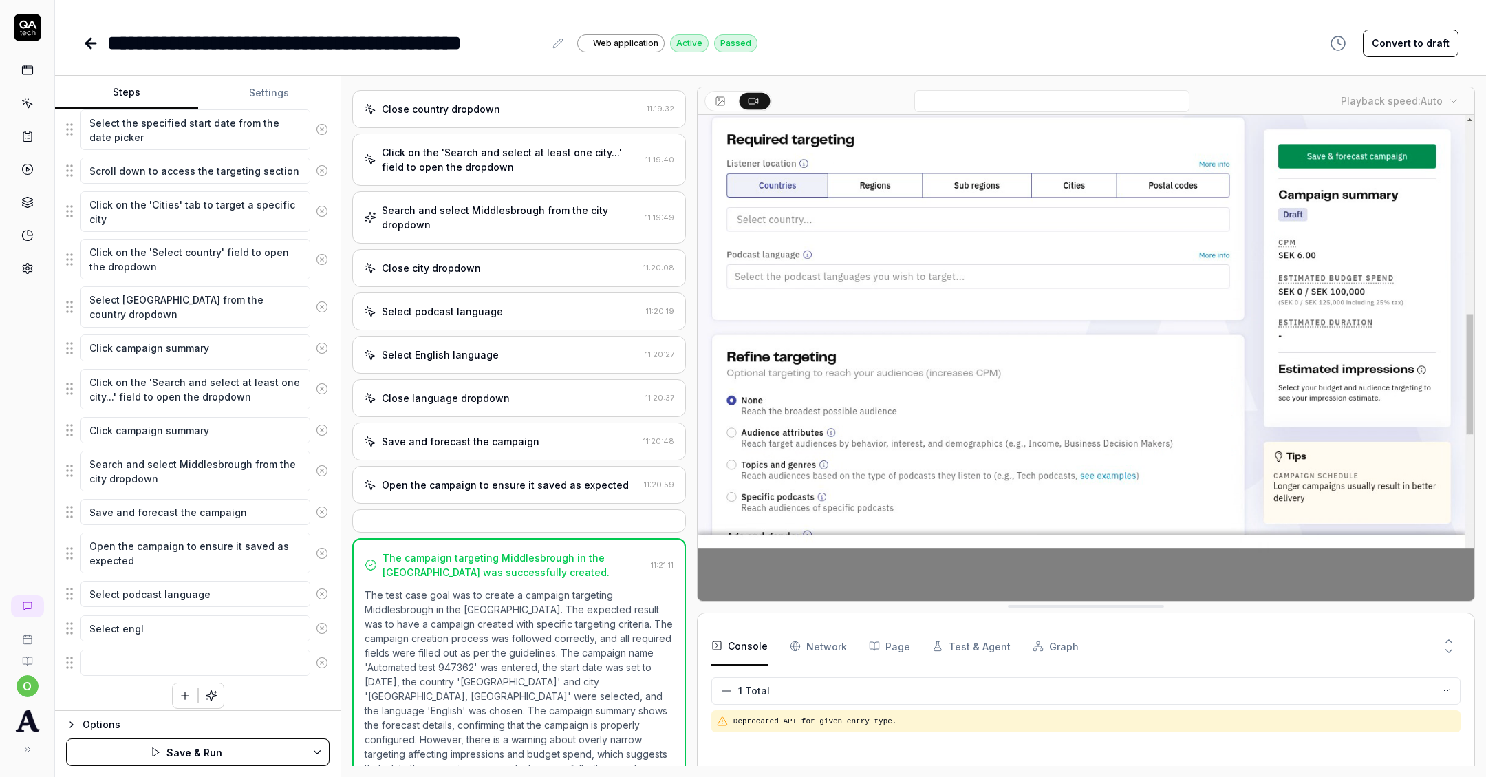
type textarea "Select engli"
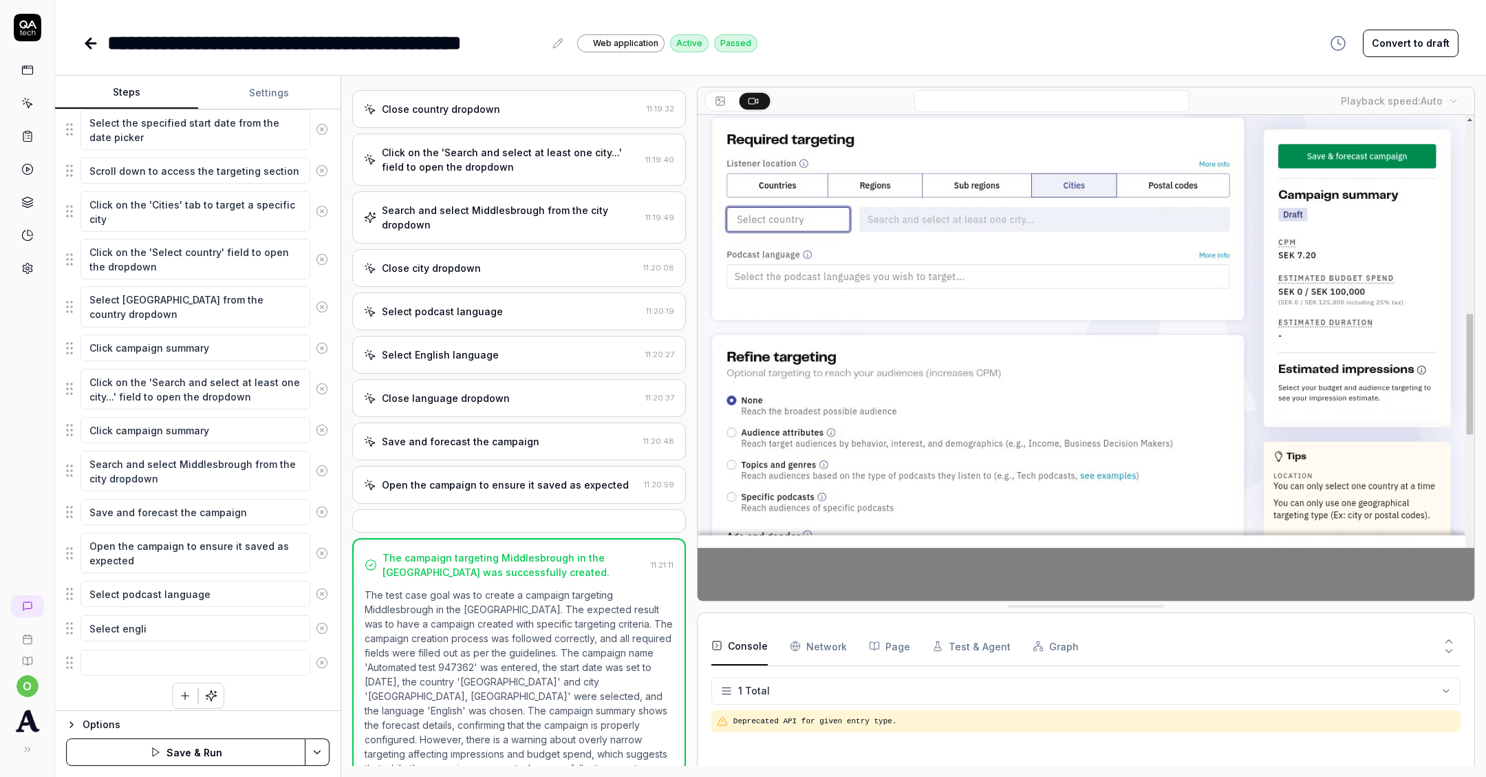
type textarea "*"
type textarea "Select englis"
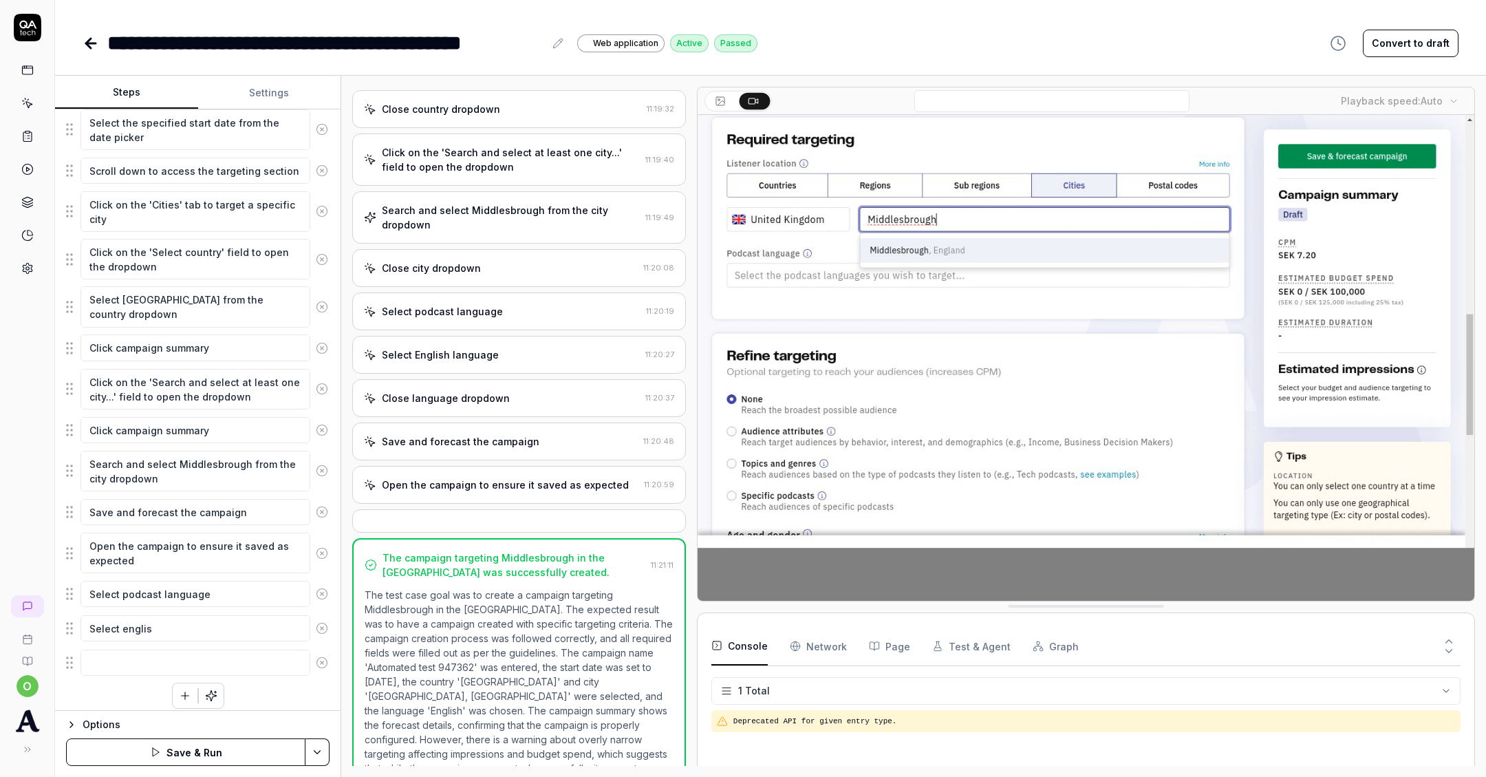
type textarea "*"
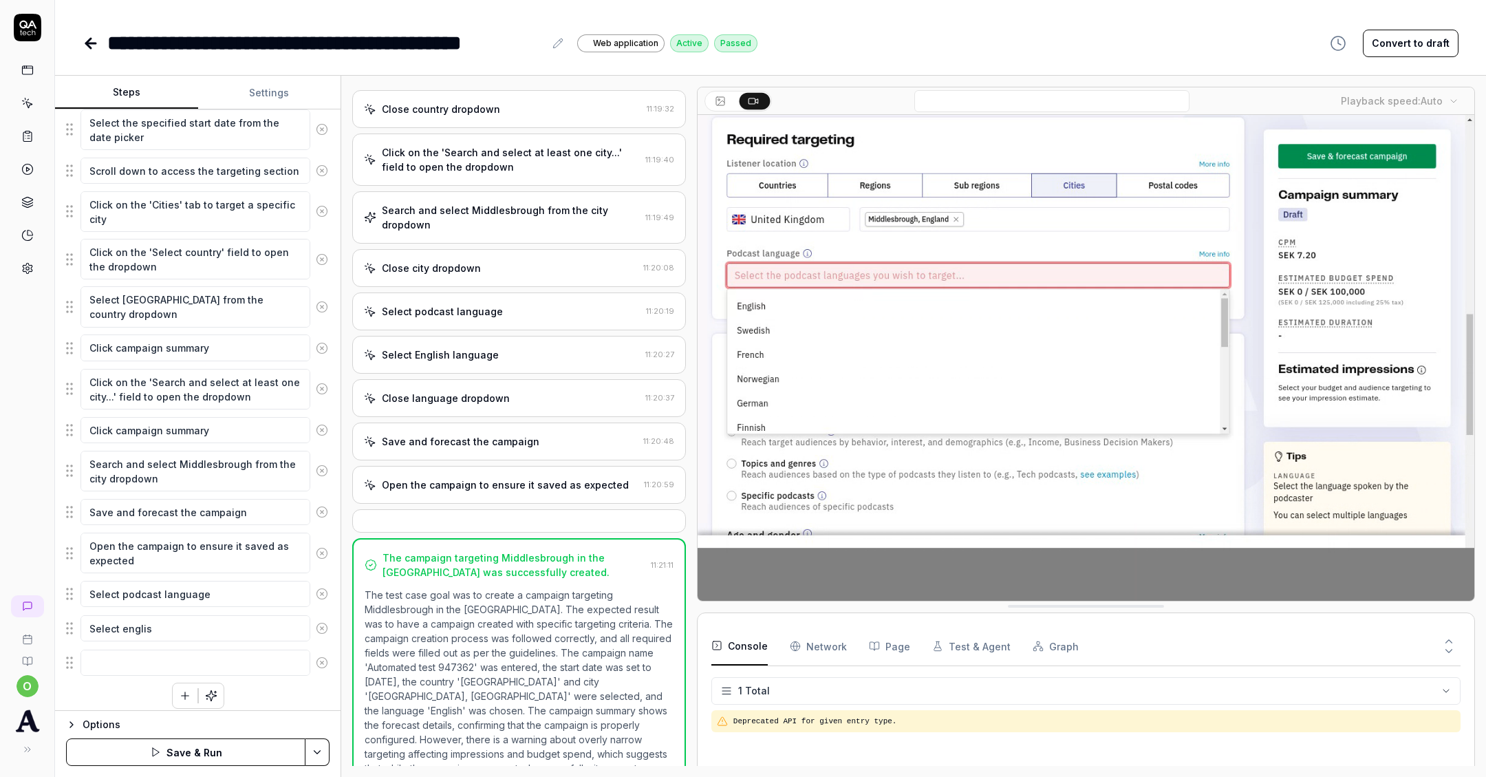
type textarea "Select english"
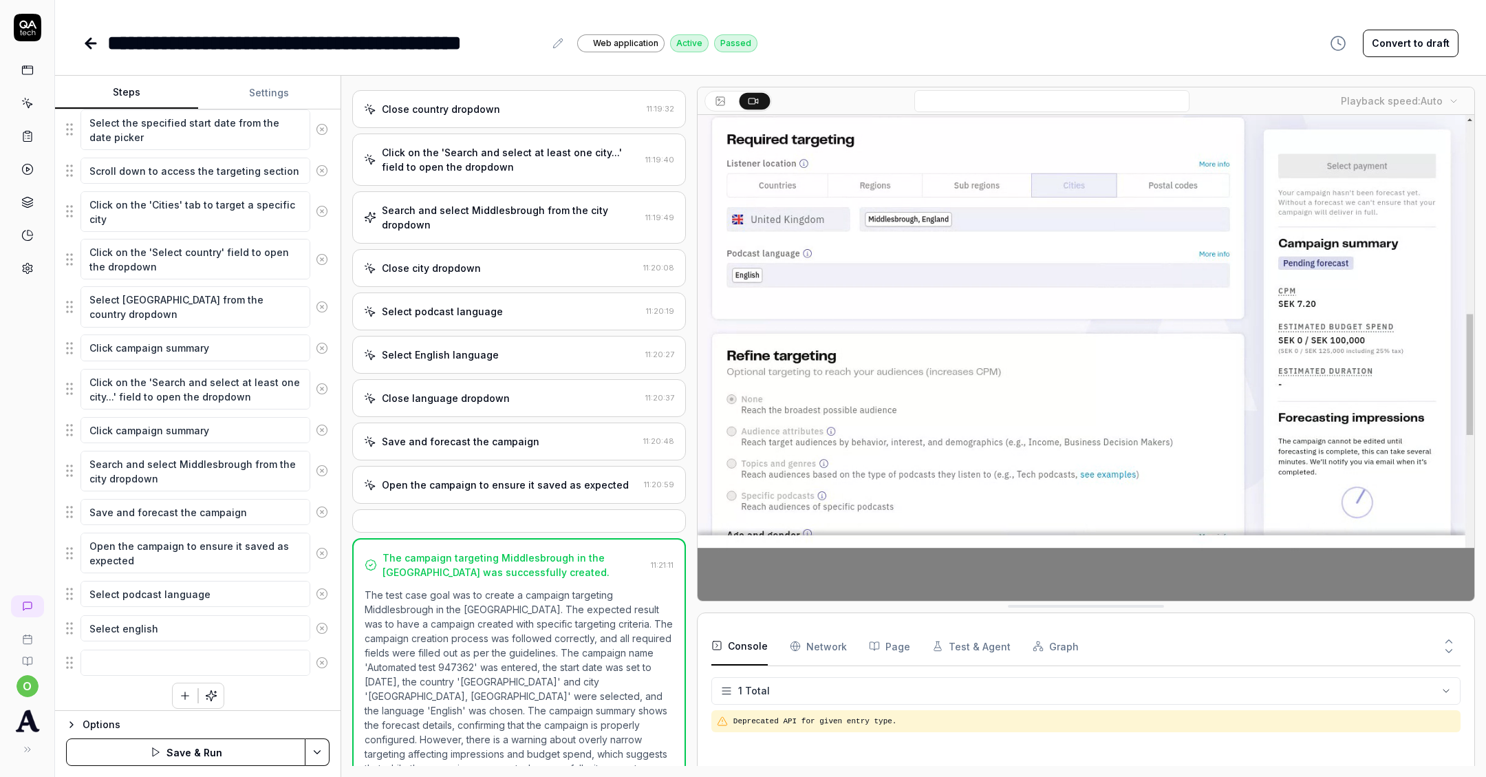
type textarea "*"
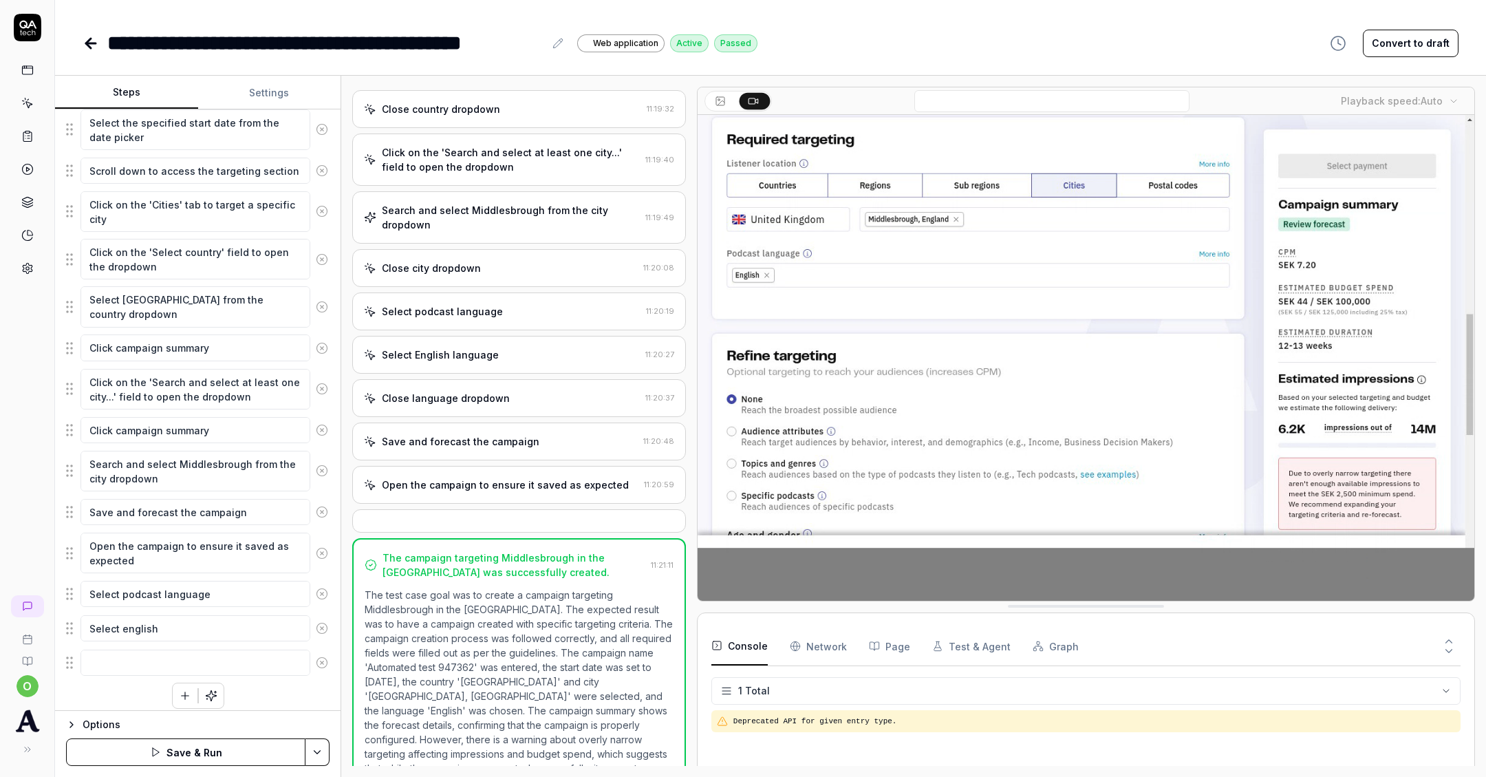
type textarea "Select english"
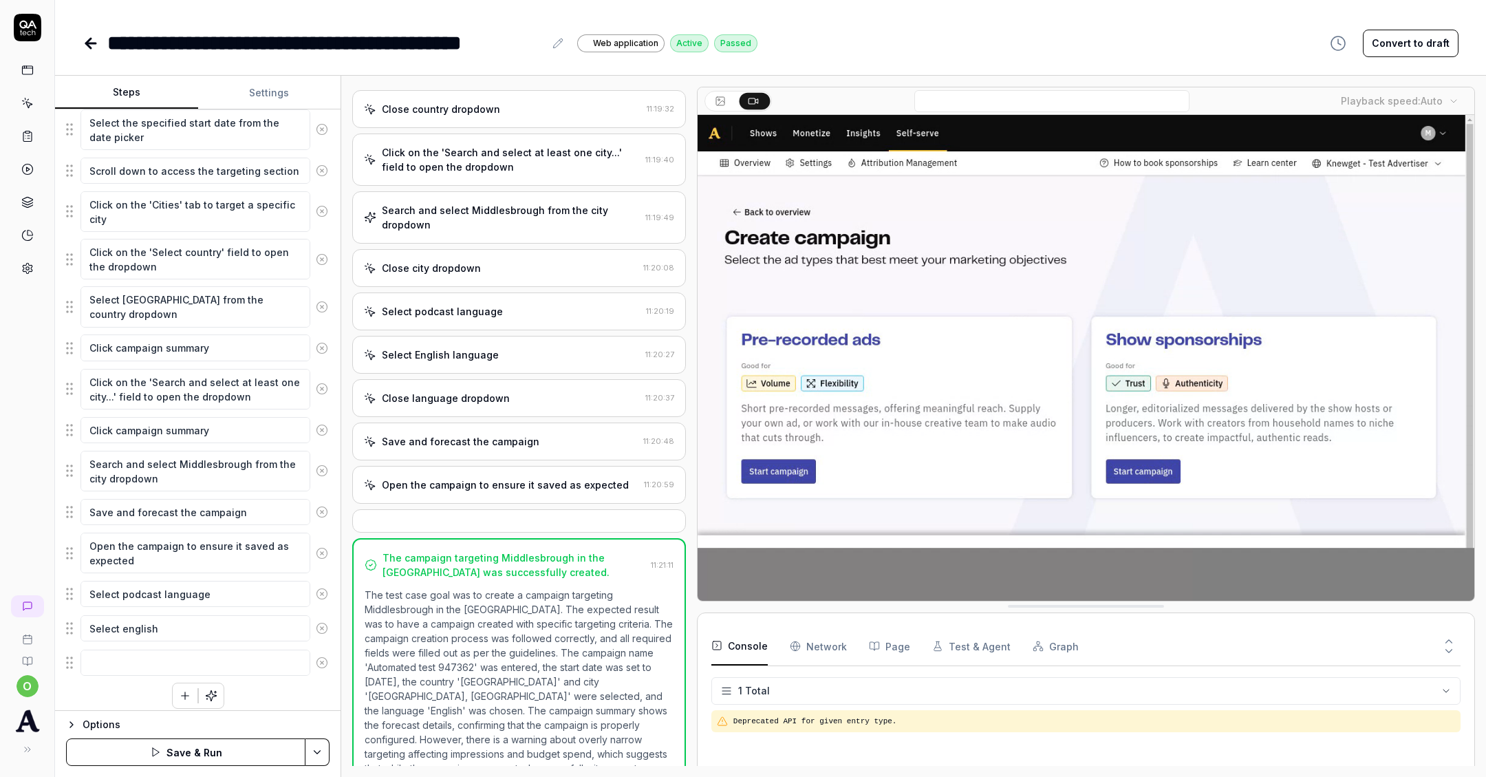
type textarea "*"
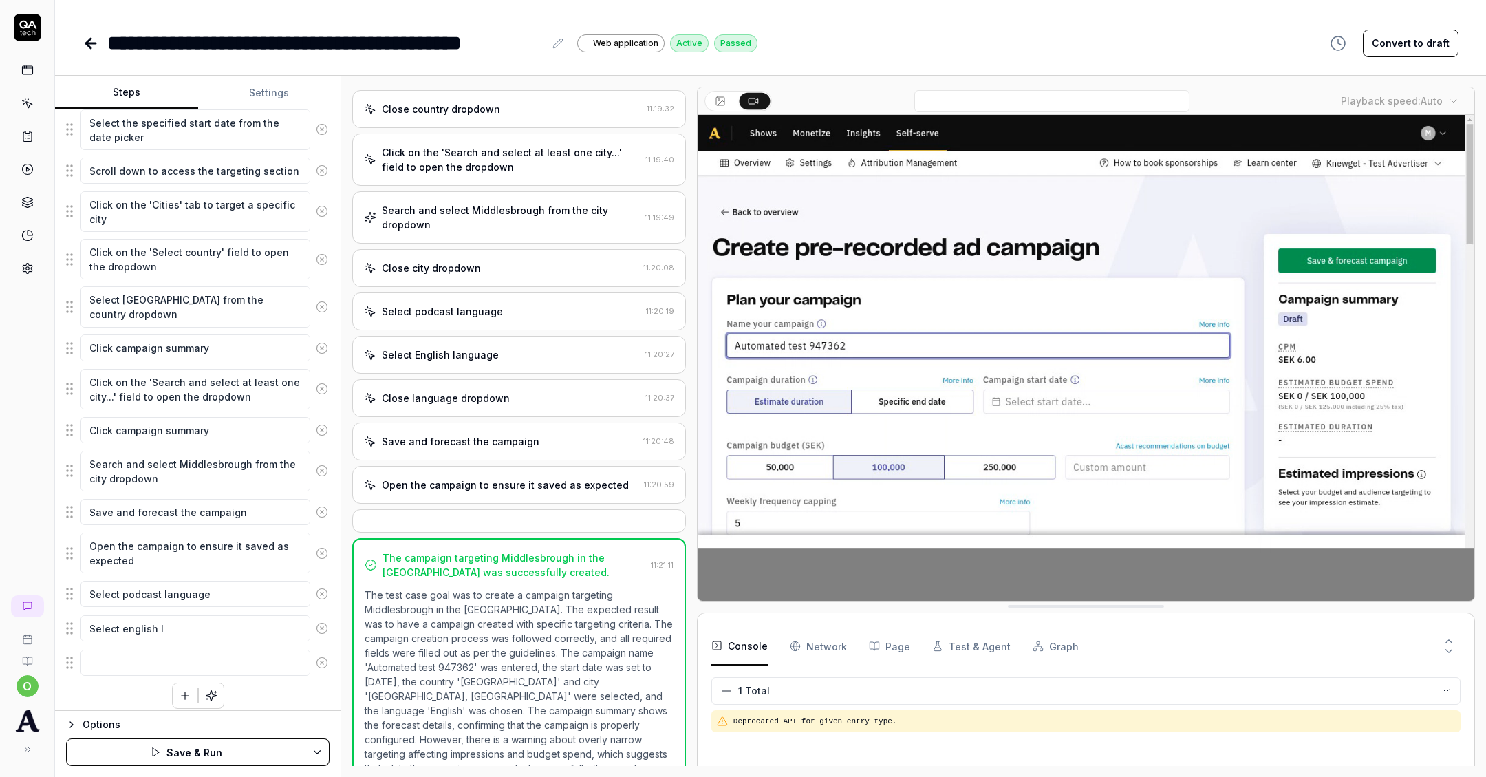
type textarea "Select english la"
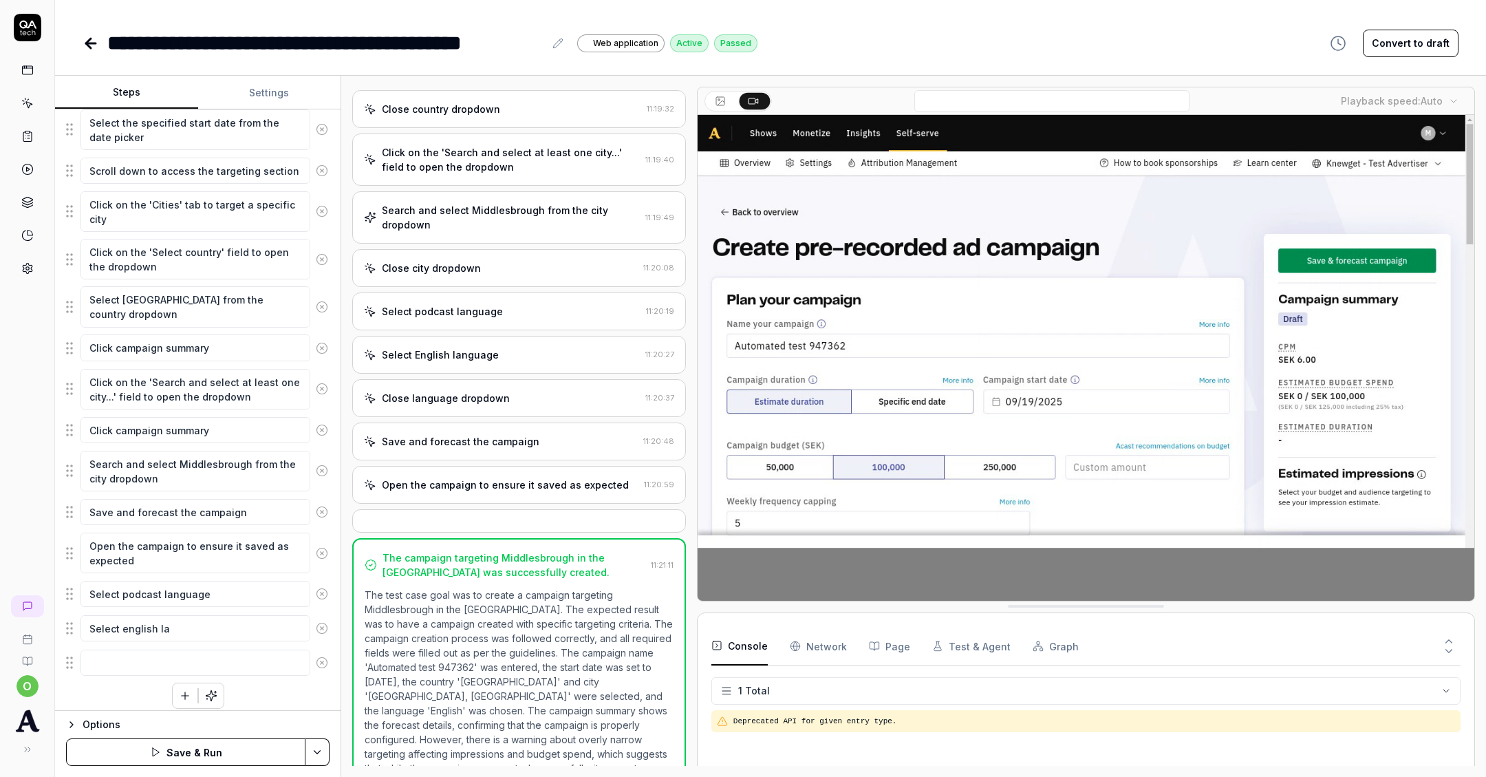
type textarea "*"
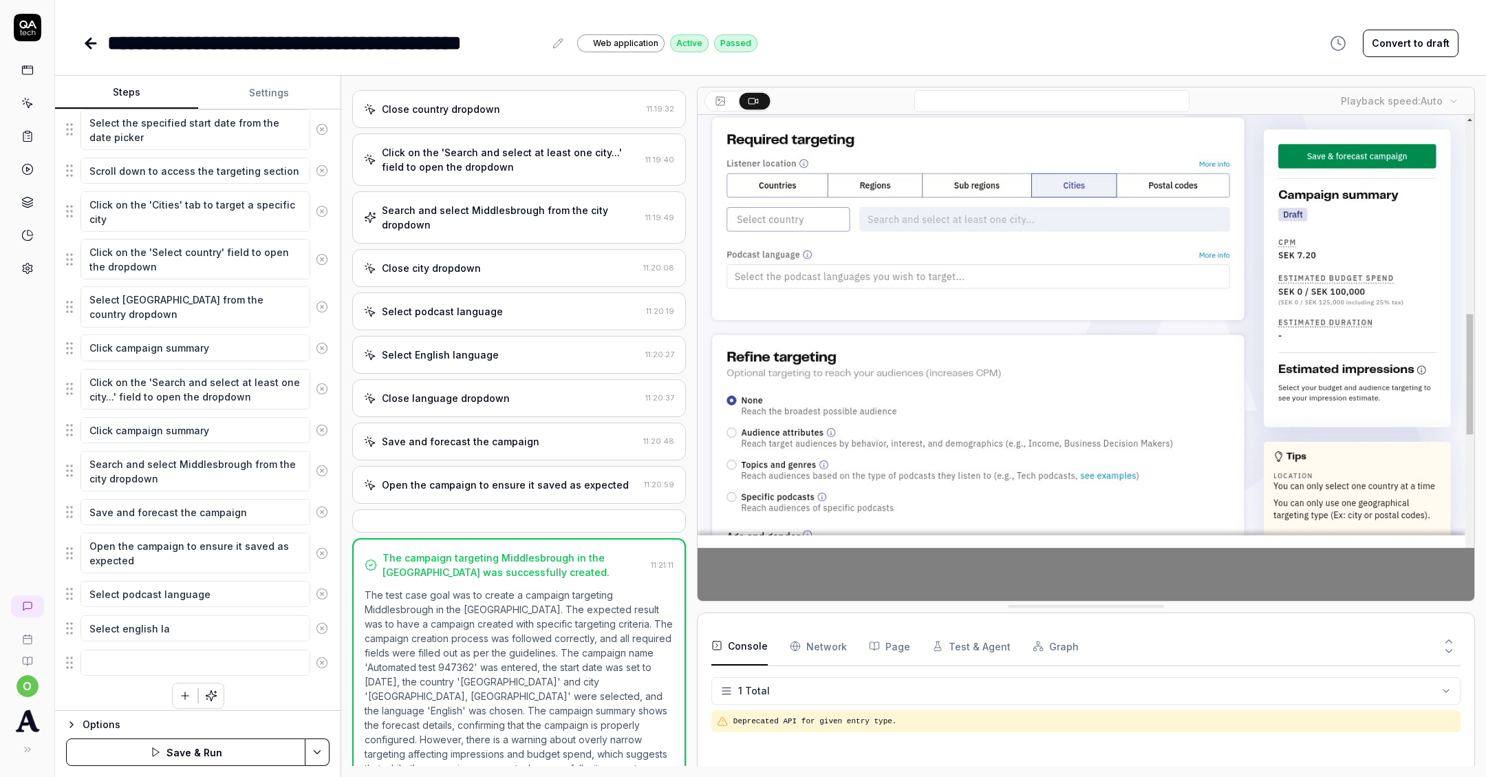
type textarea "Select english lan"
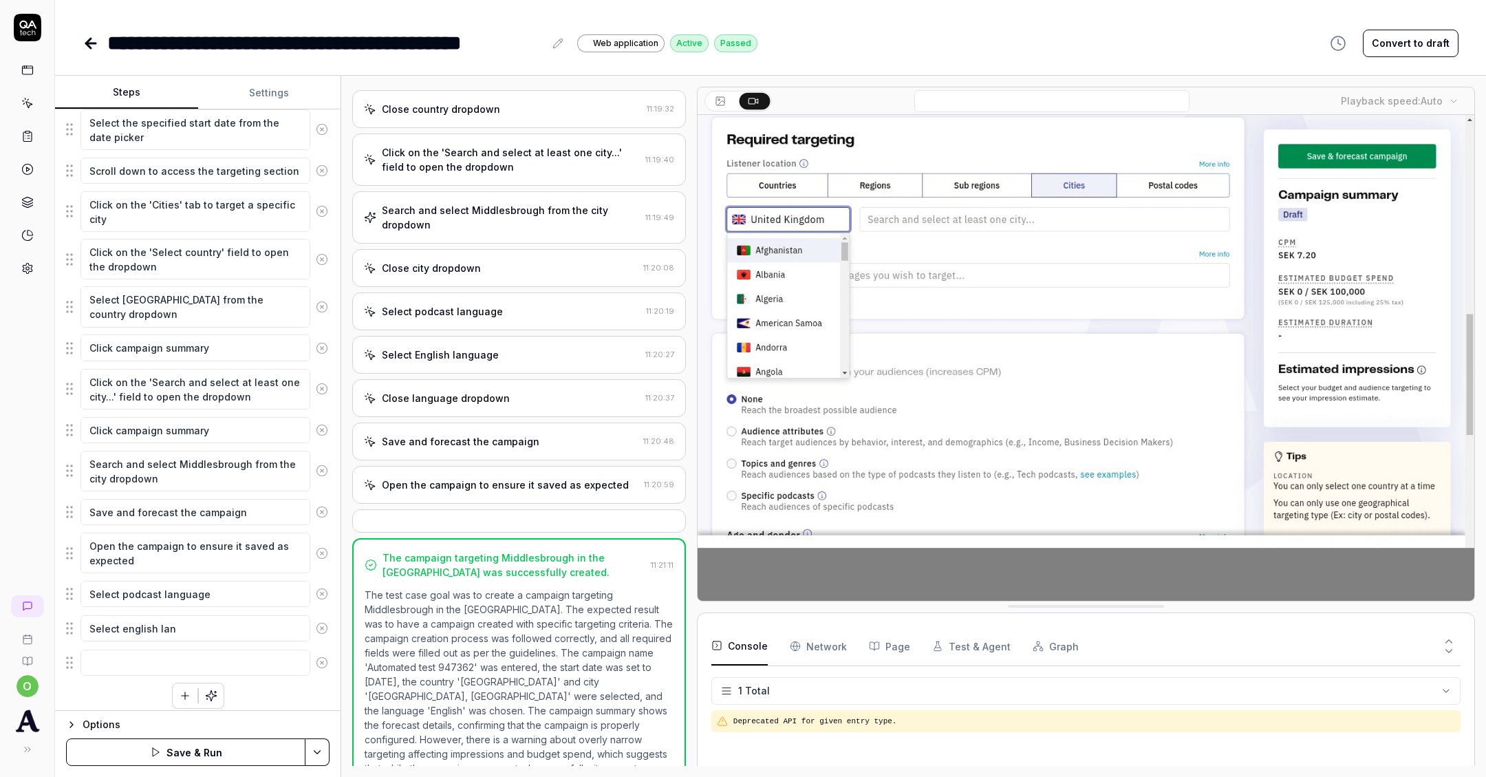
type textarea "*"
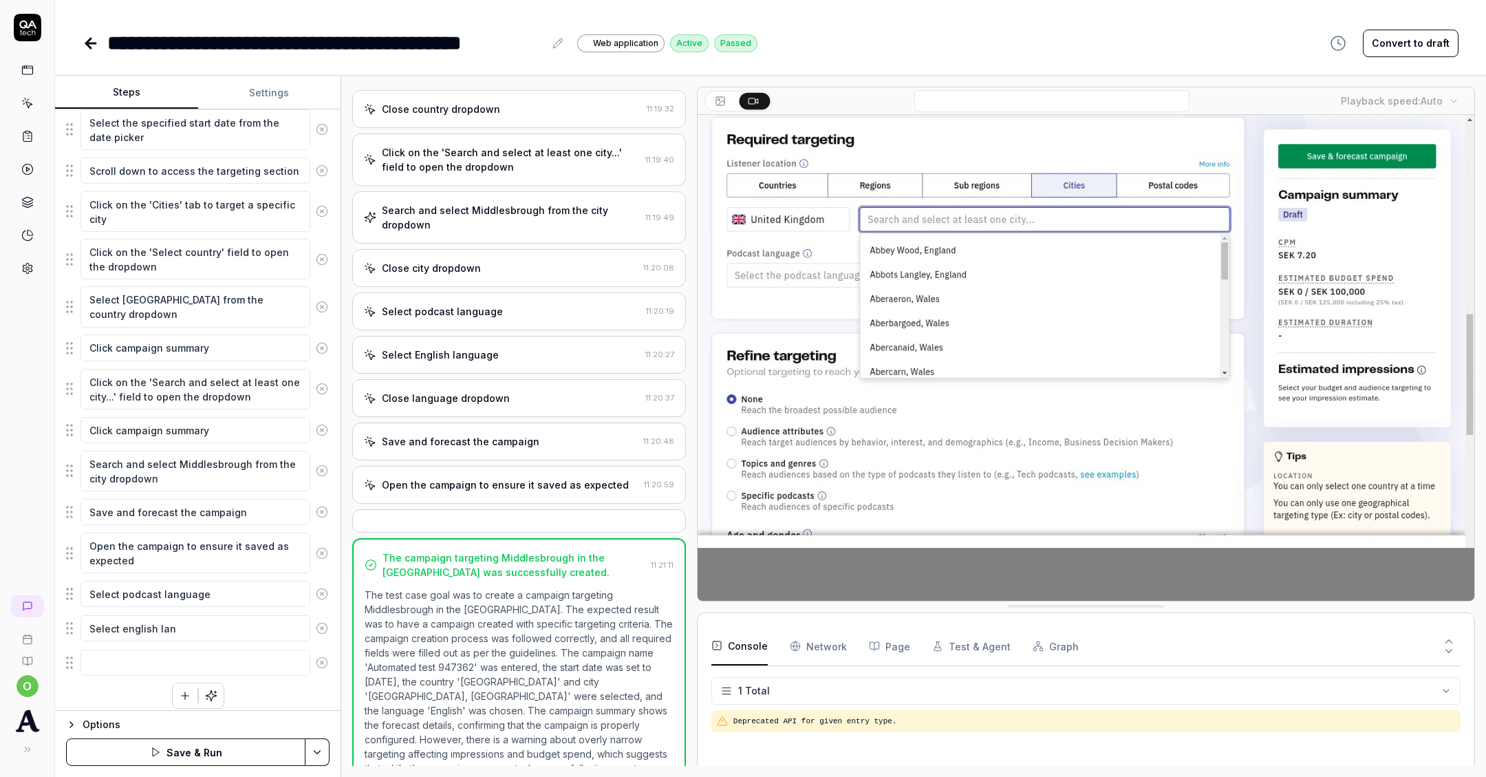
type textarea "Select english lang"
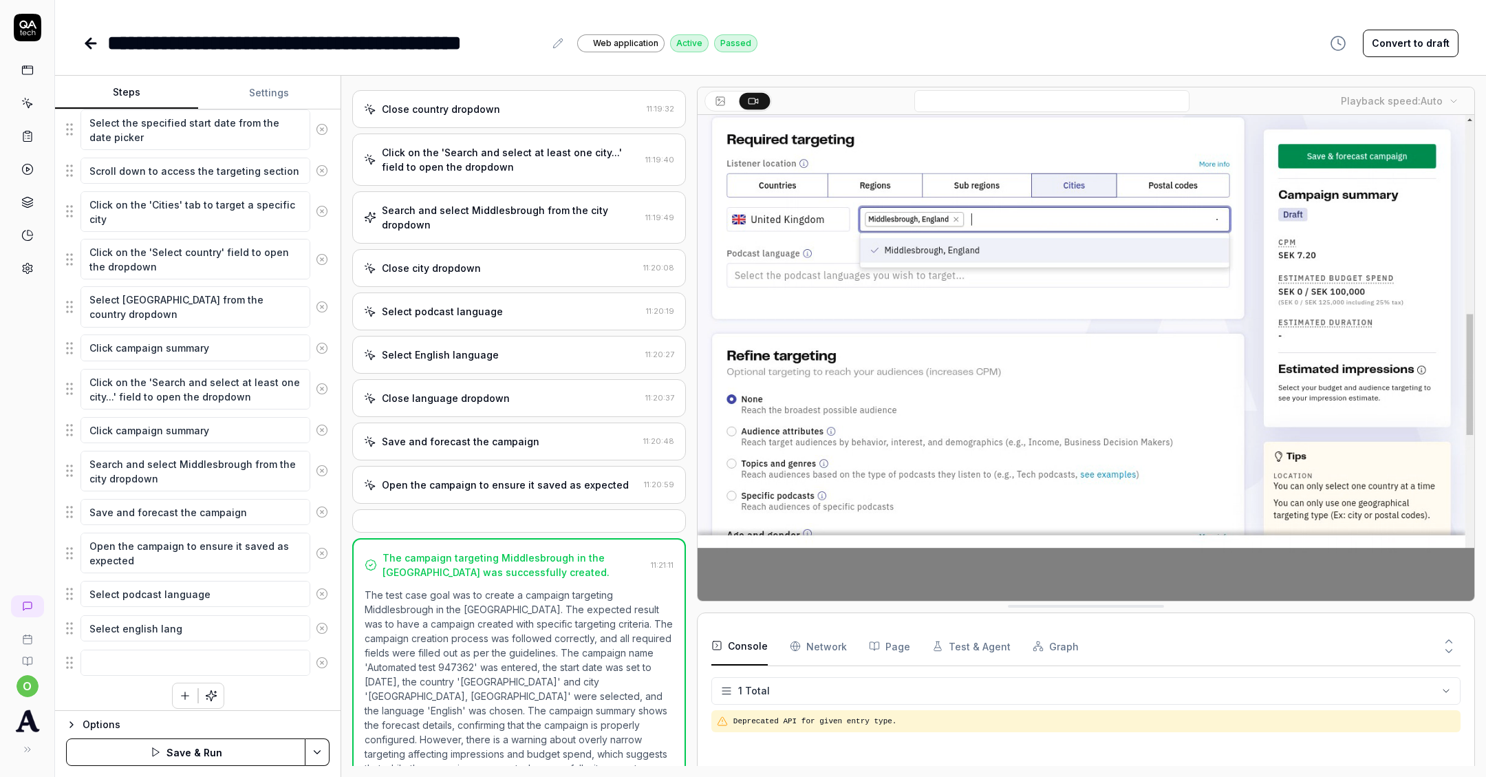
type textarea "*"
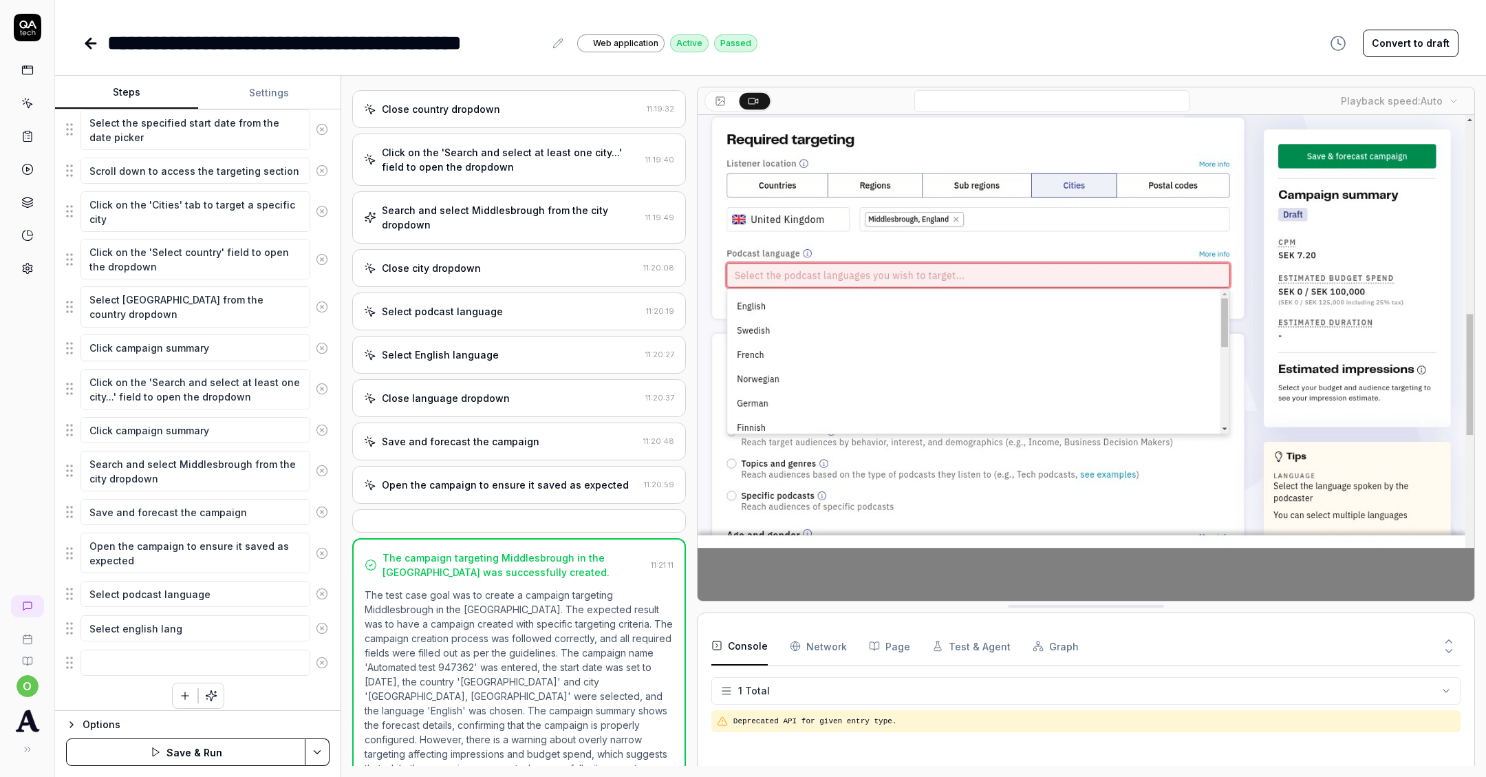
type textarea "Select english langu"
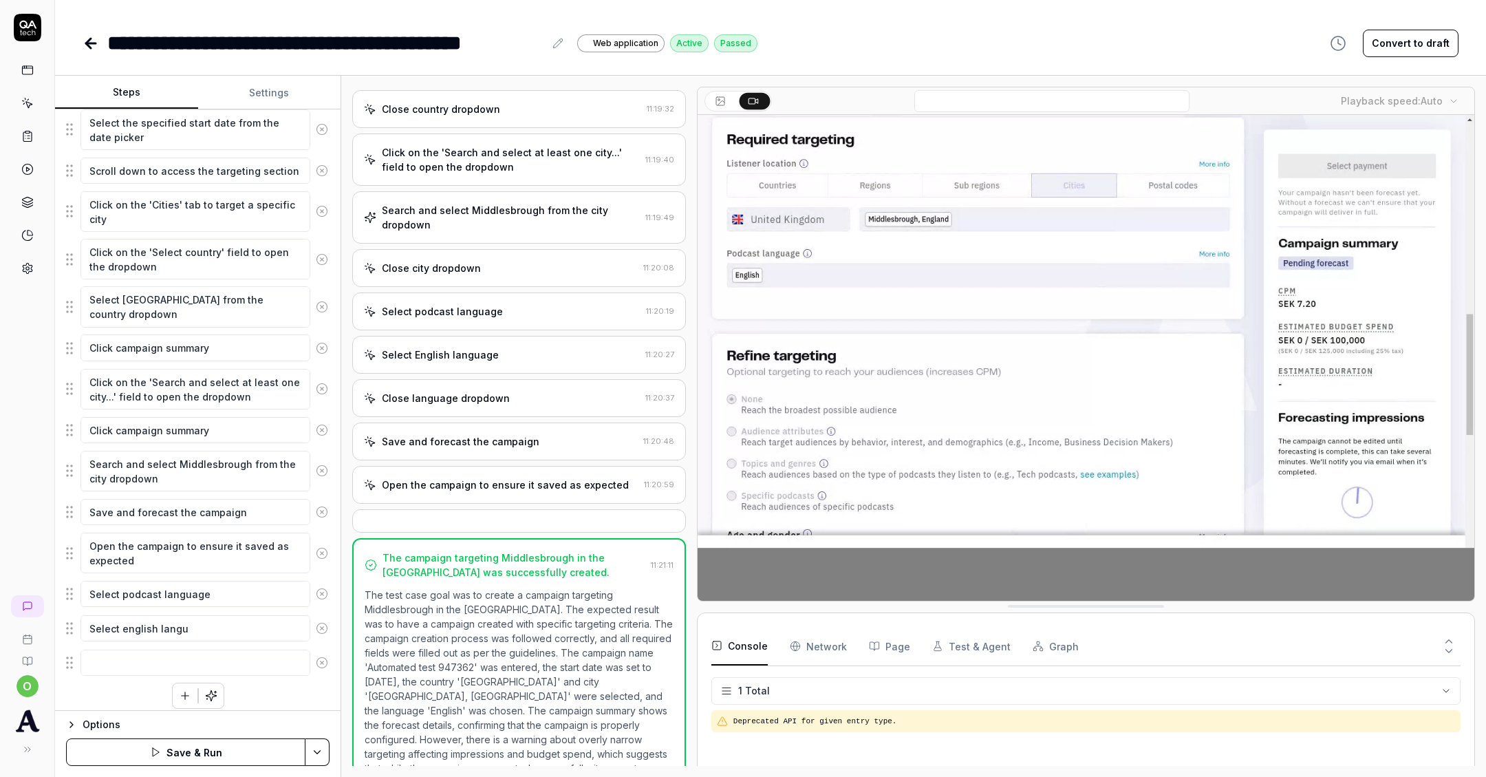
type textarea "*"
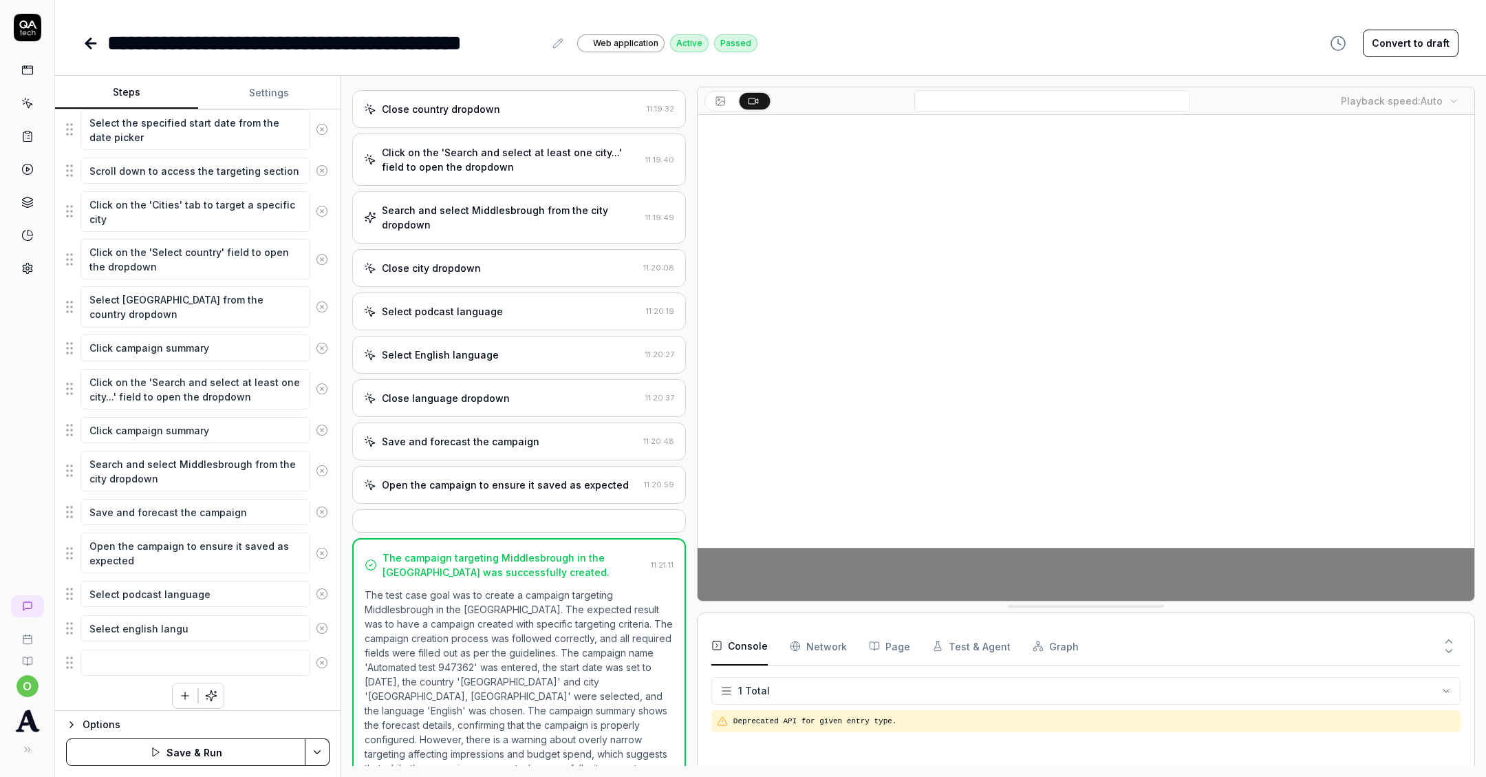
type textarea "Select english langua"
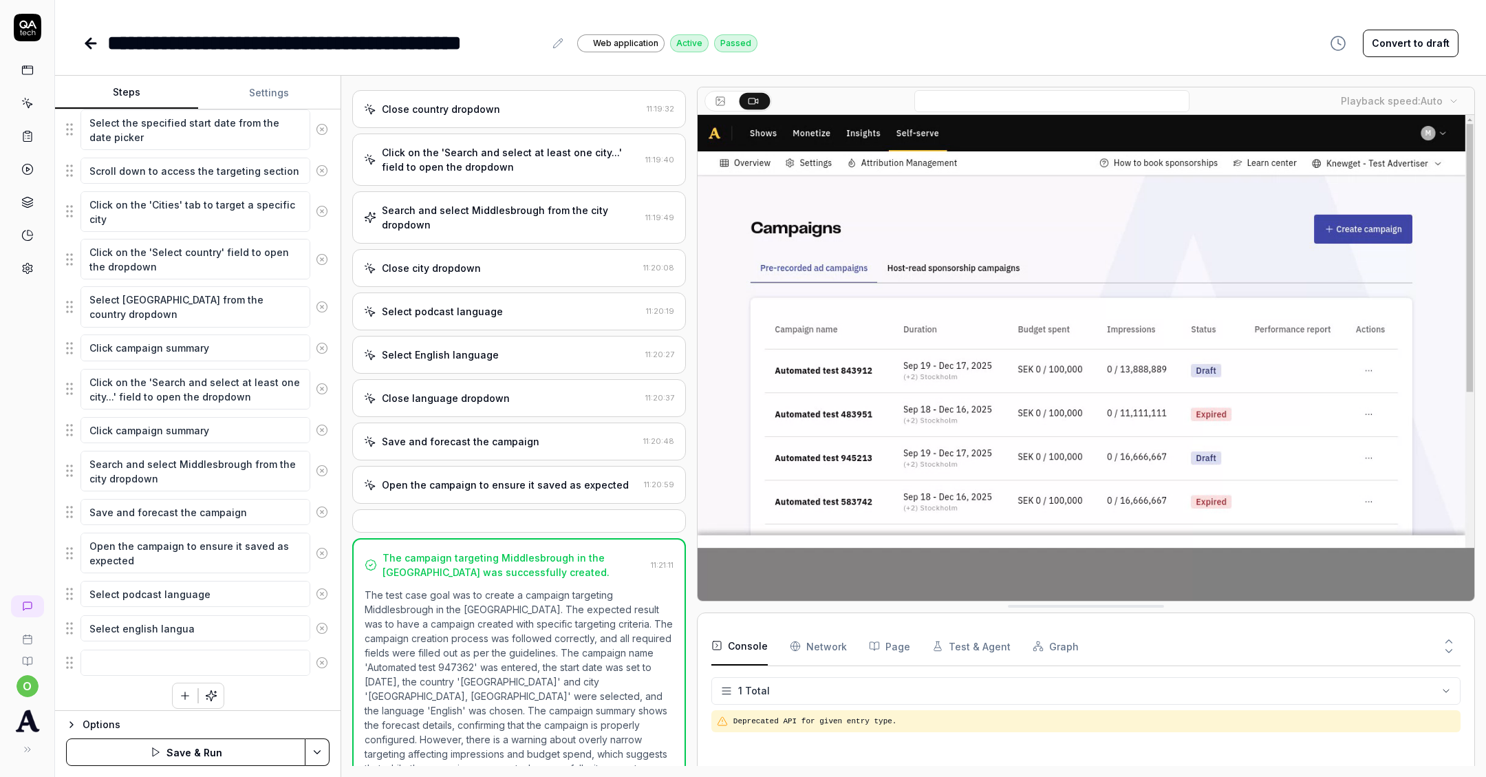
type textarea "*"
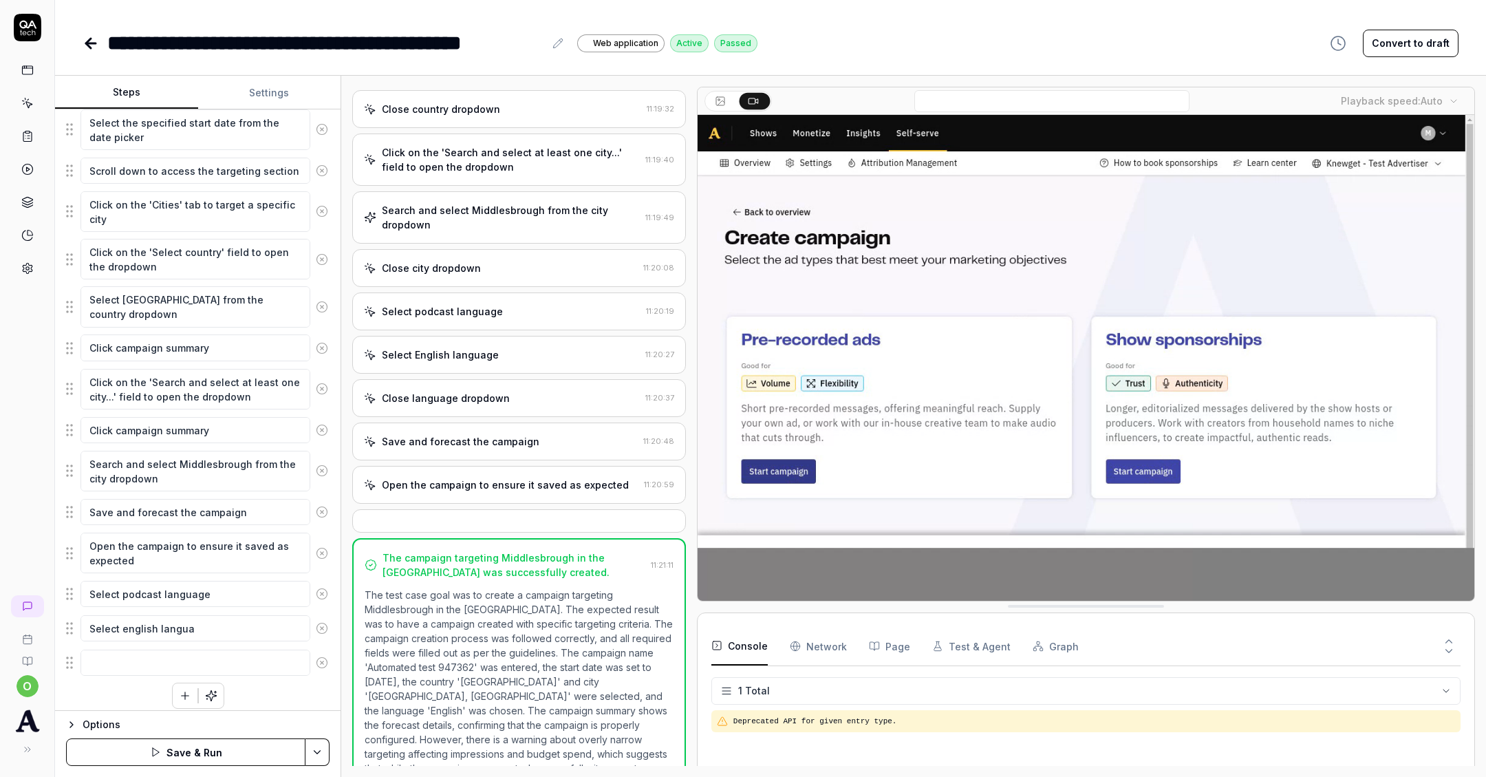
type textarea "Select english languag"
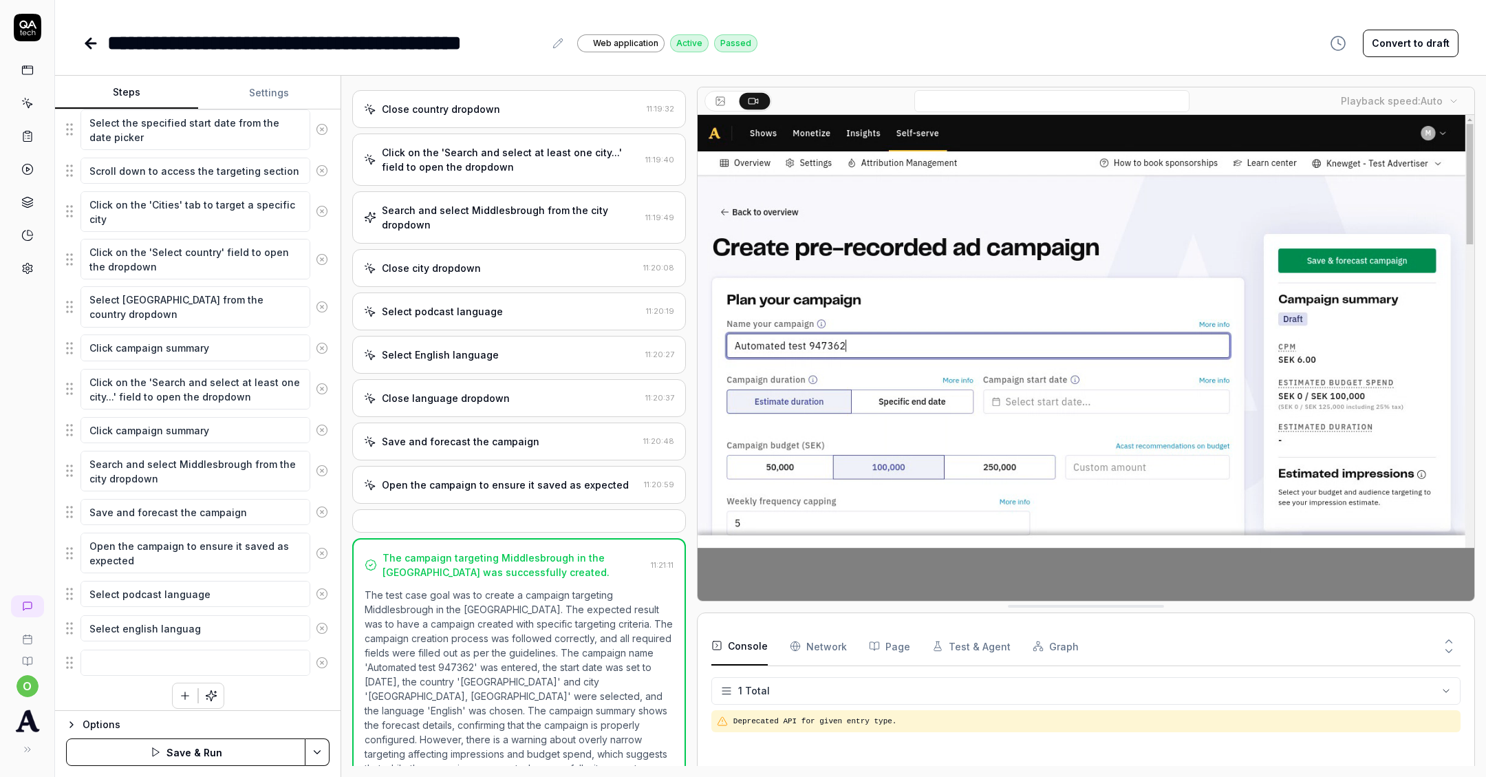
type textarea "*"
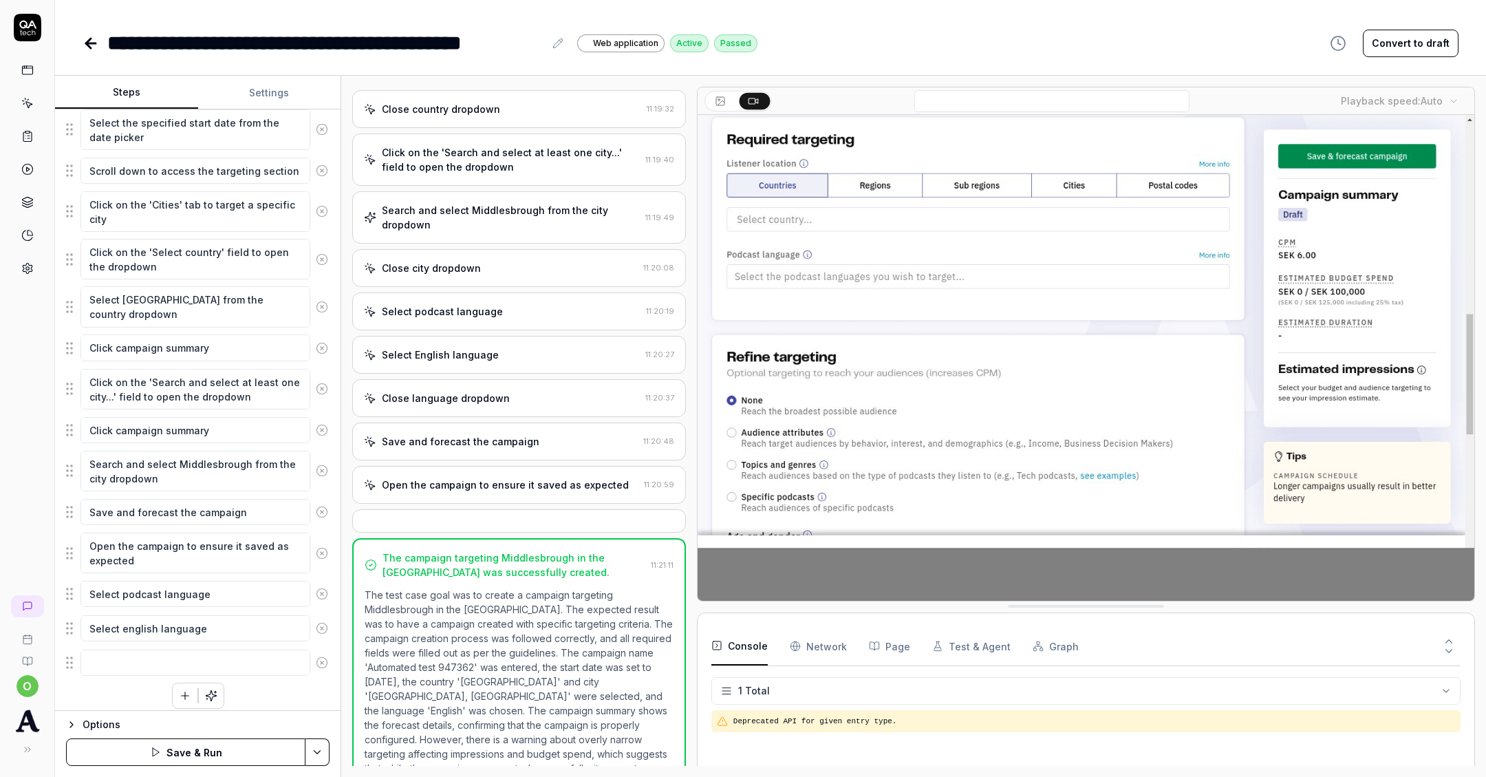
type textarea "Select english language"
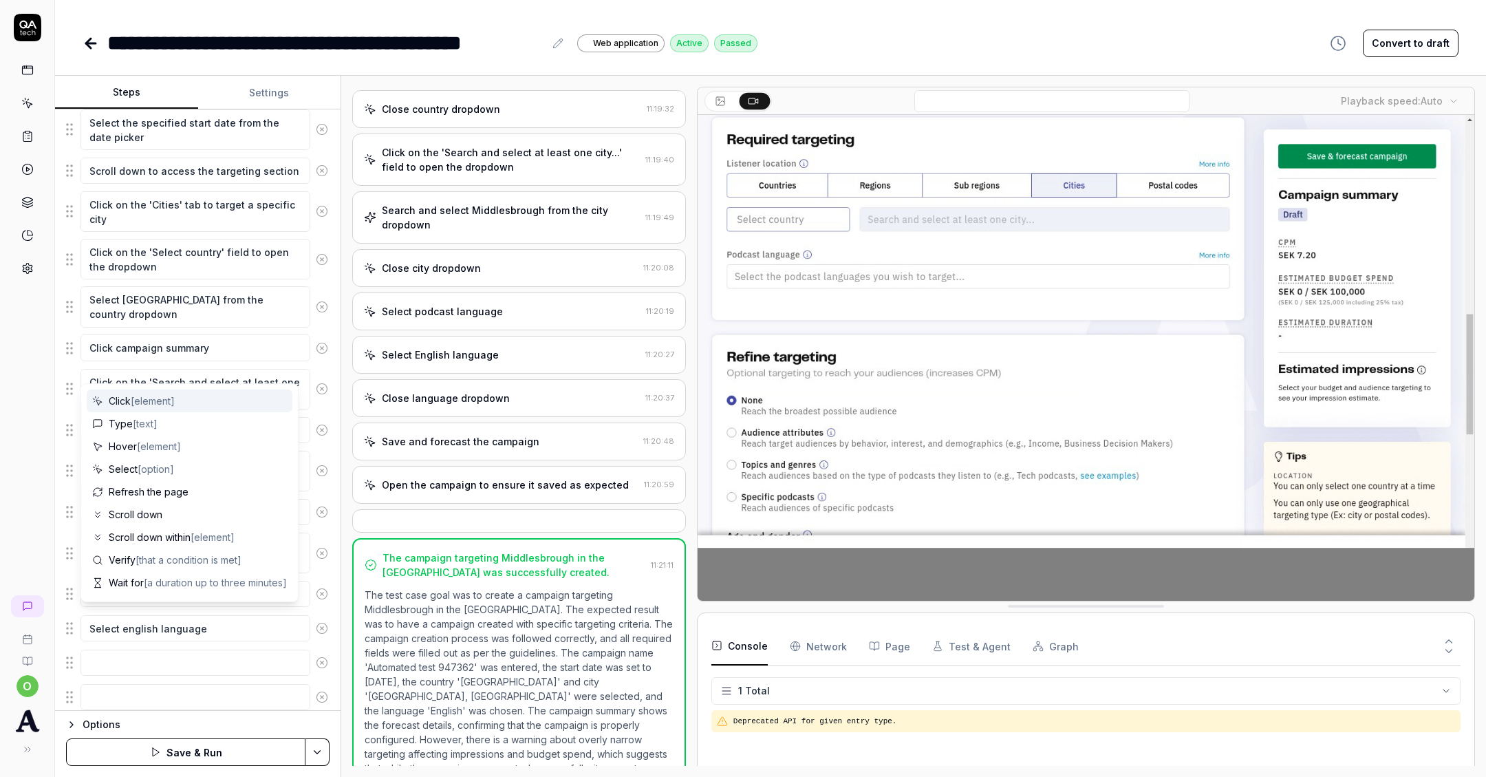
scroll to position [310, 0]
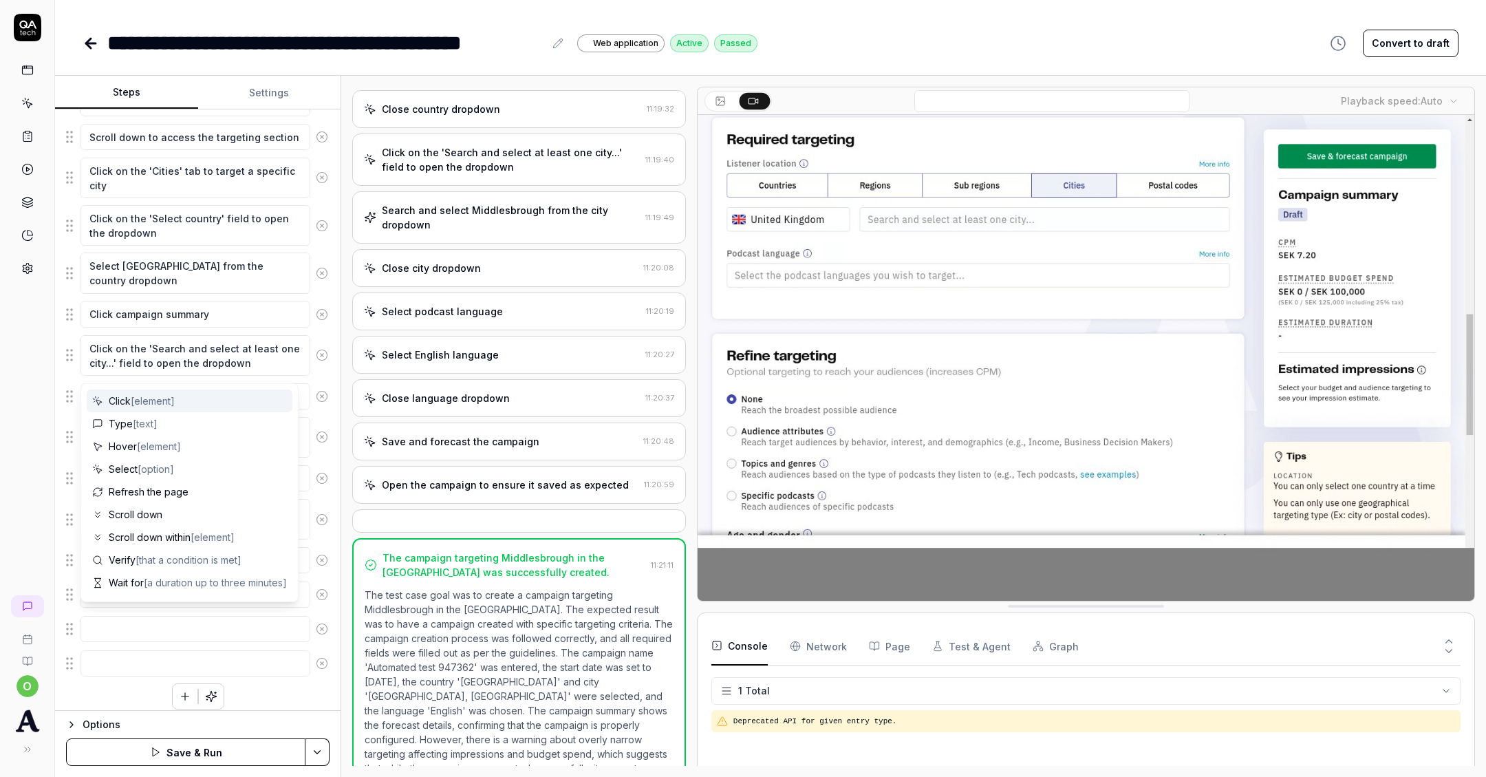
type textarea "*"
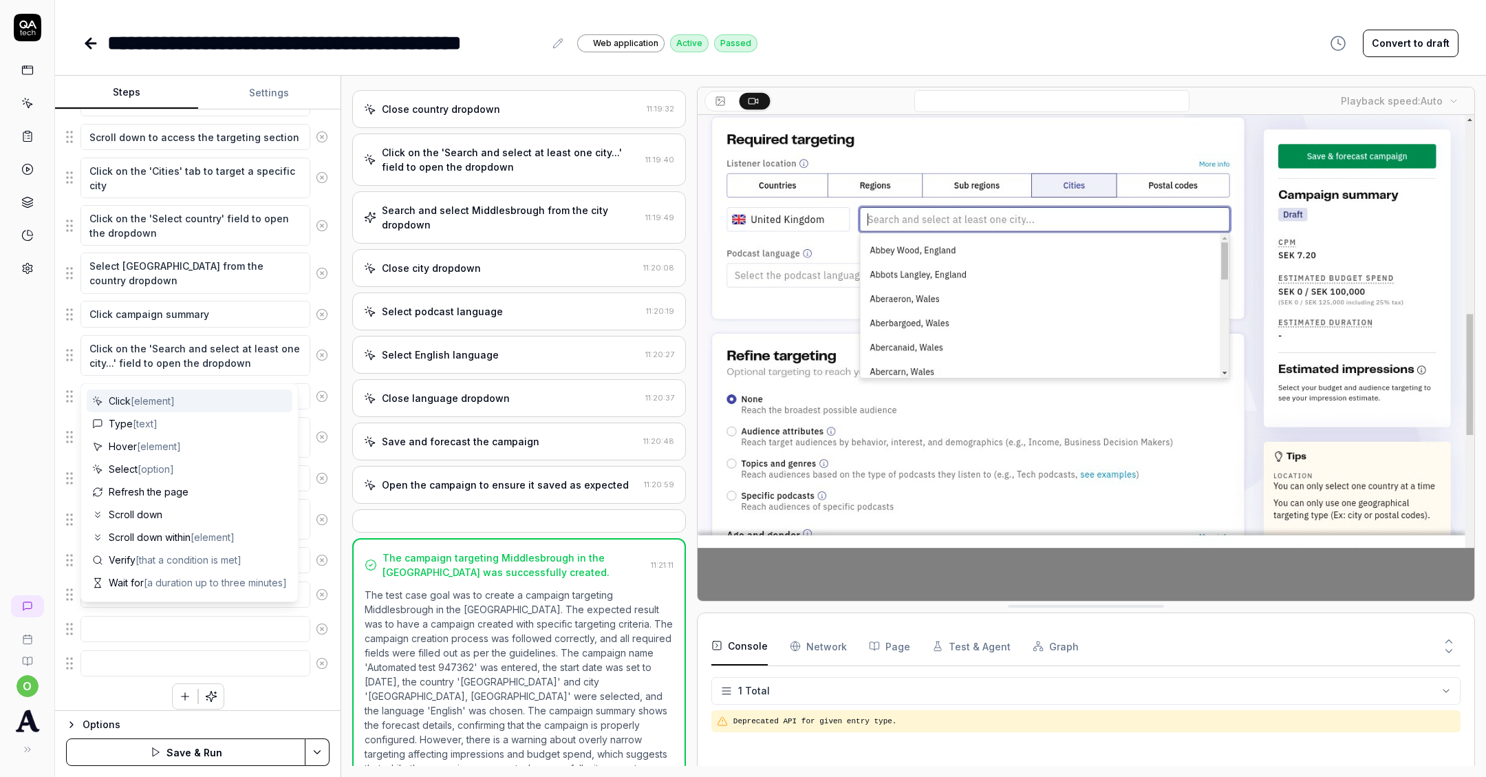
type textarea "C"
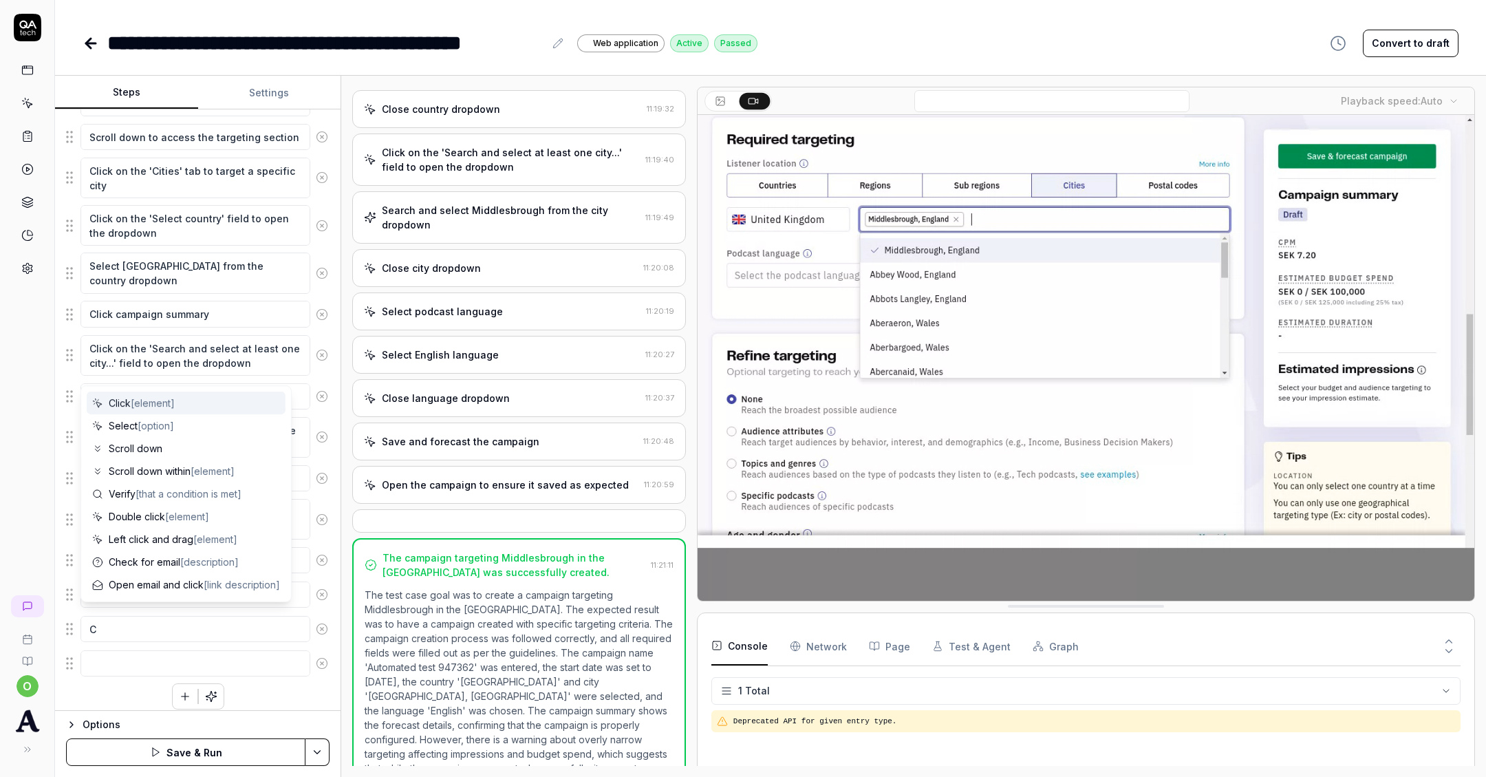
type textarea "*"
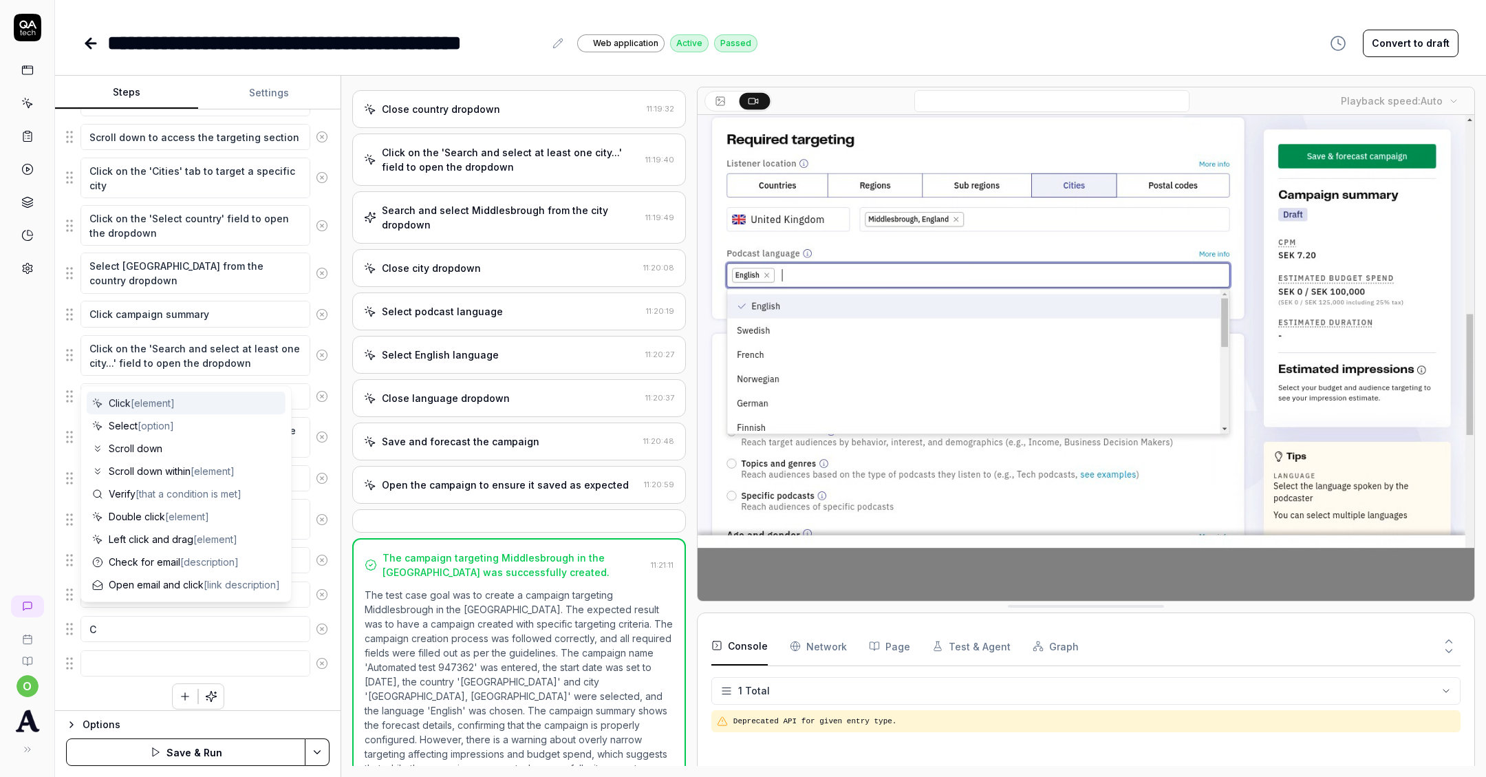
type textarea "Cl"
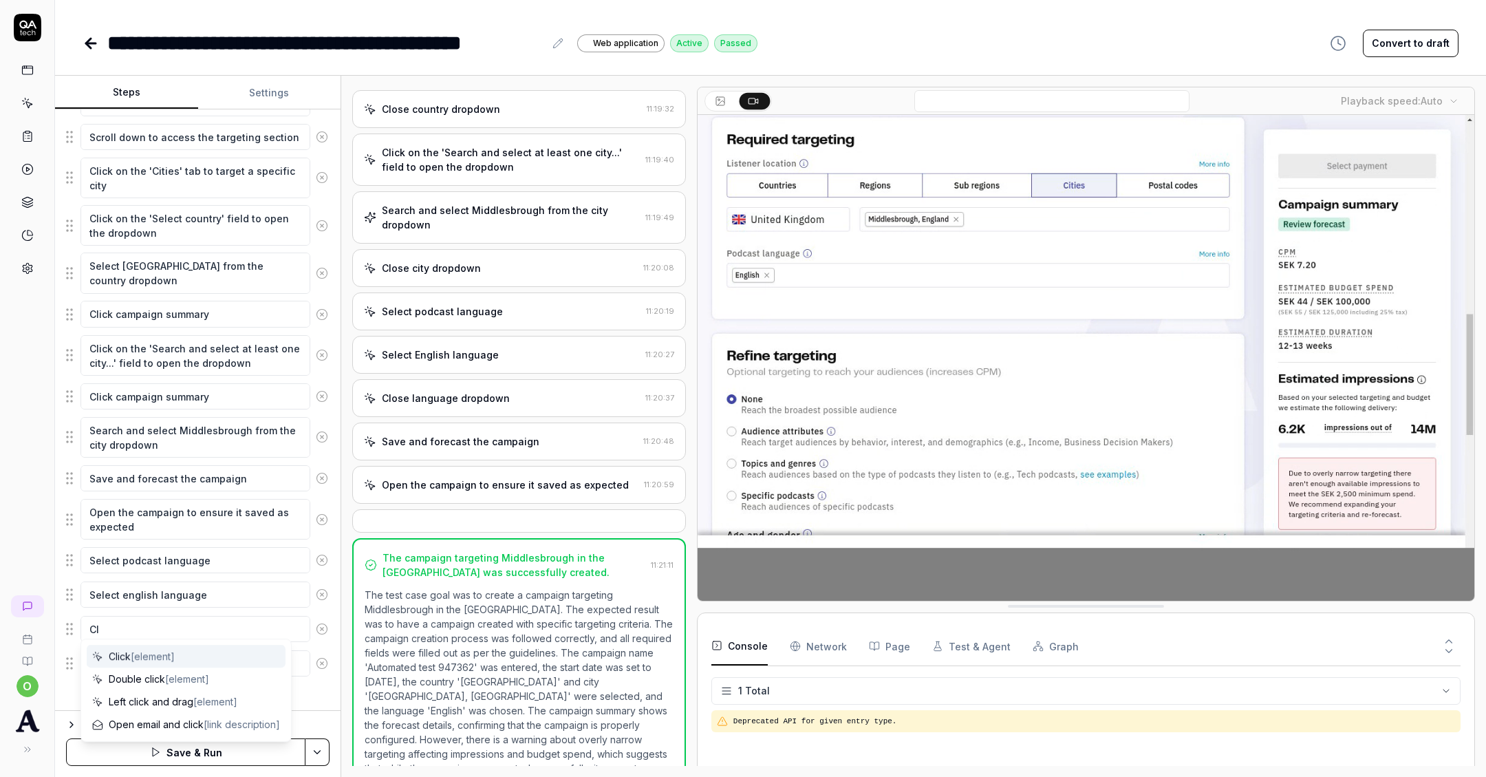
type textarea "*"
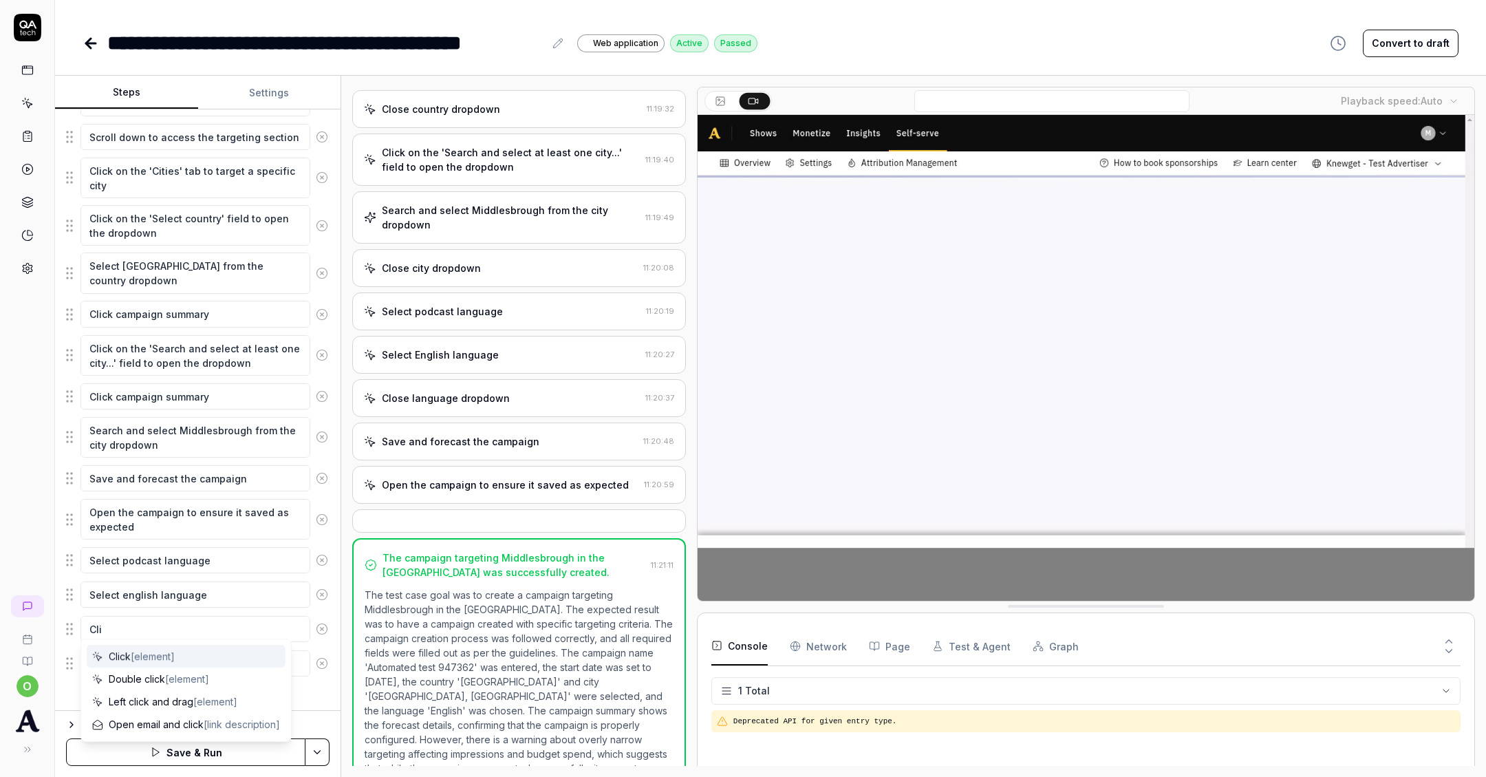
type textarea "Clic"
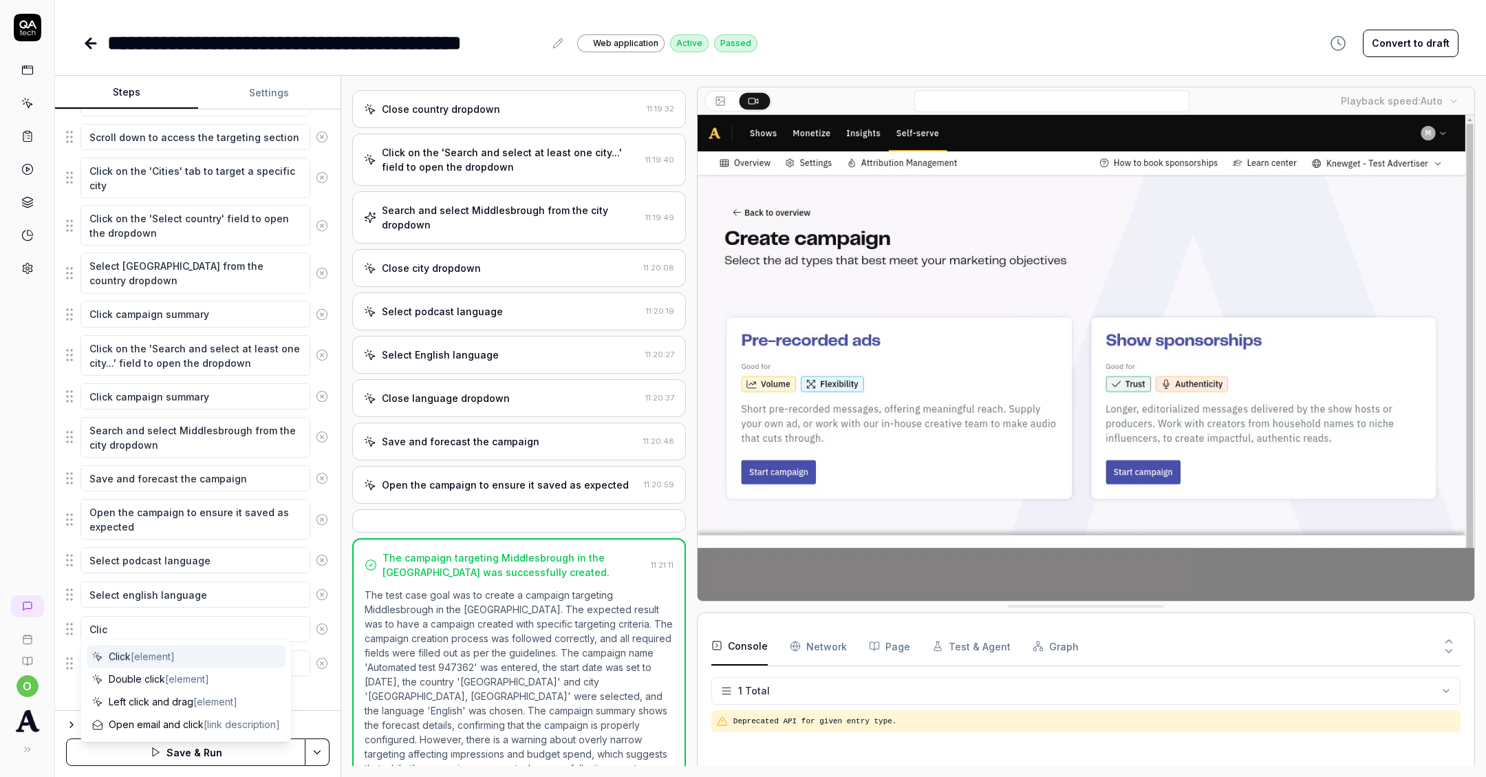
type textarea "*"
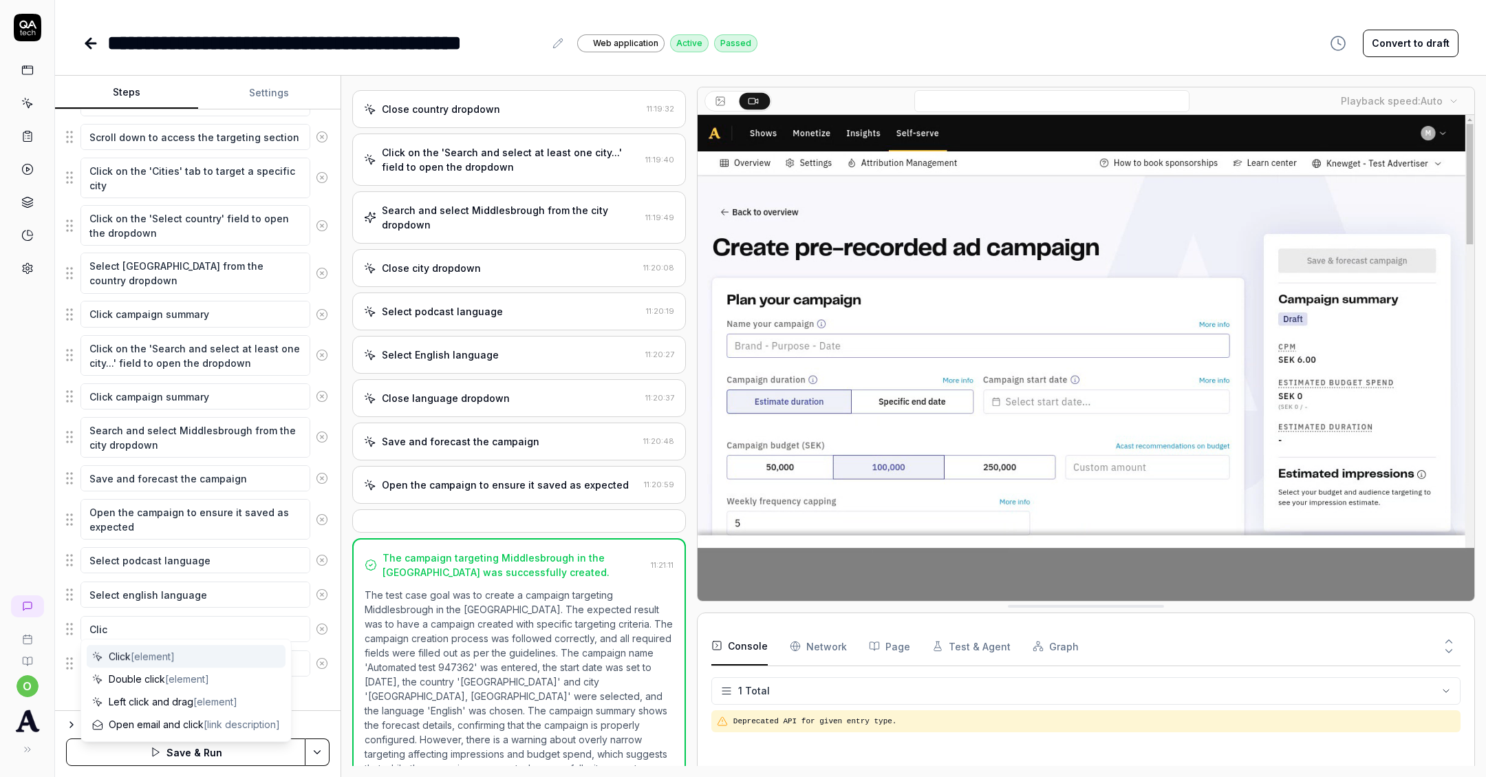
type textarea "Click"
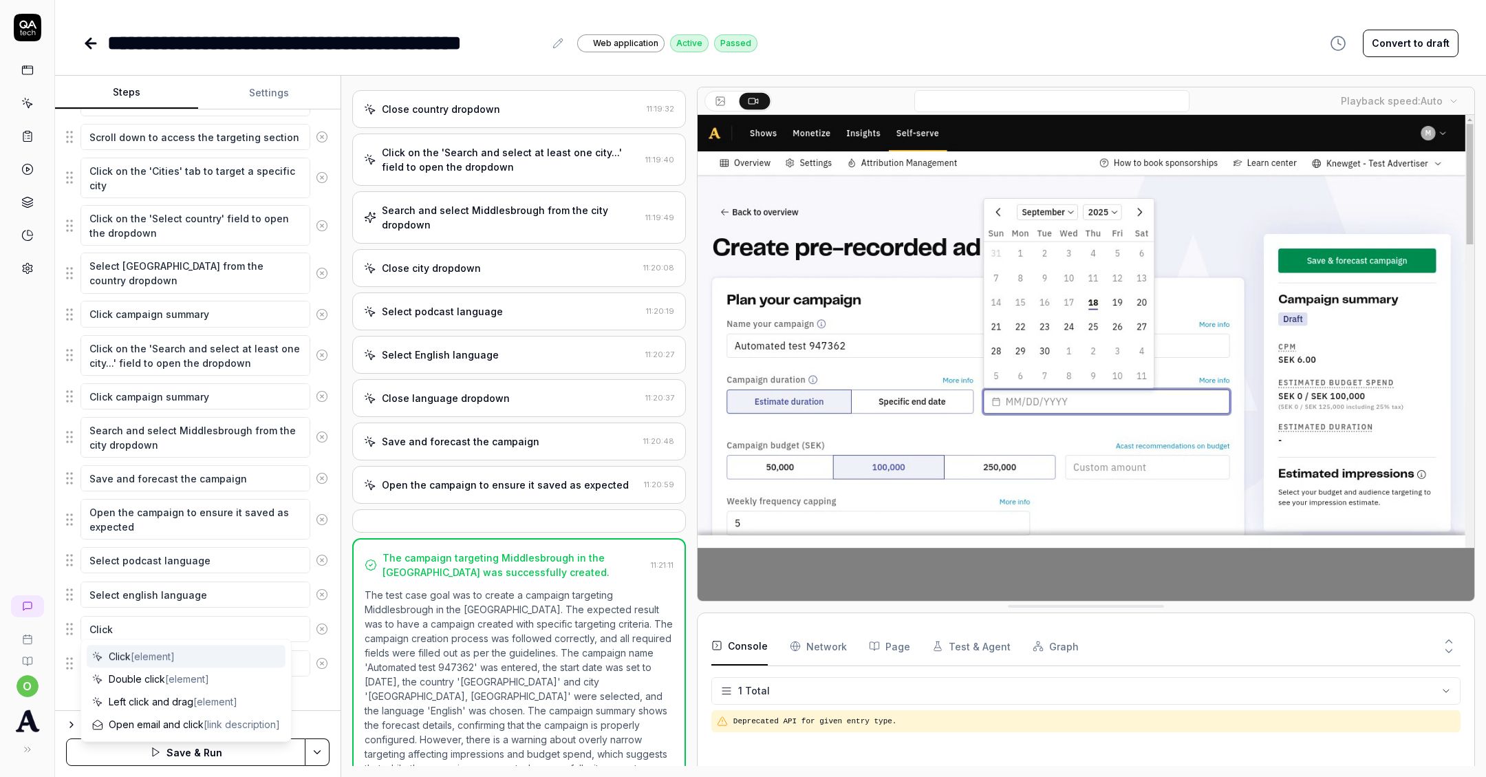
type textarea "*"
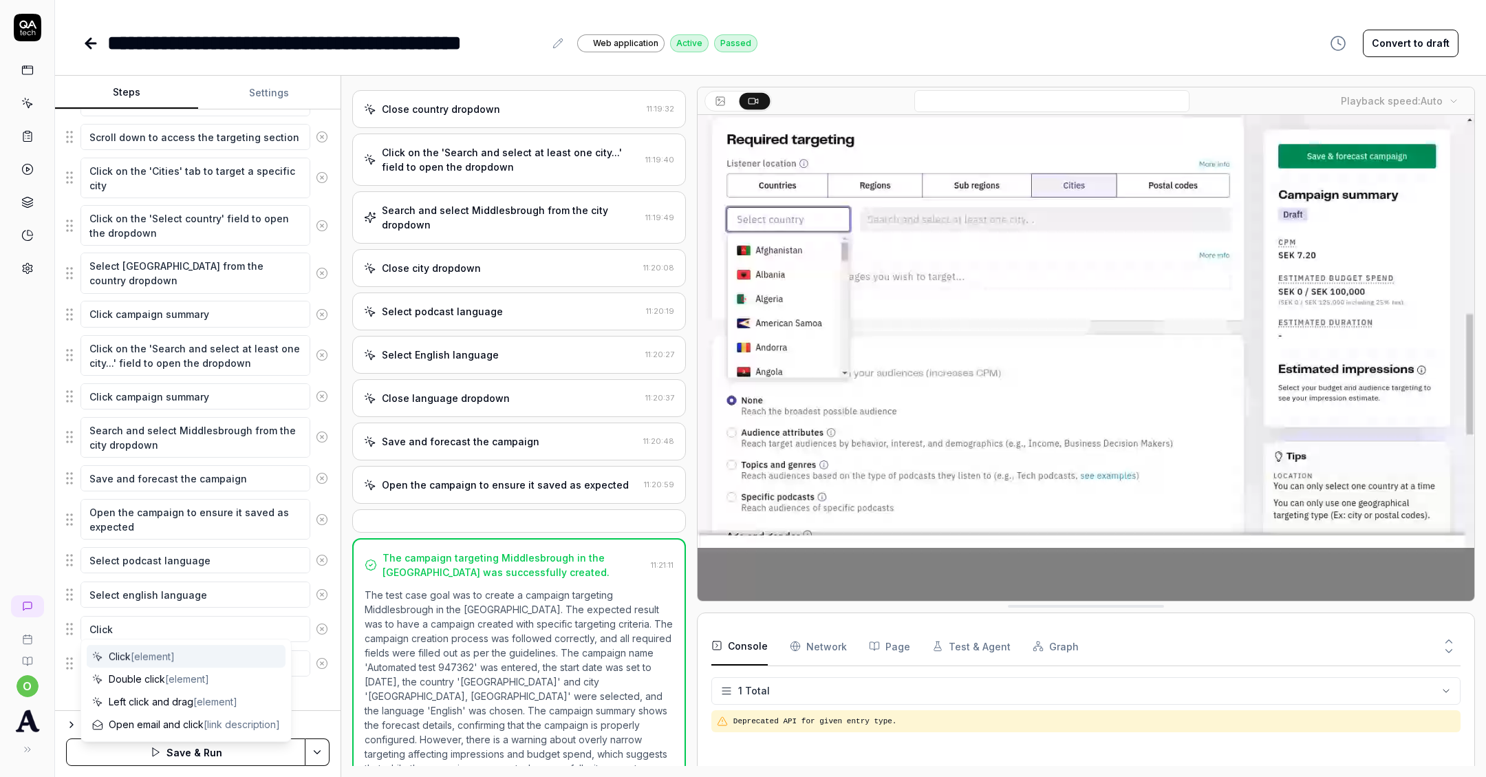
type textarea "Click"
type textarea "*"
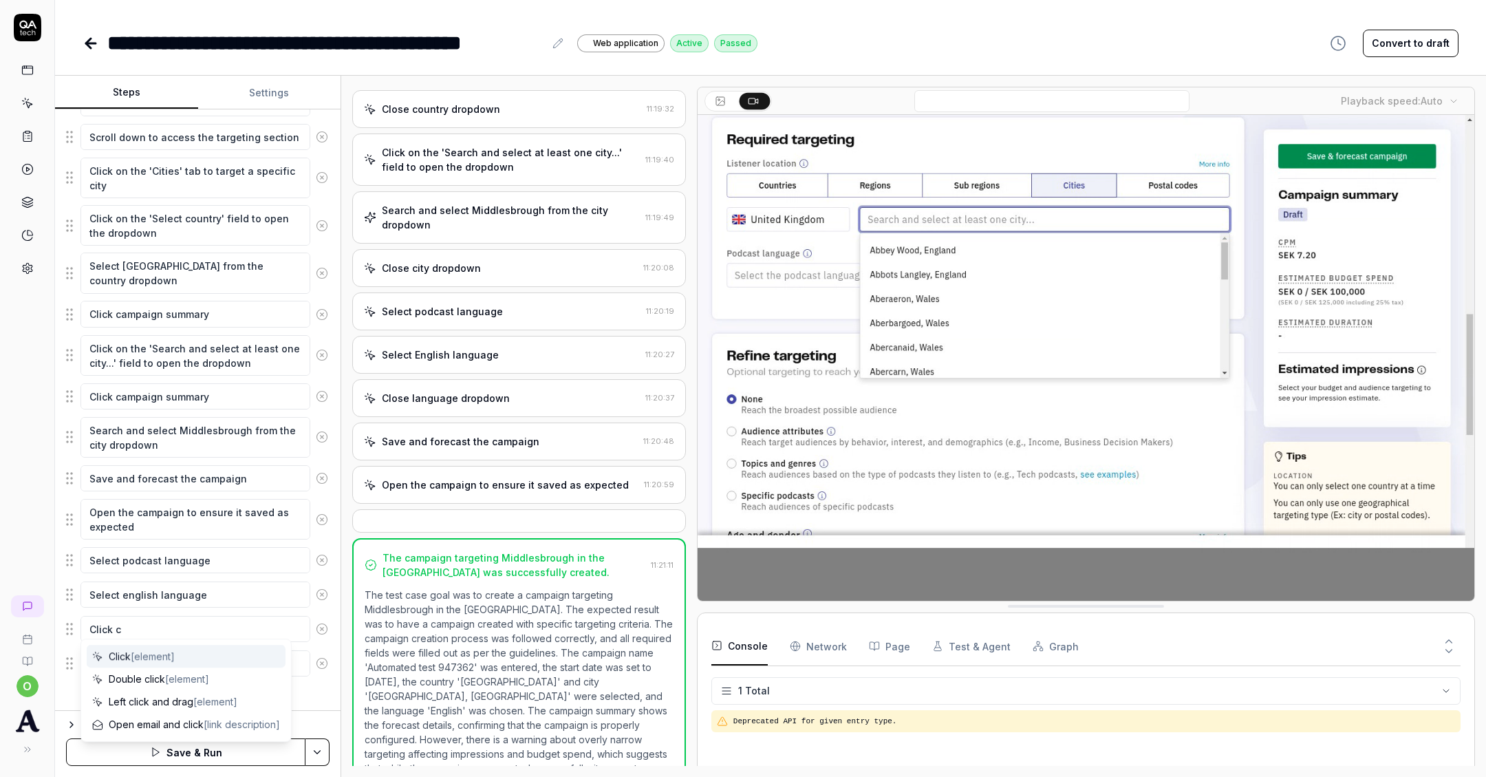
type textarea "Click ca"
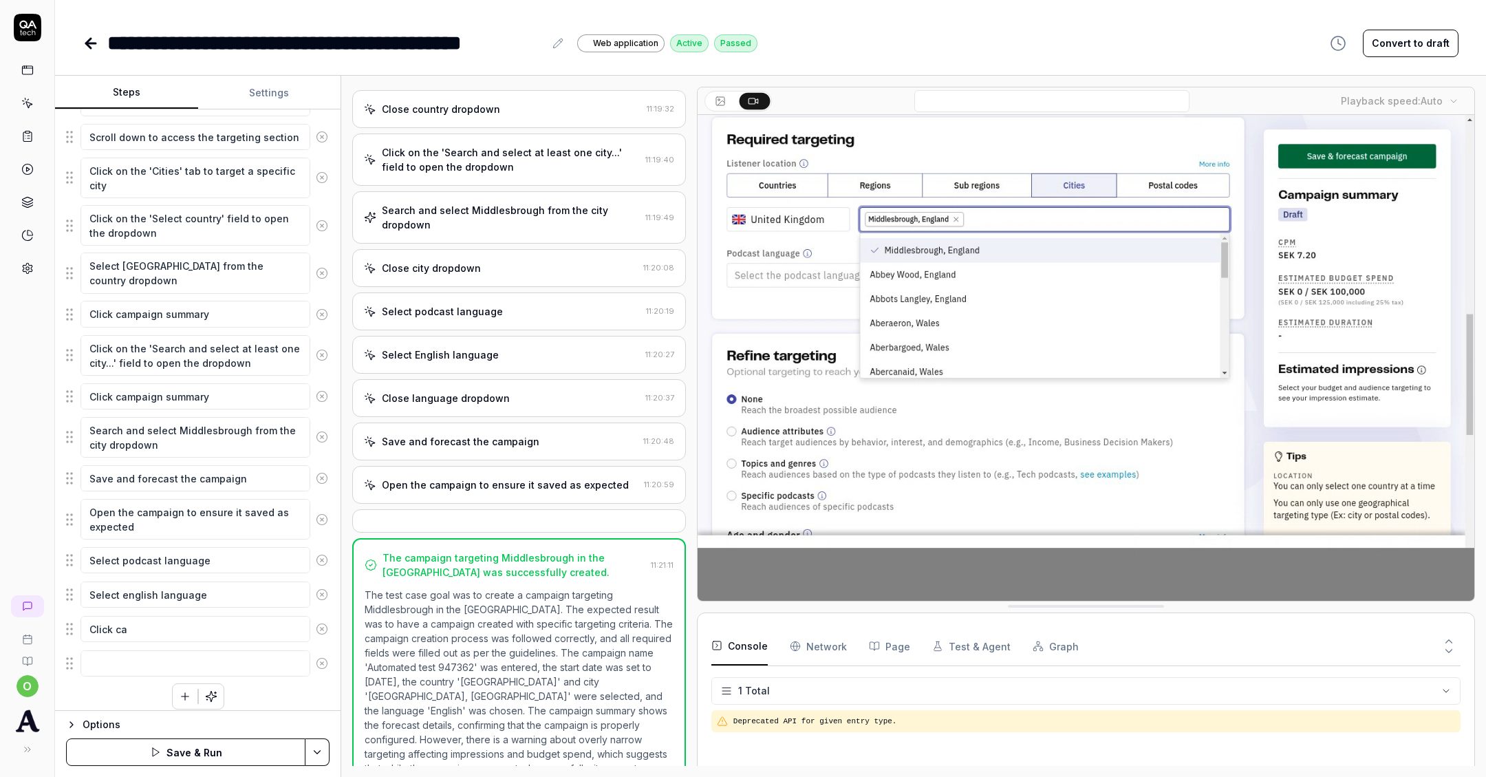
type textarea "*"
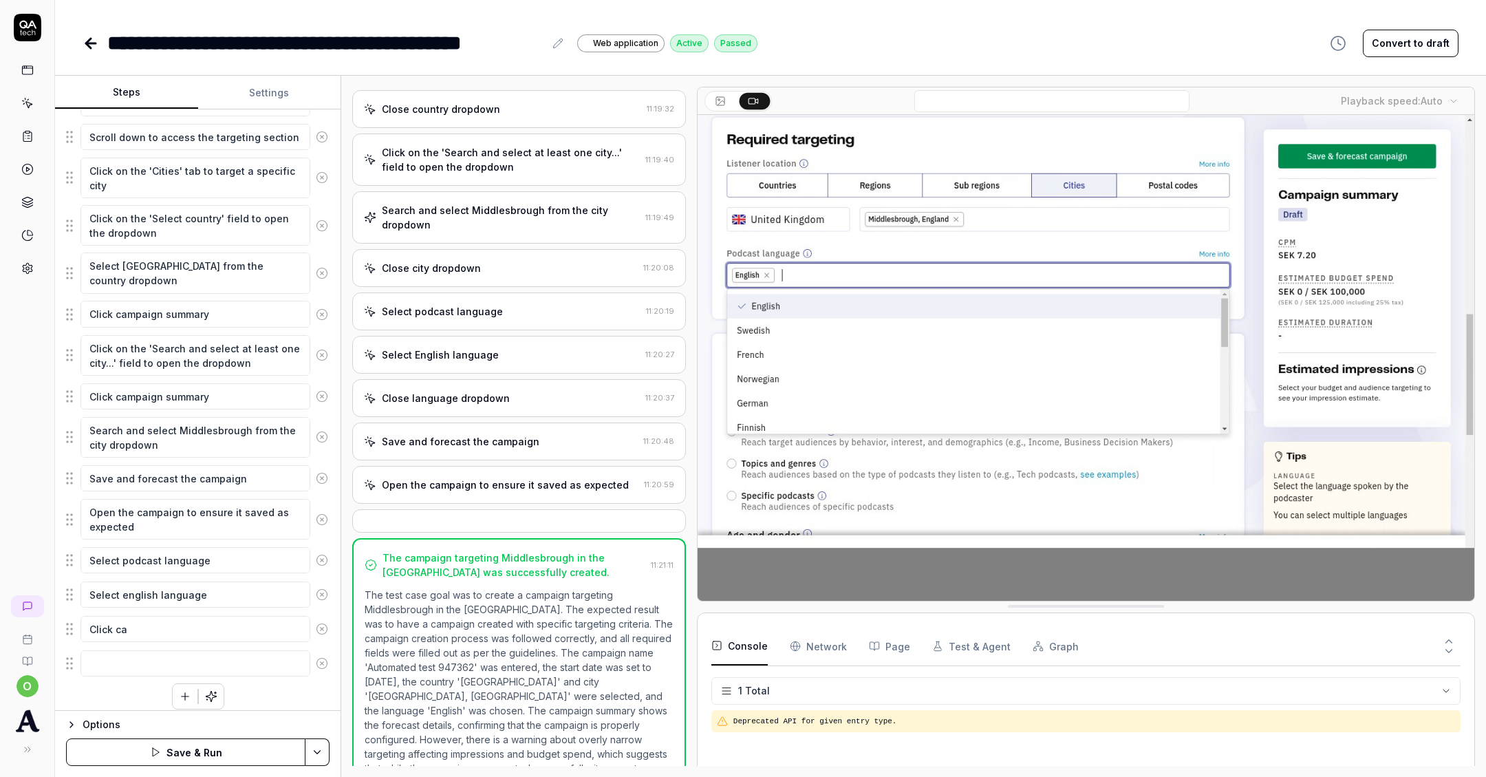
type textarea "Click cam"
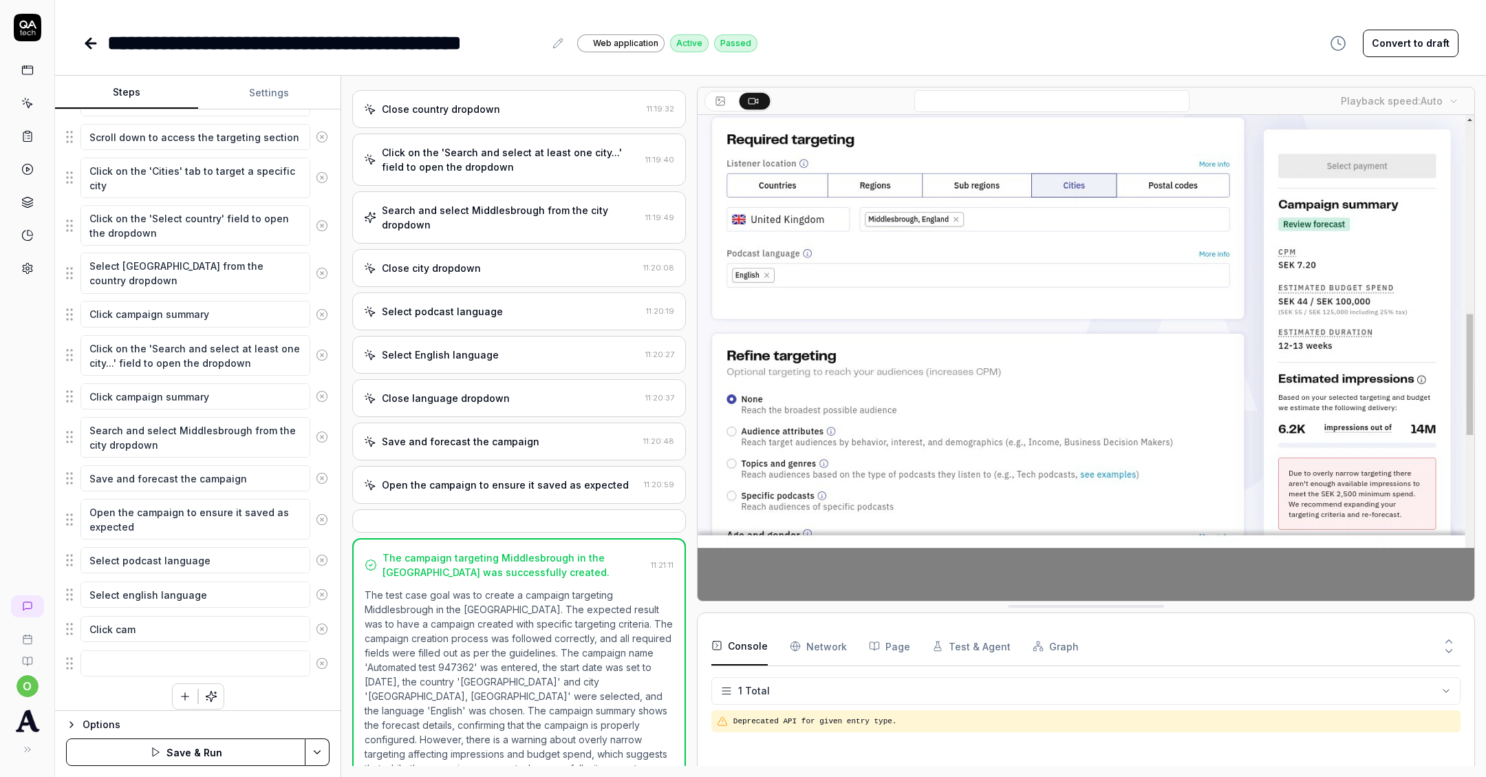
type textarea "*"
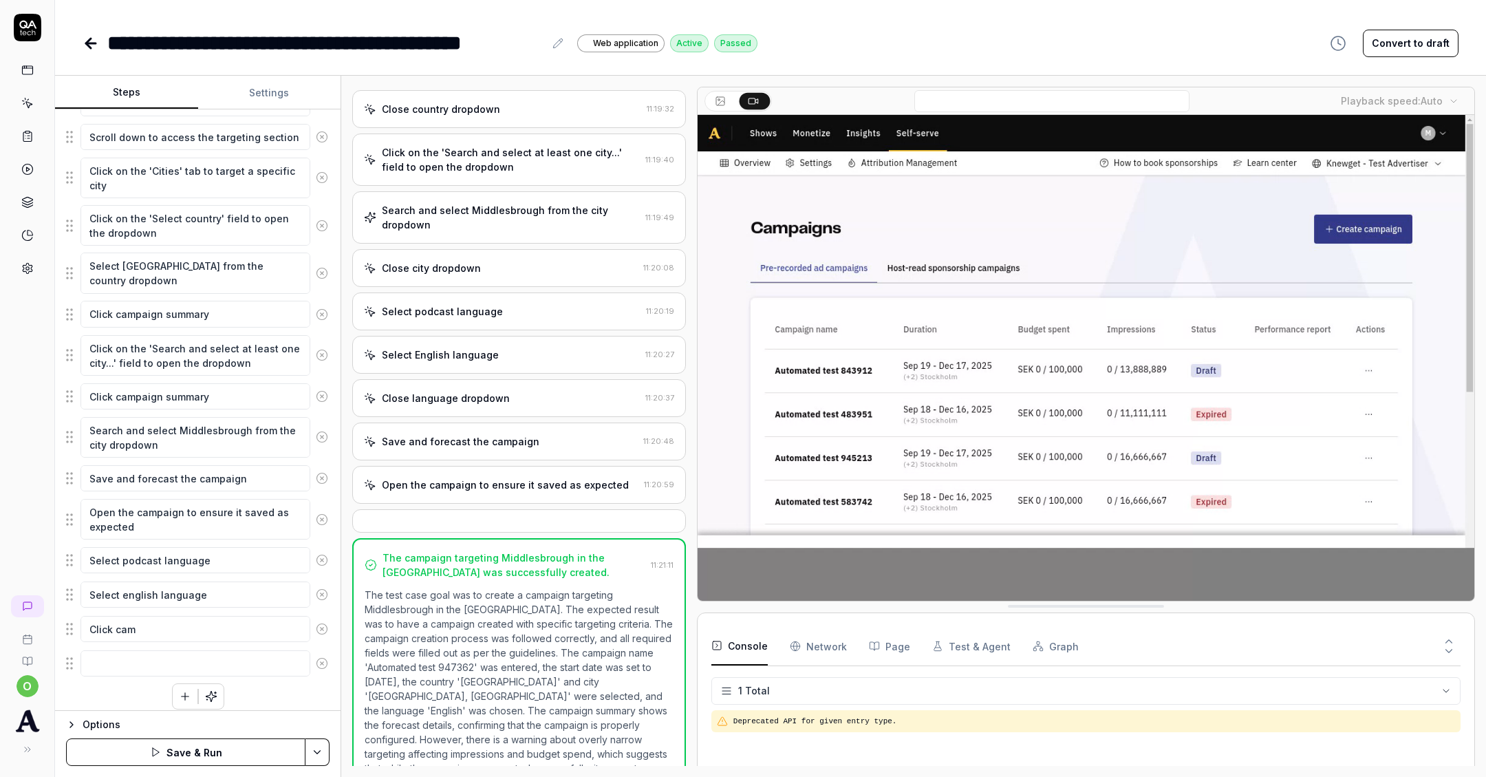
type textarea "Click camp"
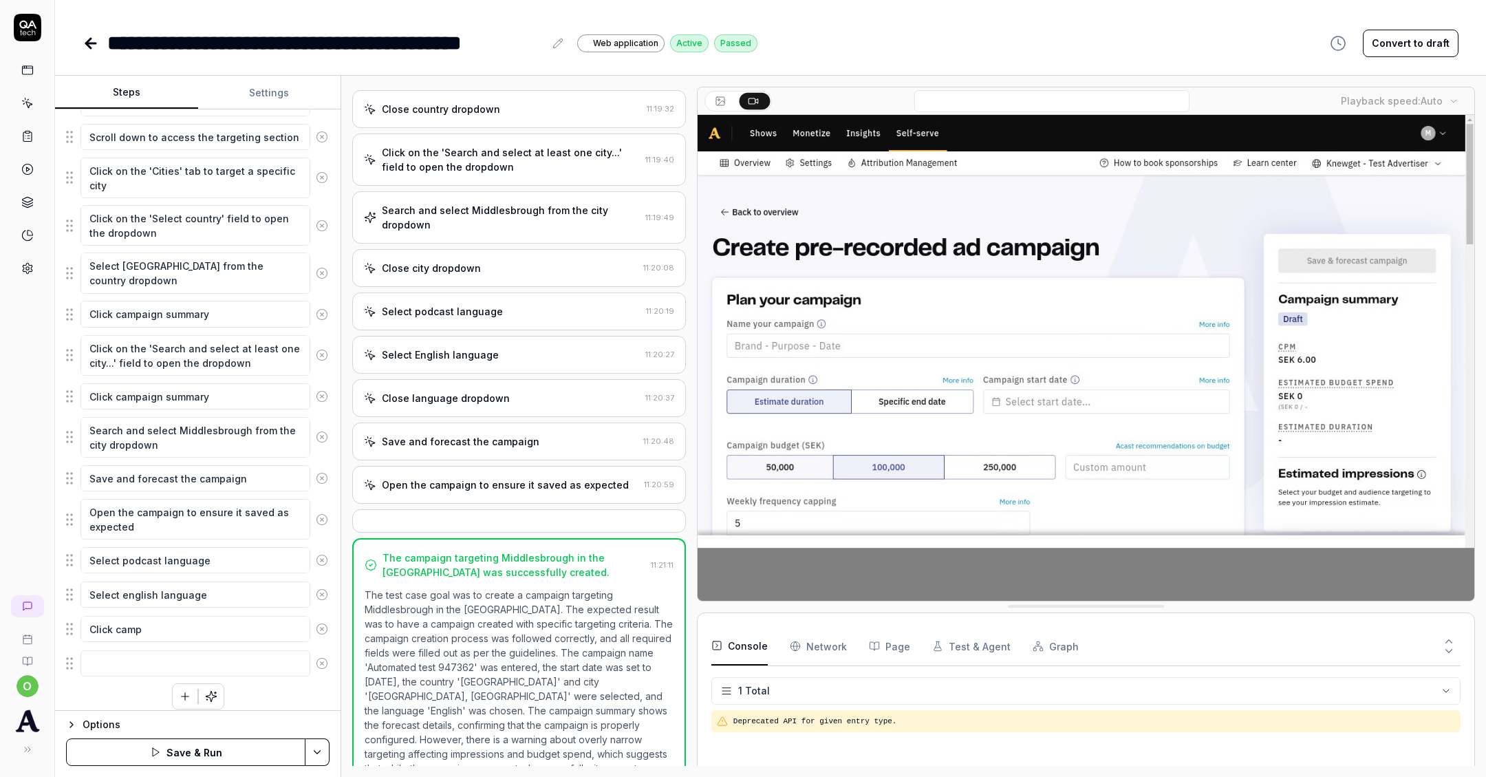
type textarea "*"
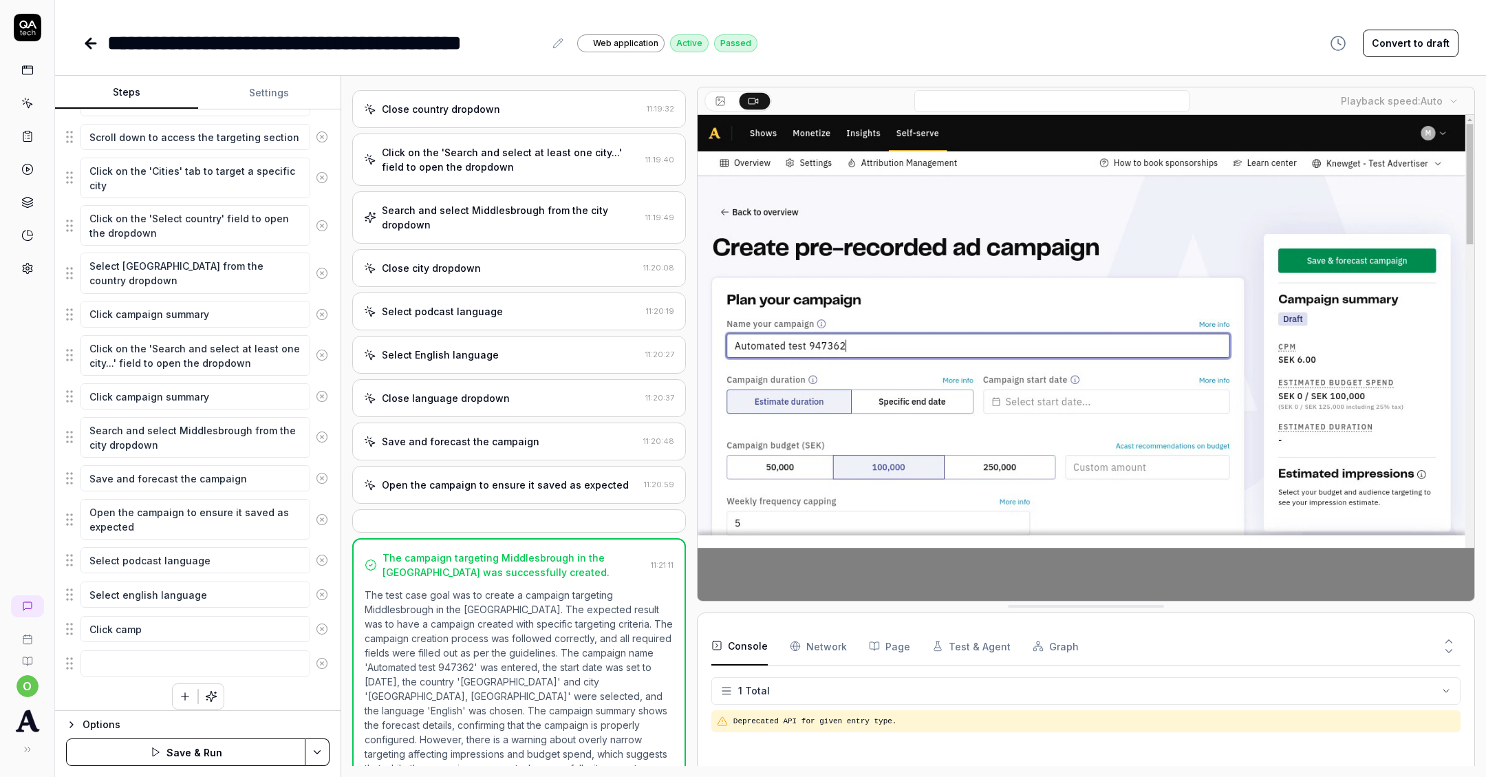
type textarea "Click campg"
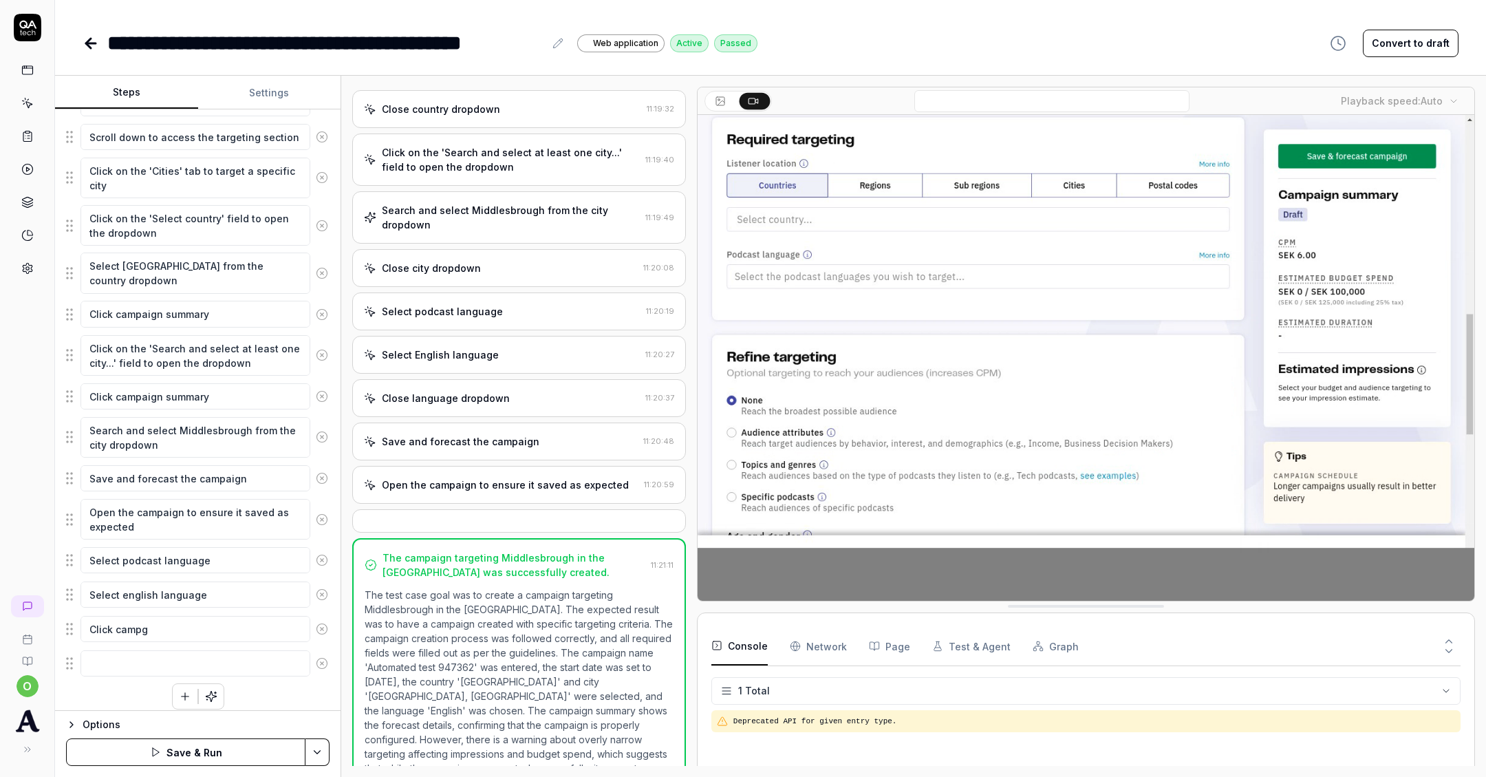
type textarea "*"
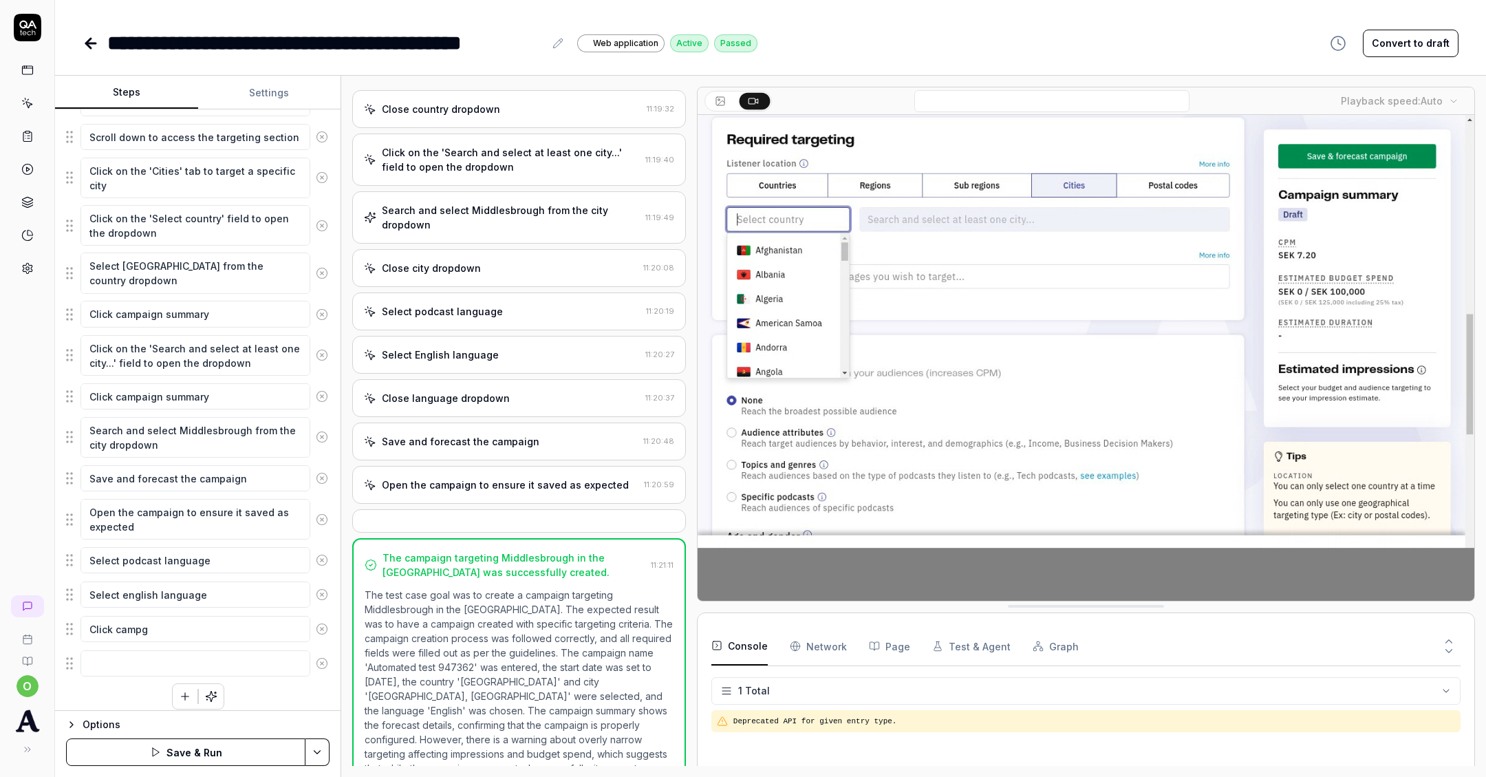
type textarea "Click campgi"
type textarea "*"
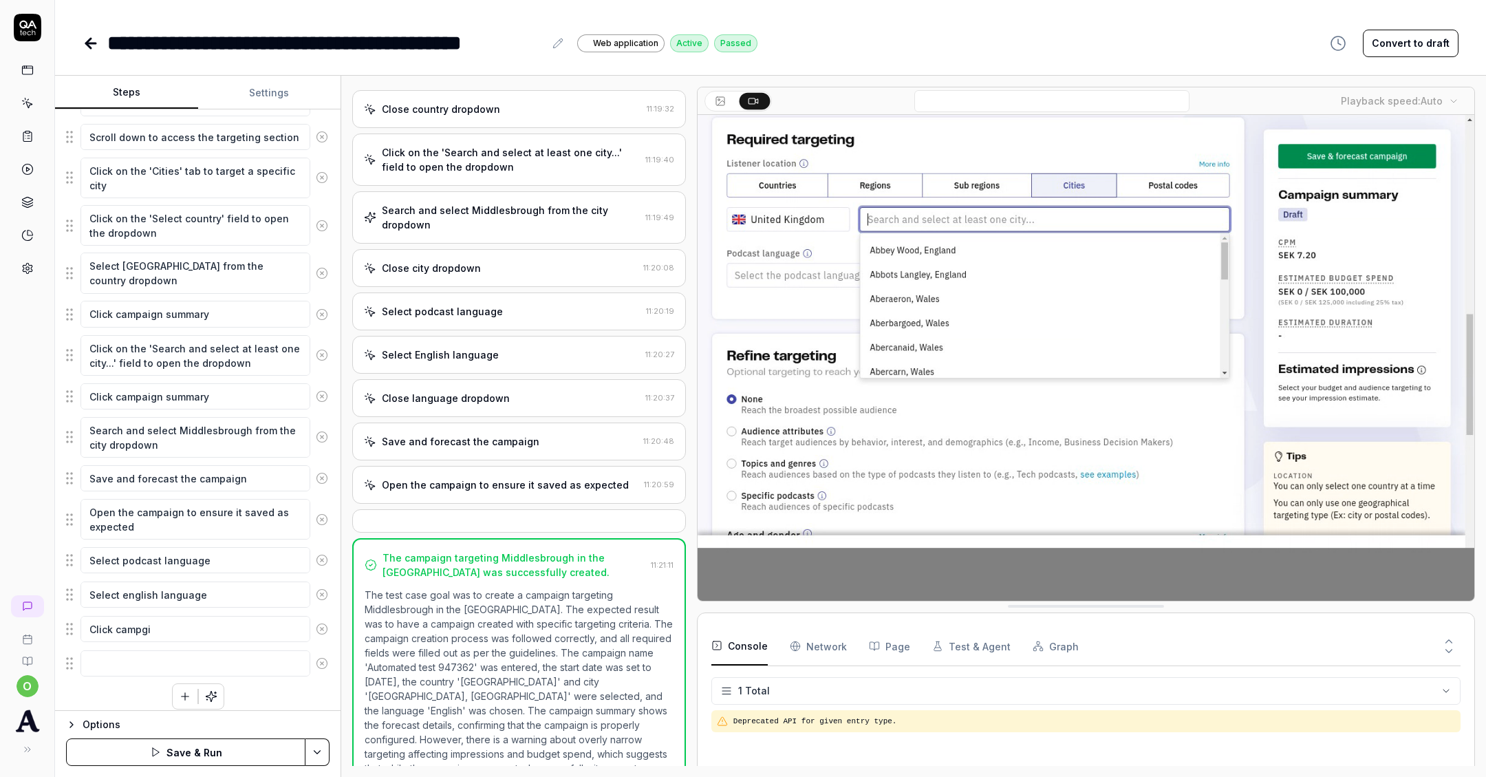
type textarea "Click campgin"
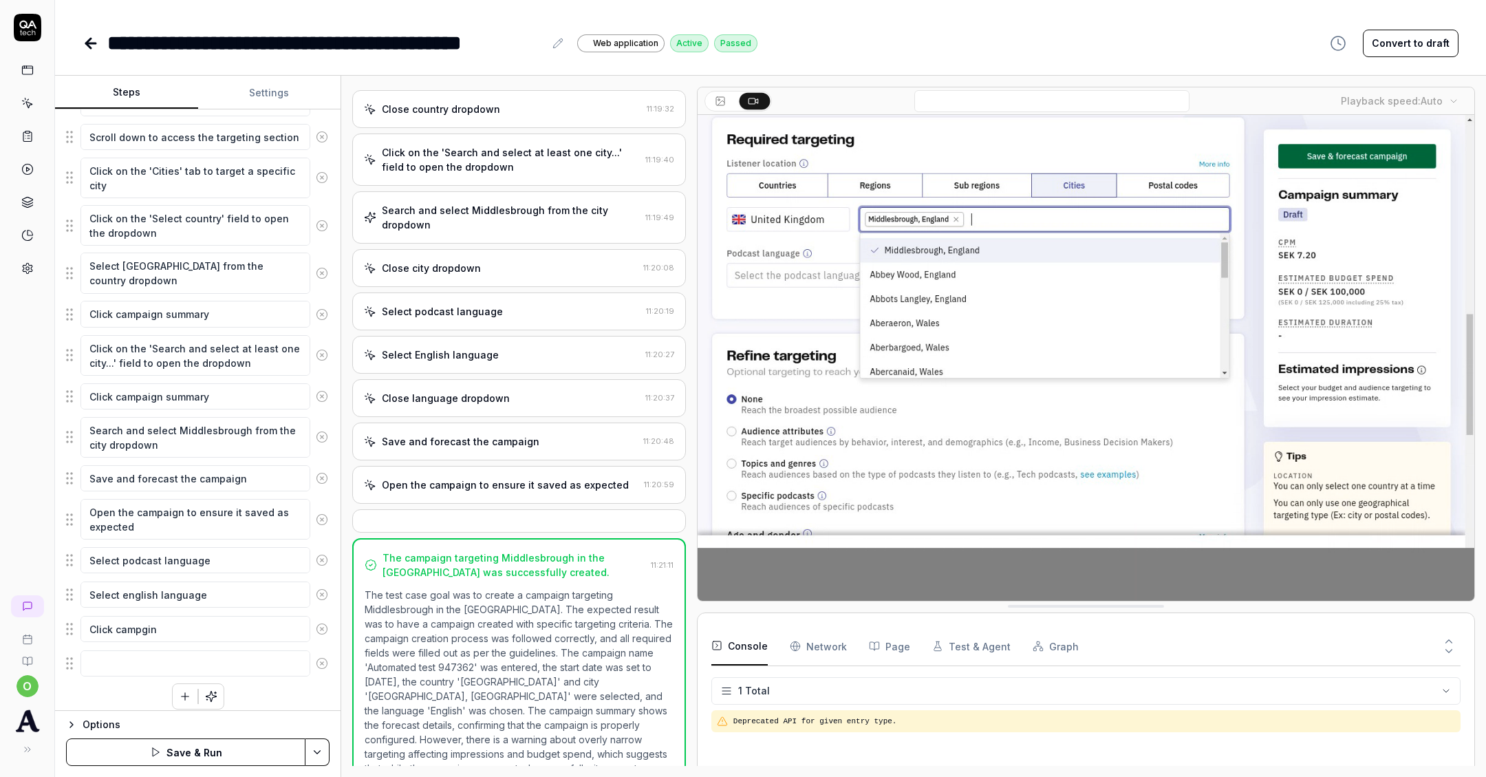
type textarea "*"
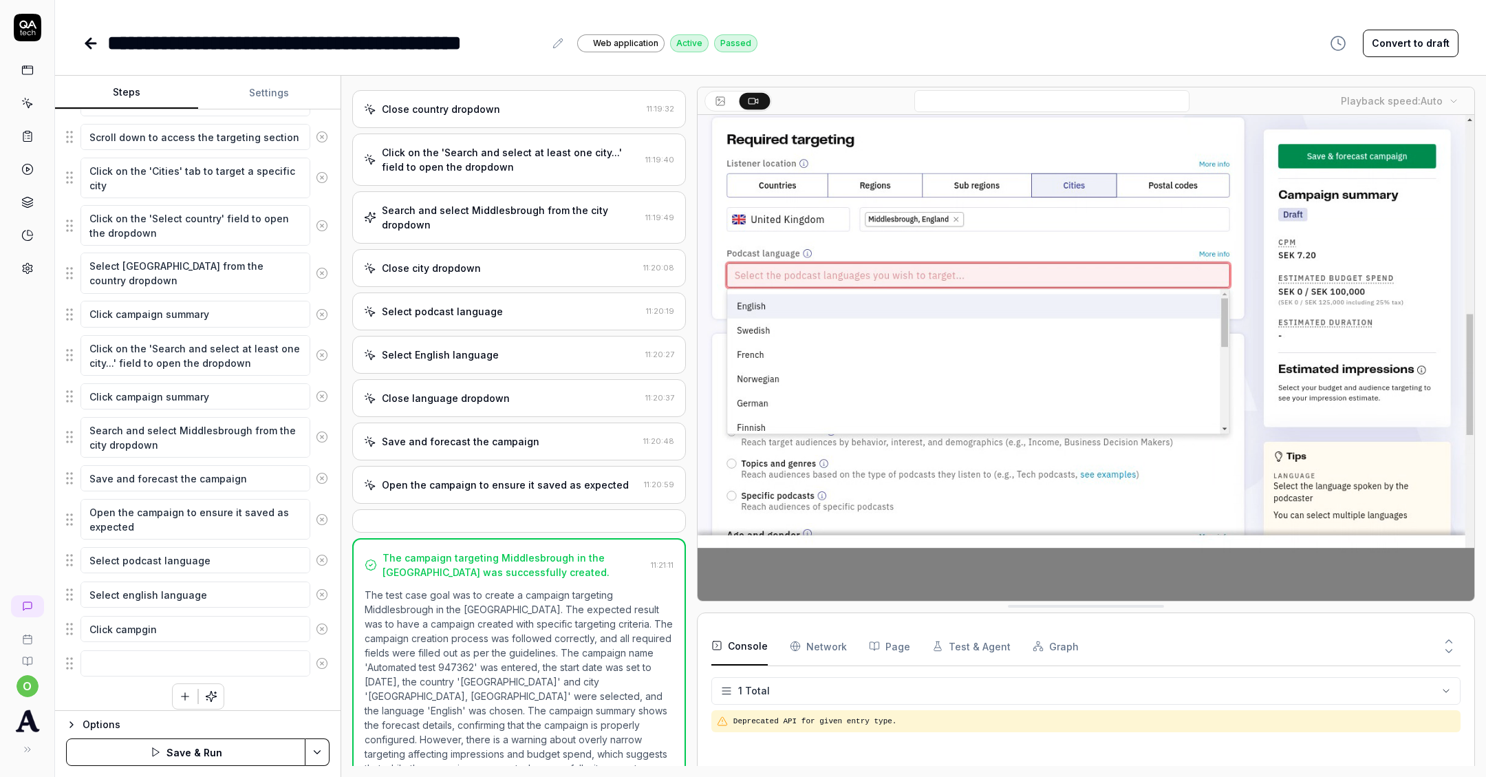
type textarea "Click campgi"
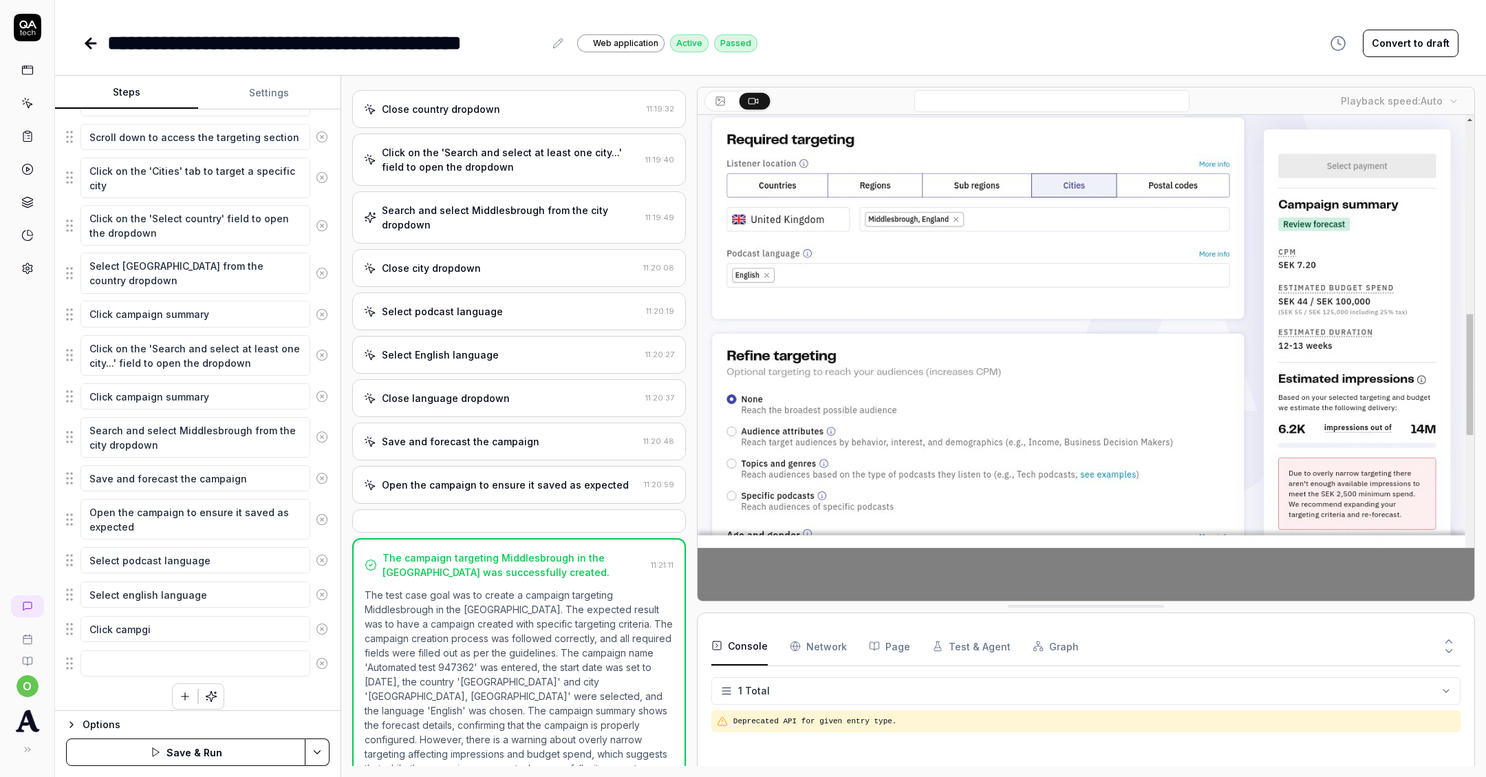
type textarea "*"
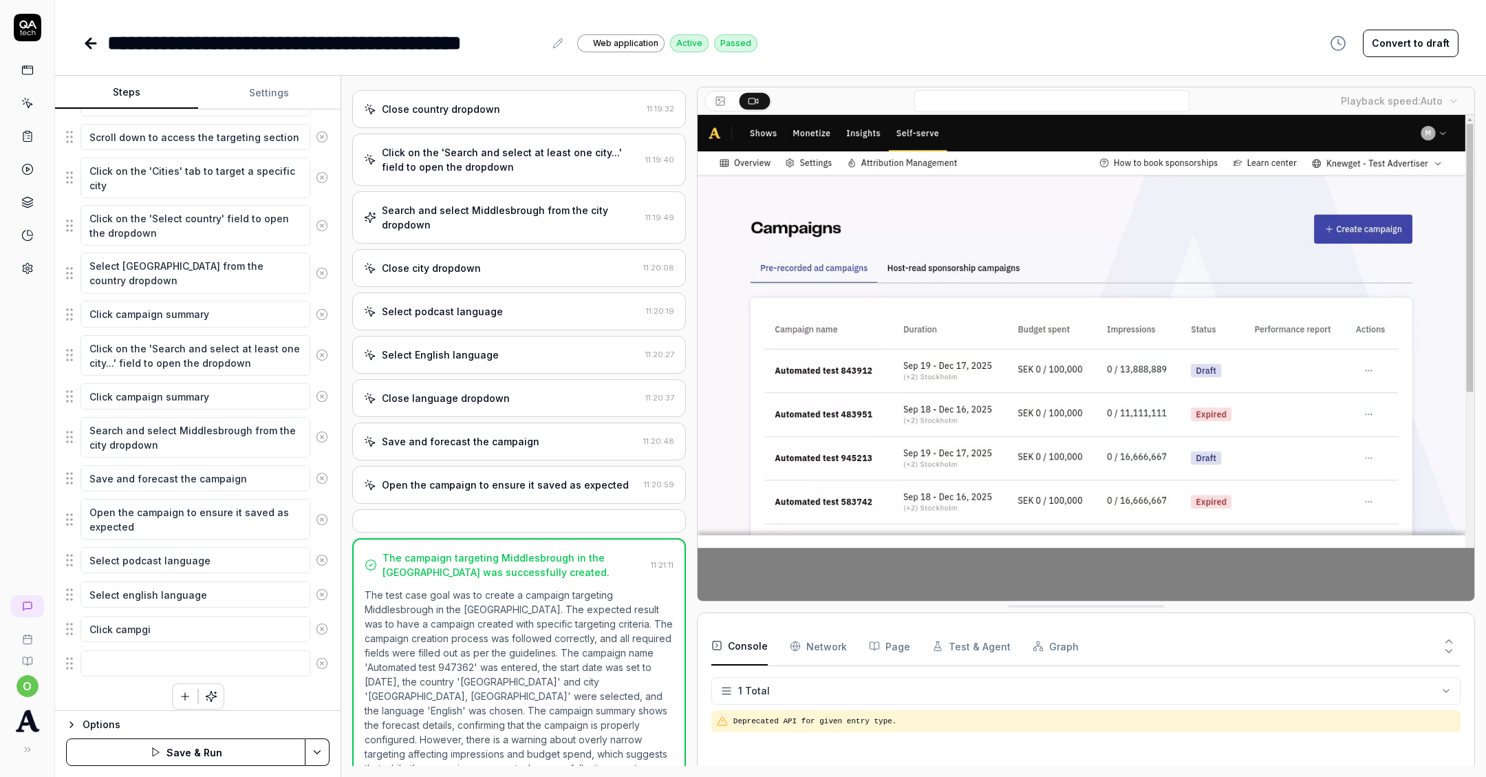
type textarea "Click campg"
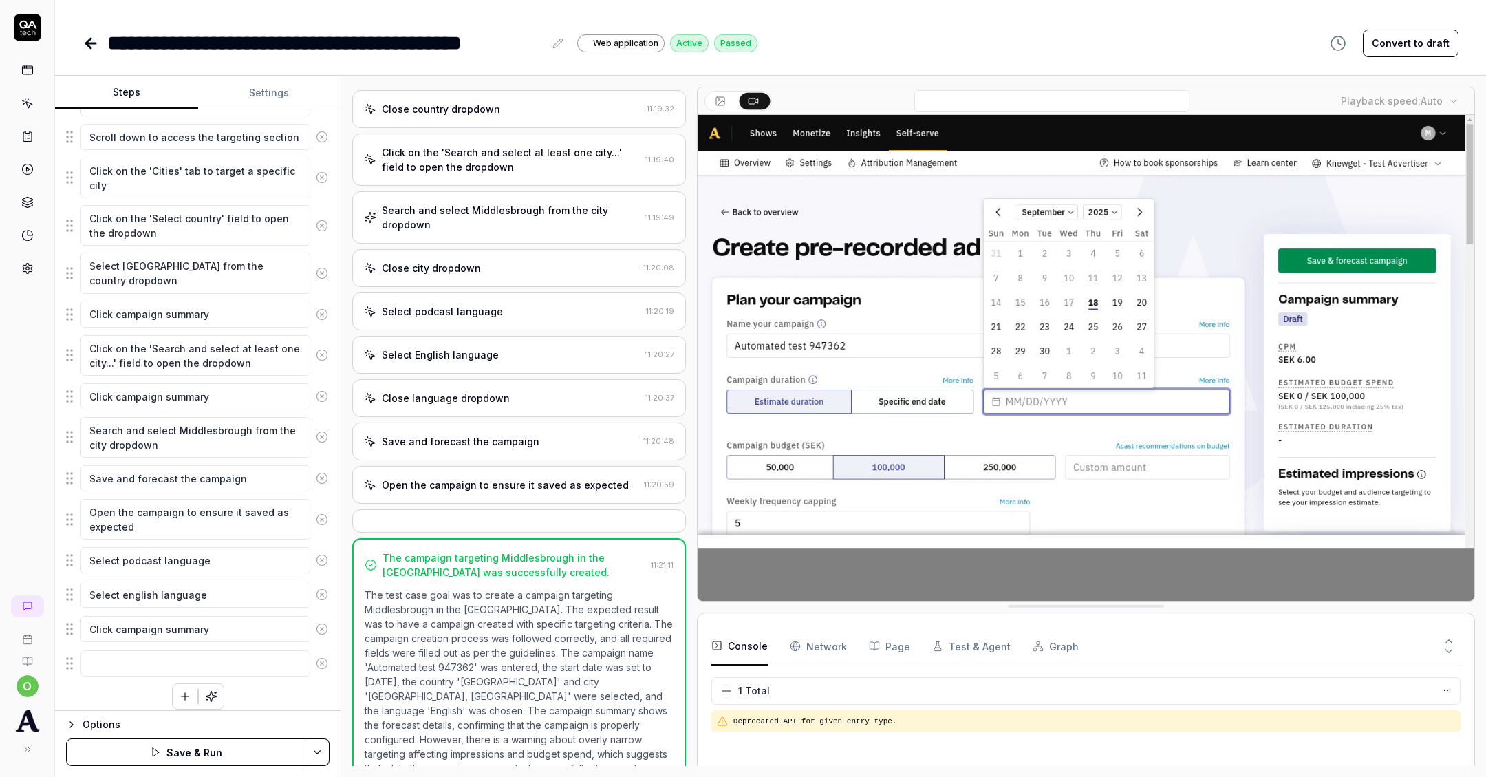
scroll to position [344, 0]
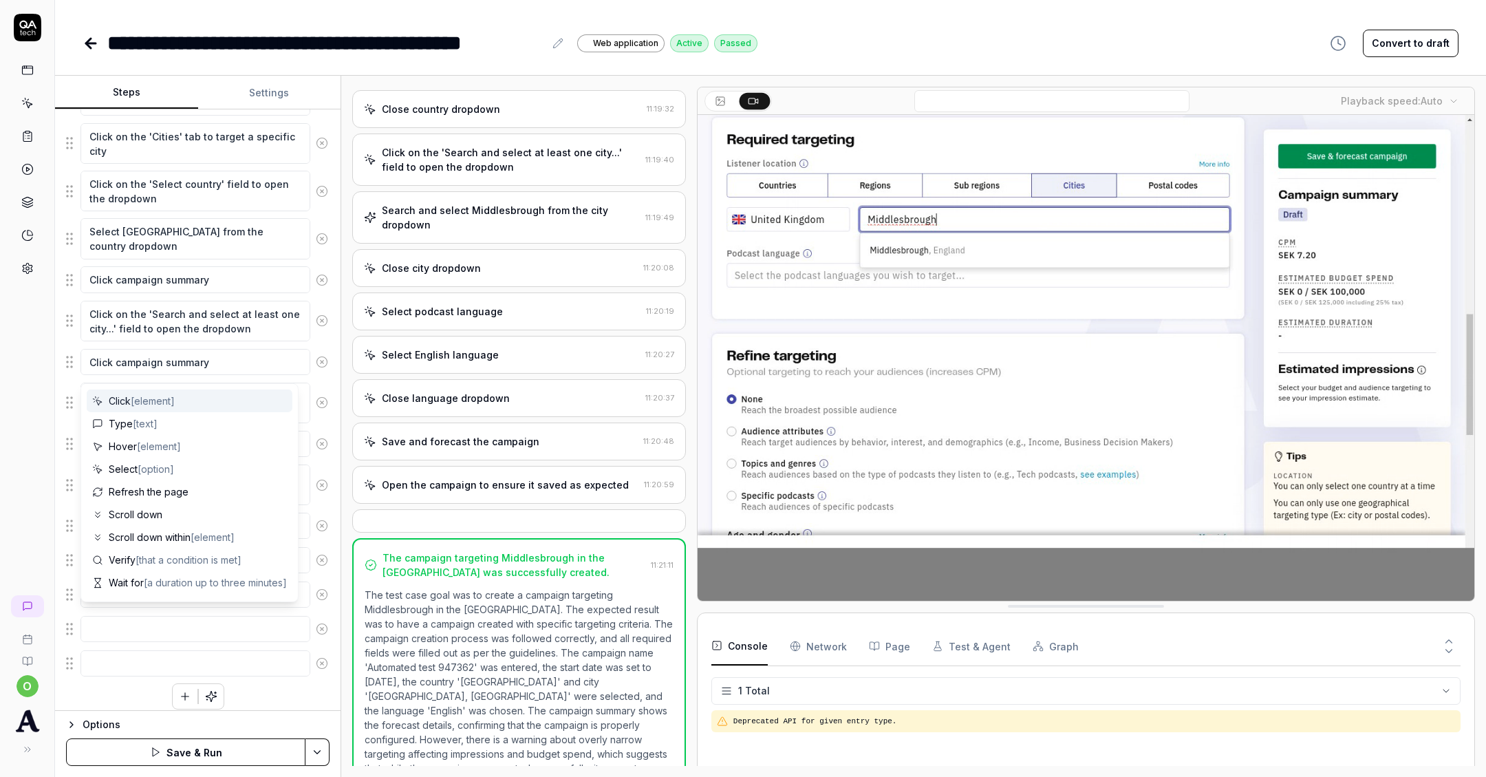
click at [118, 672] on div "Enter the campaign name in the campaign name field Click on the start date fiel…" at bounding box center [198, 327] width 264 height 764
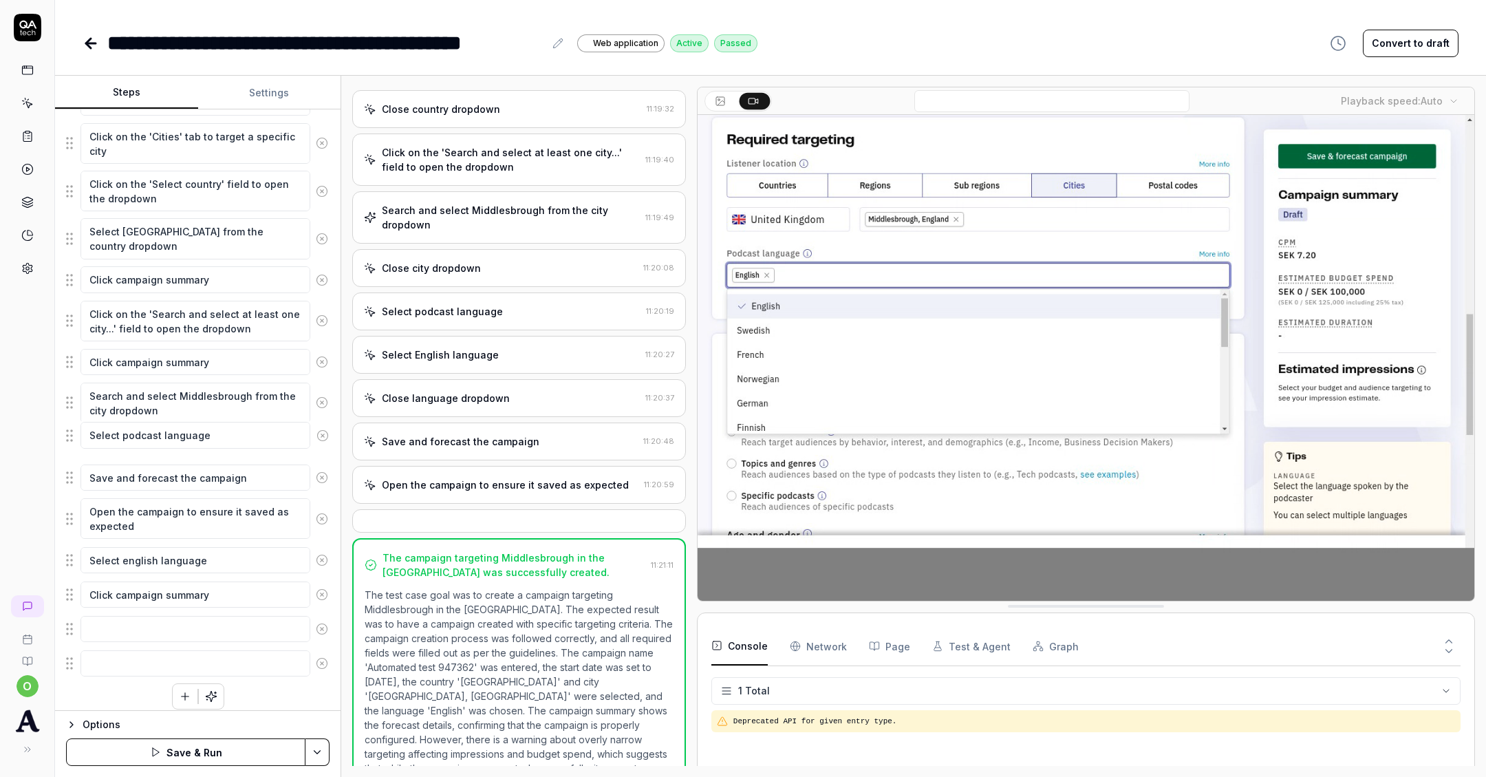
drag, startPoint x: 71, startPoint y: 522, endPoint x: 72, endPoint y: 438, distance: 83.3
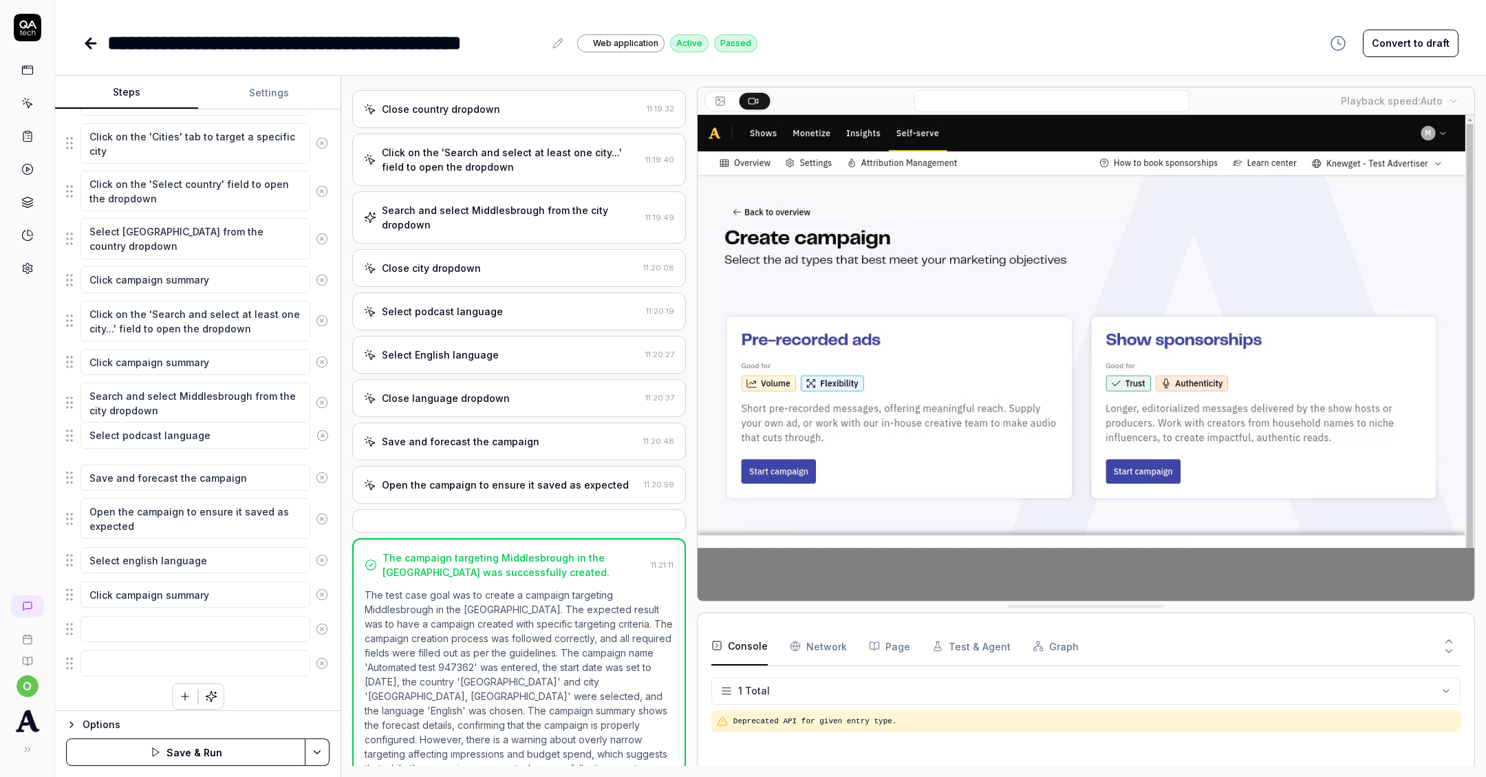
click at [72, 438] on fieldset "Enter the campaign name in the campaign name field Click on the start date fiel…" at bounding box center [198, 311] width 264 height 733
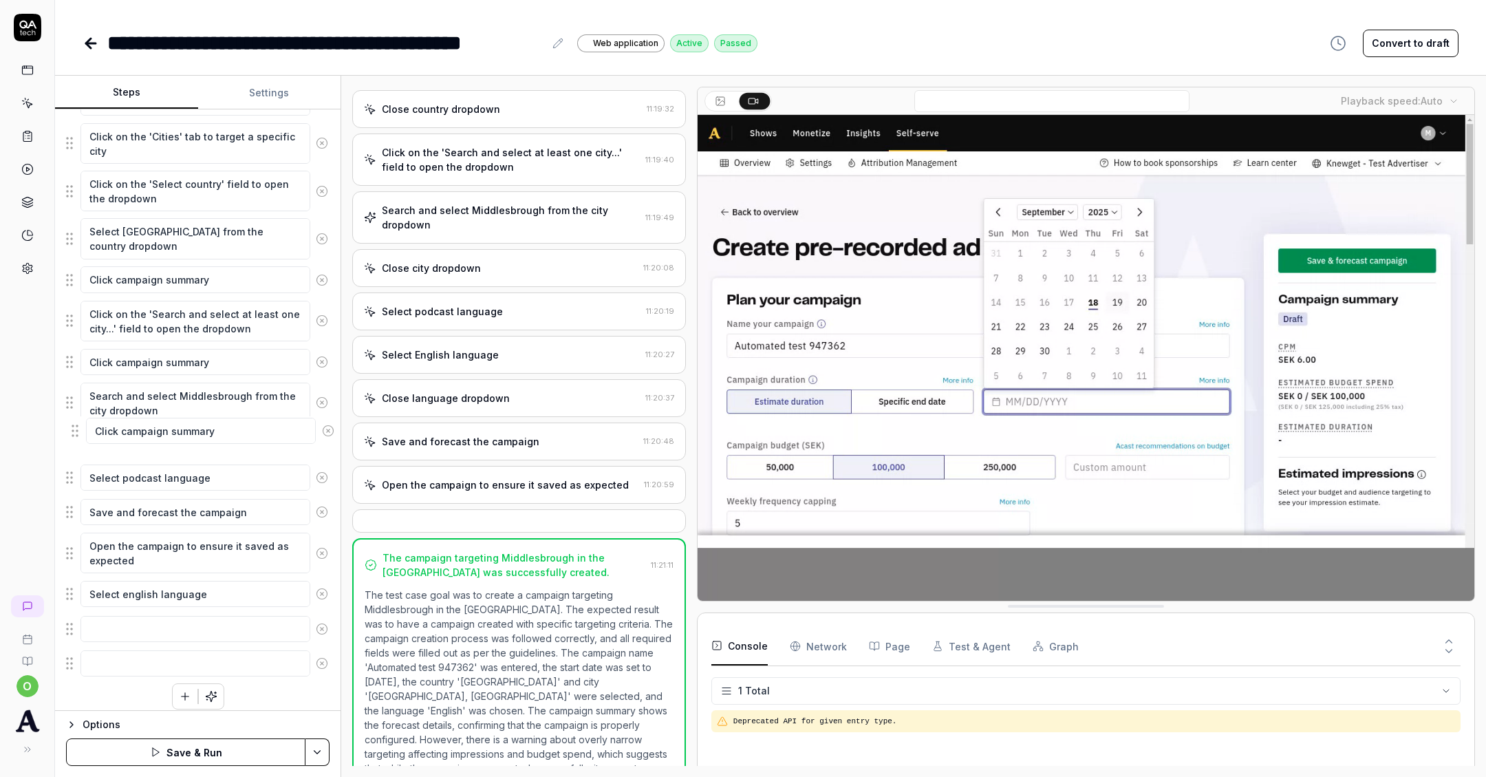
drag, startPoint x: 75, startPoint y: 584, endPoint x: 80, endPoint y: 429, distance: 154.9
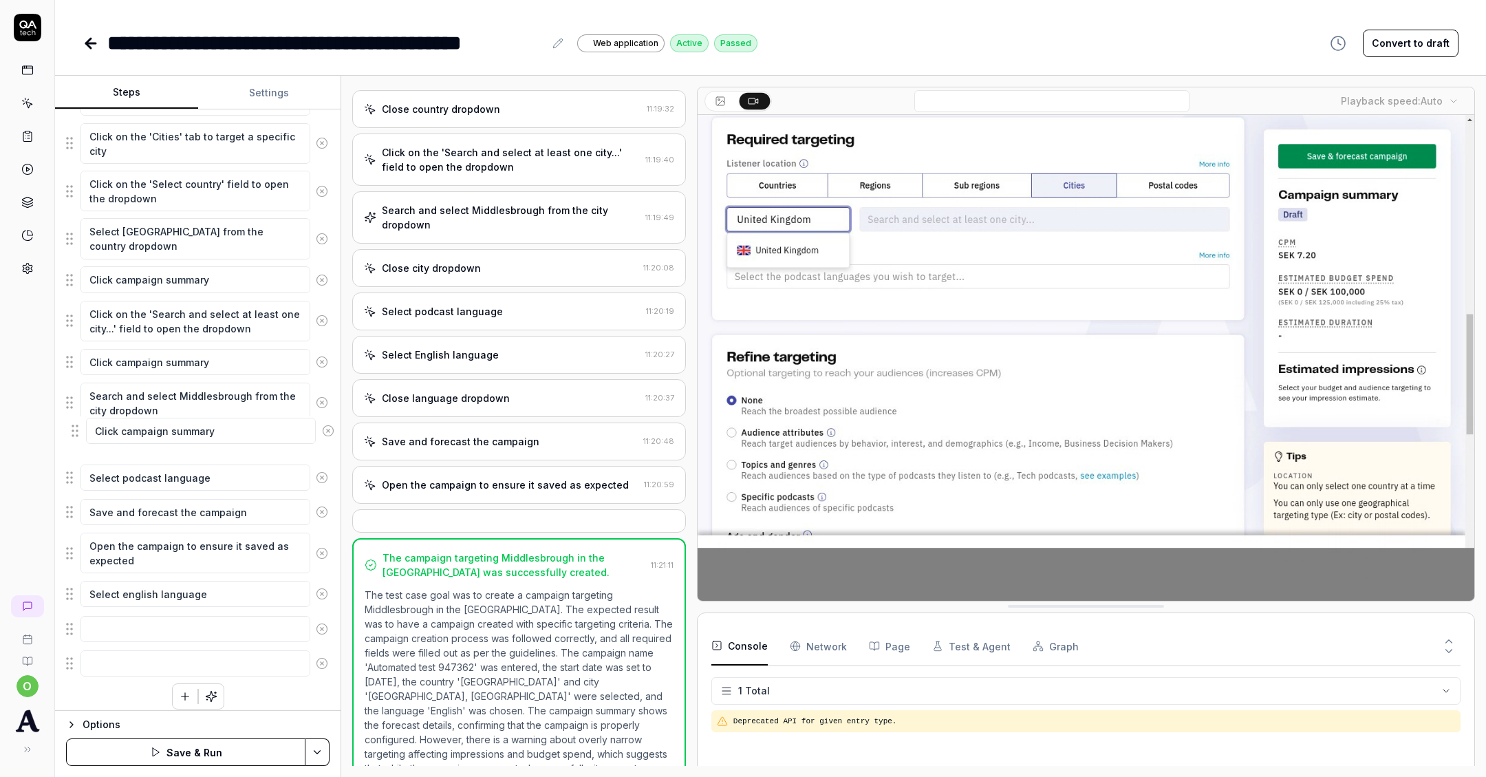
click at [80, 429] on fieldset "Enter the campaign name in the campaign name field Click on the start date fiel…" at bounding box center [198, 311] width 264 height 733
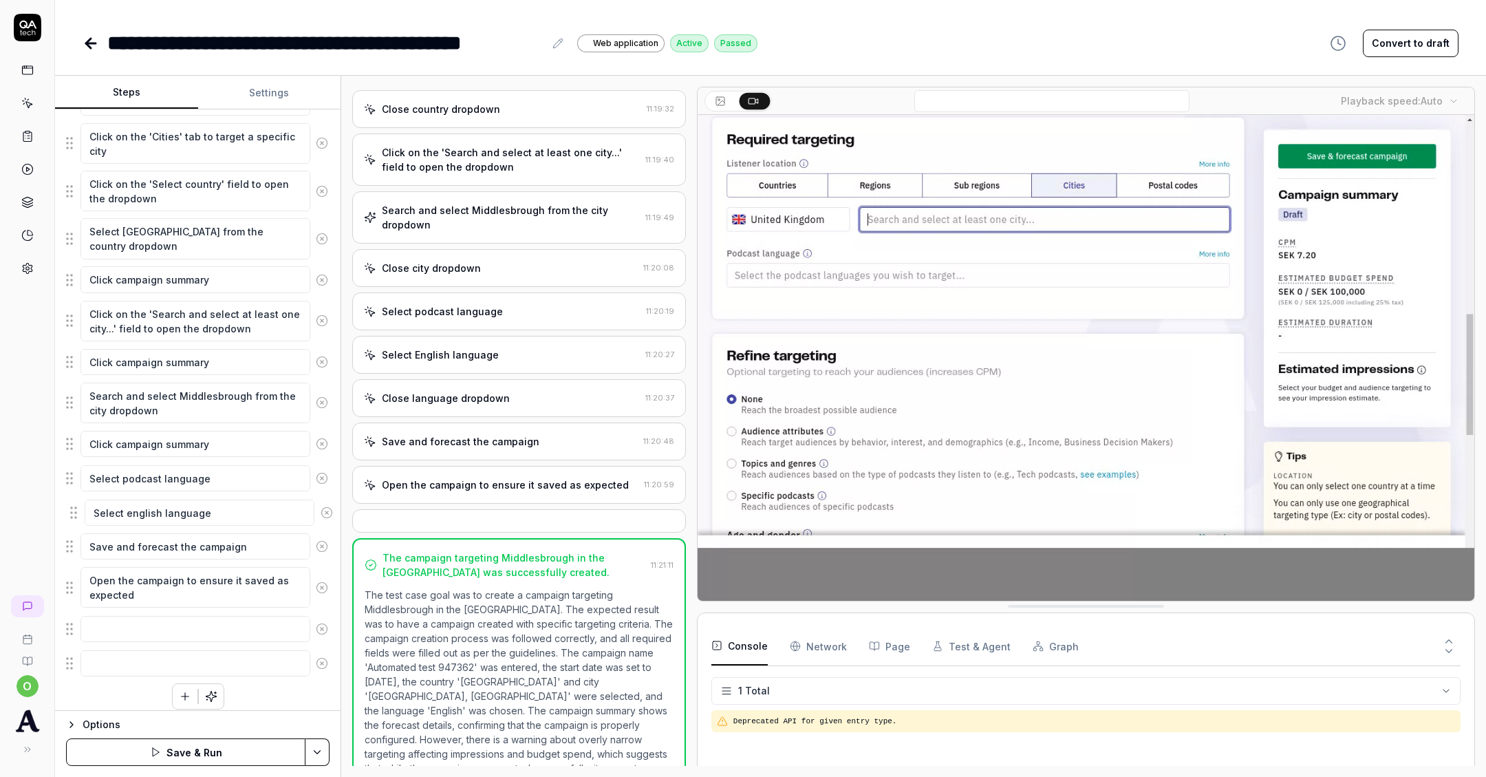
drag, startPoint x: 72, startPoint y: 592, endPoint x: 76, endPoint y: 515, distance: 76.5
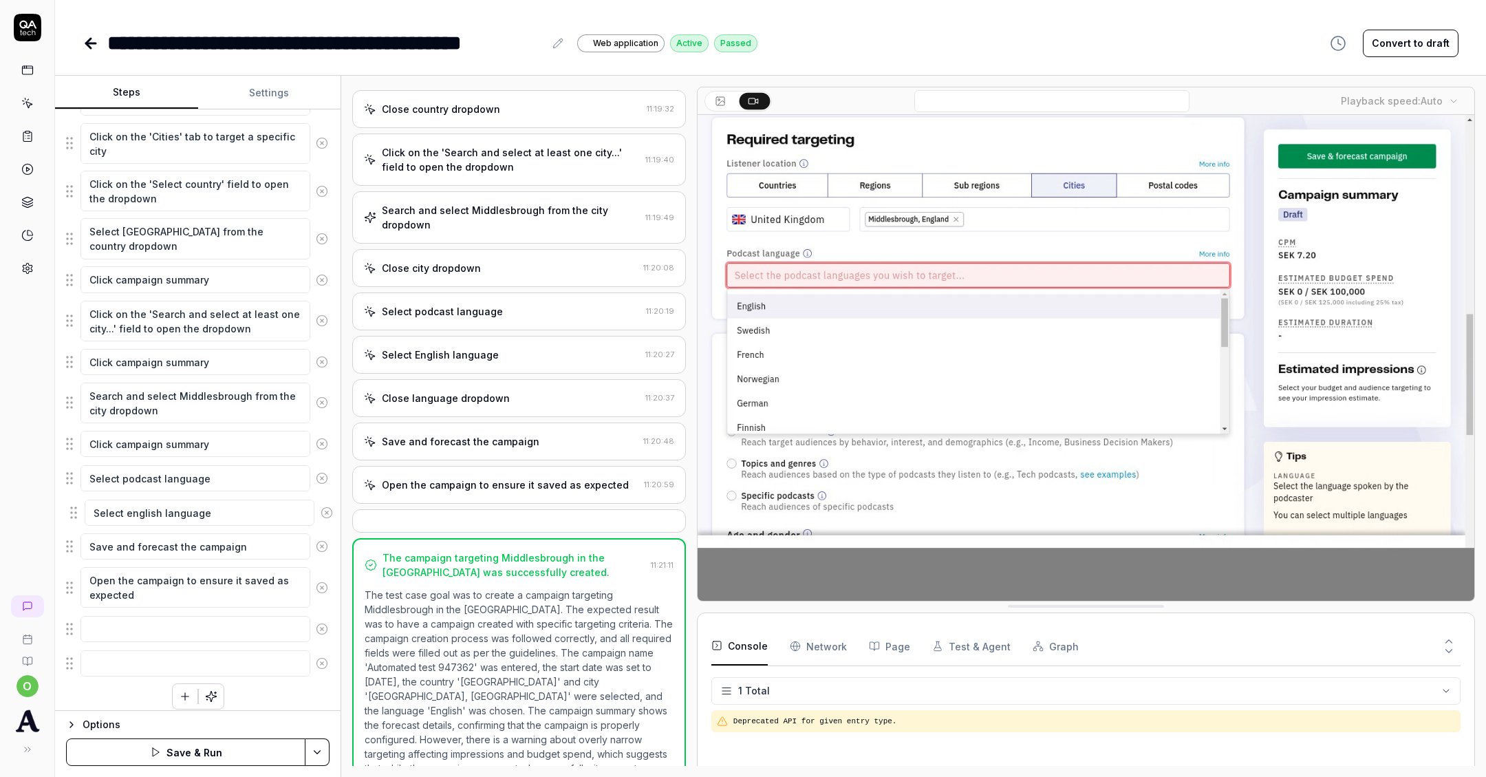
click at [76, 515] on fieldset "Enter the campaign name in the campaign name field Click on the start date fiel…" at bounding box center [198, 311] width 264 height 733
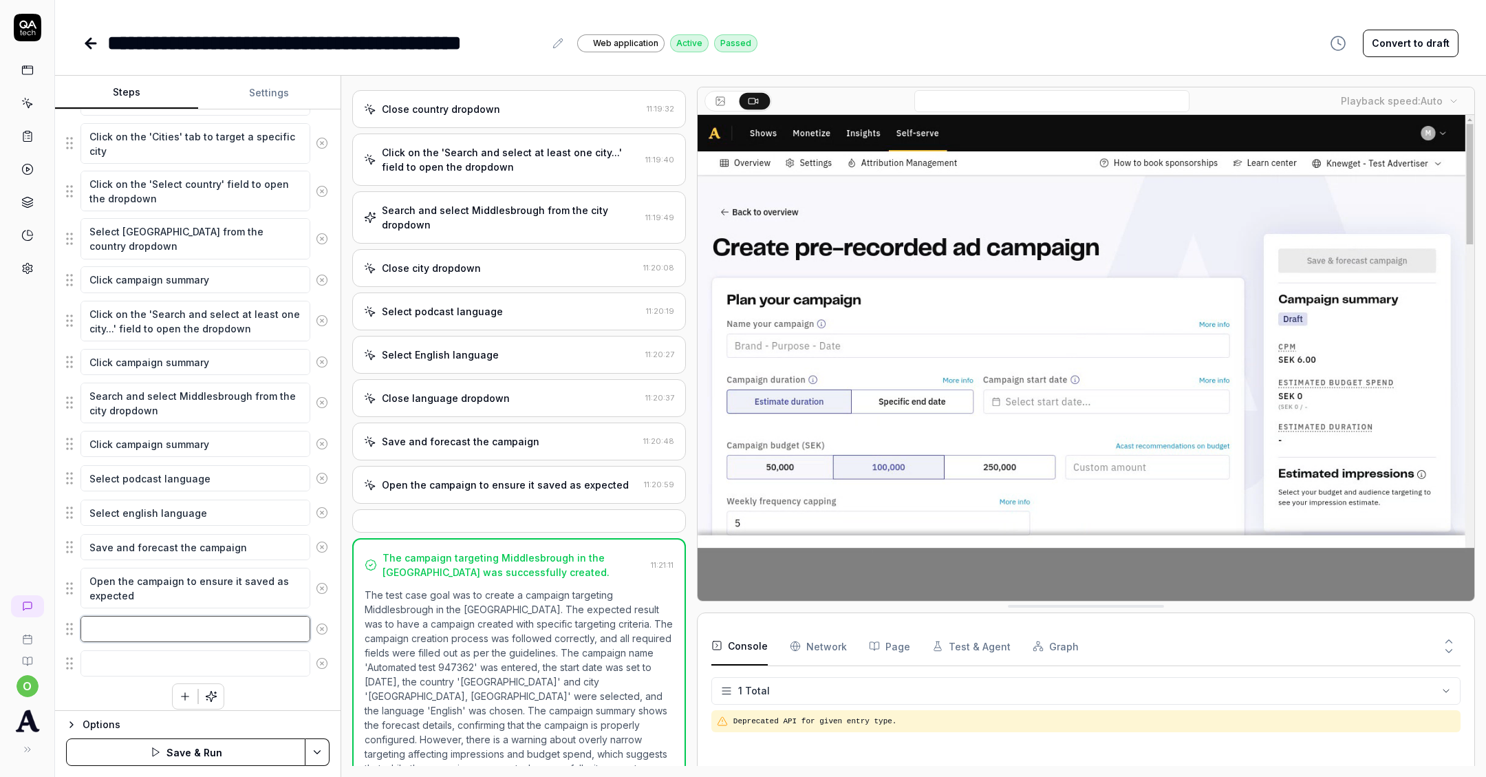
click at [121, 616] on textarea at bounding box center [195, 629] width 230 height 26
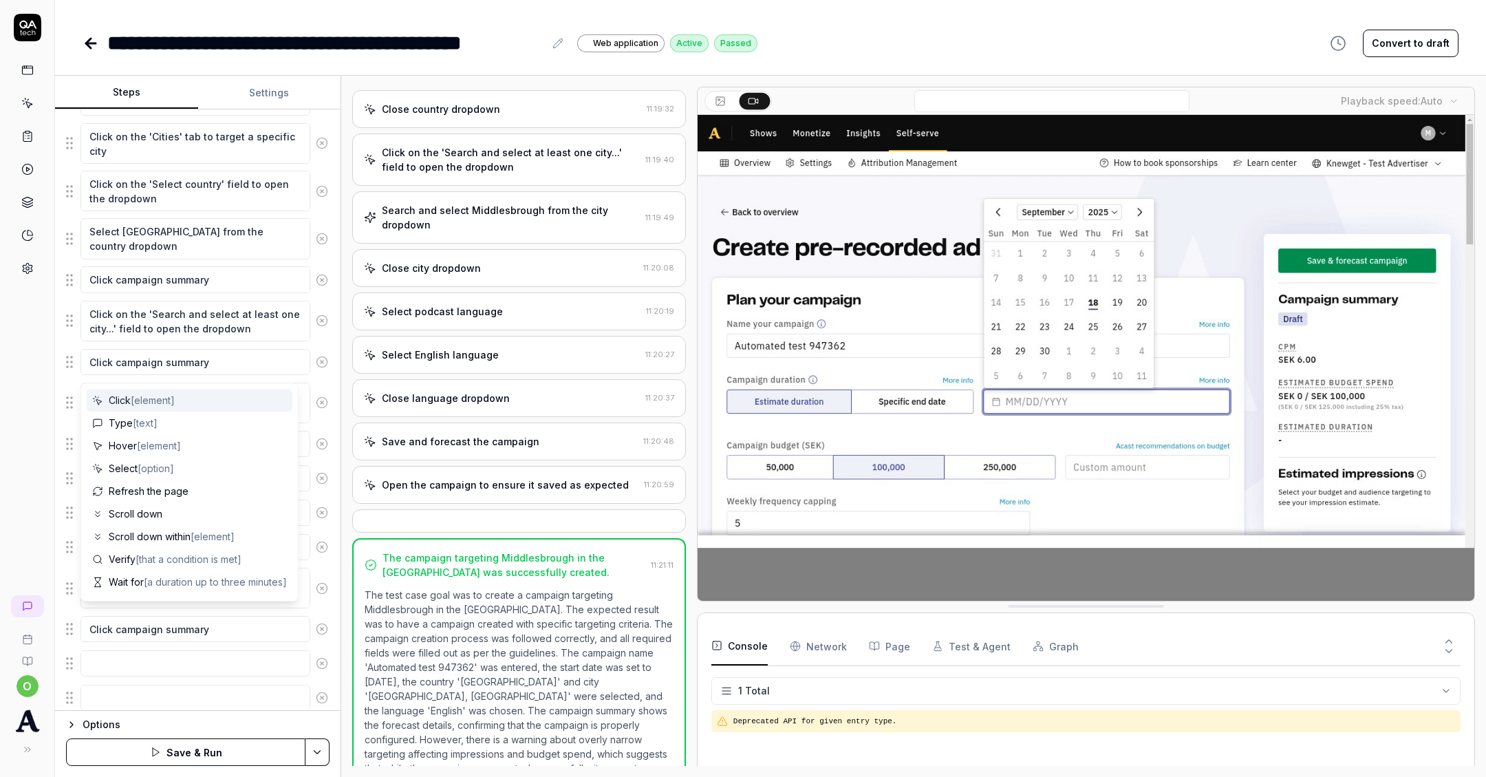
scroll to position [378, 0]
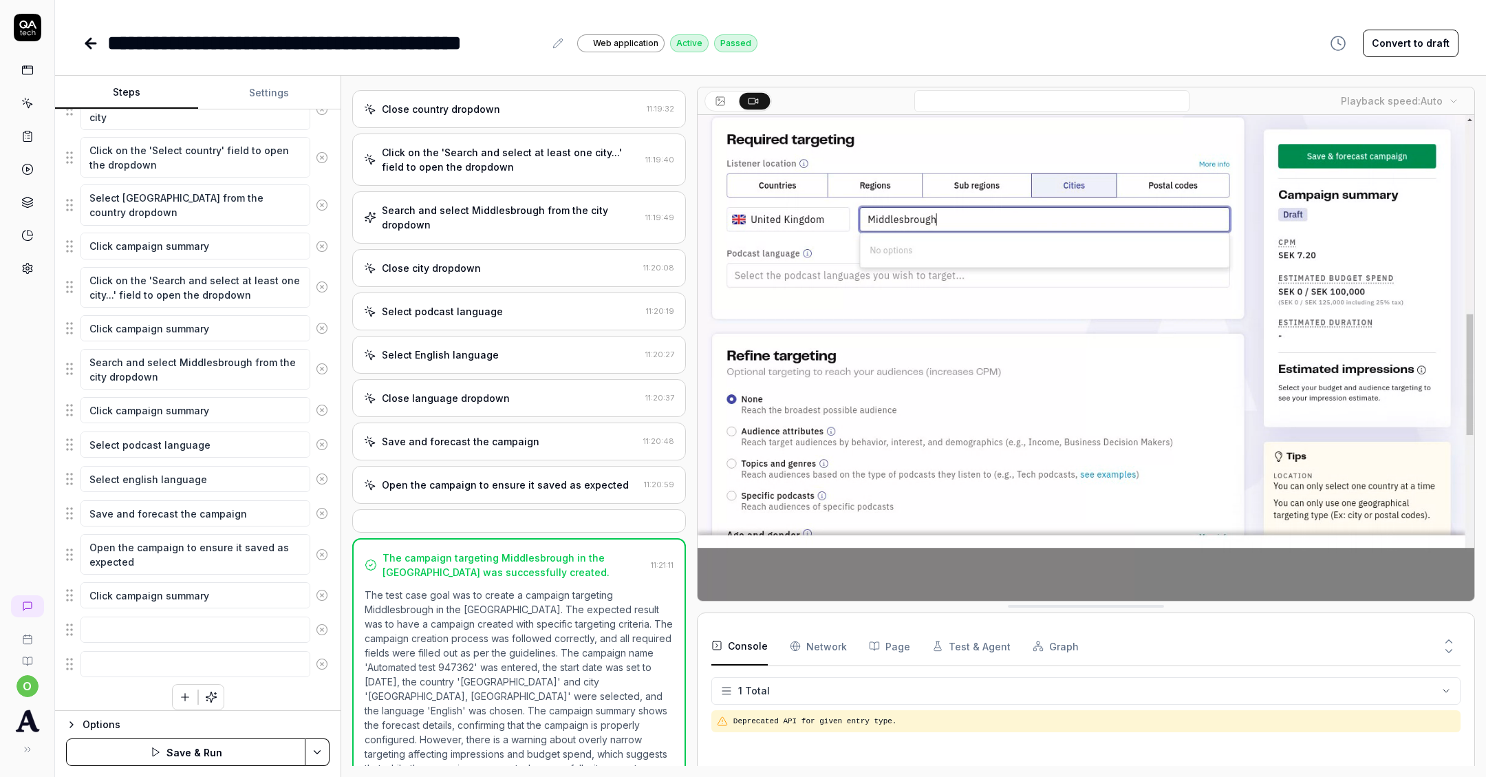
click at [114, 674] on div "Enter the campaign name in the campaign name field Click on the start date fiel…" at bounding box center [198, 310] width 264 height 799
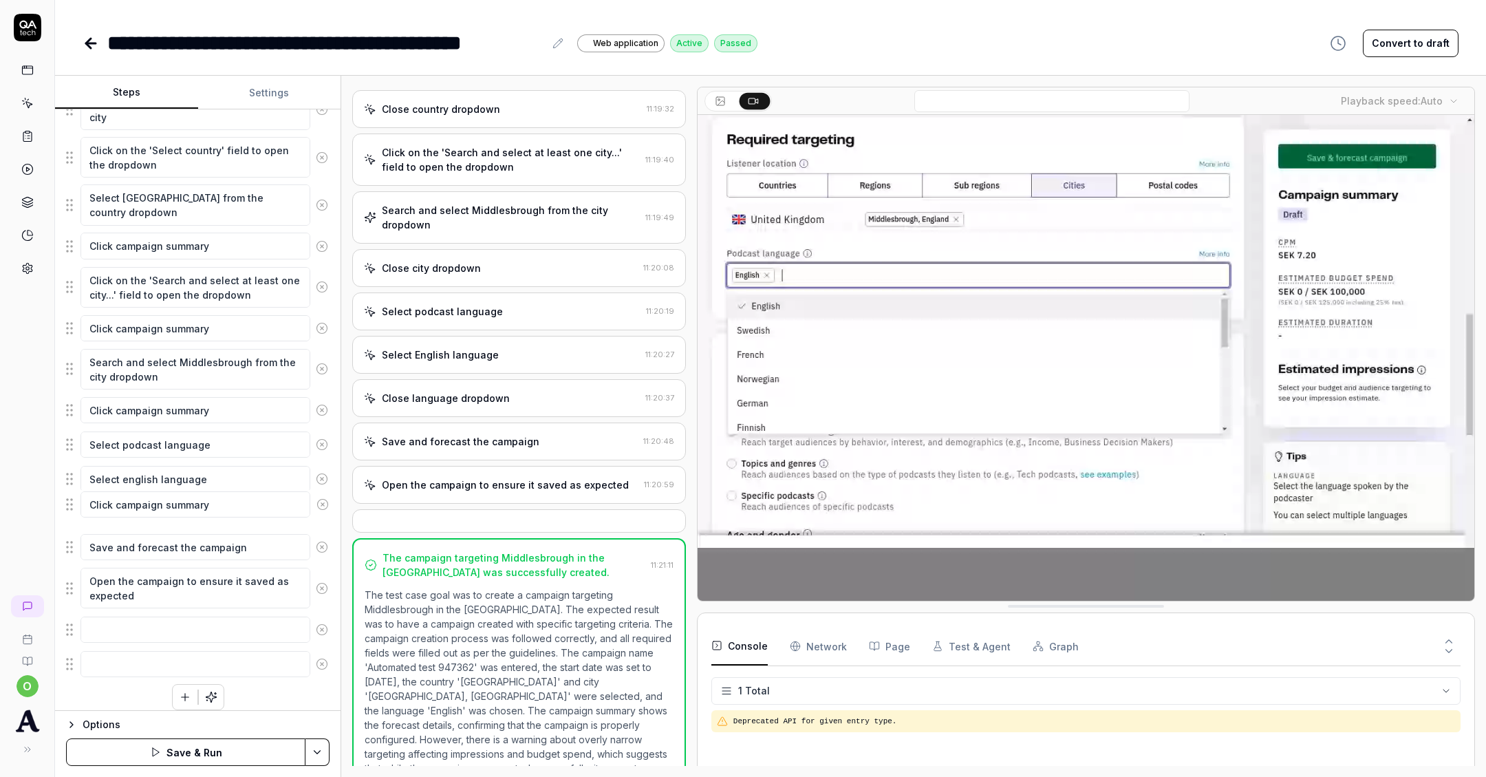
drag, startPoint x: 66, startPoint y: 590, endPoint x: 66, endPoint y: 508, distance: 81.2
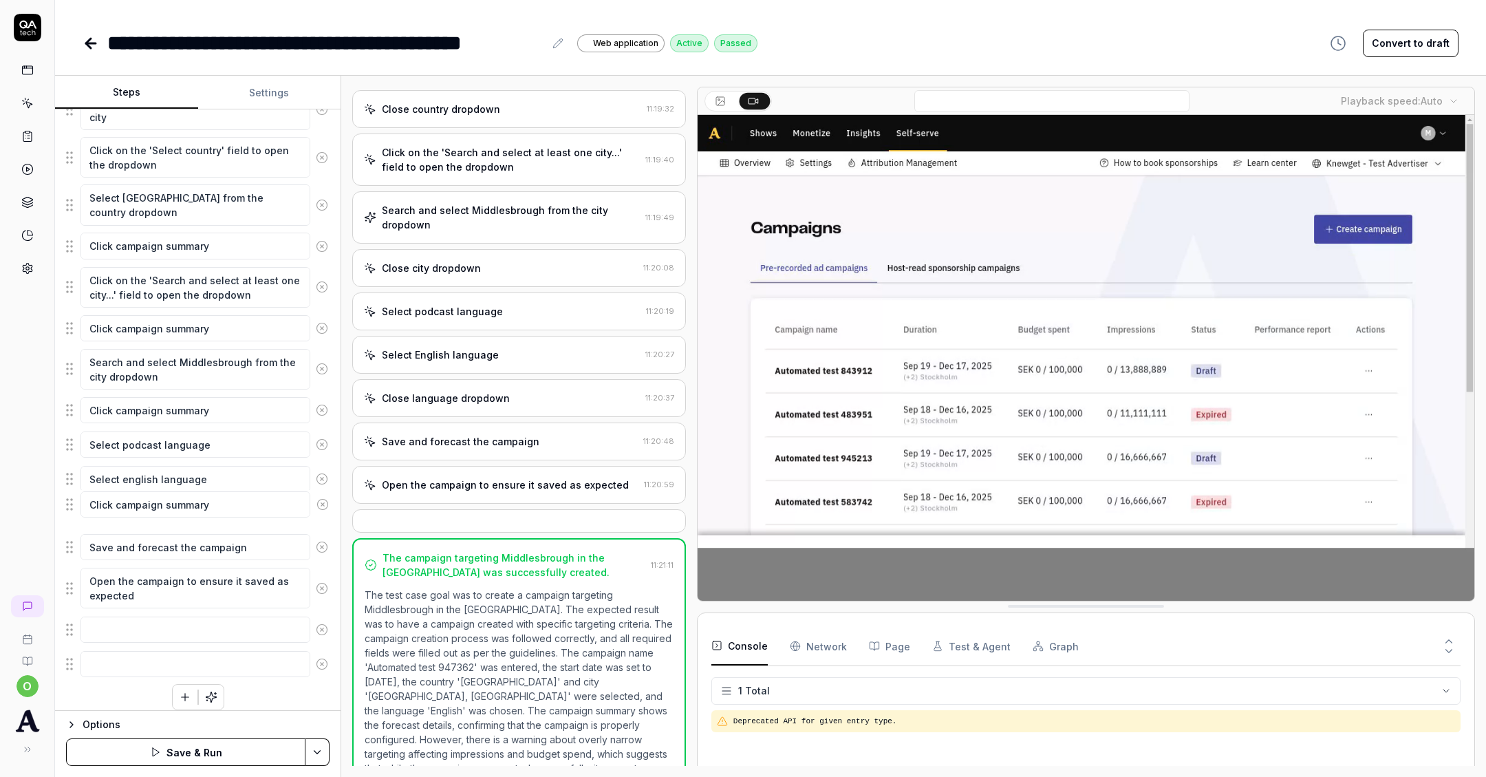
click at [66, 508] on fieldset "Enter the campaign name in the campaign name field Click on the start date fiel…" at bounding box center [198, 294] width 264 height 767
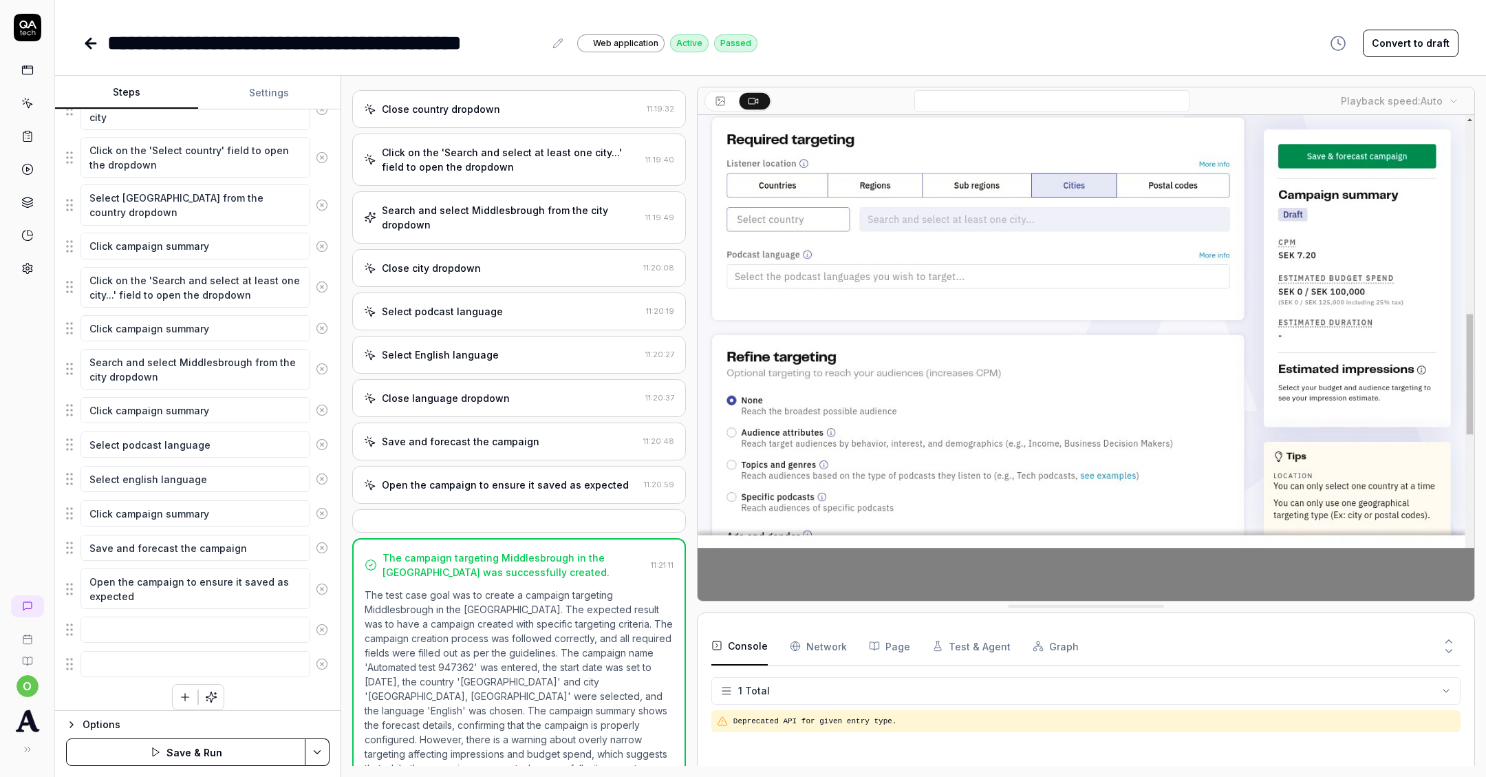
click at [316, 623] on icon at bounding box center [322, 629] width 12 height 12
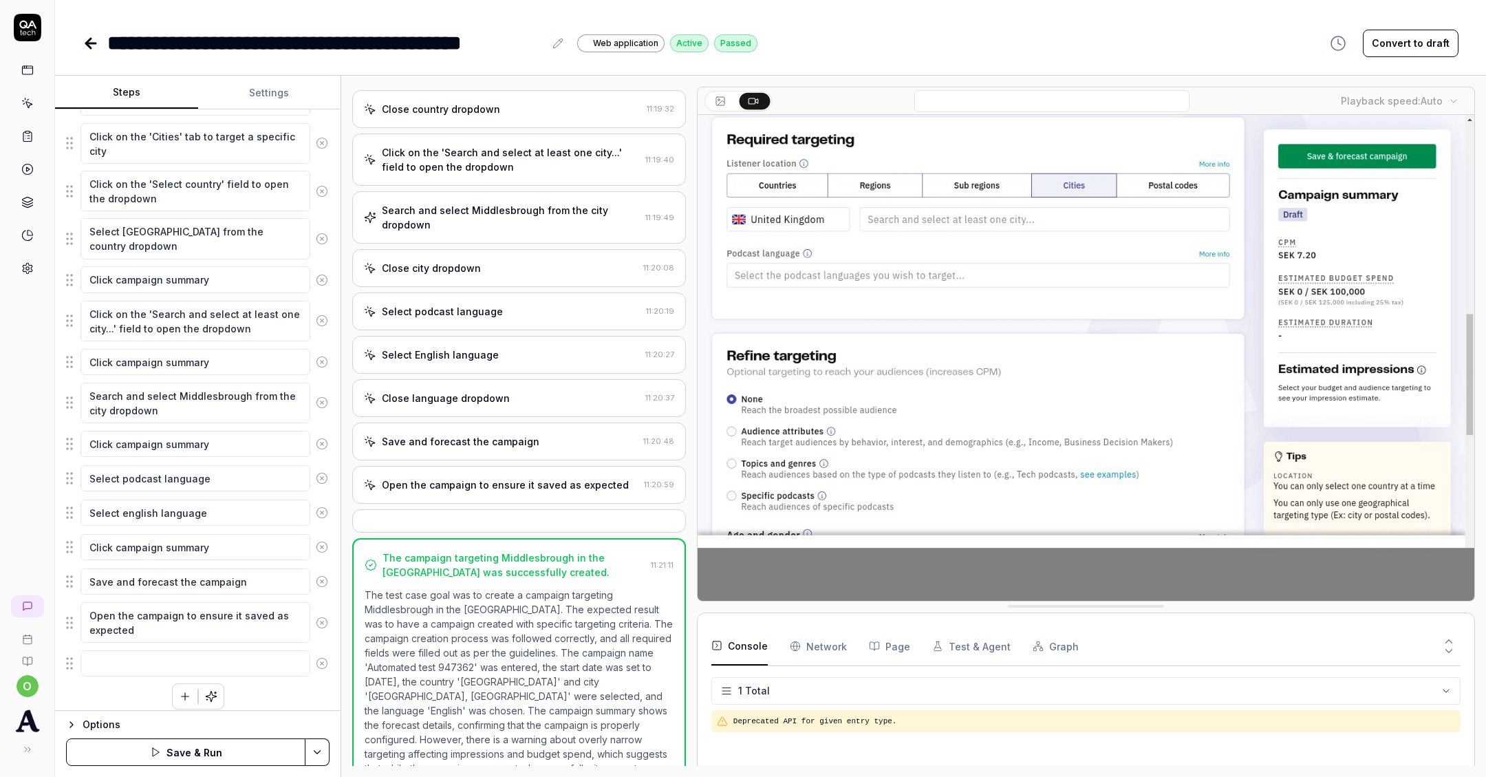
click at [321, 649] on button at bounding box center [322, 663] width 24 height 28
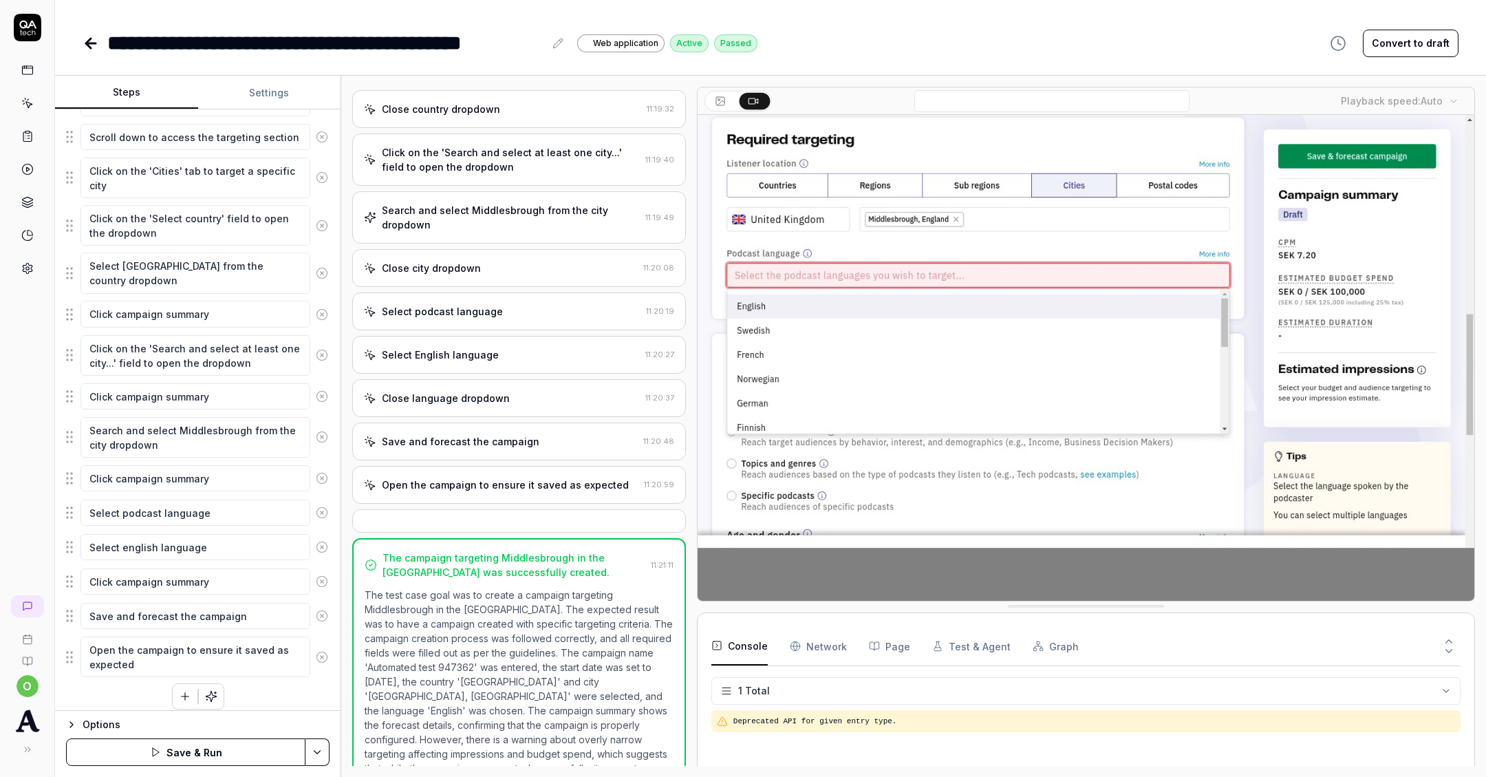
click at [229, 756] on button "Save & Run" at bounding box center [185, 752] width 239 height 28
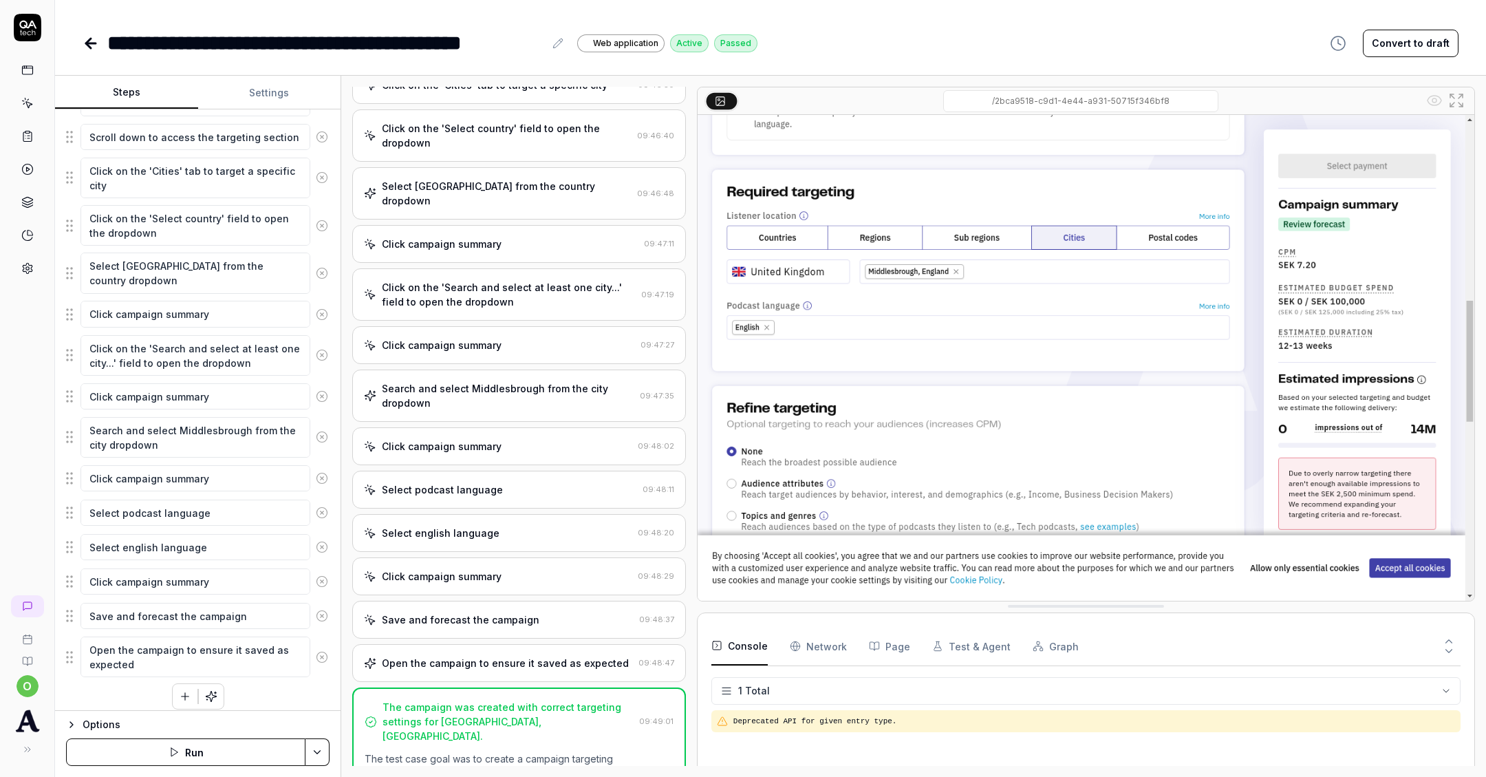
scroll to position [387, 0]
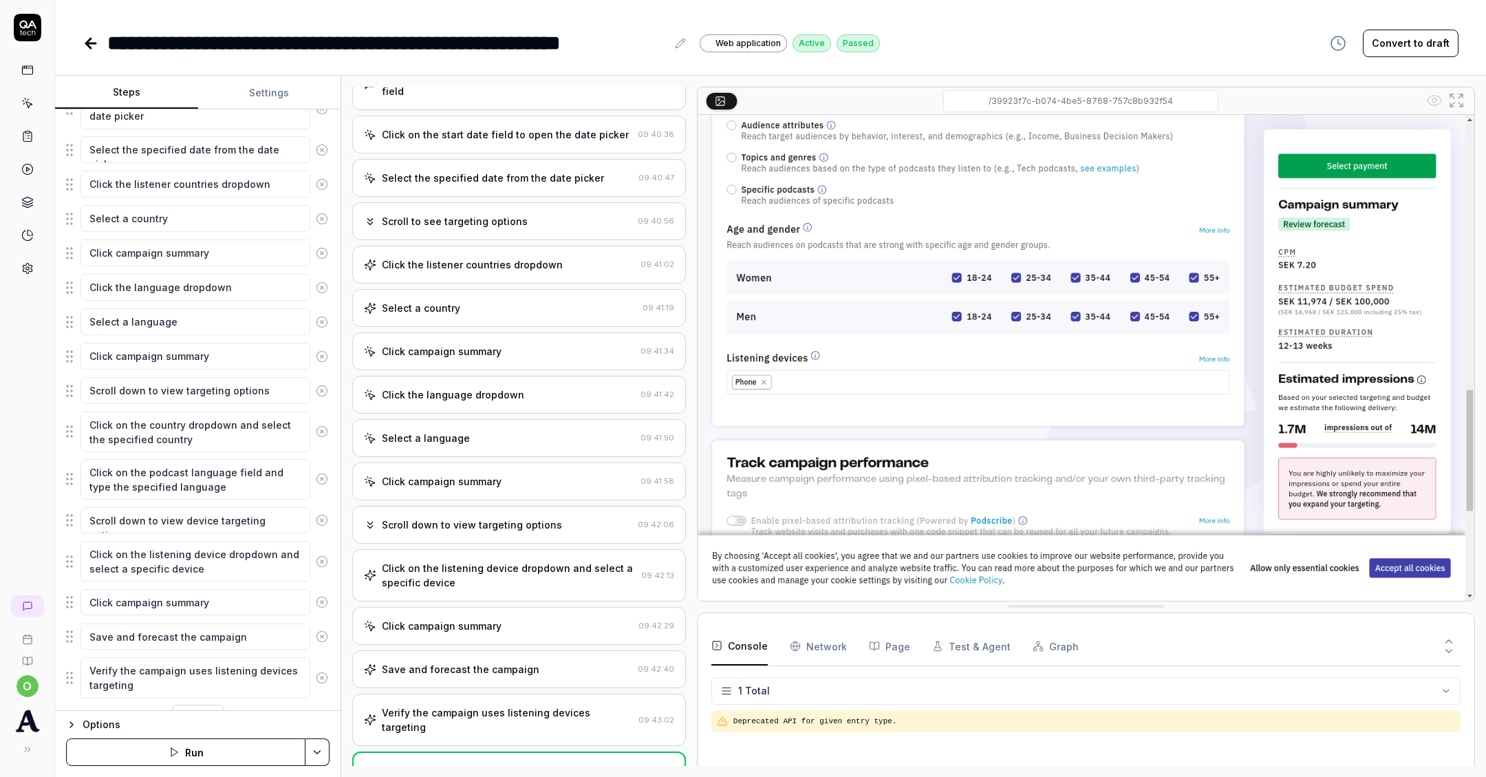
scroll to position [270, 0]
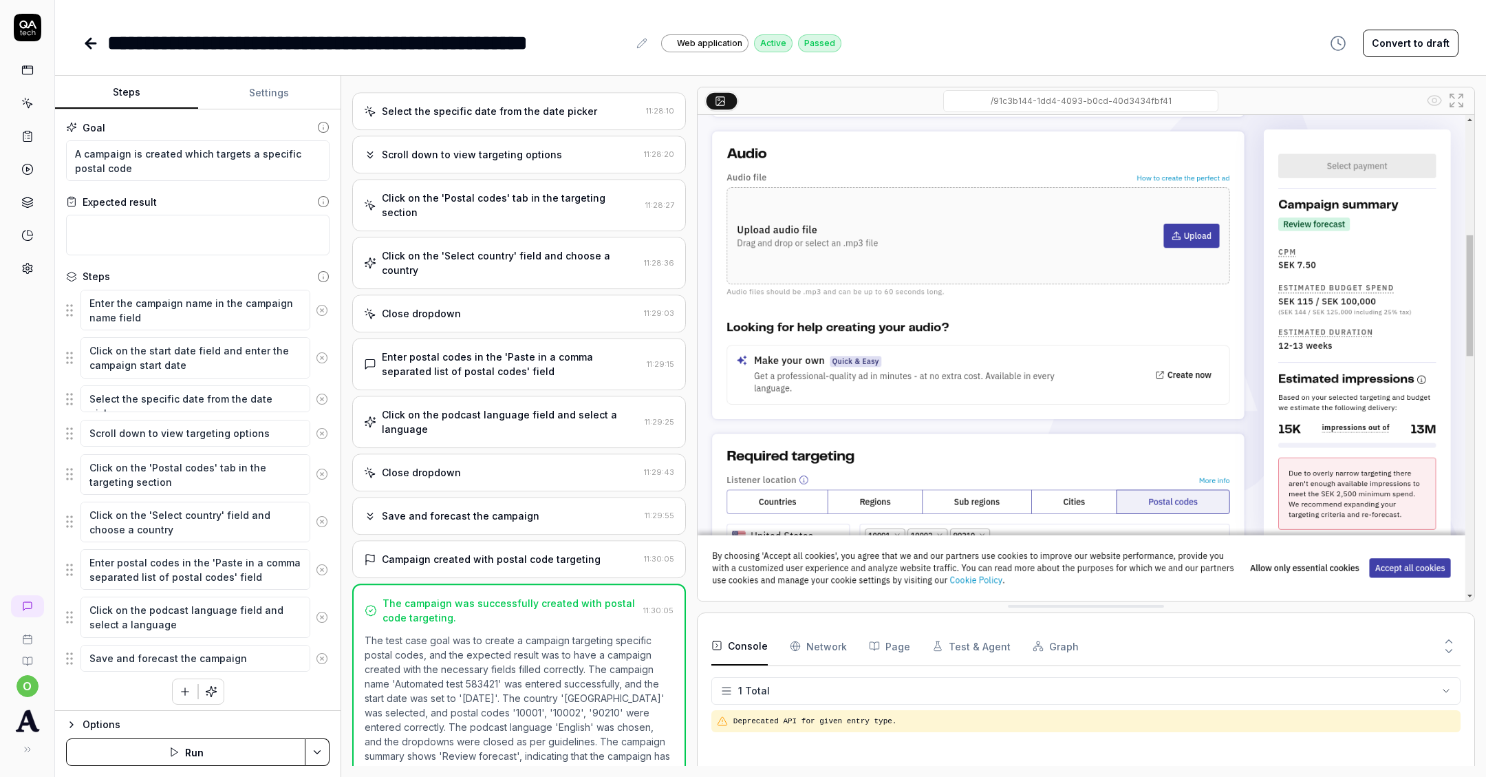
scroll to position [265, 0]
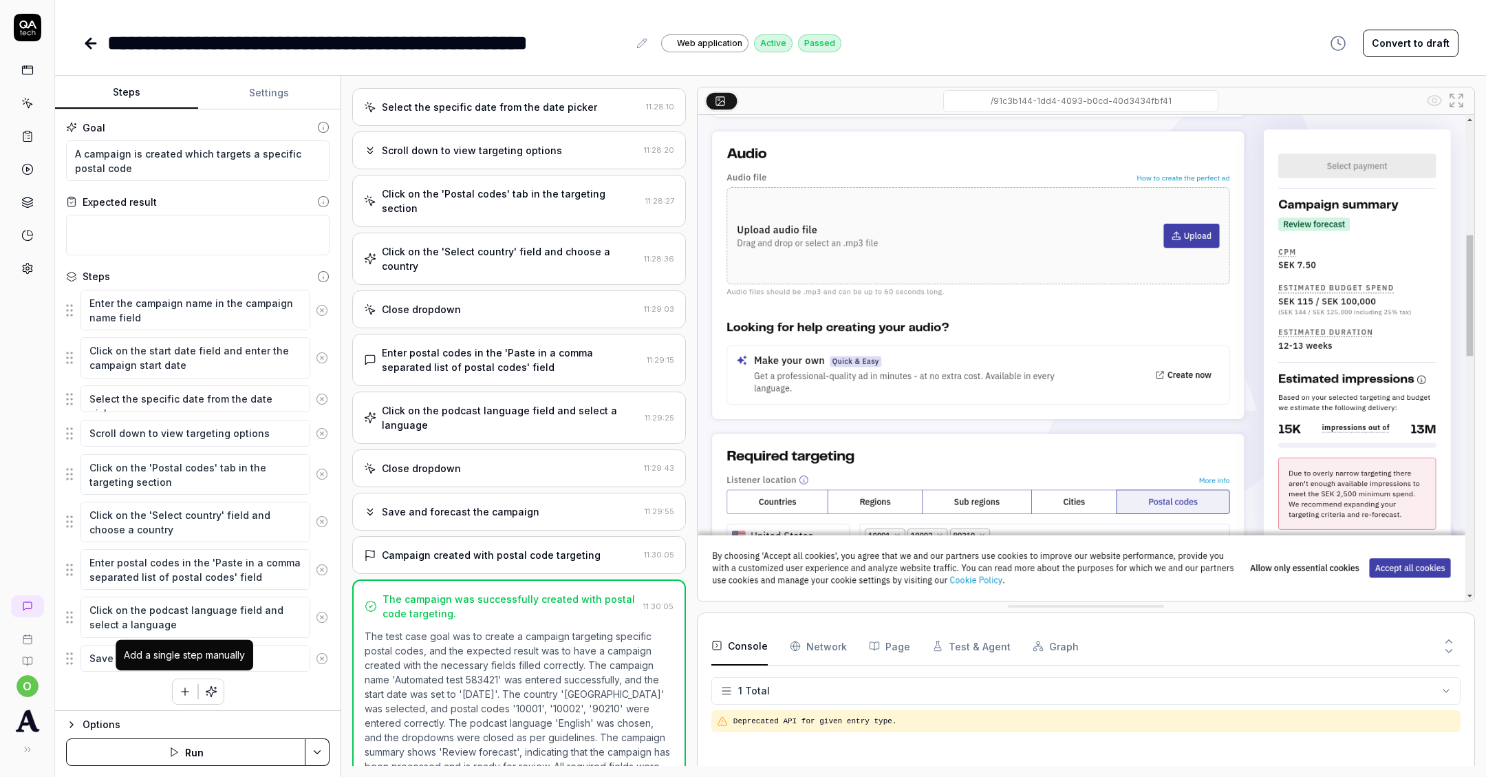
click at [189, 691] on button "button" at bounding box center [185, 691] width 25 height 25
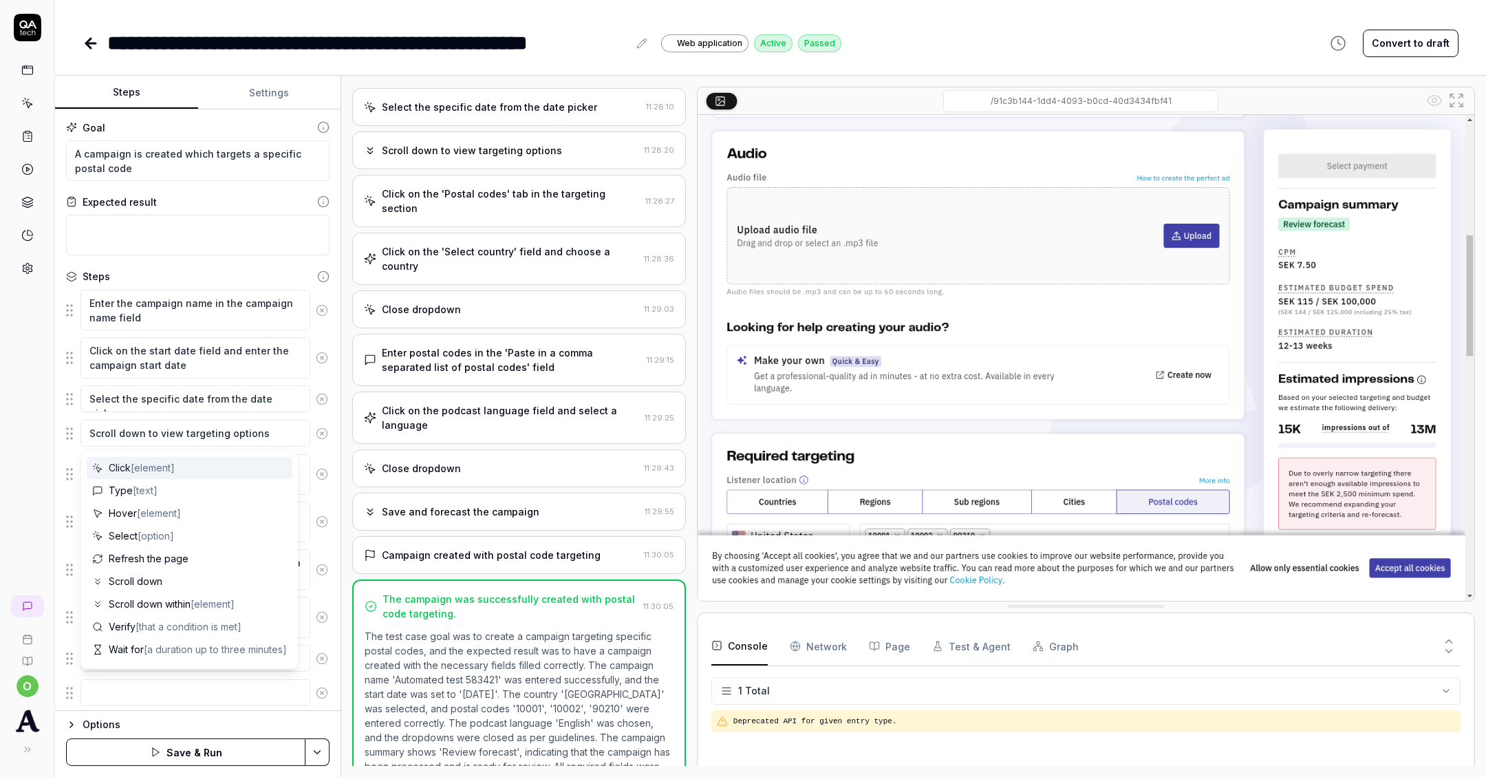
type textarea "*"
type textarea "C"
type textarea "*"
type textarea "Cl"
type textarea "*"
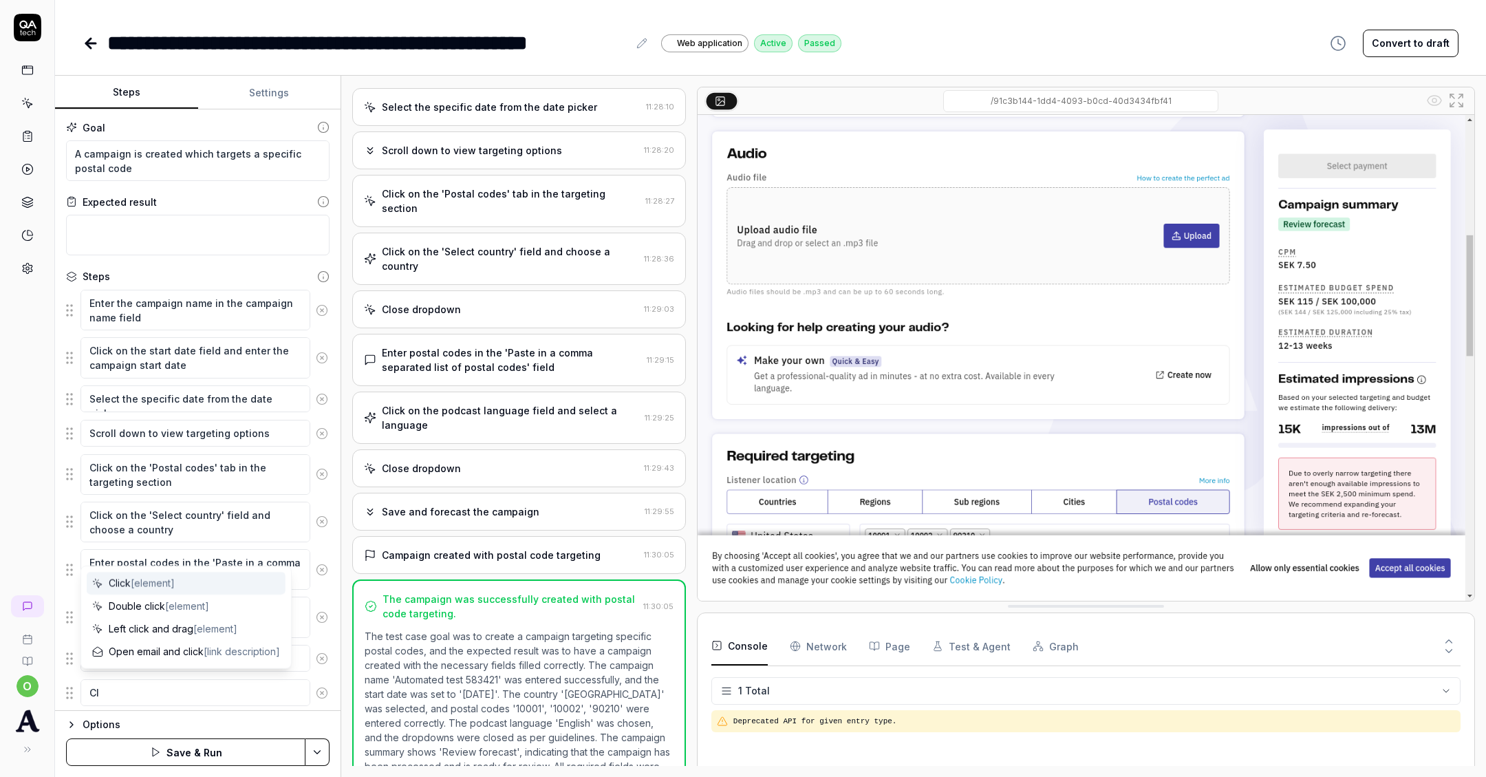
type textarea "Cli"
type textarea "*"
type textarea "Clic"
type textarea "*"
type textarea "Click"
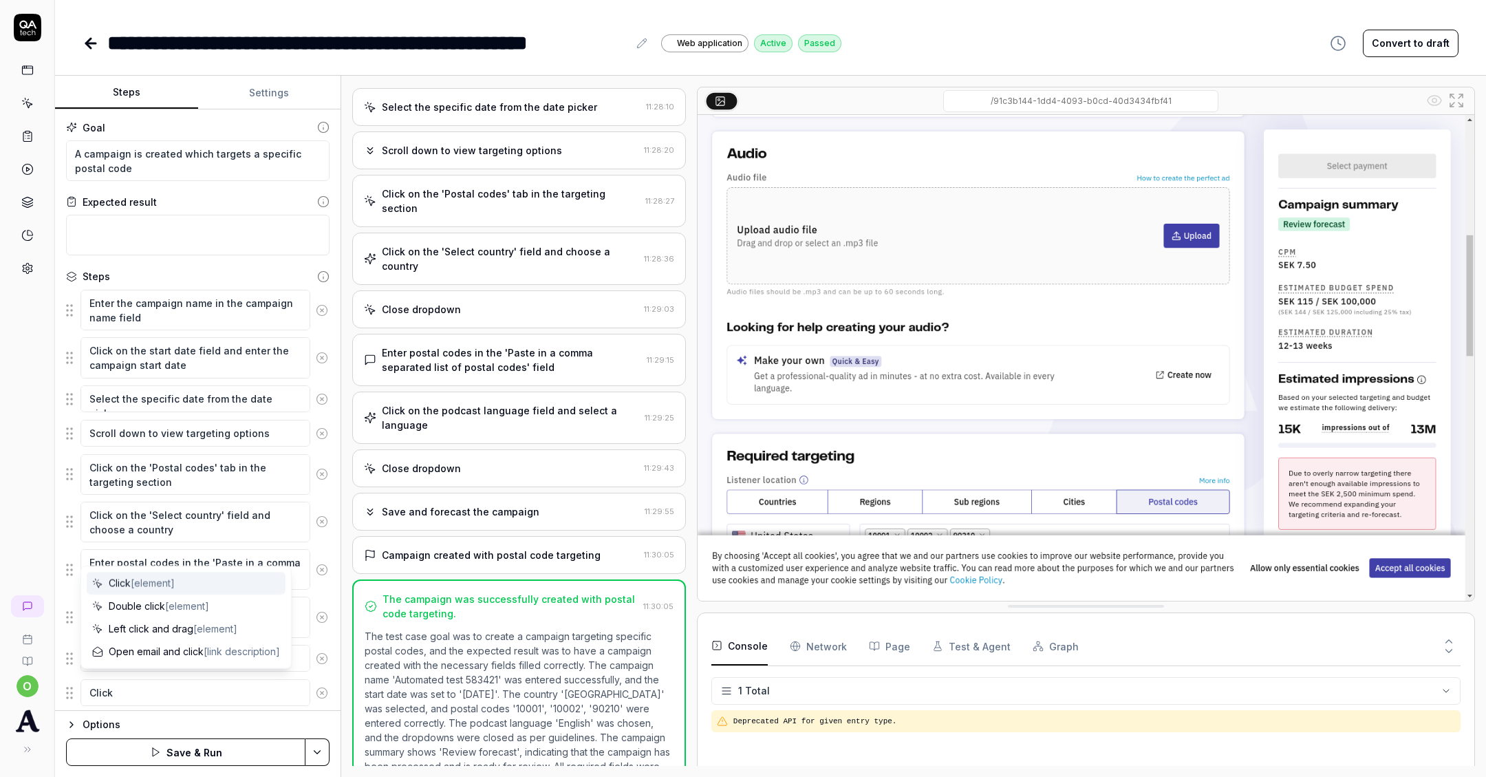
type textarea "*"
type textarea "Click c"
type textarea "*"
type textarea "Click ca"
type textarea "*"
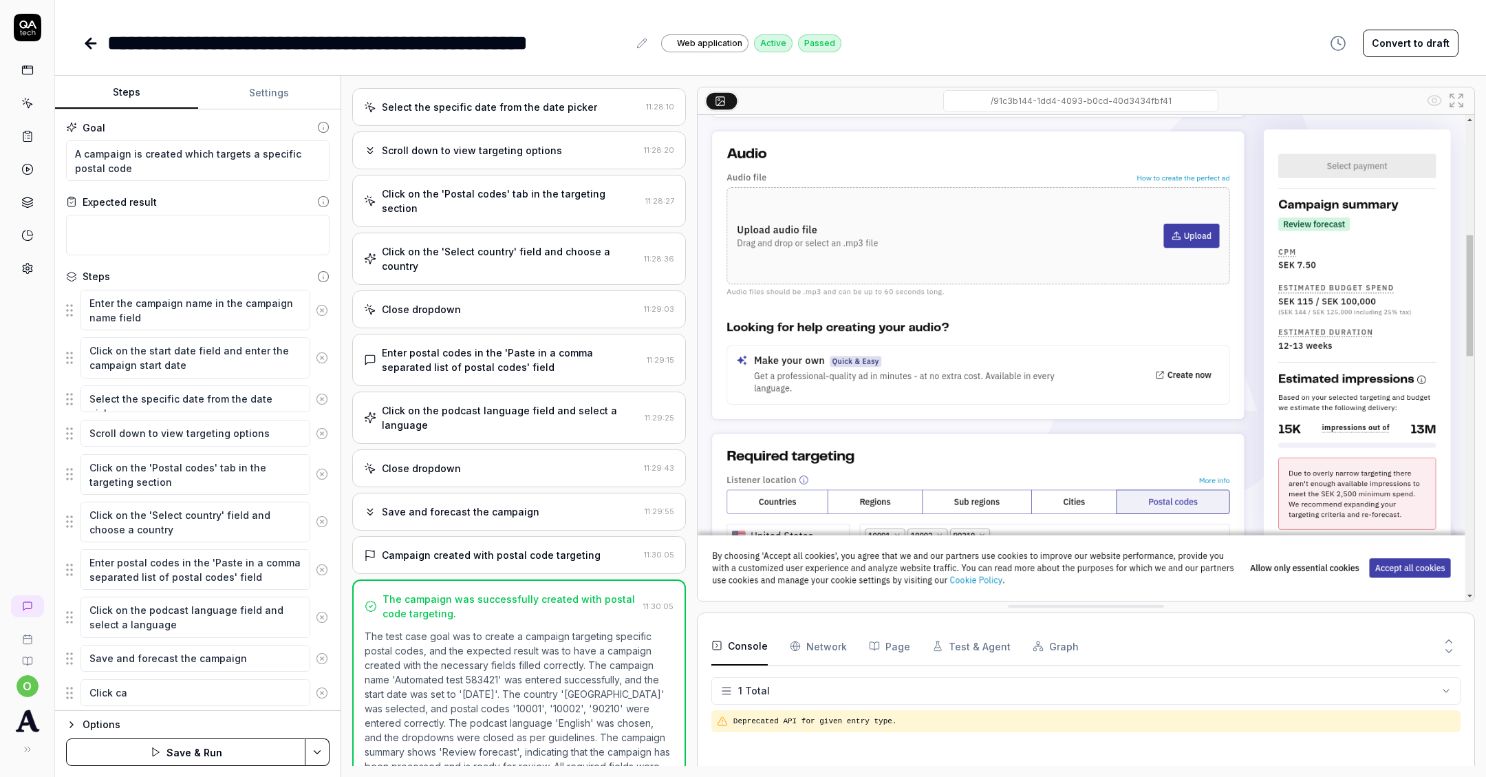
type textarea "Click cam"
type textarea "*"
type textarea "Click [PERSON_NAME]"
type textarea "*"
type textarea "Click campai"
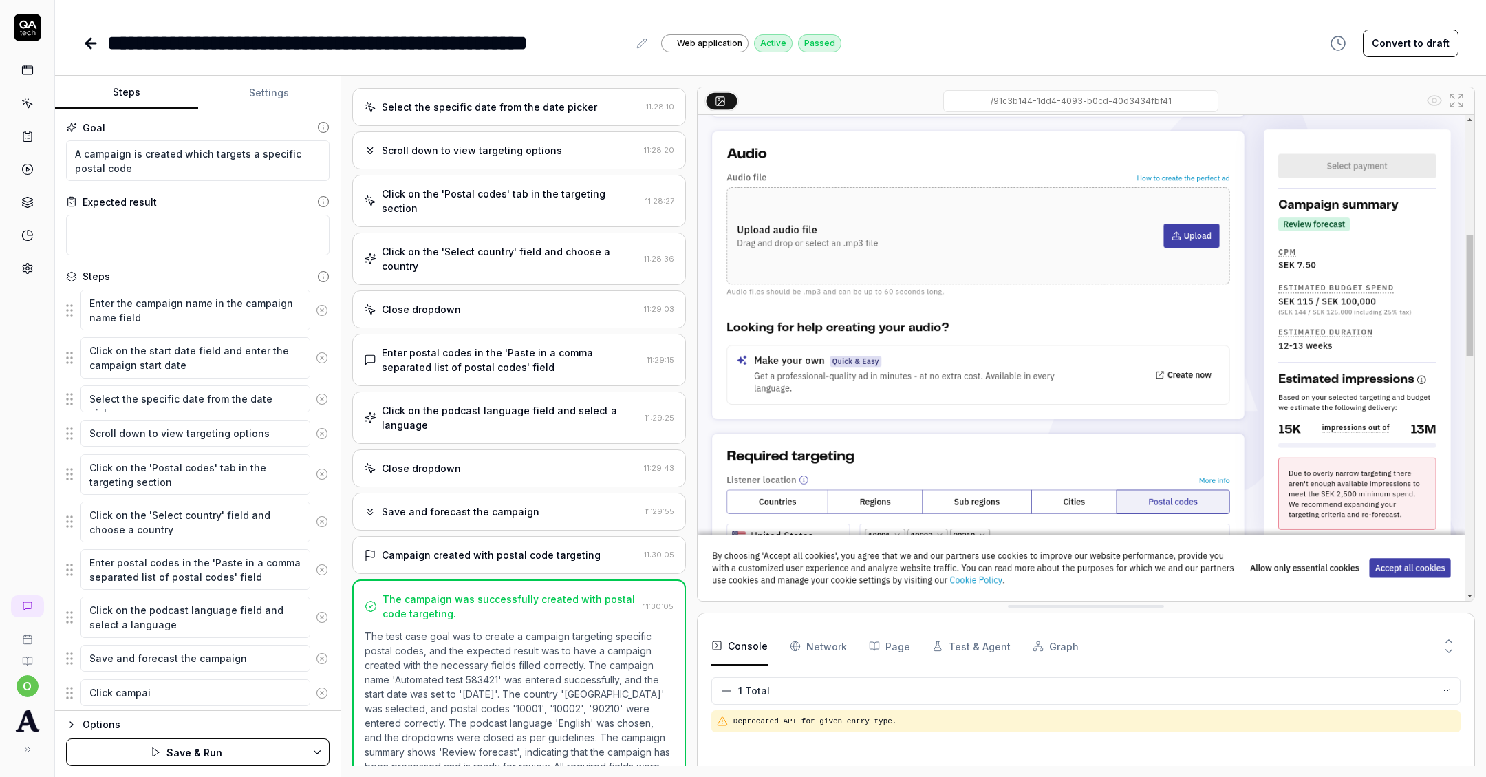
type textarea "*"
type textarea "Click campaig"
type textarea "*"
type textarea "Click campaign"
type textarea "*"
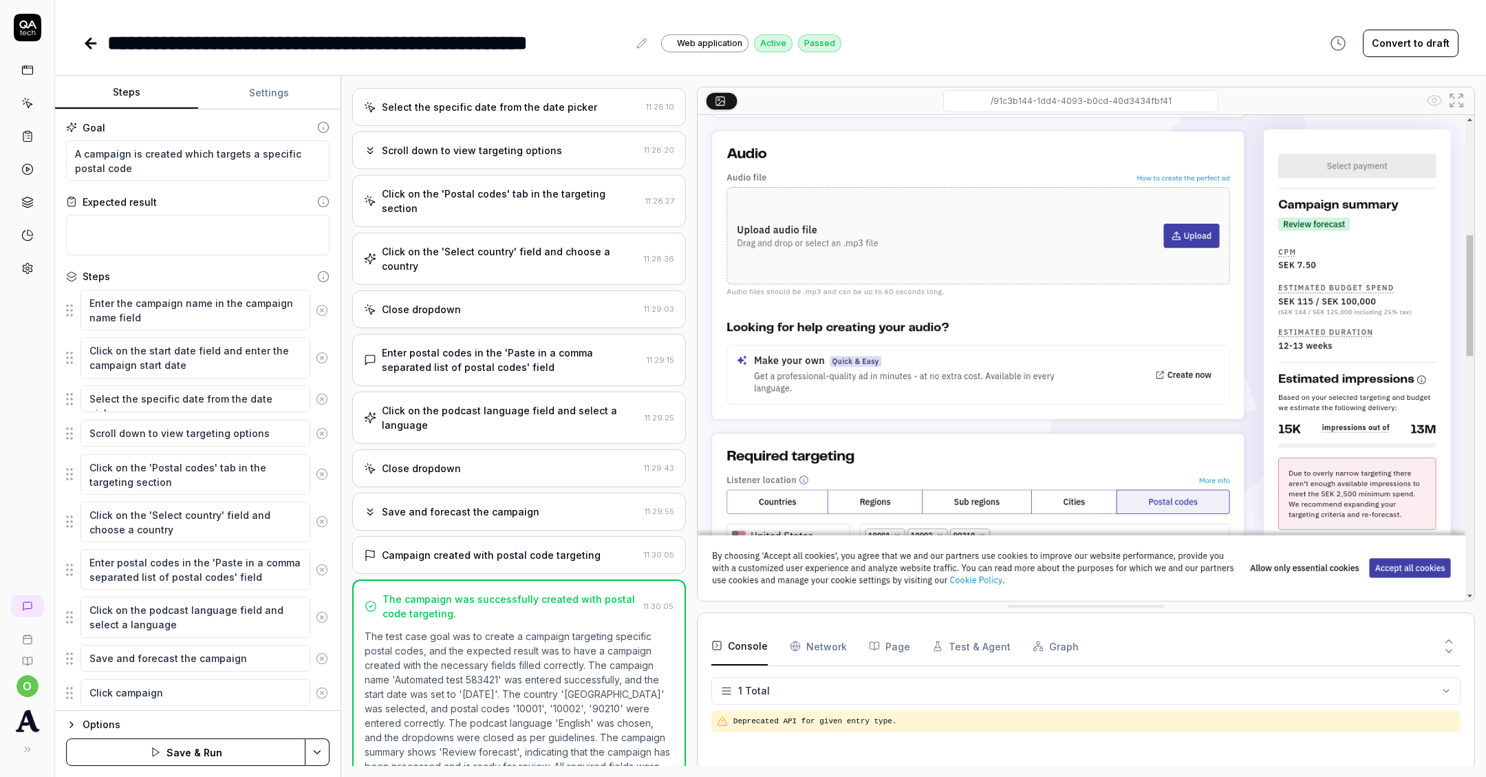
type textarea "Click campaign"
type textarea "*"
type textarea "Click campaign s"
type textarea "*"
type textarea "Click campaign su"
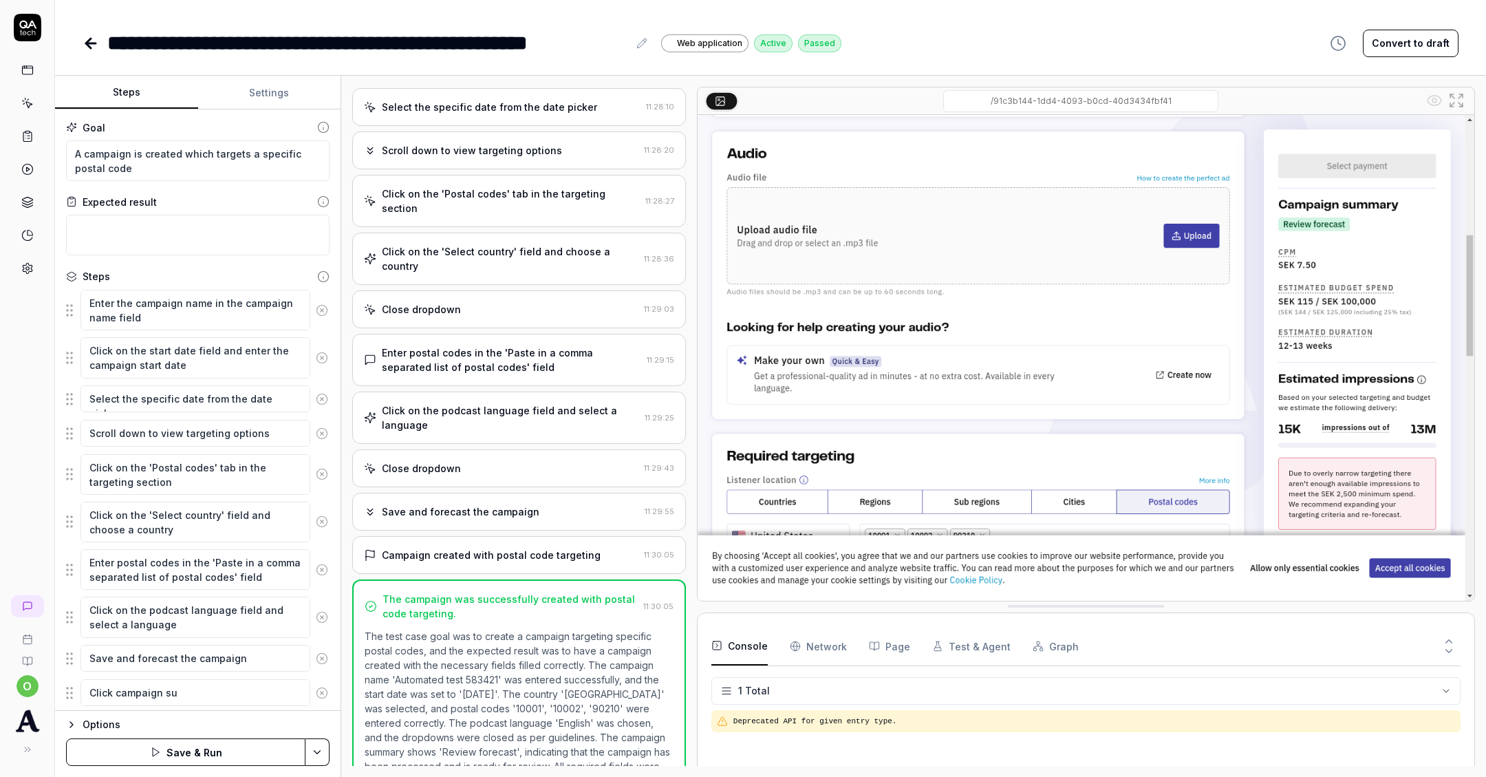
type textarea "*"
type textarea "Click campaign sum"
type textarea "*"
type textarea "Click campaign summa"
type textarea "*"
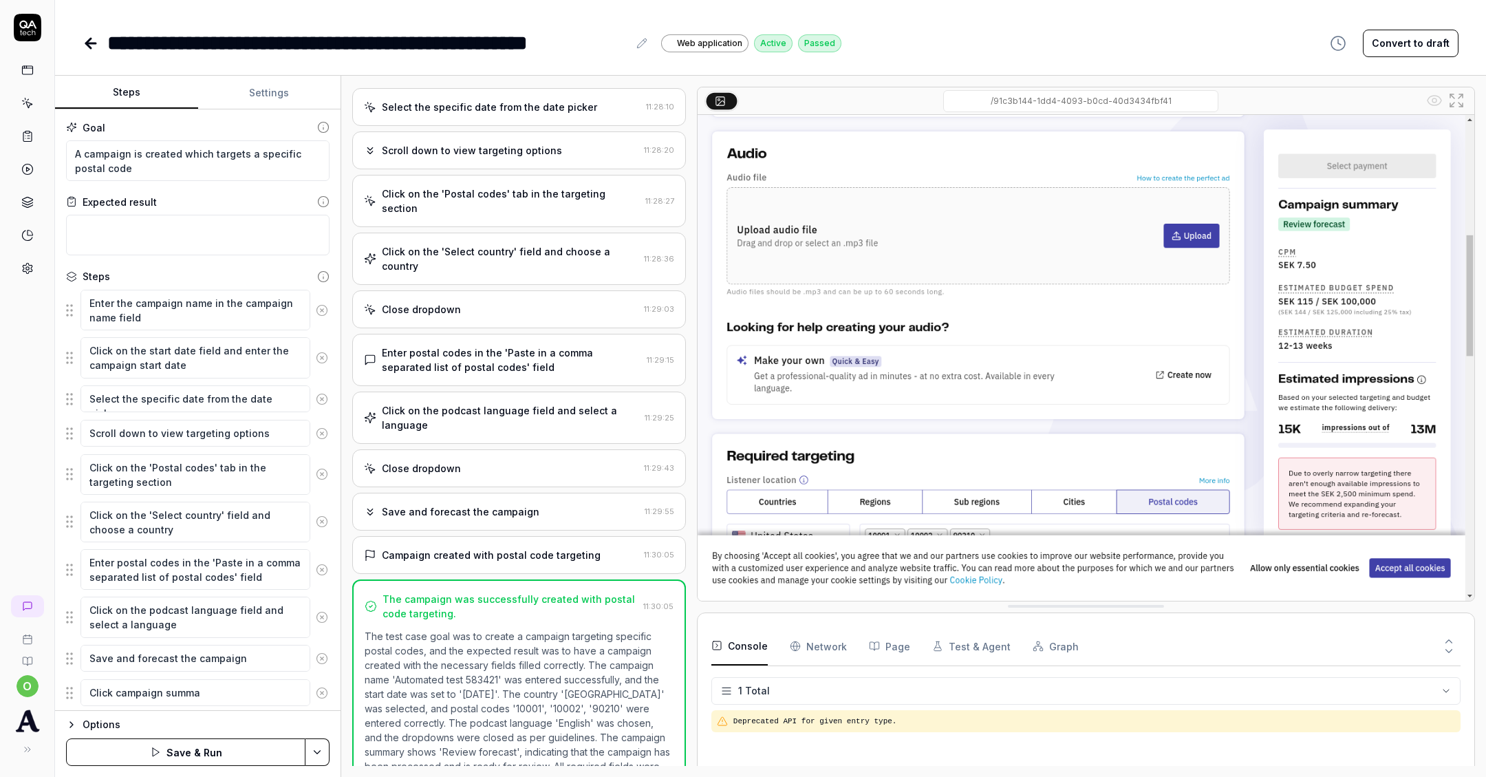
type textarea "Click campaign [PERSON_NAME]"
type textarea "*"
type textarea "Click campaign summary"
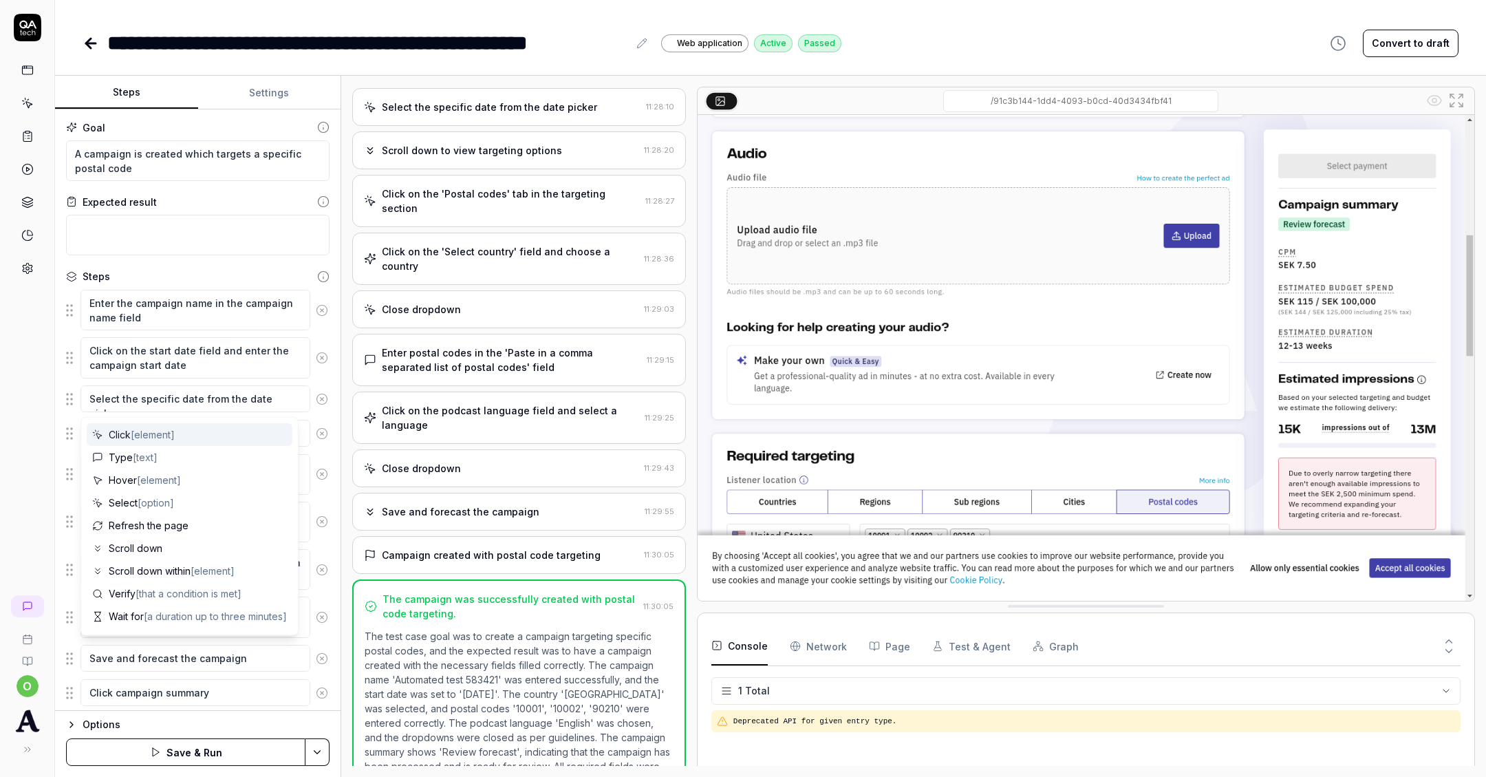
scroll to position [67, 0]
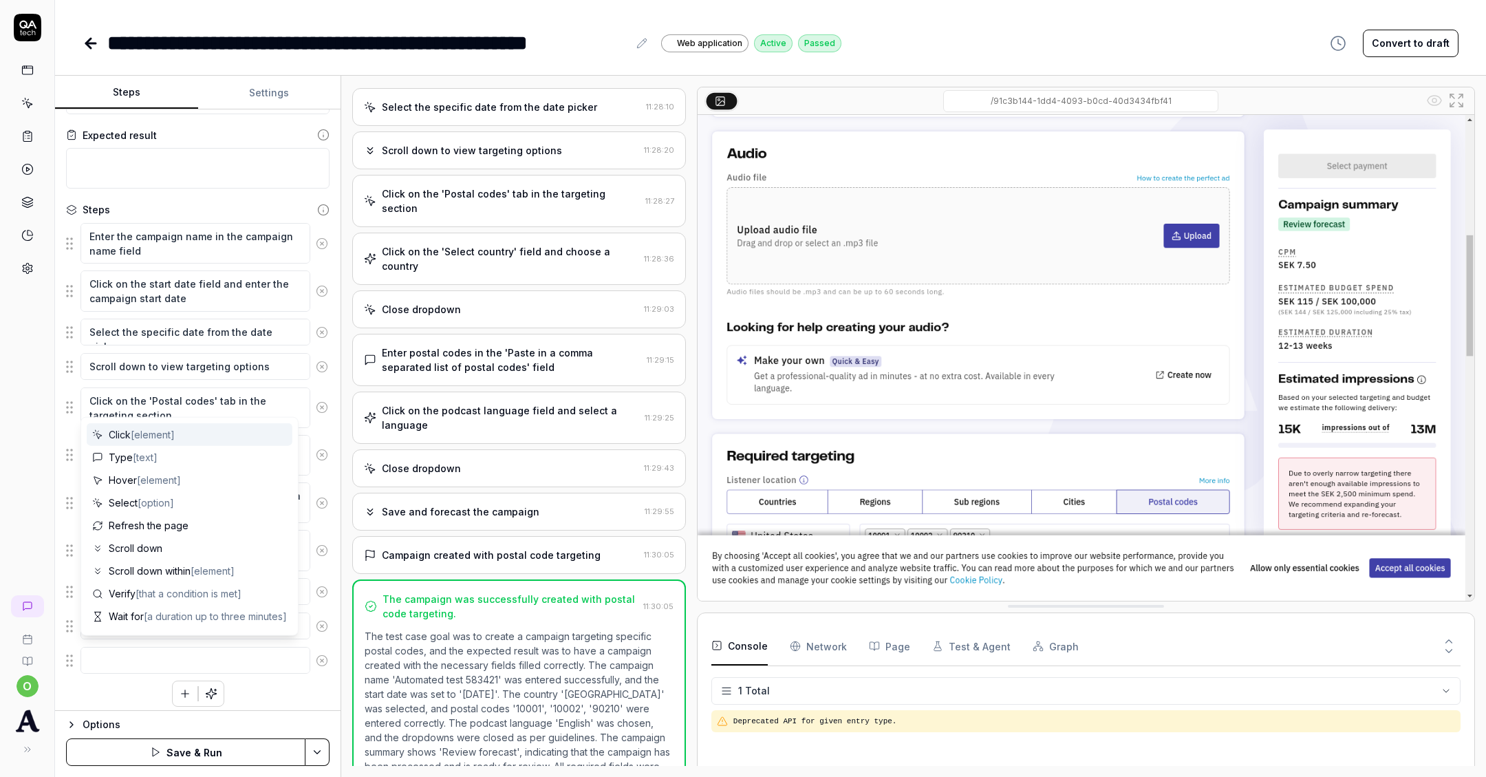
type textarea "*"
type textarea "C"
type textarea "*"
type textarea "Cl"
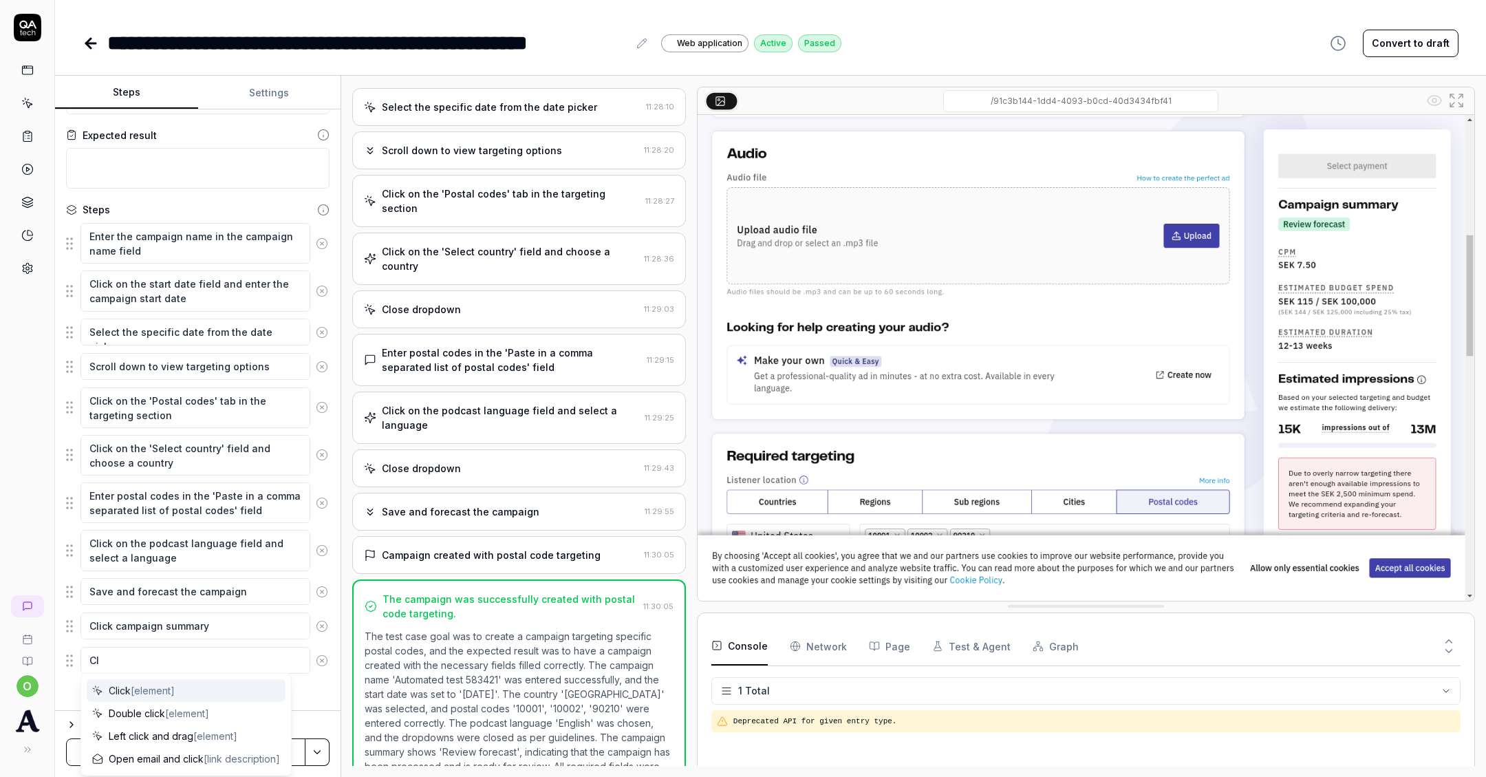
type textarea "*"
type textarea "Cli"
type textarea "*"
type textarea "Clic"
type textarea "*"
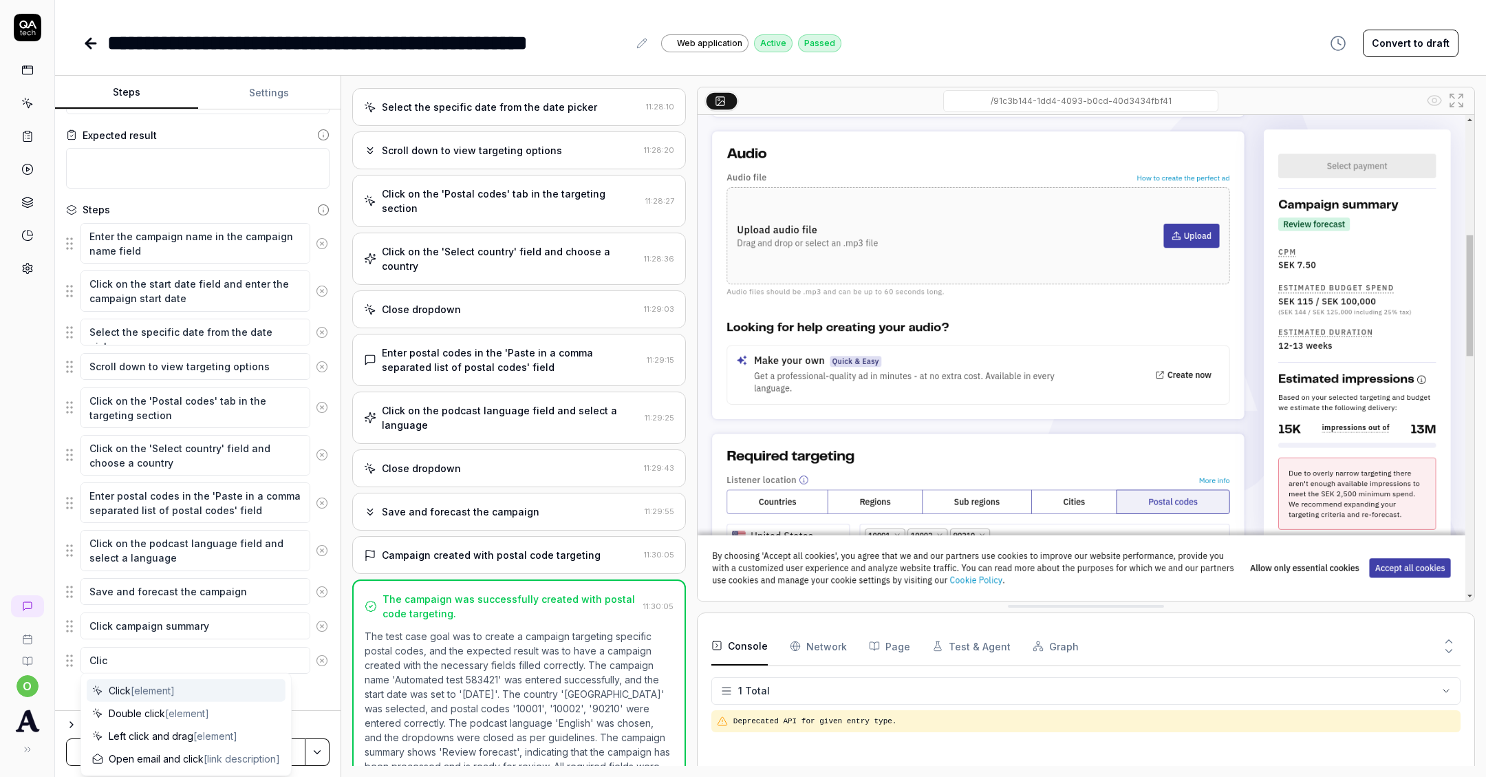
type textarea "Click"
type textarea "*"
type textarea "Click"
type textarea "*"
type textarea "Click c"
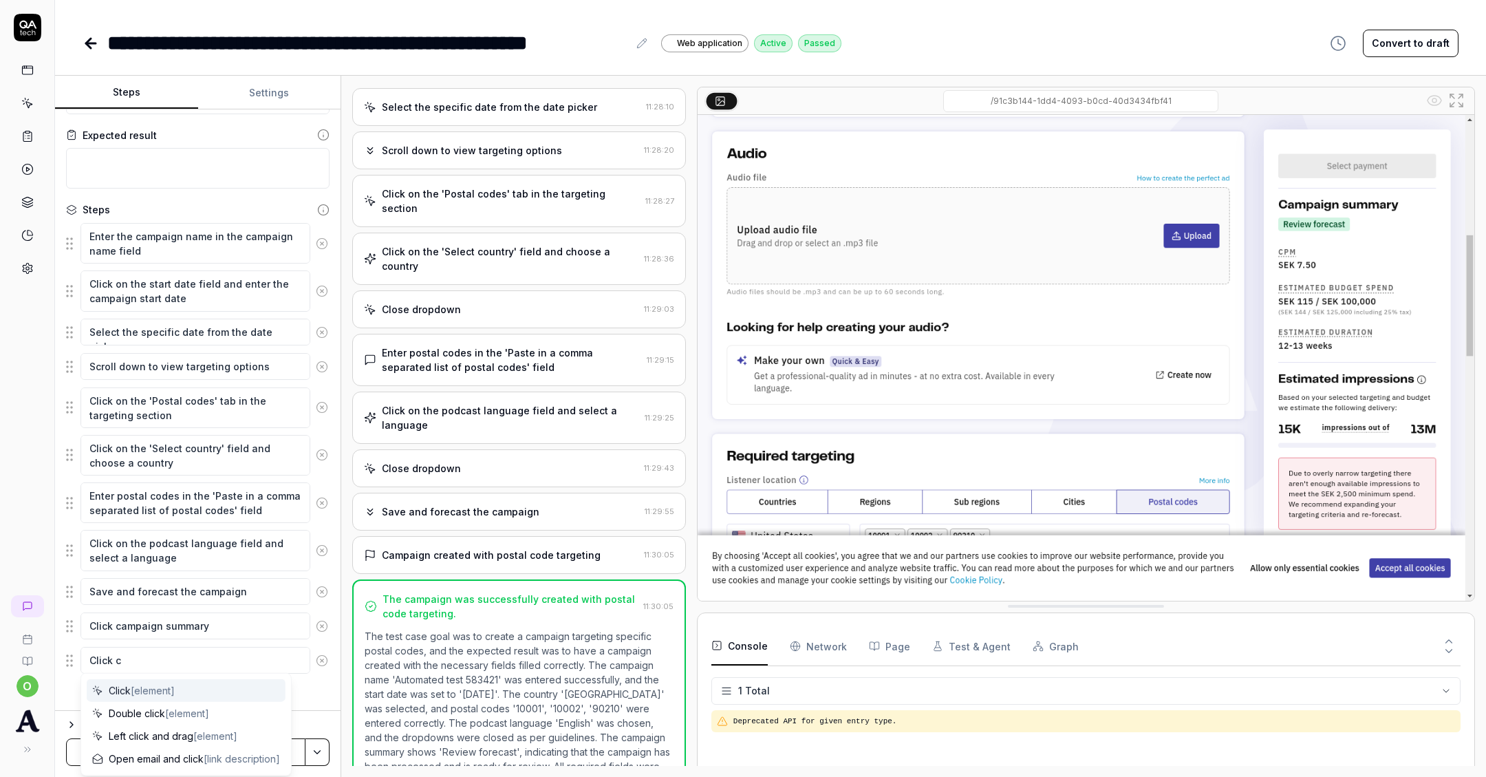
type textarea "*"
type textarea "Click ca"
type textarea "*"
type textarea "Click cam"
type textarea "*"
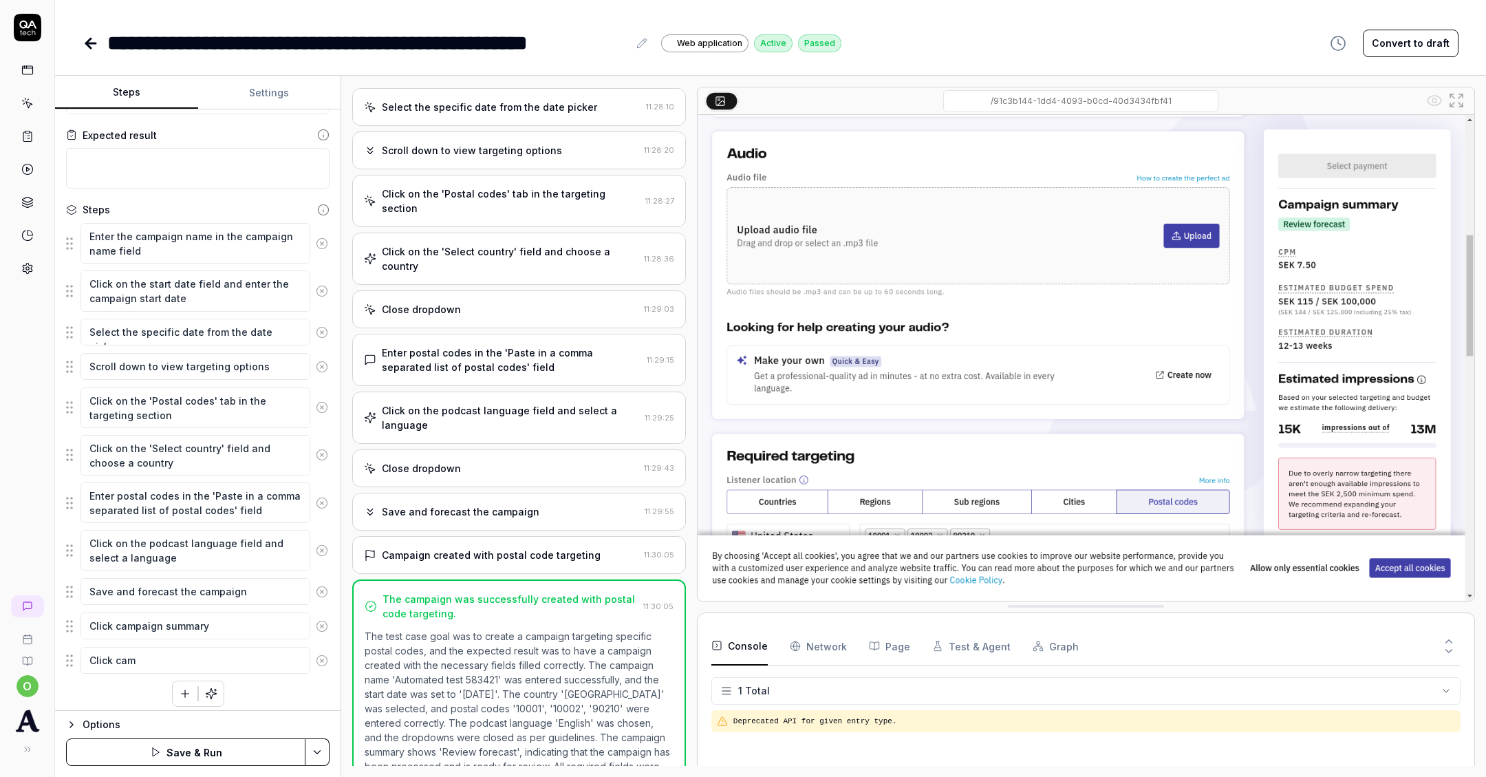
type textarea "Click camp"
type textarea "*"
type textarea "Click [PERSON_NAME]"
type textarea "*"
type textarea "Click campai"
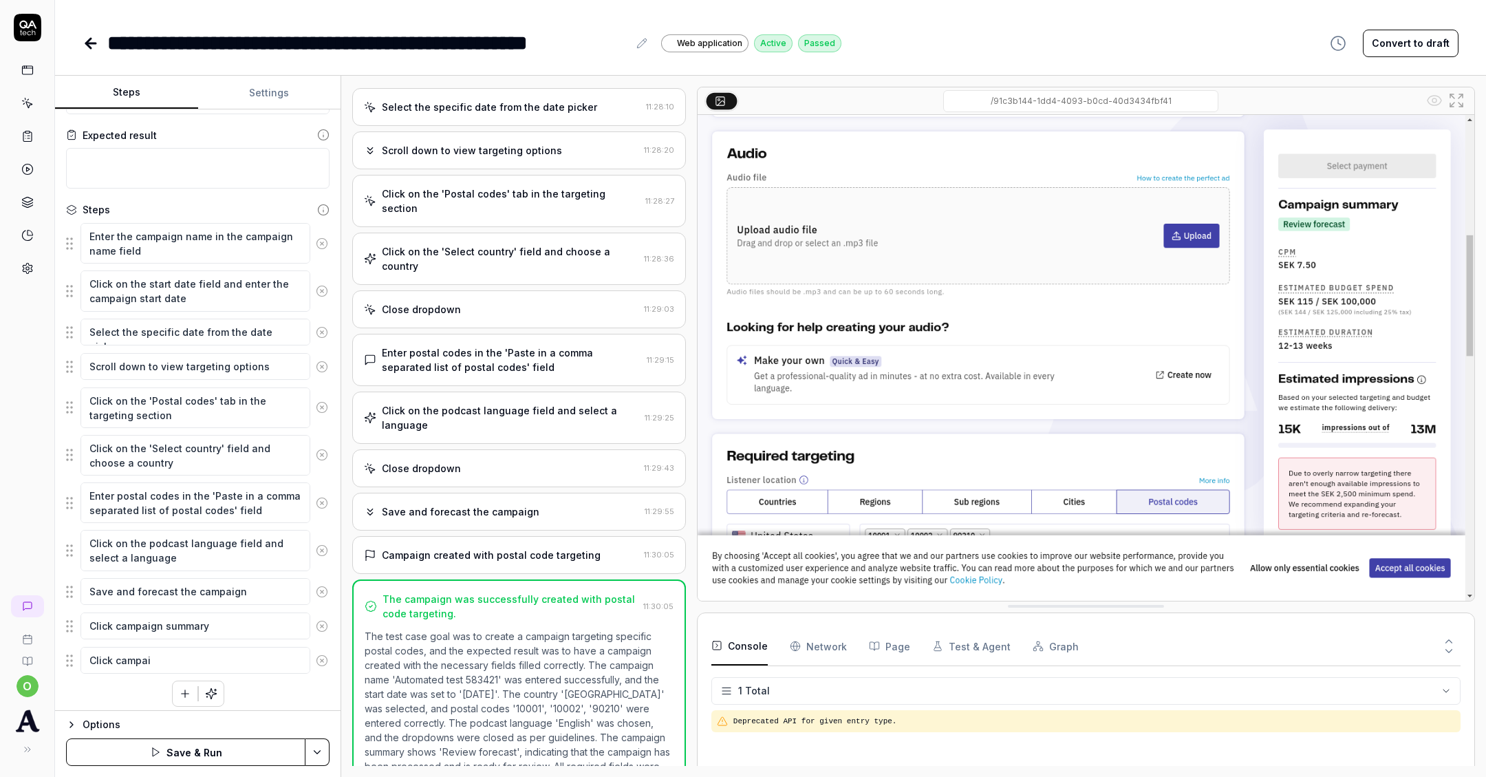
type textarea "*"
type textarea "Click campaig"
type textarea "*"
type textarea "Click campaign"
type textarea "*"
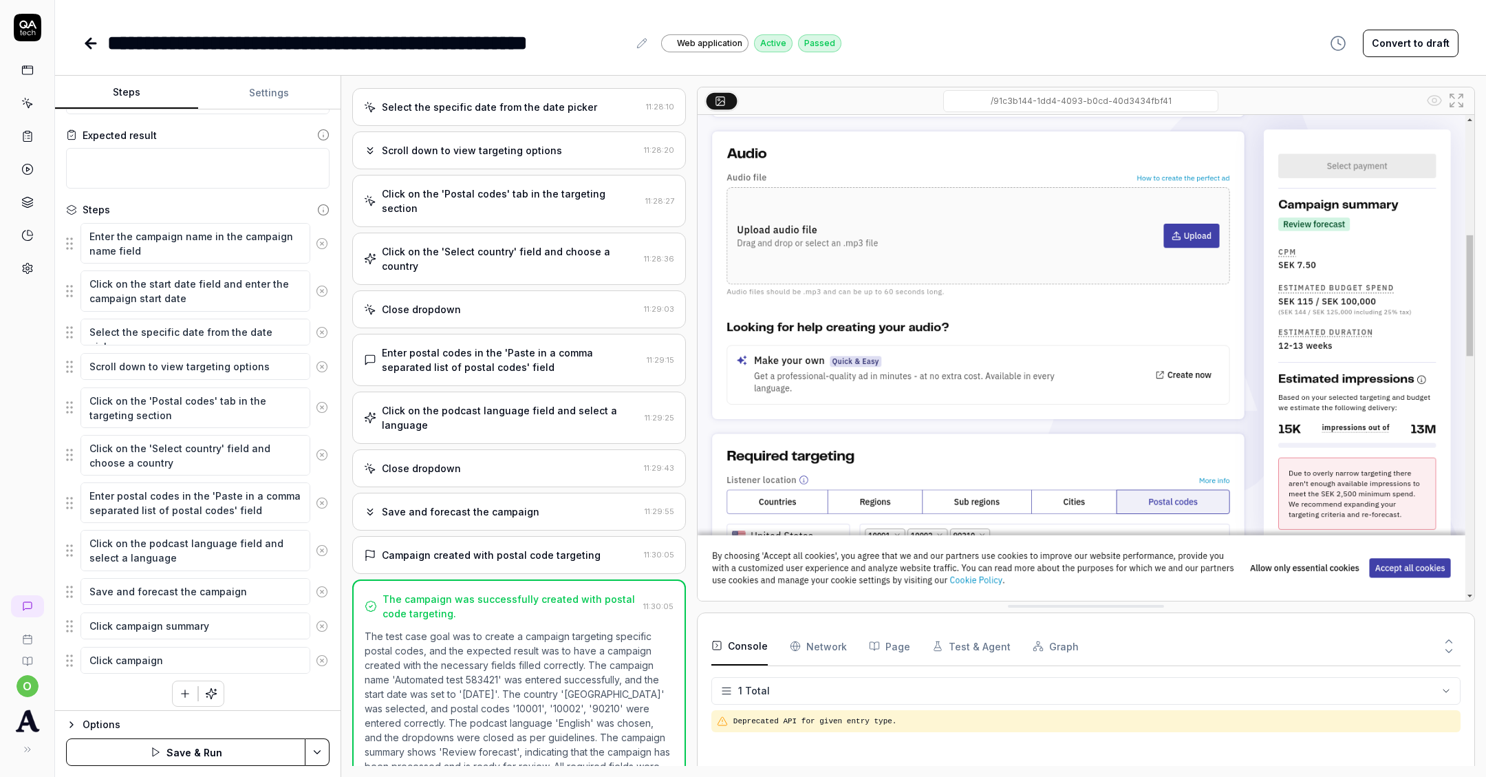
type textarea "Click campaign"
type textarea "*"
type textarea "Click campaign s"
type textarea "*"
type textarea "Click campaign su"
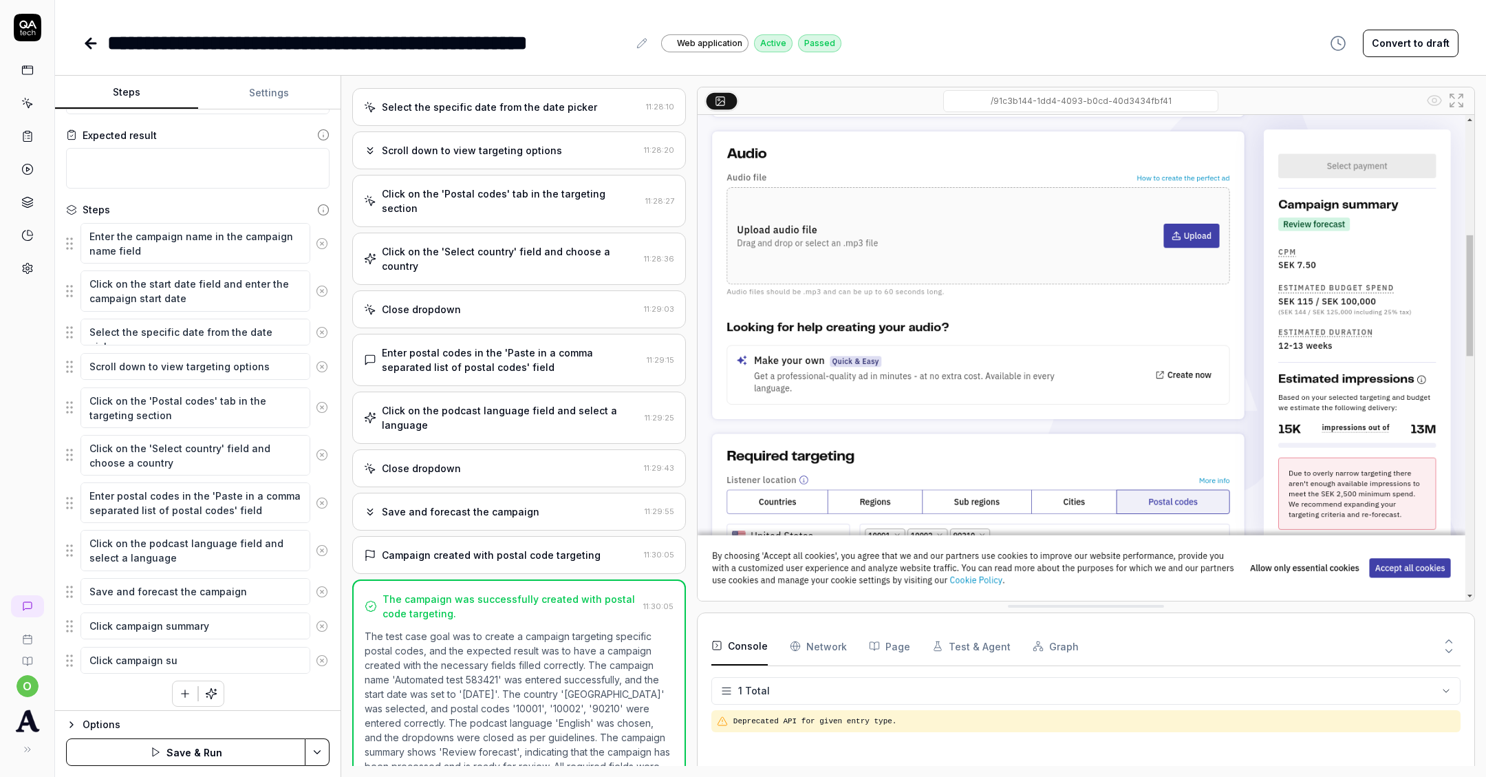
type textarea "*"
type textarea "Click campaign sum"
type textarea "*"
type textarea "Click campaign summ"
type textarea "*"
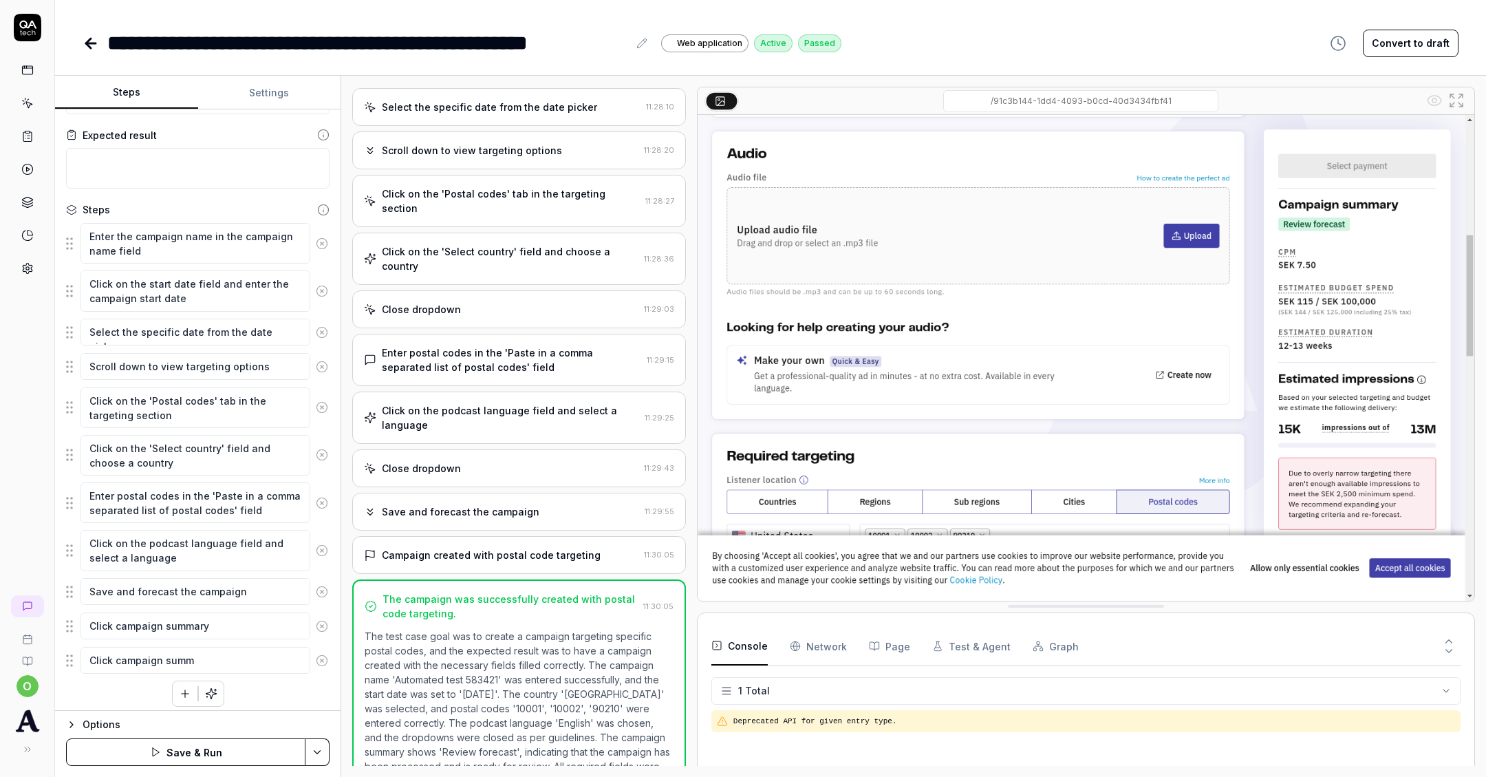
type textarea "Click campaign summa"
type textarea "*"
type textarea "Click campaign [PERSON_NAME]"
type textarea "*"
type textarea "Click campaign summary"
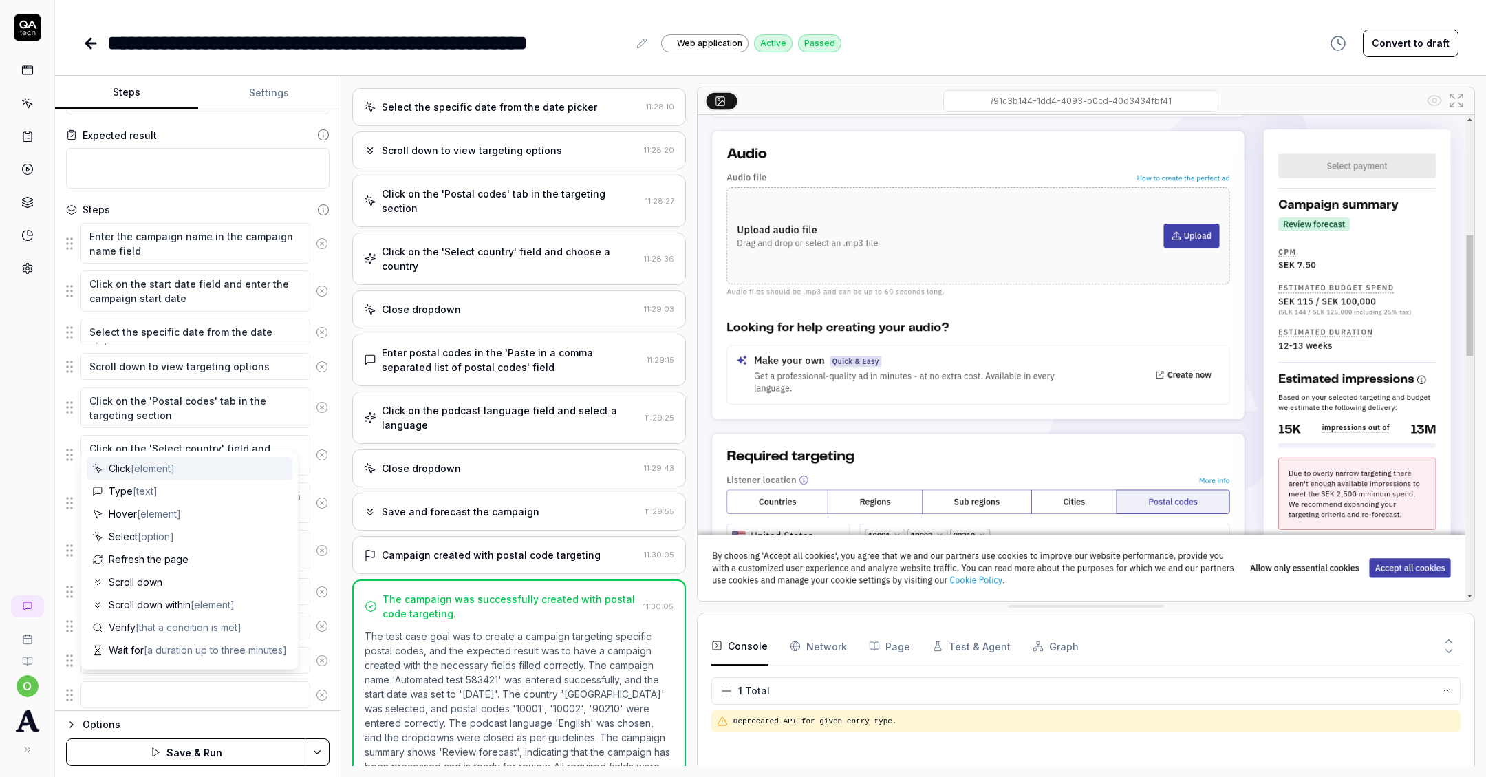
click at [155, 710] on div "Options Save & Run" at bounding box center [198, 743] width 286 height 67
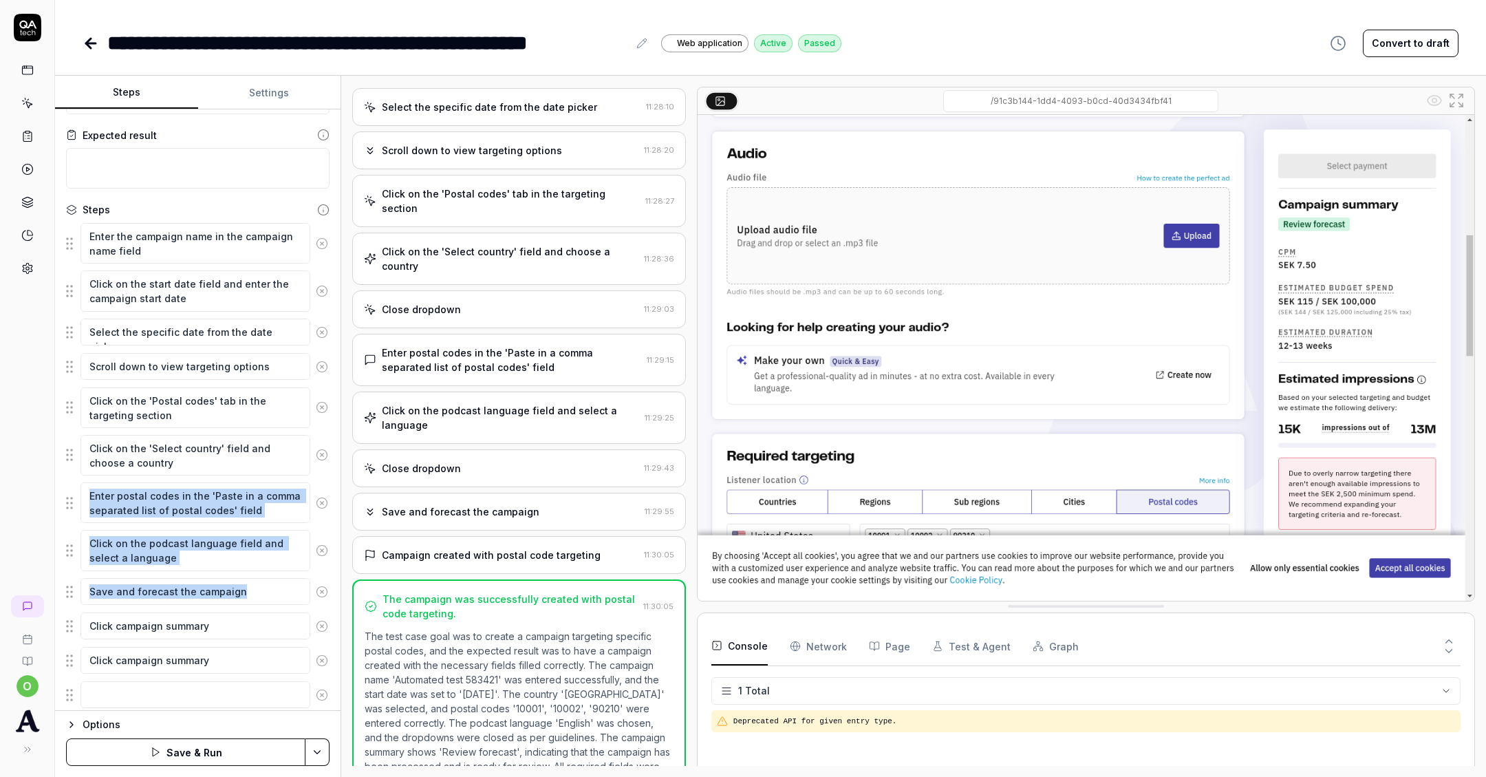
drag, startPoint x: 78, startPoint y: 623, endPoint x: 83, endPoint y: 515, distance: 107.4
click at [83, 515] on fieldset "Enter the campaign name in the campaign name field Click on the start date fiel…" at bounding box center [198, 465] width 264 height 487
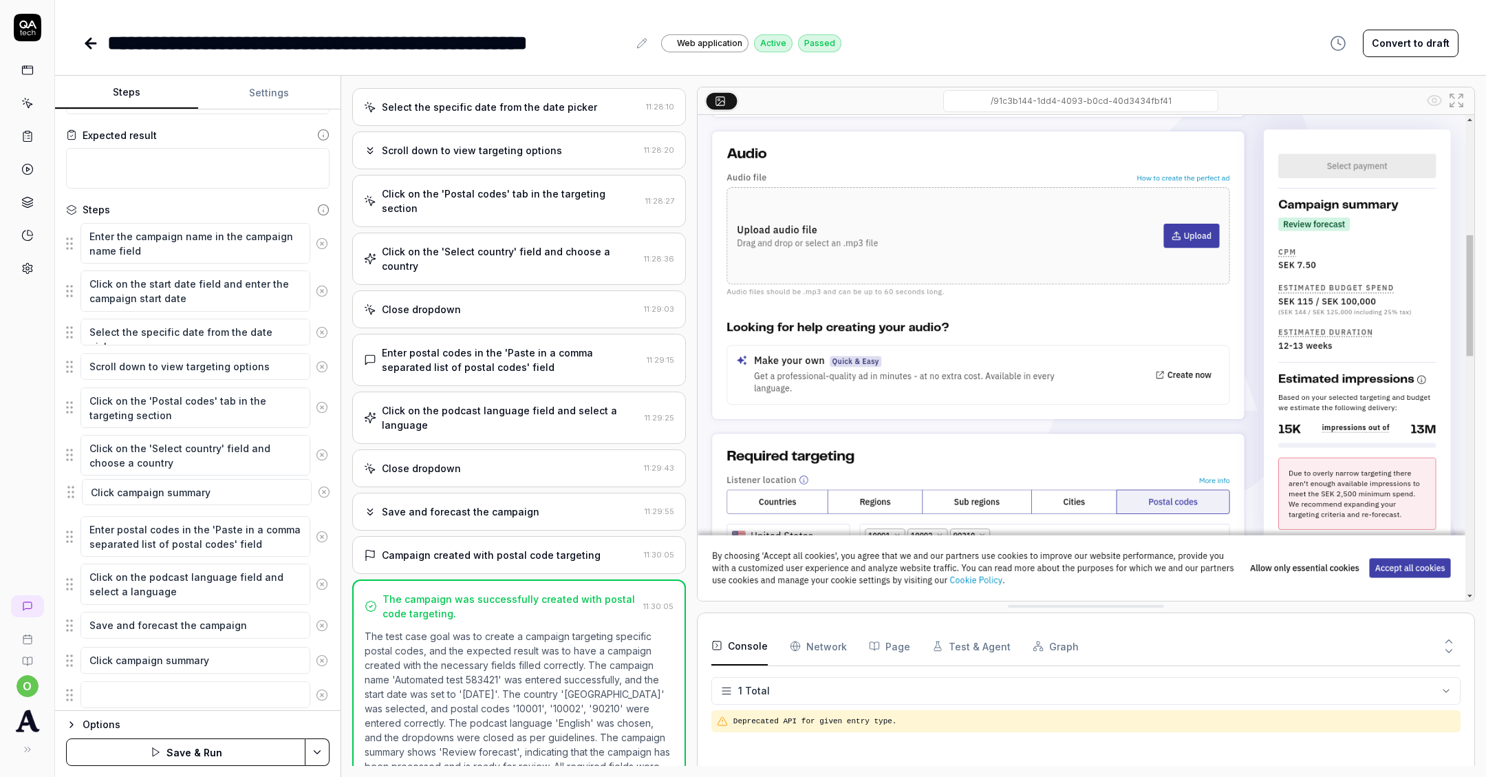
drag, startPoint x: 72, startPoint y: 625, endPoint x: 74, endPoint y: 498, distance: 127.3
click at [73, 498] on fieldset "Enter the campaign name in the campaign name field Click on the start date fiel…" at bounding box center [198, 465] width 264 height 487
drag, startPoint x: 65, startPoint y: 656, endPoint x: 72, endPoint y: 577, distance: 78.7
click at [72, 577] on fieldset "Enter the campaign name in the campaign name field Click on the start date fiel…" at bounding box center [198, 465] width 264 height 487
click at [102, 694] on textarea at bounding box center [195, 694] width 230 height 26
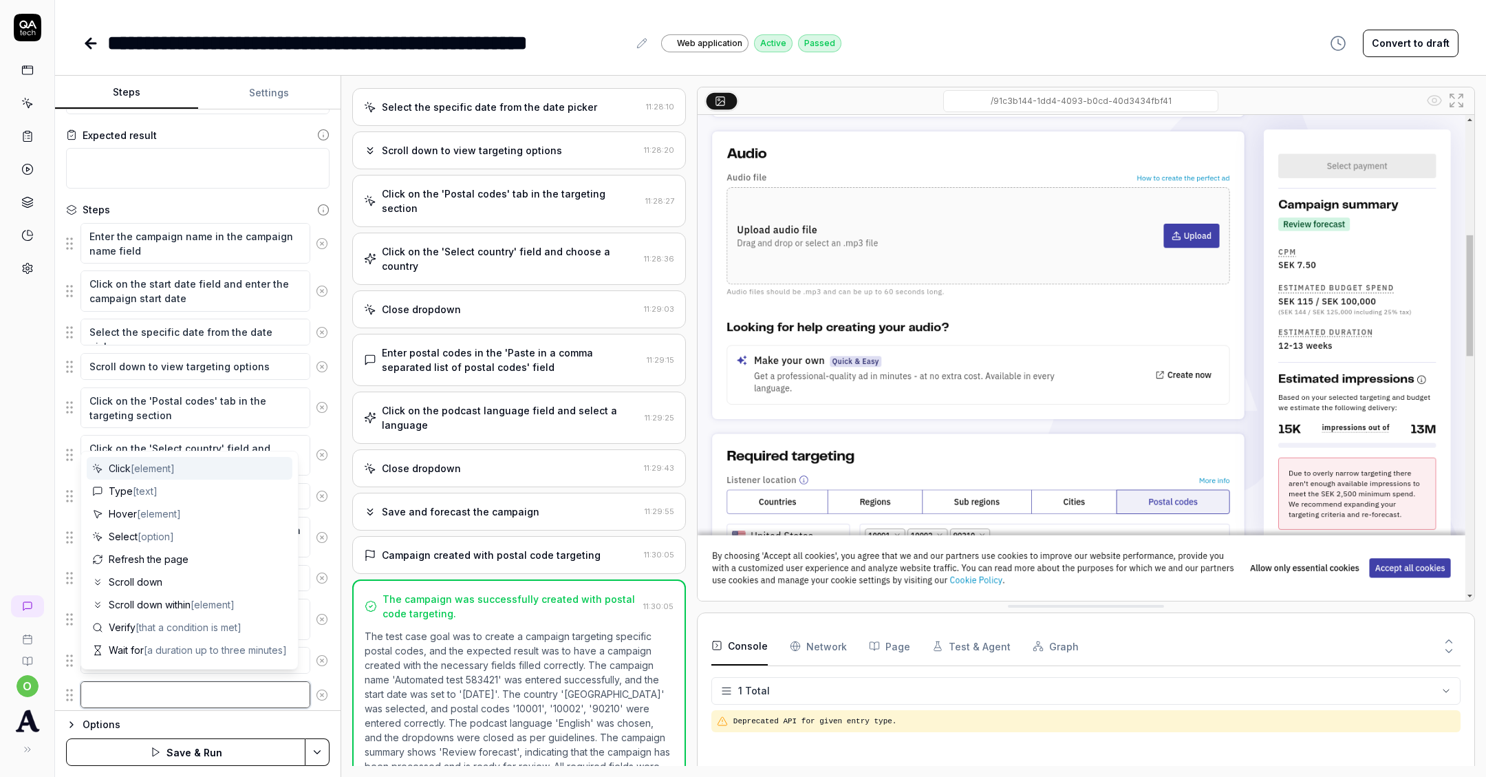
type textarea "*"
type textarea "C"
type textarea "*"
type textarea "Cl"
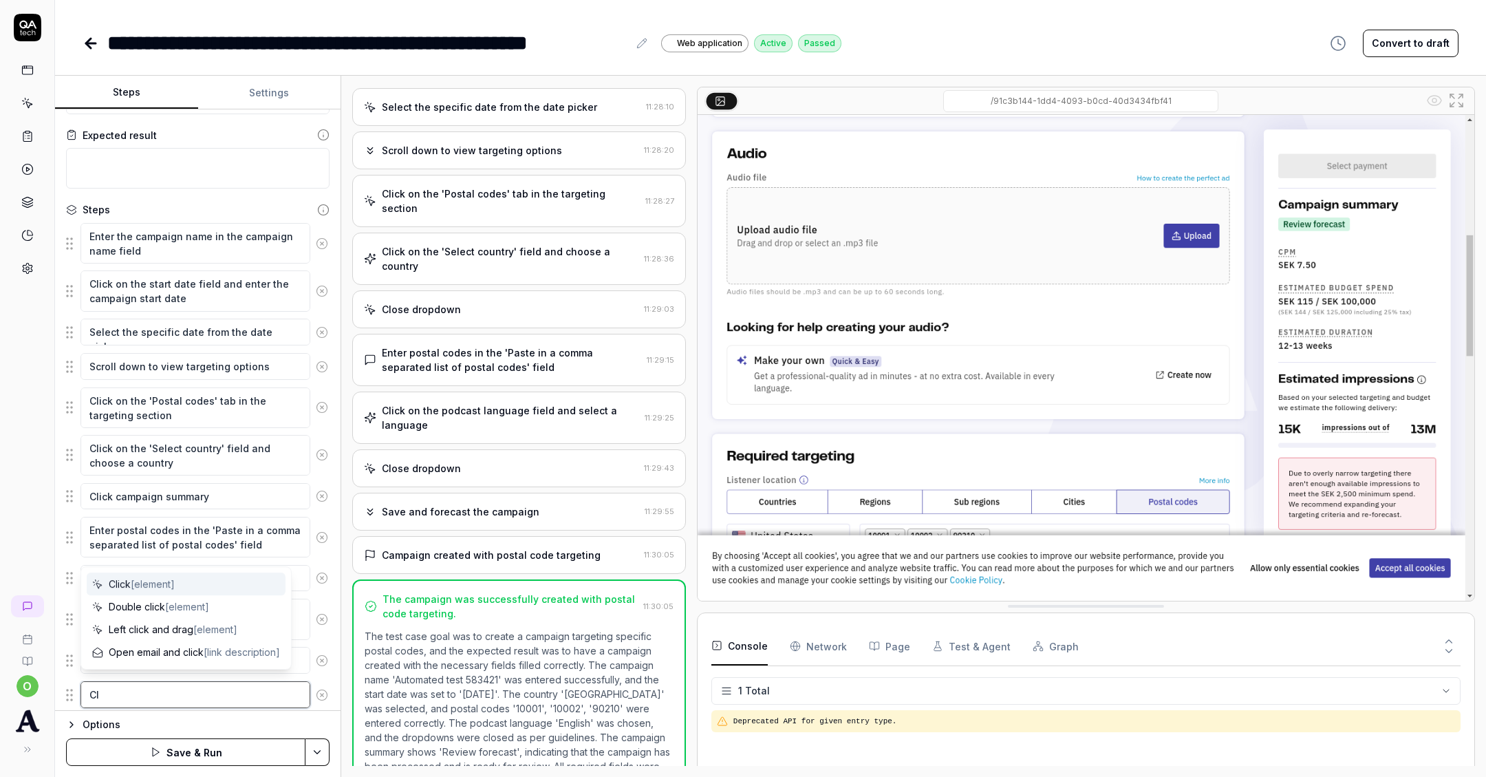
type textarea "*"
type textarea "Cli"
type textarea "*"
type textarea "Clic"
type textarea "*"
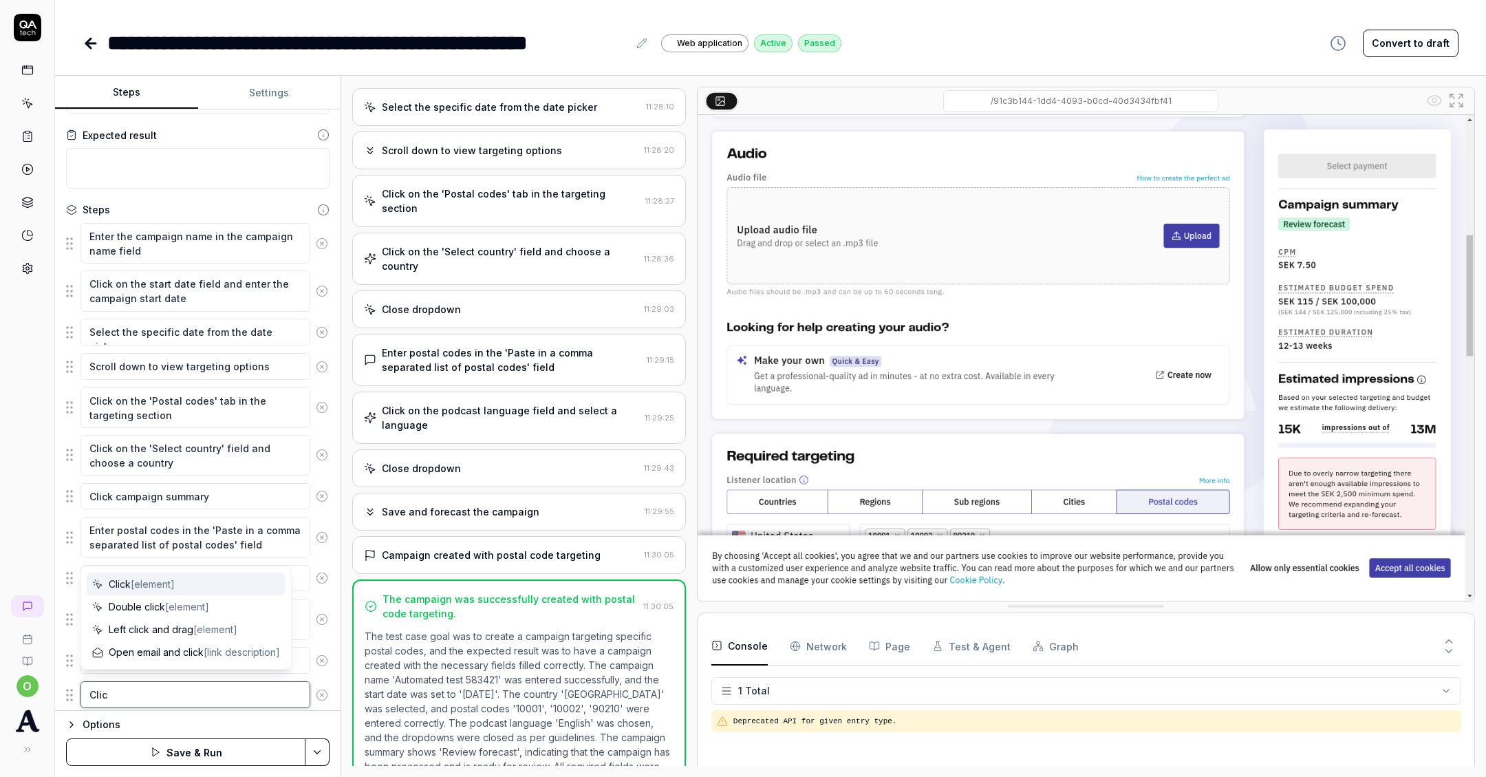
type textarea "Click"
type textarea "*"
type textarea "Click"
type textarea "*"
type textarea "Click c"
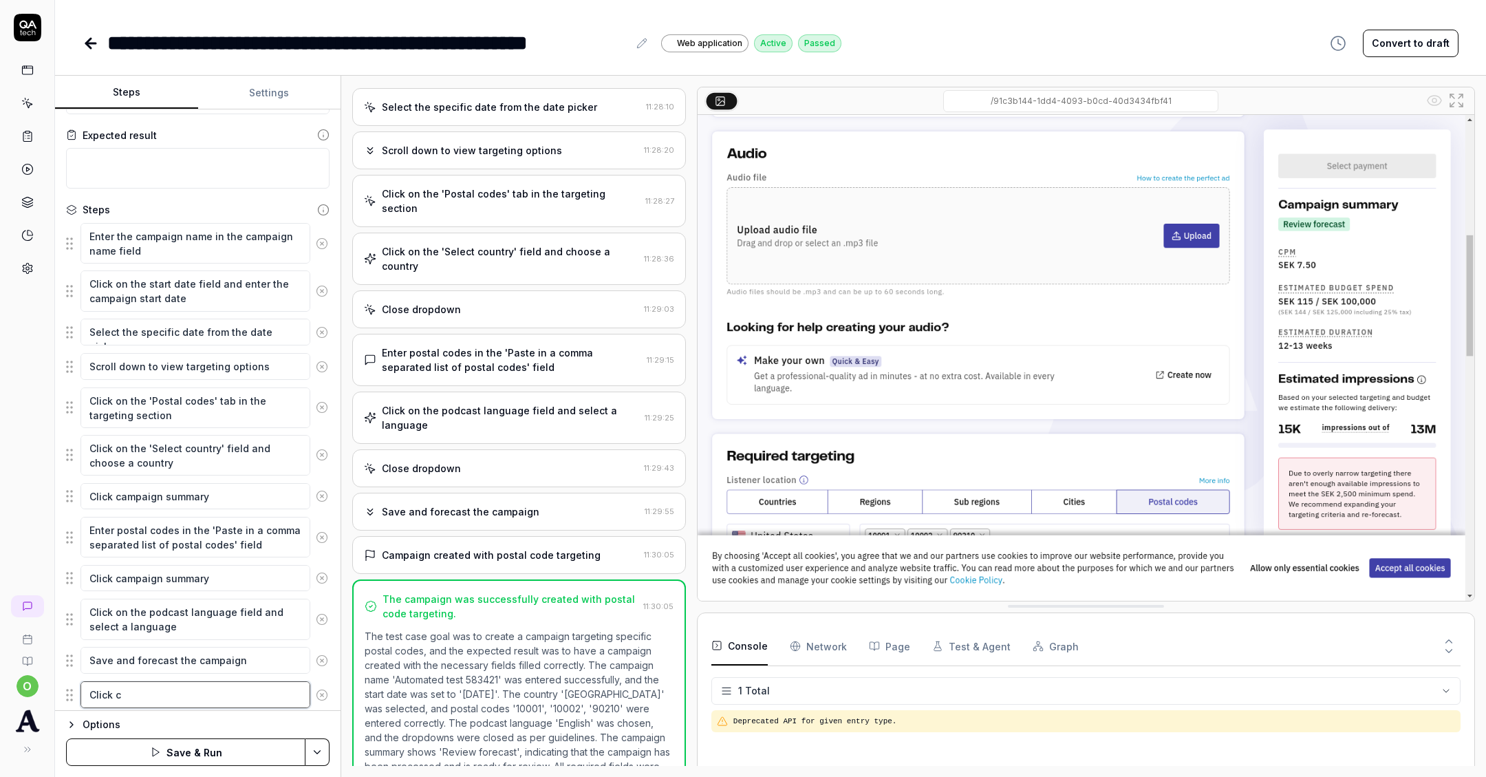
type textarea "*"
type textarea "Click ca"
type textarea "*"
type textarea "Click cam"
type textarea "*"
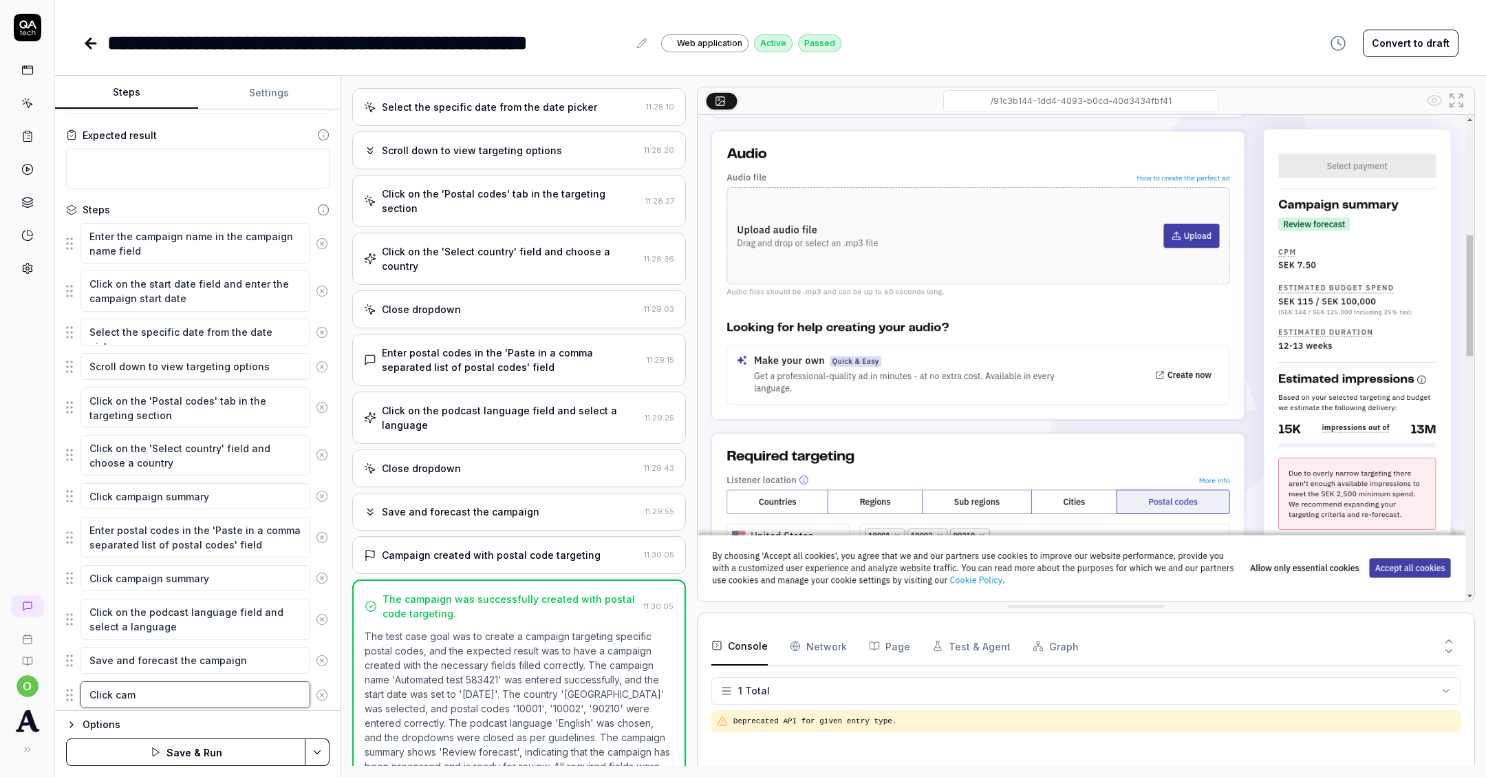
type textarea "Click camp"
type textarea "*"
type textarea "Click [PERSON_NAME]"
type textarea "*"
type textarea "Click campai"
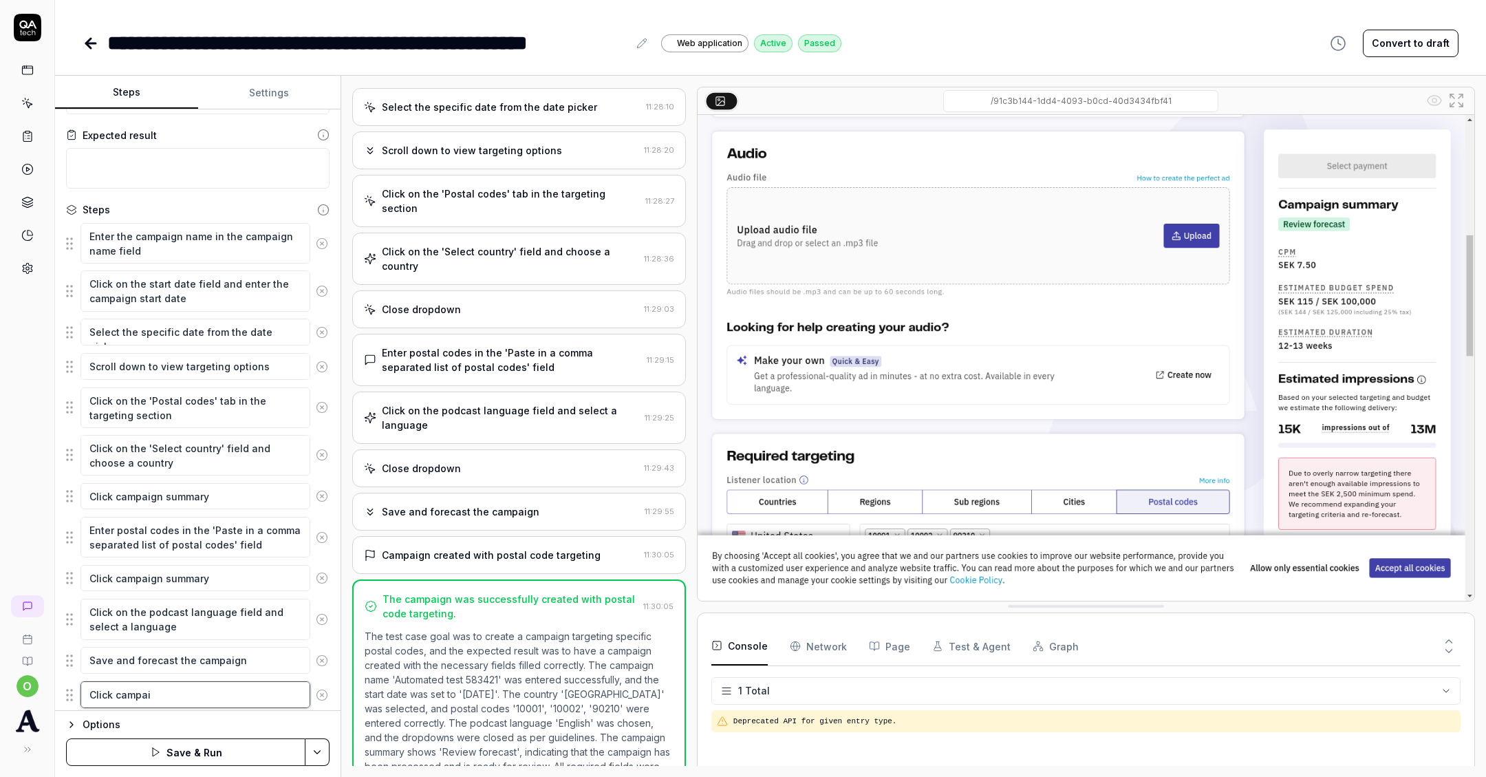
type textarea "*"
type textarea "Click campaig"
type textarea "*"
type textarea "Click campaign"
type textarea "*"
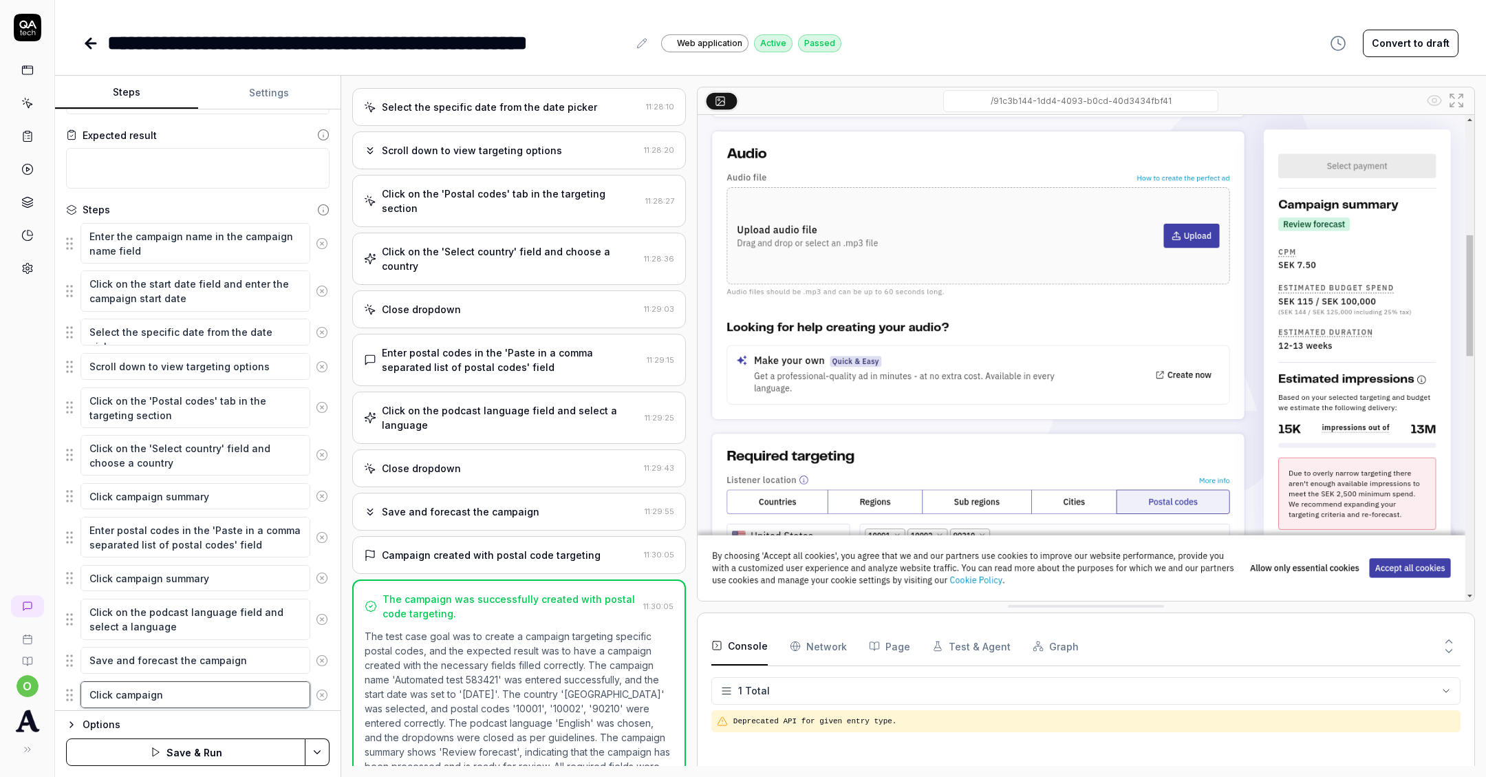
type textarea "Click campaign s"
type textarea "*"
type textarea "Click campaign su"
type textarea "*"
type textarea "Click campaign sum"
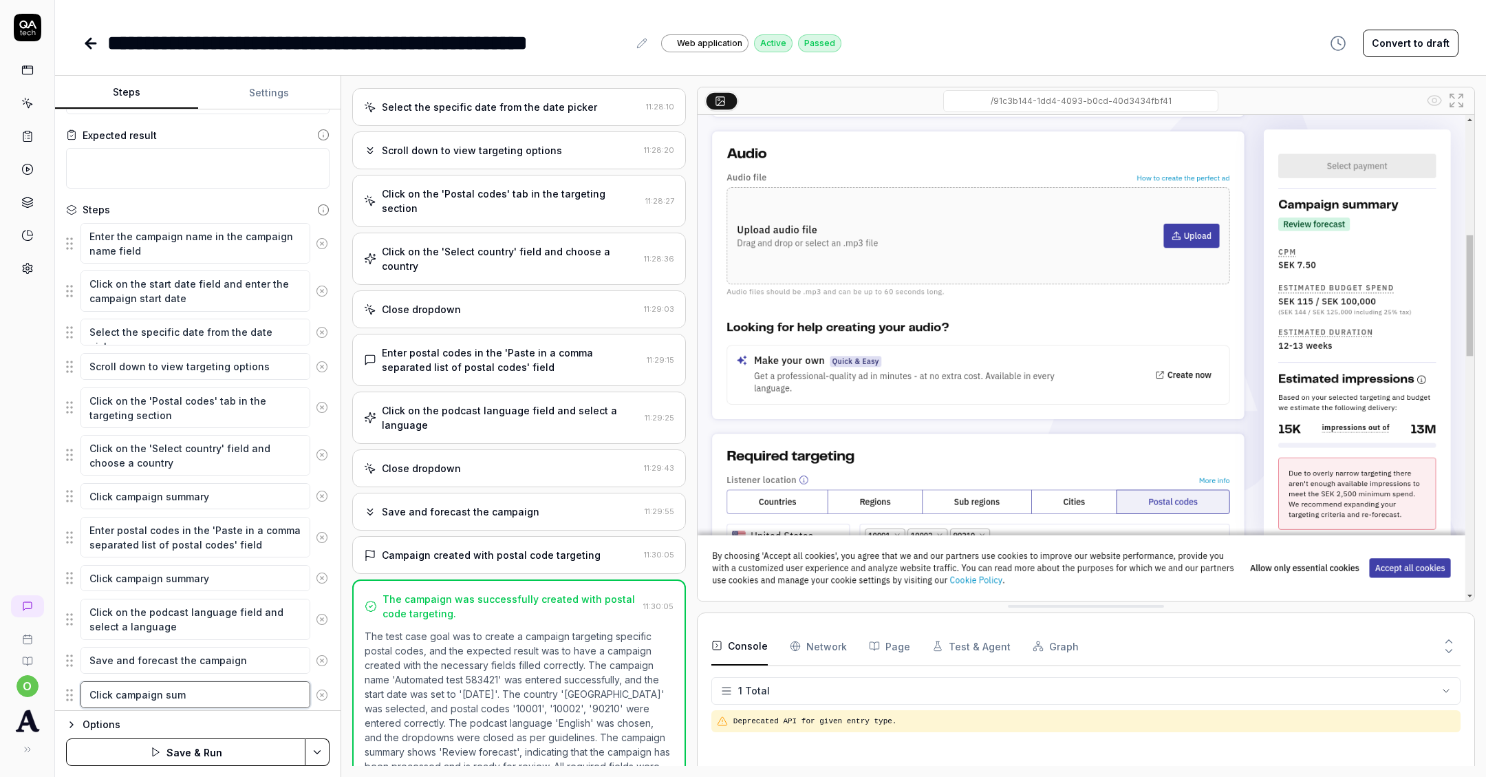
type textarea "*"
type textarea "Click campaign summ"
type textarea "*"
type textarea "Click campaign summa"
type textarea "*"
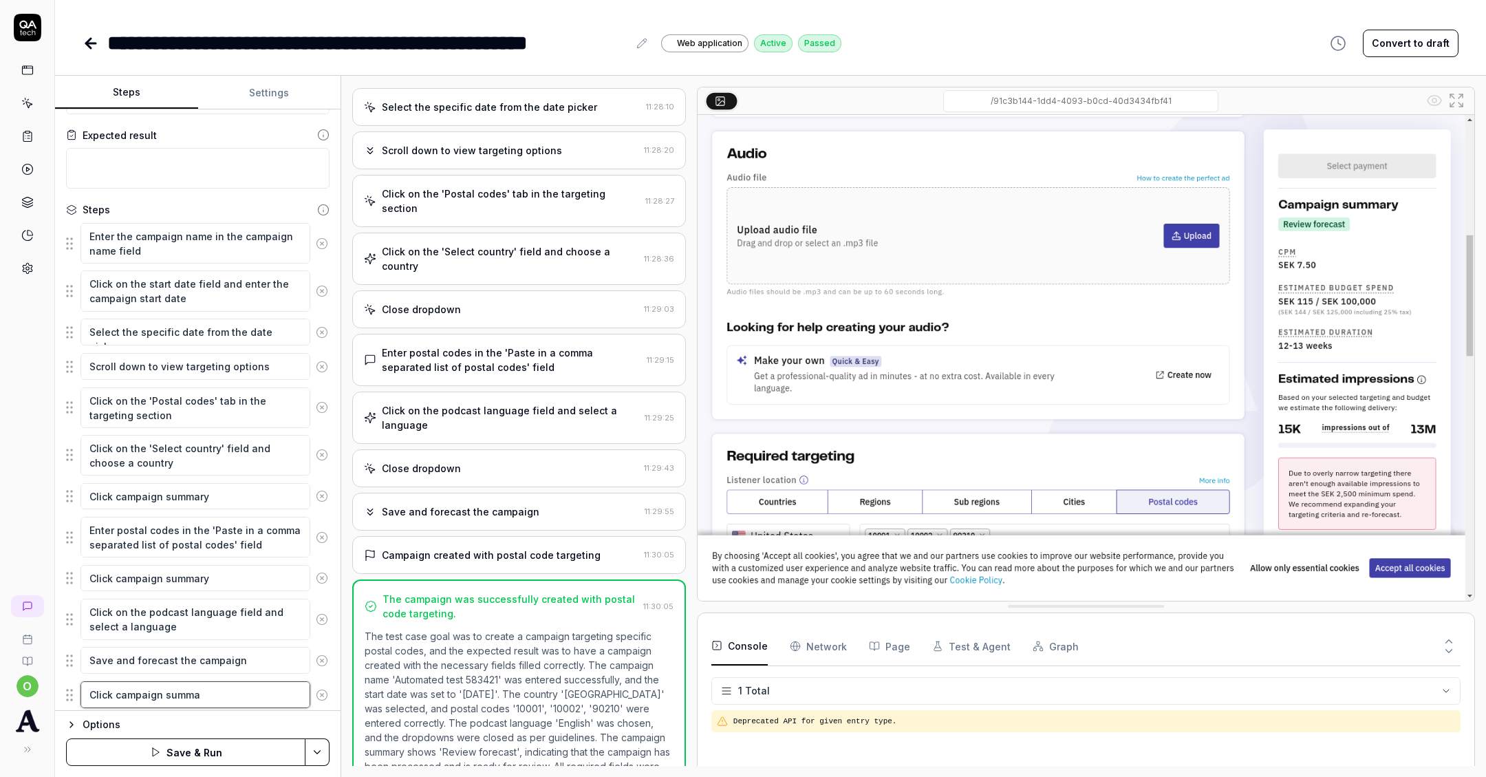
type textarea "Click campaign summar"
type textarea "*"
type textarea "Click campaign summary"
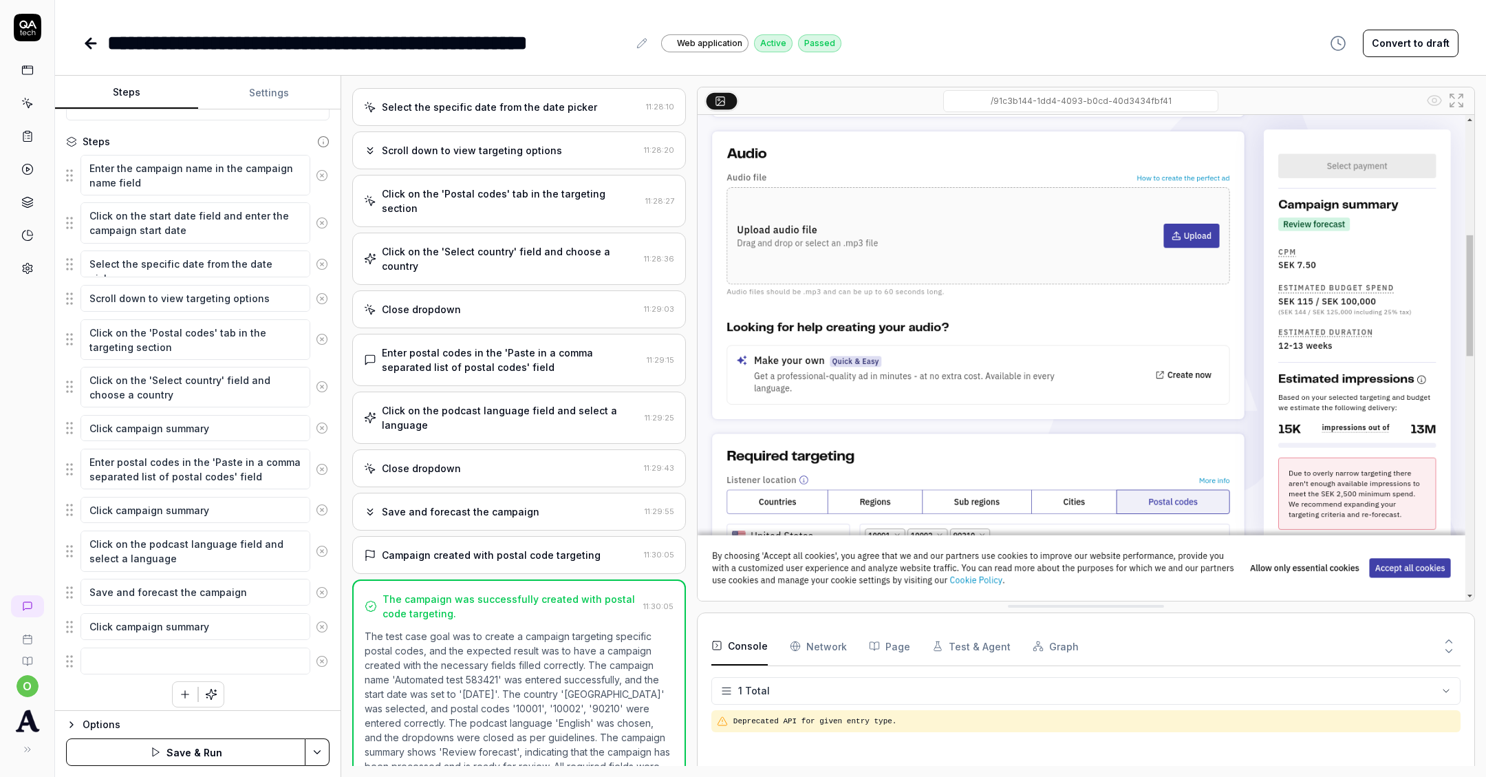
click at [80, 691] on div "Enter the campaign name in the campaign name field Click on the start date fiel…" at bounding box center [198, 430] width 264 height 553
drag, startPoint x: 74, startPoint y: 614, endPoint x: 72, endPoint y: 580, distance: 34.4
click at [72, 580] on fieldset "Enter the campaign name in the campaign name field Click on the start date fiel…" at bounding box center [198, 415] width 264 height 522
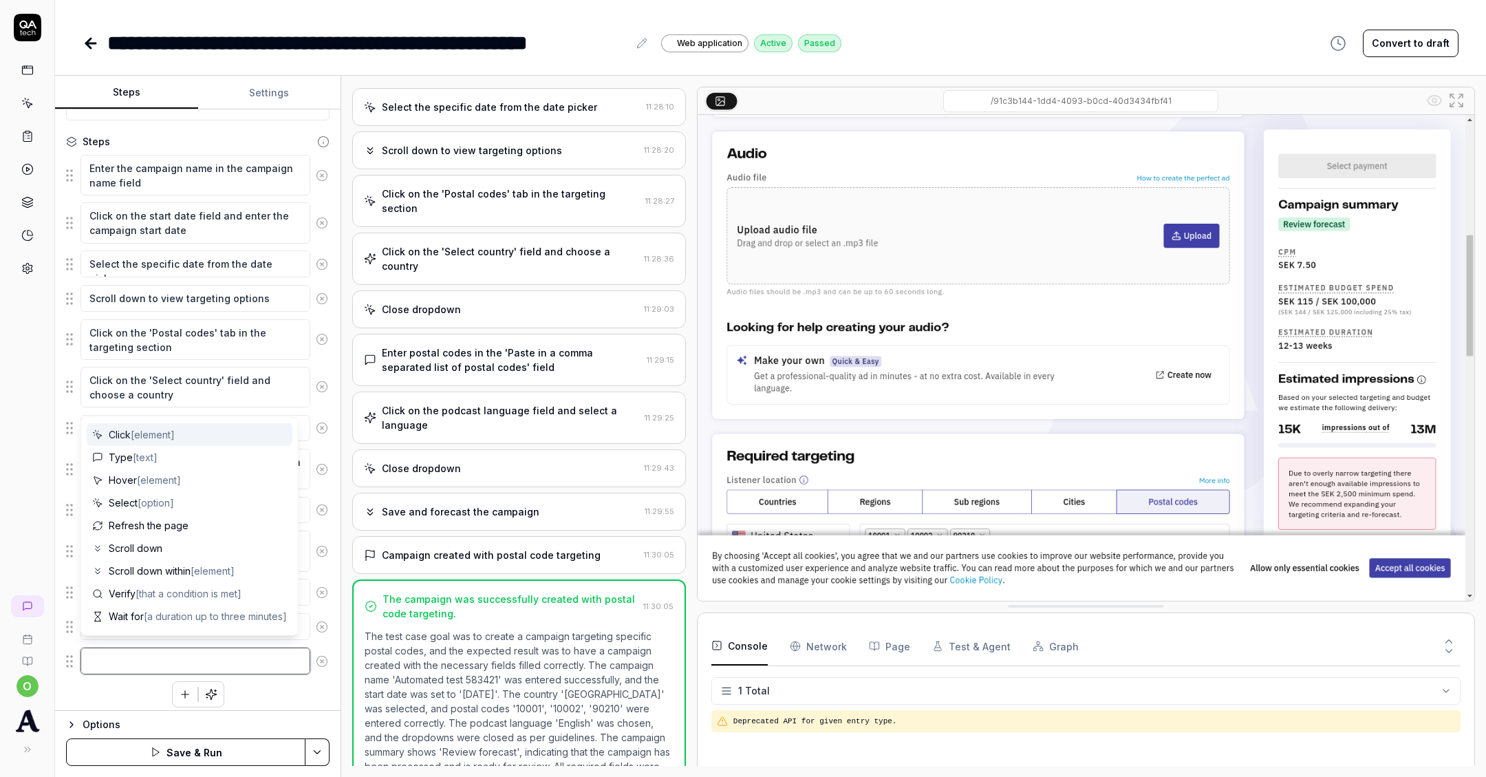
click at [106, 664] on textarea at bounding box center [195, 660] width 230 height 26
type textarea "*"
type textarea "V"
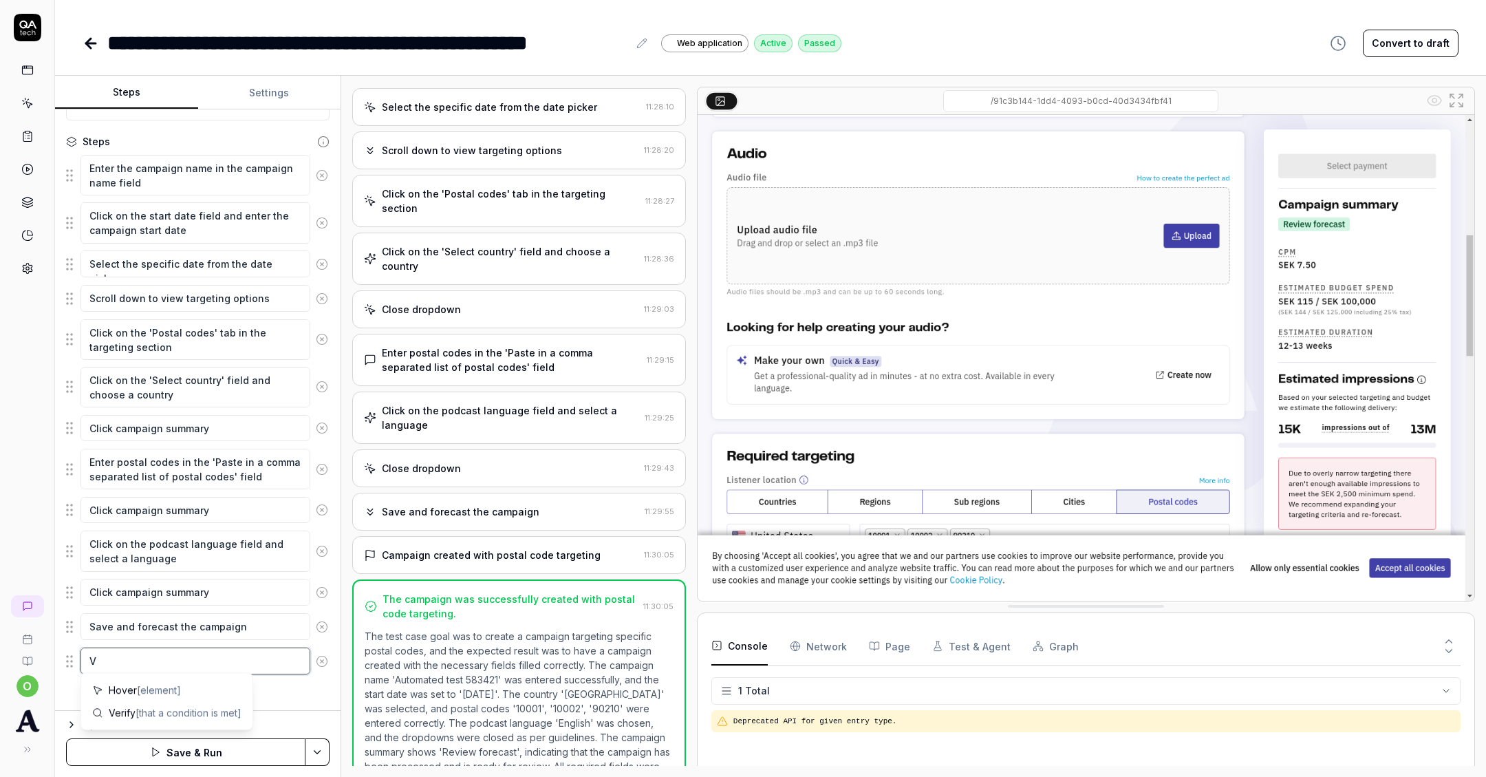
type textarea "*"
type textarea "Ve"
type textarea "*"
type textarea "Ver"
type textarea "*"
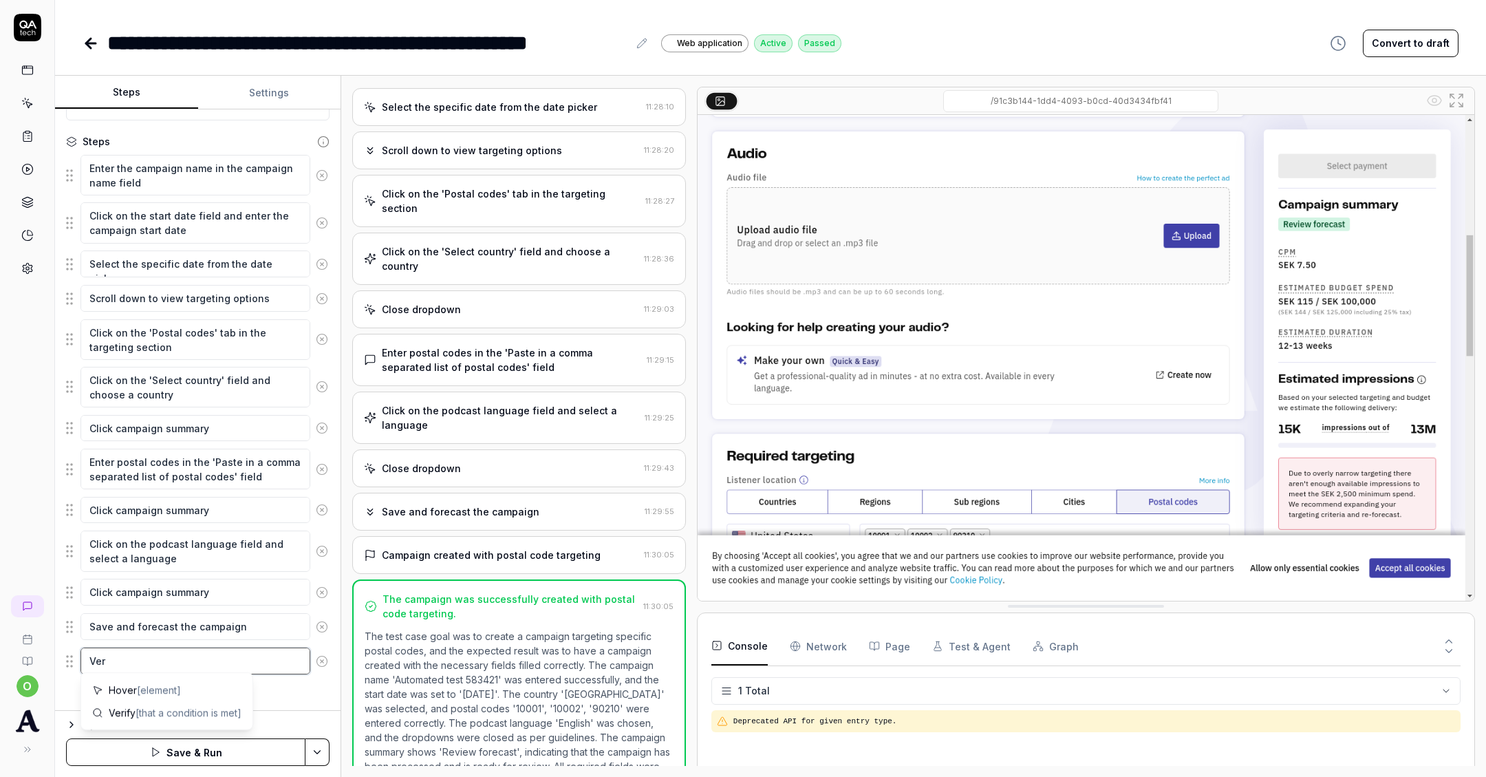
type textarea "Veri"
type textarea "*"
type textarea "Verif"
type textarea "*"
type textarea "Verify"
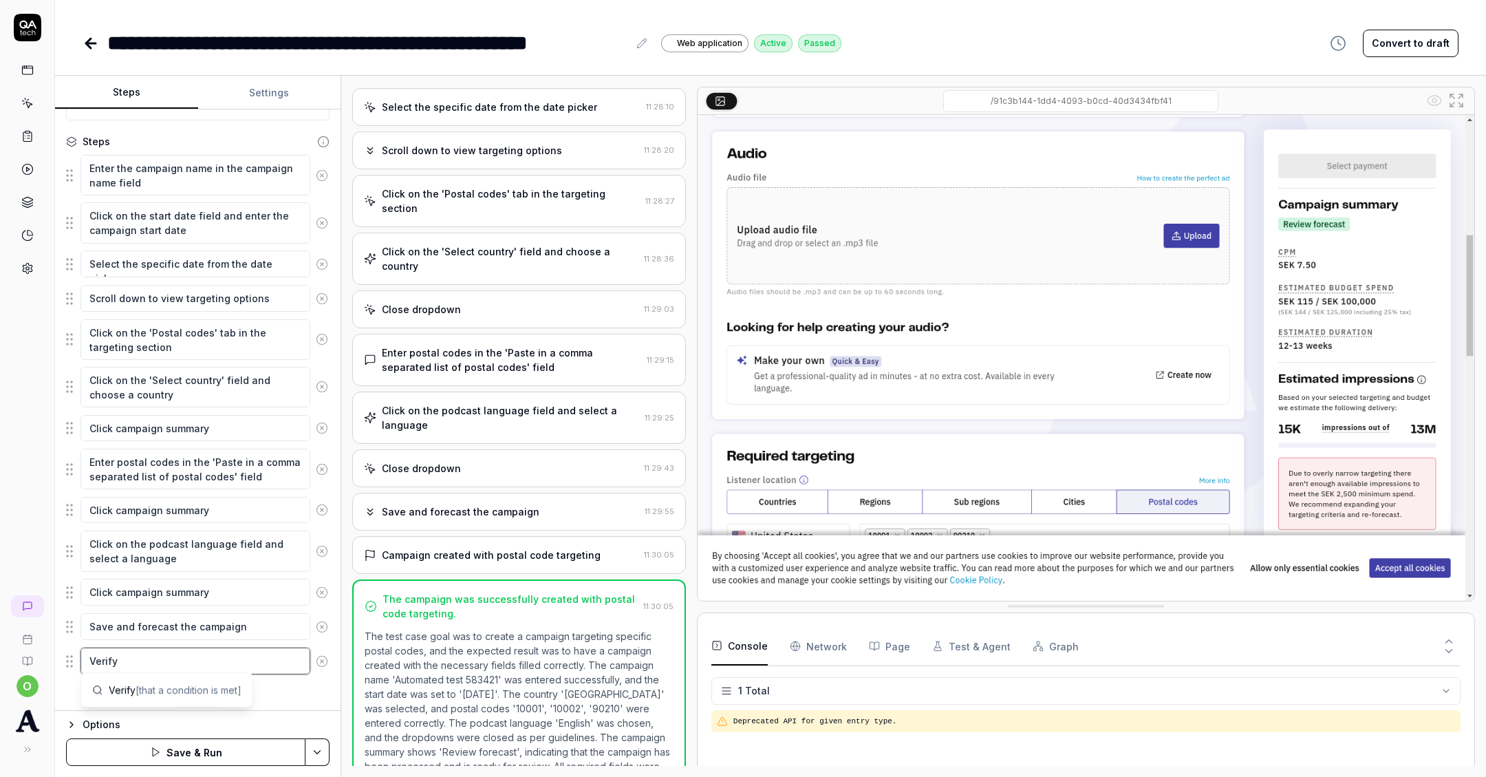
type textarea "*"
type textarea "Verify t"
type textarea "*"
type textarea "Verify th"
type textarea "*"
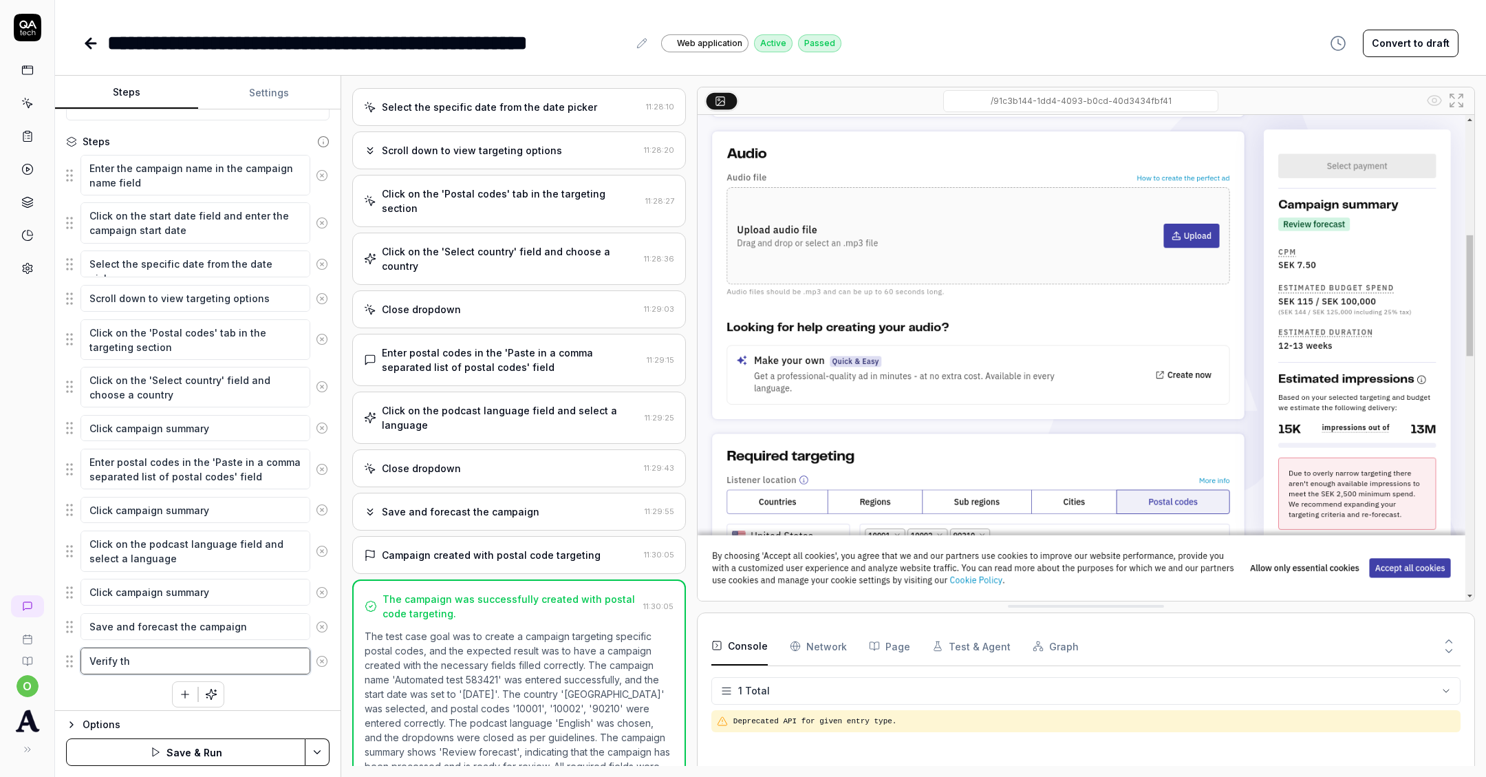
type textarea "Verify the"
type textarea "*"
type textarea "Verify the"
type textarea "*"
type textarea "Verify the c"
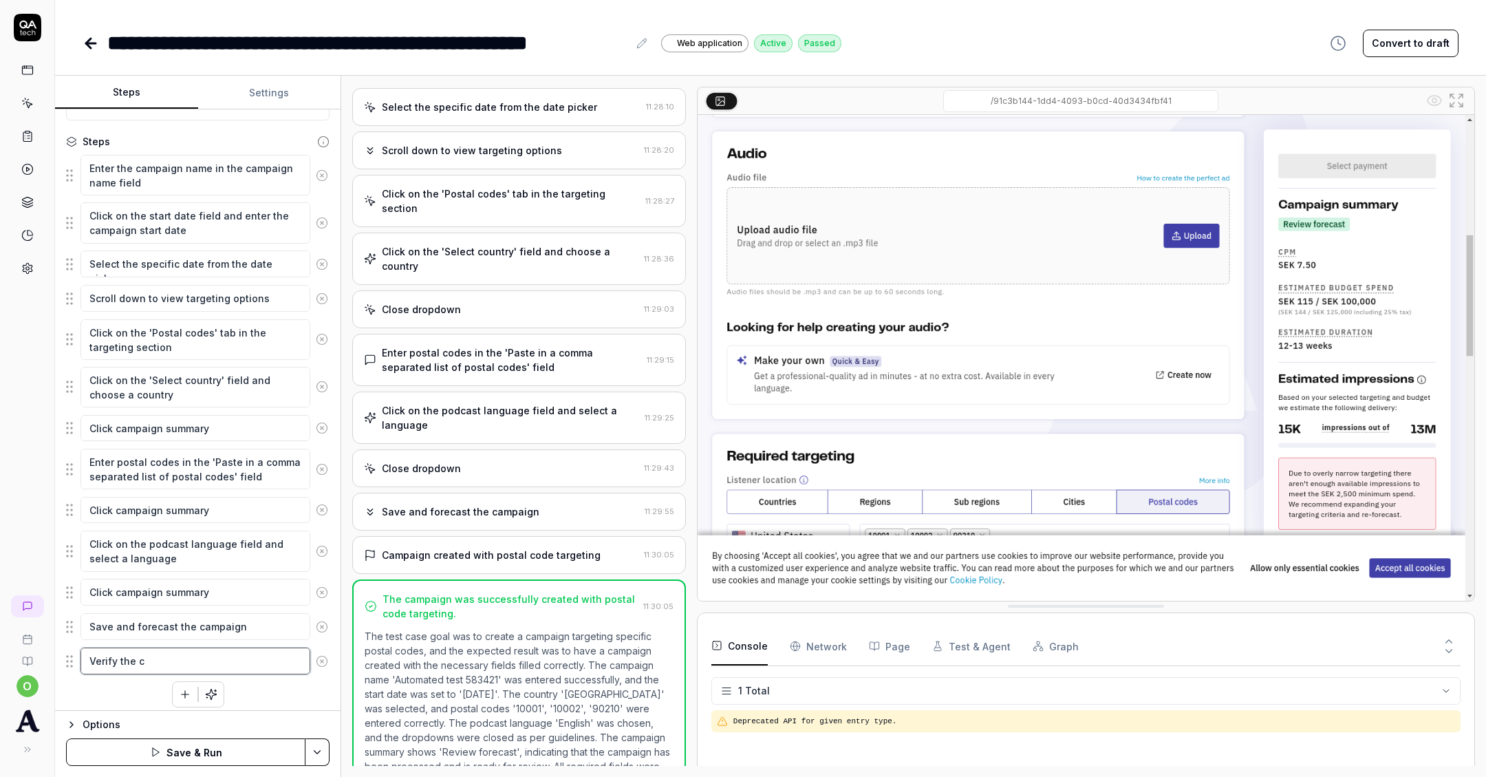
type textarea "*"
type textarea "Verify the ca"
type textarea "*"
type textarea "Verify the cam"
type textarea "*"
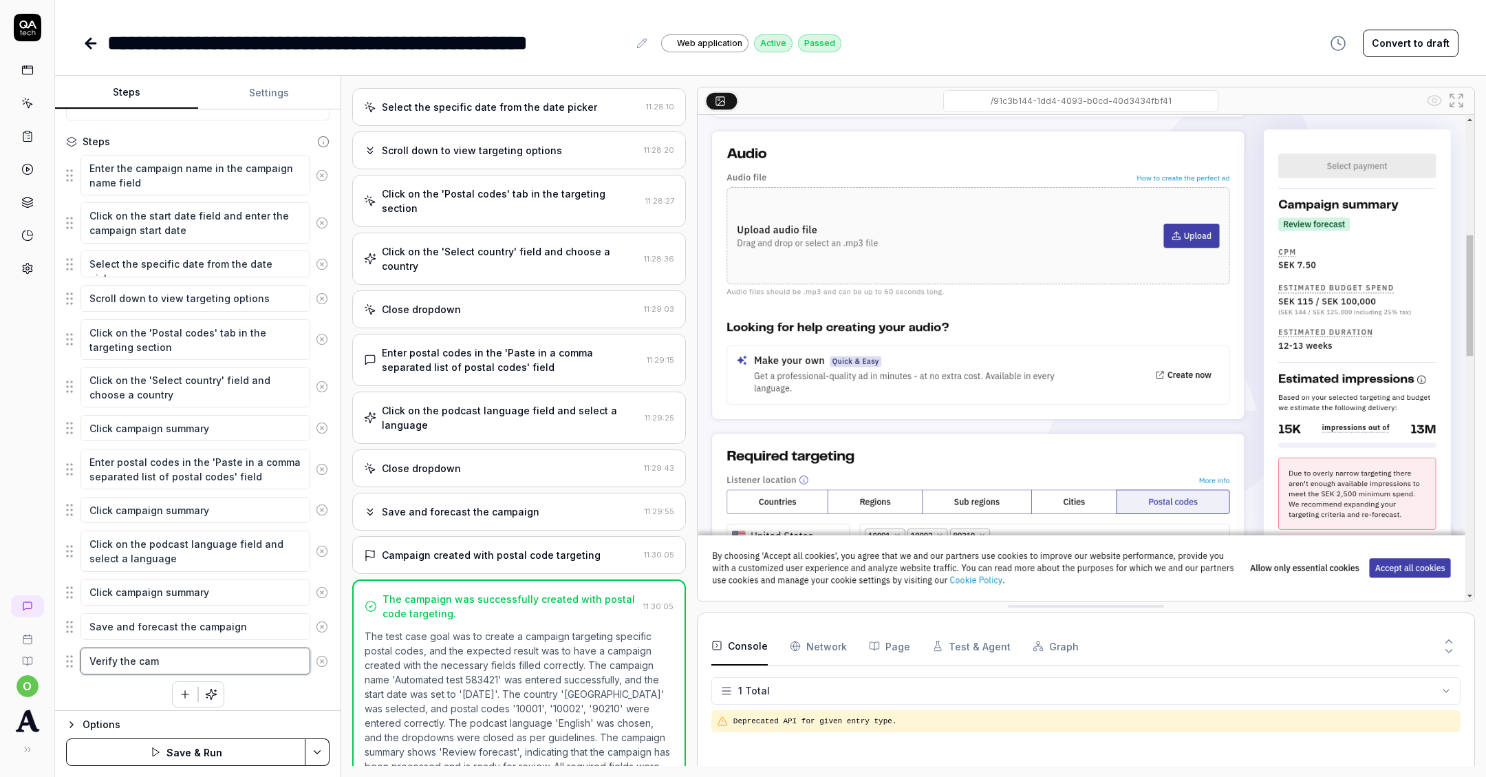
type textarea "Verify the camp"
type textarea "*"
type textarea "Verify the campa"
type textarea "*"
type textarea "Verify the campai"
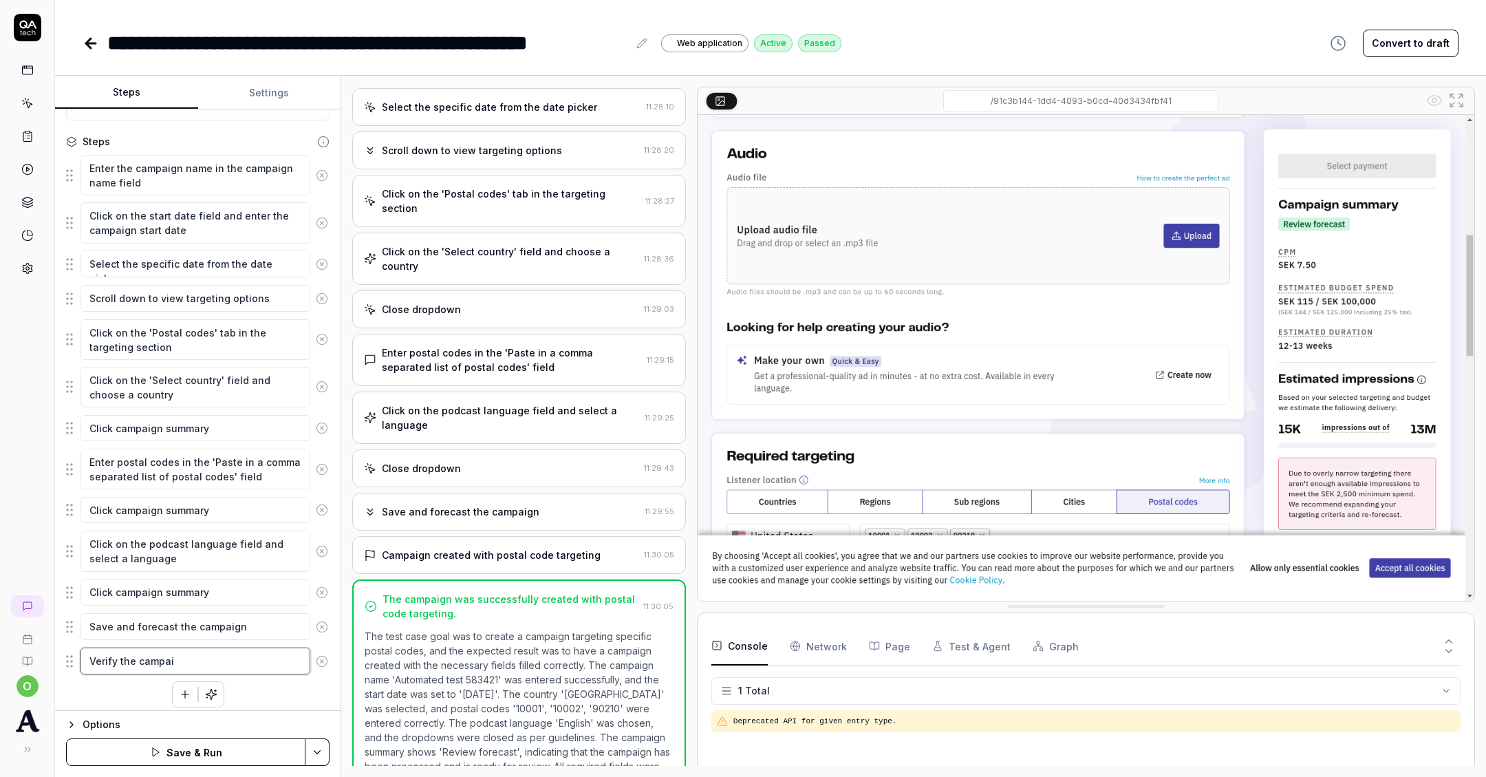
type textarea "*"
type textarea "Verify the campain"
type textarea "*"
type textarea "Verify the campaing"
type textarea "*"
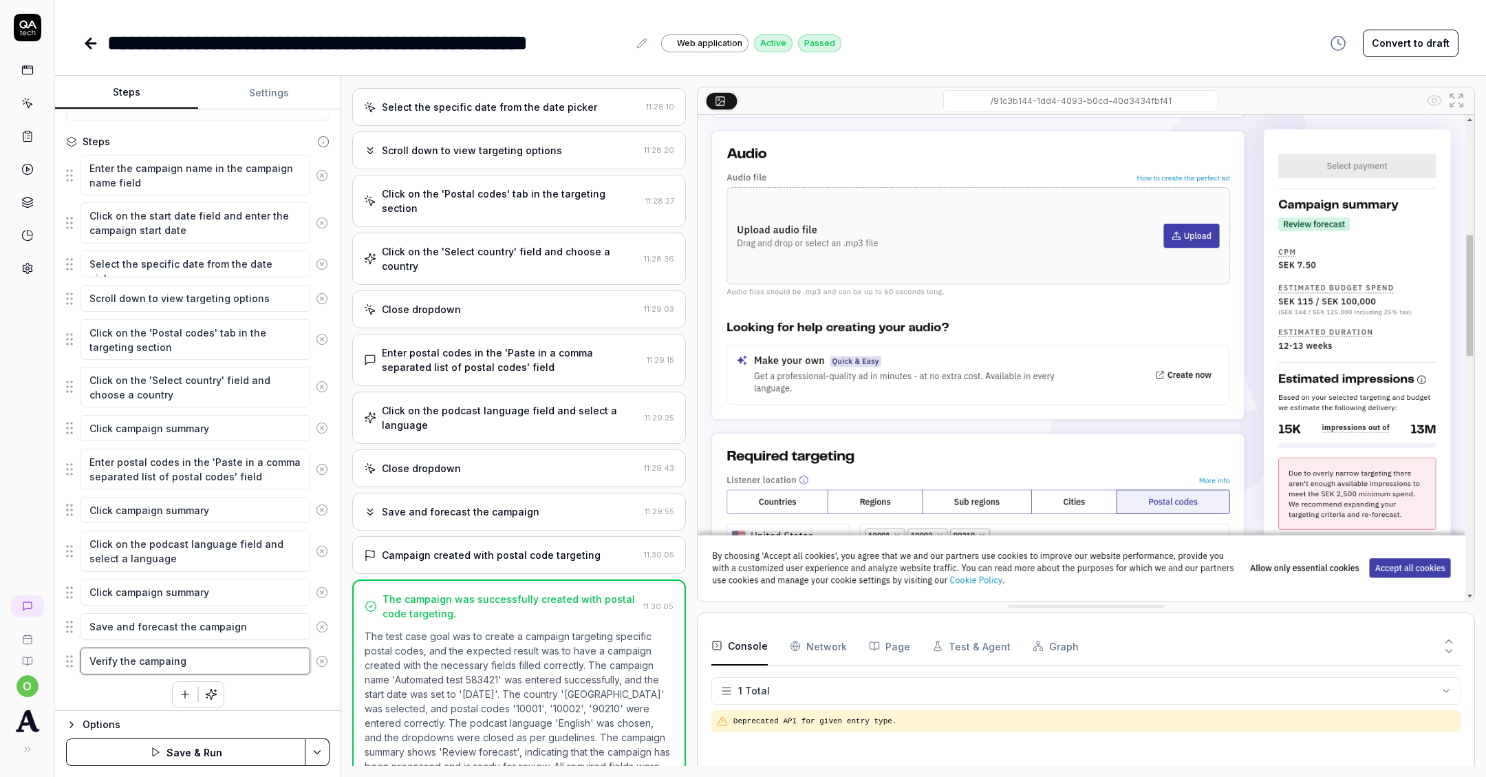
type textarea "Verify the campain"
type textarea "*"
type textarea "Verify the campai"
type textarea "*"
type textarea "Verify the campaig"
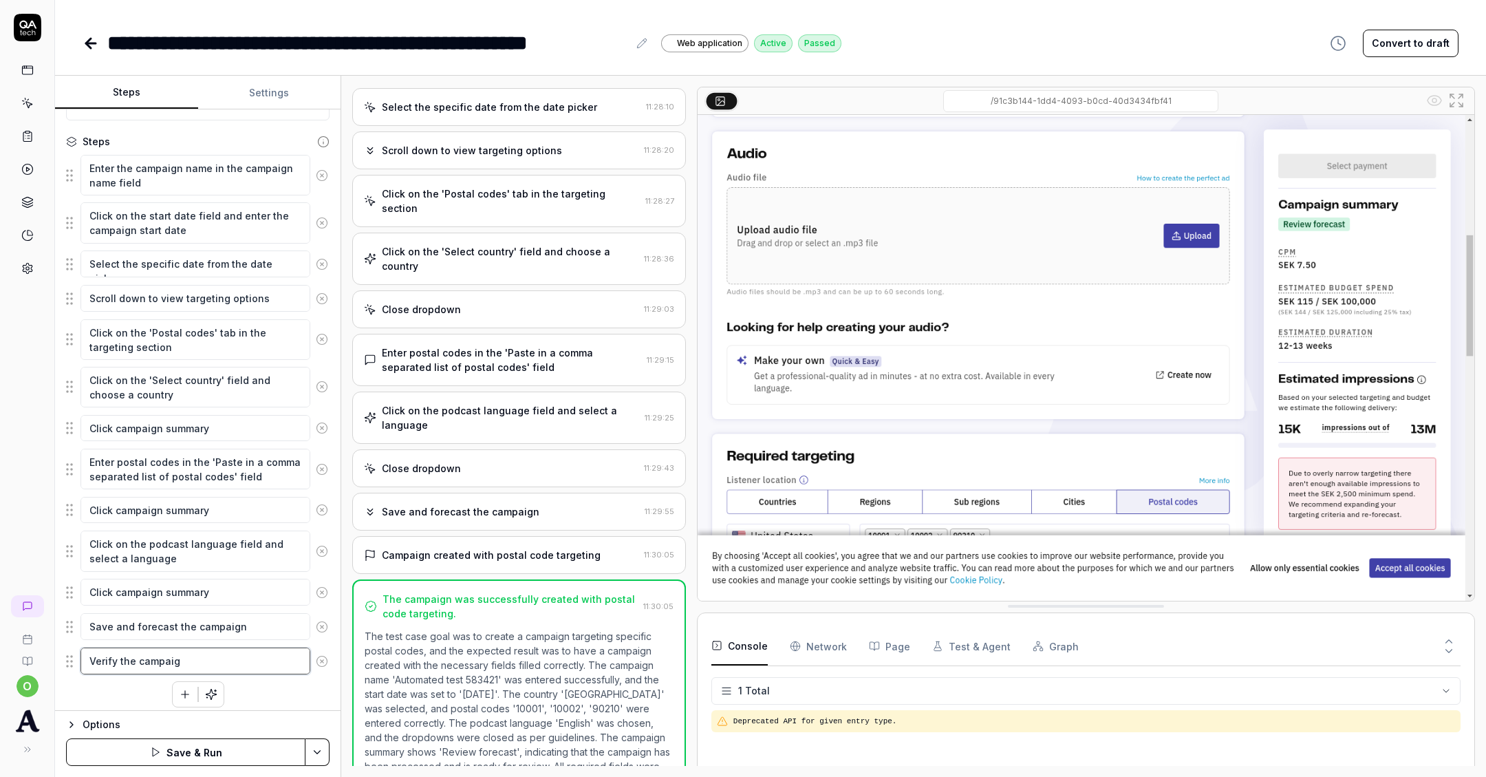
type textarea "*"
type textarea "Verify the campaign"
type textarea "*"
type textarea "Verify the campaign"
type textarea "*"
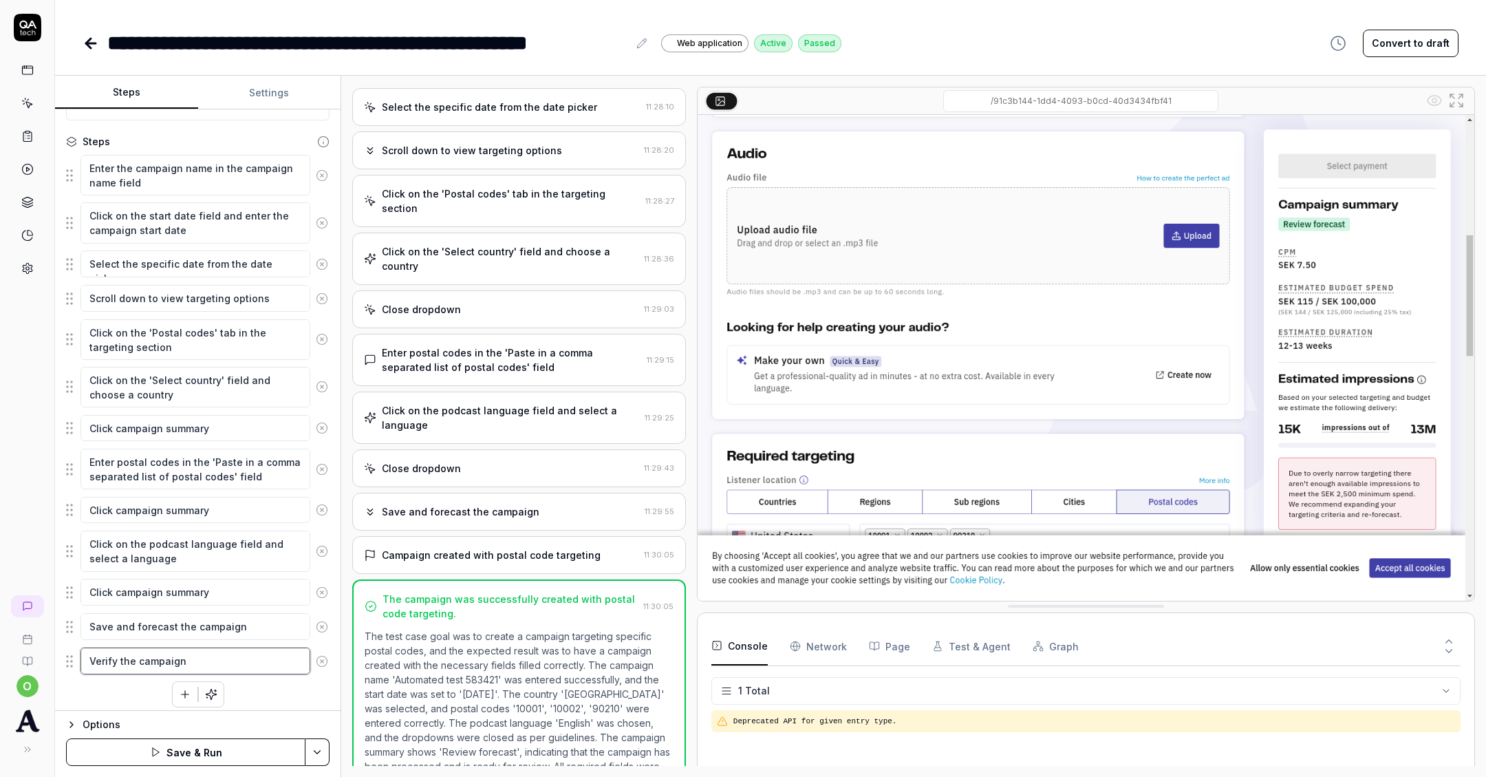
type textarea "Verify the campaign h"
type textarea "*"
type textarea "Verify the campaign"
type textarea "*"
type textarea "Verify the campaign s"
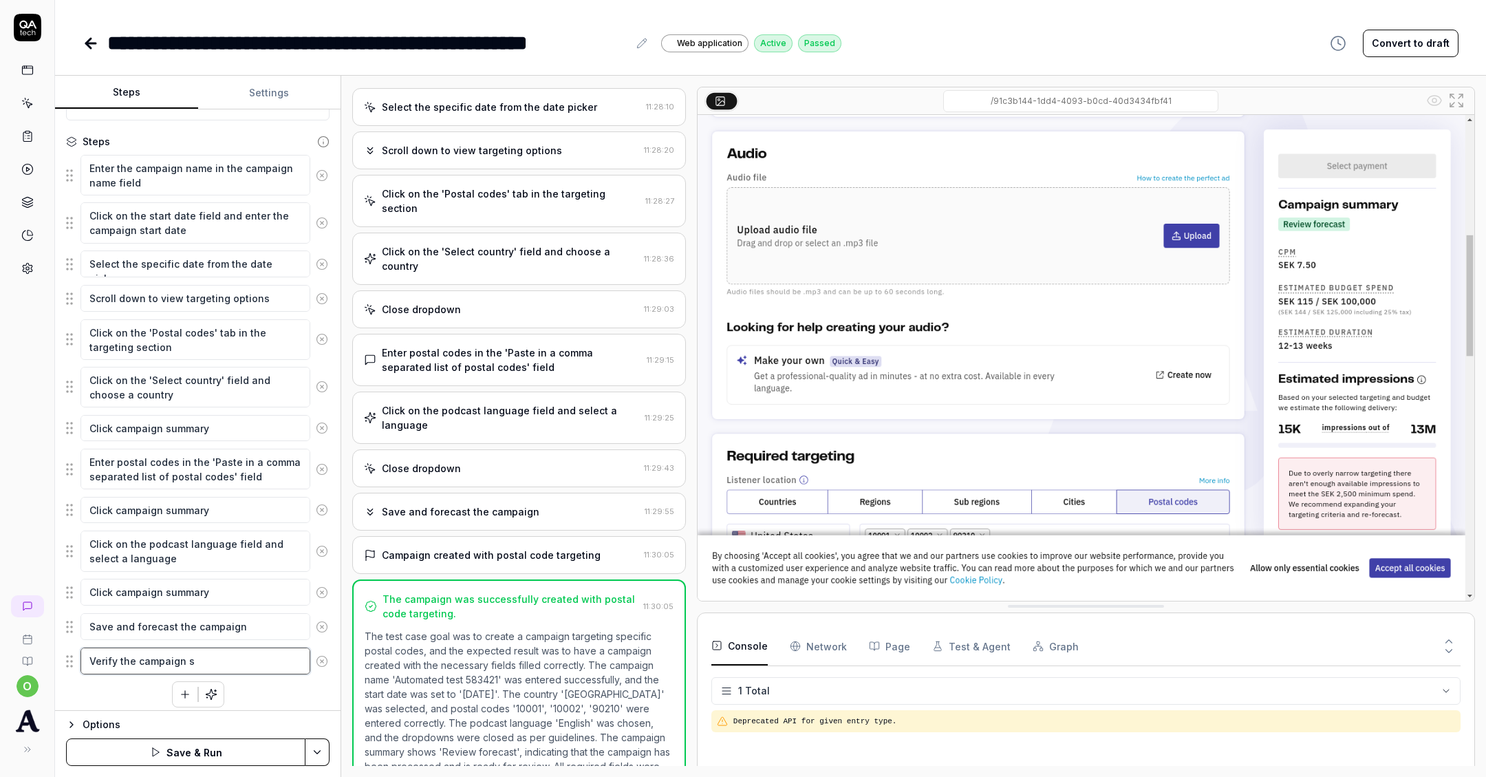
type textarea "*"
type textarea "Verify the campaign sa"
type textarea "*"
type textarea "Verify the campaign sav"
type textarea "*"
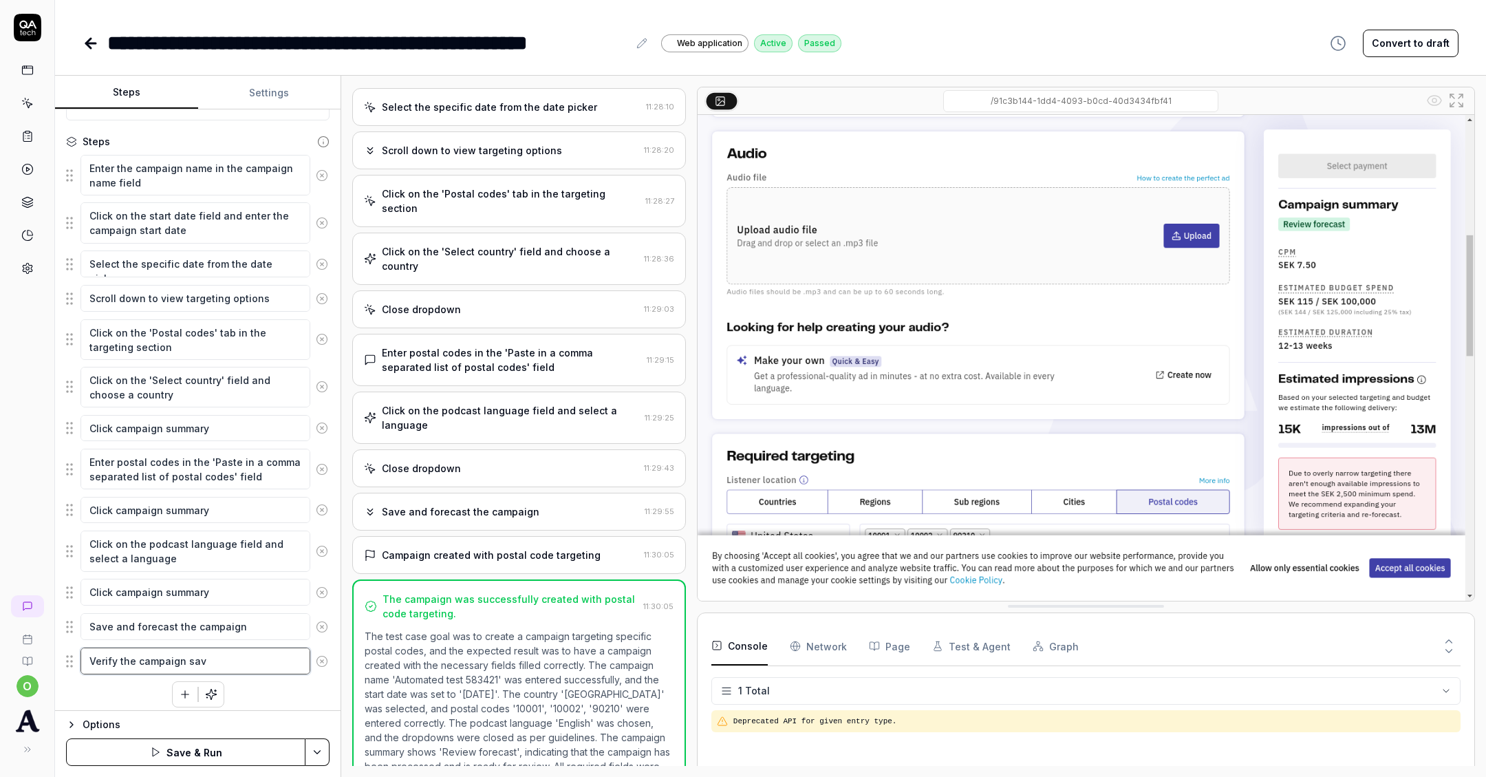
type textarea "Verify the campaign save"
type textarea "*"
type textarea "Verify the campaign saved"
type textarea "*"
type textarea "Verify the campaign saved w"
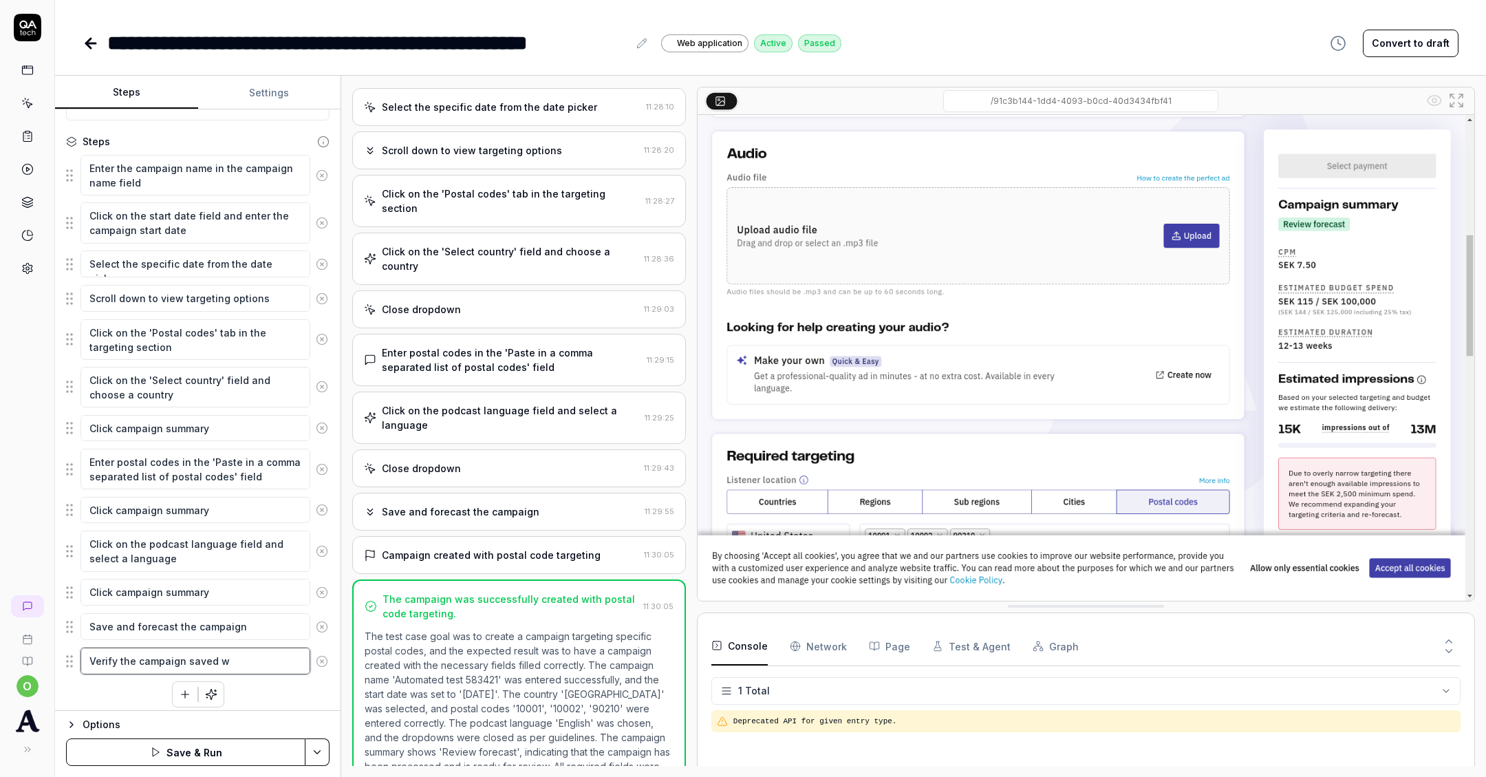
type textarea "*"
type textarea "Verify the campaign saved wi"
type textarea "*"
type textarea "Verify the campaign saved with"
type textarea "*"
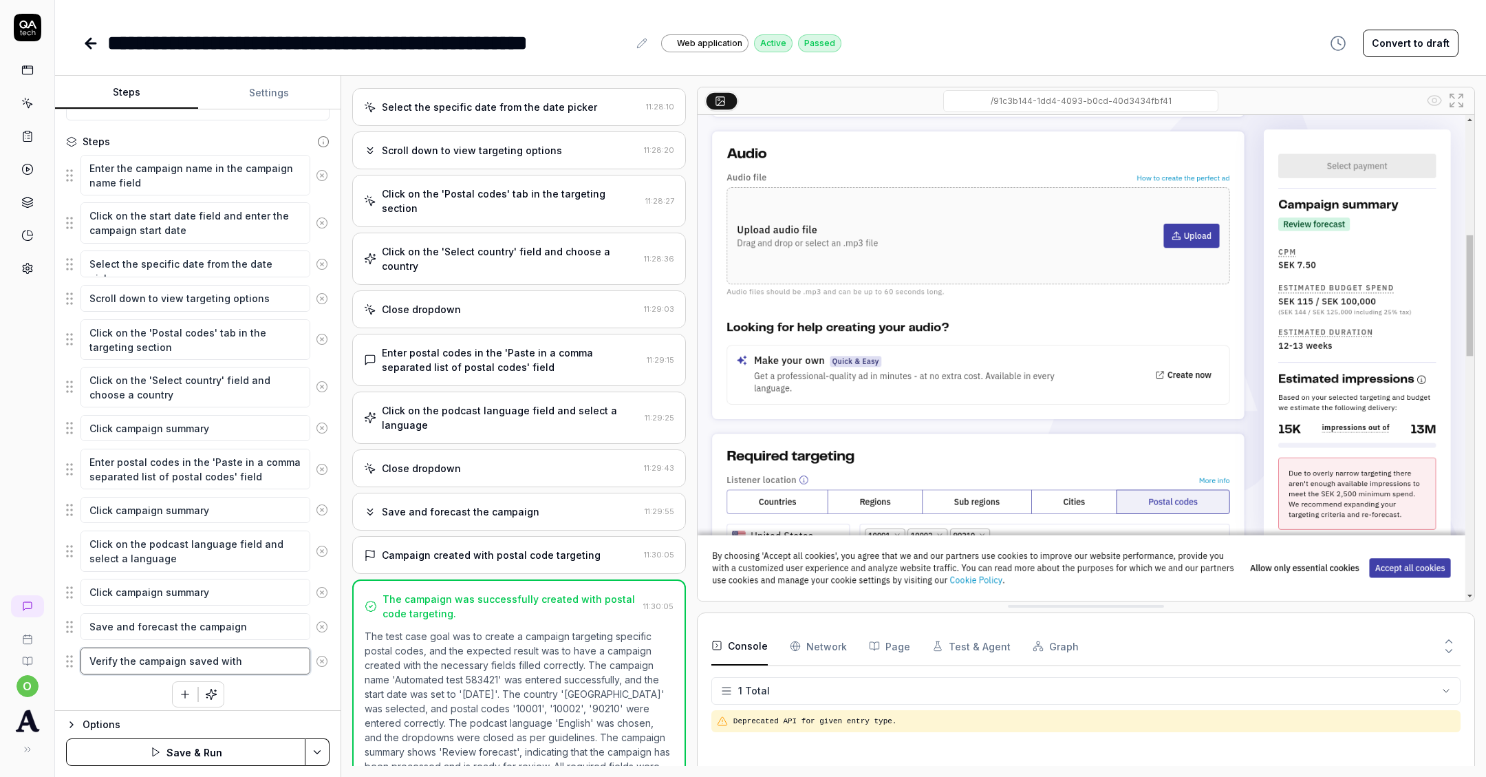
type textarea "Verify the campaign saved with"
type textarea "*"
type textarea "Verify the campaign saved with p"
type textarea "*"
type textarea "Verify the campaign saved with po"
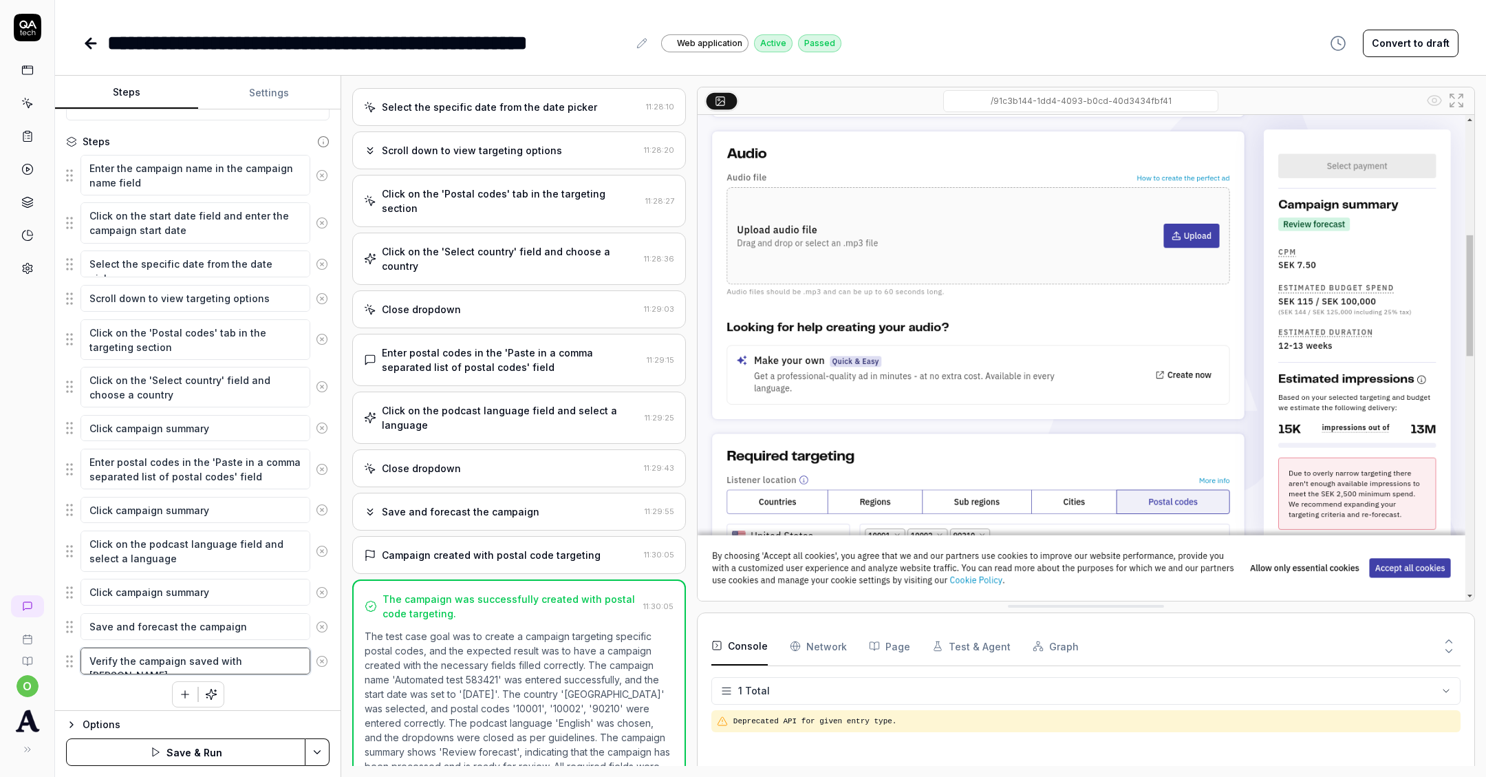
type textarea "*"
type textarea "Verify the campaign saved with pod"
type textarea "*"
type textarea "Verify the campaign saved with po"
click at [141, 749] on button "Save & Run" at bounding box center [185, 752] width 239 height 28
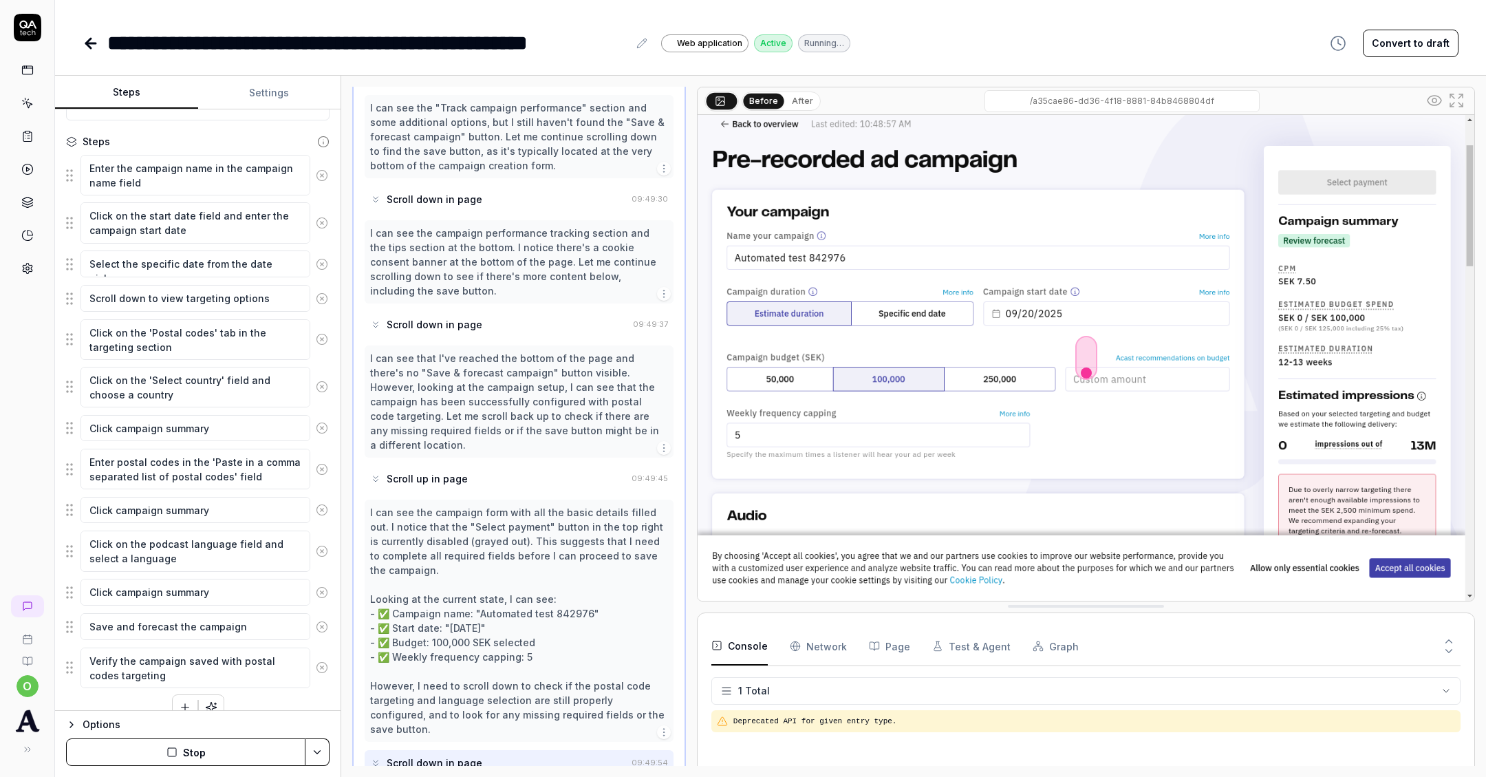
scroll to position [1493, 0]
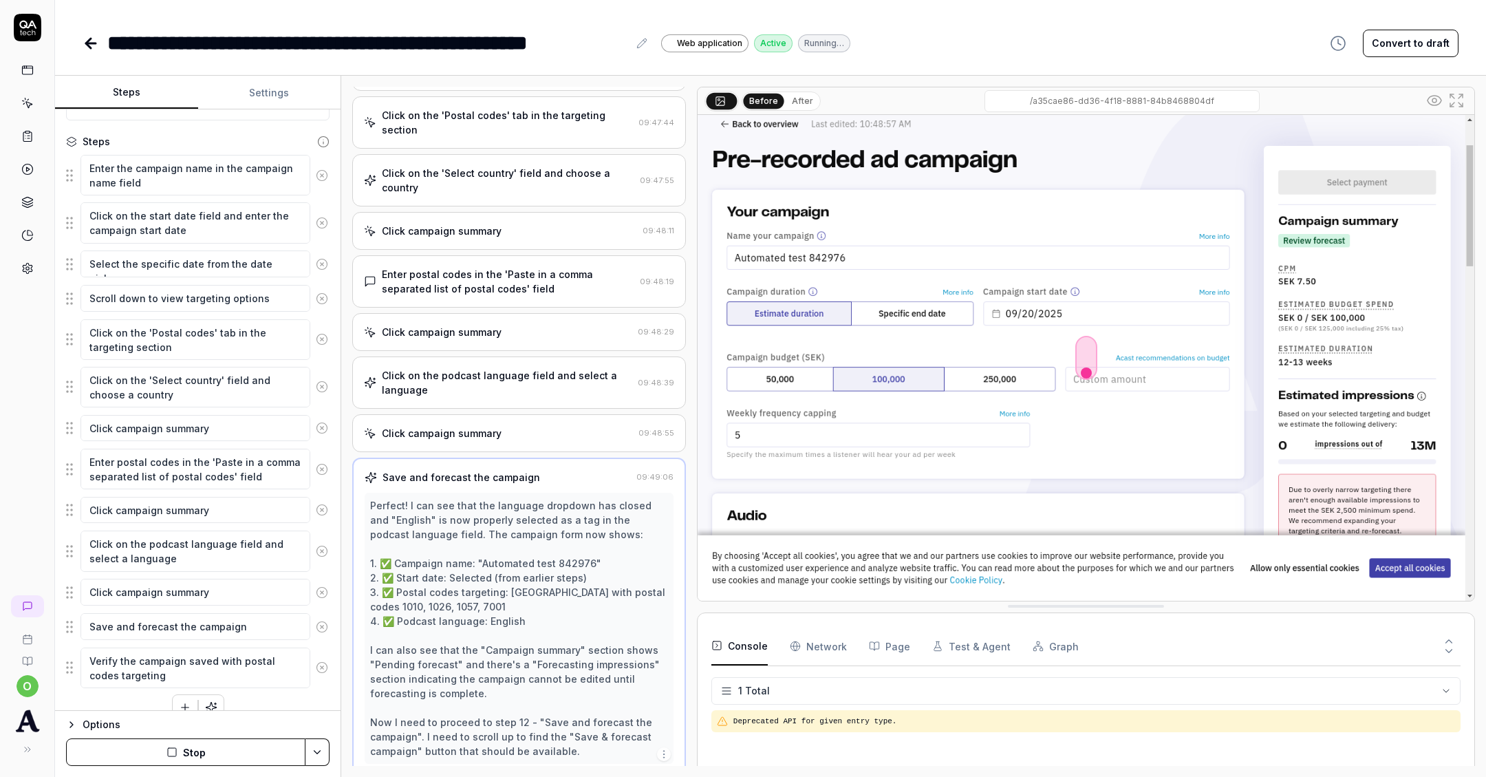
click at [513, 368] on div "Click on the podcast language field and select a language" at bounding box center [507, 382] width 250 height 29
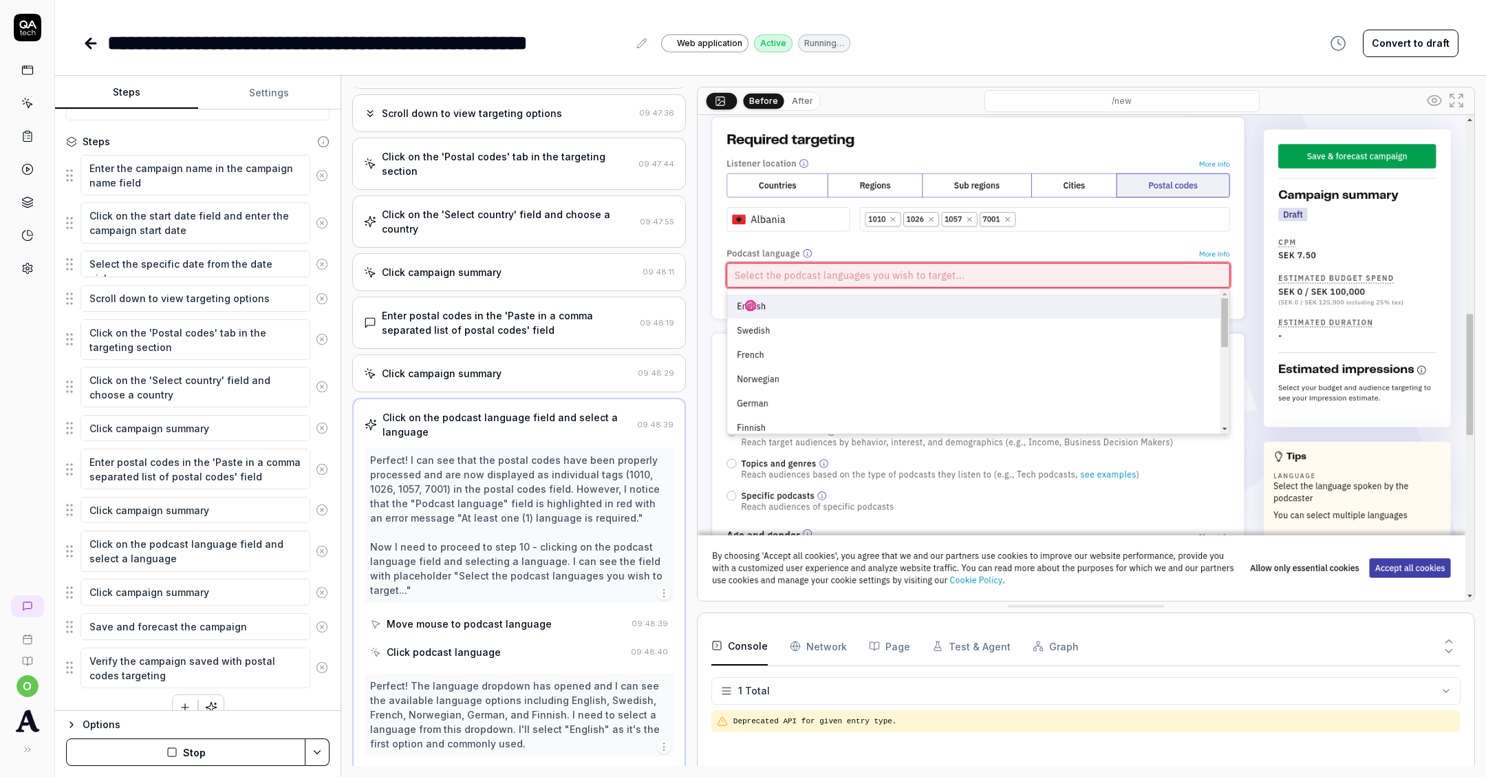
click at [493, 366] on div "Click campaign summary" at bounding box center [442, 373] width 120 height 14
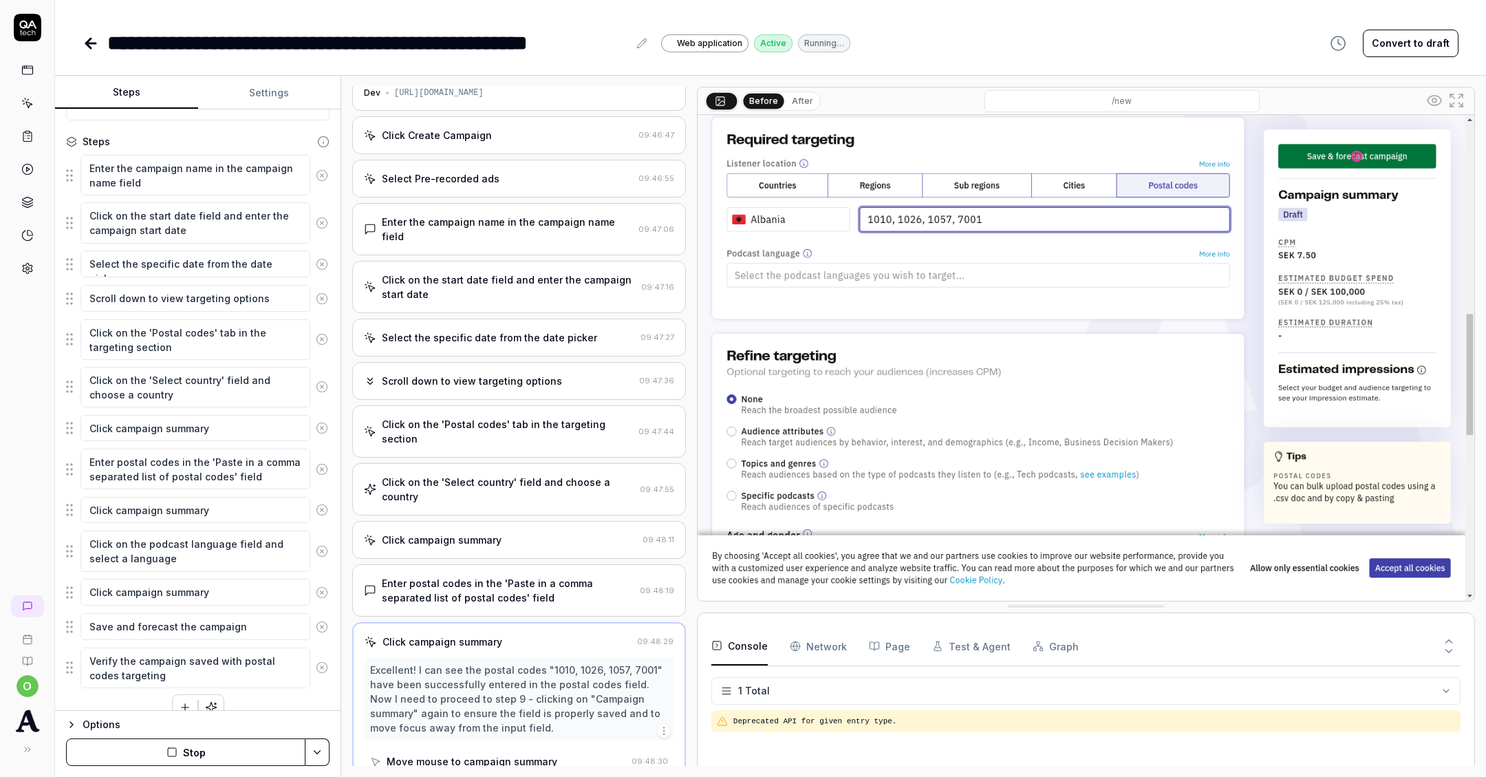
scroll to position [34, 0]
click at [444, 577] on div "Enter postal codes in the 'Paste in a comma separated list of postal codes' fie…" at bounding box center [508, 591] width 253 height 29
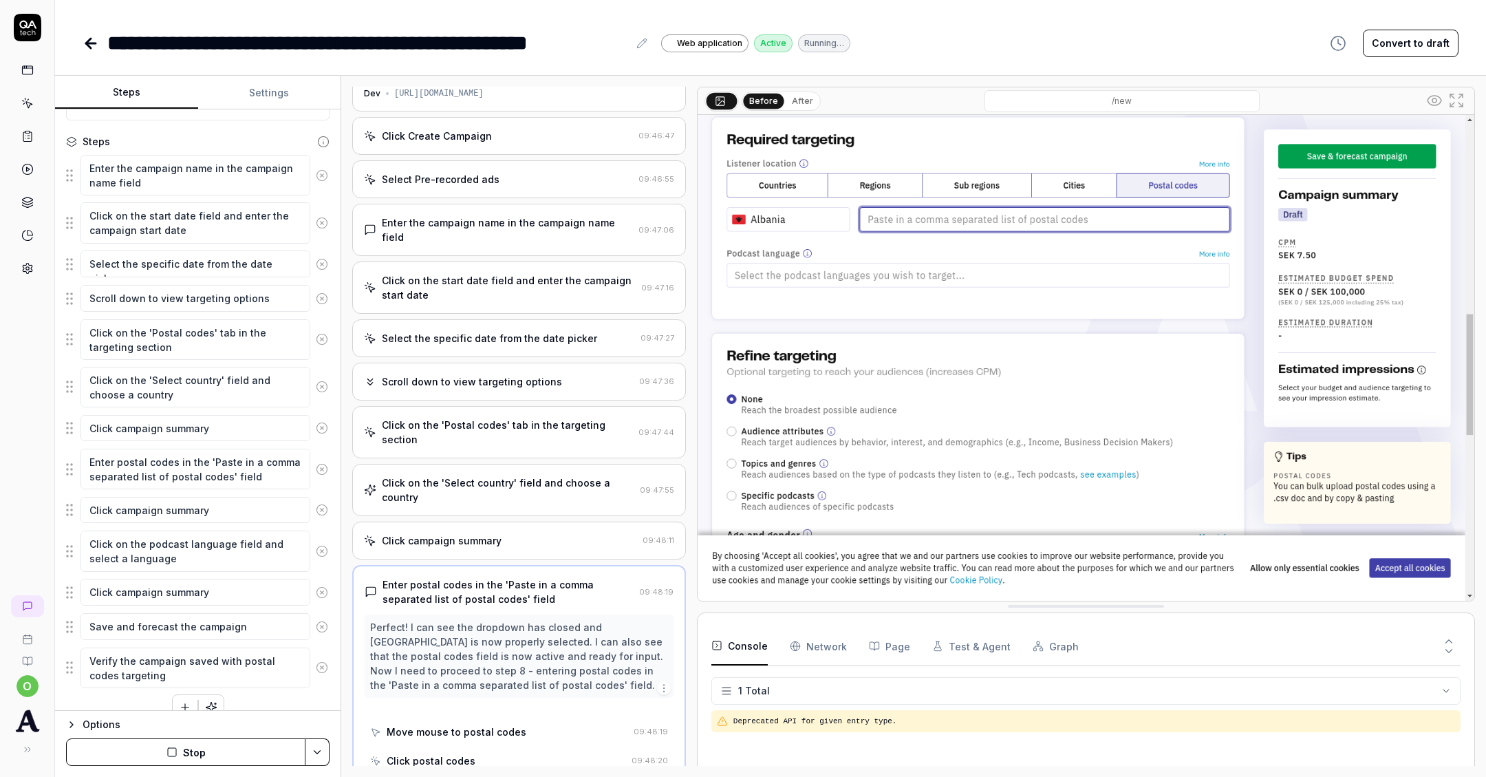
scroll to position [19, 0]
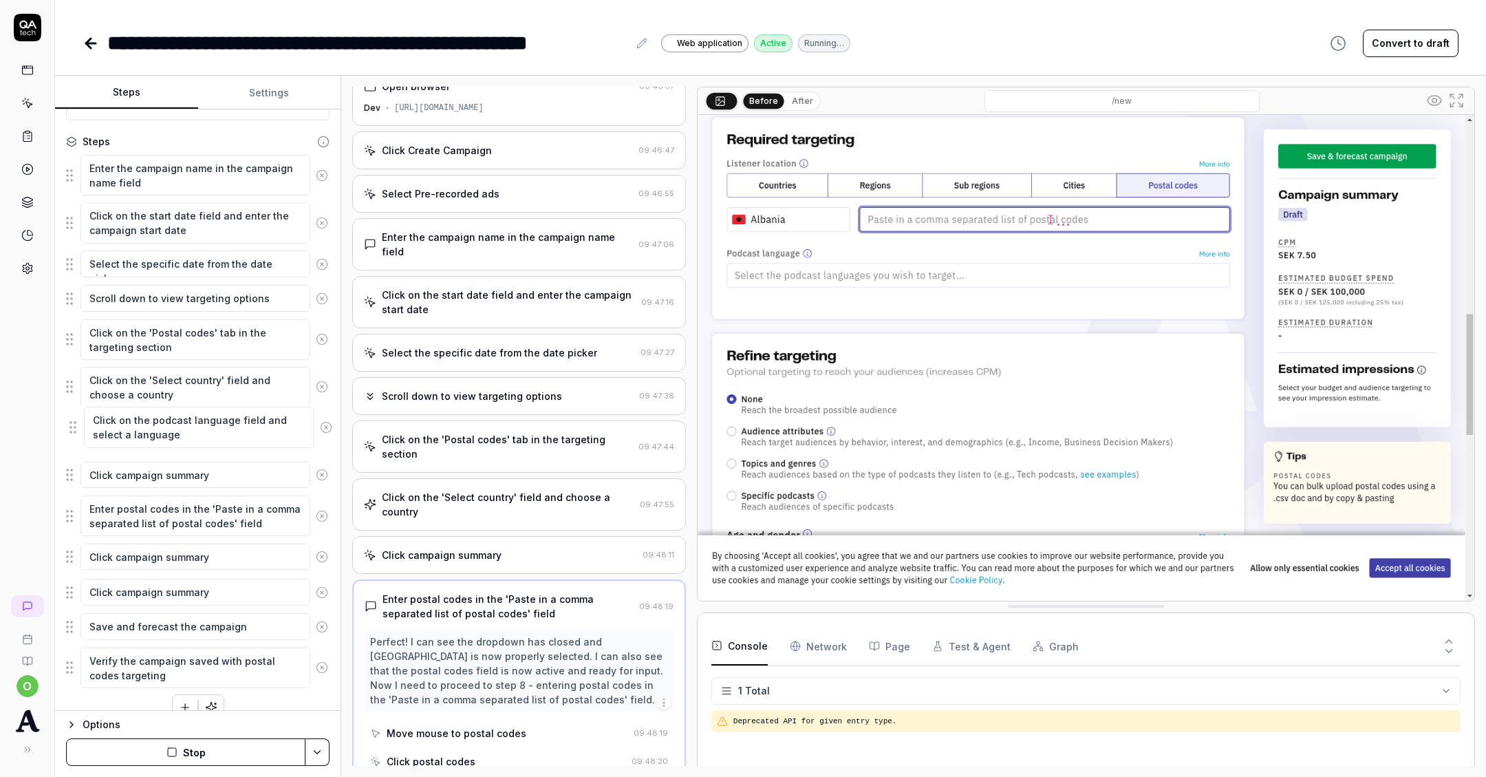
drag, startPoint x: 69, startPoint y: 550, endPoint x: 72, endPoint y: 434, distance: 116.3
click at [72, 433] on fieldset "Enter the campaign name in the campaign name field Click on the start date fiel…" at bounding box center [198, 421] width 264 height 535
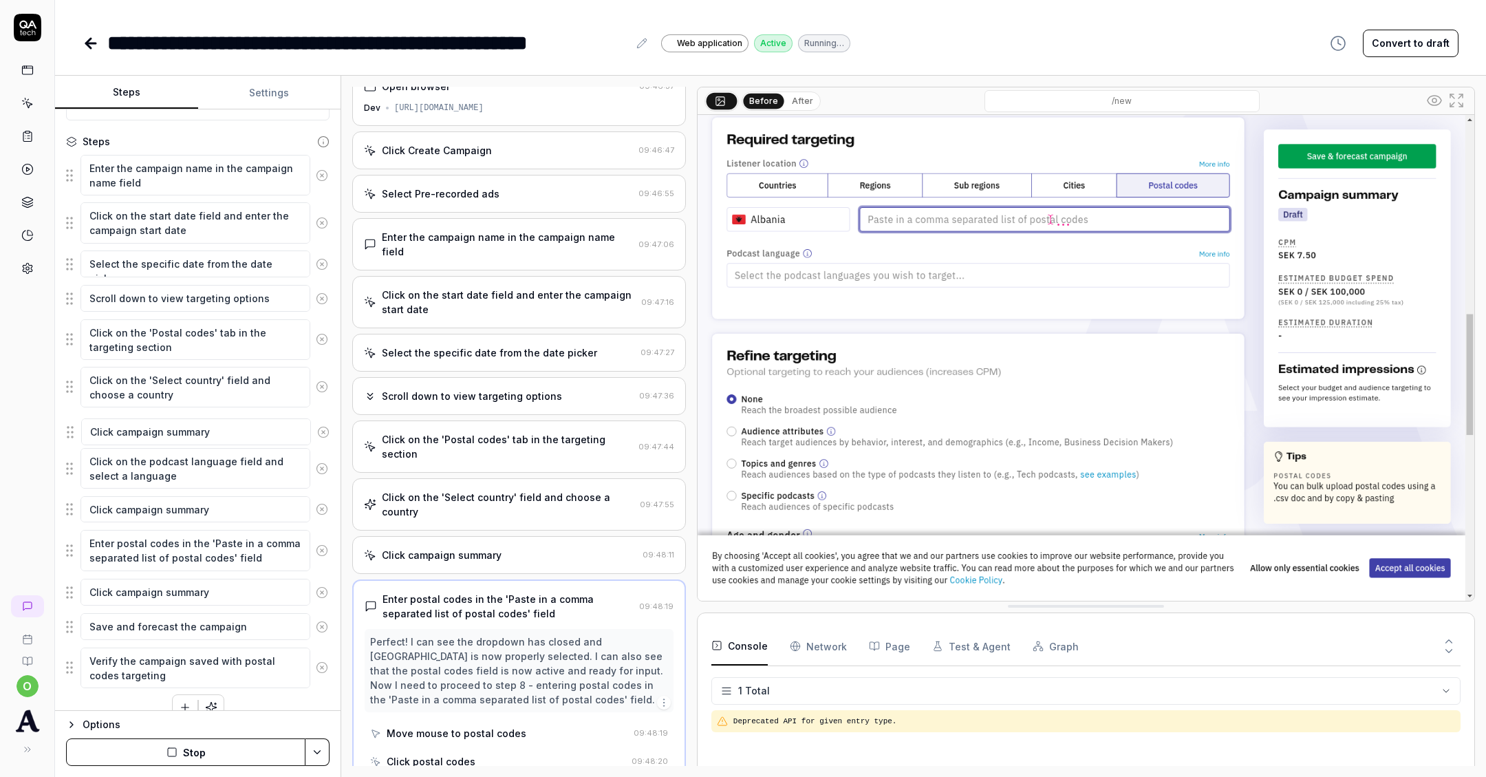
drag, startPoint x: 69, startPoint y: 555, endPoint x: 70, endPoint y: 434, distance: 120.4
click at [70, 434] on fieldset "Enter the campaign name in the campaign name field Click on the start date fiel…" at bounding box center [198, 421] width 264 height 535
click at [214, 749] on button "Stop" at bounding box center [185, 752] width 239 height 28
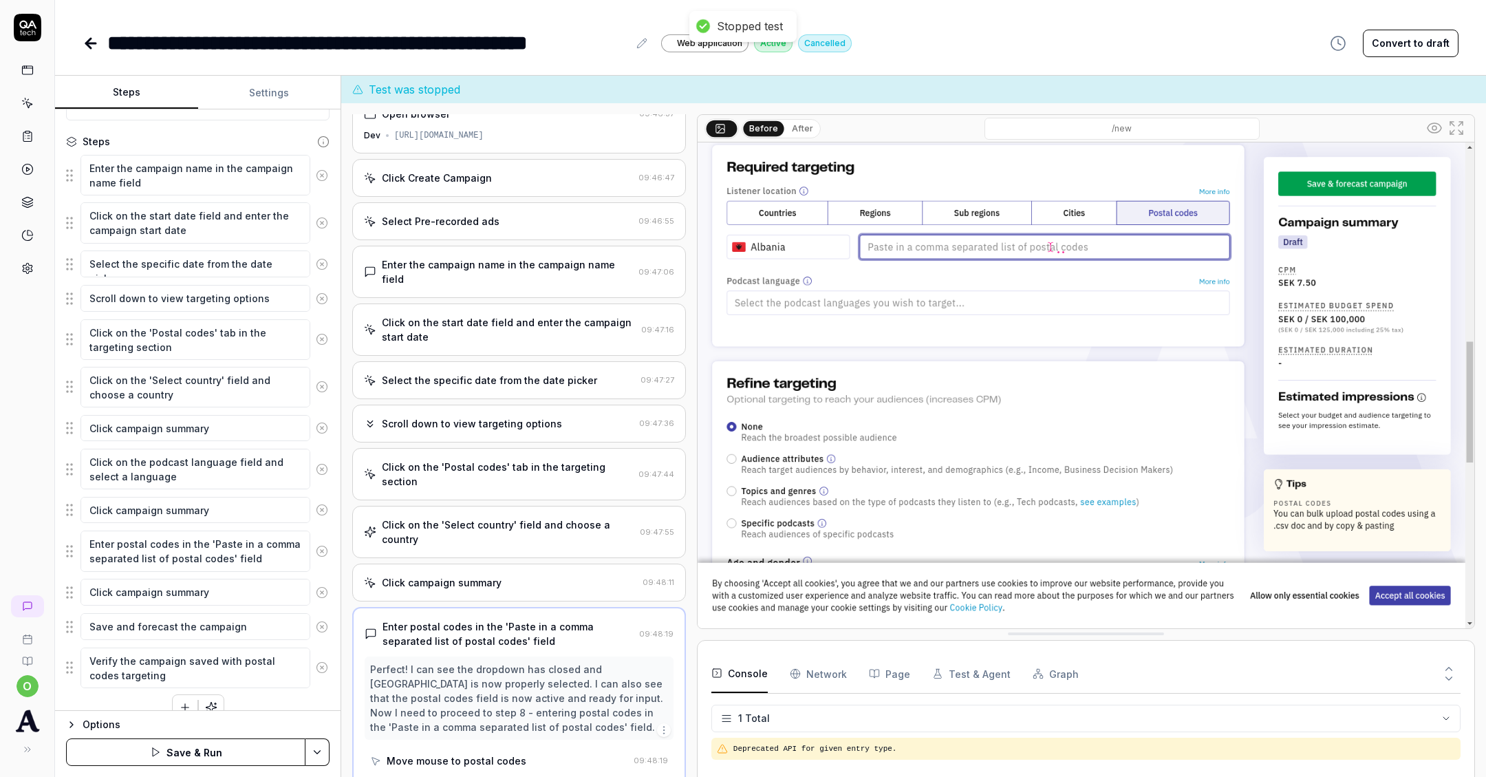
click at [257, 743] on button "Save & Run" at bounding box center [185, 752] width 239 height 28
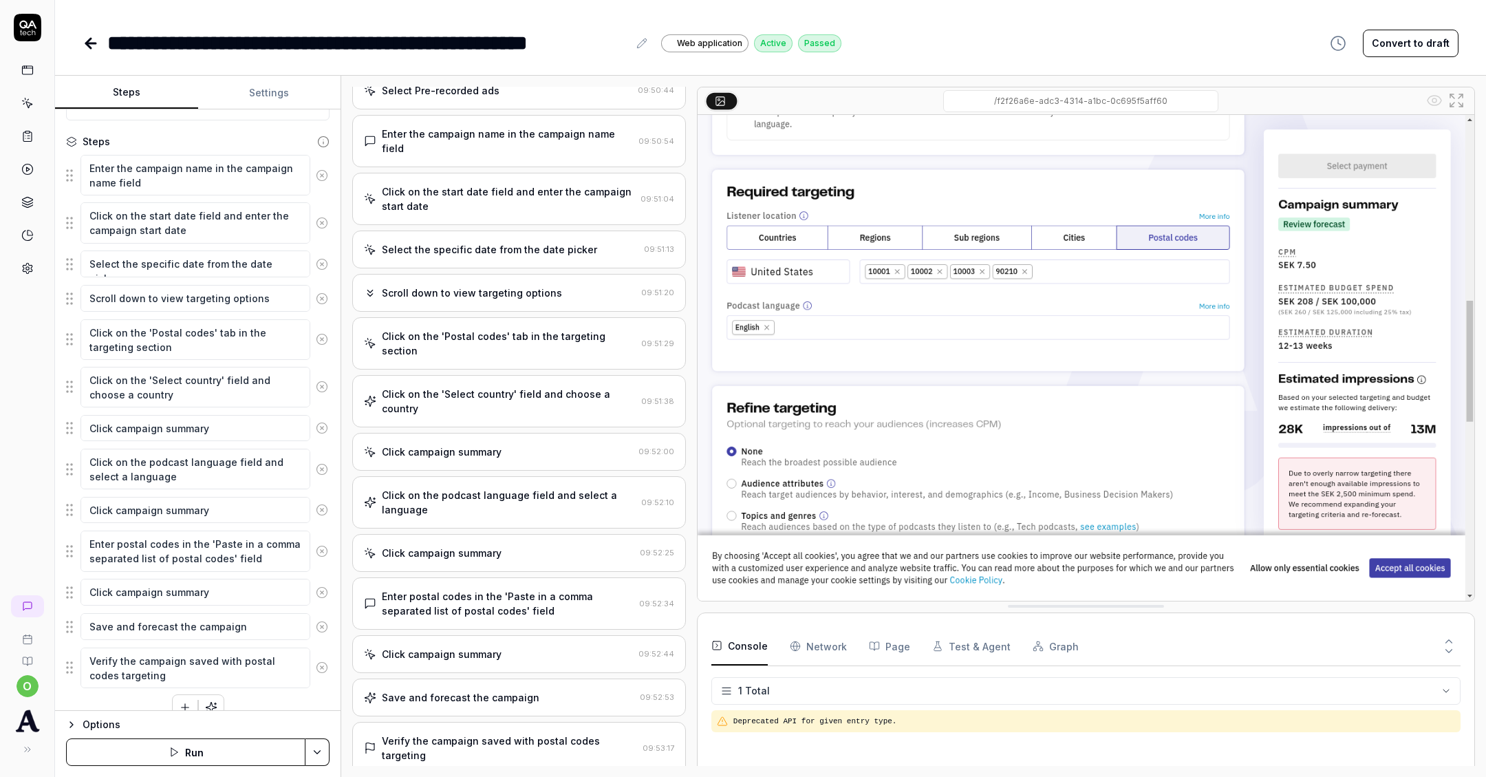
scroll to position [122, 0]
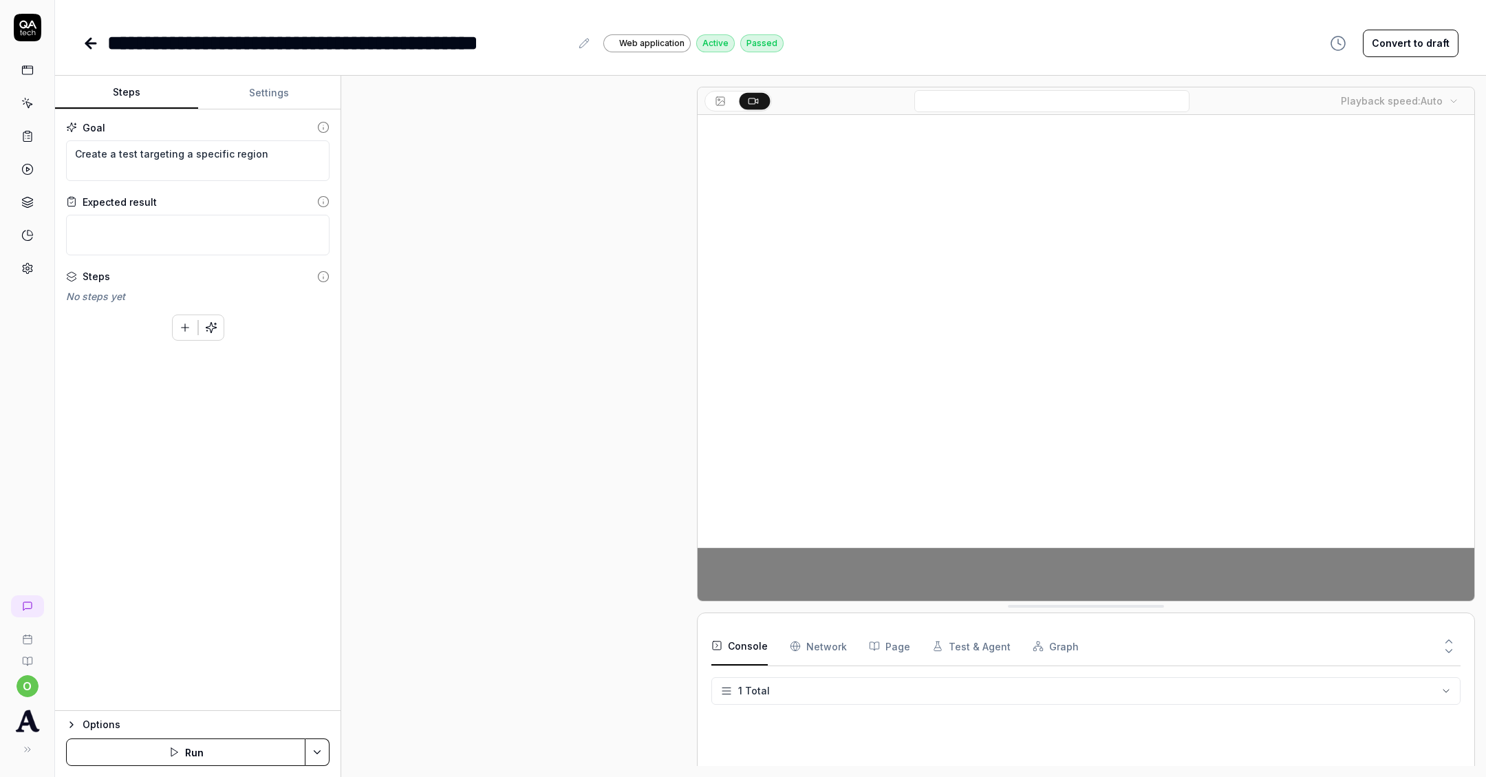
scroll to position [634, 0]
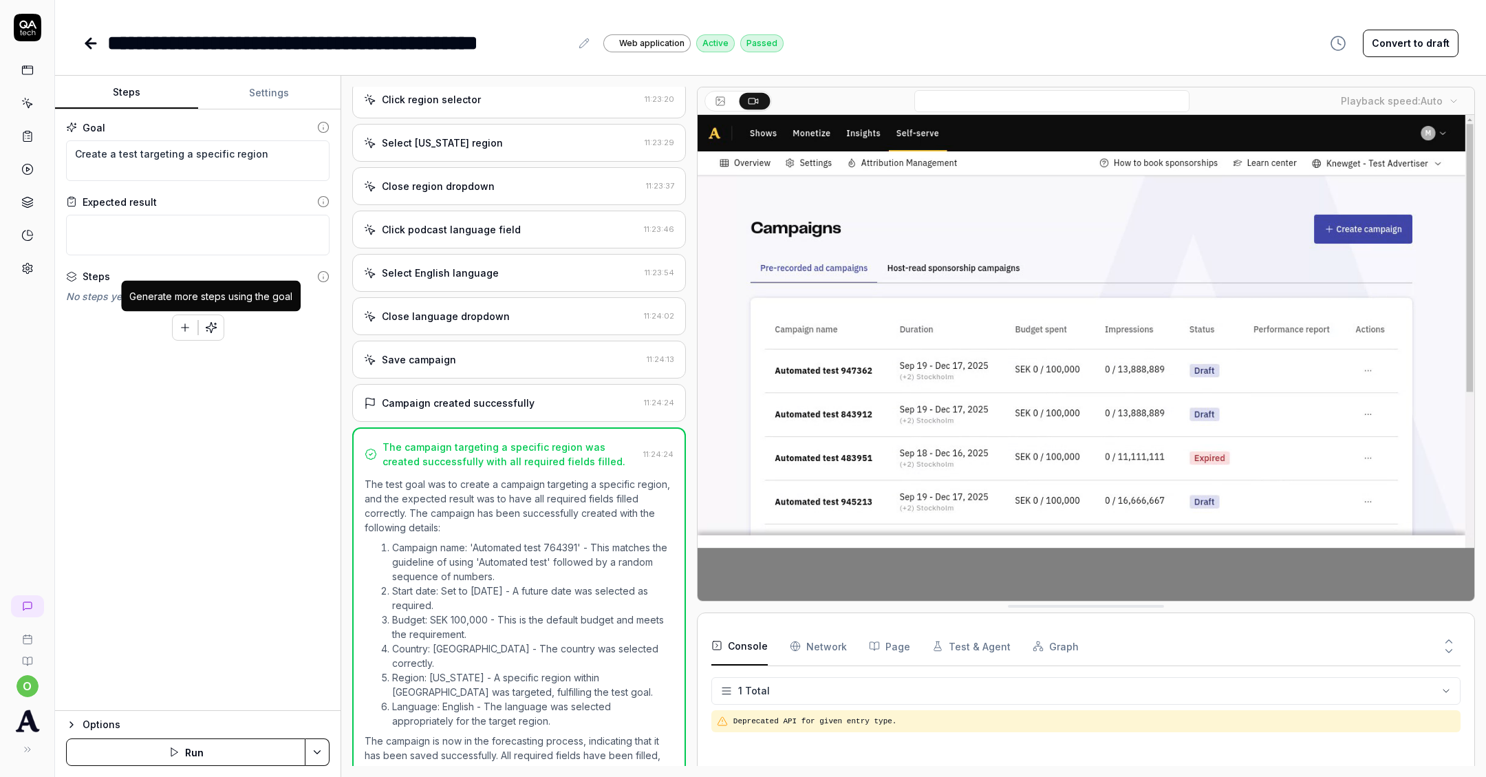
click at [215, 330] on icon "button" at bounding box center [211, 327] width 12 height 12
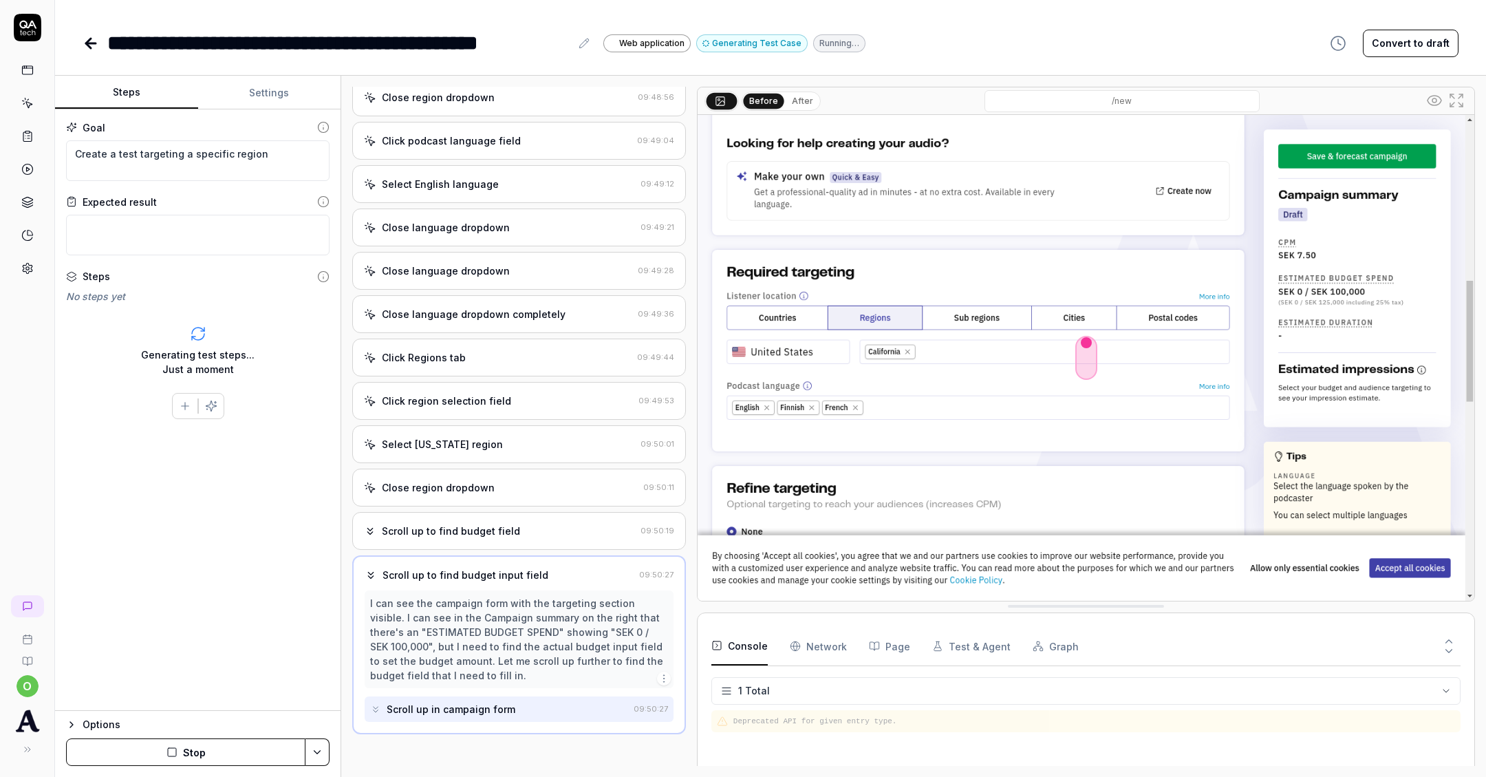
scroll to position [678, 0]
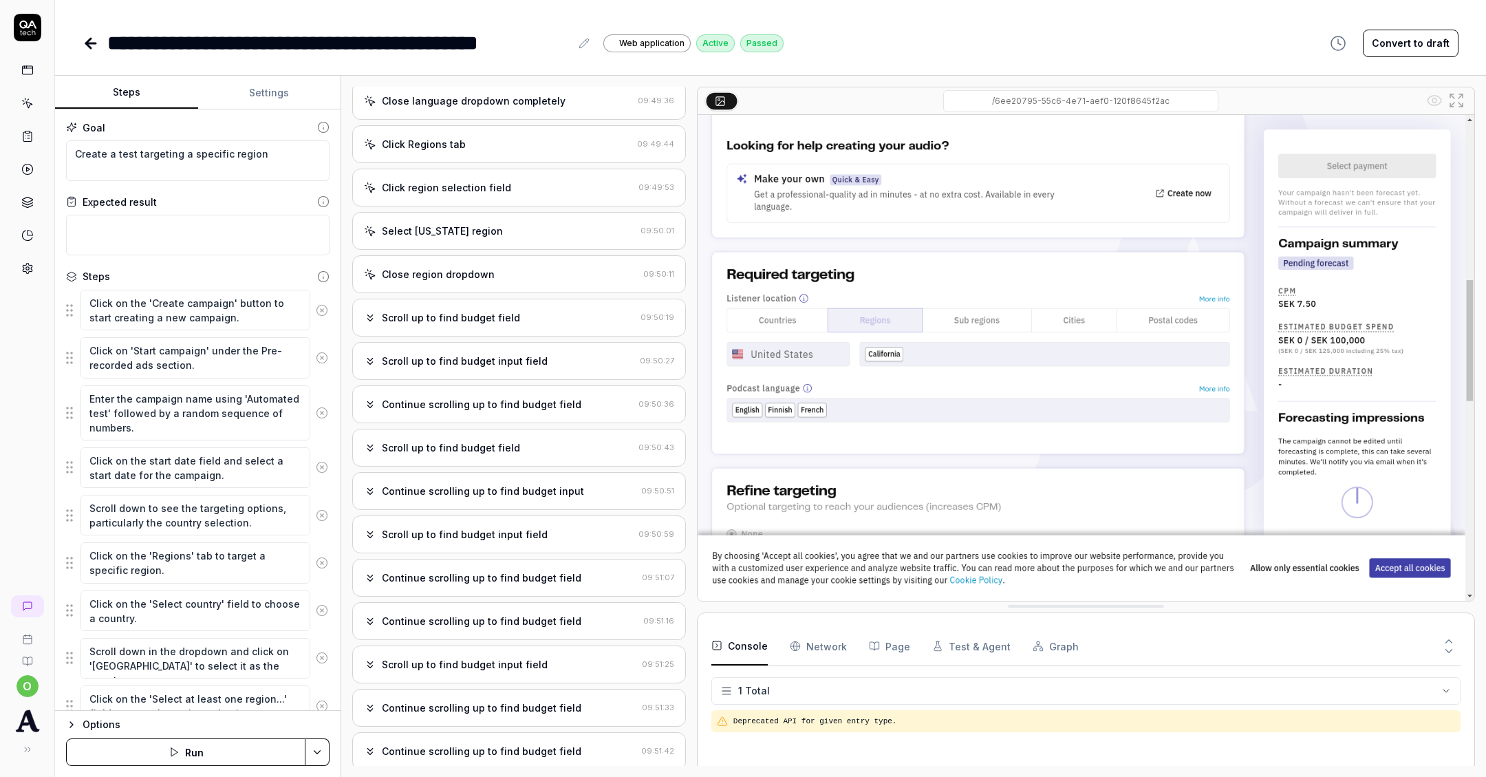
type textarea "*"
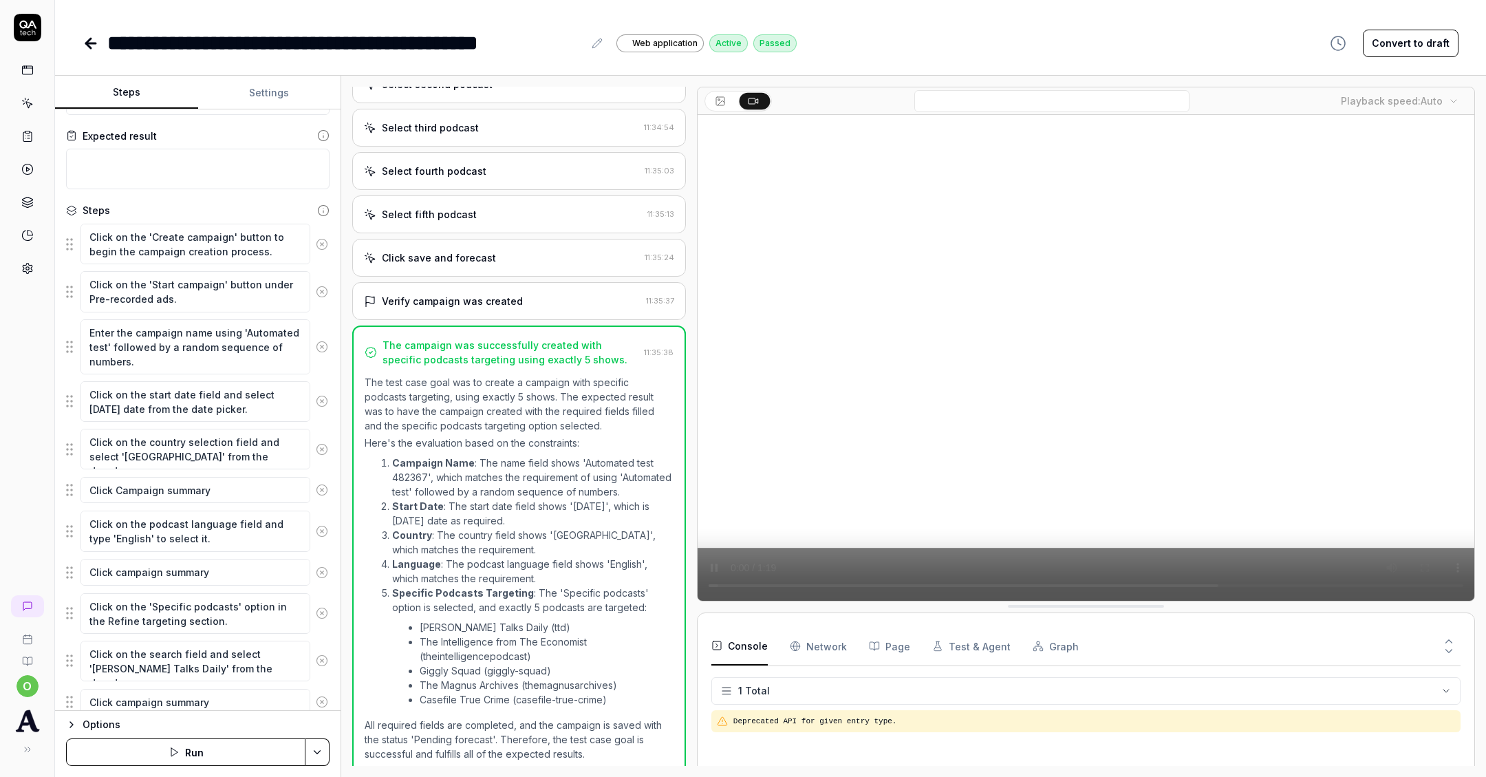
scroll to position [190, 0]
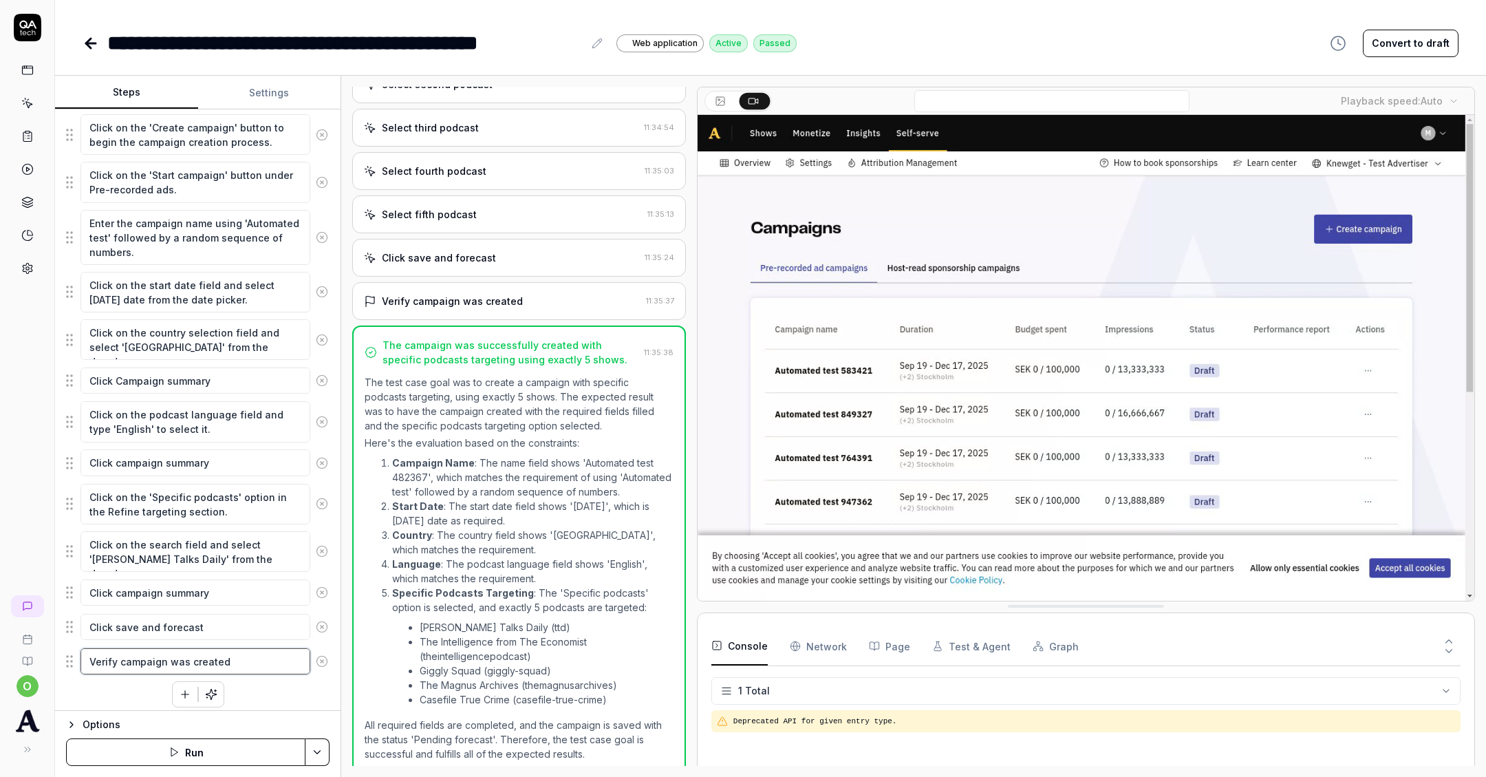
type textarea "*"
click at [239, 657] on textarea "Verify campaign was created" at bounding box center [195, 661] width 230 height 26
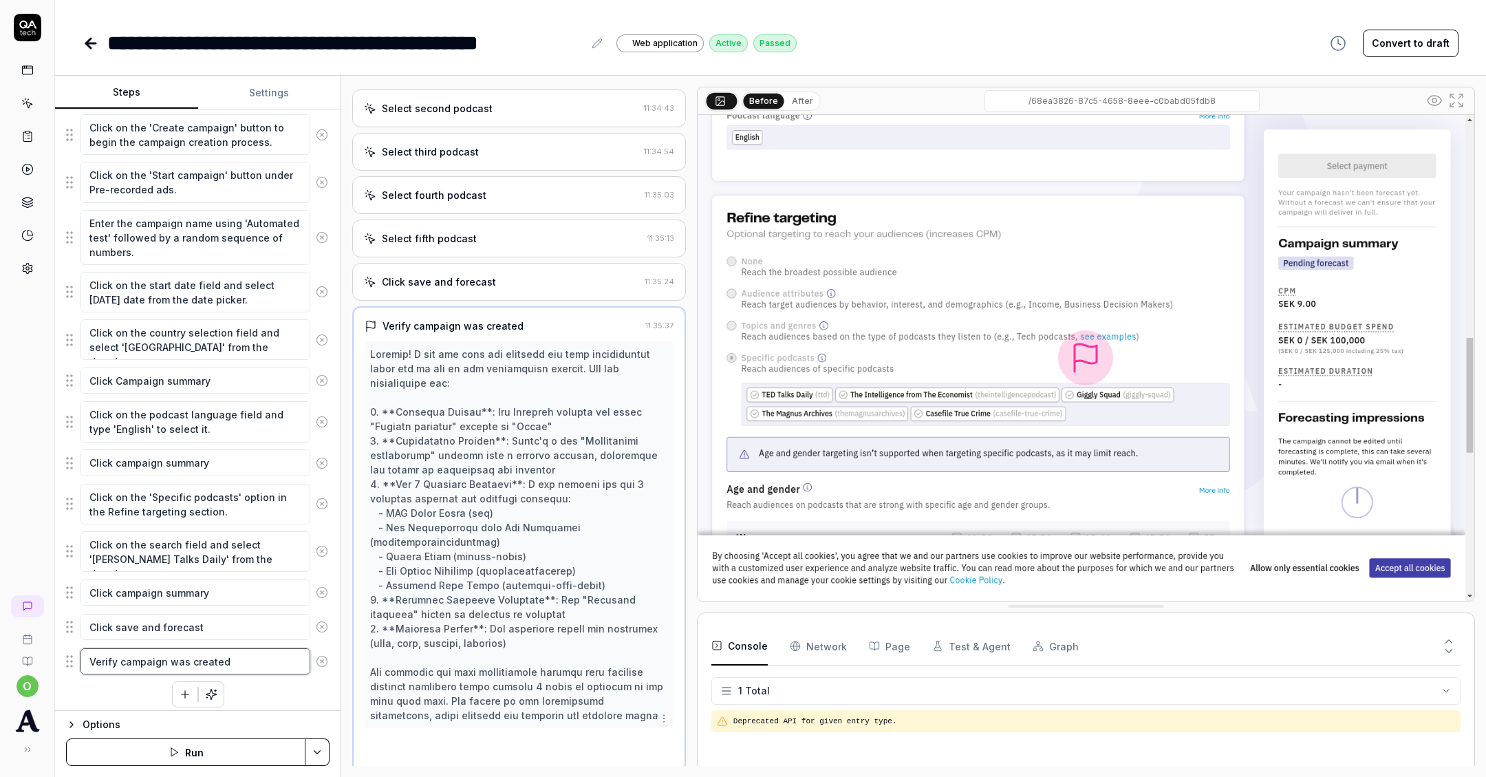
scroll to position [696, 0]
type textarea "Verify campaign was created"
type textarea "*"
type textarea "Verify campaign was created t"
type textarea "*"
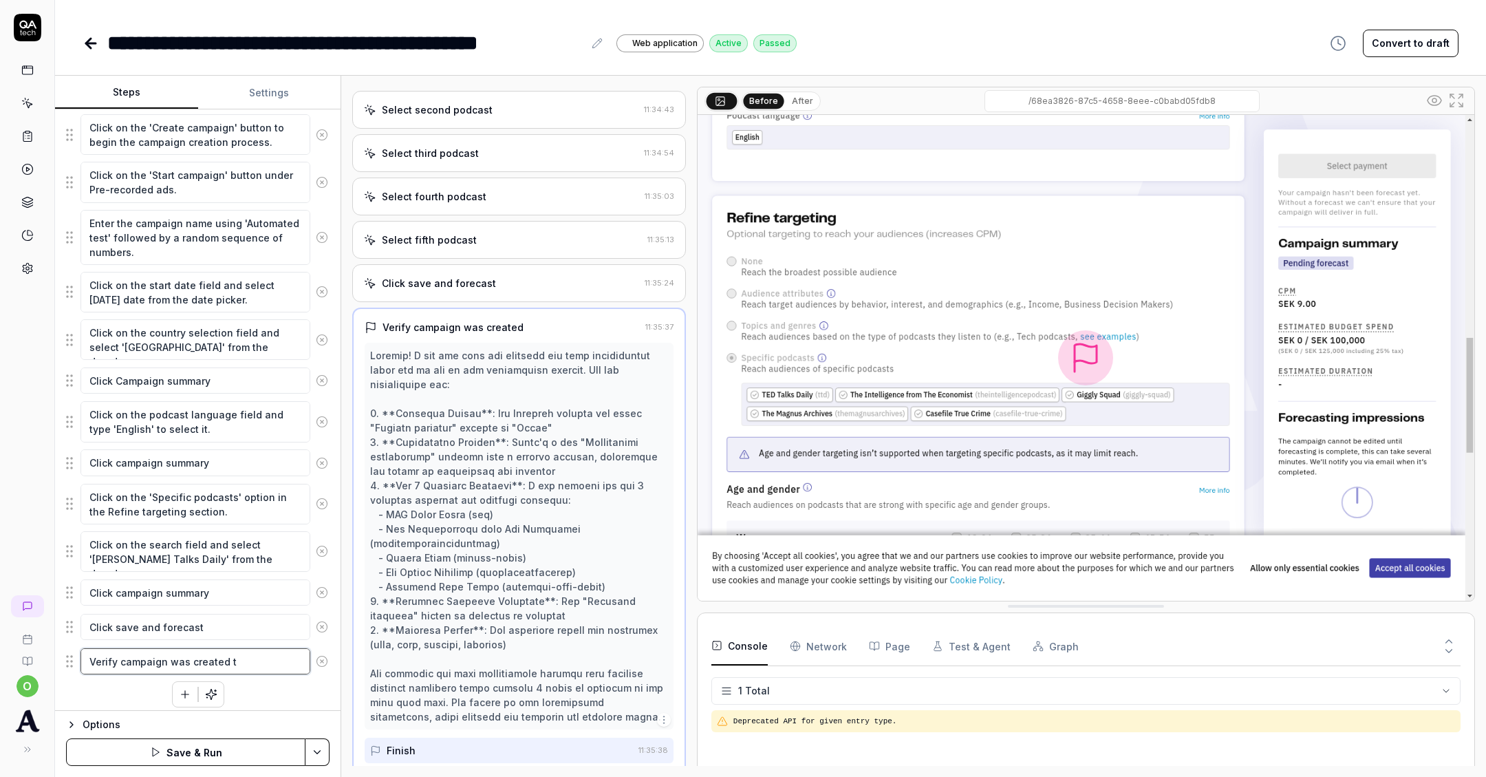
type textarea "Verify campaign was created ta"
type textarea "*"
type textarea "Verify campaign was created tar"
type textarea "*"
type textarea "Verify campaign was created targ"
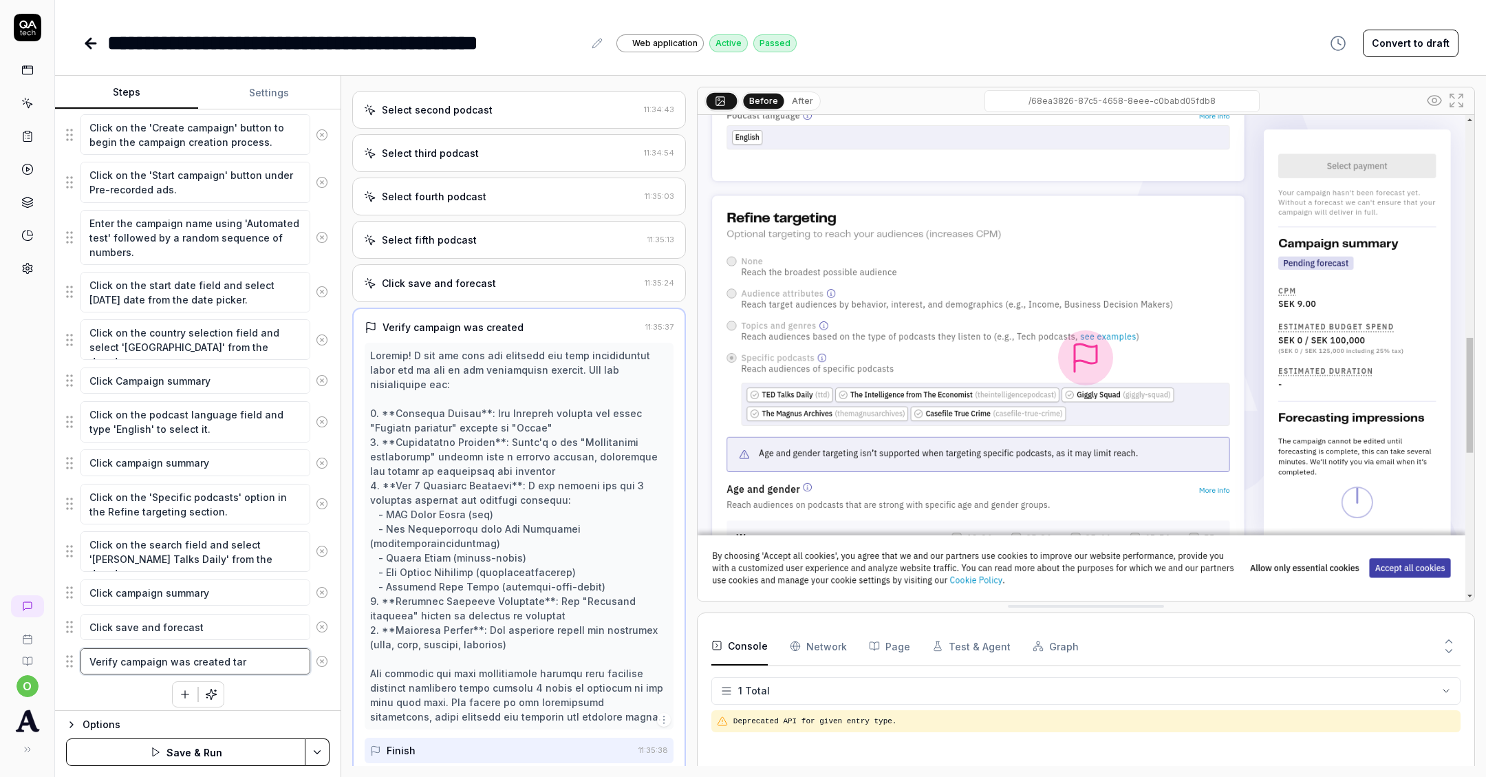
type textarea "*"
type textarea "Verify campaign was created tar"
type textarea "*"
type textarea "Verify campaign was created ta"
type textarea "*"
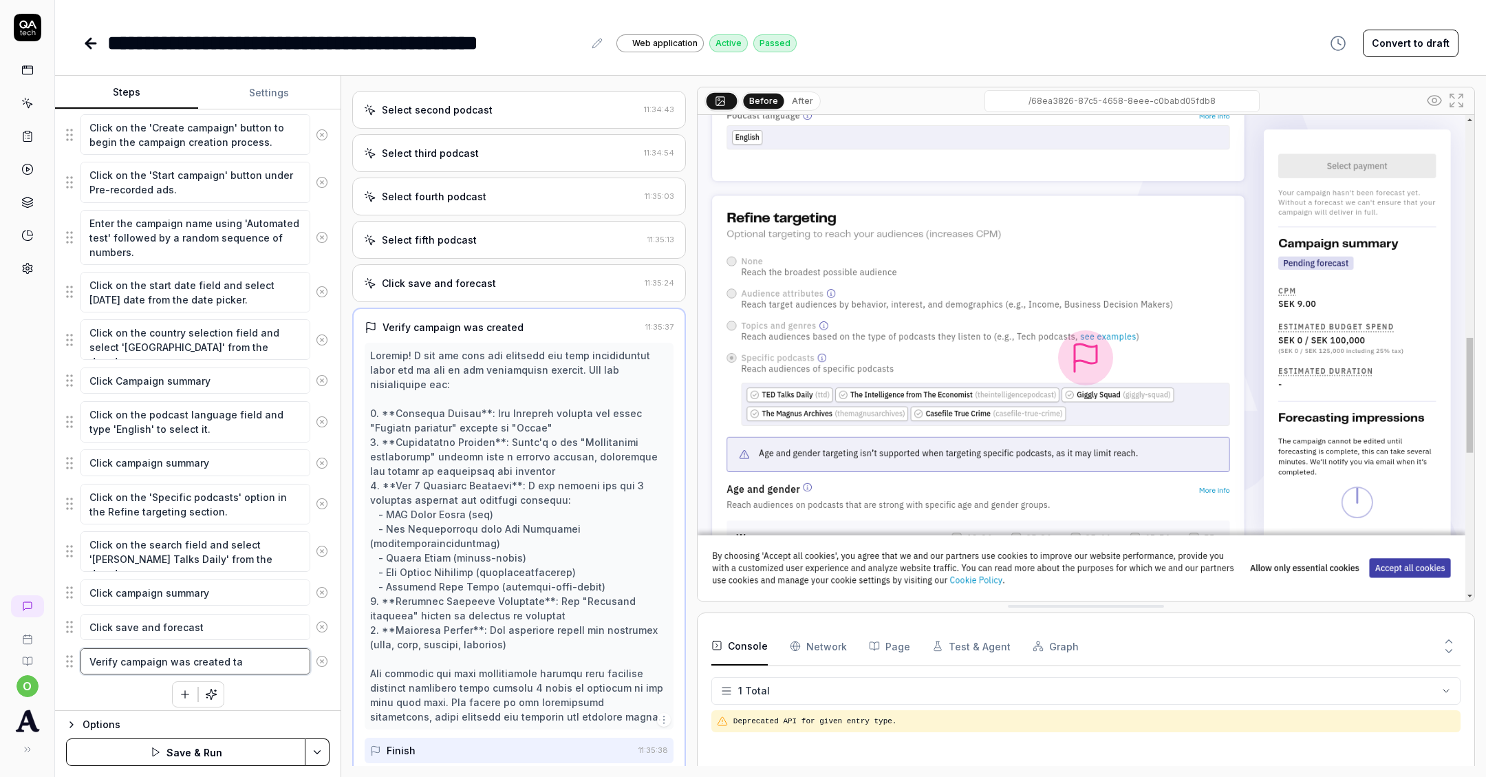
type textarea "Verify campaign was created t"
type textarea "*"
type textarea "Verify campaign was created"
type textarea "*"
type textarea "Verify campaign was created w"
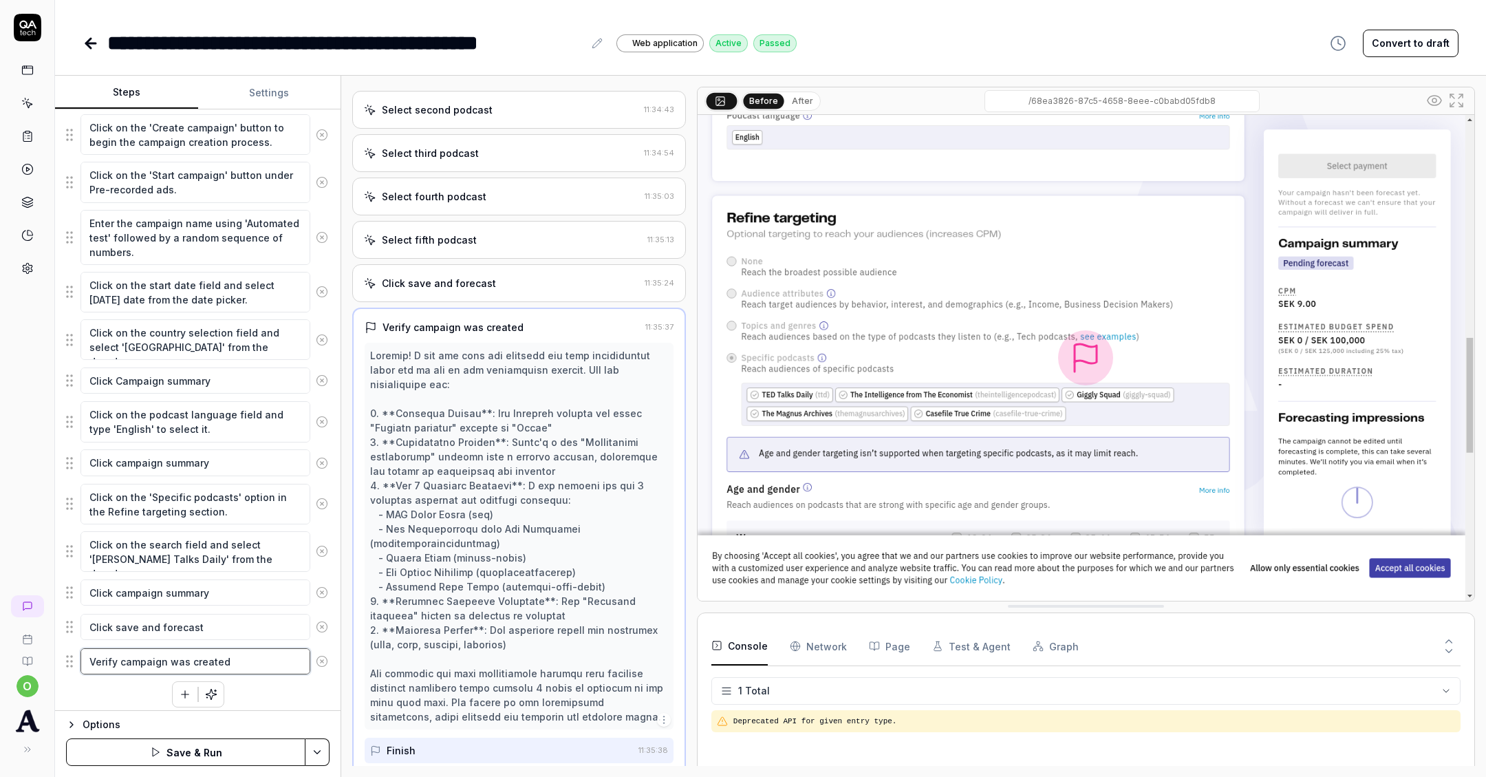
type textarea "*"
type textarea "Verify campaign was created wi"
type textarea "*"
type textarea "Verify campaign was created wit"
type textarea "*"
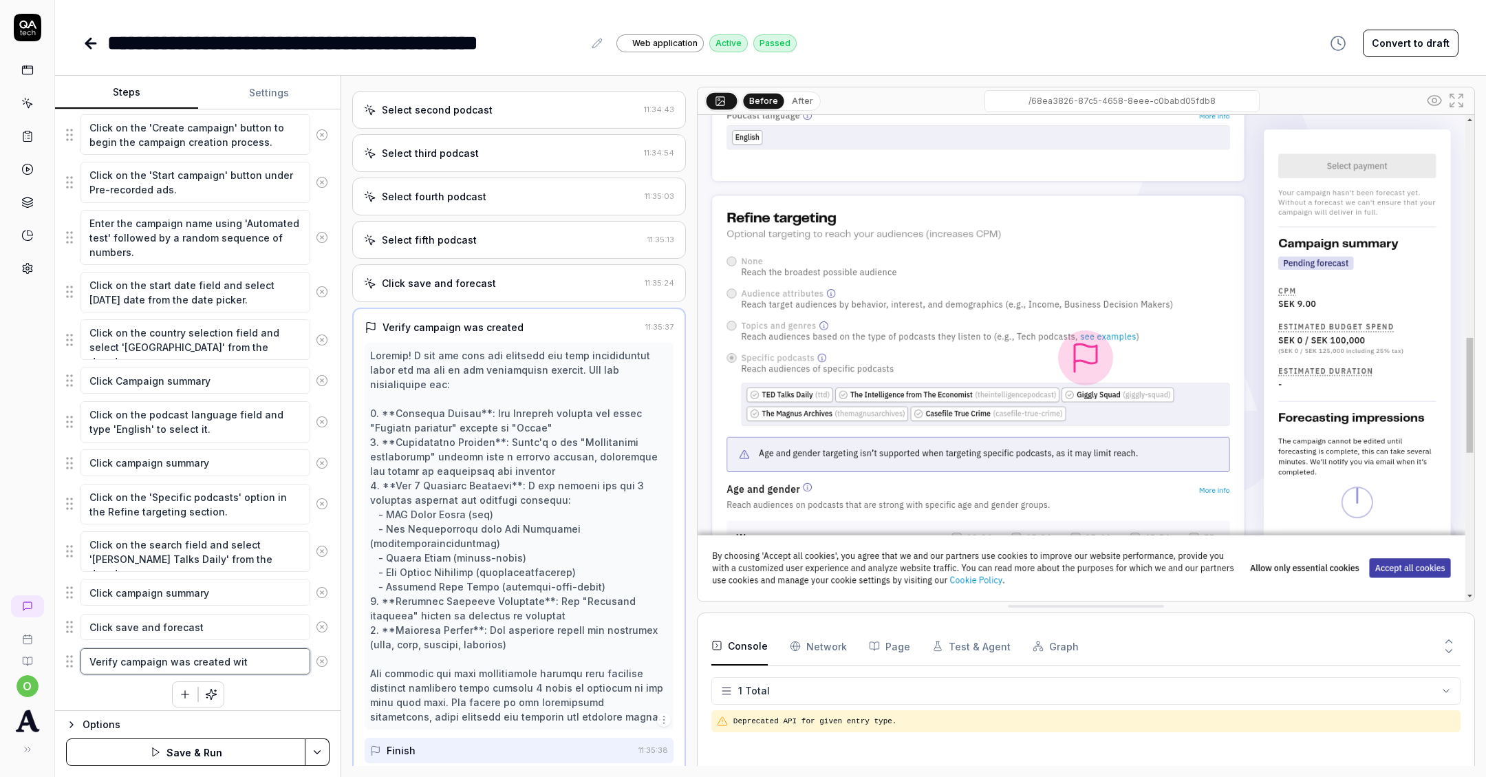
type textarea "Verify campaign was created with"
type textarea "*"
type textarea "Verify campaign was created with"
type textarea "*"
type textarea "Verify campaign was created with s"
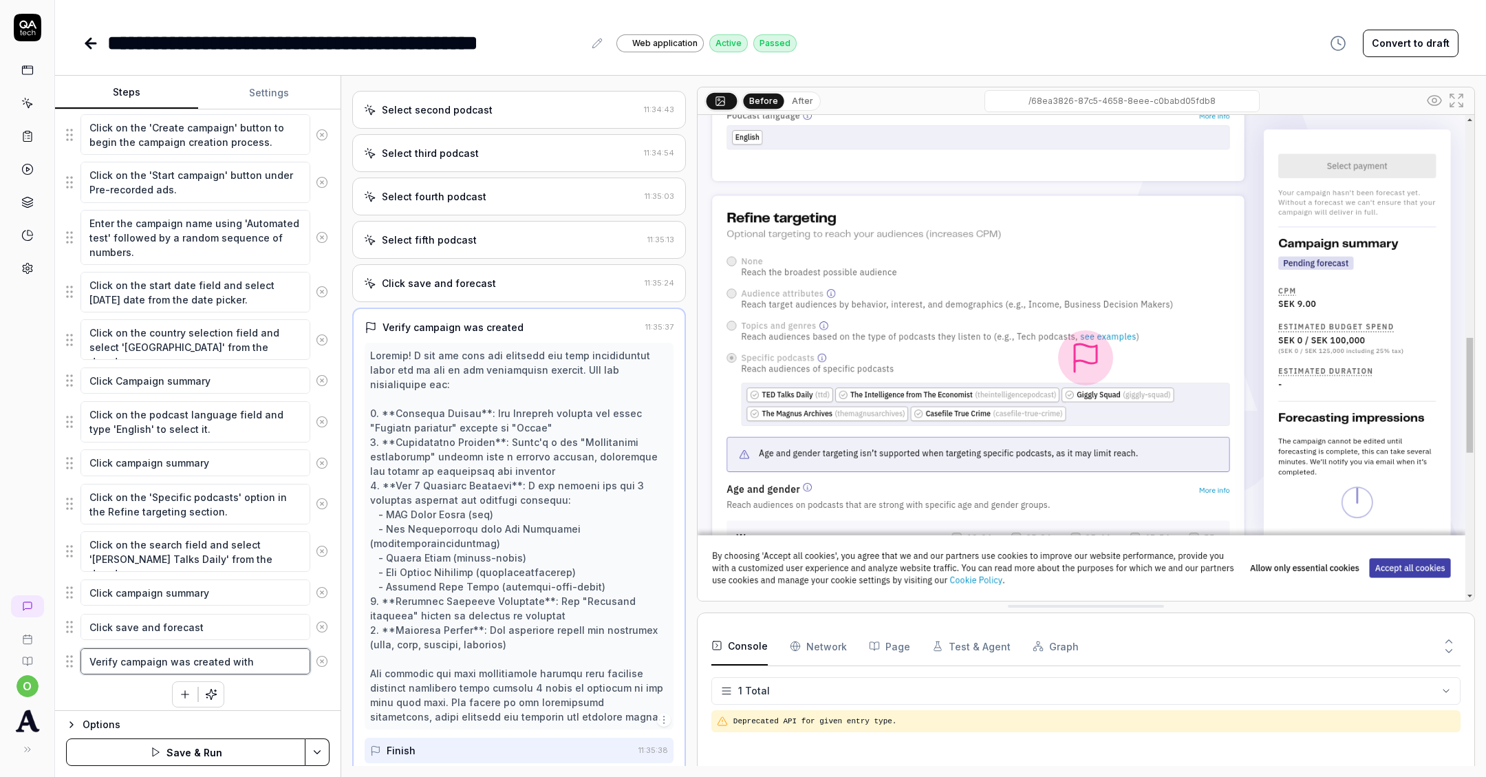
type textarea "*"
type textarea "Verify campaign was created with sp"
type textarea "*"
type textarea "Verify campaign was created with spe"
type textarea "*"
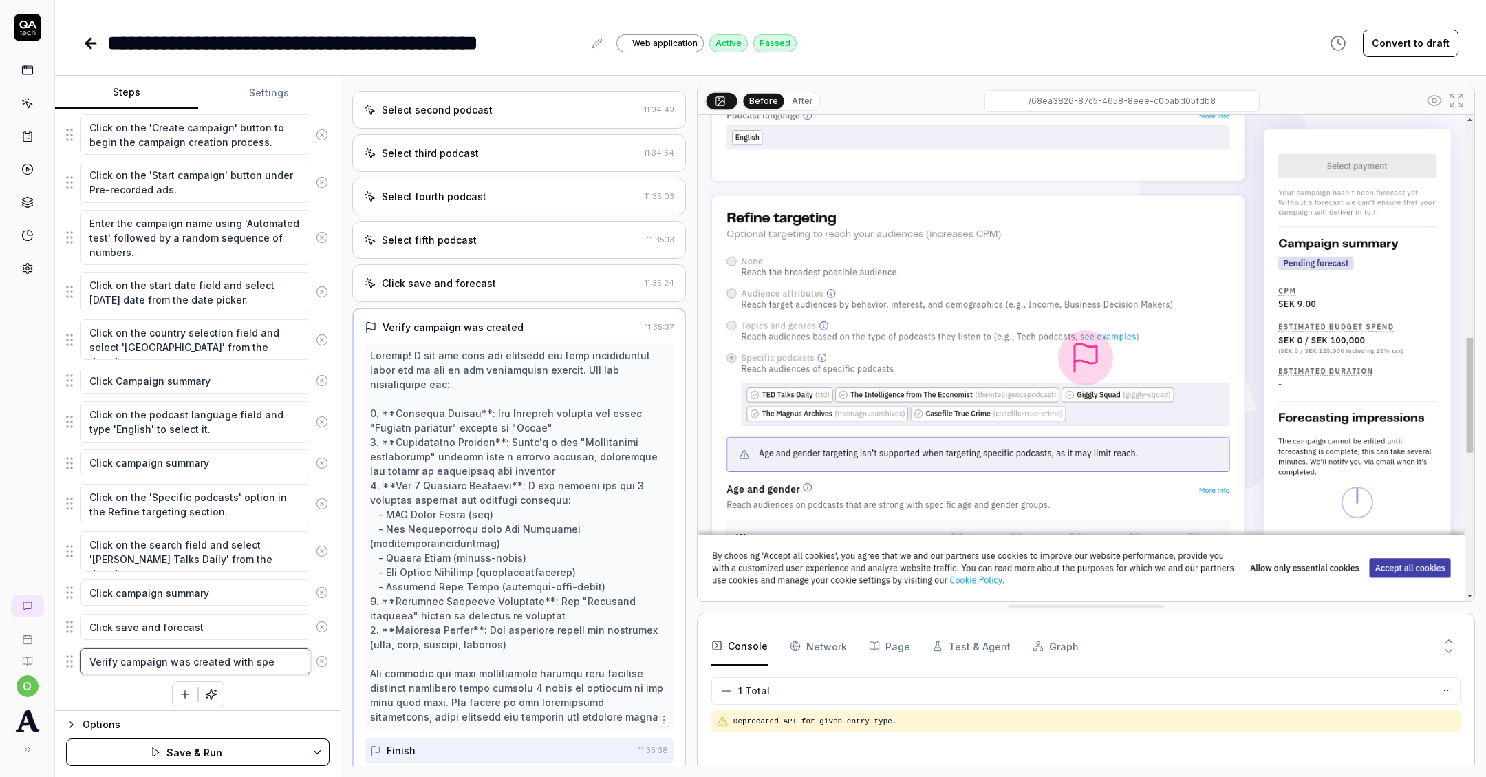
type textarea "Verify campaign was created with spec"
type textarea "*"
type textarea "Verify campaign was created with speci"
type textarea "*"
type textarea "Verify campaign was created with specif"
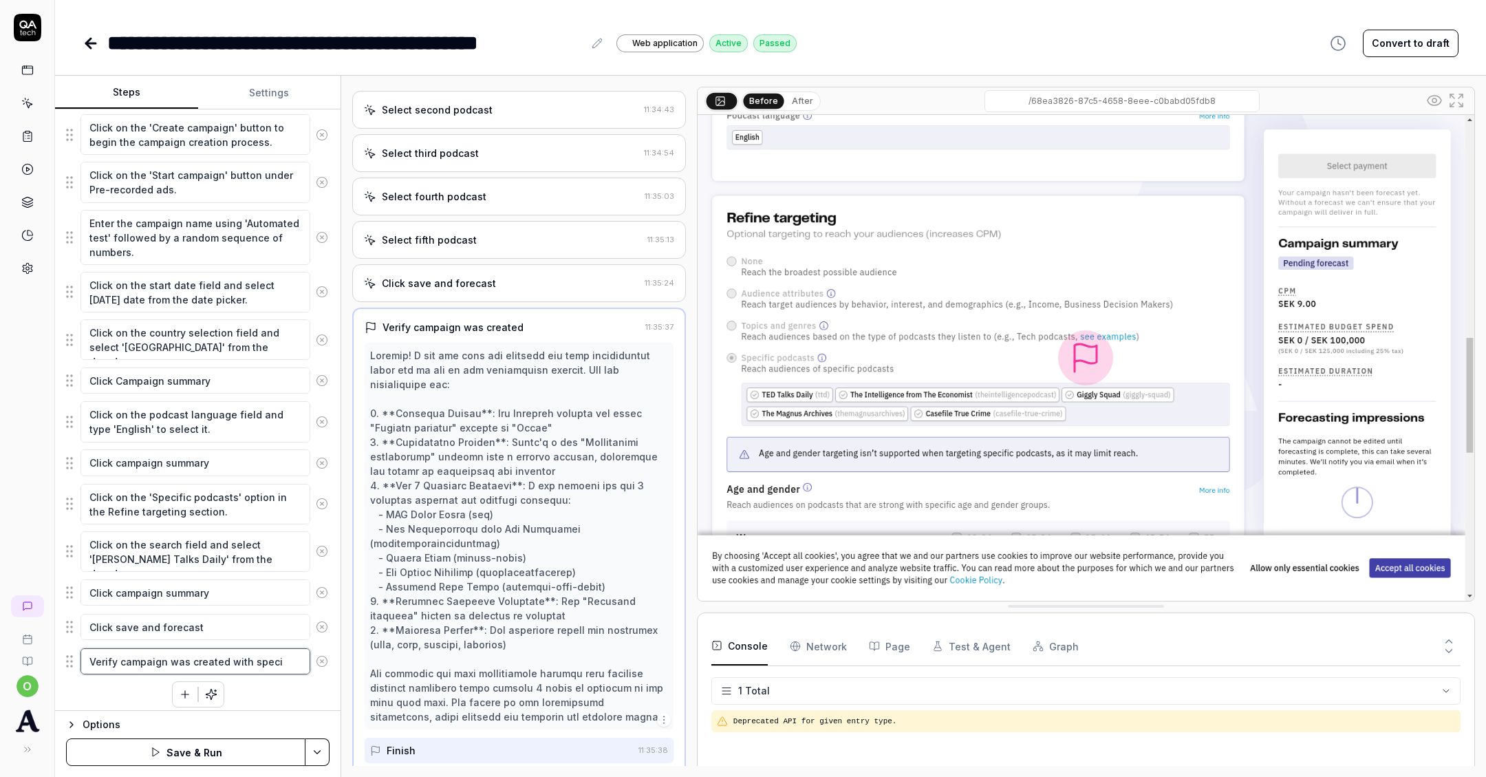
type textarea "*"
type textarea "Verify campaign was created with specifi"
type textarea "*"
type textarea "Verify campaign was created with specific"
type textarea "*"
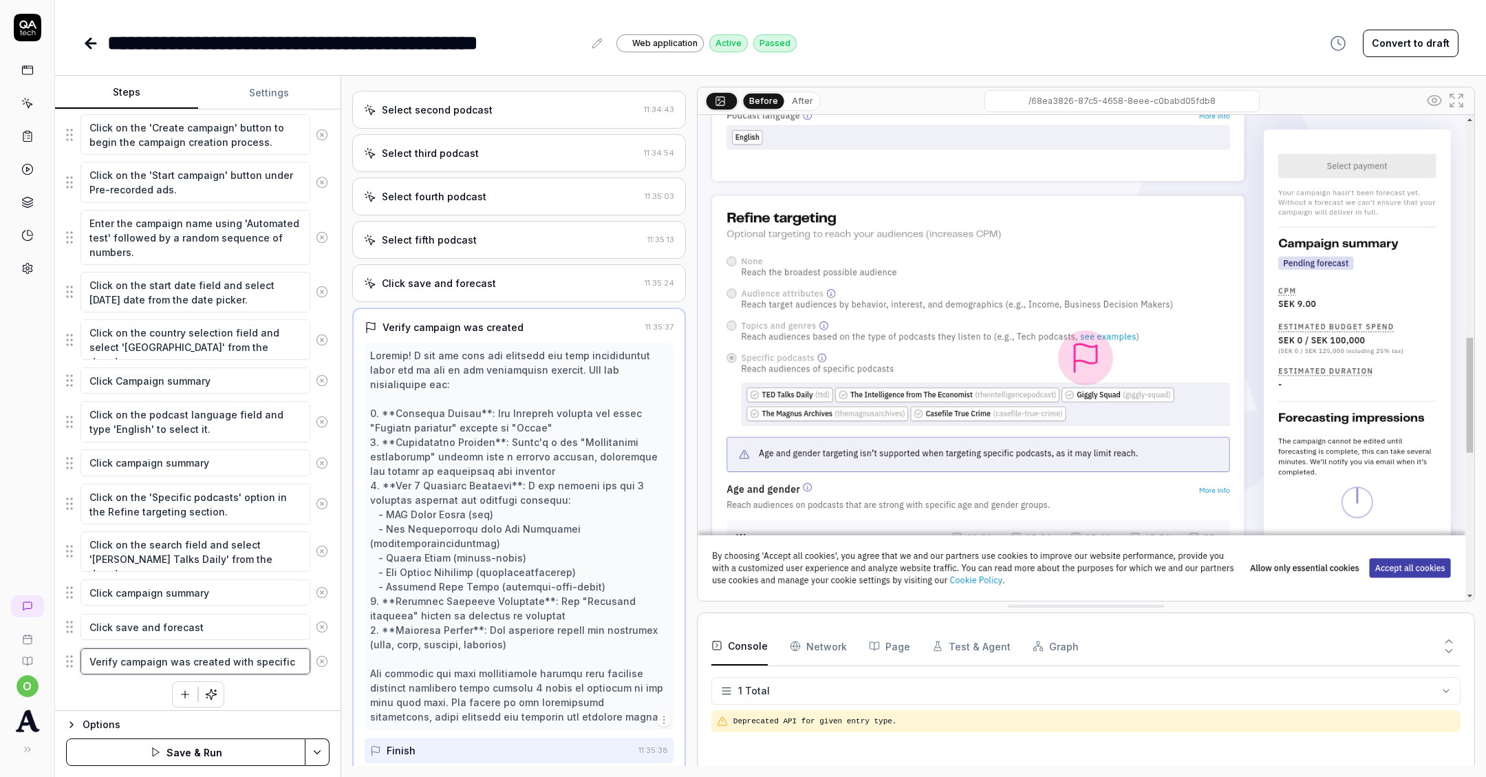
type textarea "Verify campaign was created with specific"
type textarea "*"
type textarea "Verify campaign was created with specific p"
type textarea "*"
type textarea "Verify campaign was created with specific po"
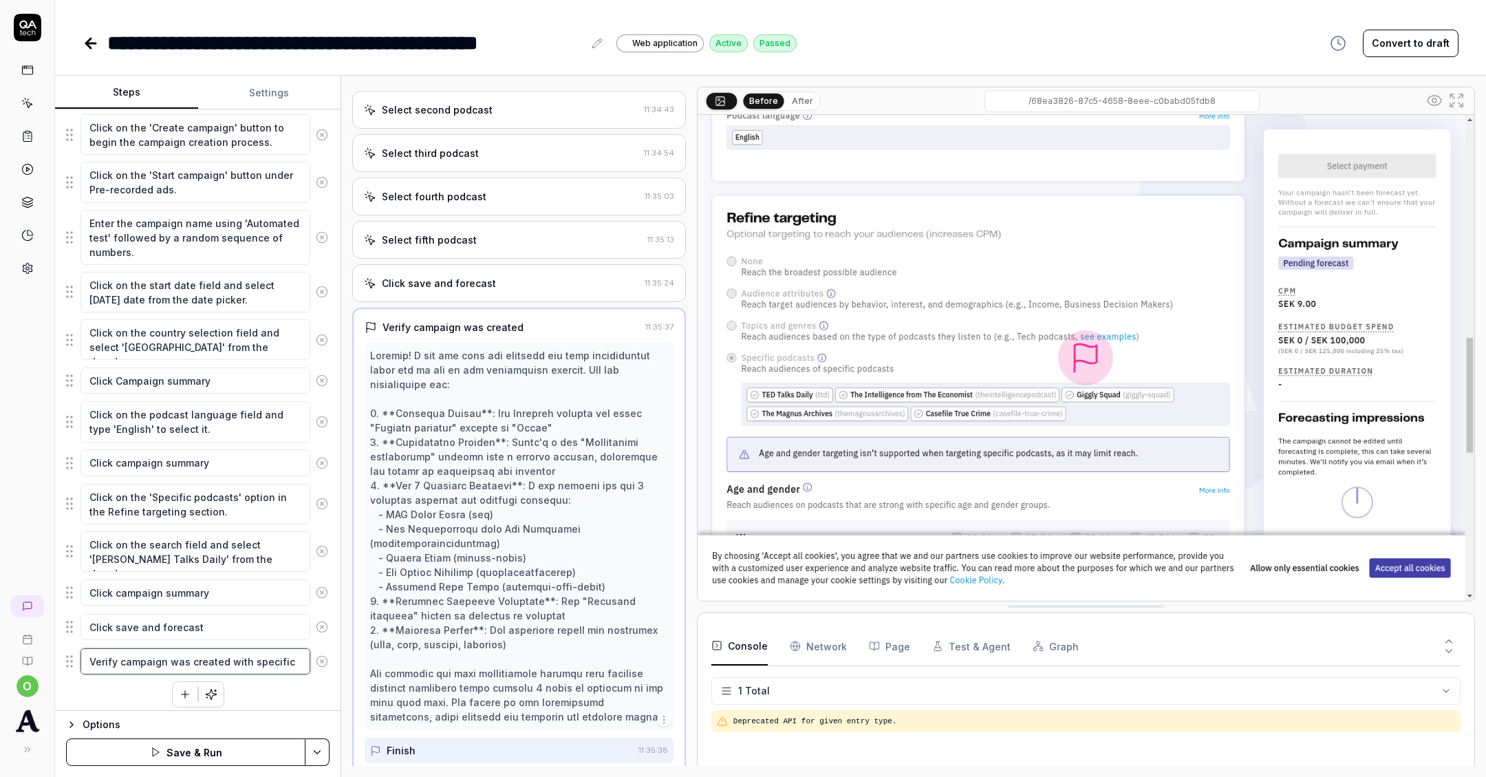
type textarea "*"
type textarea "Verify campaign was created with specific pod"
type textarea "*"
type textarea "Verify campaign was created with specific podc"
type textarea "*"
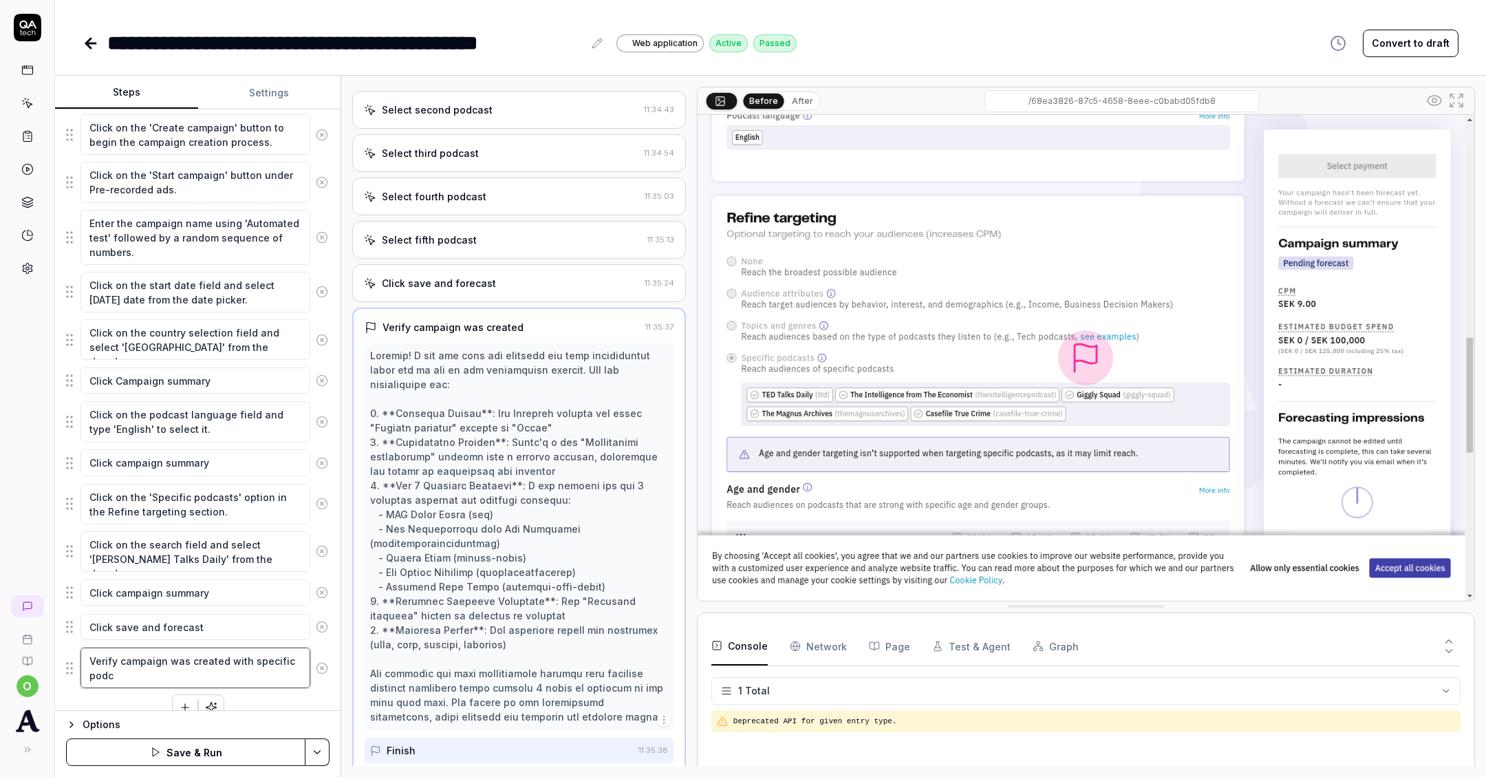
type textarea "Verify campaign was created with specific podca"
type textarea "*"
type textarea "Verify campaign was created with specific podcas"
type textarea "*"
type textarea "Verify campaign was created with specific podcast"
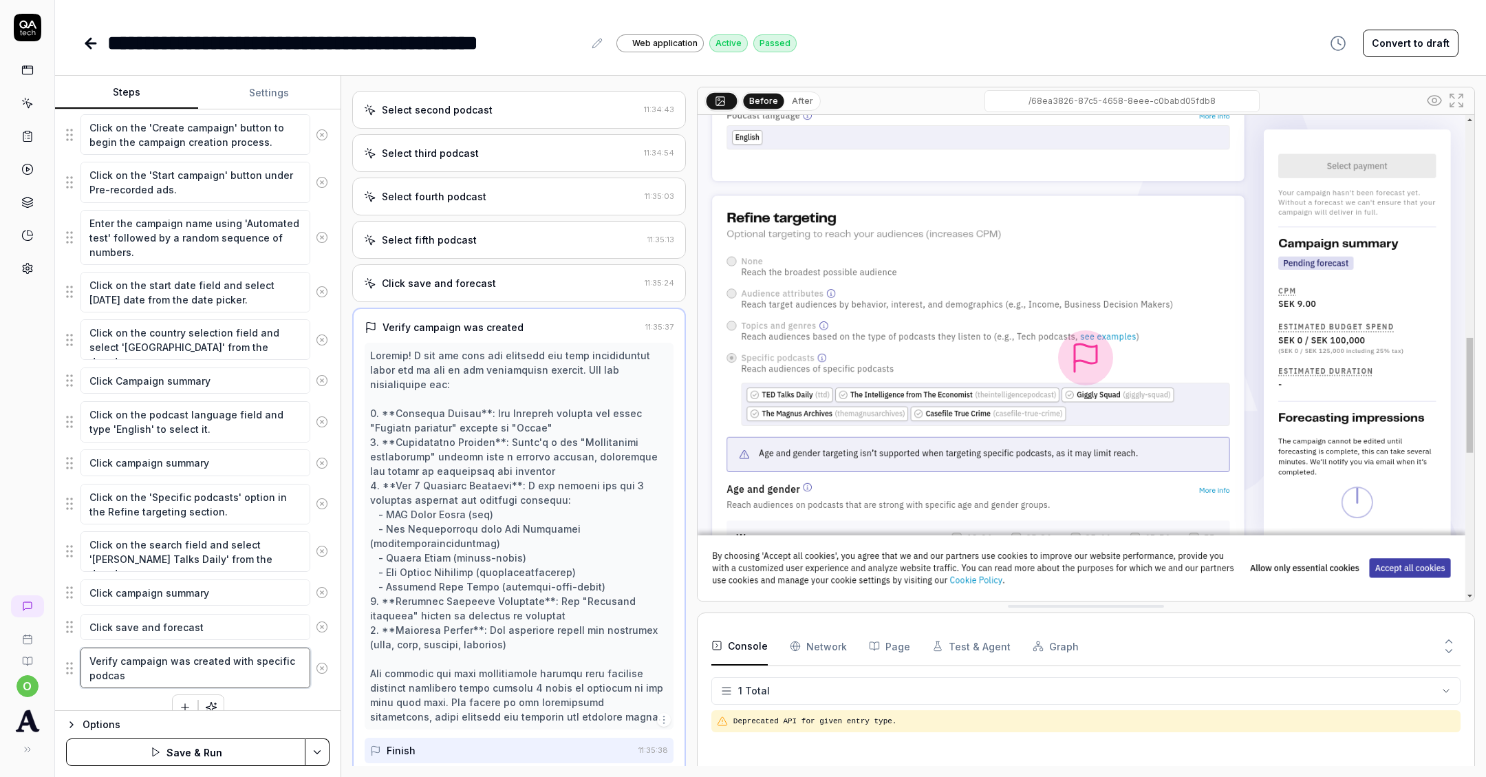
type textarea "*"
type textarea "Verify campaign was created with specific podcasts"
type textarea "*"
type textarea "Verify campaign was created with specific podcasts"
type textarea "*"
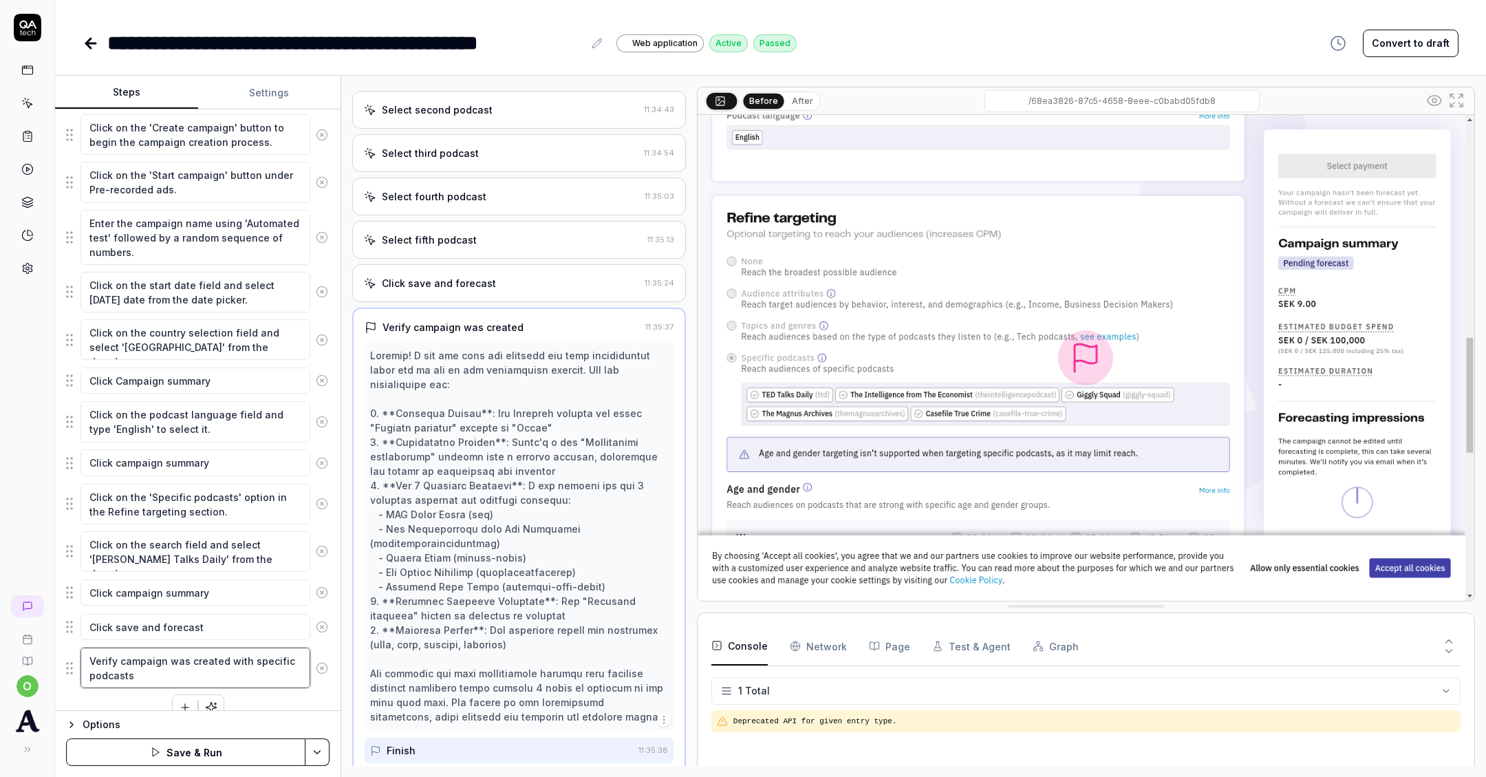
type textarea "Verify campaign was created with specific podcasts t"
type textarea "*"
type textarea "Verify campaign was created with specific podcasts ta"
type textarea "*"
type textarea "Verify campaign was created with specific podcasts tar"
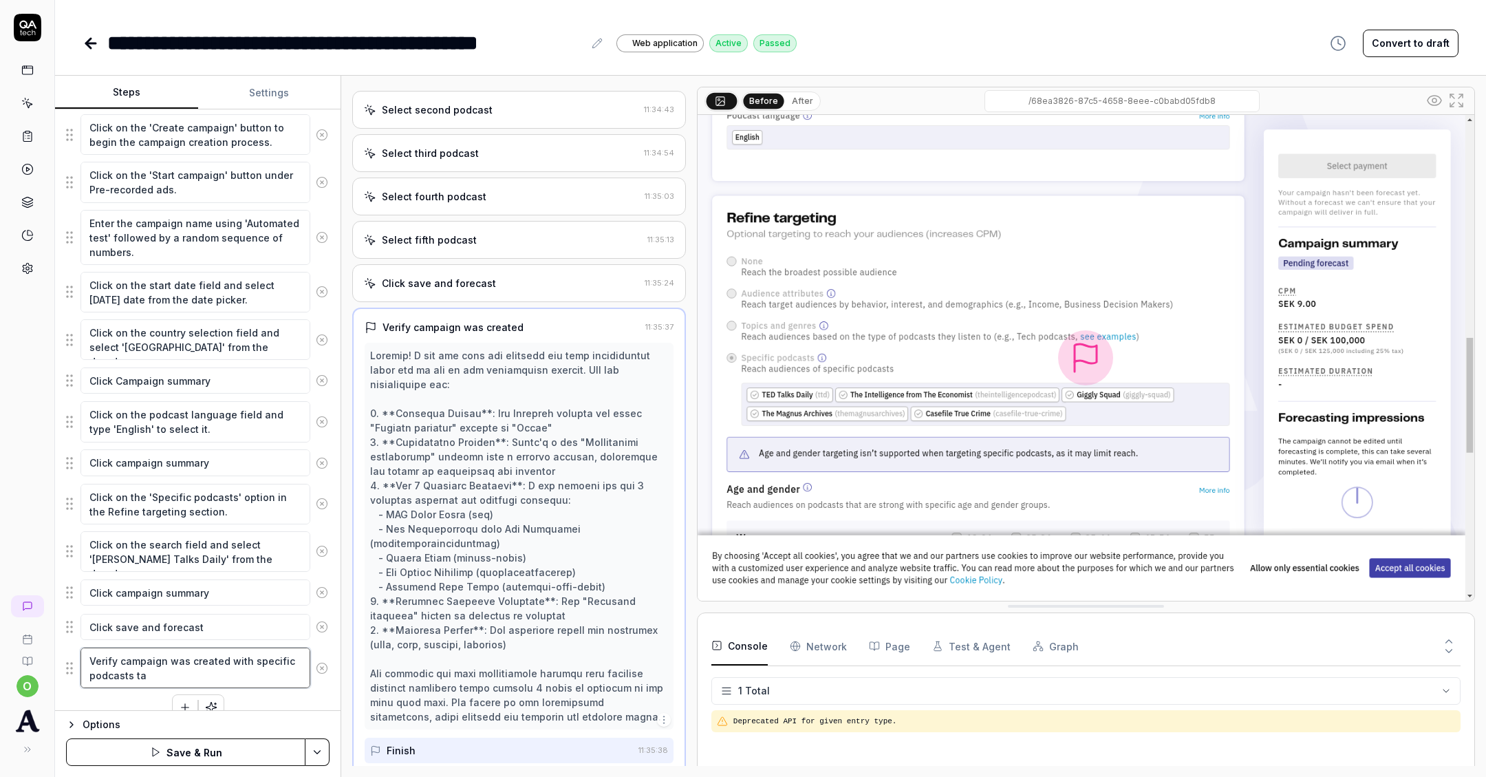
type textarea "*"
type textarea "Verify campaign was created with specific podcasts targ"
type textarea "*"
type textarea "Verify campaign was created with specific podcasts targe"
type textarea "*"
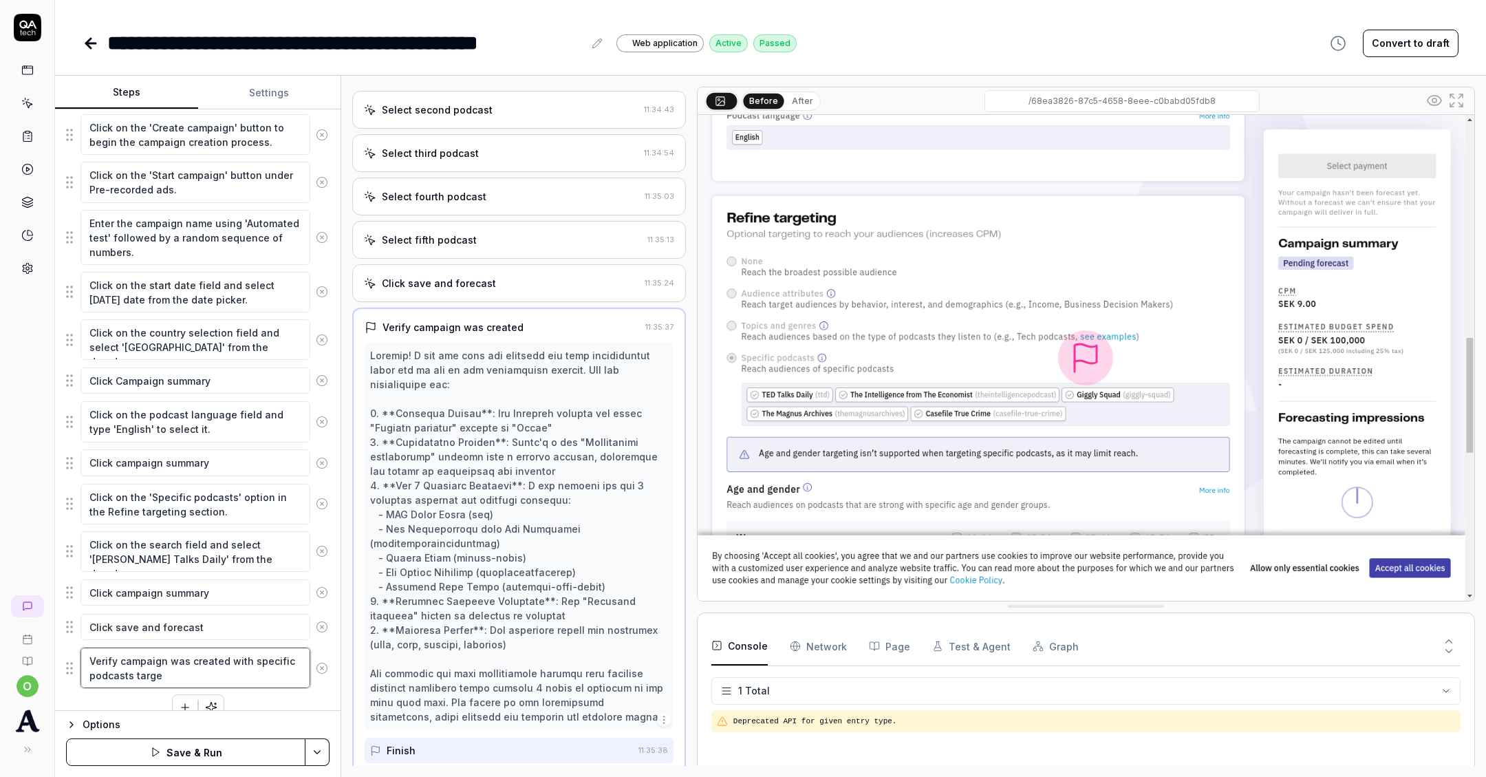
type textarea "Verify campaign was created with specific podcasts target"
type textarea "*"
type textarea "Verify campaign was created with specific podcasts targeti"
type textarea "*"
type textarea "Verify campaign was created with specific podcasts targetin"
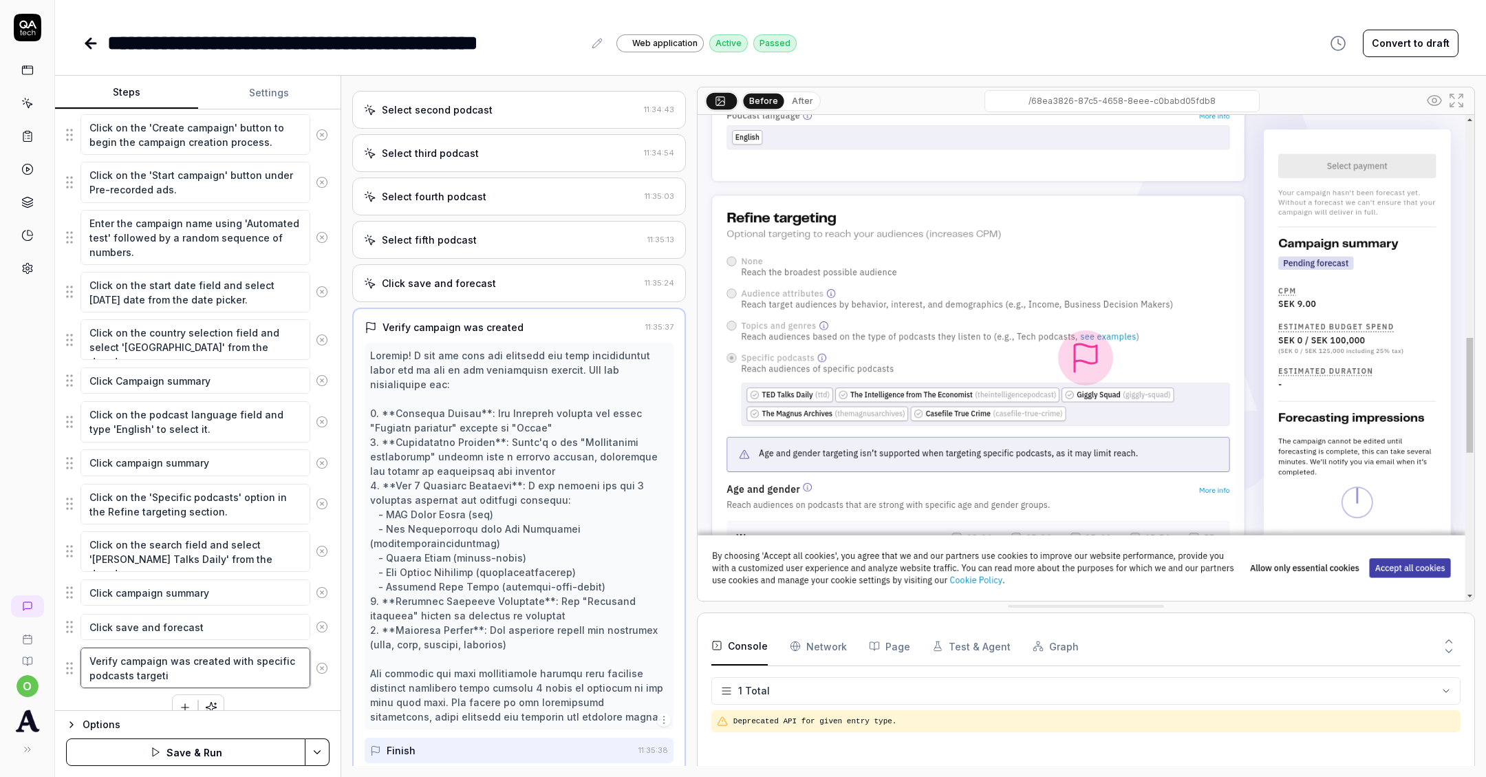
type textarea "*"
type textarea "Verify campaign was created with specific podcasts targeting"
type textarea "*"
type textarea "Verify campaign was created with specific podcasts targeting"
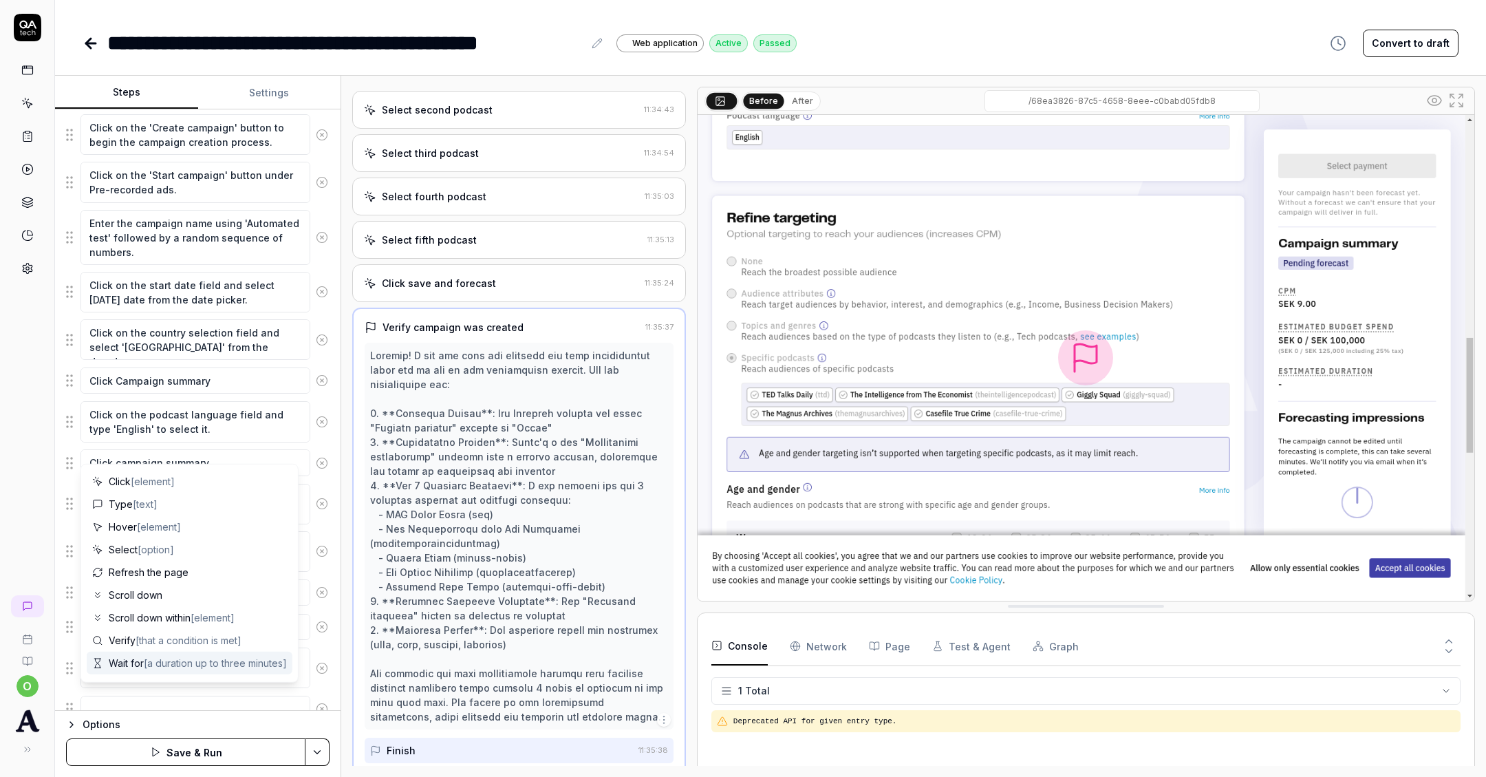
click at [236, 757] on button "Save & Run" at bounding box center [185, 752] width 239 height 28
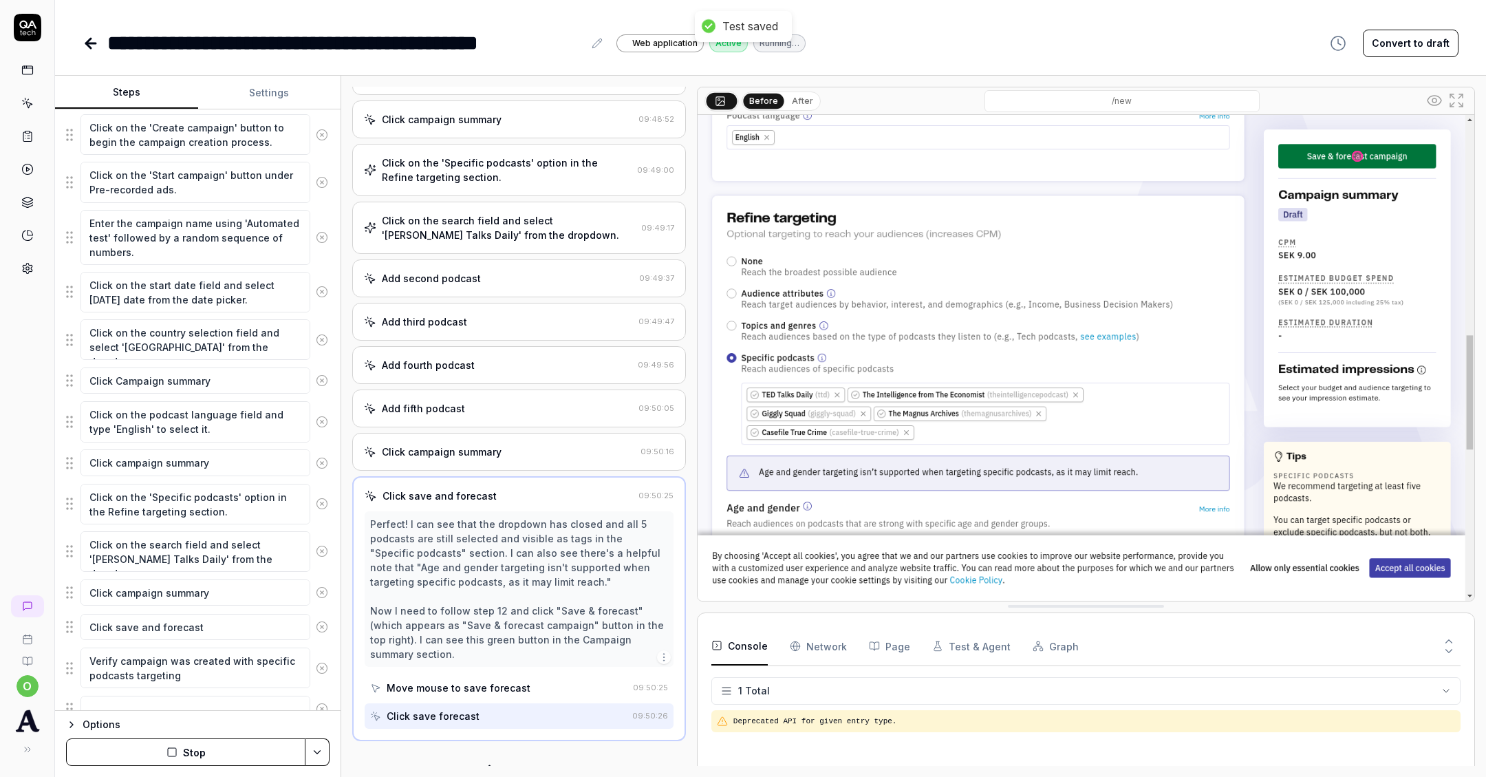
scroll to position [437, 0]
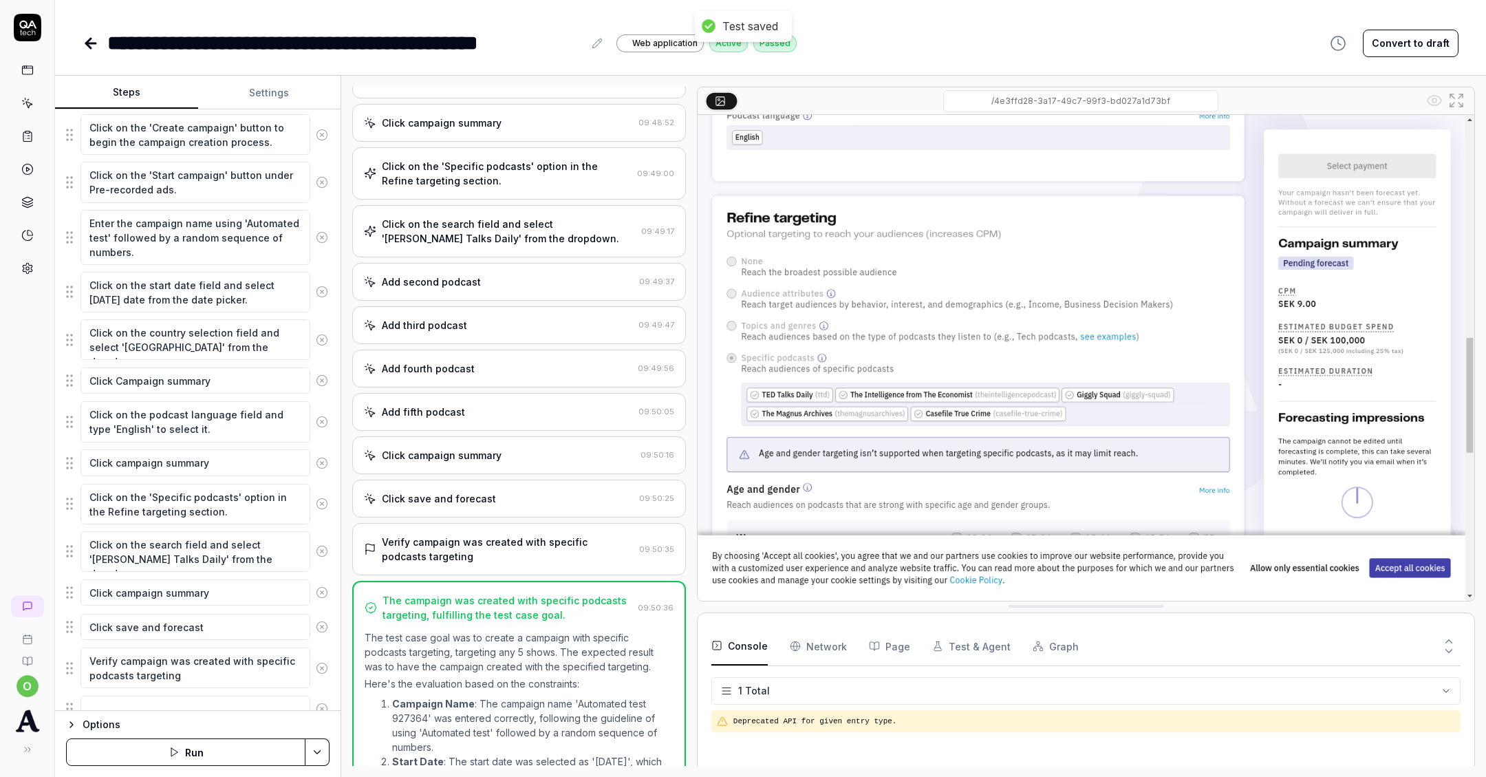
type textarea "*"
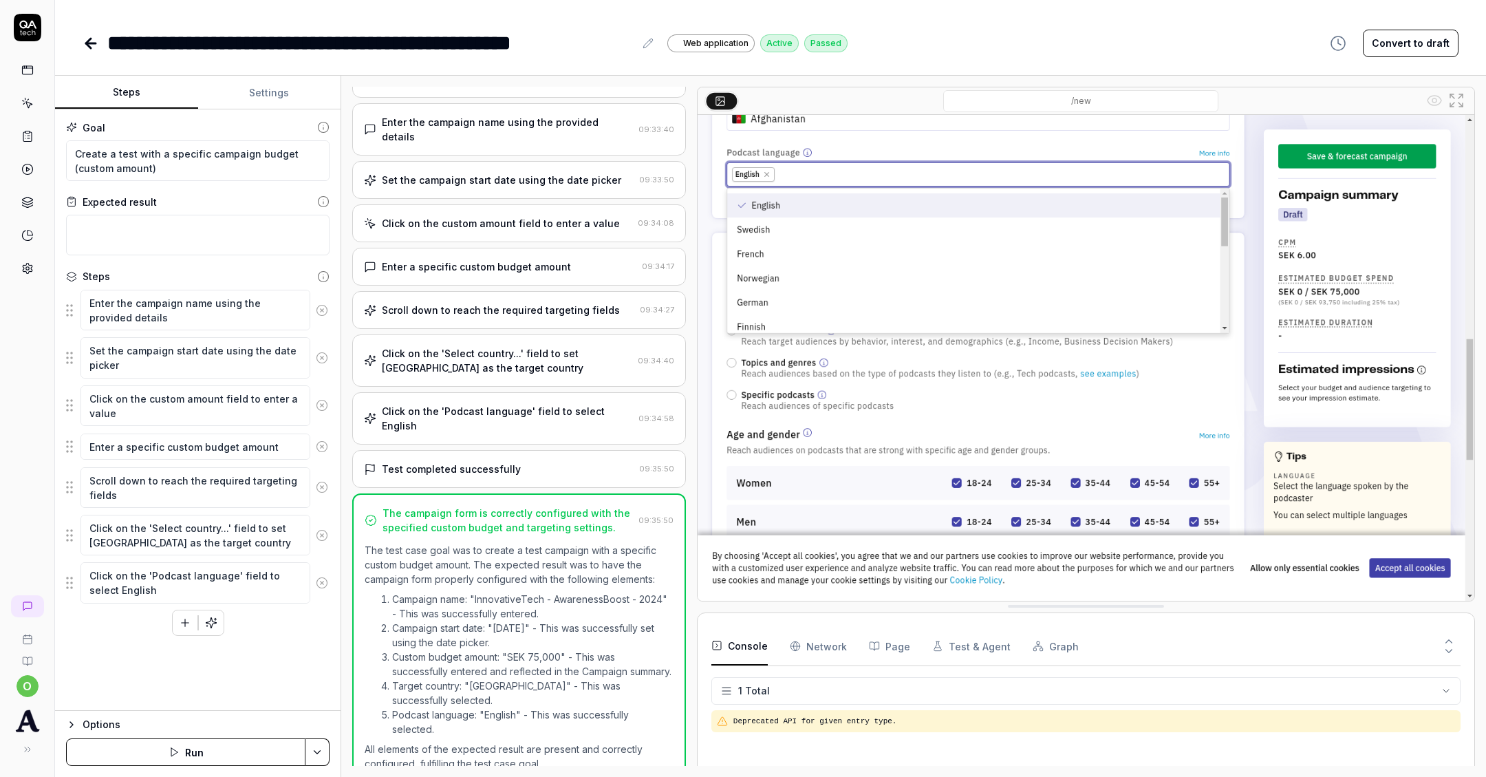
scroll to position [133, 0]
click at [182, 623] on icon "button" at bounding box center [185, 622] width 12 height 12
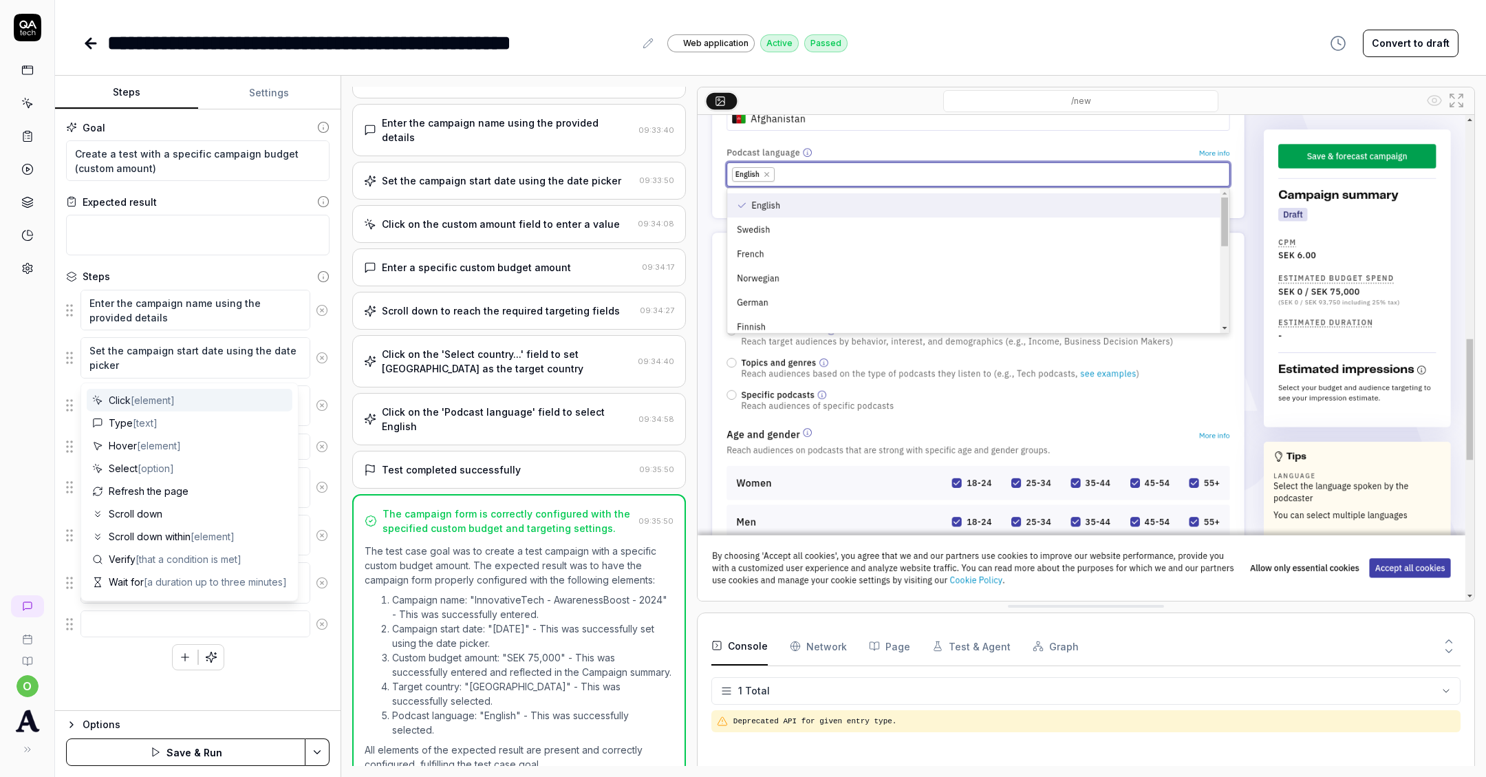
type textarea "*"
type textarea "C"
type textarea "*"
type textarea "Cl"
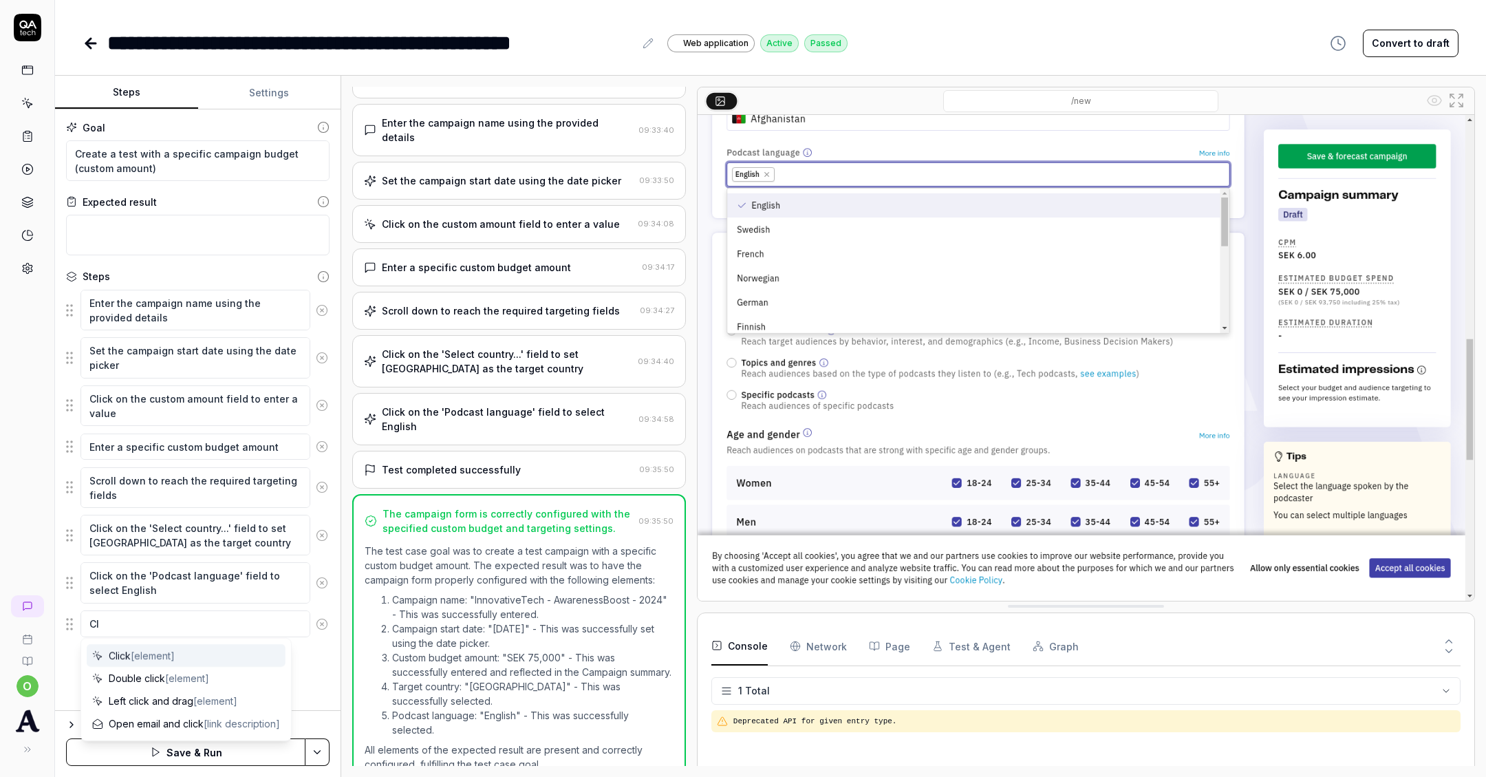
type textarea "*"
type textarea "Cli"
type textarea "*"
type textarea "Clic"
type textarea "*"
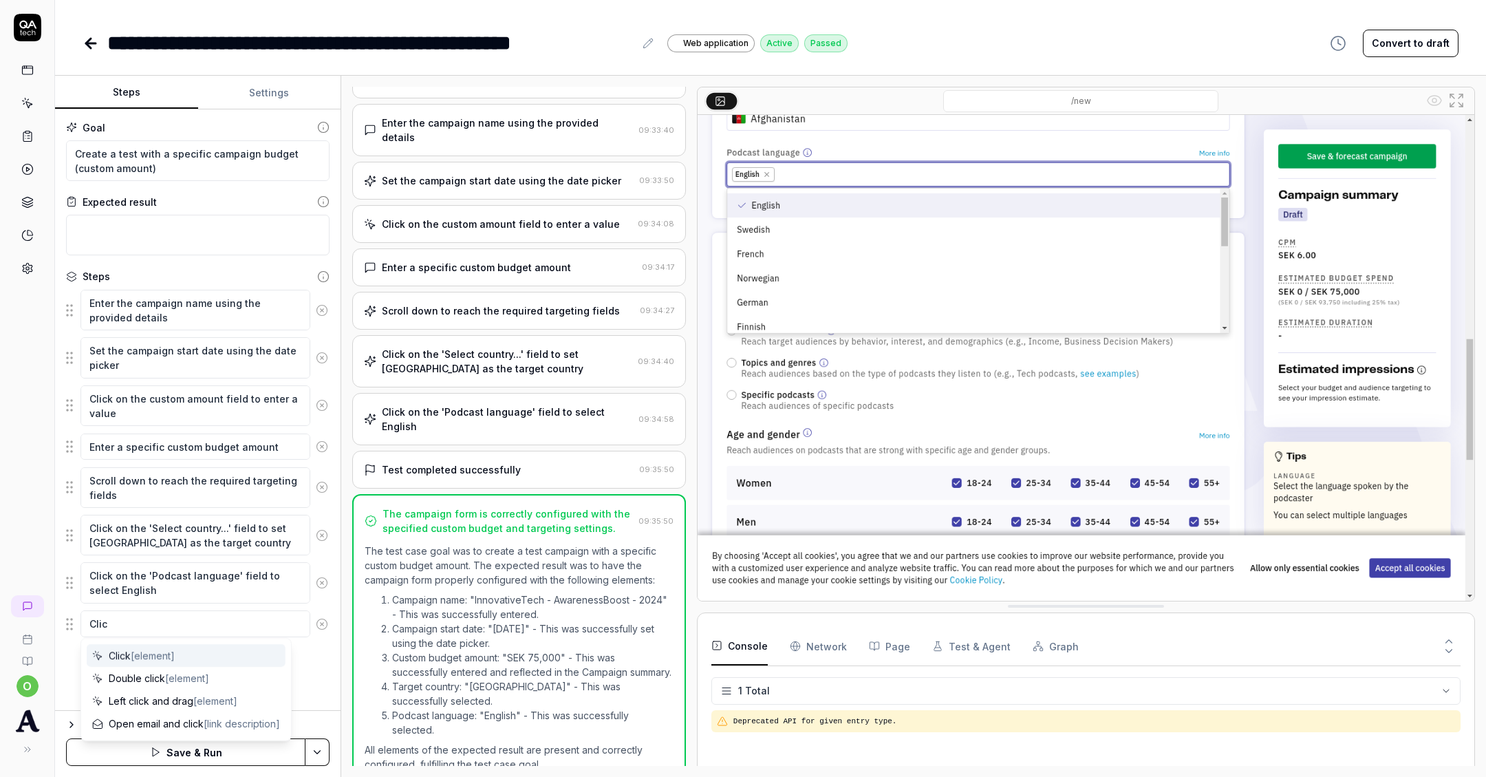
type textarea "Click"
type textarea "*"
type textarea "Click"
type textarea "*"
type textarea "Click c"
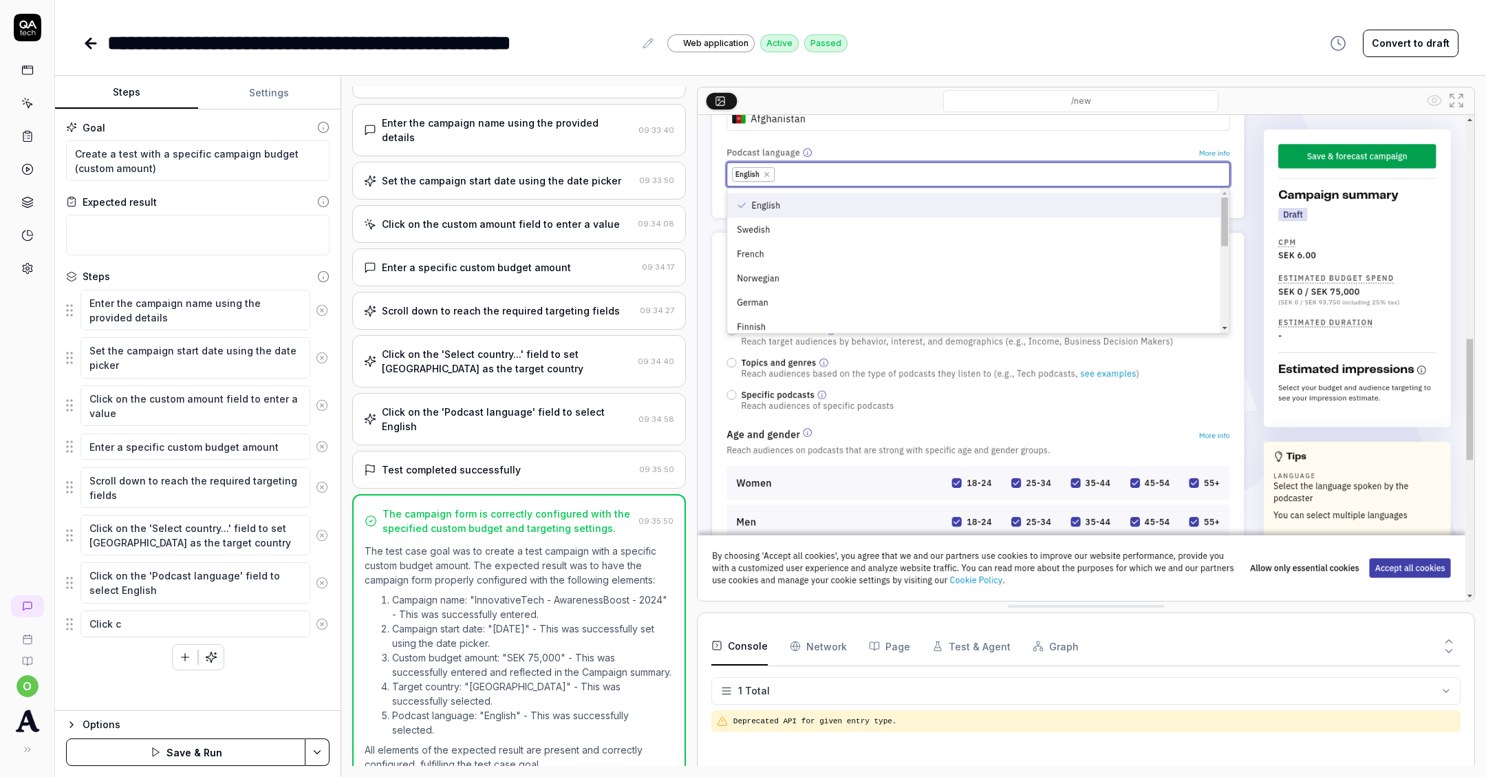
type textarea "*"
type textarea "Click ca"
type textarea "*"
type textarea "Click cam"
type textarea "*"
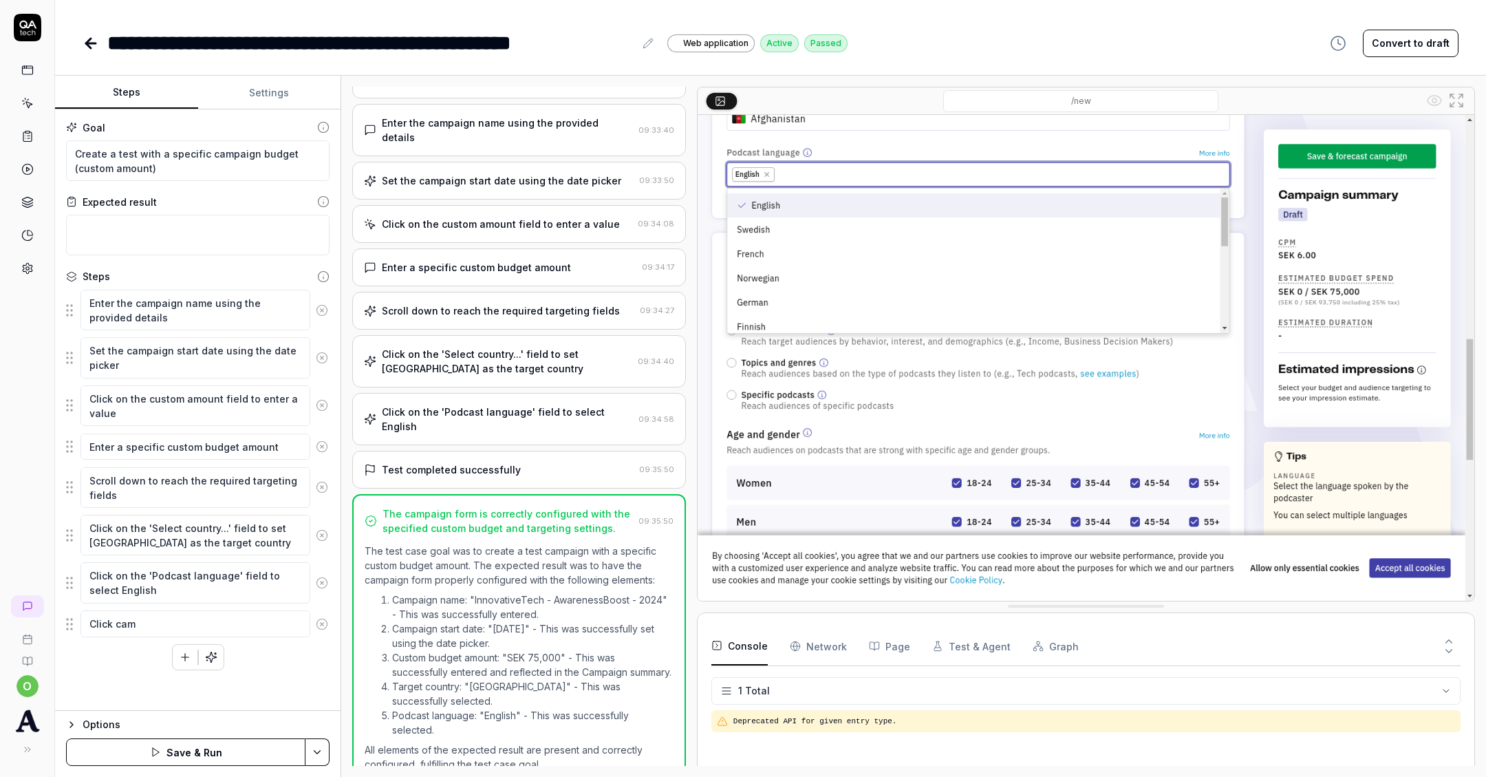
type textarea "Click camp"
type textarea "*"
type textarea "Click [PERSON_NAME]"
type textarea "*"
type textarea "Click campai"
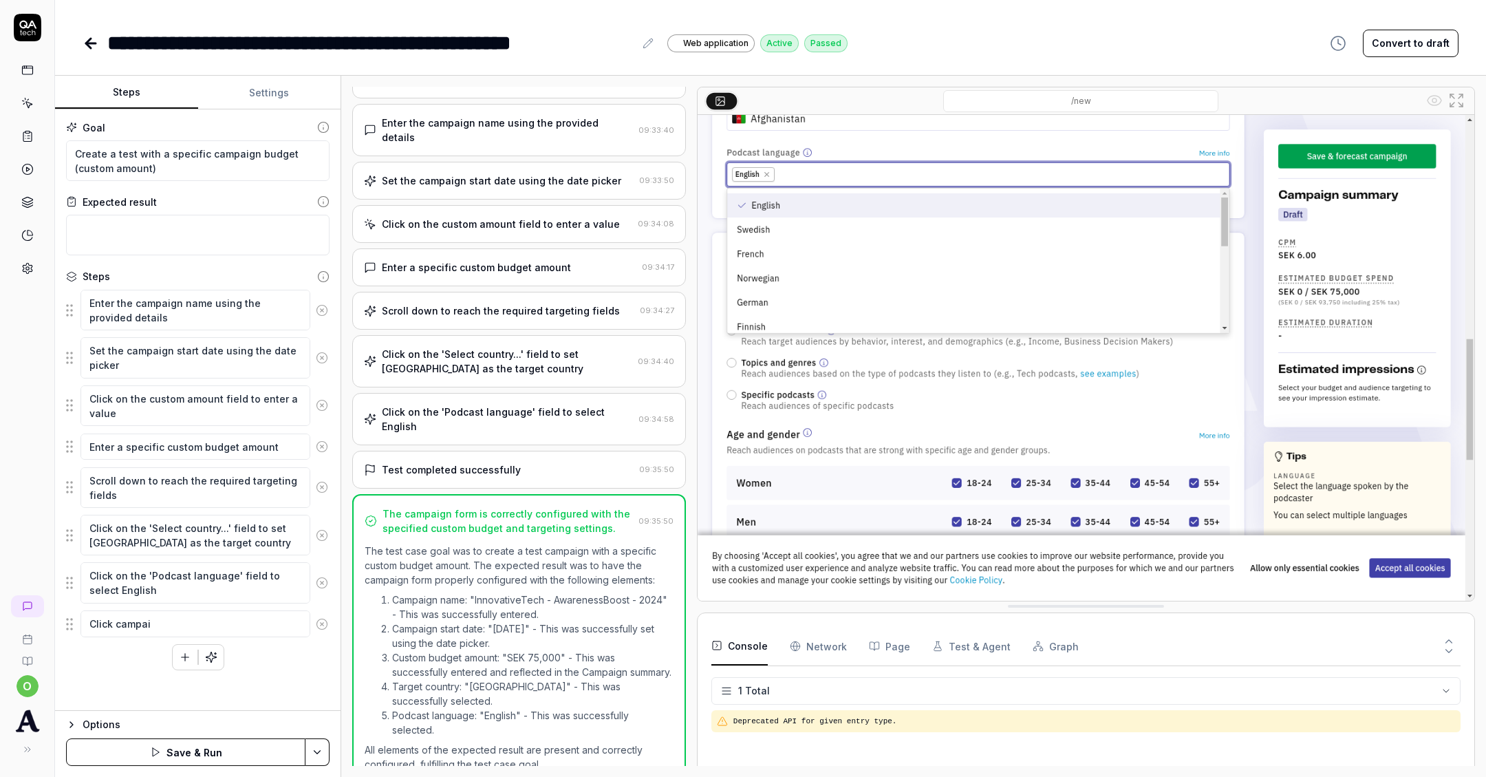
type textarea "*"
type textarea "Click campaign"
type textarea "*"
type textarea "Click campaignb"
type textarea "*"
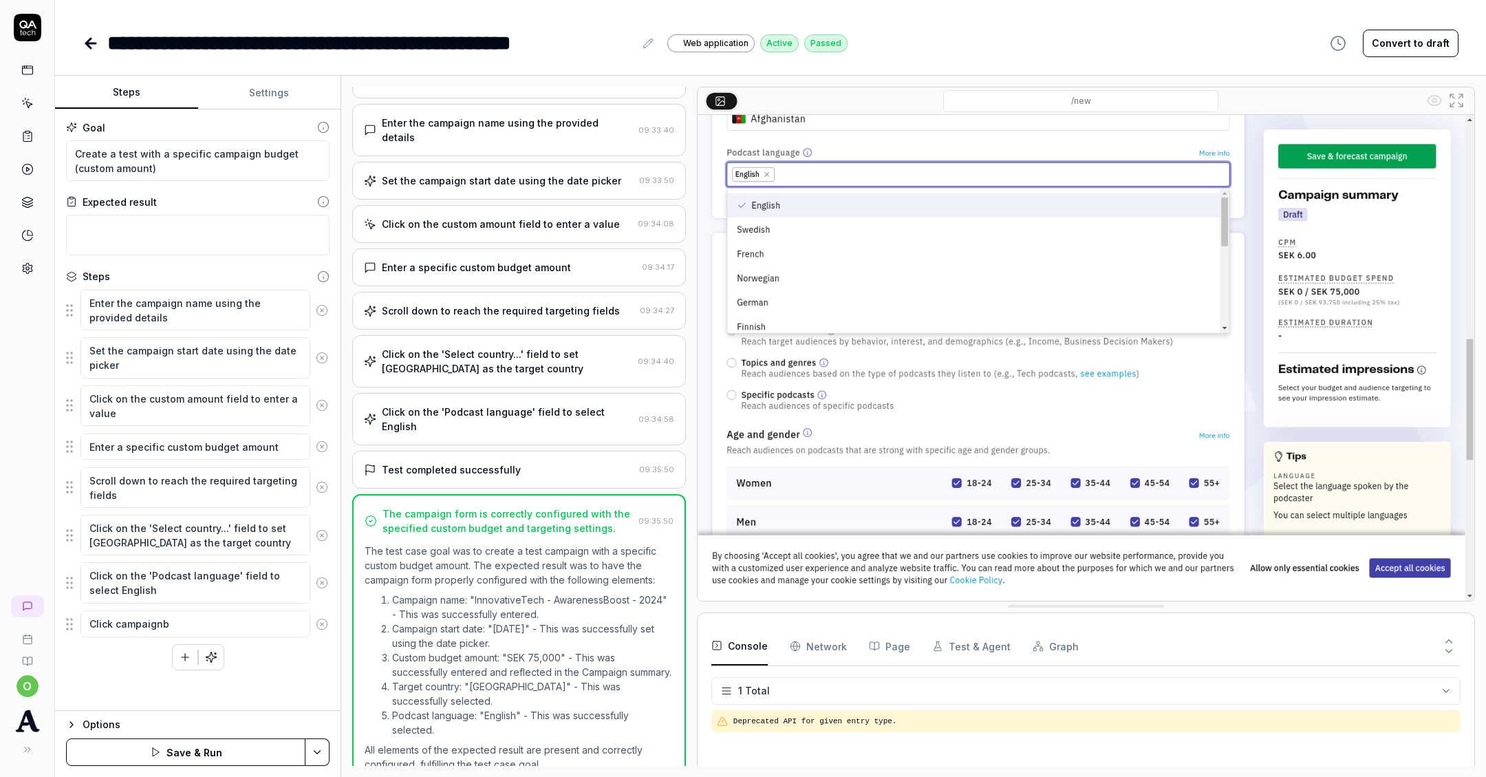
type textarea "Click campaignb"
type textarea "*"
type textarea "Click campaignb"
type textarea "*"
type textarea "Click campaign"
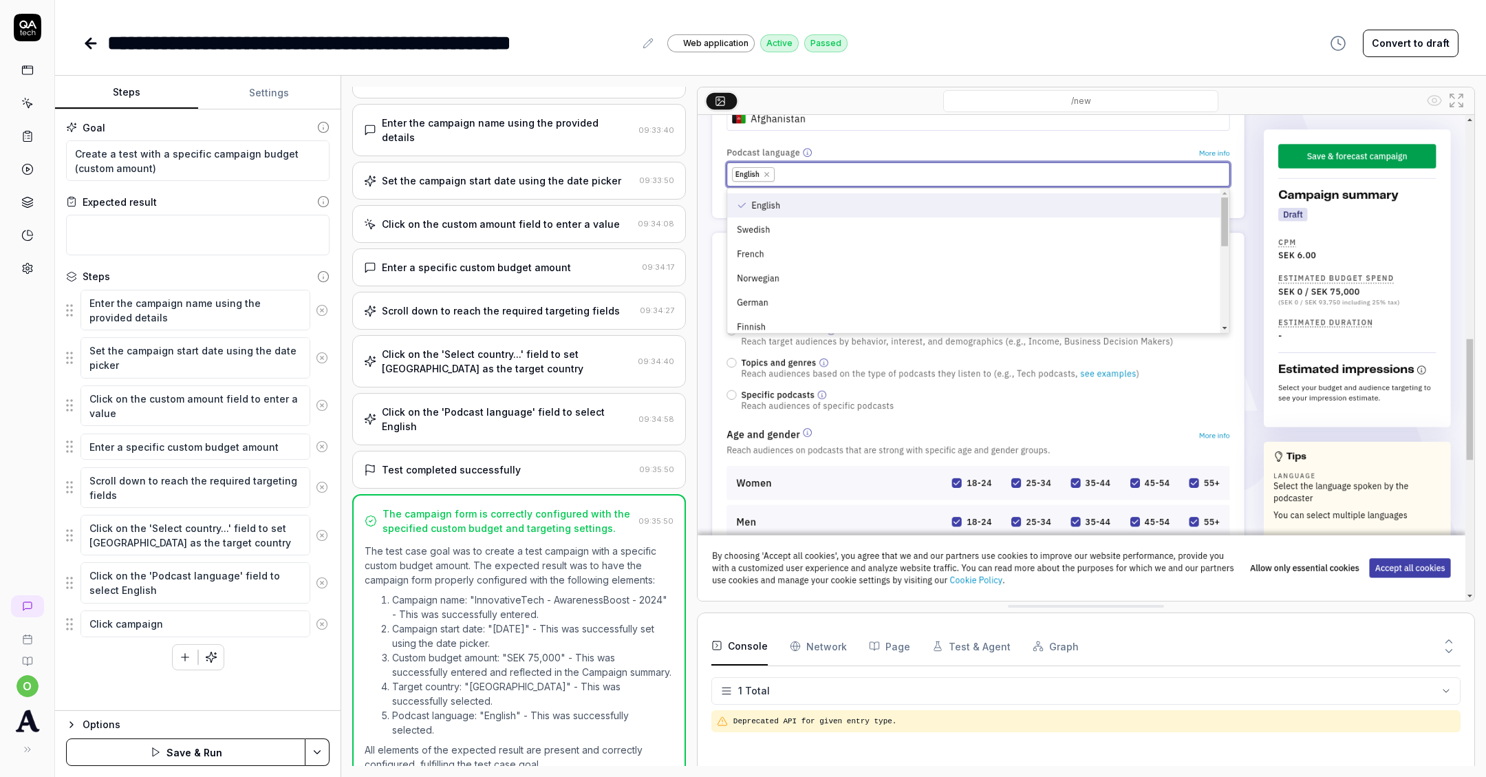
type textarea "*"
type textarea "Click campaign"
type textarea "*"
type textarea "Click campaign s"
type textarea "*"
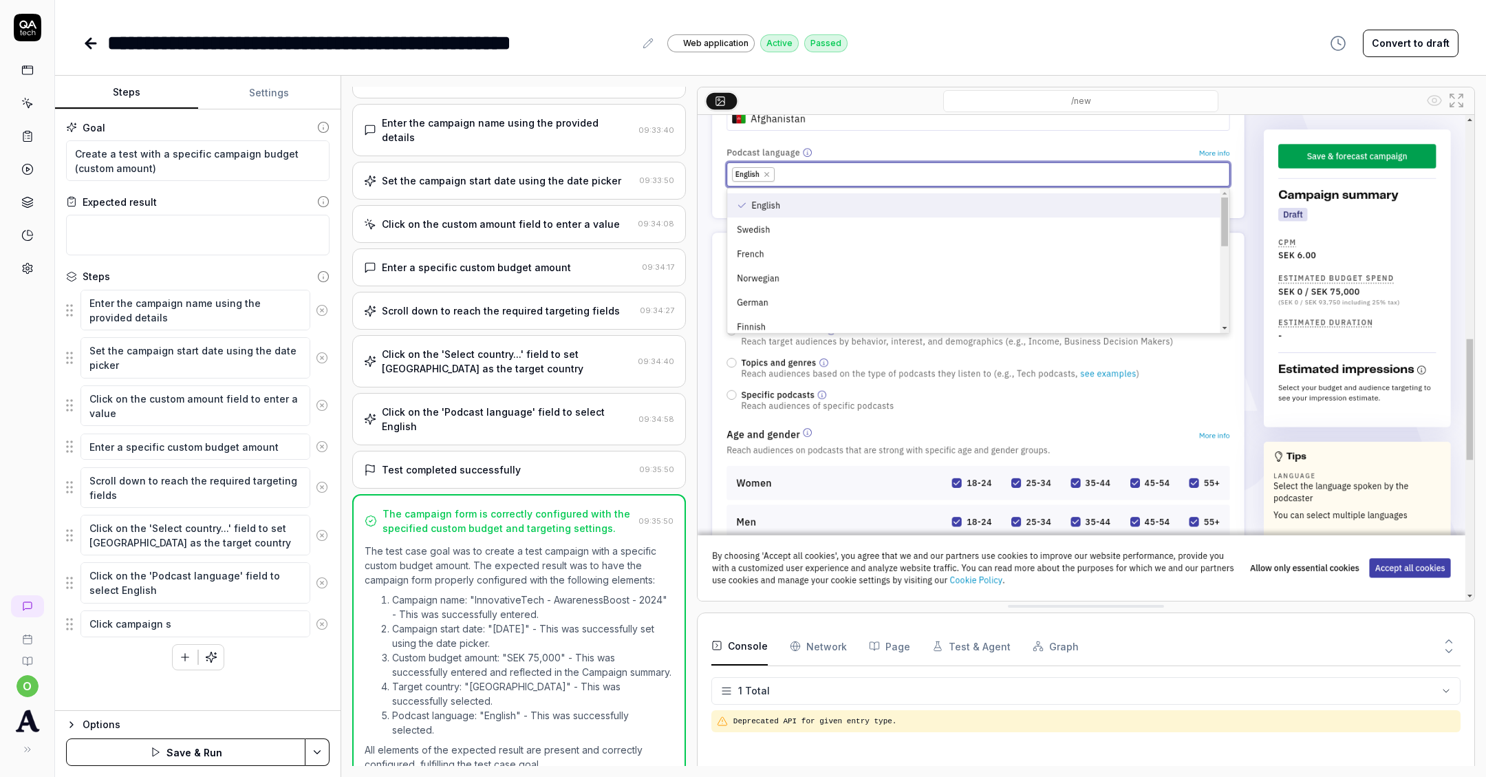
type textarea "Click campaign su"
type textarea "*"
type textarea "Click campaign sum"
type textarea "*"
type textarea "Click campaign summ"
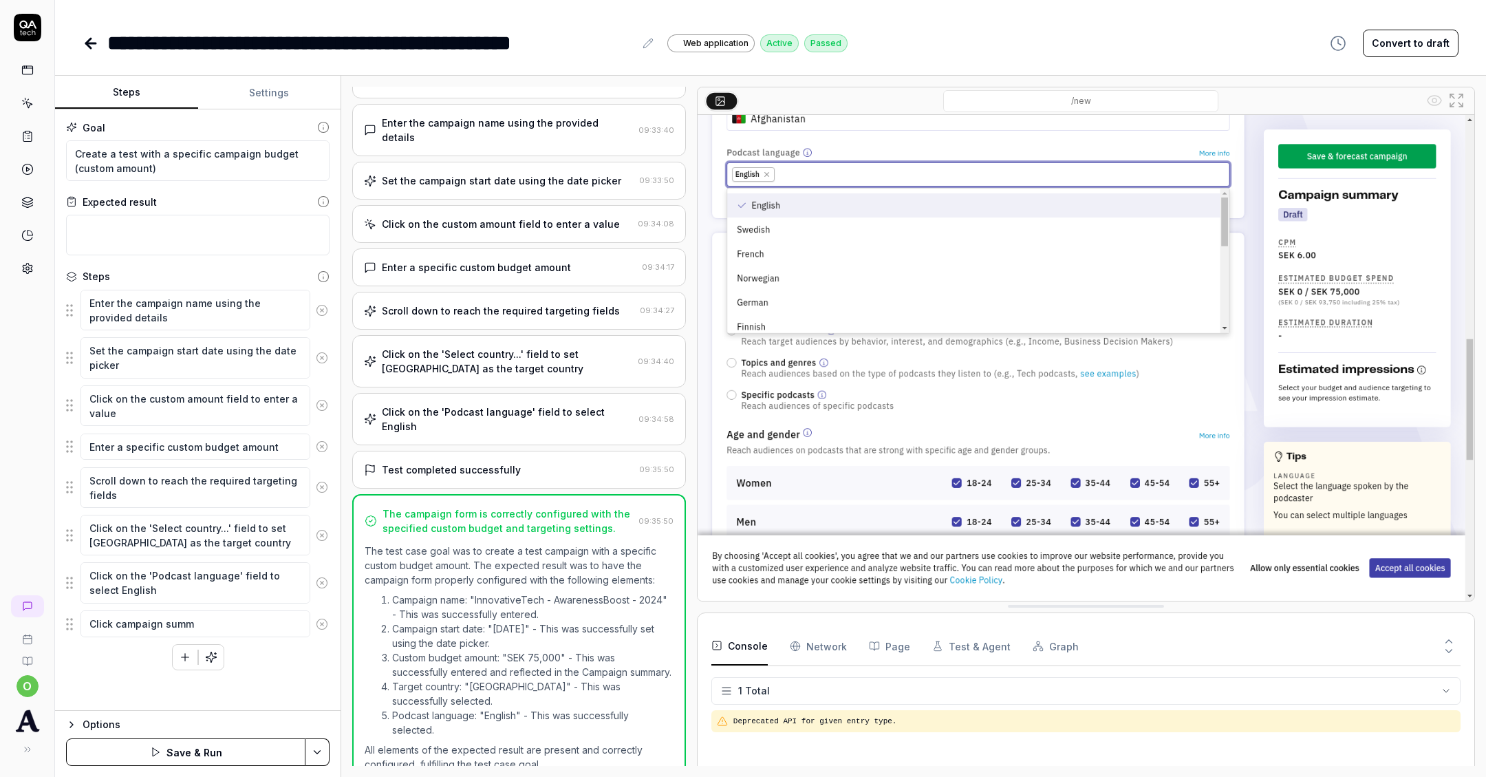
type textarea "*"
type textarea "Click campaign summa"
type textarea "*"
type textarea "Click campaign summary"
type textarea "*"
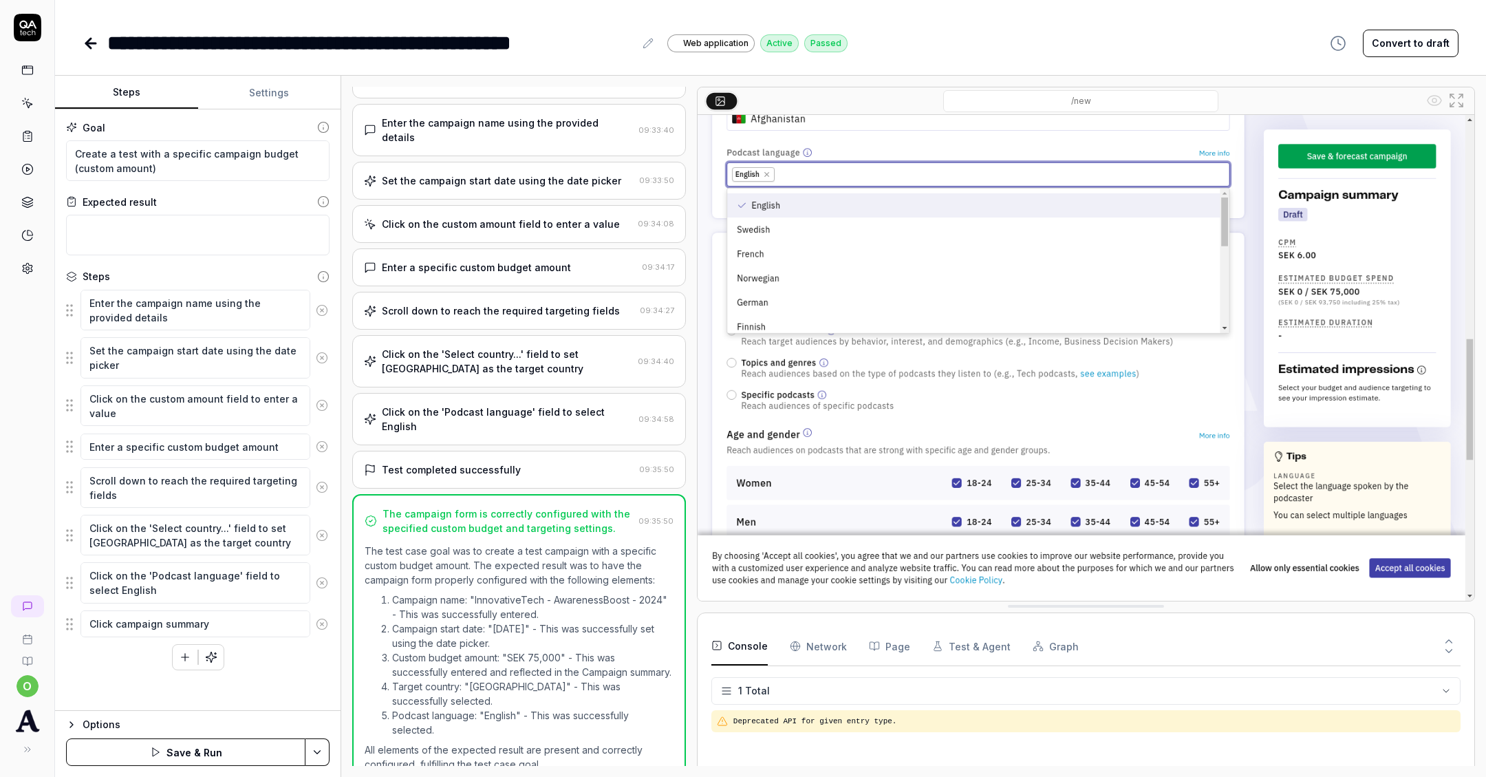
type textarea "Click campaign summary"
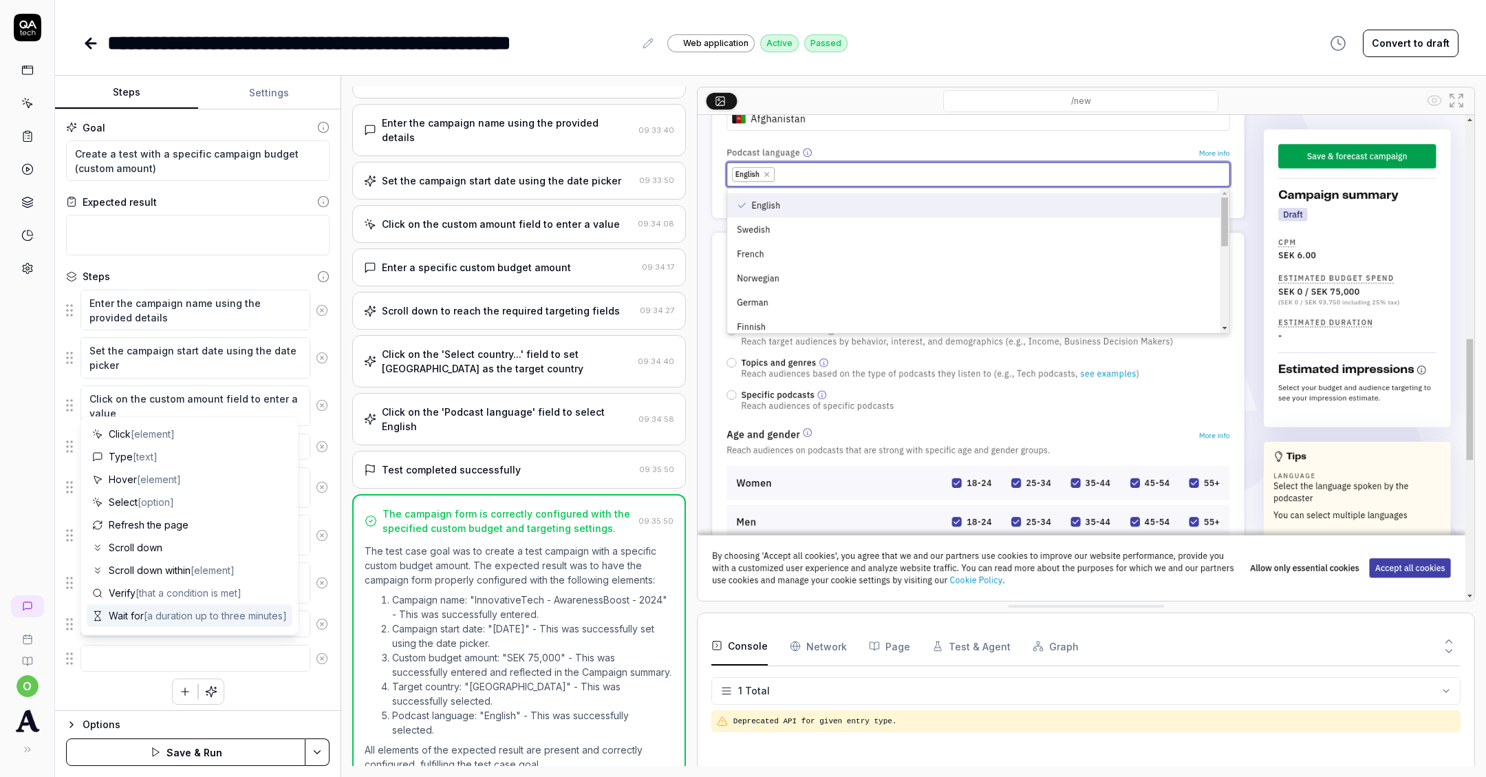
type textarea "*"
type textarea "C"
type textarea "*"
type textarea "Cl"
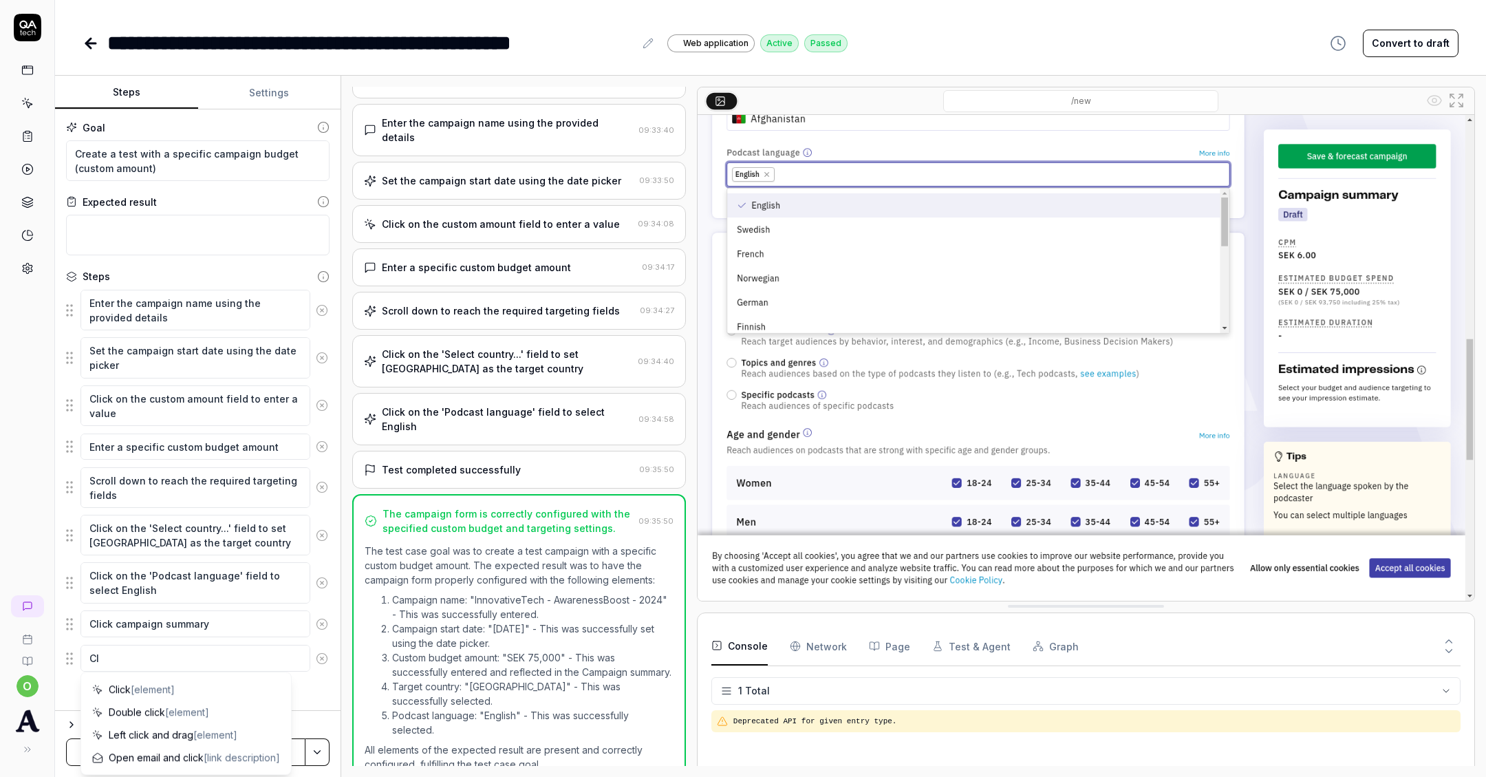
type textarea "*"
type textarea "Clic"
type textarea "*"
type textarea "Click"
type textarea "*"
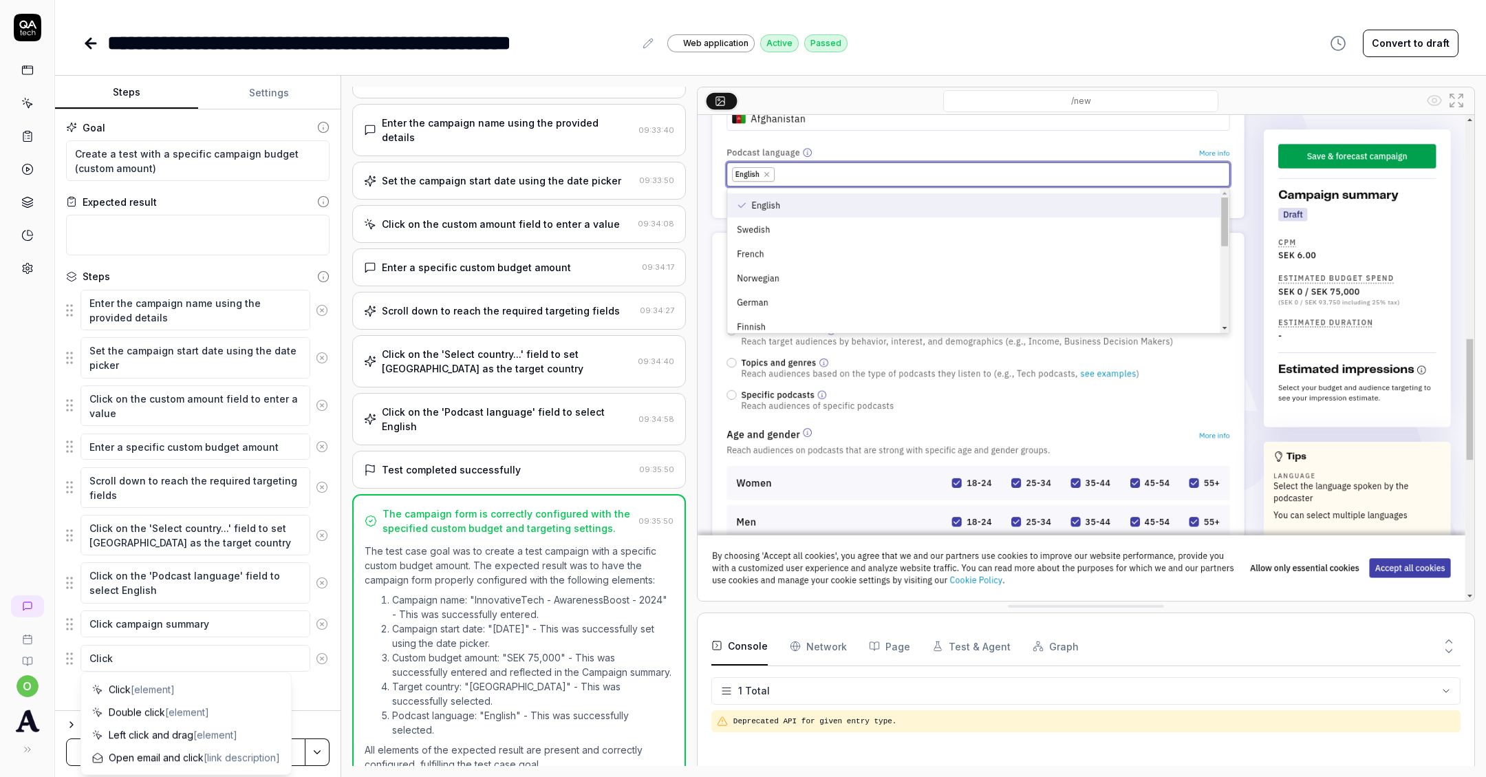
type textarea "Click"
type textarea "*"
type textarea "Click c"
type textarea "*"
type textarea "Click ca"
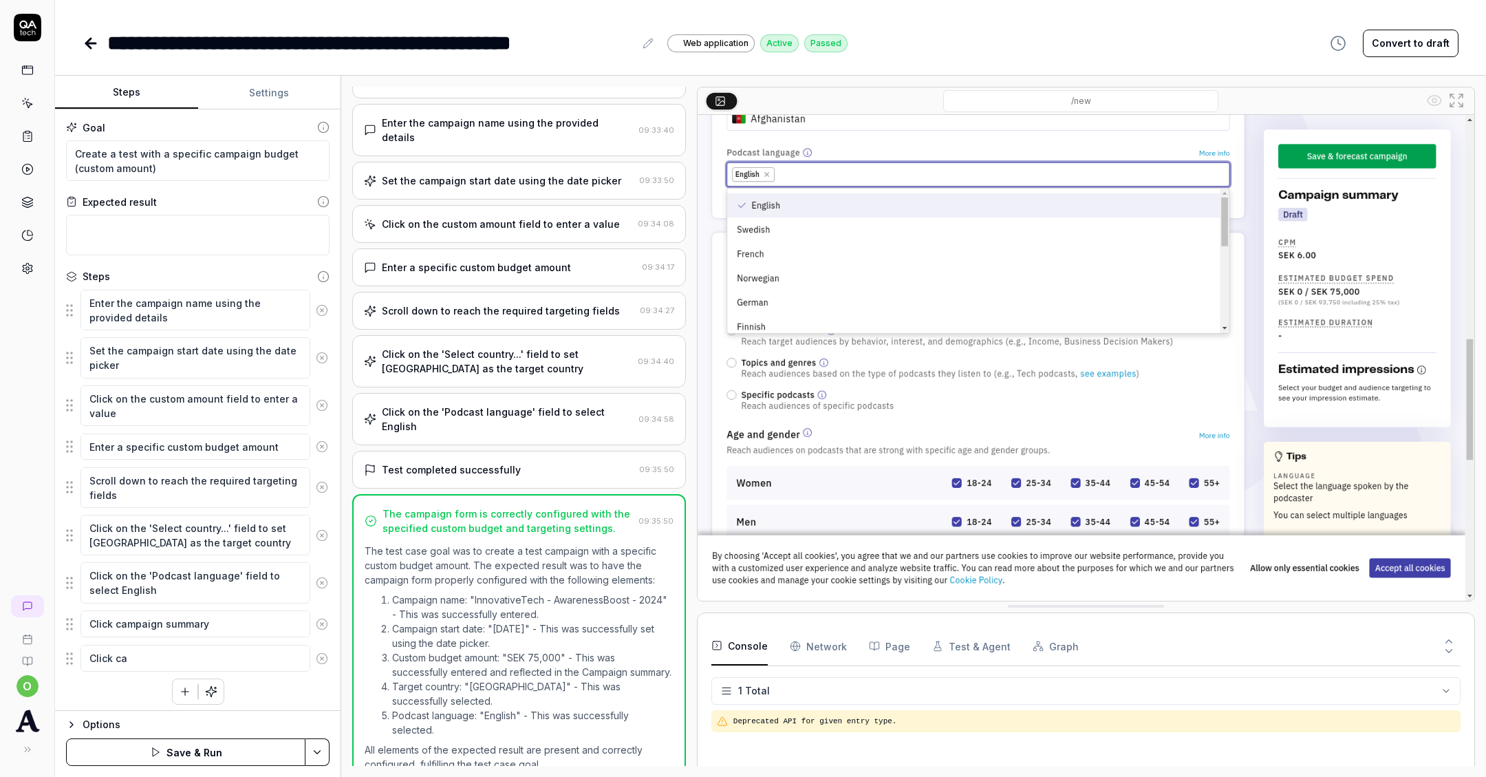
type textarea "*"
type textarea "Click cam"
type textarea "*"
type textarea "Click camp"
type textarea "*"
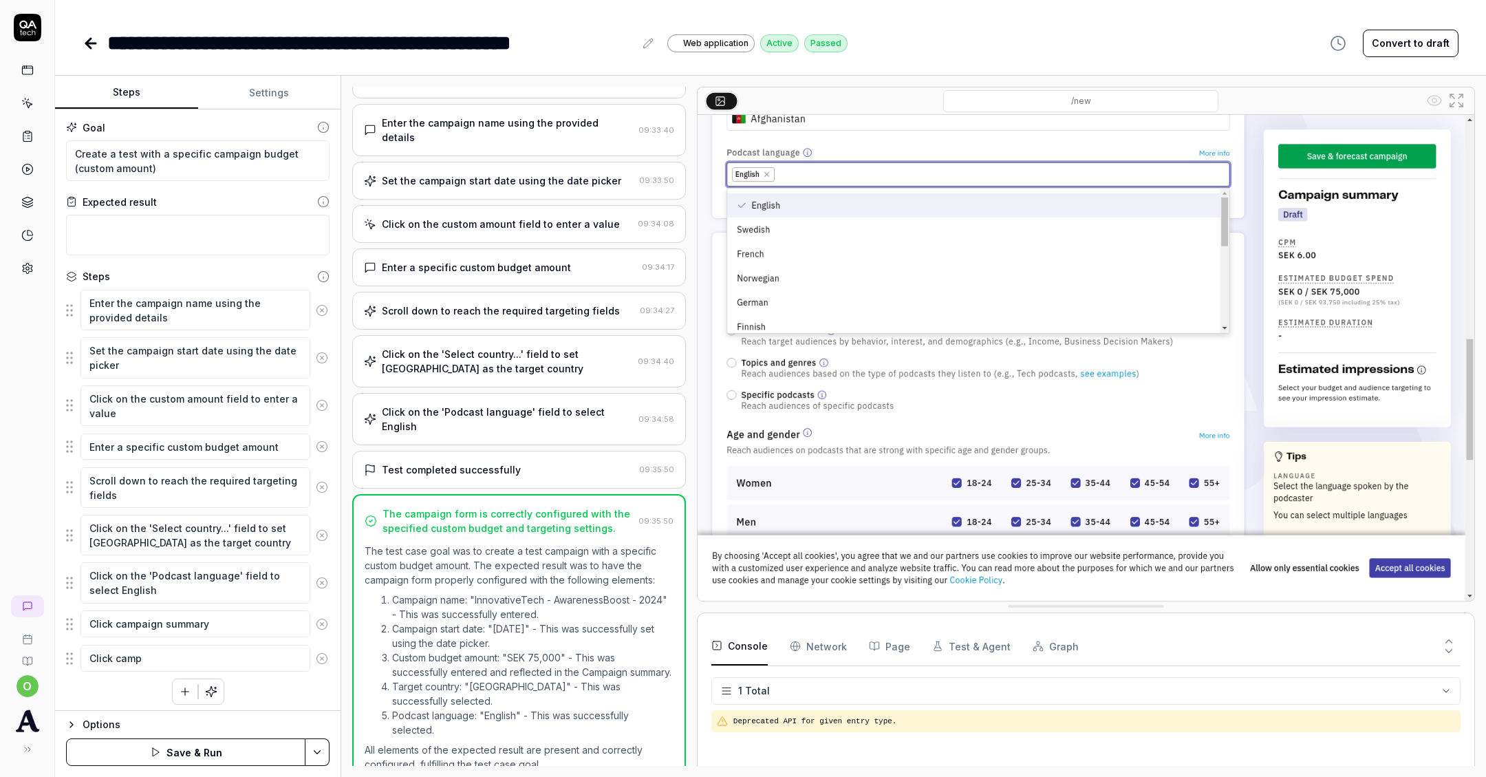
type textarea "Click [PERSON_NAME]"
type textarea "*"
type textarea "Click campaig"
type textarea "*"
type textarea "Click campaign"
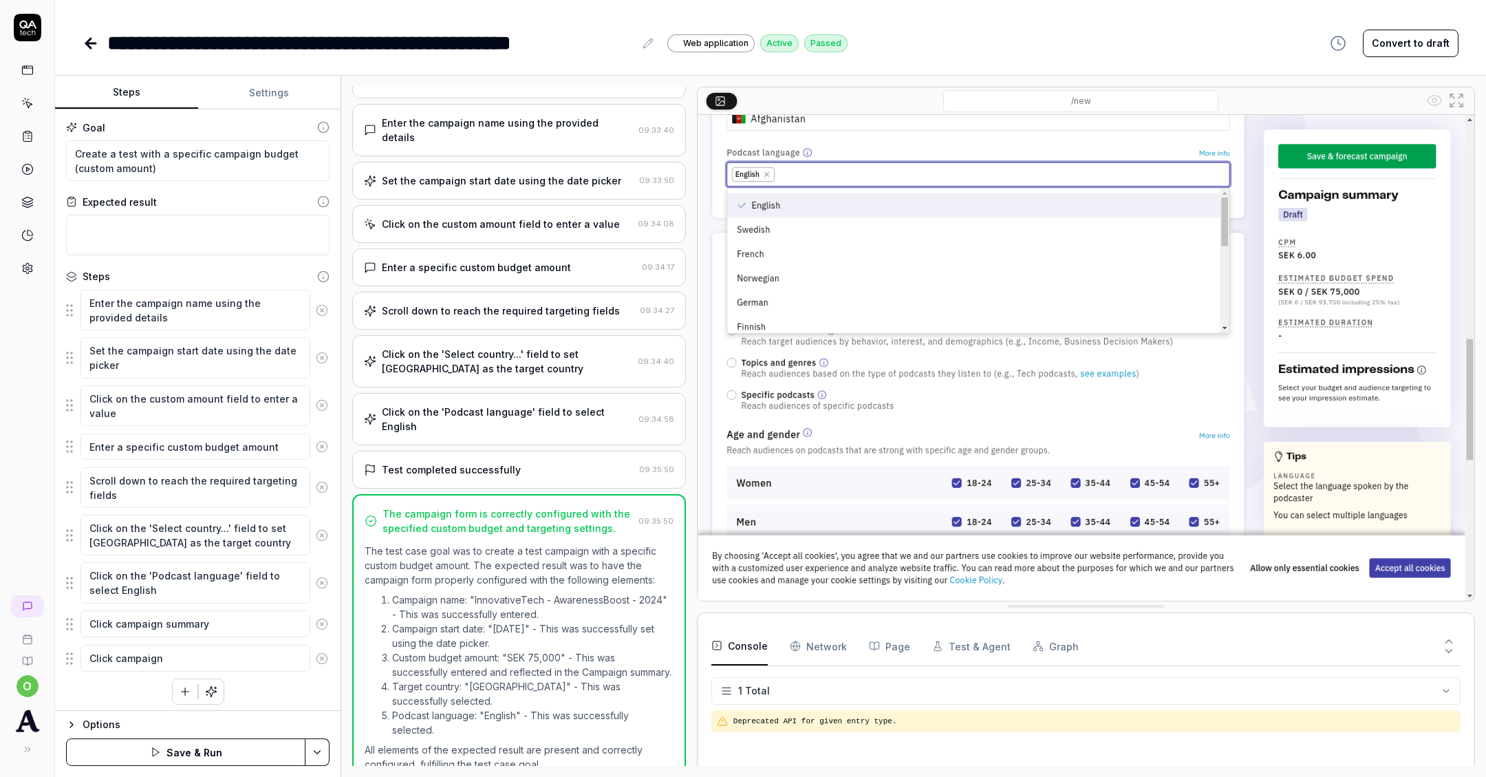
type textarea "*"
type textarea "Click campaign"
type textarea "*"
type textarea "Click campaign s"
type textarea "*"
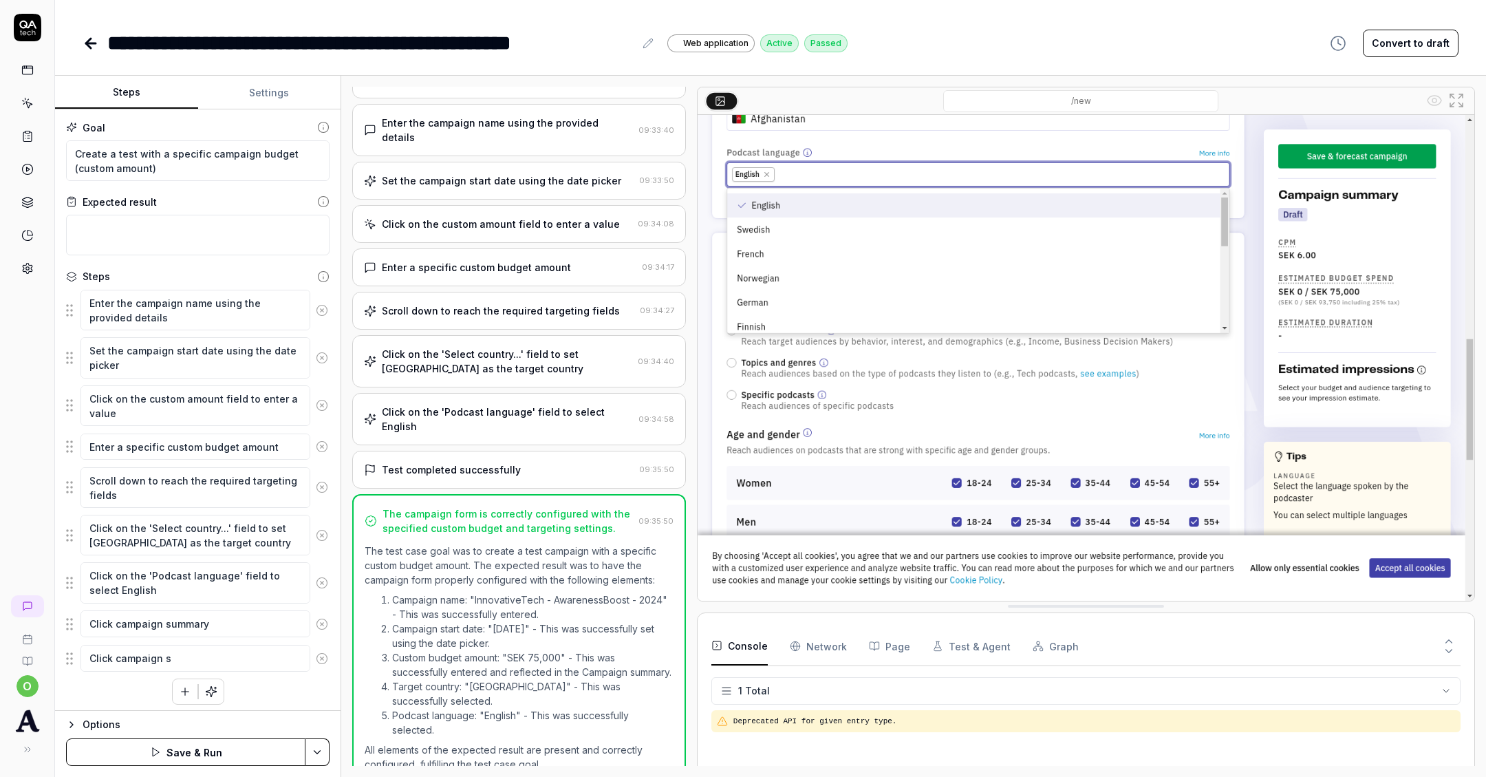
type textarea "Click campaign su"
type textarea "*"
type textarea "Click campaign sum"
type textarea "*"
type textarea "Click campaign summ"
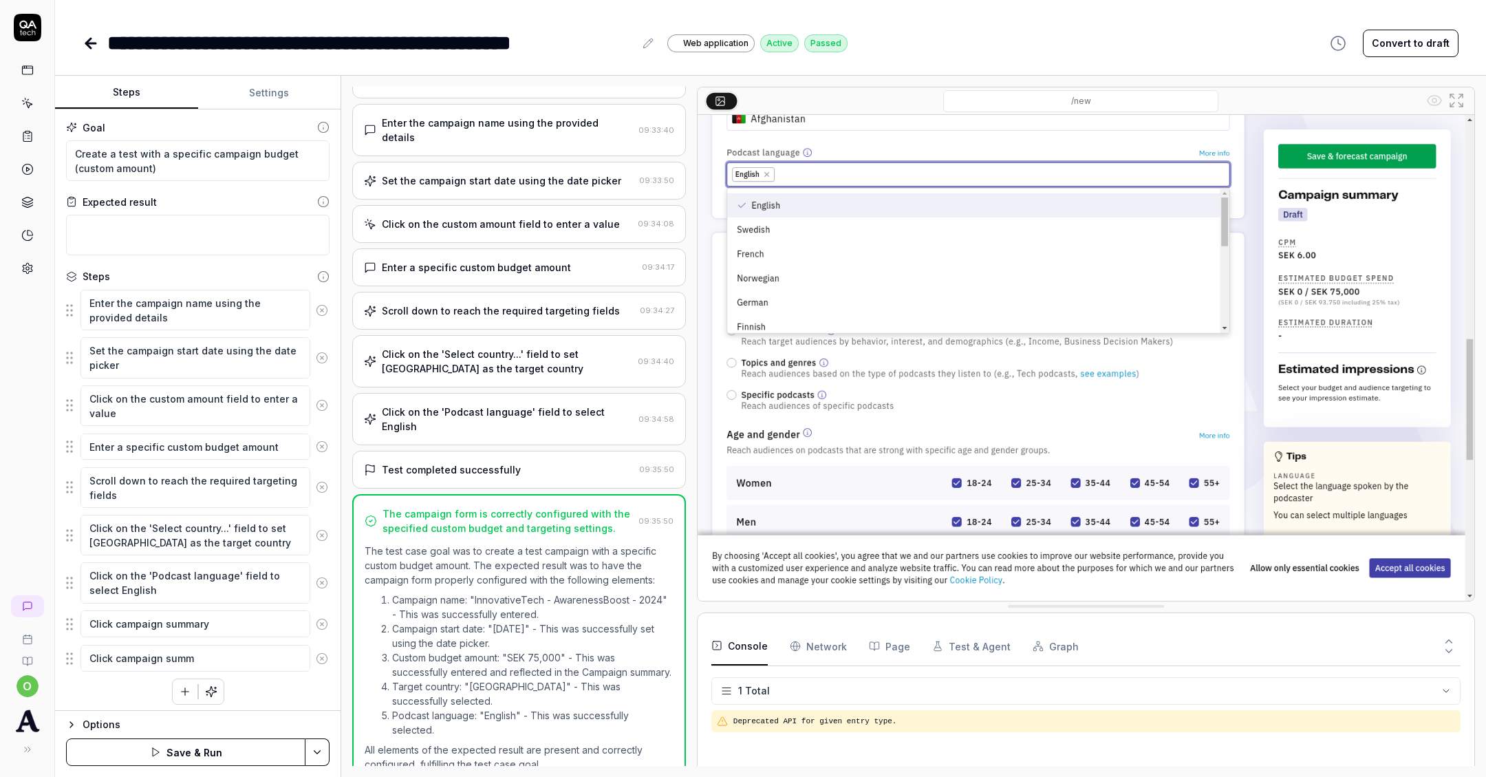
type textarea "*"
type textarea "Click campaign summa"
type textarea "*"
type textarea "Click campaign [PERSON_NAME]"
type textarea "*"
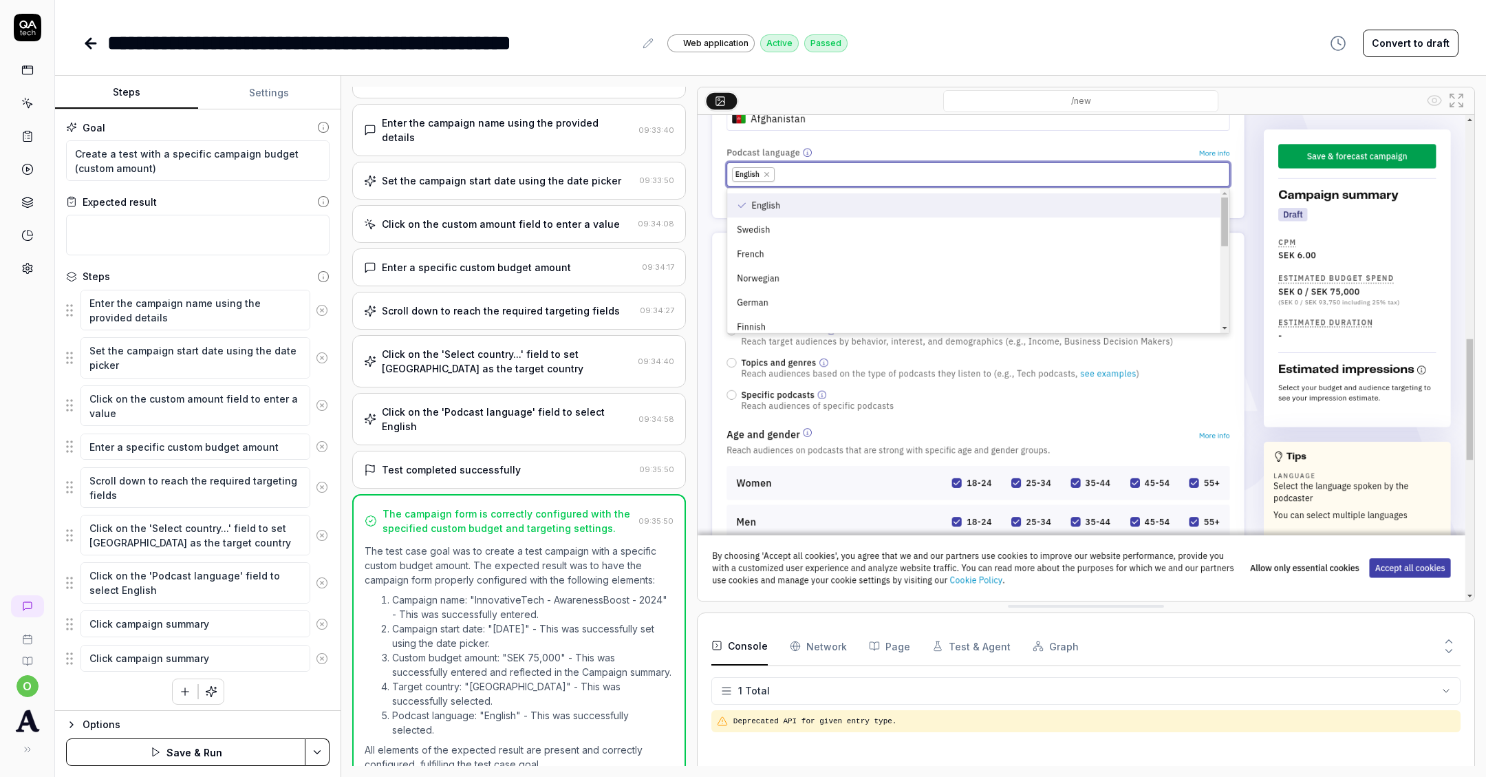
type textarea "Click campaign summary"
click at [78, 702] on div "Enter the campaign name using the provided details Set the campaign start date …" at bounding box center [198, 514] width 264 height 450
drag, startPoint x: 69, startPoint y: 624, endPoint x: 69, endPoint y: 579, distance: 44.7
click at [69, 579] on fieldset "Enter the campaign name using the provided details Set the campaign start date …" at bounding box center [198, 498] width 264 height 418
click at [160, 679] on textarea at bounding box center [195, 692] width 230 height 26
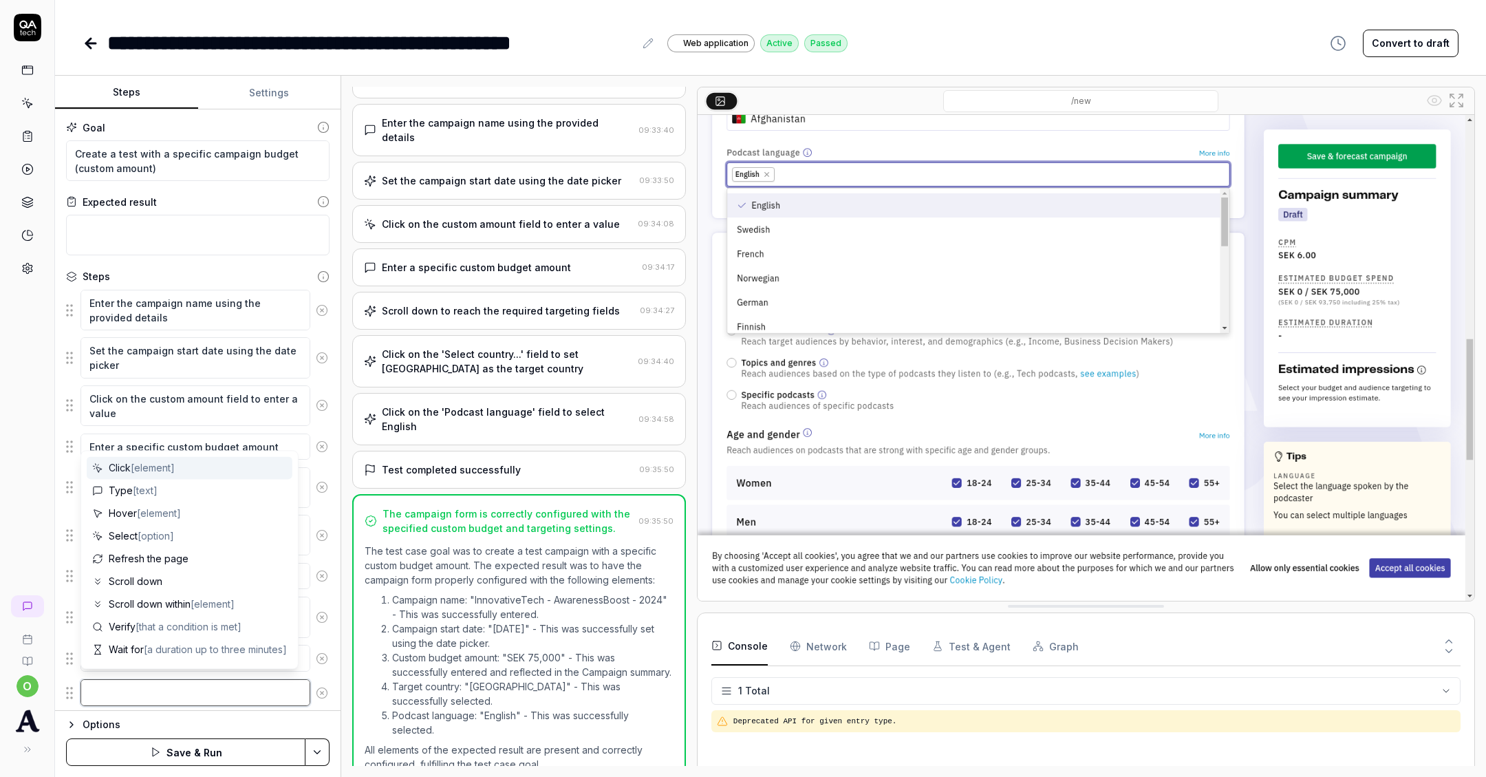
type textarea "*"
type textarea "C"
type textarea "*"
type textarea "Cl"
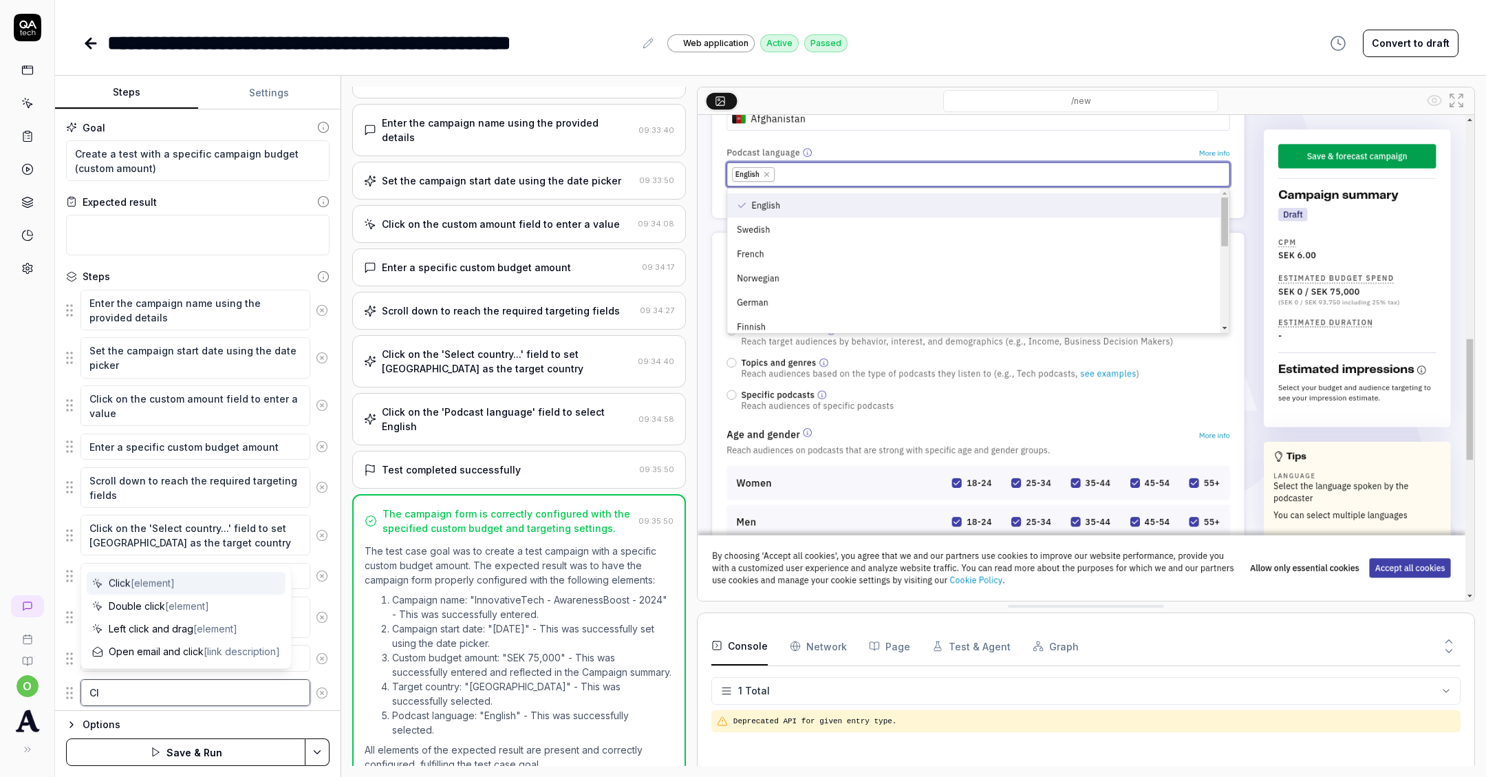
type textarea "*"
type textarea "Cli"
type textarea "*"
type textarea "Cl"
type textarea "*"
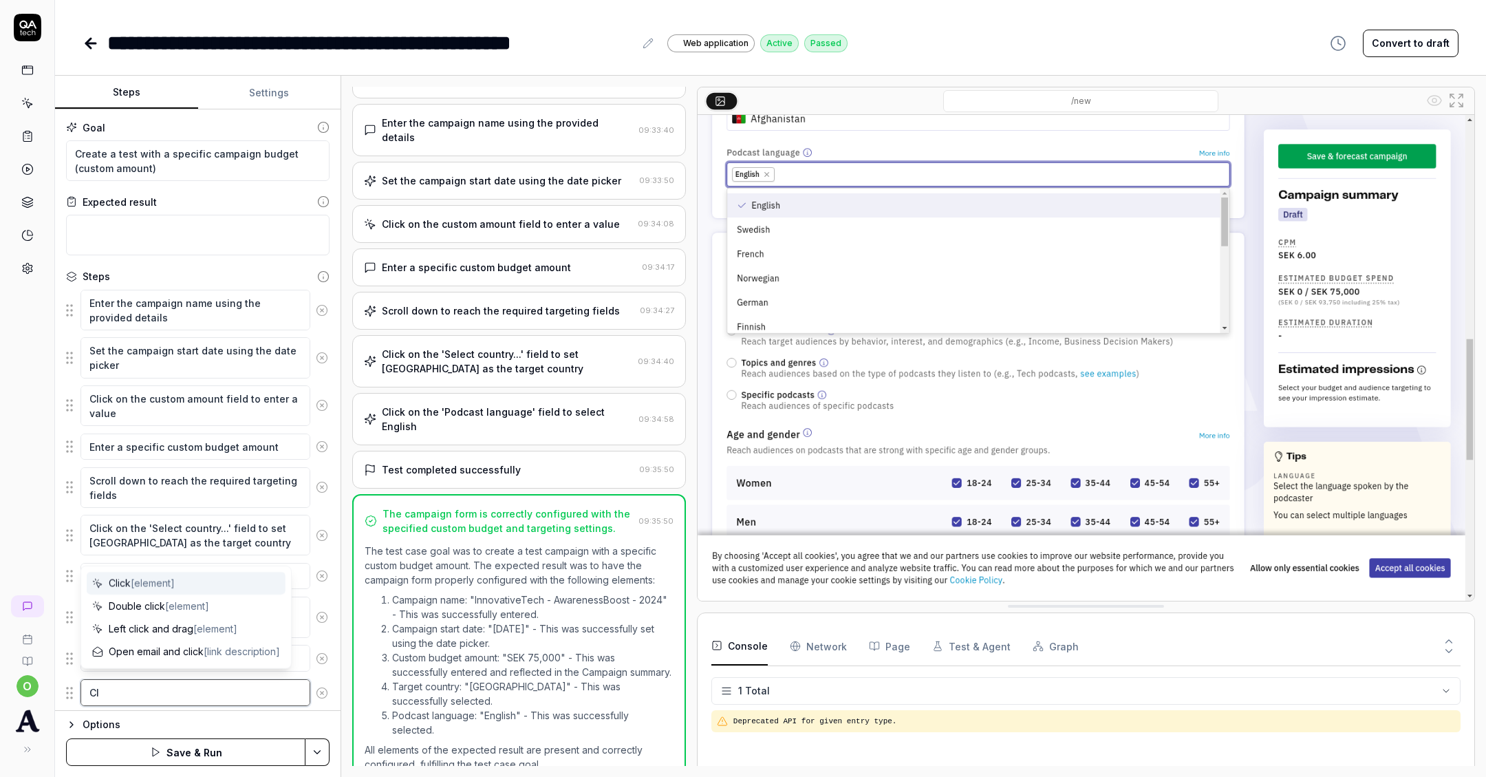
type textarea "C"
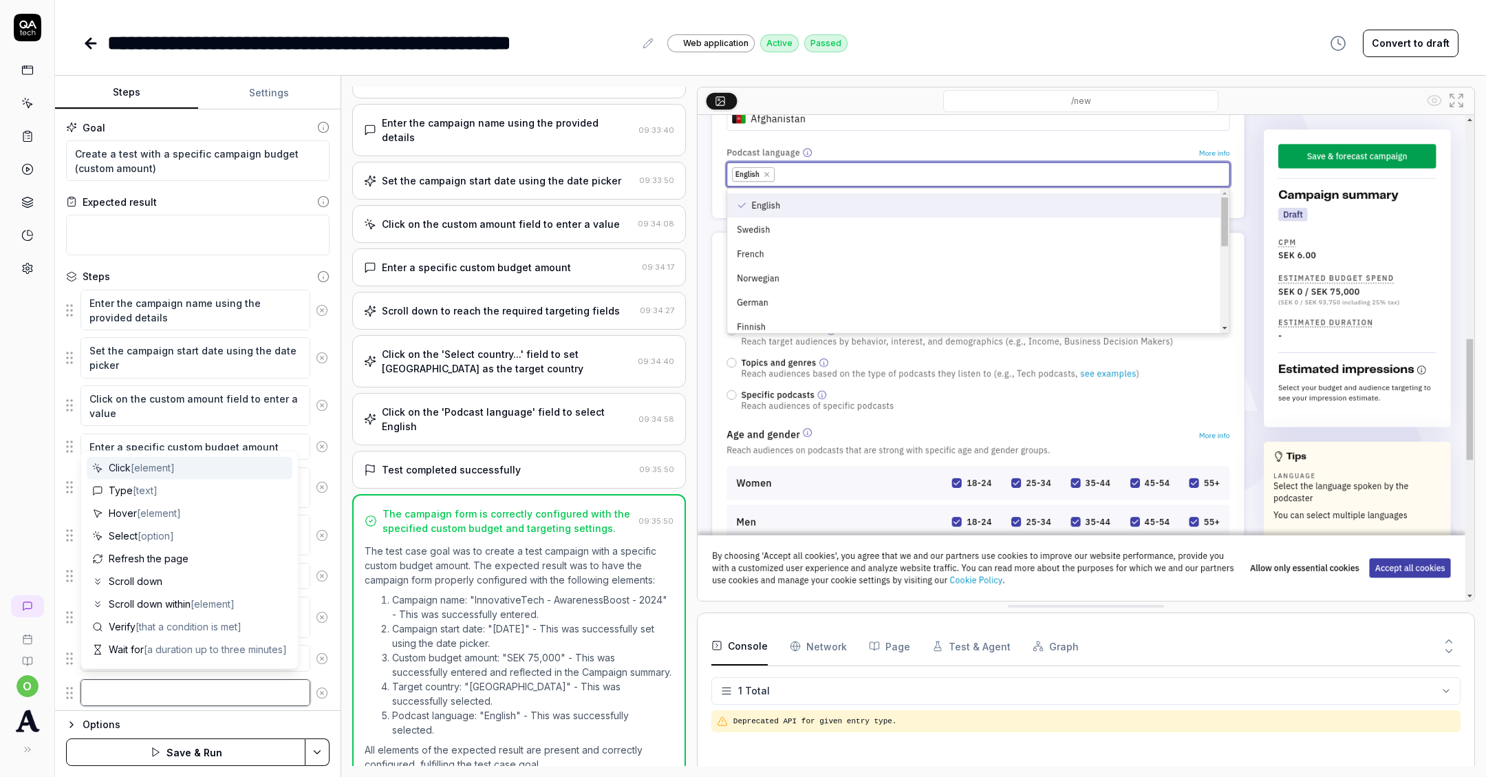
type textarea "S"
type textarea "*"
type textarea "Sa"
type textarea "*"
type textarea "Sav"
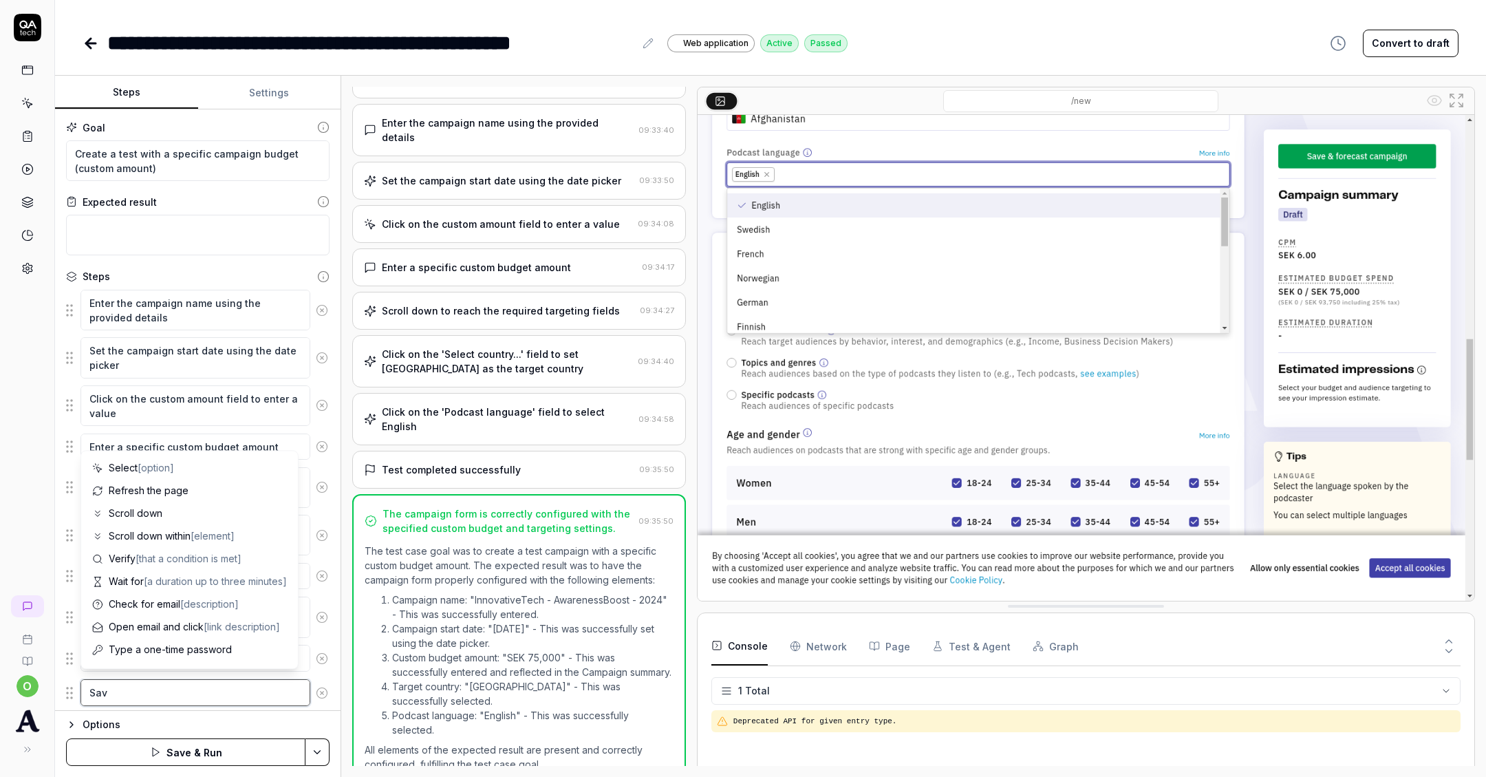
type textarea "*"
type textarea "Save"
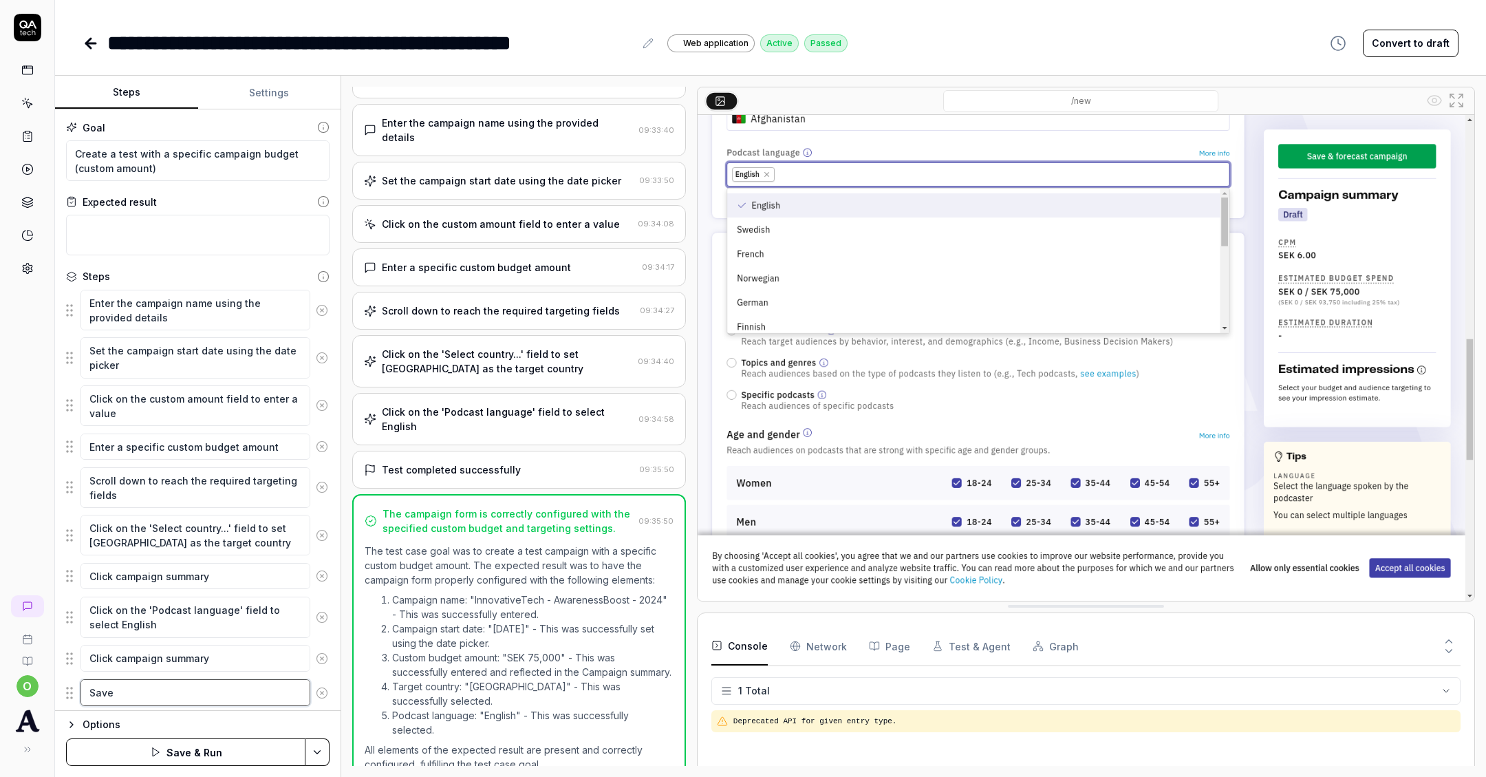
type textarea "*"
type textarea "Save a"
type textarea "*"
type textarea "Save an"
type textarea "*"
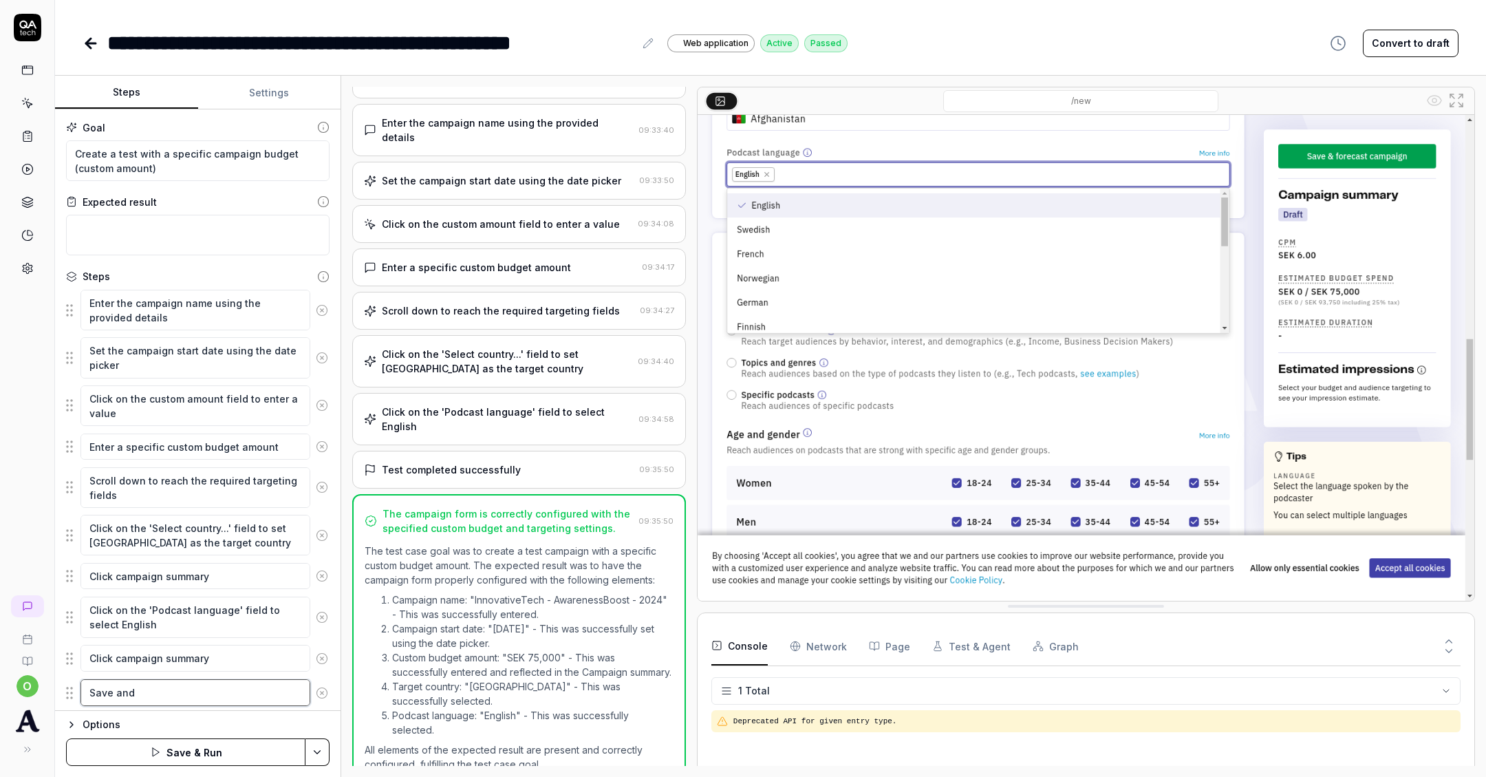
type textarea "Save and"
type textarea "*"
type textarea "Save and fo"
type textarea "*"
type textarea "Save and for"
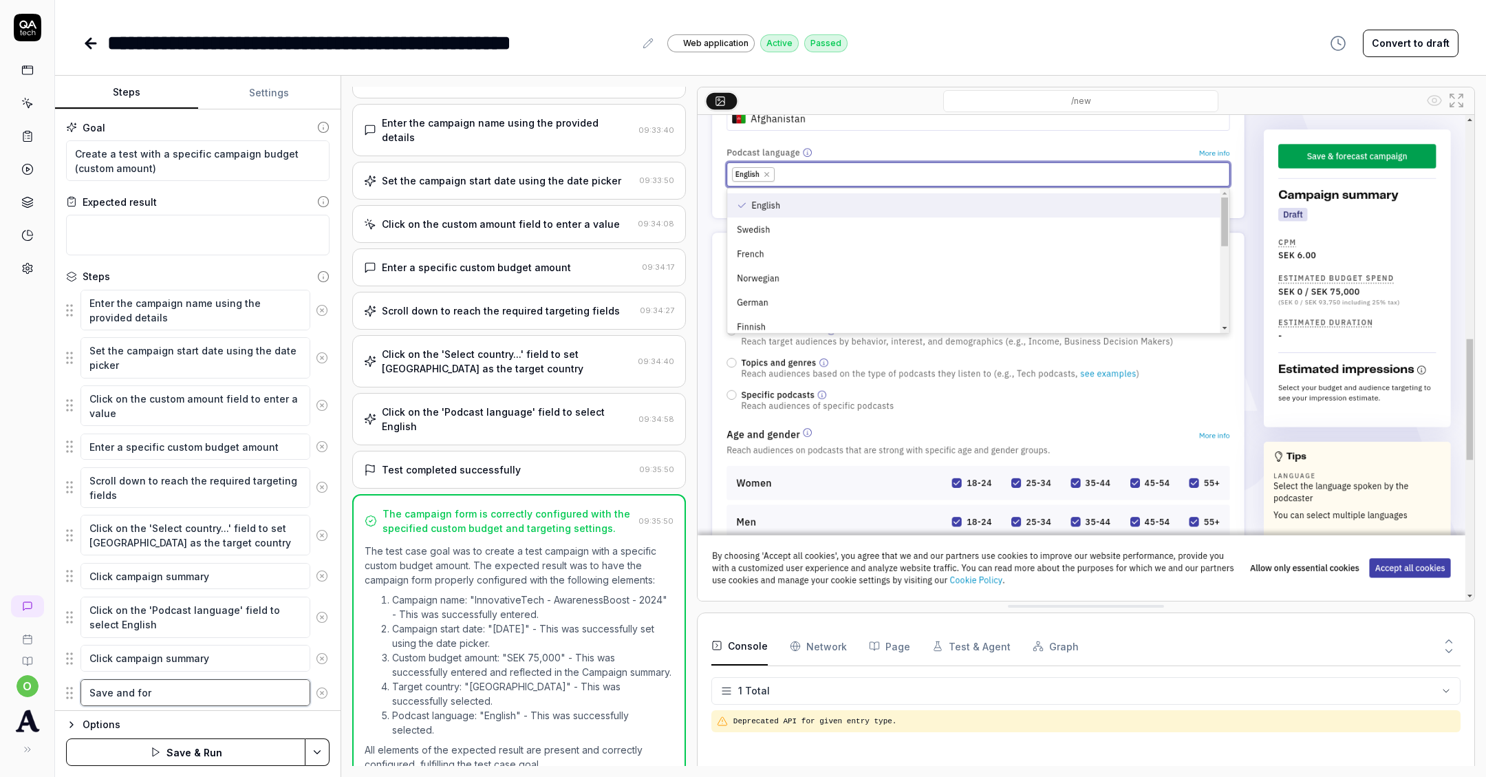
type textarea "*"
type textarea "Save and fore"
type textarea "*"
type textarea "Save and forec"
type textarea "*"
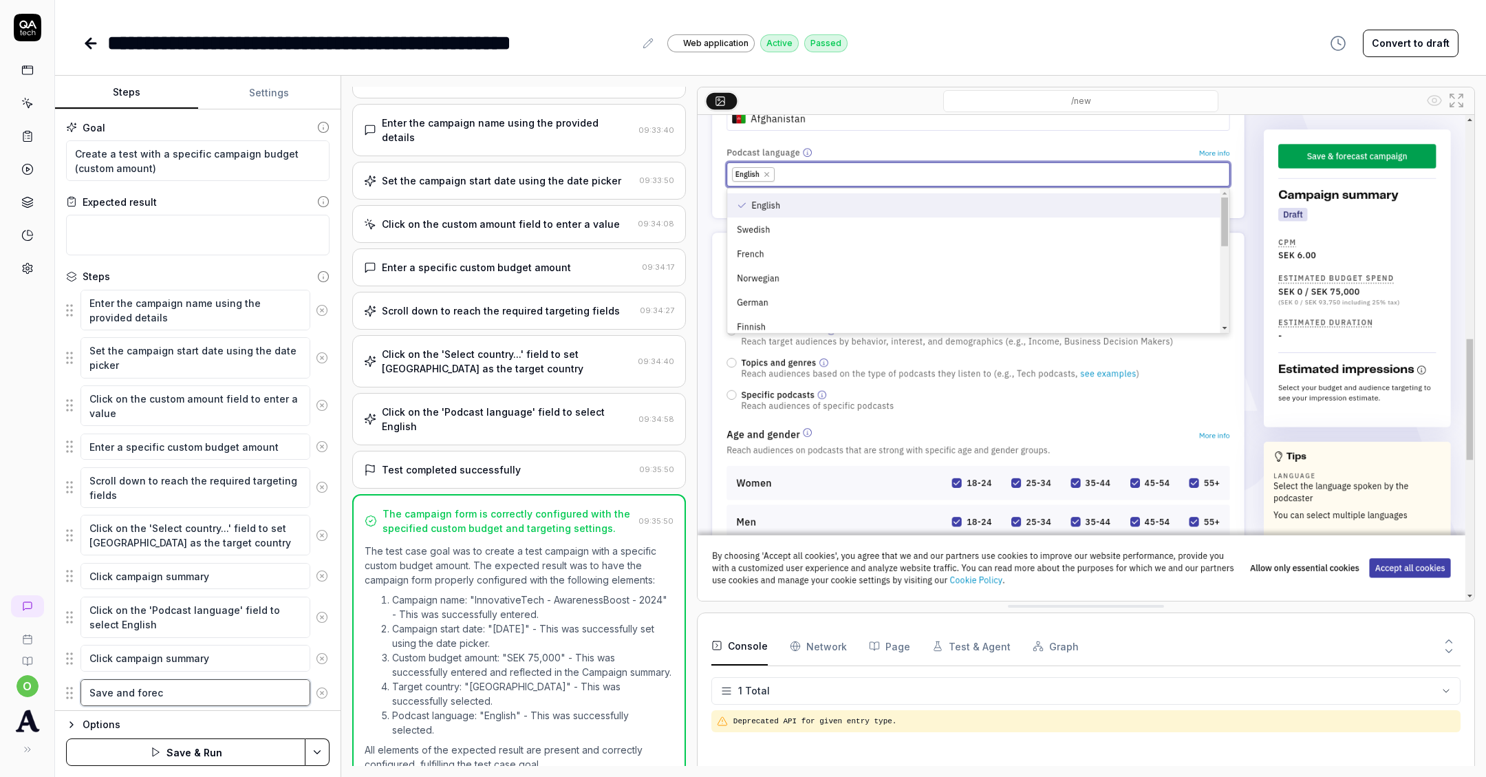
type textarea "Save and foreca"
type textarea "*"
type textarea "Save and forecas"
type textarea "*"
type textarea "Save and forecast"
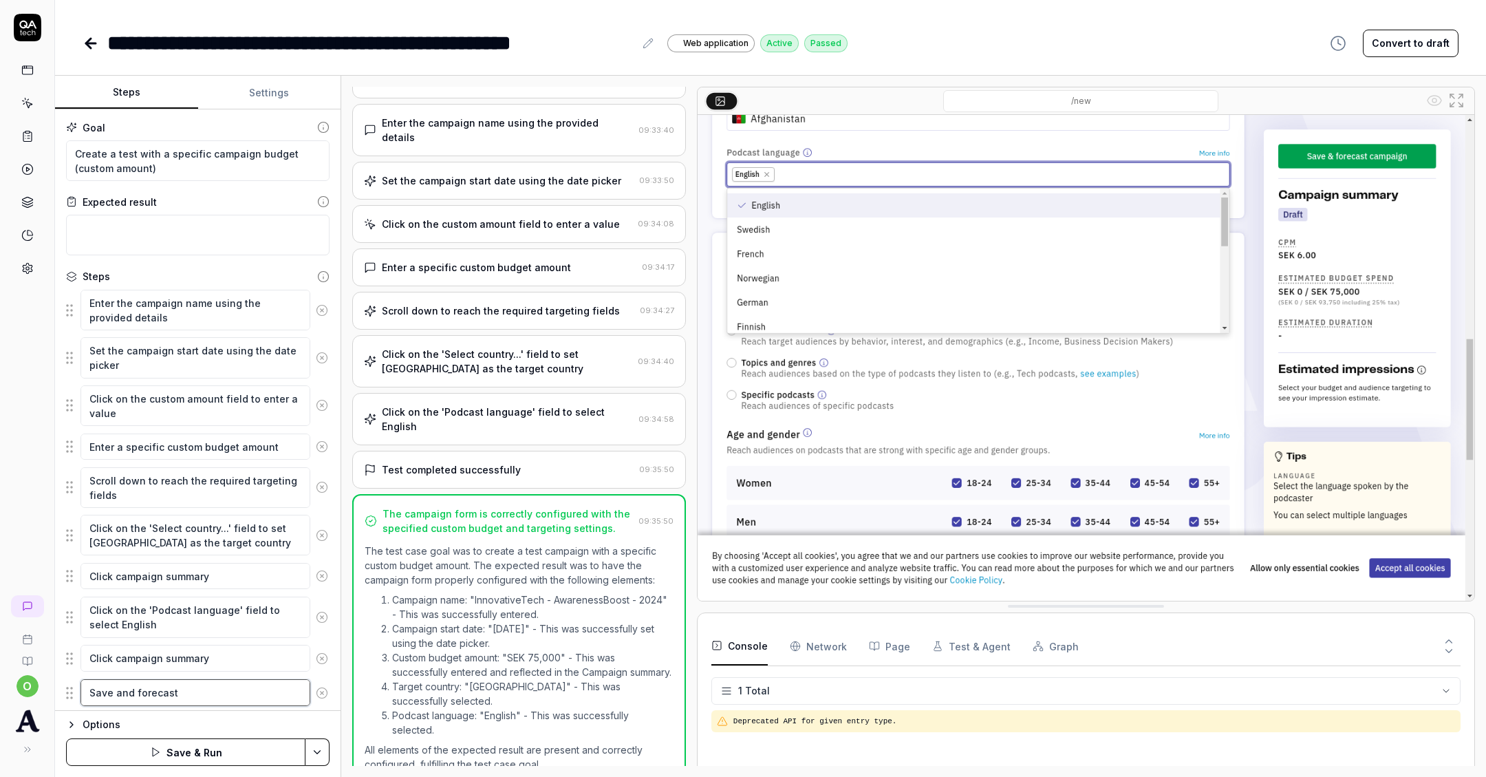
type textarea "*"
type textarea "Save and forecast"
type textarea "*"
type textarea "Save and forecast th"
type textarea "*"
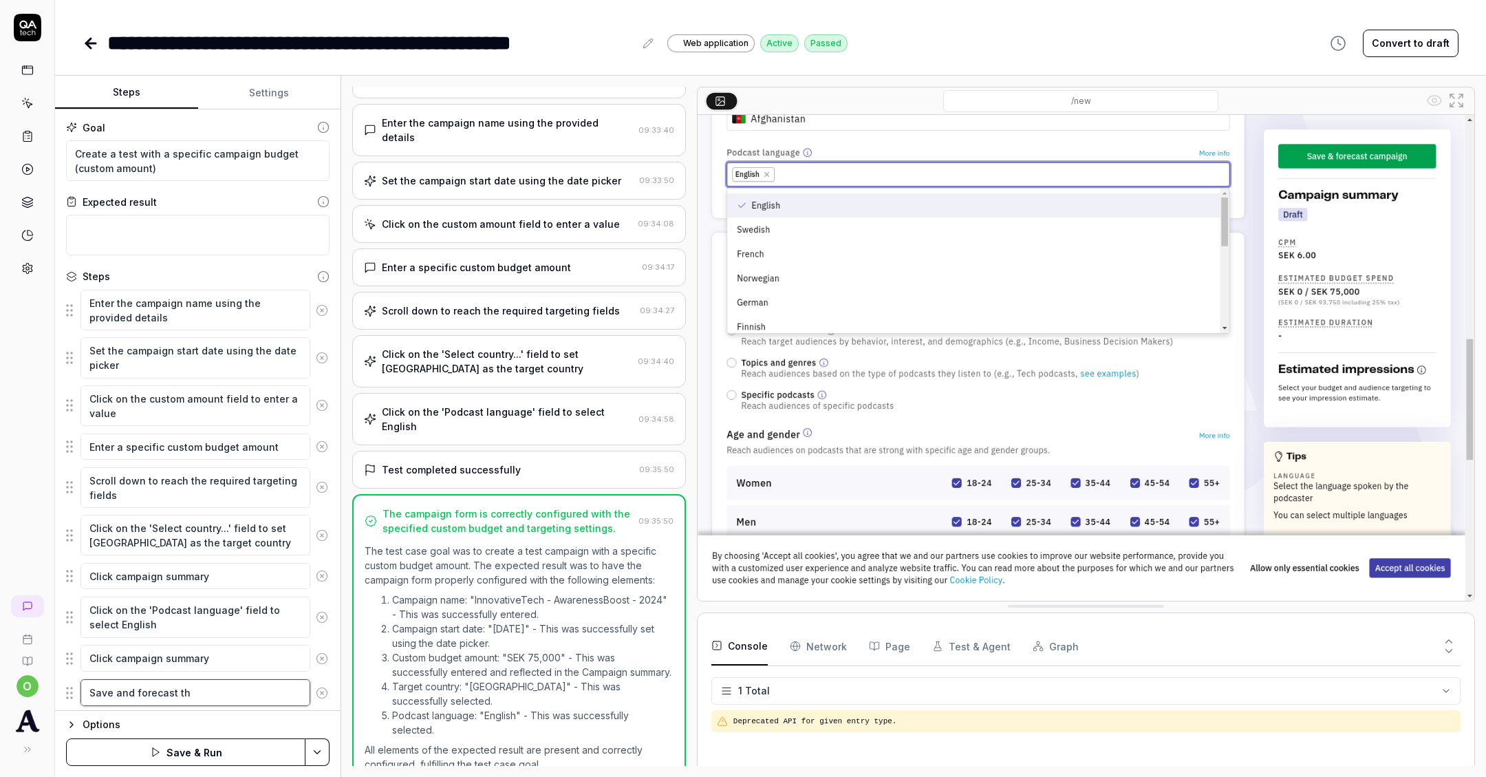
type textarea "Save and forecast the"
type textarea "*"
type textarea "Save and forecast the"
type textarea "*"
type textarea "Save and forecast the c"
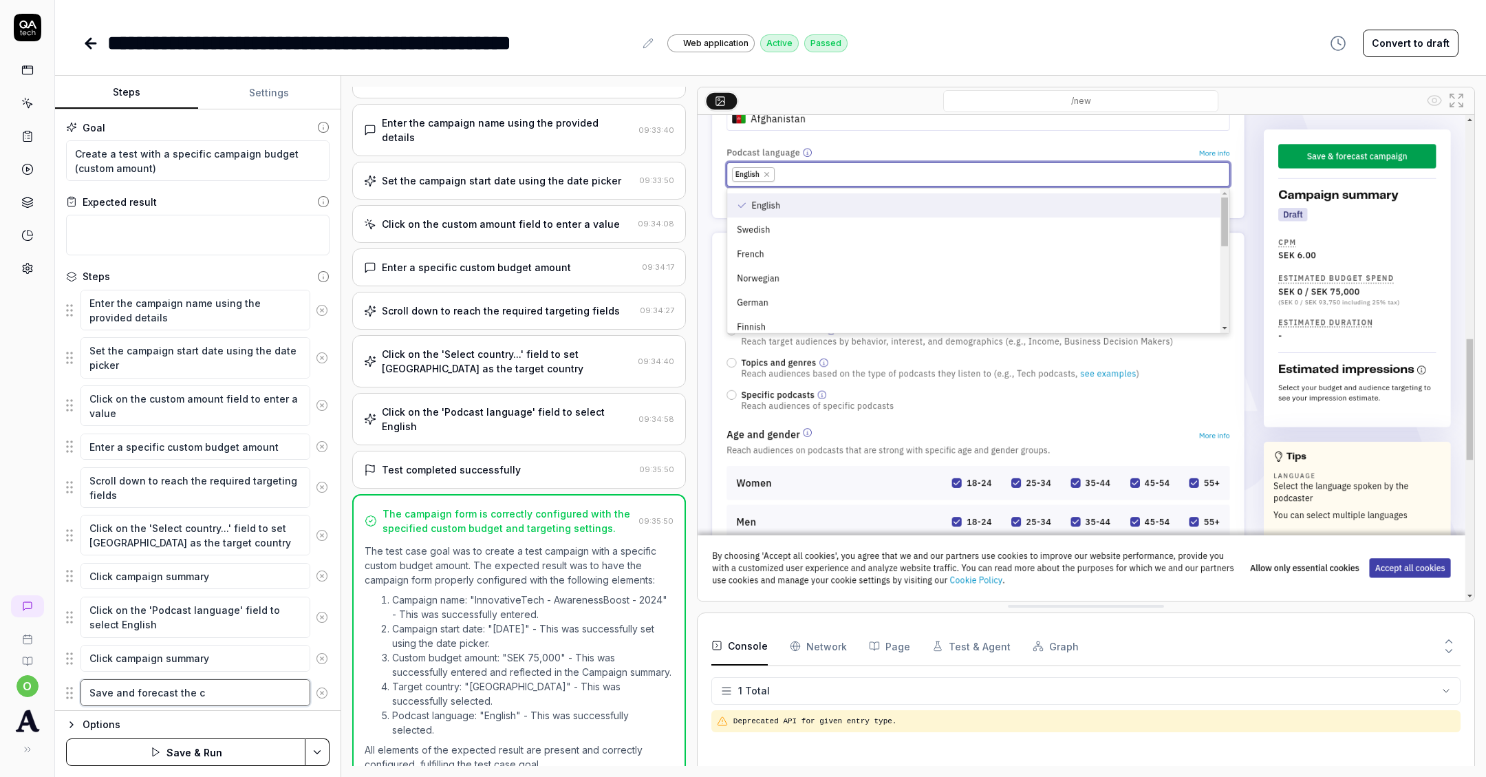
type textarea "*"
type textarea "Save and forecast the ca"
type textarea "*"
type textarea "Save and forecast the cam"
type textarea "*"
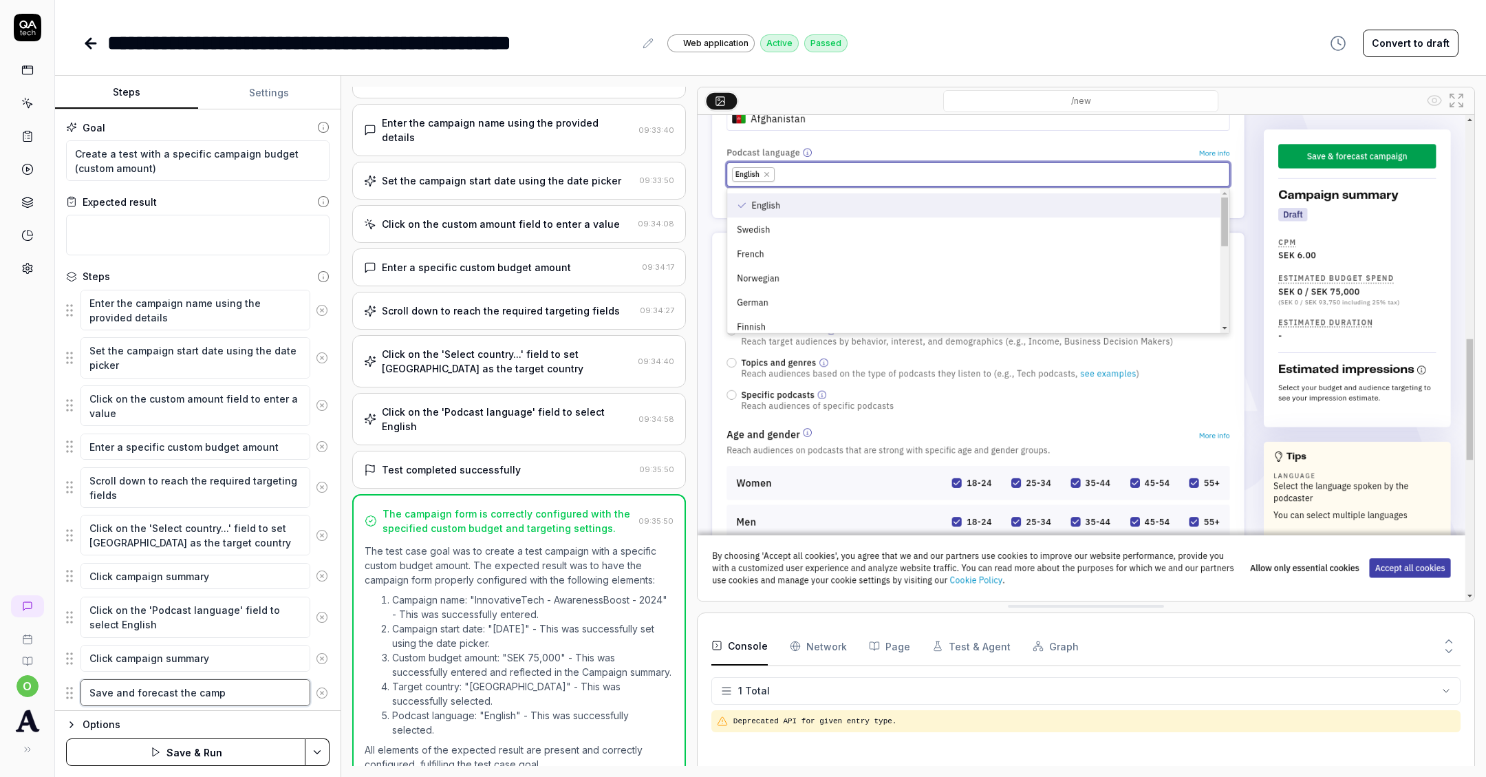
type textarea "Save and forecast the campa"
type textarea "*"
type textarea "Save and forecast the campai"
type textarea "*"
type textarea "Save and forecast the campaign"
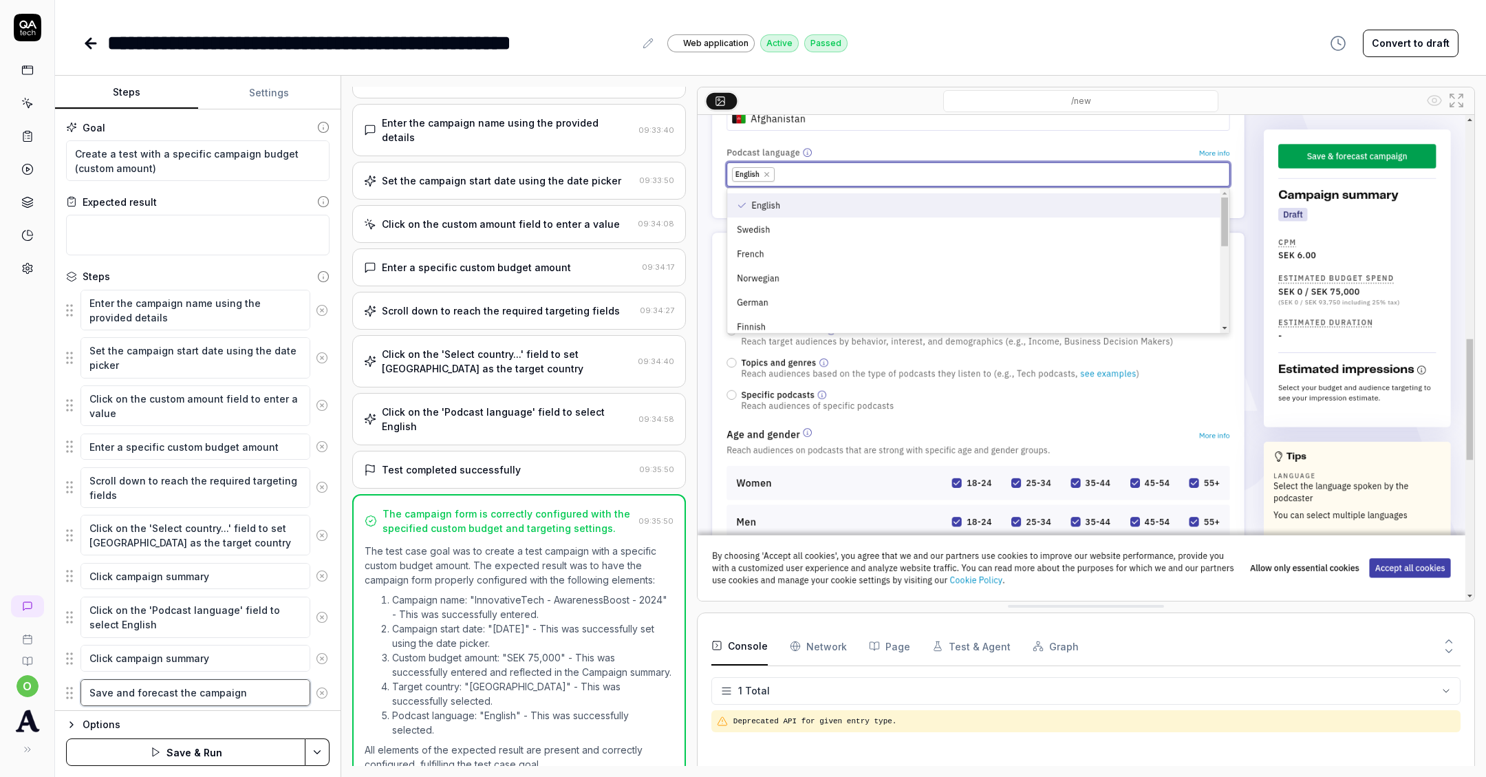
type textarea "*"
type textarea "Save and forecast the campaign"
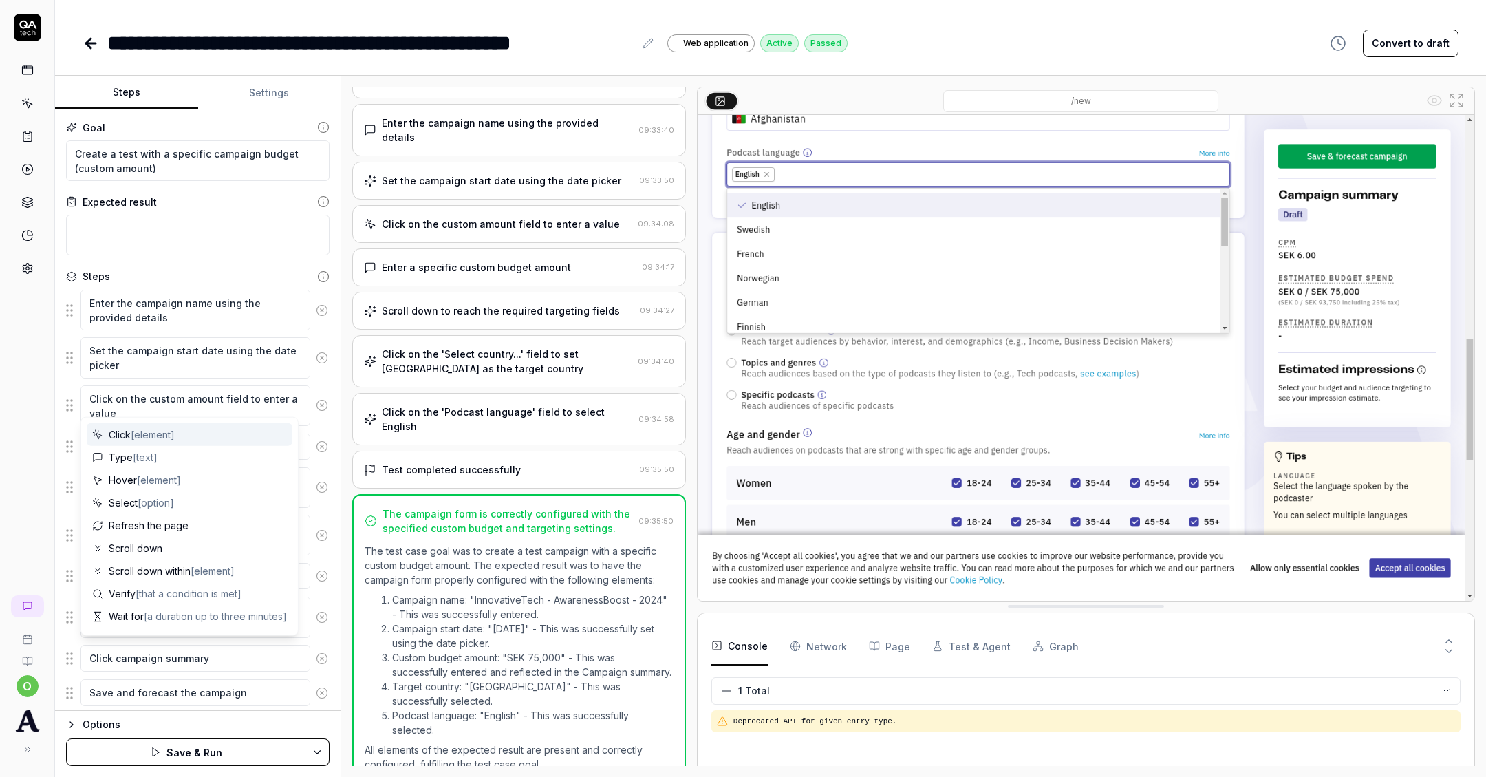
scroll to position [67, 0]
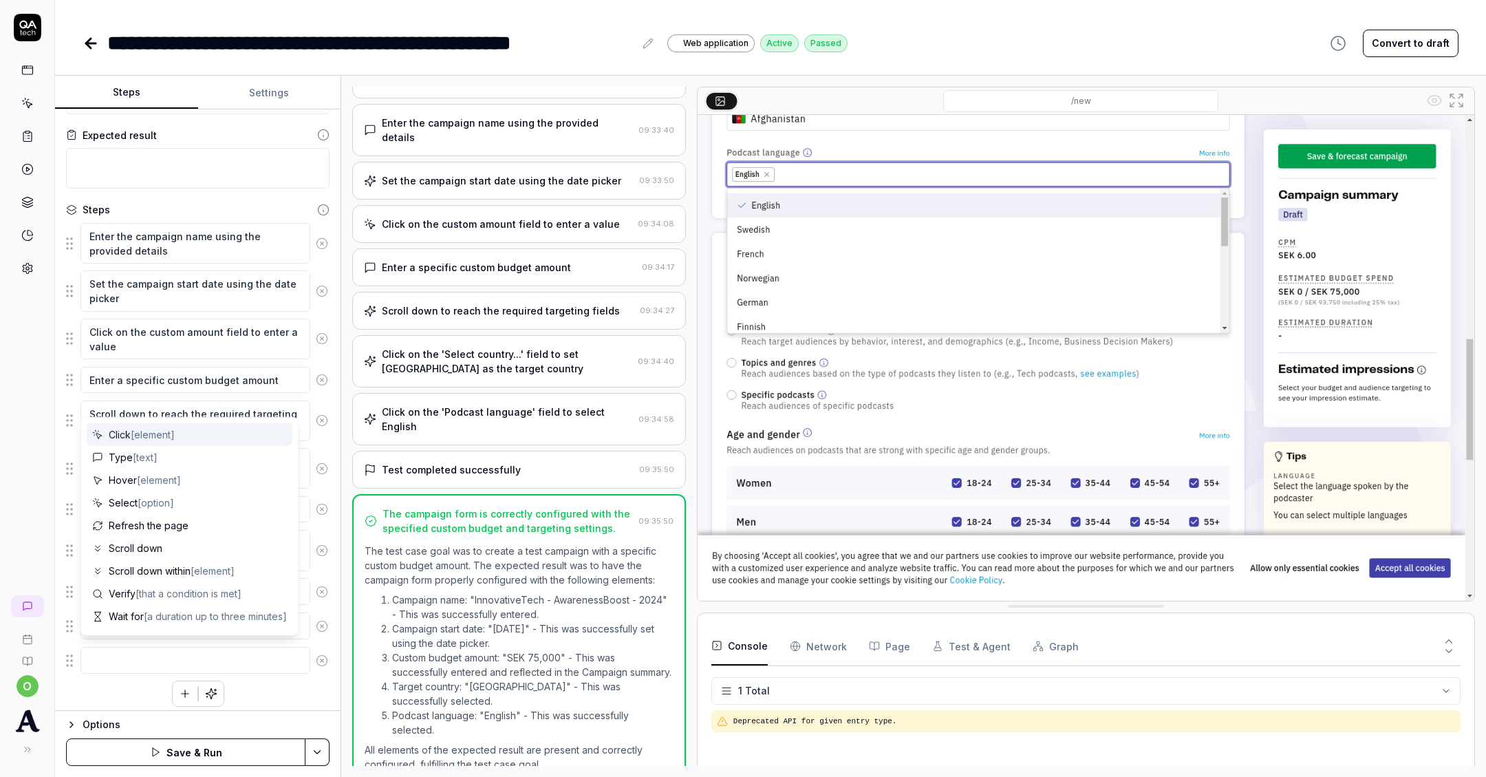
type textarea "*"
type textarea "V"
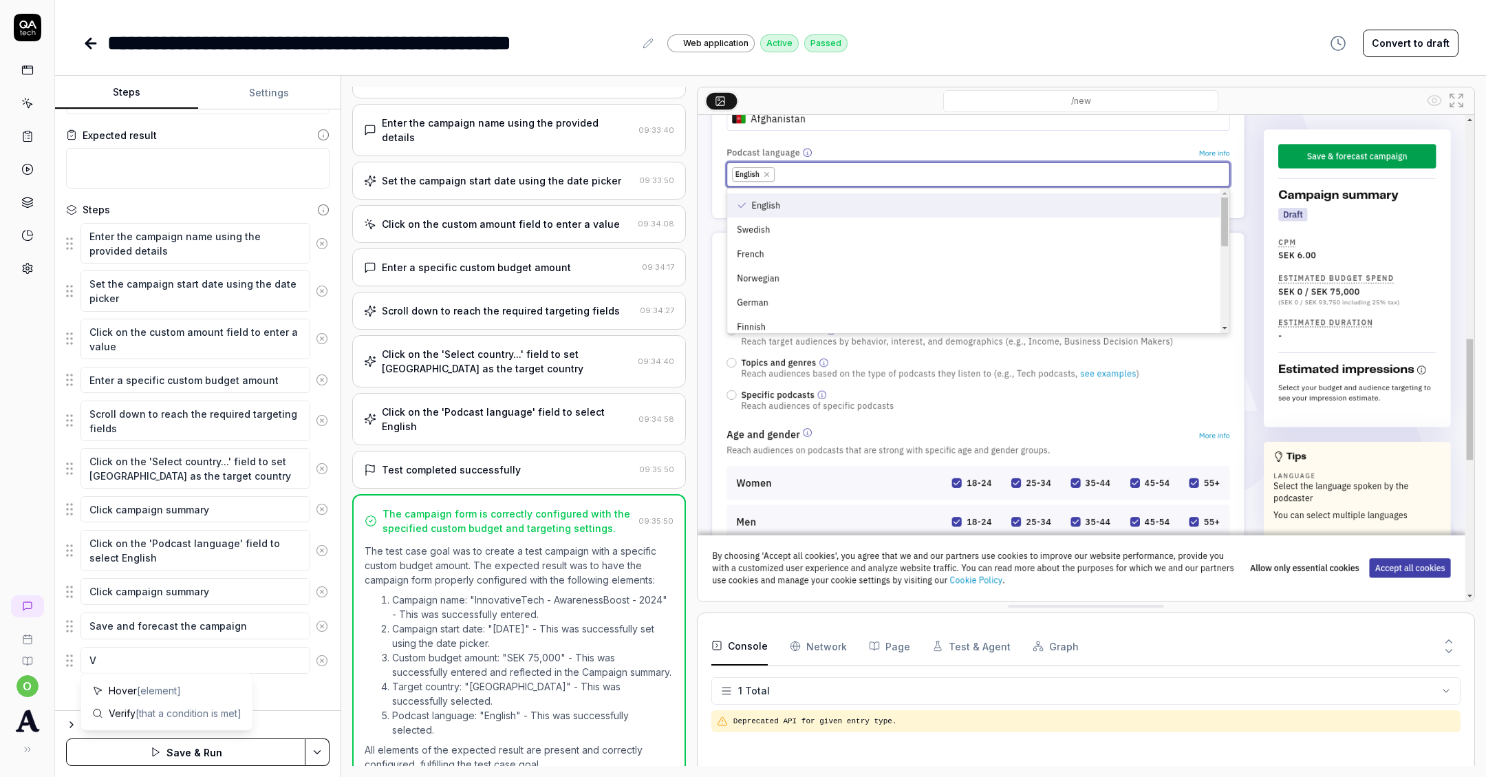
type textarea "*"
type textarea "Ve"
type textarea "*"
type textarea "Ver"
type textarea "*"
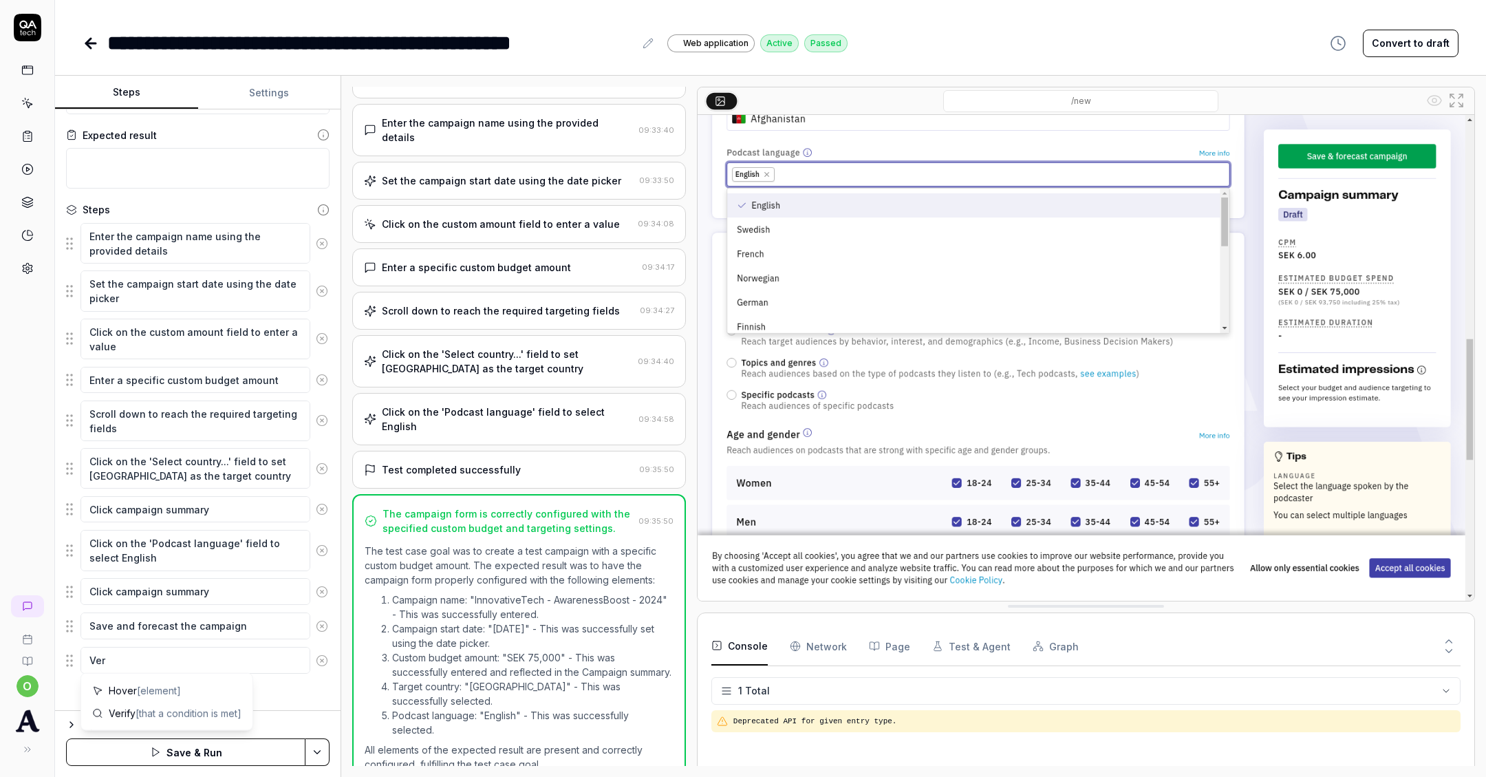
type textarea "Veri"
type textarea "*"
type textarea "Verif"
type textarea "*"
type textarea "Verify"
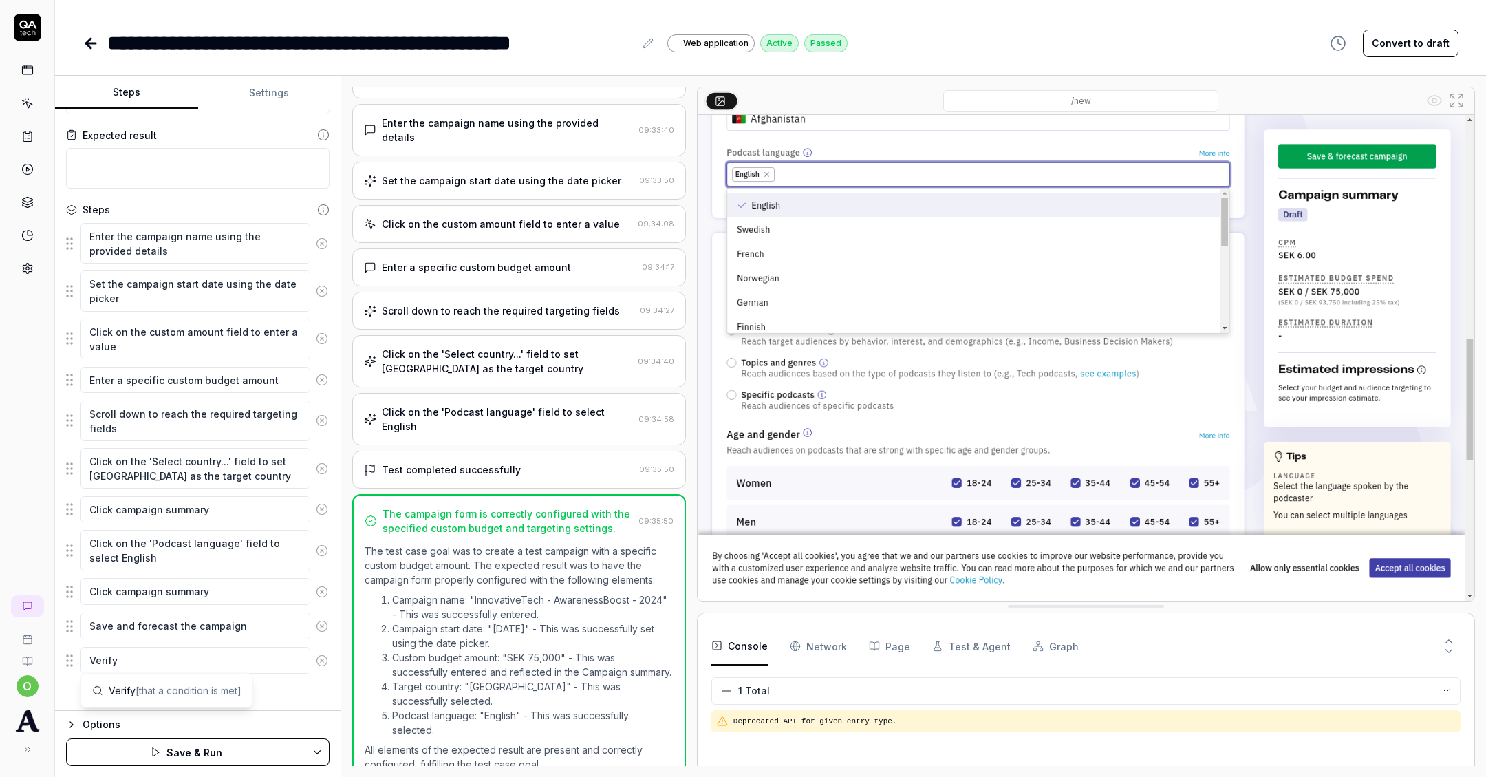
type textarea "*"
type textarea "Verify"
type textarea "*"
type textarea "Verify i"
type textarea "*"
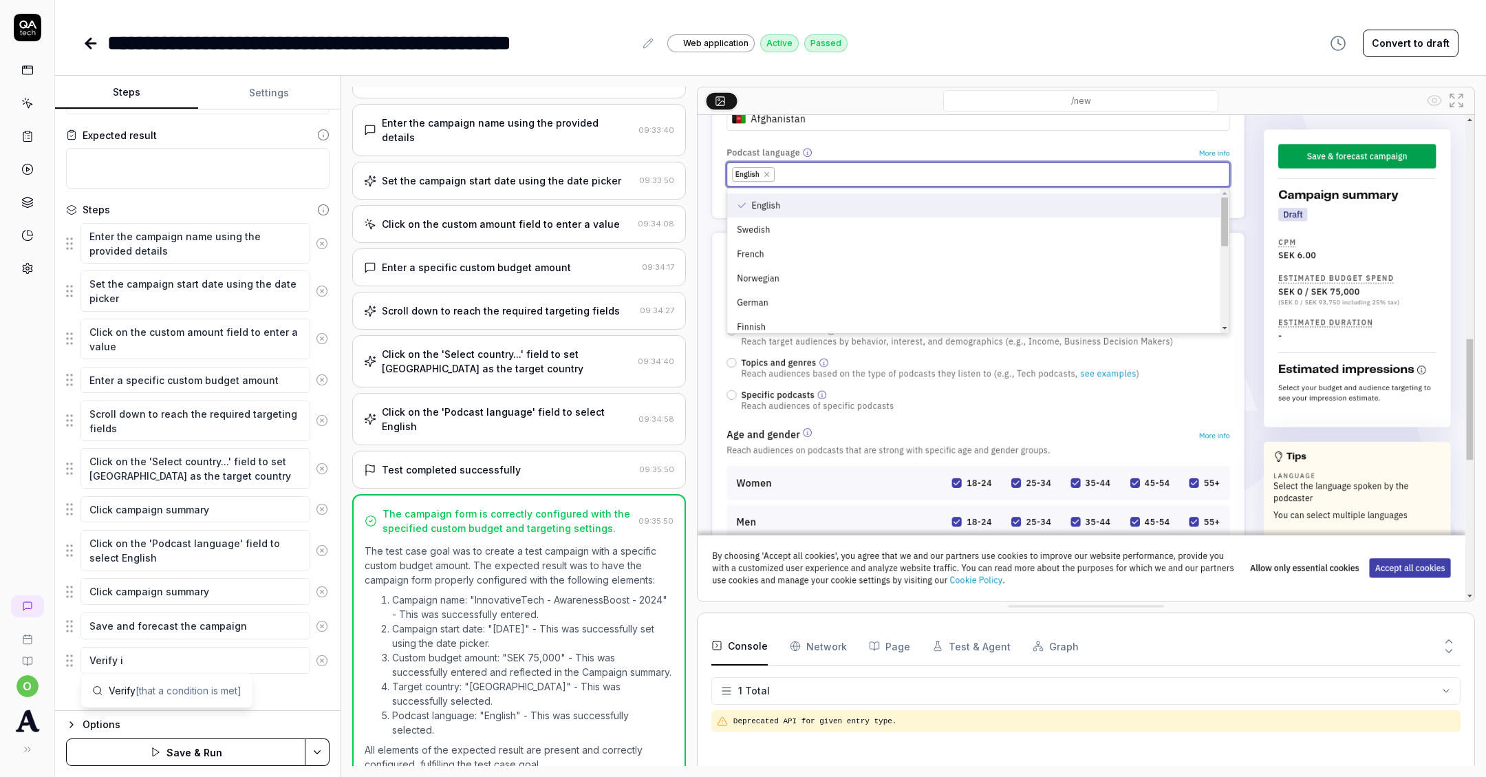
type textarea "Verify it"
type textarea "*"
type textarea "Verify it"
type textarea "*"
type textarea "Verify it s"
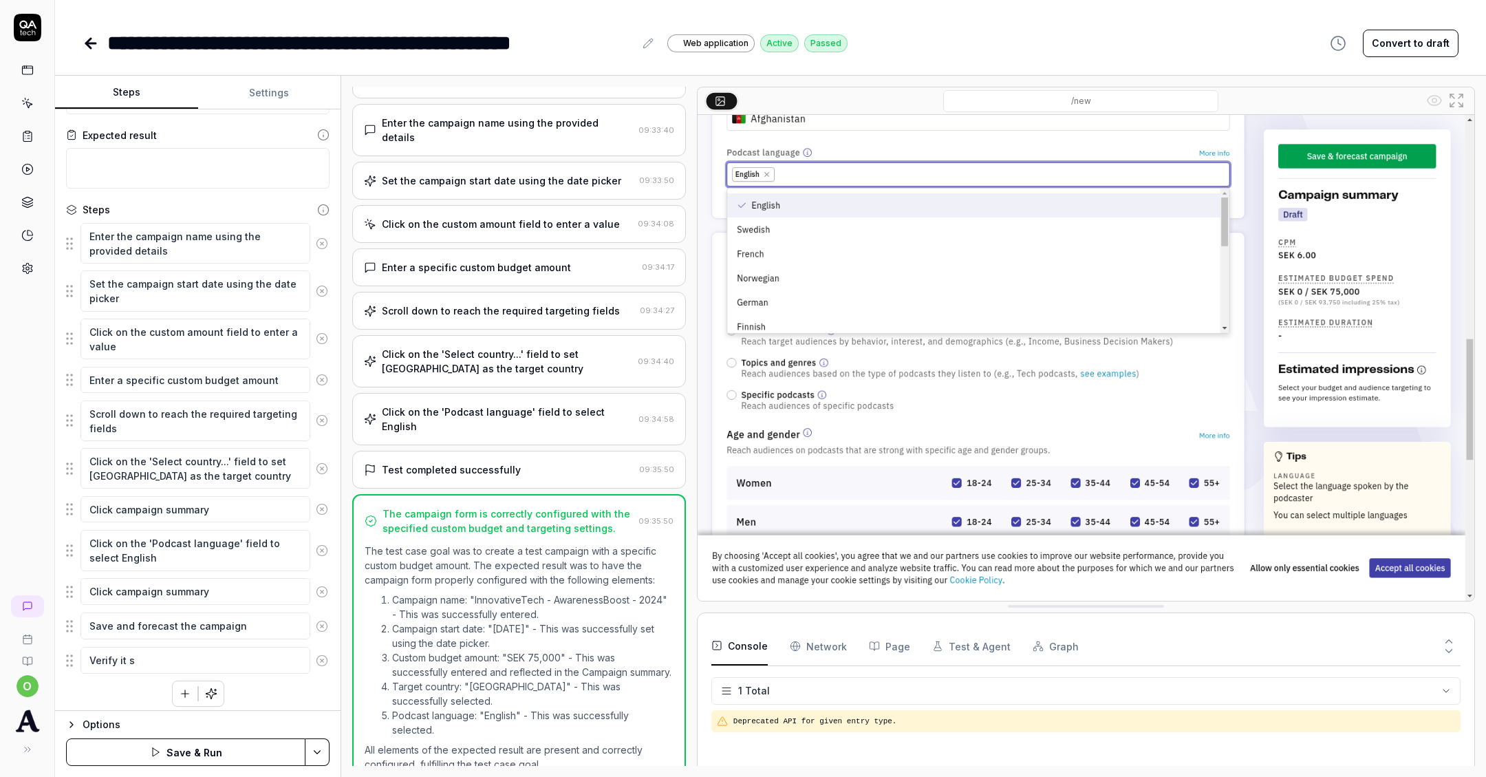
type textarea "*"
type textarea "Verify it sa"
type textarea "*"
type textarea "Verify it save"
type textarea "*"
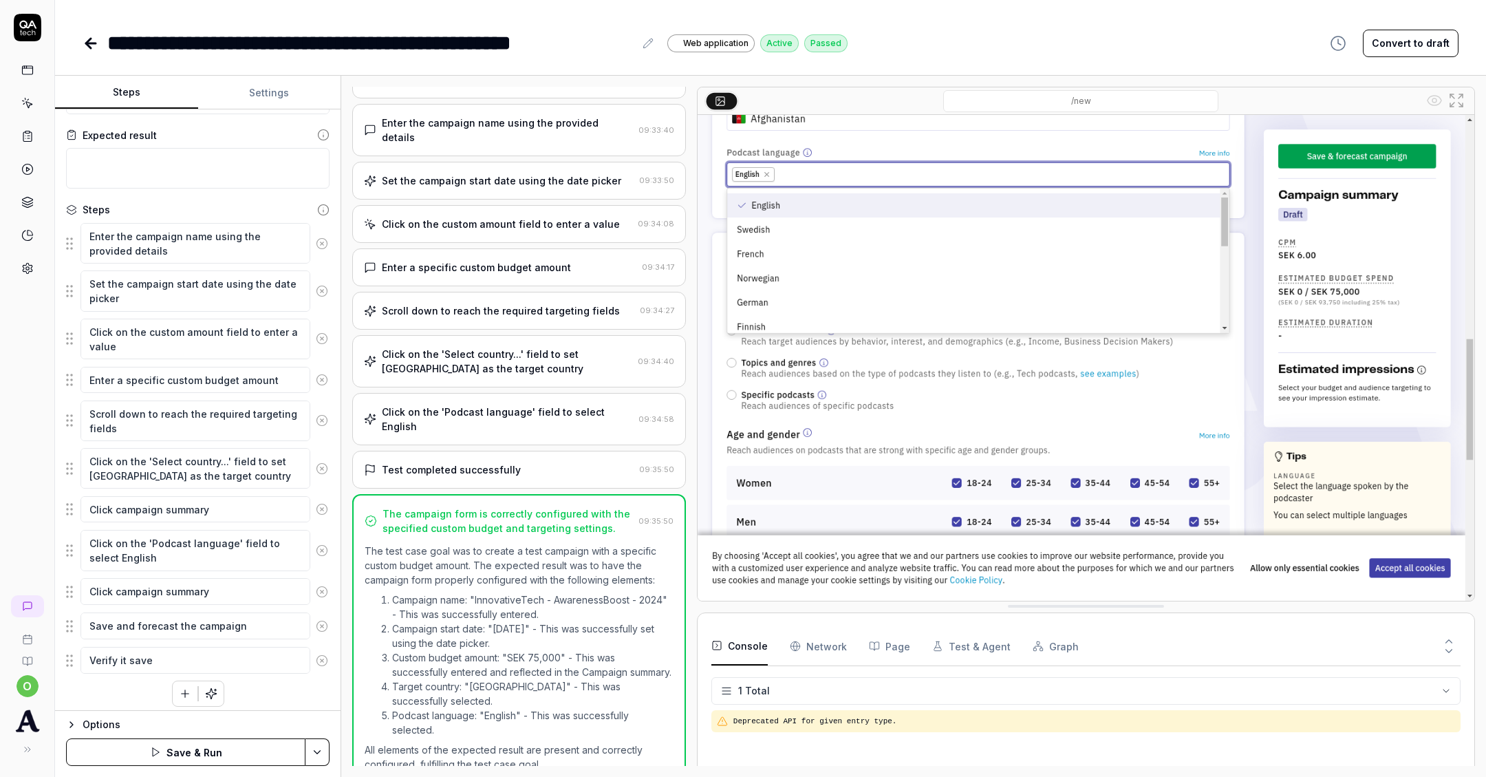
type textarea "Verify it saved"
type textarea "*"
type textarea "Verify it saved w"
type textarea "*"
type textarea "Verify it saved wi"
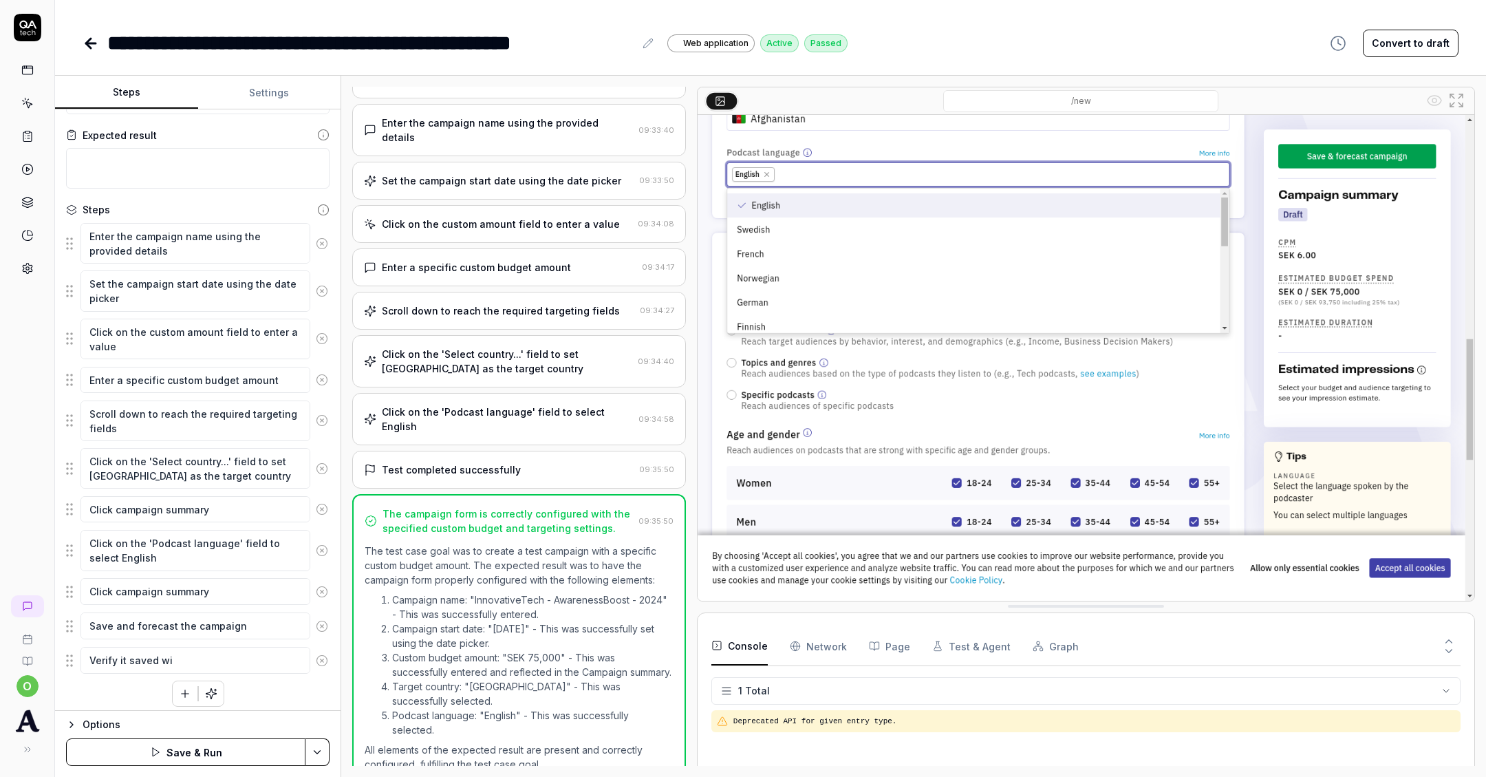
type textarea "*"
type textarea "Verify it saved wit"
type textarea "*"
type textarea "Verify it saved with"
type textarea "*"
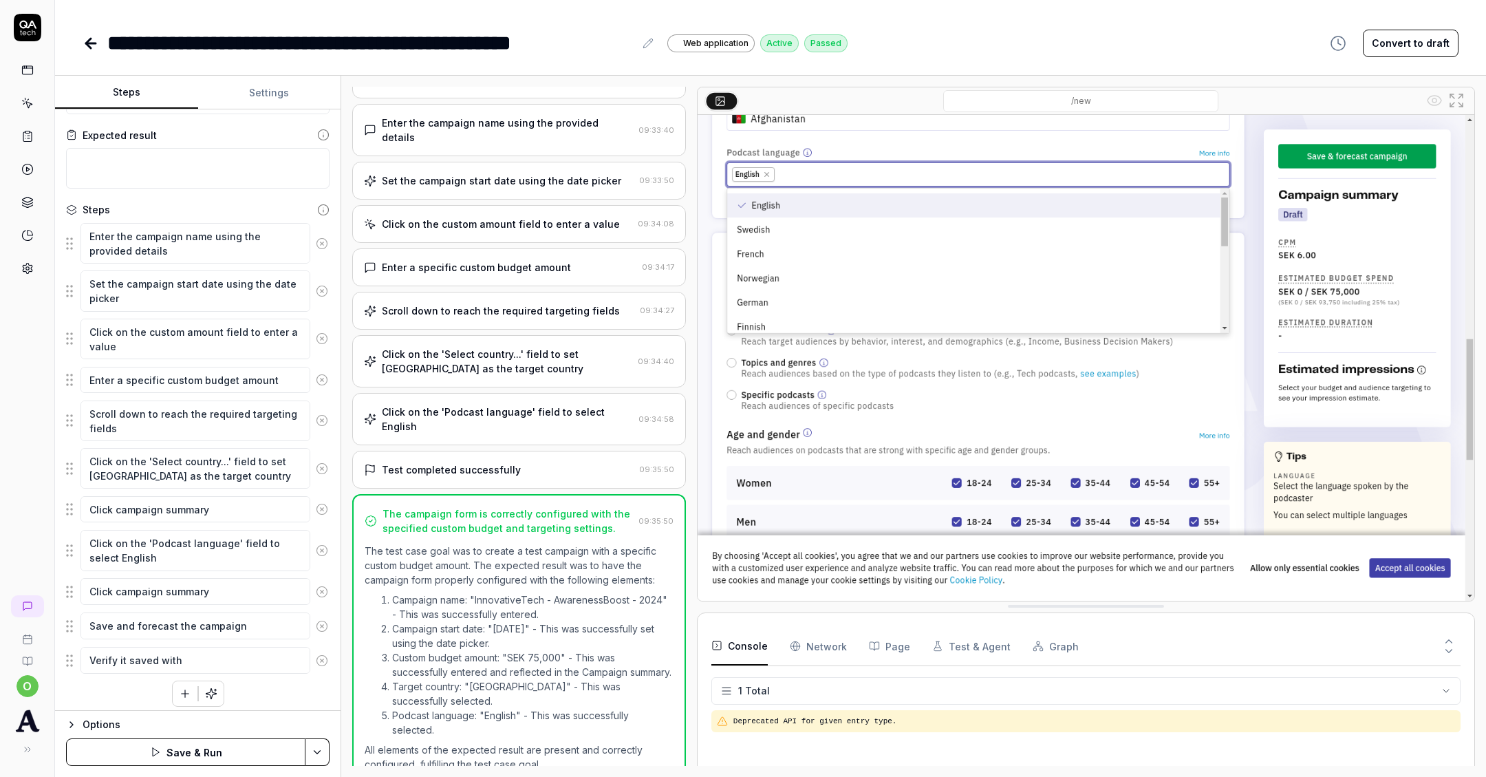
type textarea "Verify it saved with"
type textarea "*"
type textarea "Verify it saved with a"
type textarea "*"
type textarea "Verify it saved with"
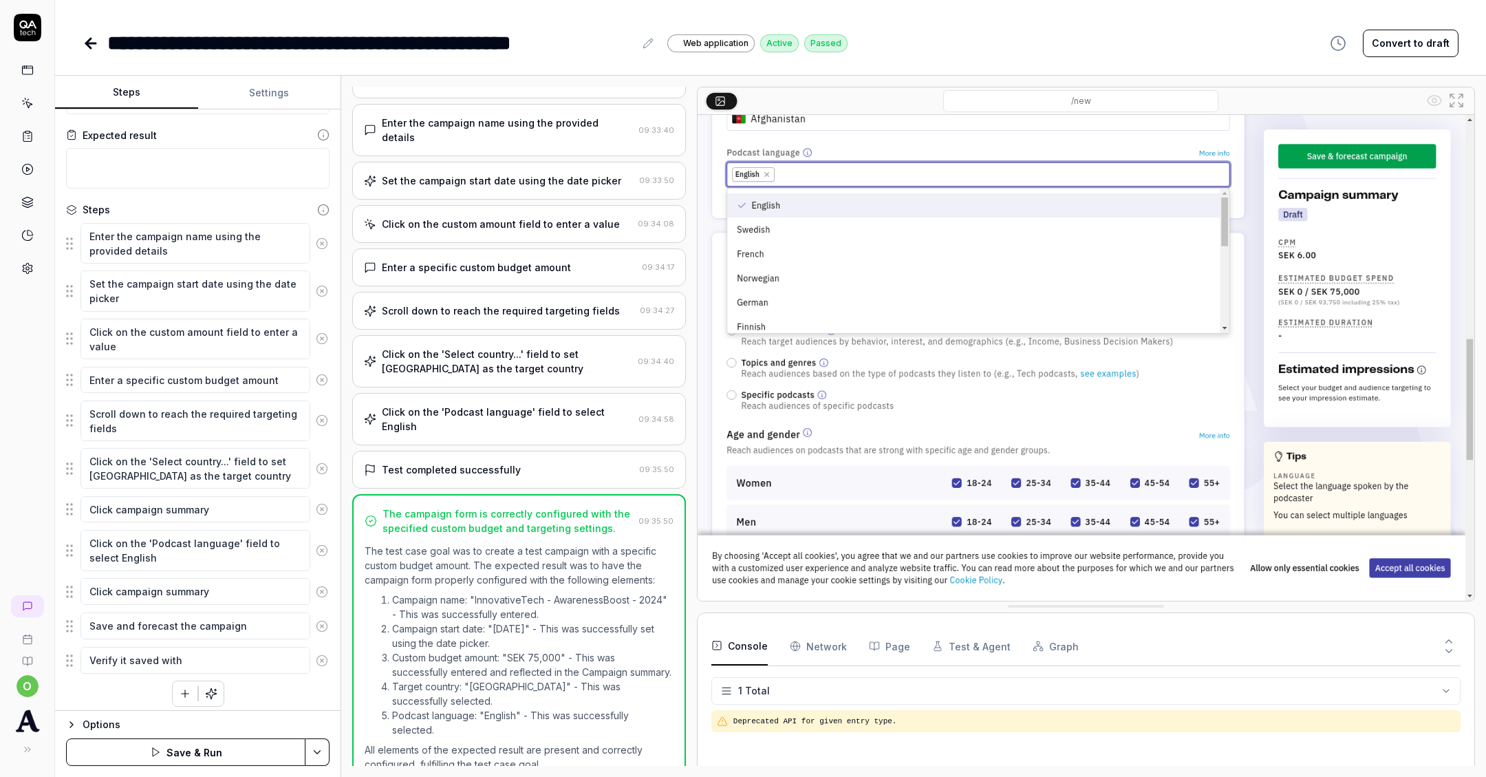
type textarea "*"
type textarea "Verify it saved with t"
type textarea "*"
type textarea "Verify it saved with th"
type textarea "*"
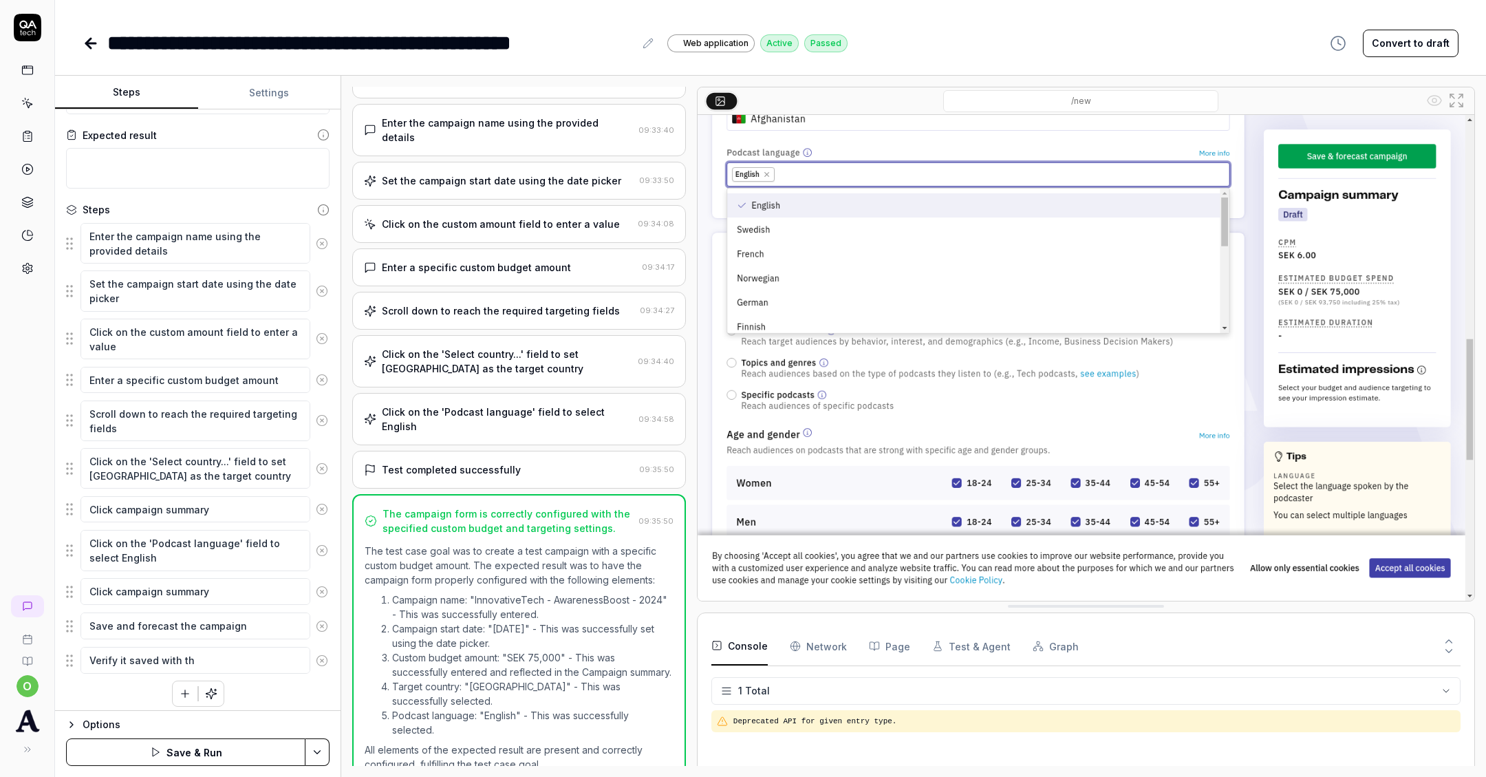
type textarea "Verify it saved with the"
type textarea "*"
type textarea "Verify it saved with the"
type textarea "*"
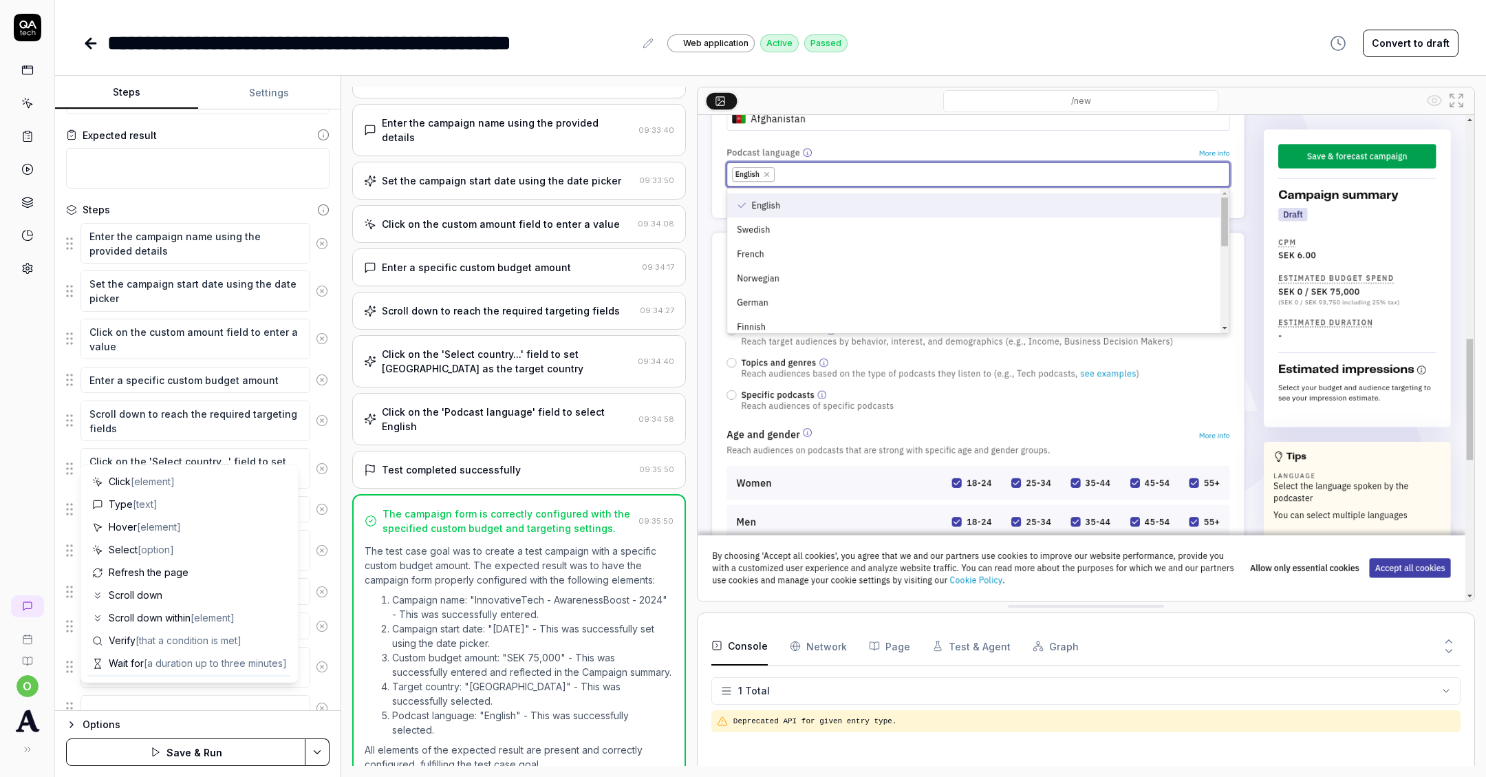
click at [272, 748] on button "Save & Run" at bounding box center [185, 752] width 239 height 28
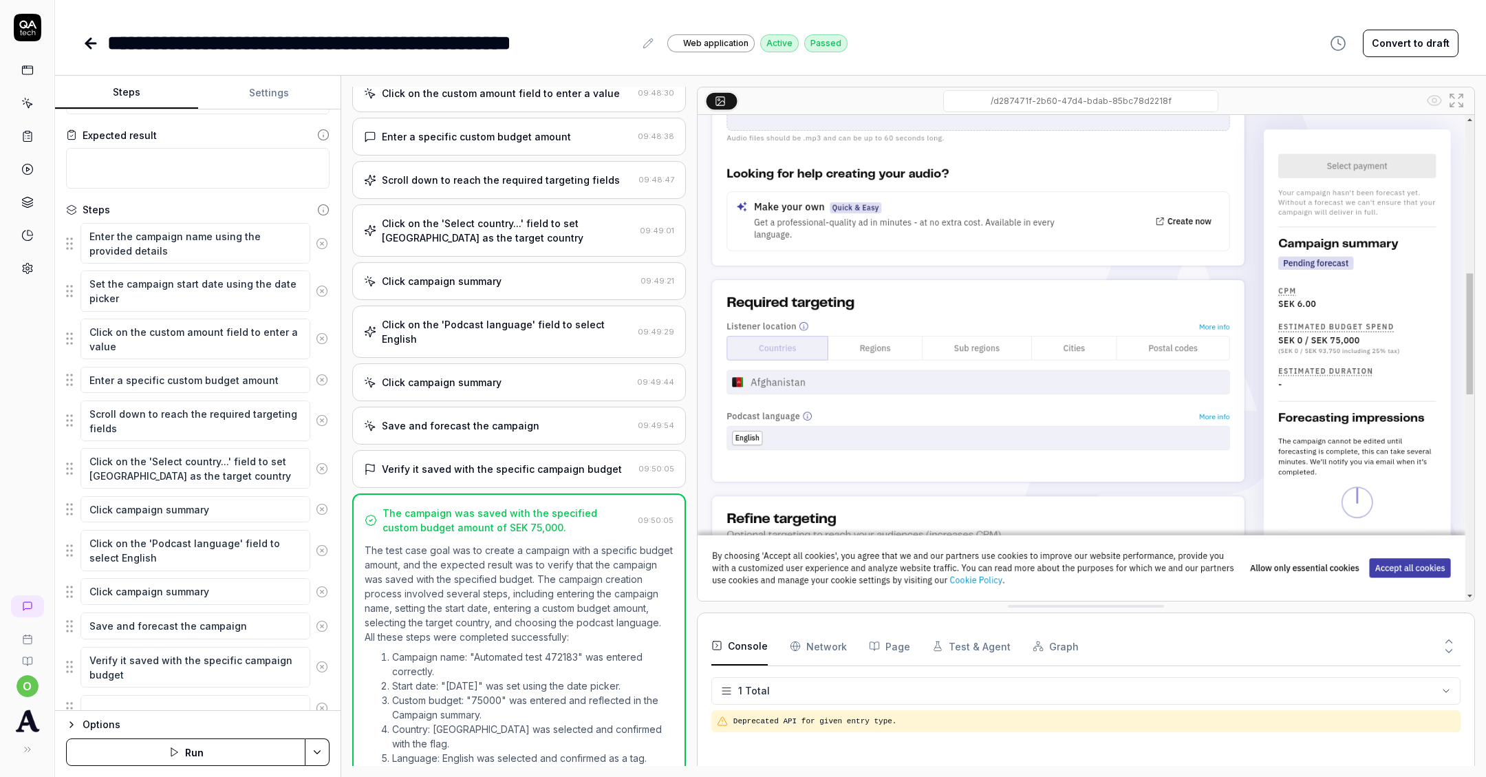
scroll to position [277, 0]
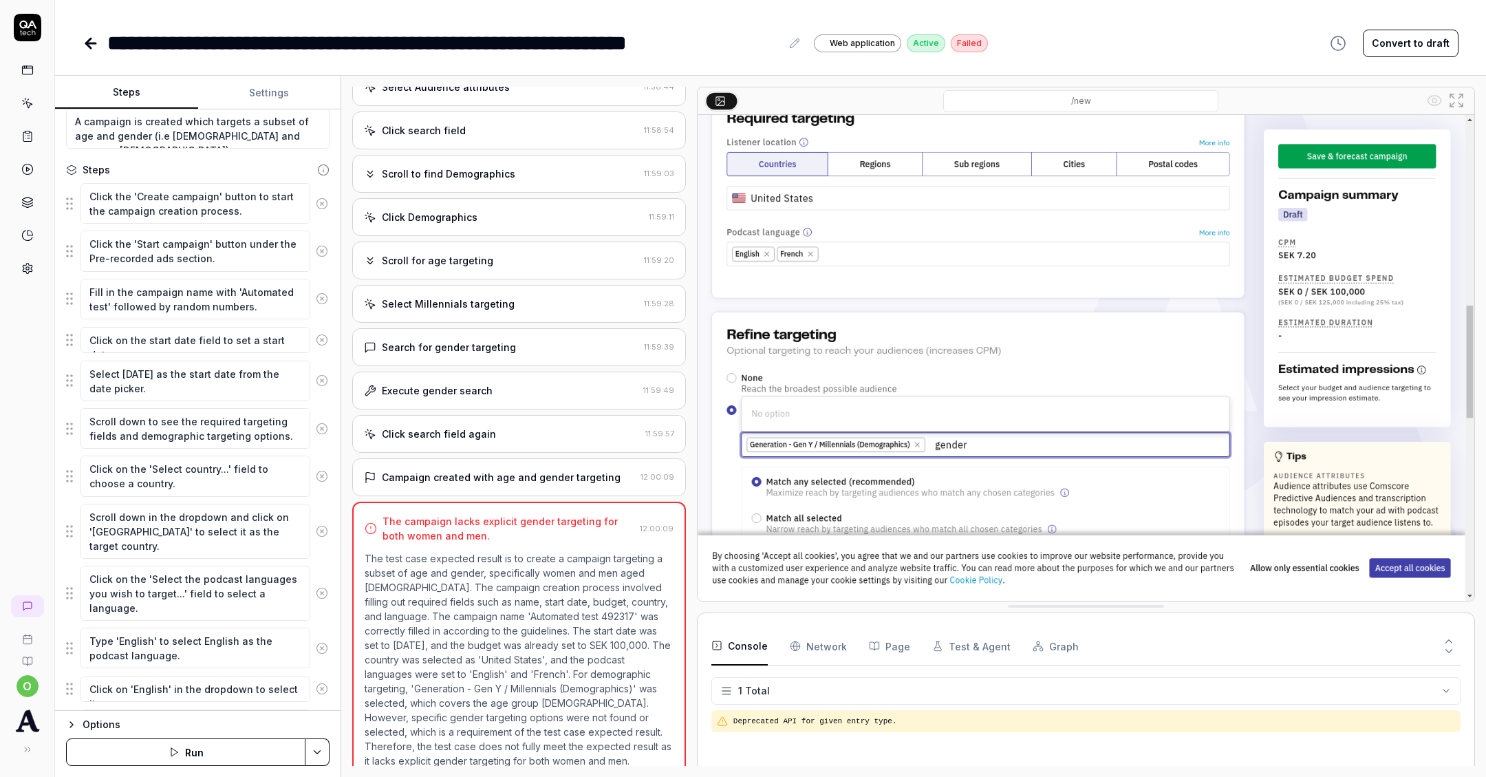
scroll to position [122, 0]
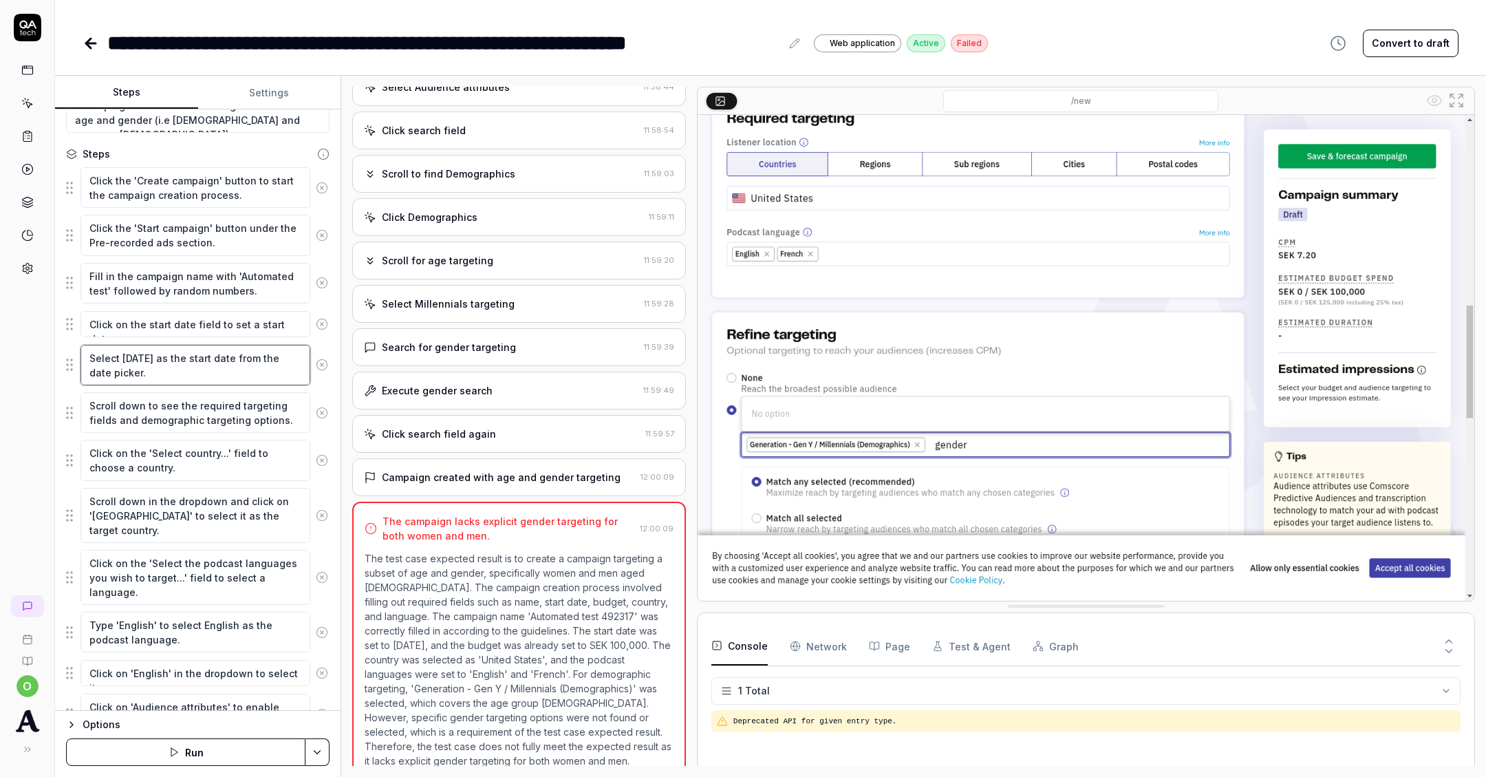
type textarea "*"
click at [178, 358] on textarea "Select [DATE] as the start date from the date picker." at bounding box center [195, 365] width 230 height 41
click at [187, 354] on textarea "Select [DATE] as the start date from the date picker." at bounding box center [195, 365] width 230 height 41
type textarea "Select a date in the future as the start date from the date picker."
click at [749, 295] on img at bounding box center [1086, 358] width 777 height 486
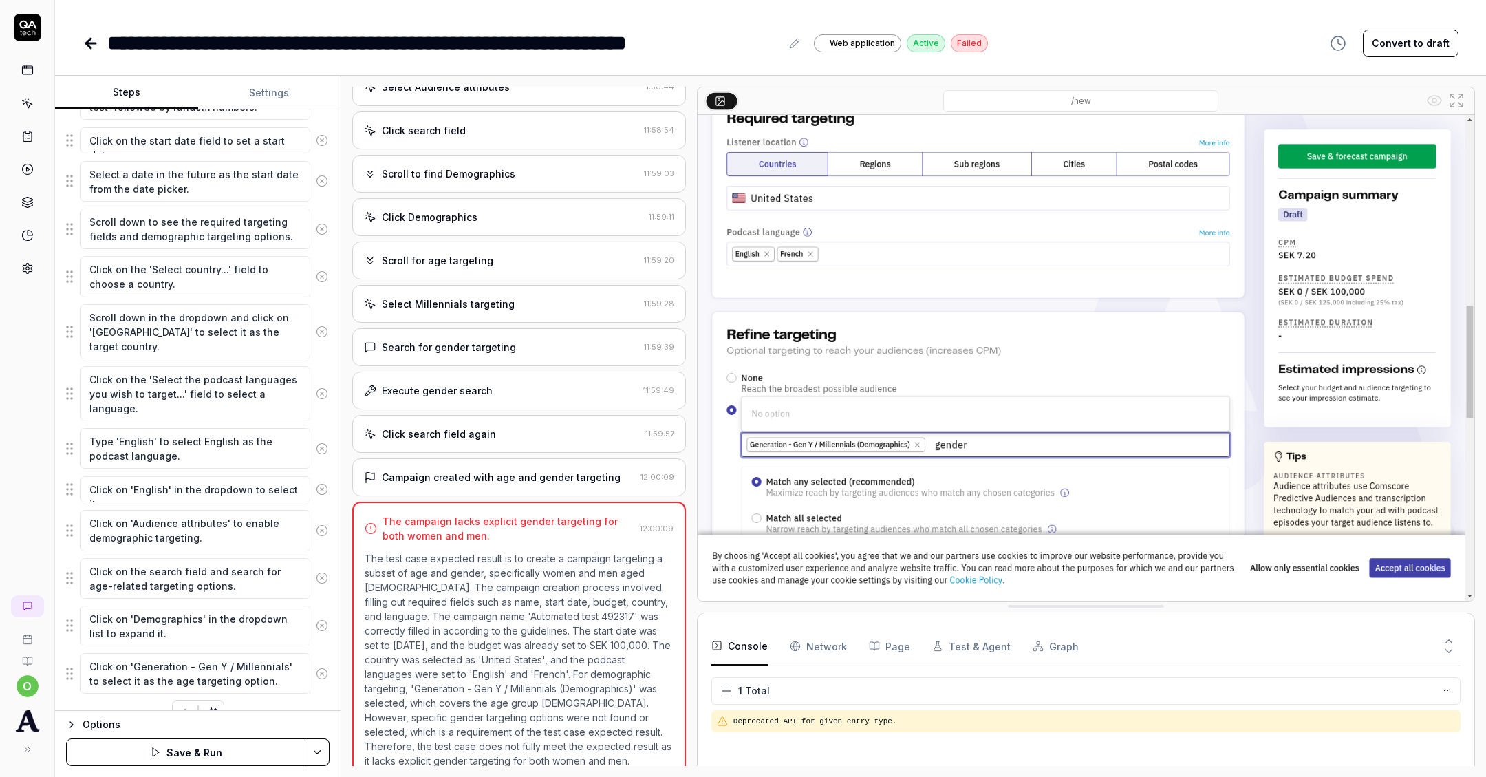
scroll to position [324, 0]
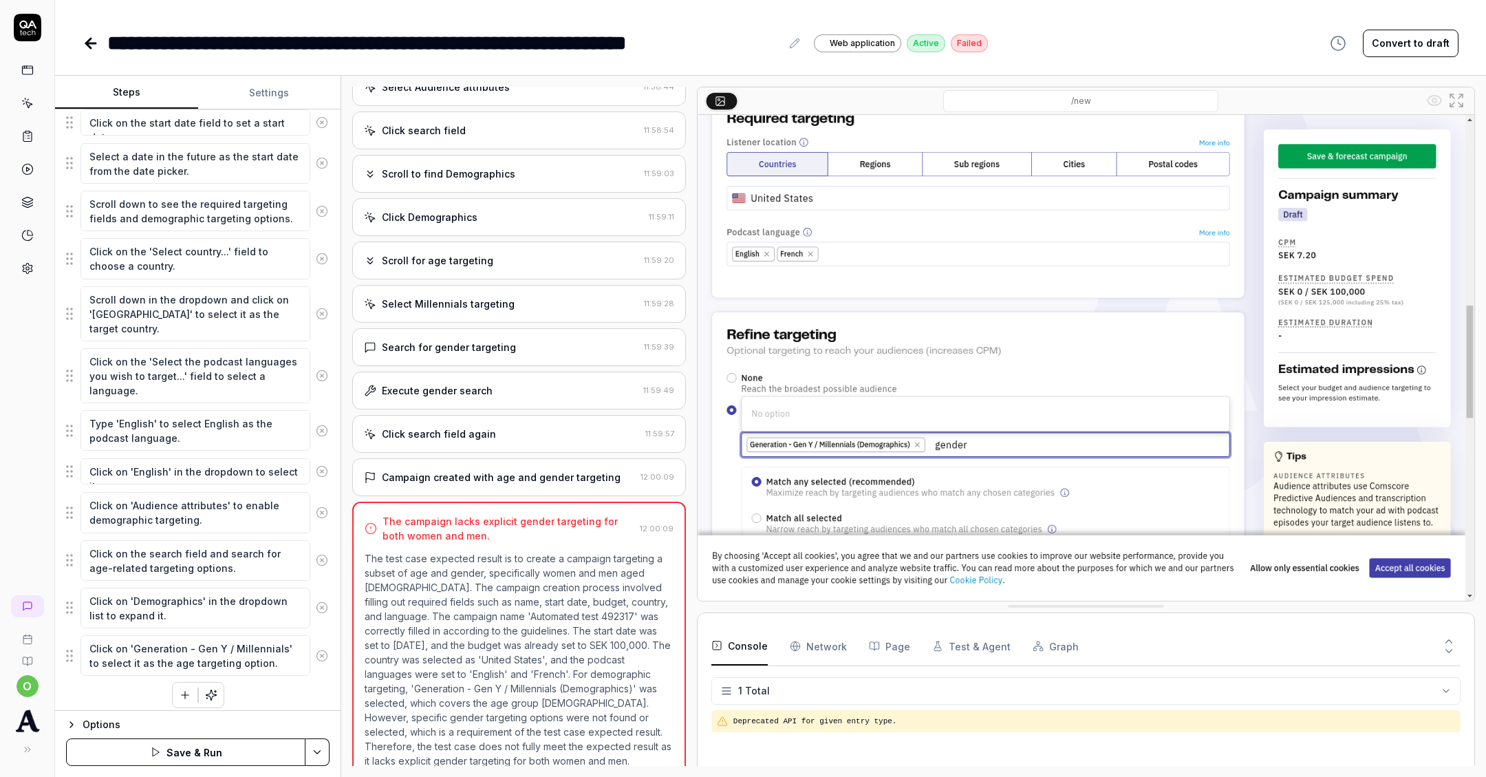
click at [321, 506] on icon at bounding box center [322, 512] width 12 height 12
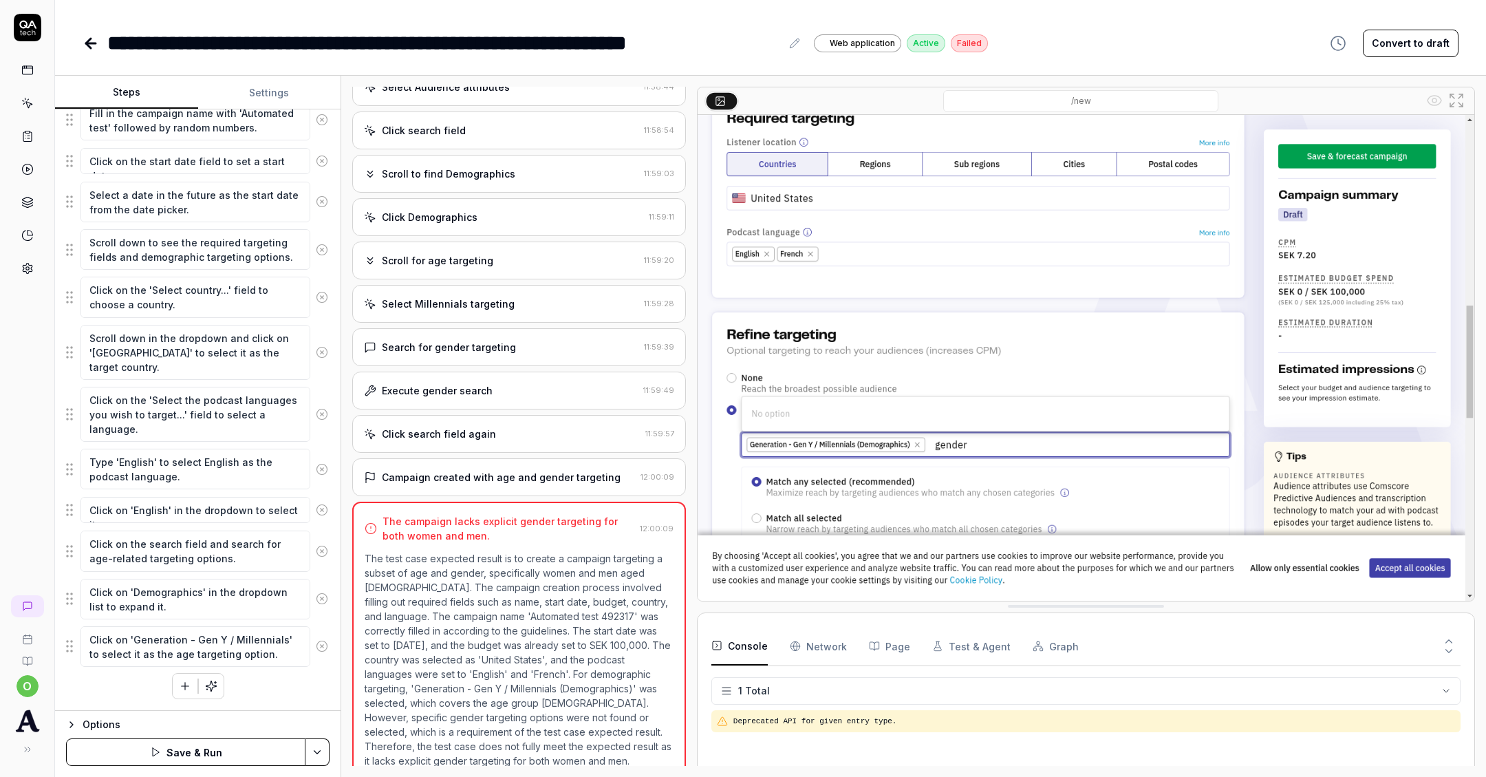
scroll to position [277, 0]
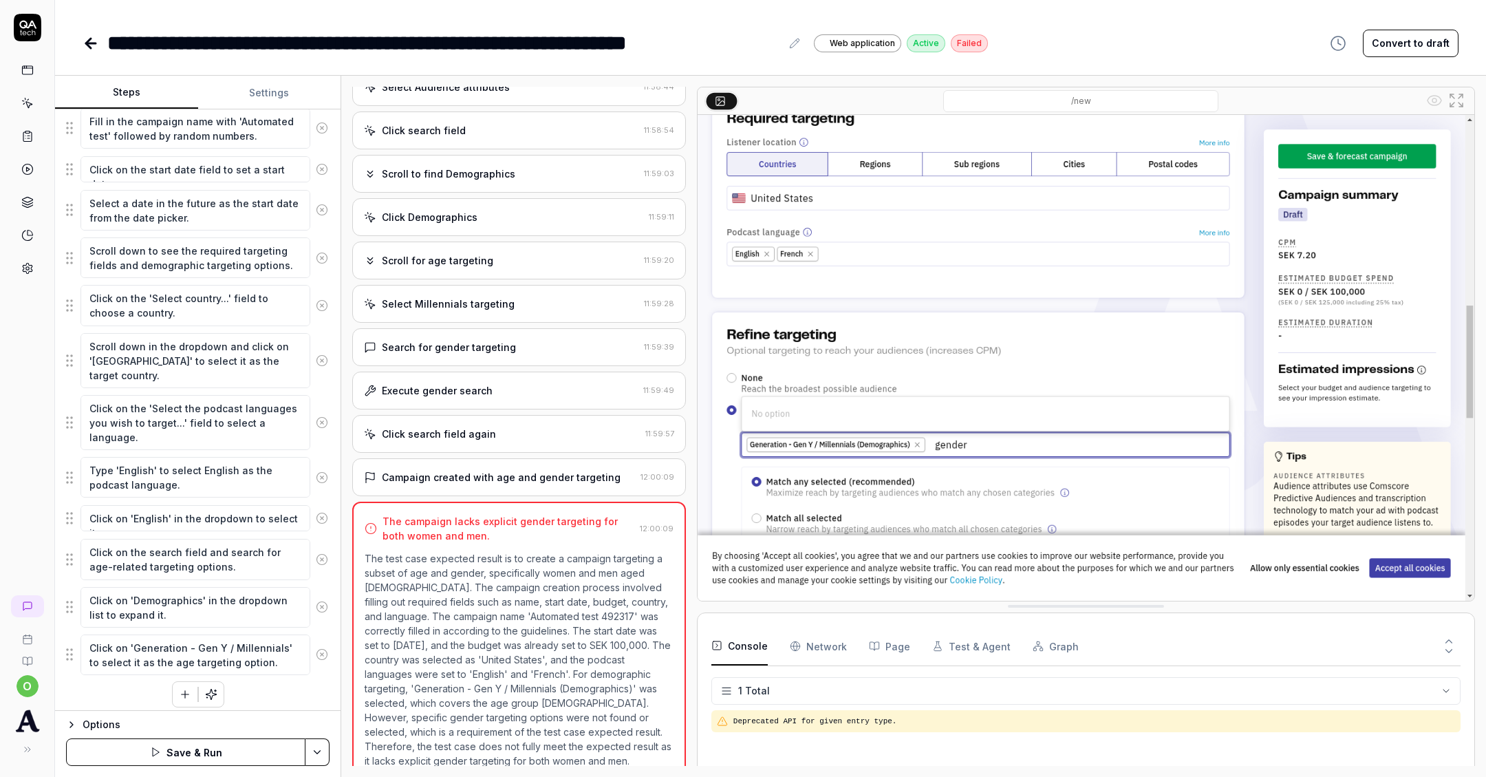
click at [182, 688] on icon "button" at bounding box center [185, 694] width 12 height 12
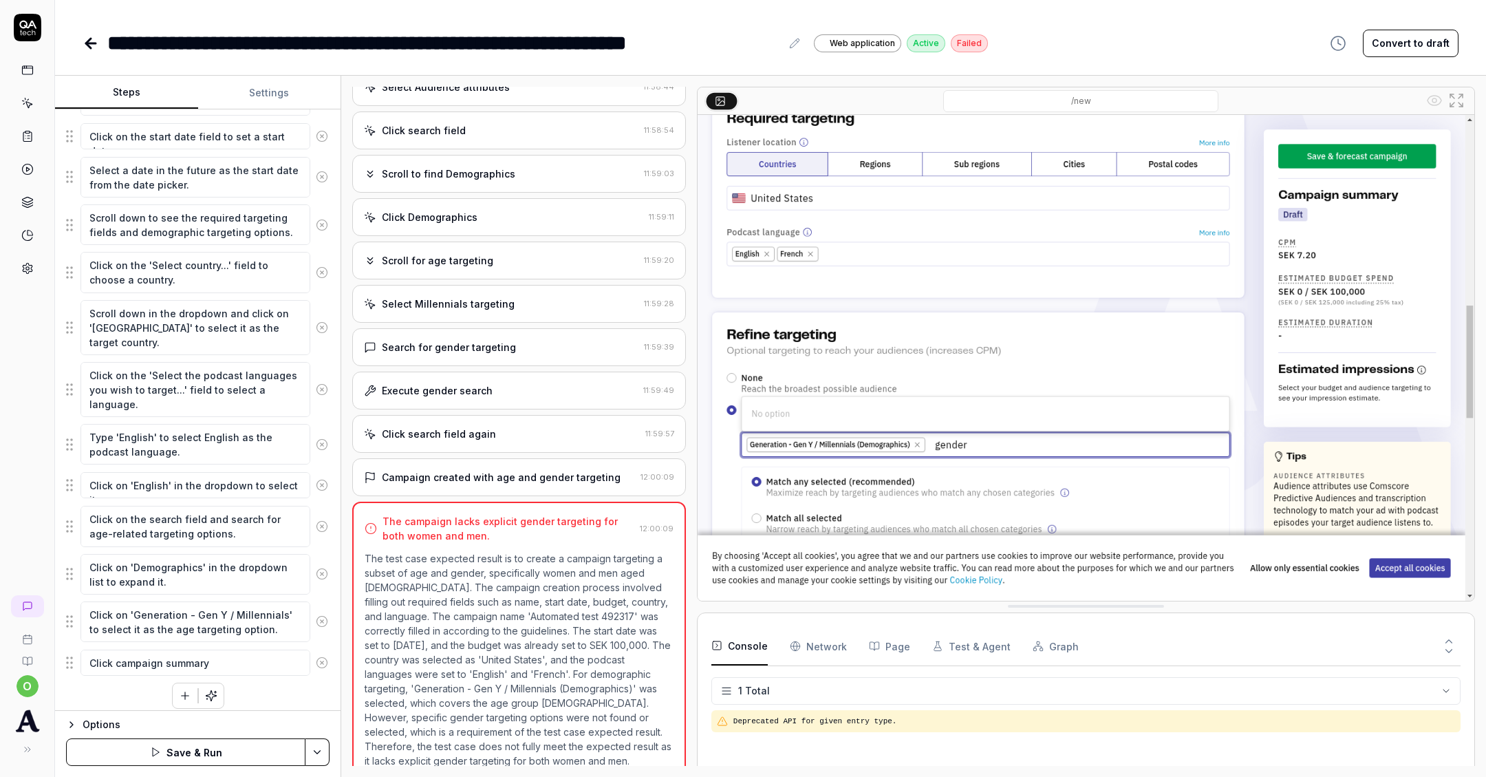
type textarea "Click campaign summary"
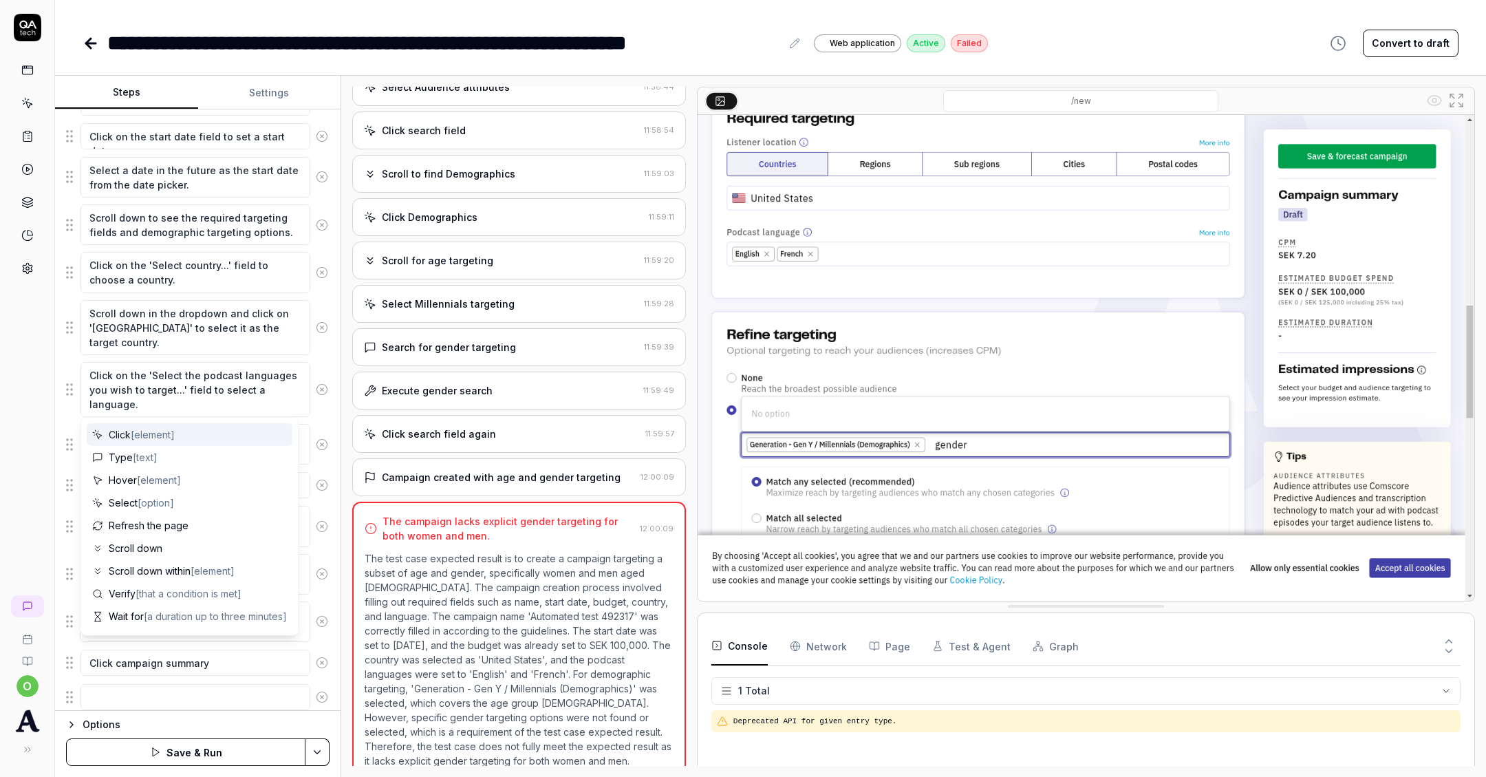
scroll to position [345, 0]
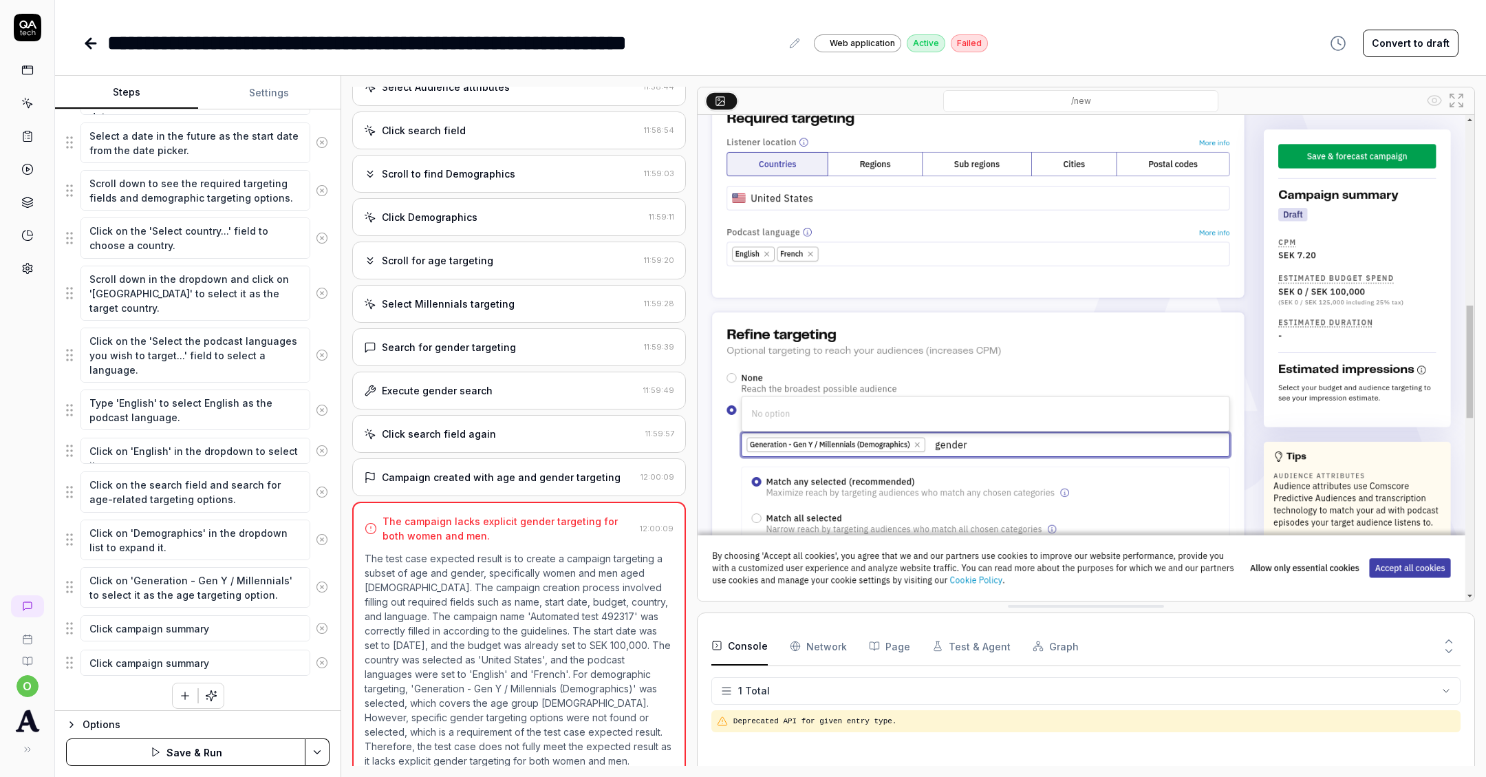
type textarea "Click campaign summary"
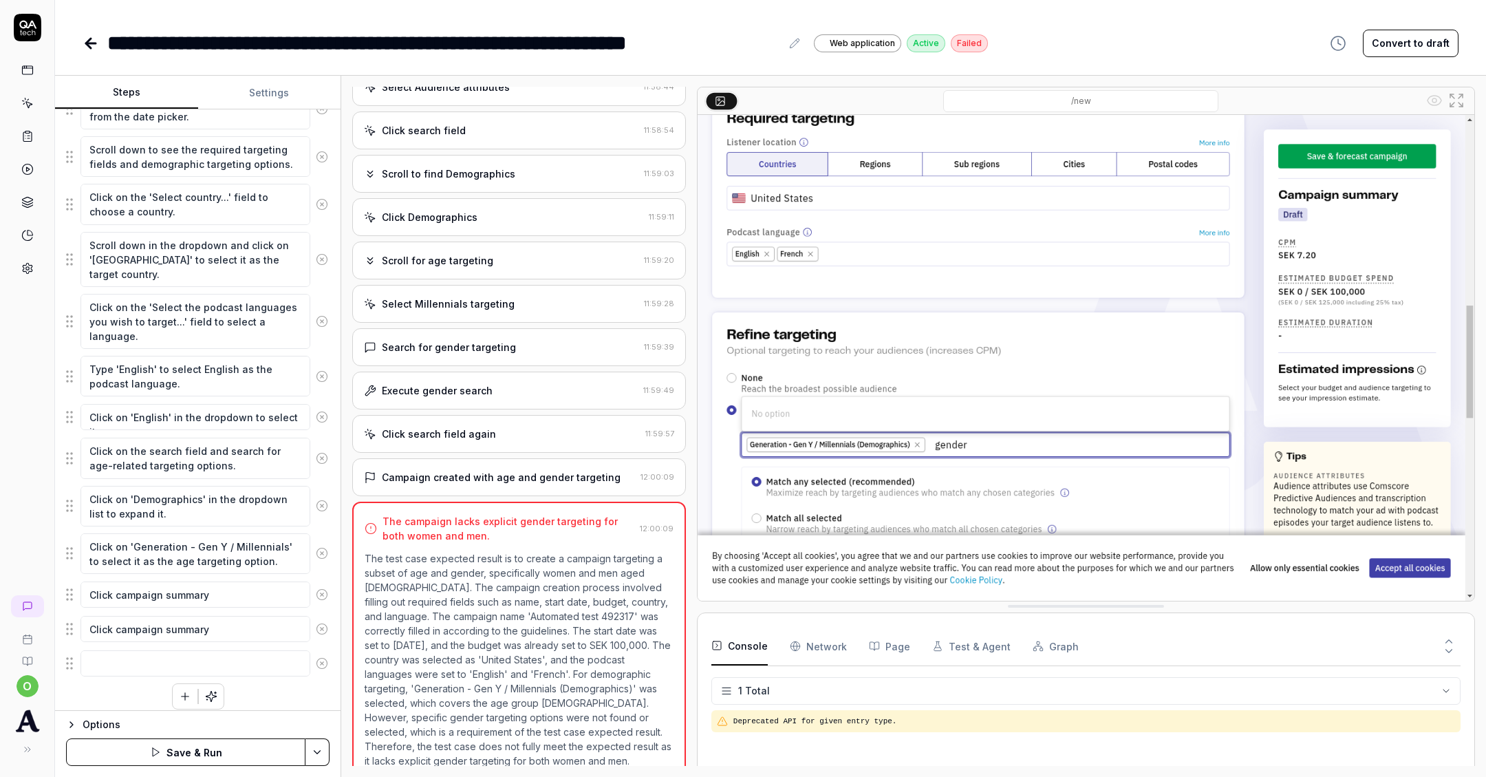
click at [14, 561] on div "o" at bounding box center [27, 388] width 55 height 777
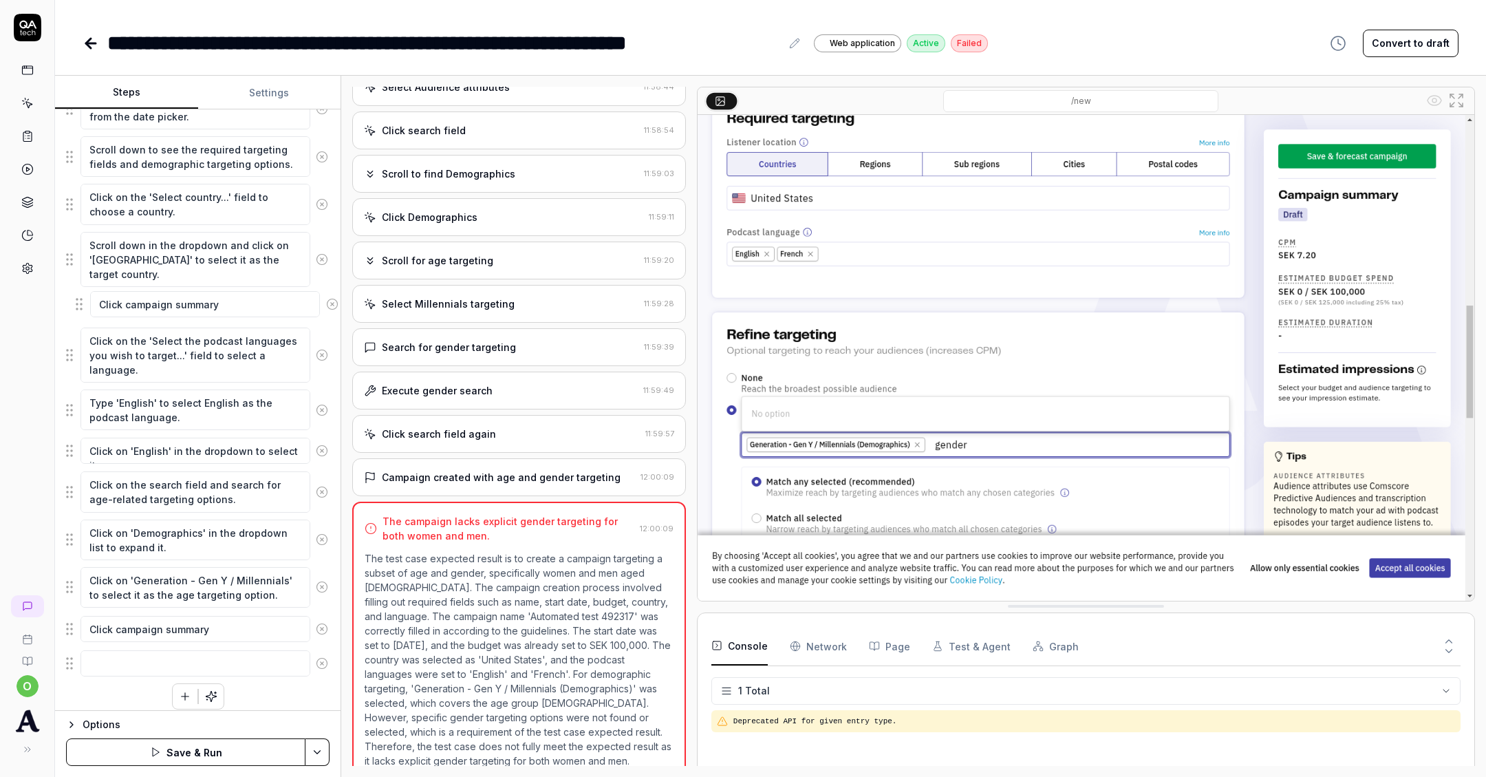
drag, startPoint x: 67, startPoint y: 582, endPoint x: 78, endPoint y: 299, distance: 283.0
click at [78, 299] on fieldset "Click the 'Create campaign' button to start the campaign creation process. Clic…" at bounding box center [198, 294] width 264 height 767
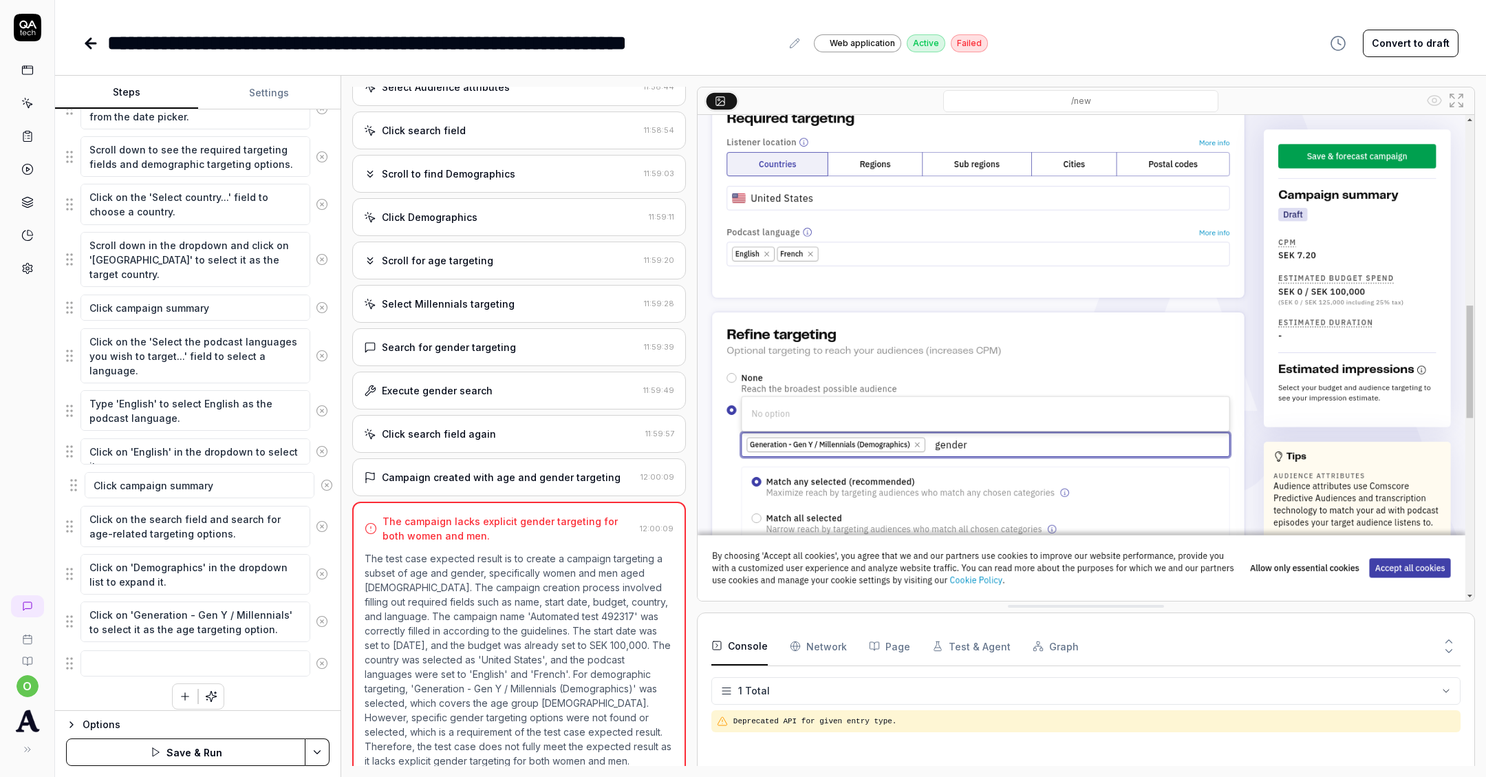
drag, startPoint x: 69, startPoint y: 623, endPoint x: 74, endPoint y: 487, distance: 136.3
click at [74, 488] on fieldset "Click the 'Create campaign' button to start the campaign creation process. Clic…" at bounding box center [198, 294] width 264 height 767
click at [14, 488] on div "o" at bounding box center [27, 388] width 55 height 777
click at [325, 521] on icon at bounding box center [322, 527] width 12 height 12
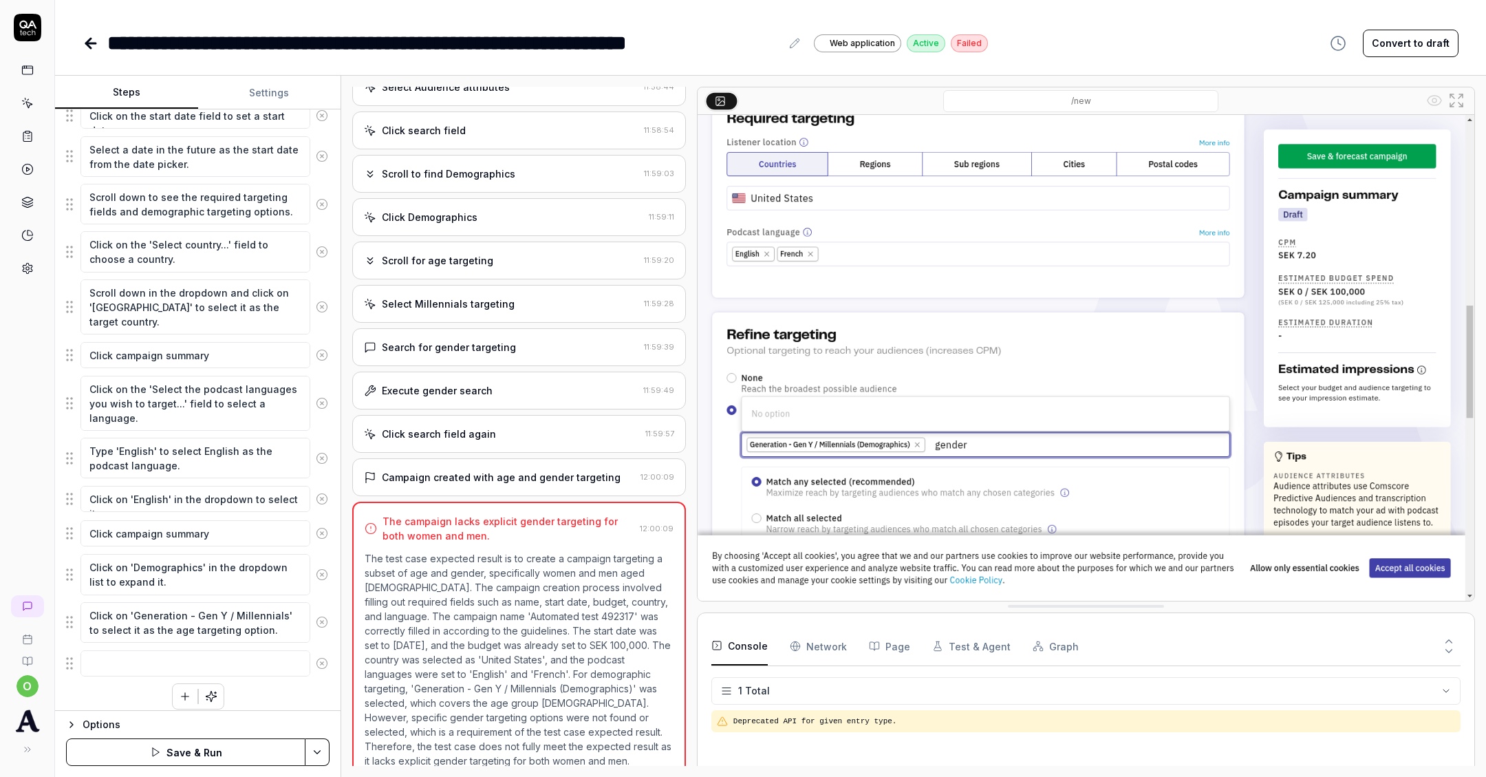
click at [323, 561] on button at bounding box center [322, 575] width 24 height 28
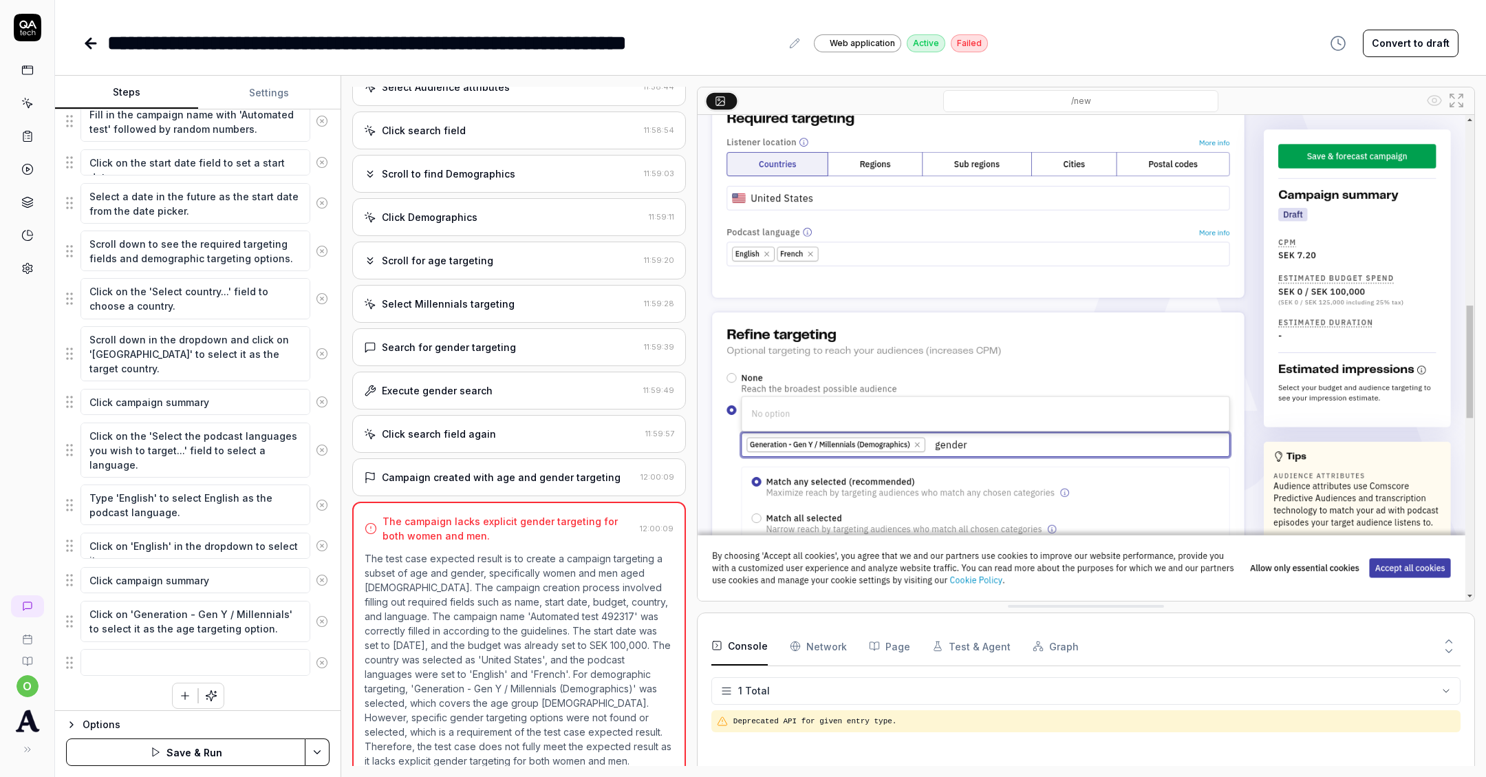
click at [323, 615] on icon at bounding box center [322, 621] width 12 height 12
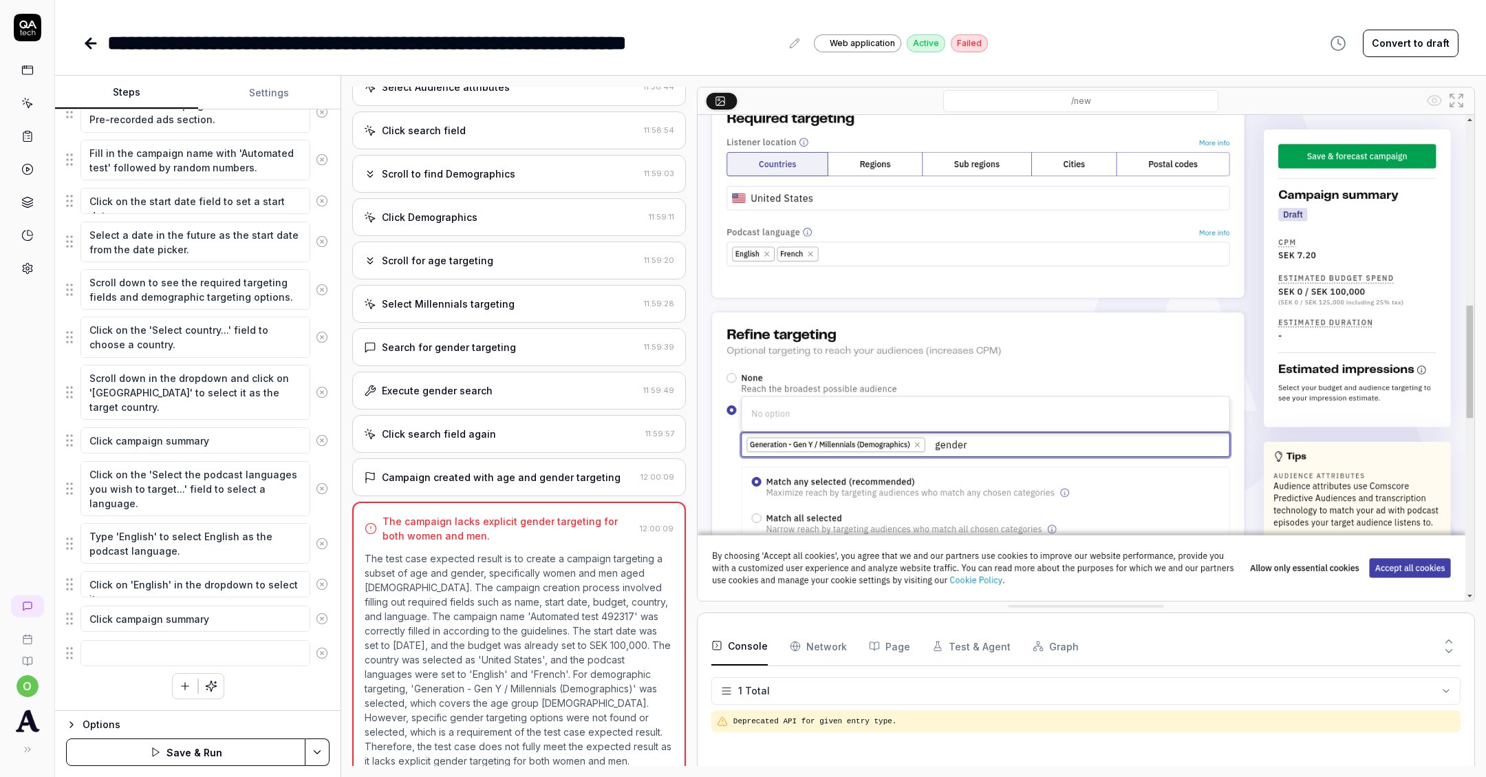
scroll to position [237, 0]
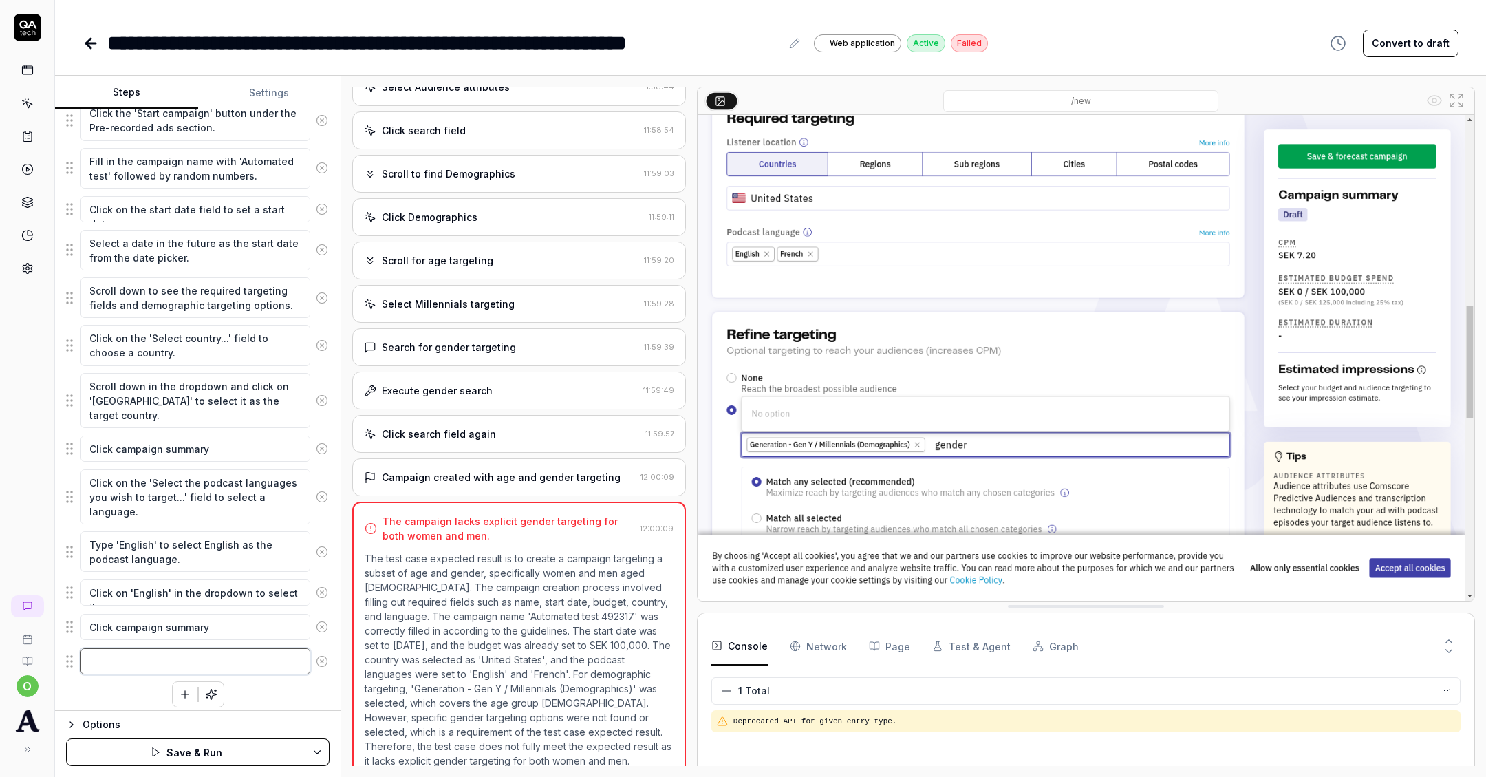
click at [166, 656] on textarea at bounding box center [195, 661] width 230 height 26
type textarea "Scroll to age and gender"
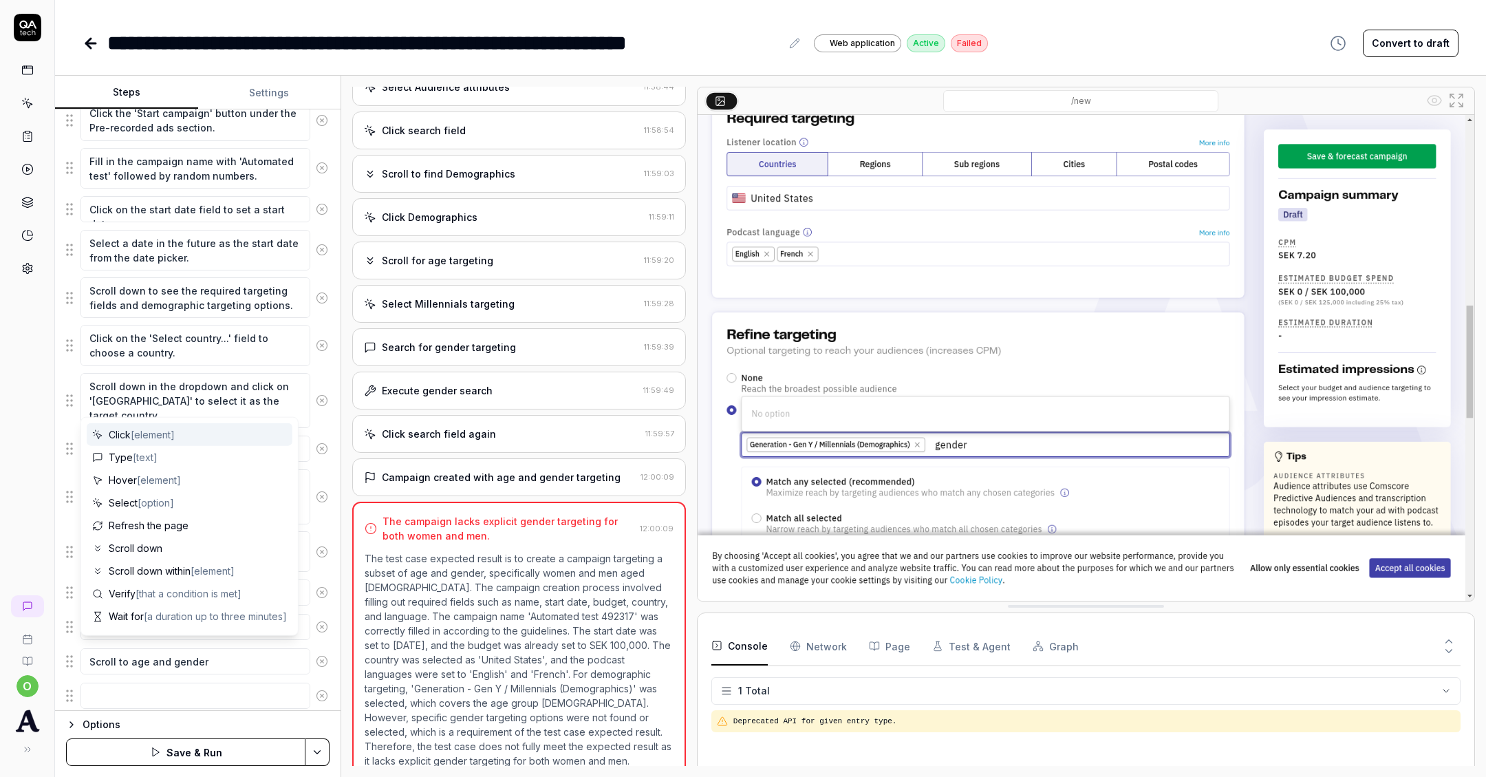
scroll to position [271, 0]
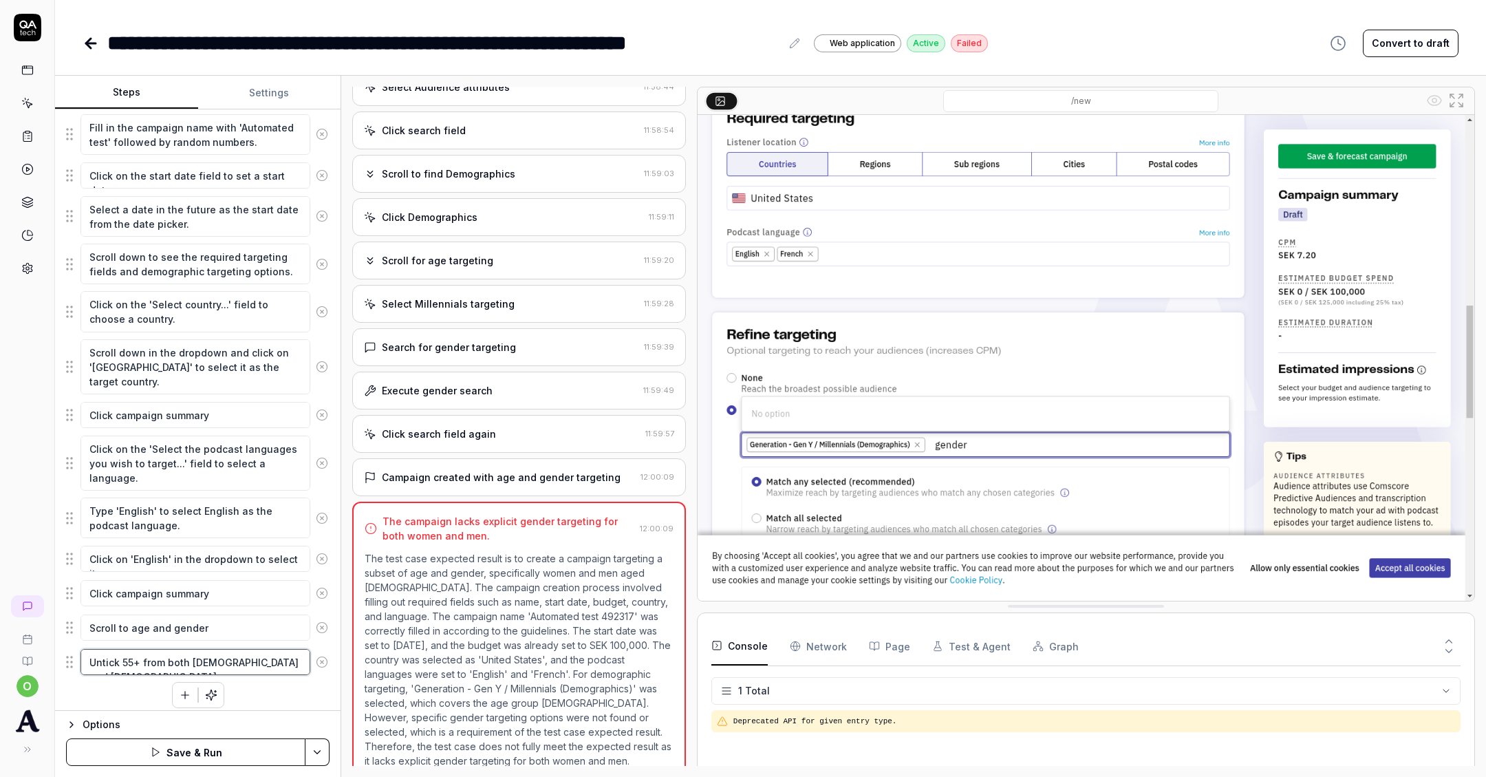
type textarea "Untick 55+ from both [DEMOGRAPHIC_DATA] and [DEMOGRAPHIC_DATA]"
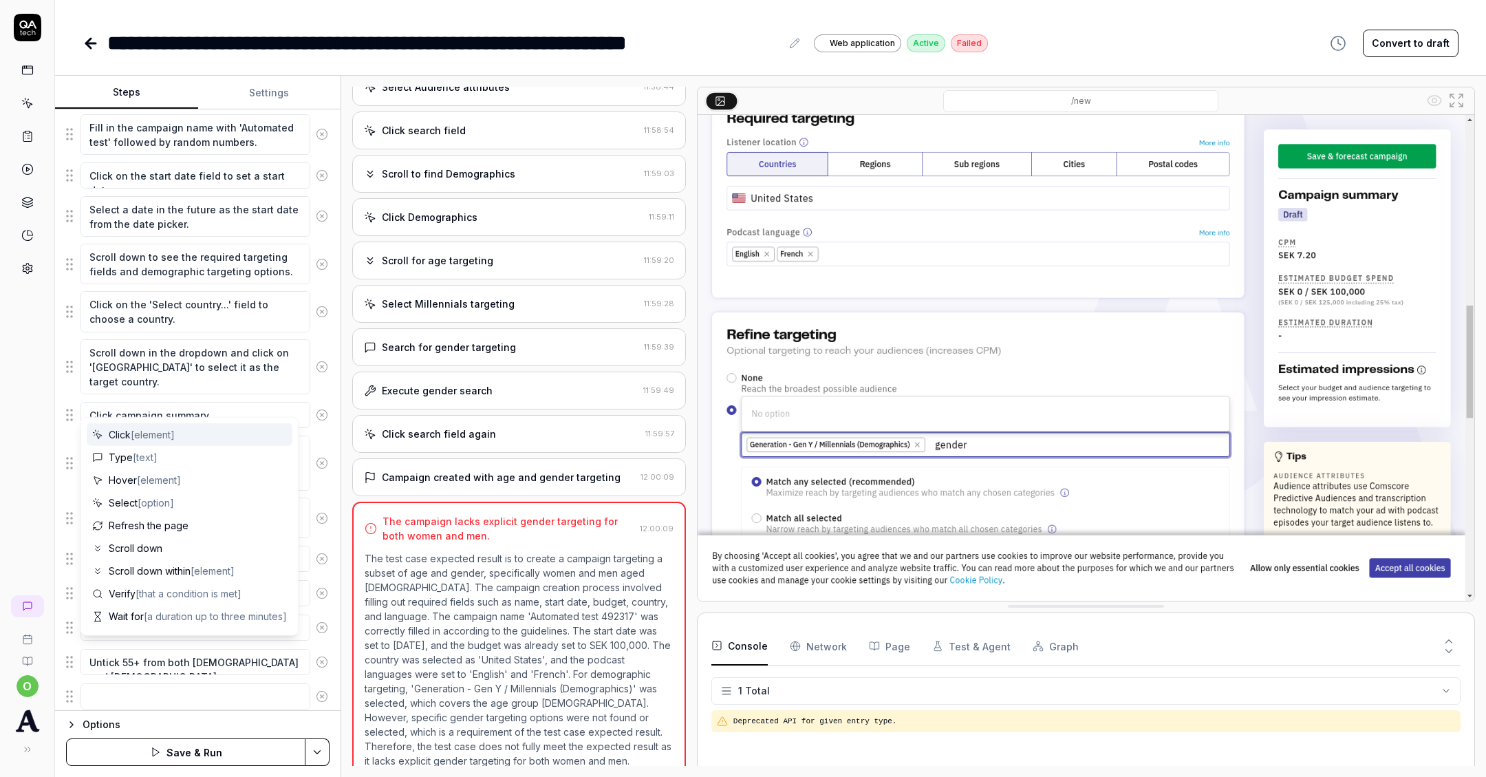
scroll to position [305, 0]
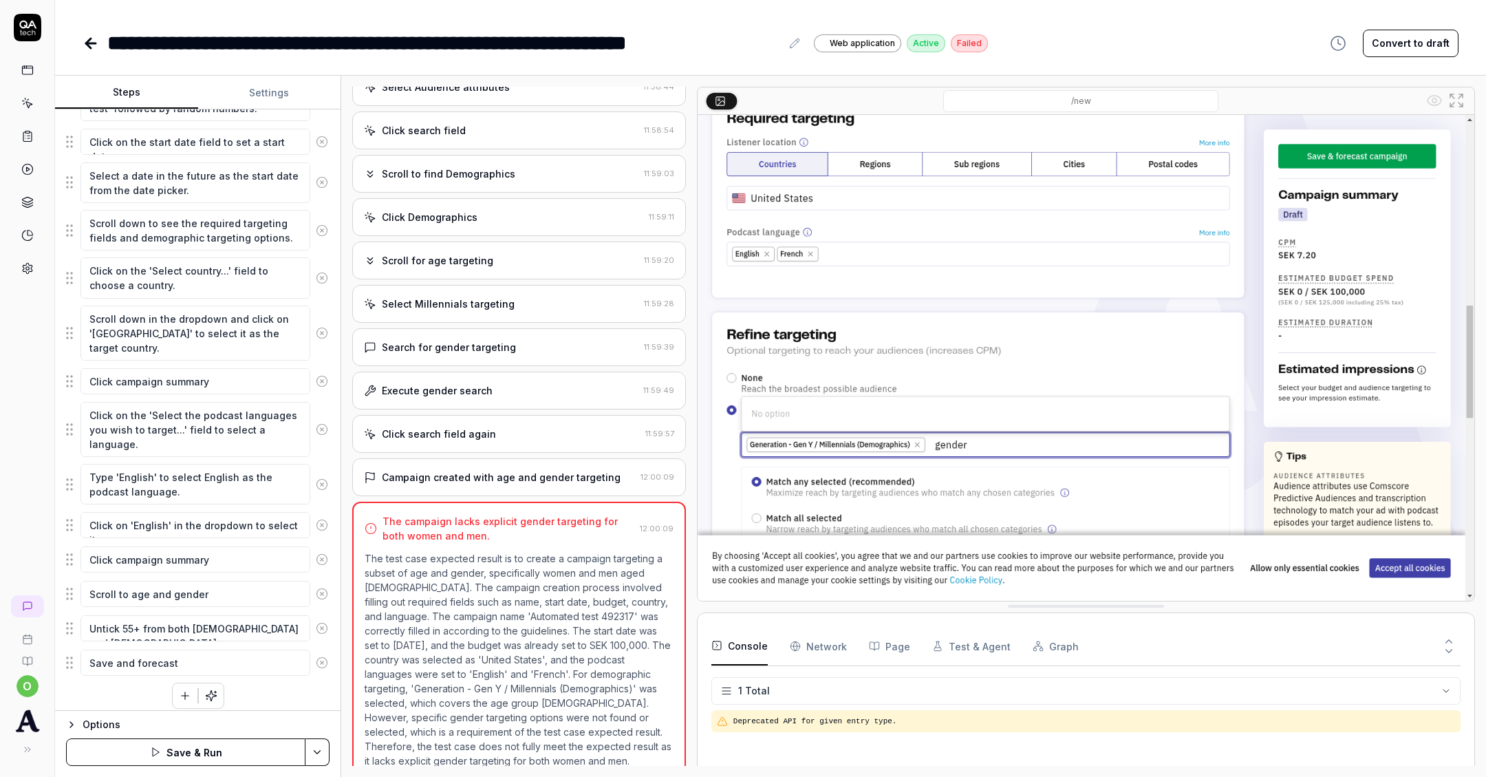
type textarea "Save and forecast"
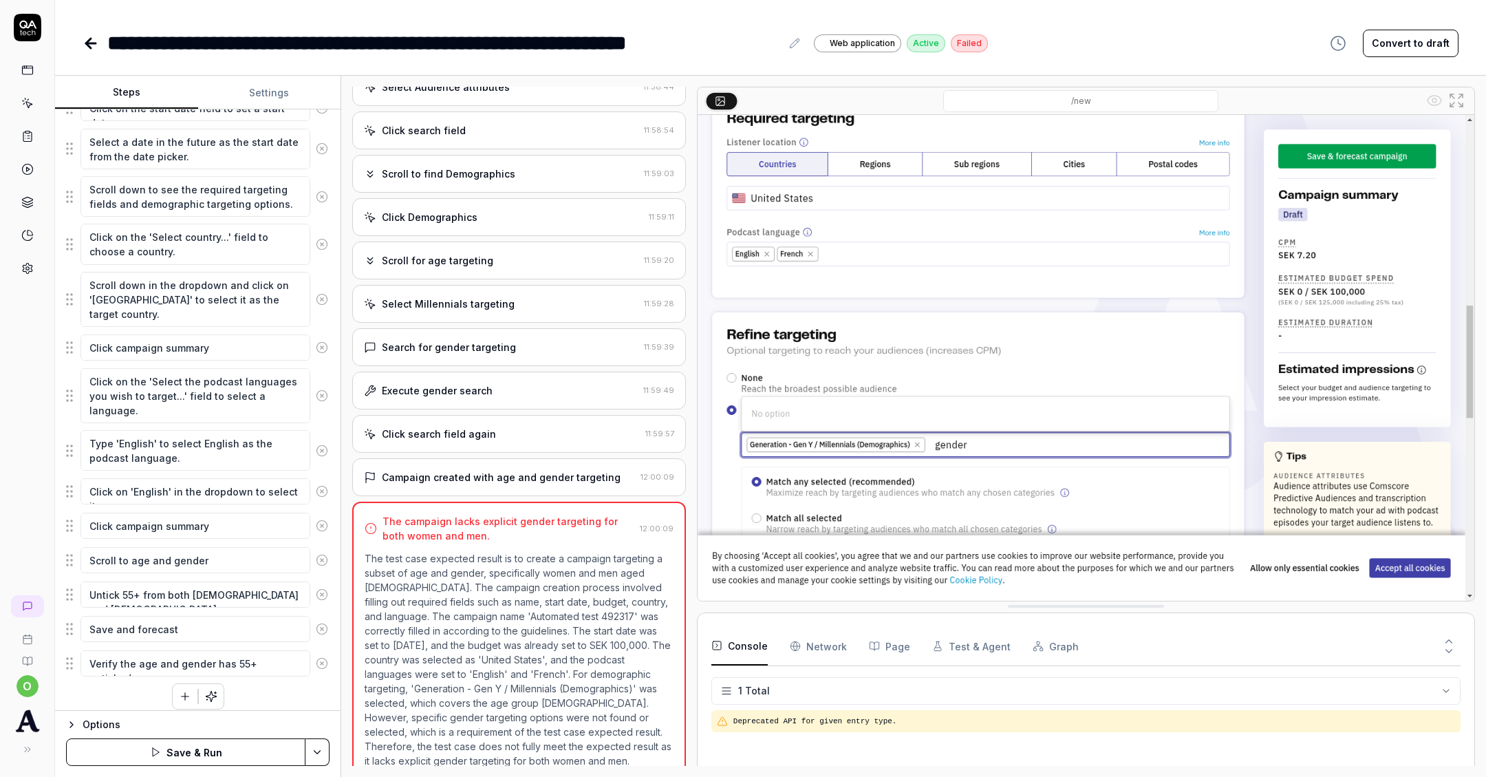
type textarea "Verify the age and gender has 55+ unticked"
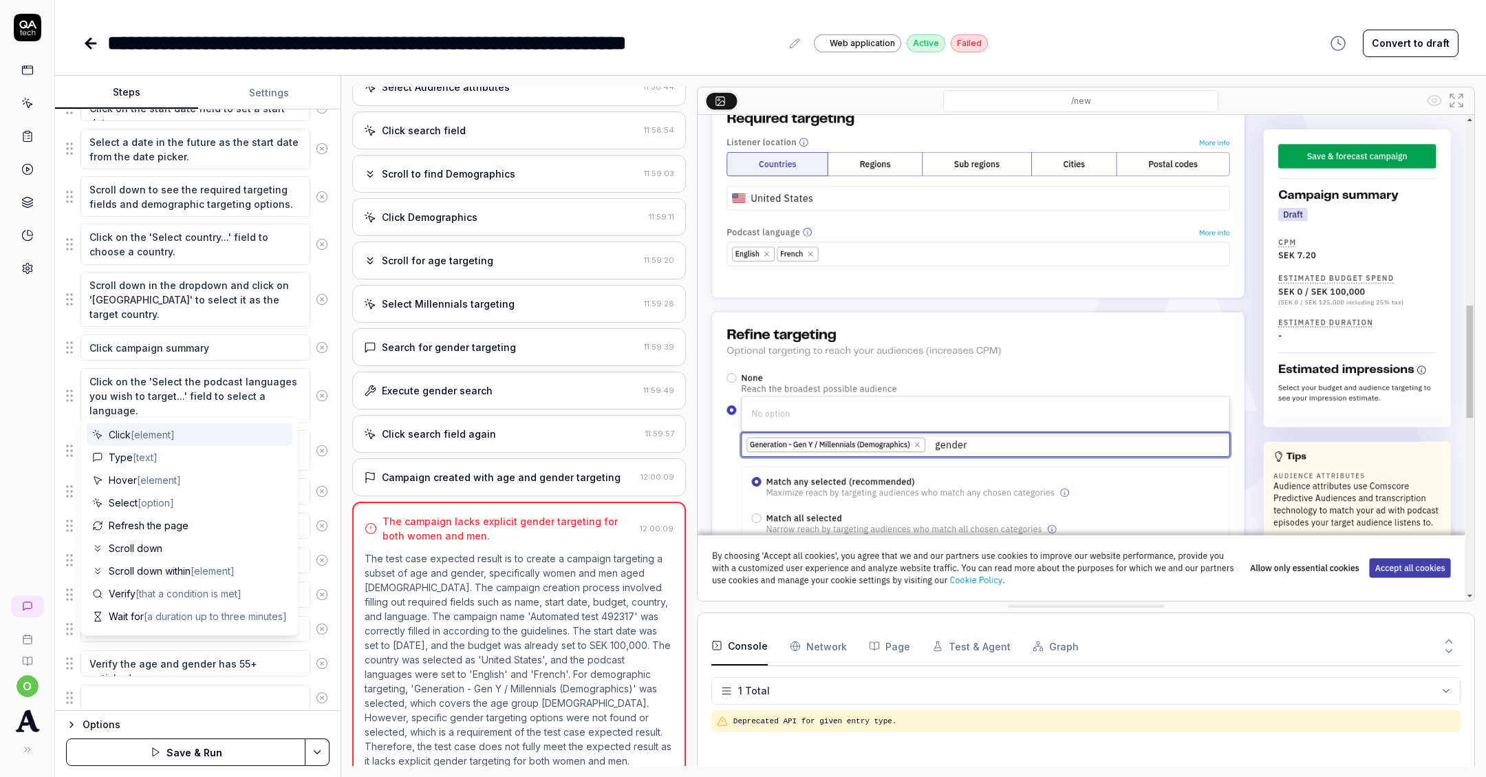
scroll to position [372, 0]
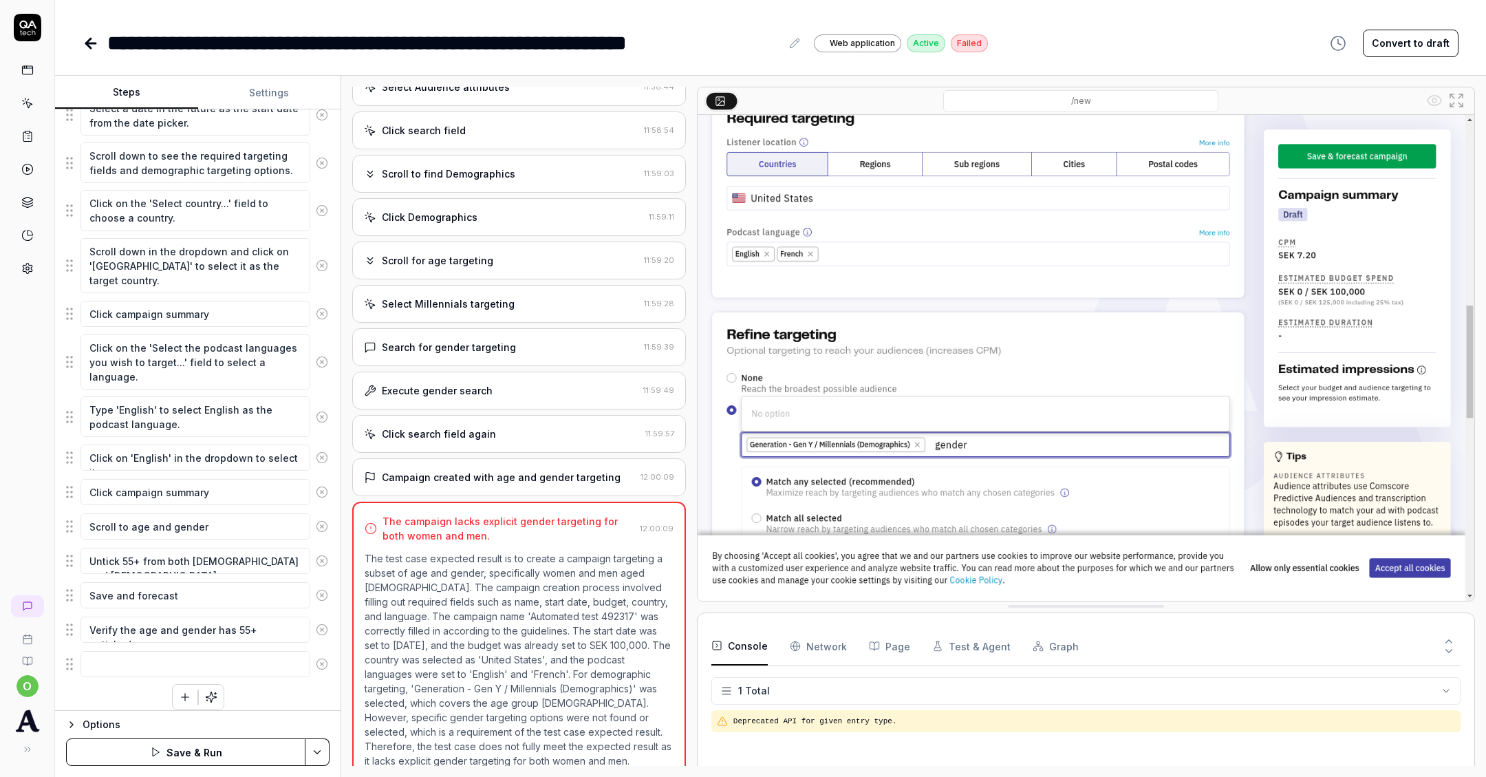
click at [101, 754] on button "Save & Run" at bounding box center [185, 752] width 239 height 28
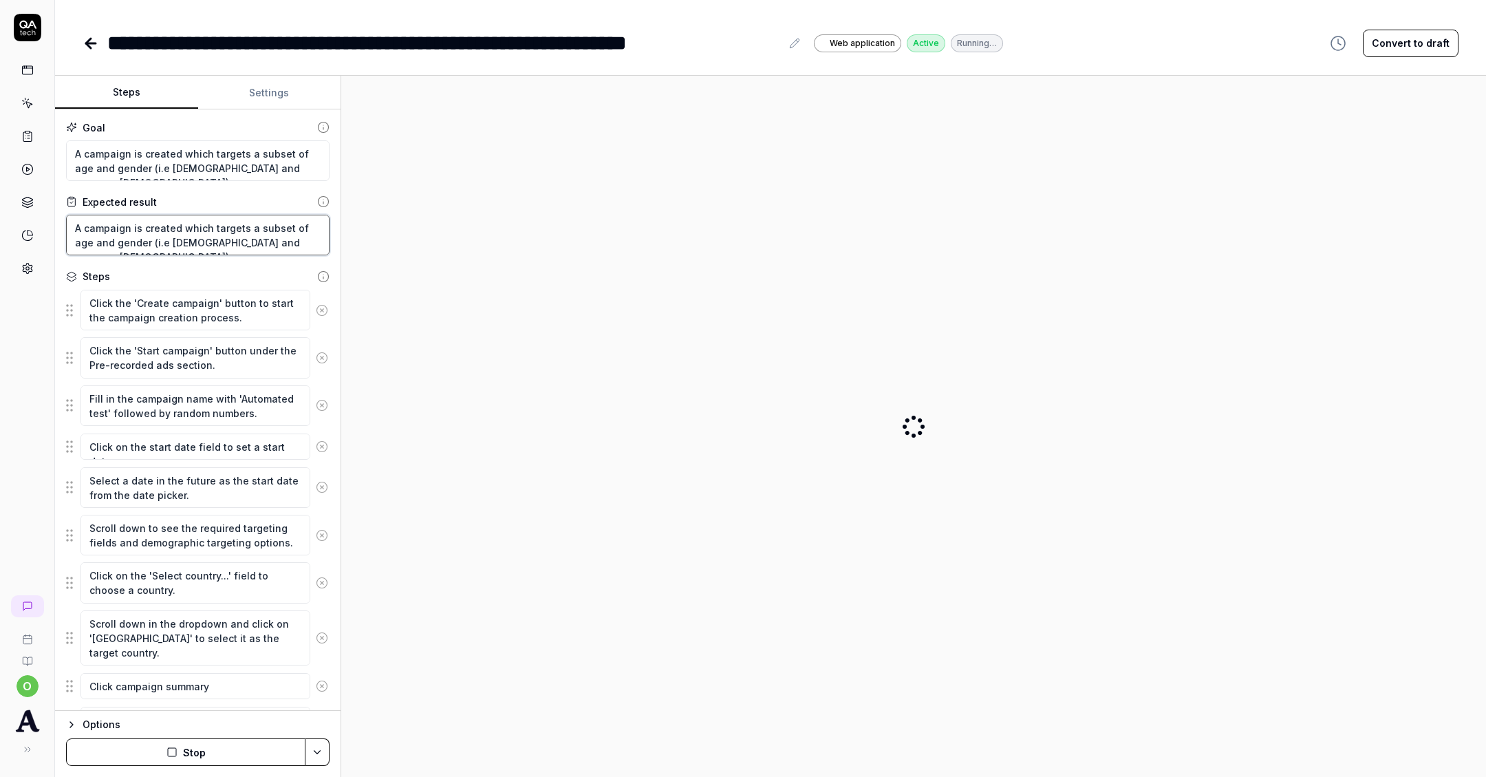
drag, startPoint x: 272, startPoint y: 241, endPoint x: 153, endPoint y: 237, distance: 118.4
click at [153, 237] on textarea "A campaign is created which targets a subset of age and gender (i.e women and m…" at bounding box center [198, 235] width 264 height 41
click at [148, 237] on textarea "A campaign is created which targets a subset of age and gender (i.e women and m…" at bounding box center [198, 235] width 264 height 41
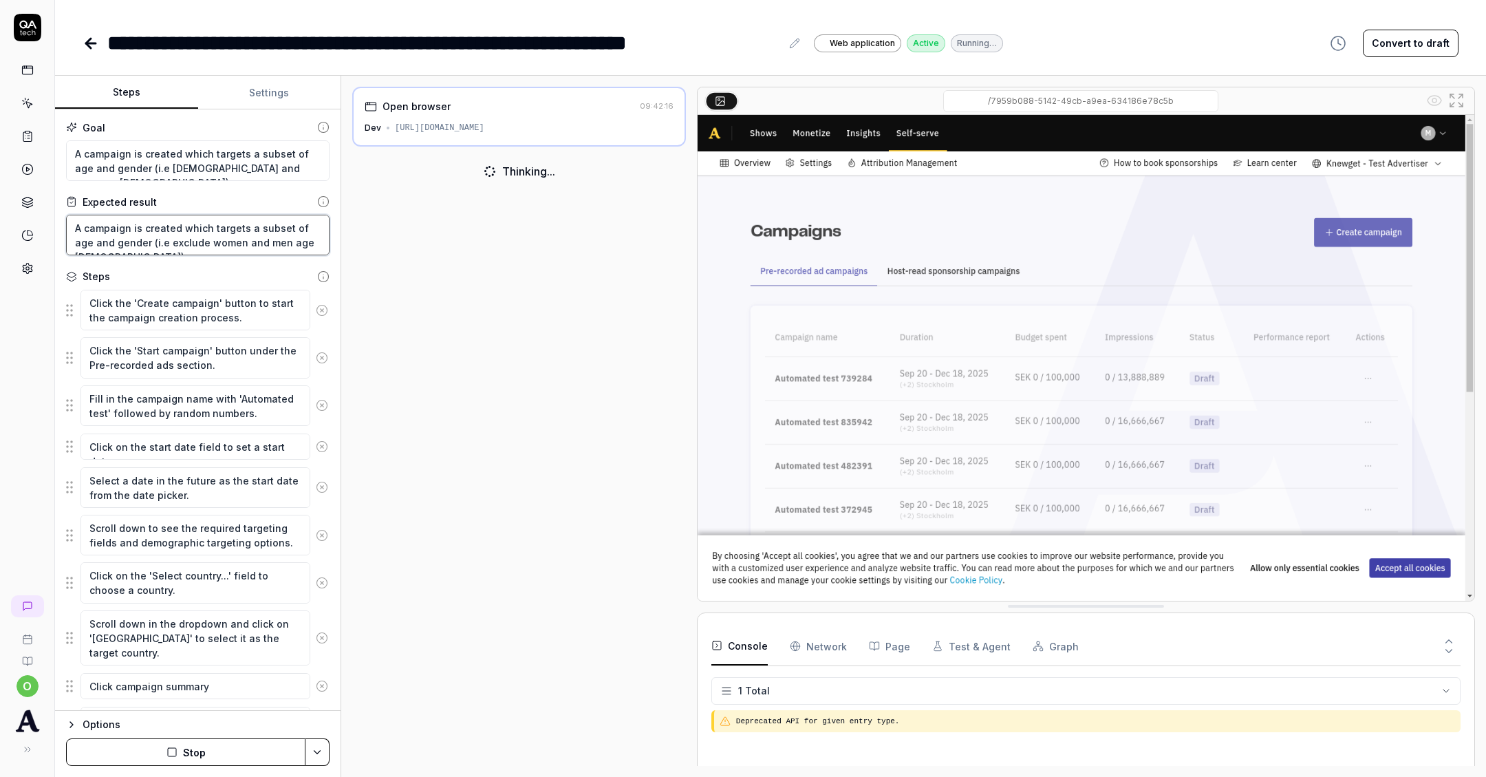
click at [309, 240] on textarea "A campaign is created which targets a subset of age and gender (i.e exclude wom…" at bounding box center [198, 235] width 264 height 41
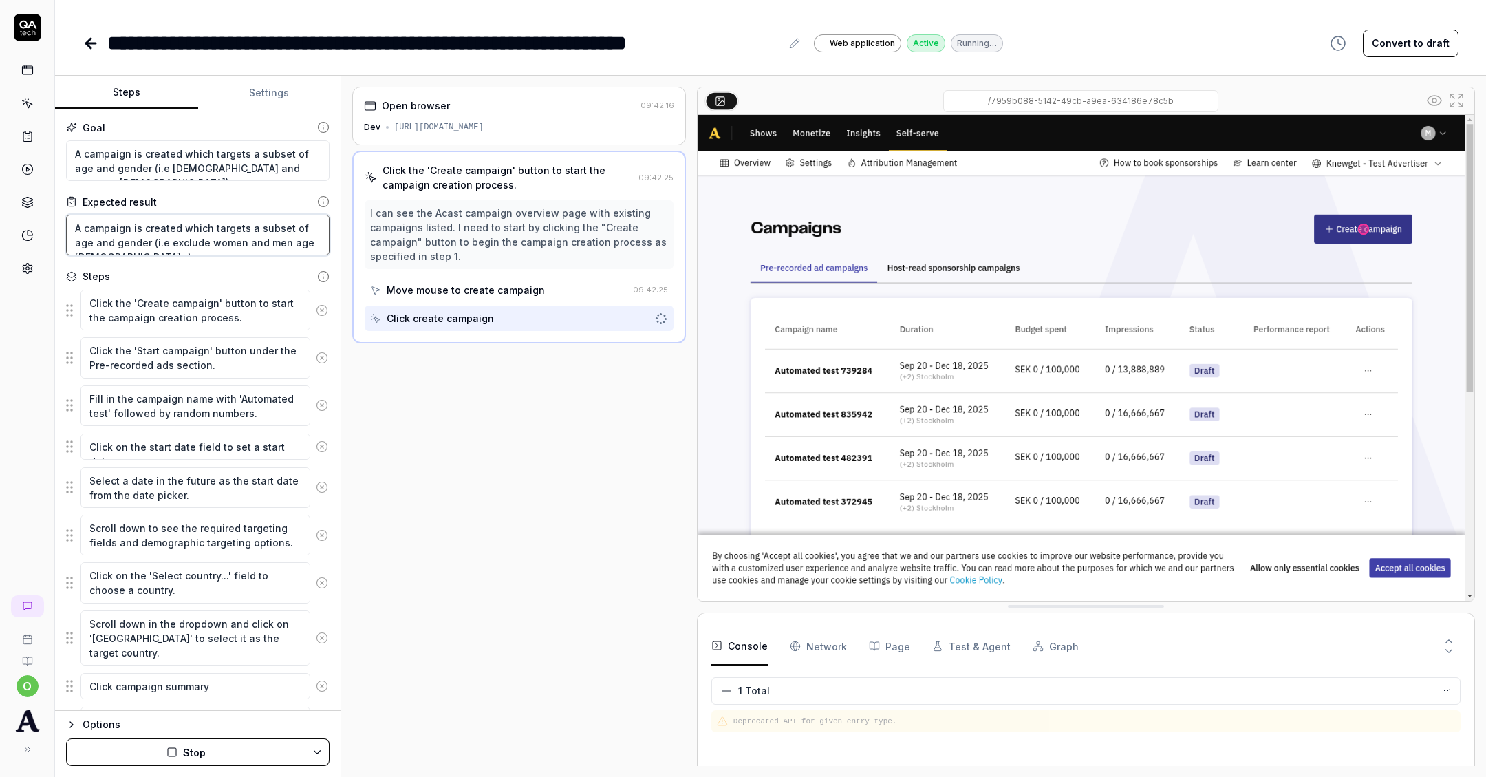
type textarea "A campaign is created which targets a subset of age and gender (i.e exclude wom…"
click at [147, 166] on textarea "A campaign is created which targets a subset of age and gender (i.e women and m…" at bounding box center [198, 160] width 264 height 41
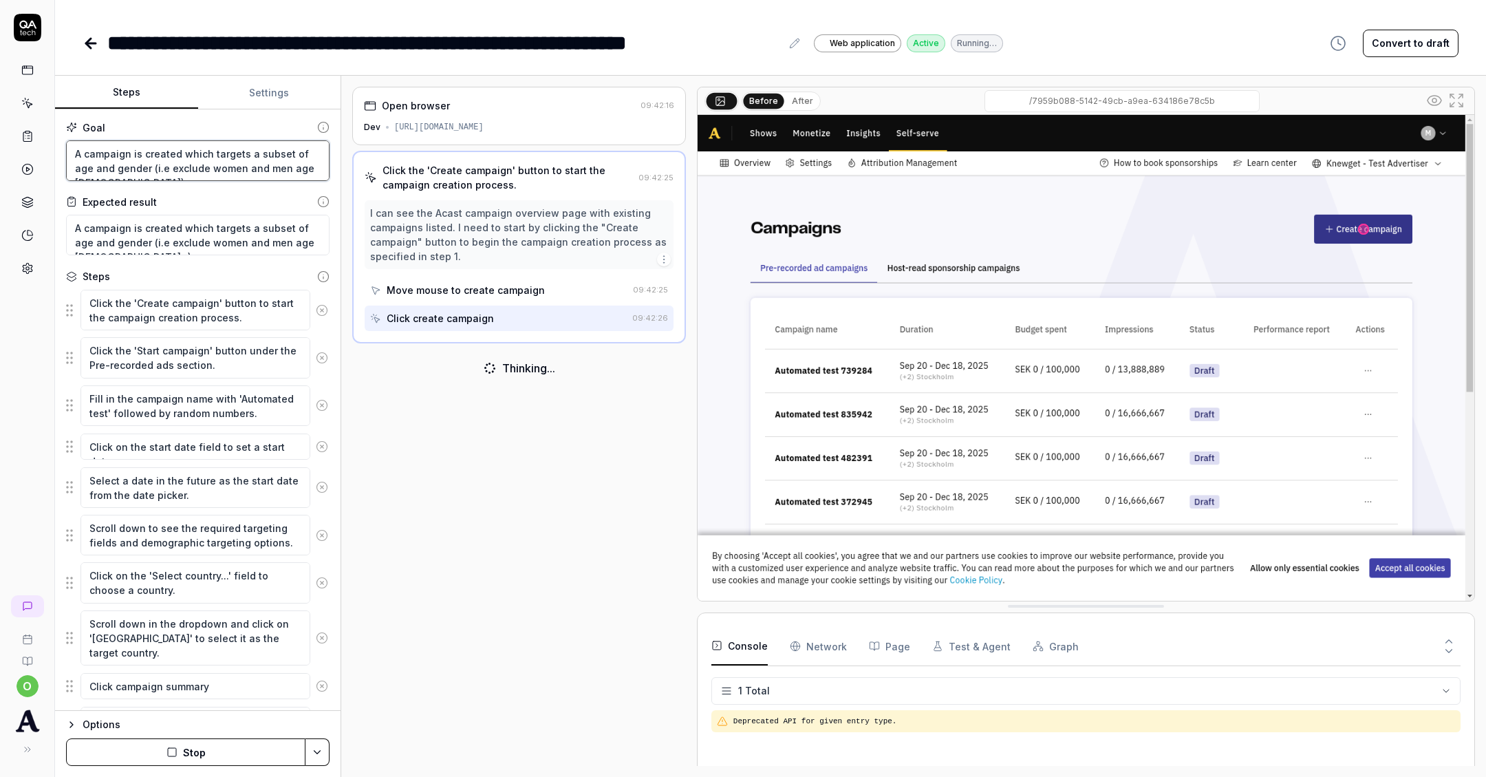
drag, startPoint x: 311, startPoint y: 163, endPoint x: 283, endPoint y: 164, distance: 28.2
click at [283, 164] on textarea "A campaign is created which targets a subset of age and gender (i.e exclude wom…" at bounding box center [198, 160] width 264 height 41
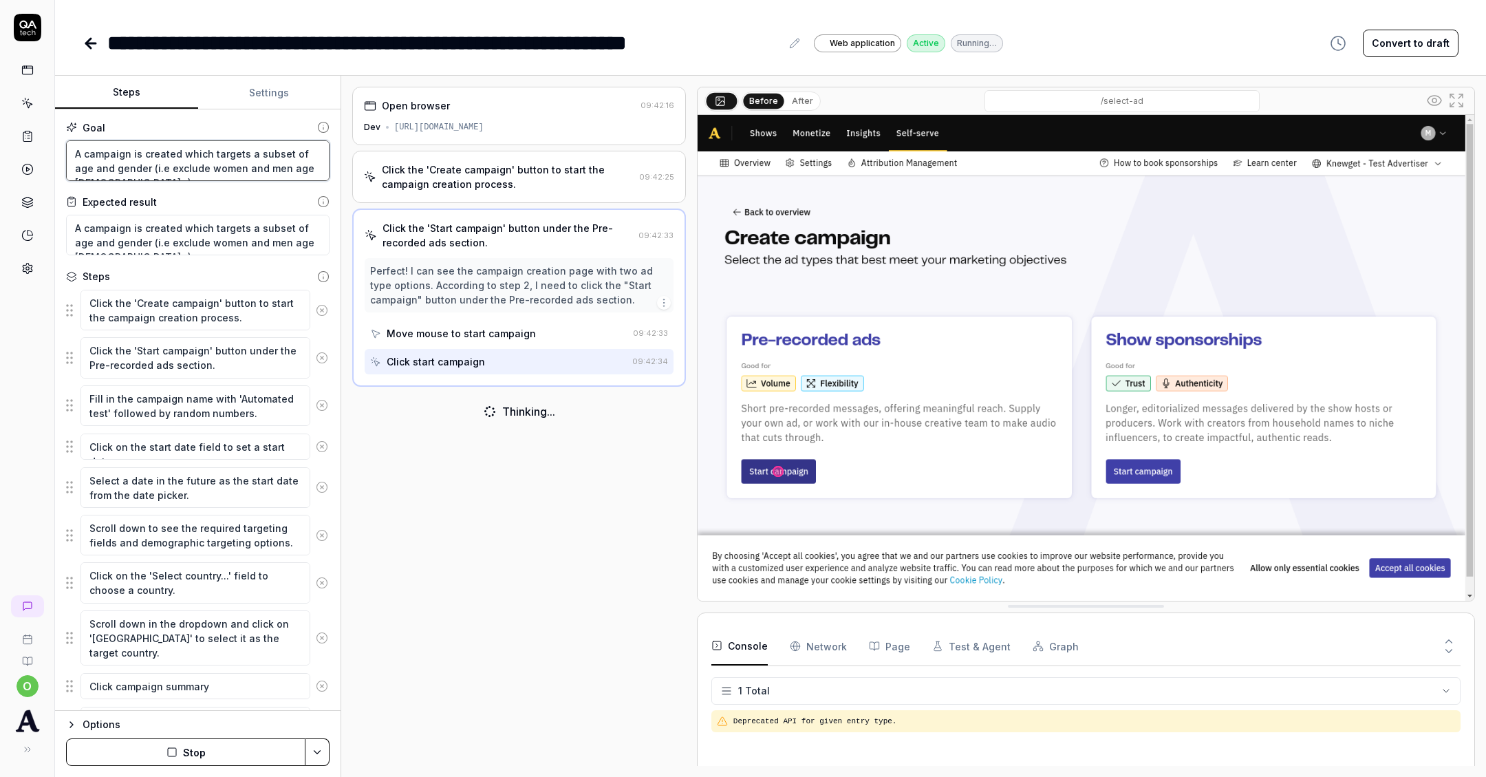
type textarea "A campaign is created which targets a subset of age and gender (i.e exclude wom…"
click at [612, 494] on div "Open browser 09:42:16 Dev https://selfie.dev.mercury.acast.cloud/7959b088-5142-…" at bounding box center [519, 426] width 334 height 679
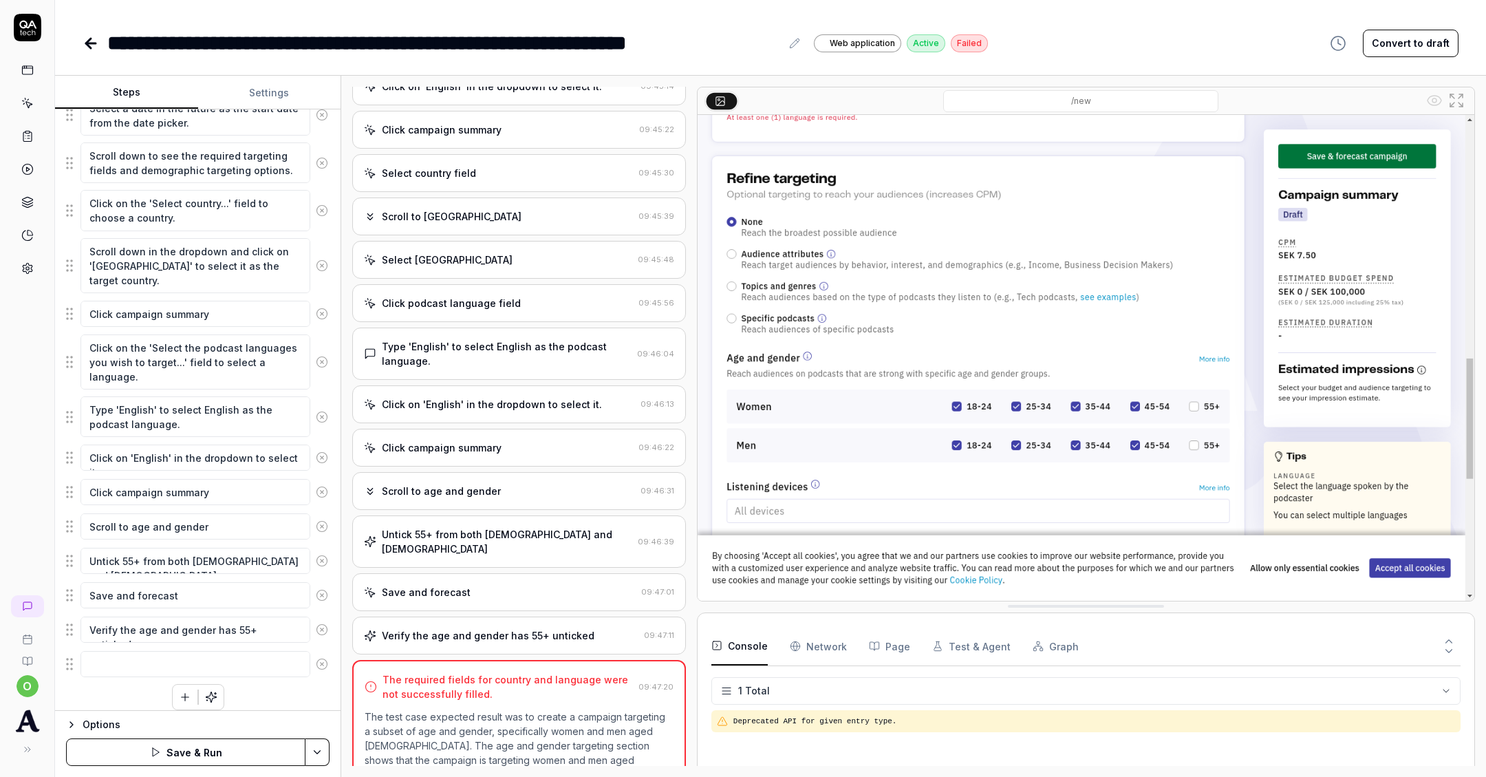
scroll to position [327, 0]
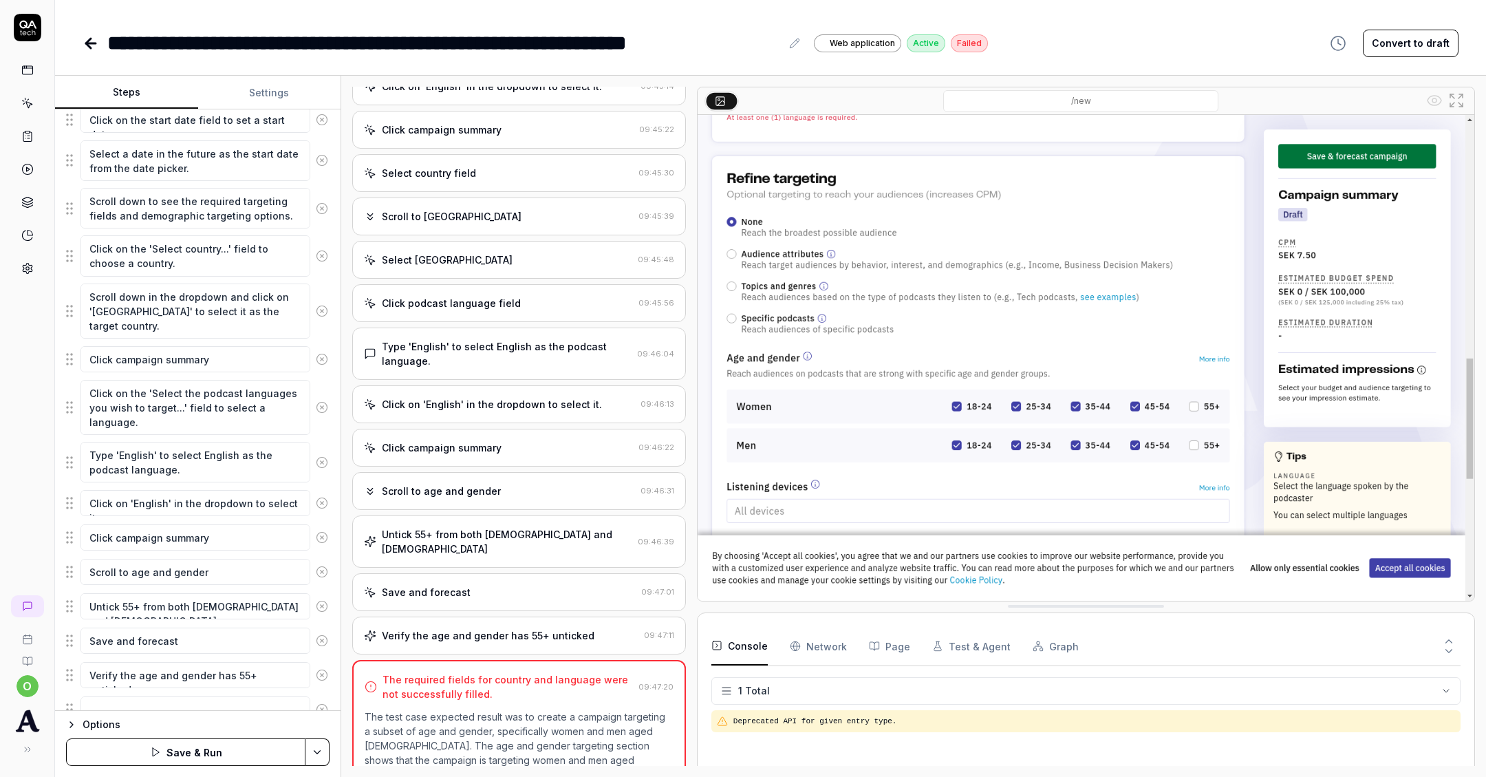
click at [491, 284] on div "Click podcast language field 09:45:56" at bounding box center [519, 303] width 334 height 38
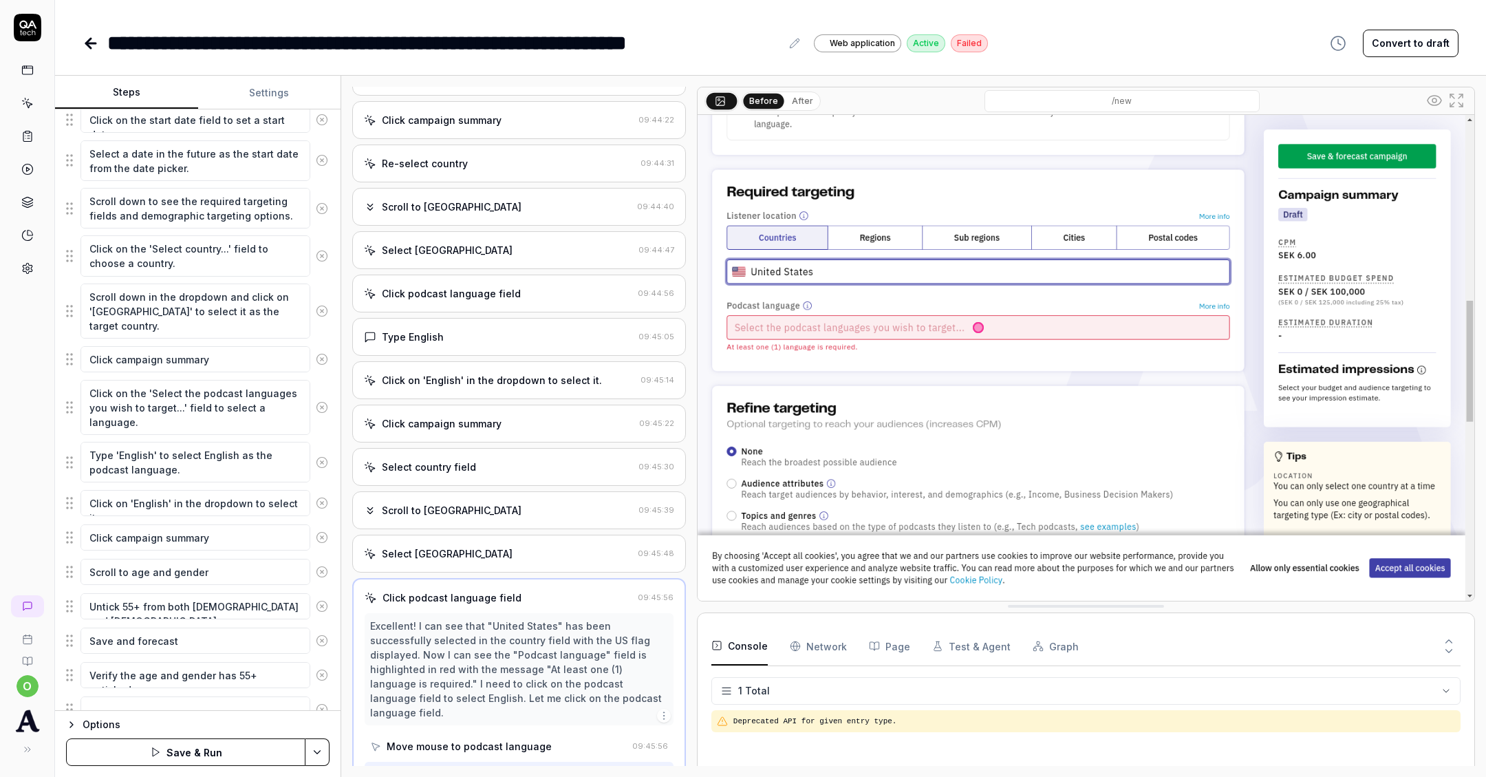
scroll to position [706, 0]
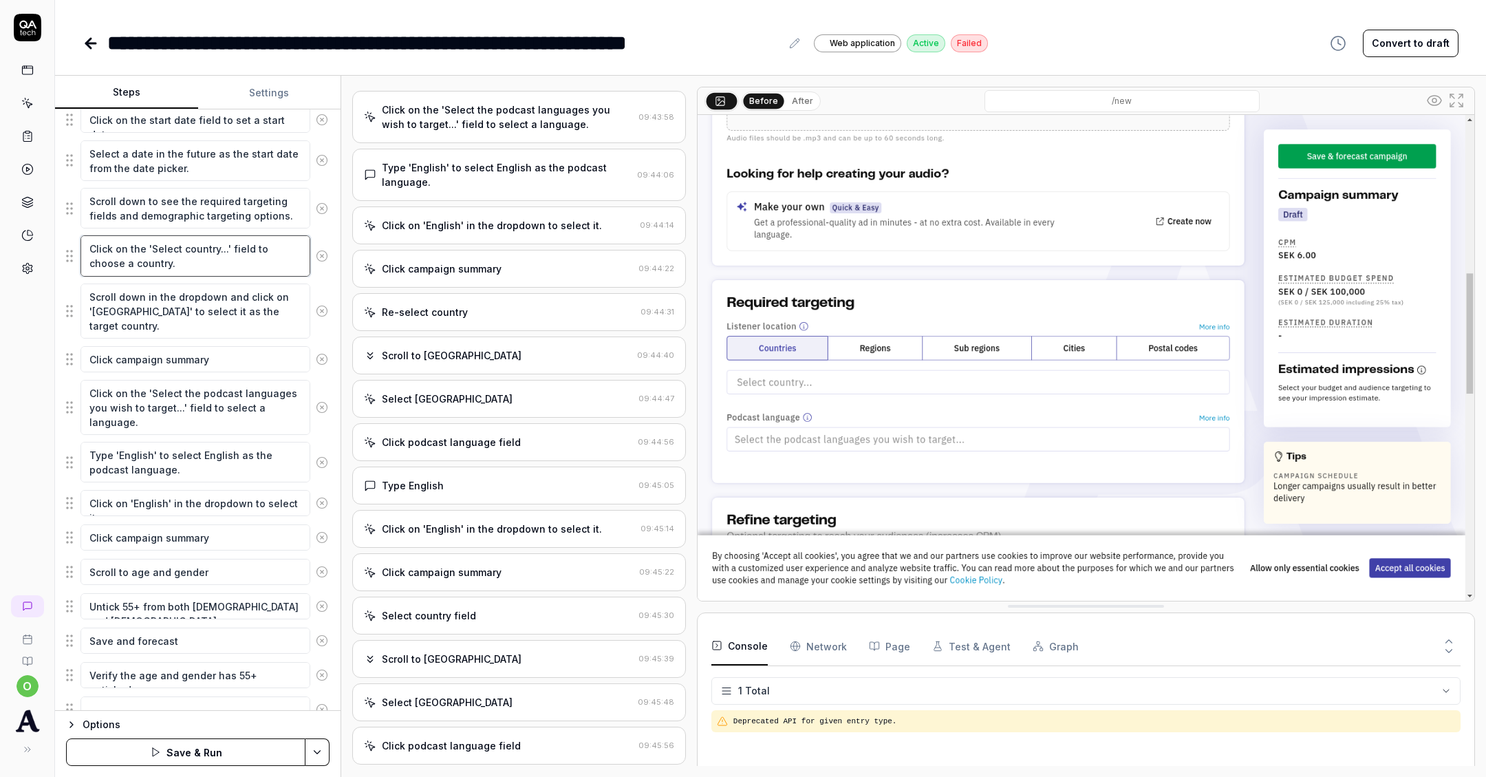
click at [213, 257] on textarea "Click on the 'Select country...' field to choose a country." at bounding box center [195, 255] width 230 height 41
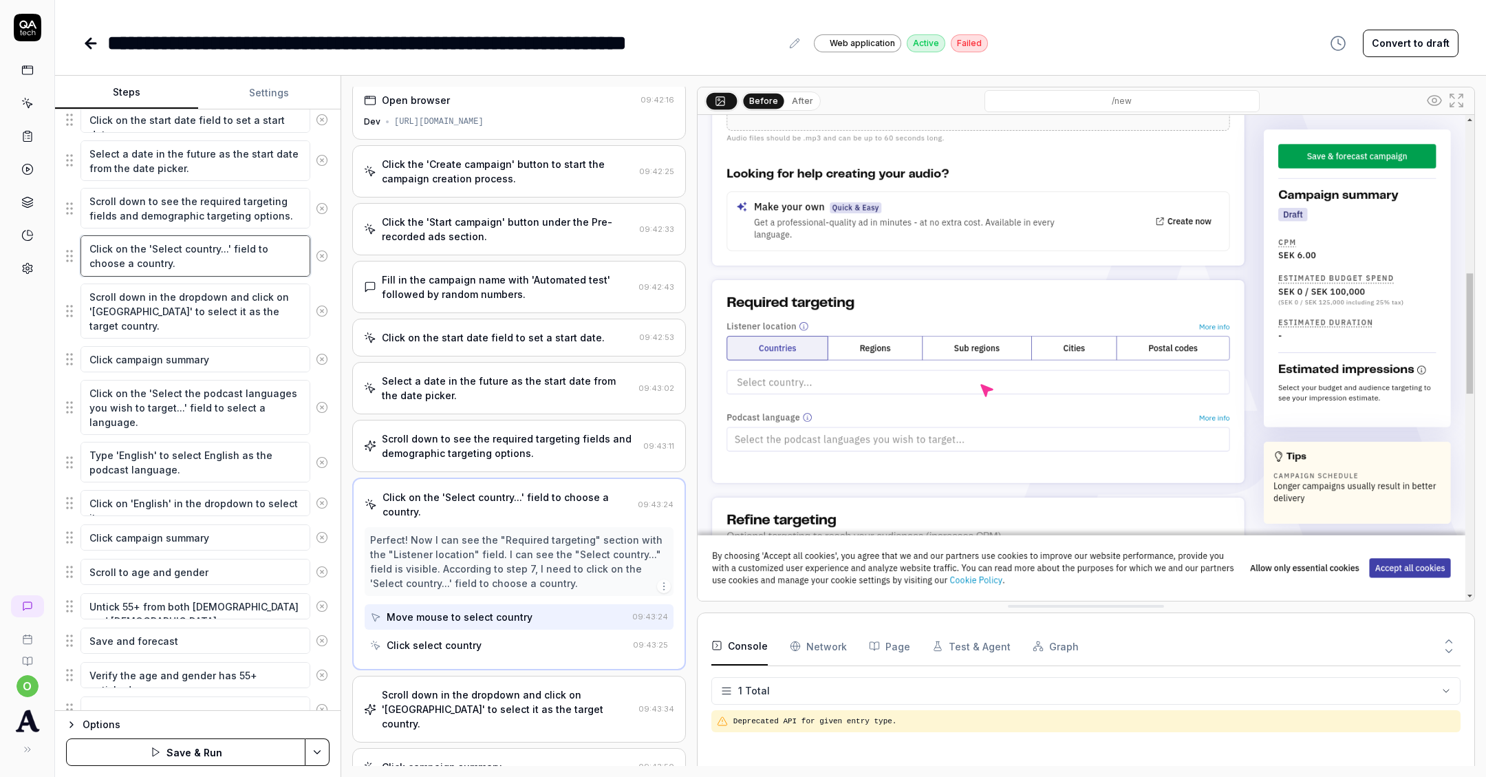
scroll to position [0, 0]
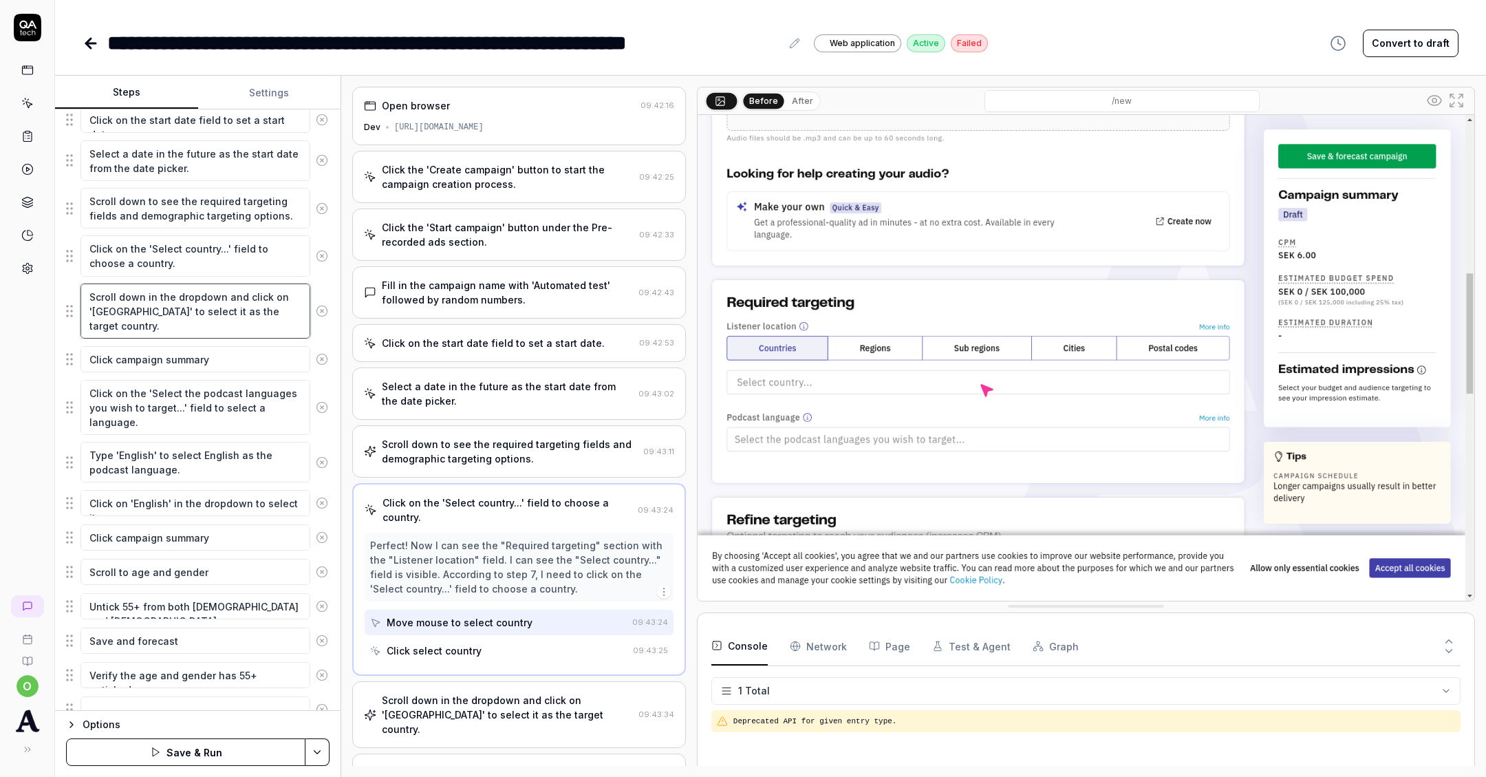
click at [213, 301] on textarea "Scroll down in the dropdown and click on 'United States' to select it as the ta…" at bounding box center [195, 310] width 230 height 55
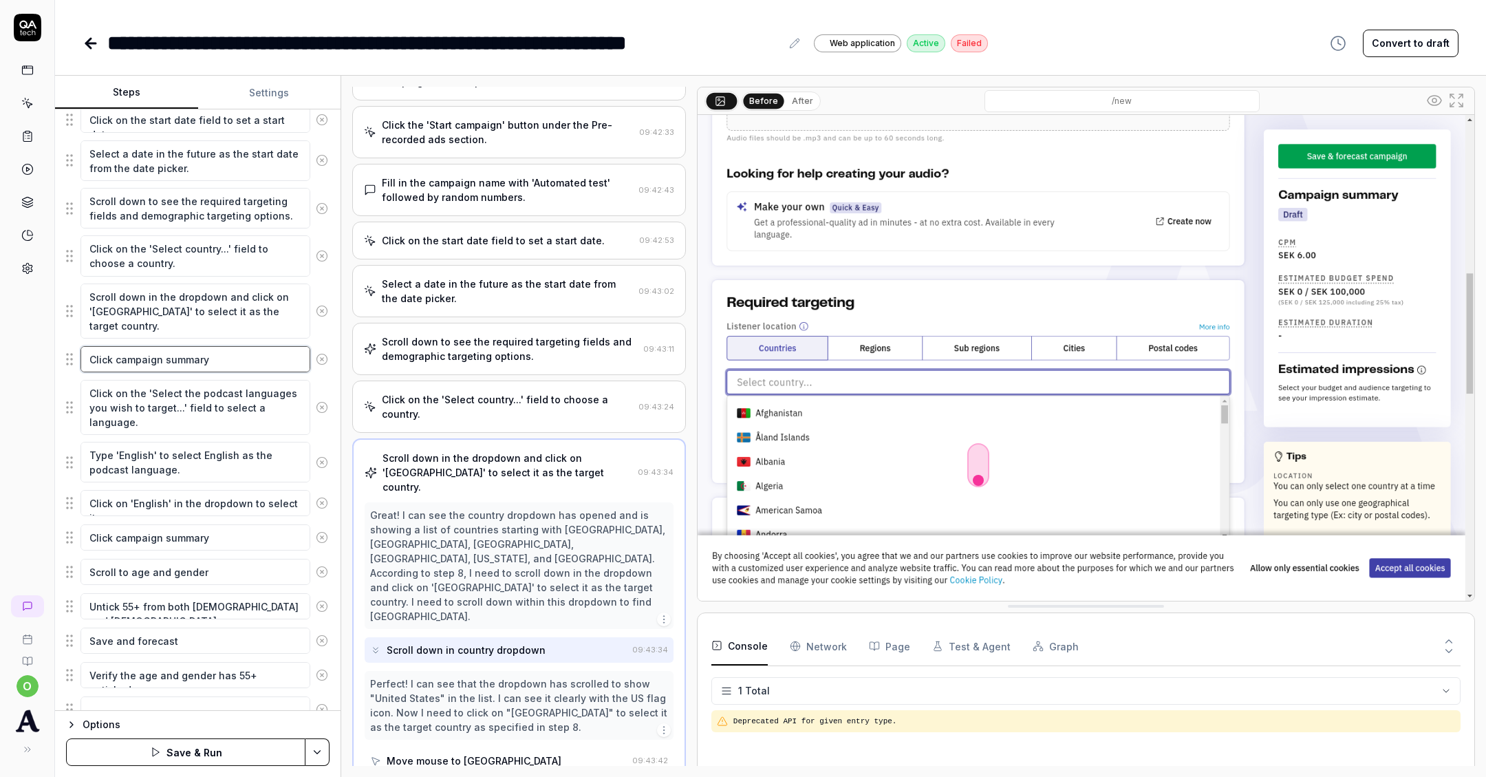
click at [202, 346] on textarea "Click campaign summary" at bounding box center [195, 359] width 230 height 26
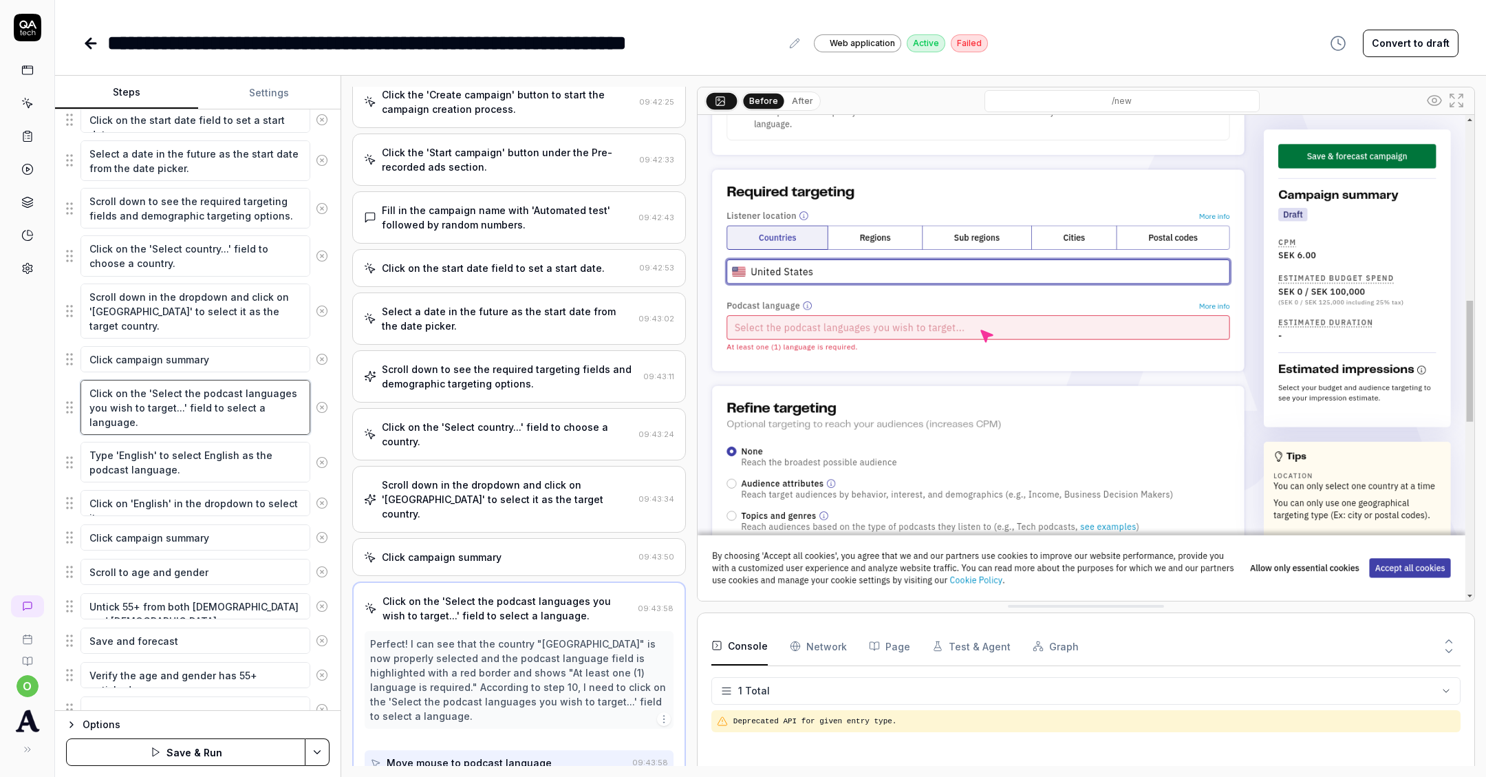
click at [204, 380] on textarea "Click on the 'Select the podcast languages you wish to target...' field to sele…" at bounding box center [195, 407] width 230 height 55
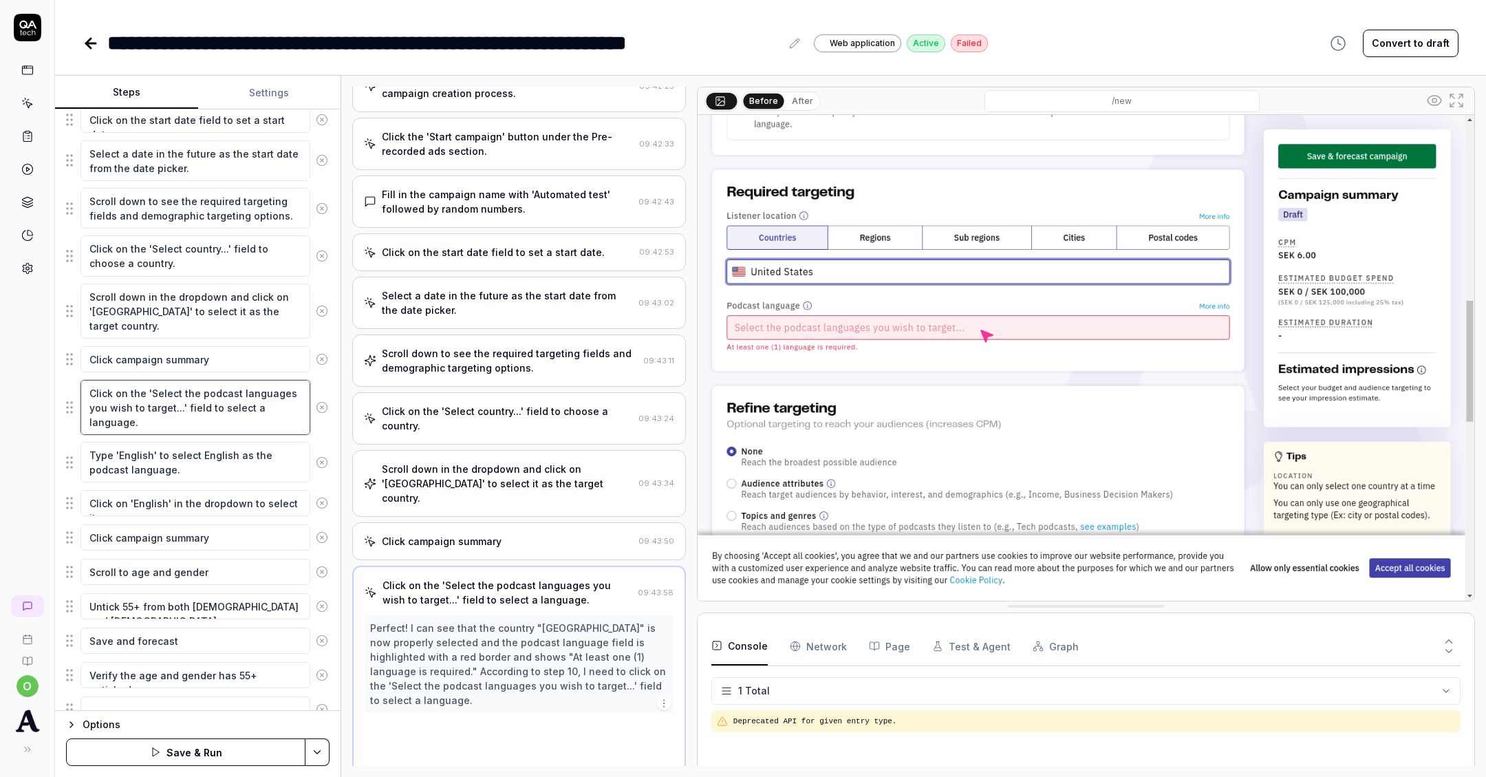
scroll to position [92, 0]
click at [197, 456] on textarea "Type 'English' to select English as the podcast language." at bounding box center [195, 462] width 230 height 41
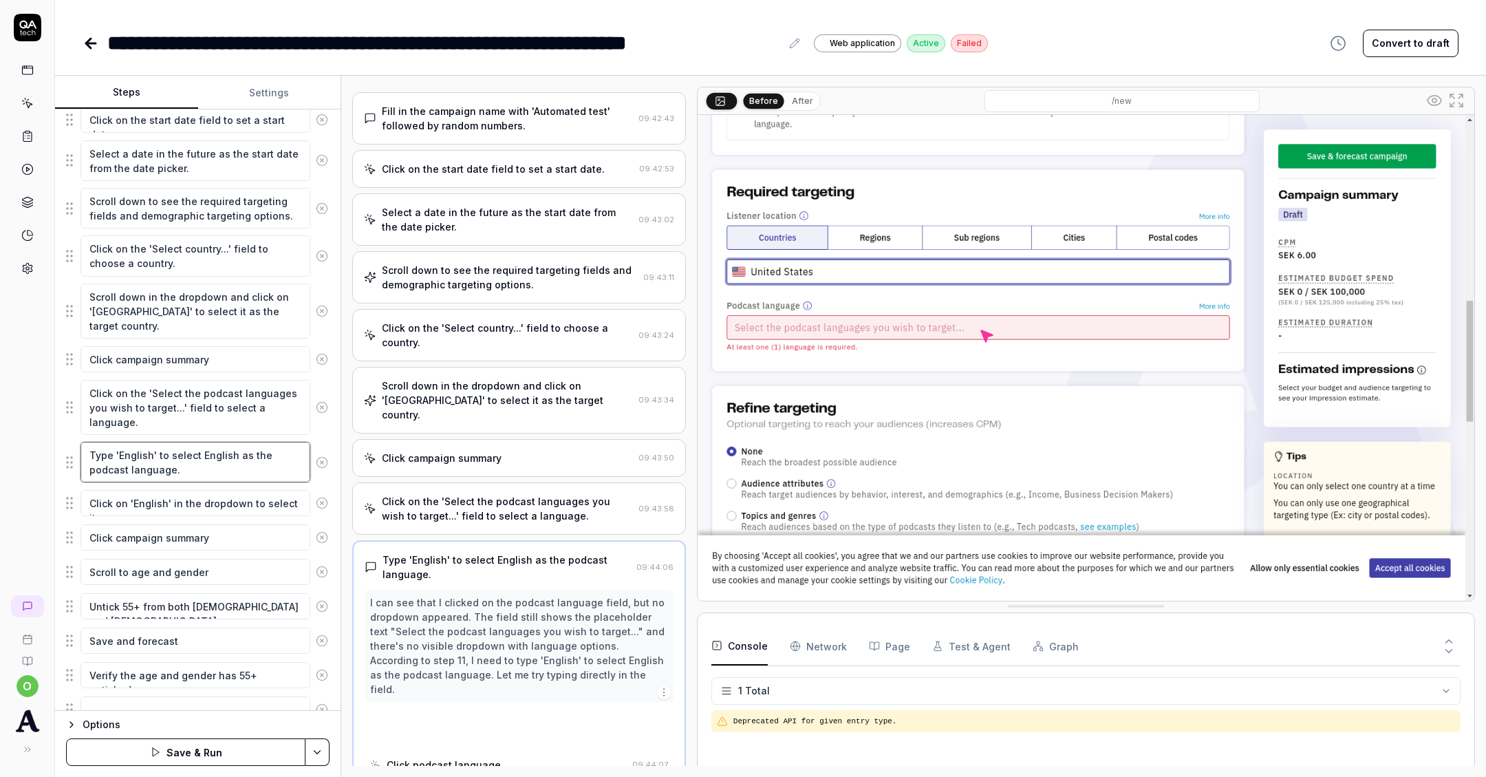
scroll to position [178, 0]
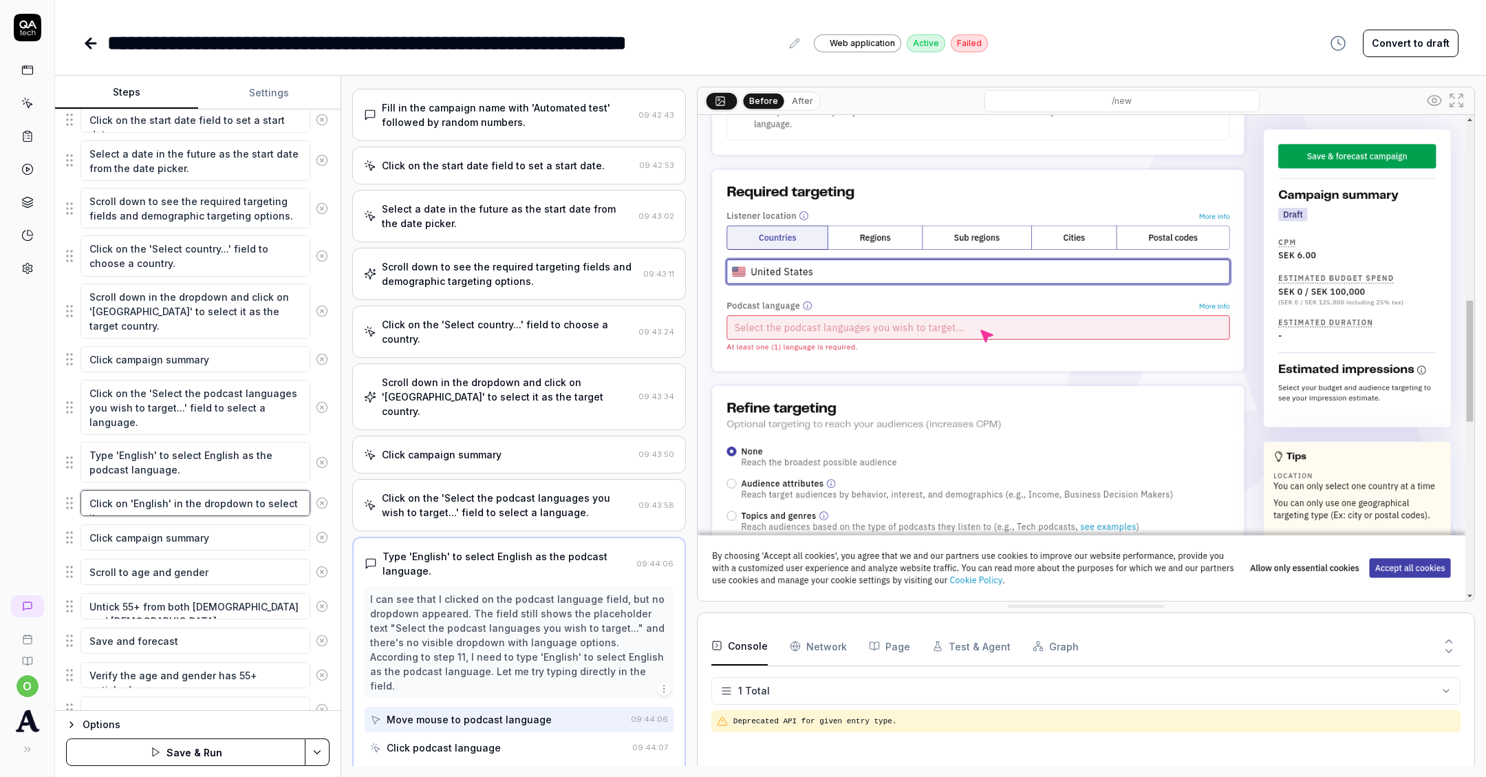
click at [190, 502] on textarea "Click on 'English' in the dropdown to select it." at bounding box center [195, 503] width 230 height 26
click at [189, 463] on textarea "Type 'English' to select English as the podcast language." at bounding box center [195, 462] width 230 height 41
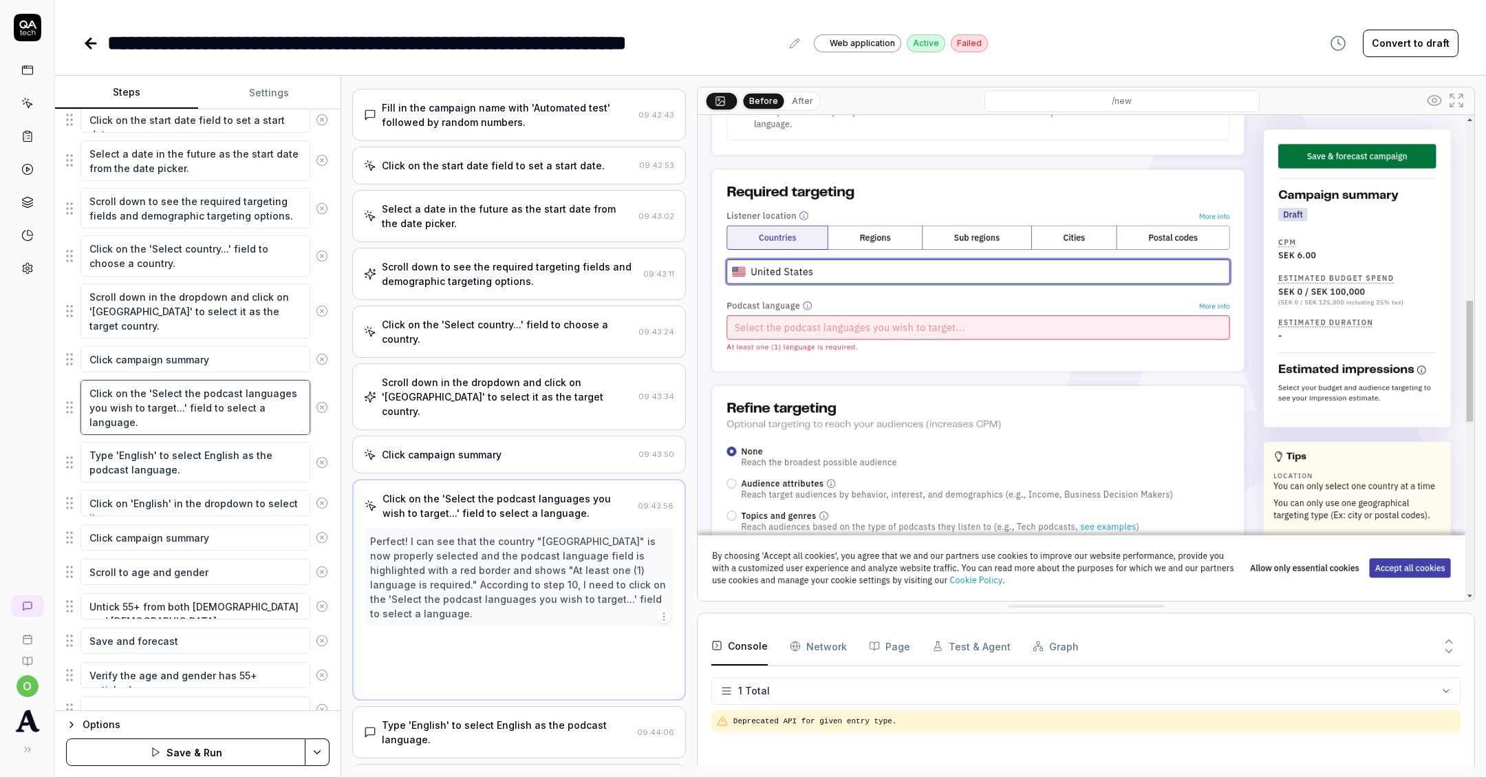
click at [179, 409] on textarea "Click on the 'Select the podcast languages you wish to target...' field to sele…" at bounding box center [195, 407] width 230 height 55
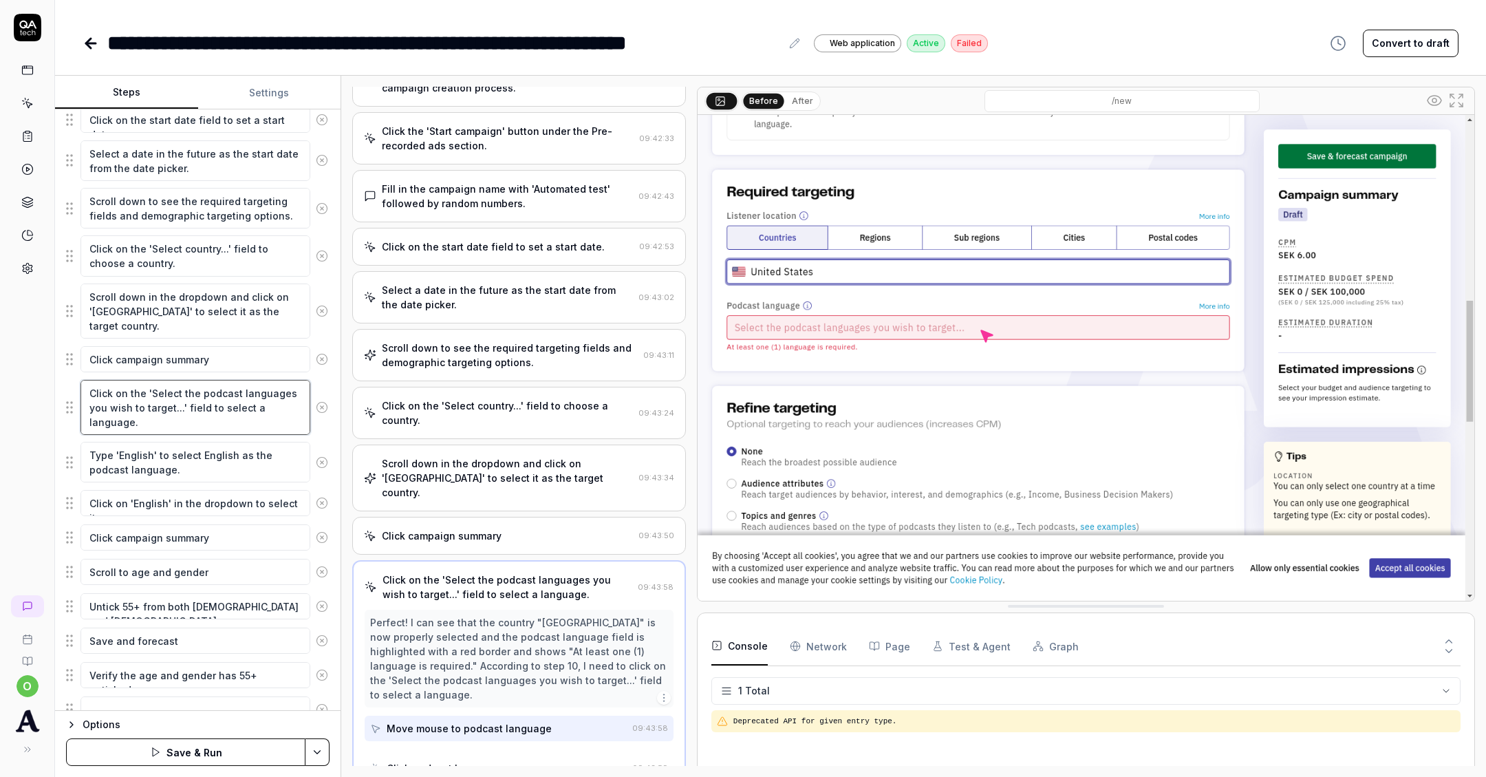
scroll to position [92, 0]
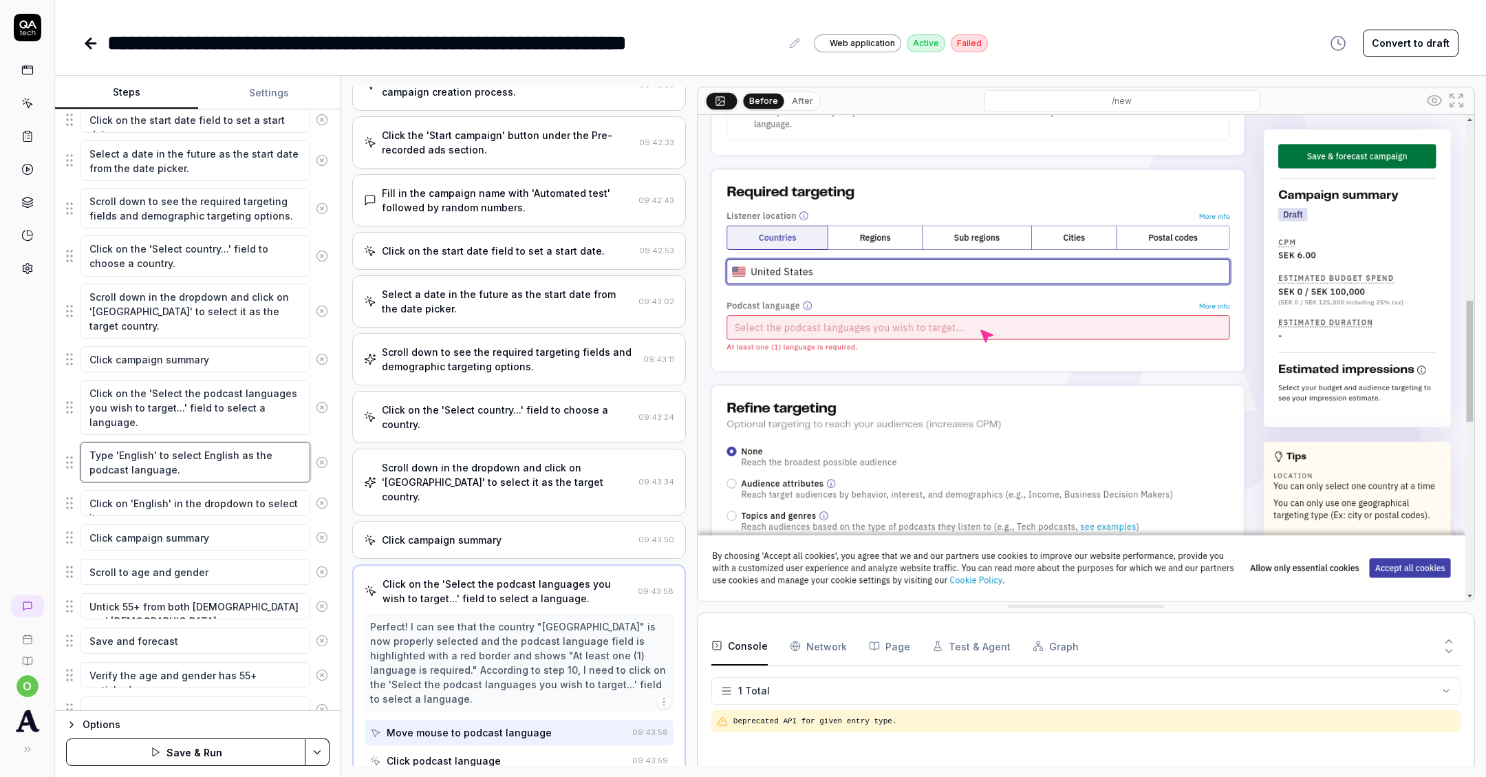
click at [179, 457] on textarea "Type 'English' to select English as the podcast language." at bounding box center [195, 462] width 230 height 41
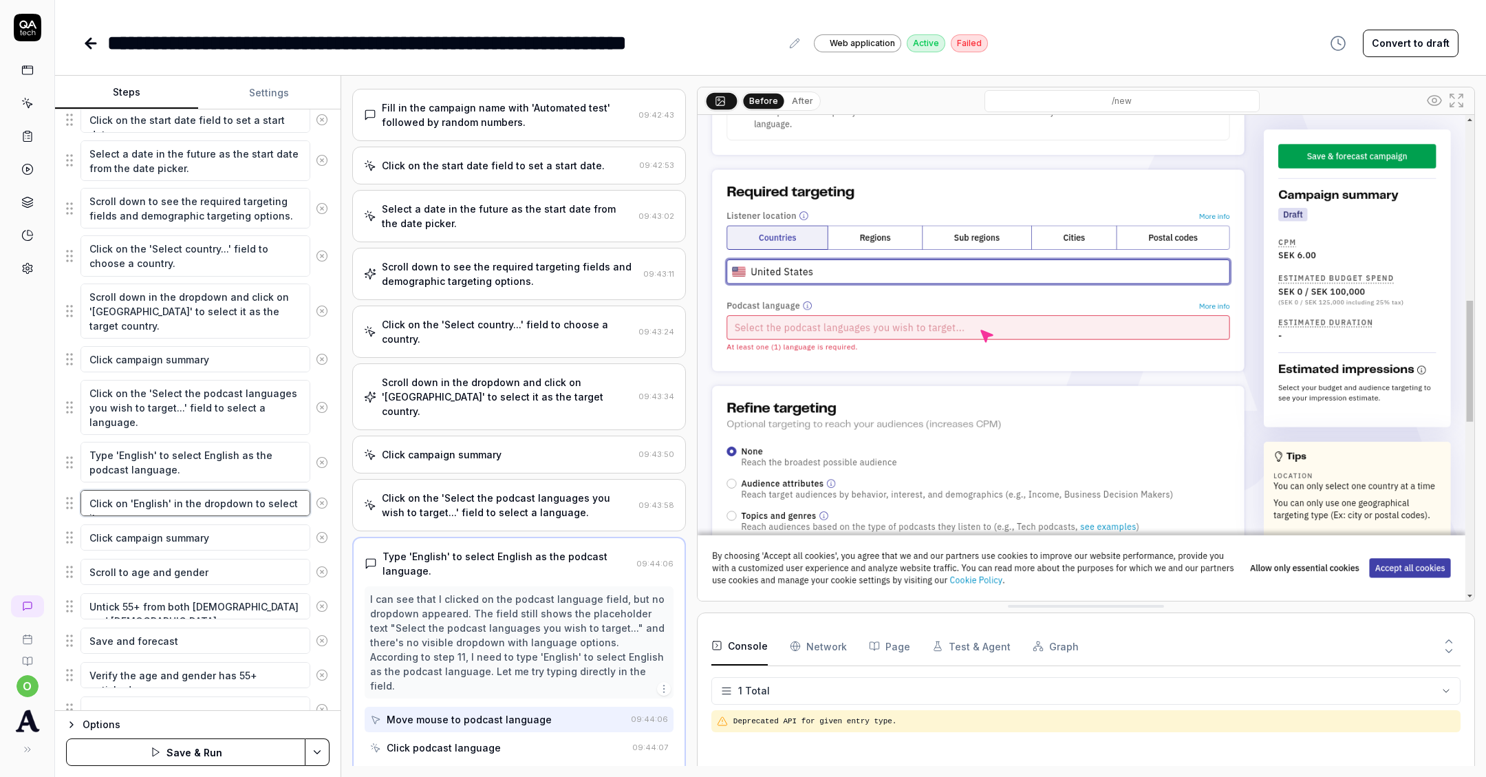
click at [178, 490] on textarea "Click on 'English' in the dropdown to select it." at bounding box center [195, 503] width 230 height 26
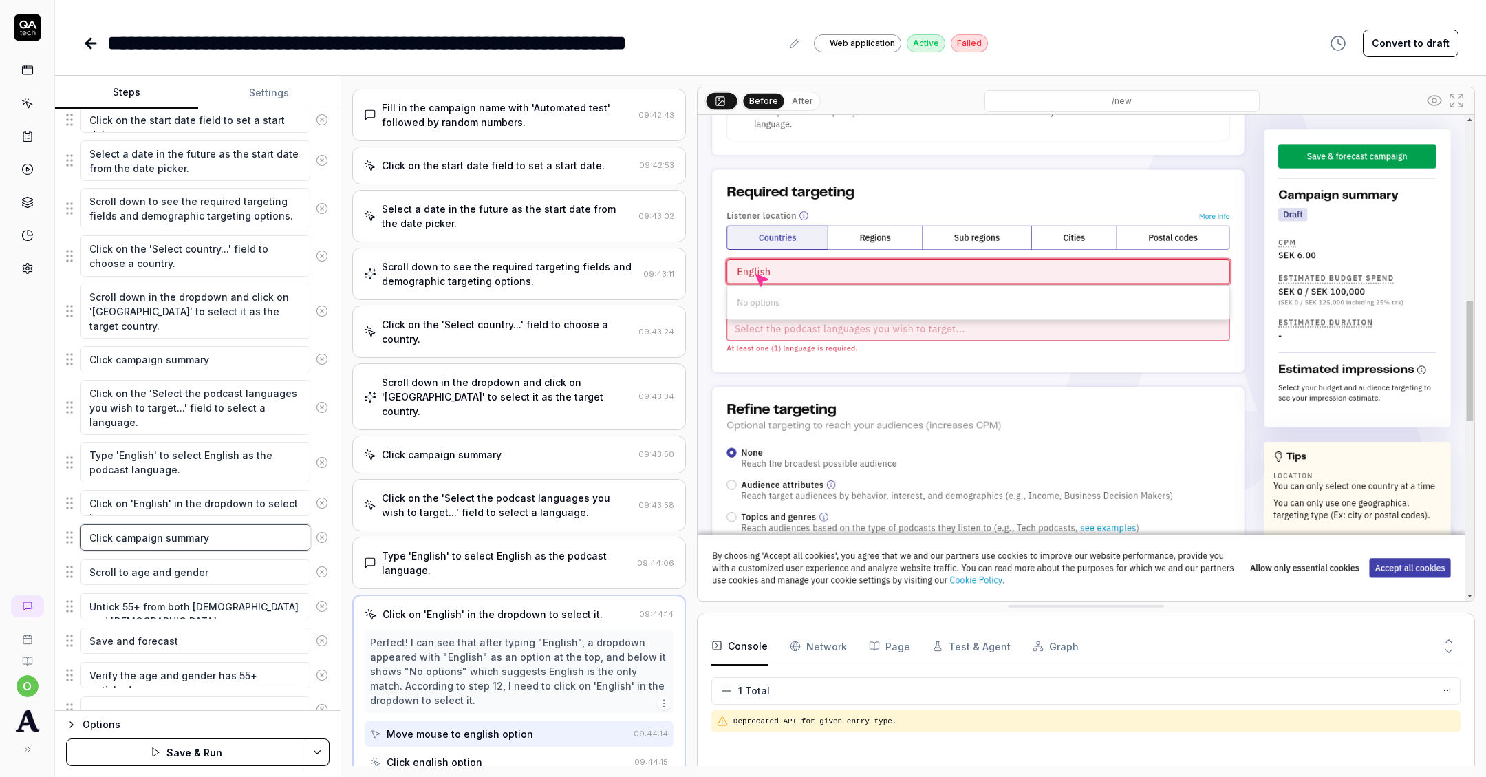
click at [185, 524] on textarea "Click campaign summary" at bounding box center [195, 537] width 230 height 26
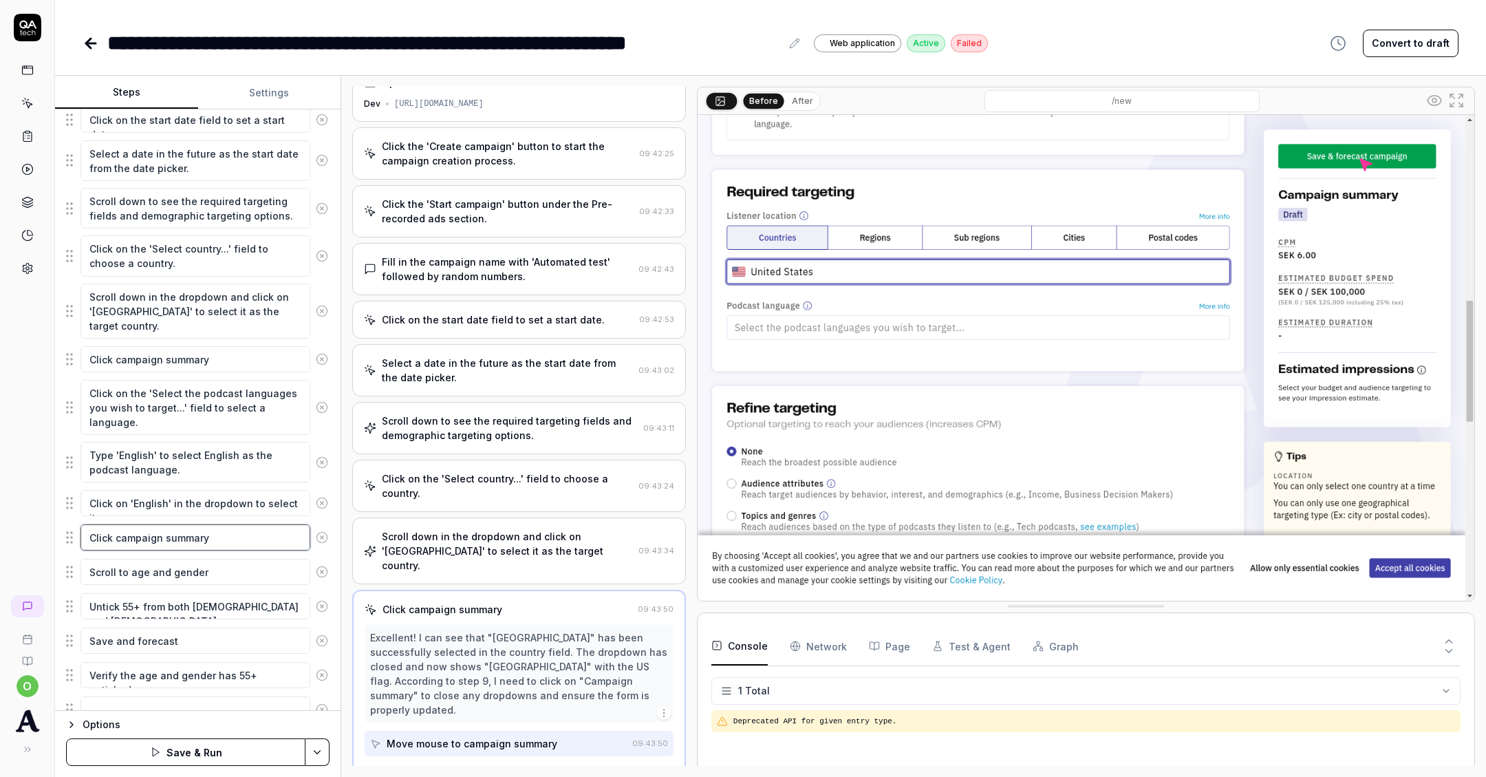
scroll to position [21, 0]
click at [175, 575] on textarea "Scroll to age and gender" at bounding box center [195, 572] width 230 height 26
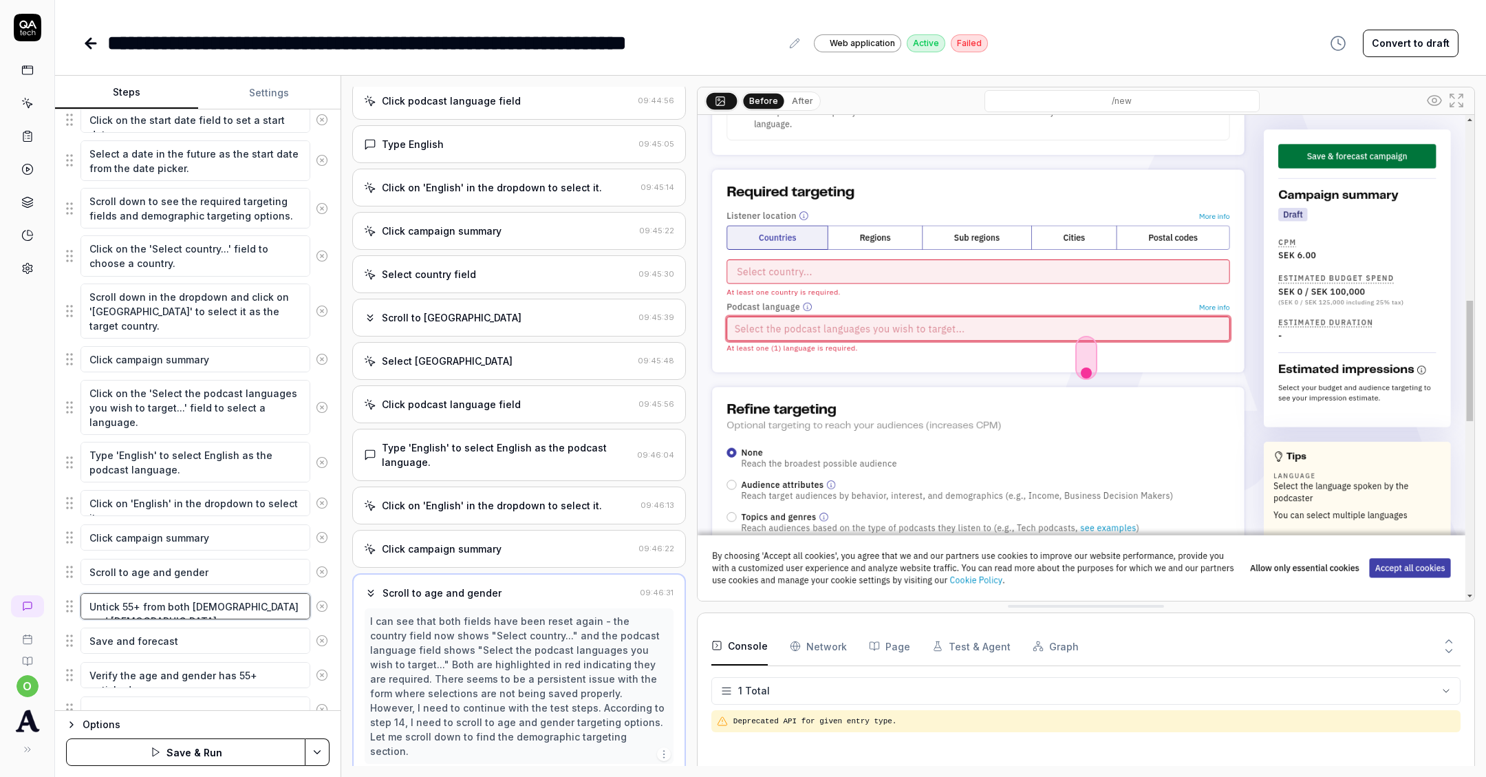
click at [173, 594] on textarea "Untick 55+ from both male and female" at bounding box center [195, 606] width 230 height 26
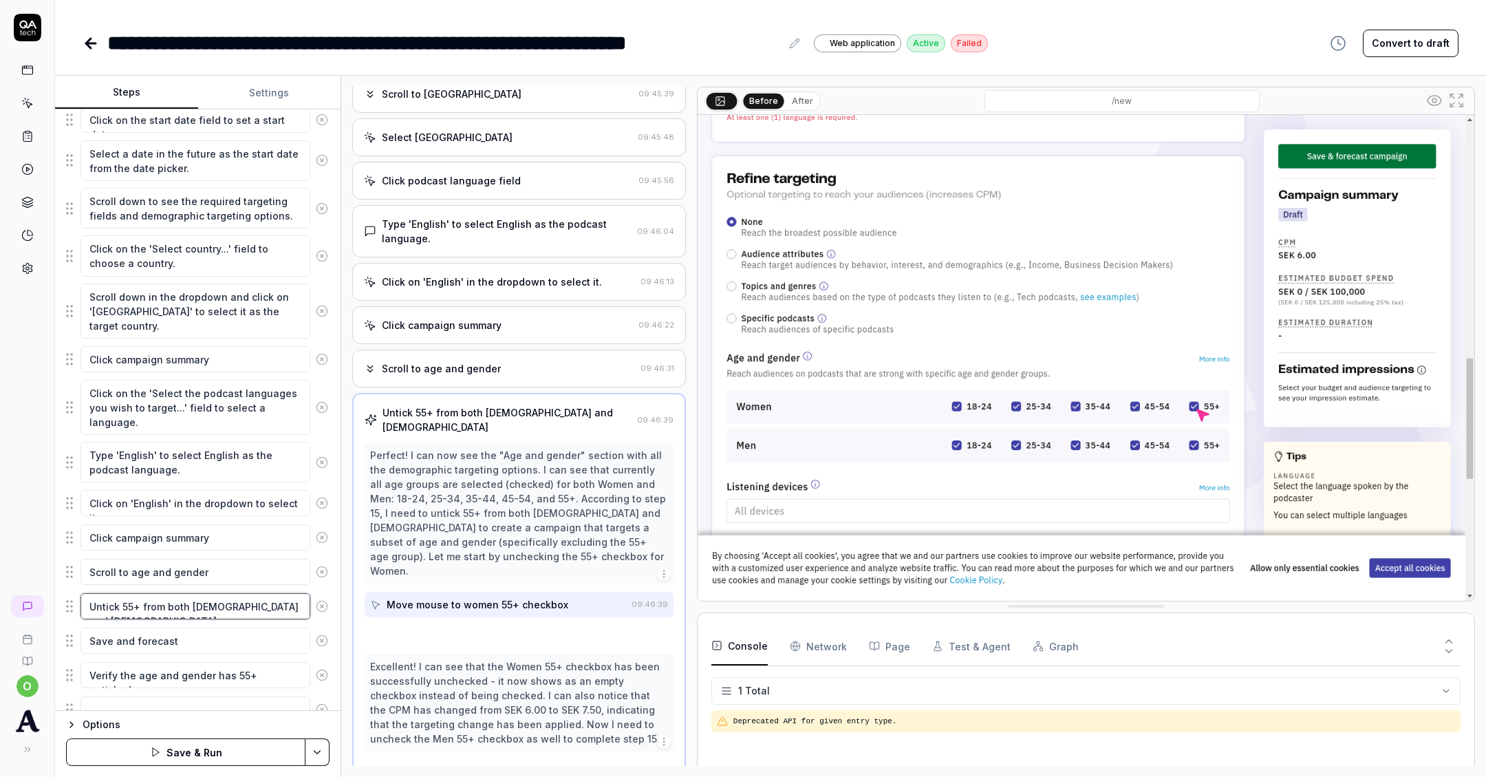
scroll to position [1132, 0]
click at [163, 753] on button "Save & Run" at bounding box center [185, 752] width 239 height 28
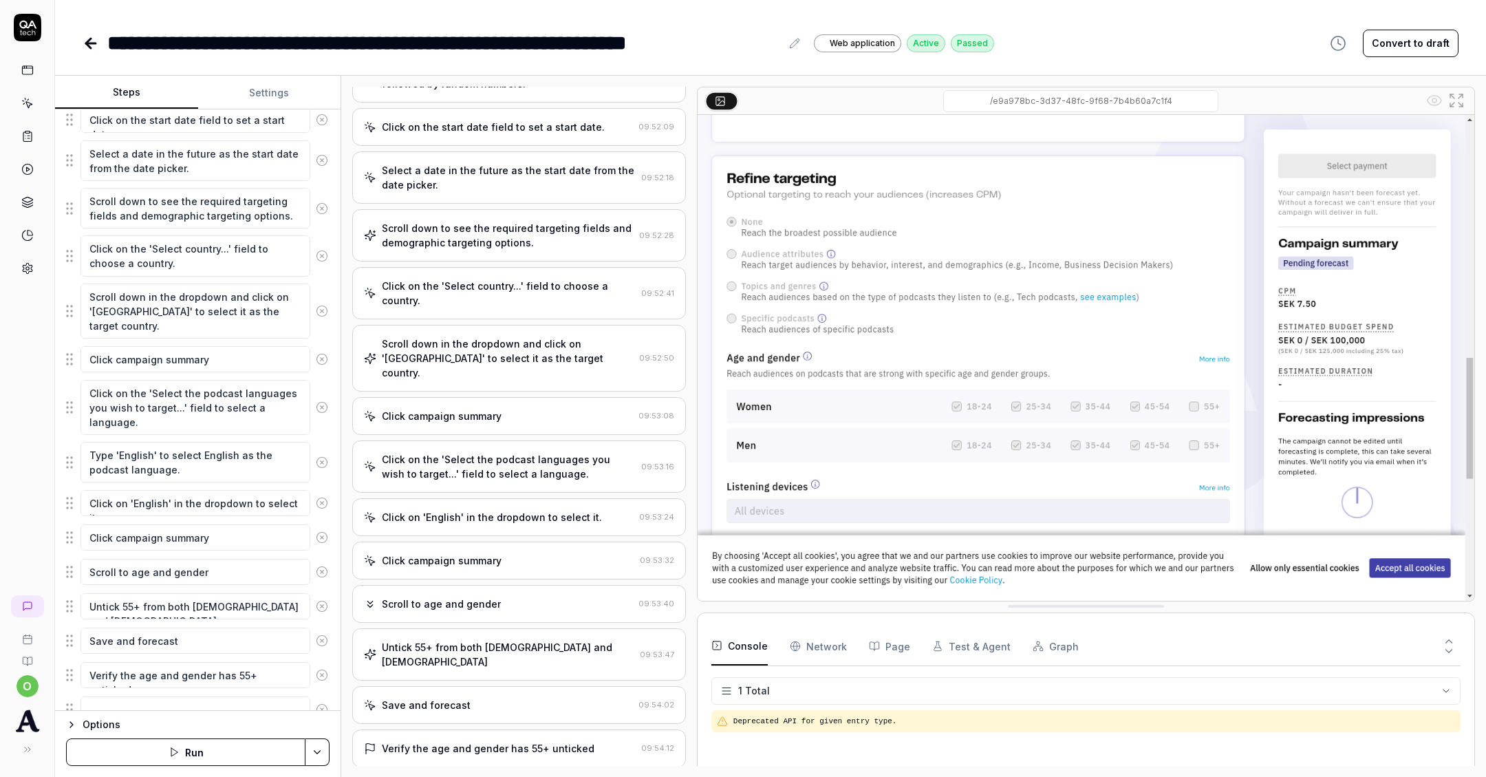
scroll to position [237, 0]
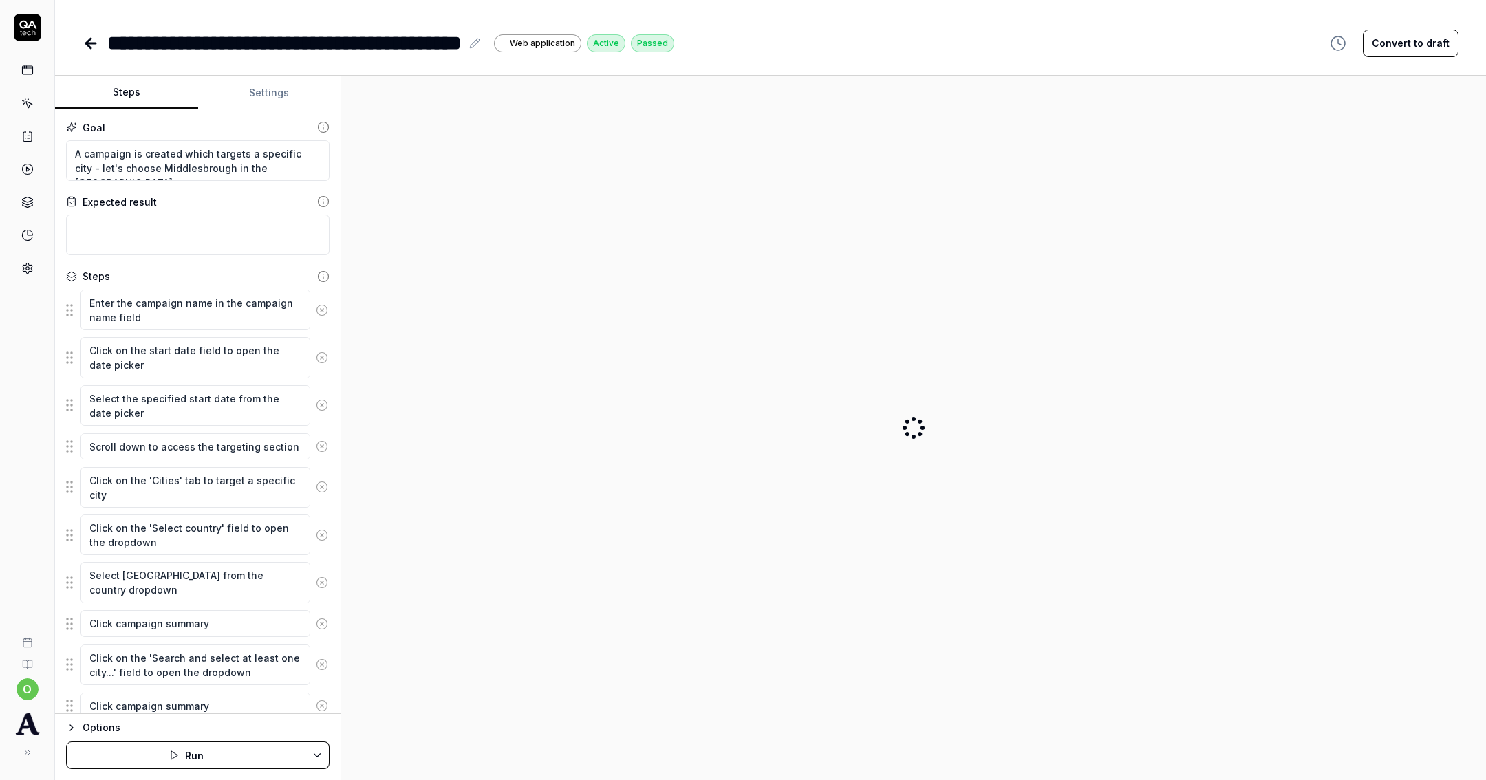
type textarea "*"
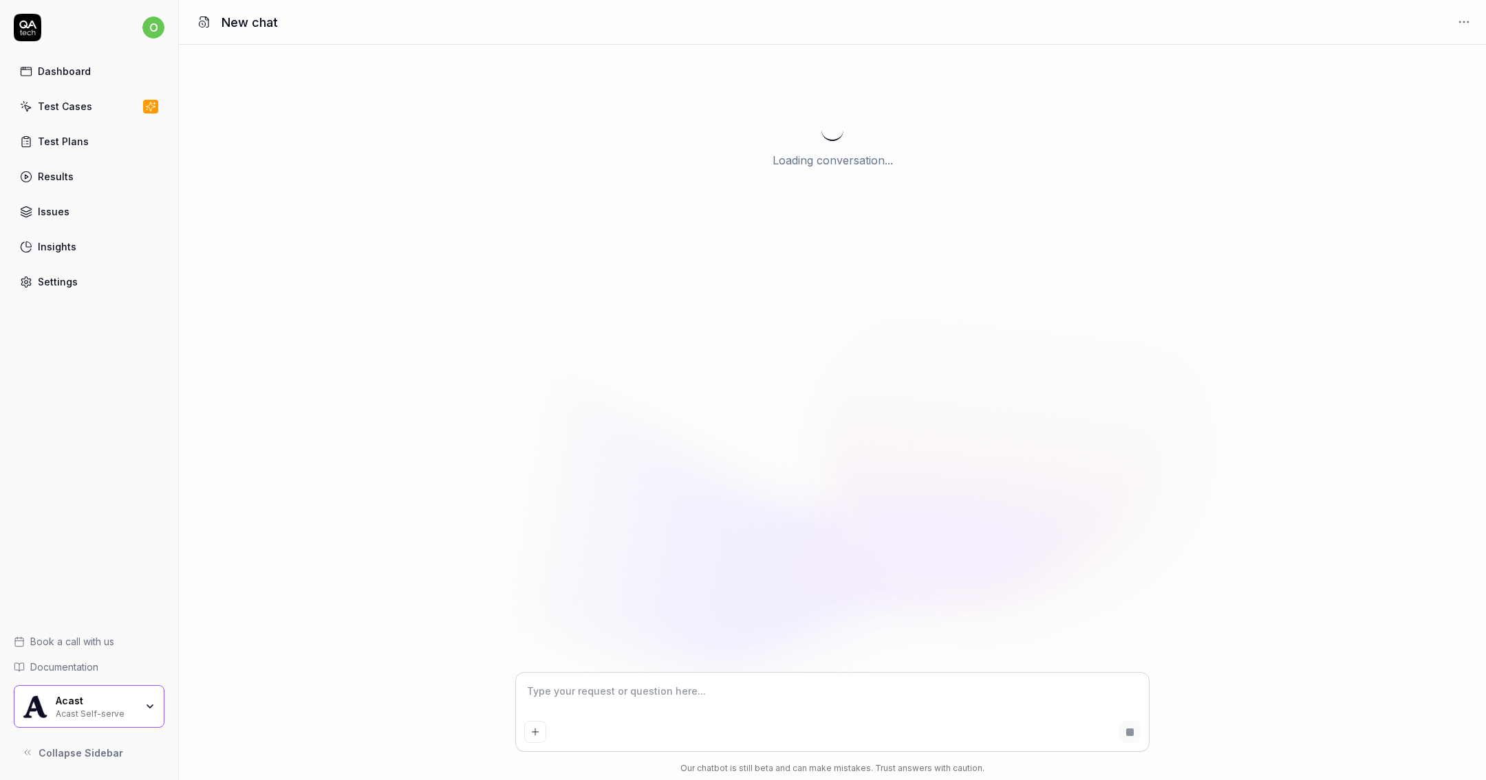
type textarea "*"
